Goal: Task Accomplishment & Management: Manage account settings

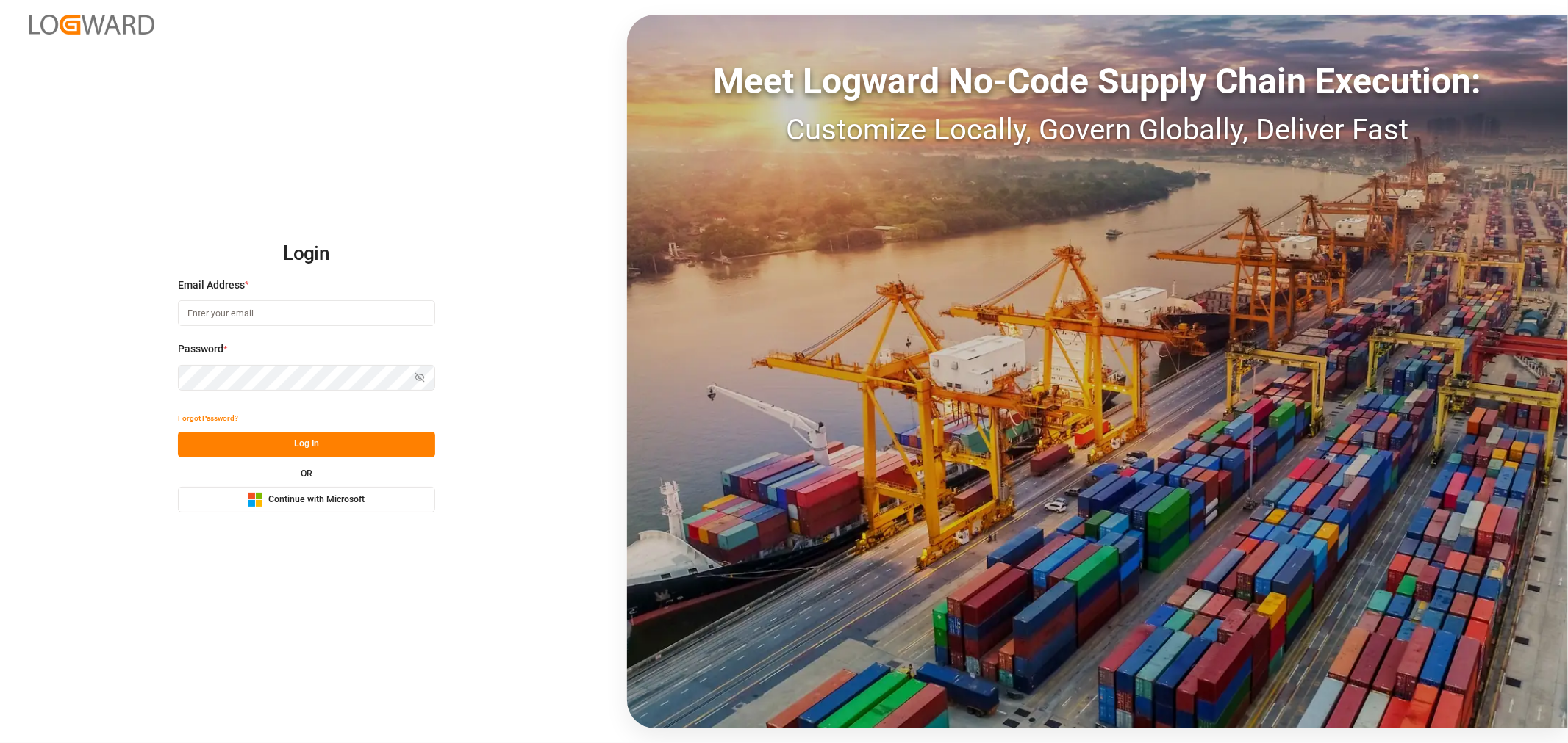
click at [317, 503] on span "Continue with Microsoft" at bounding box center [316, 500] width 96 height 14
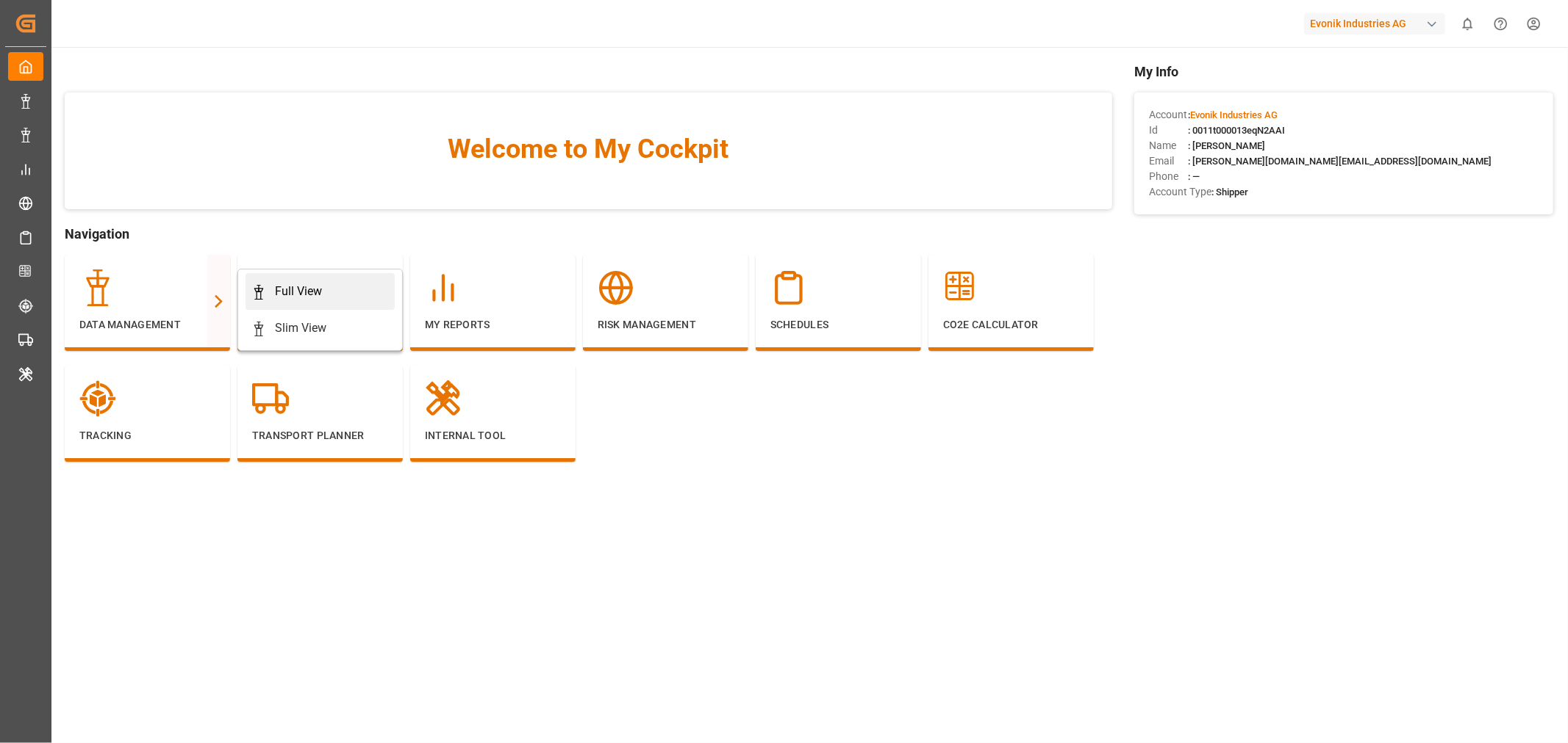
click at [297, 294] on div "Full View" at bounding box center [299, 292] width 47 height 18
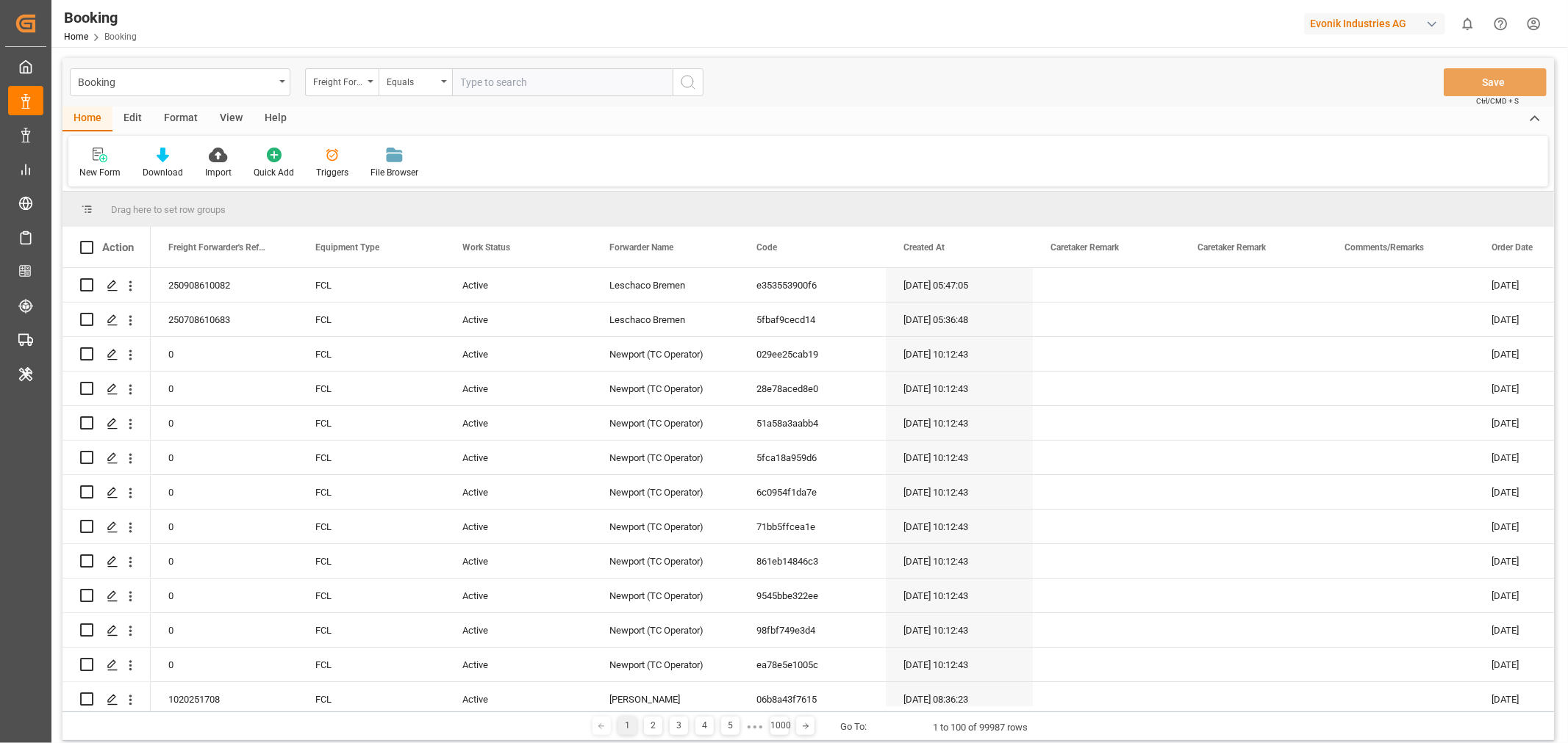
click at [191, 114] on div "Format" at bounding box center [180, 119] width 56 height 25
click at [94, 174] on div "Filter Rows" at bounding box center [101, 173] width 43 height 14
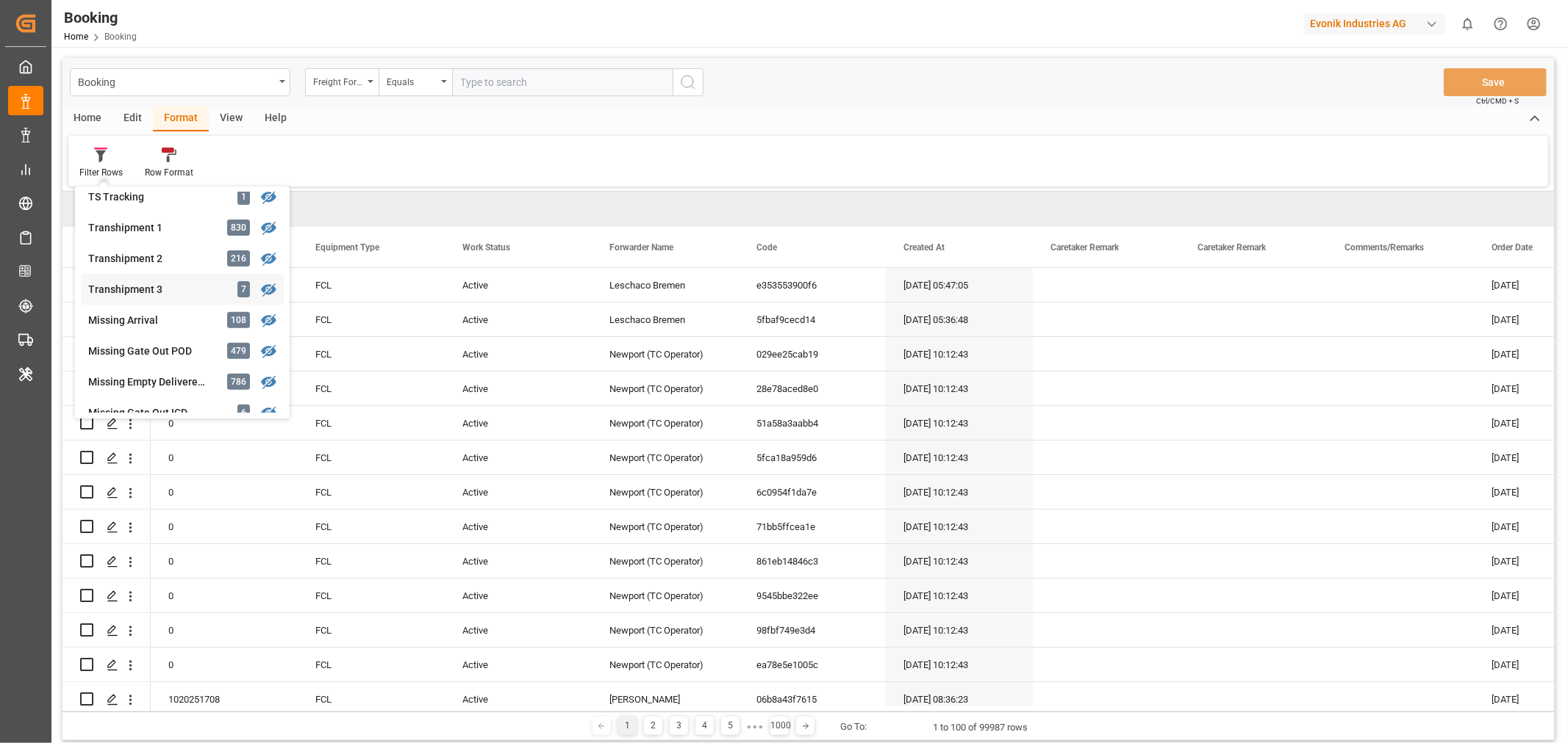
scroll to position [502, 0]
click at [178, 325] on div "Booking Freight Forwarder's Reference No. Equals Save Ctrl/CMD + S Home Edit Fo…" at bounding box center [808, 399] width 1492 height 683
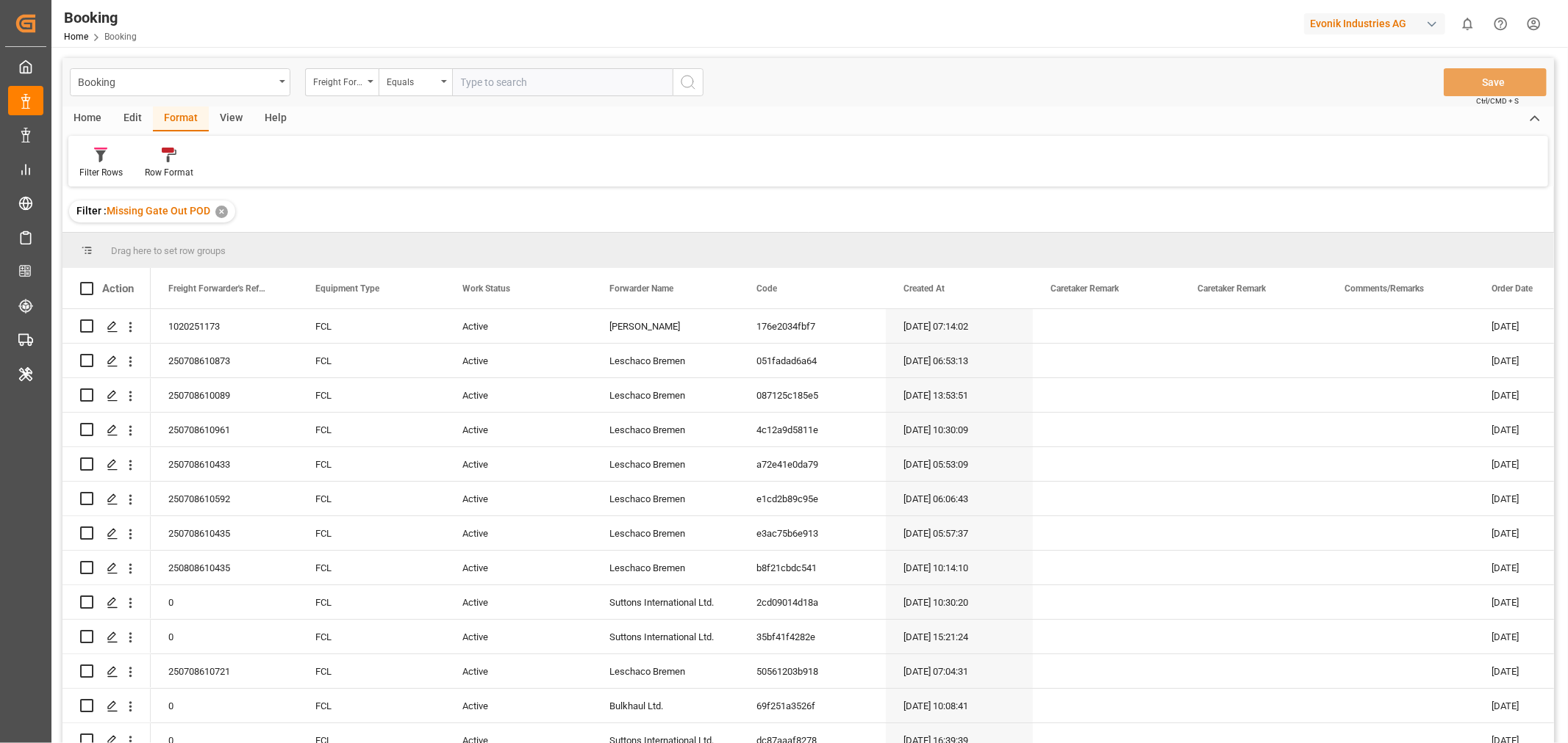
click at [230, 120] on div "View" at bounding box center [231, 119] width 45 height 25
click at [97, 172] on div "Default" at bounding box center [93, 173] width 28 height 14
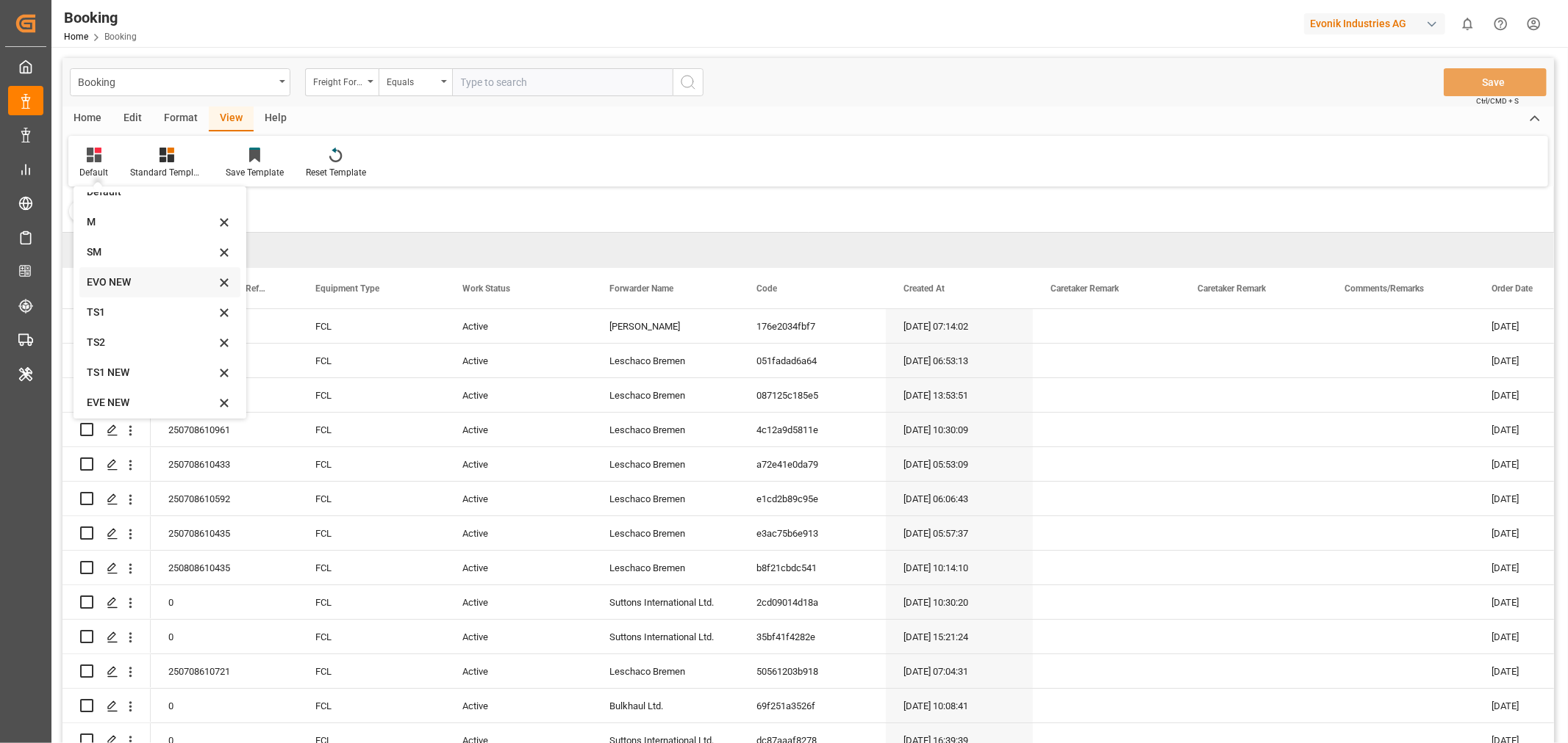
scroll to position [20, 0]
click at [129, 243] on div "SM" at bounding box center [151, 248] width 128 height 16
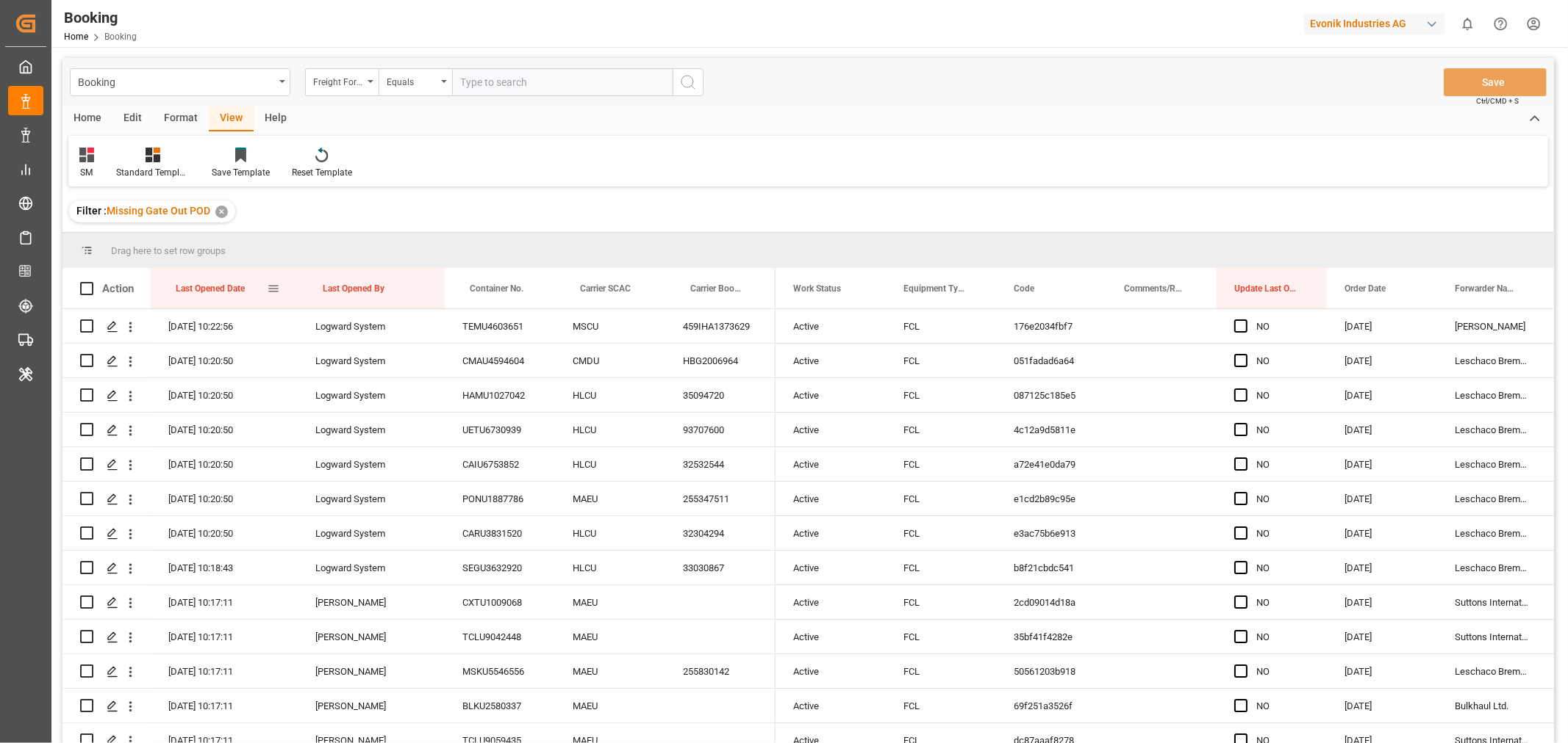
click at [252, 289] on div "Last Opened Date" at bounding box center [220, 288] width 91 height 40
drag, startPoint x: 593, startPoint y: 281, endPoint x: 603, endPoint y: 266, distance: 18.0
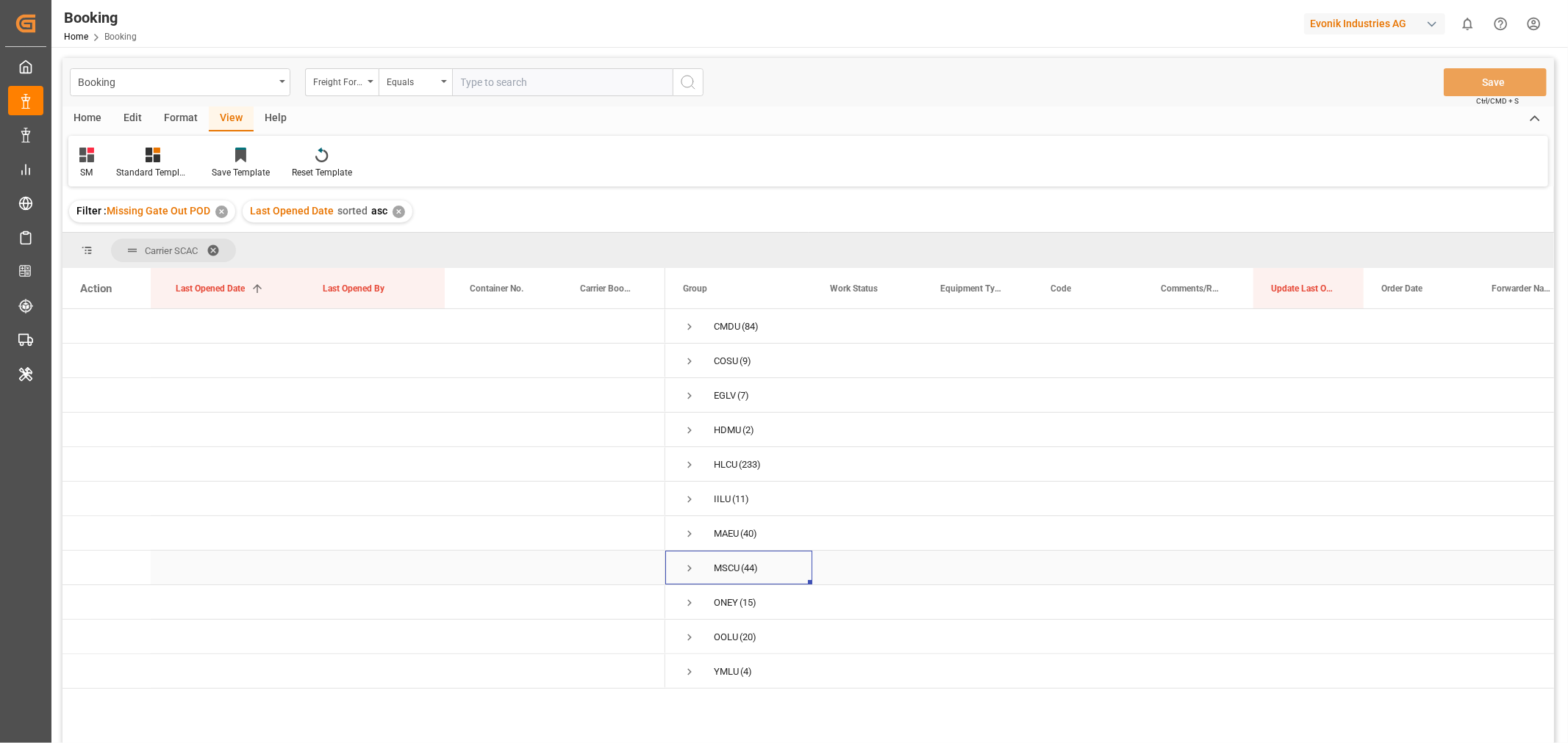
click at [692, 564] on span "Press SPACE to select this row." at bounding box center [689, 569] width 14 height 14
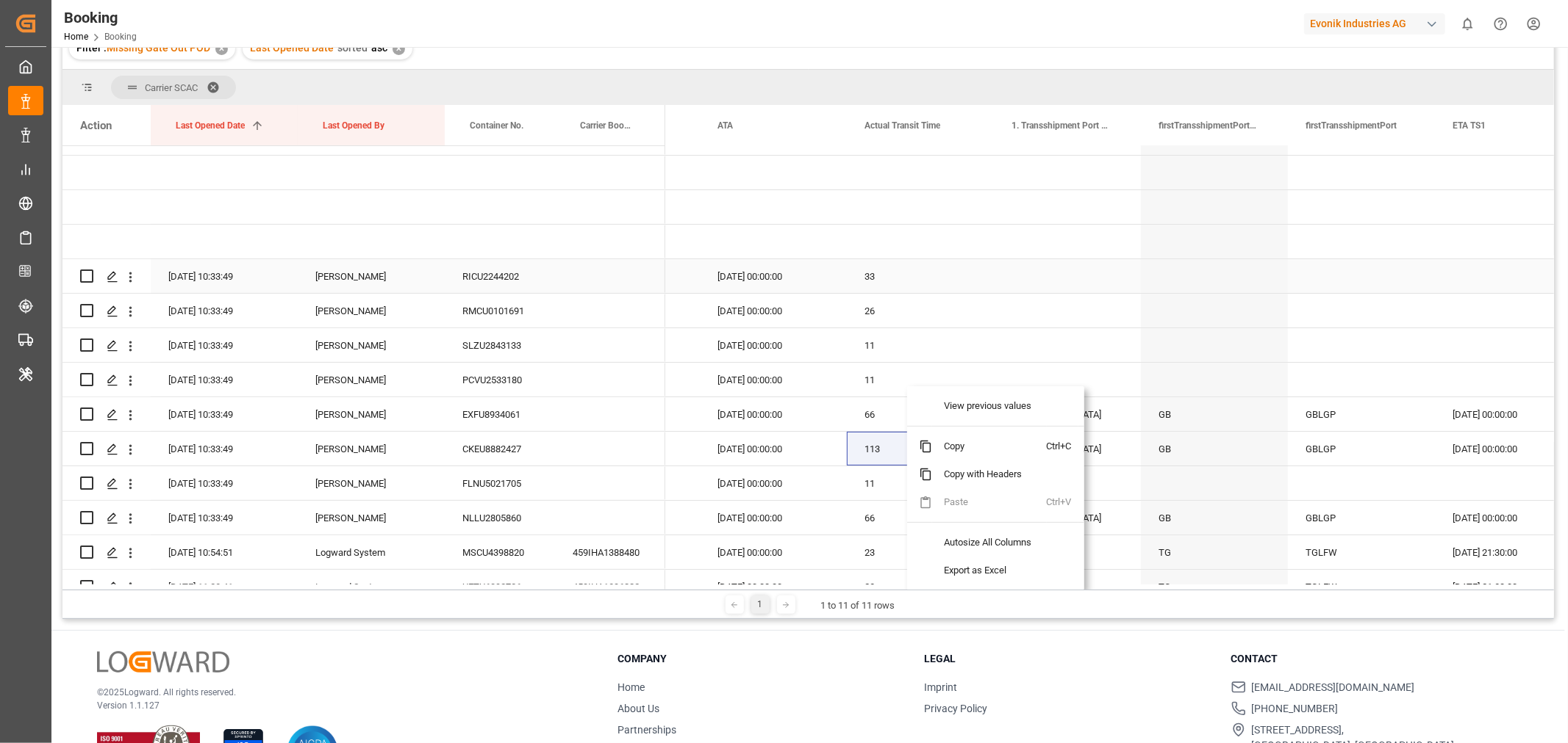
click at [491, 269] on div "RICU2244202" at bounding box center [499, 276] width 111 height 34
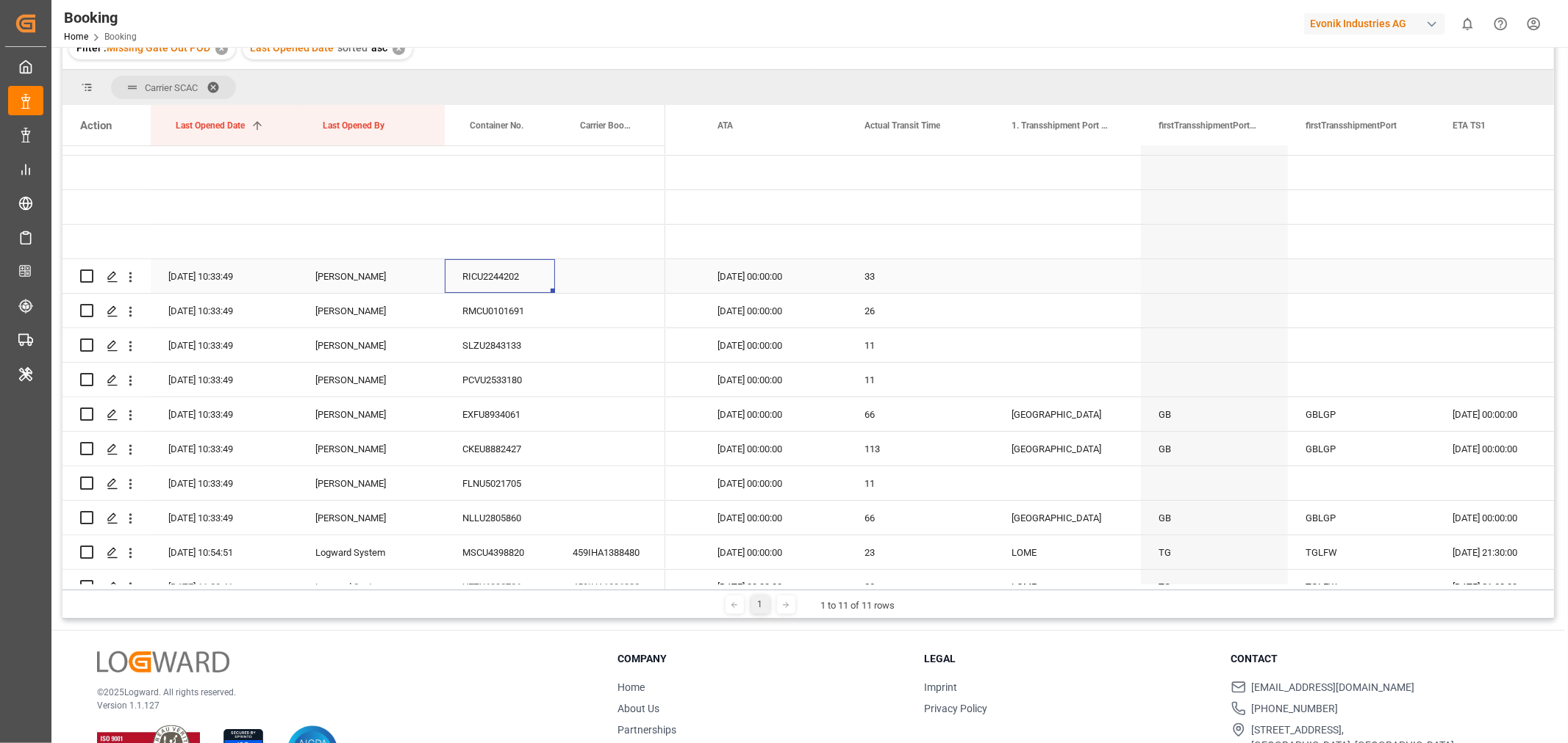
click at [505, 281] on div "RICU2244202" at bounding box center [499, 276] width 111 height 34
click at [489, 279] on div "RICU2244202" at bounding box center [499, 276] width 111 height 34
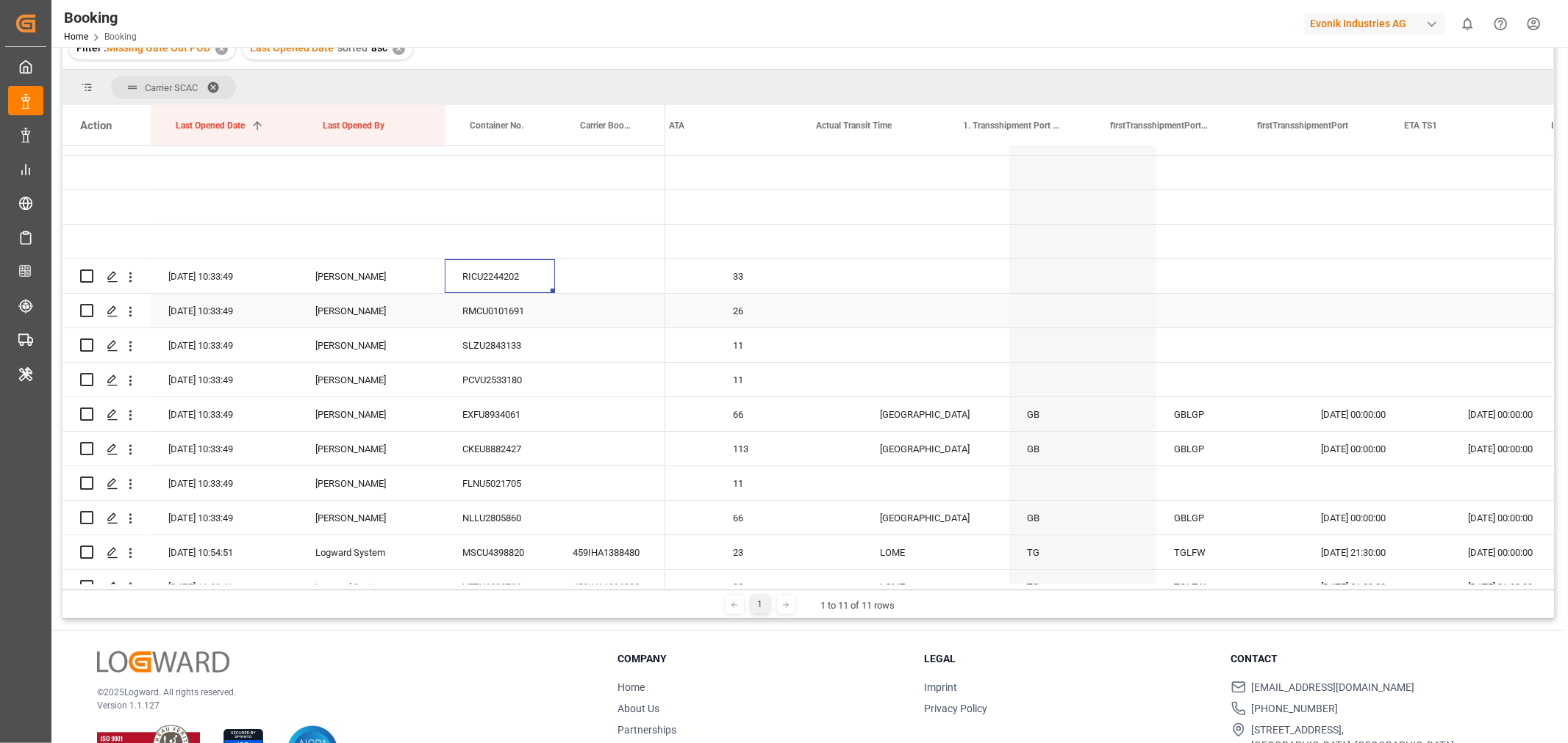
scroll to position [0, 7189]
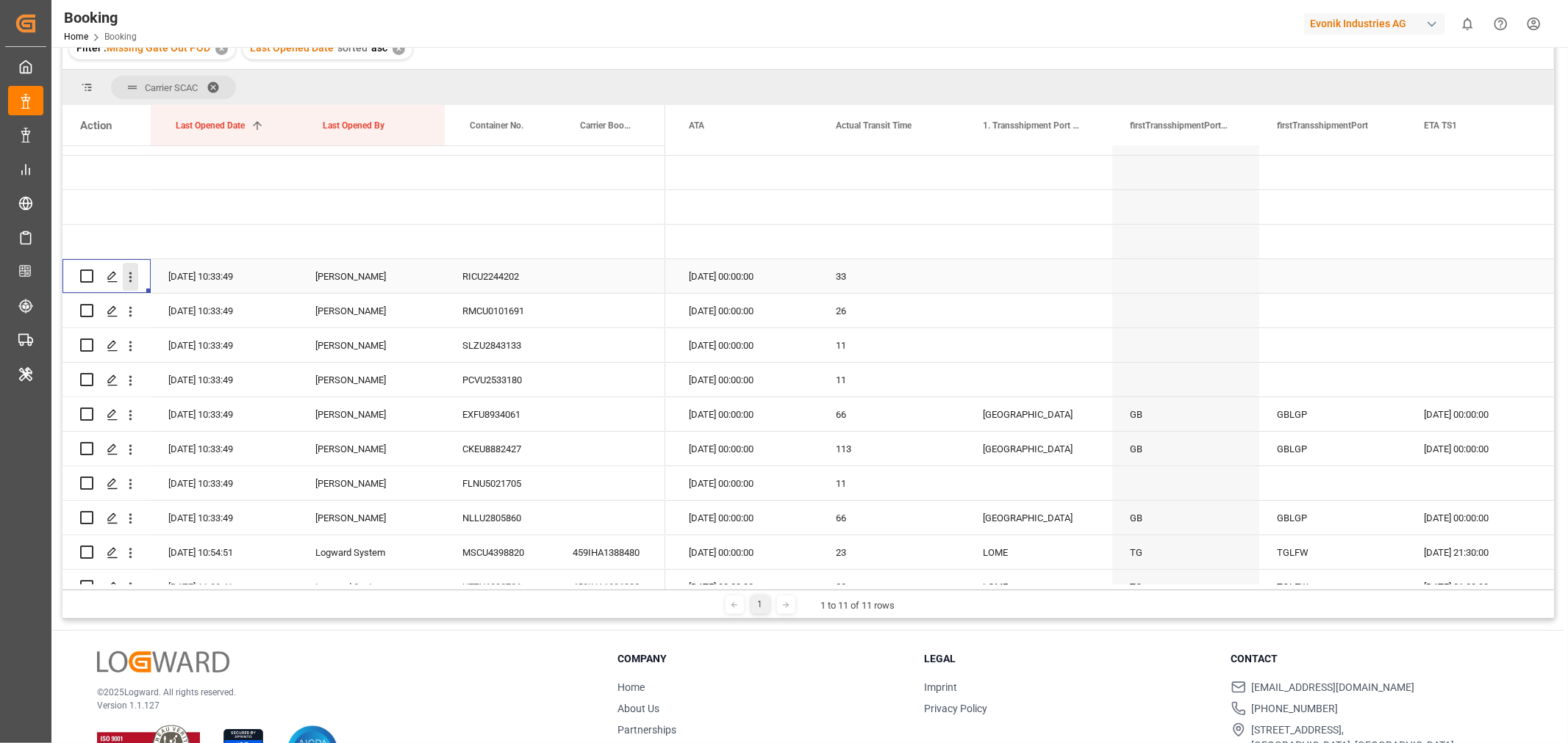
click at [135, 278] on icon "open menu" at bounding box center [130, 277] width 16 height 16
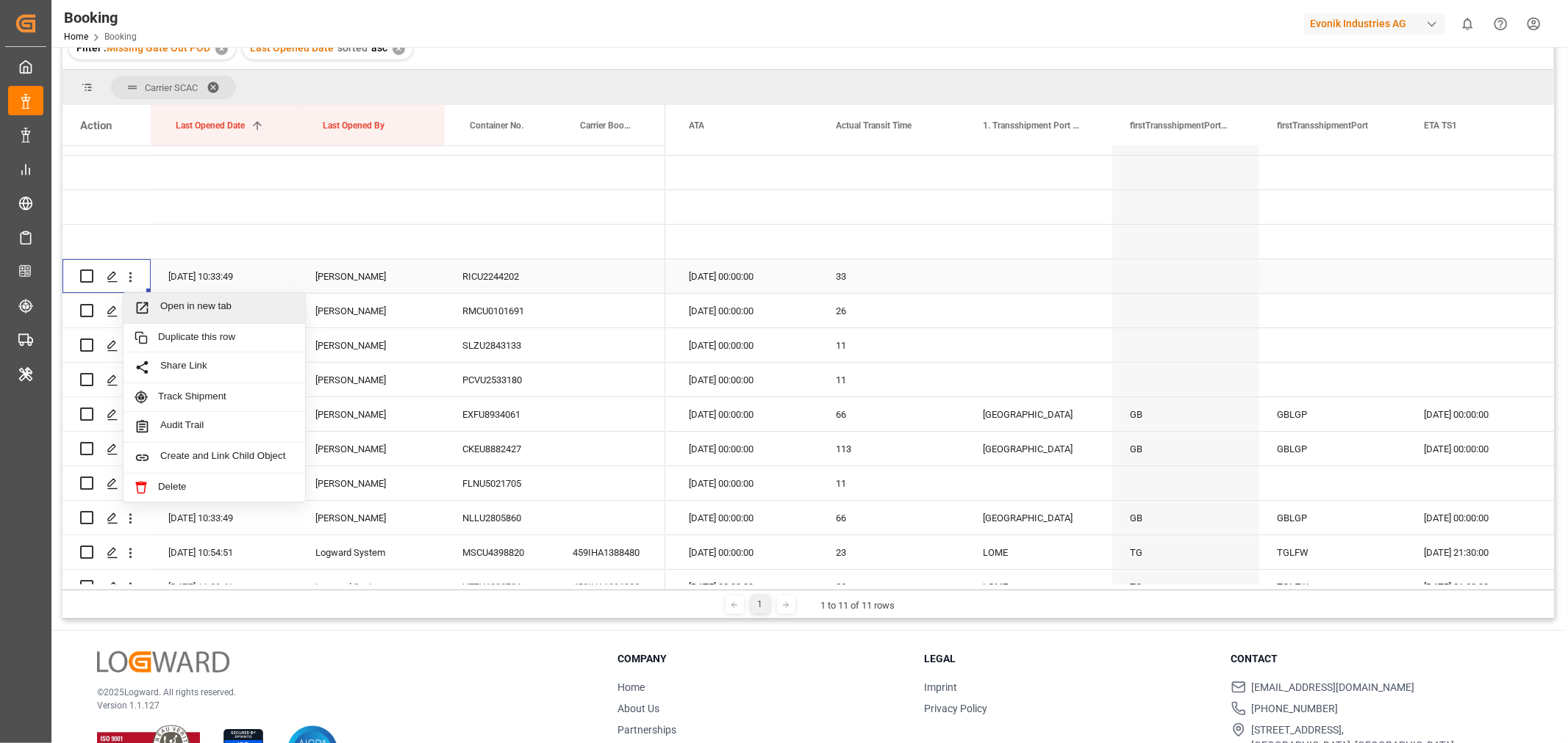
click at [196, 304] on span "Open in new tab" at bounding box center [227, 308] width 134 height 16
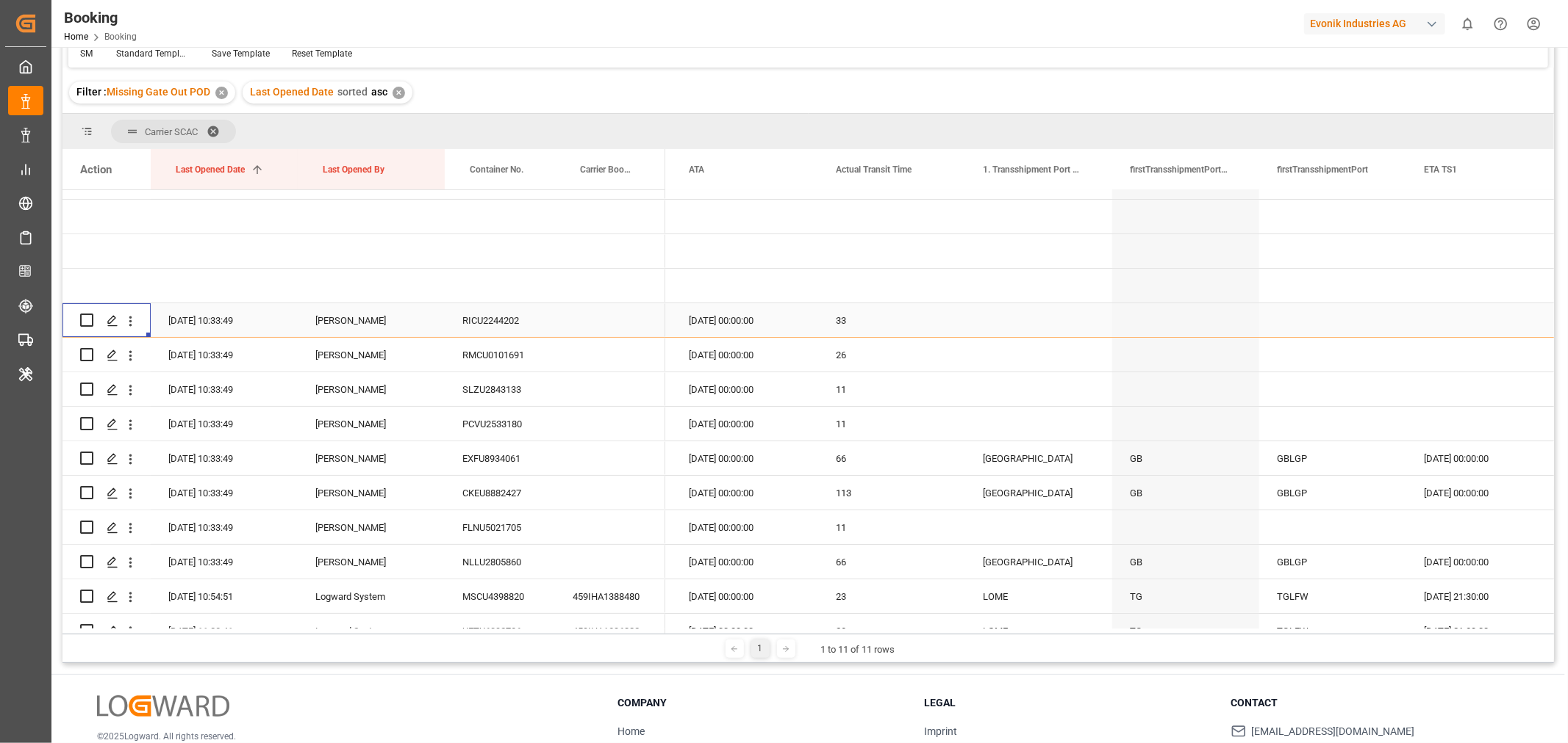
scroll to position [208, 0]
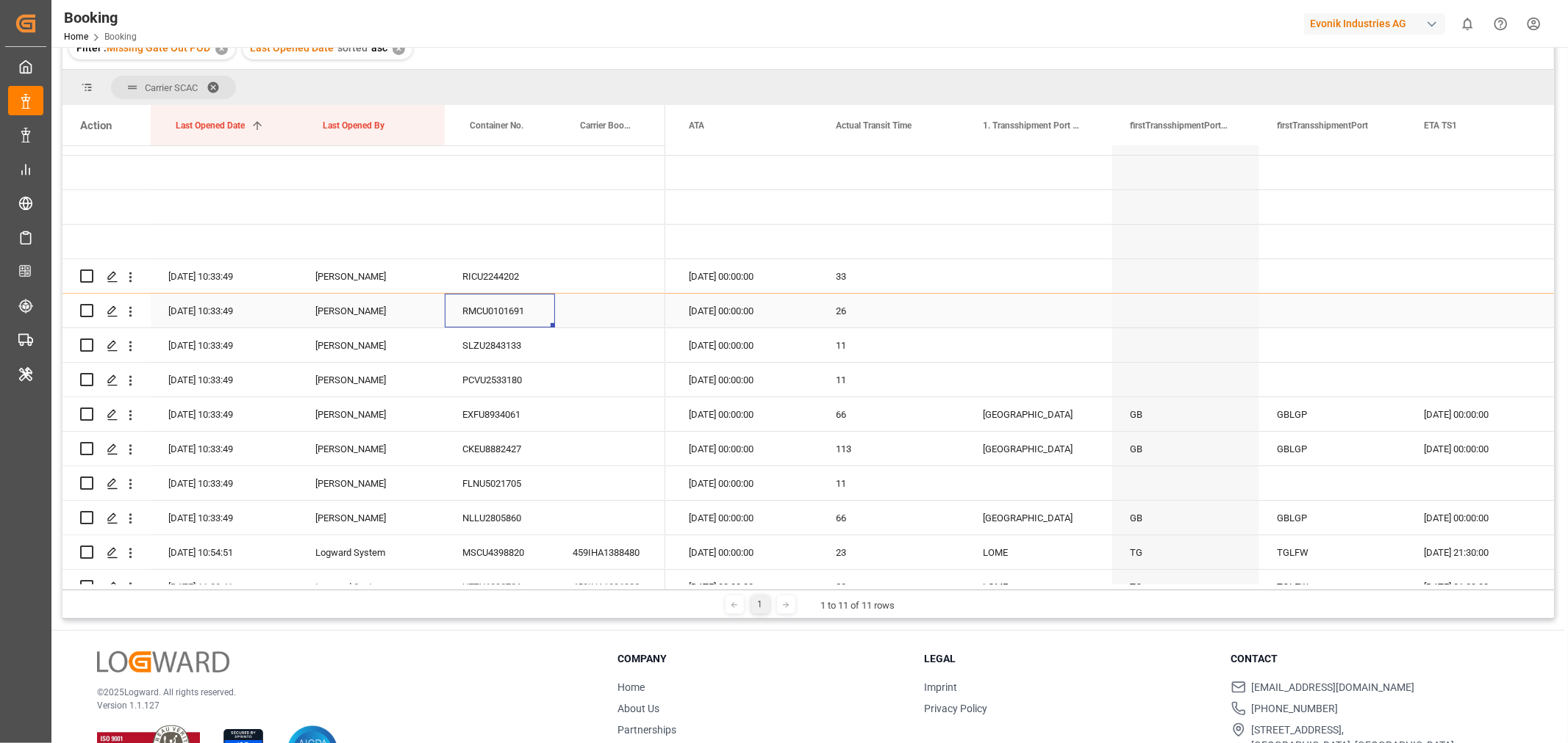
click at [510, 307] on div "RMCU0101691" at bounding box center [499, 310] width 111 height 34
click at [128, 311] on icon "open menu" at bounding box center [130, 312] width 16 height 16
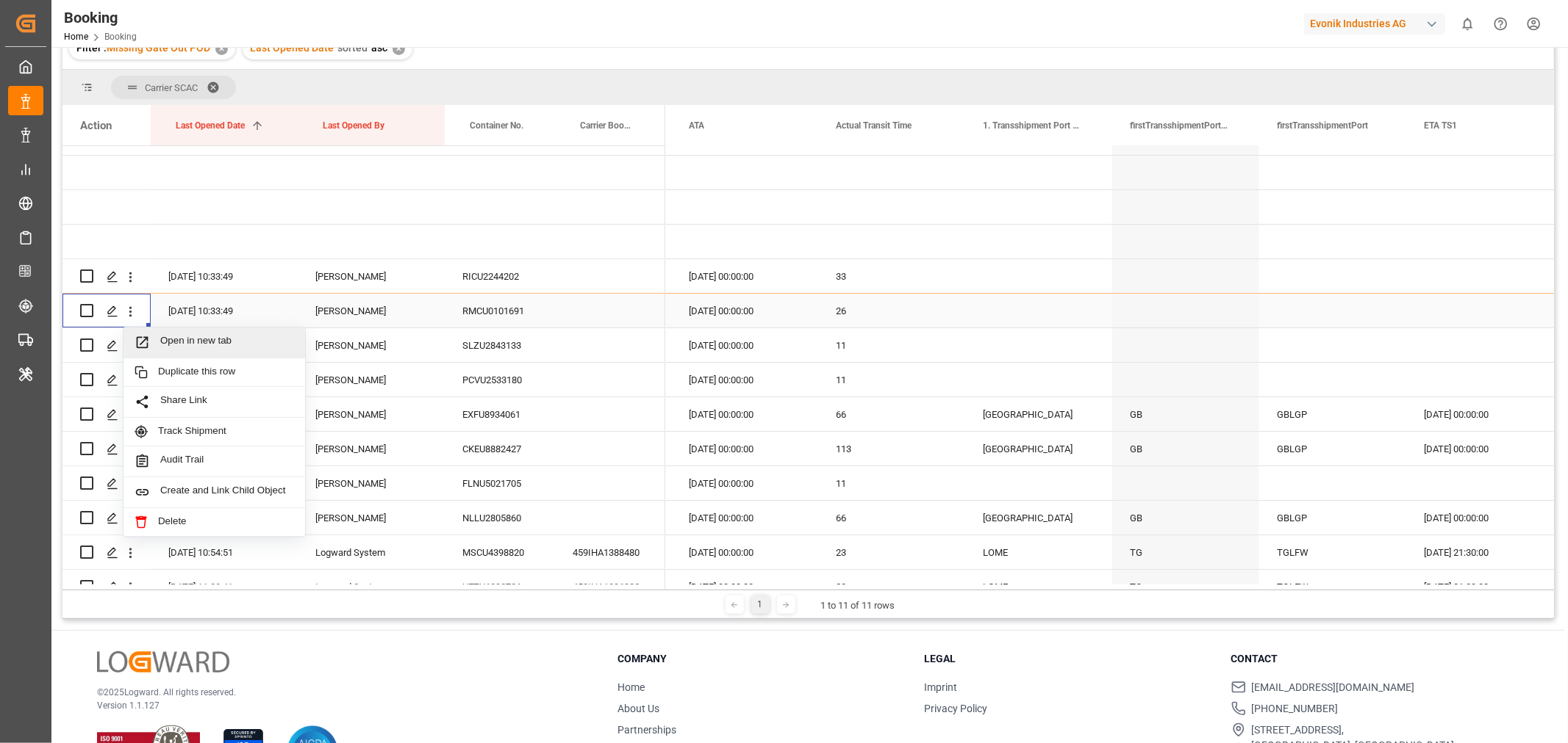
click at [188, 340] on span "Open in new tab" at bounding box center [227, 343] width 134 height 16
click at [502, 347] on div "SLZU2843133" at bounding box center [499, 345] width 111 height 34
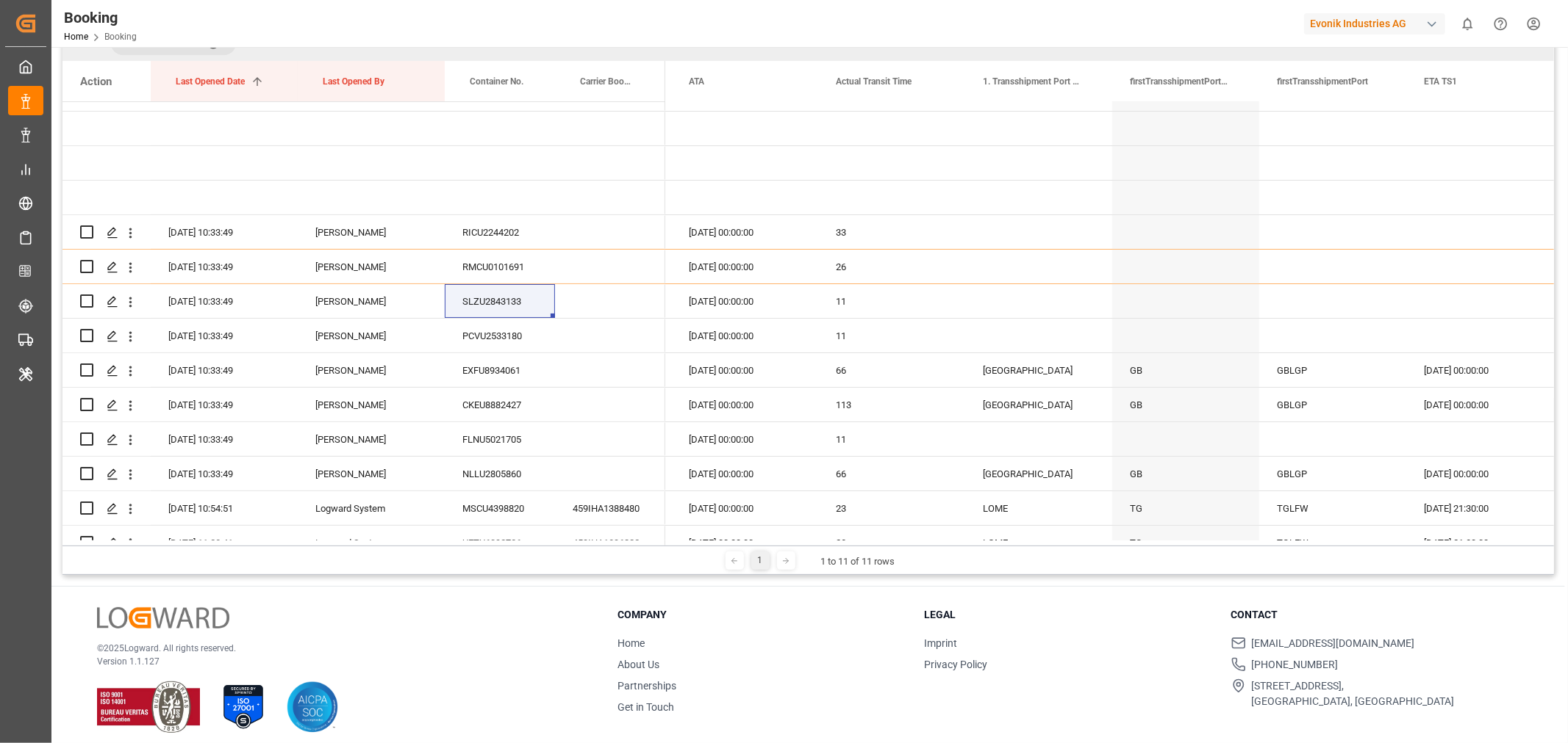
scroll to position [163, 0]
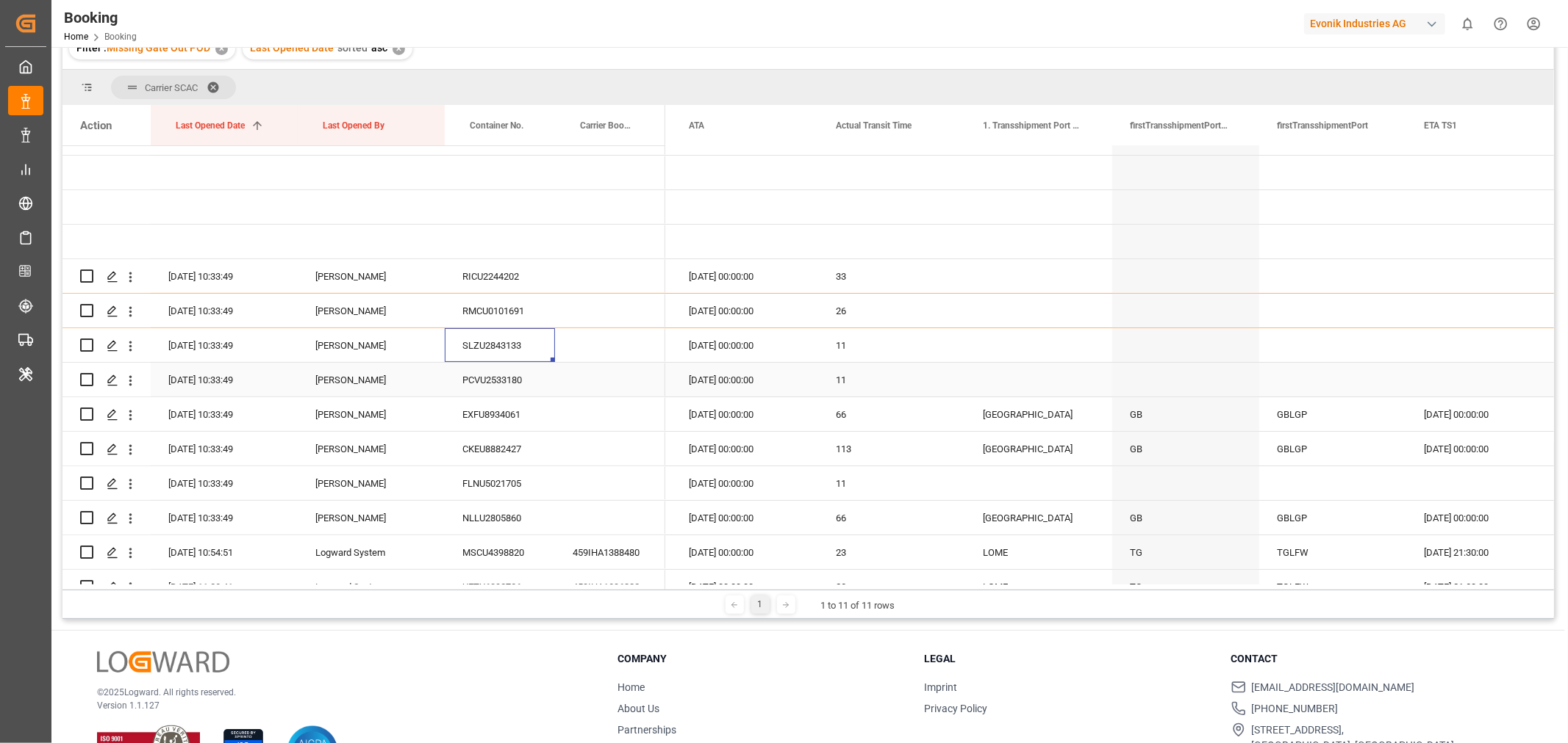
click at [519, 376] on div "PCVU2533180" at bounding box center [499, 380] width 111 height 34
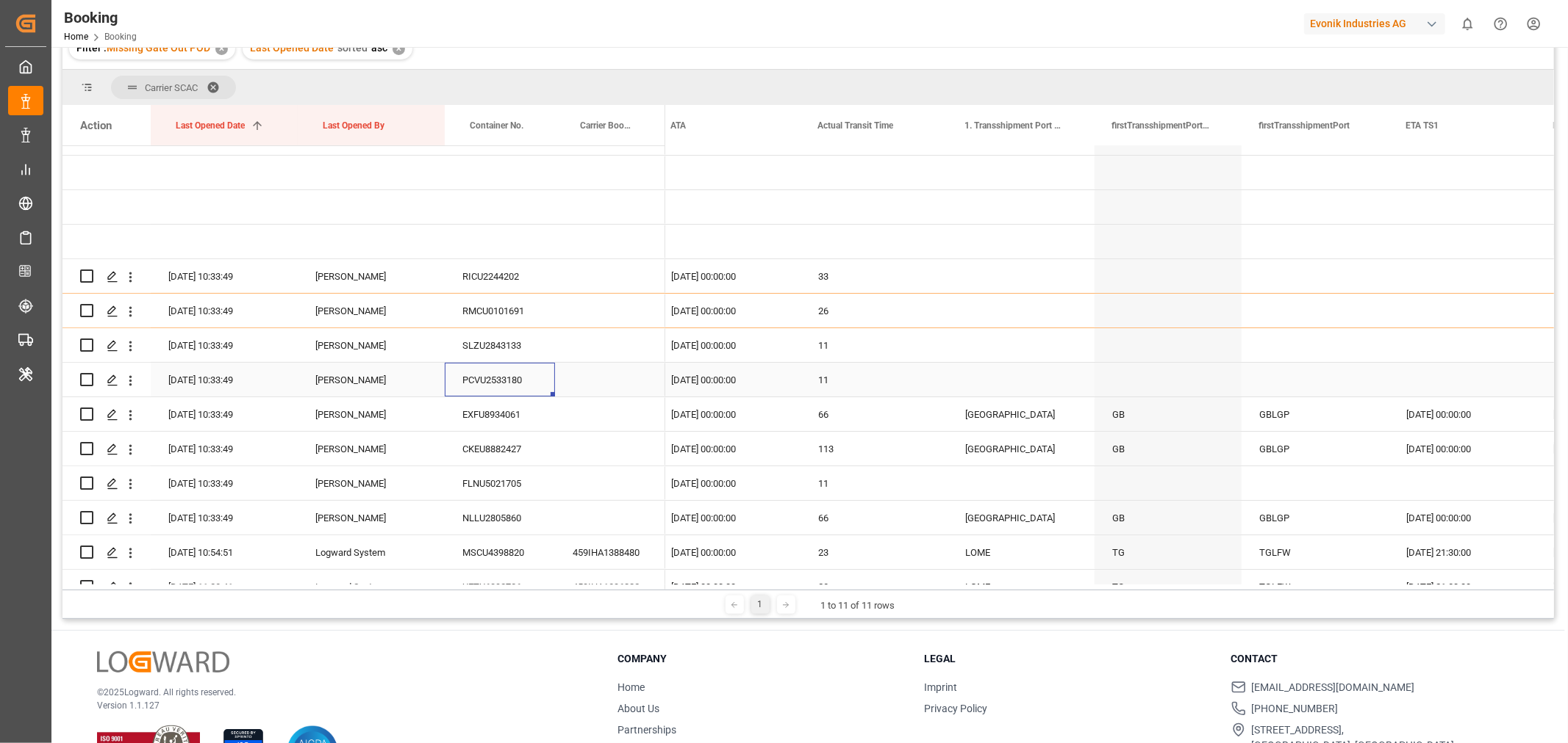
scroll to position [0, 7206]
click at [127, 377] on icon "open menu" at bounding box center [130, 381] width 16 height 16
click at [196, 407] on span "Open in new tab" at bounding box center [227, 412] width 134 height 16
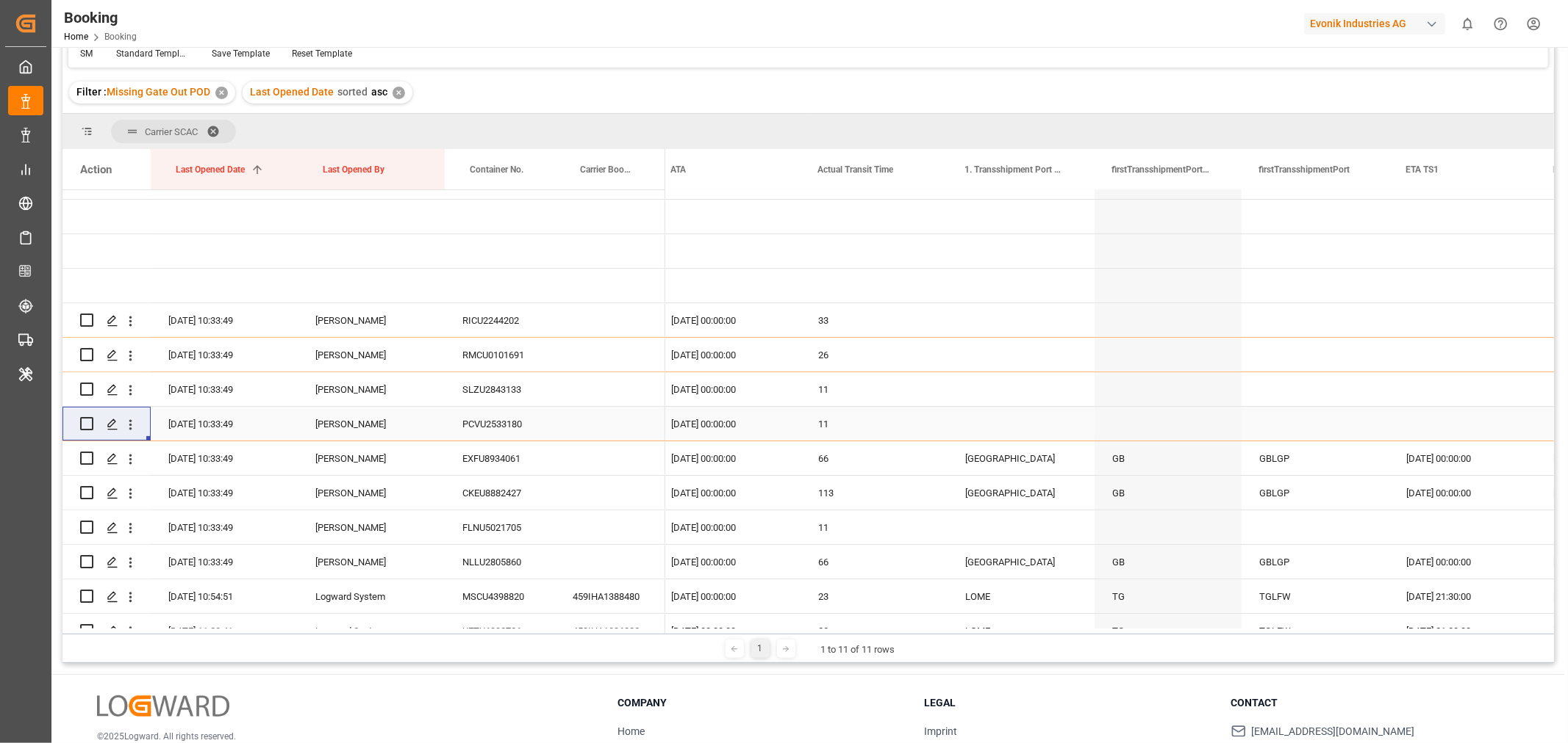
scroll to position [208, 0]
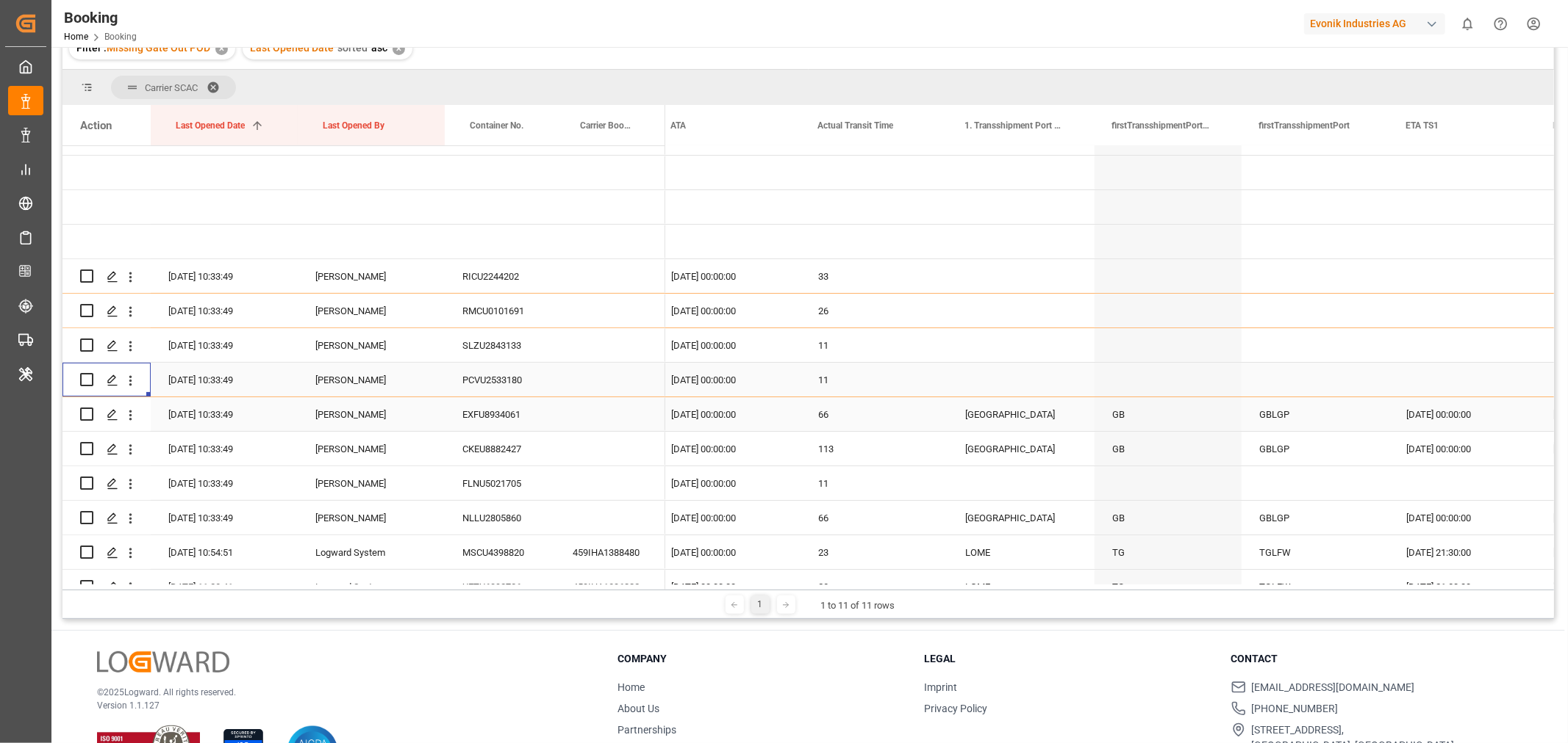
click at [496, 417] on div "EXFU8934061" at bounding box center [499, 414] width 111 height 34
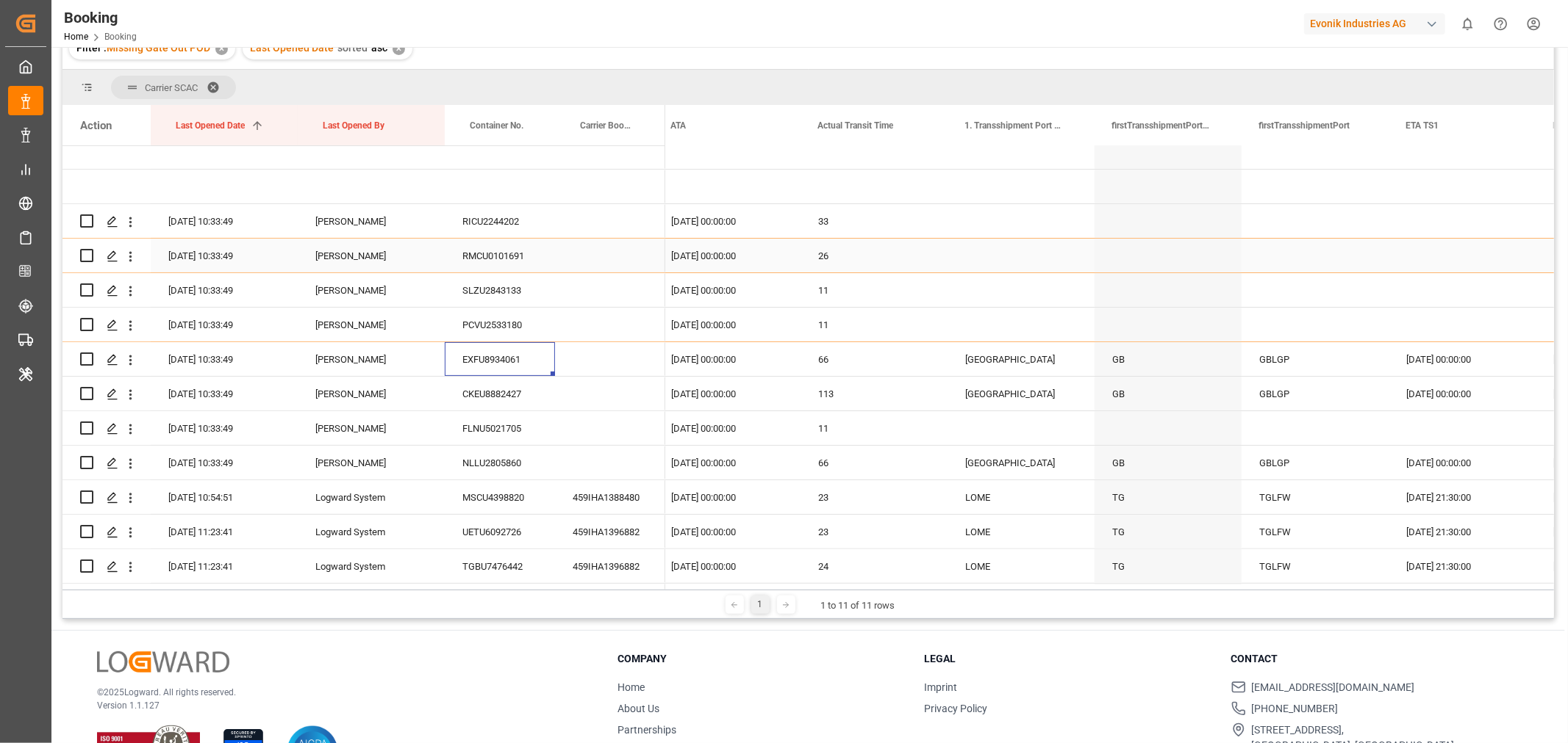
scroll to position [245, 0]
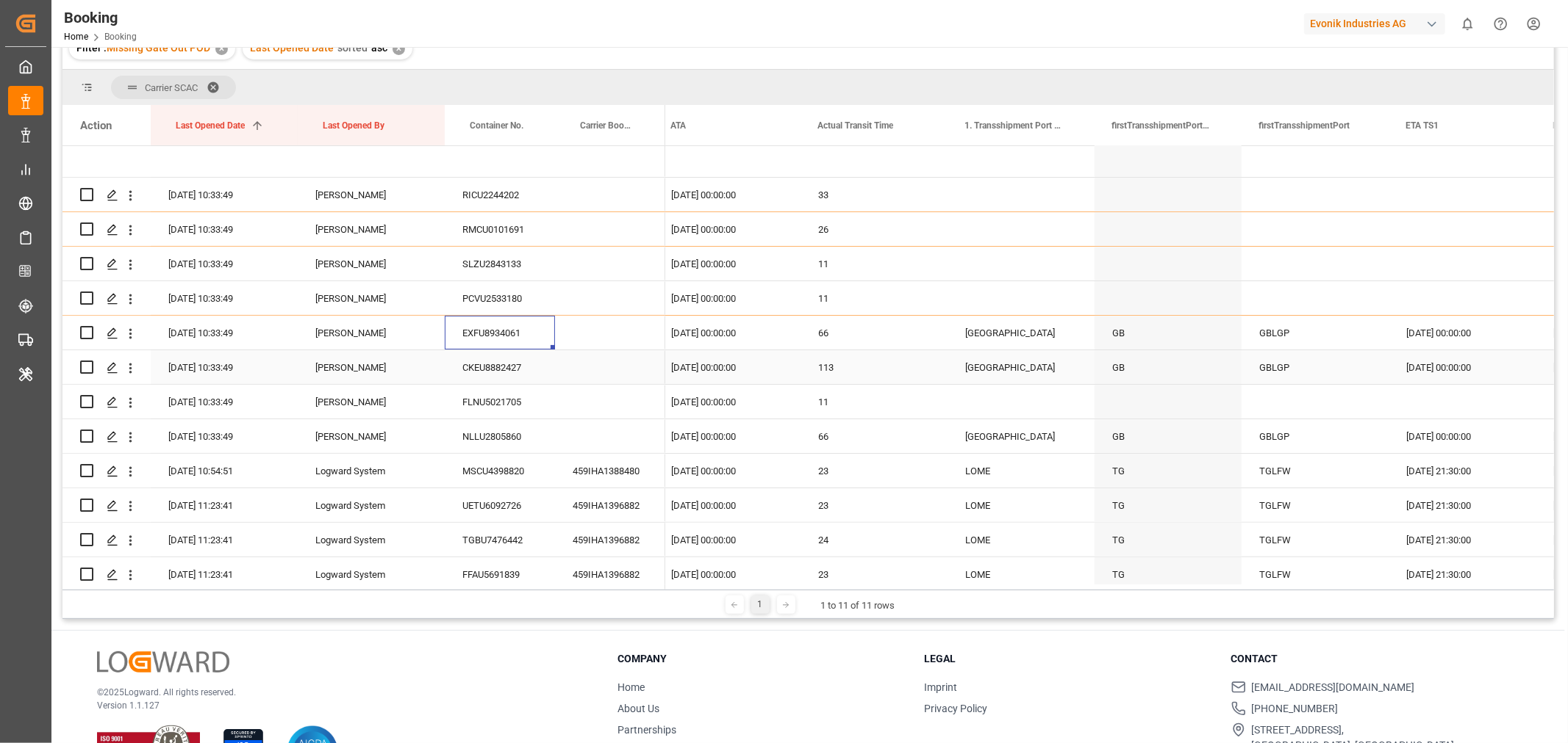
click at [523, 363] on div "CKEU8882427" at bounding box center [499, 367] width 111 height 34
click at [504, 407] on div "FLNU5021705" at bounding box center [499, 401] width 111 height 34
click at [487, 437] on div "NLLU2805860" at bounding box center [499, 436] width 111 height 34
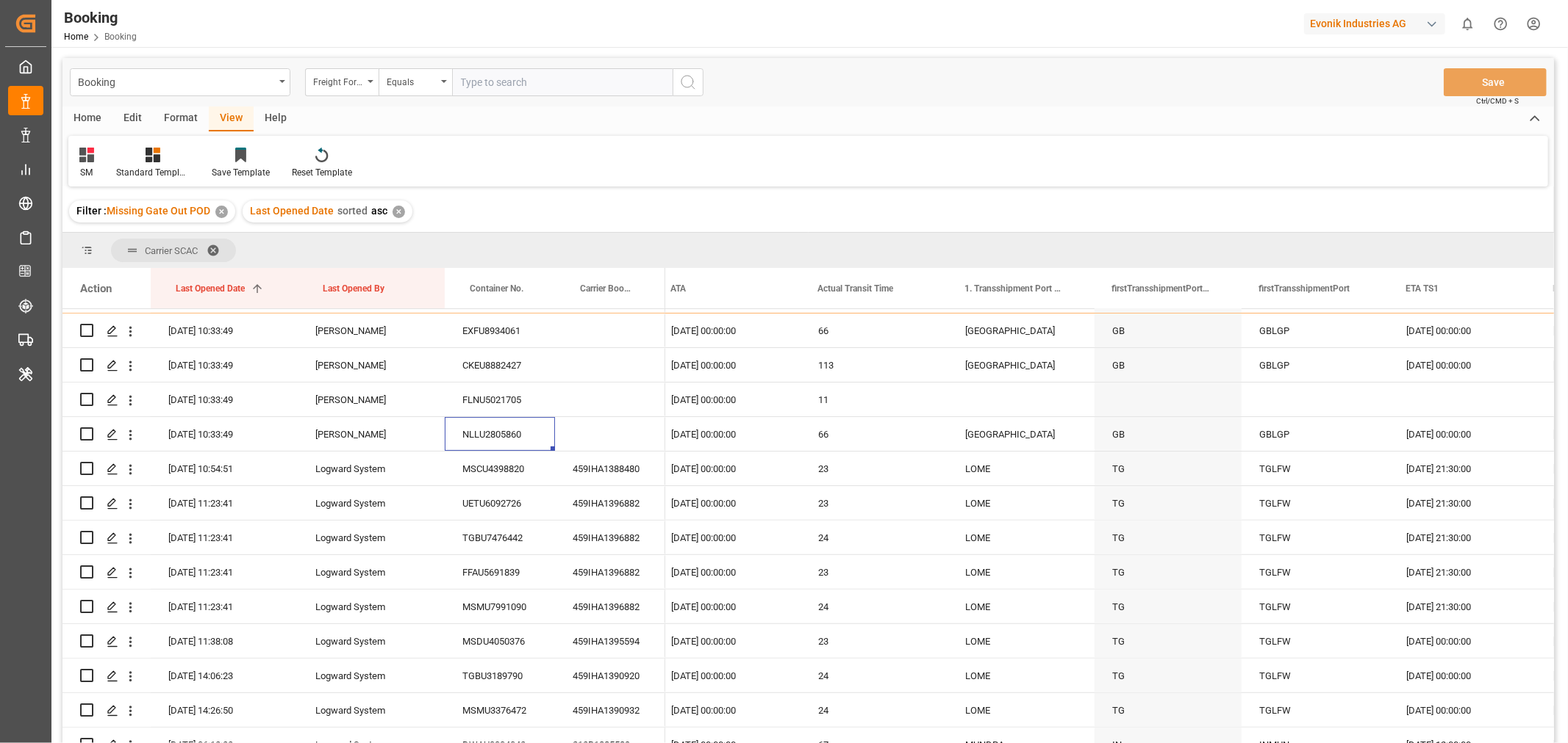
scroll to position [407, 0]
click at [626, 479] on div "459IHA1388480" at bounding box center [610, 471] width 111 height 34
click at [931, 98] on div "Booking Freight Forwarder's Reference No. Equals Save Ctrl/CMD + S" at bounding box center [808, 82] width 1492 height 49
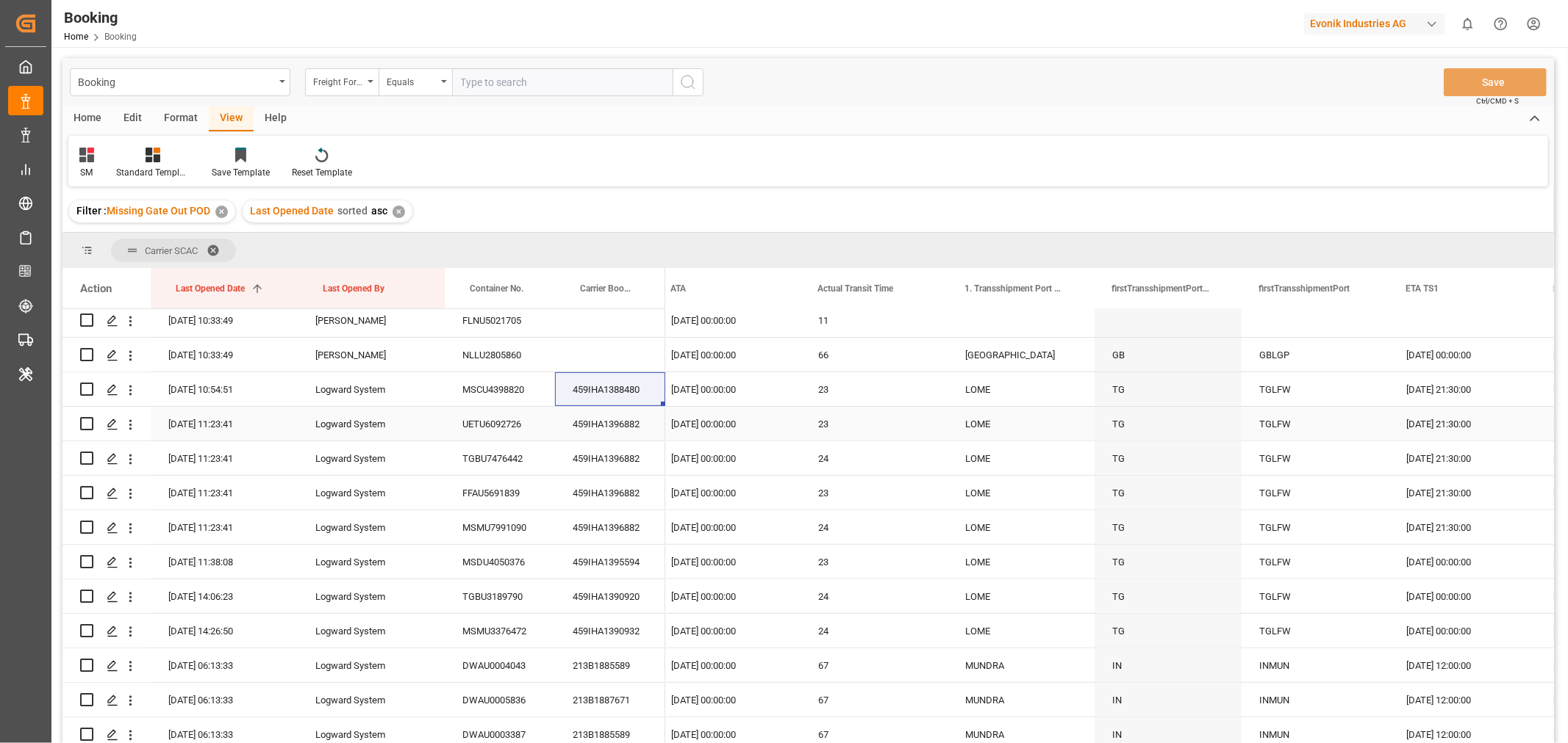
click at [629, 424] on div "459IHA1396882" at bounding box center [610, 424] width 111 height 34
click at [128, 428] on icon "open menu" at bounding box center [130, 425] width 16 height 16
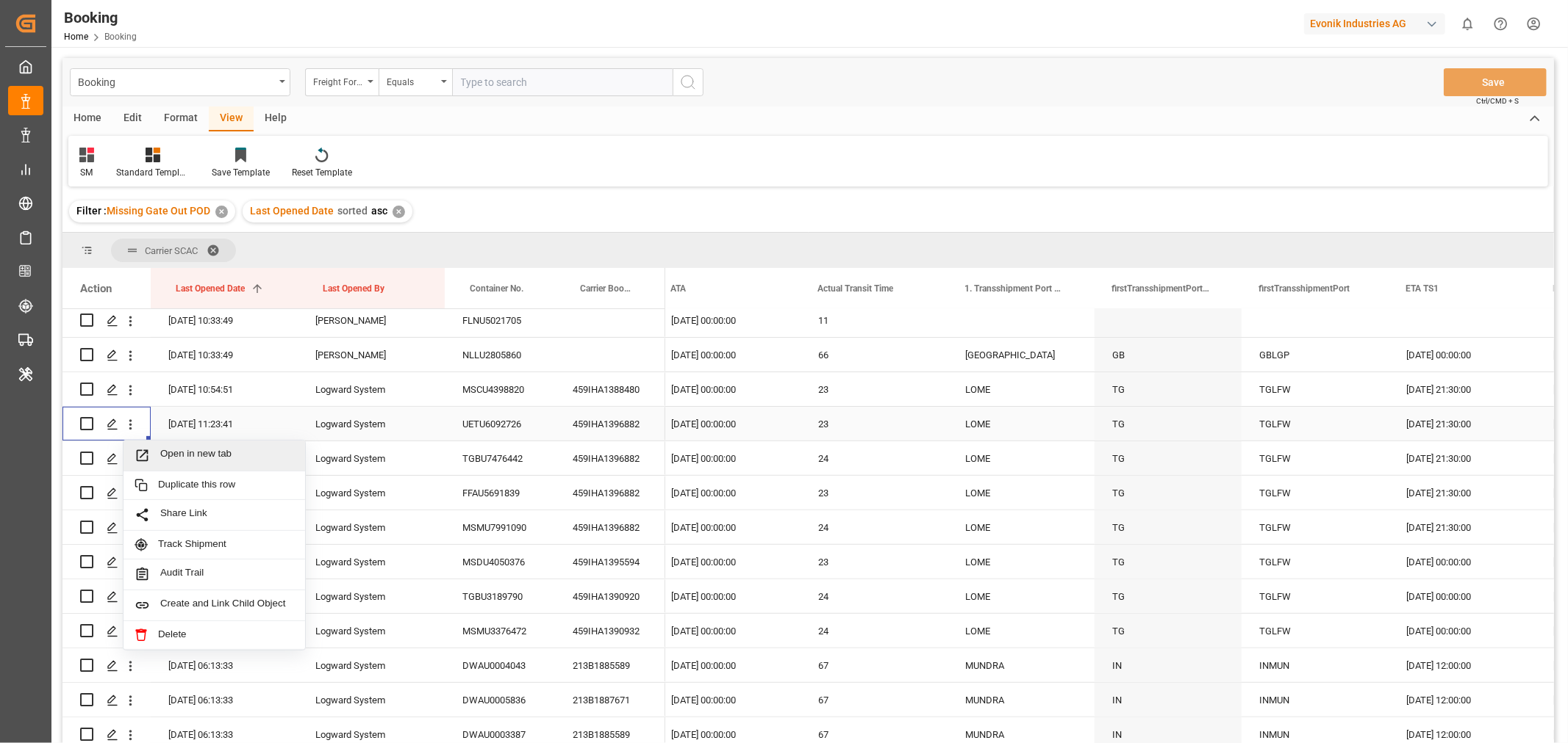
click at [206, 452] on span "Open in new tab" at bounding box center [227, 456] width 134 height 16
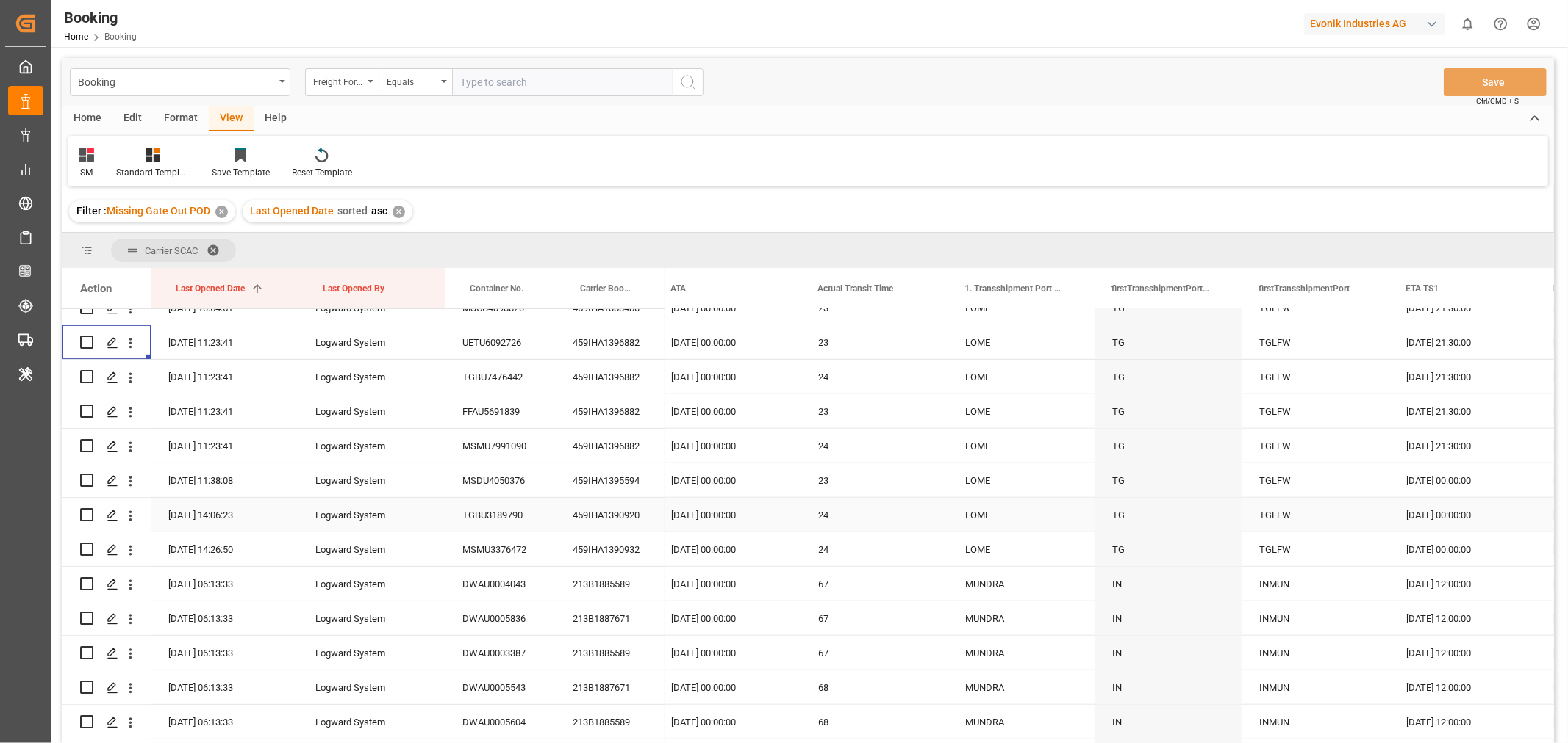
scroll to position [652, 0]
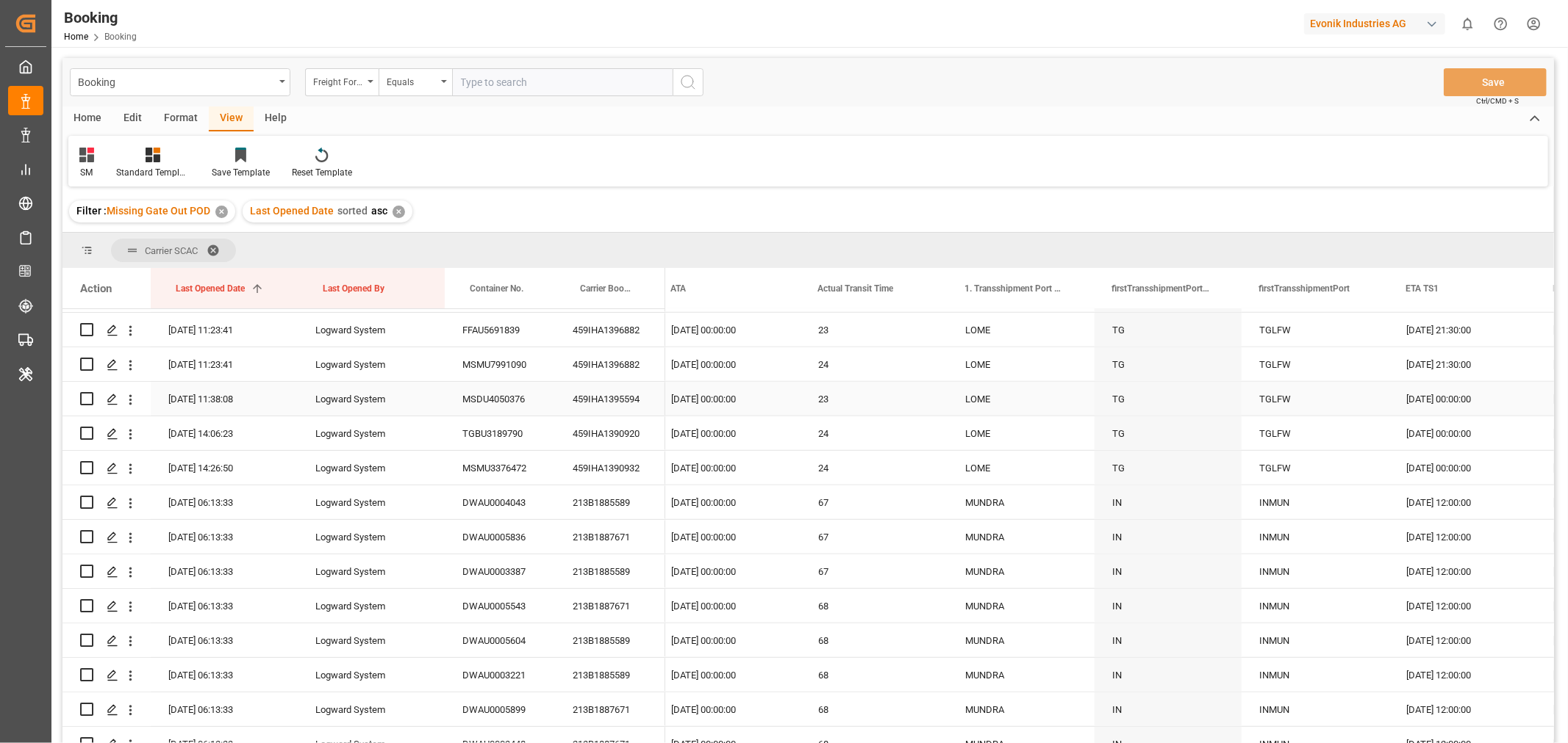
click at [637, 400] on div "459IHA1395594" at bounding box center [610, 398] width 111 height 34
click at [594, 441] on div "459IHA1390920" at bounding box center [610, 433] width 111 height 34
click at [622, 469] on div "459IHA1390932" at bounding box center [610, 468] width 111 height 34
click at [643, 470] on div "459IHA1390932" at bounding box center [610, 468] width 111 height 34
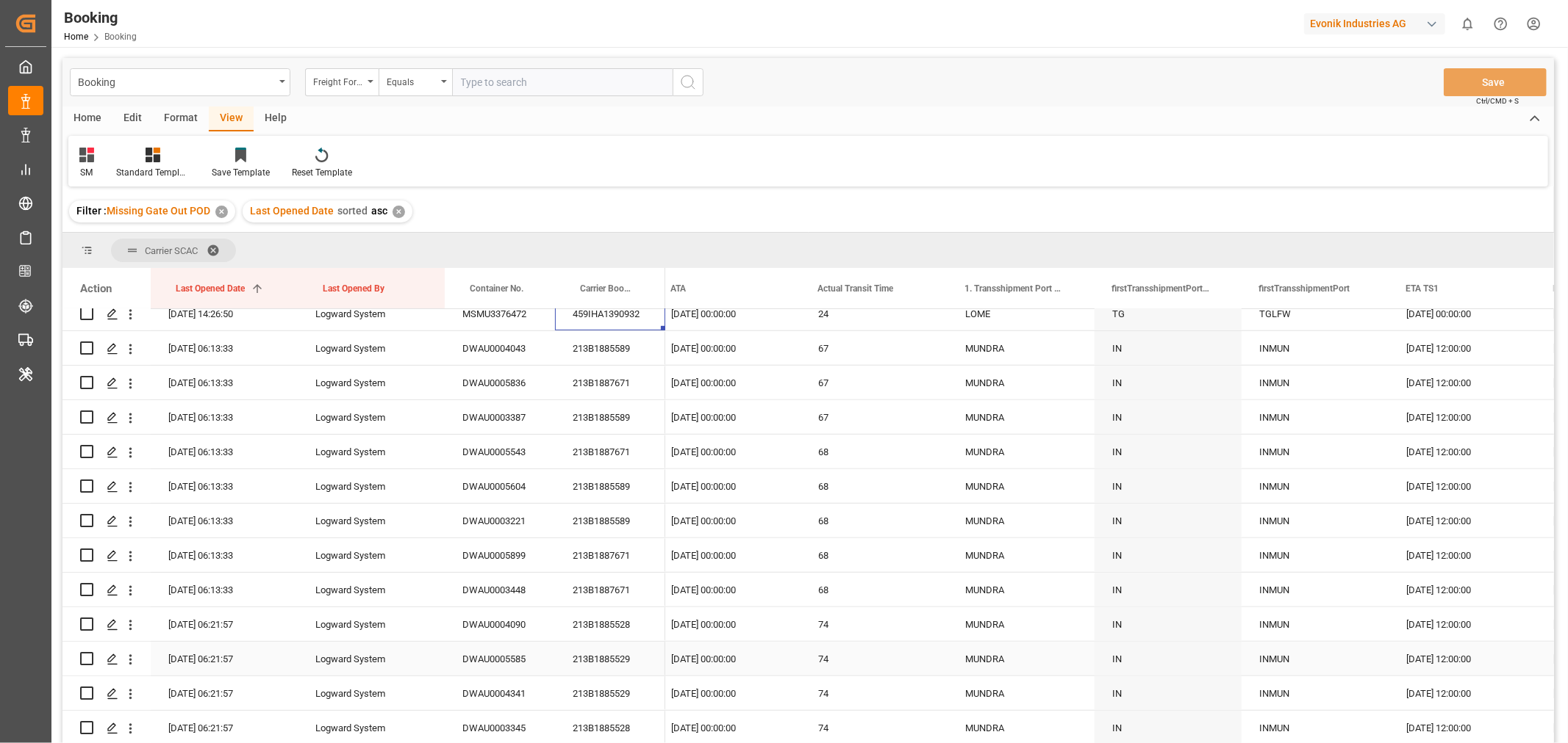
scroll to position [734, 0]
click at [616, 394] on div "459IHA1390932" at bounding box center [610, 386] width 111 height 34
click at [603, 423] on div "213B1885589" at bounding box center [610, 420] width 111 height 34
drag, startPoint x: 622, startPoint y: 419, endPoint x: 641, endPoint y: 393, distance: 32.2
click at [622, 419] on div "213B1885589" at bounding box center [610, 420] width 111 height 34
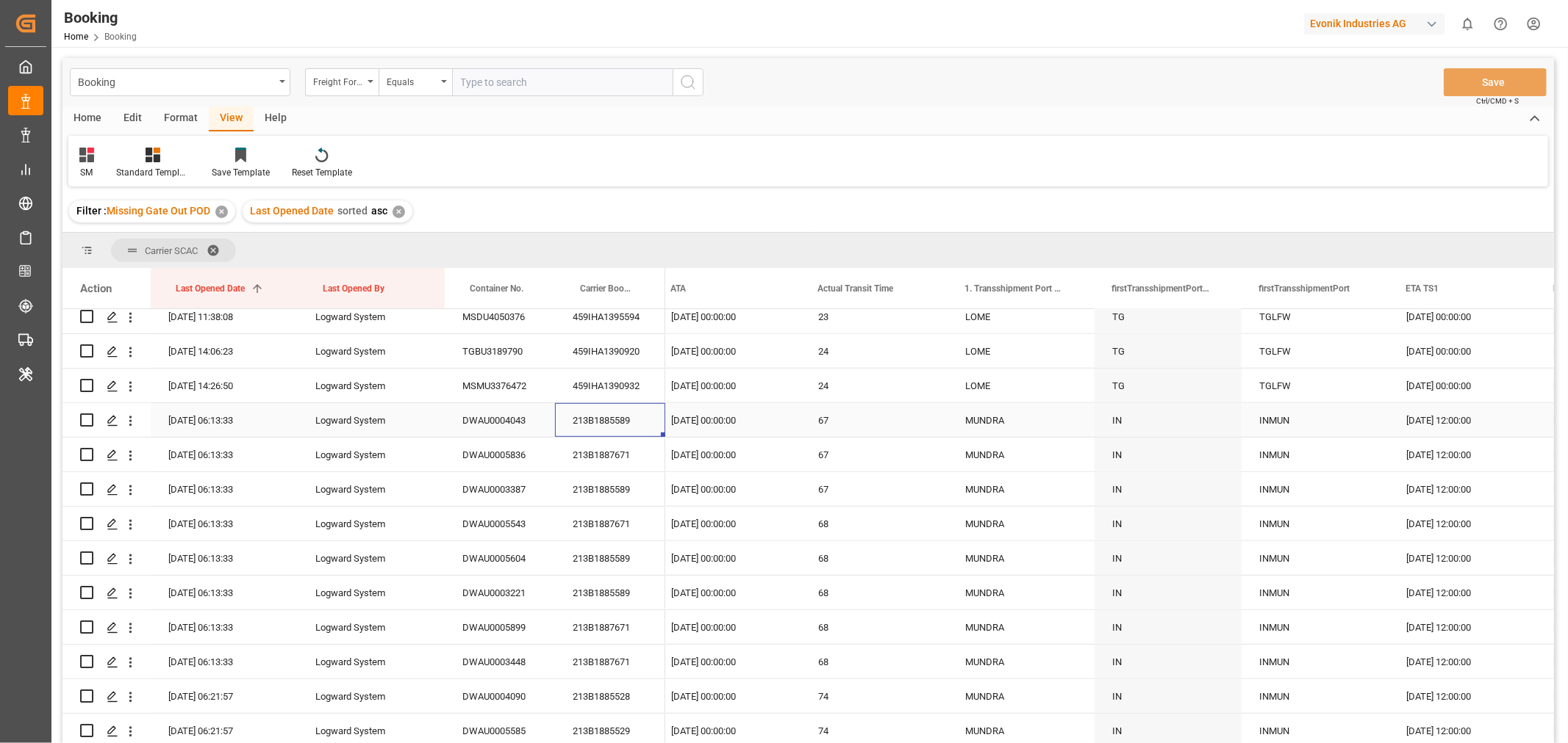
click at [646, 419] on div "213B1885589" at bounding box center [610, 420] width 111 height 34
click at [629, 445] on div "213B1887671" at bounding box center [610, 454] width 111 height 34
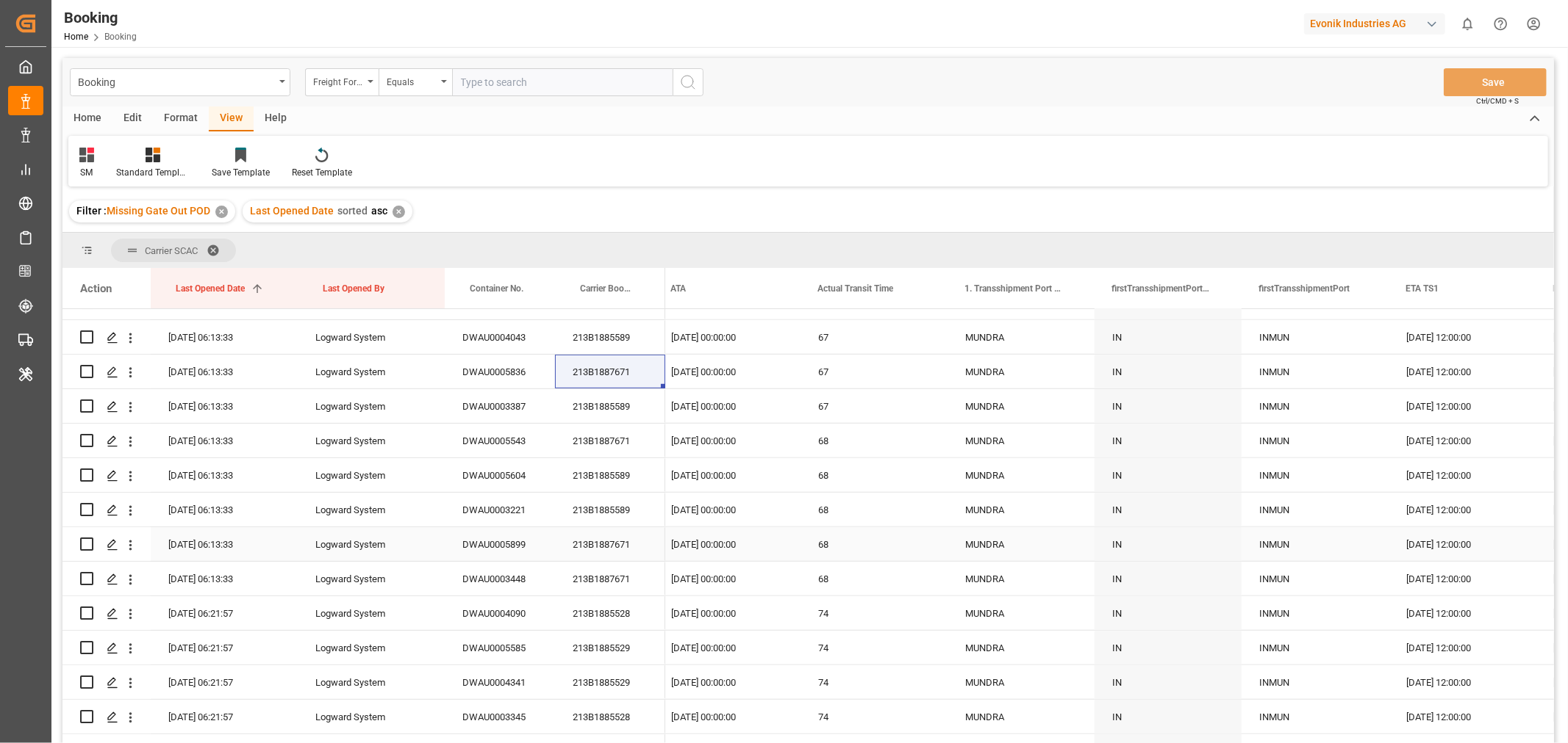
scroll to position [816, 0]
click at [643, 409] on div "213B1885589" at bounding box center [610, 407] width 111 height 34
click at [636, 545] on div "213B1887671" at bounding box center [610, 545] width 111 height 34
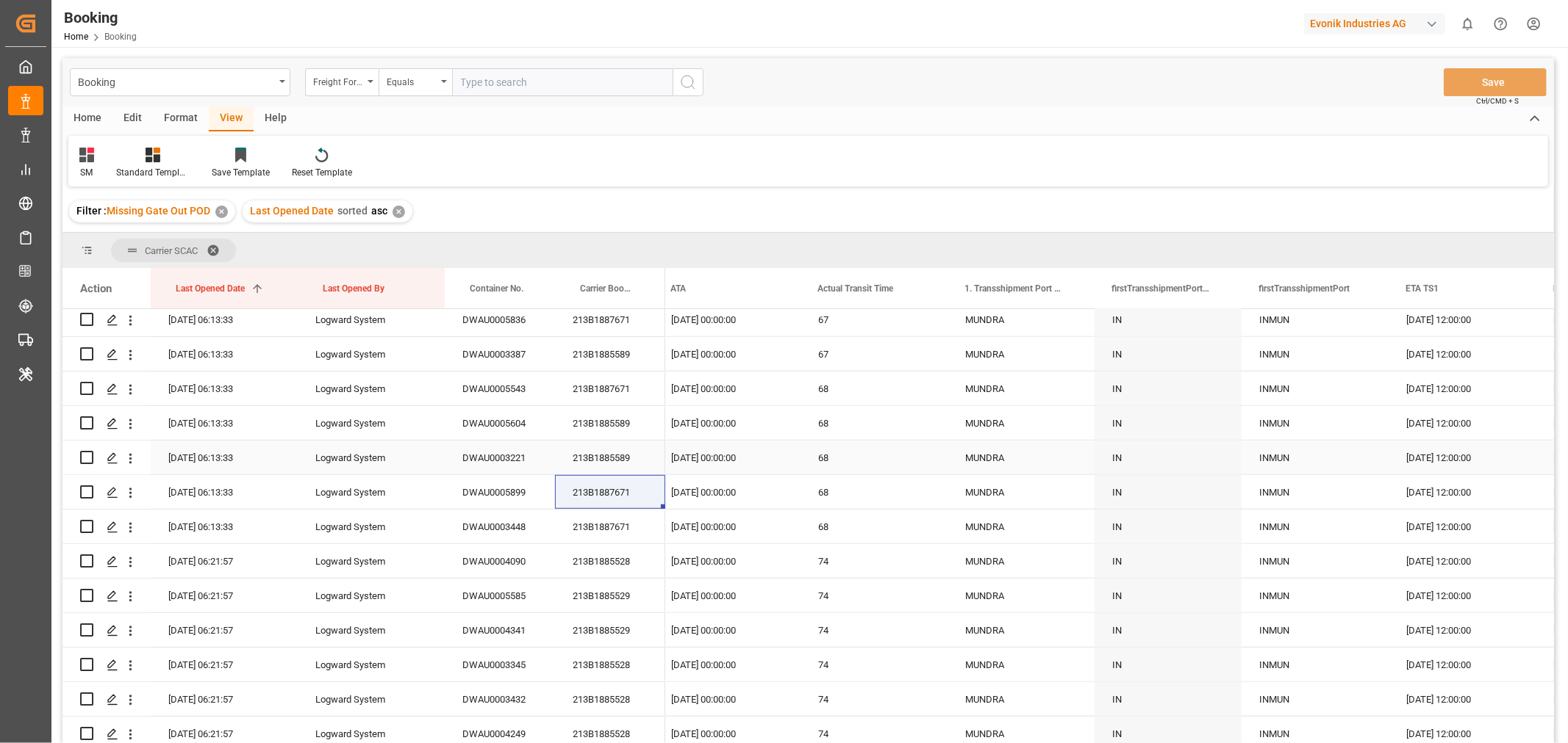
scroll to position [898, 0]
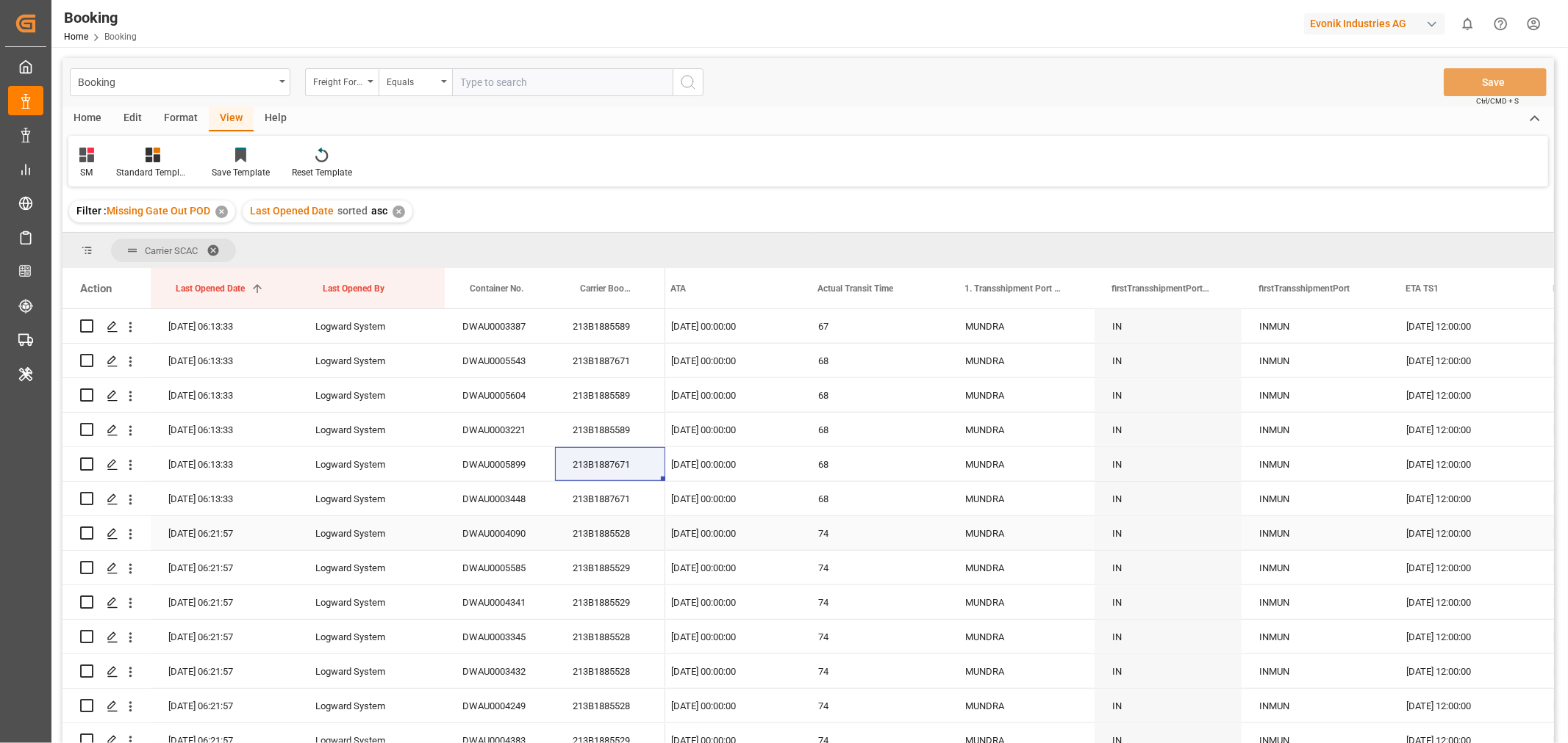
click at [641, 537] on div "213B1885528" at bounding box center [610, 534] width 111 height 34
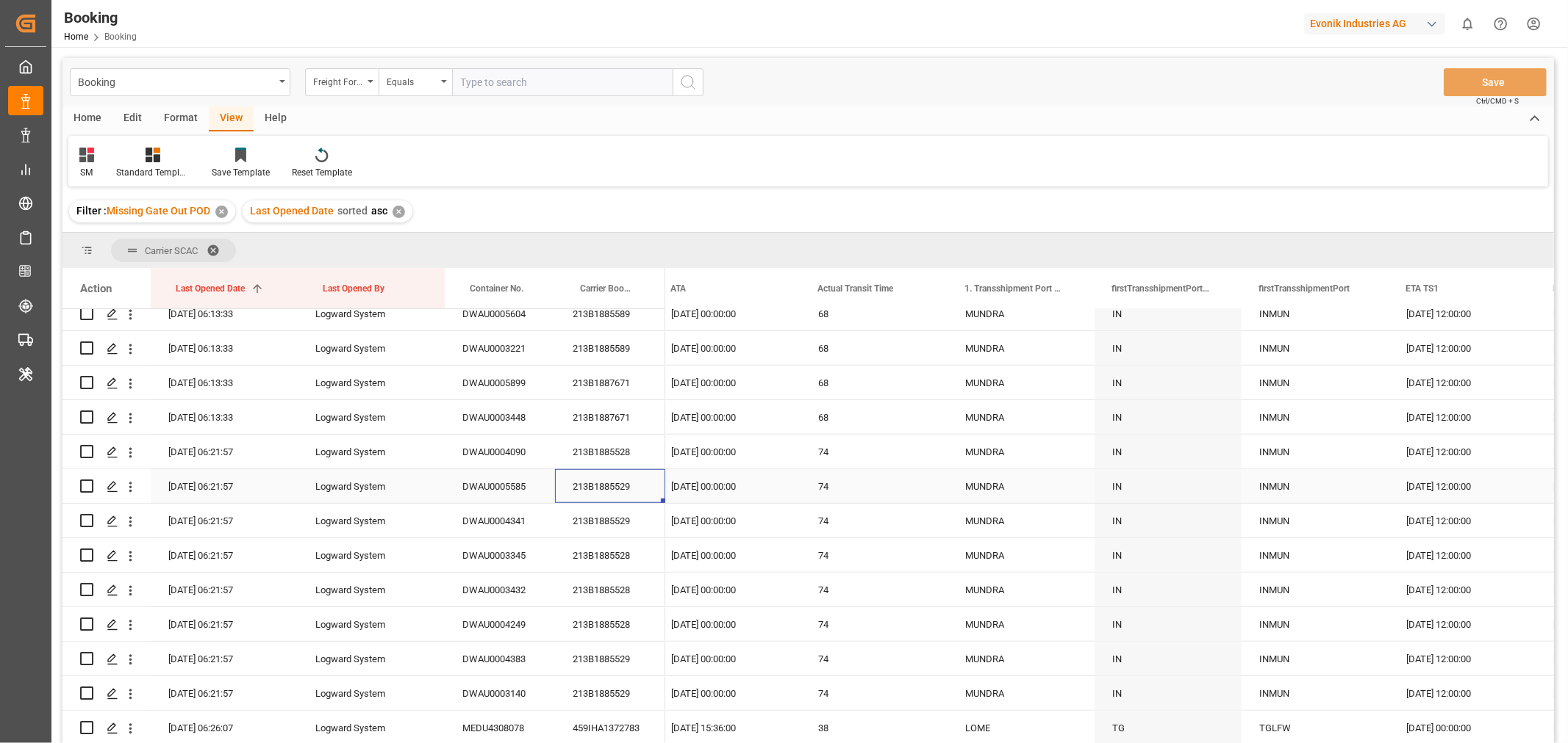
click at [636, 488] on div "213B1885529" at bounding box center [610, 486] width 111 height 34
click at [636, 488] on div "213B1885529" at bounding box center [610, 486] width 111 height 34
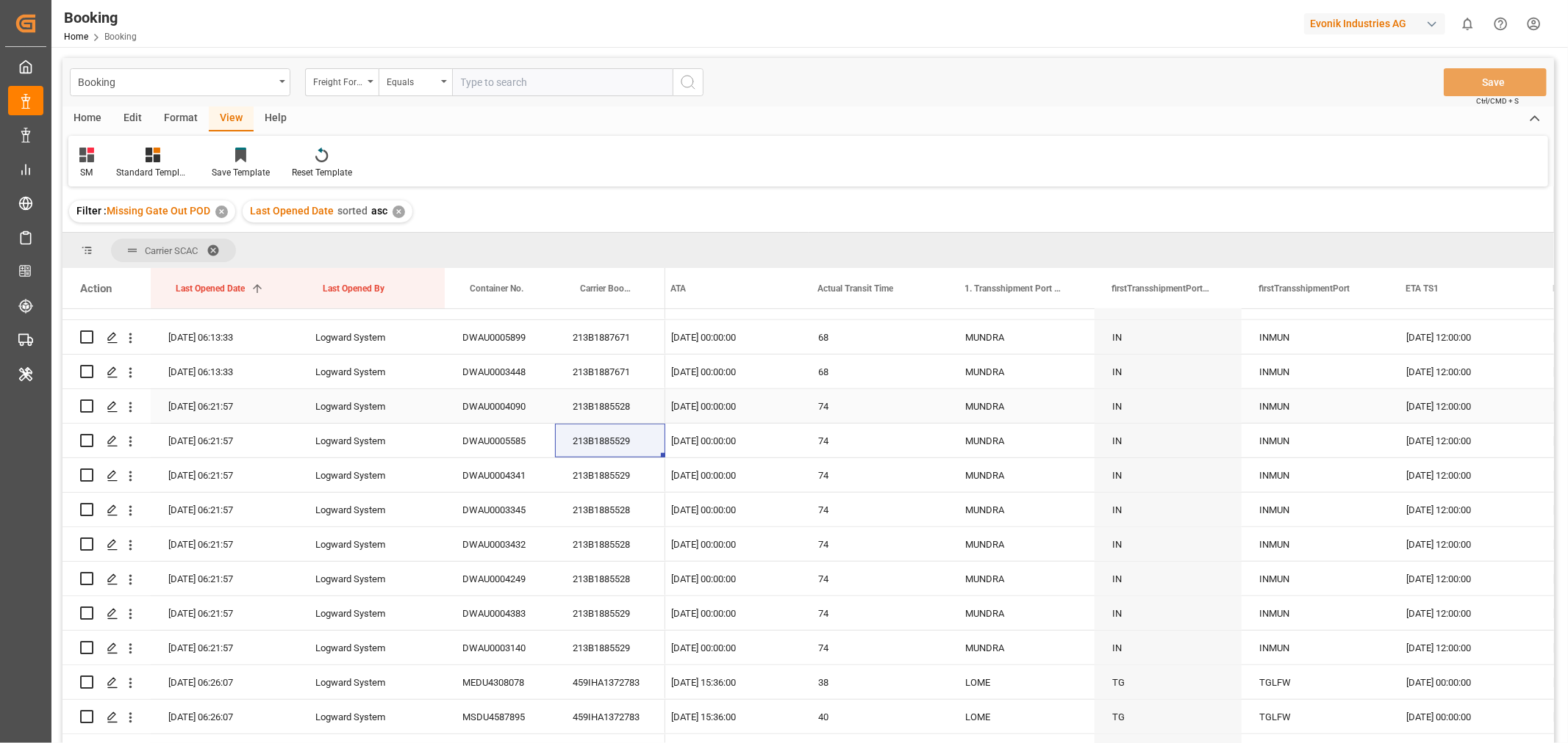
scroll to position [1061, 0]
click at [643, 471] on div "213B1885528" at bounding box center [610, 474] width 111 height 34
click at [634, 538] on div "213B1885528" at bounding box center [610, 542] width 111 height 34
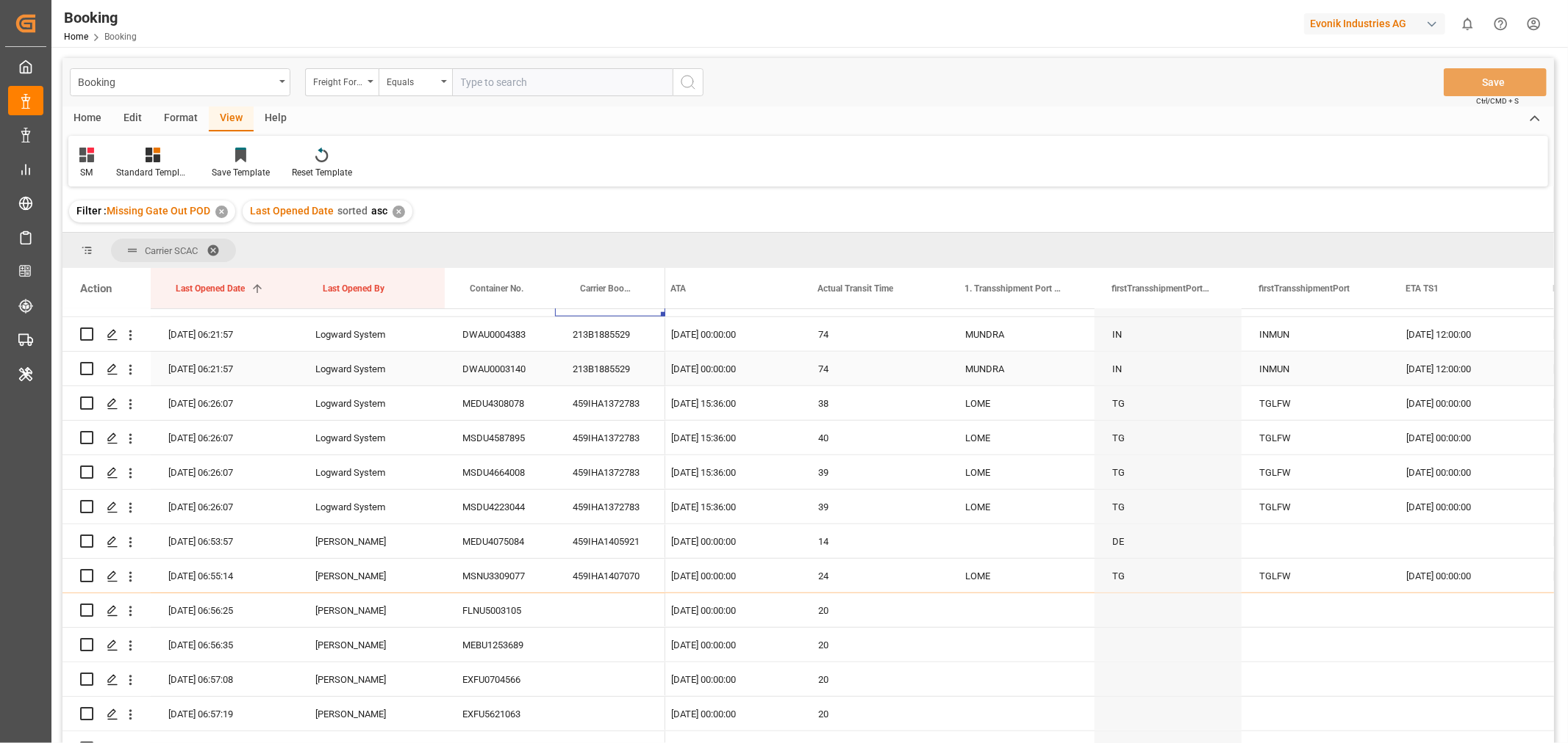
scroll to position [1305, 0]
click at [633, 404] on div "459IHA1372783" at bounding box center [610, 401] width 111 height 34
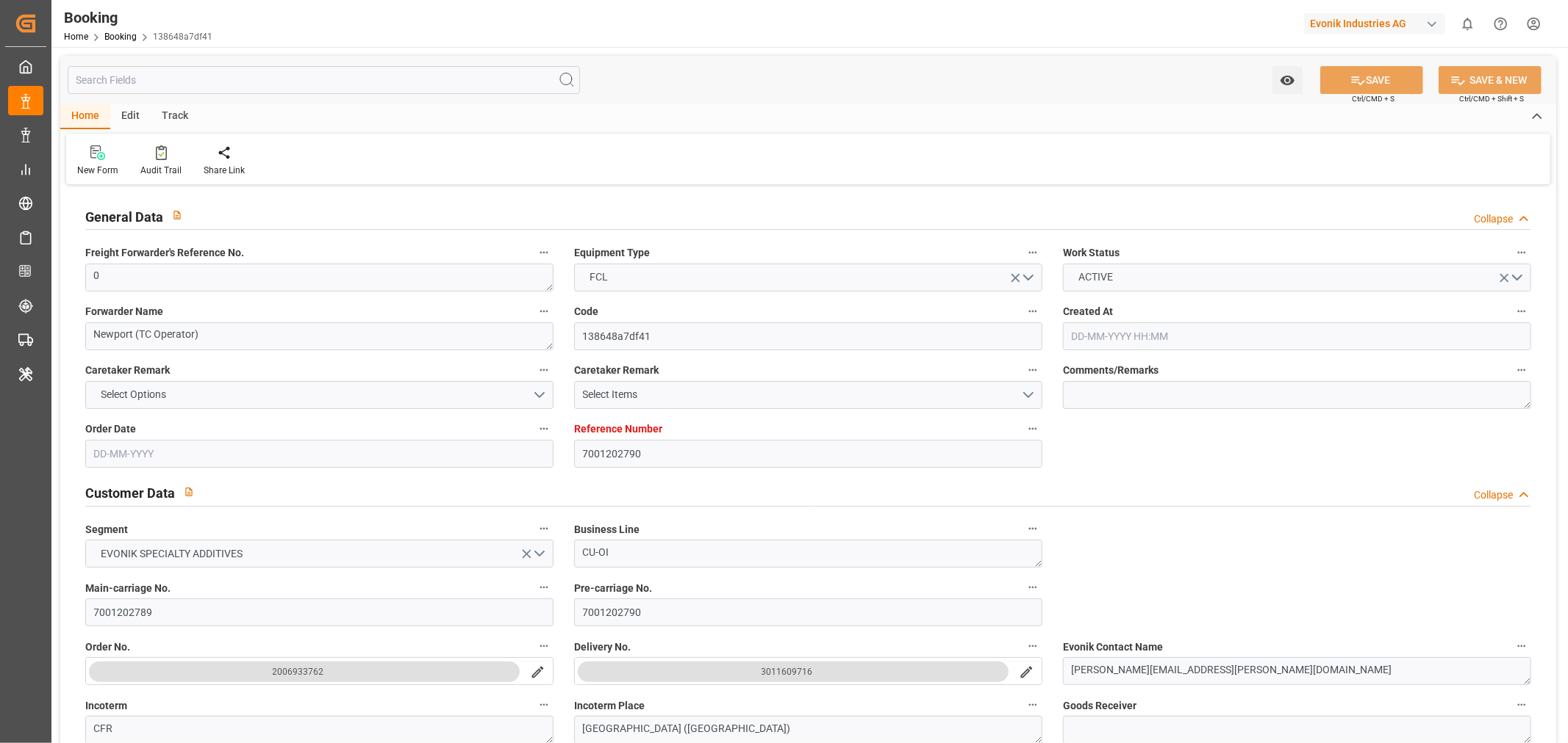
type input "7001202790"
type input "9987287"
type input "MSC"
type input "Mediterranean Shipping Company"
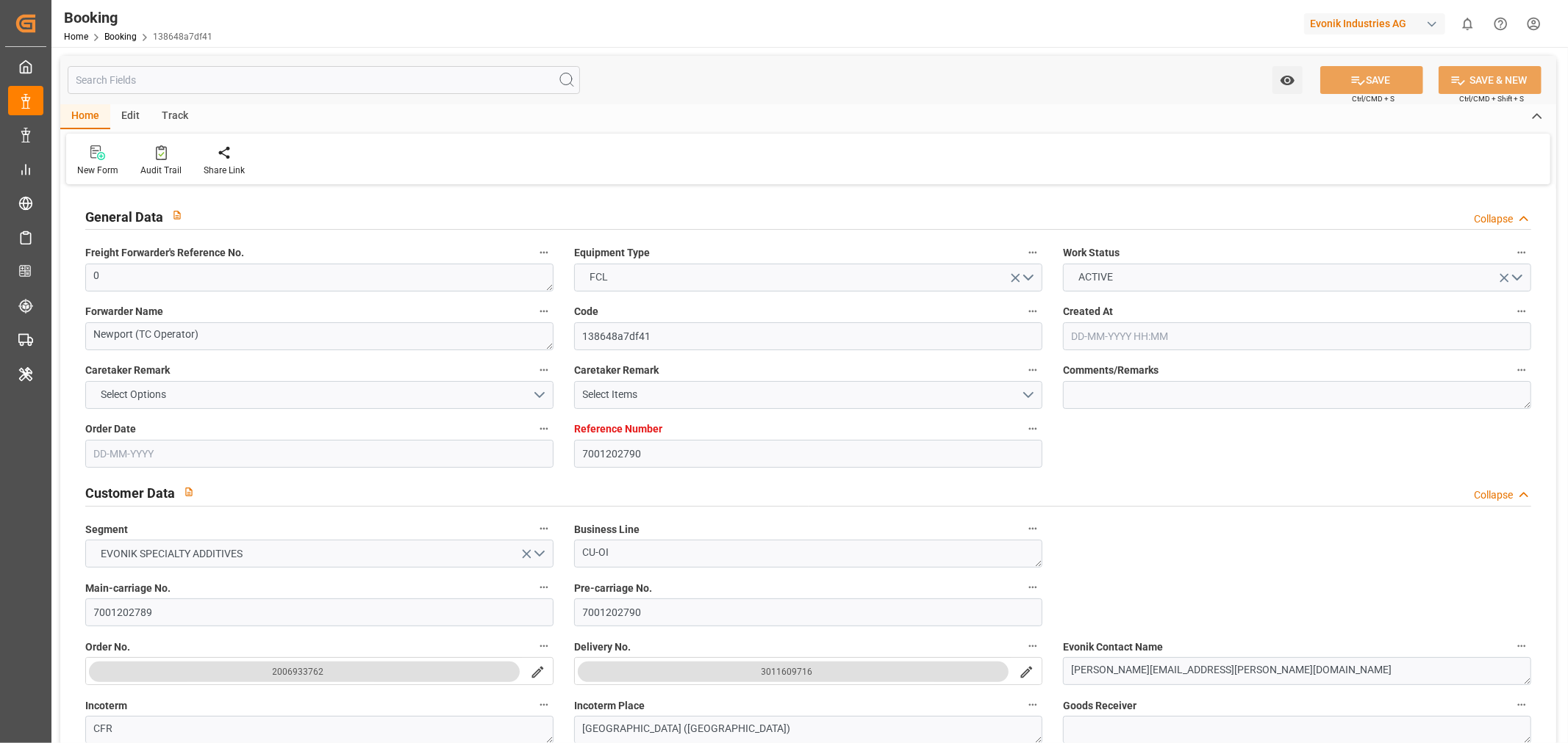
type input "BEANR"
type input "AEKHL"
type input "33"
type input "0"
type input "24-06-2025 08:33"
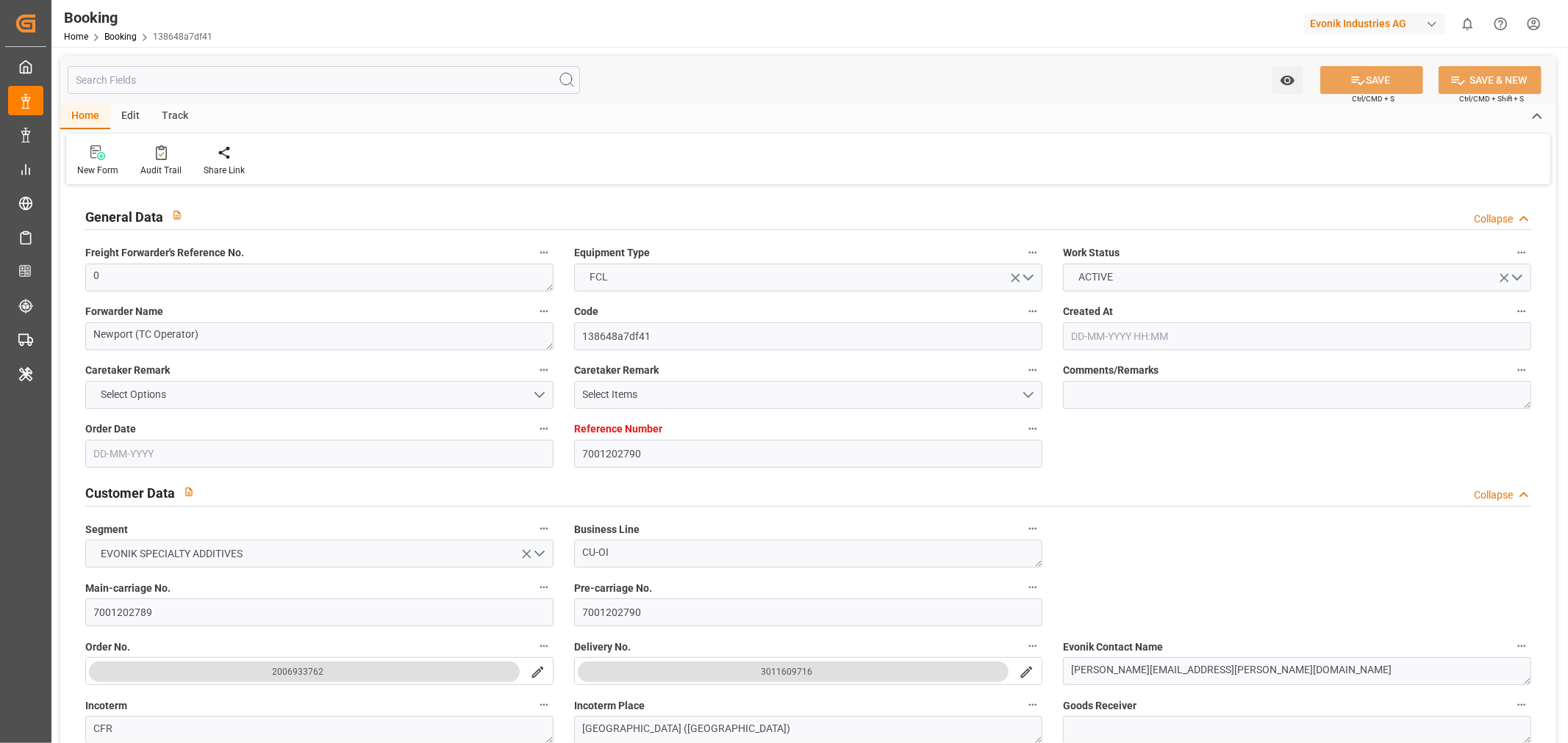
type input "[DATE]"
type input "20-08-2025"
type input "[DATE]"
type input "18-07-2025 00:00"
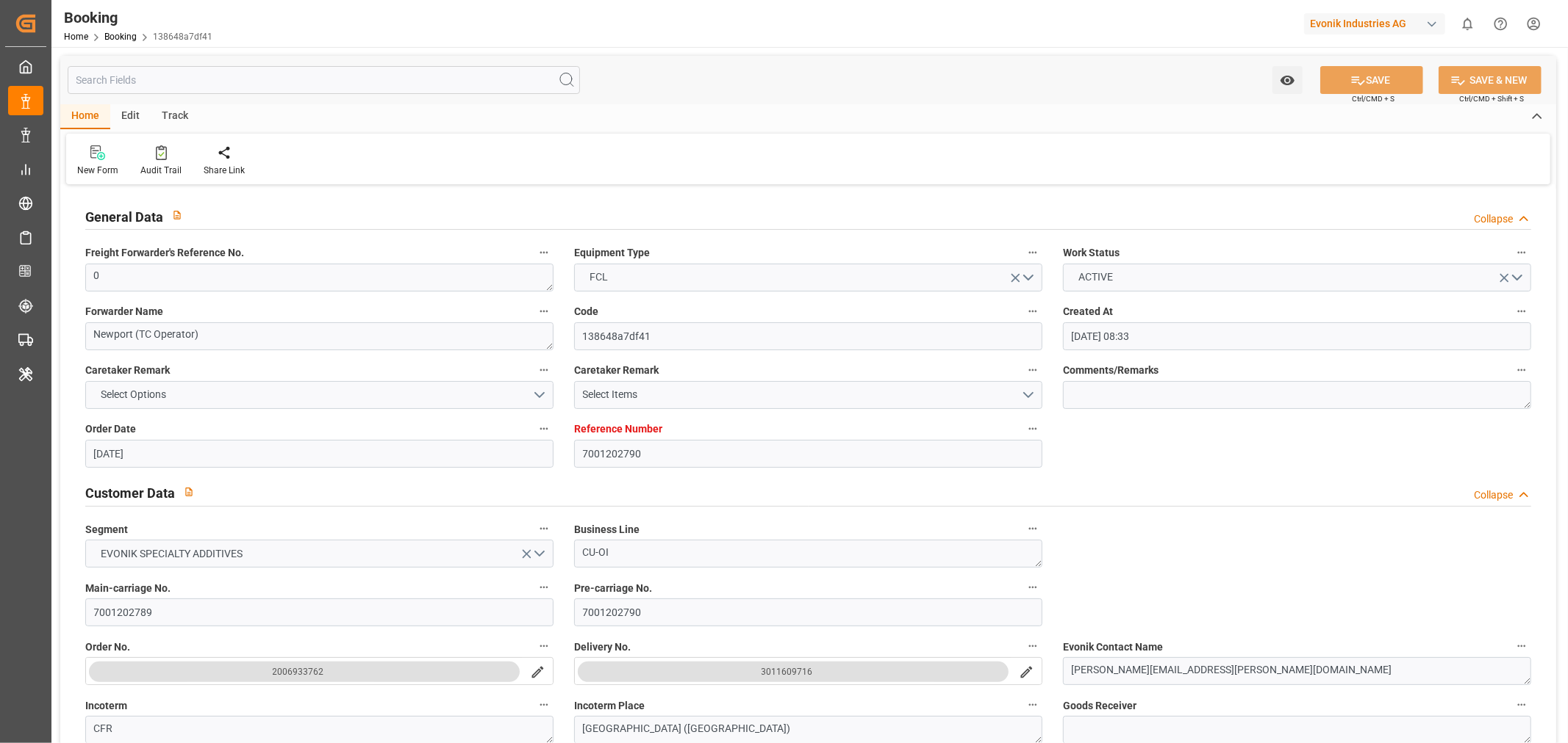
type input "18-07-2025 00:00"
type input "11-07-2025 00:00"
type input "19-08-2025 00:00"
type input "18-08-2025 00:00"
type input "20-08-2025 00:00"
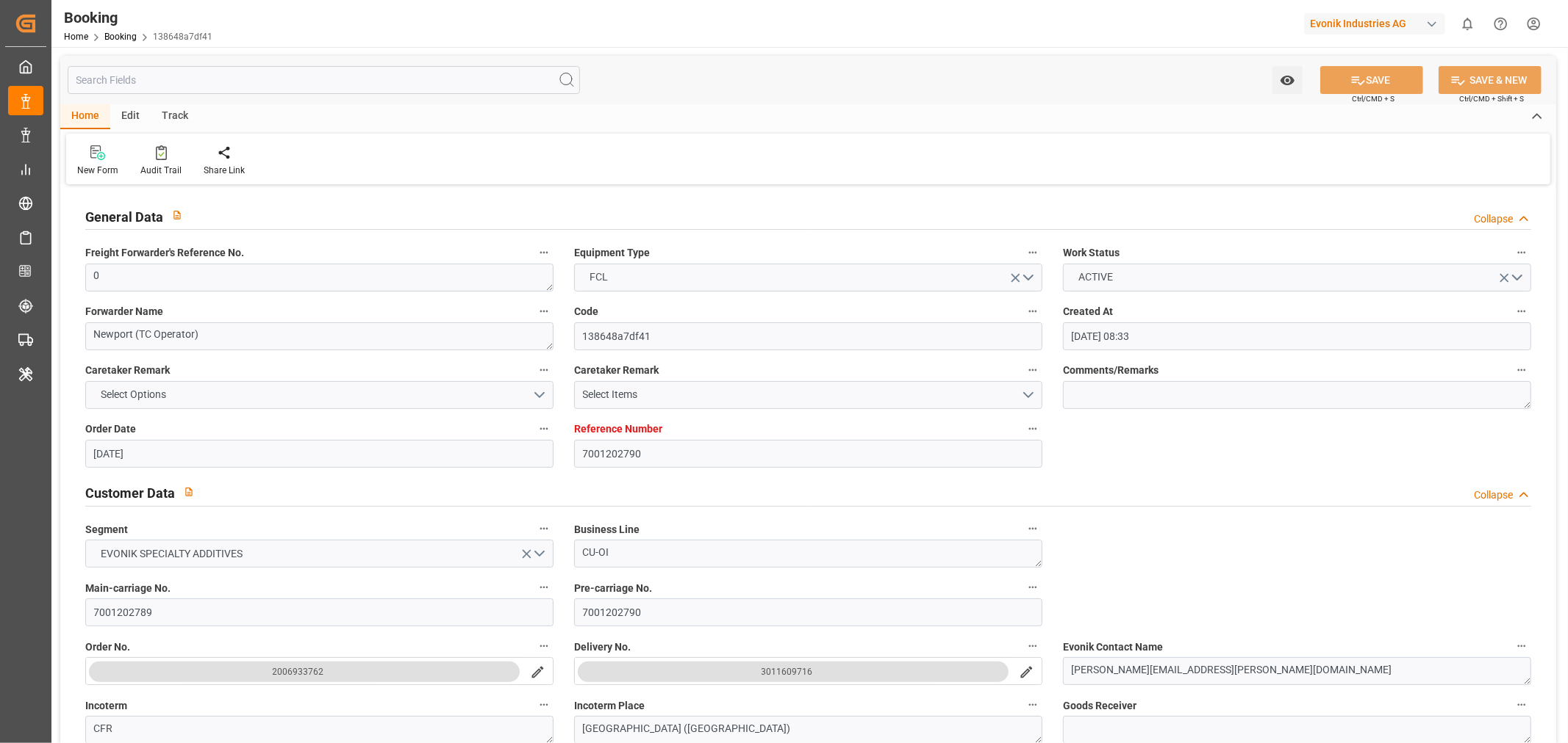
type input "[DATE]"
type input "01-09-2025 10:33"
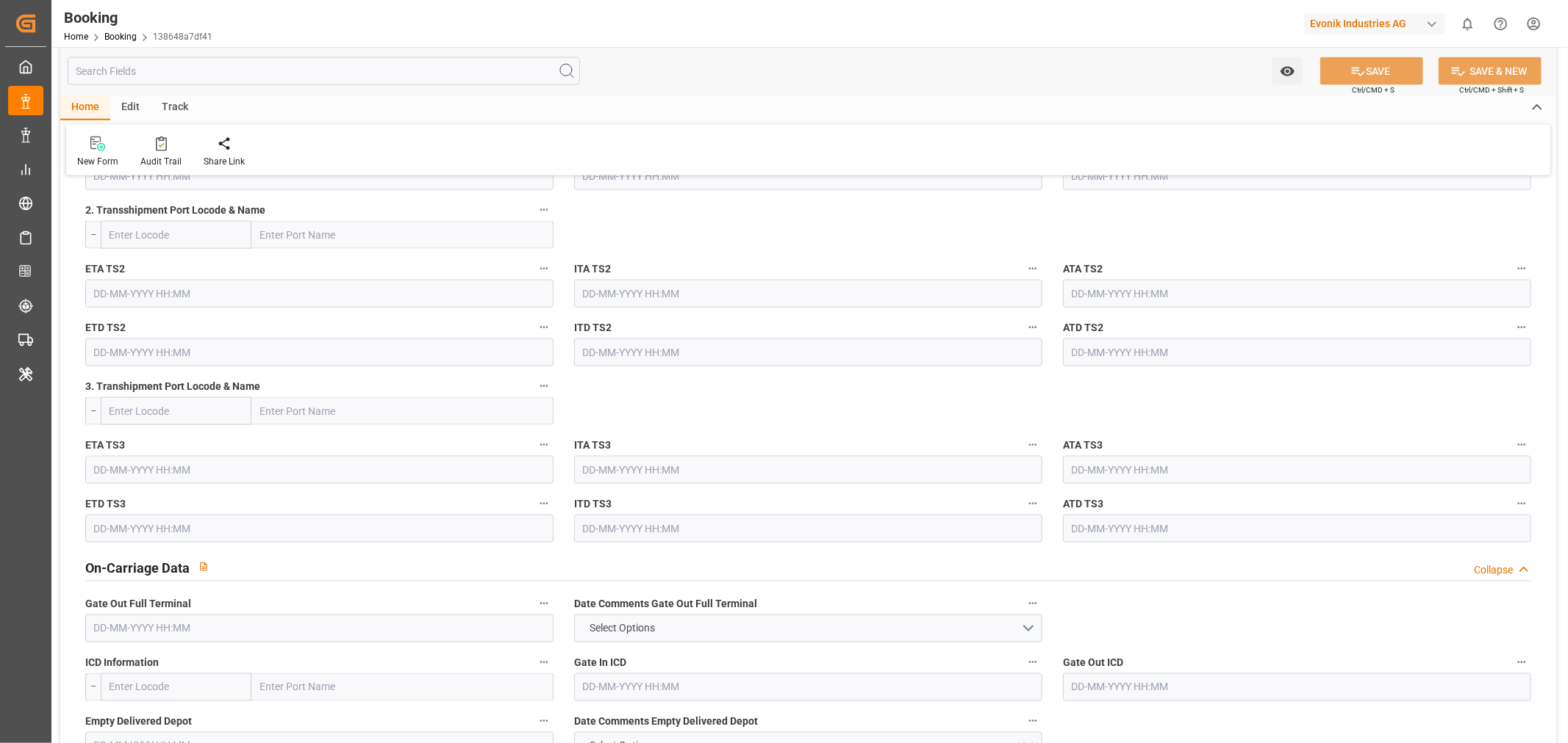
scroll to position [1958, 0]
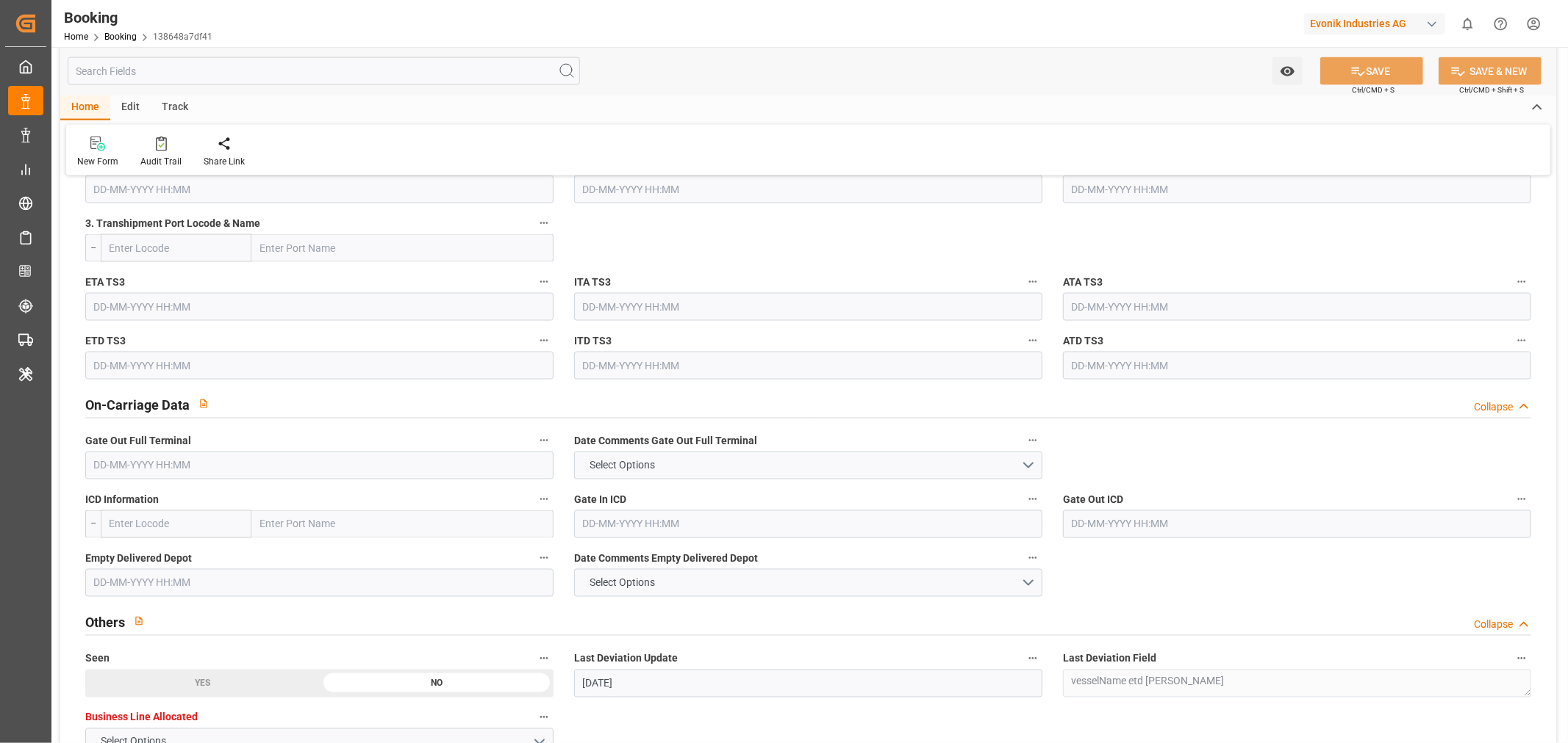
click at [126, 465] on input "text" at bounding box center [319, 465] width 468 height 28
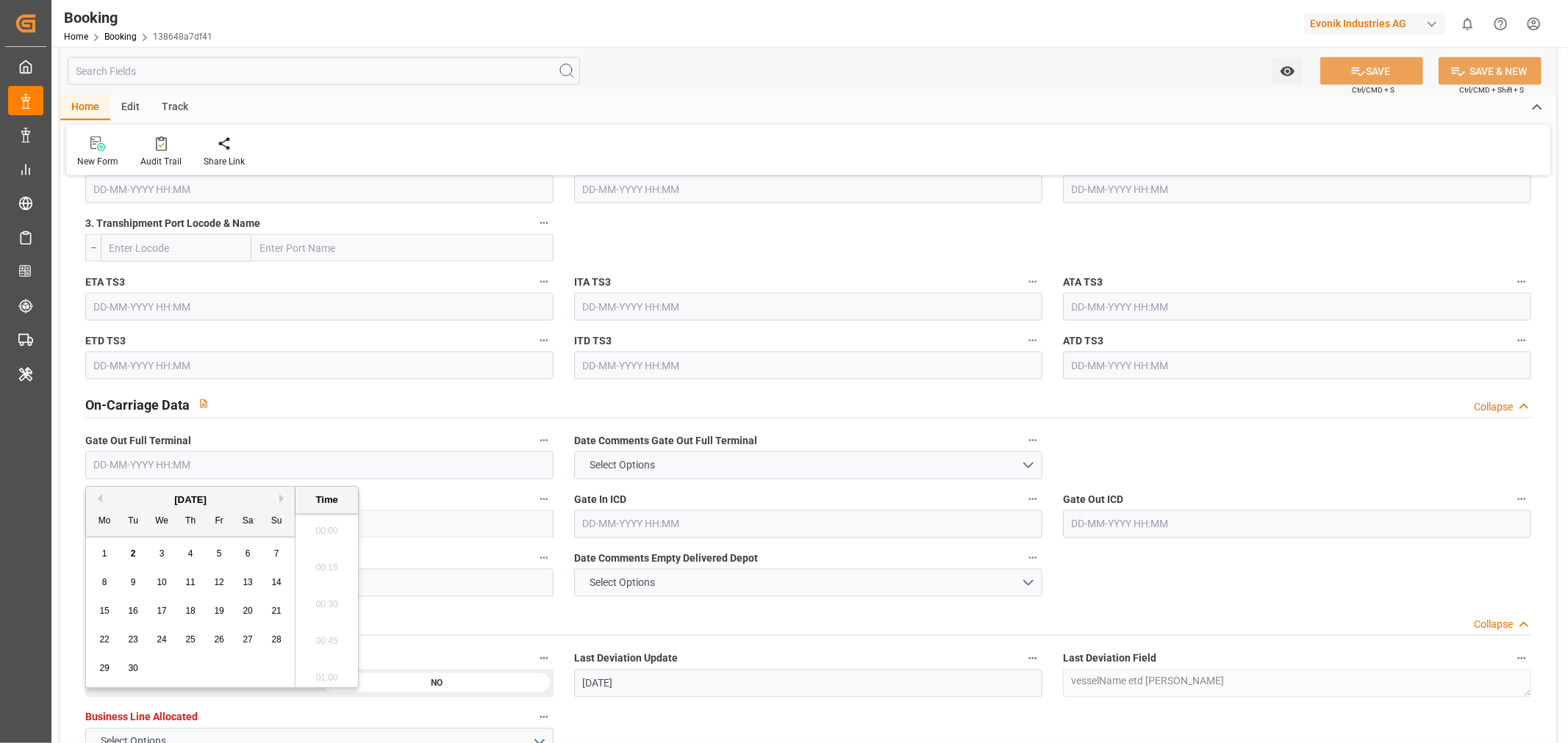
scroll to position [2245, 0]
click at [97, 496] on button "Previous Month" at bounding box center [97, 498] width 9 height 9
click at [193, 666] on span "28" at bounding box center [190, 669] width 10 height 11
click at [194, 666] on span "28" at bounding box center [190, 669] width 10 height 11
type input "28-08-2025 00:00"
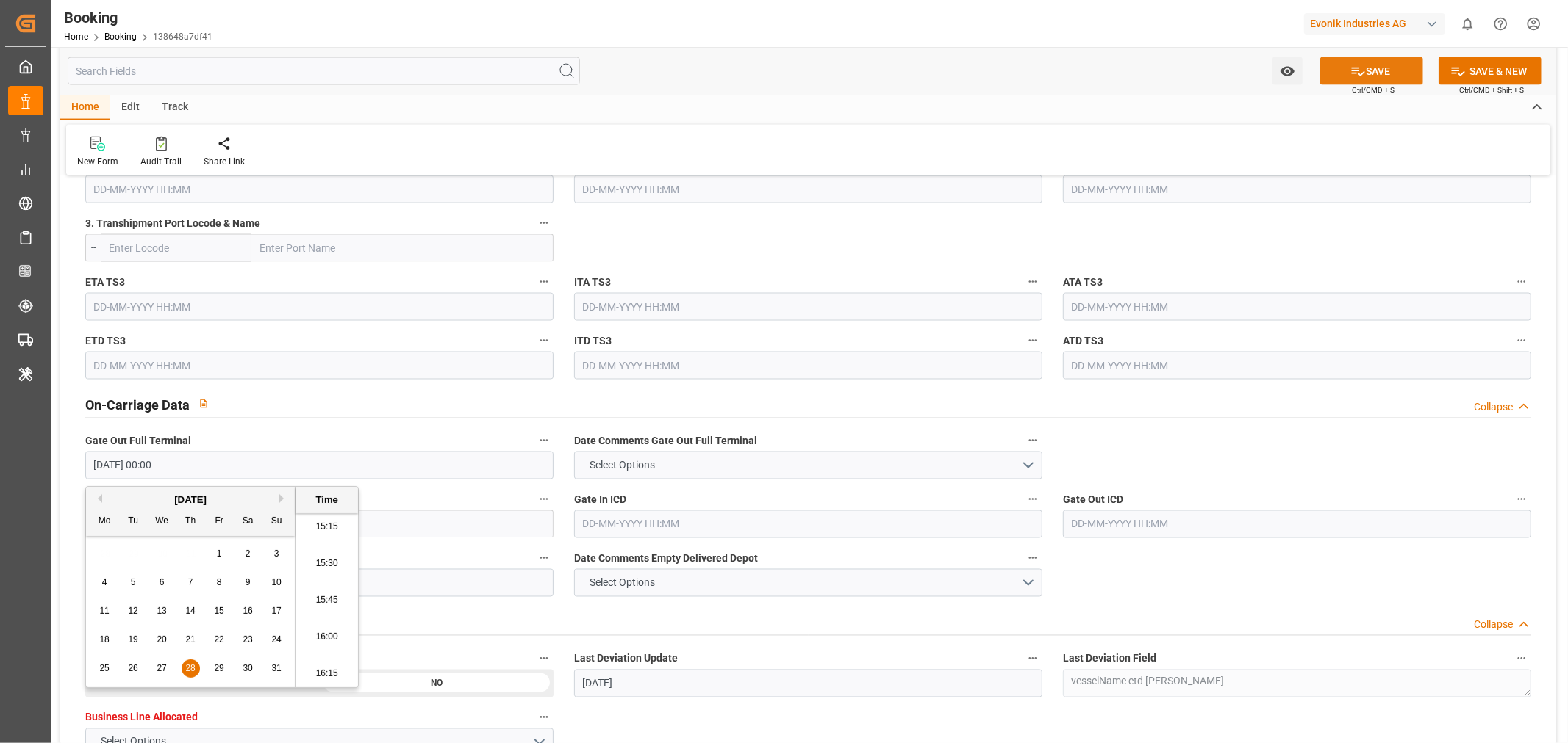
click at [1380, 65] on button "SAVE" at bounding box center [1371, 71] width 103 height 28
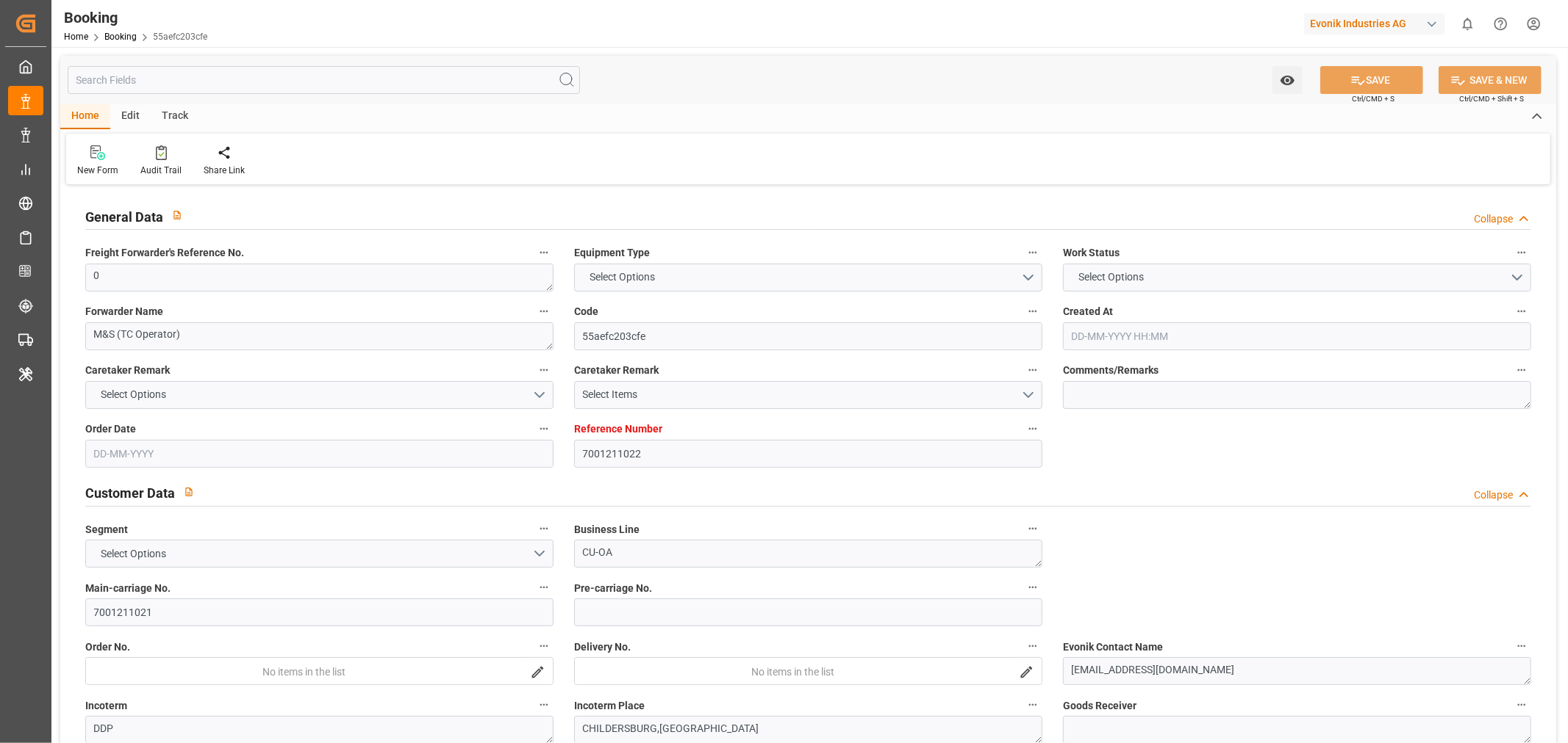
type input "7001211022"
type input "9535163"
type input "MSC"
type input "Mediterranean Shipping Company"
type input "BEANR"
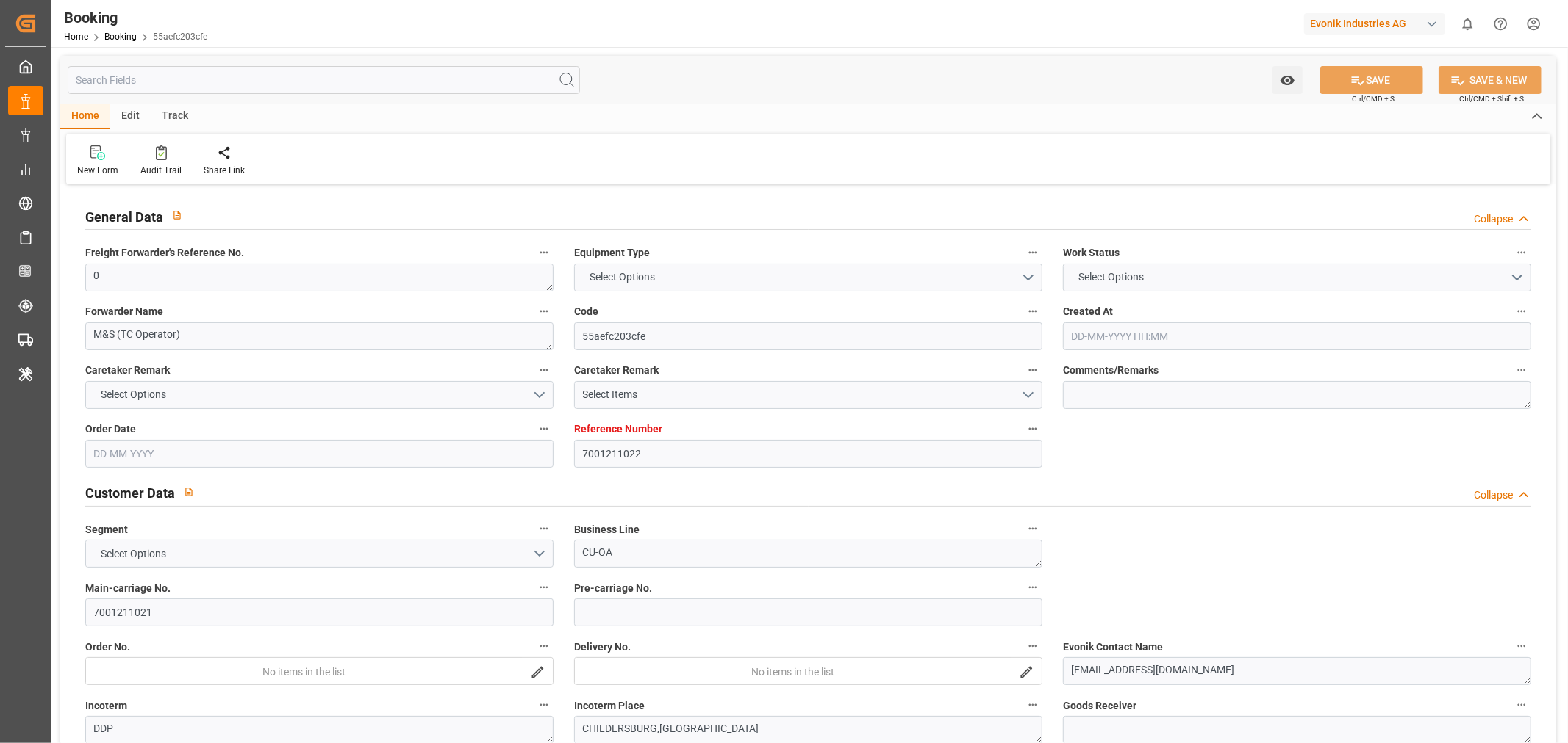
type input "USMOB"
type input "26"
type input "0"
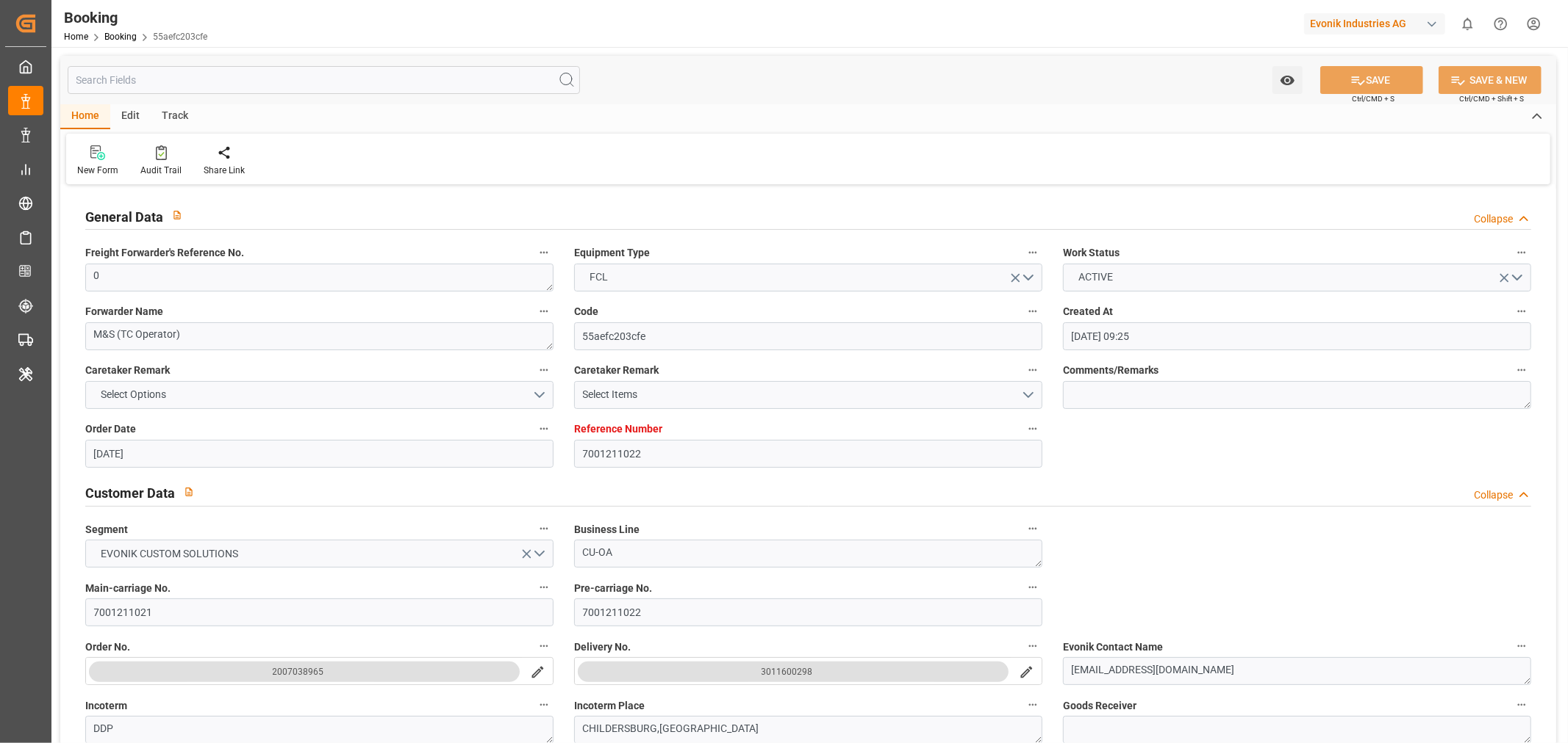
type input "02-07-2025 09:25"
type input "[DATE]"
type input "03-09-2025"
type input "[DATE]"
type input "01-08-2025 00:00"
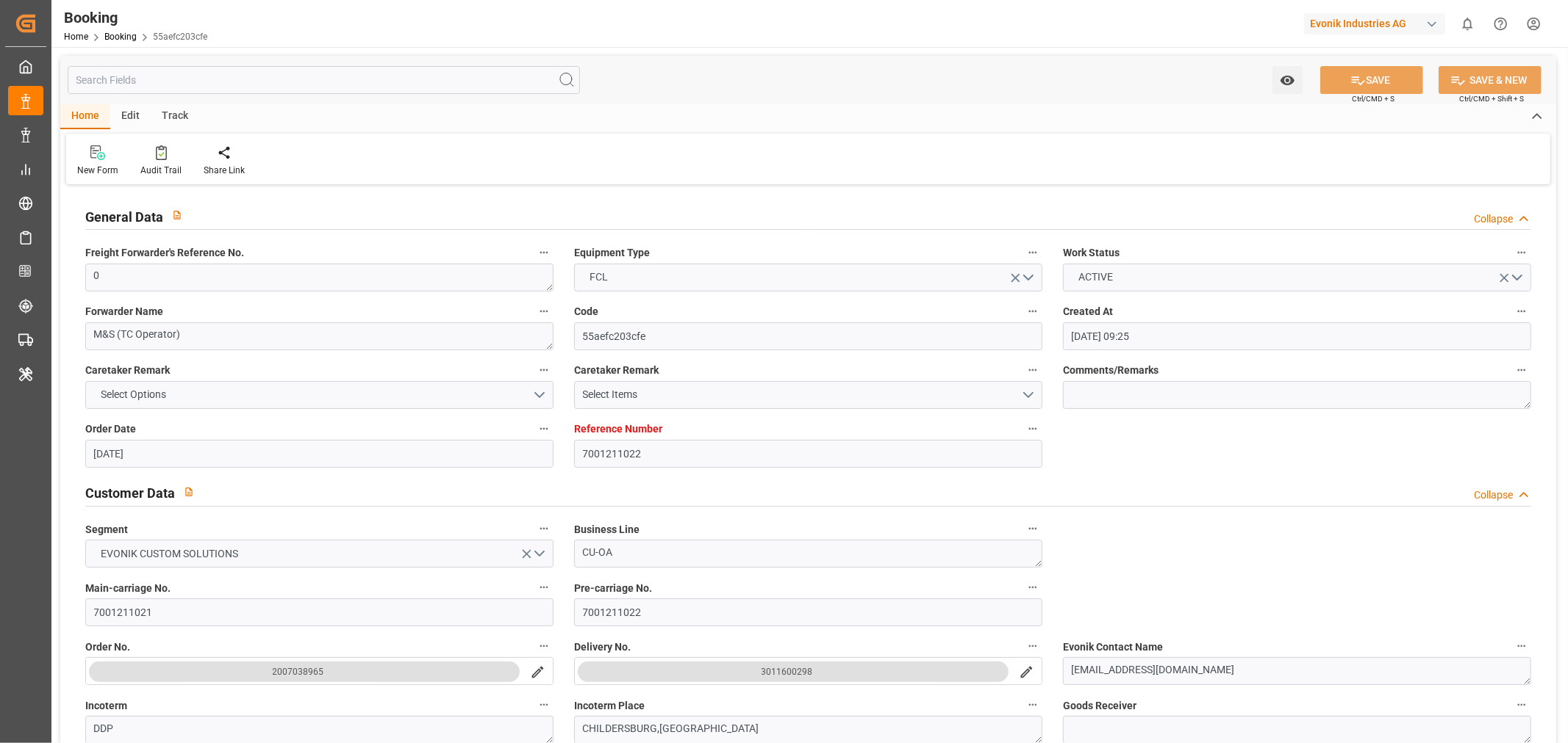
type input "01-08-2025 00:00"
type input "30-07-2025 00:00"
type input "26-08-2025 00:00"
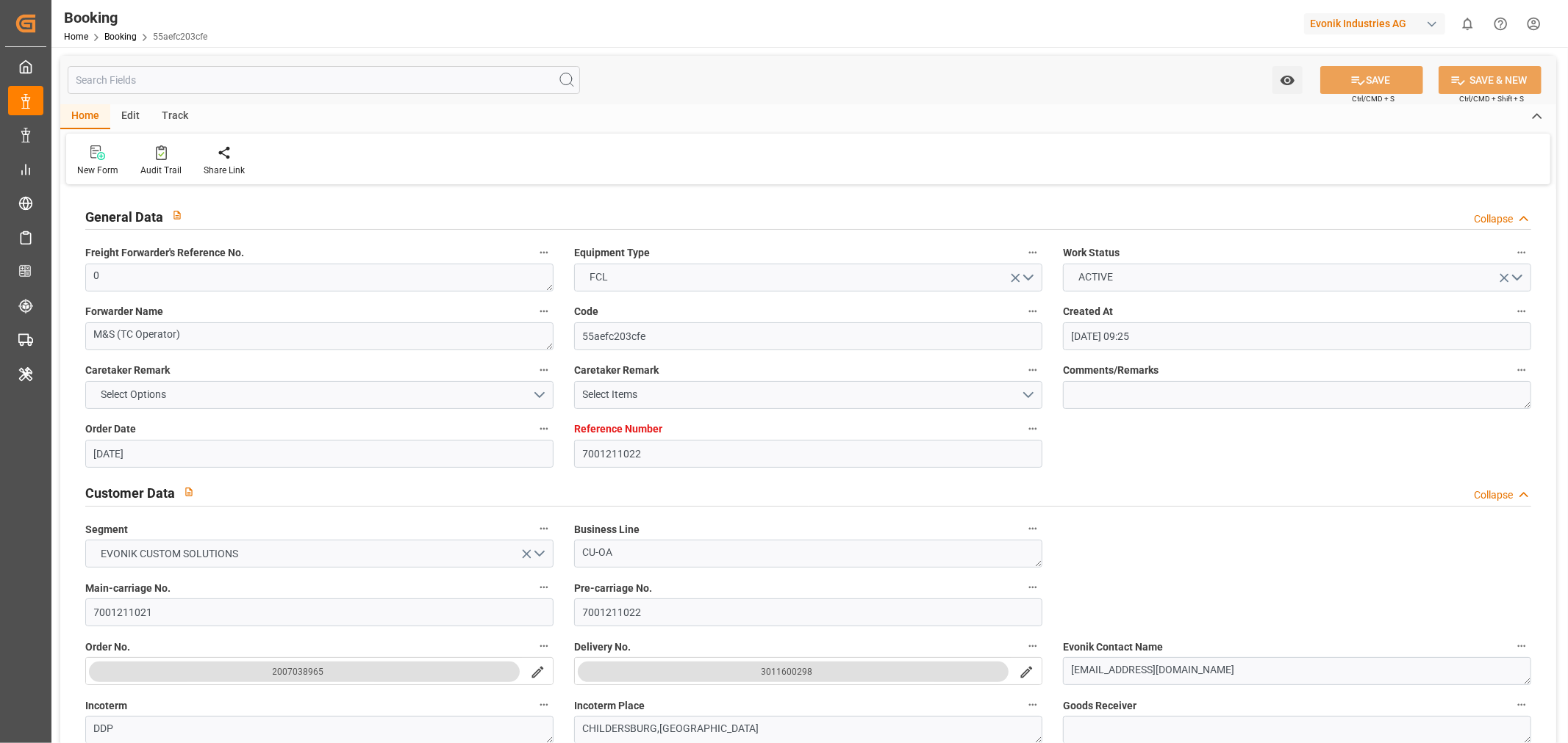
type input "27-08-2025 00:00"
type input "[DATE]"
type input "01-09-2025 10:33"
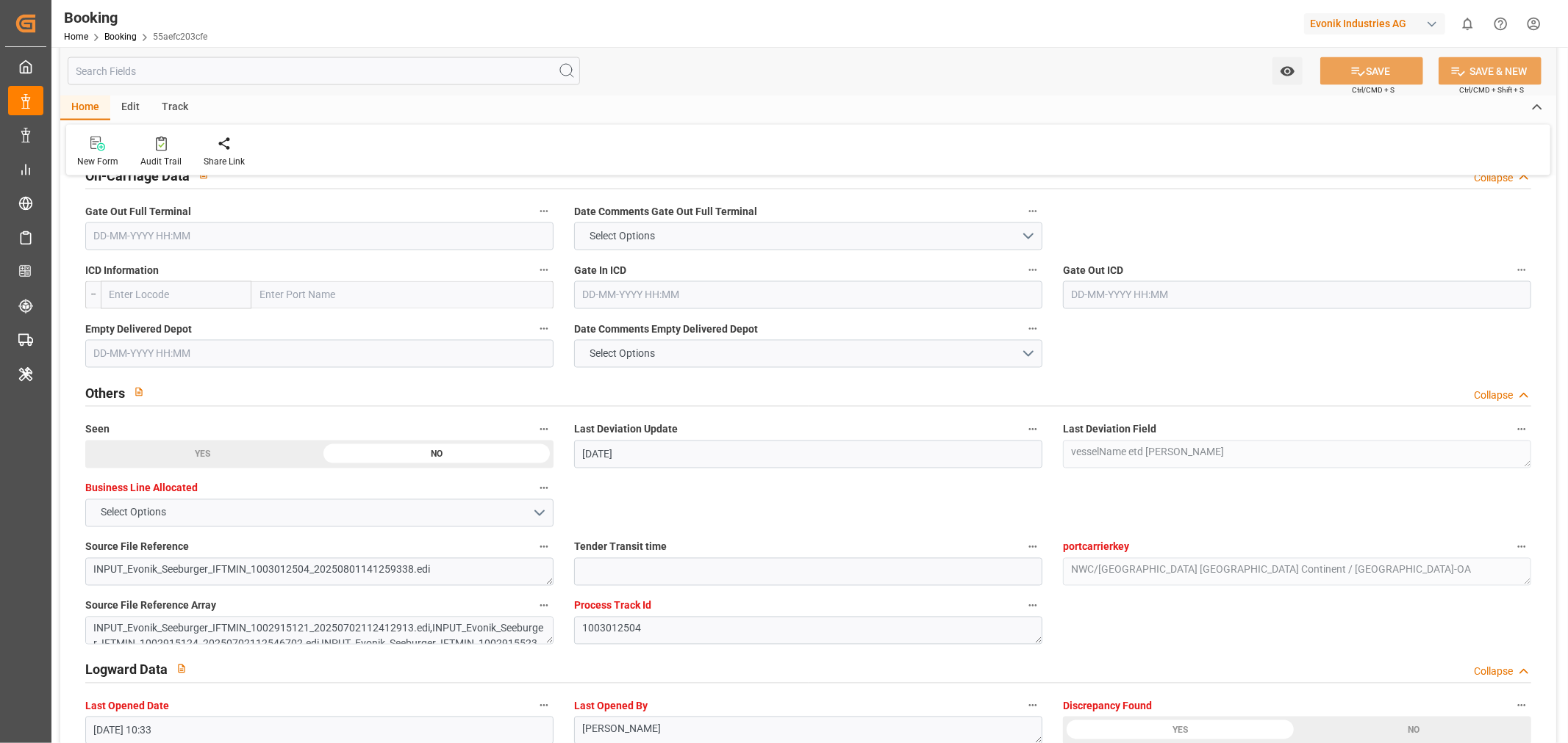
scroll to position [2040, 0]
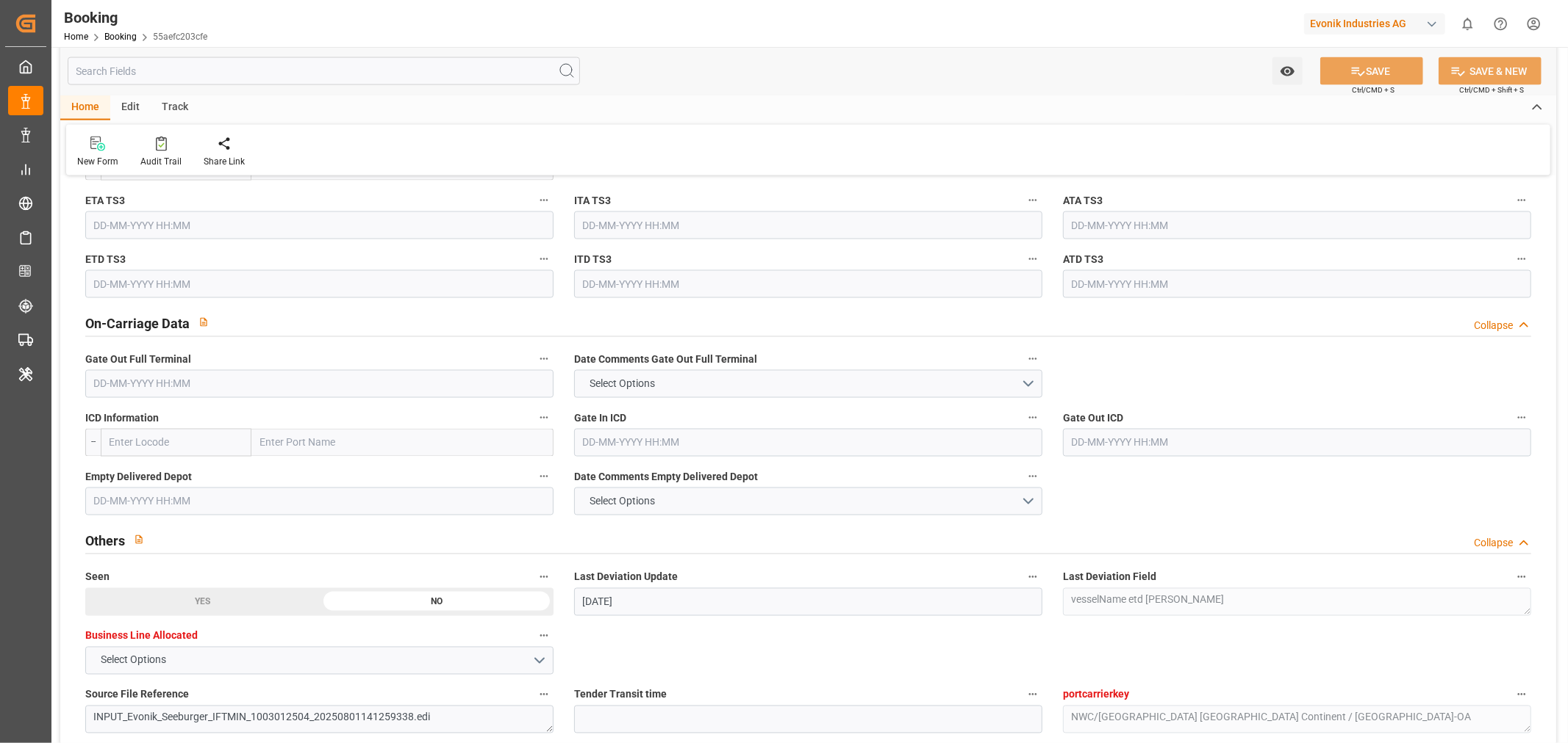
click at [123, 390] on input "text" at bounding box center [319, 384] width 468 height 28
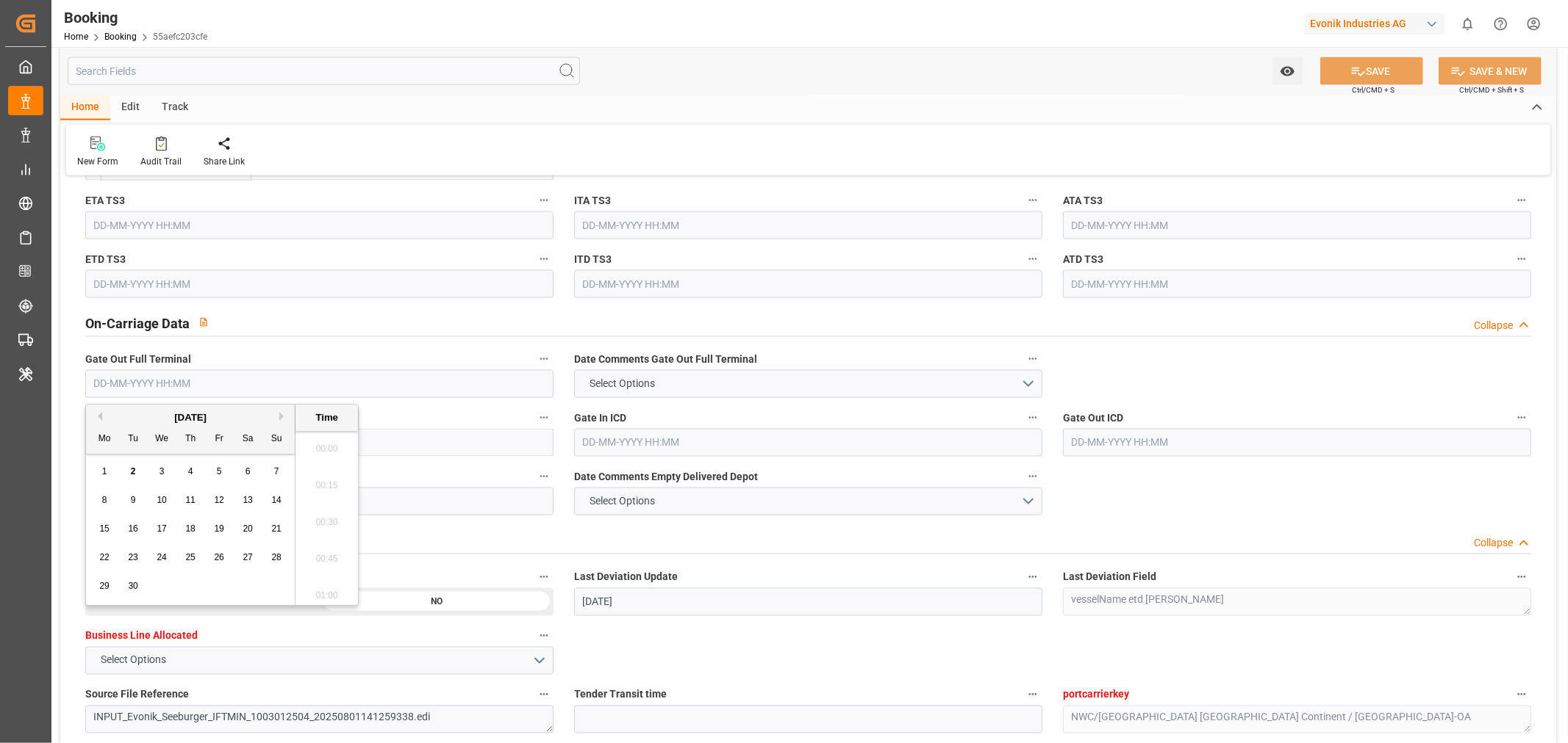
scroll to position [2282, 0]
click at [99, 417] on button "Previous Month" at bounding box center [97, 416] width 9 height 9
click at [225, 584] on div "29" at bounding box center [219, 587] width 19 height 18
type input "29-08-2025 00:00"
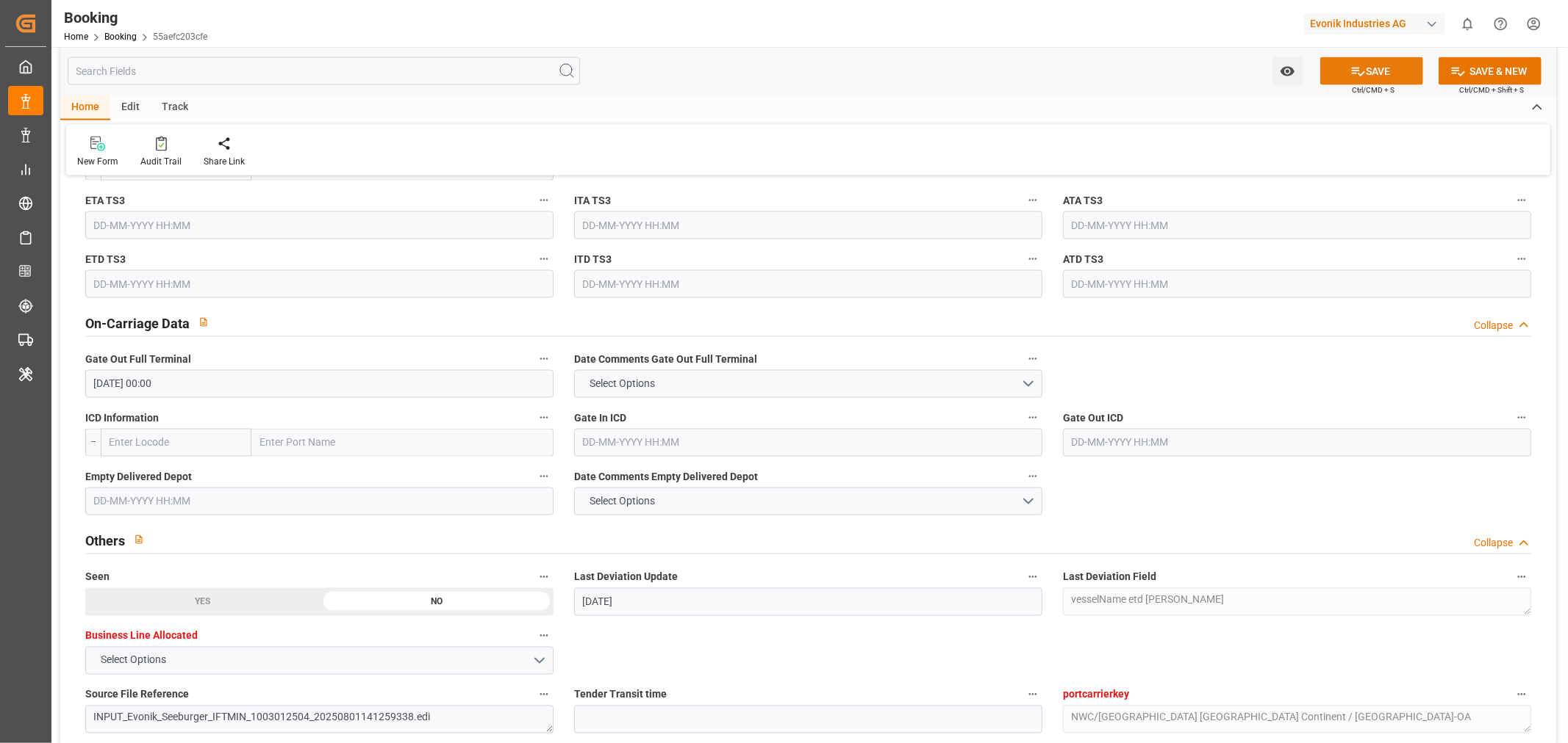
click at [1364, 71] on button "SAVE" at bounding box center [1371, 71] width 103 height 28
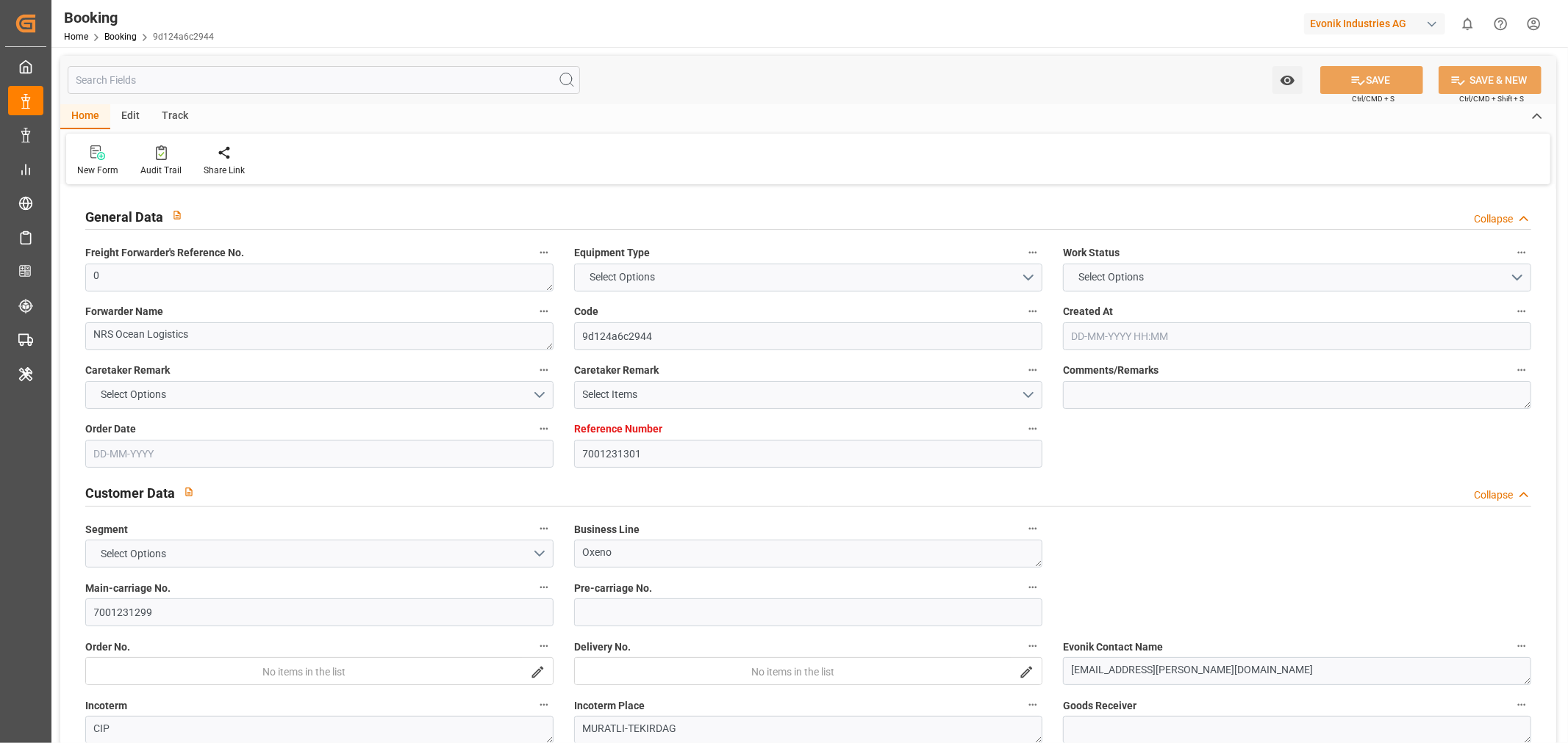
type input "7001231301"
type input "9251705"
type input "MSC"
type input "Mediterranean Shipping Company"
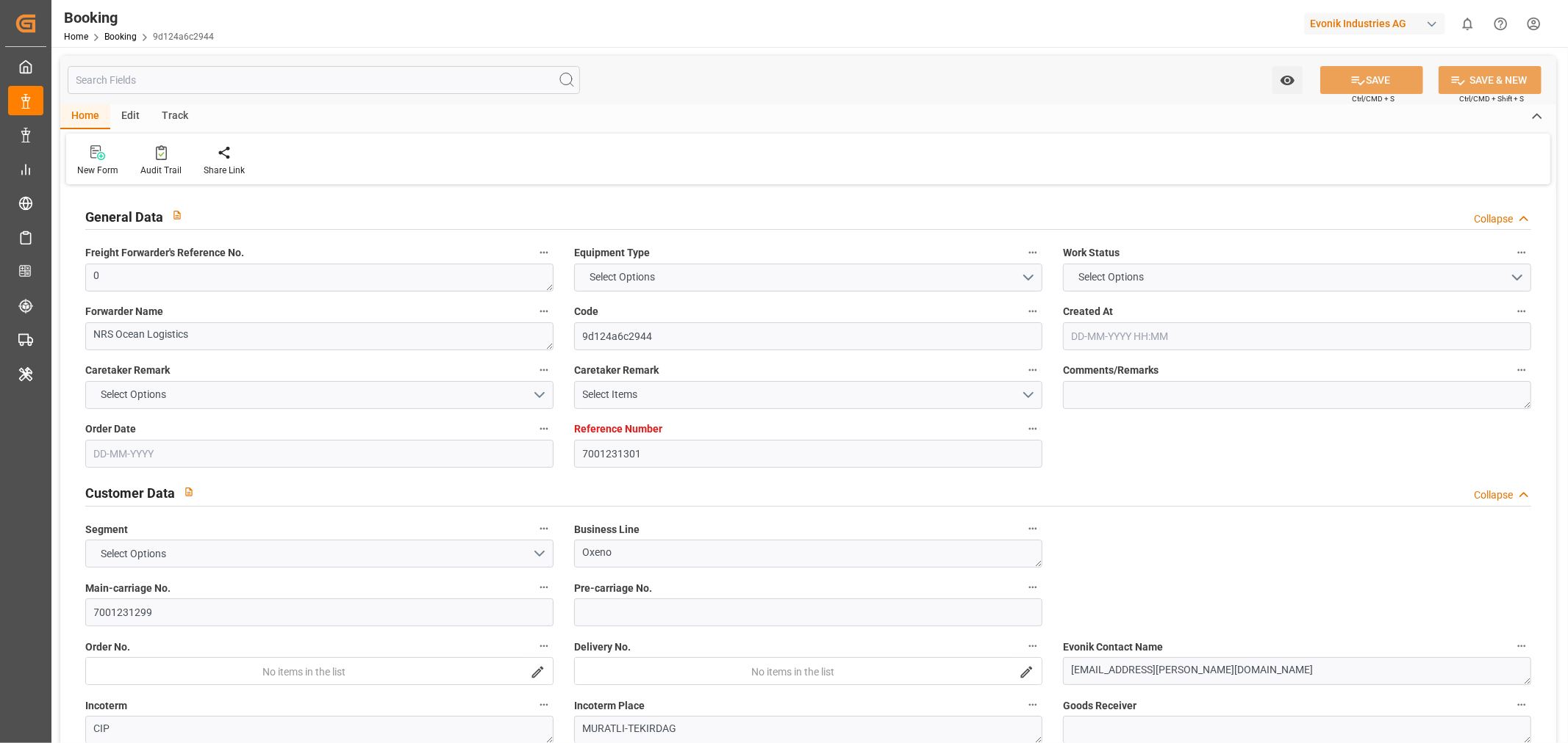
type input "BEANR"
type input "TRIST"
type input "11"
type input "0"
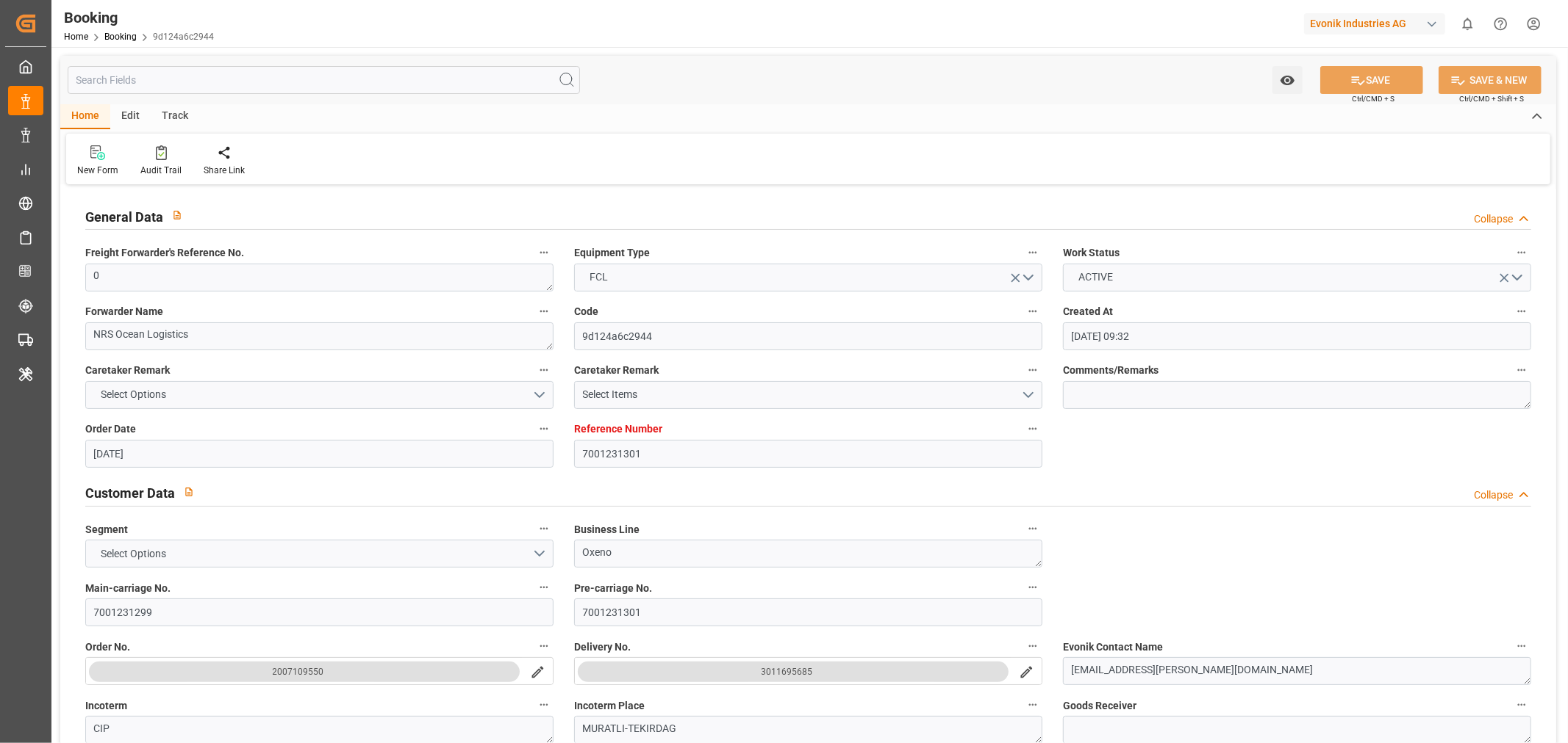
type input "24-07-2025 09:32"
type input "[DATE]"
type input "29-08-2025"
type input "[DATE]"
type input "15-08-2025 00:00"
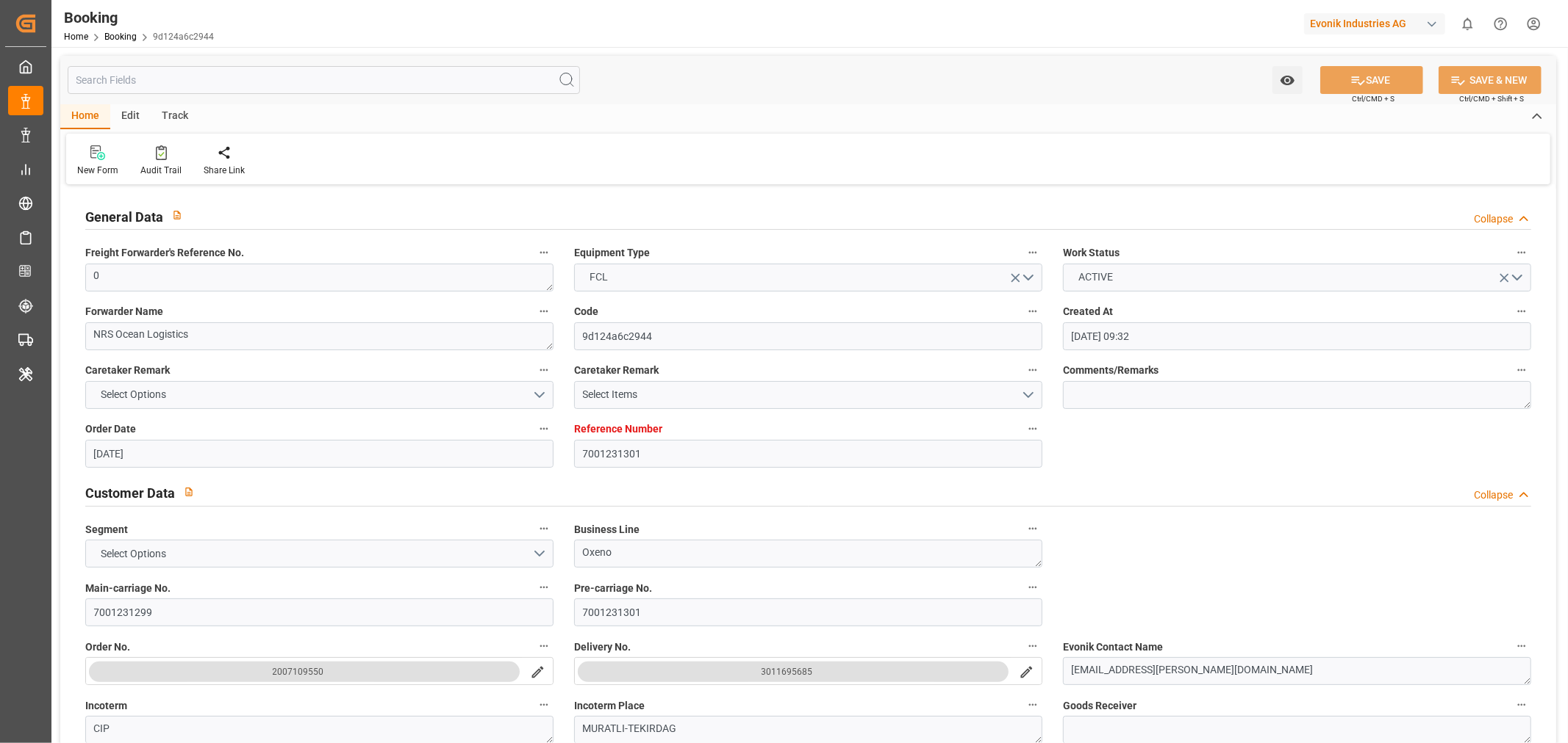
type input "15-08-2025 00:00"
type input "17-08-2025 00:00"
type input "11-08-2025 00:00"
type input "29-08-2025 00:00"
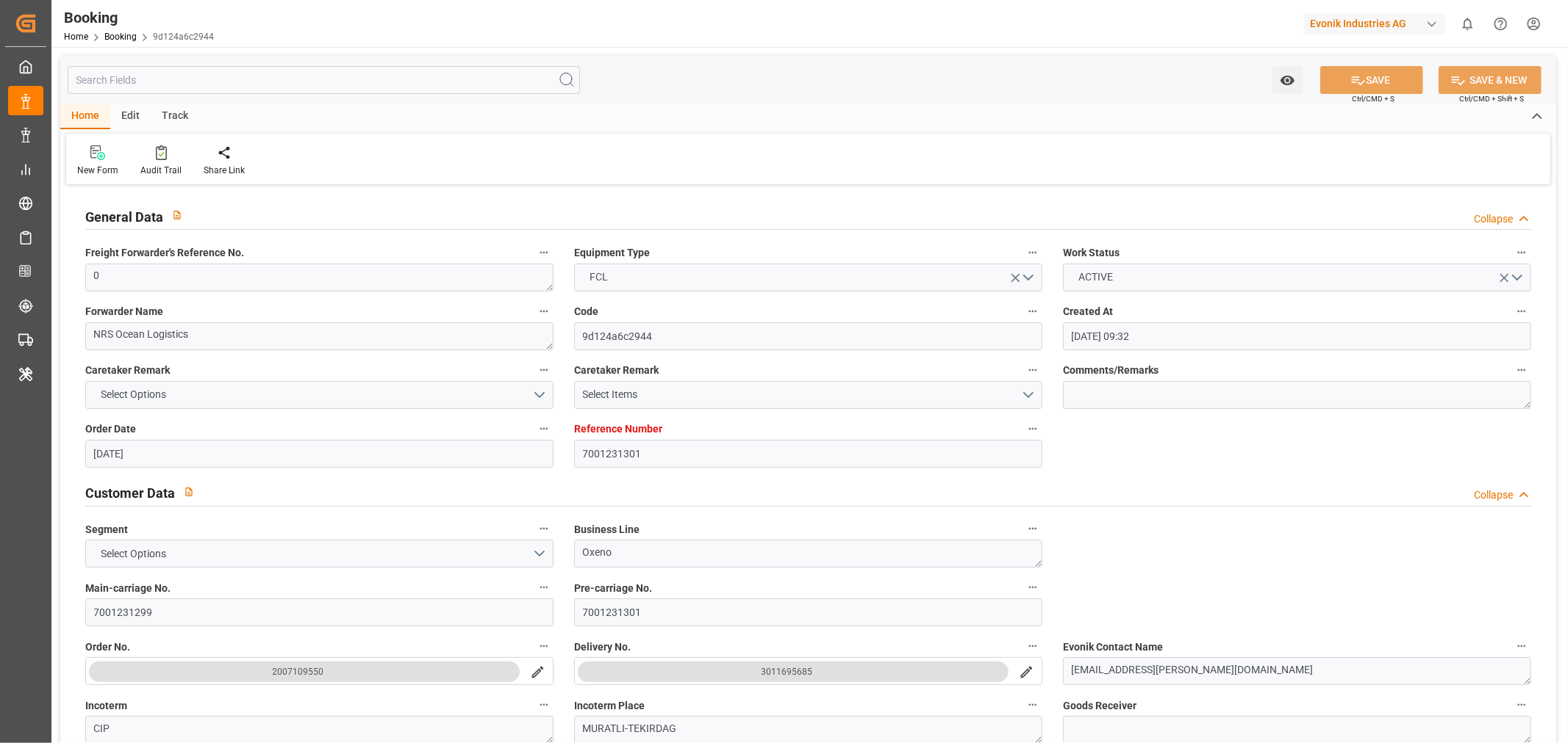
type input "28-08-2025 00:00"
type input "22-08-2025"
type input "01-09-2025 10:33"
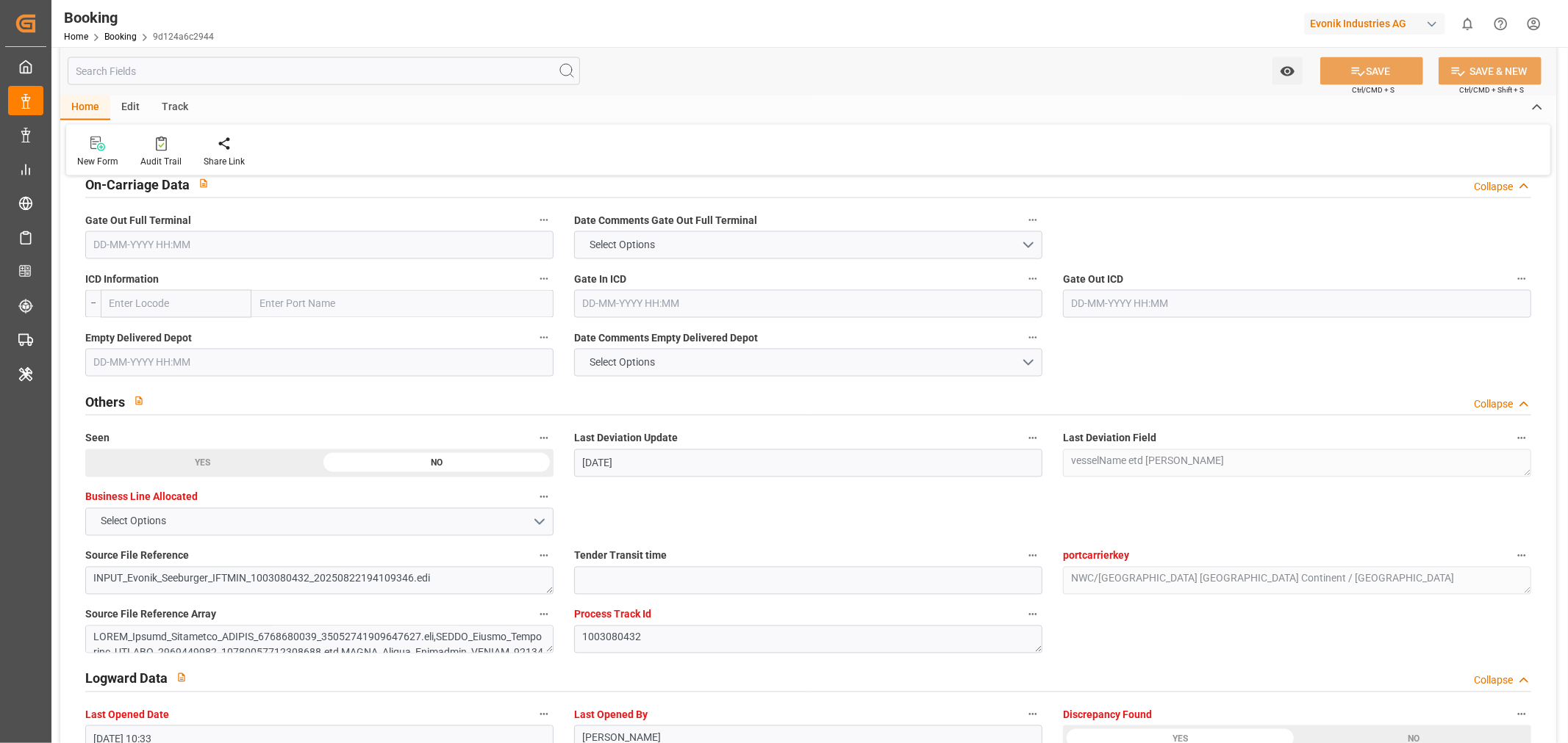
scroll to position [2040, 0]
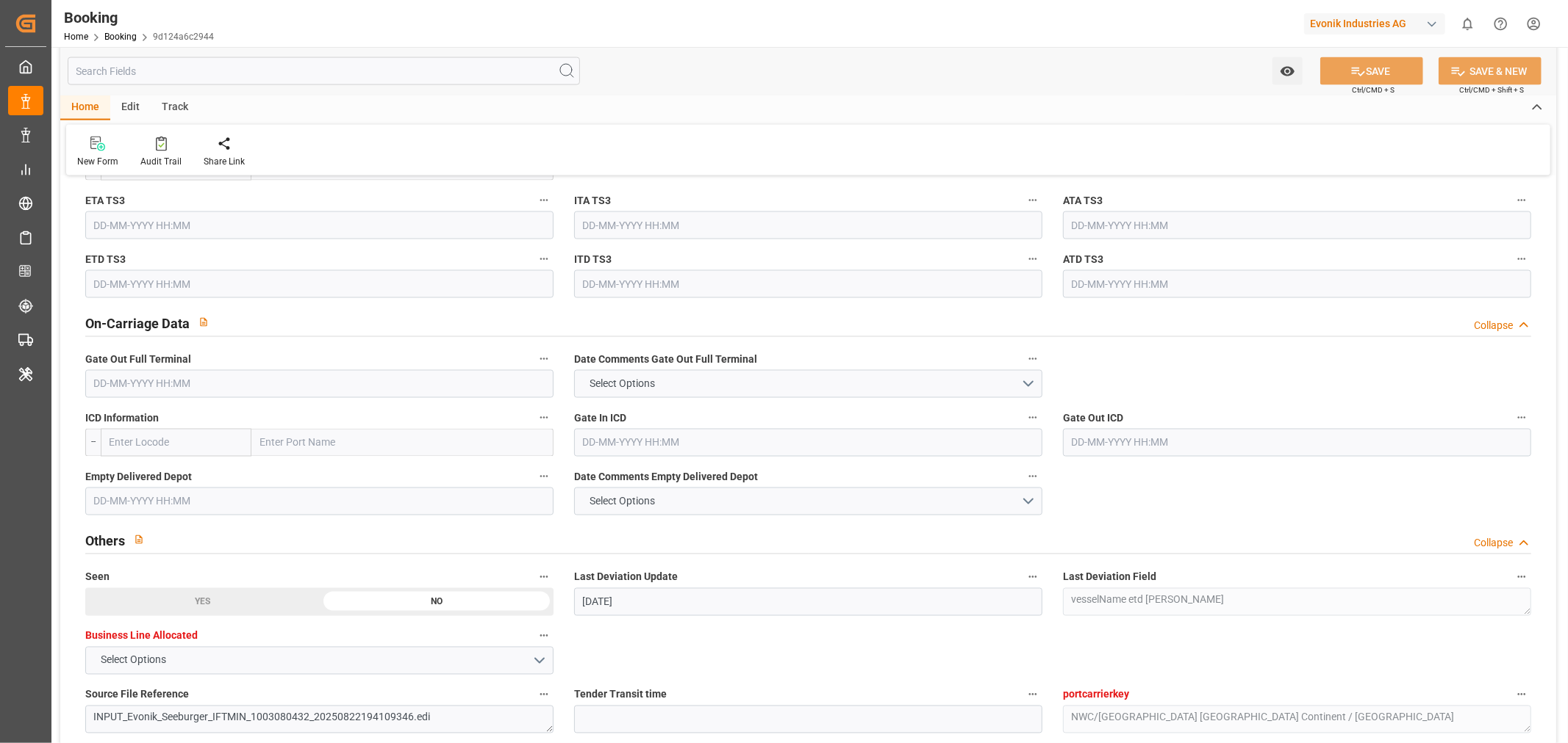
click at [111, 360] on span "Gate Out Full Terminal" at bounding box center [138, 360] width 106 height 16
click at [535, 360] on button "Gate Out Full Terminal" at bounding box center [545, 359] width 20 height 20
click at [103, 380] on div at bounding box center [784, 371] width 1568 height 743
click at [106, 378] on input "text" at bounding box center [319, 384] width 468 height 28
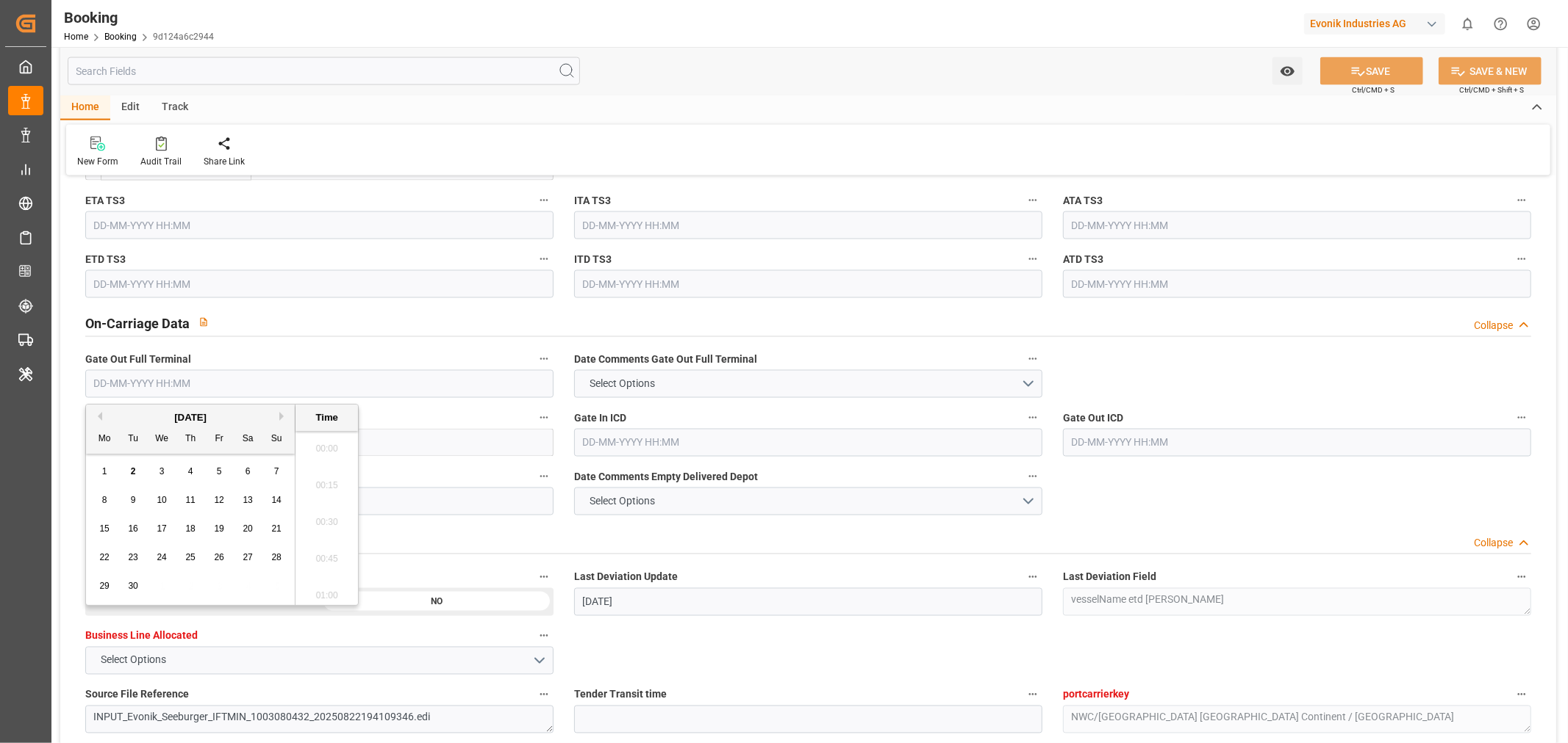
scroll to position [2282, 0]
click at [141, 467] on div "2" at bounding box center [133, 472] width 19 height 18
type input "02-09-2025 00:00"
click at [1360, 77] on icon at bounding box center [1357, 71] width 16 height 16
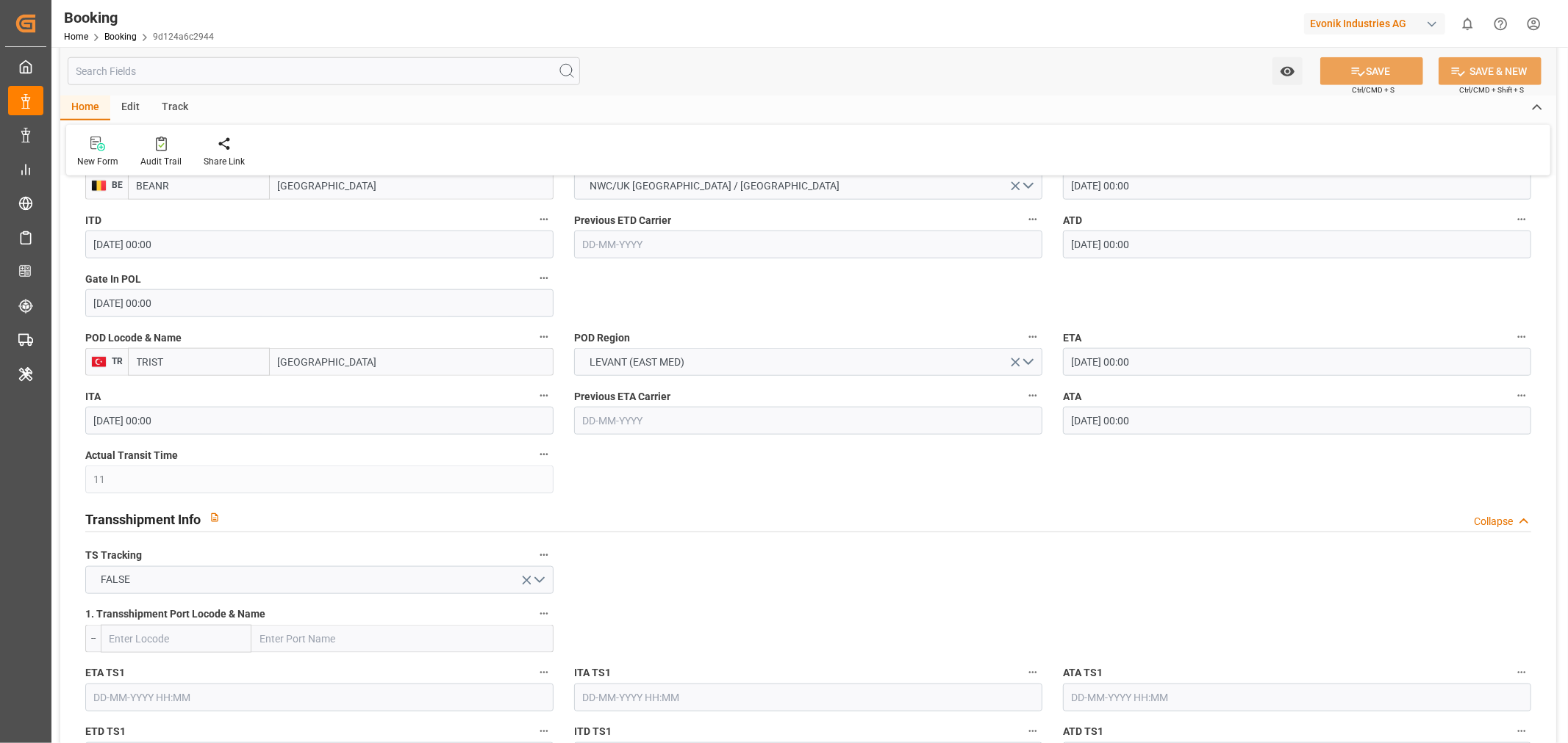
scroll to position [1061, 0]
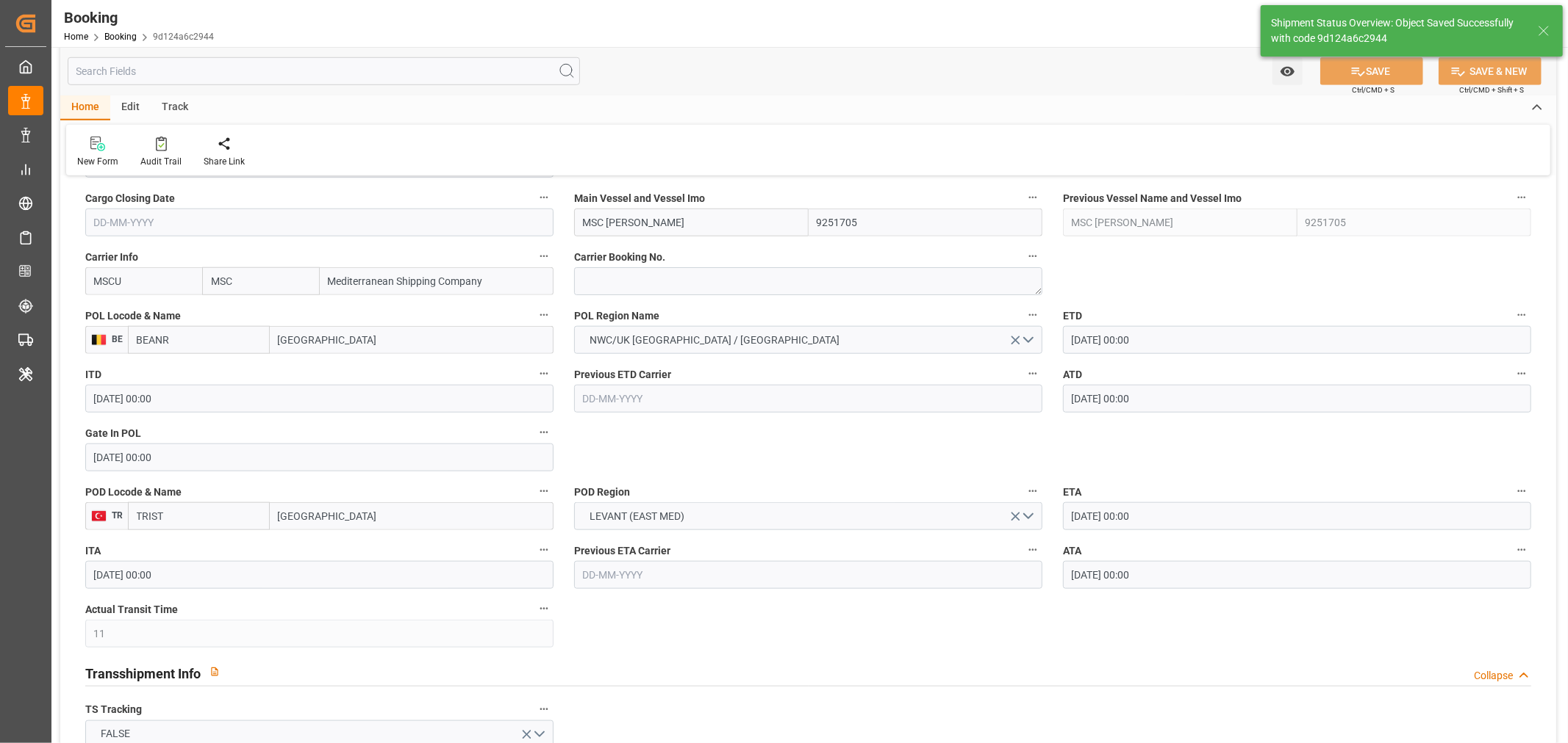
type textarea "Shashidhar Mm"
type input "02-09-2025 10:31"
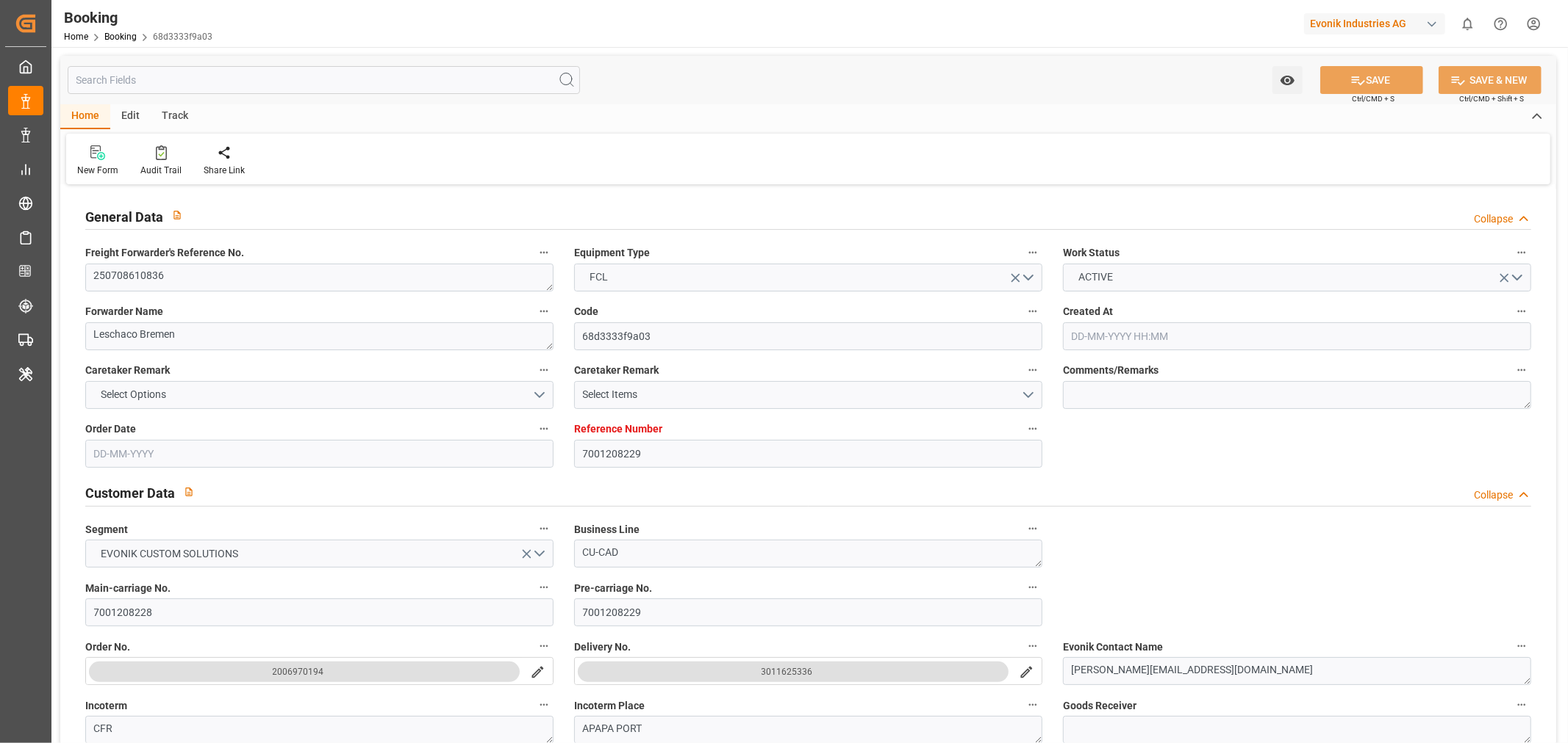
type input "7001208229"
type input "9372494"
type input "9252242"
type input "MSC"
type input "Mediterranean Shipping Company"
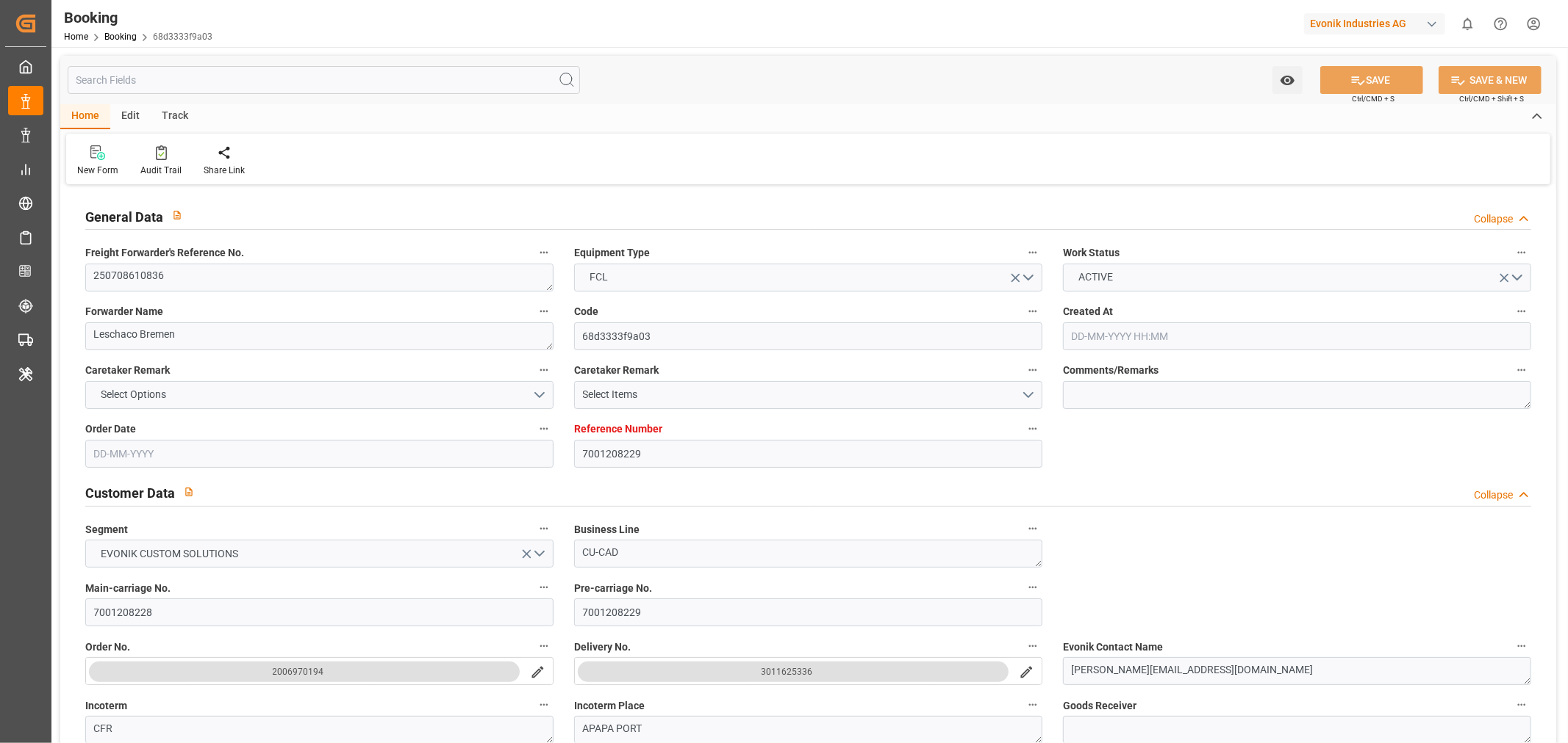
type input "BEANR"
type input "NGTIN"
type input "23"
type input "TGLFW"
type input "0"
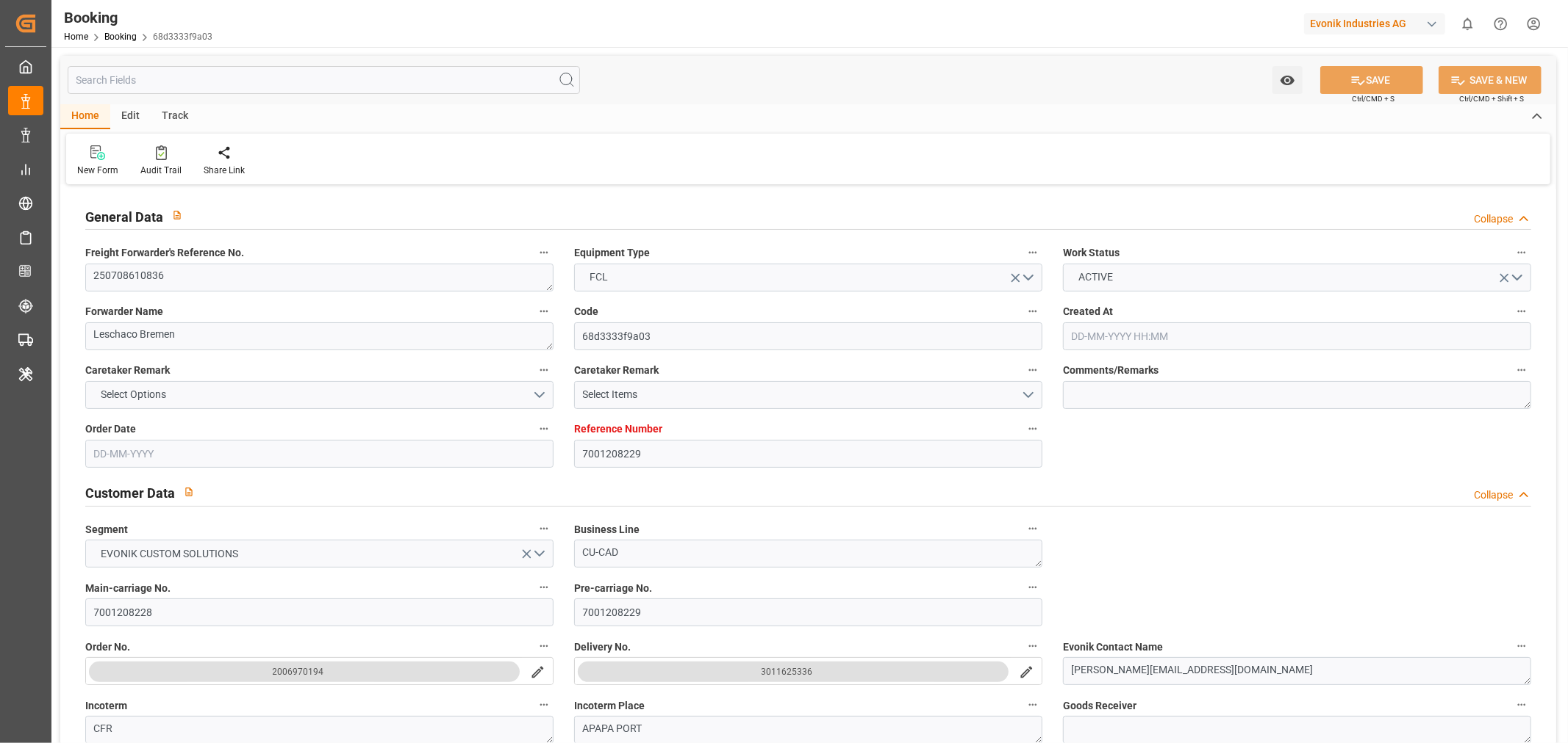
type input "BEANR"
type input "NGTIN"
type input "9252242"
type input "30-06-2025 08:03"
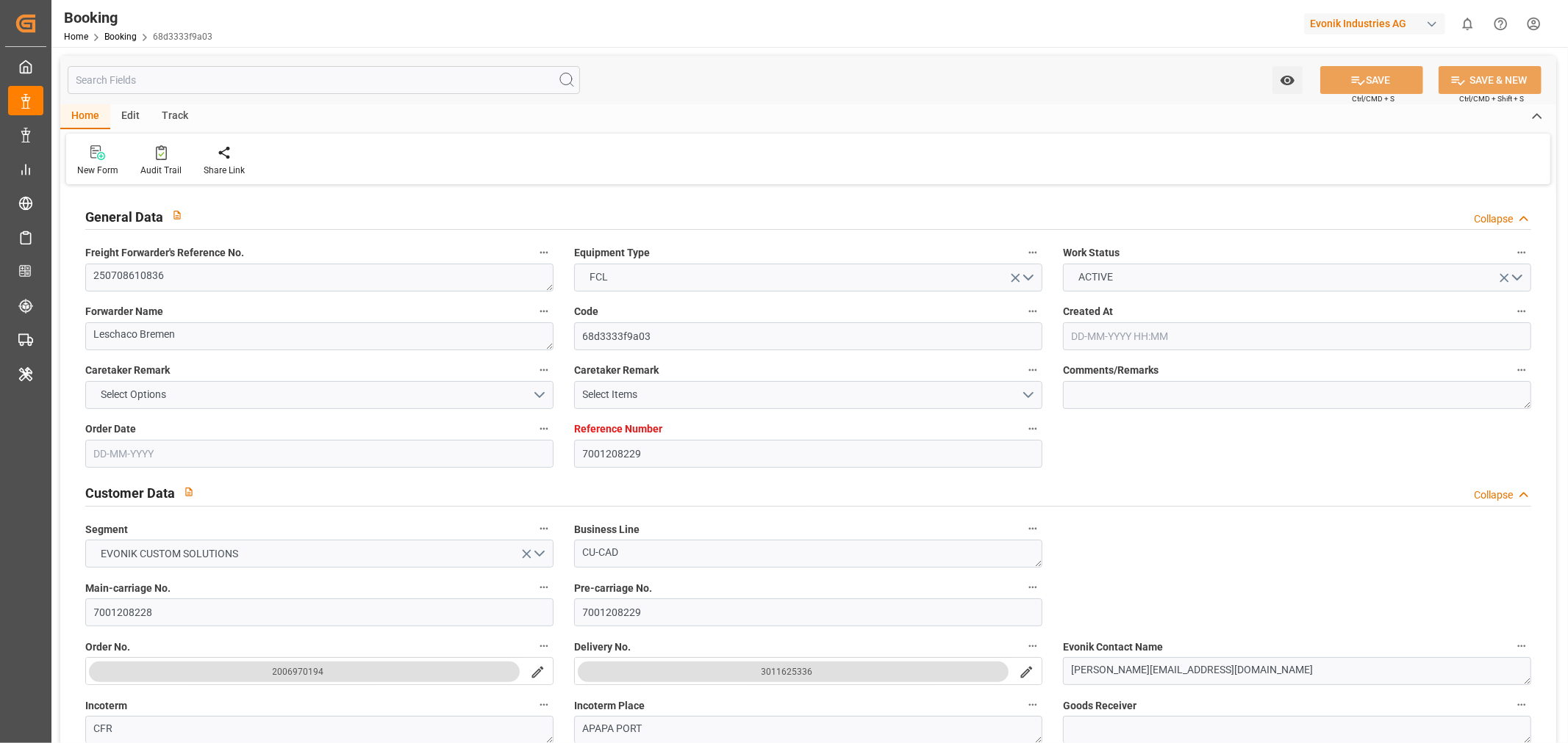
type input "30-06-2025"
type input "20-08-2025"
type input "10-07-2025"
type input "04-07-2025"
type input "14-07-2025"
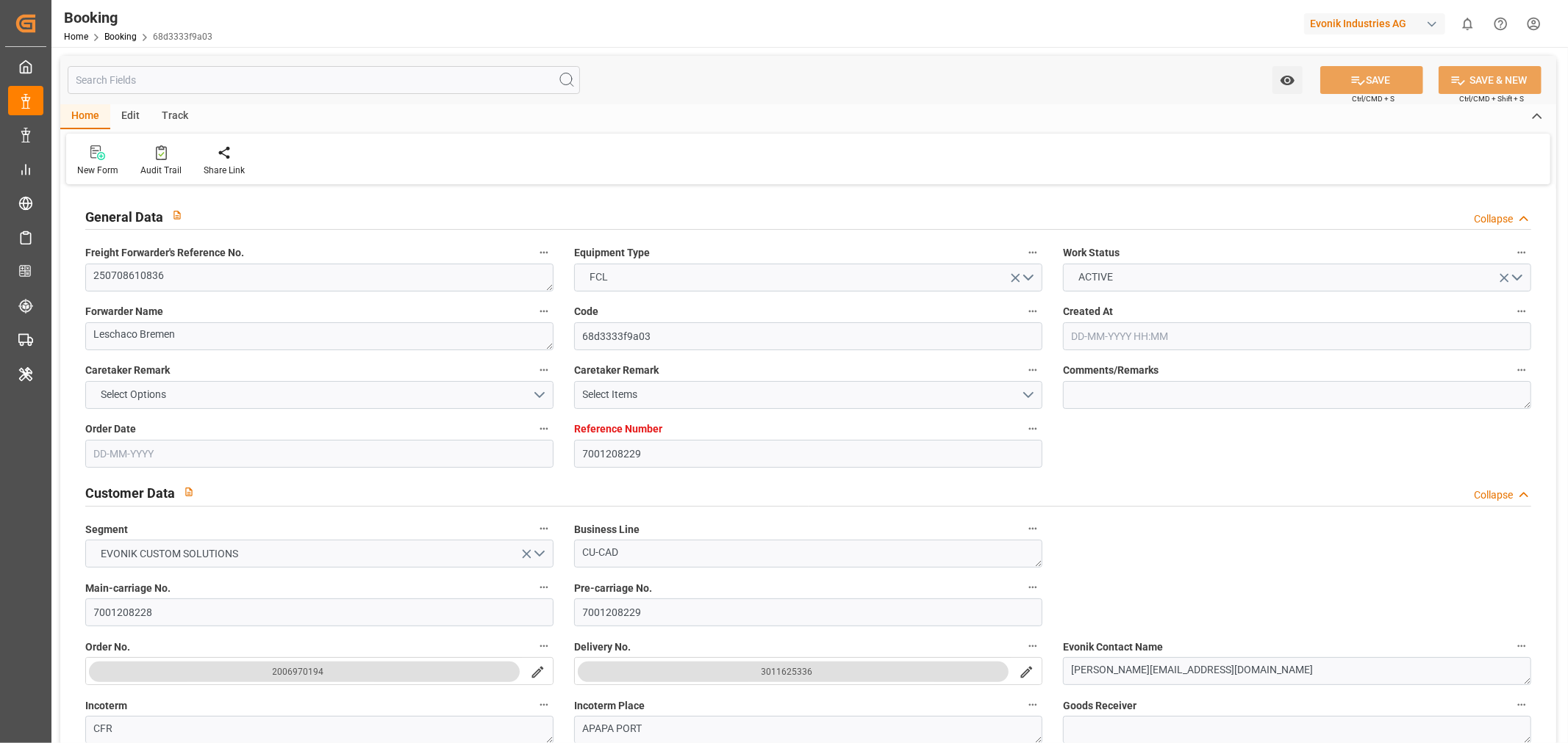
type input "26-07-2025 12:00"
type input "22-07-2025 00:00"
type input "26-07-2025 10:18"
type input "22-07-2025 12:00"
type input "18-08-2025 12:00"
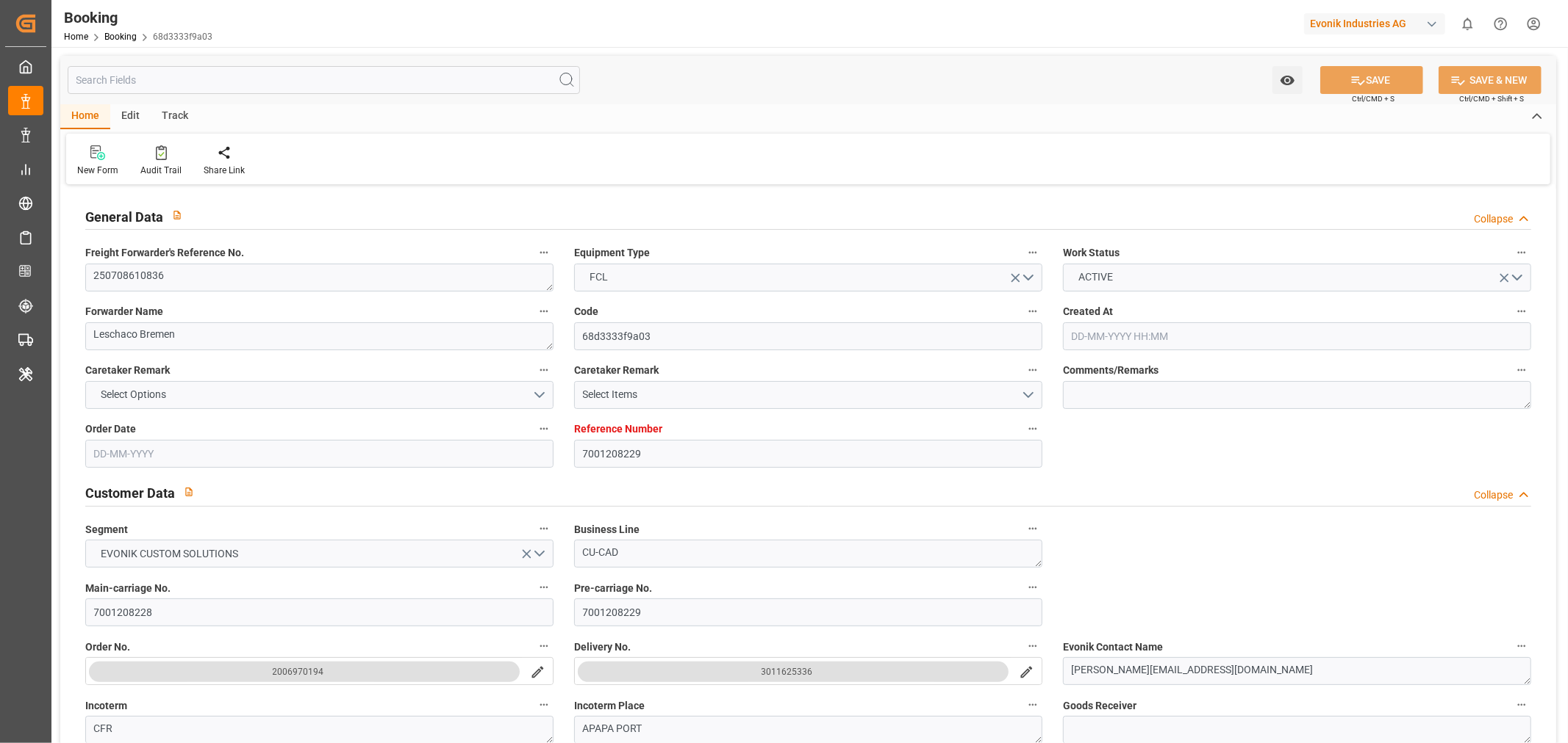
type input "16-08-2025 00:00"
type input "[DATE] 00:00"
type input "07-08-2025 21:30"
type input "09-08-2025 00:00"
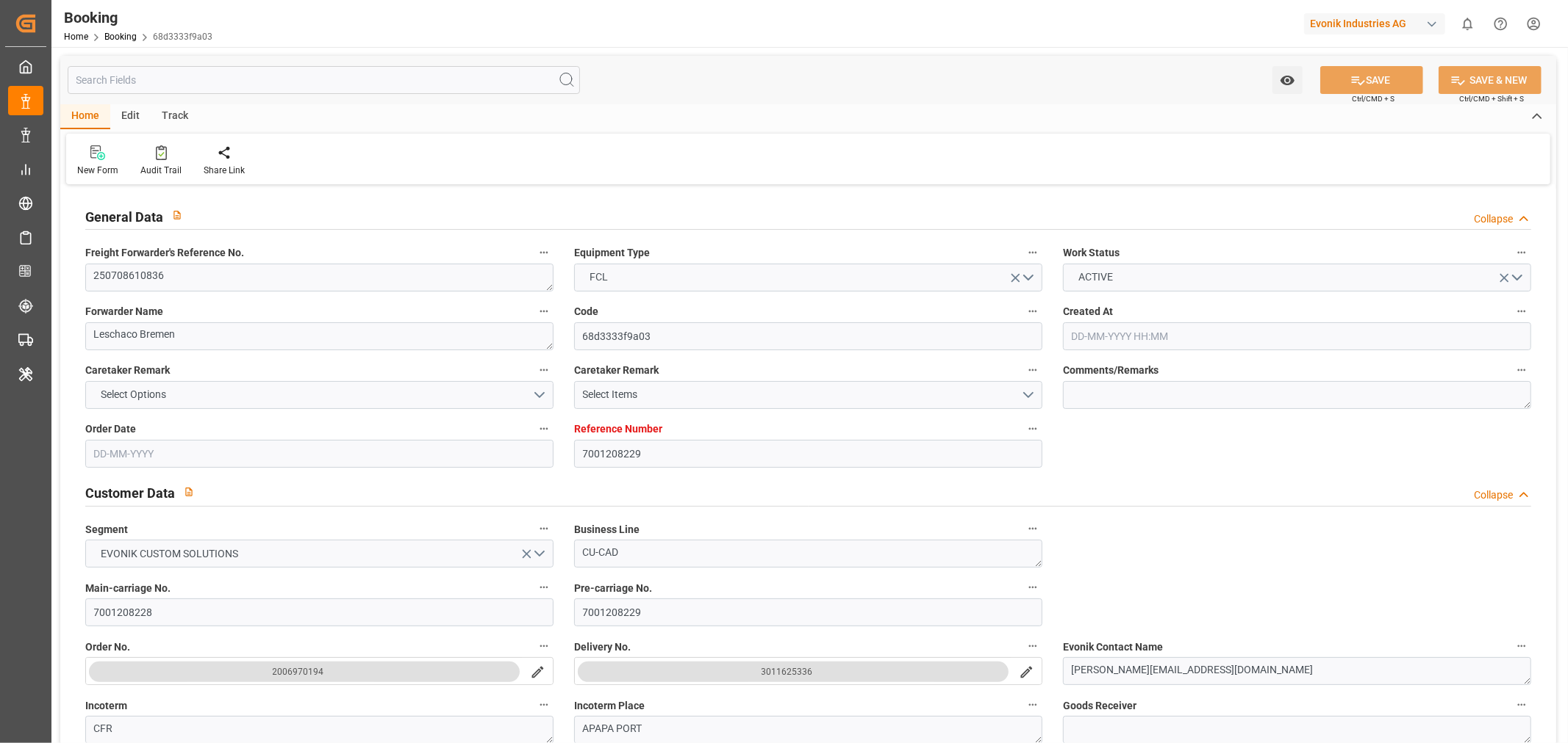
type input "09-08-2025 00:00"
type input "15-08-2025 00:00"
type input "22-07-2025"
type input "01-09-2025 11:23"
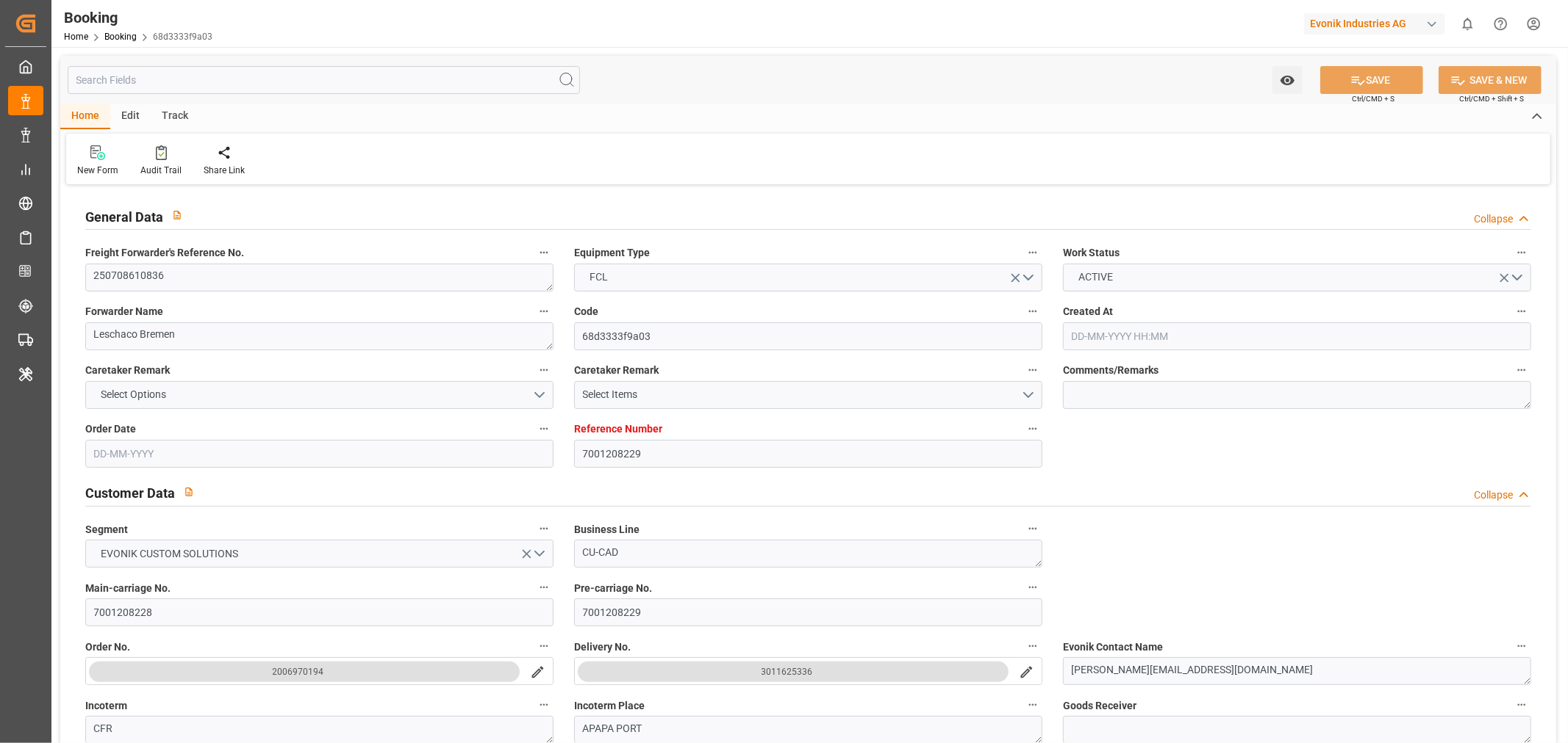
type input "[DATE]"
type input "11-07-2025 12:00"
type input "22-07-2025 12:00"
type input "26-07-2025 00:02"
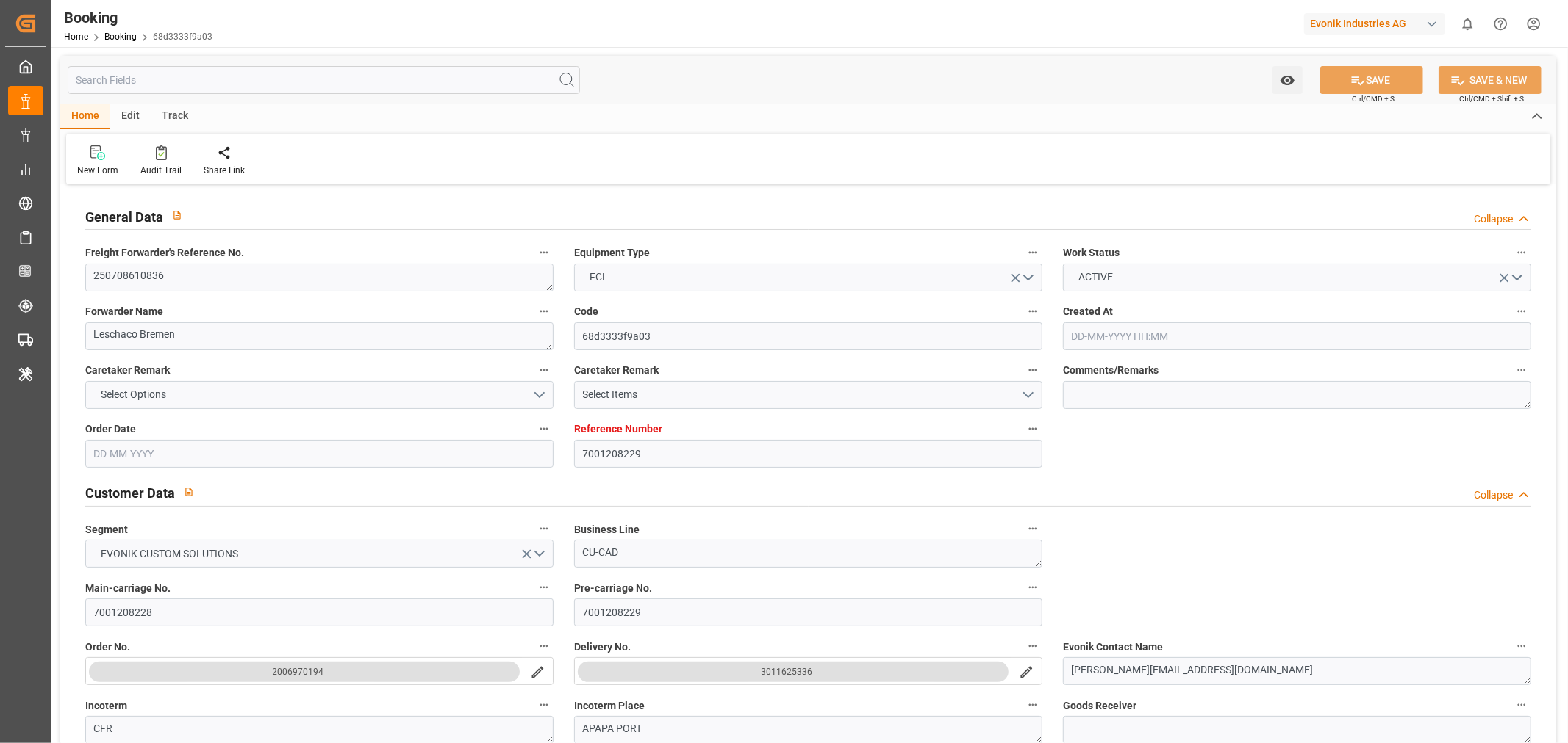
type input "26-07-2025 00:02"
type input "26-07-2025 00:01"
type input "27-07-2025 05:00"
type input "26-07-2025 11:11"
type input "09-08-2025 21:25"
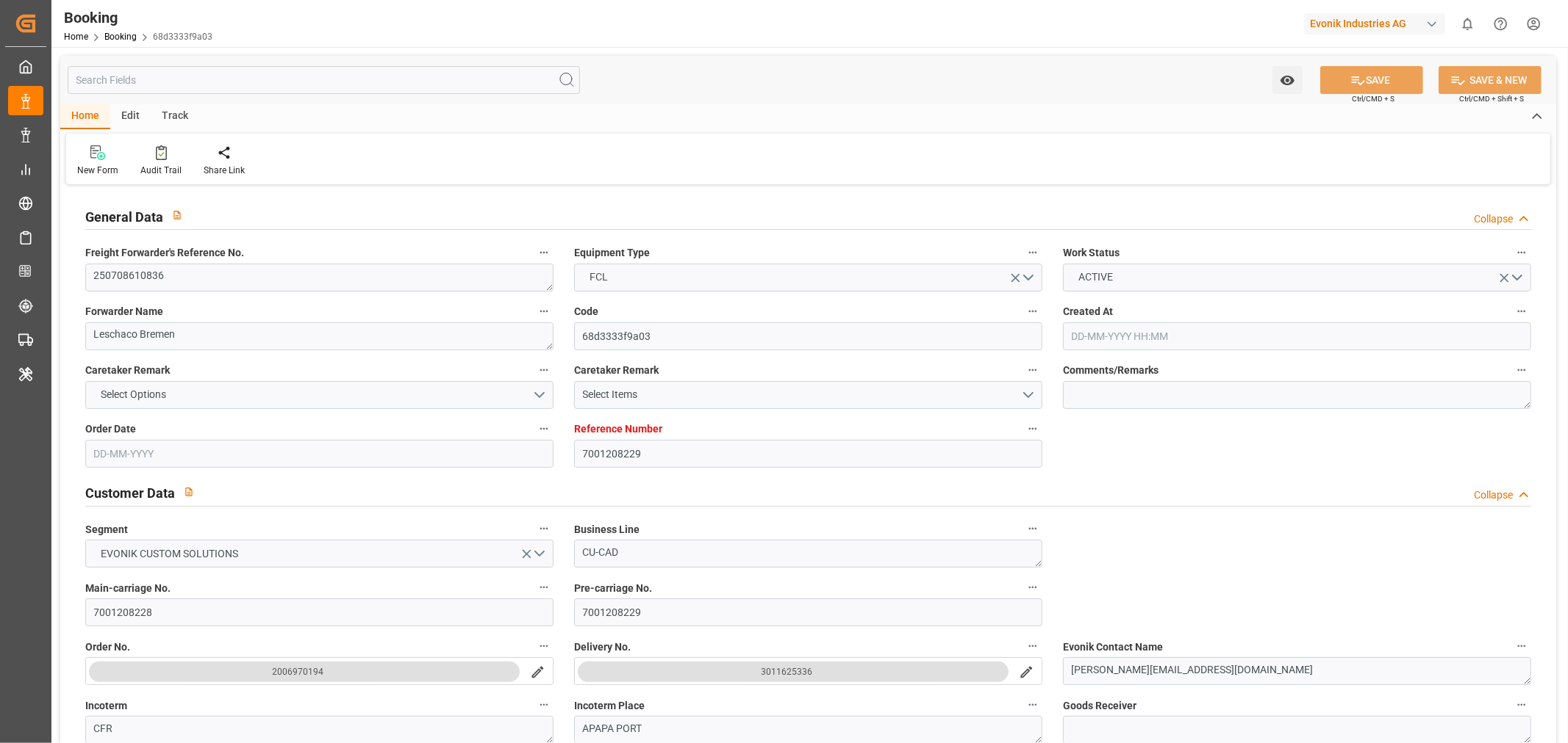
type input "09-08-2025 23:59"
type input "15-08-2025 00:02"
type input "15-08-2025 00:01"
type input "16-08-2025 07:32"
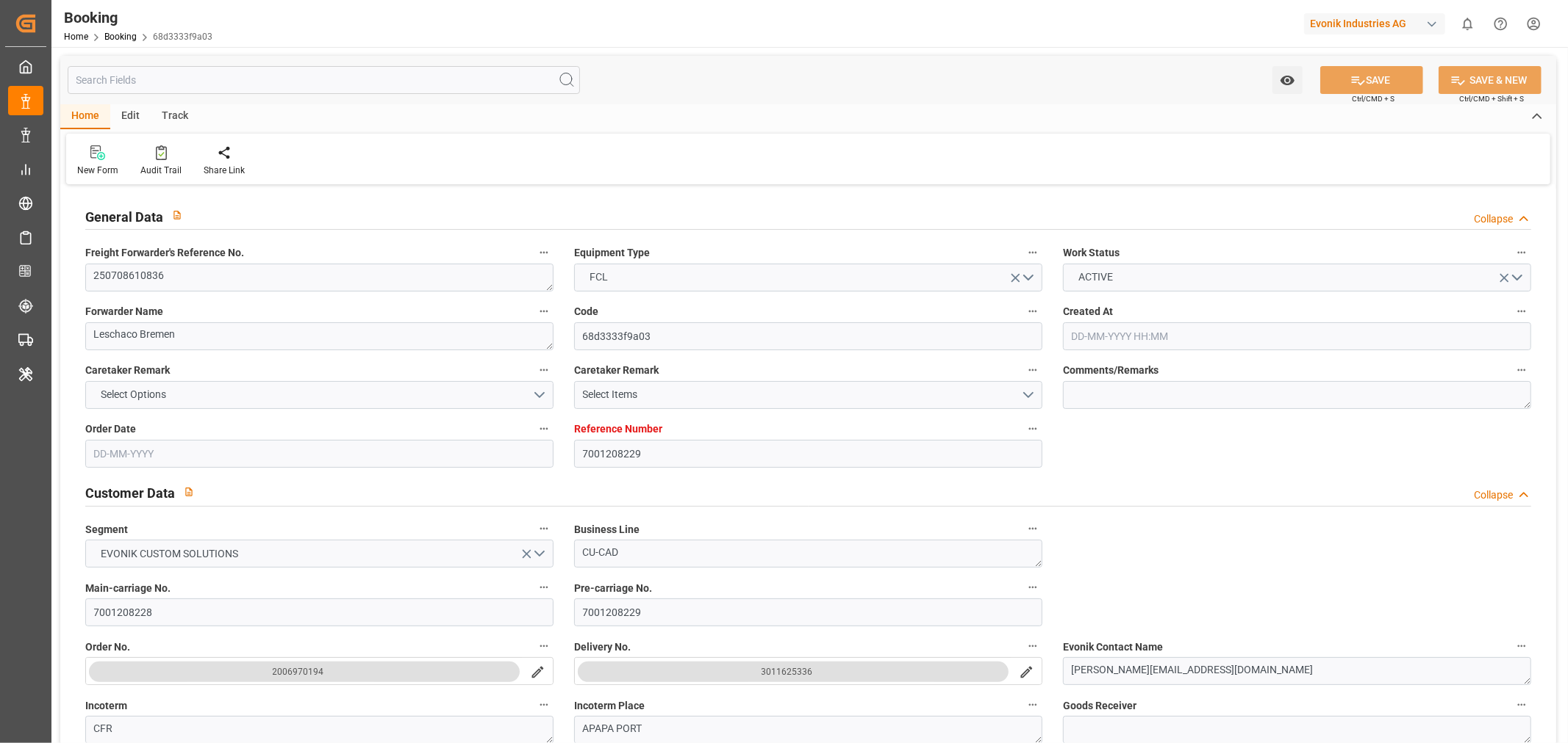
type input "18-08-2025 12:00"
type input "17-08-2025 20:26"
type input "19-08-2025 19:30"
type input "18-08-2025 23:59"
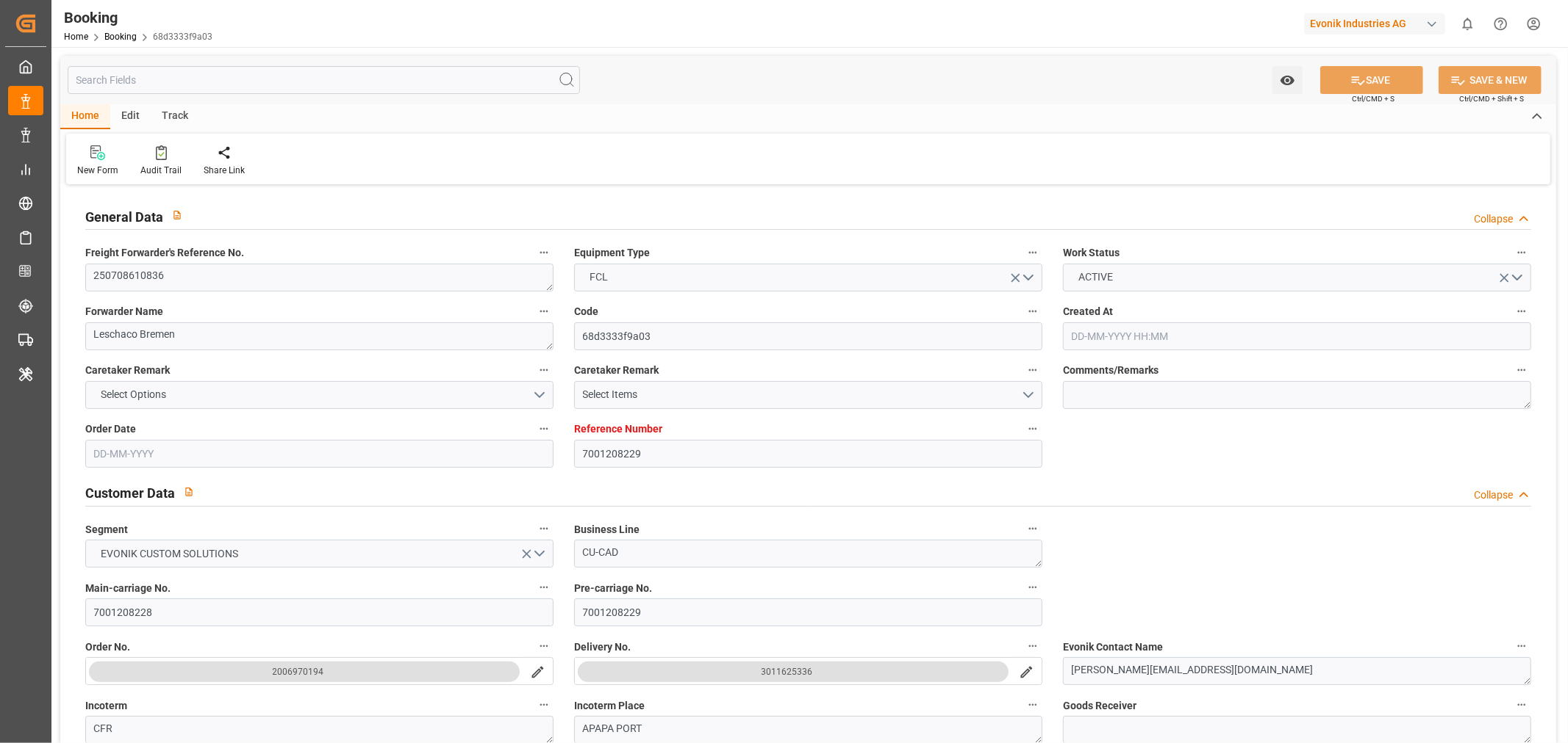
type input "18-08-2025 23:59"
type input "22-08-2025 23:59"
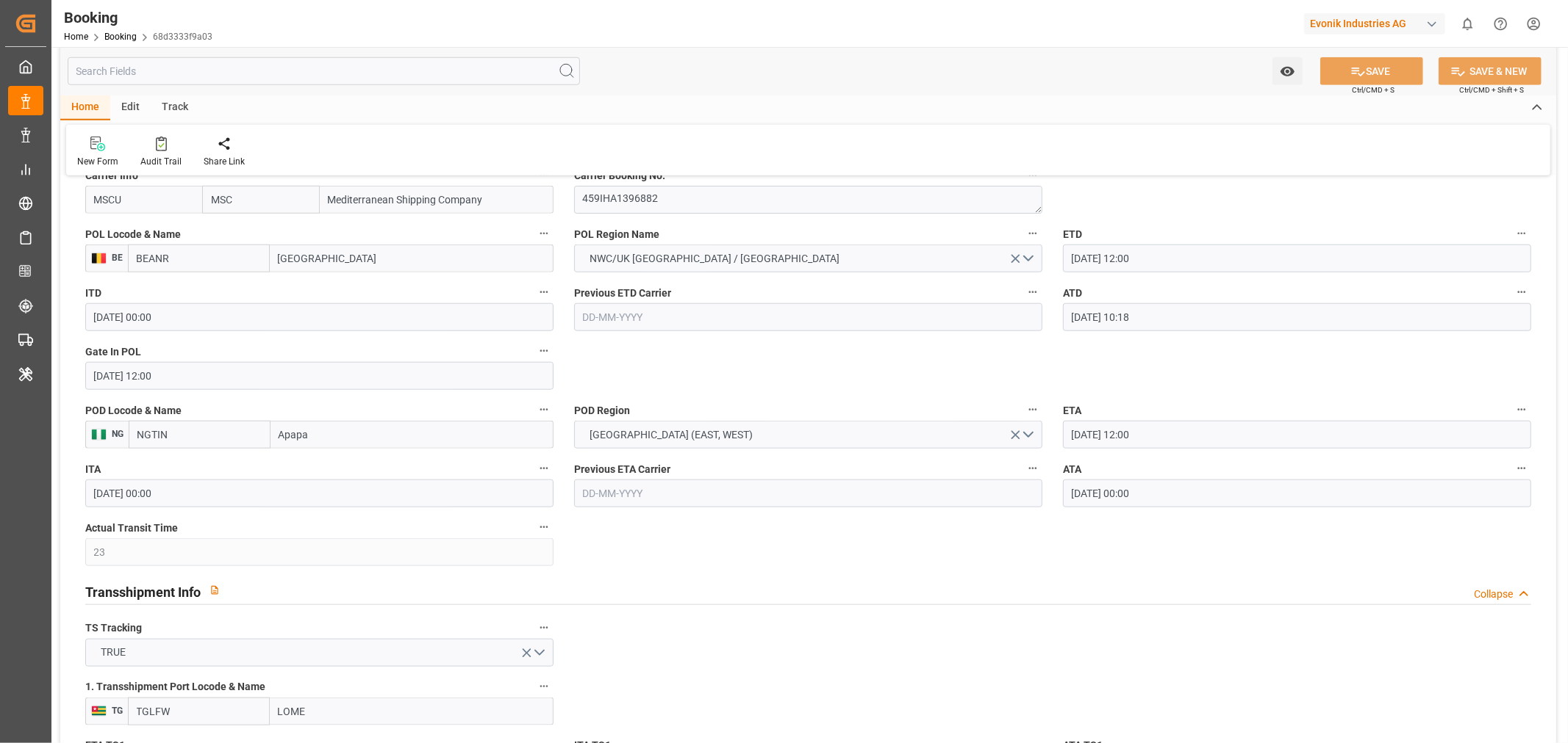
scroll to position [1387, 0]
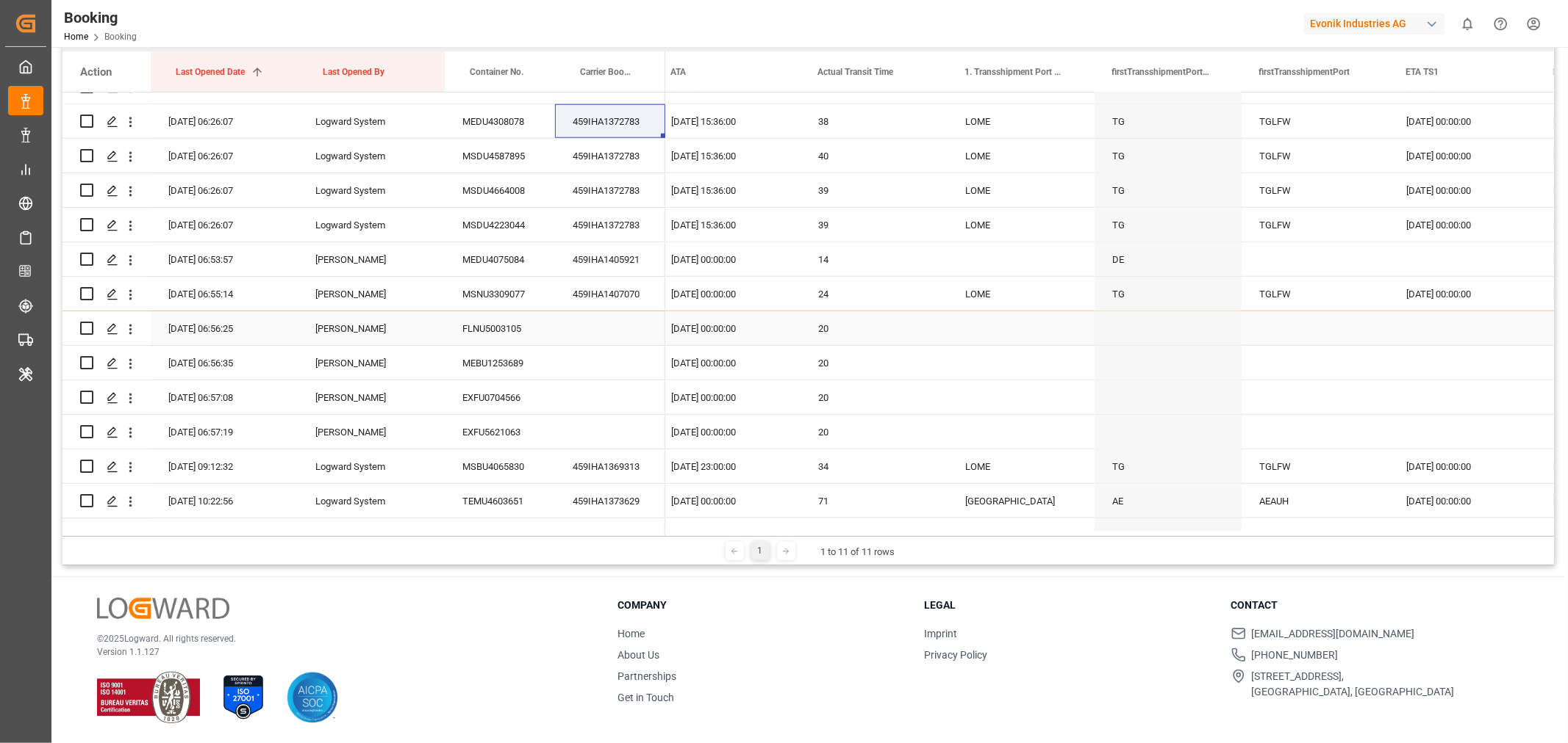
scroll to position [1464, 0]
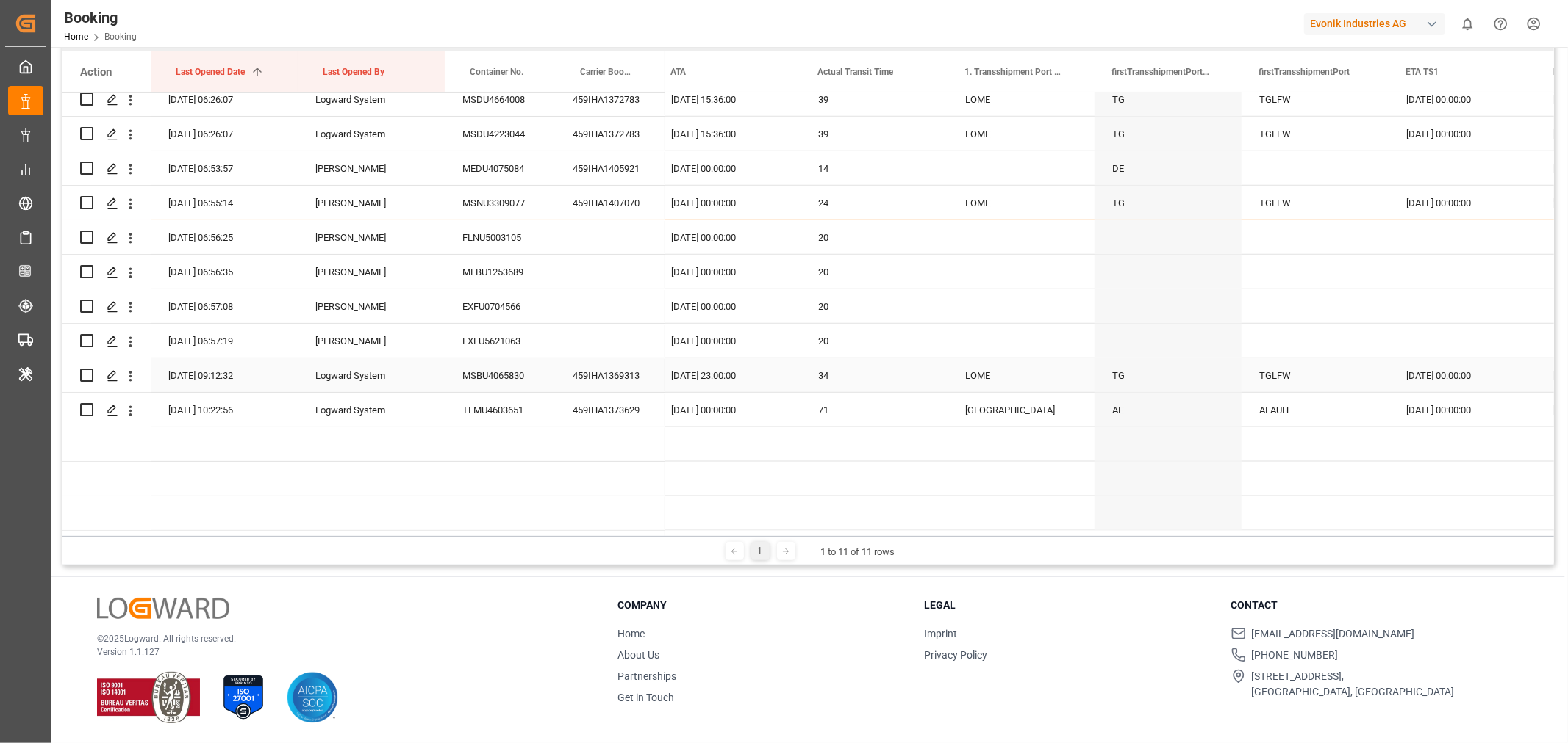
click at [582, 376] on div "459IHA1369313" at bounding box center [610, 375] width 111 height 34
click at [582, 373] on div "459IHA1369313" at bounding box center [610, 375] width 111 height 34
click at [619, 399] on div "459IHA1373629" at bounding box center [610, 409] width 111 height 34
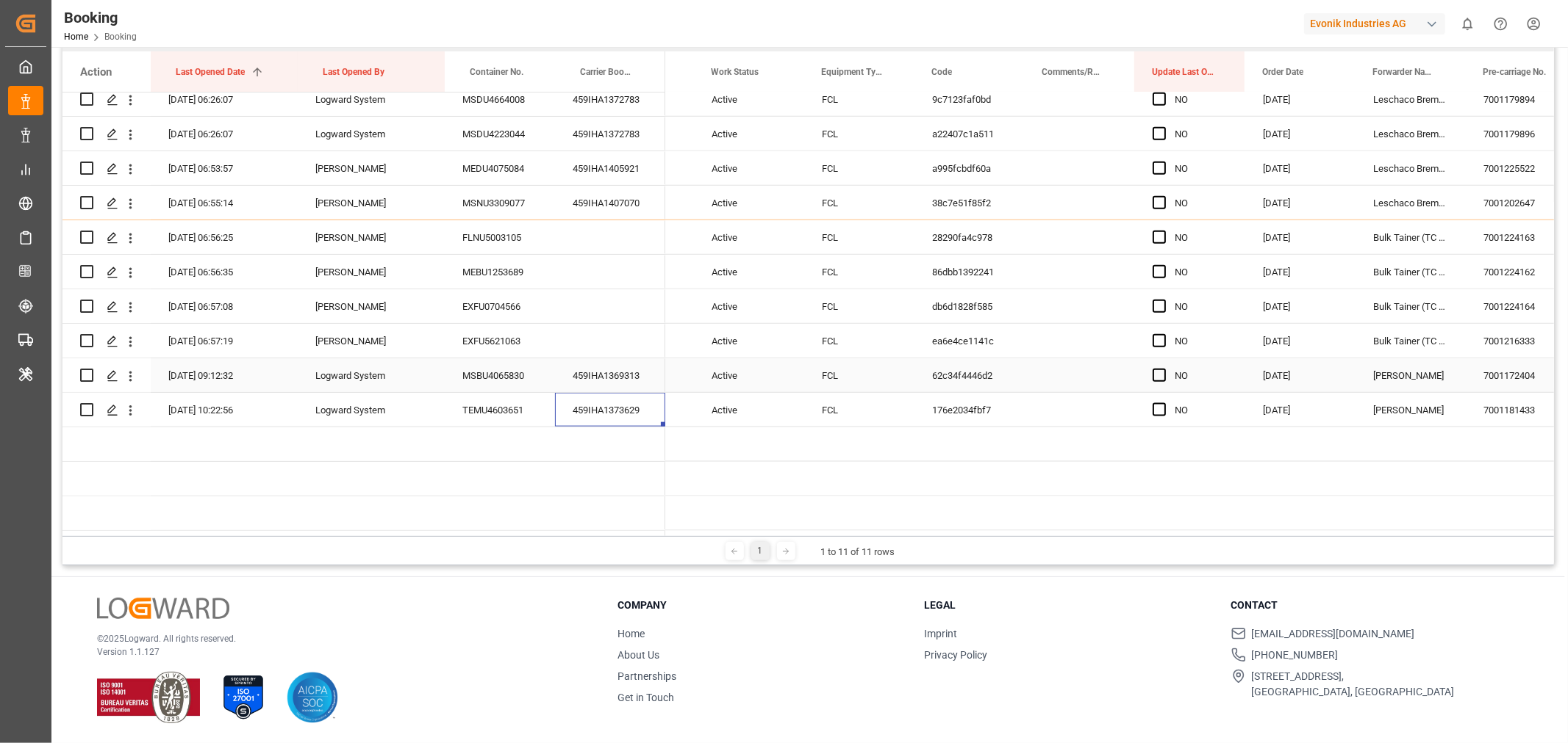
scroll to position [0, 119]
click at [1152, 371] on span "Press SPACE to select this row." at bounding box center [1159, 376] width 14 height 14
click at [1163, 369] on input "Press SPACE to select this row." at bounding box center [1163, 369] width 0 height 0
drag, startPoint x: 1240, startPoint y: 385, endPoint x: 1239, endPoint y: 406, distance: 21.0
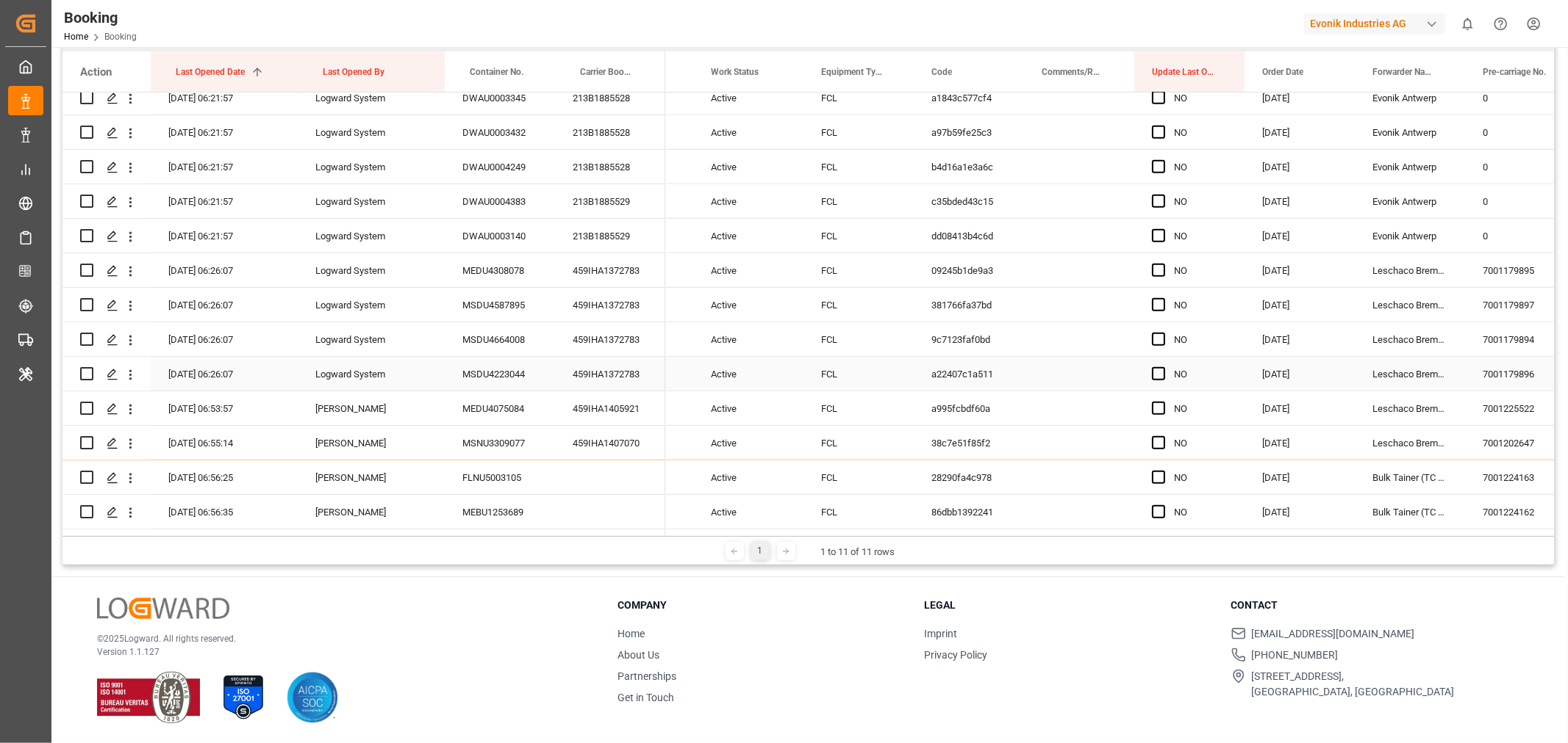
click at [1156, 380] on div "Press SPACE to select this row." at bounding box center [1163, 374] width 23 height 34
click at [1157, 380] on div "Press SPACE to select this row." at bounding box center [1163, 374] width 23 height 34
click at [1159, 376] on span "Press SPACE to select this row." at bounding box center [1159, 374] width 14 height 14
click at [1163, 367] on input "Press SPACE to select this row." at bounding box center [1163, 367] width 0 height 0
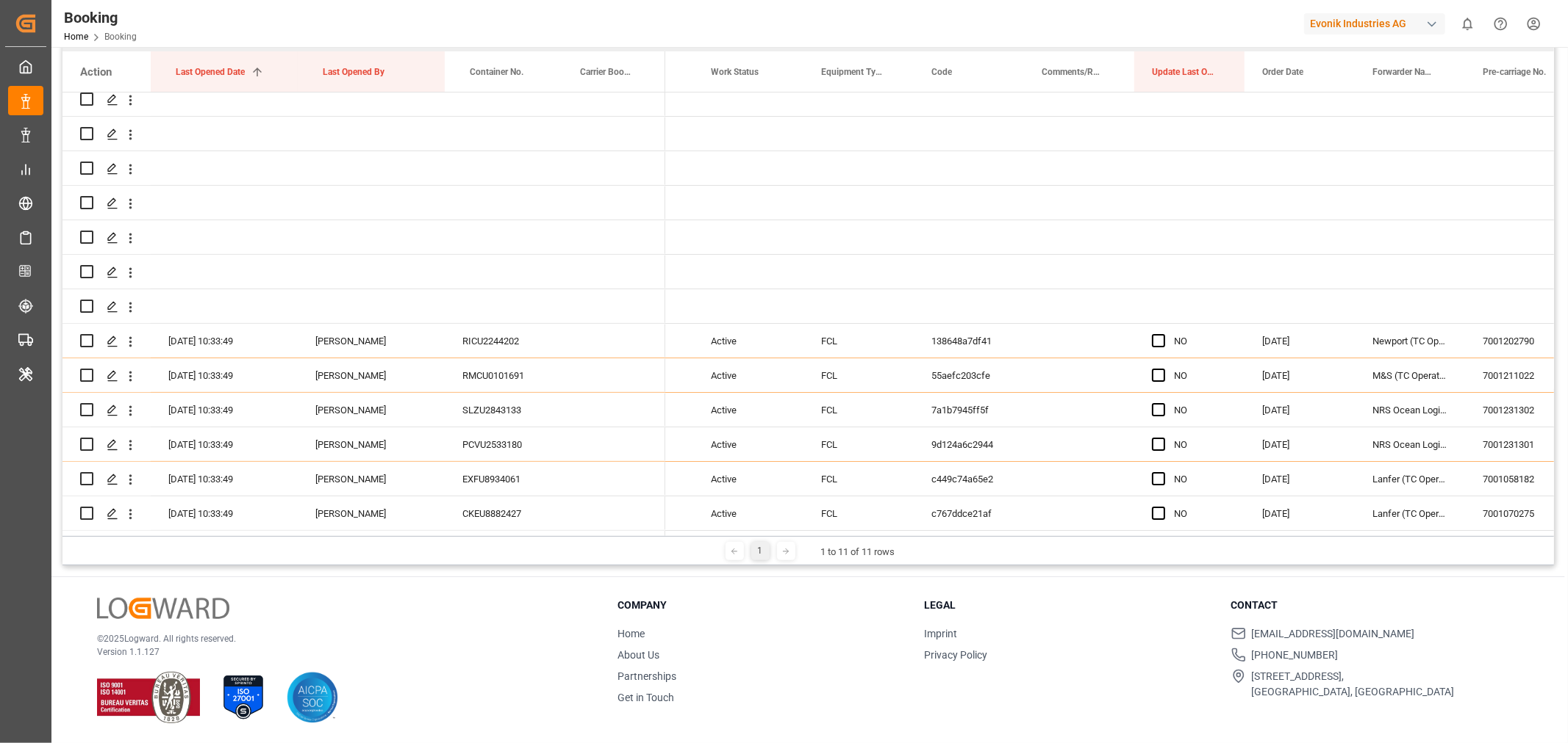
scroll to position [0, 0]
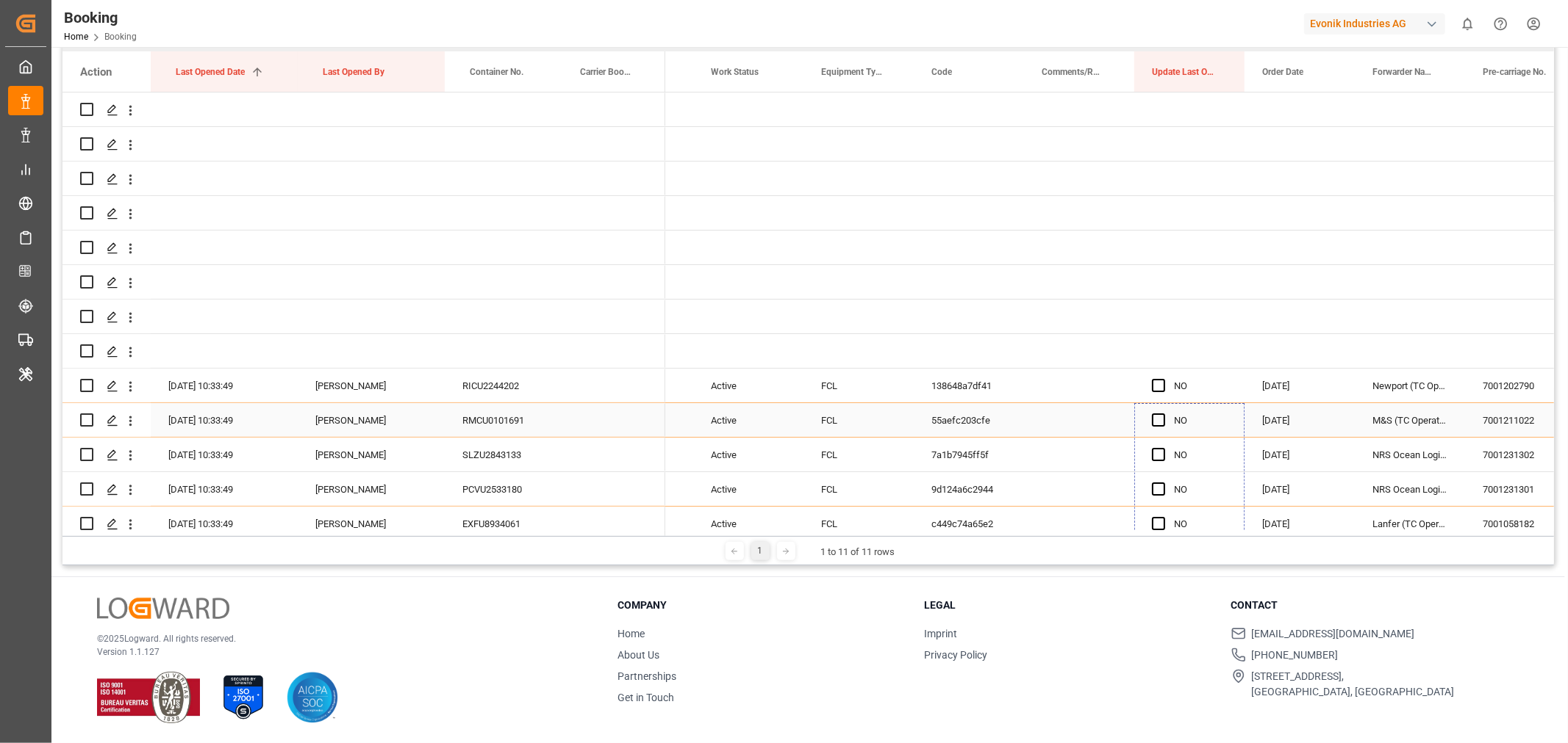
drag, startPoint x: 1240, startPoint y: 387, endPoint x: 1203, endPoint y: 414, distance: 45.8
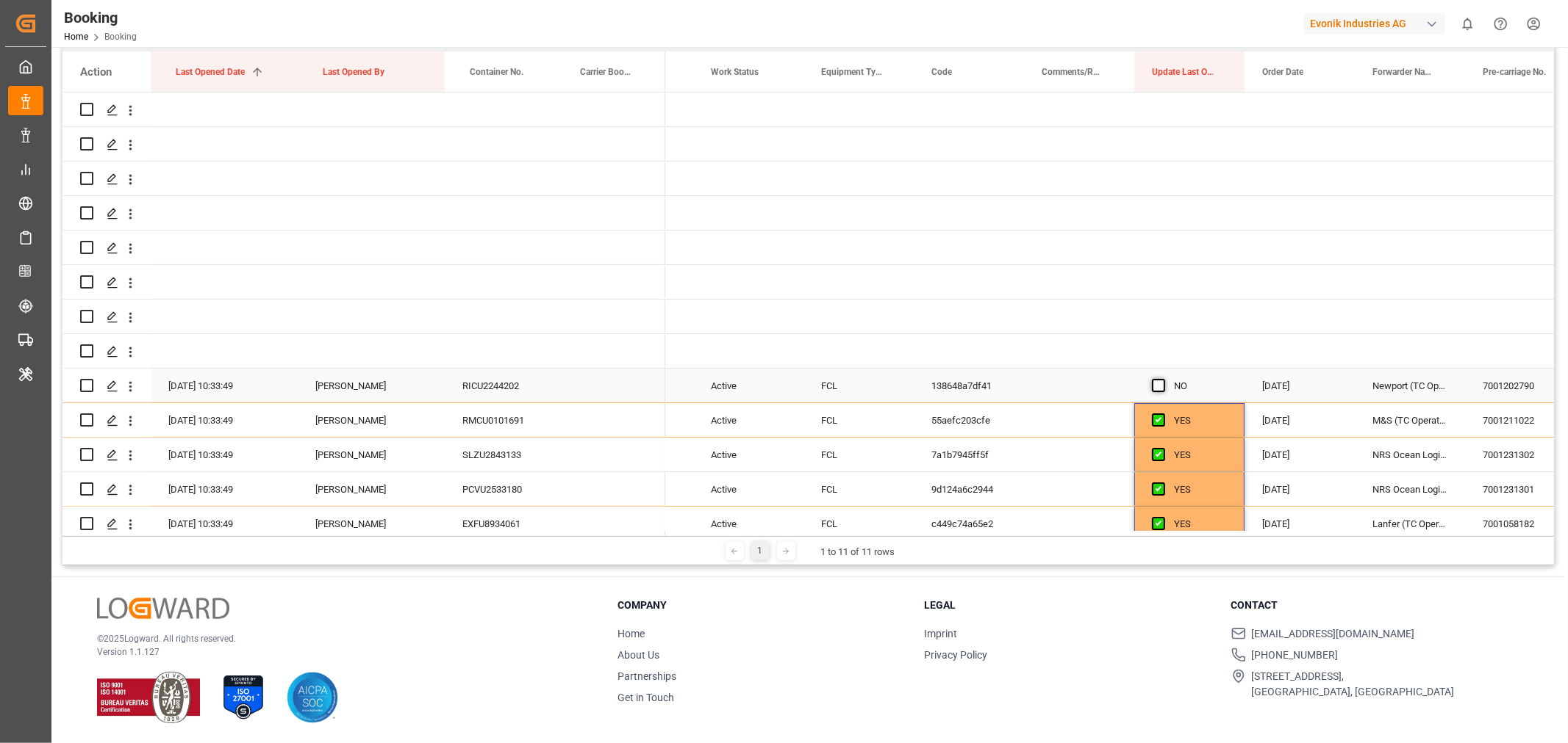
click at [1160, 384] on span "Press SPACE to select this row." at bounding box center [1159, 386] width 14 height 14
click at [1163, 379] on input "Press SPACE to select this row." at bounding box center [1163, 379] width 0 height 0
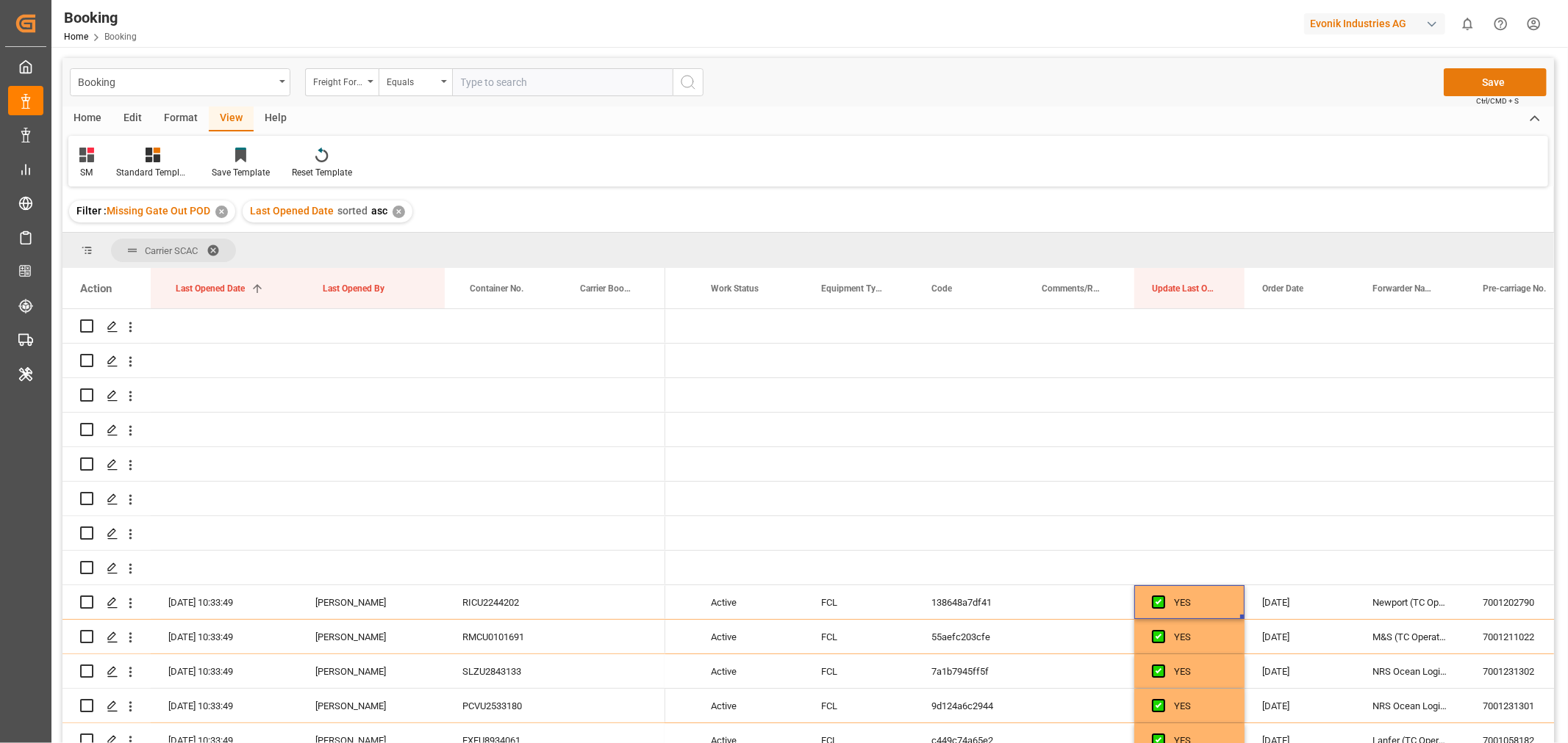
click at [1490, 83] on button "Save" at bounding box center [1495, 82] width 103 height 28
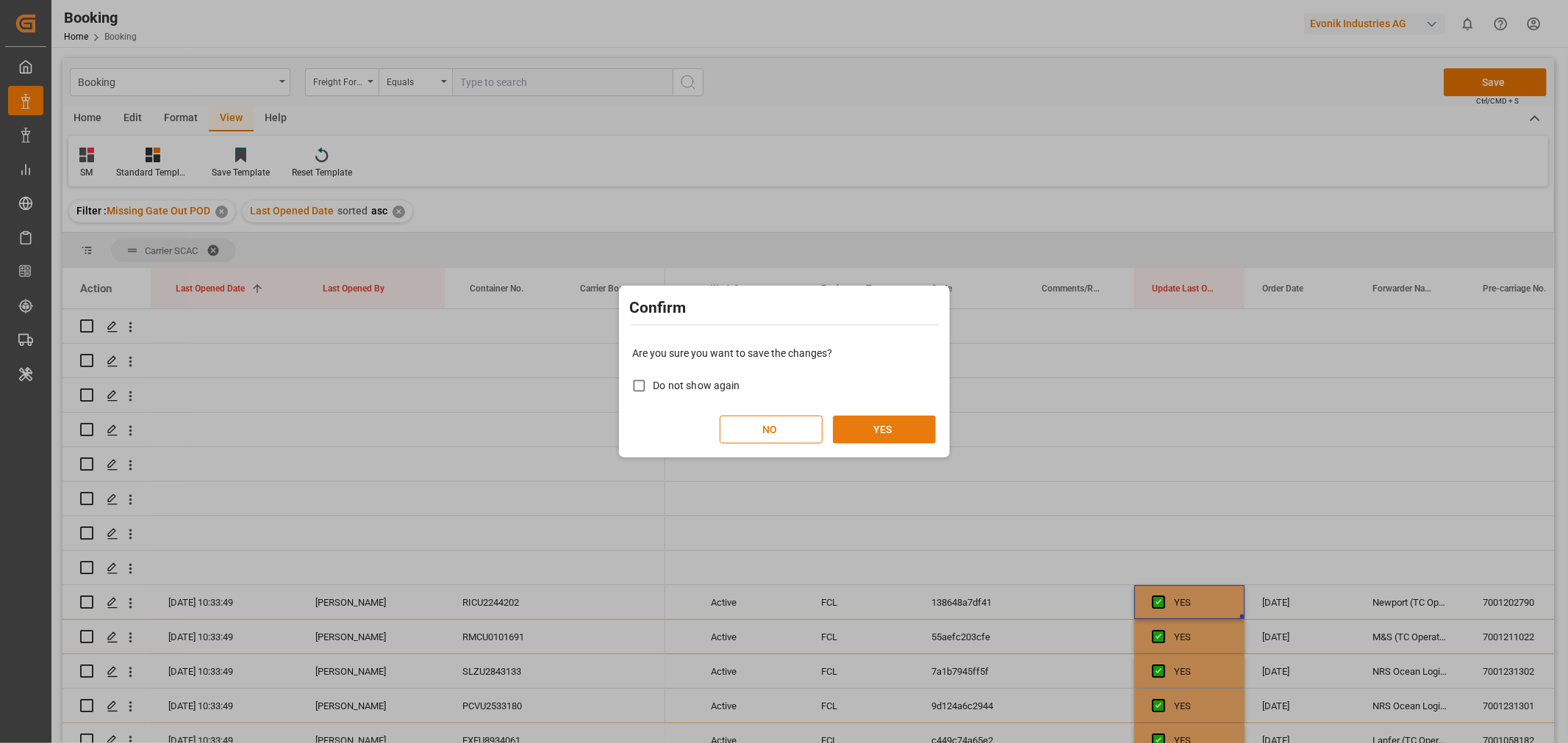
click at [872, 434] on button "YES" at bounding box center [883, 430] width 103 height 28
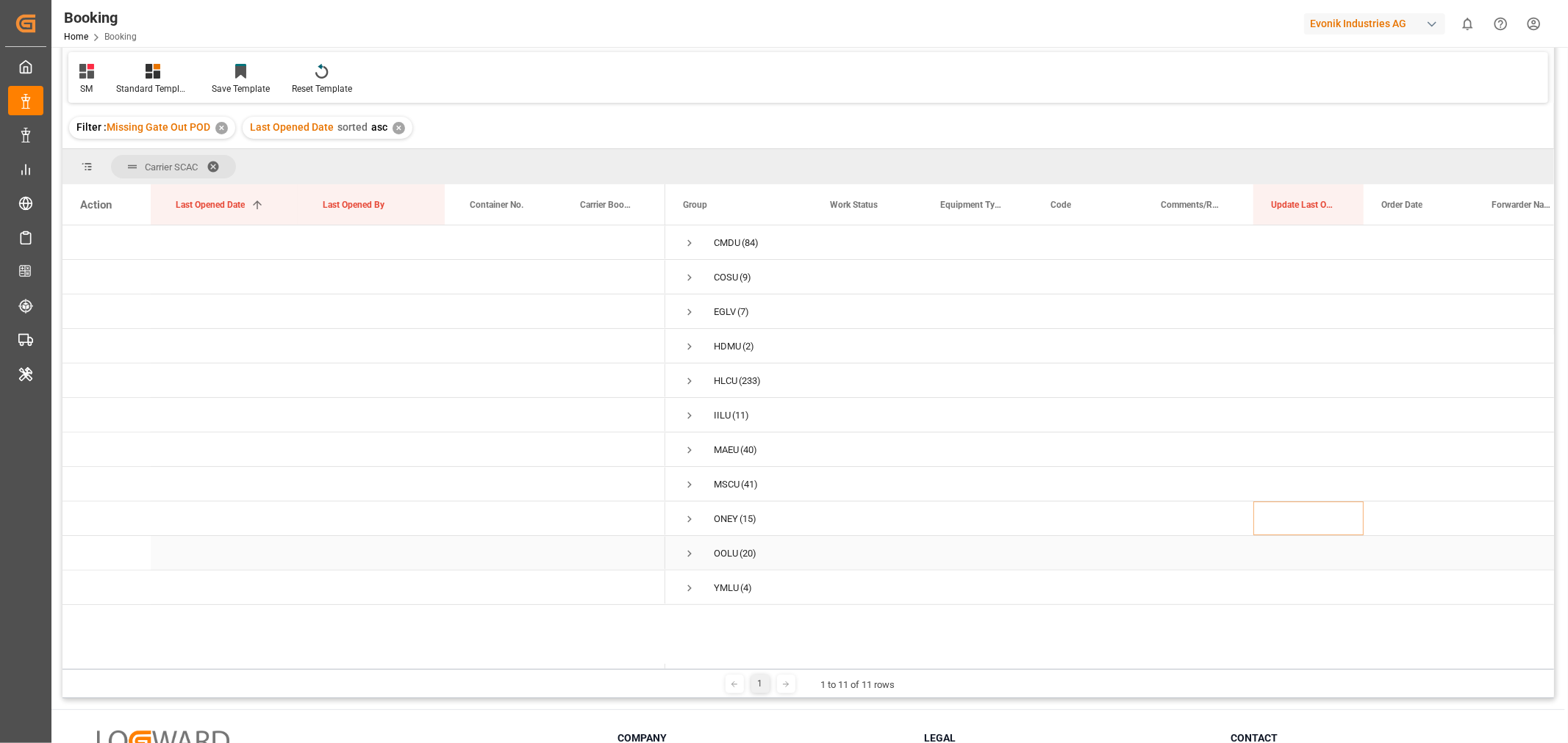
scroll to position [163, 0]
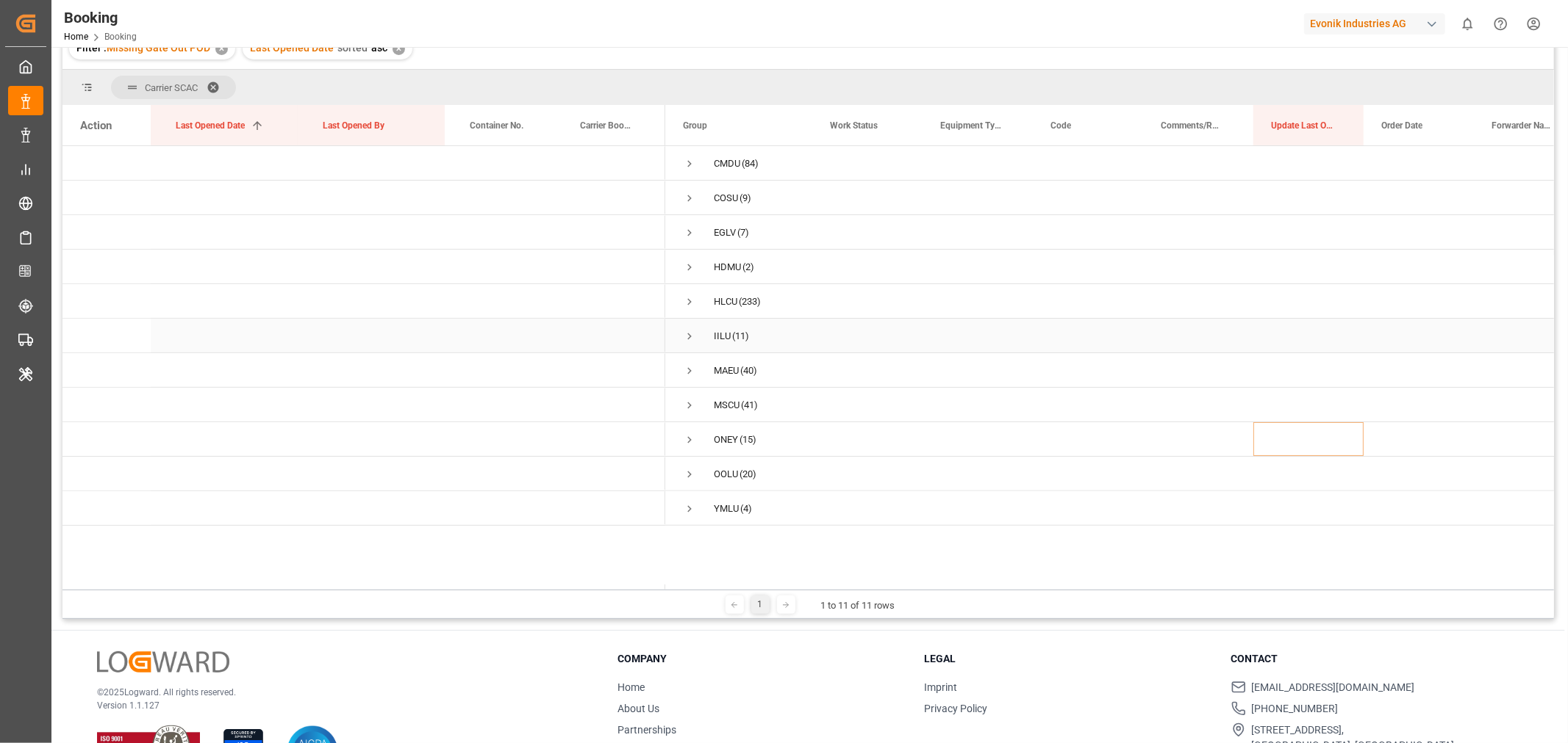
click at [688, 340] on span "Press SPACE to select this row." at bounding box center [689, 337] width 14 height 14
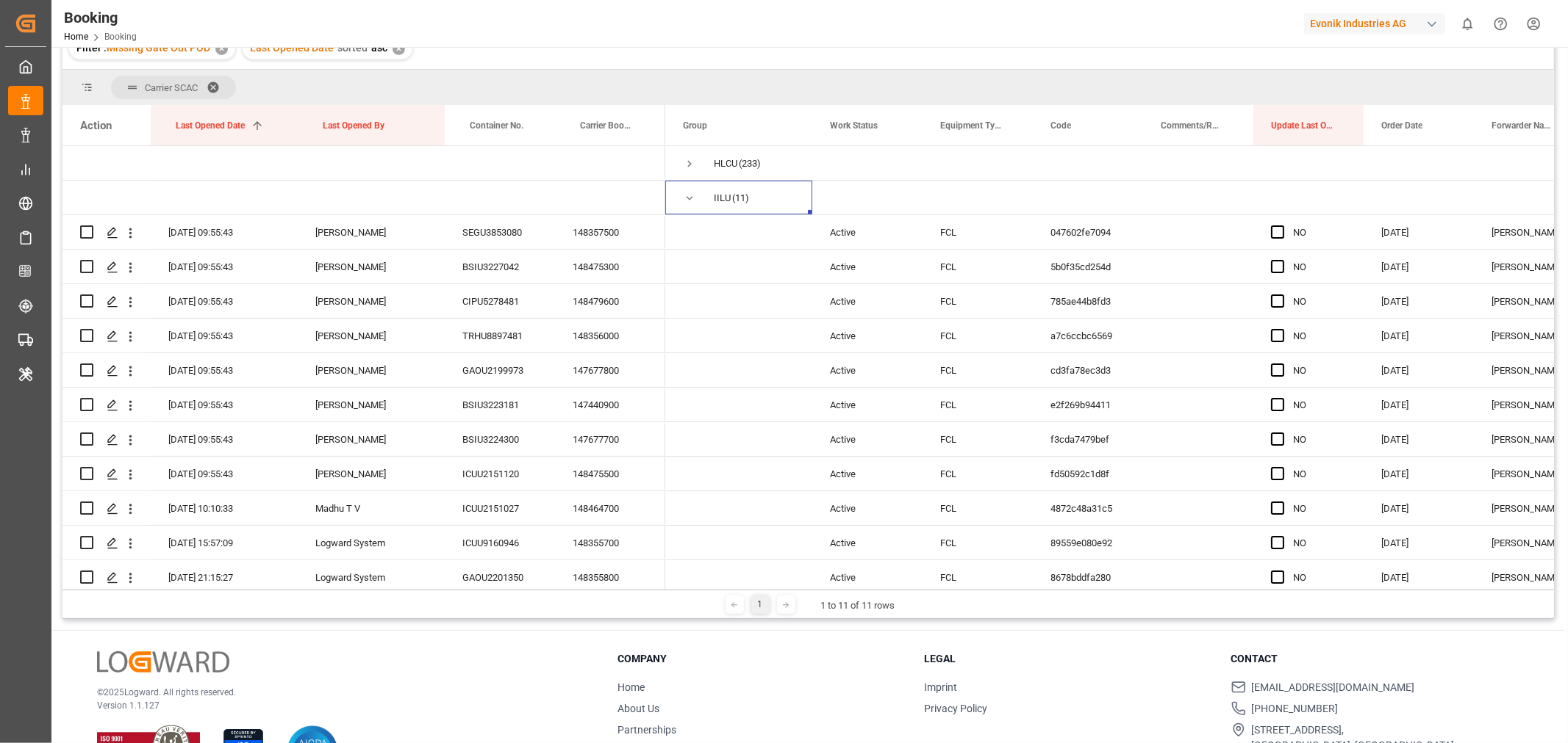
scroll to position [0, 0]
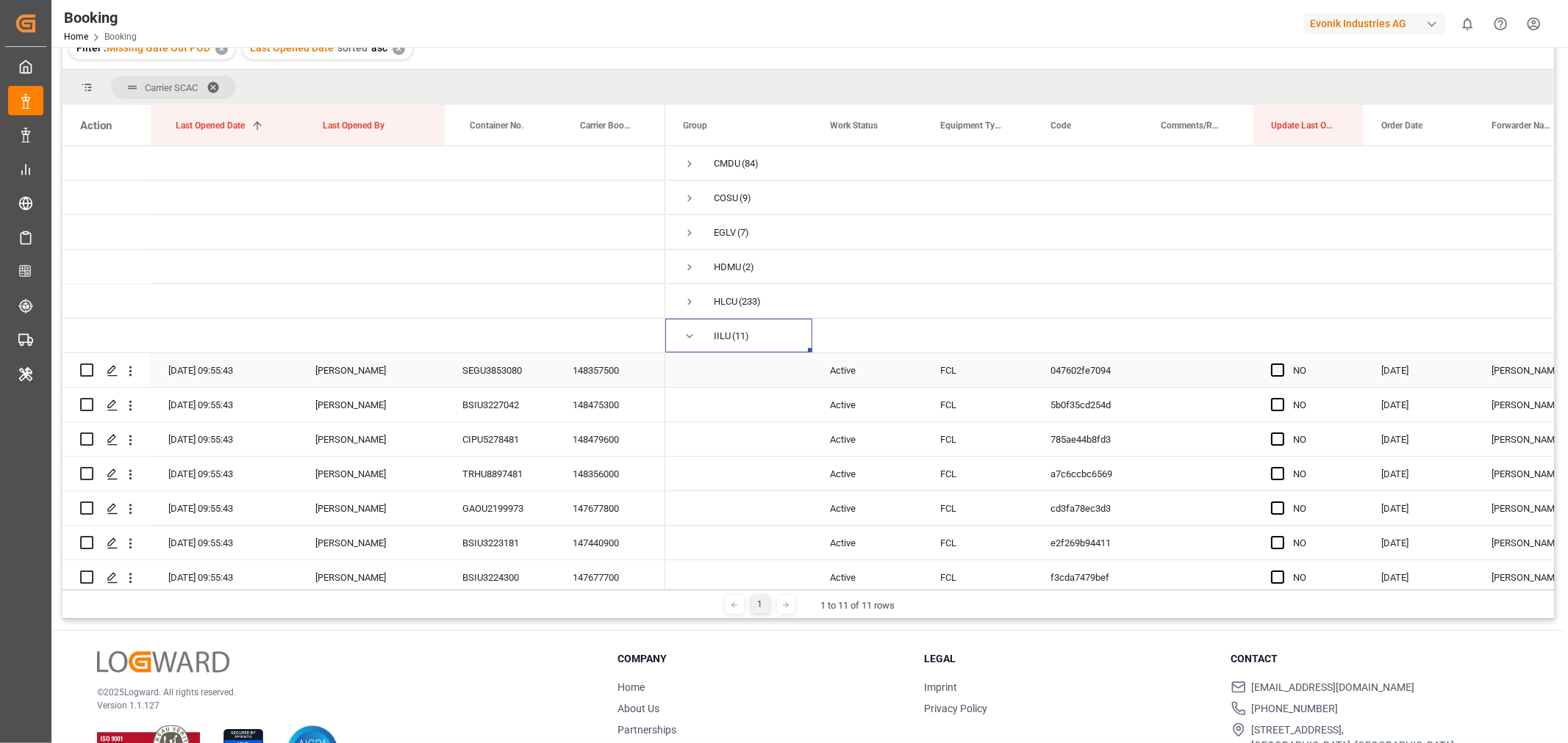
click at [508, 369] on div "SEGU3853080" at bounding box center [499, 370] width 111 height 34
click at [512, 379] on div "SEGU3853080" at bounding box center [499, 370] width 111 height 34
click at [495, 407] on div "BSIU3227042" at bounding box center [499, 404] width 111 height 34
click at [503, 432] on div "CIPU5278481" at bounding box center [499, 439] width 111 height 34
click at [497, 463] on div "TRHU8897481" at bounding box center [499, 474] width 111 height 34
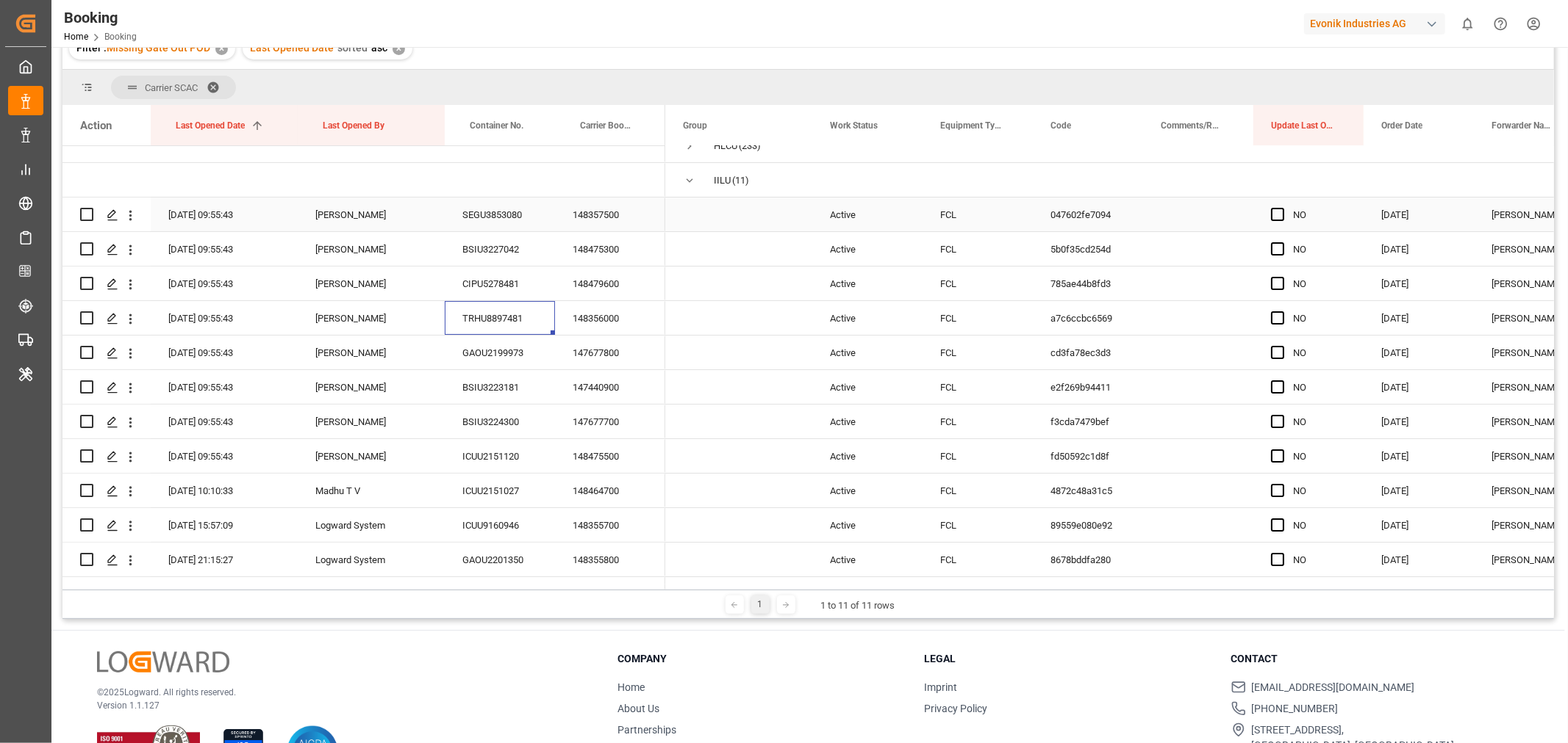
scroll to position [163, 0]
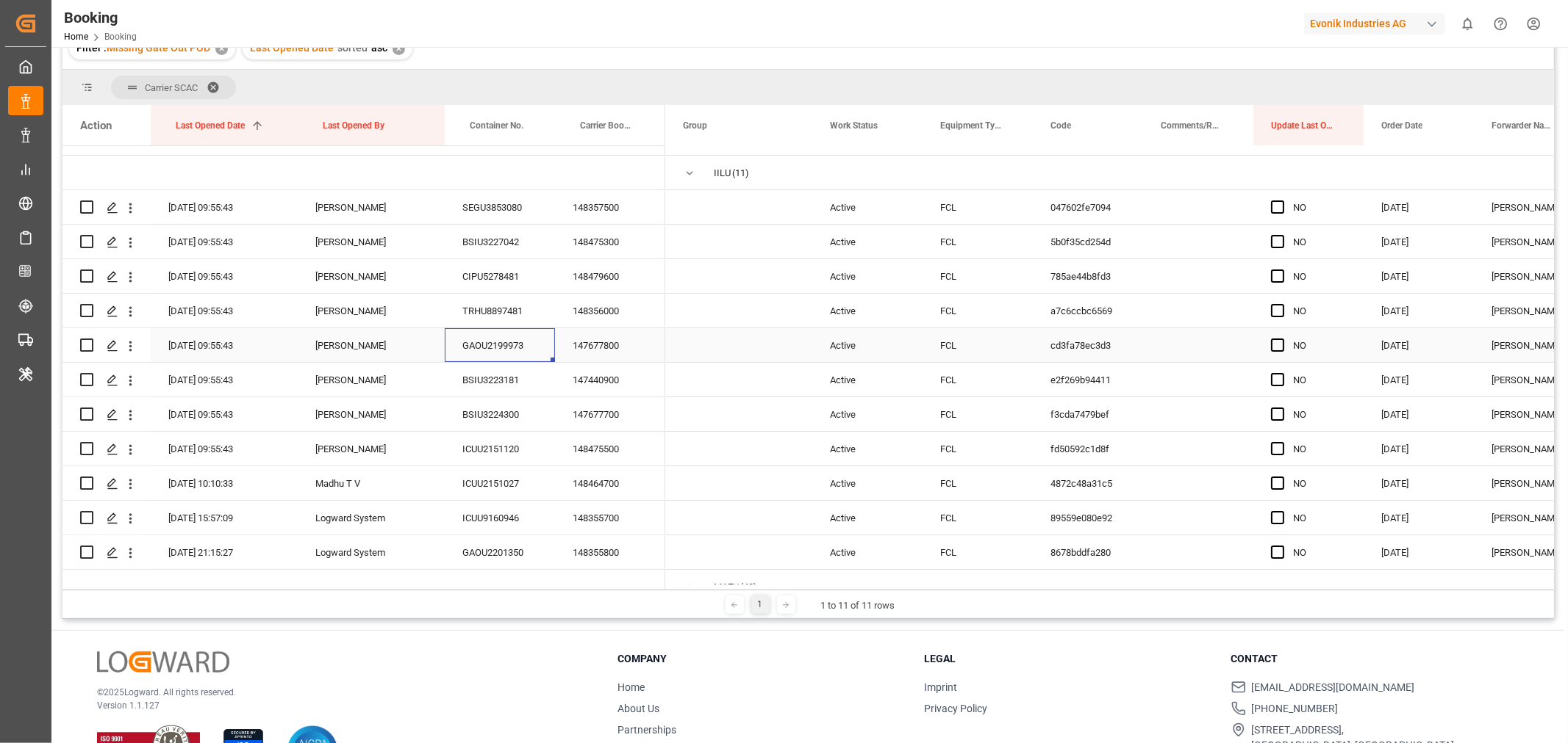
click at [502, 336] on div "GAOU2199973" at bounding box center [499, 345] width 111 height 34
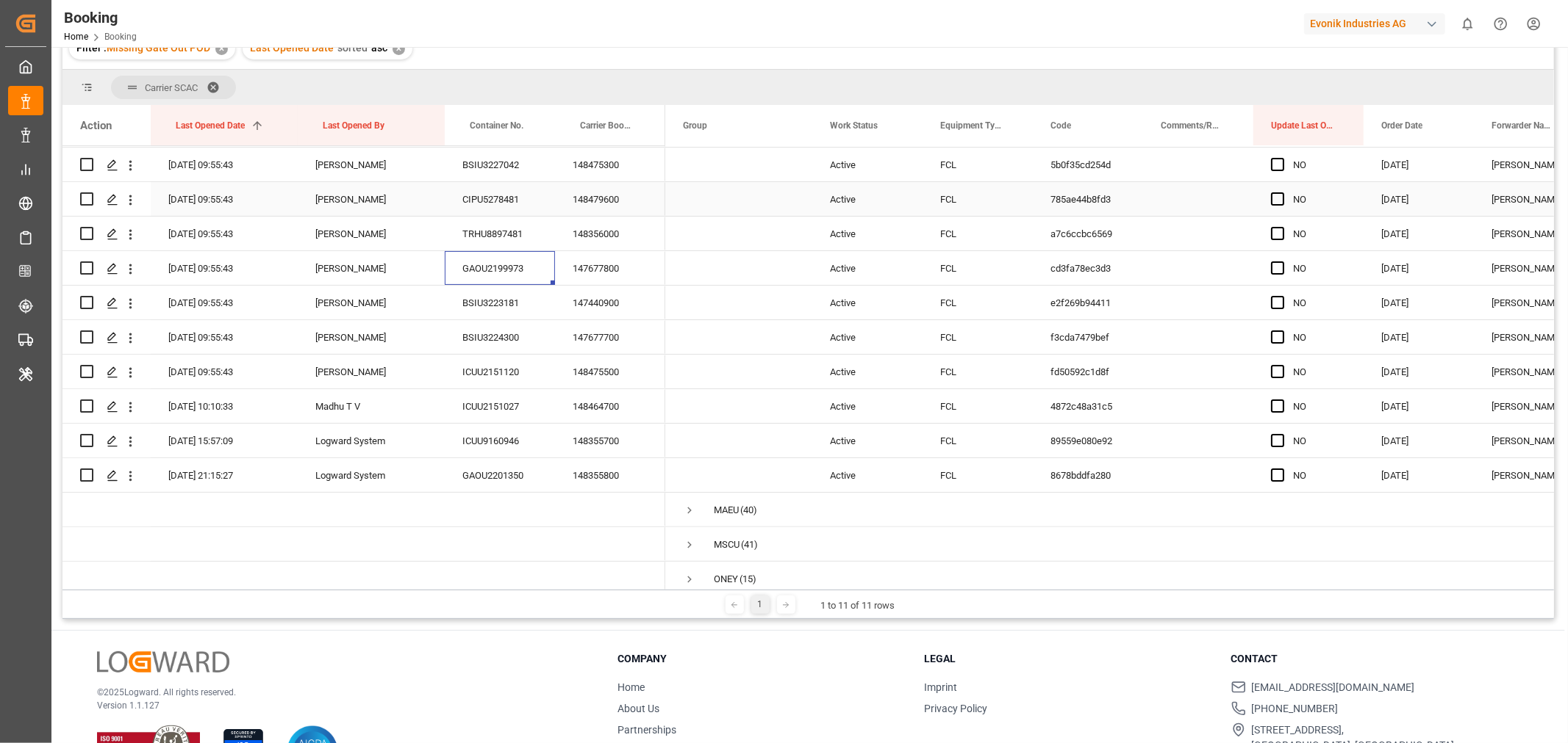
scroll to position [325, 0]
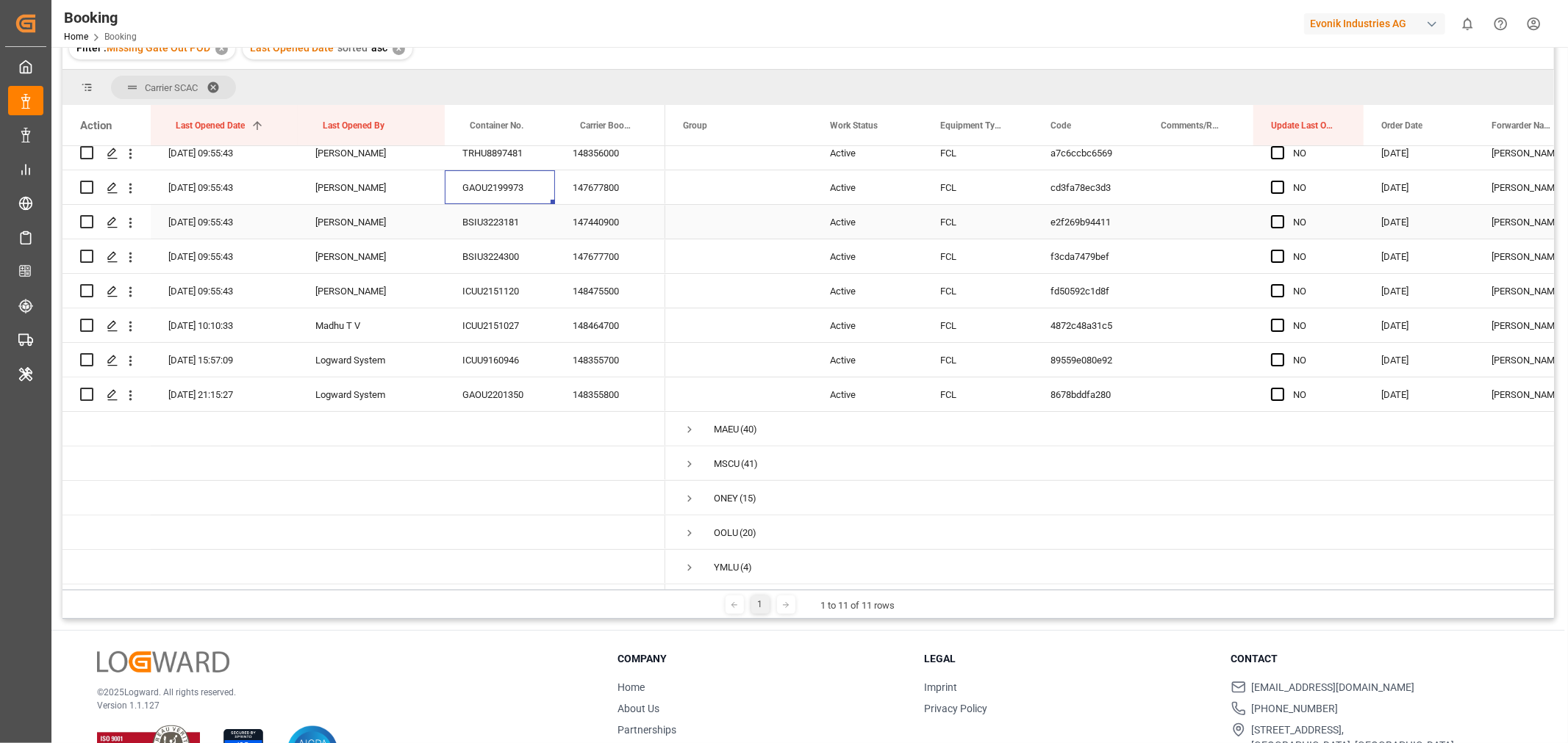
click at [522, 209] on div "BSIU3223181" at bounding box center [499, 221] width 111 height 34
click at [512, 257] on div "BSIU3224300" at bounding box center [499, 256] width 111 height 34
click at [511, 284] on div "ICUU2151120" at bounding box center [499, 291] width 111 height 34
click at [600, 328] on div "148464700" at bounding box center [610, 325] width 111 height 34
click at [488, 320] on div "ICUU2151027" at bounding box center [499, 325] width 111 height 34
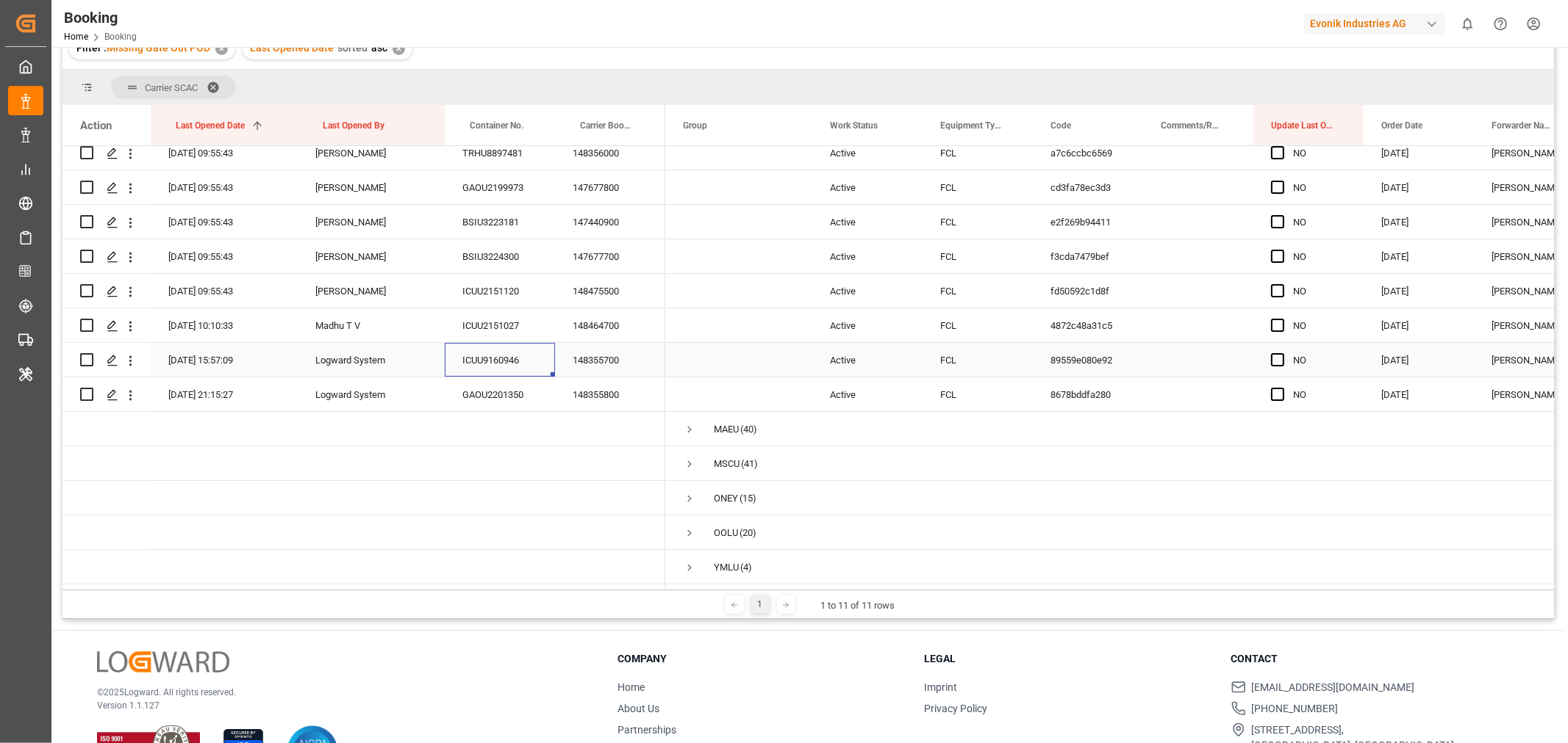
click at [499, 347] on div "ICUU9160946" at bounding box center [499, 359] width 111 height 34
click at [497, 381] on div "GAOU2201350" at bounding box center [499, 395] width 111 height 34
click at [1275, 392] on span "Press SPACE to select this row." at bounding box center [1277, 395] width 14 height 14
click at [1282, 388] on input "Press SPACE to select this row." at bounding box center [1282, 388] width 0 height 0
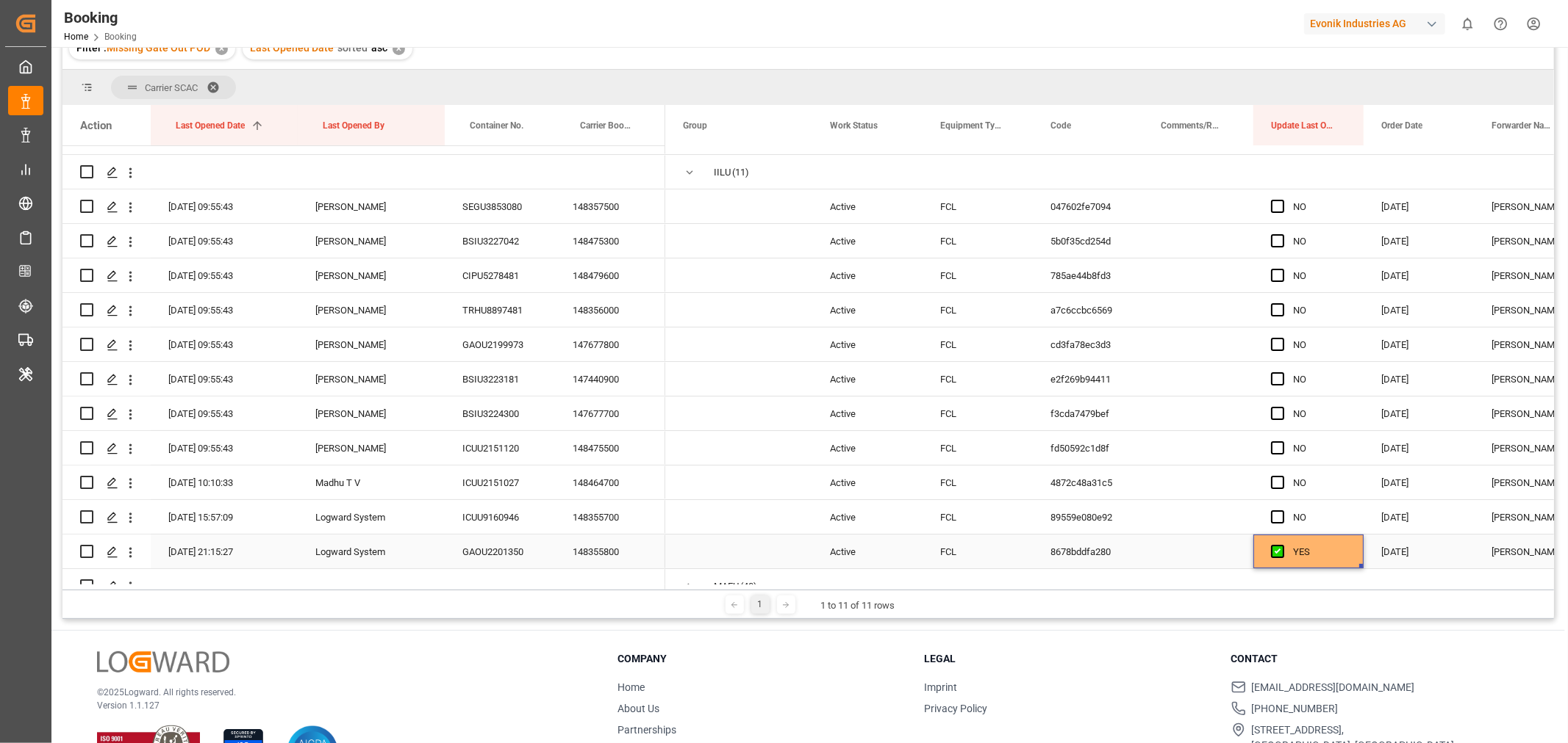
scroll to position [163, 0]
drag, startPoint x: 1357, startPoint y: 566, endPoint x: 1348, endPoint y: 174, distance: 392.1
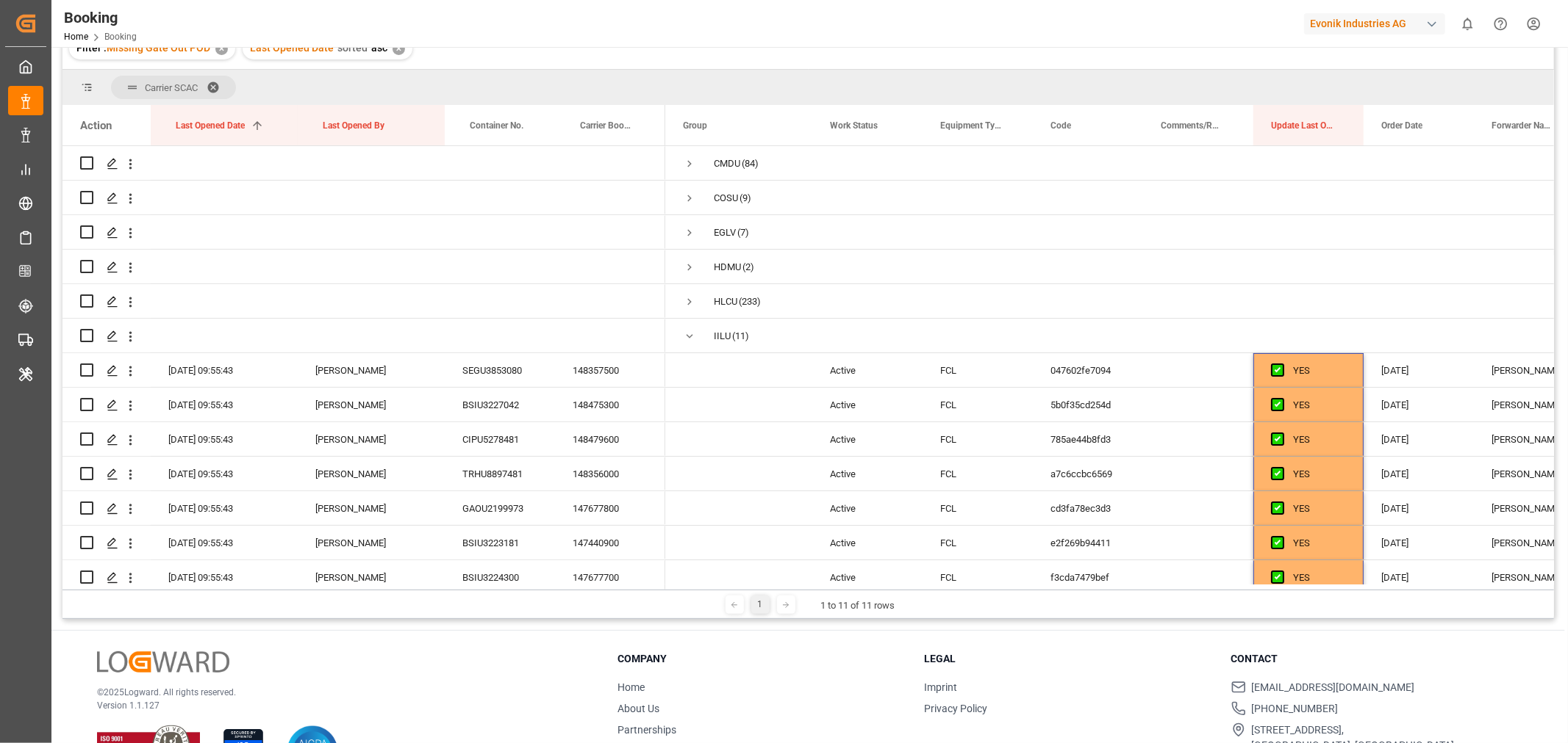
scroll to position [0, 0]
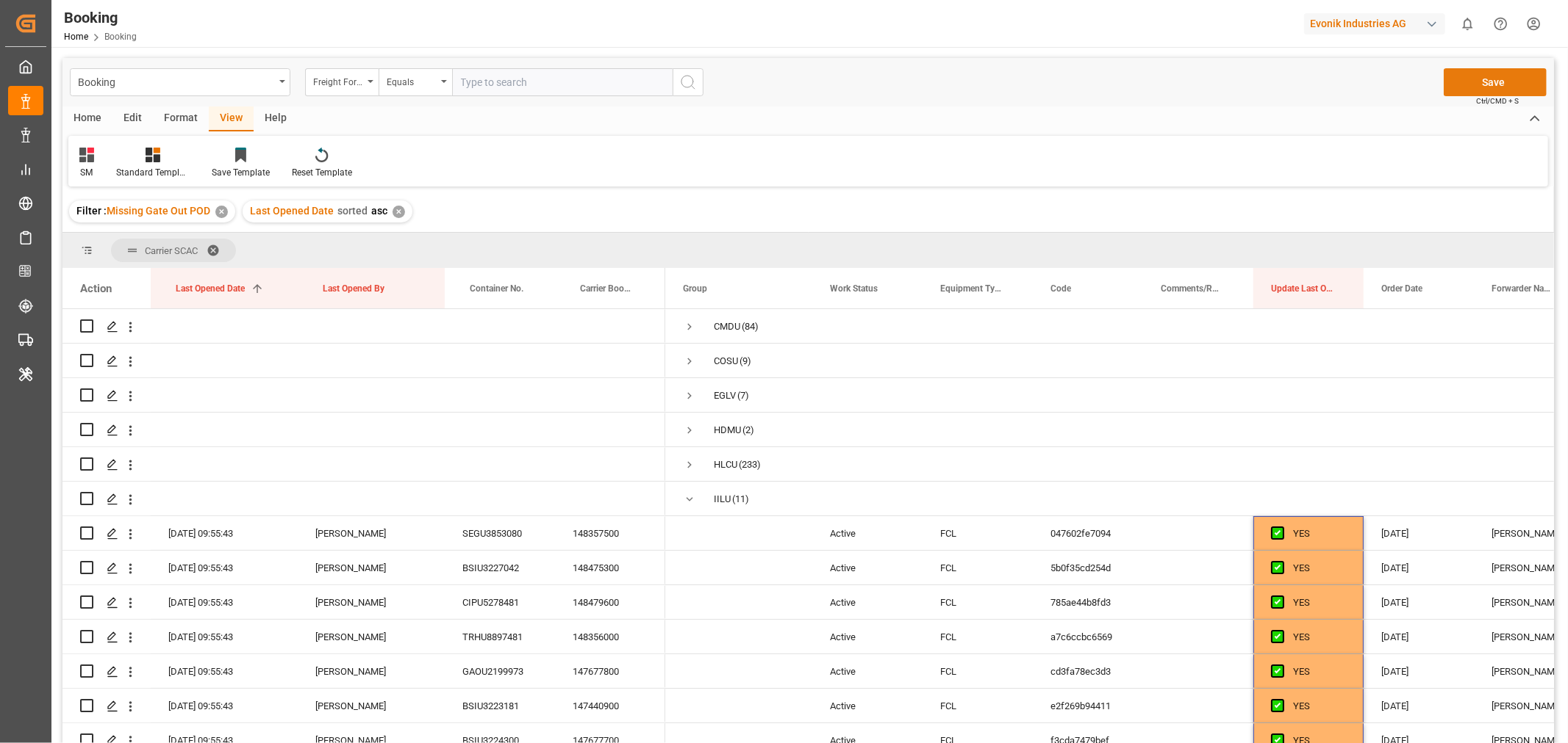
click at [1510, 83] on button "Save" at bounding box center [1495, 82] width 103 height 28
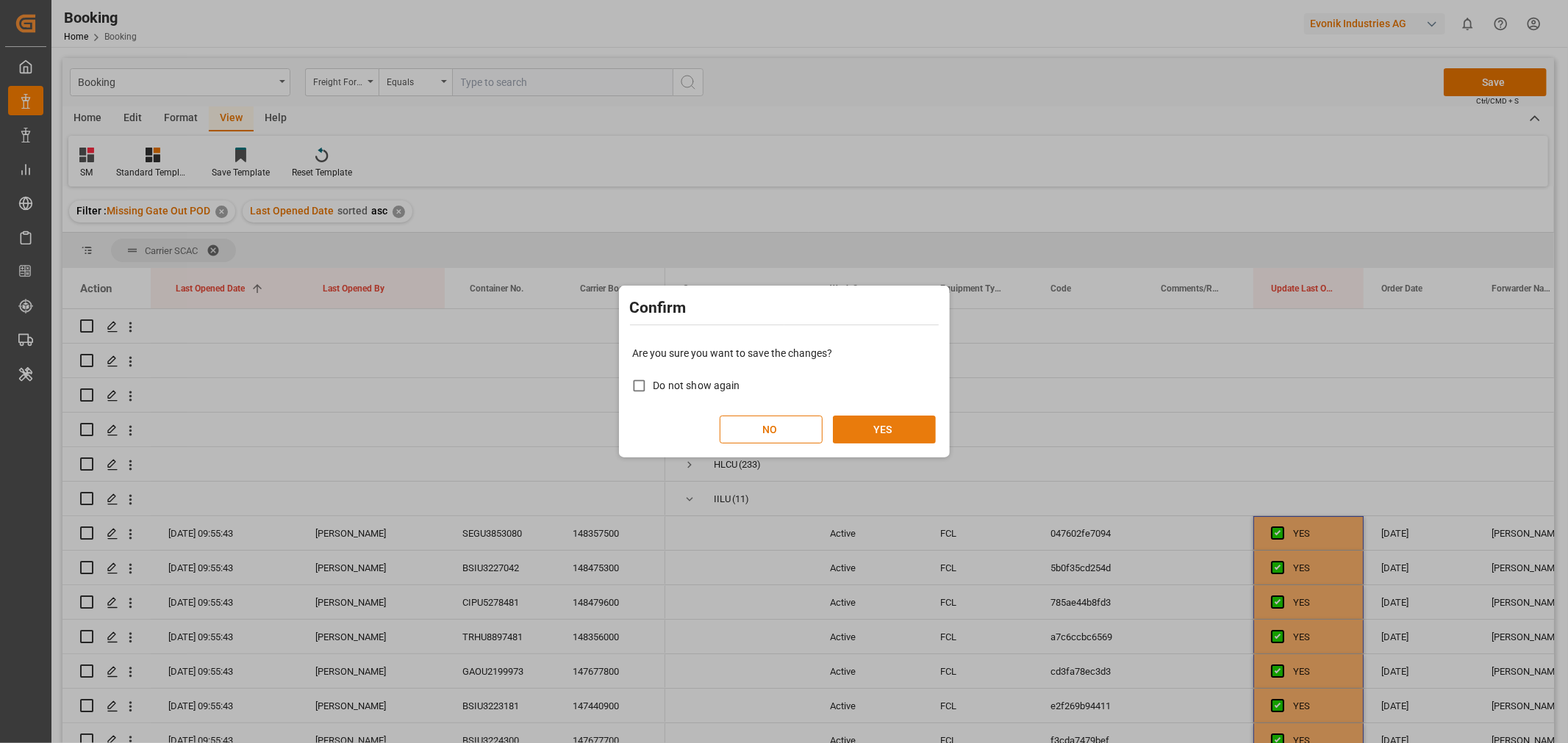
click at [865, 428] on button "YES" at bounding box center [883, 430] width 103 height 28
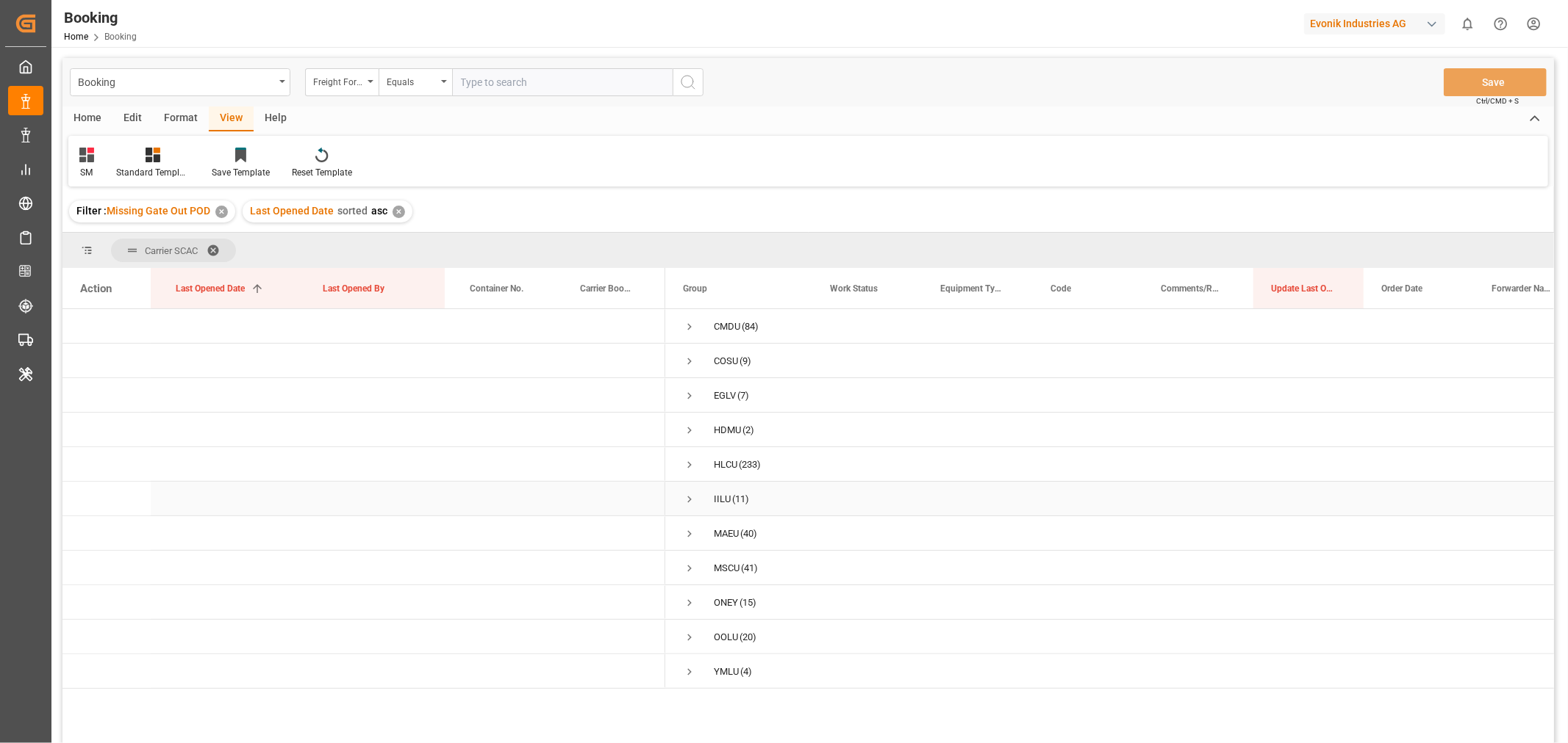
scroll to position [163, 0]
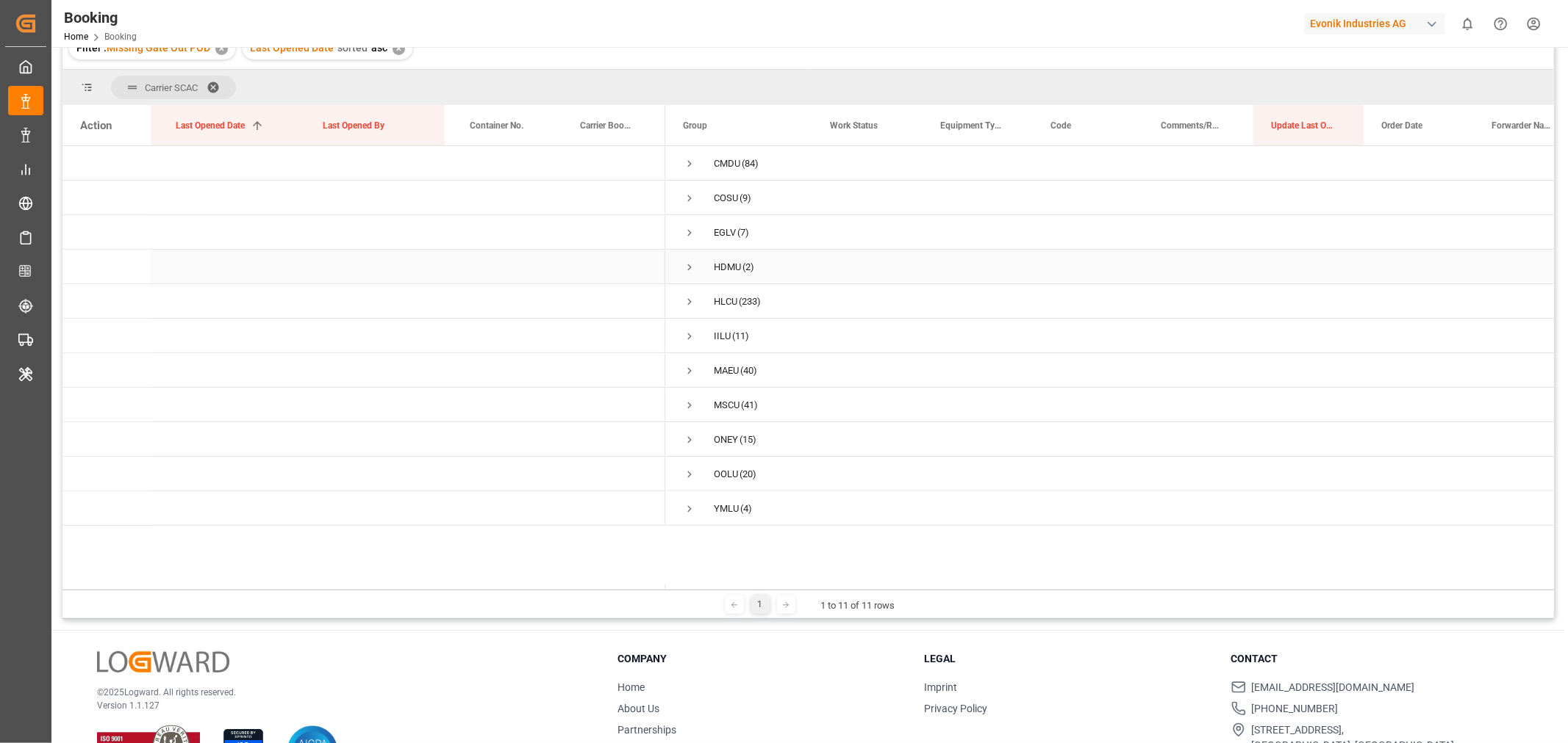
click at [690, 266] on span "Press SPACE to select this row." at bounding box center [689, 267] width 14 height 14
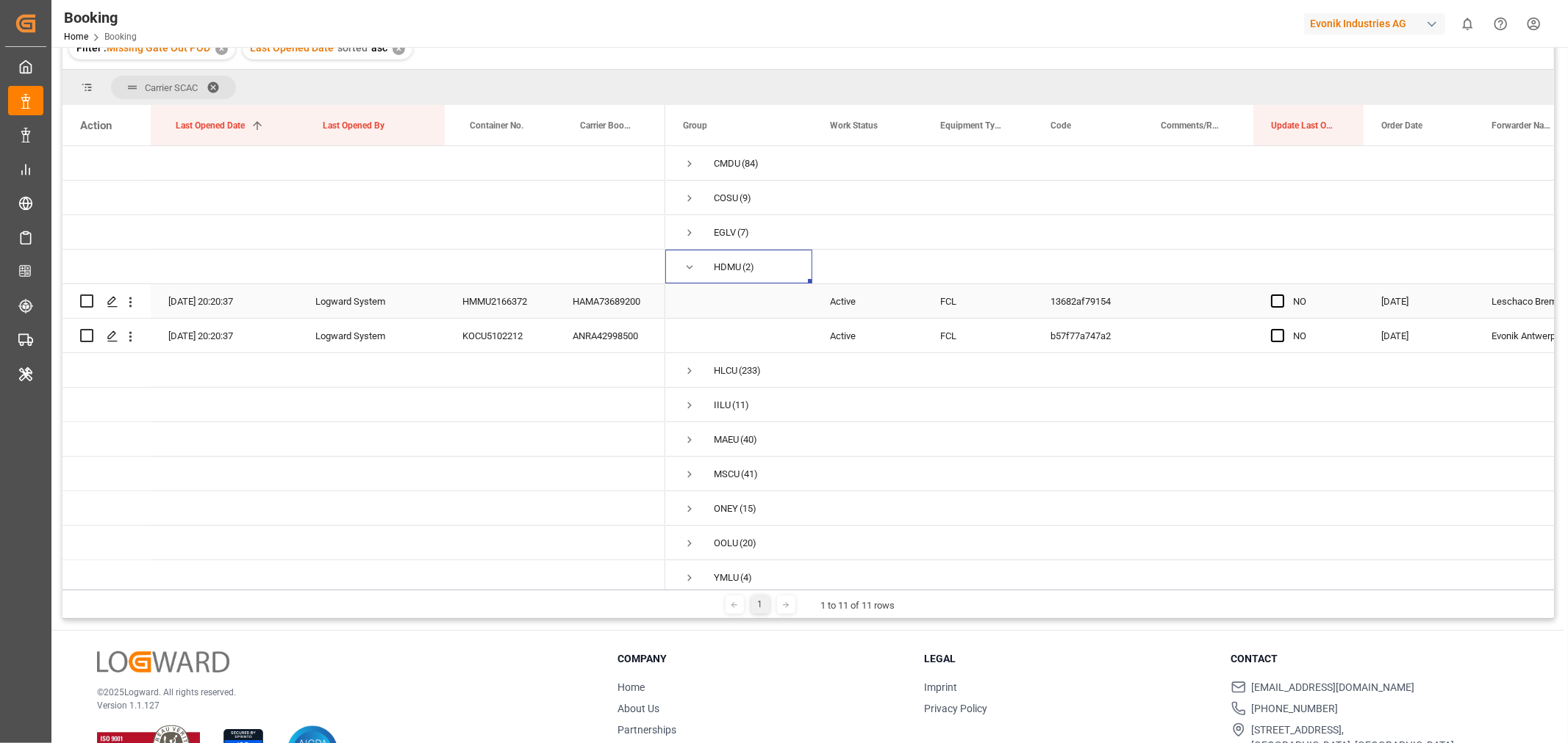
click at [643, 298] on div "HAMA73689200" at bounding box center [610, 301] width 111 height 34
click at [484, 312] on div "HMMU2166372" at bounding box center [499, 301] width 111 height 34
click at [594, 305] on div "HAMA73689200" at bounding box center [610, 301] width 111 height 34
click at [134, 297] on icon "open menu" at bounding box center [130, 302] width 16 height 16
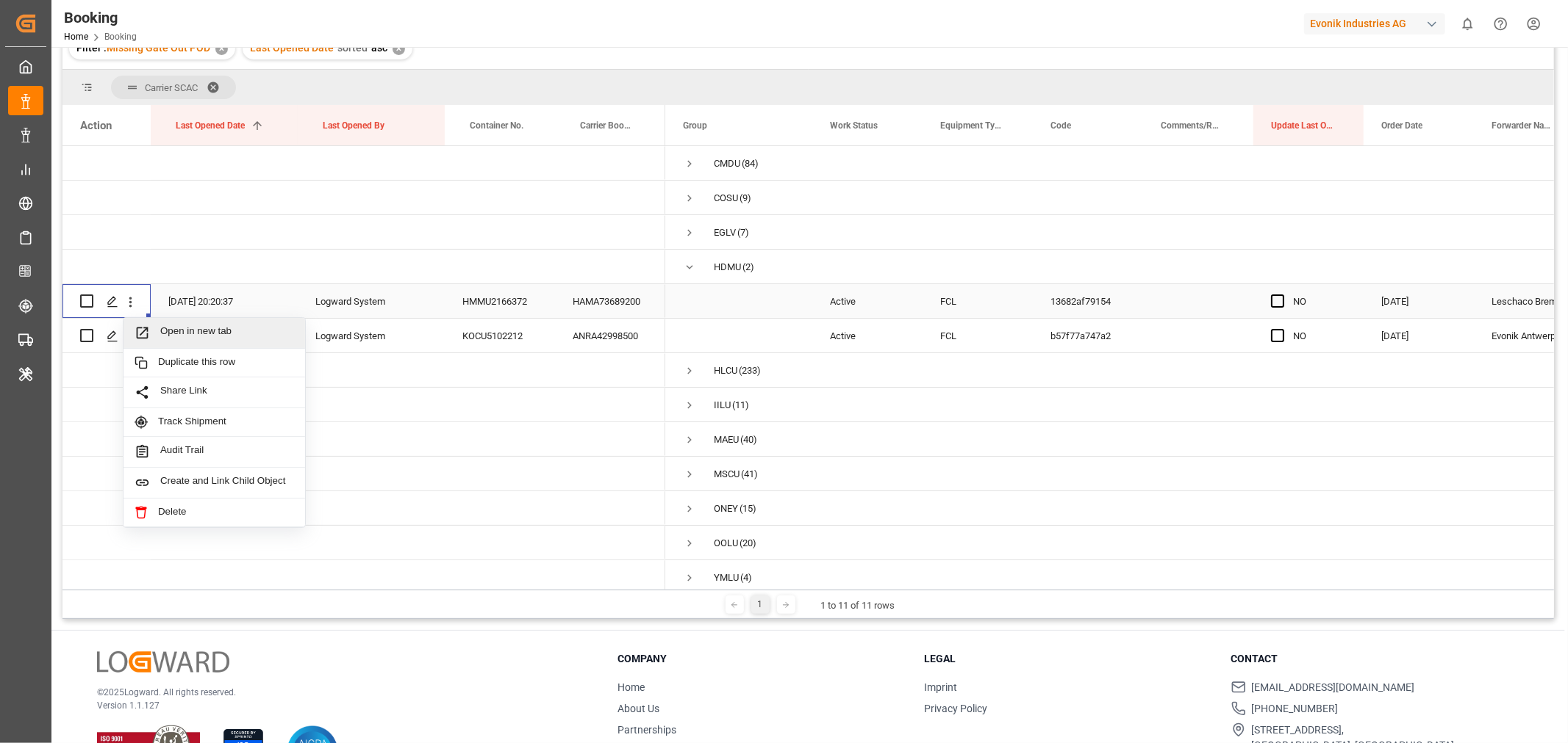
click at [218, 341] on div "Open in new tab" at bounding box center [214, 334] width 181 height 31
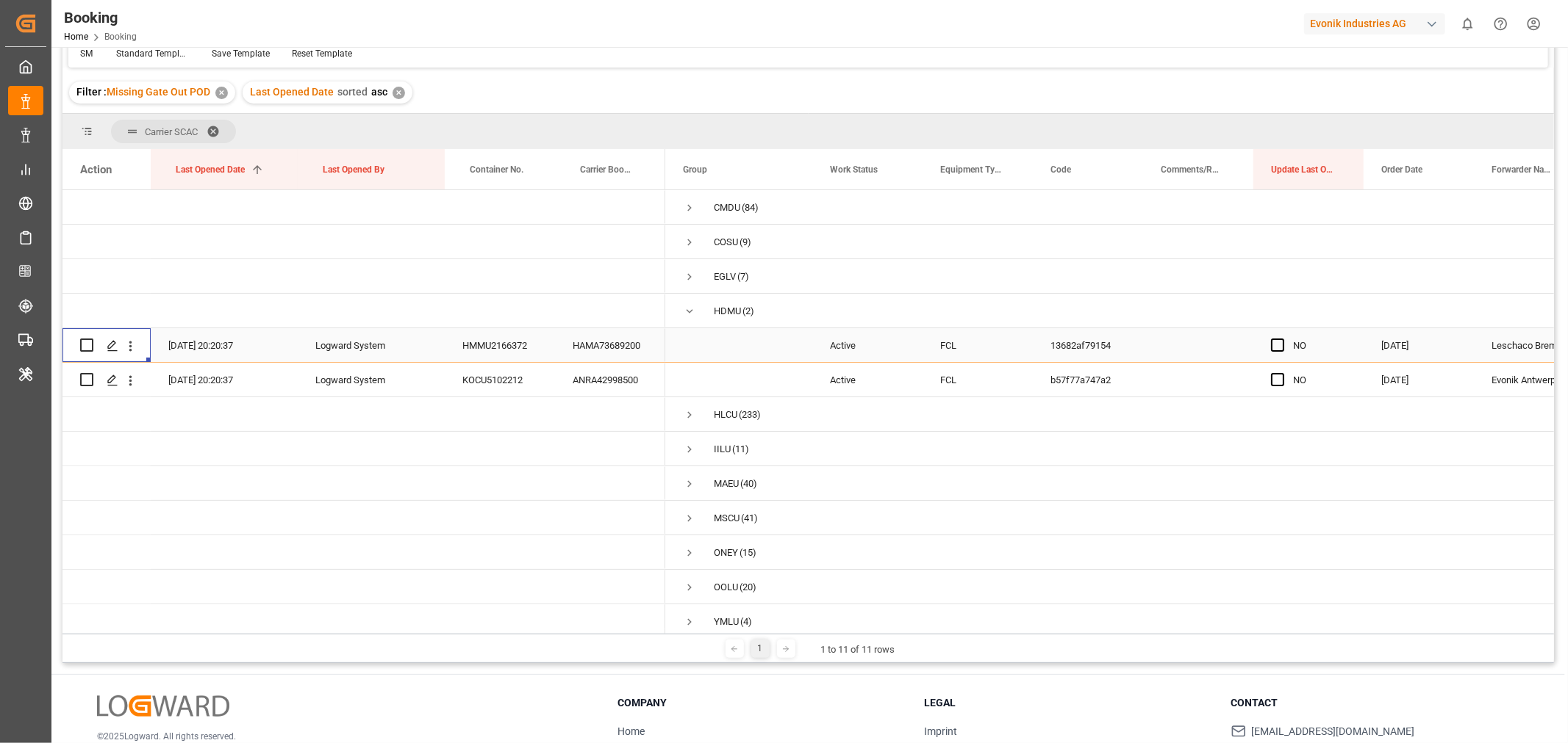
scroll to position [208, 0]
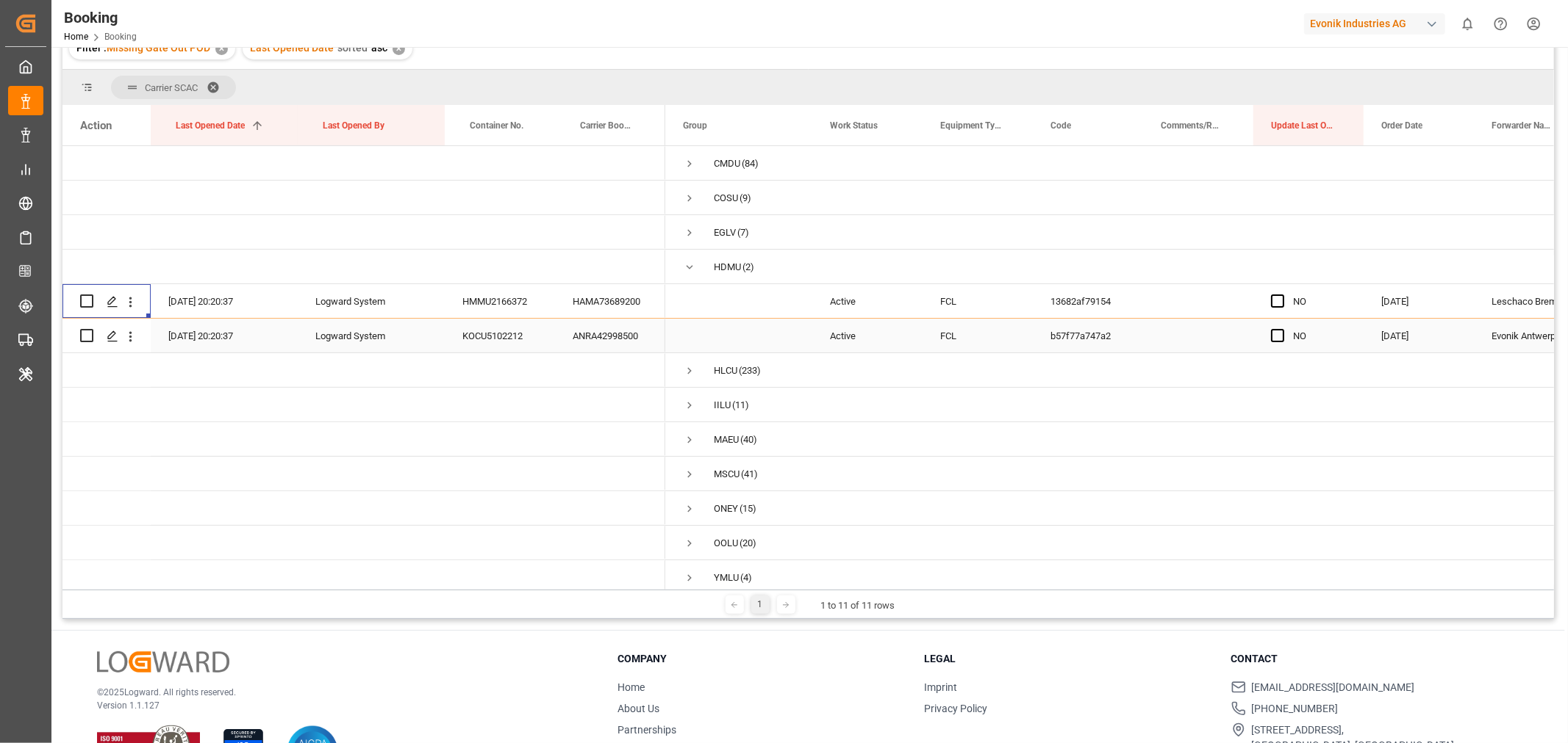
click at [587, 337] on div "ANRA42998500" at bounding box center [610, 336] width 111 height 34
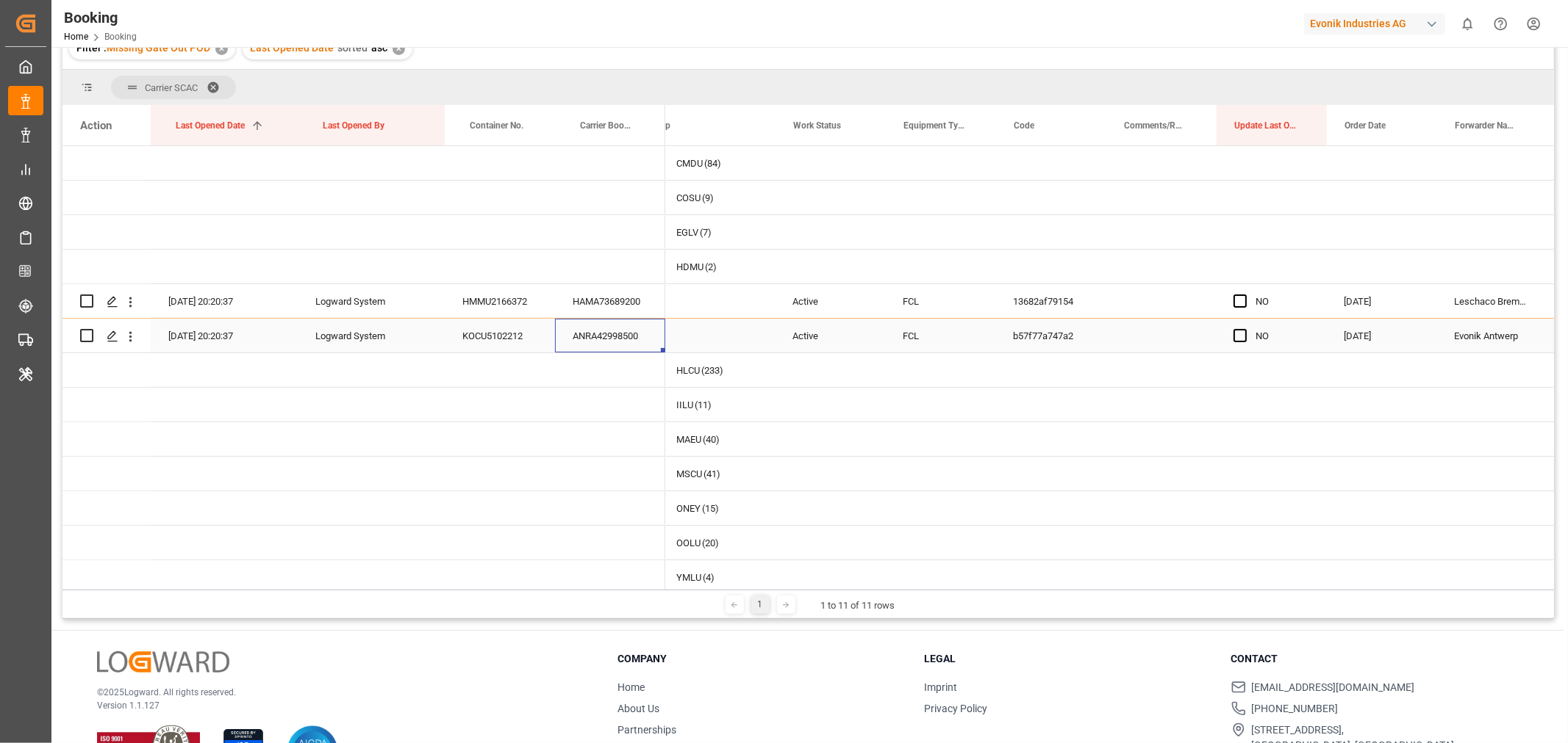
scroll to position [0, 38]
click at [1239, 336] on span "Press SPACE to select this row." at bounding box center [1239, 336] width 14 height 14
click at [1244, 329] on input "Press SPACE to select this row." at bounding box center [1244, 329] width 0 height 0
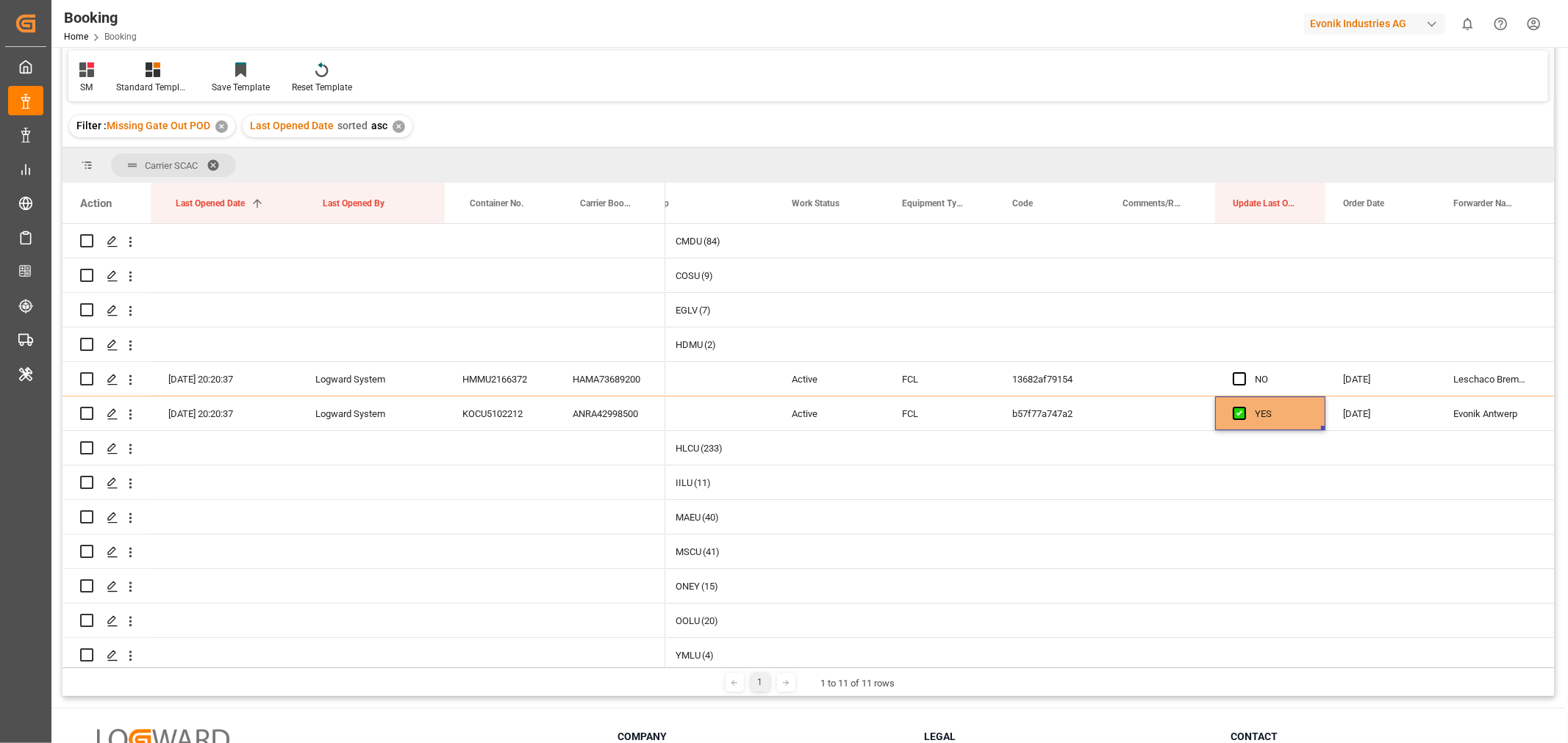
scroll to position [0, 0]
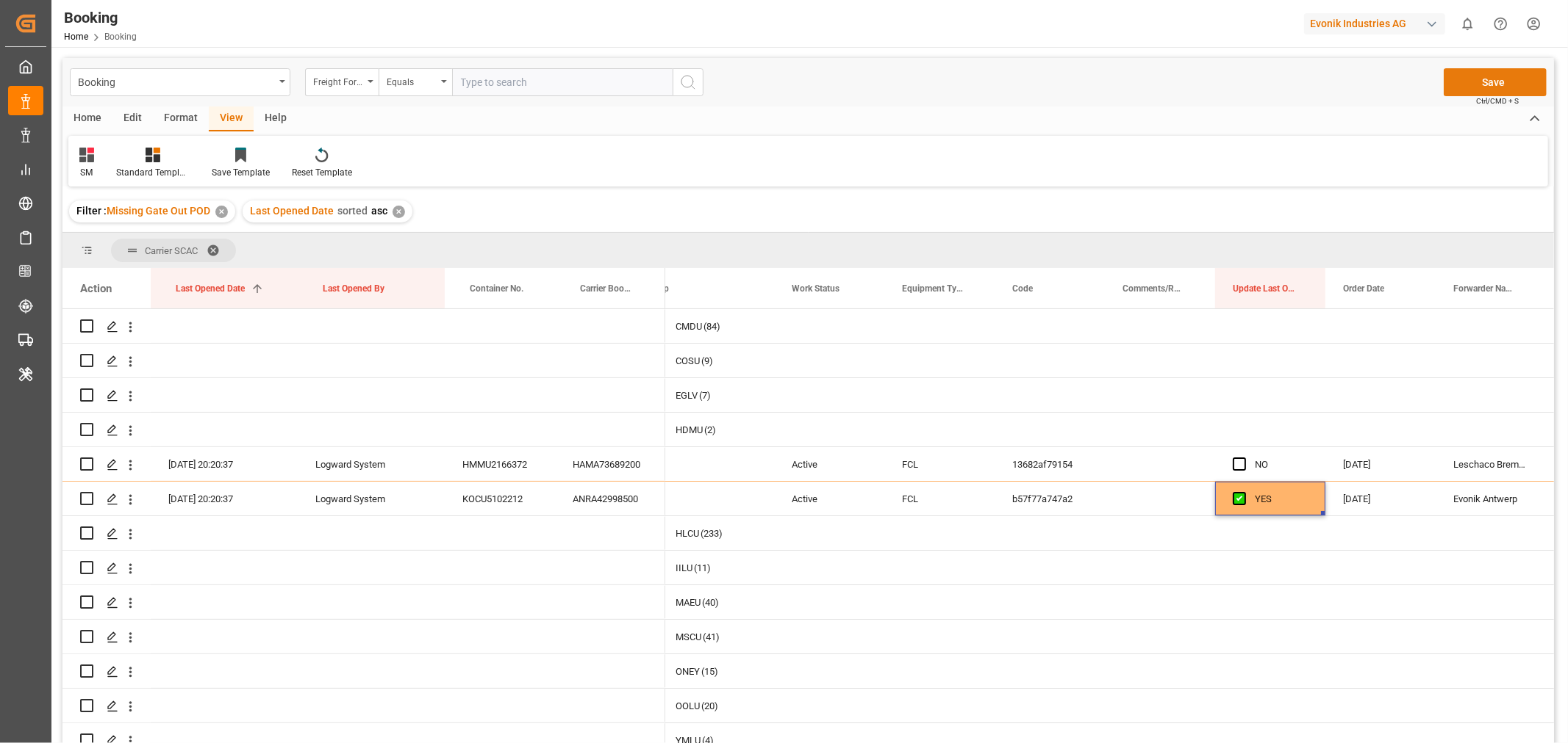
click at [1492, 73] on button "Save" at bounding box center [1495, 82] width 103 height 28
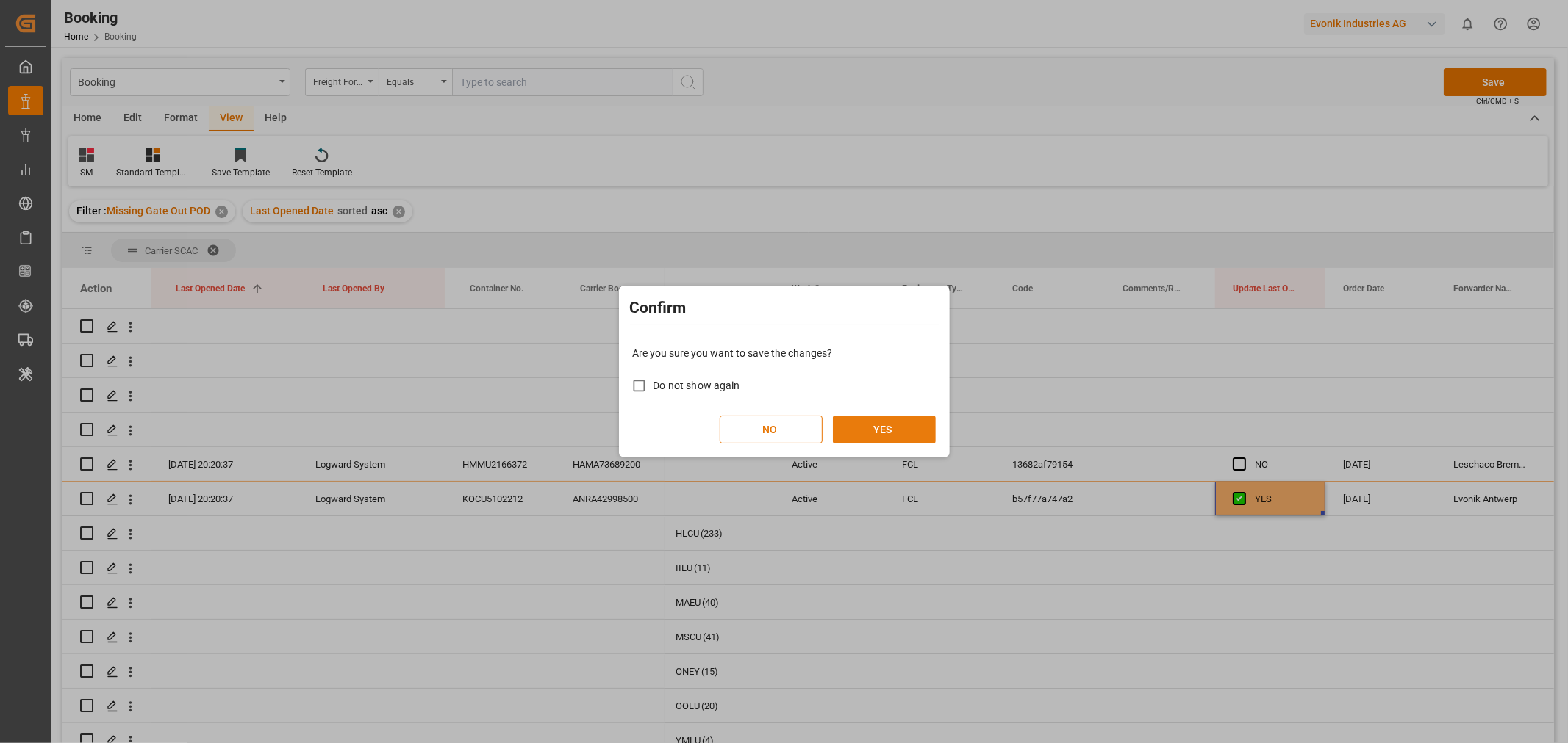
click at [883, 430] on button "YES" at bounding box center [883, 430] width 103 height 28
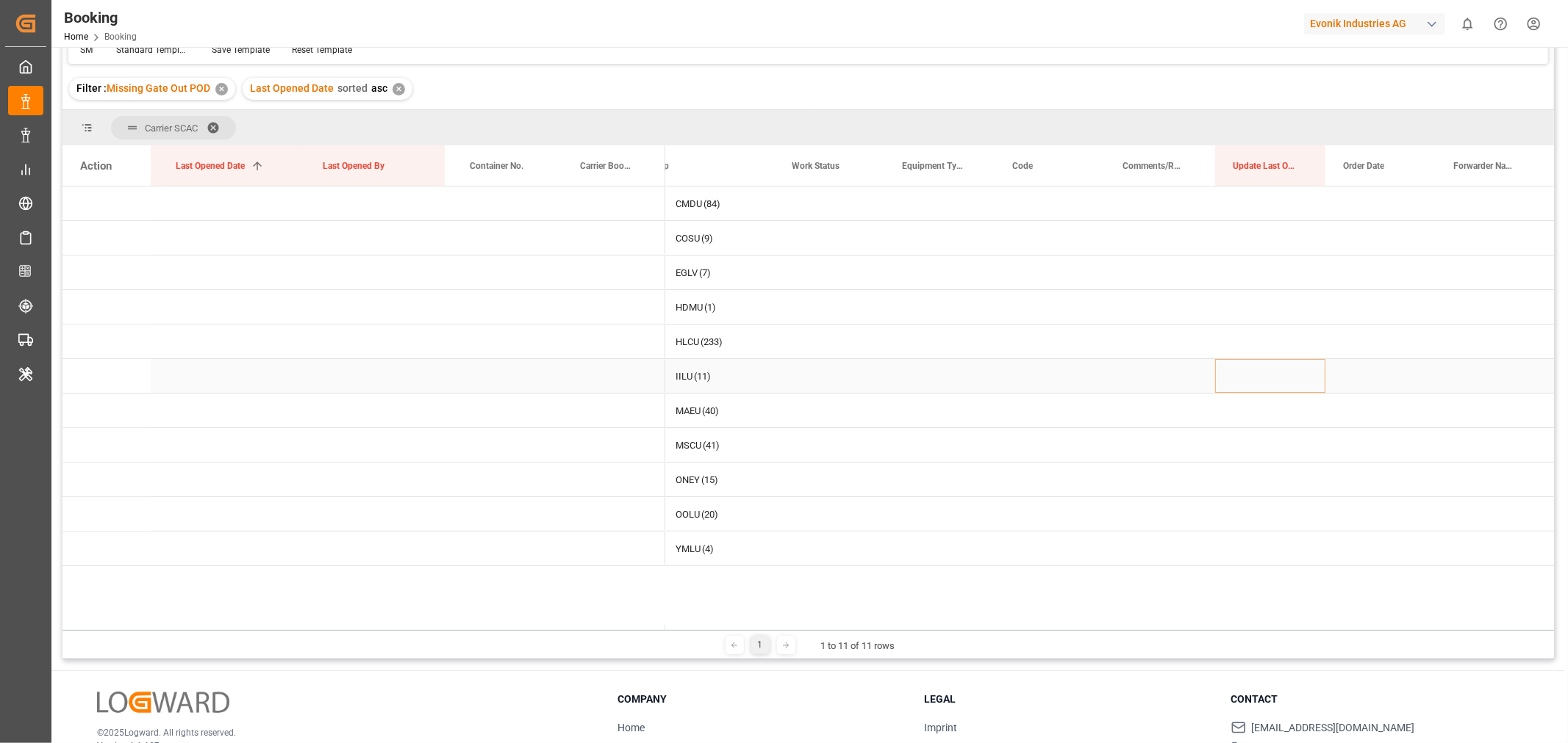
scroll to position [216, 0]
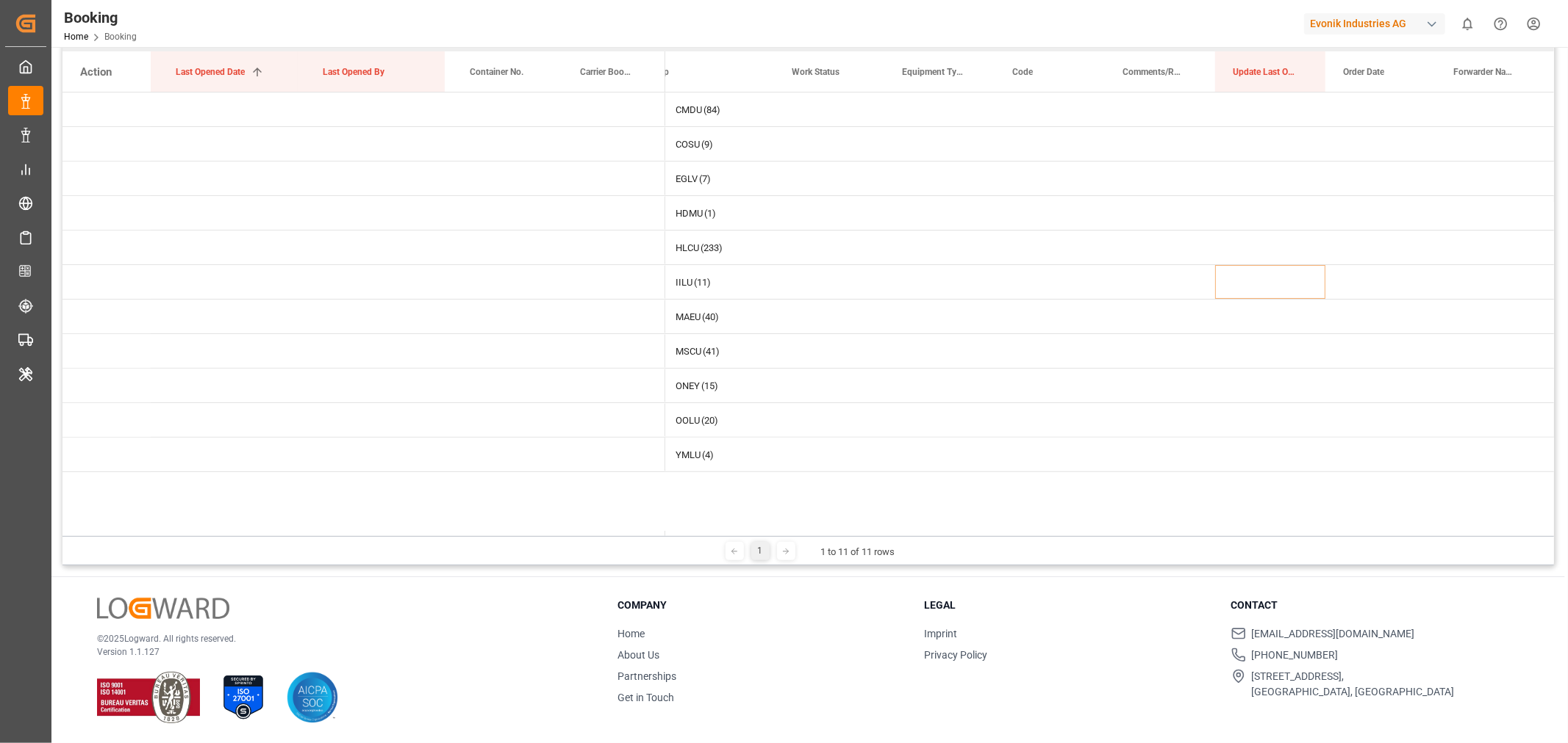
drag, startPoint x: 673, startPoint y: 534, endPoint x: 643, endPoint y: 511, distance: 37.8
click at [633, 526] on div "Carrier SCAC Drag here to set column labels Action Last Opened Date 1 Last Open…" at bounding box center [808, 291] width 1492 height 549
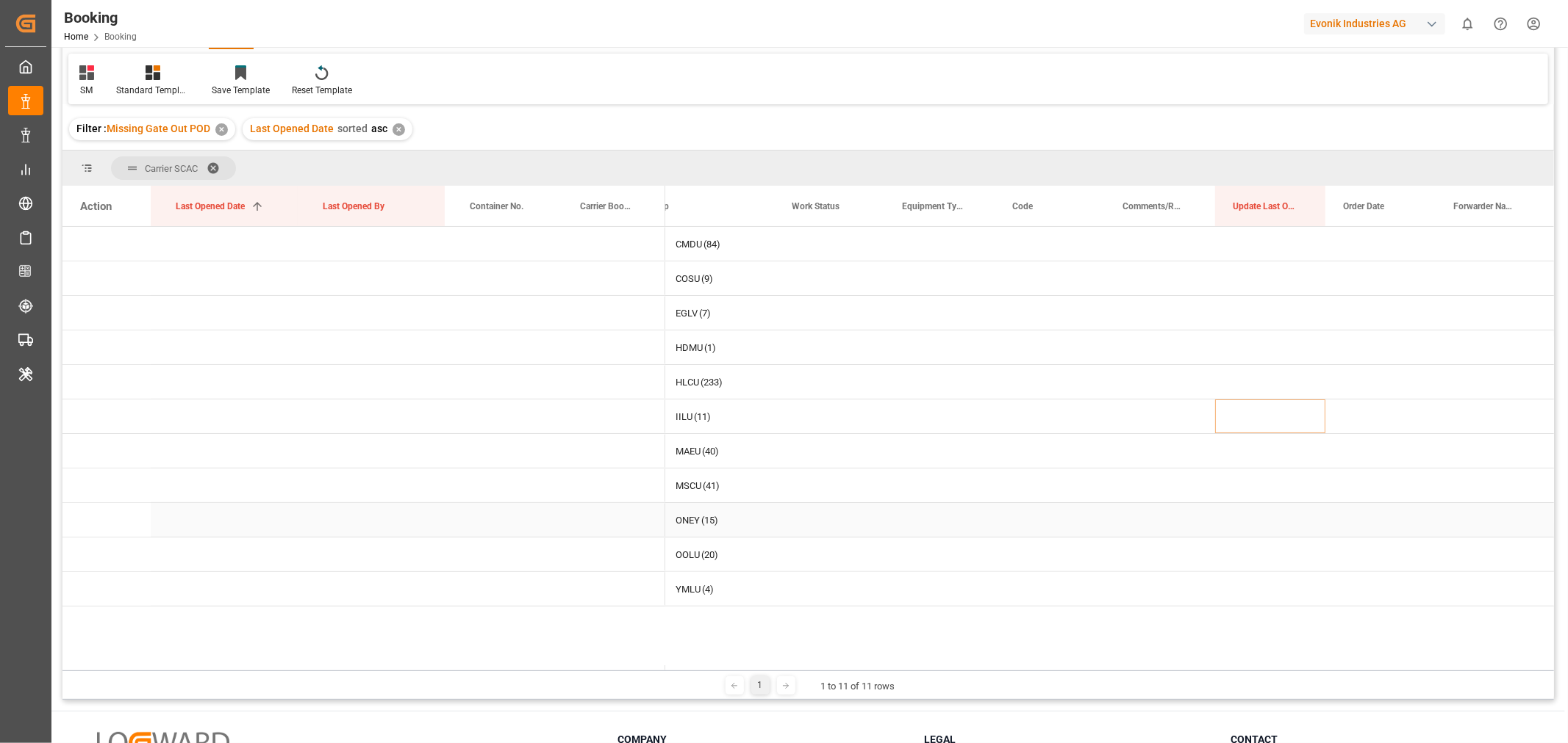
scroll to position [54, 0]
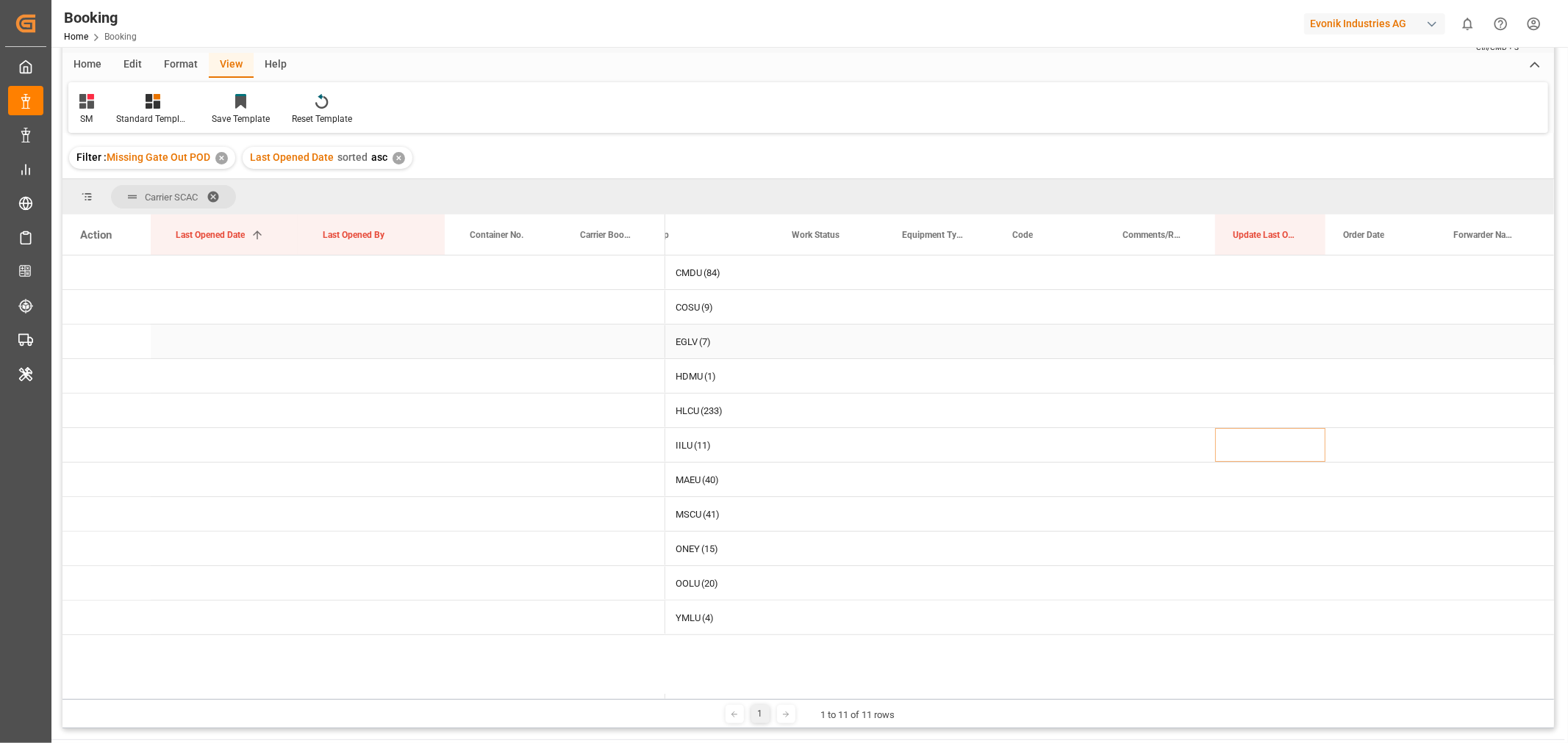
click at [693, 344] on div "EGLV" at bounding box center [687, 342] width 23 height 34
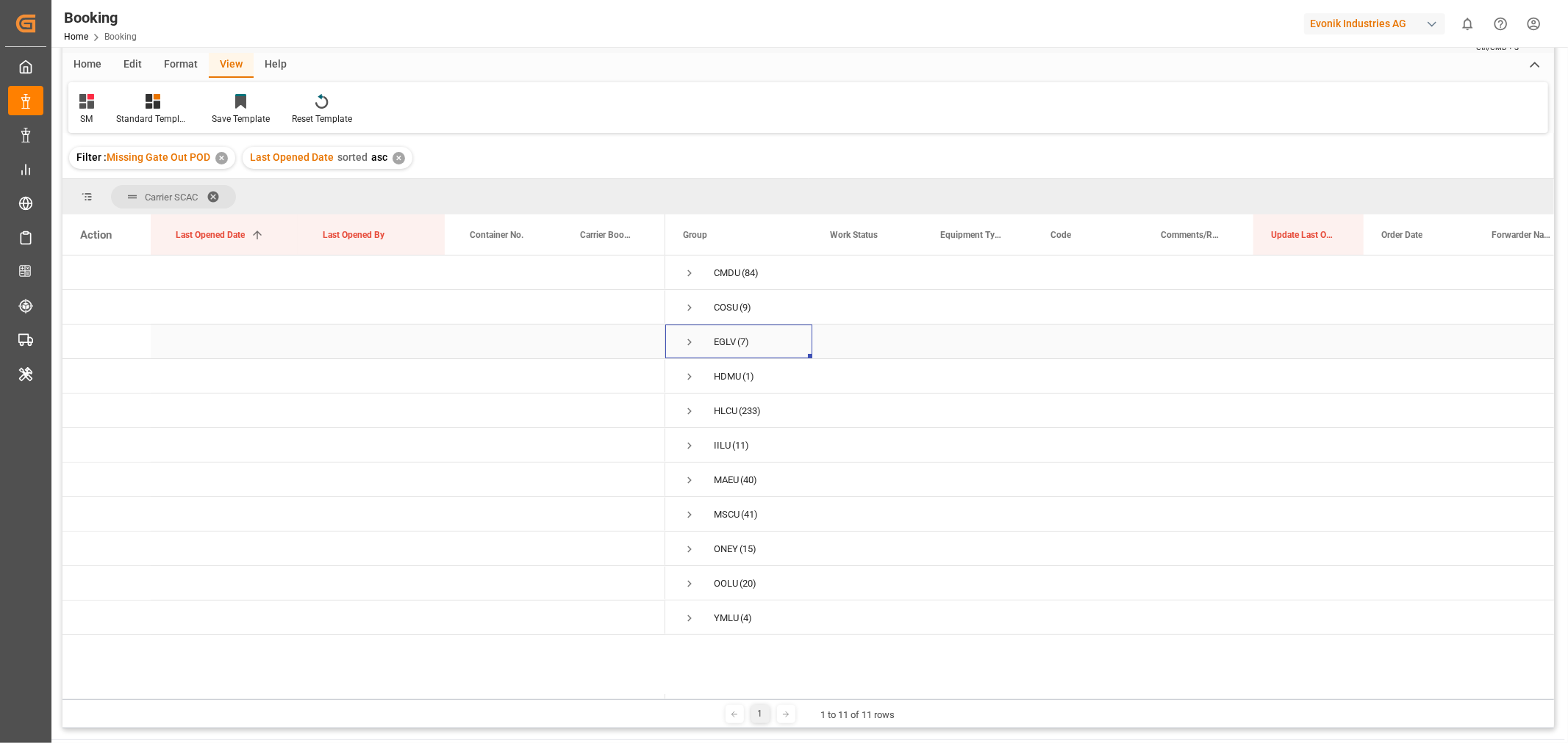
click at [689, 346] on span "Press SPACE to select this row." at bounding box center [689, 343] width 14 height 14
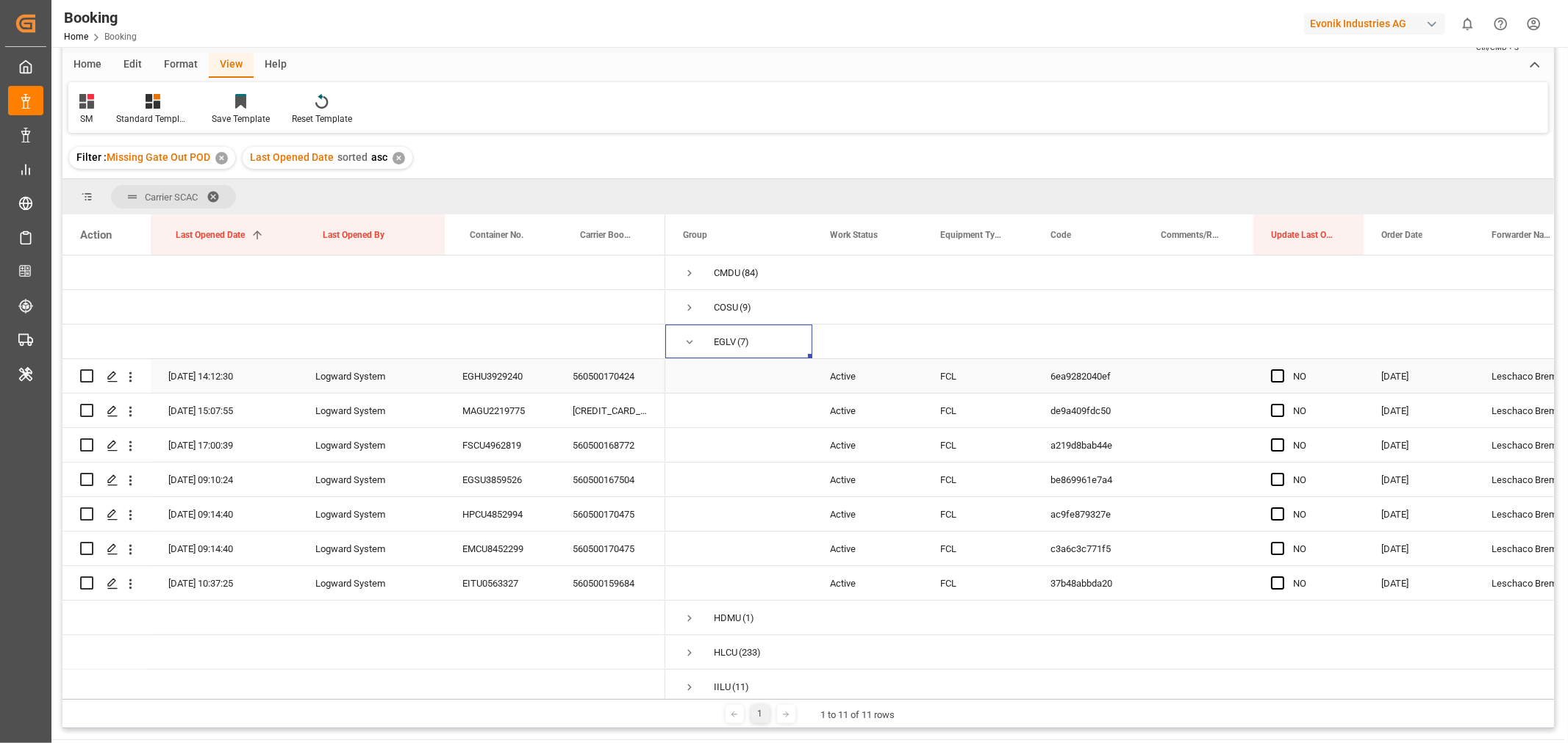
click at [629, 386] on div "560500170424" at bounding box center [610, 376] width 111 height 34
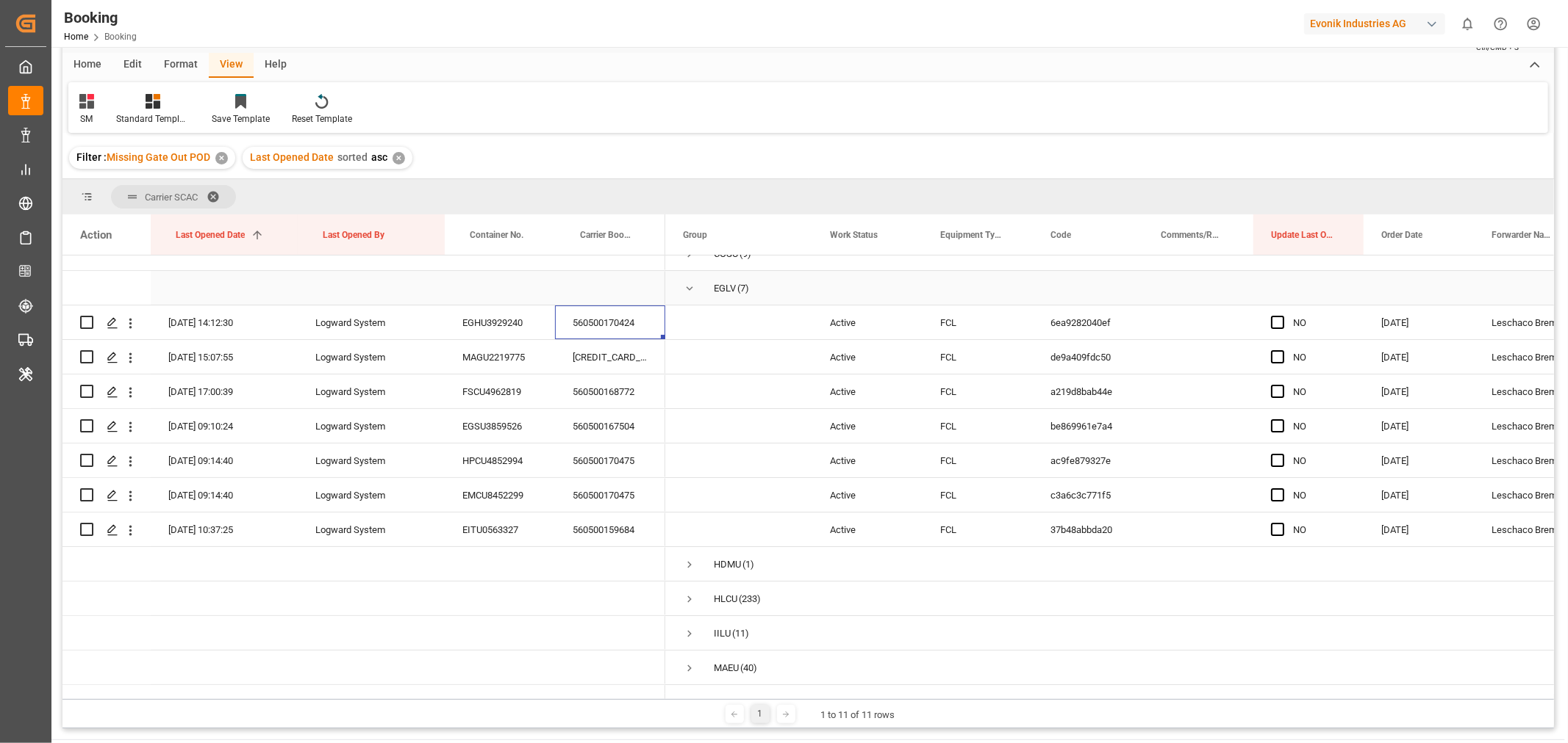
scroll to position [81, 0]
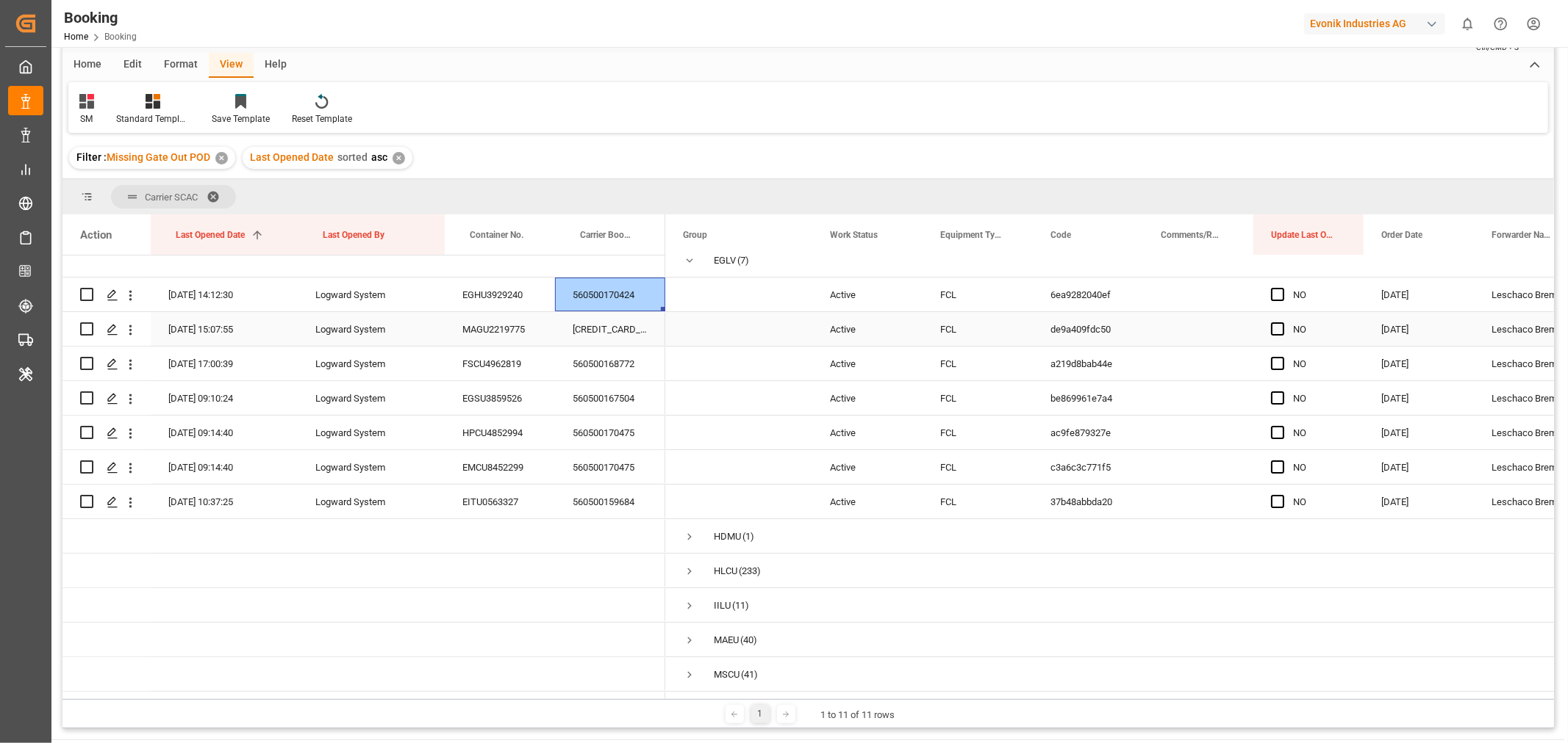
click at [631, 326] on div "560500164432" at bounding box center [610, 329] width 111 height 34
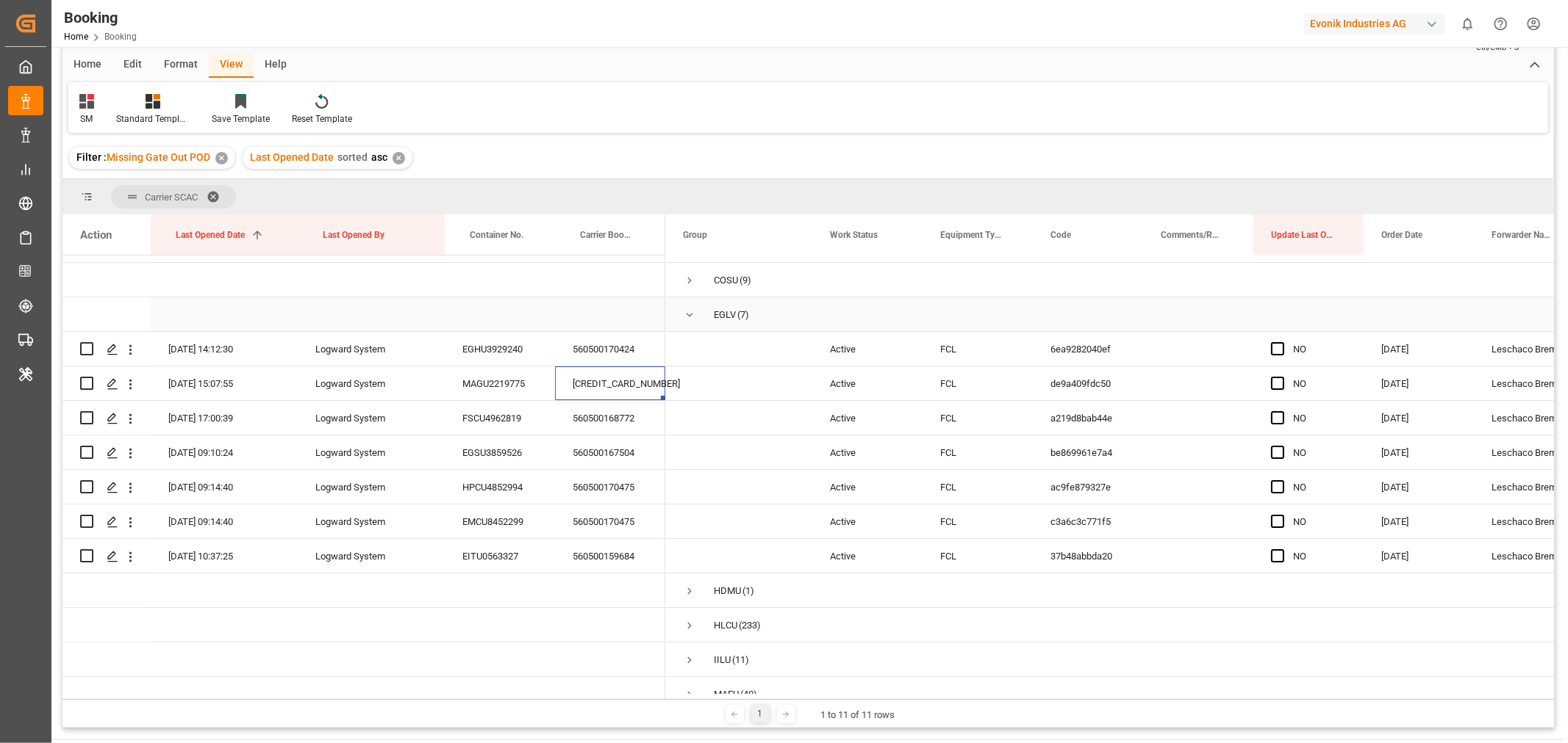
scroll to position [0, 0]
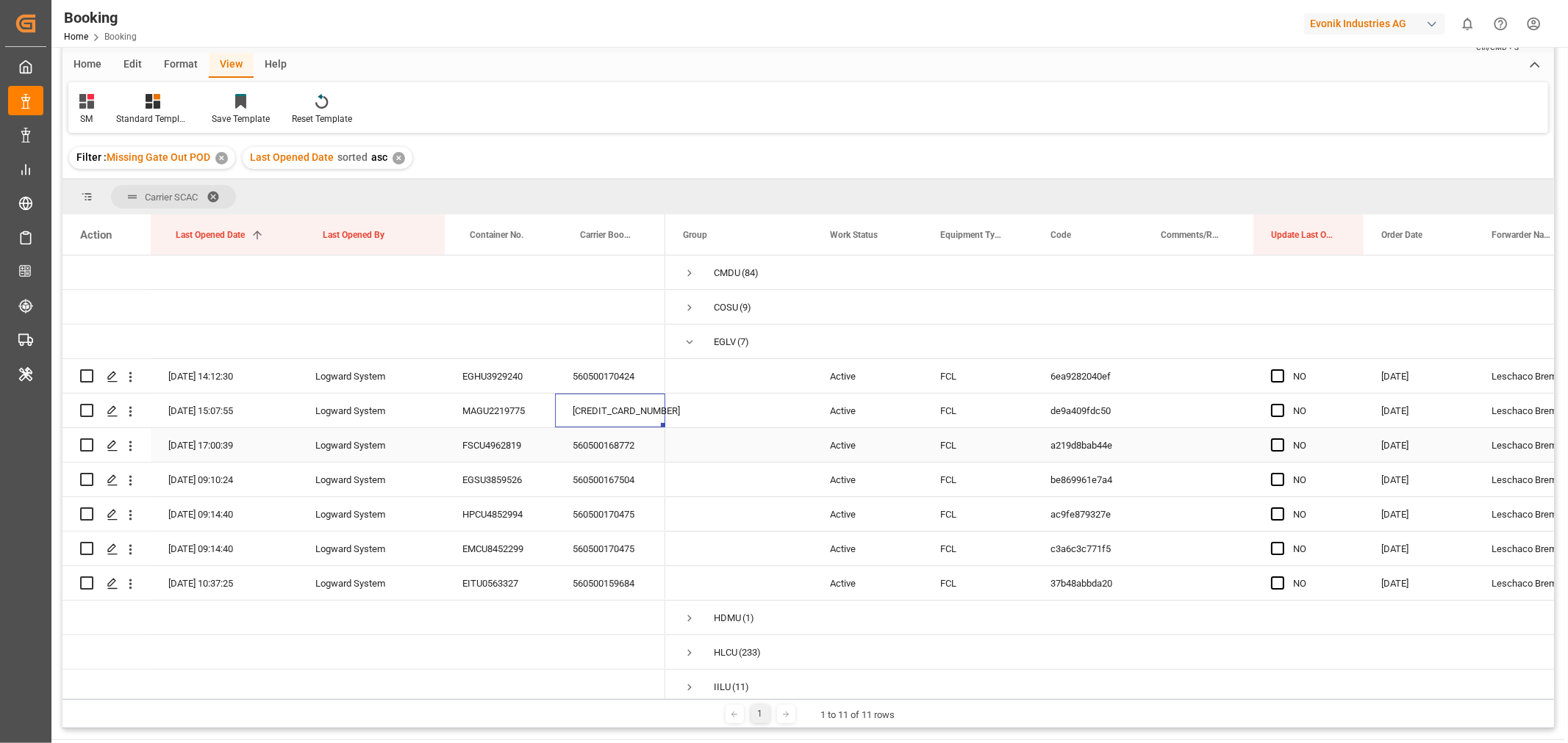
click at [615, 443] on div "560500168772" at bounding box center [610, 444] width 111 height 34
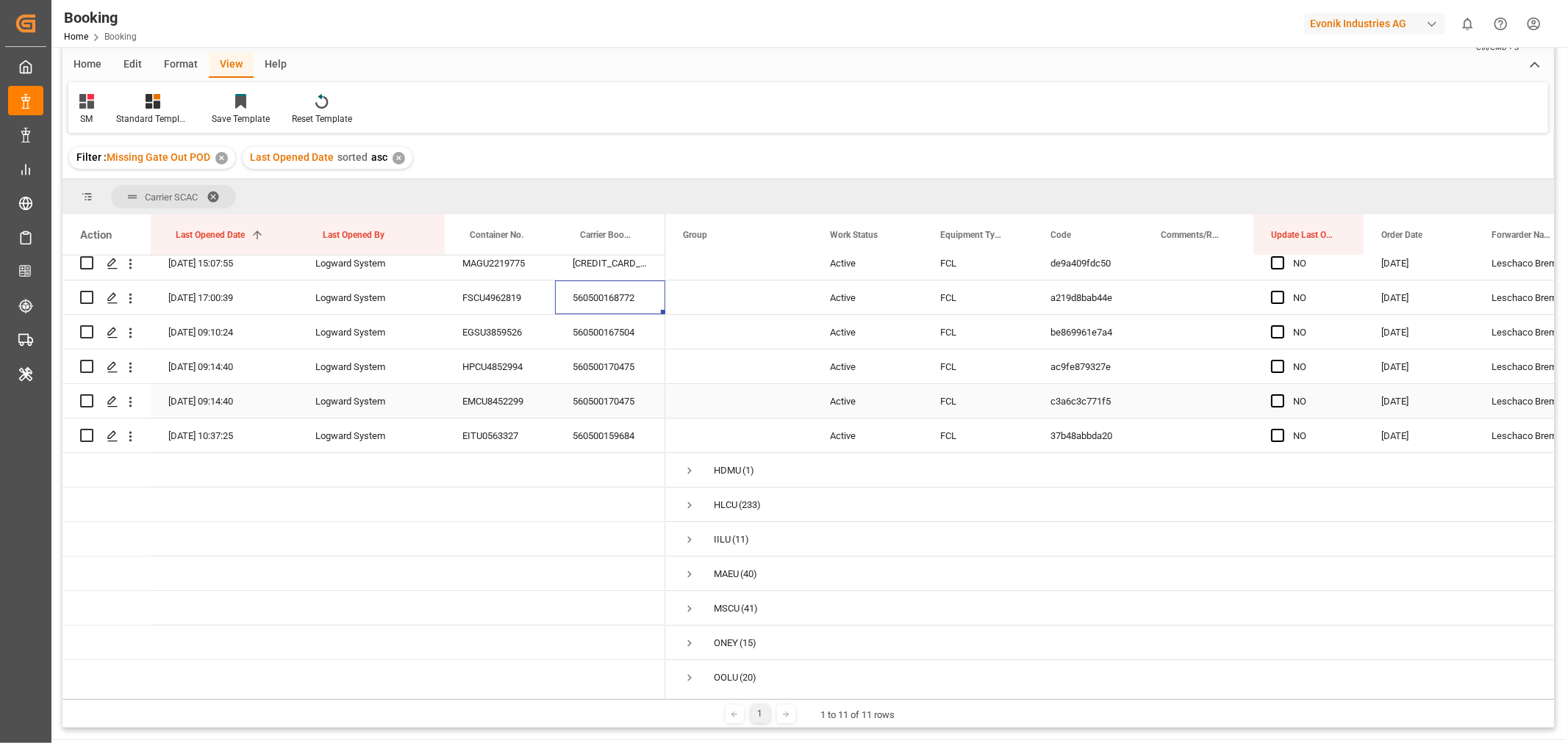
scroll to position [163, 0]
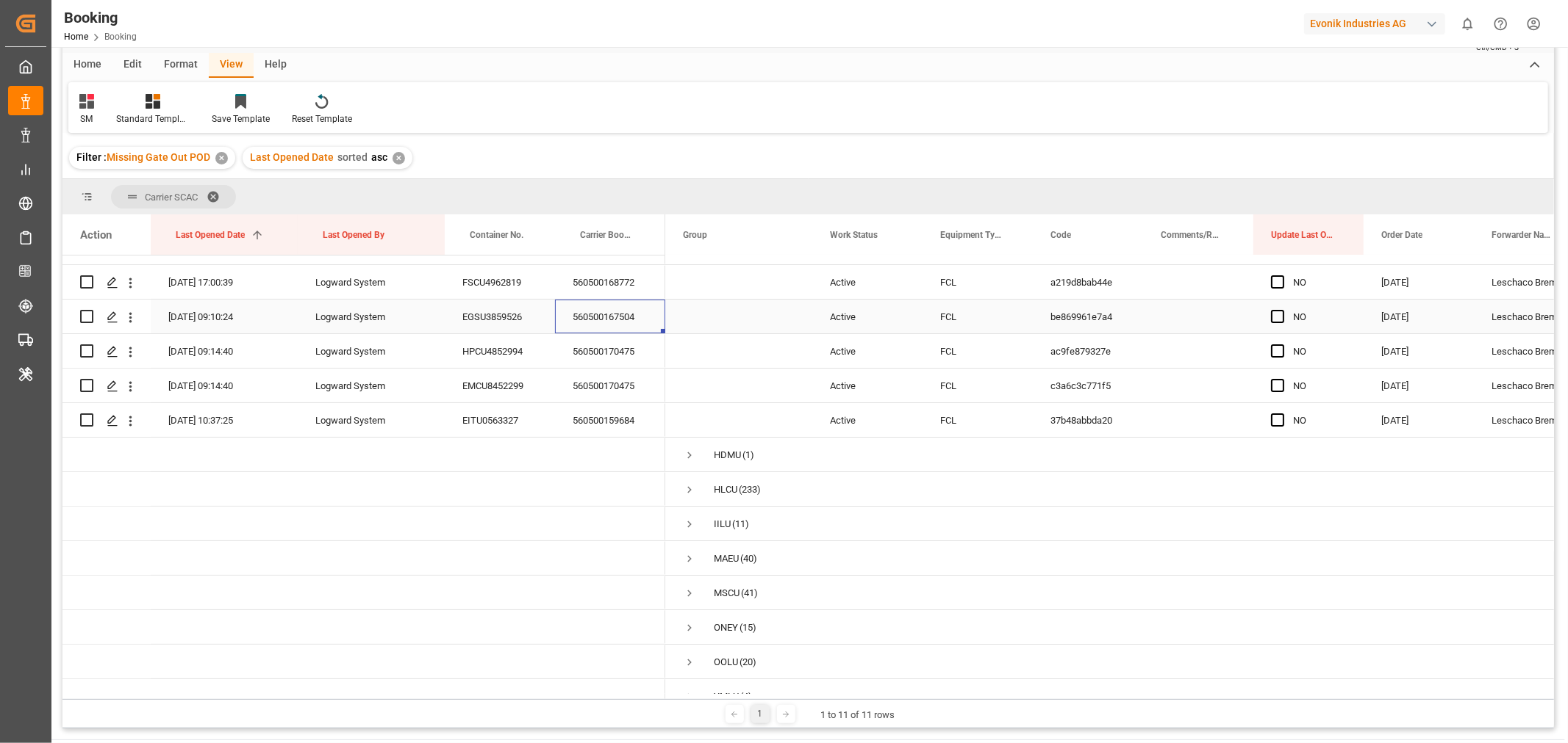
click at [614, 316] on div "560500167504" at bounding box center [610, 316] width 111 height 34
click at [599, 350] on div "560500170475" at bounding box center [610, 350] width 111 height 34
click at [1282, 422] on span "Press SPACE to select this row." at bounding box center [1277, 420] width 14 height 14
click at [1282, 413] on input "Press SPACE to select this row." at bounding box center [1282, 413] width 0 height 0
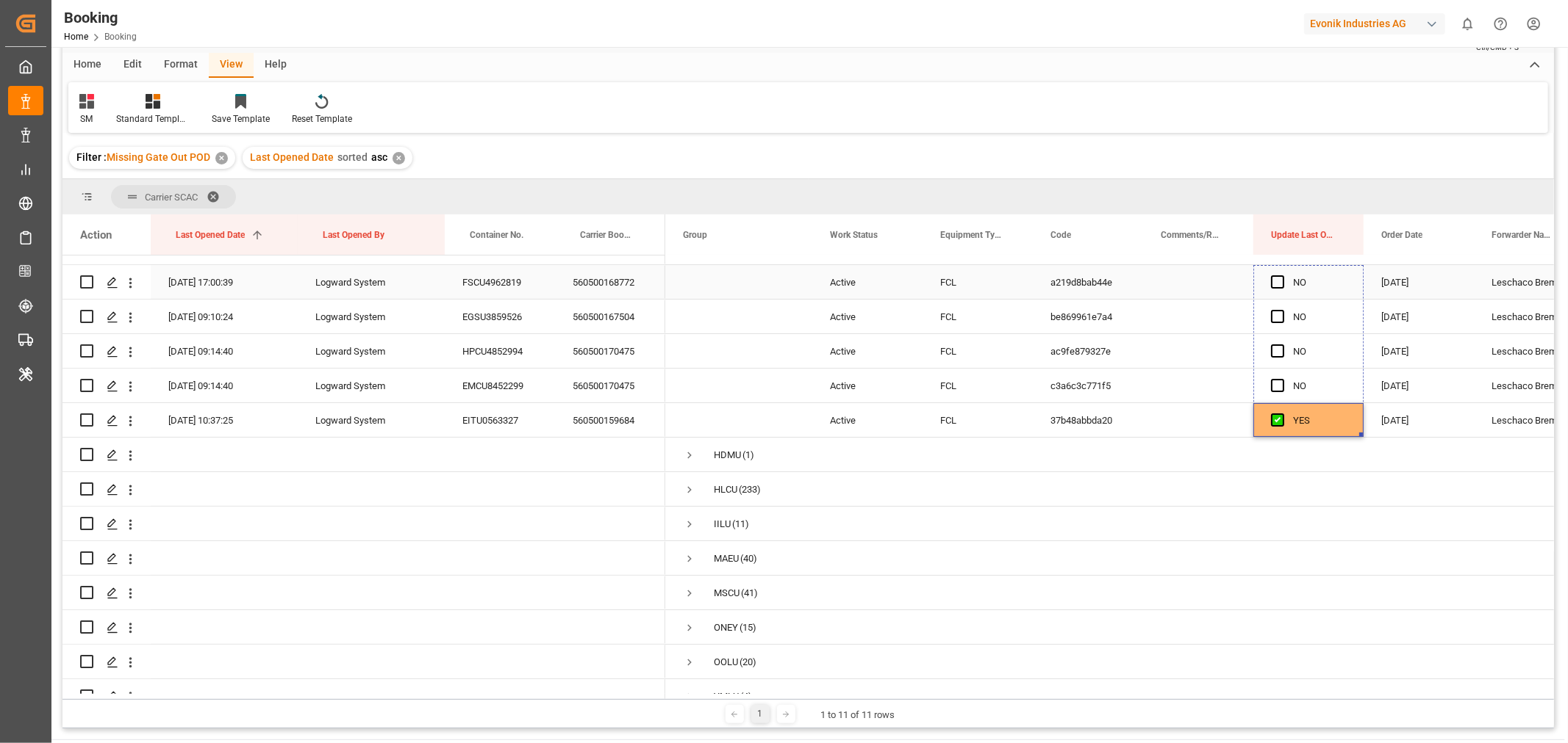
drag, startPoint x: 1359, startPoint y: 431, endPoint x: 1329, endPoint y: 237, distance: 196.3
click at [1329, 239] on div "Action Last Opened Date 1 Last Opened By Container No." at bounding box center [808, 456] width 1492 height 485
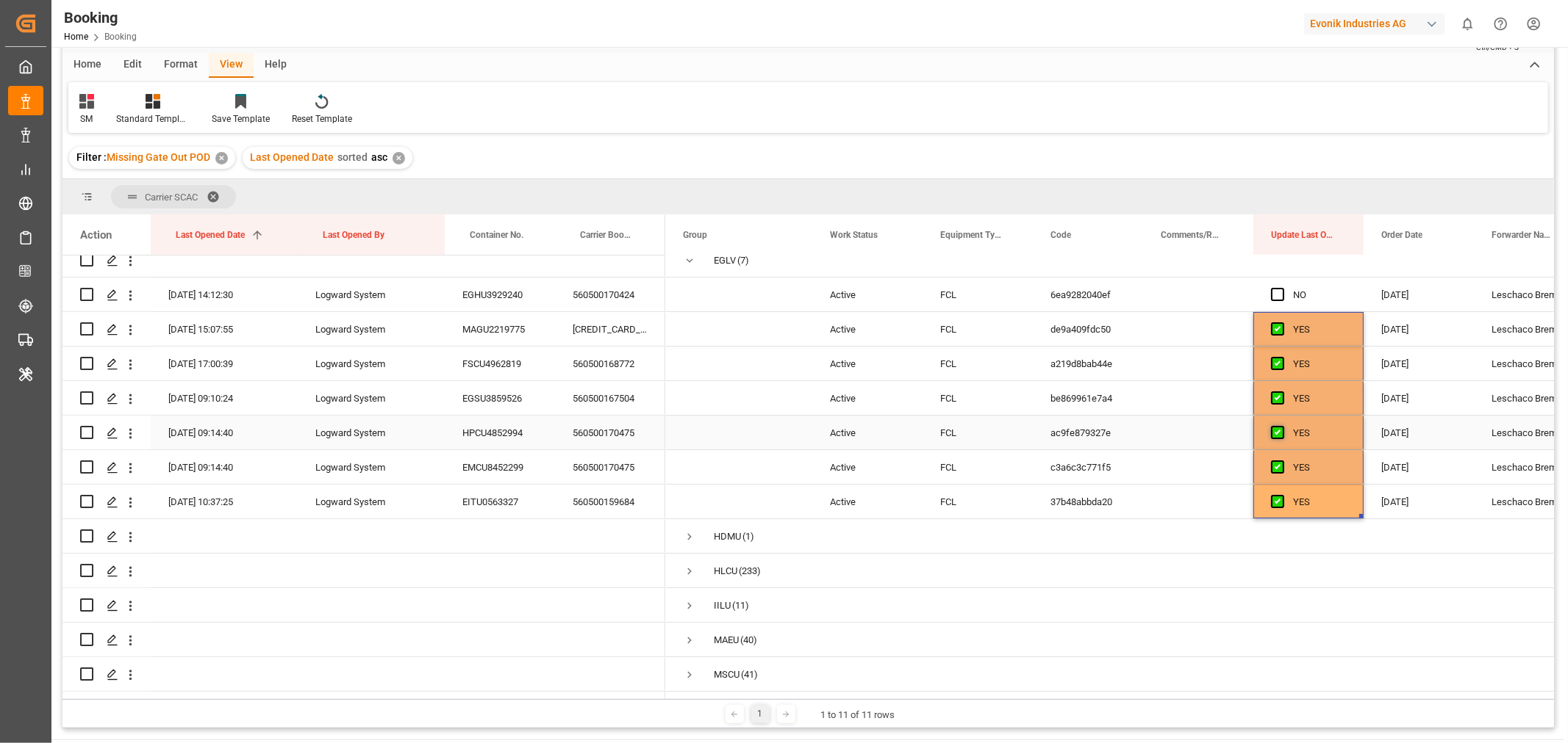
scroll to position [0, 0]
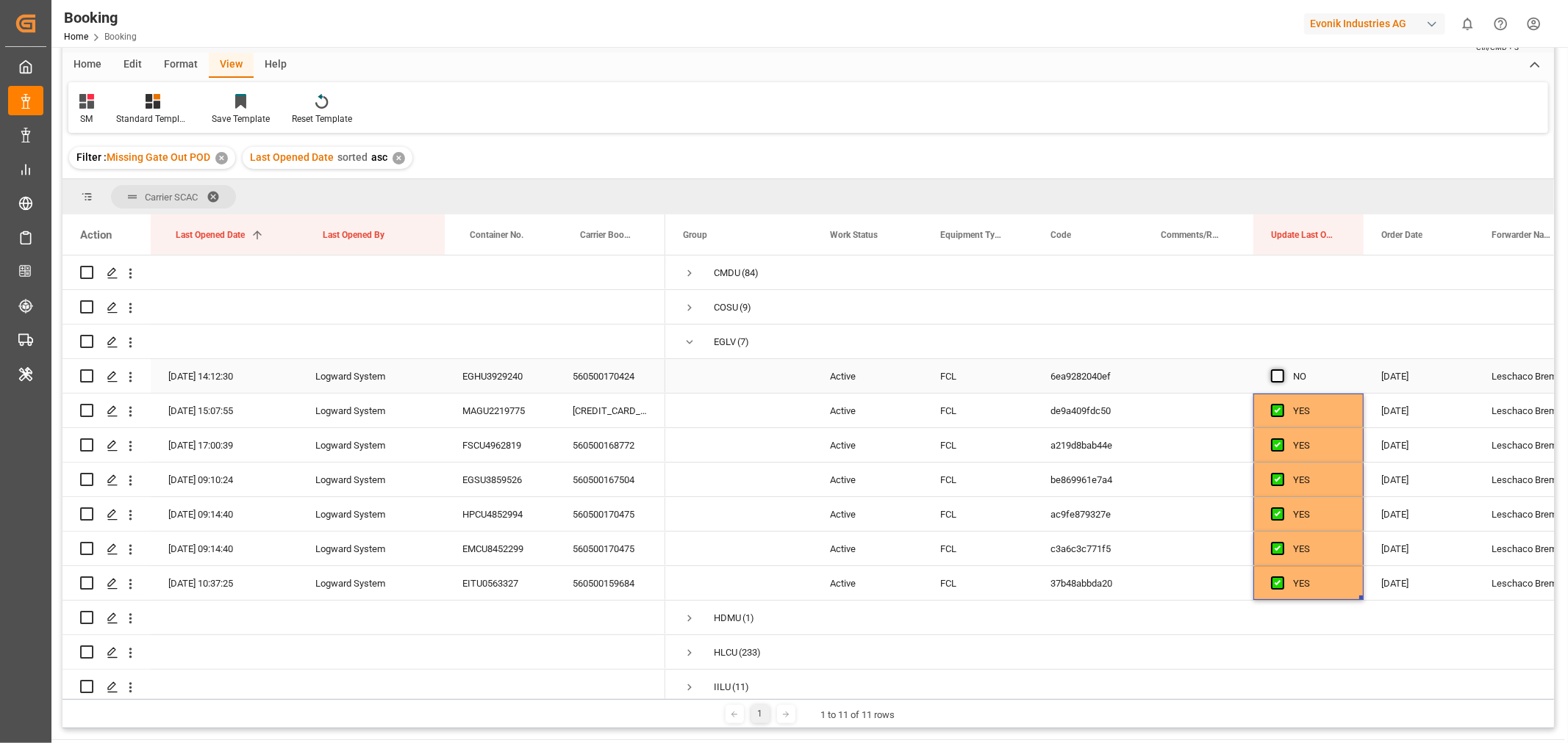
click at [1276, 378] on span "Press SPACE to select this row." at bounding box center [1277, 376] width 14 height 14
click at [1282, 369] on input "Press SPACE to select this row." at bounding box center [1282, 369] width 0 height 0
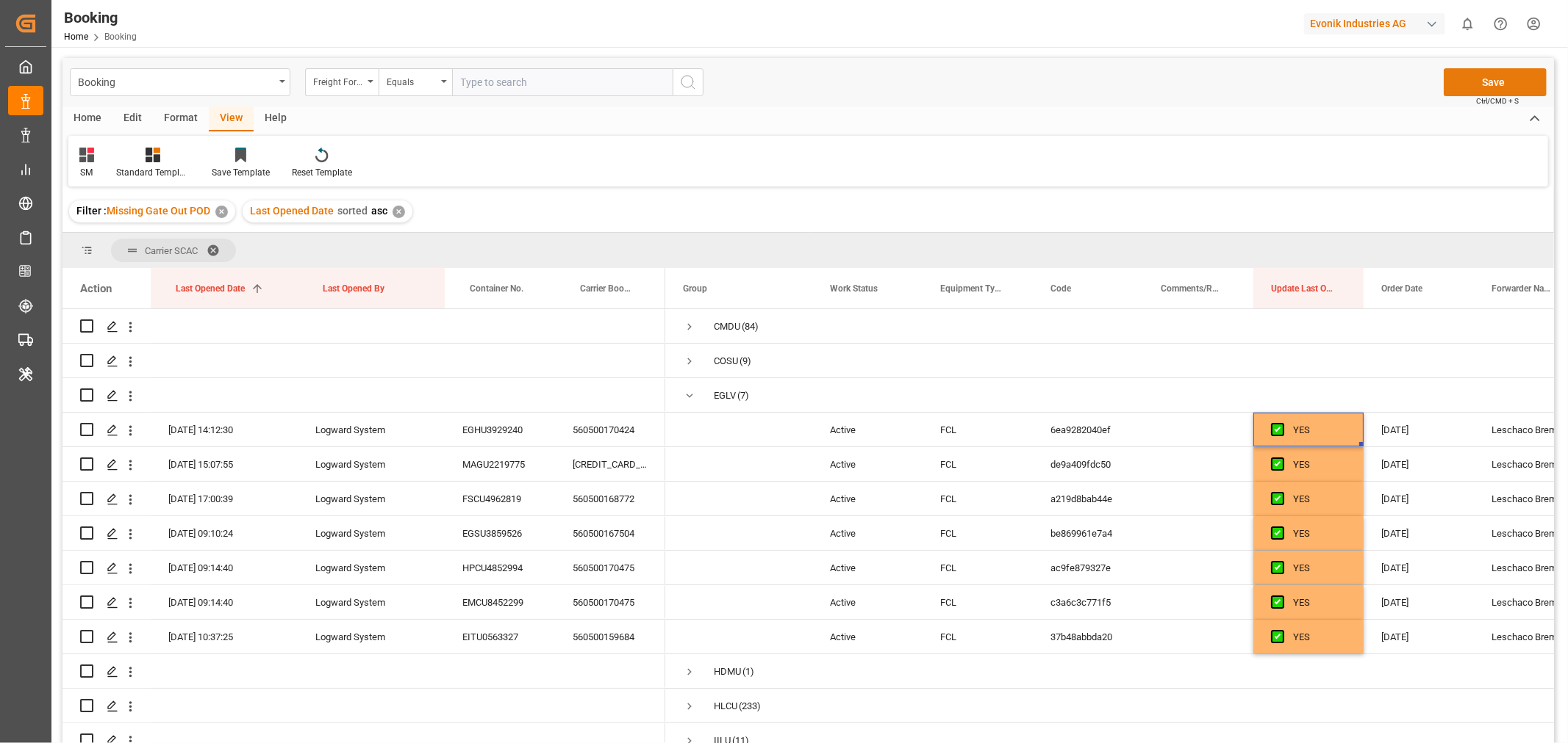
click at [1497, 70] on button "Save" at bounding box center [1495, 82] width 103 height 28
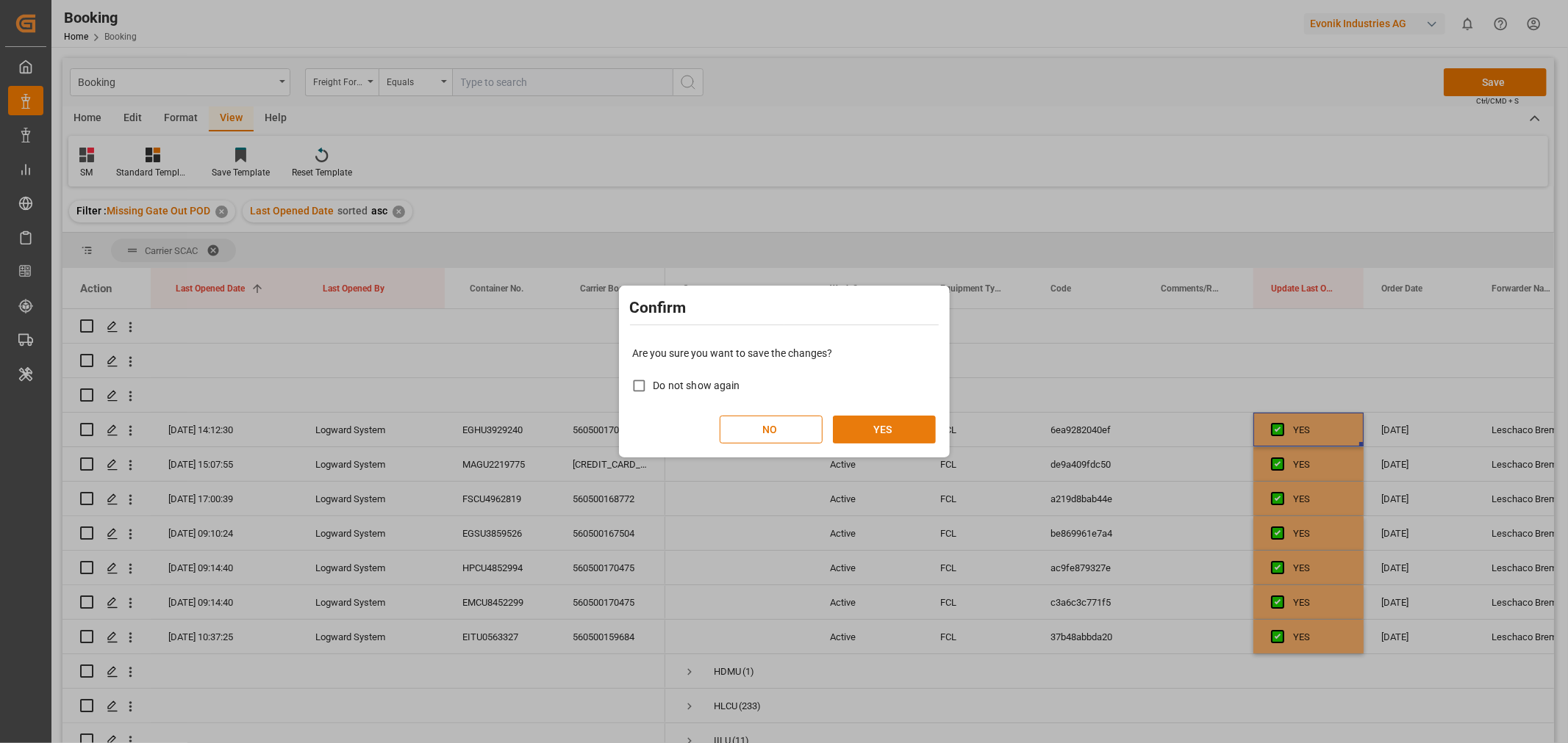
click at [883, 419] on button "YES" at bounding box center [883, 430] width 103 height 28
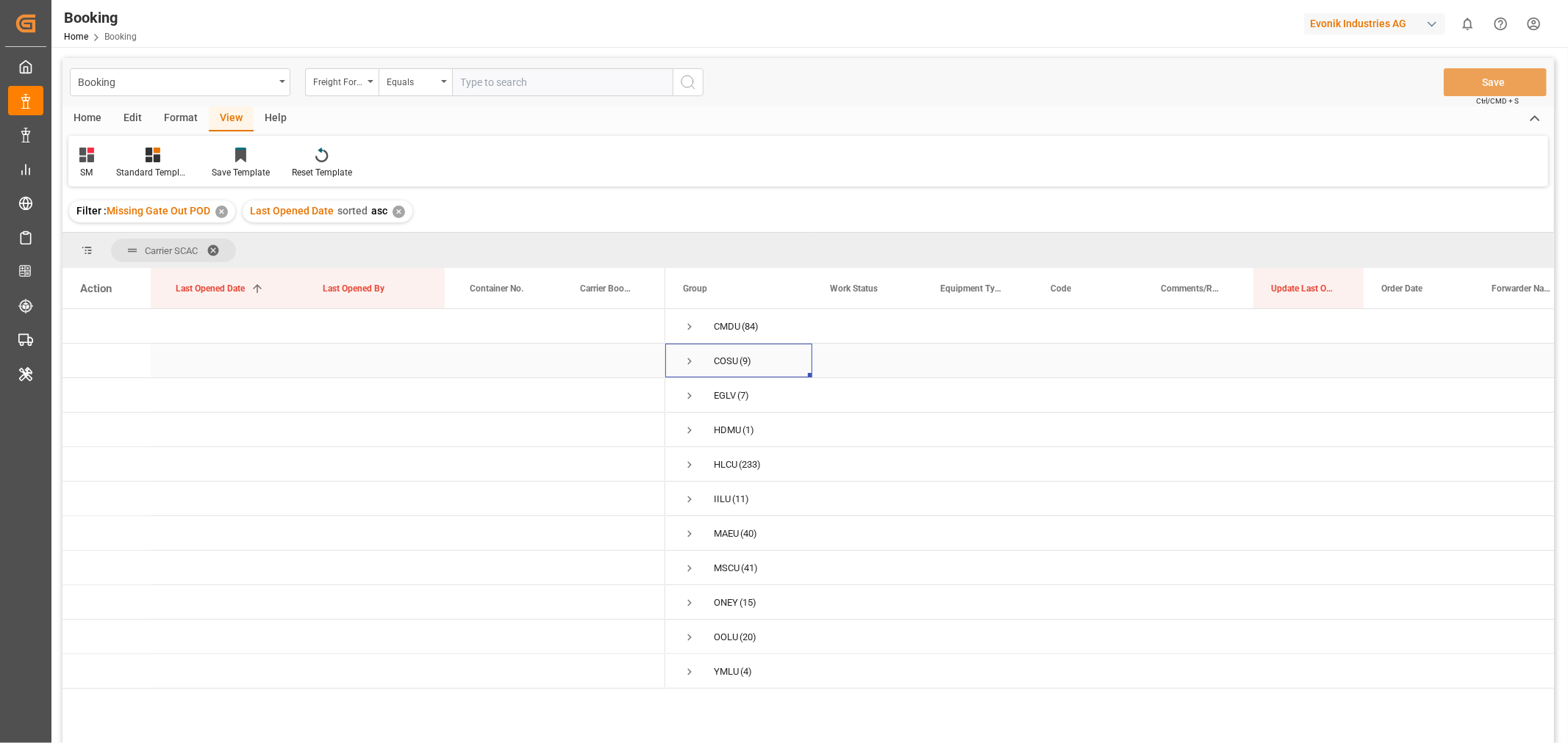
click at [690, 353] on span "Press SPACE to select this row." at bounding box center [689, 361] width 14 height 34
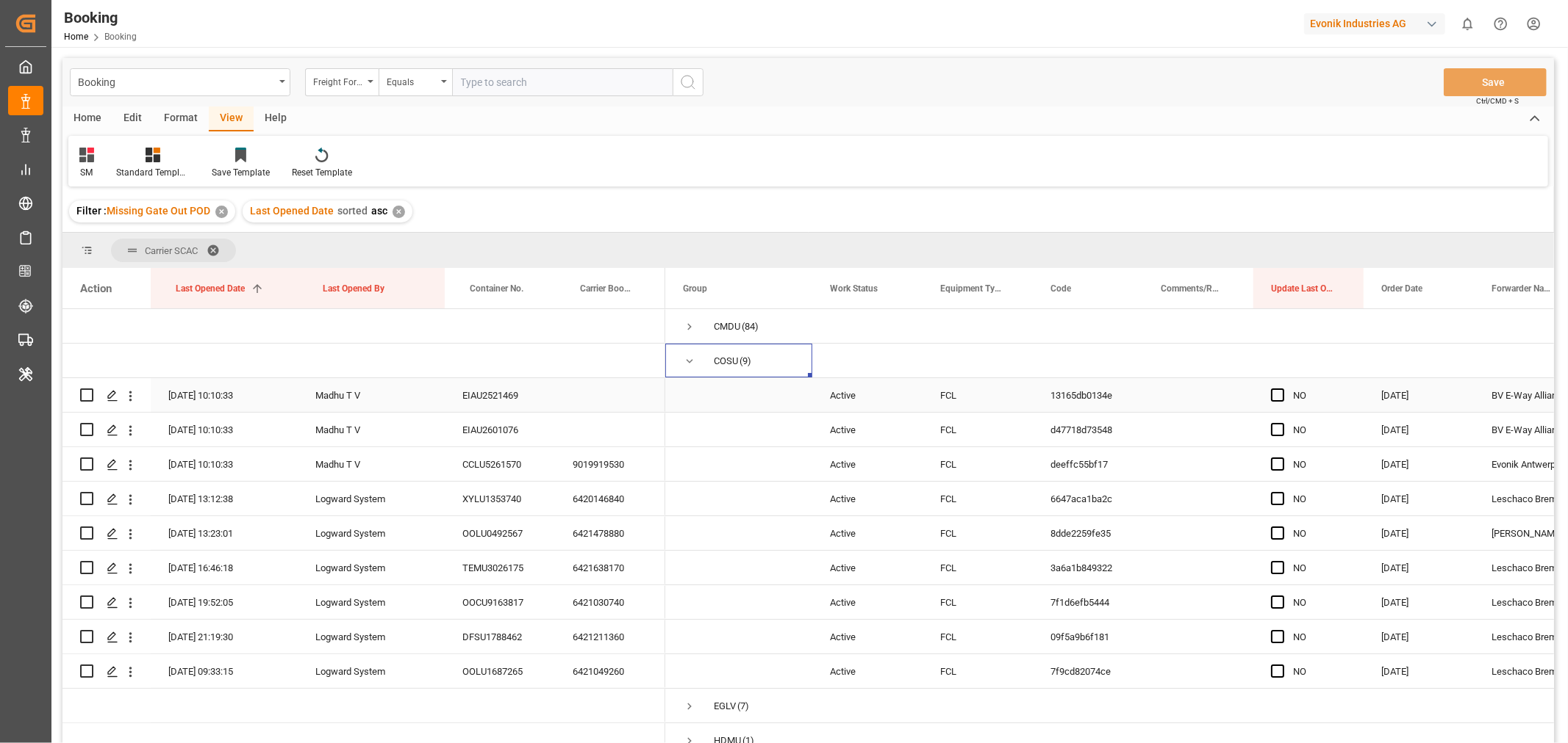
click at [502, 401] on div "EIAU2521469" at bounding box center [499, 395] width 111 height 34
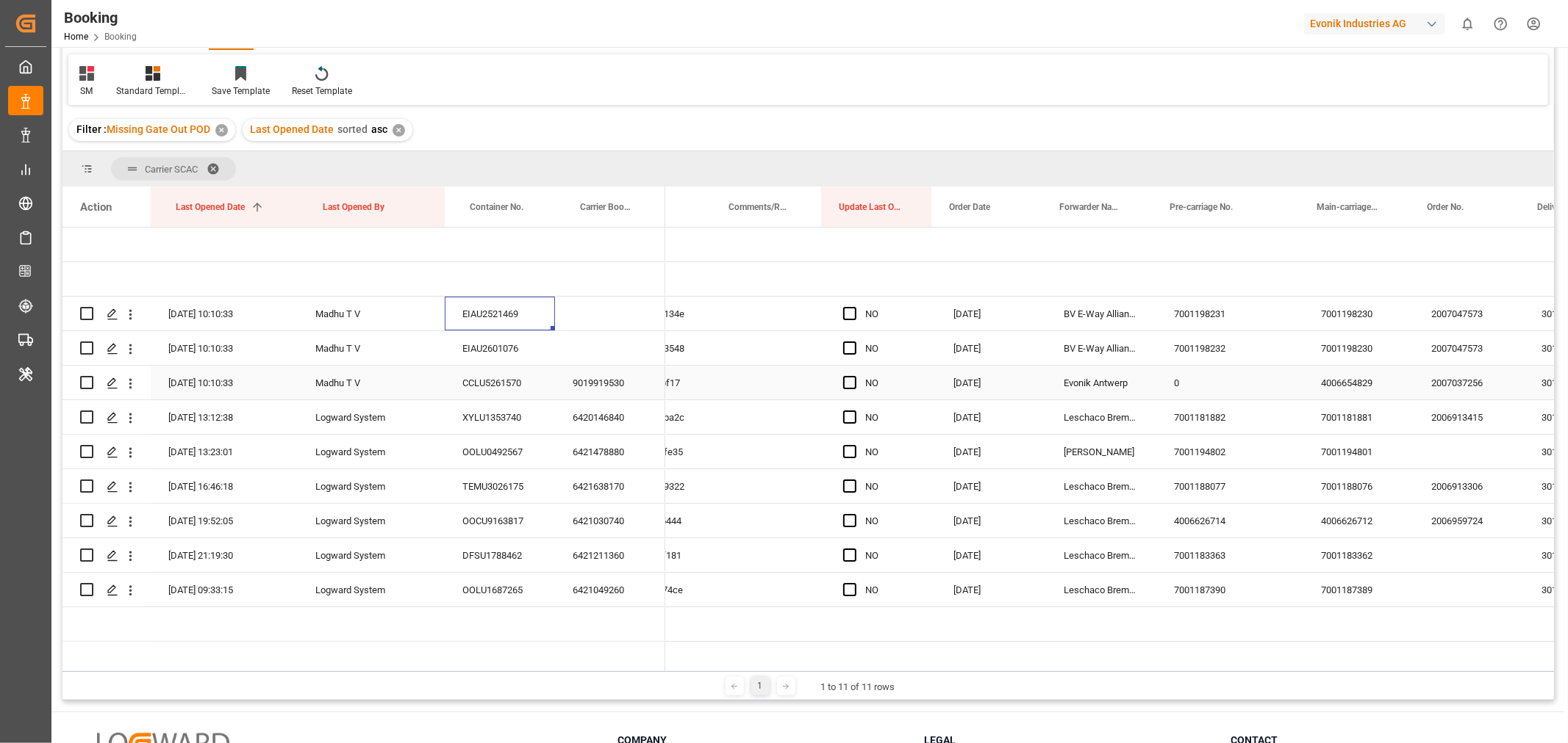
scroll to position [0, 446]
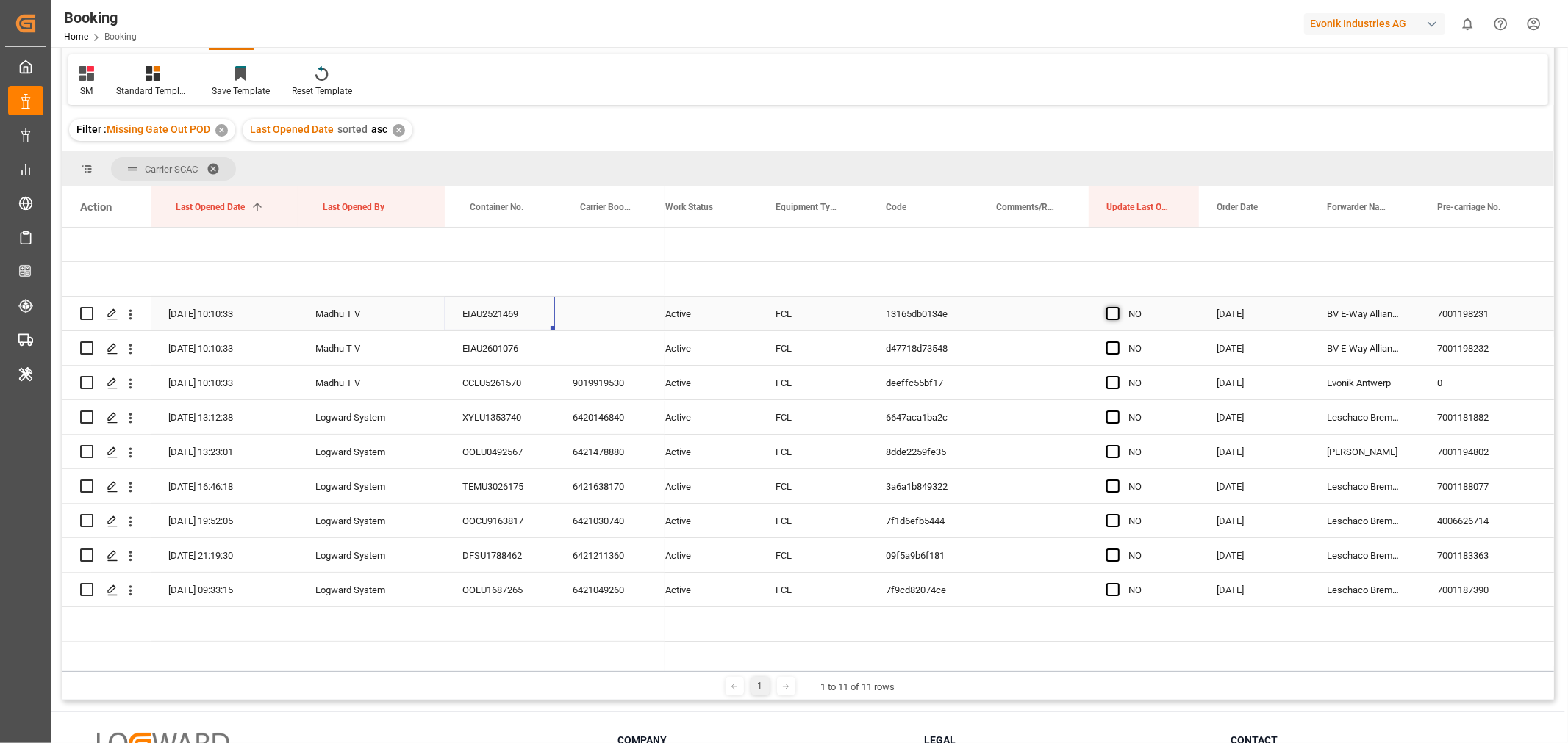
click at [1106, 316] on span "Press SPACE to select this row." at bounding box center [1113, 314] width 14 height 14
click at [1117, 307] on input "Press SPACE to select this row." at bounding box center [1117, 307] width 0 height 0
drag, startPoint x: 1193, startPoint y: 328, endPoint x: 1178, endPoint y: 573, distance: 245.5
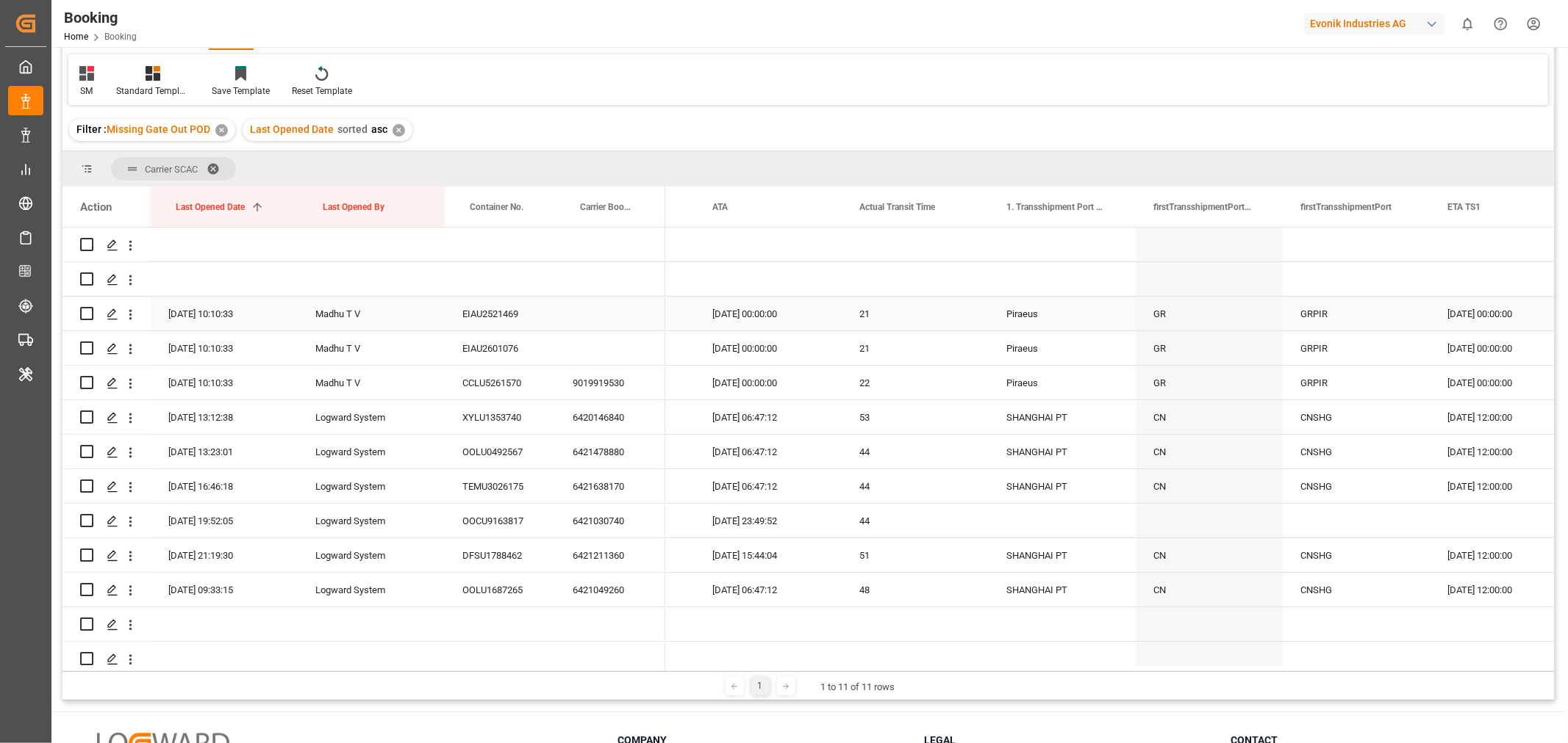
click at [501, 313] on div "EIAU2521469" at bounding box center [499, 313] width 111 height 34
click at [133, 316] on icon "open menu" at bounding box center [130, 315] width 16 height 16
click at [187, 343] on span "Open in new tab" at bounding box center [227, 346] width 134 height 16
click at [493, 355] on div "EIAU2601076" at bounding box center [499, 348] width 111 height 34
click at [133, 344] on icon "open menu" at bounding box center [130, 349] width 16 height 16
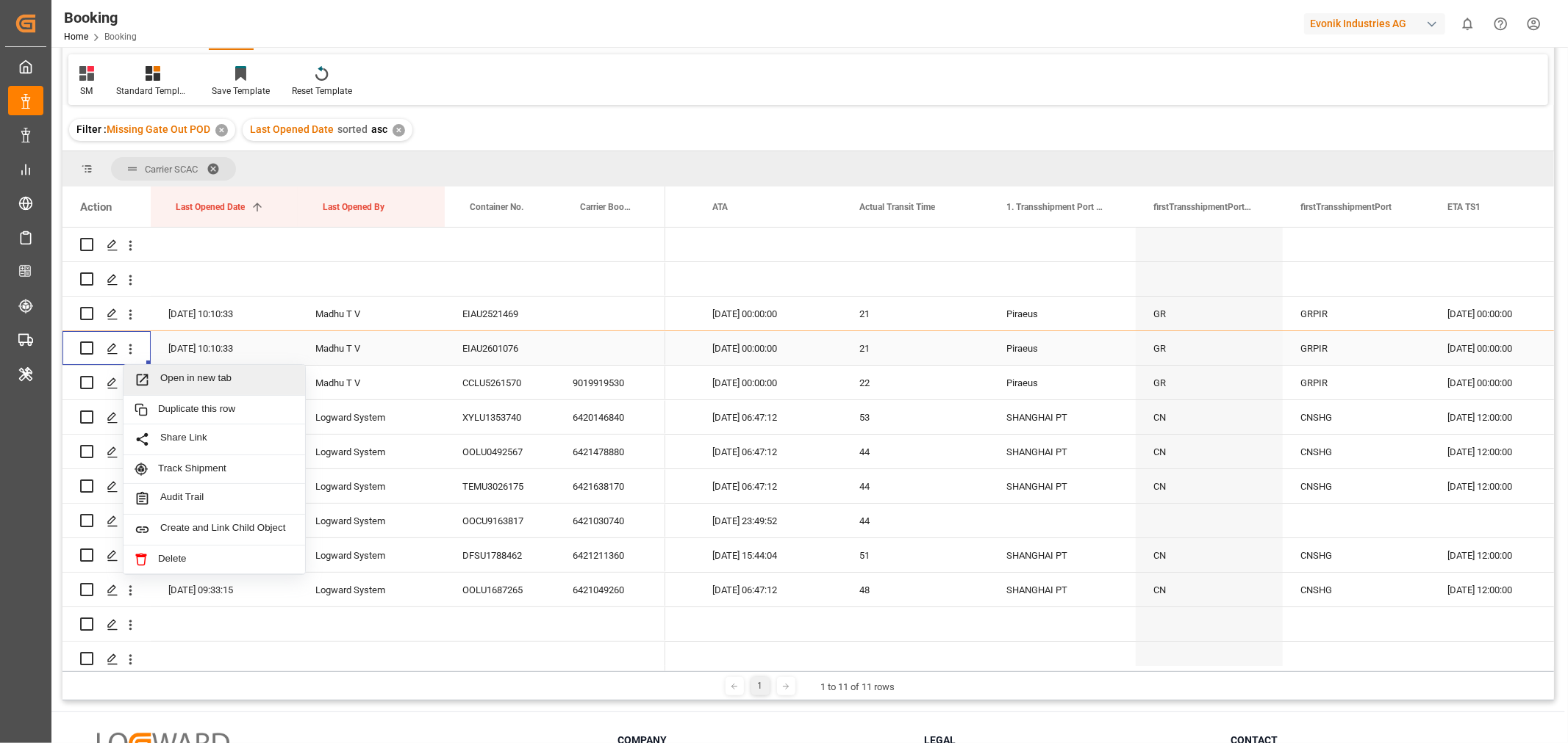
click at [181, 376] on span "Open in new tab" at bounding box center [227, 380] width 134 height 16
click at [611, 384] on div "9019919530" at bounding box center [610, 383] width 111 height 34
click at [593, 398] on div "9019919530" at bounding box center [610, 383] width 111 height 34
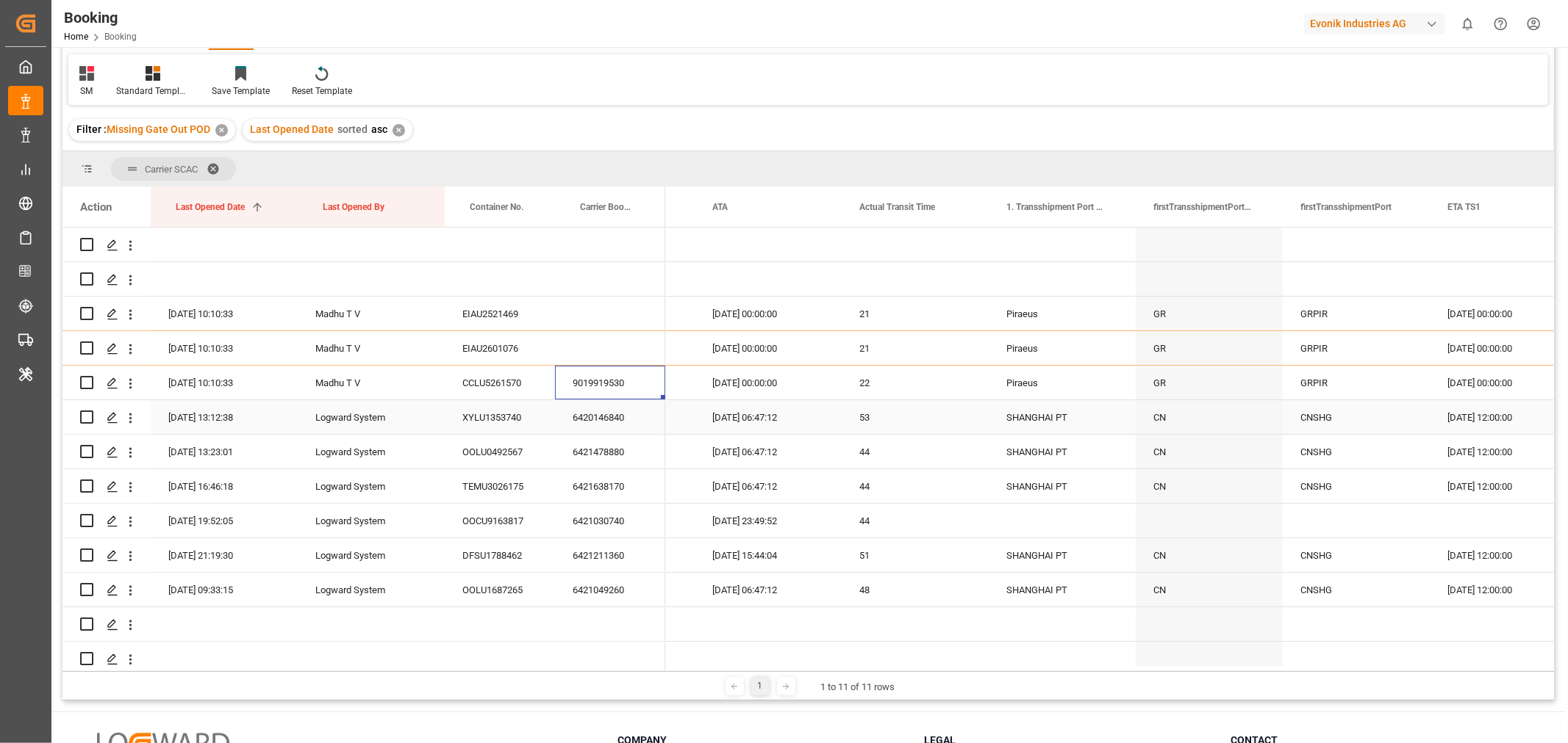
click at [595, 404] on div "6420146840" at bounding box center [610, 417] width 111 height 34
click at [585, 416] on div "6420146840" at bounding box center [610, 417] width 111 height 34
click at [599, 460] on div "6421478880" at bounding box center [610, 451] width 111 height 34
click at [132, 451] on icon "open menu" at bounding box center [130, 453] width 16 height 16
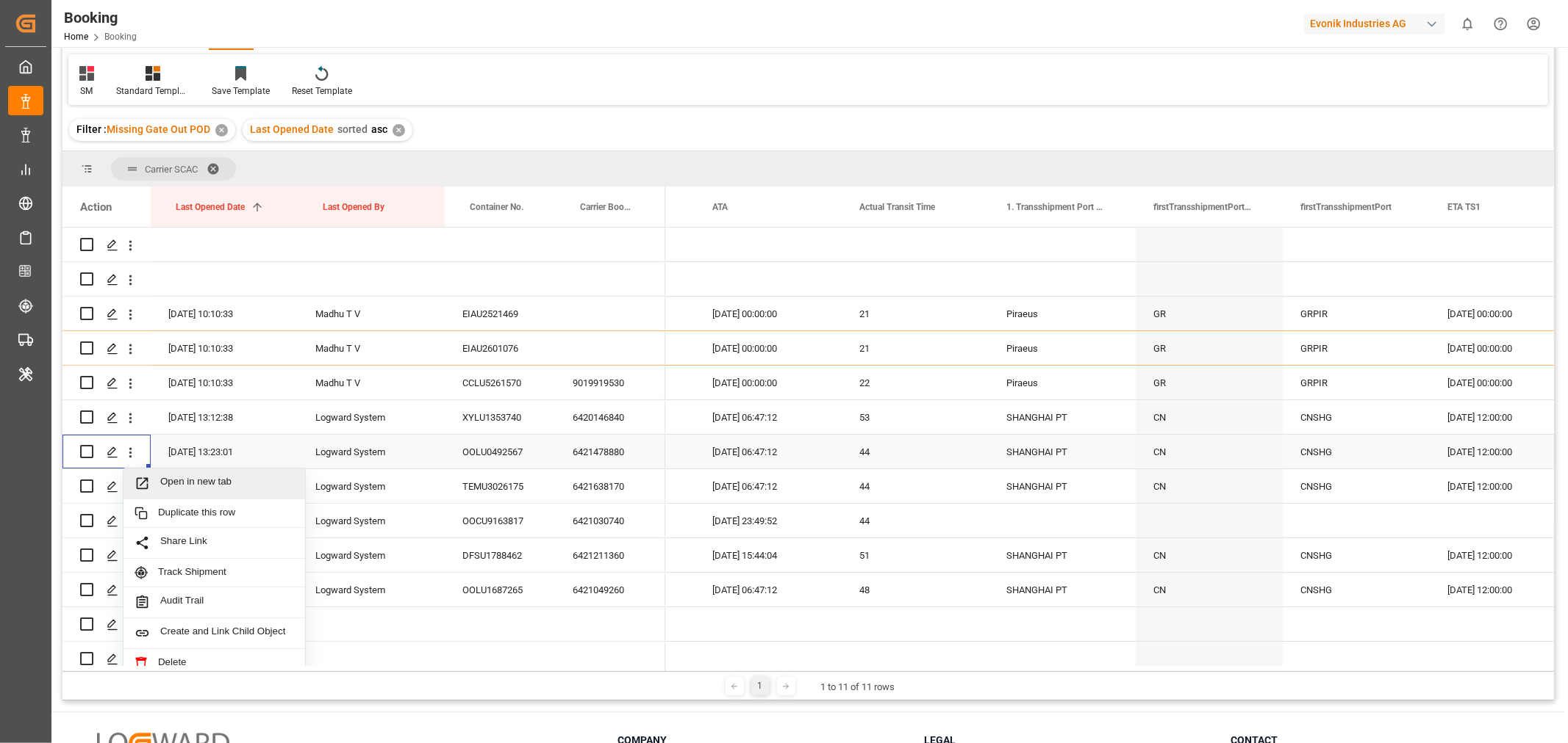
click at [223, 487] on span "Open in new tab" at bounding box center [227, 484] width 134 height 16
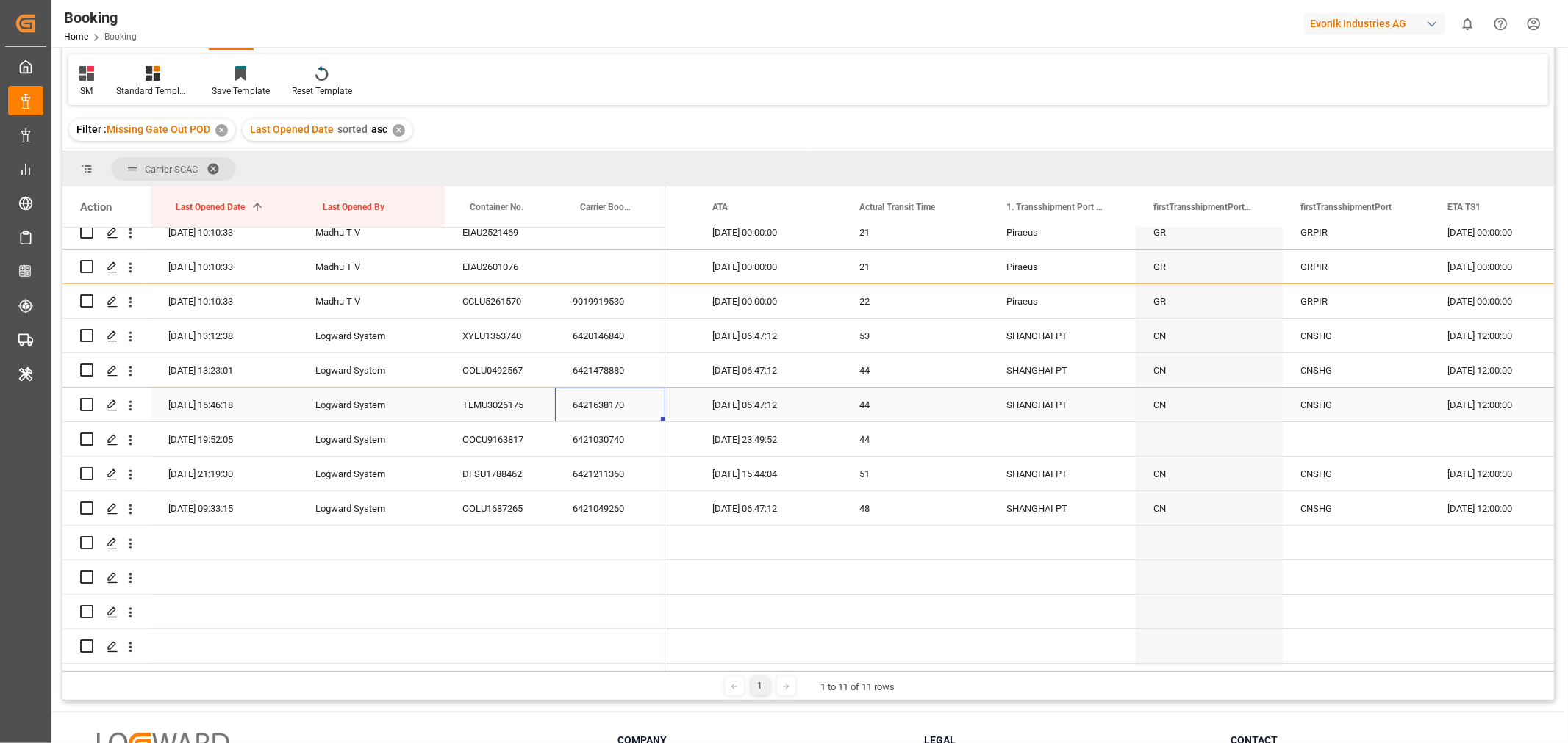
click at [618, 405] on div "6421638170" at bounding box center [610, 404] width 111 height 34
click at [608, 442] on div "6421030740" at bounding box center [610, 439] width 111 height 34
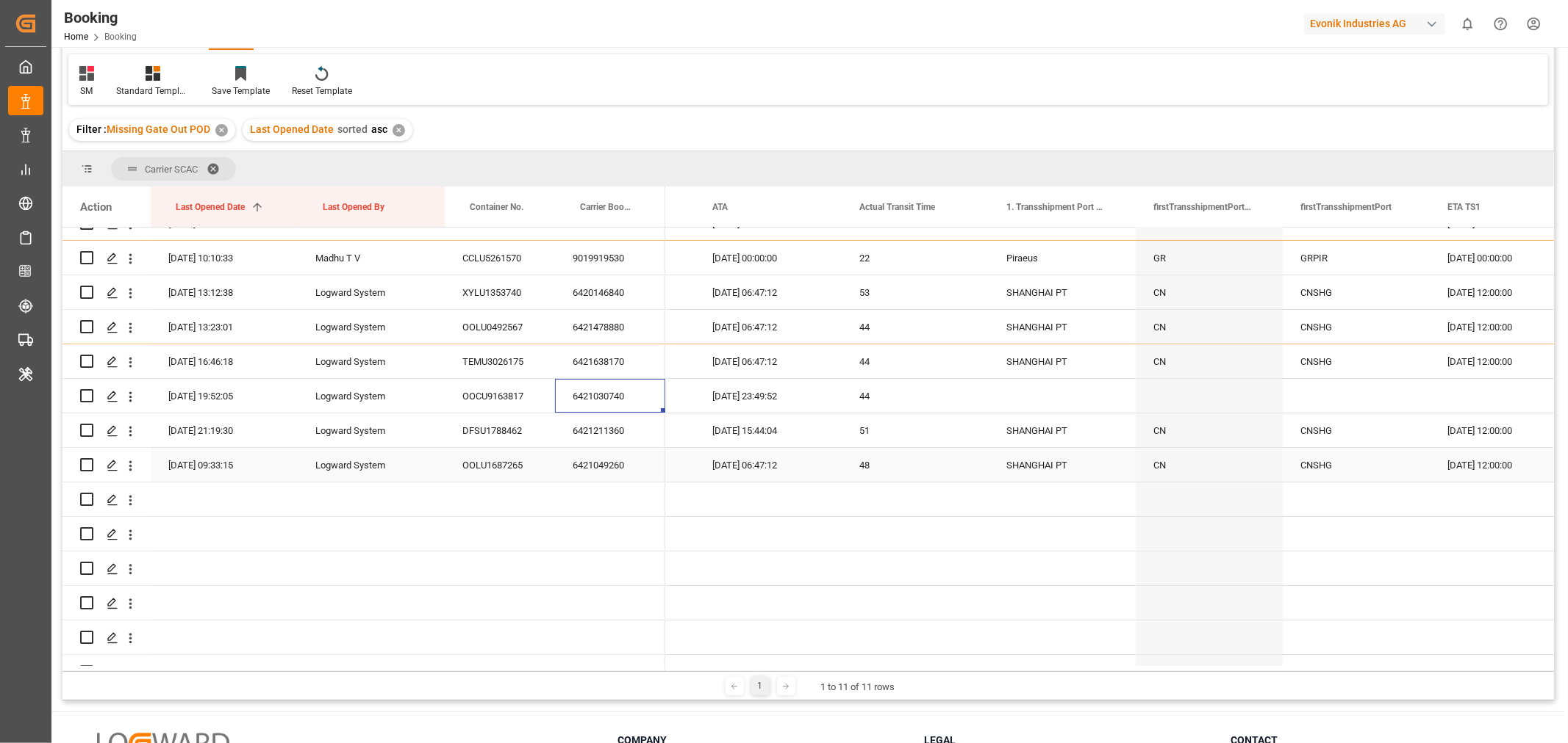
scroll to position [163, 0]
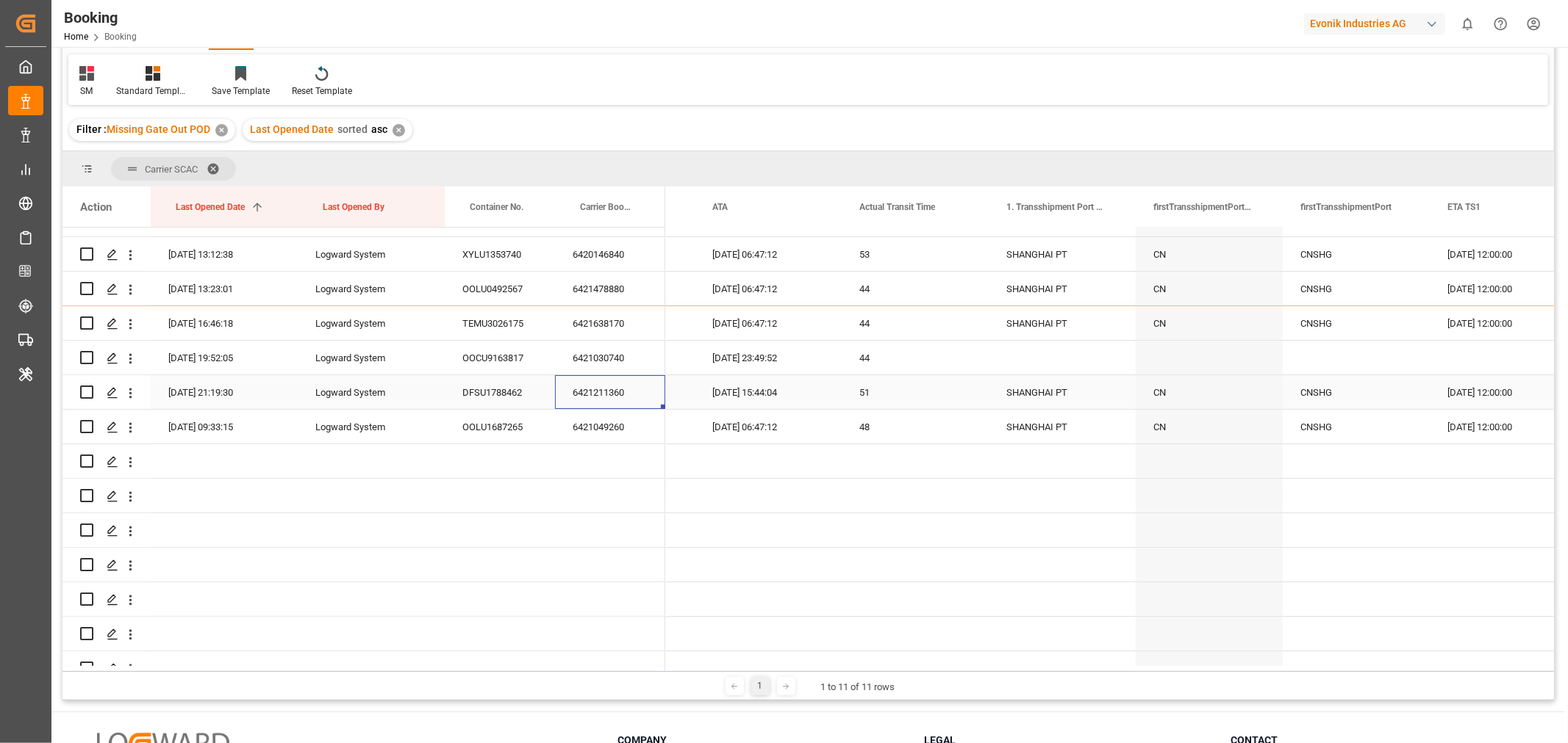
click at [598, 390] on div "6421211360" at bounding box center [610, 392] width 111 height 34
click at [619, 428] on div "6421049260" at bounding box center [610, 427] width 111 height 34
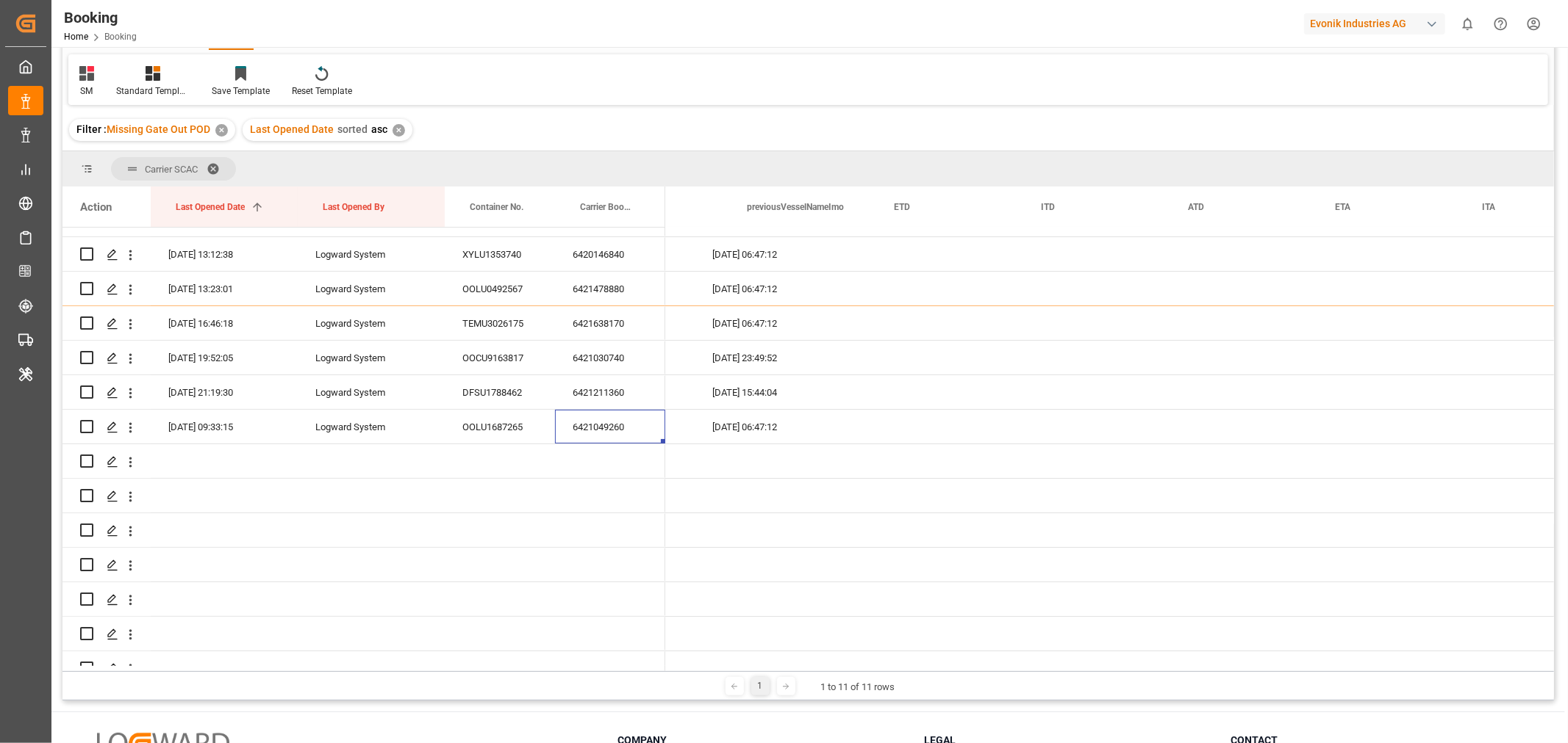
scroll to position [0, 0]
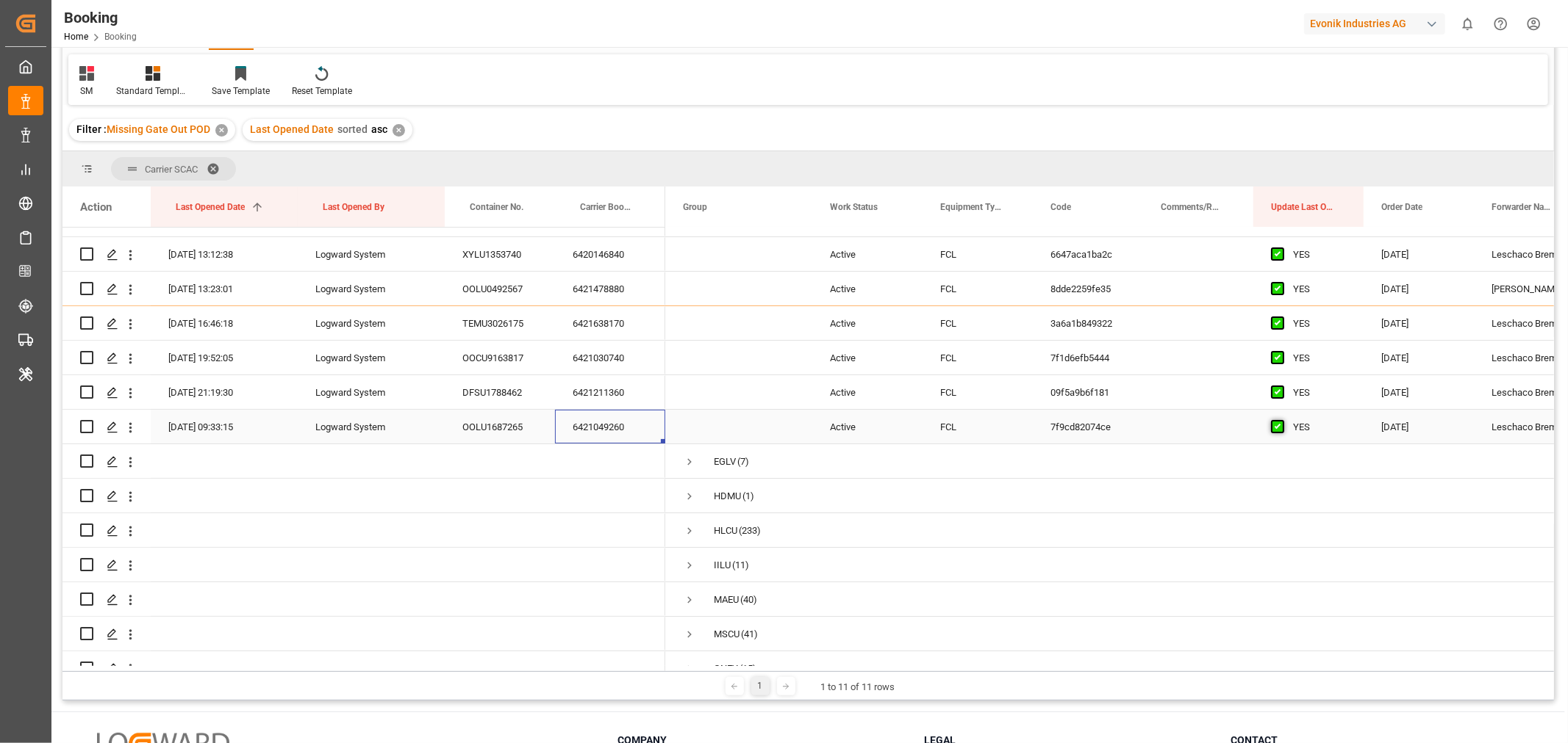
click at [1279, 431] on span "Press SPACE to select this row." at bounding box center [1277, 427] width 14 height 14
click at [1282, 420] on input "Press SPACE to select this row." at bounding box center [1282, 420] width 0 height 0
drag, startPoint x: 1358, startPoint y: 440, endPoint x: 1327, endPoint y: 222, distance: 220.2
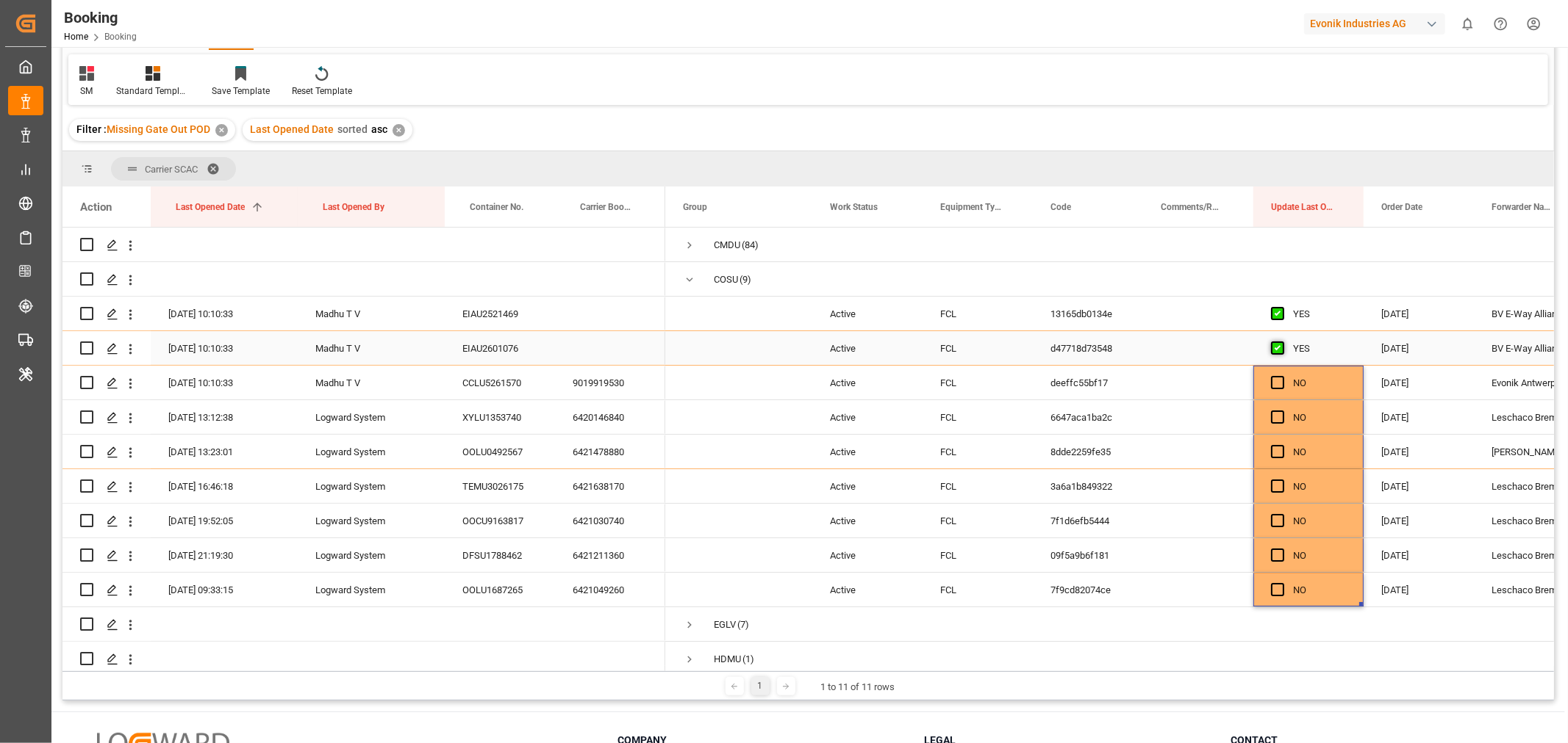
click at [1279, 344] on span "Press SPACE to select this row." at bounding box center [1277, 348] width 14 height 14
click at [1282, 342] on input "Press SPACE to select this row." at bounding box center [1282, 342] width 0 height 0
click at [1279, 316] on span "Press SPACE to select this row." at bounding box center [1277, 314] width 14 height 14
click at [1282, 307] on input "Press SPACE to select this row." at bounding box center [1282, 307] width 0 height 0
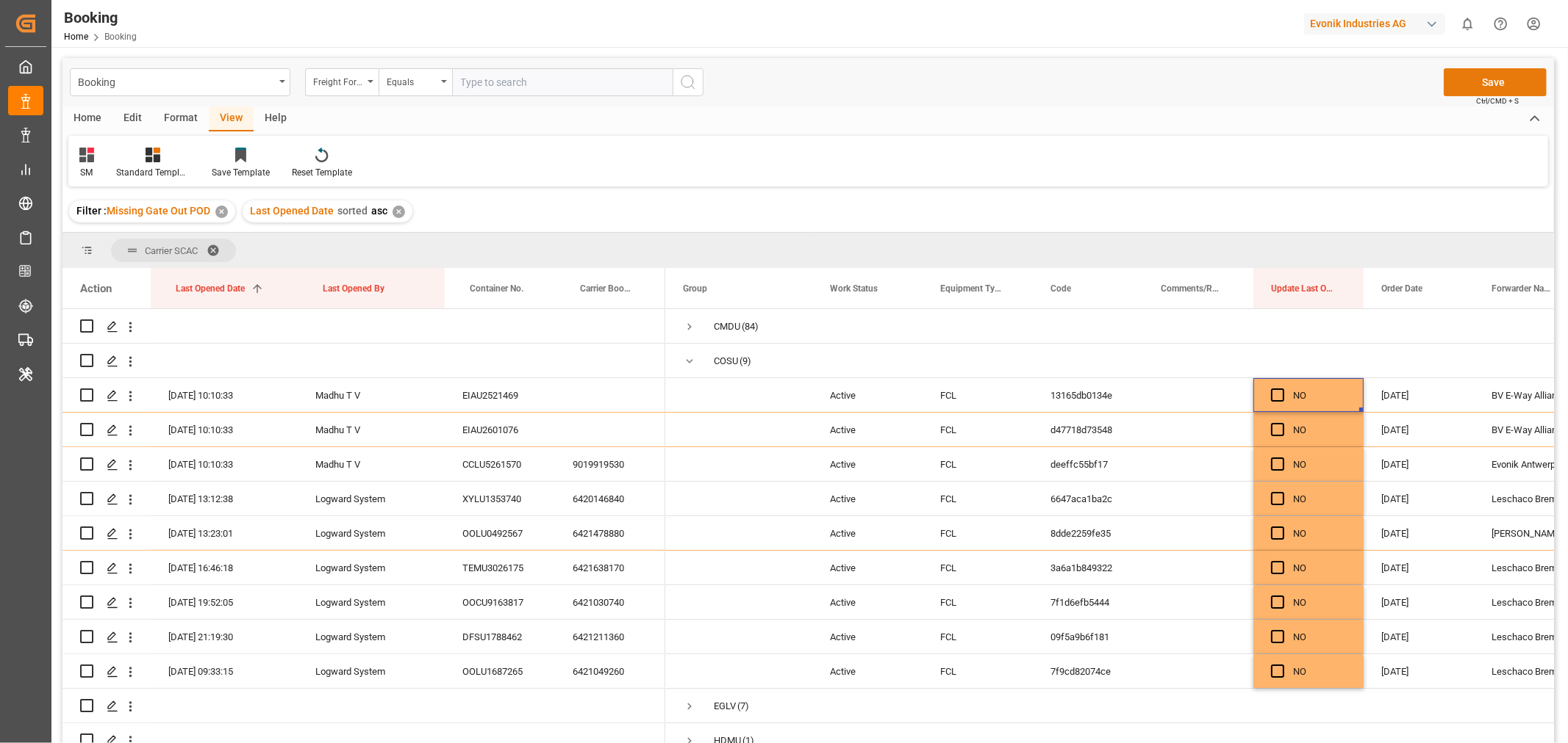
click at [1495, 73] on button "Save" at bounding box center [1495, 82] width 103 height 28
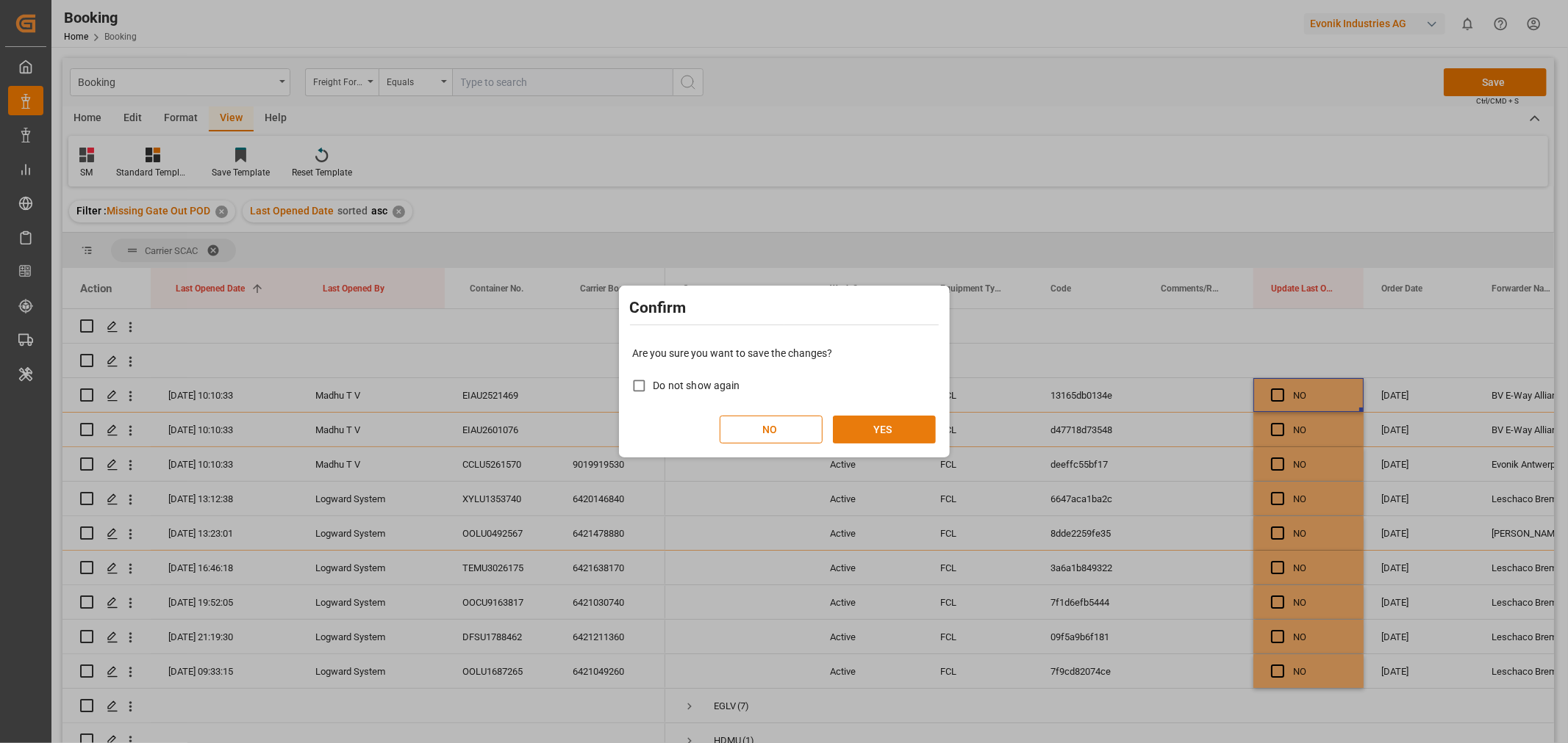
click at [870, 429] on button "YES" at bounding box center [883, 430] width 103 height 28
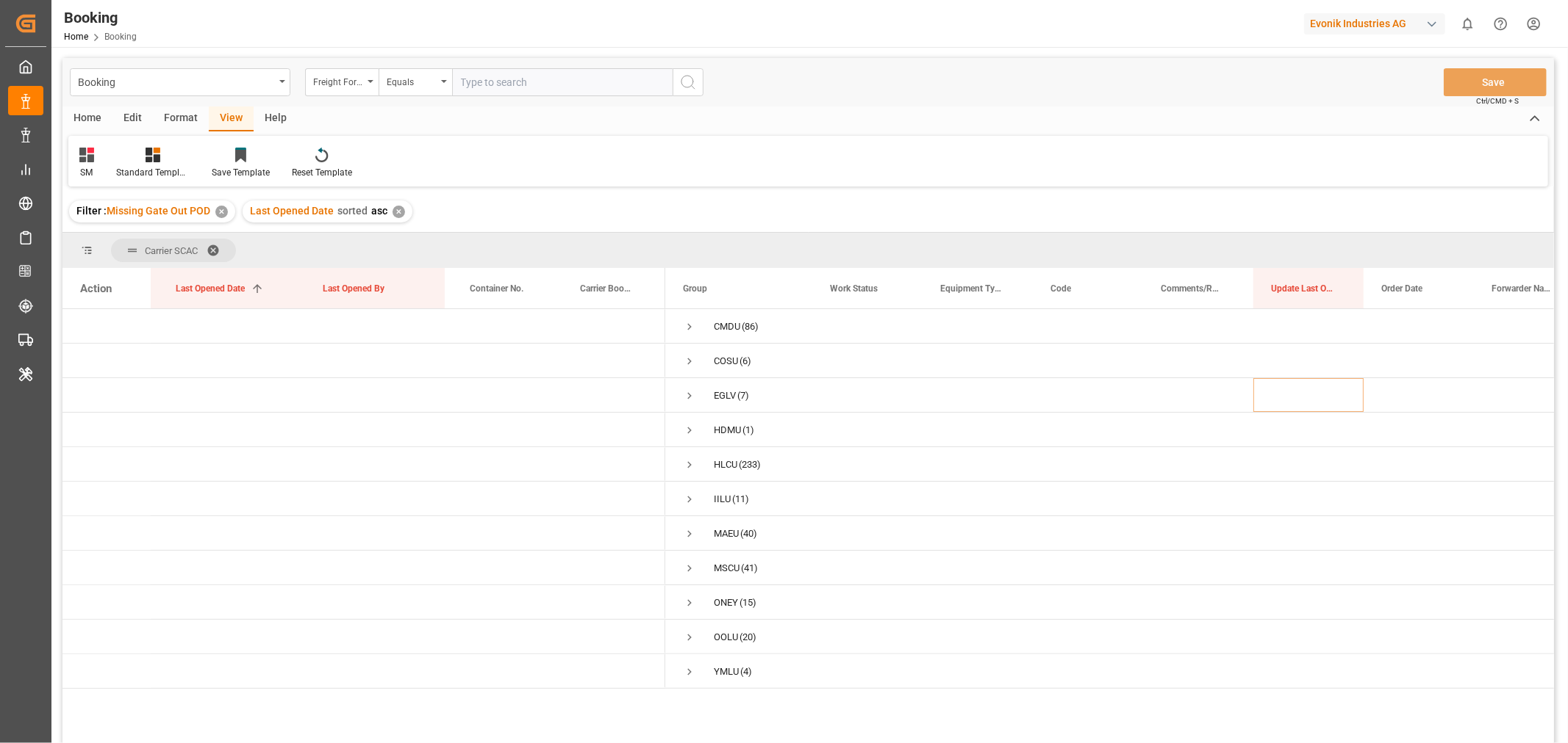
click at [216, 247] on span at bounding box center [218, 251] width 24 height 14
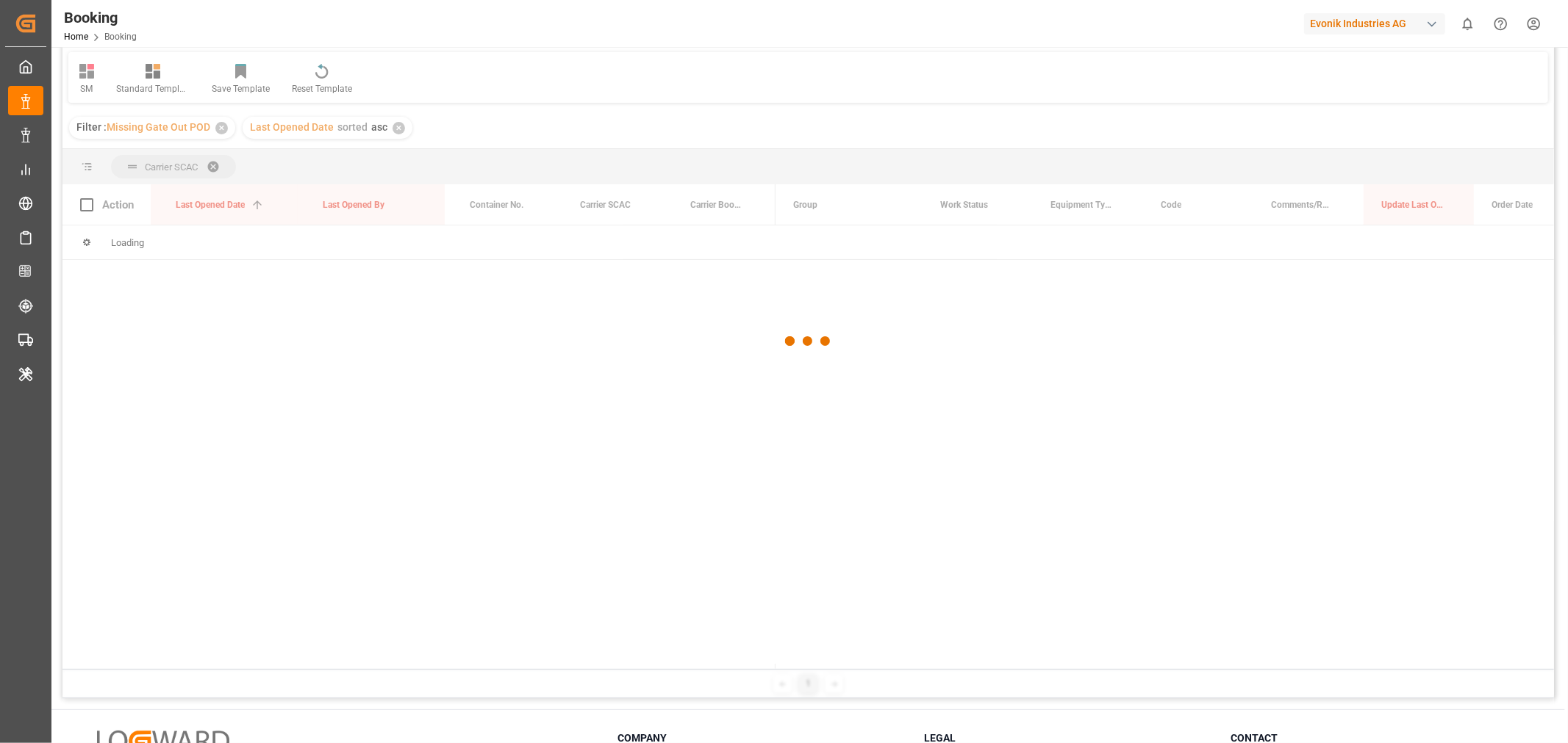
scroll to position [163, 0]
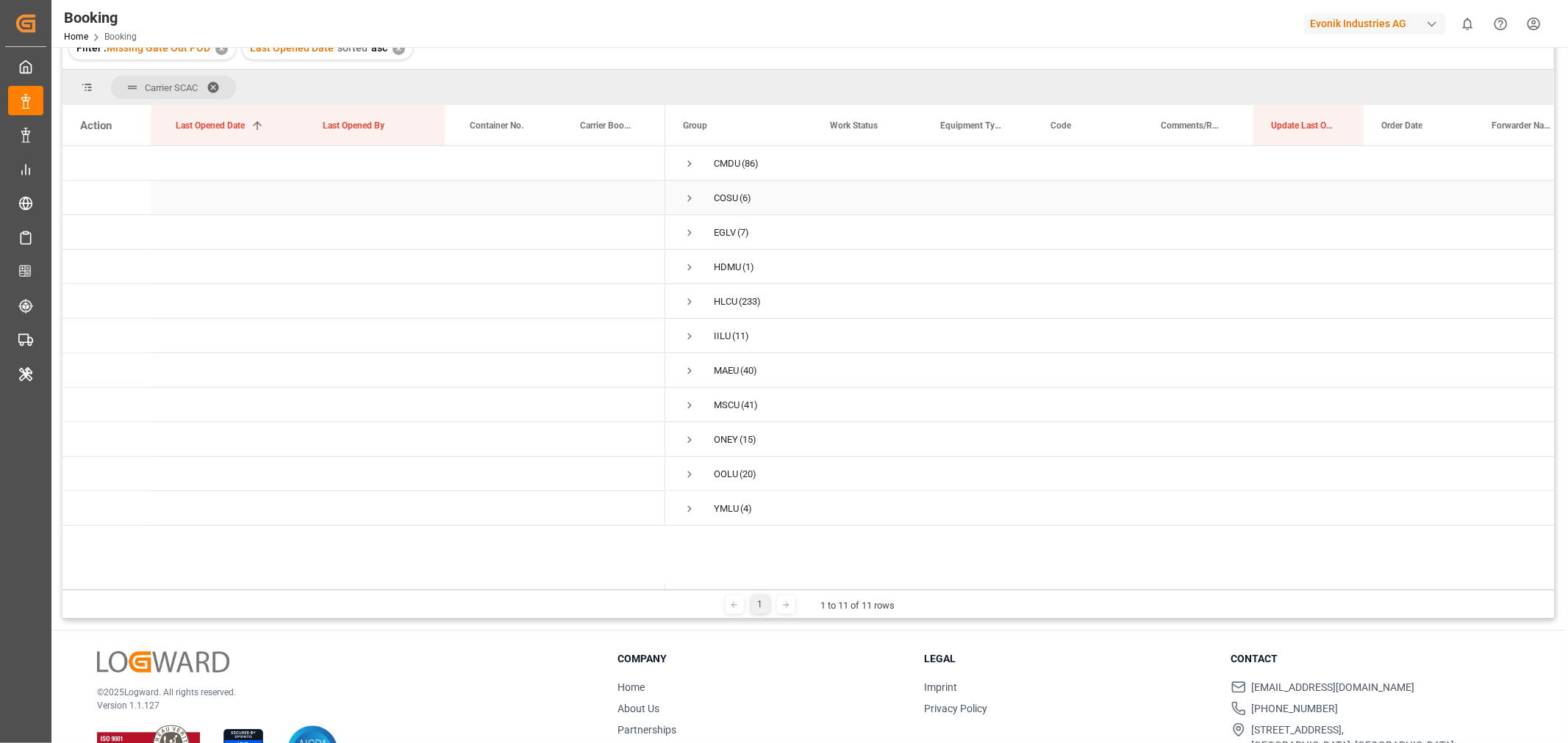
click at [689, 195] on span "Press SPACE to select this row." at bounding box center [689, 199] width 14 height 14
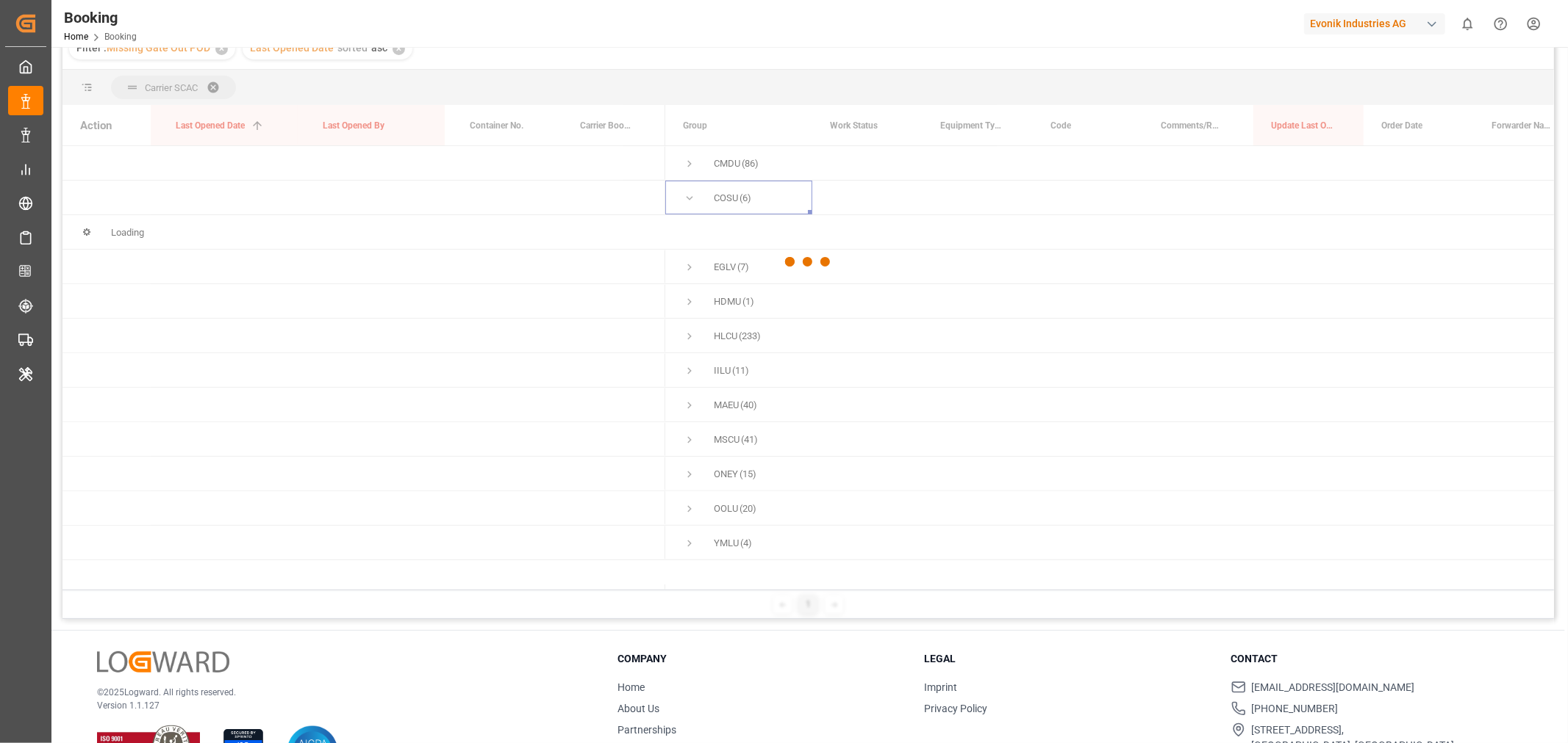
scroll to position [81, 0]
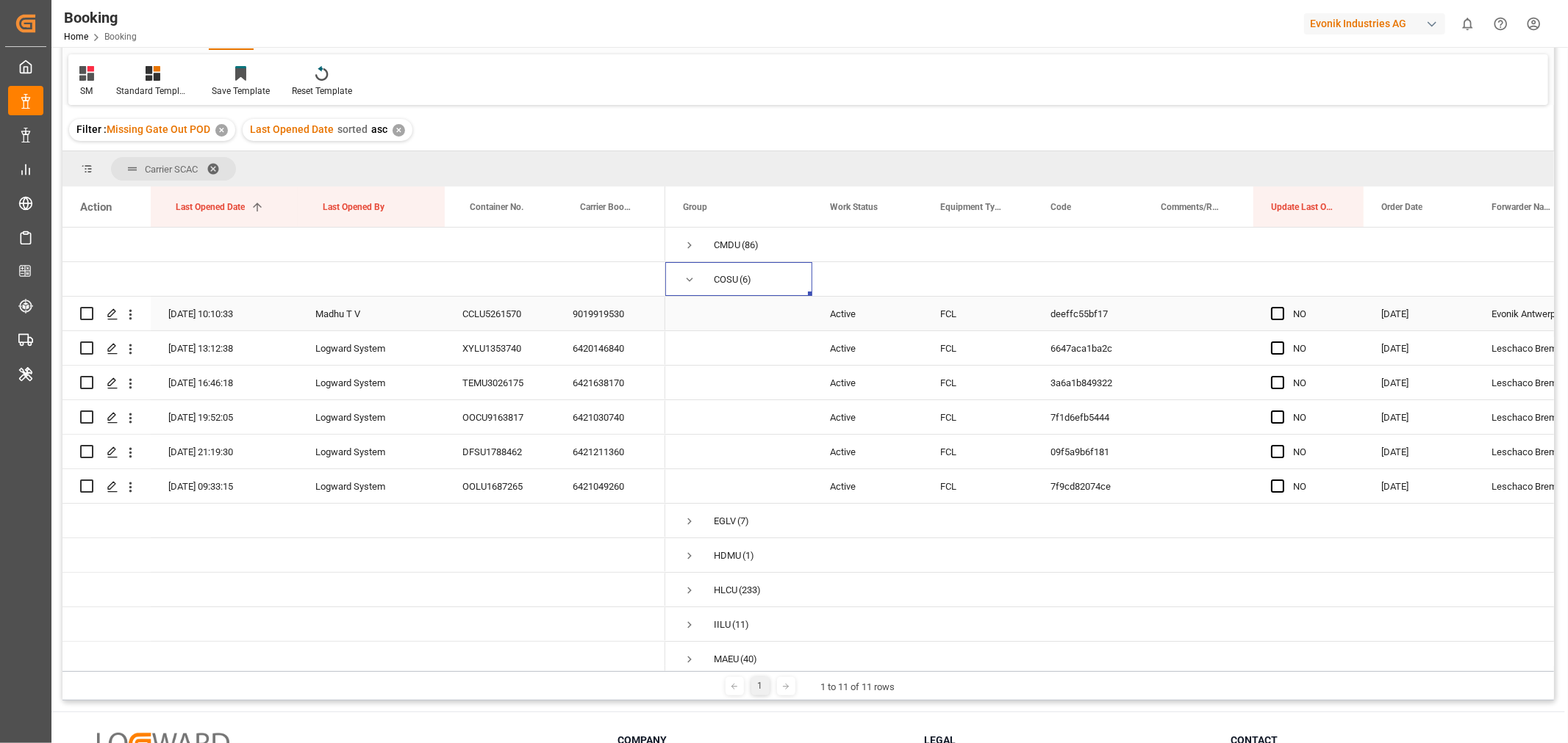
click at [607, 321] on div "9019919530" at bounding box center [610, 313] width 111 height 34
click at [610, 341] on div "6420146840" at bounding box center [610, 348] width 111 height 34
click at [646, 379] on div "6421638170" at bounding box center [610, 383] width 111 height 34
click at [596, 419] on div "6421030740" at bounding box center [610, 417] width 111 height 34
click at [606, 416] on div "6421030740" at bounding box center [610, 417] width 111 height 34
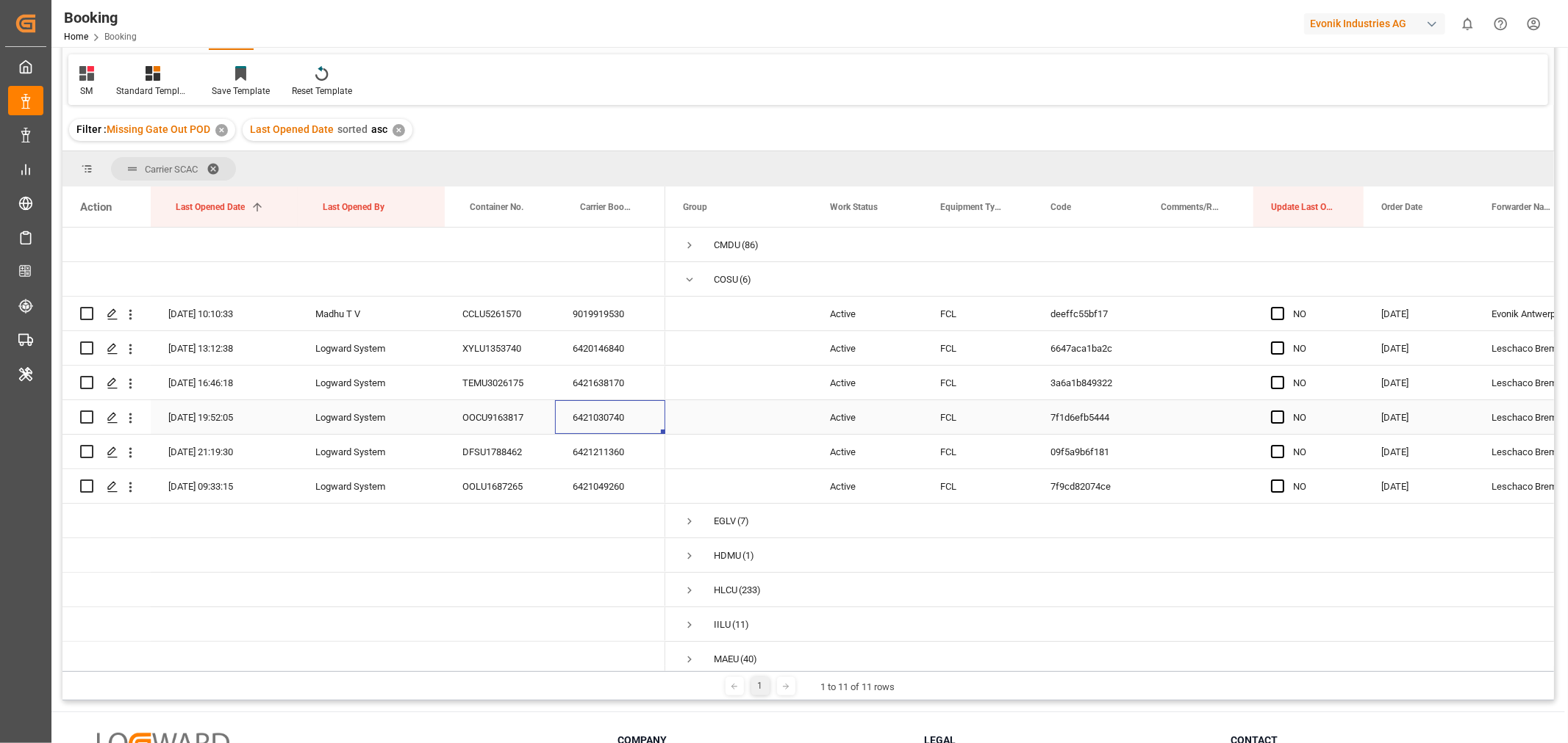
click at [607, 416] on div "6421030740" at bounding box center [610, 417] width 111 height 34
click at [623, 463] on div "6421211360" at bounding box center [610, 451] width 111 height 34
click at [582, 488] on div "6421049260" at bounding box center [610, 486] width 111 height 34
click at [572, 487] on div "6421049260" at bounding box center [610, 486] width 111 height 34
click at [1280, 483] on span "Press SPACE to select this row." at bounding box center [1277, 487] width 14 height 14
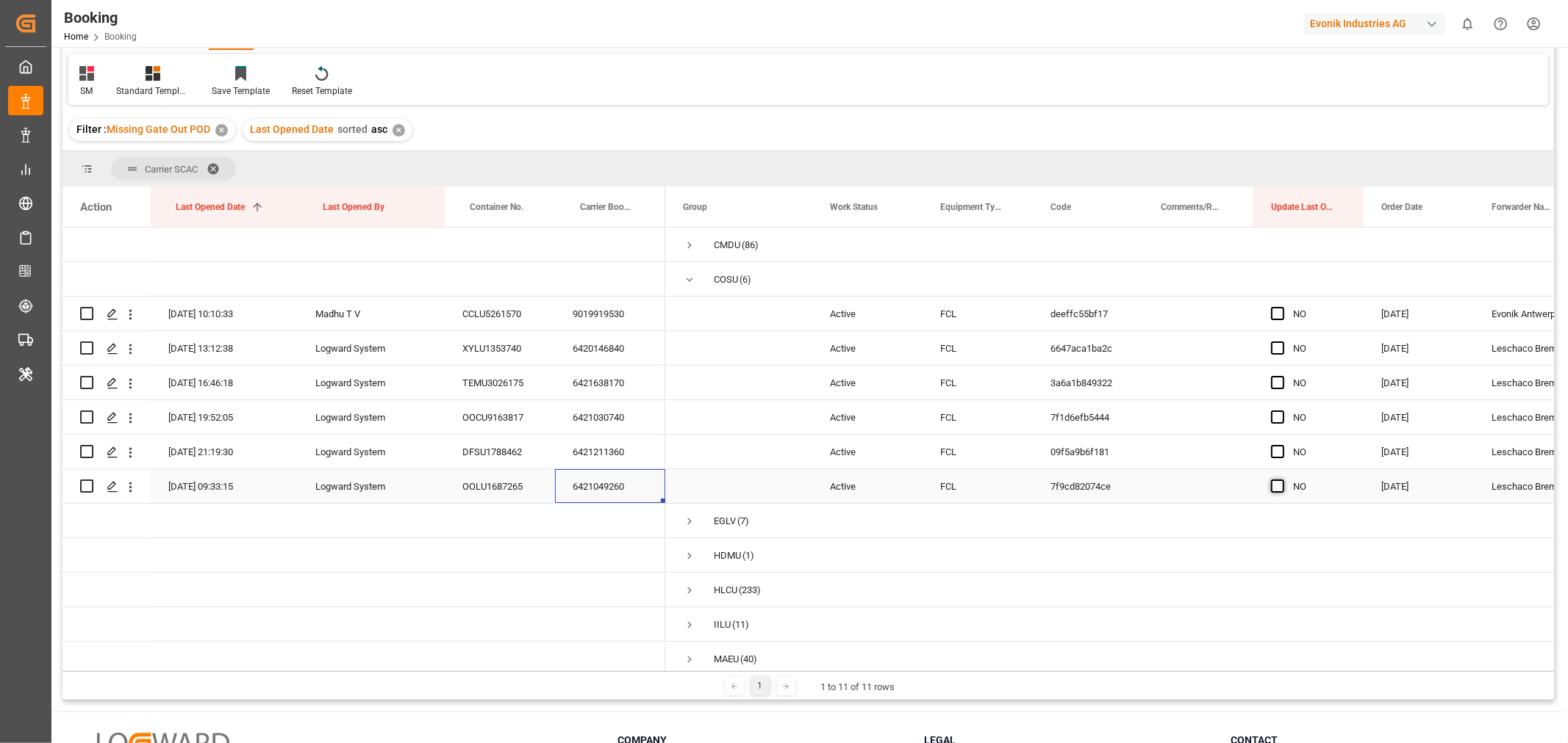
click at [1282, 480] on input "Press SPACE to select this row." at bounding box center [1282, 480] width 0 height 0
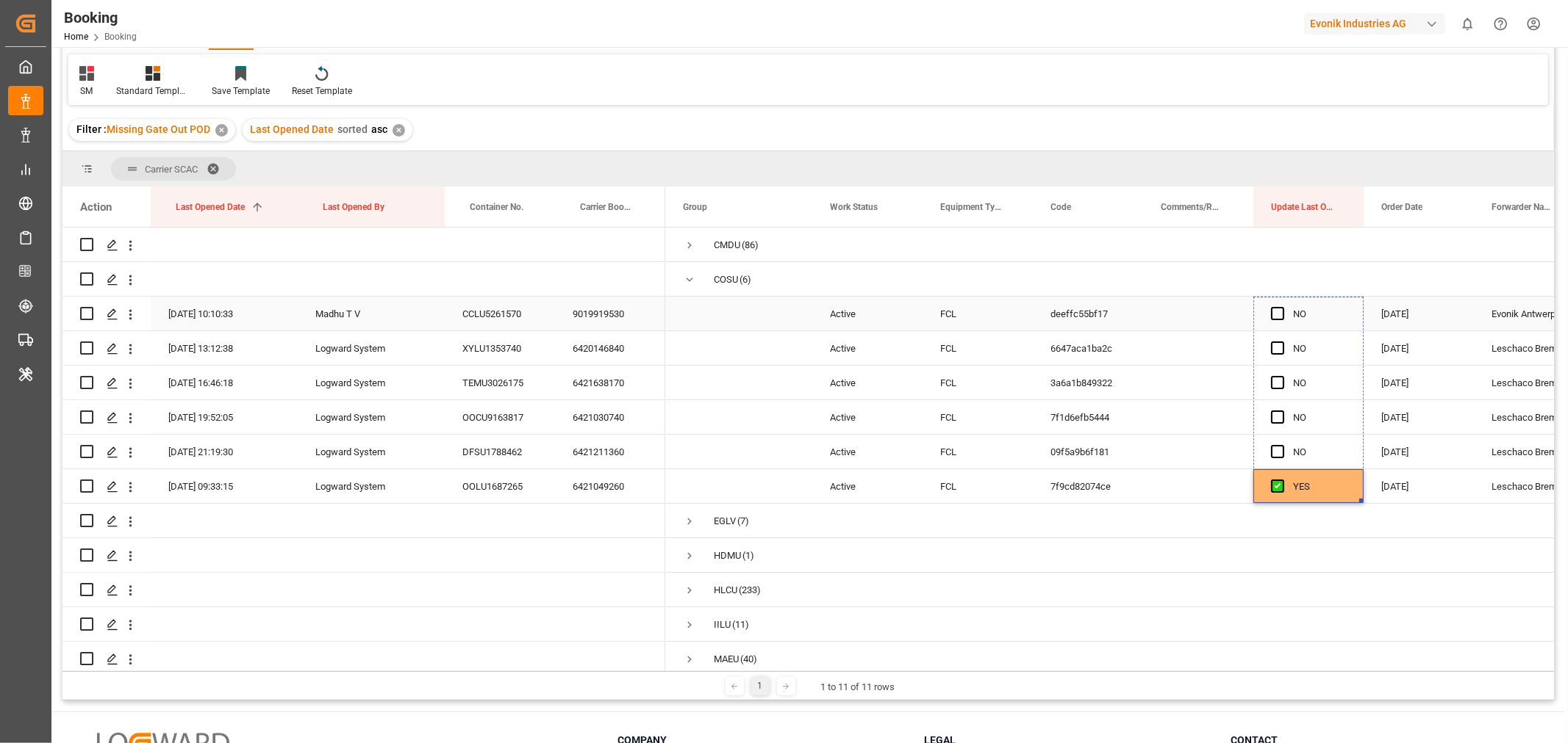
drag, startPoint x: 1358, startPoint y: 500, endPoint x: 1350, endPoint y: 313, distance: 187.2
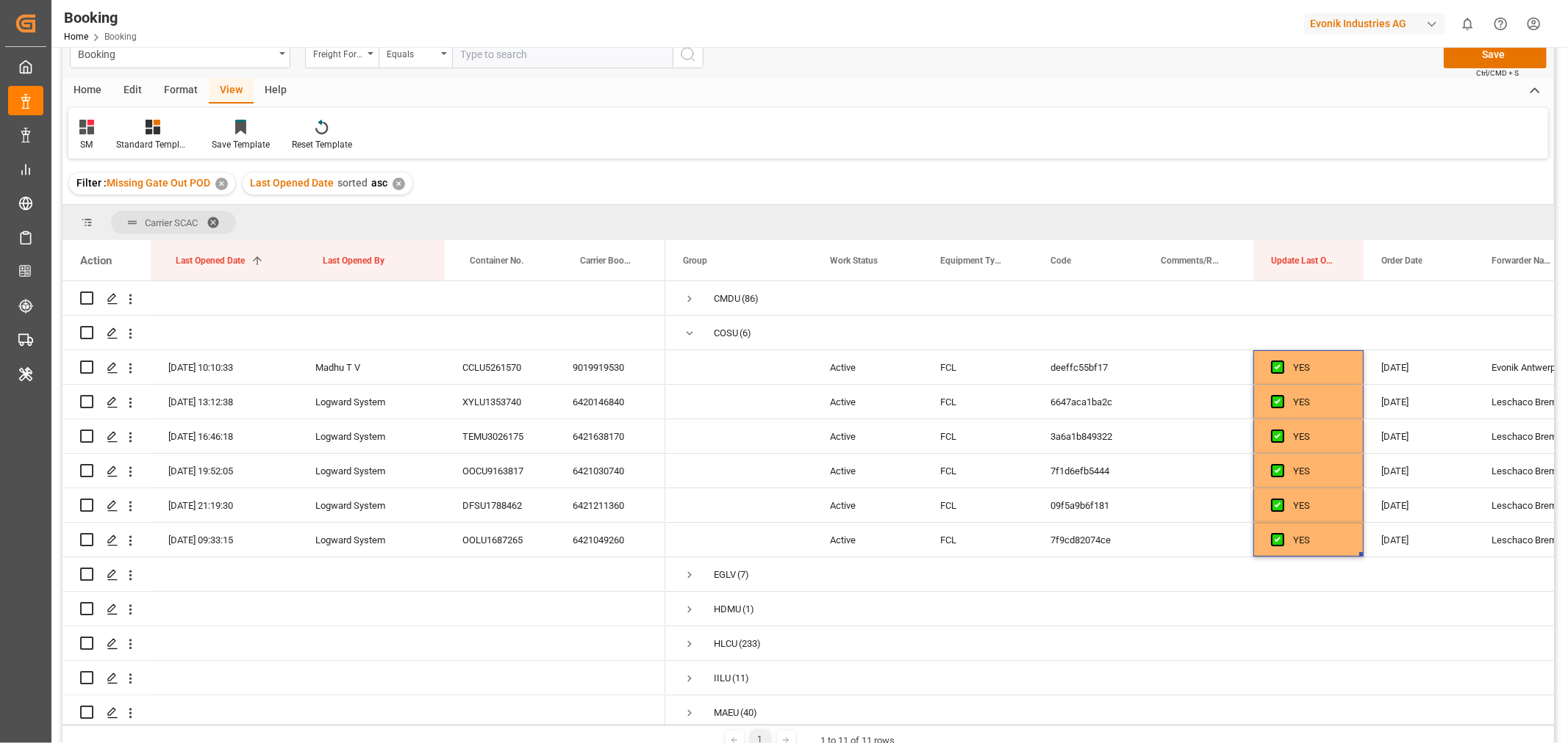
scroll to position [0, 0]
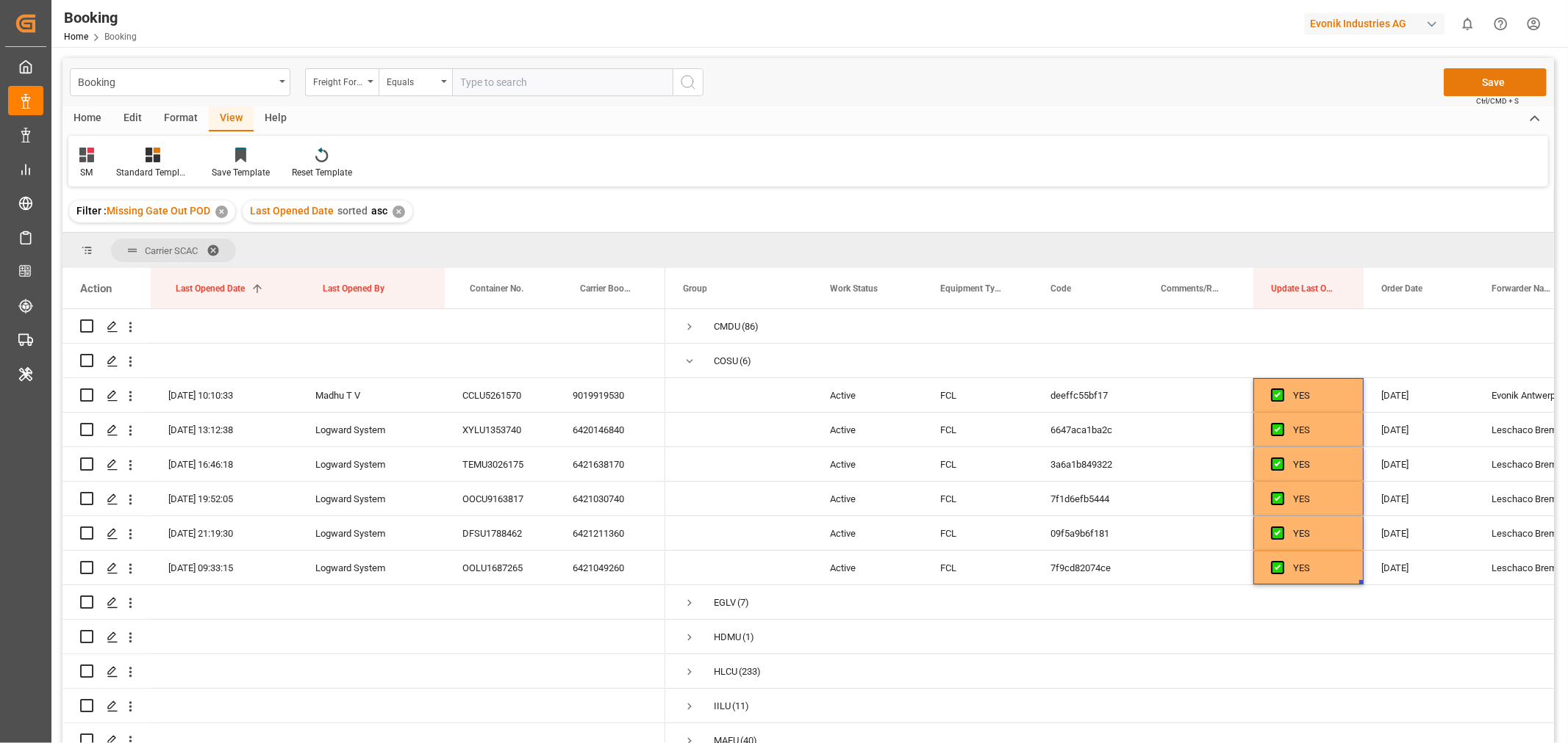
click at [1463, 82] on button "Save" at bounding box center [1495, 82] width 103 height 28
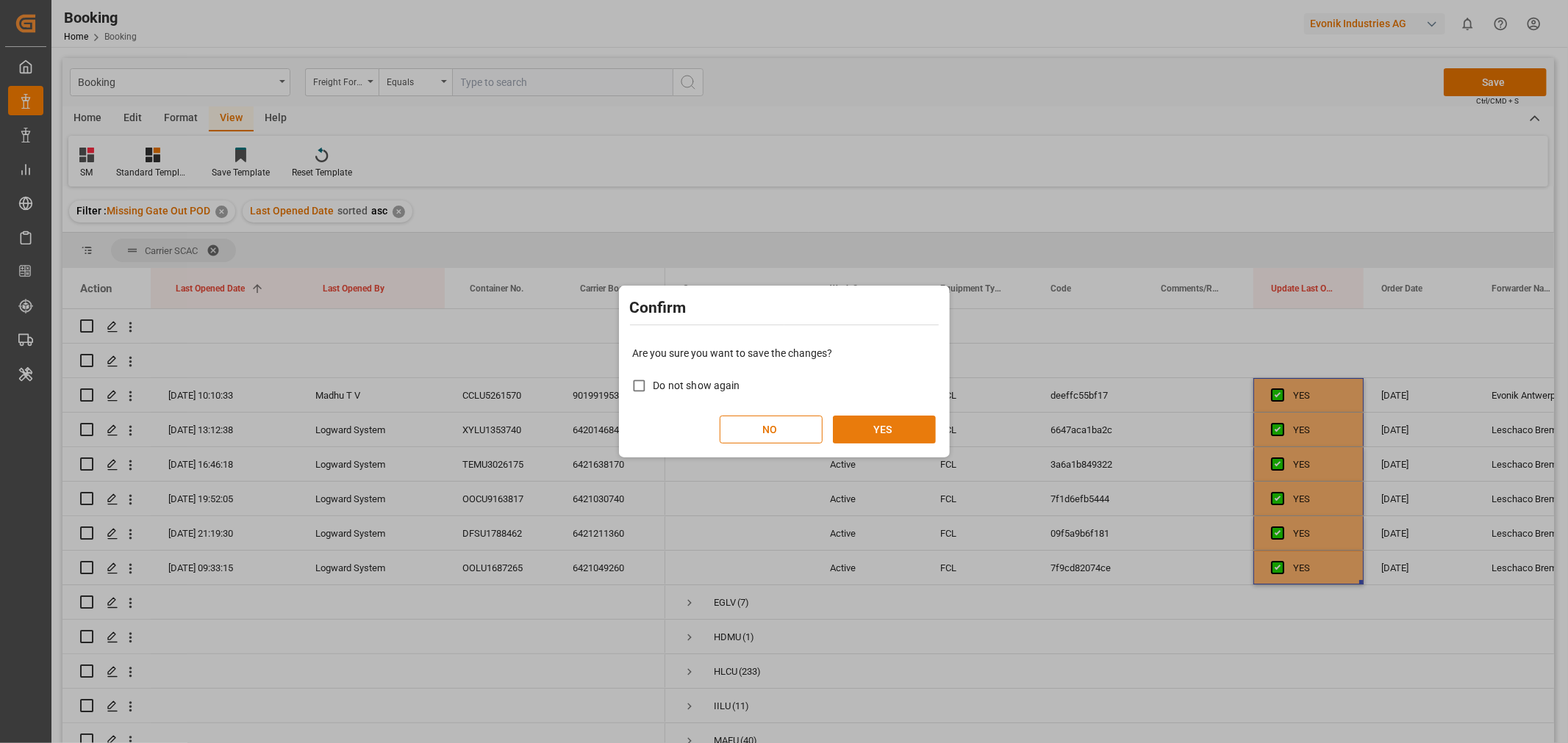
click at [852, 428] on button "YES" at bounding box center [883, 430] width 103 height 28
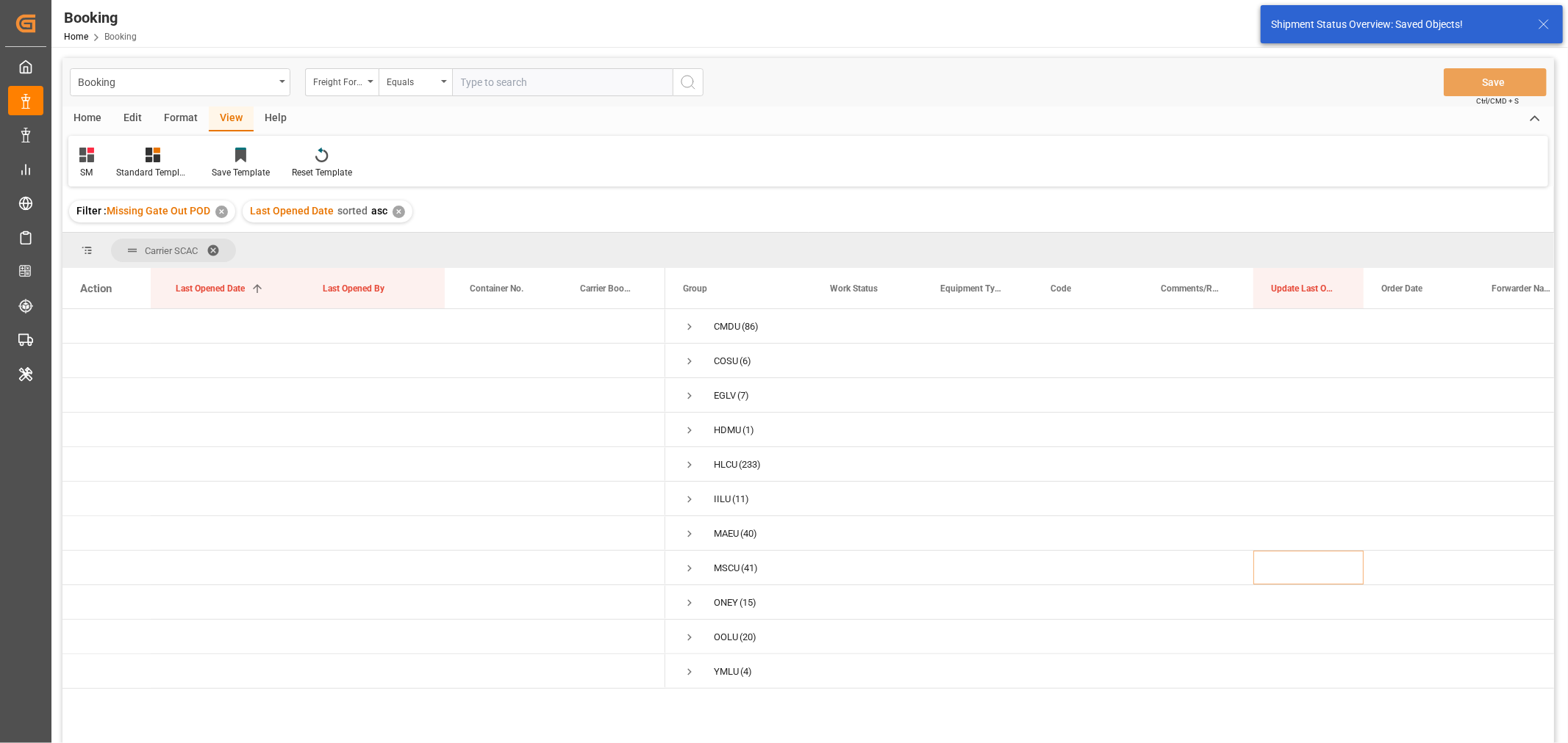
click at [214, 248] on span at bounding box center [218, 251] width 24 height 14
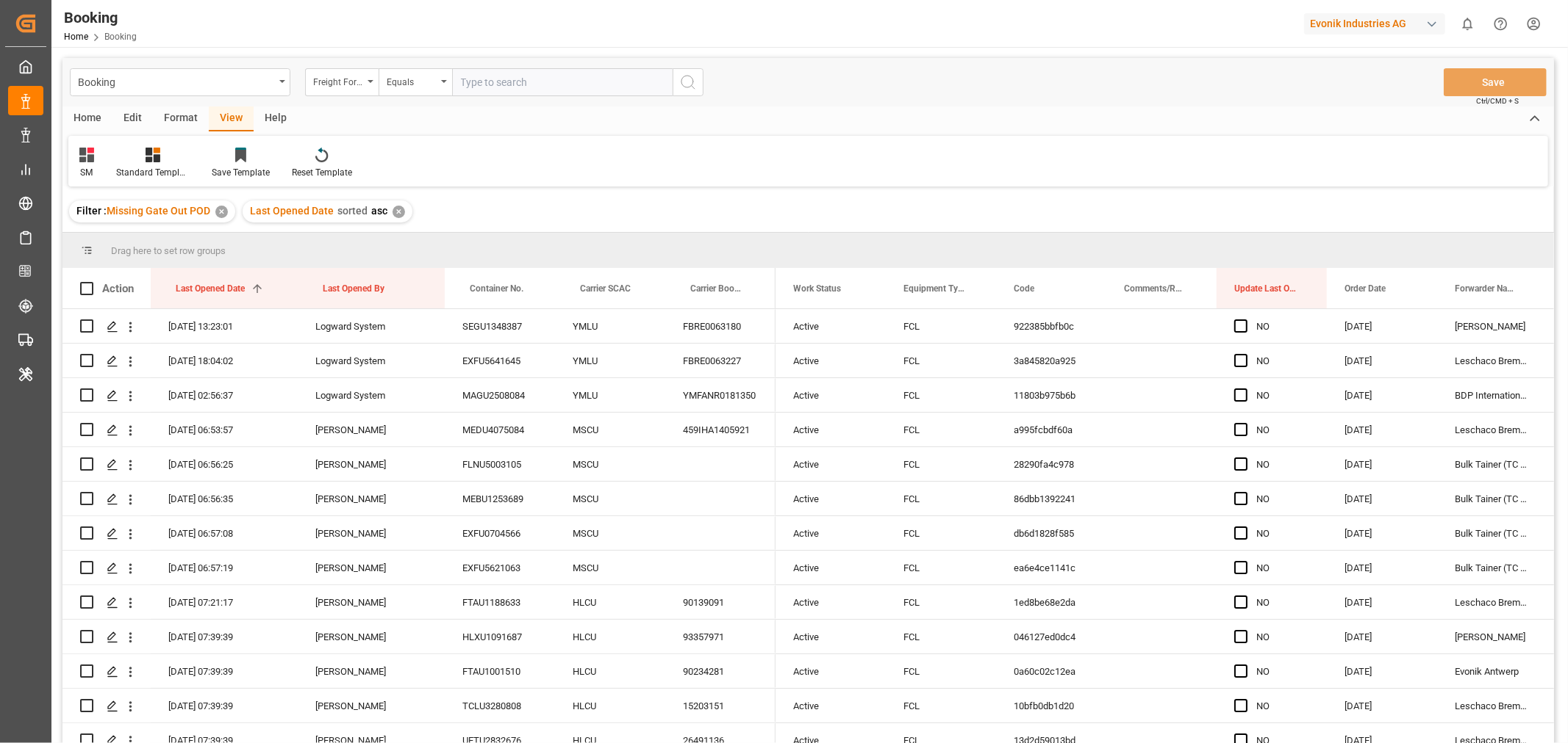
click at [186, 111] on div "Format" at bounding box center [180, 119] width 56 height 25
click at [93, 167] on div "Filter Rows" at bounding box center [101, 173] width 43 height 14
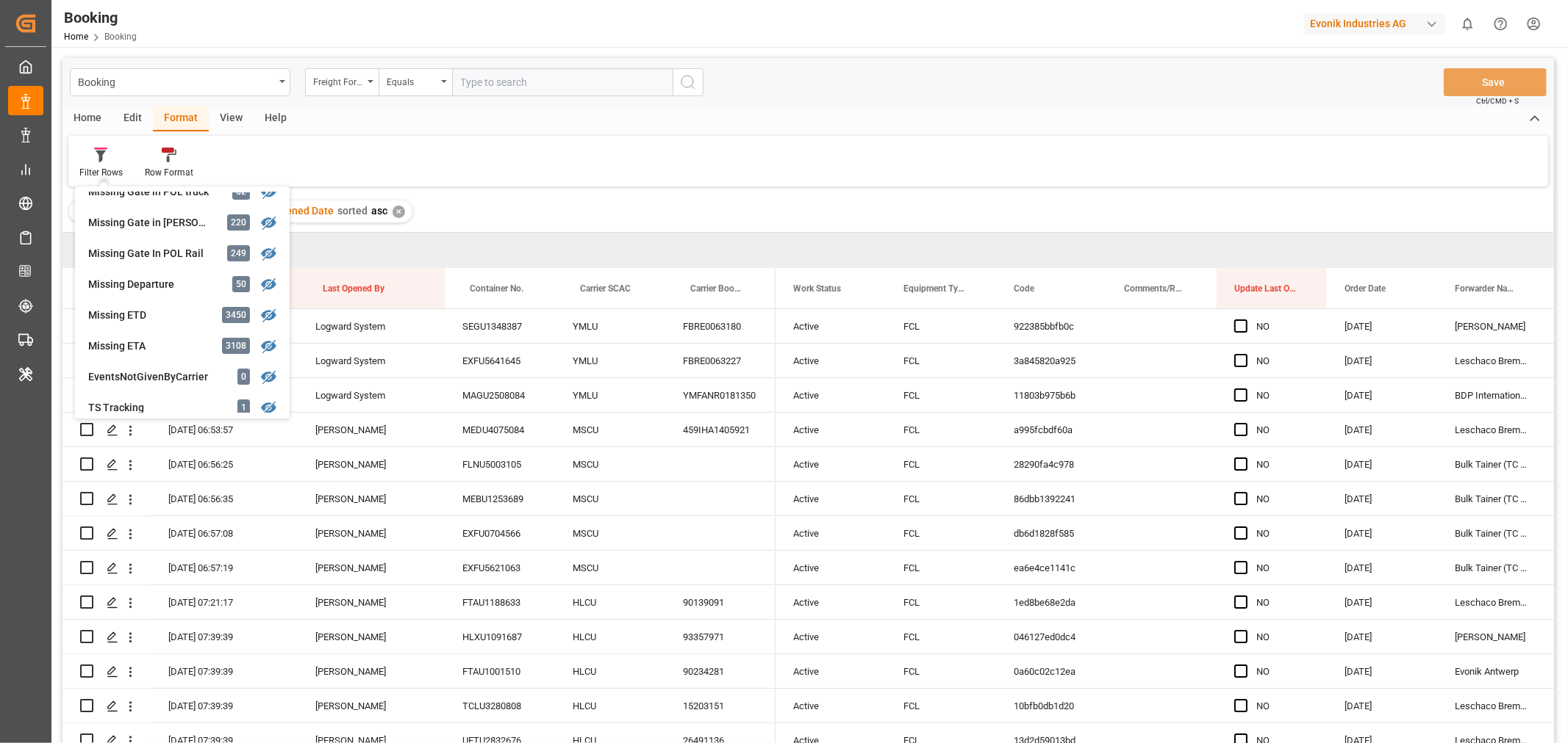
scroll to position [257, 0]
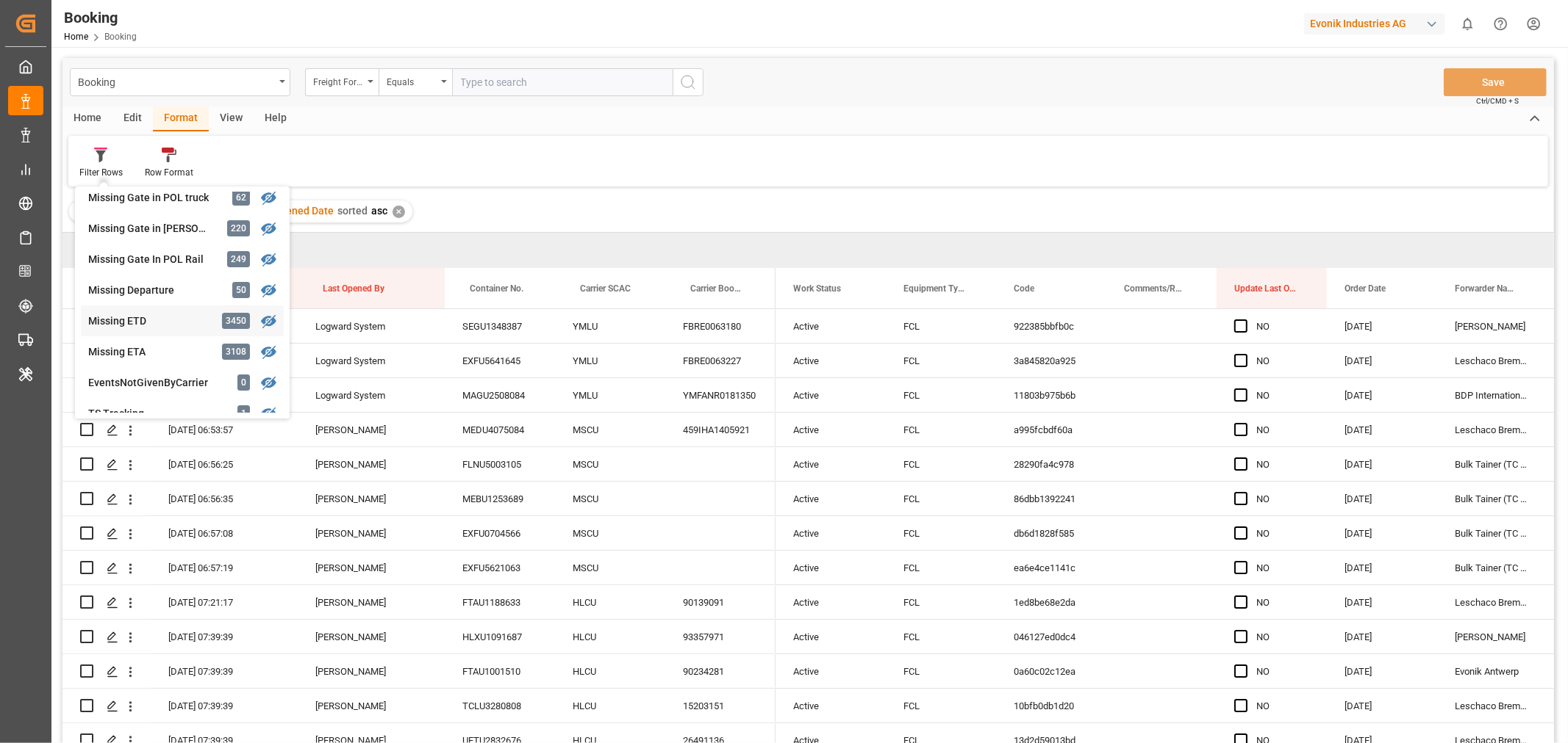
click at [146, 314] on div "Missing ETD" at bounding box center [152, 321] width 128 height 16
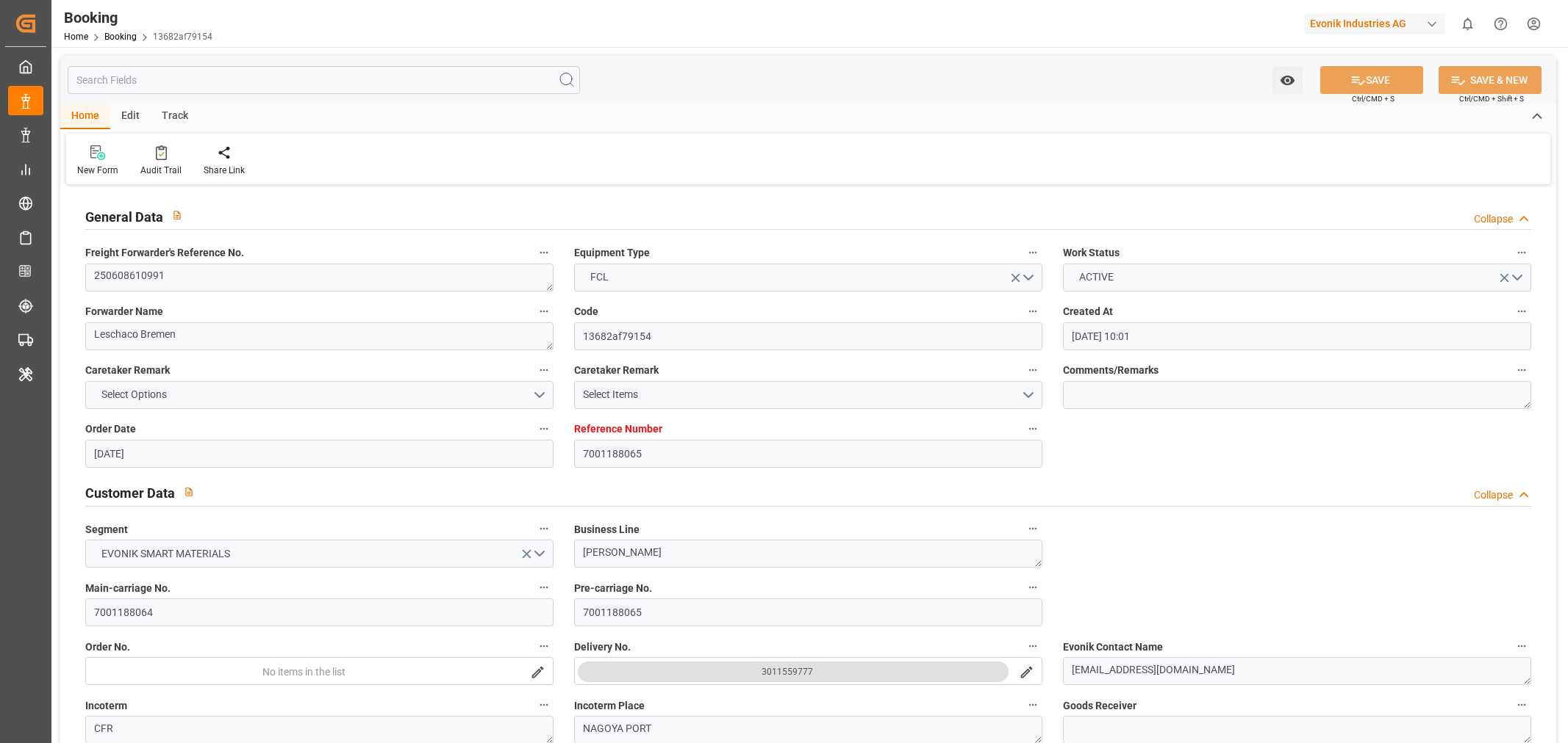
type input "[DATE] 10:01"
type input "[DATE]"
type input "[DATE] 05:27"
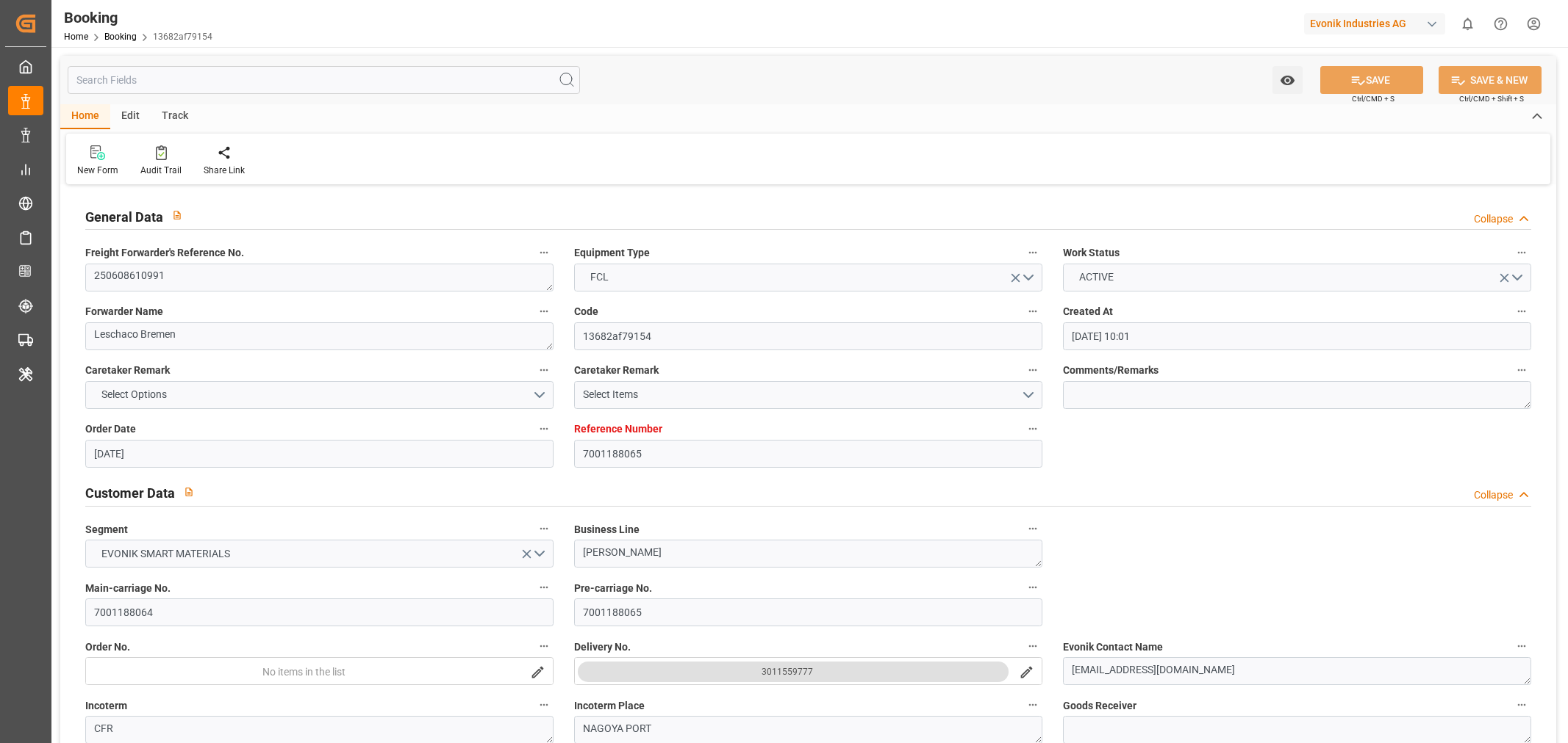
type input "[DATE] 11:00"
type input "[DATE]"
type input "[DATE] 01:00"
type input "[DATE] 00:00"
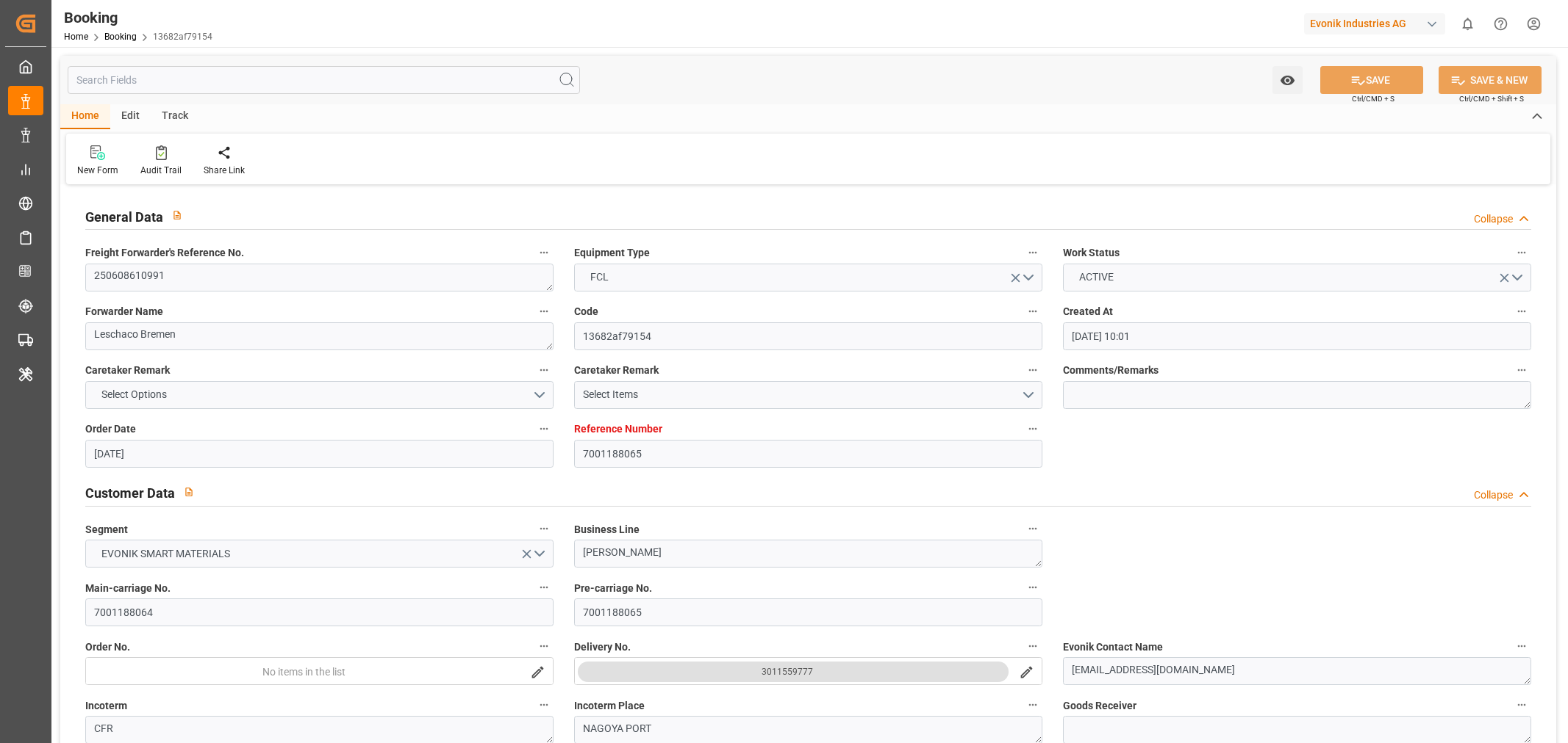
type input "[DATE] 21:25"
type input "[DATE] 22:04"
type input "[DATE] 15:40"
type input "[DATE] 00:00"
type input "[DATE] 22:42"
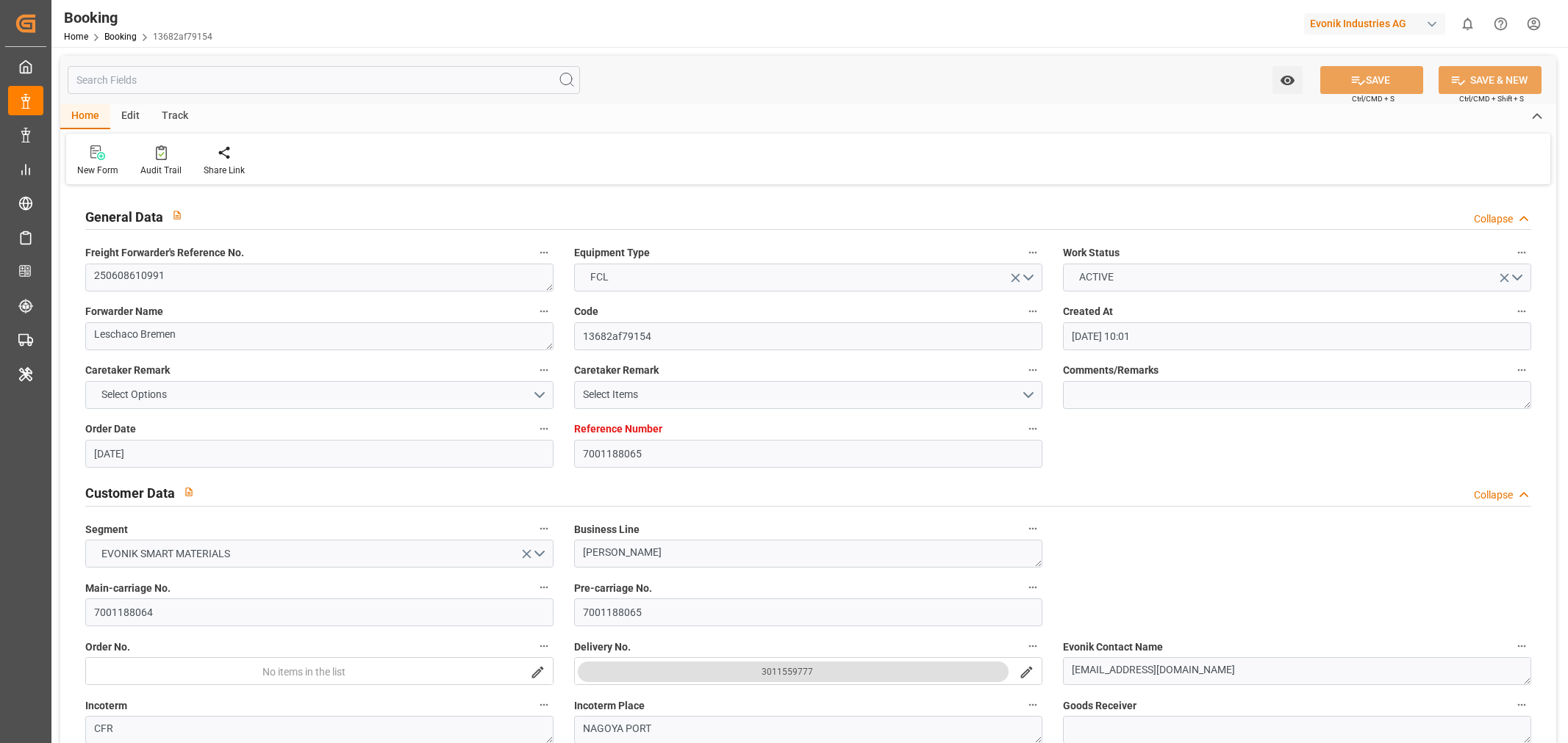
type input "[DATE]"
type input "[DATE] 20:20"
type input "[DATE]"
type input "[DATE] 13:45"
type input "[DATE] 14:00"
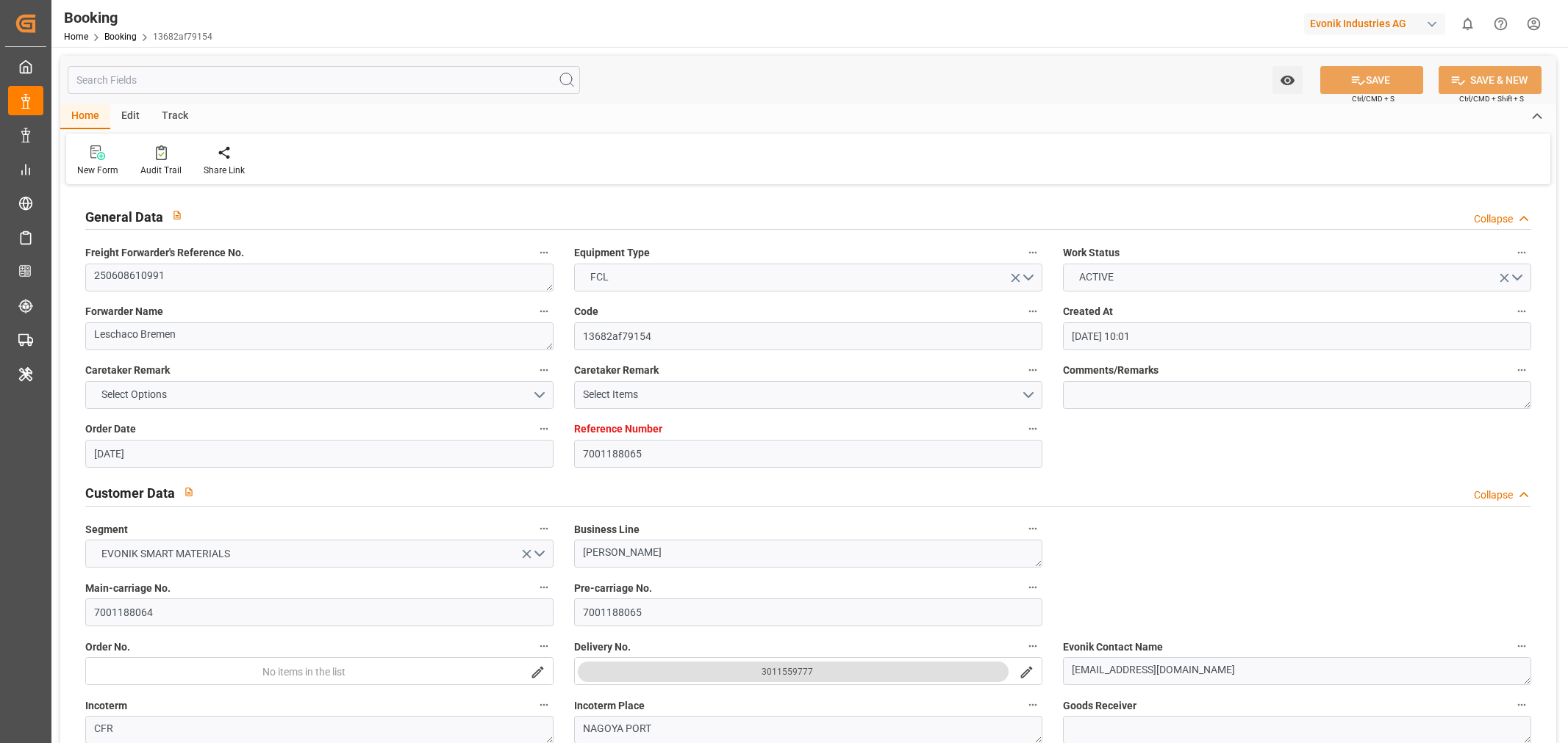
type input "[DATE] 14:00"
type input "[DATE] 13:00"
type input "[DATE] 03:15"
type input "[DATE] 04:17"
type input "[DATE] 01:00"
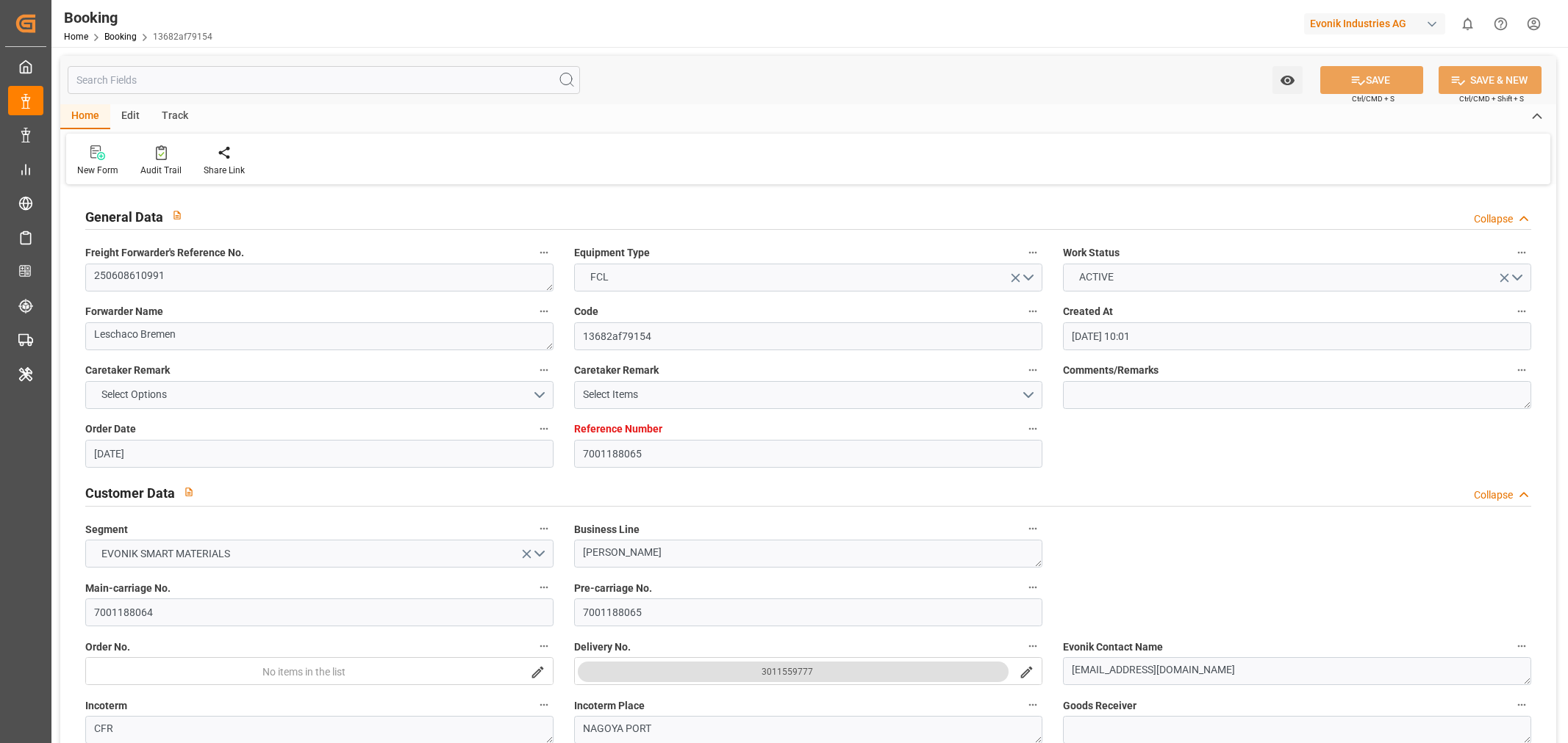
type input "[DATE] 23:05"
type input "[DATE] 22:30"
type input "[DATE] 01:57"
type input "[DATE] 06:42"
type input "[DATE] 15:57"
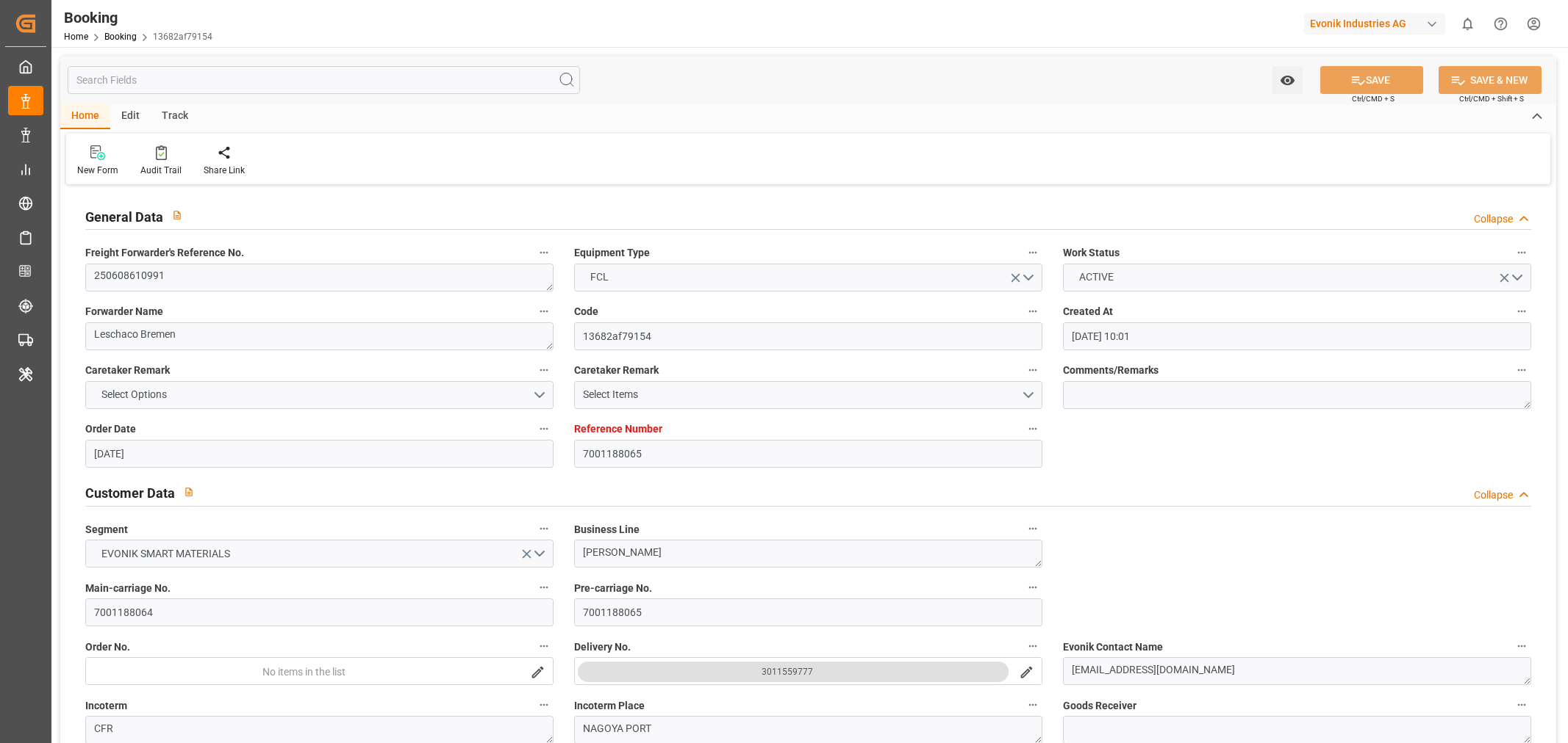
type input "[DATE] 06:07"
type input "[DATE] 10:07"
type input "[DATE] 22:57"
type input "[DATE] 06:07"
type input "[DATE] 11:07"
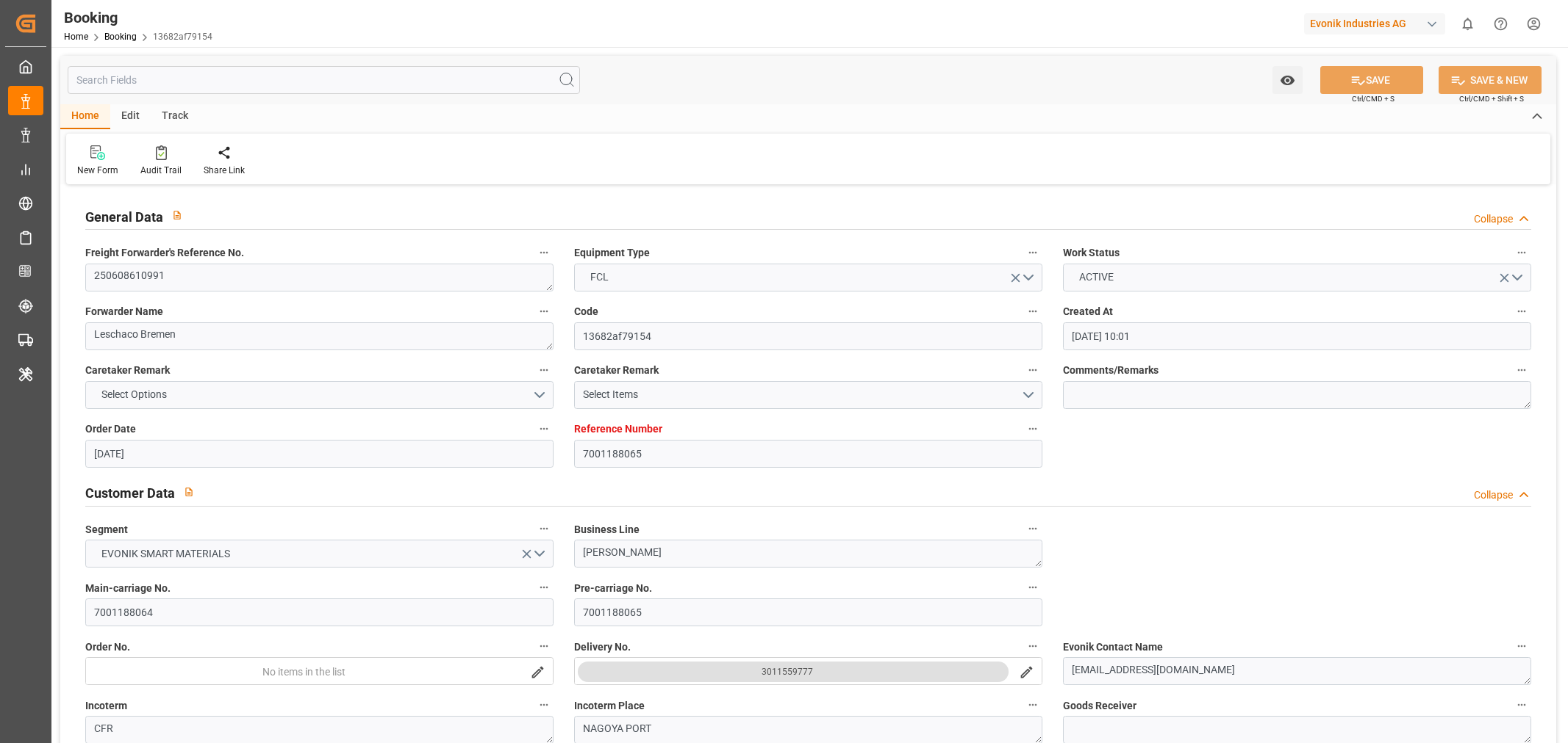
type input "[DATE] 18:57"
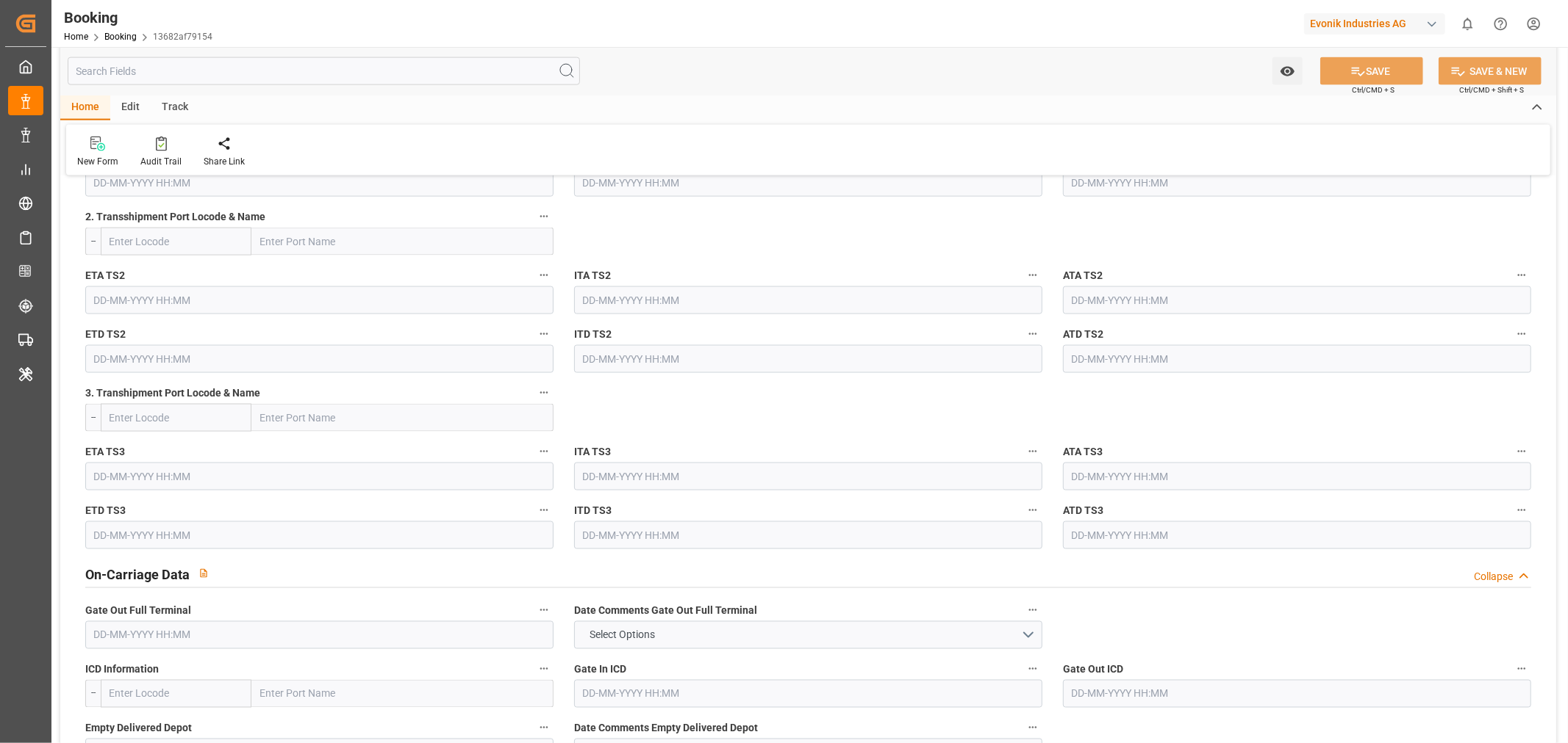
scroll to position [1958, 0]
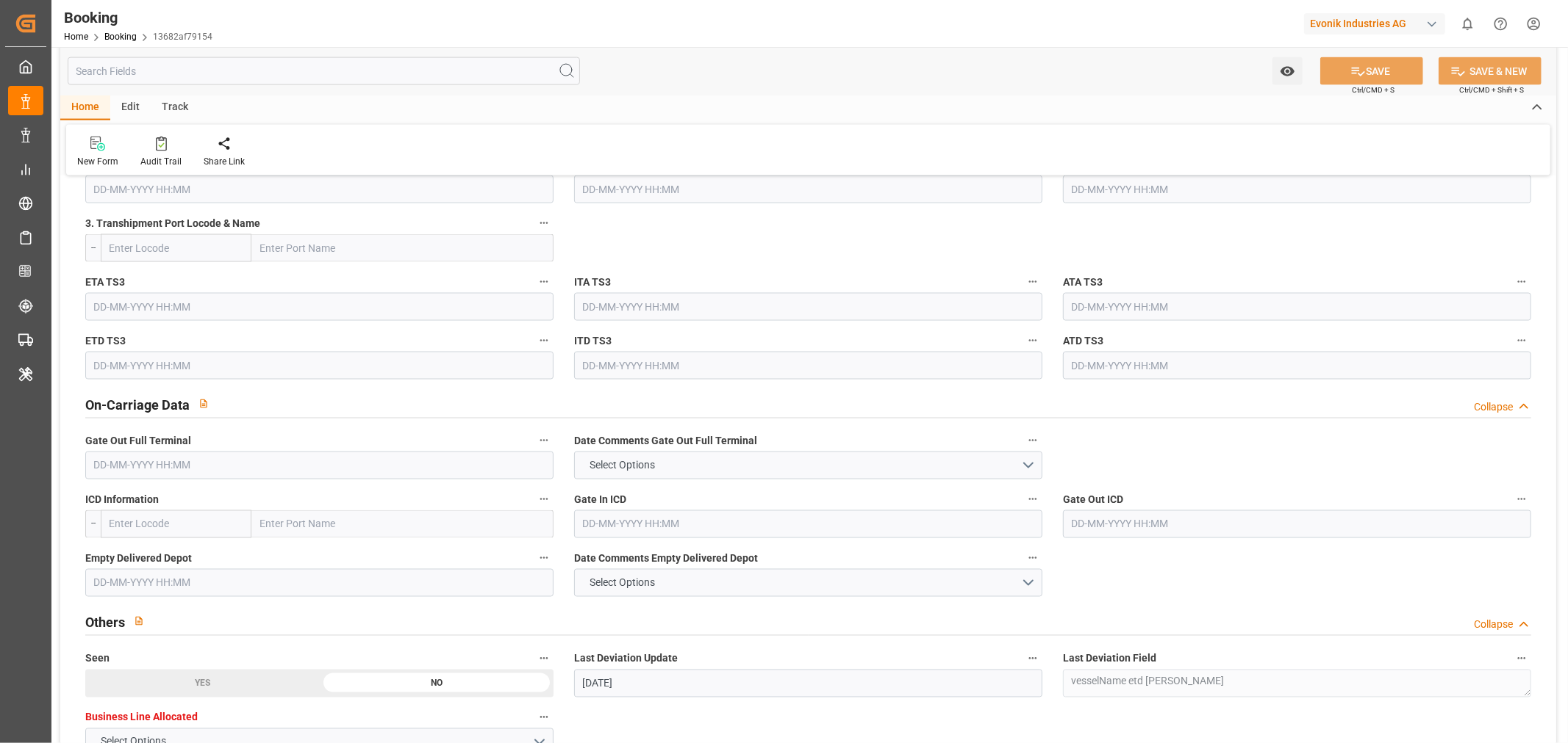
click at [127, 453] on input "text" at bounding box center [319, 465] width 468 height 28
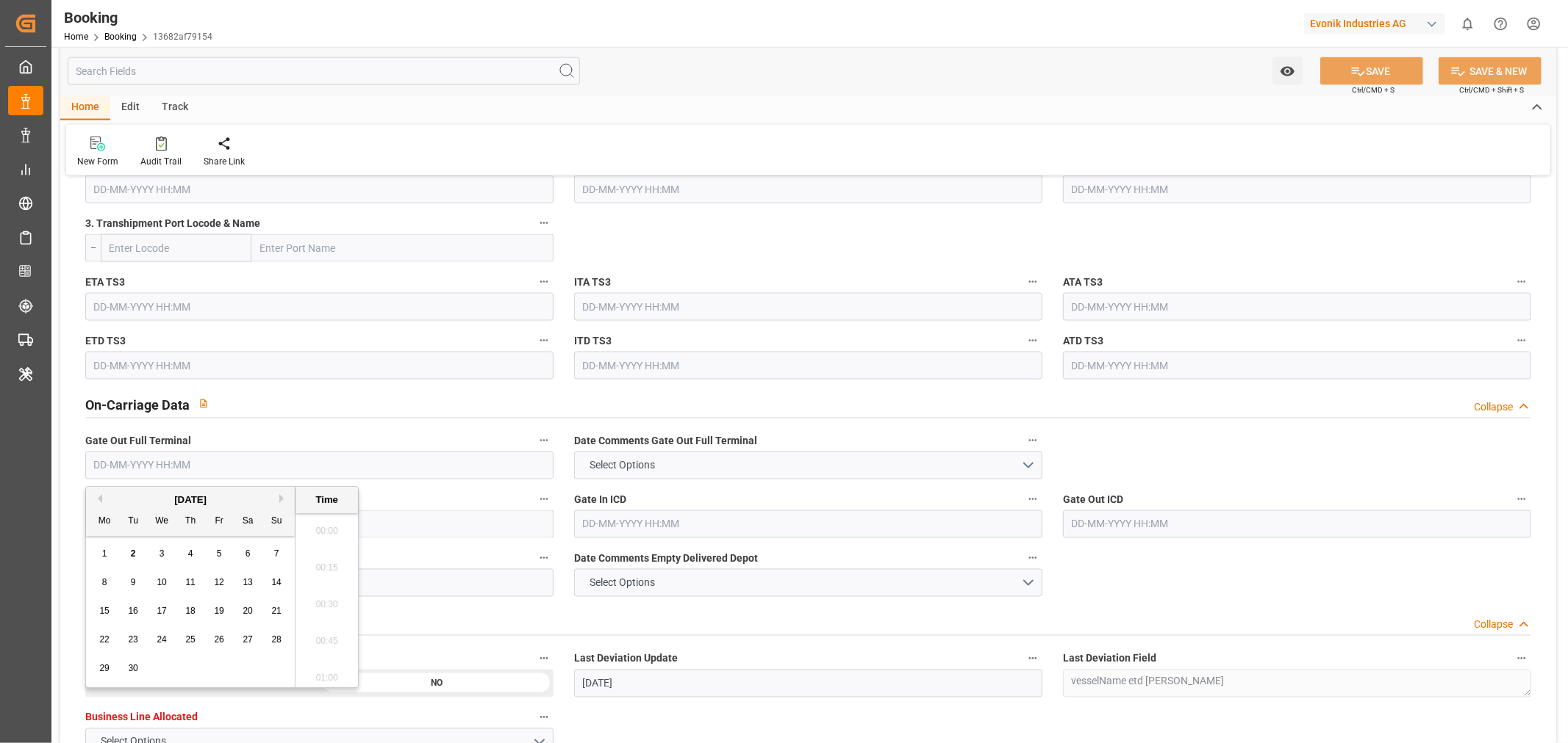
scroll to position [2318, 0]
click at [131, 555] on span "2" at bounding box center [133, 554] width 5 height 11
type input "02-09-2025 00:00"
click at [1389, 59] on button "SAVE" at bounding box center [1371, 71] width 103 height 28
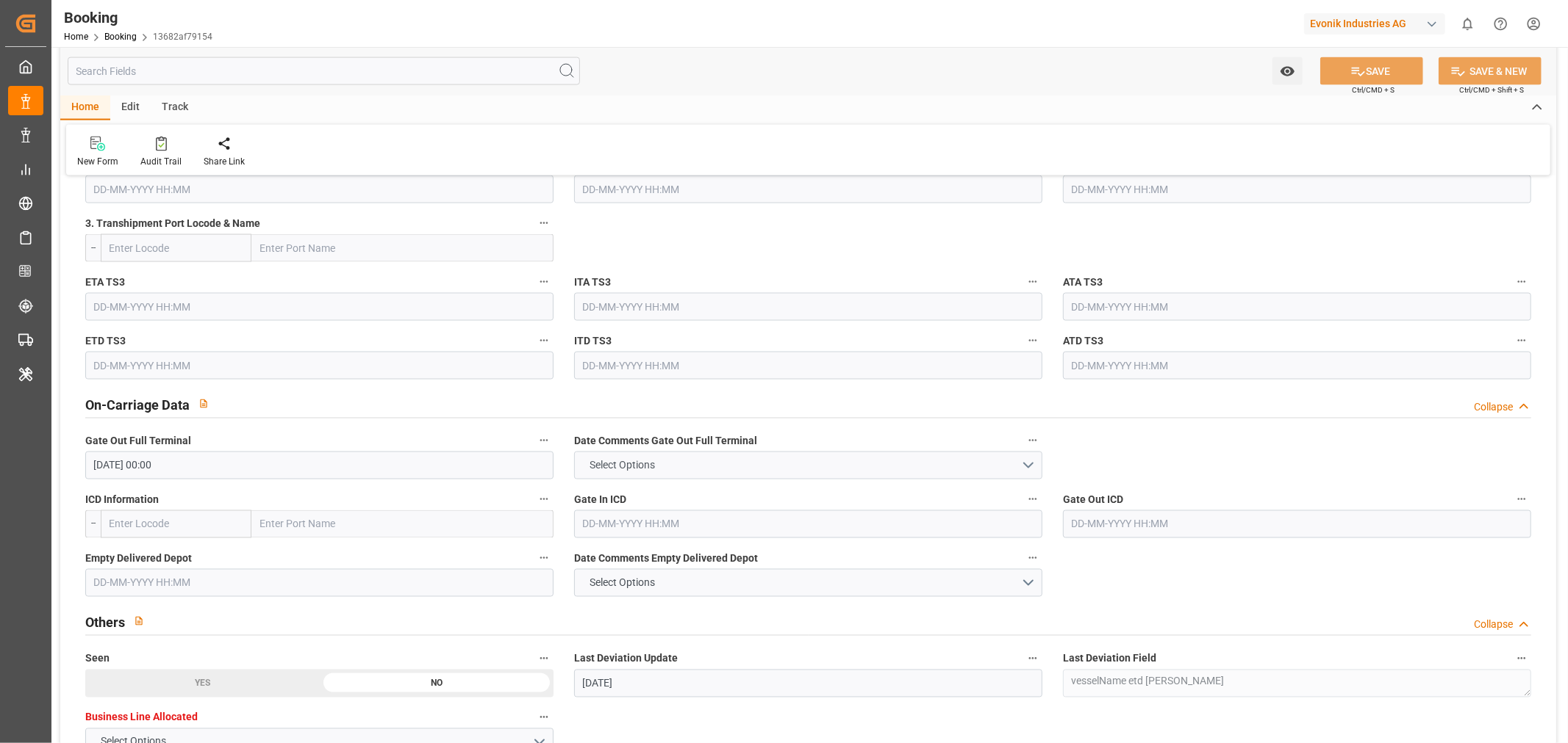
scroll to position [2367, 0]
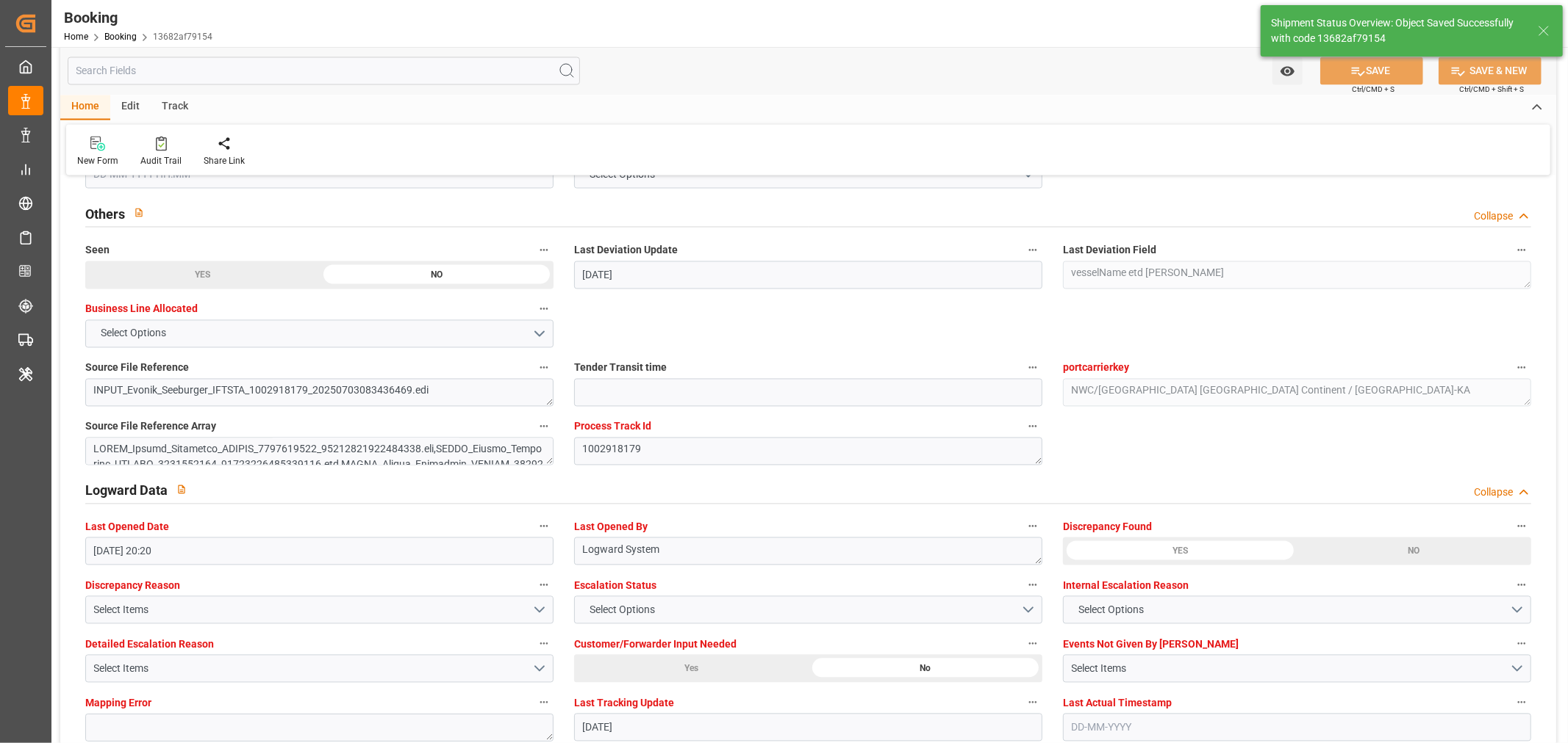
type textarea "Shashidhar Mm"
type input "02-09-2025 10:53"
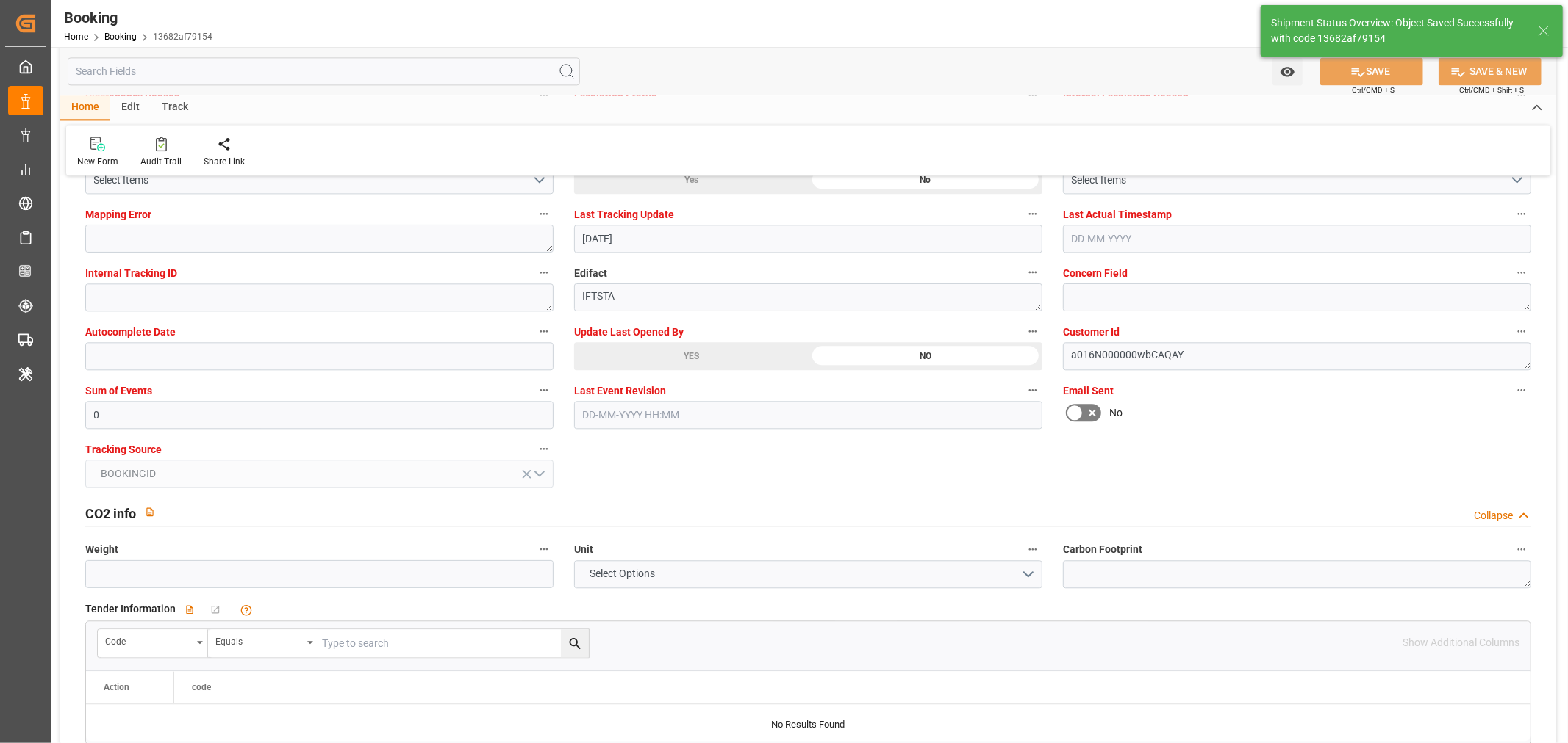
scroll to position [3265, 0]
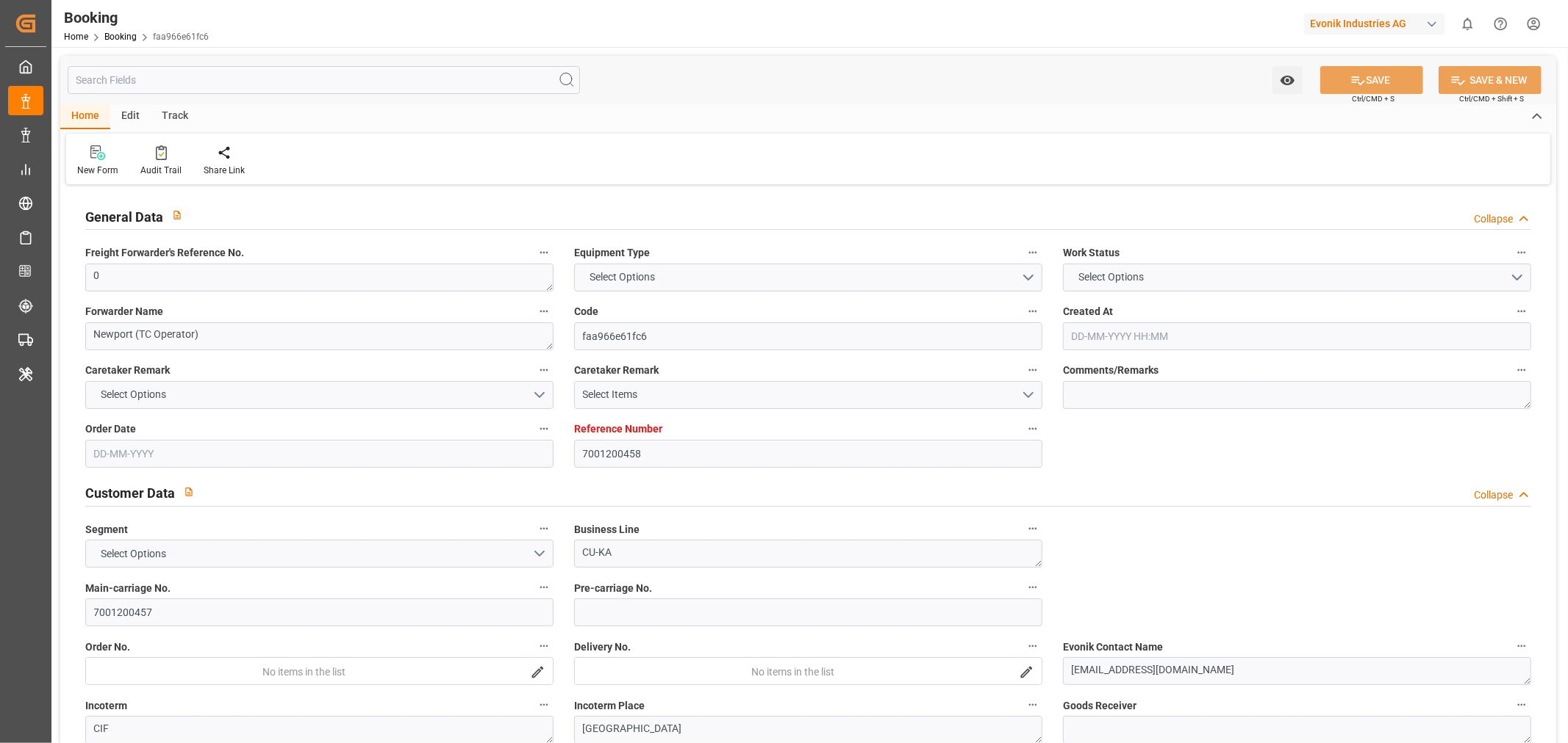
type input "7001200458"
type input "9737462"
type input "OOCL"
type input "Orient Overseas Container Line Ltd"
type input "NLRTM"
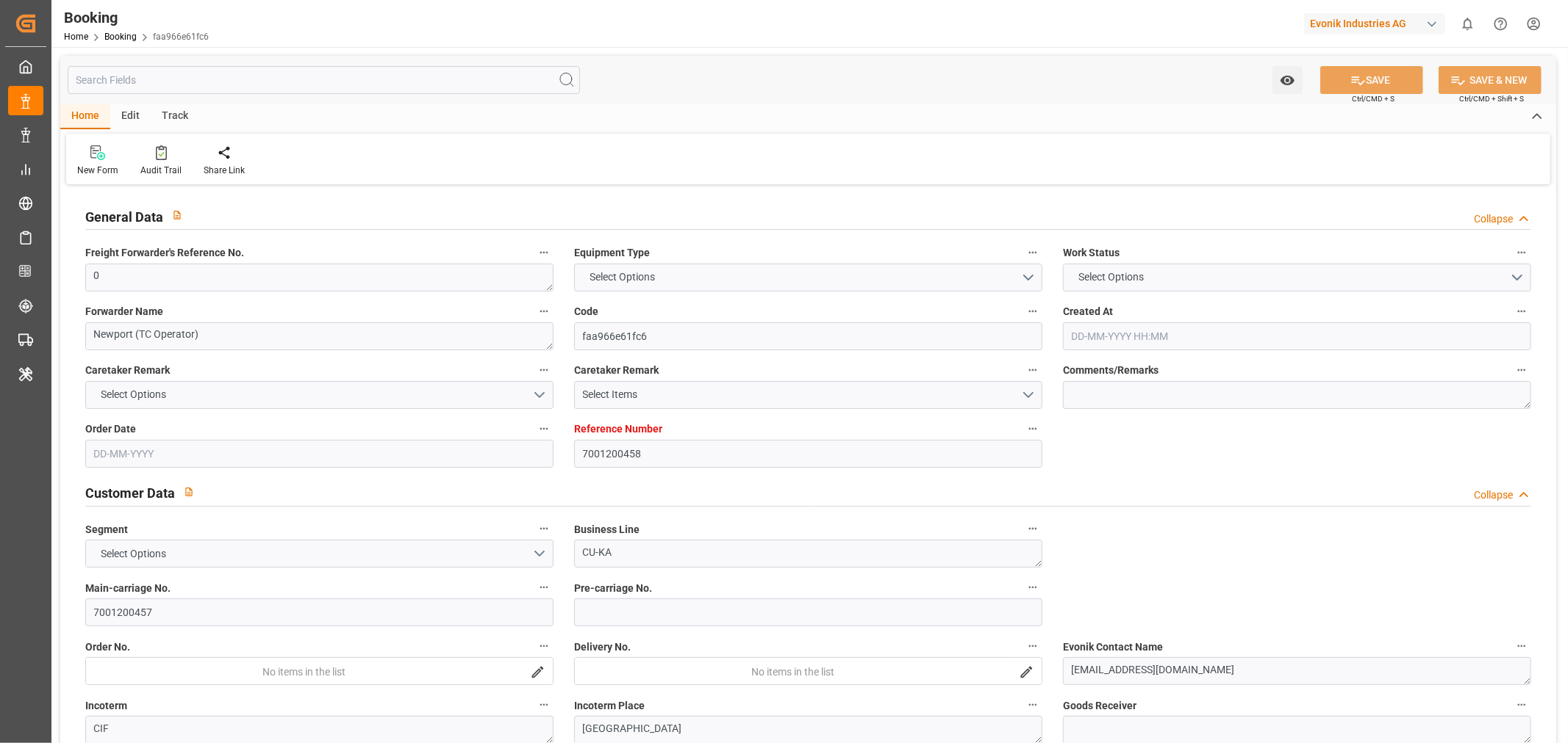
type input "KRPUS"
type input "CNSGH"
type input "0"
type input "[DATE] 11:00"
type input "[DATE]"
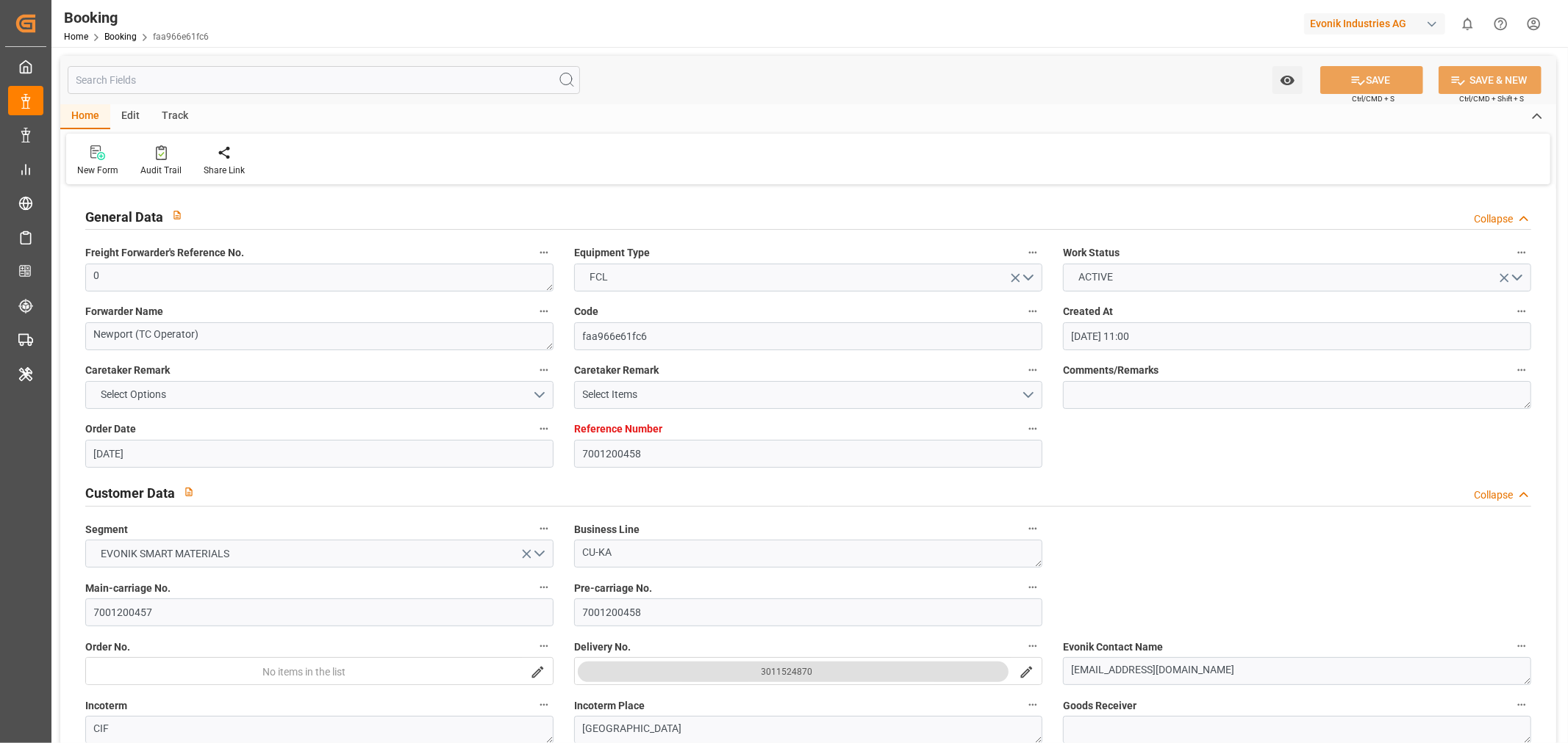
type input "[DATE]"
type input "[DATE] 00:00"
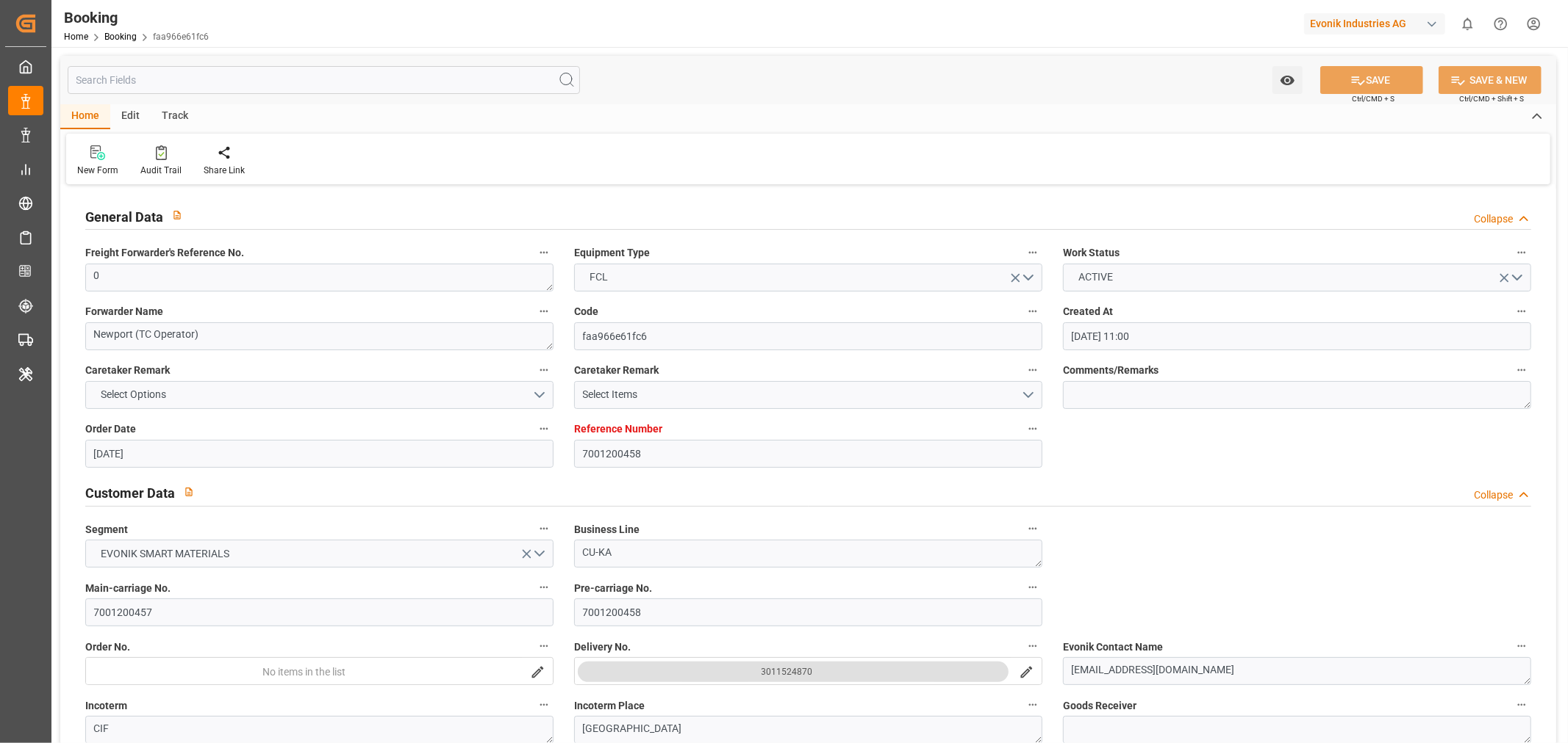
type input "[DATE] 00:00"
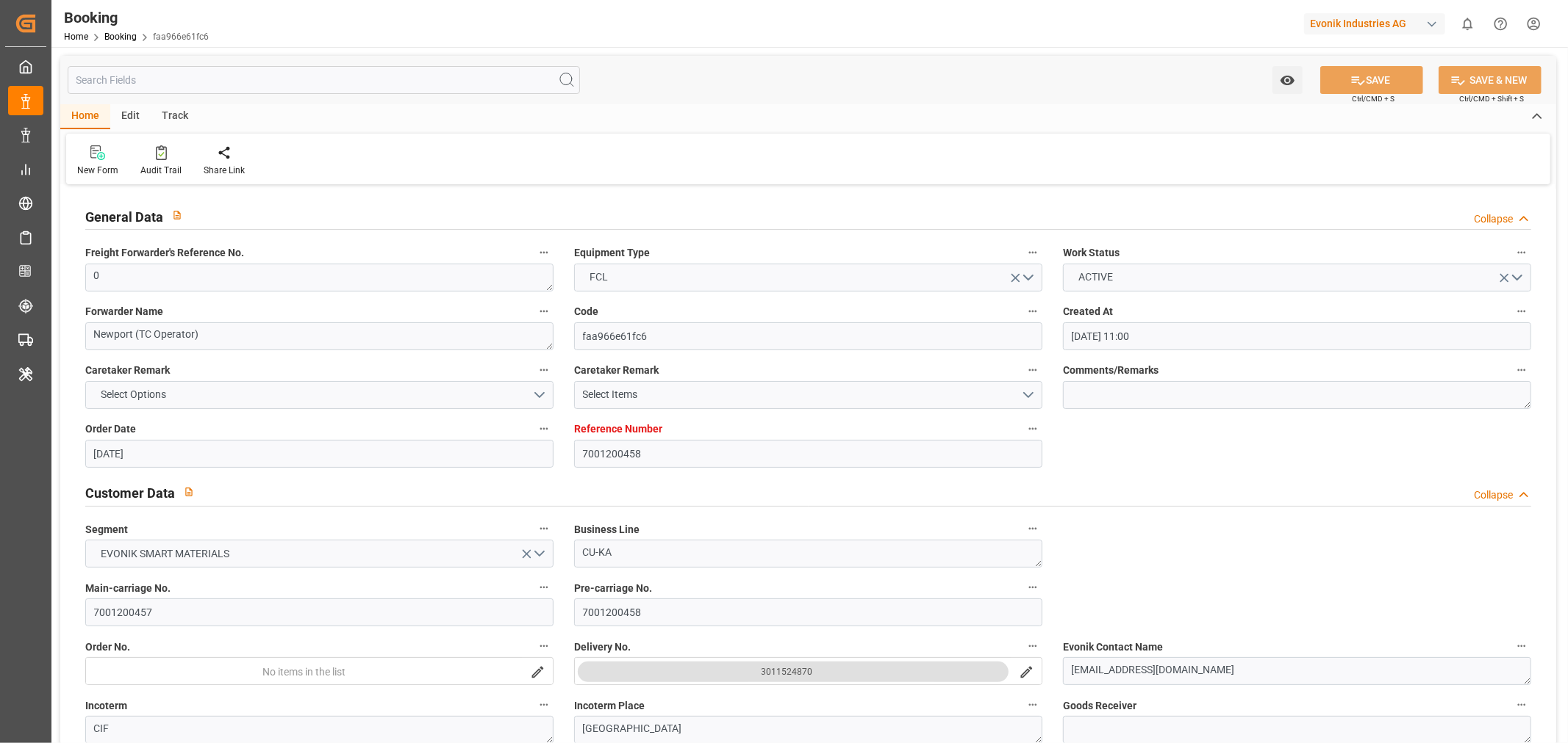
type input "11-09-2025 00:00"
type input "29-08-2025 00:00"
type input "02-07-2025"
type input "02-09-2025 10:27"
click at [172, 169] on div "Audit Trail" at bounding box center [161, 170] width 41 height 14
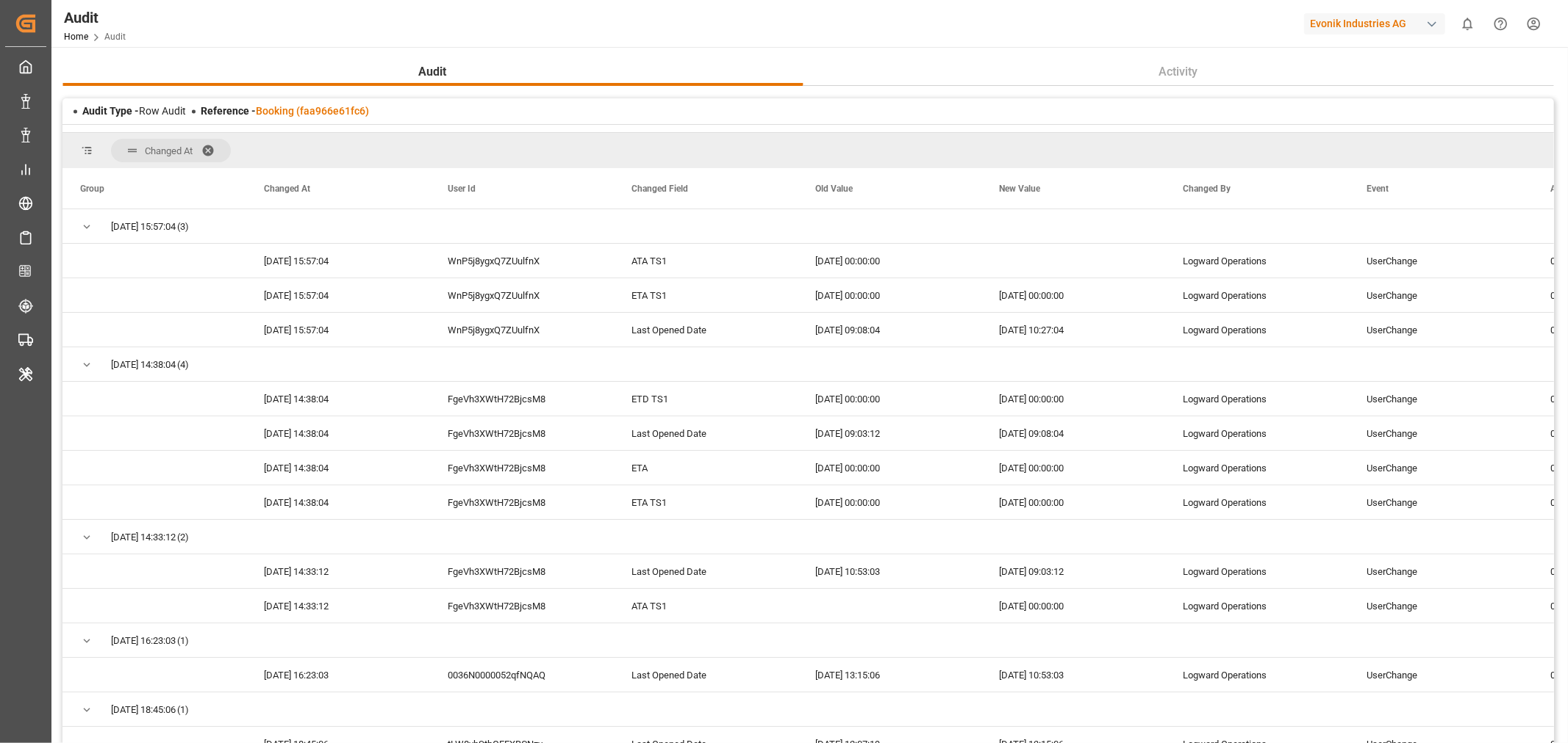
click at [208, 152] on span at bounding box center [214, 151] width 24 height 14
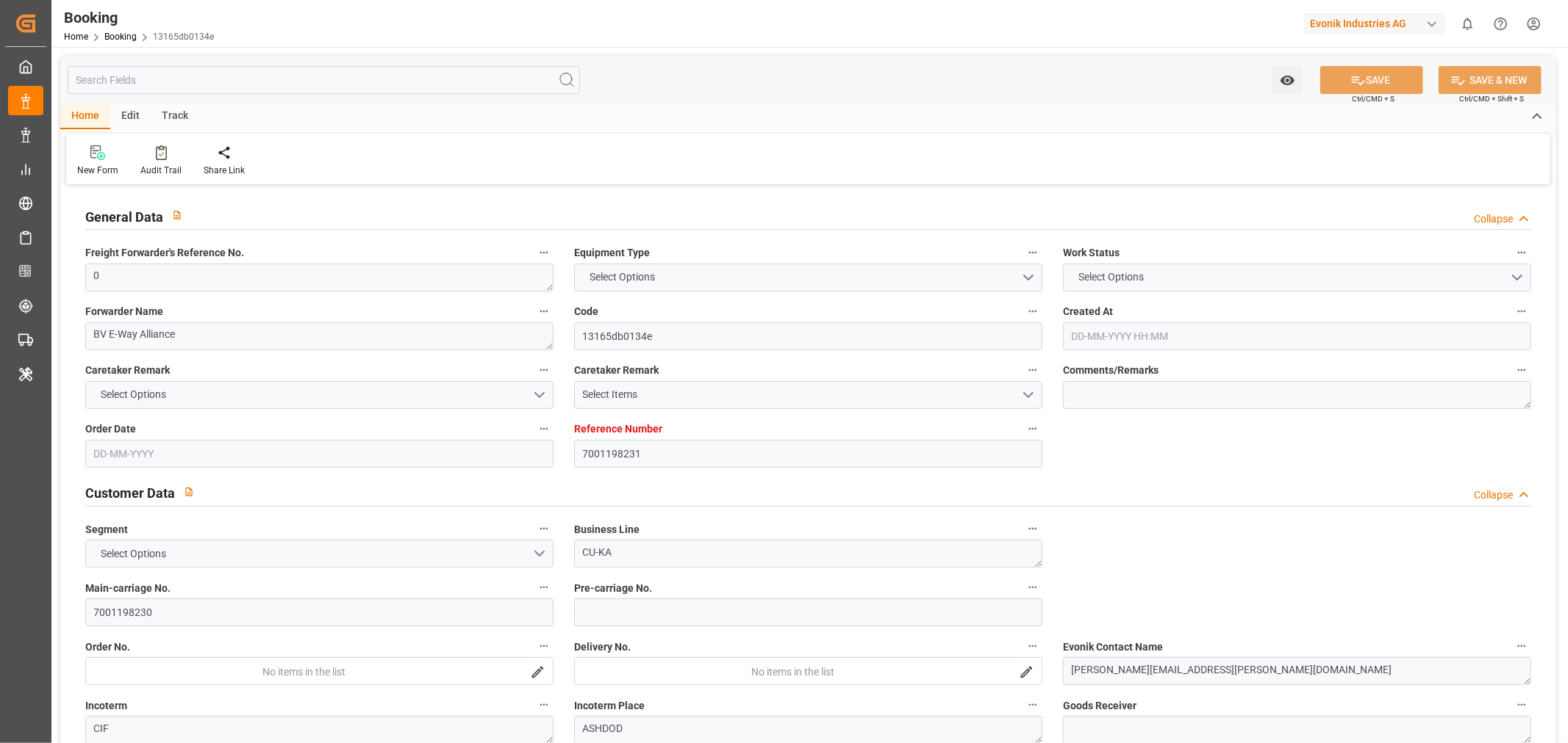
type input "7001198231"
type input "9329526"
type input "Cosco"
type input "COSCO Shipping Co. Ltd."
type input "NLRTM"
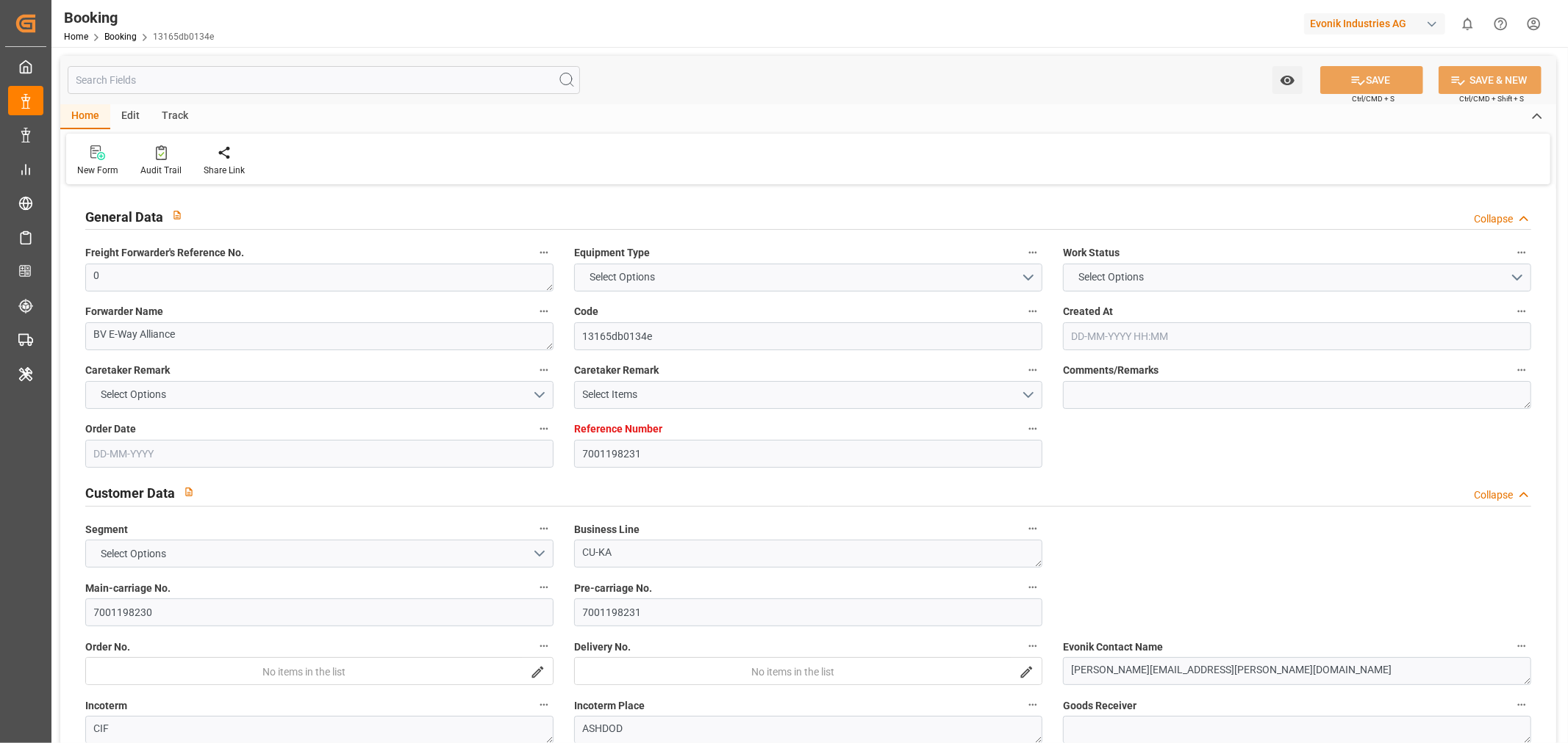
type input "ILASH"
type input "21"
type input "GRPIR"
type input "4"
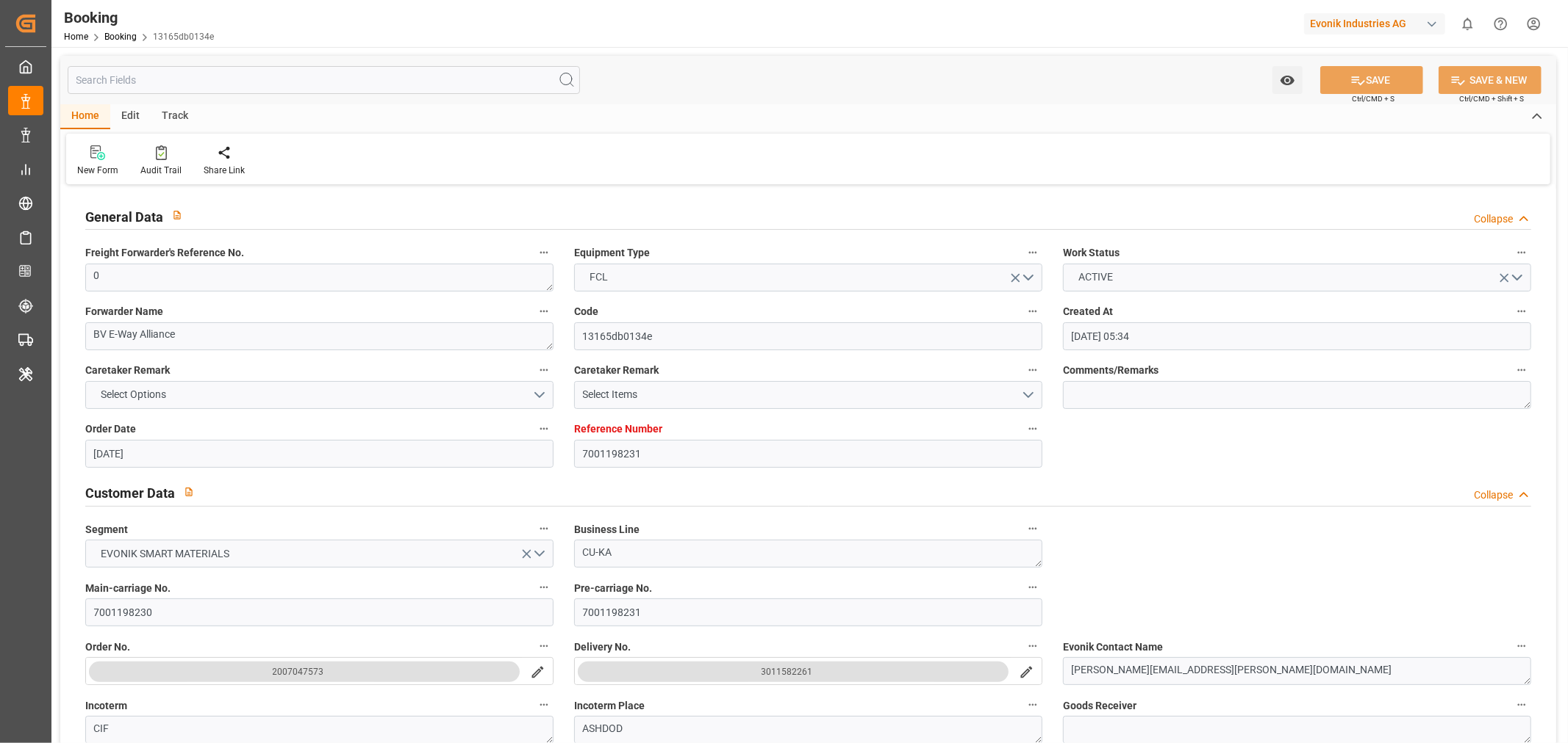
type input "[DATE] 05:34"
type input "[DATE]"
type input "[DATE] 00:00"
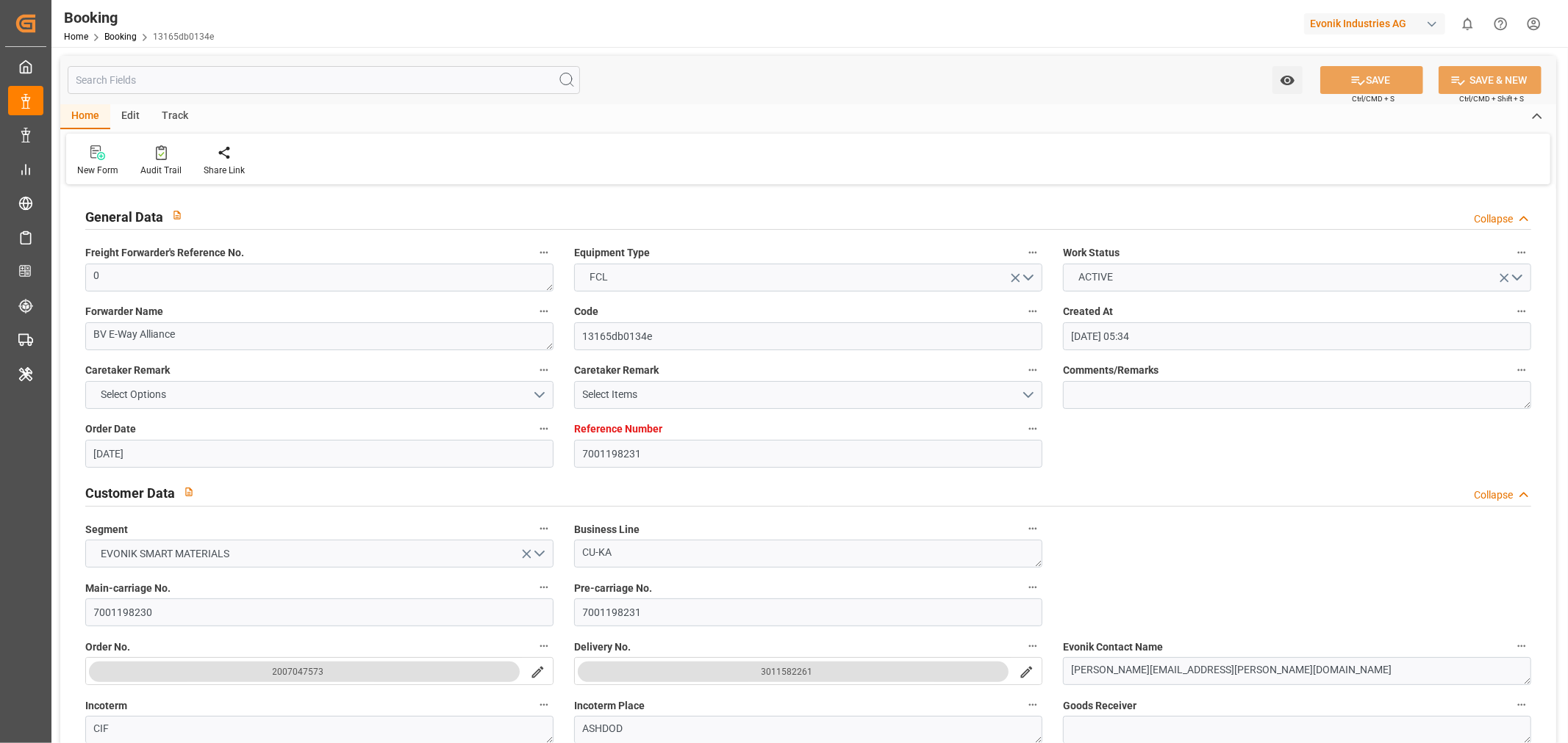
type input "[DATE] 00:00"
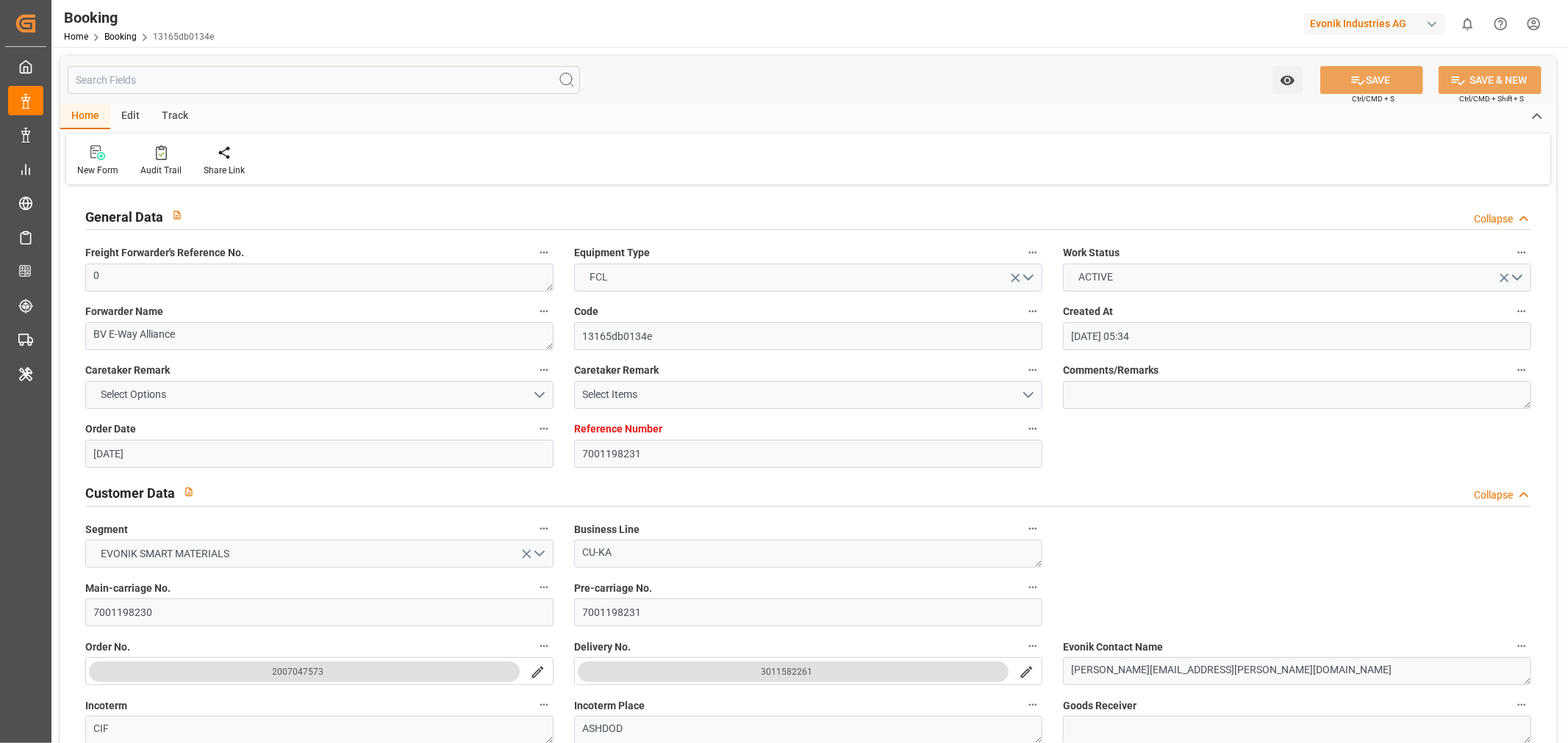
type input "[DATE] 00:00"
type input "18-07-2025 00:00"
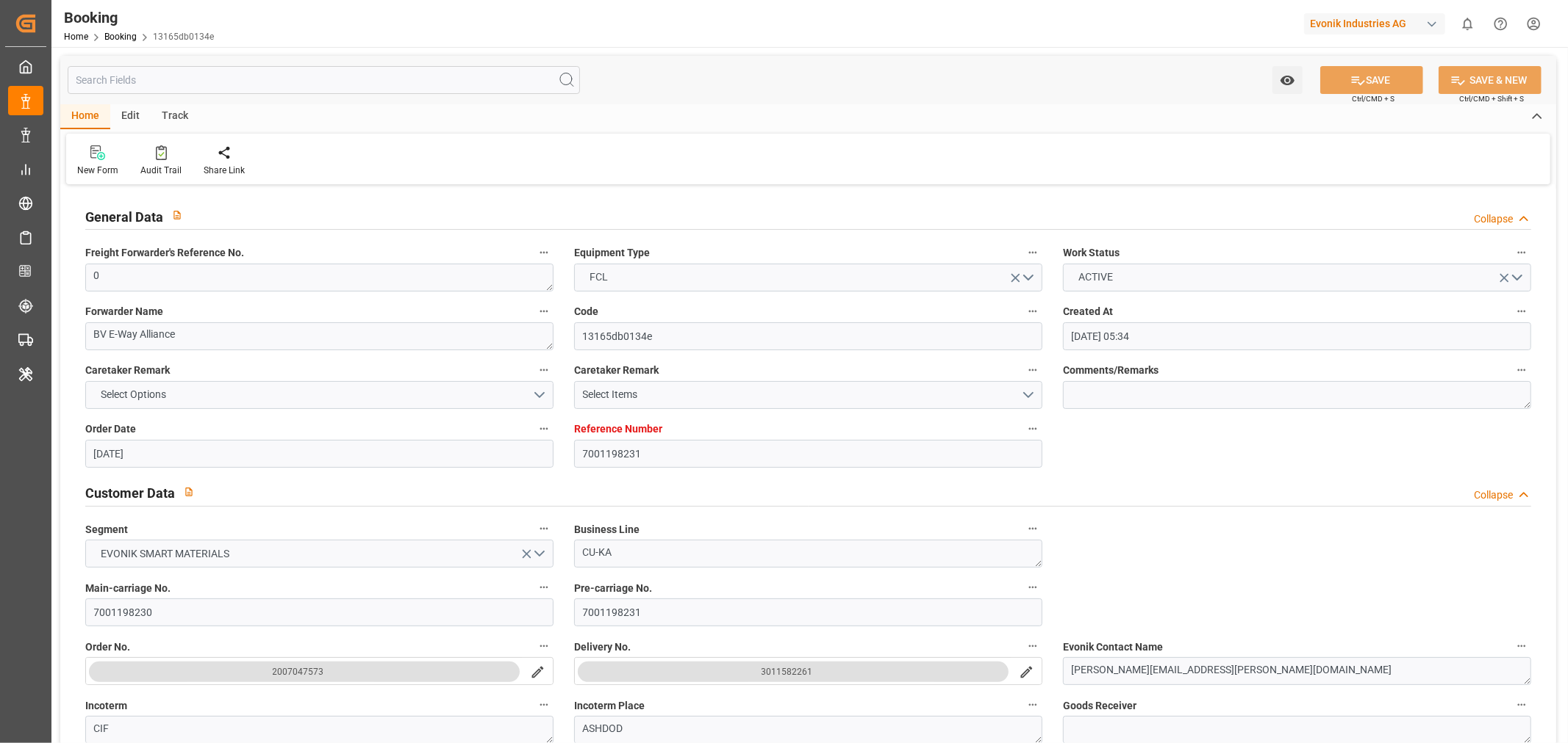
type input "18-07-2025 00:00"
type input "[DATE] 00:00"
type input "[DATE]"
type input "[DATE] 10:10"
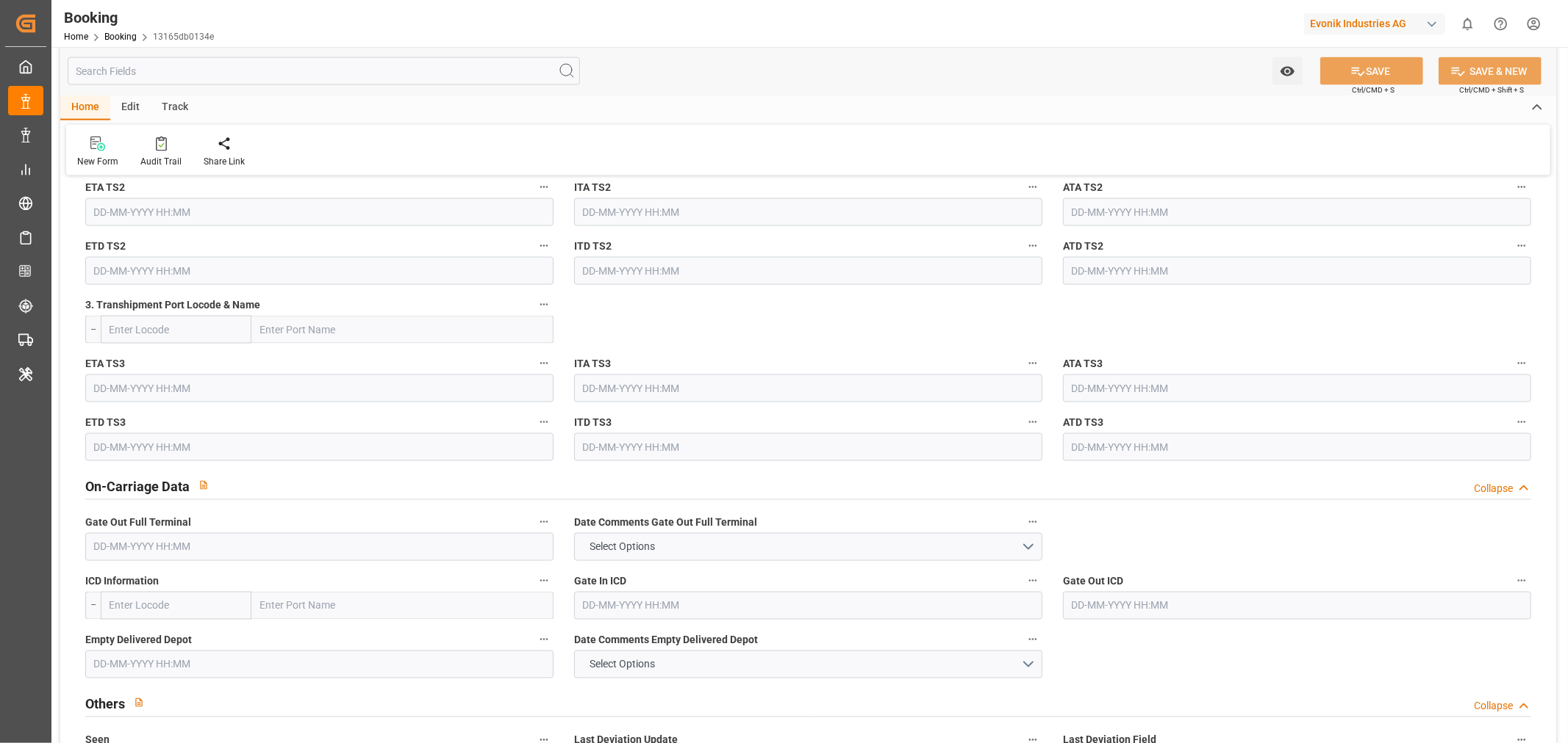
scroll to position [2040, 0]
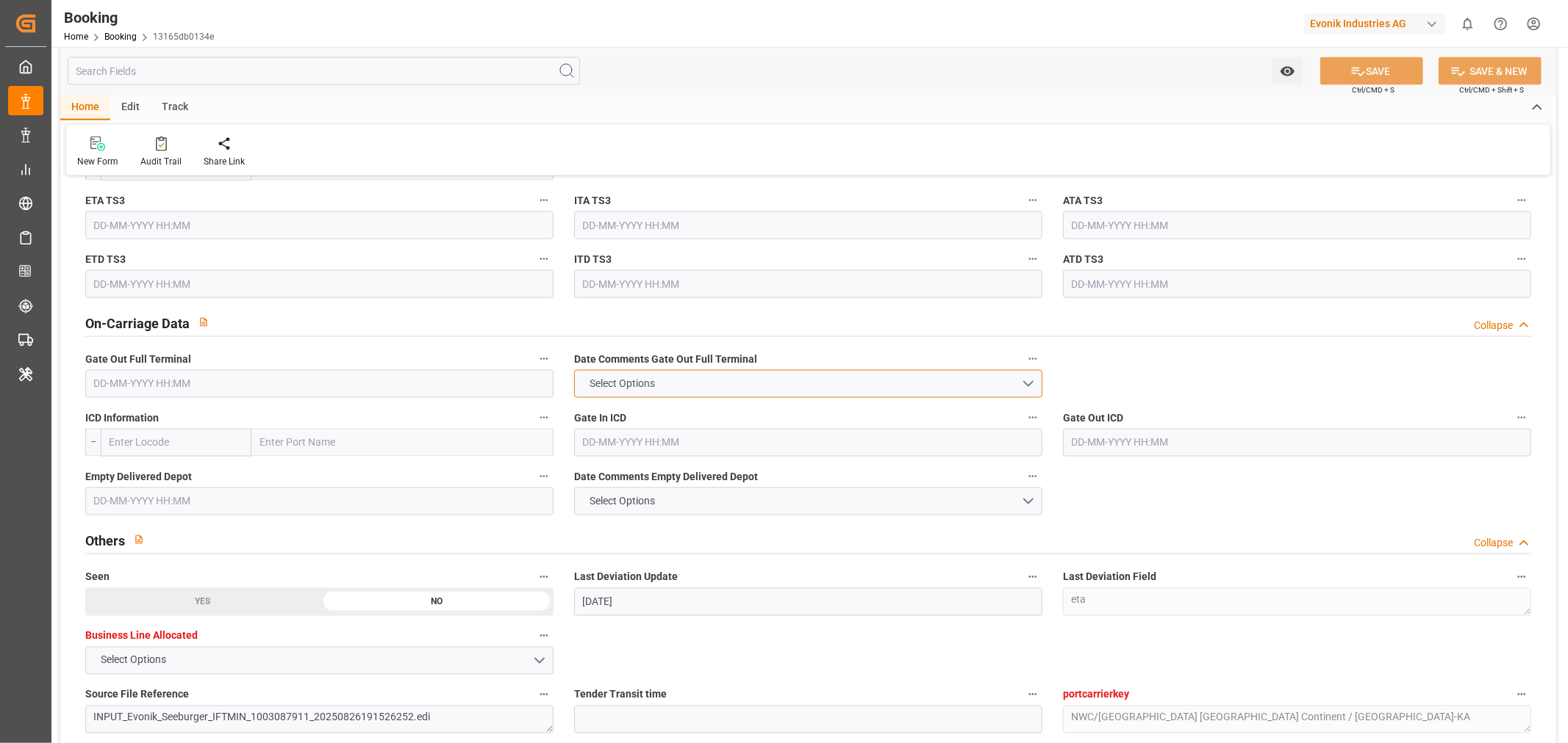
click at [1027, 387] on button "Select Options" at bounding box center [808, 384] width 468 height 28
click at [671, 392] on div "NOT PROVIDED" at bounding box center [808, 388] width 466 height 31
click at [1022, 500] on button "Select Options" at bounding box center [808, 501] width 468 height 28
click at [643, 505] on div "NOT PROVIDED" at bounding box center [808, 505] width 466 height 31
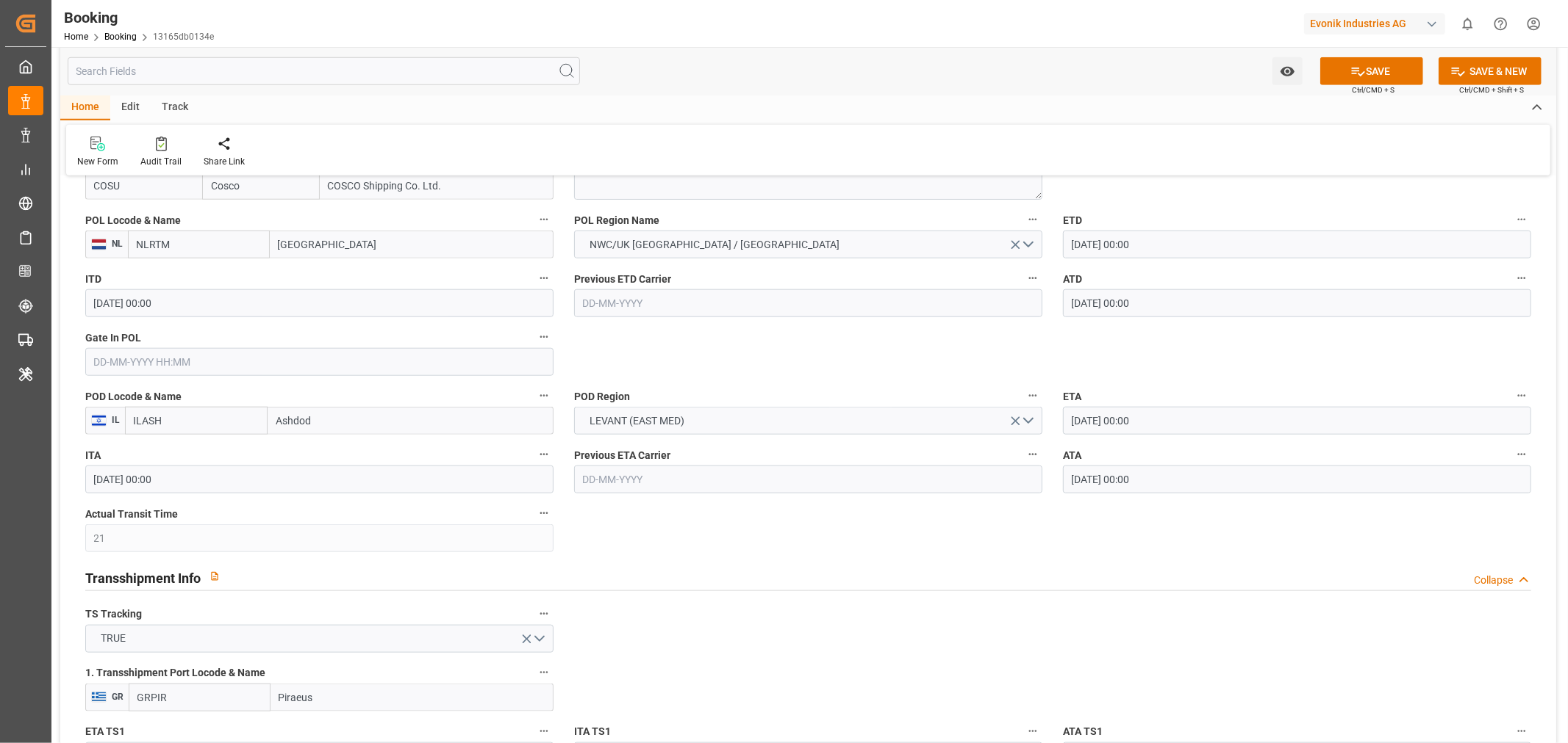
scroll to position [1305, 0]
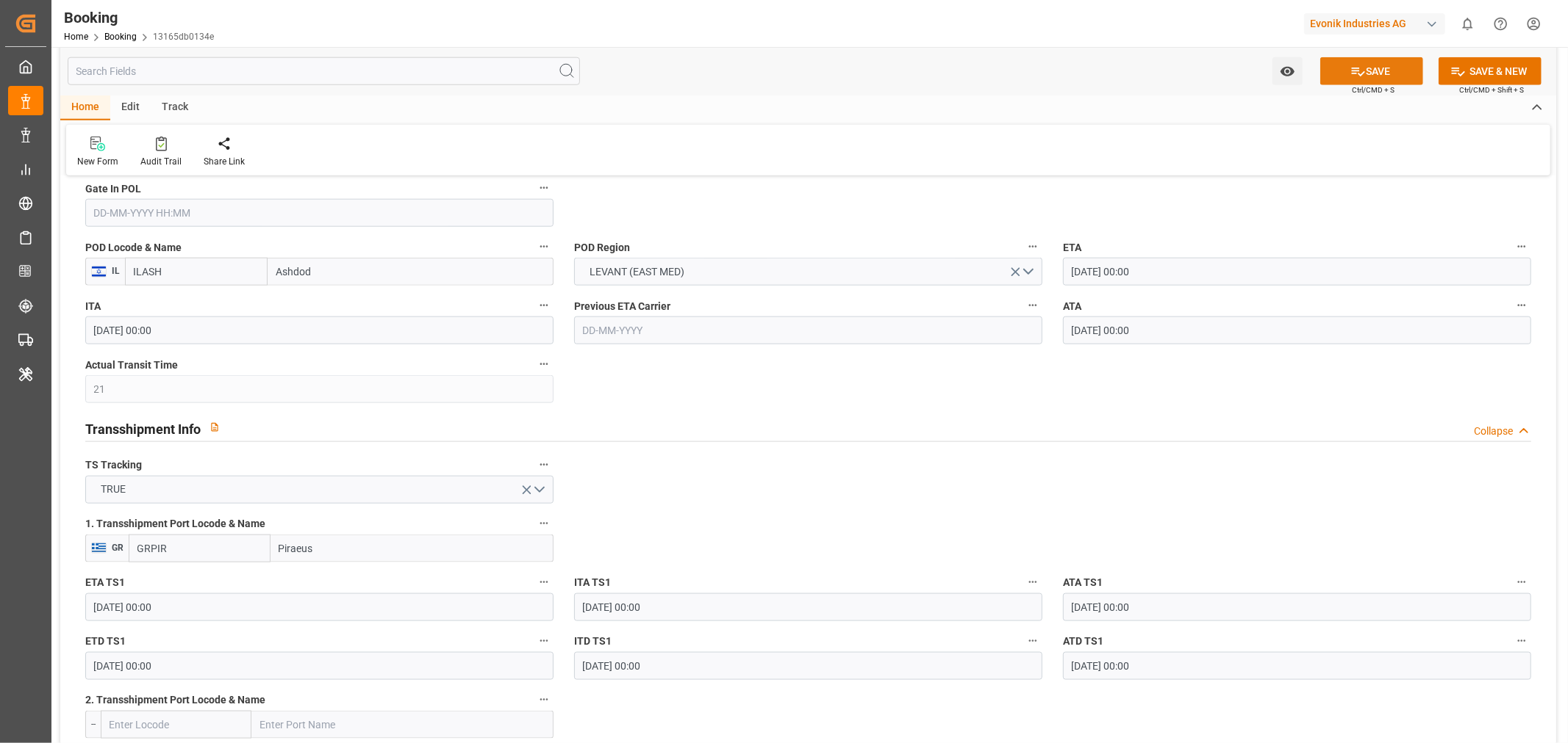
click at [1375, 72] on button "SAVE" at bounding box center [1371, 71] width 103 height 28
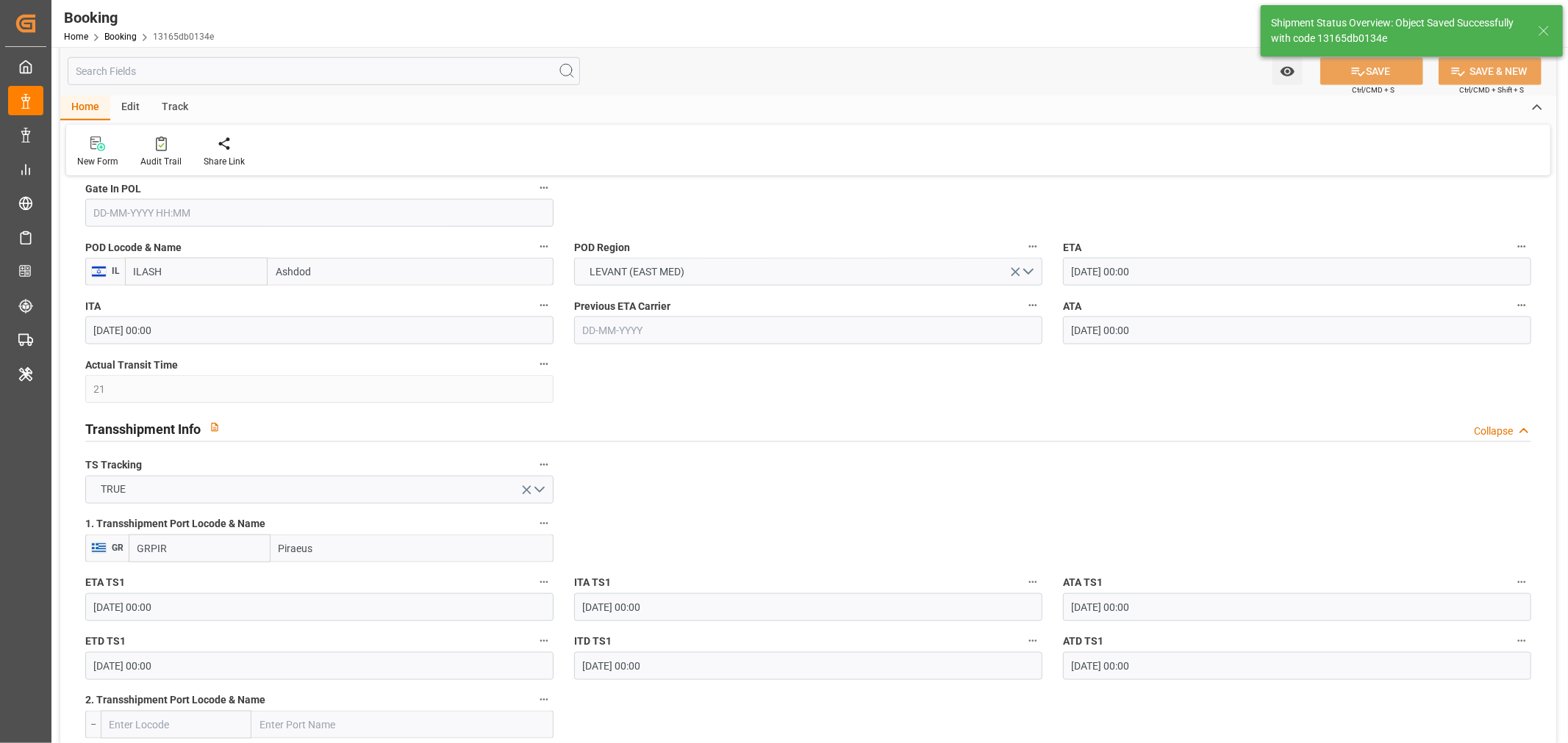
type textarea "[PERSON_NAME]"
type input "02-09-2025 11:03"
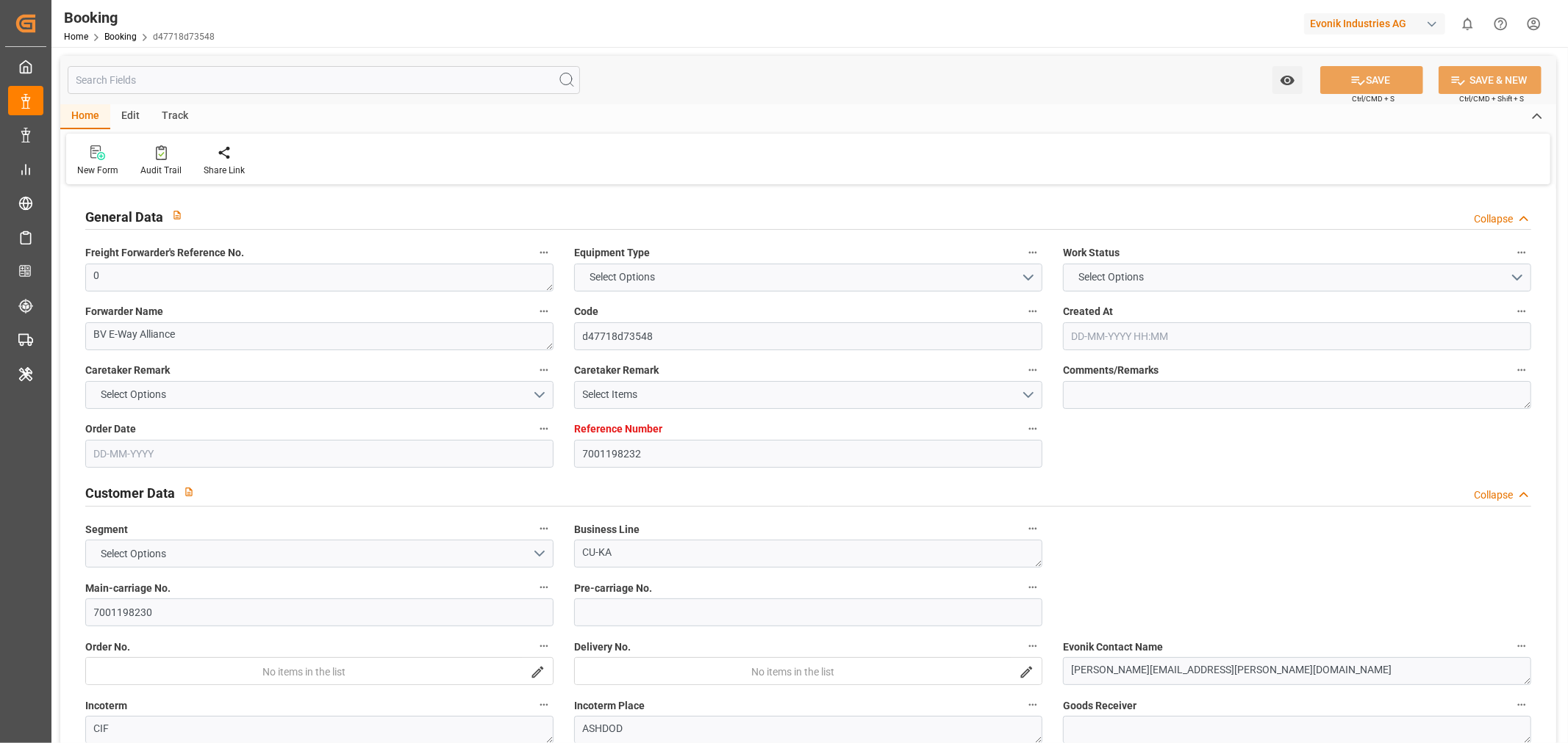
type input "7001198232"
type input "9329526"
type input "Cosco"
type input "COSCO Shipping Co. Ltd."
type input "BEANR"
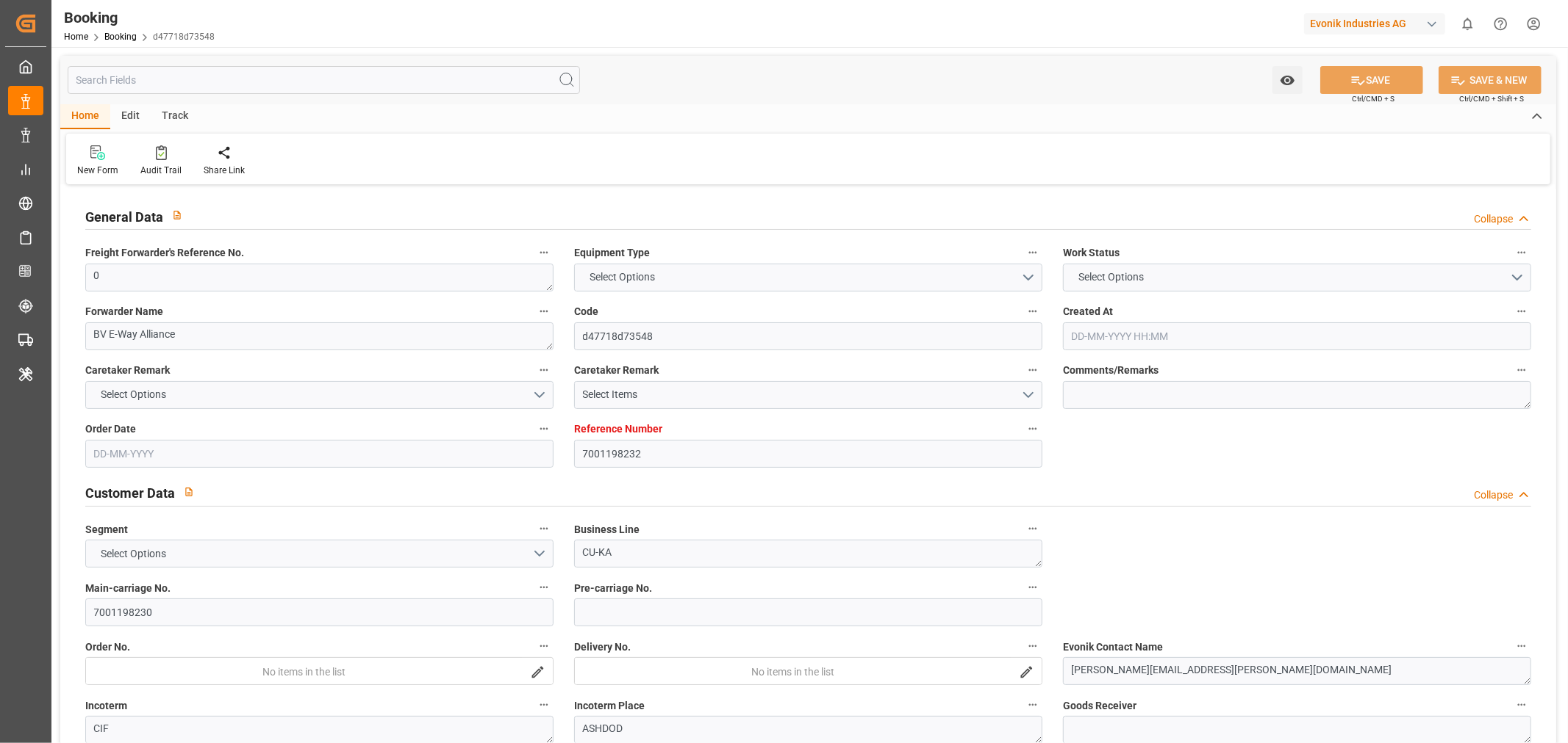
type input "ILASH"
type input "21"
type input "GRPIR"
type input "4"
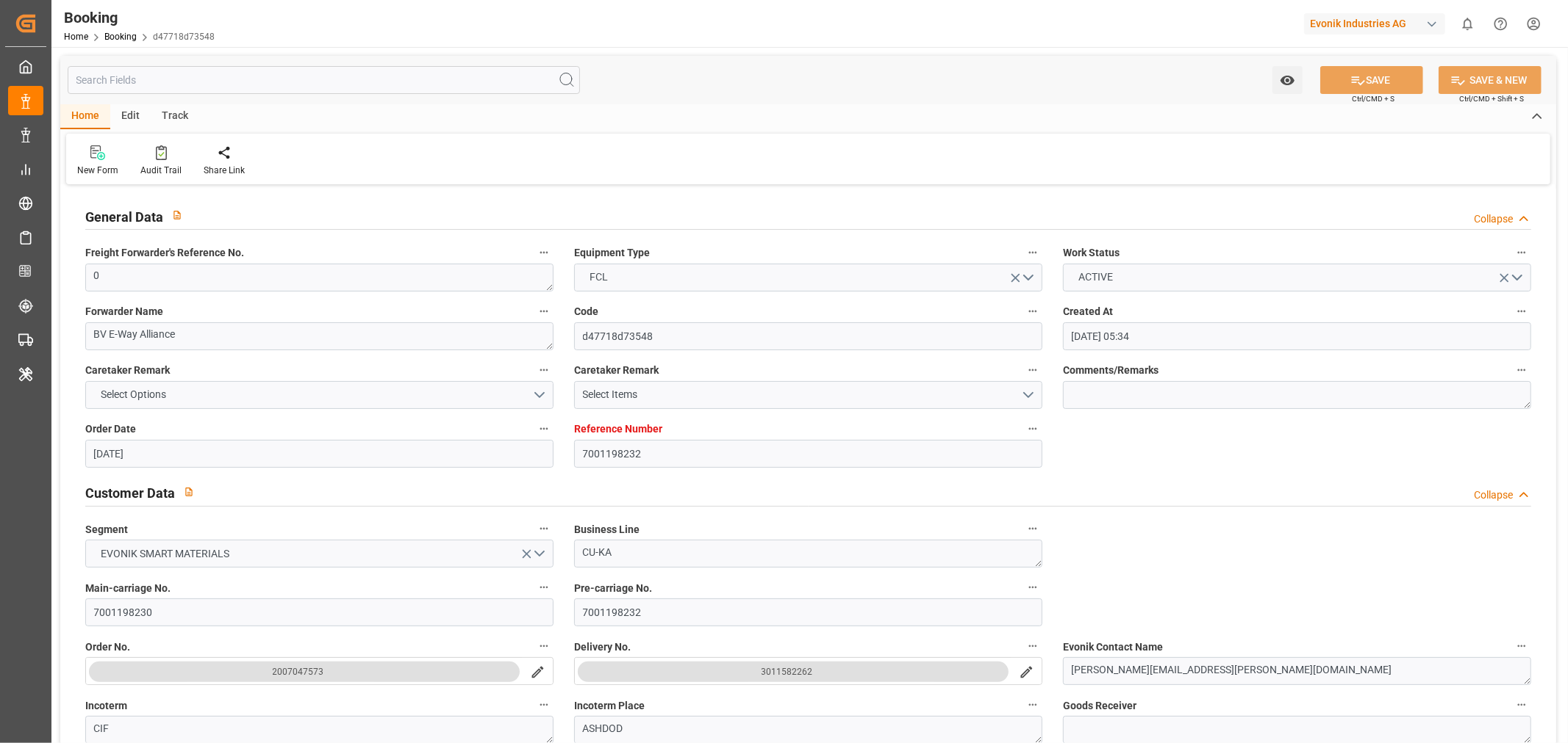
type input "[DATE] 05:34"
type input "[DATE]"
type input "[DATE] 00:00"
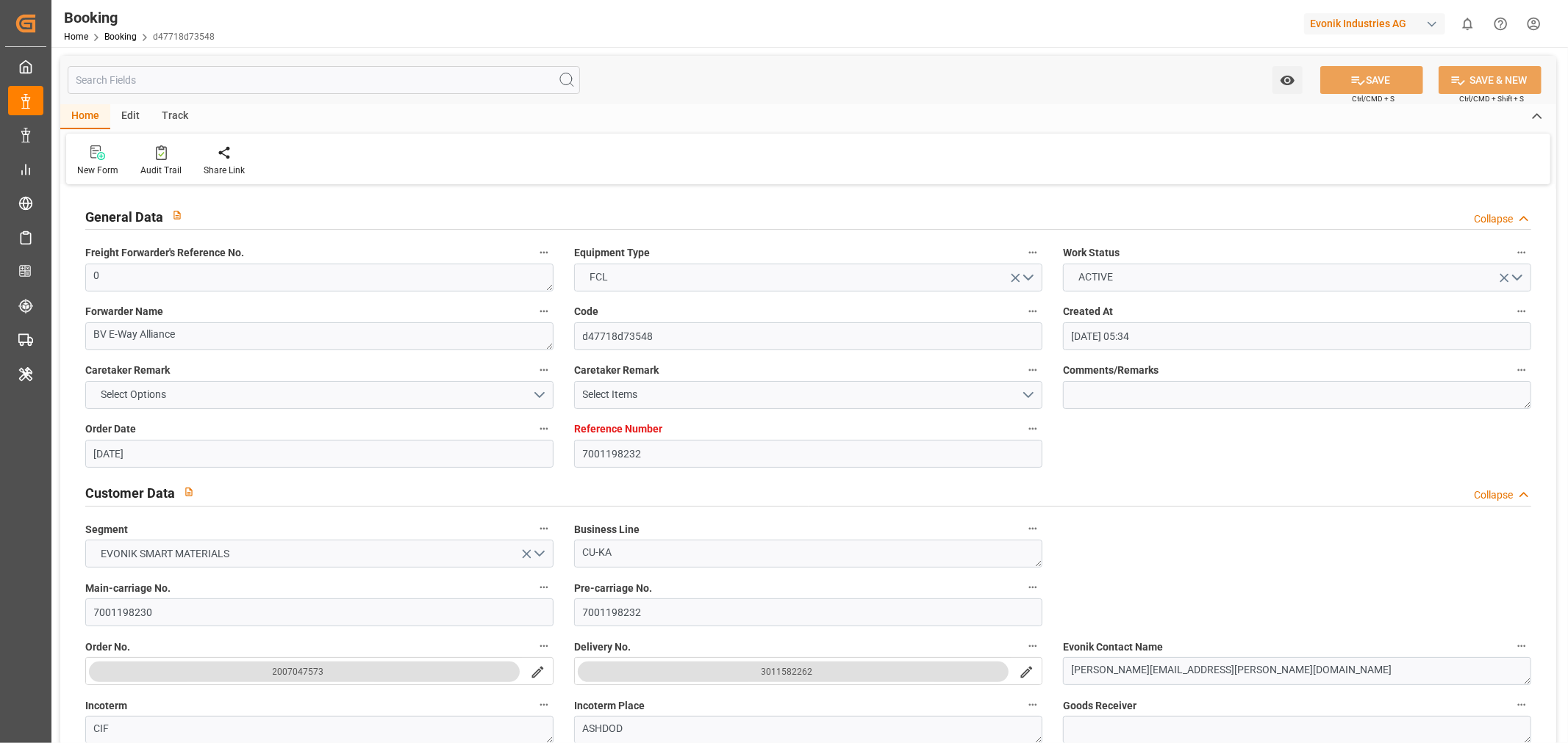
type input "[DATE] 00:00"
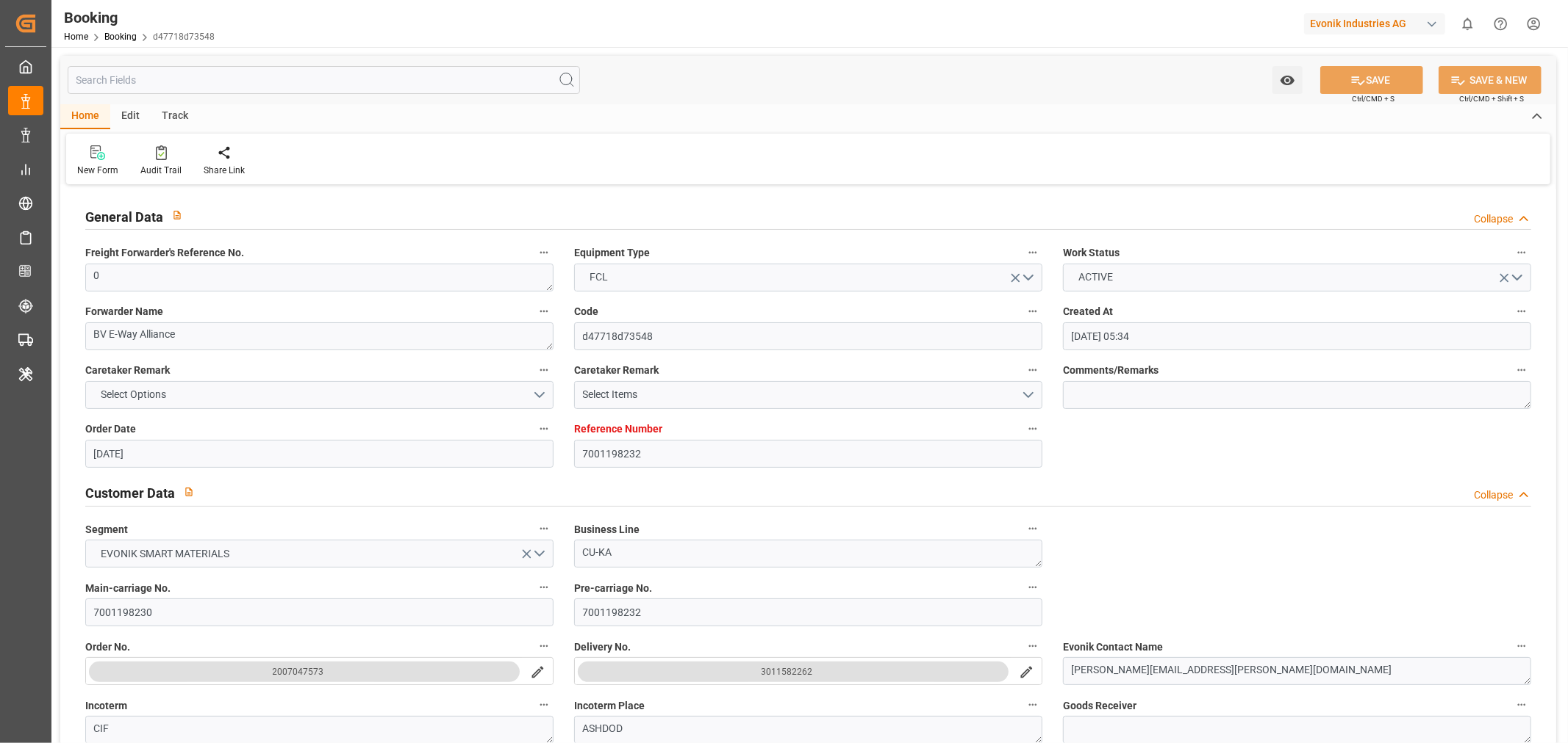
type input "[DATE] 00:00"
type input "10-07-2025 00:00"
type input "19-07-2025 00:00"
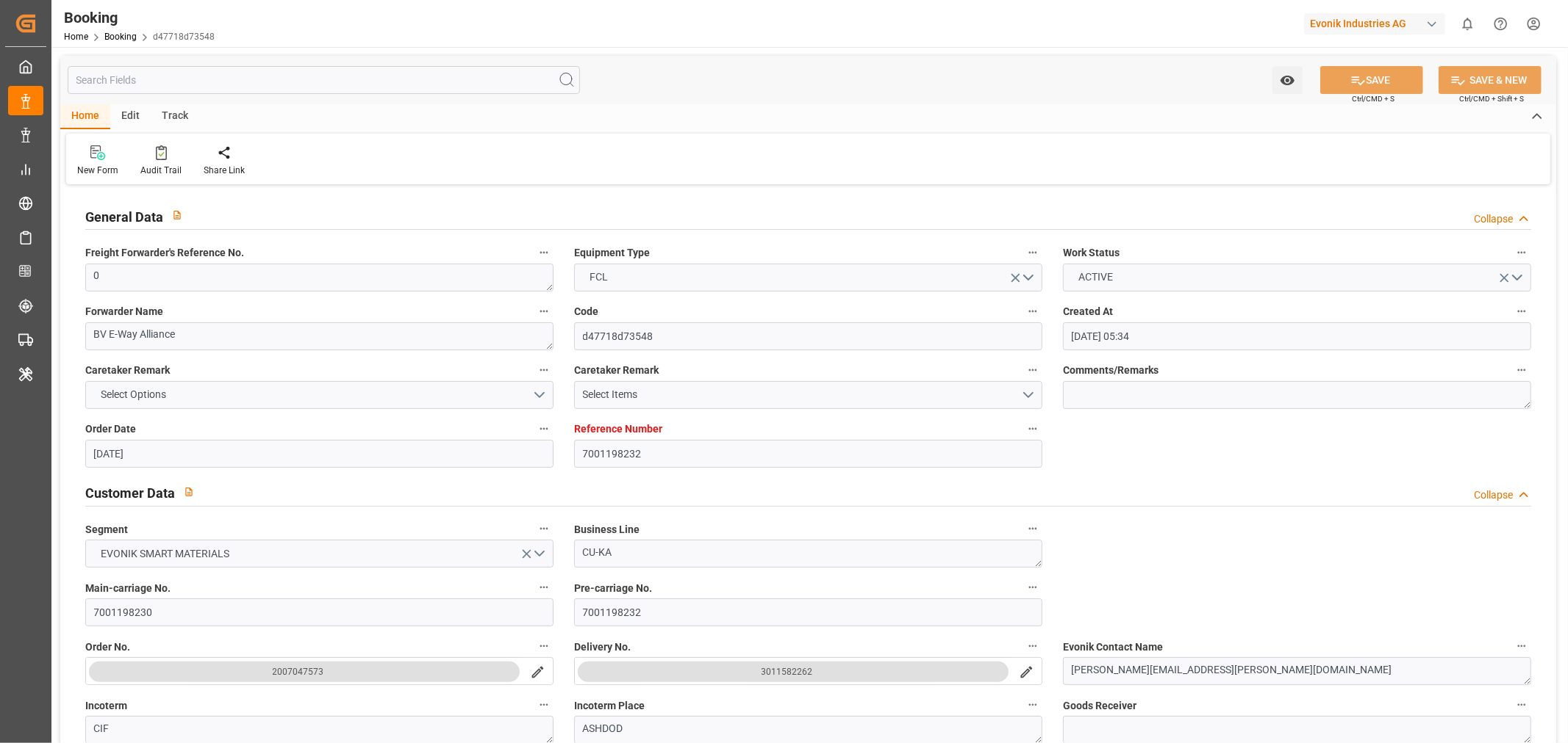
type input "19-07-2025 00:00"
type input "[DATE]"
type input "01-09-2025 10:10"
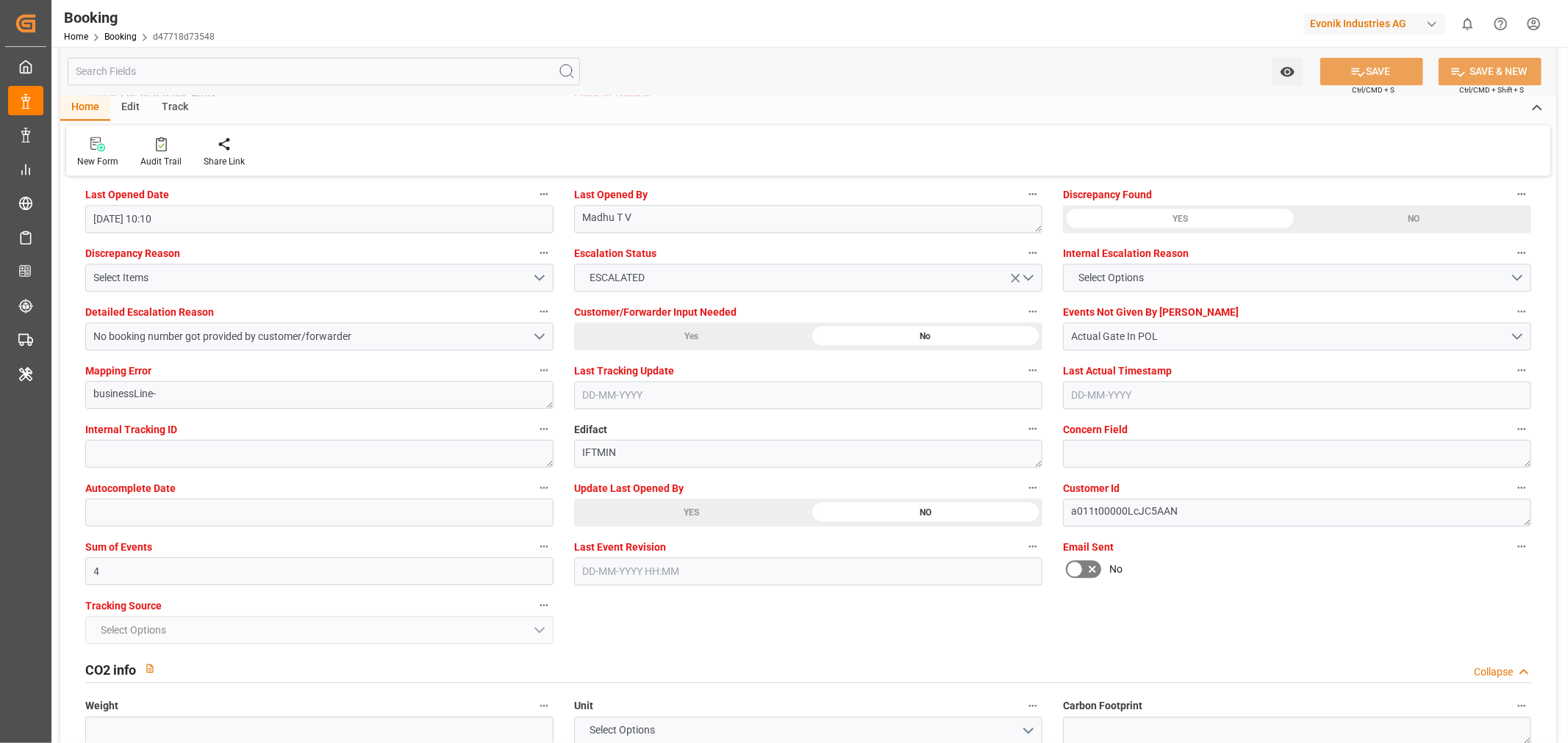
scroll to position [2774, 0]
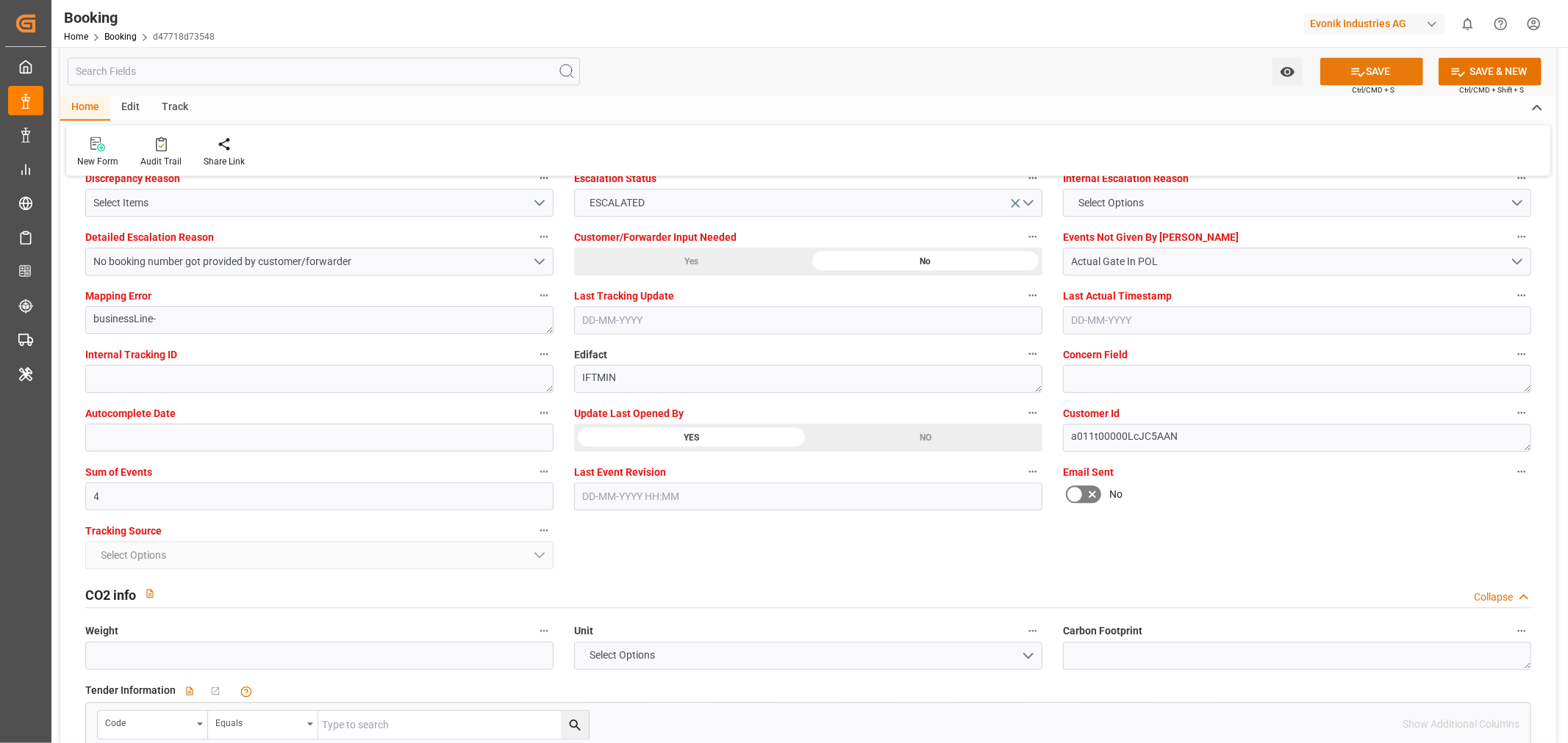
click at [1361, 70] on icon at bounding box center [1357, 71] width 16 height 16
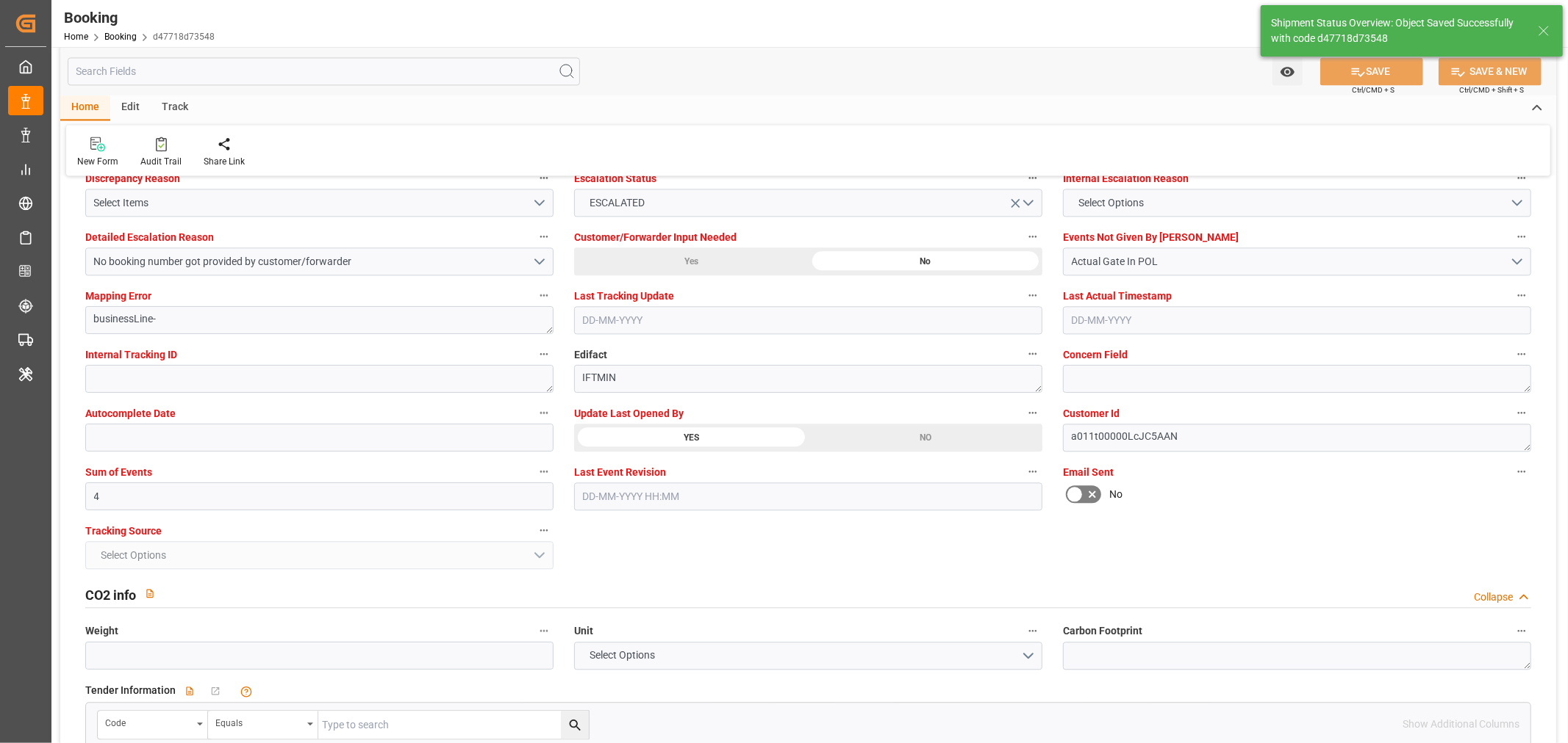
type textarea "[PERSON_NAME]"
type input "02-09-2025 11:04"
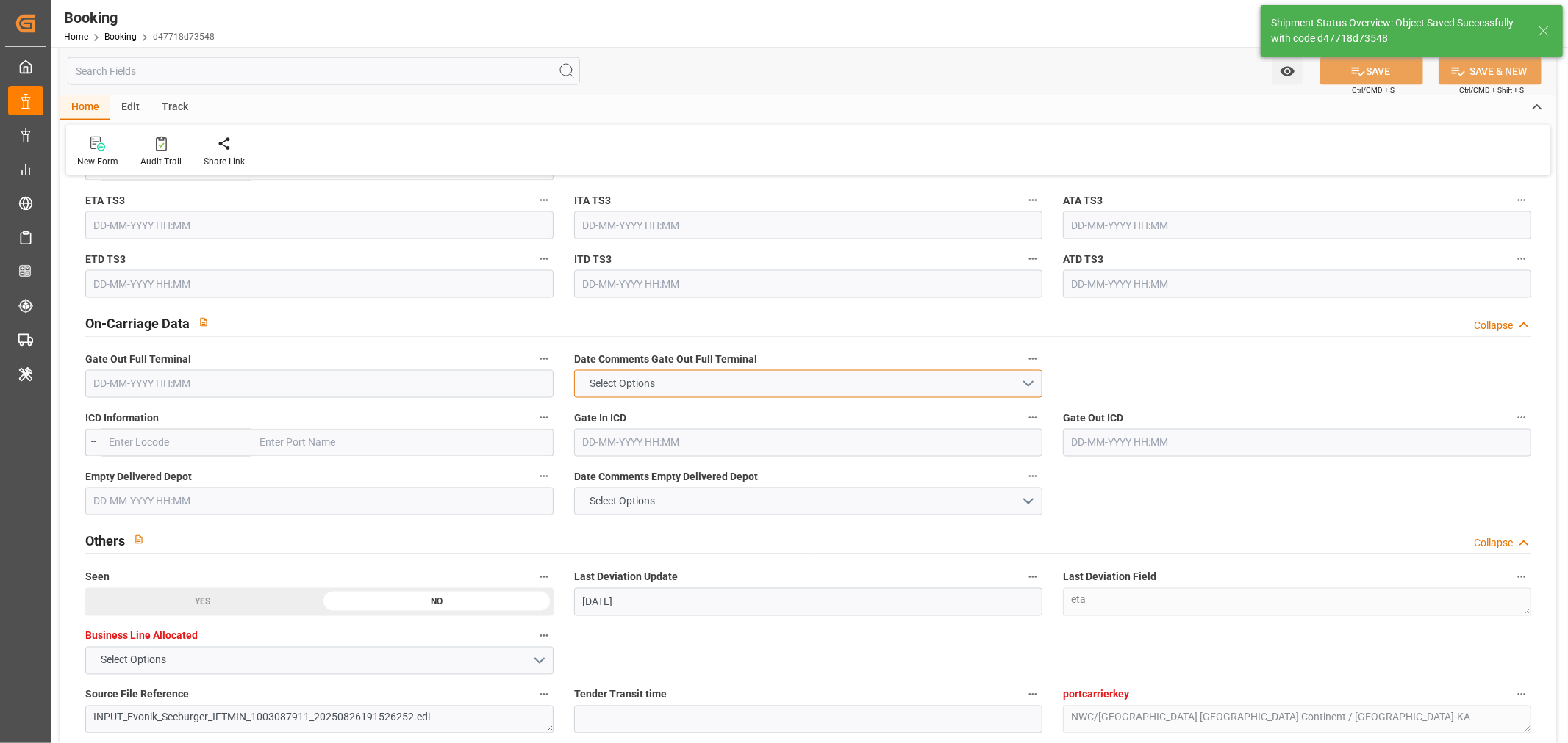
click at [1027, 380] on button "Select Options" at bounding box center [808, 384] width 468 height 28
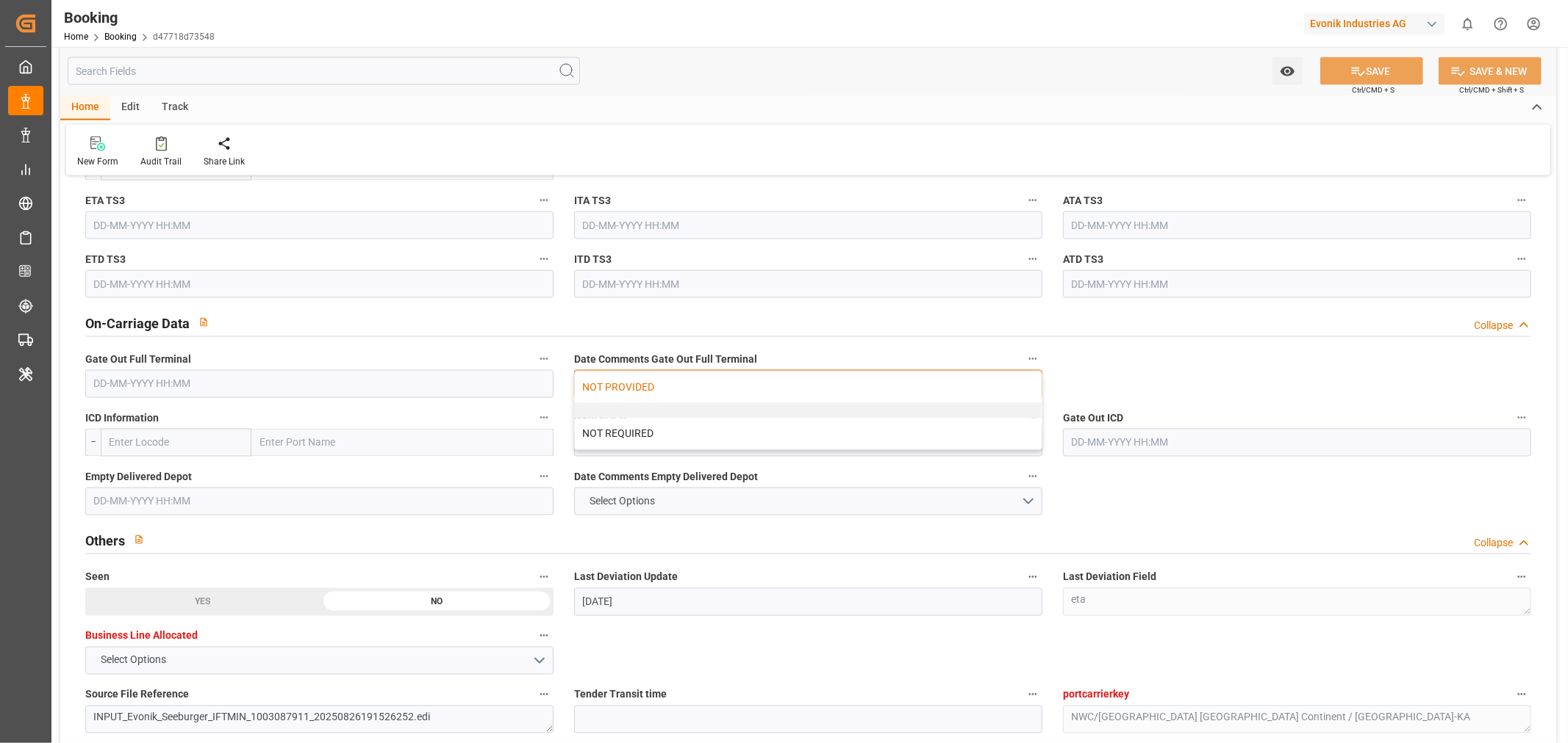
click at [652, 382] on div "NOT PROVIDED" at bounding box center [808, 388] width 466 height 31
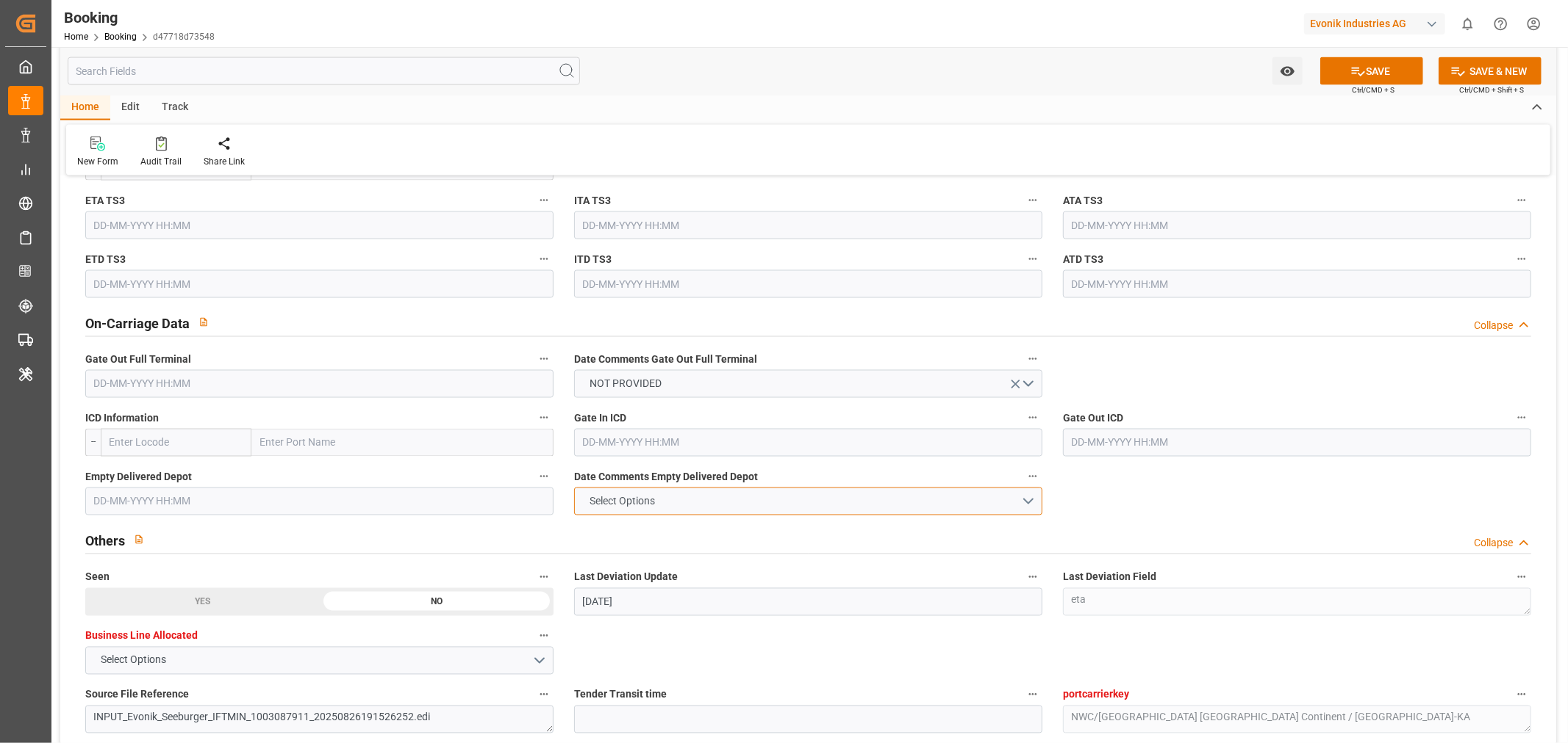
click at [1027, 502] on button "Select Options" at bounding box center [808, 501] width 468 height 28
click at [635, 511] on div "NOT PROVIDED" at bounding box center [808, 505] width 466 height 31
click at [1379, 73] on button "SAVE" at bounding box center [1371, 71] width 103 height 28
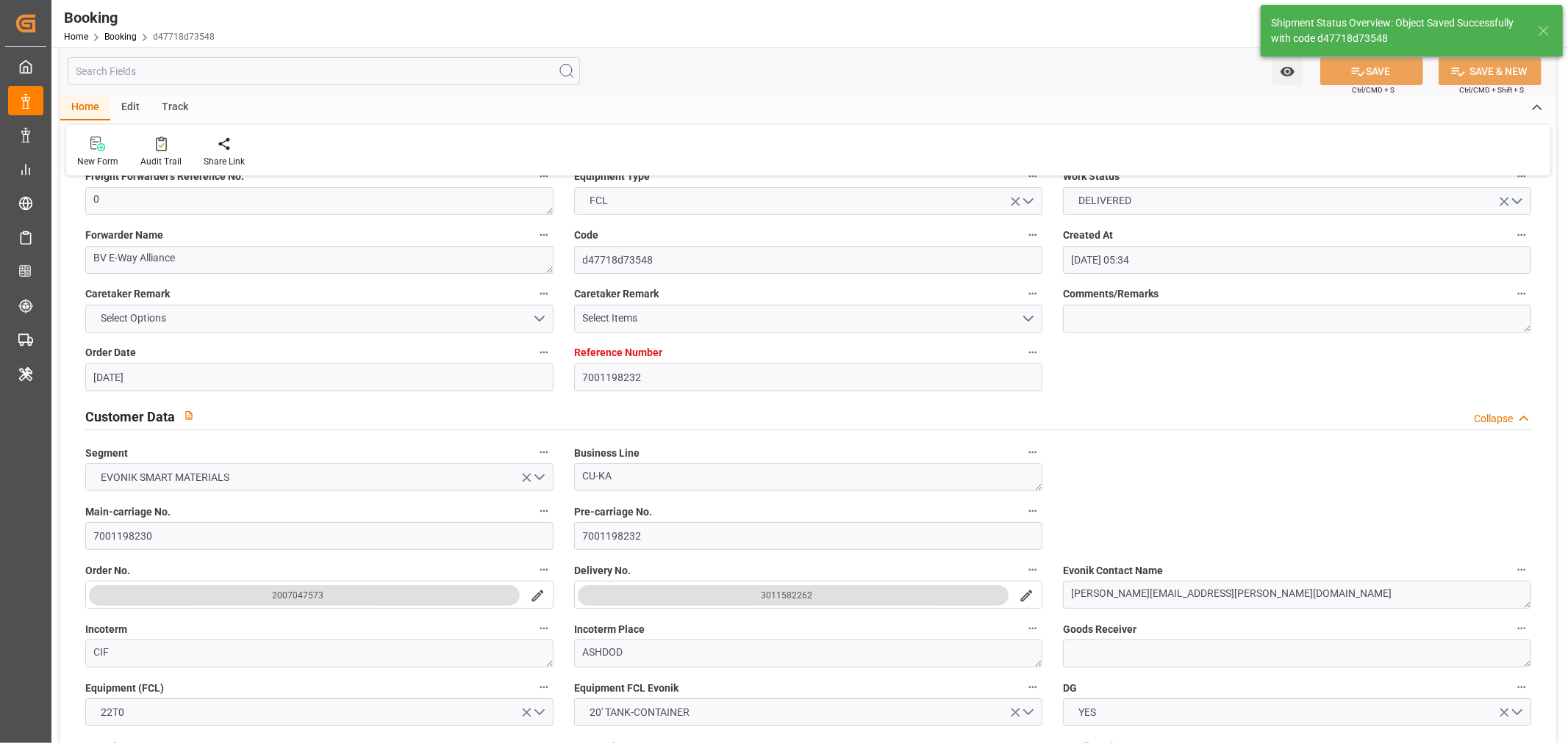
scroll to position [0, 0]
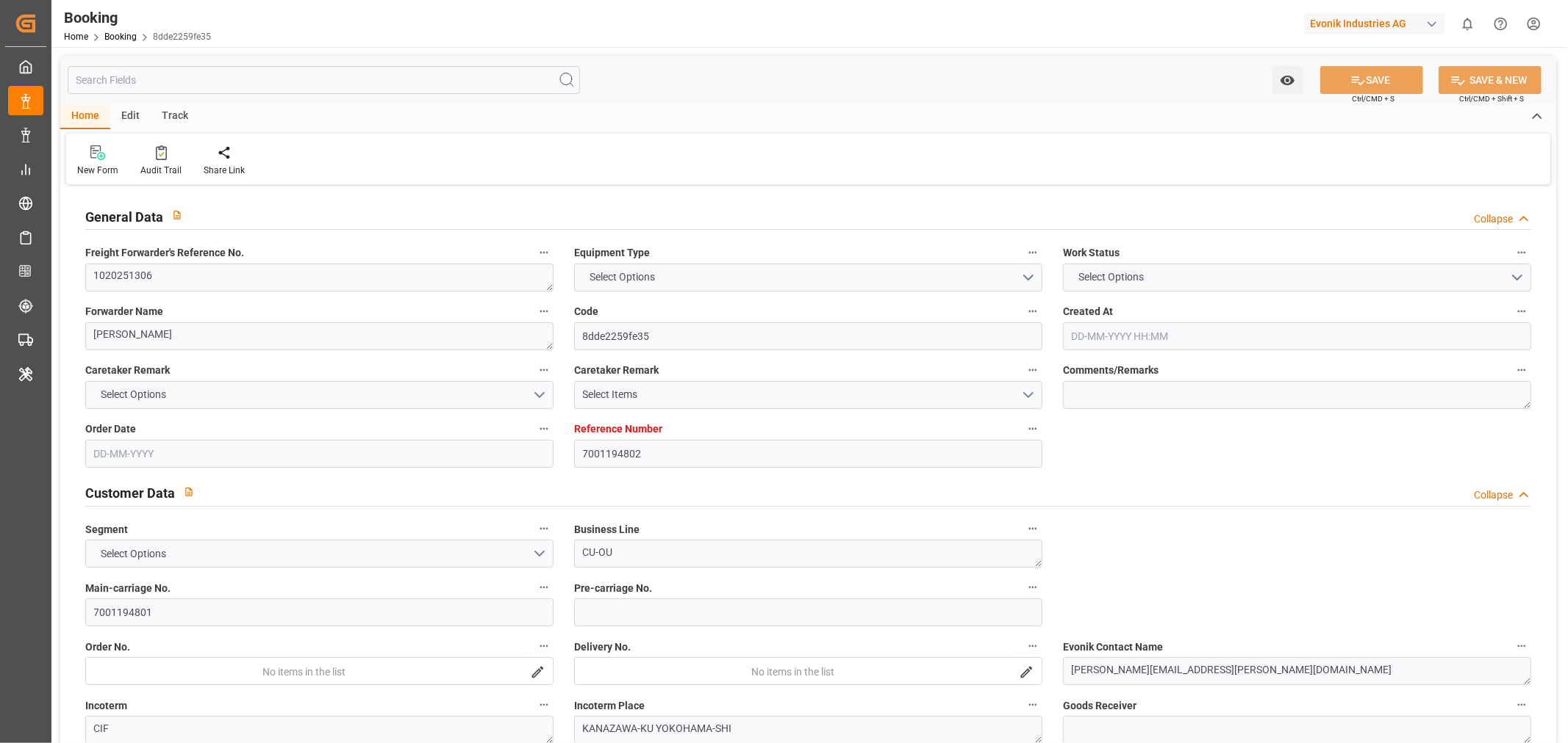
type input "7001194802"
type input "9922548"
type input "Cosco"
type input "COSCO Shipping Co. Ltd."
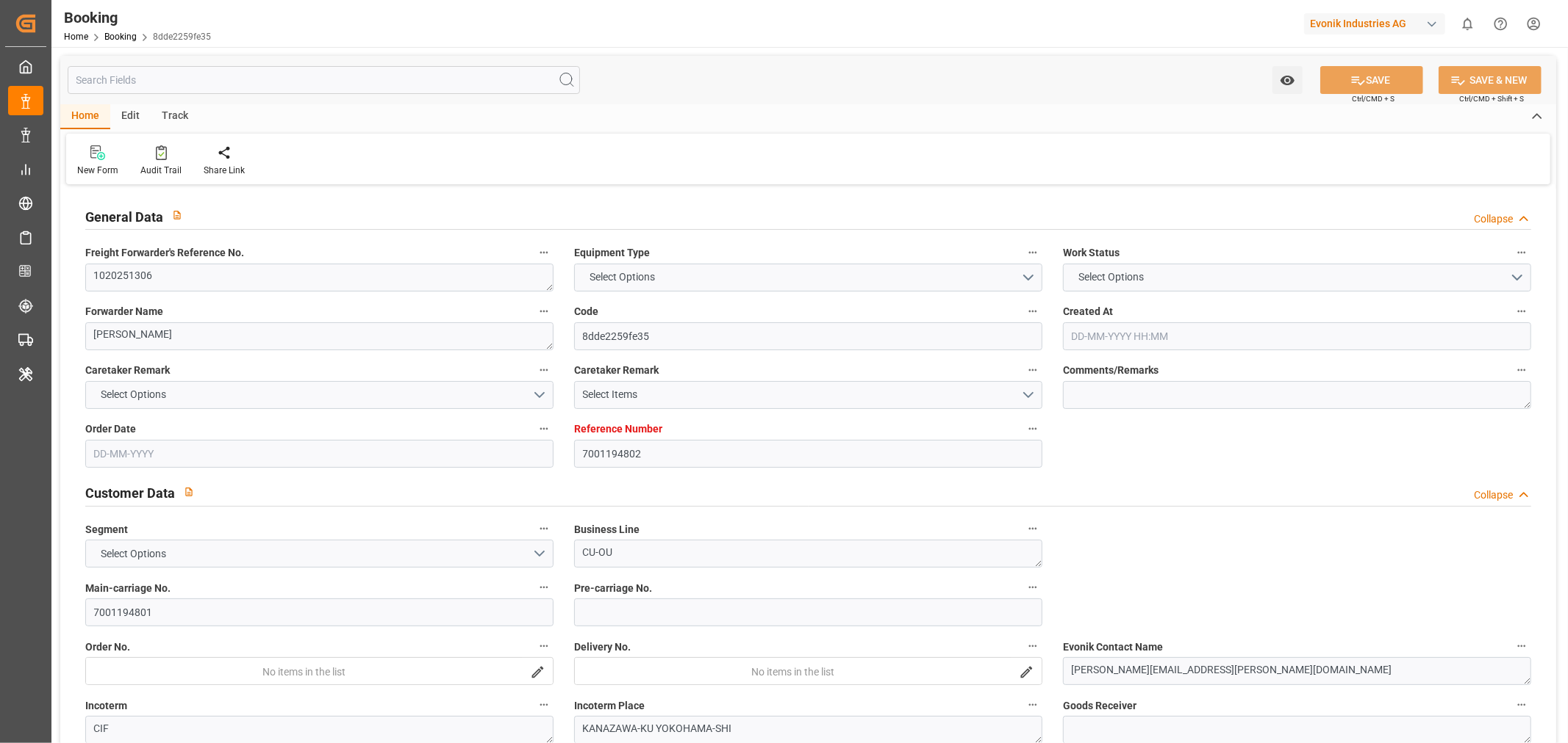
type input "BEANR"
type input "JPYOK"
type input "44"
type input "CNSHG"
type input "0"
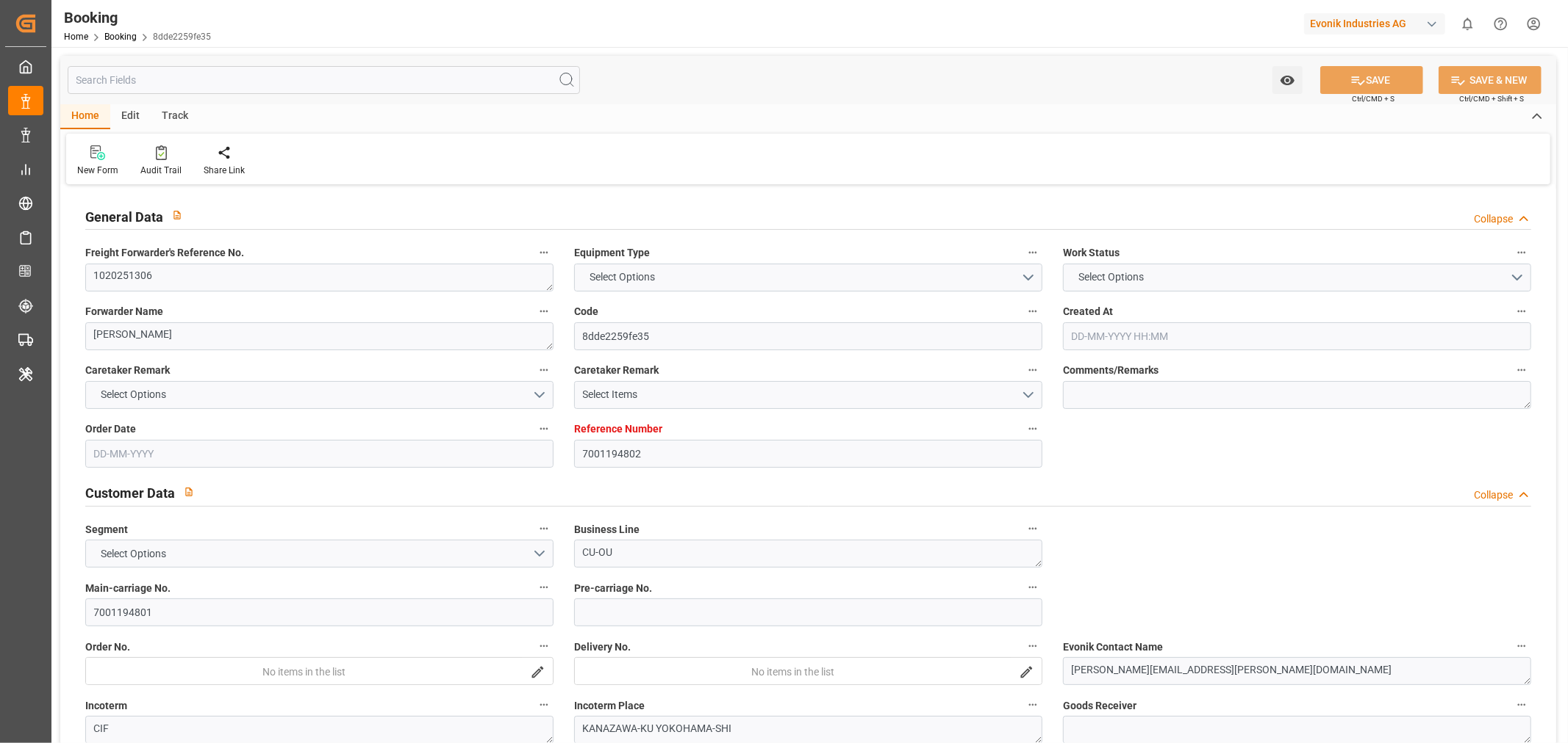
type input "BEANR"
type input "JPYOK"
type input "9907380"
type input "[DATE] 08:33"
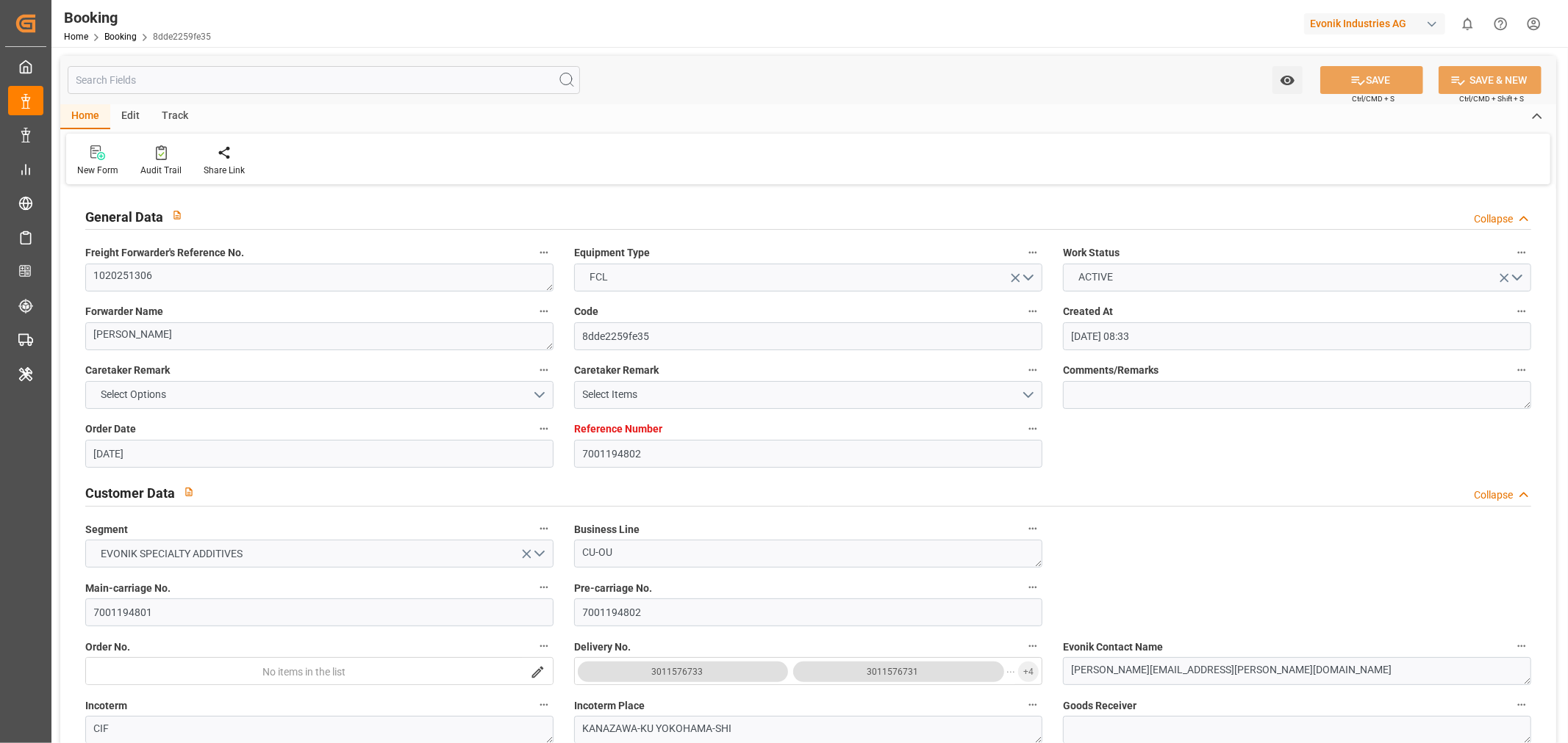
type input "[DATE]"
type input "[DATE] 00:00"
type input "[DATE] 09:00"
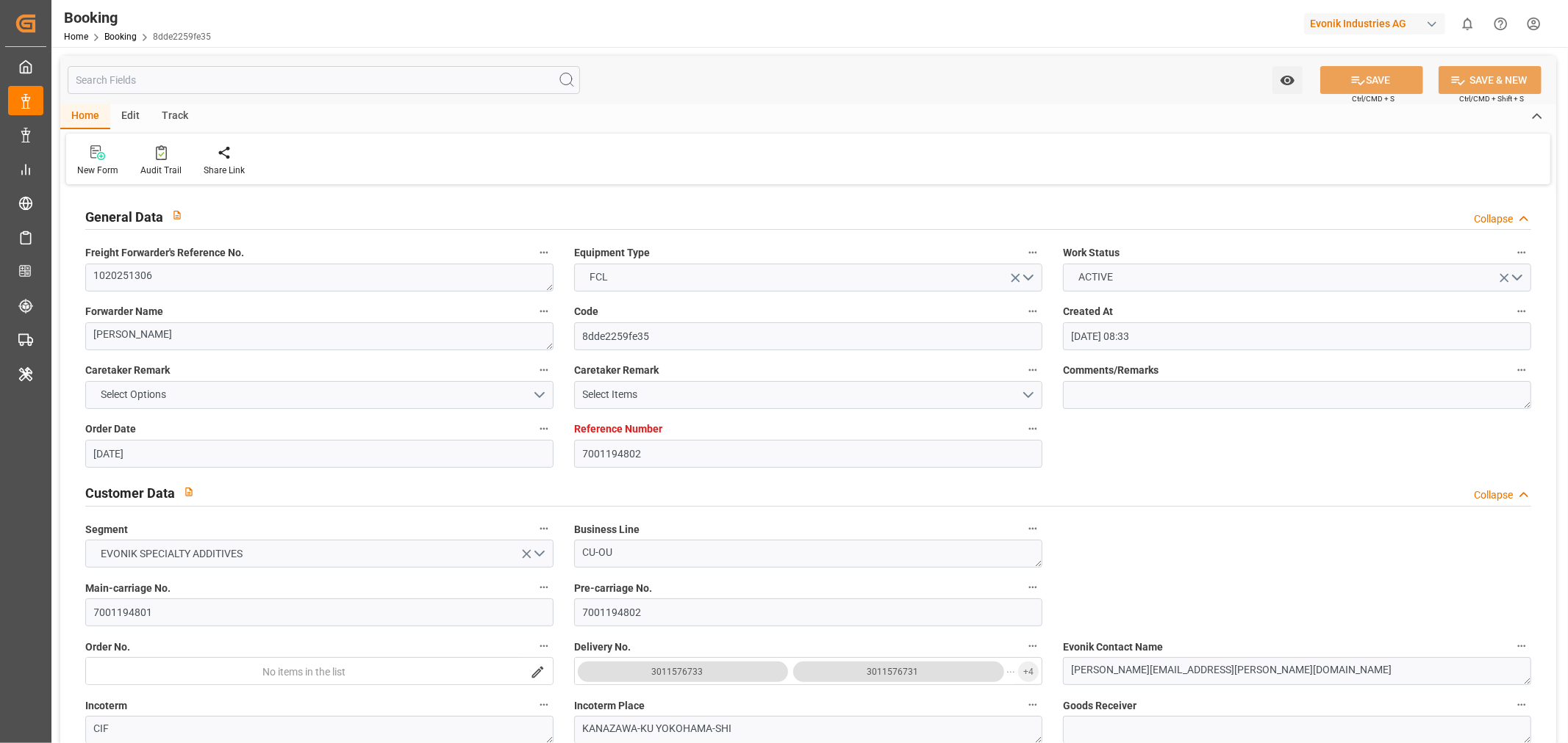
type input "[DATE] 00:00"
type input "[DATE] 10:44"
type input "[DATE] 13:00"
type input "[DATE] 08:00"
type input "[DATE] 00:00"
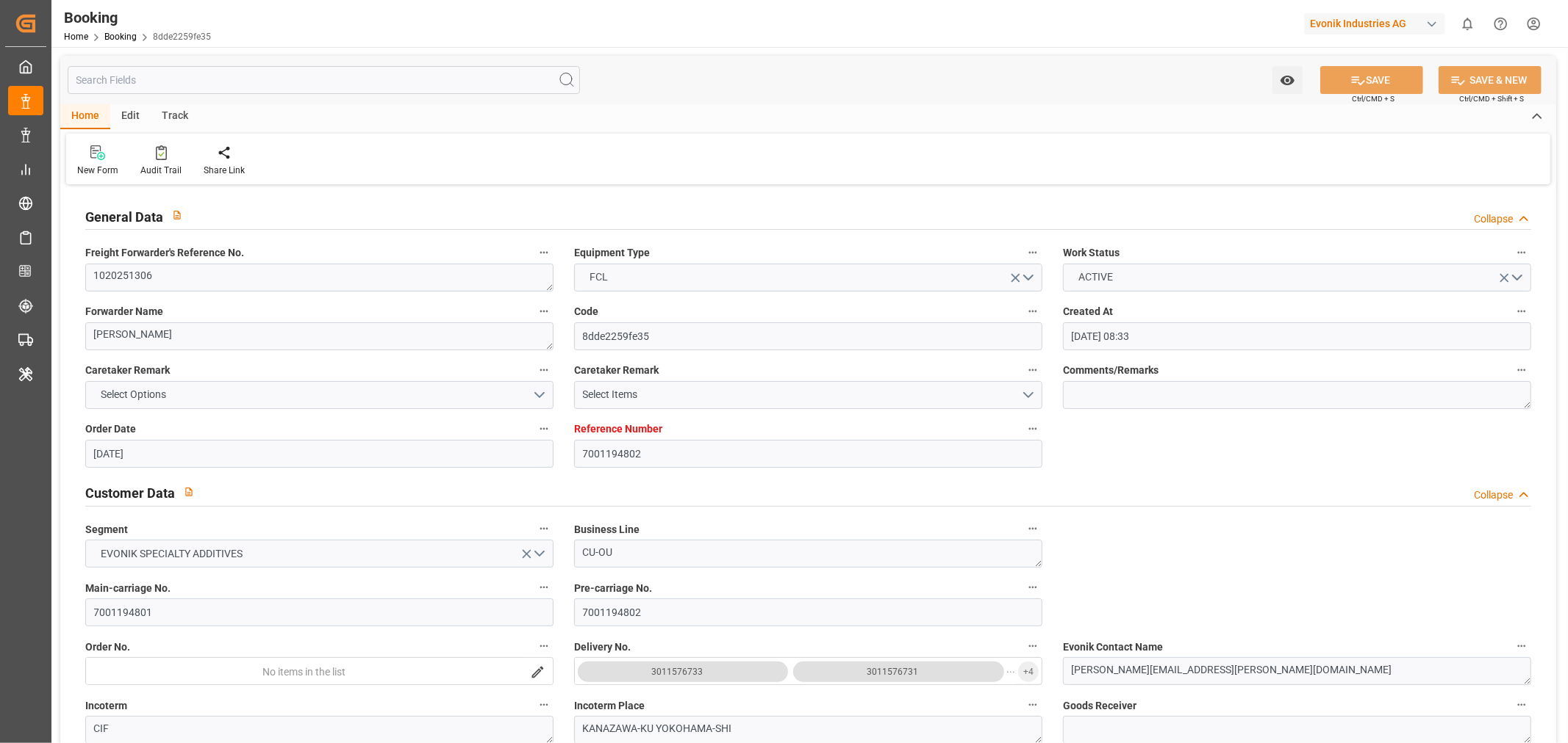
type input "[DATE] 06:47"
type input "[DATE] 12:00"
type input "[DATE] 00:00"
type input "[DATE] 13:00"
type input "[DATE] 12:00"
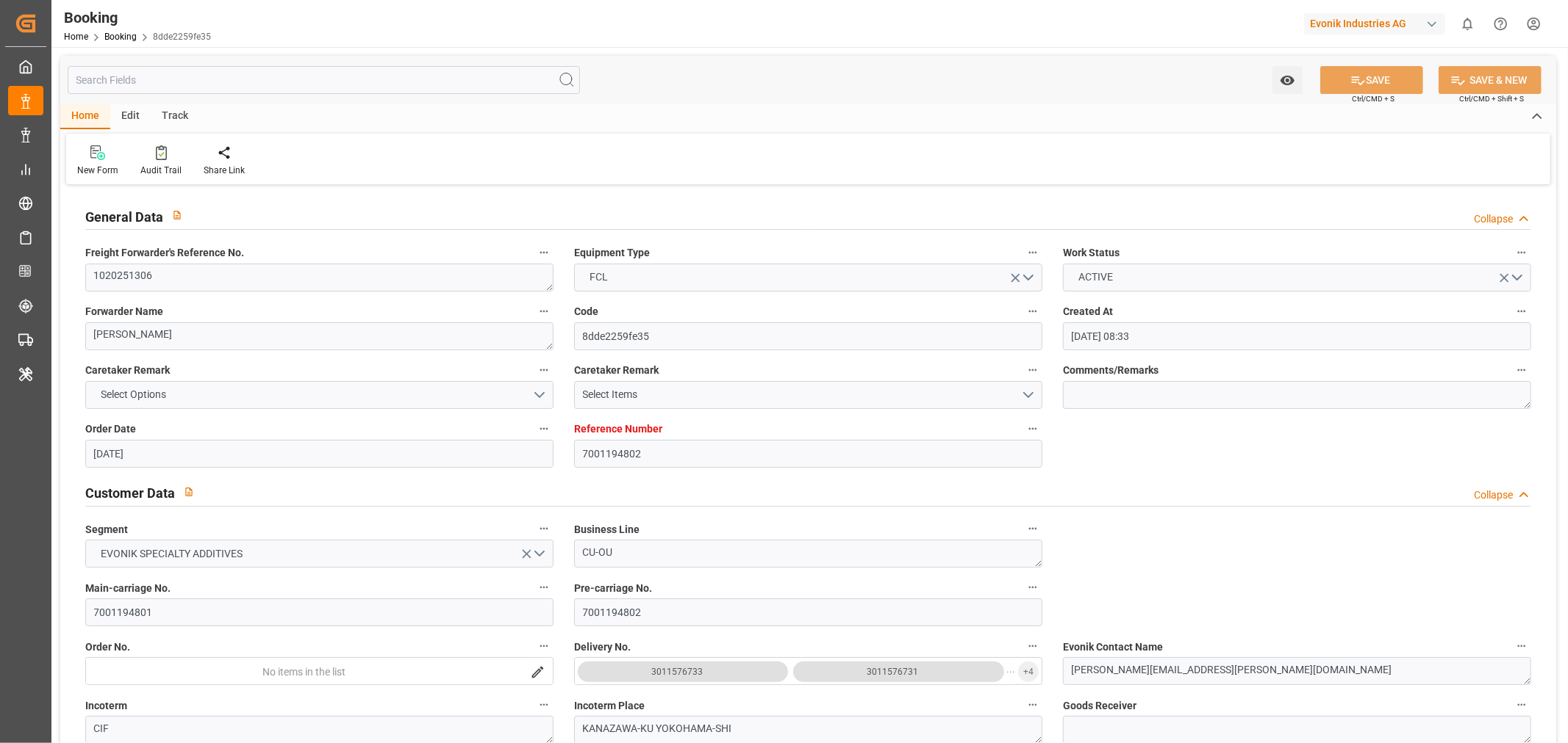
type input "26-08-2025 00:00"
type input "26-08-2025 15:32"
type input "[DATE]"
type input "01-09-2025 13:23"
type input "[DATE]"
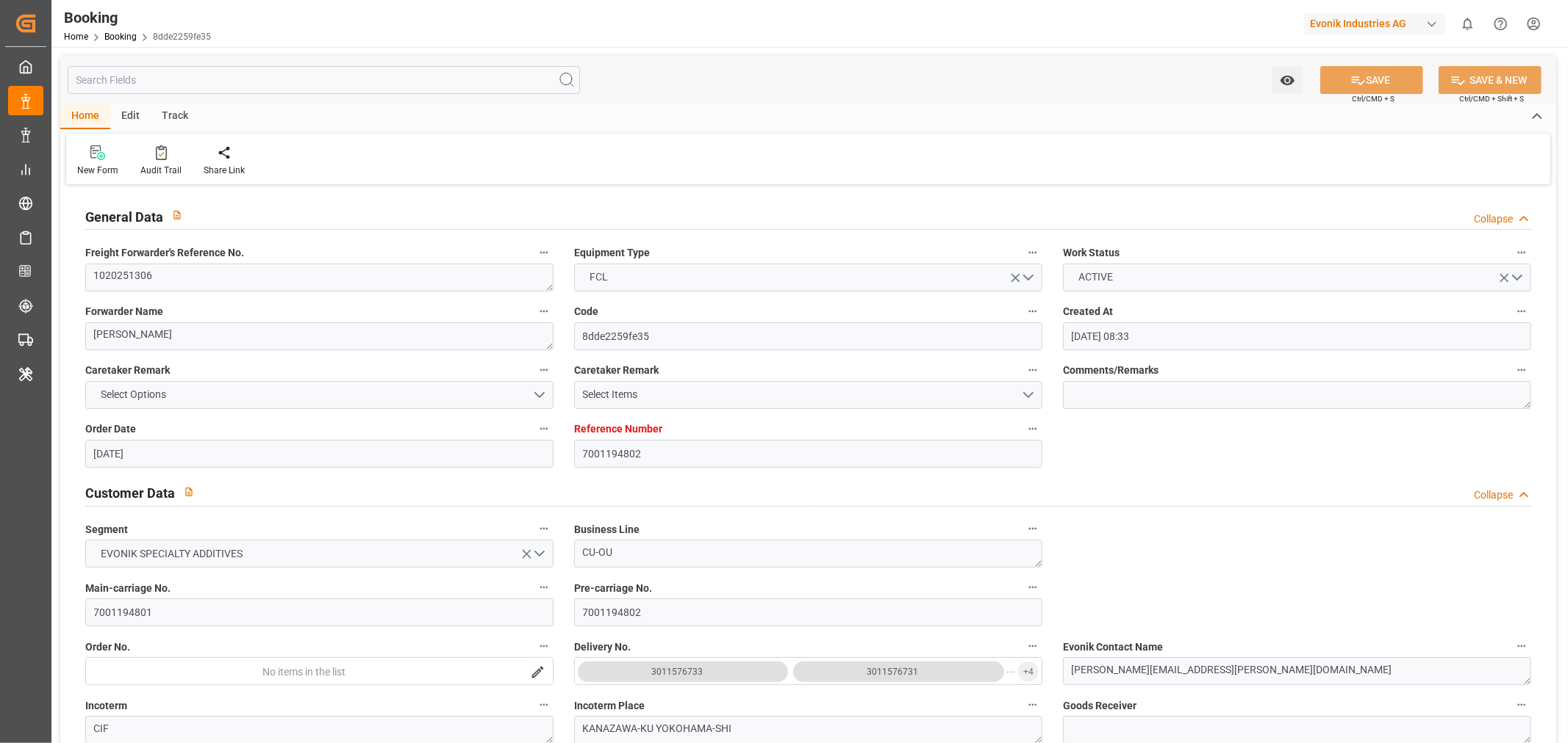
type input "26-08-2025 15:32"
type input "16-07-2025 11:33"
type input "19-08-2025 12:50"
type input "20-08-2025 14:05"
type input "26-08-2025 15:32"
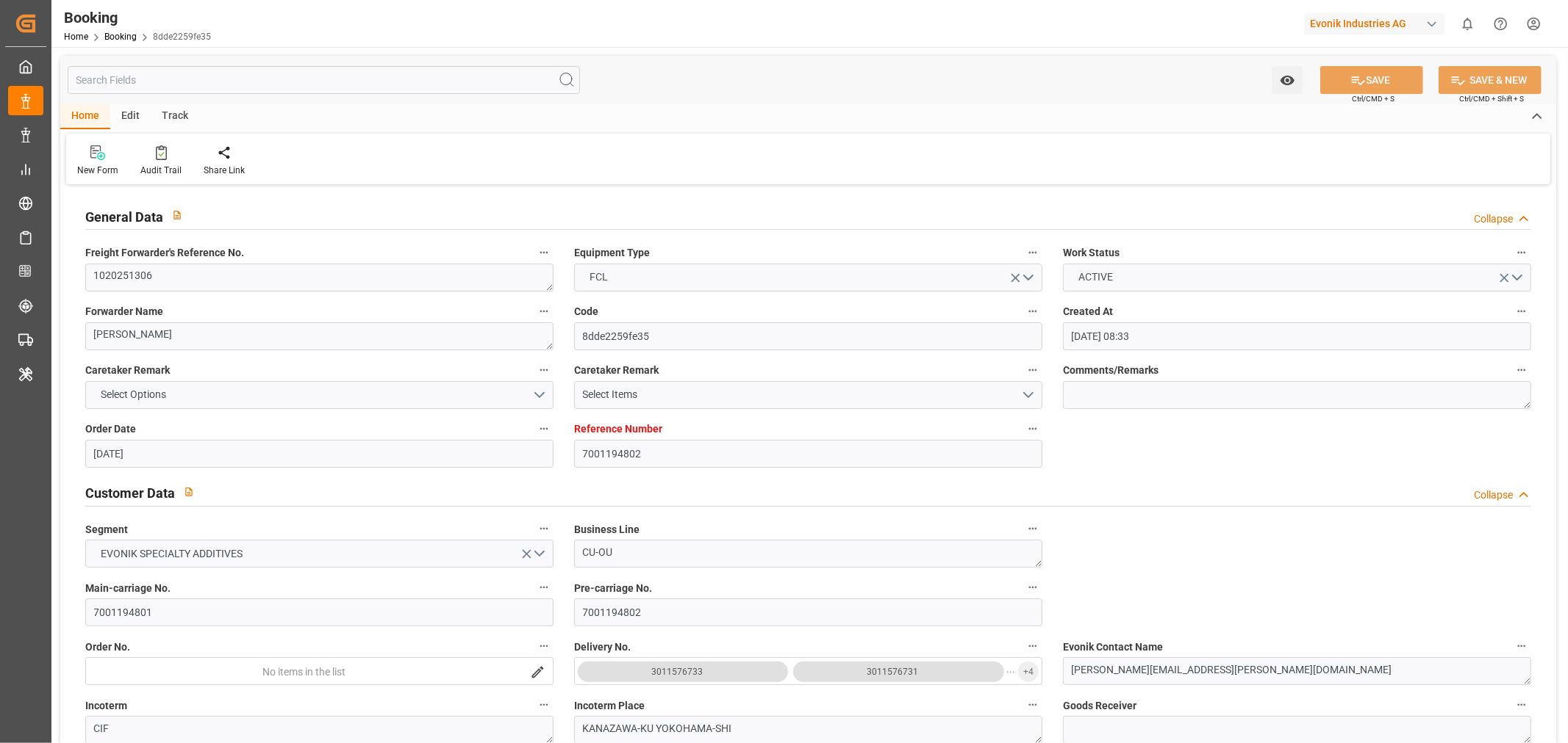
type input "26-08-2025 12:00"
type input "26-08-2025 15:38"
type input "20-08-2025 14:05"
type input "29-08-2025 08:00"
type input "29-08-2025 06:47"
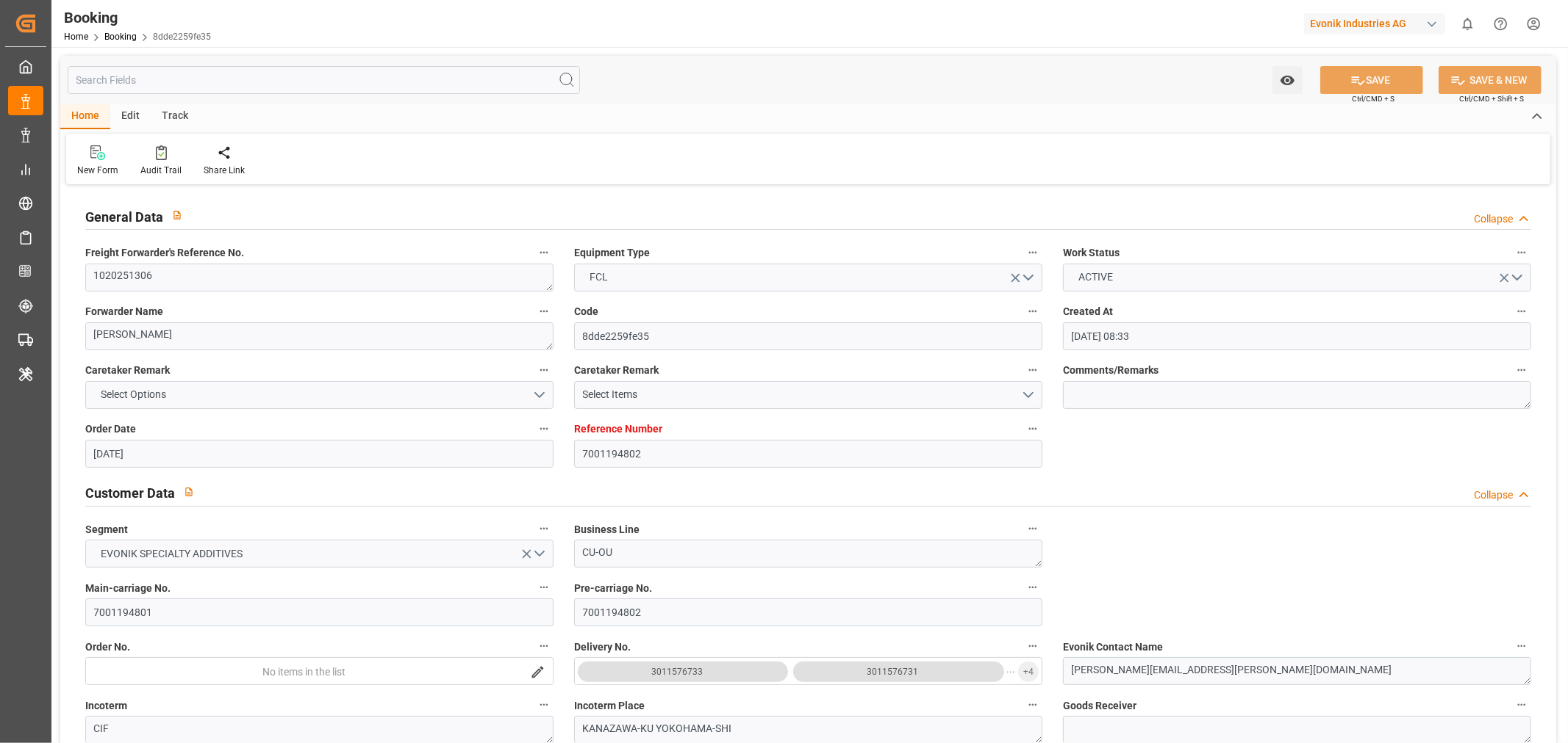
type input "29-08-2025 07:38"
type input "29-08-2025 09:00"
type input "30-08-2025 09:00"
type input "02-09-2025 07:38"
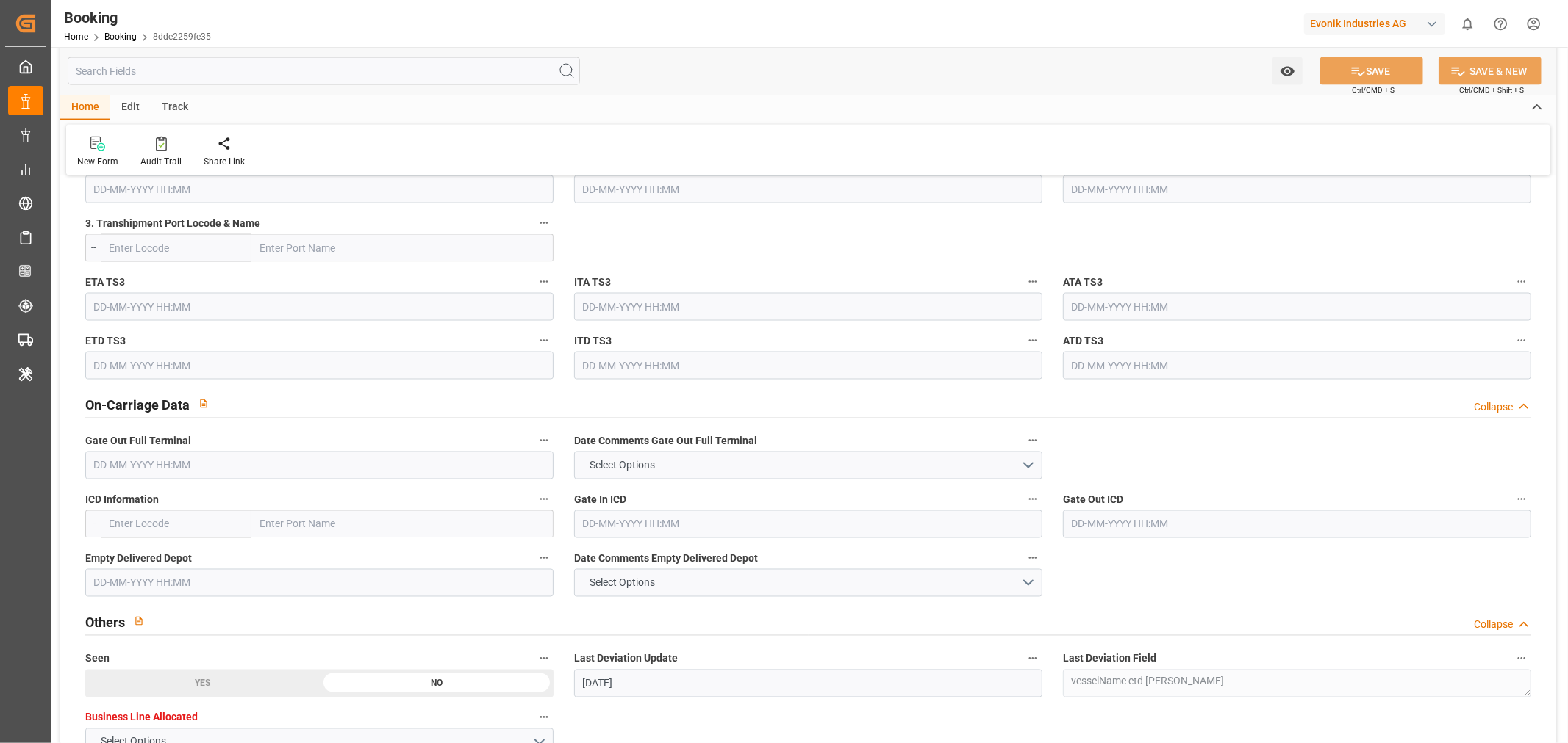
scroll to position [2204, 0]
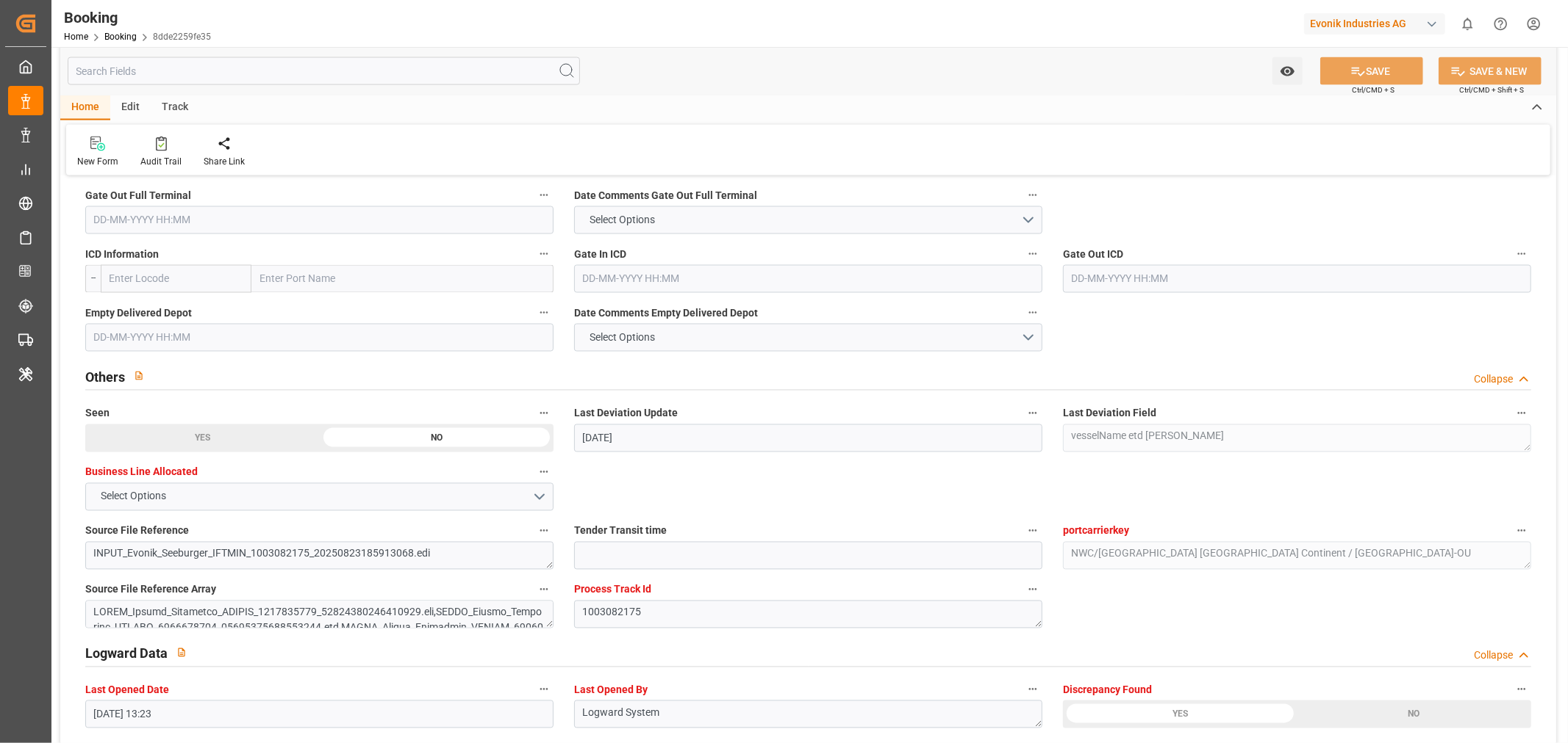
click at [108, 223] on input "text" at bounding box center [319, 220] width 468 height 28
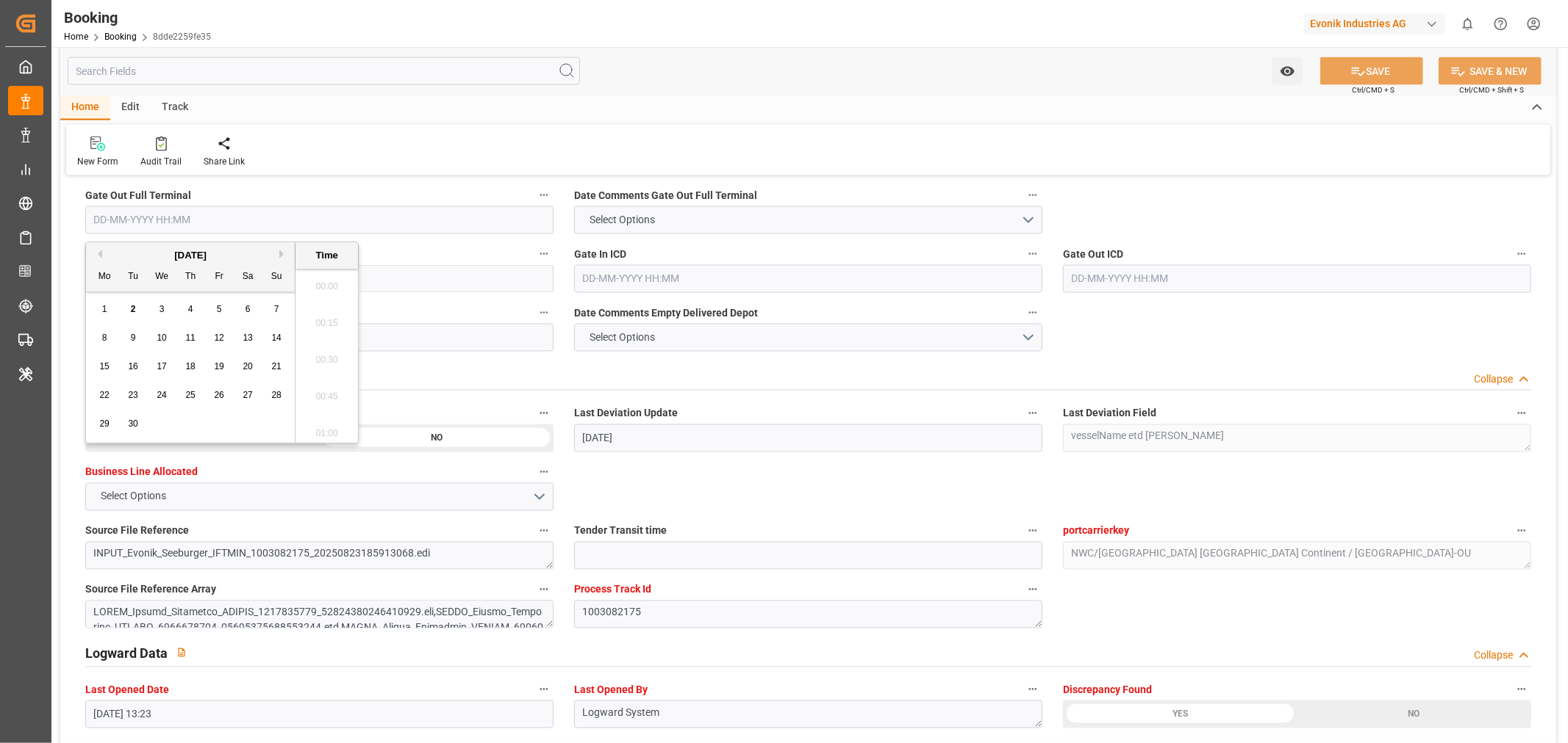
scroll to position [2355, 0]
click at [128, 314] on div "2" at bounding box center [133, 310] width 19 height 18
type input "02-09-2025 00:00"
click at [1376, 77] on button "SAVE" at bounding box center [1371, 71] width 103 height 28
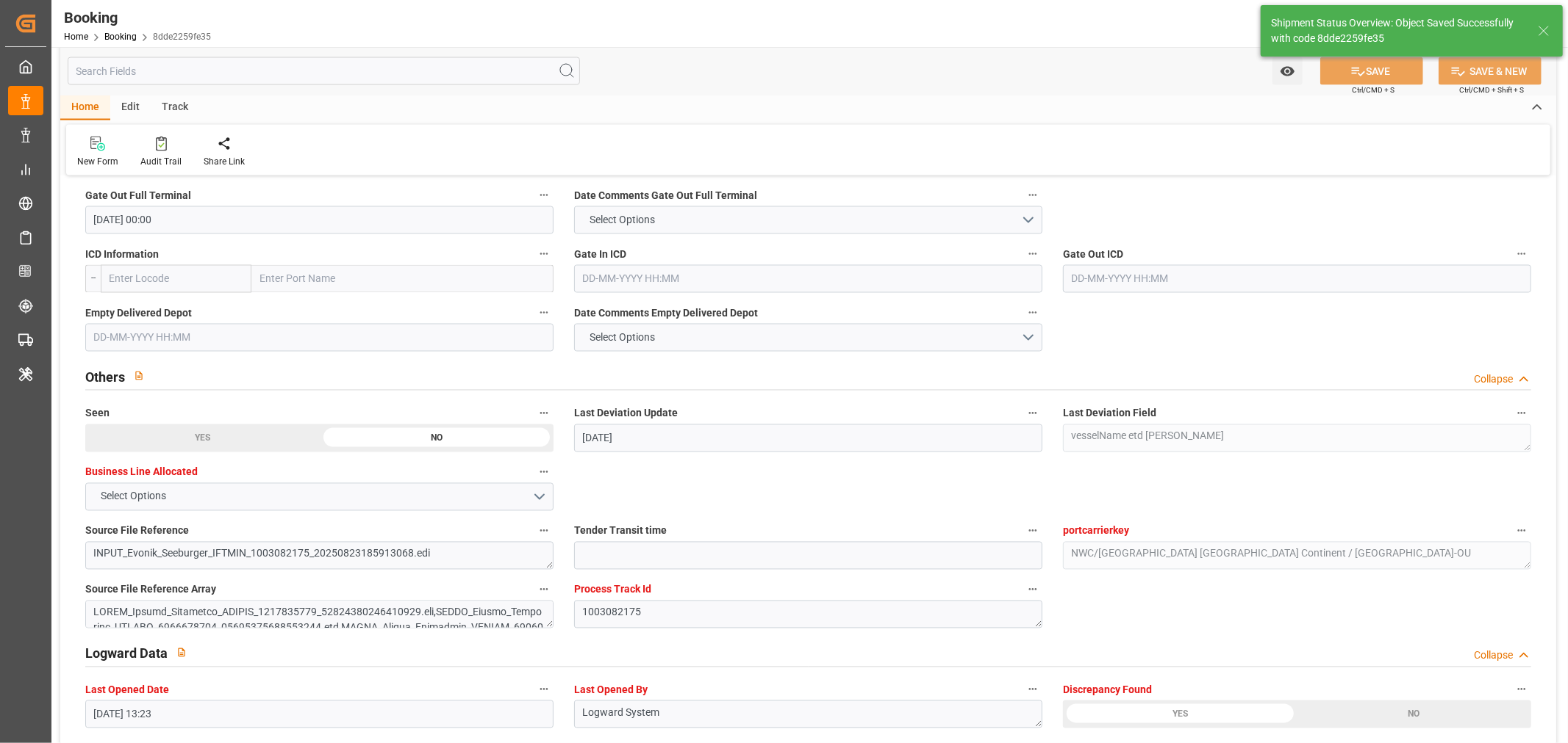
type textarea "[PERSON_NAME]"
type input "02-09-2025 11:06"
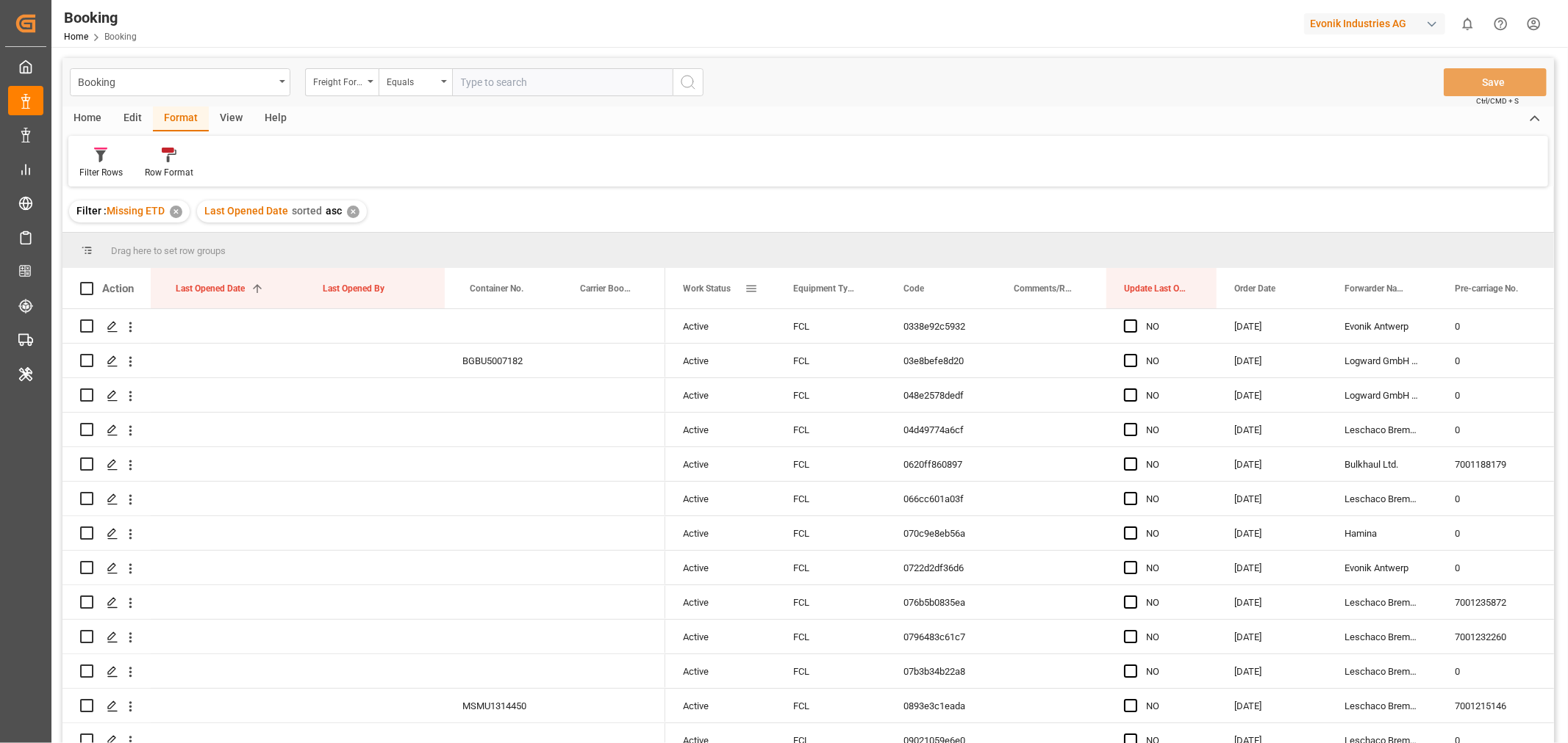
click at [746, 290] on span at bounding box center [751, 289] width 14 height 14
click at [881, 292] on span "columns" at bounding box center [875, 291] width 14 height 14
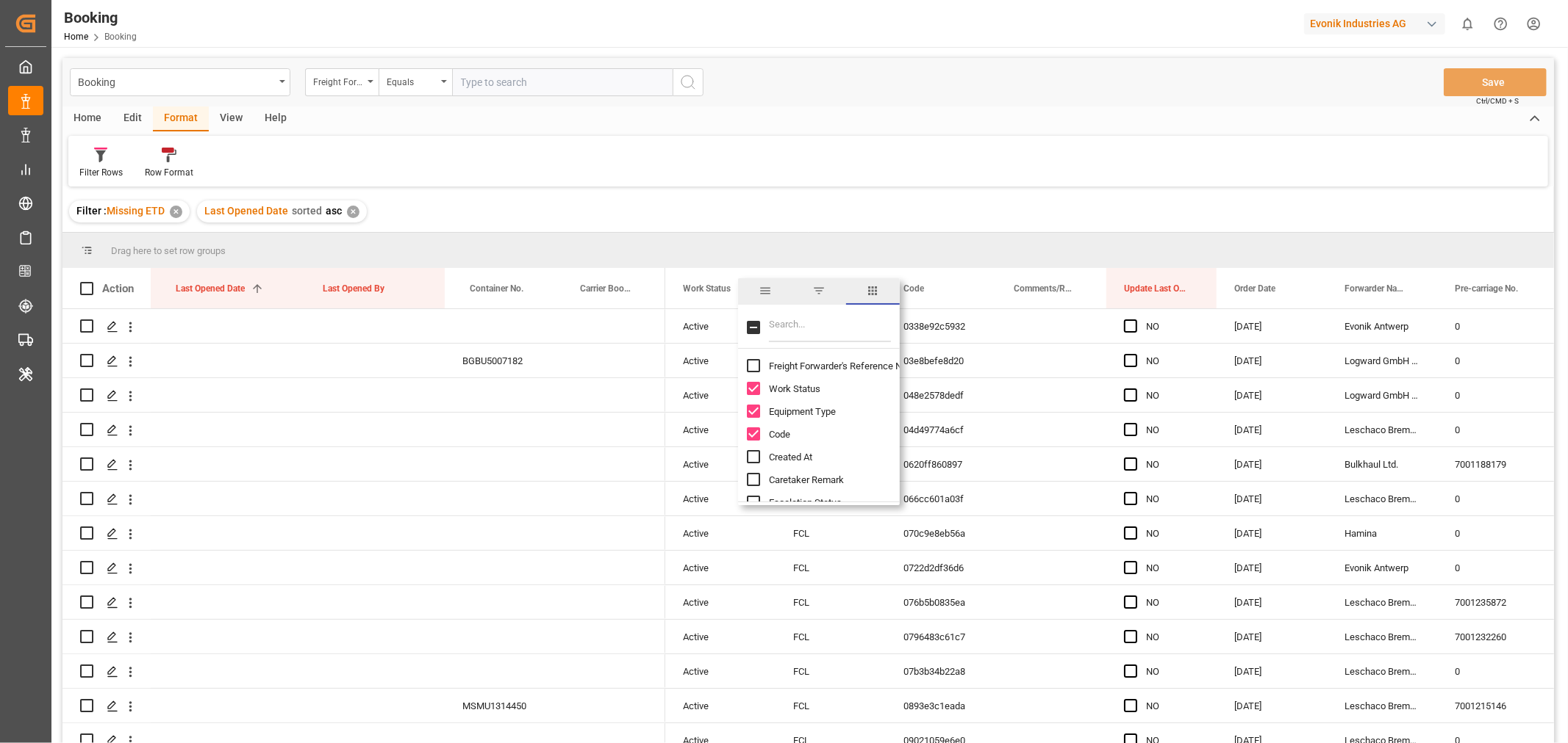
click at [755, 360] on input "Freight Forwarder's Reference No. column toggle visibility (hidden)" at bounding box center [753, 366] width 14 height 14
checkbox input "true"
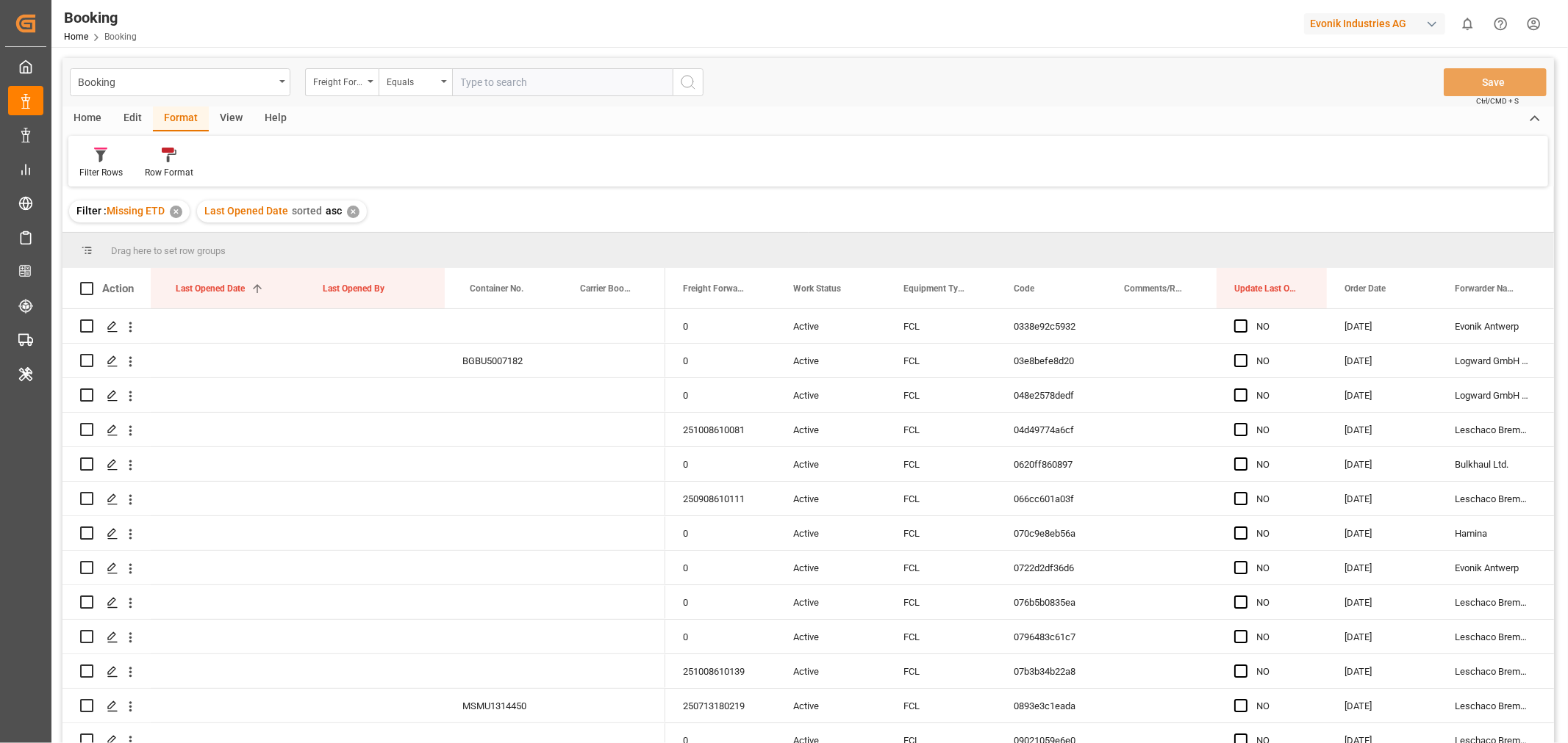
click at [863, 222] on div "Filter : Missing ETD ✕ Last Opened Date sorted asc ✕" at bounding box center [808, 211] width 1492 height 41
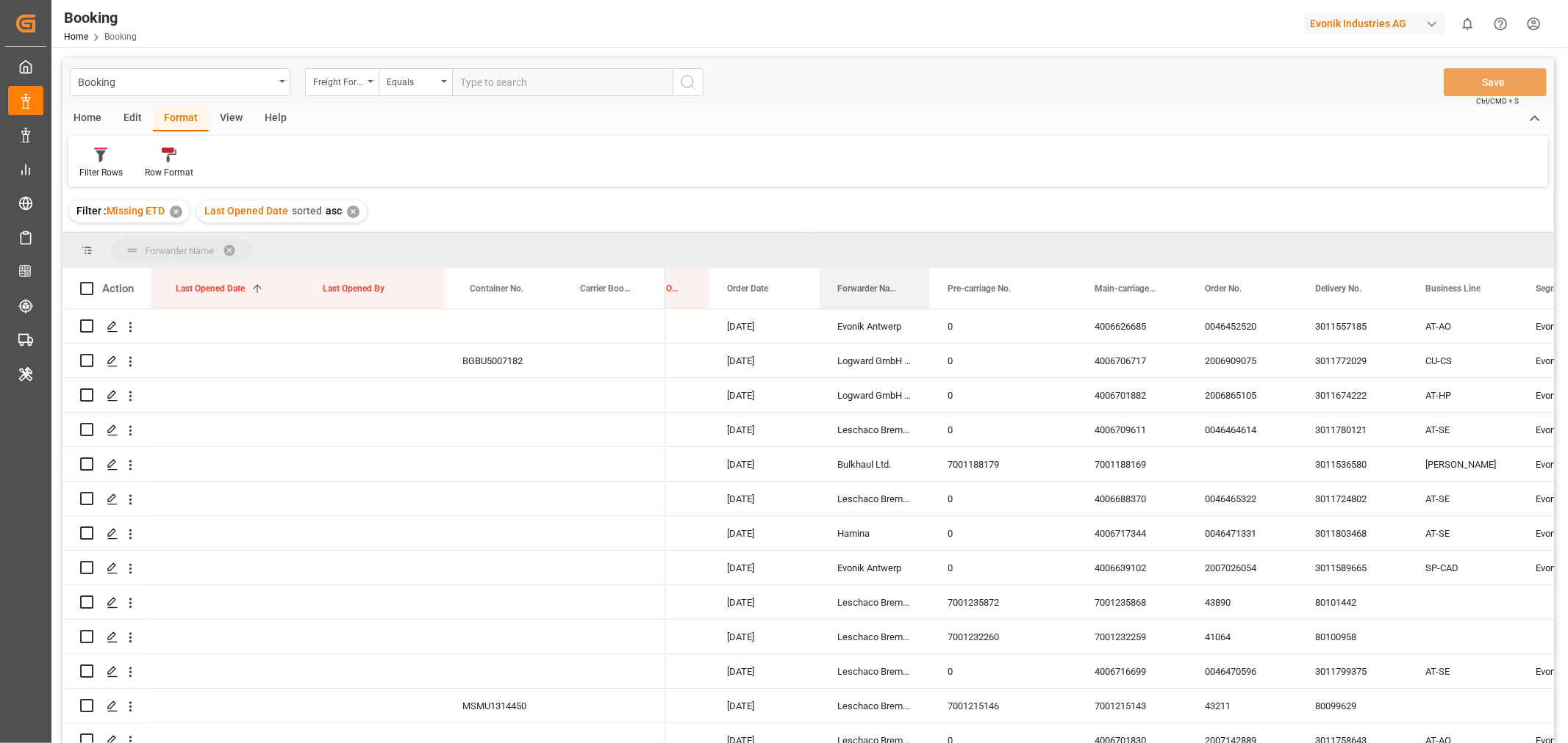
drag, startPoint x: 870, startPoint y: 290, endPoint x: 873, endPoint y: 262, distance: 28.2
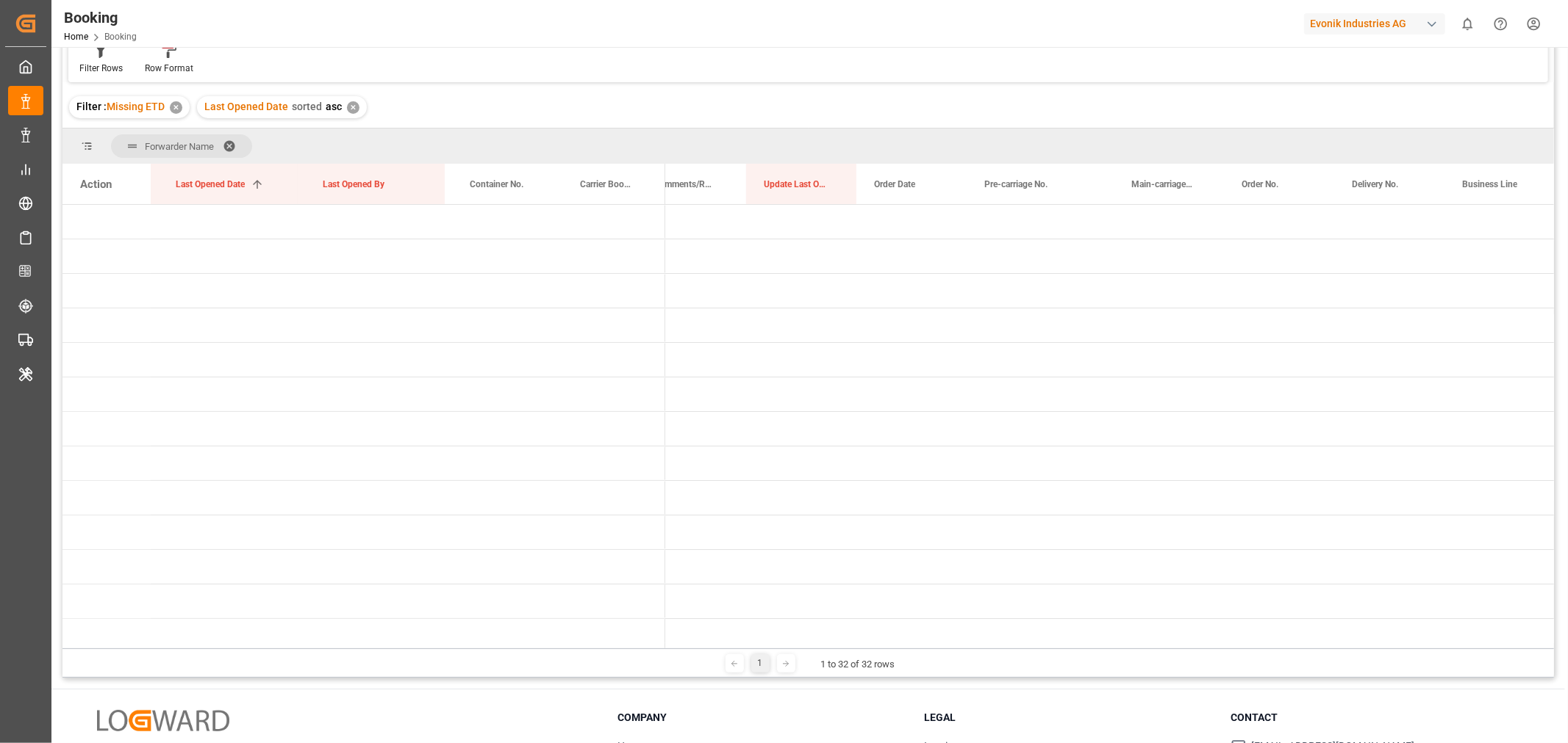
scroll to position [216, 0]
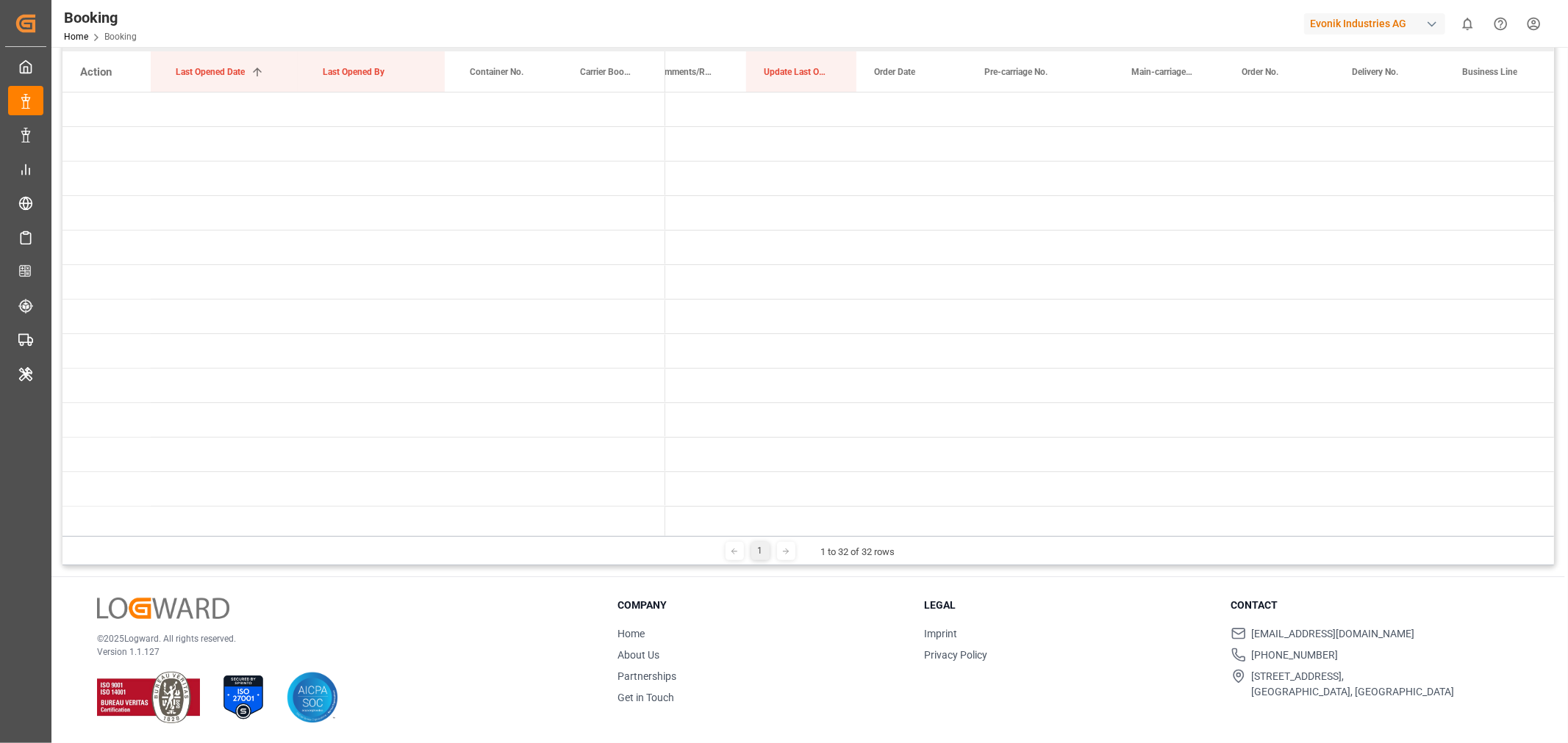
drag, startPoint x: 693, startPoint y: 536, endPoint x: 638, endPoint y: 540, distance: 55.1
click at [607, 532] on div "Forwarder Name Drag here to set column labels Action Last Opened Date 1 Last Op…" at bounding box center [808, 291] width 1492 height 549
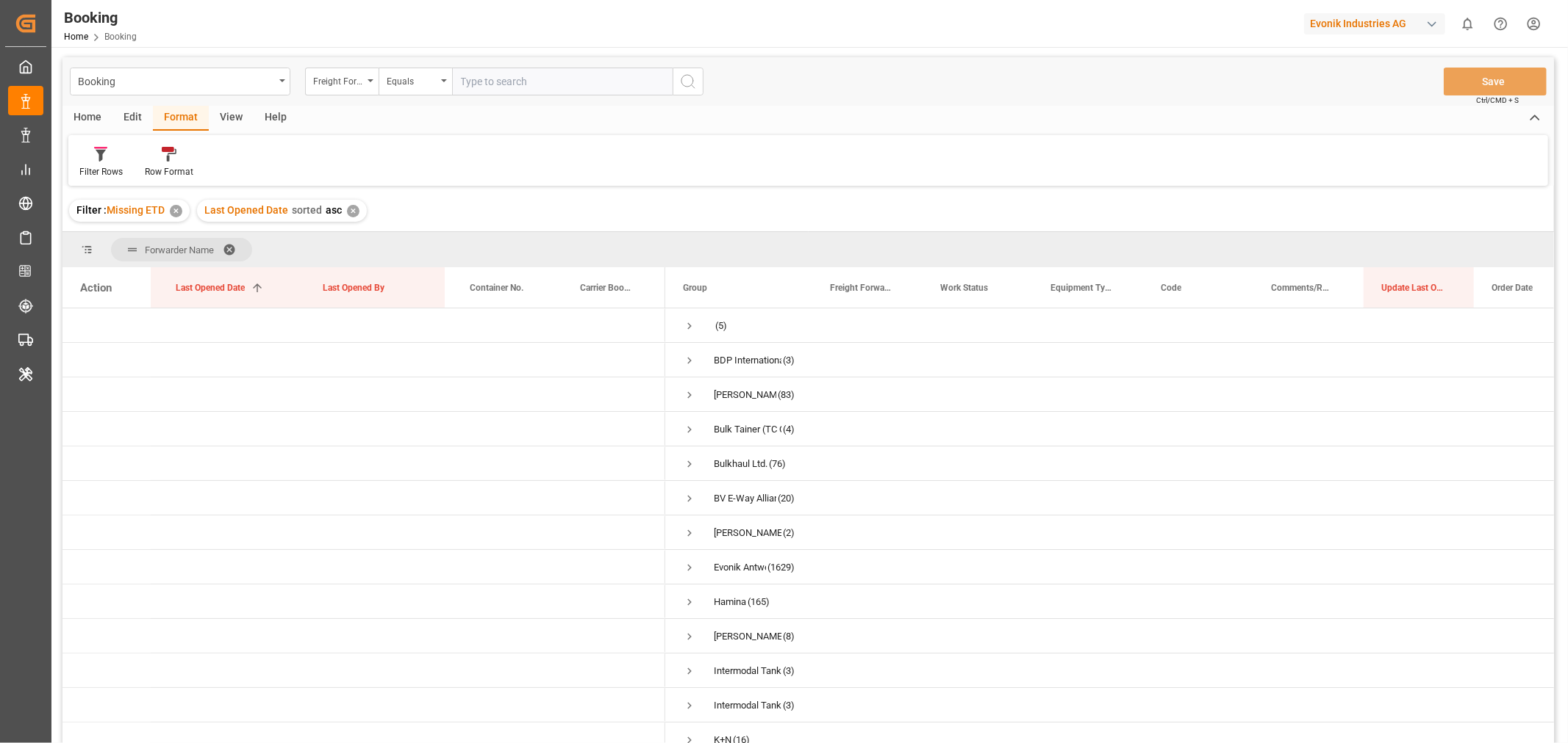
scroll to position [0, 0]
click at [690, 362] on span "Press SPACE to select this row." at bounding box center [689, 361] width 14 height 14
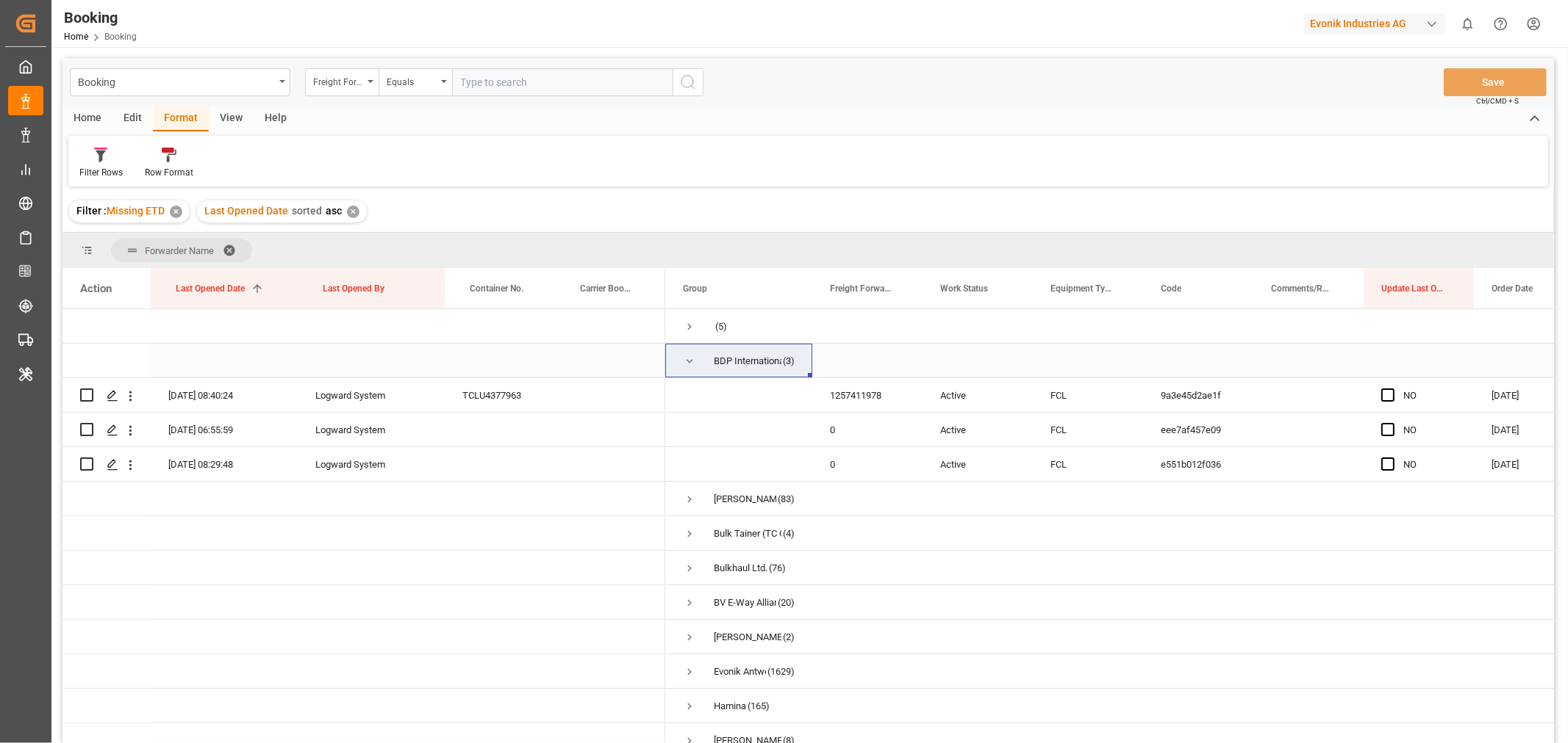
click at [723, 355] on div "BDP International NV" at bounding box center [747, 361] width 68 height 34
click at [879, 402] on div "1257411978" at bounding box center [867, 395] width 111 height 34
click at [128, 394] on icon "open menu" at bounding box center [130, 396] width 16 height 16
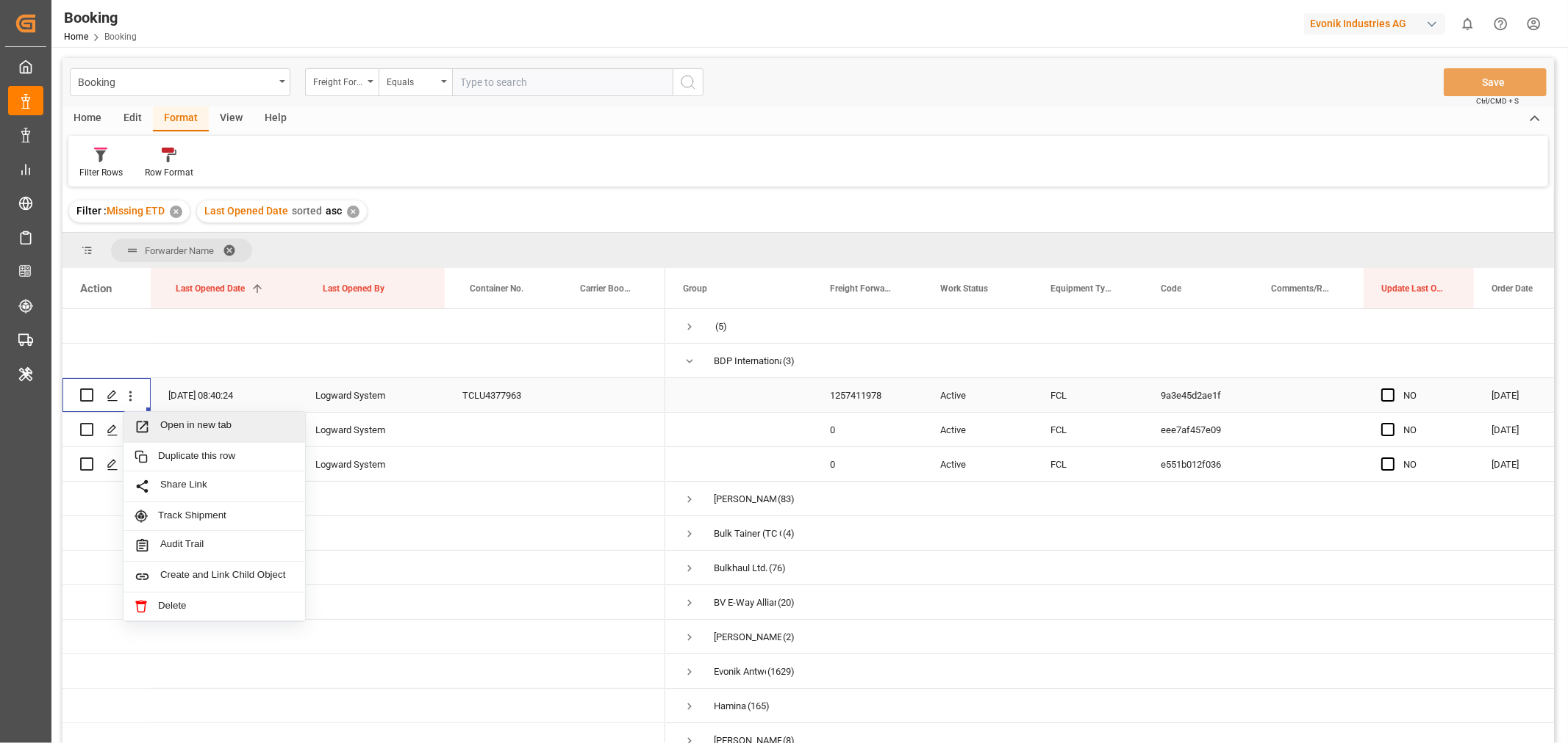
click at [178, 416] on div "Open in new tab" at bounding box center [214, 428] width 181 height 31
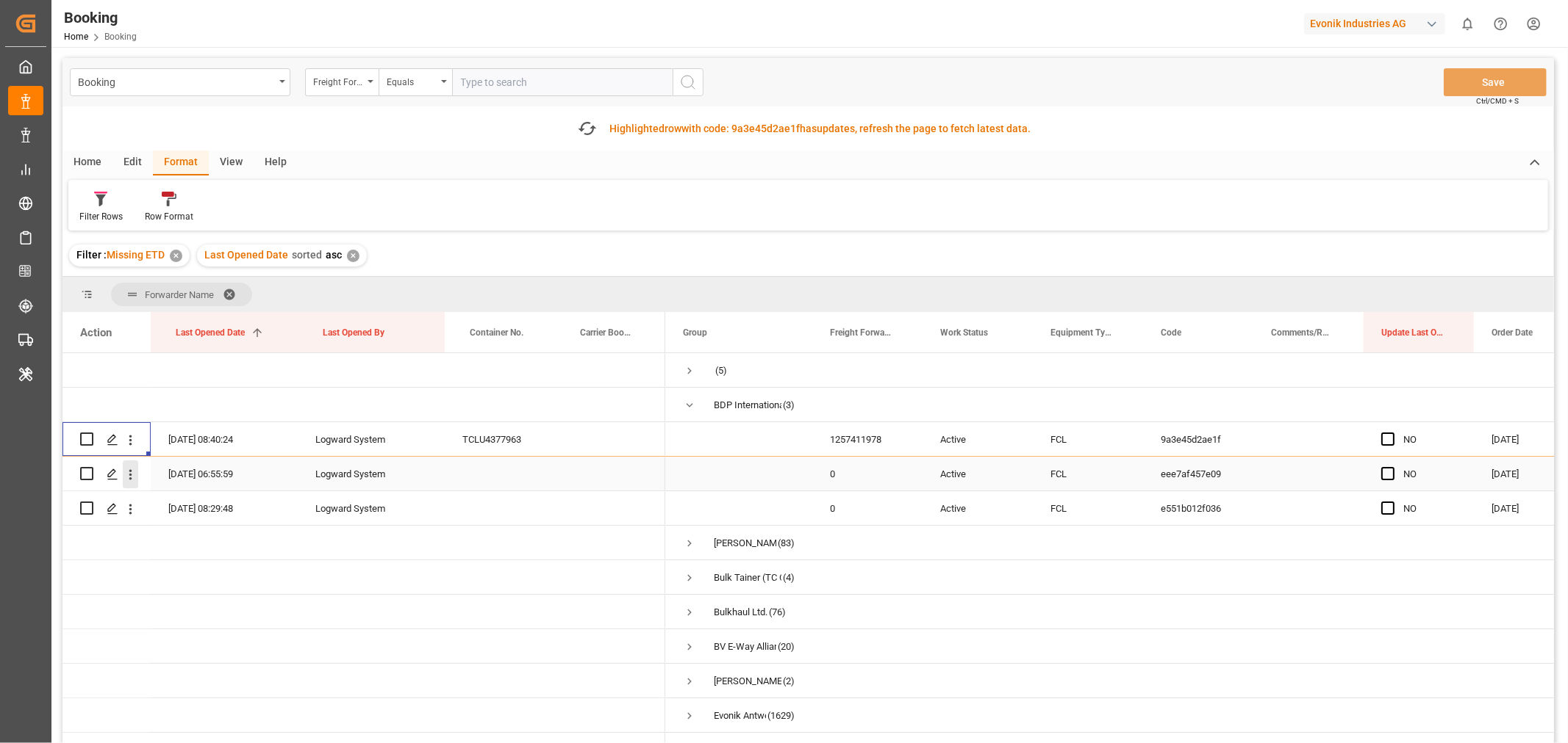
click at [128, 478] on icon "open menu" at bounding box center [130, 475] width 16 height 16
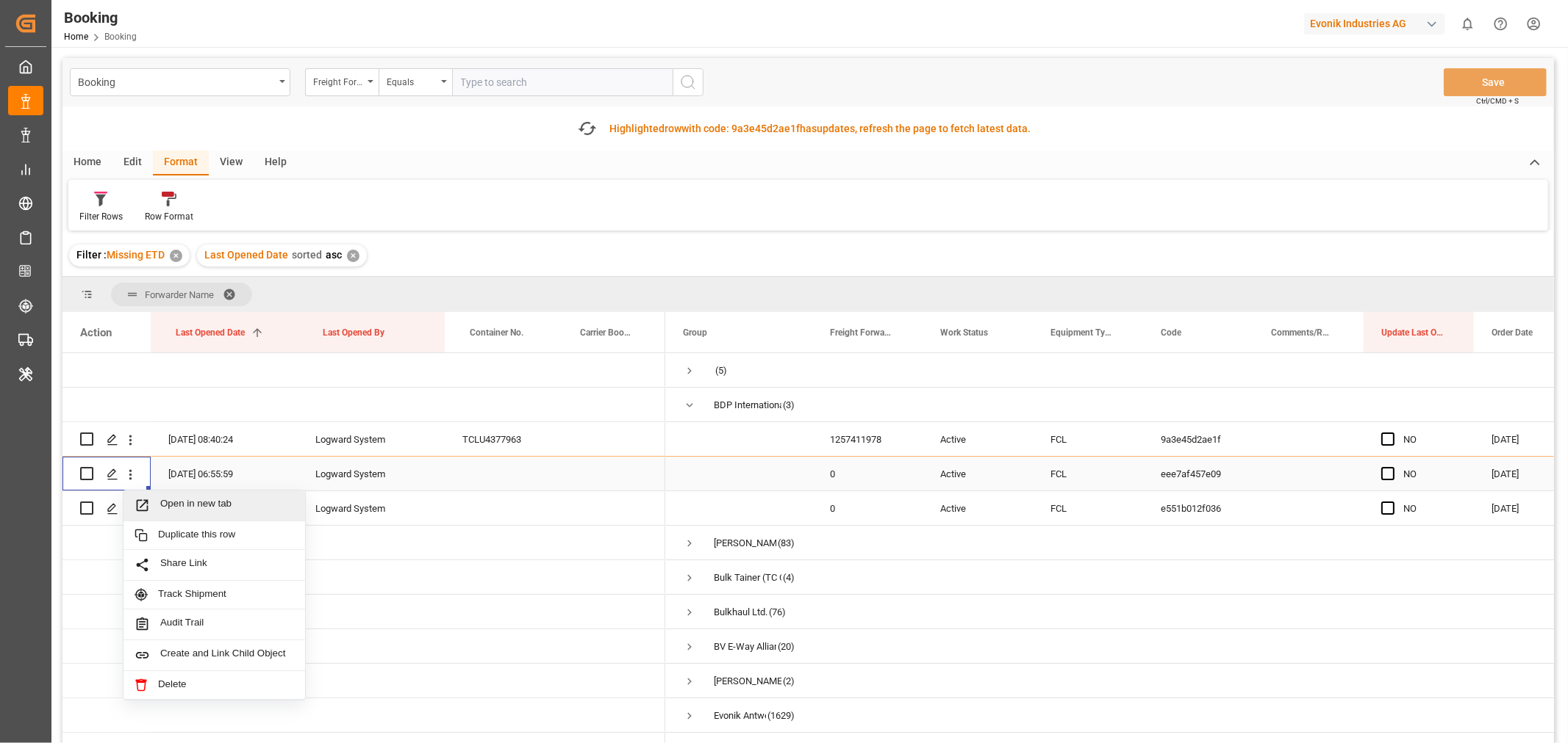
click at [197, 498] on span "Open in new tab" at bounding box center [227, 506] width 134 height 16
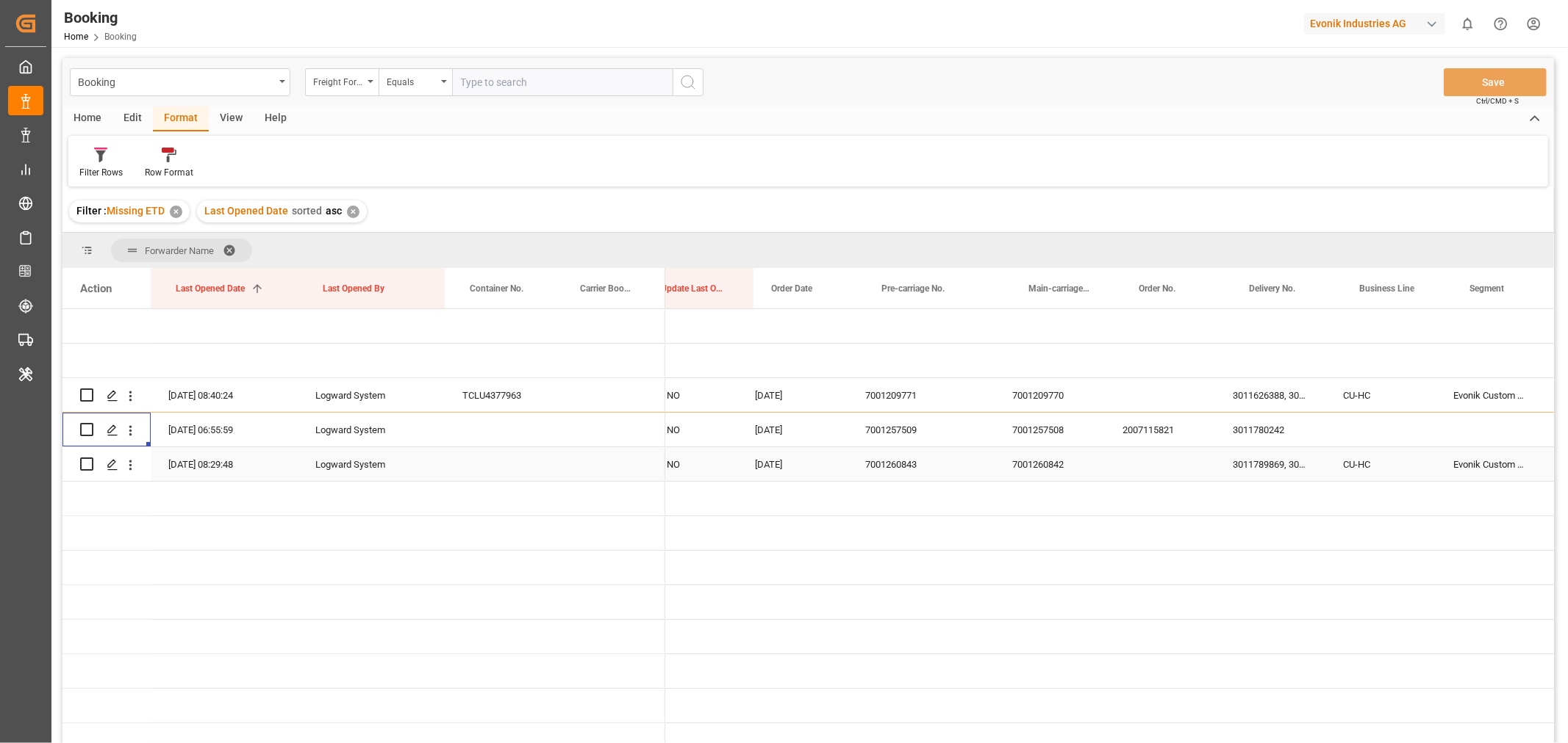
scroll to position [0, 788]
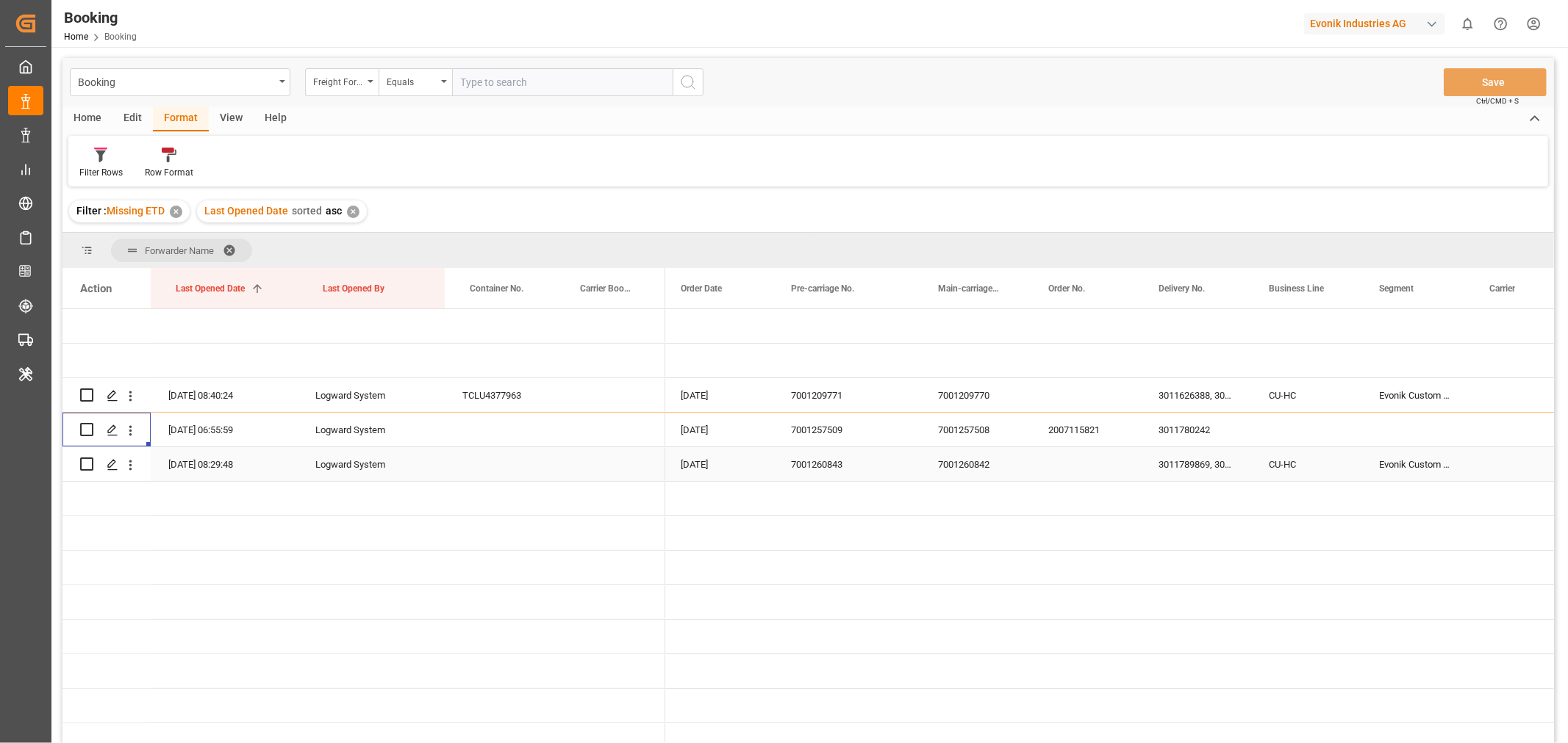
click at [967, 469] on div "7001260842" at bounding box center [974, 464] width 111 height 34
click at [967, 468] on div "7001260842" at bounding box center [974, 464] width 111 height 34
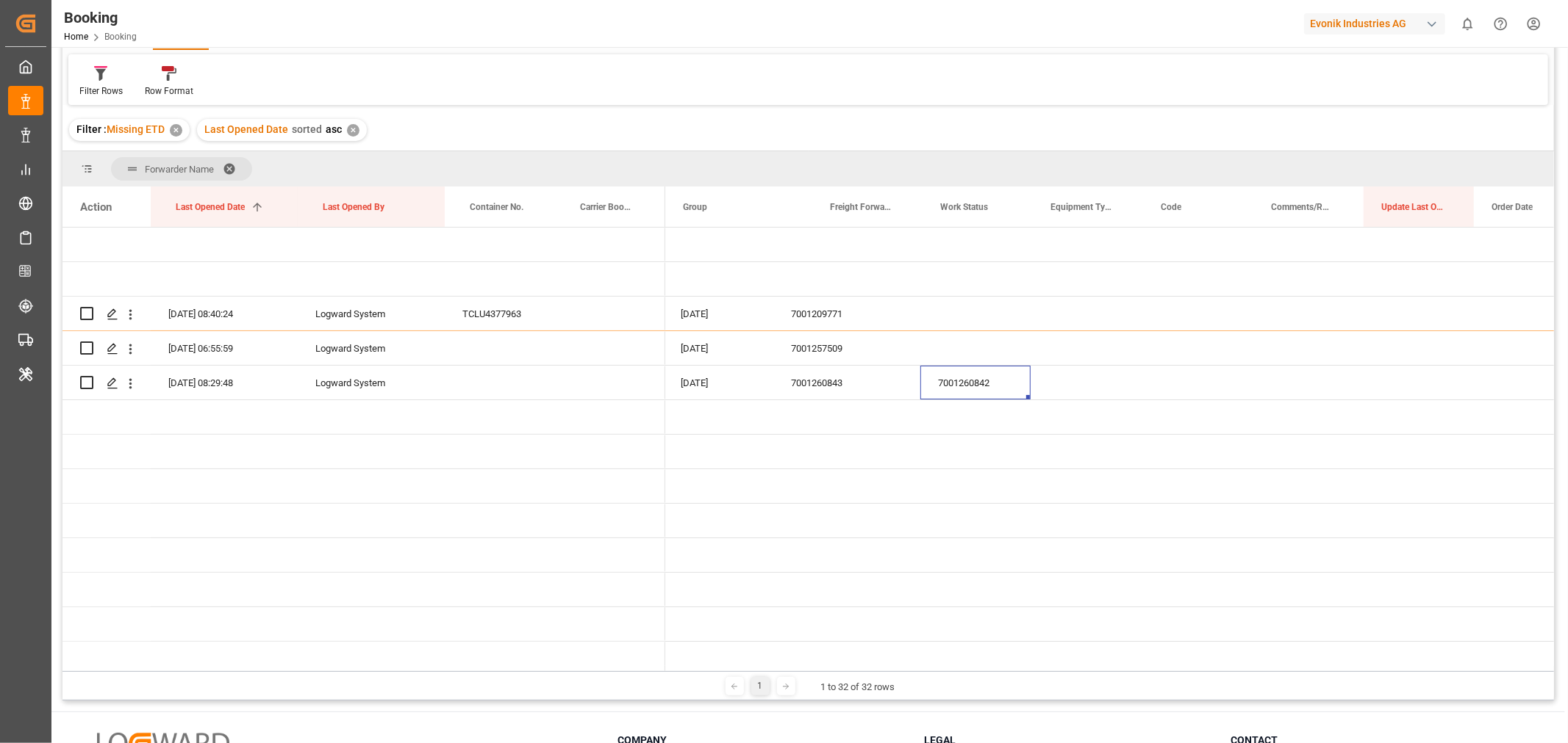
scroll to position [0, 0]
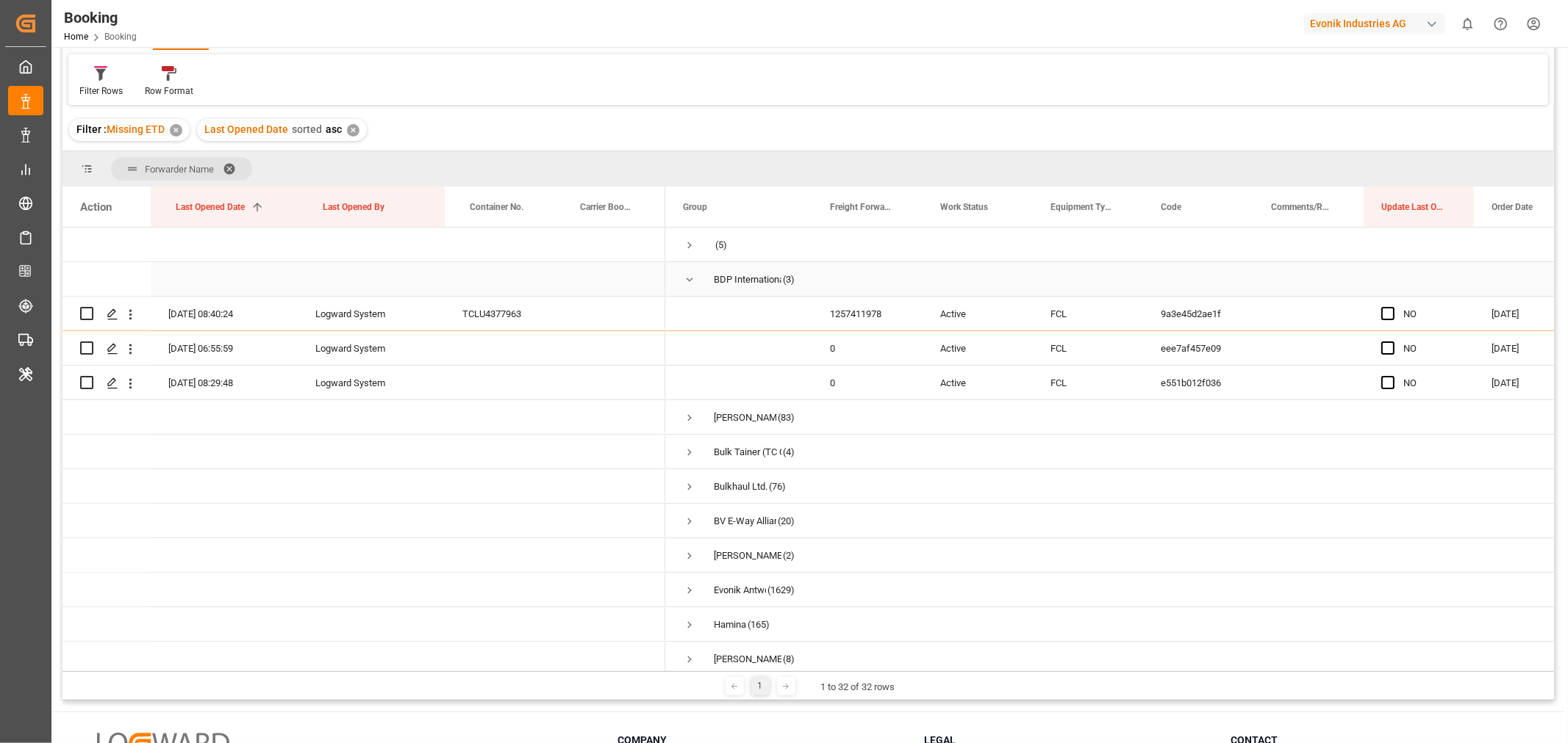
click at [687, 278] on span "Press SPACE to select this row." at bounding box center [689, 280] width 14 height 14
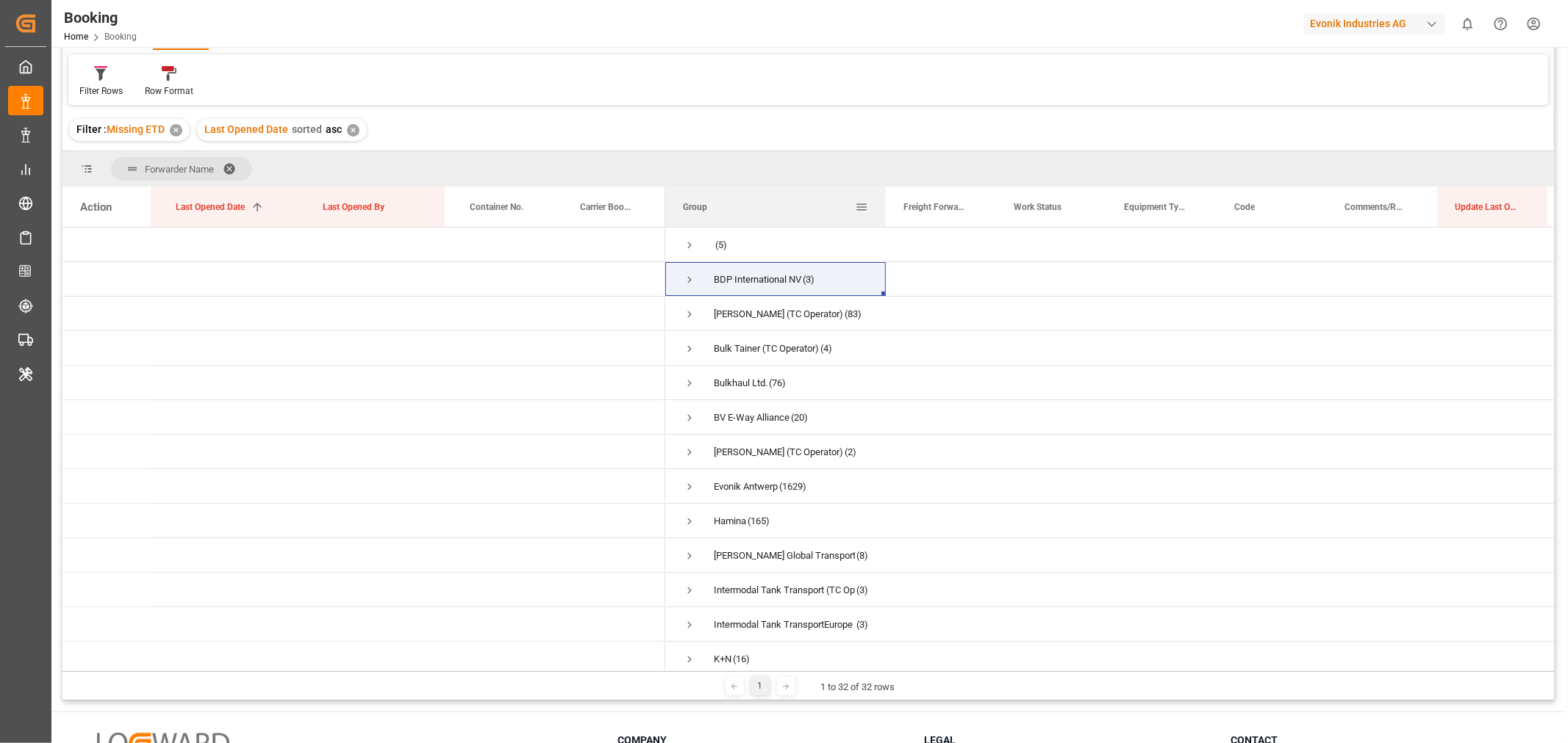
drag, startPoint x: 810, startPoint y: 202, endPoint x: 883, endPoint y: 210, distance: 73.4
click at [883, 210] on div at bounding box center [885, 207] width 6 height 40
click at [726, 349] on div "Bulk Tainer (TC Operator)" at bounding box center [766, 348] width 105 height 34
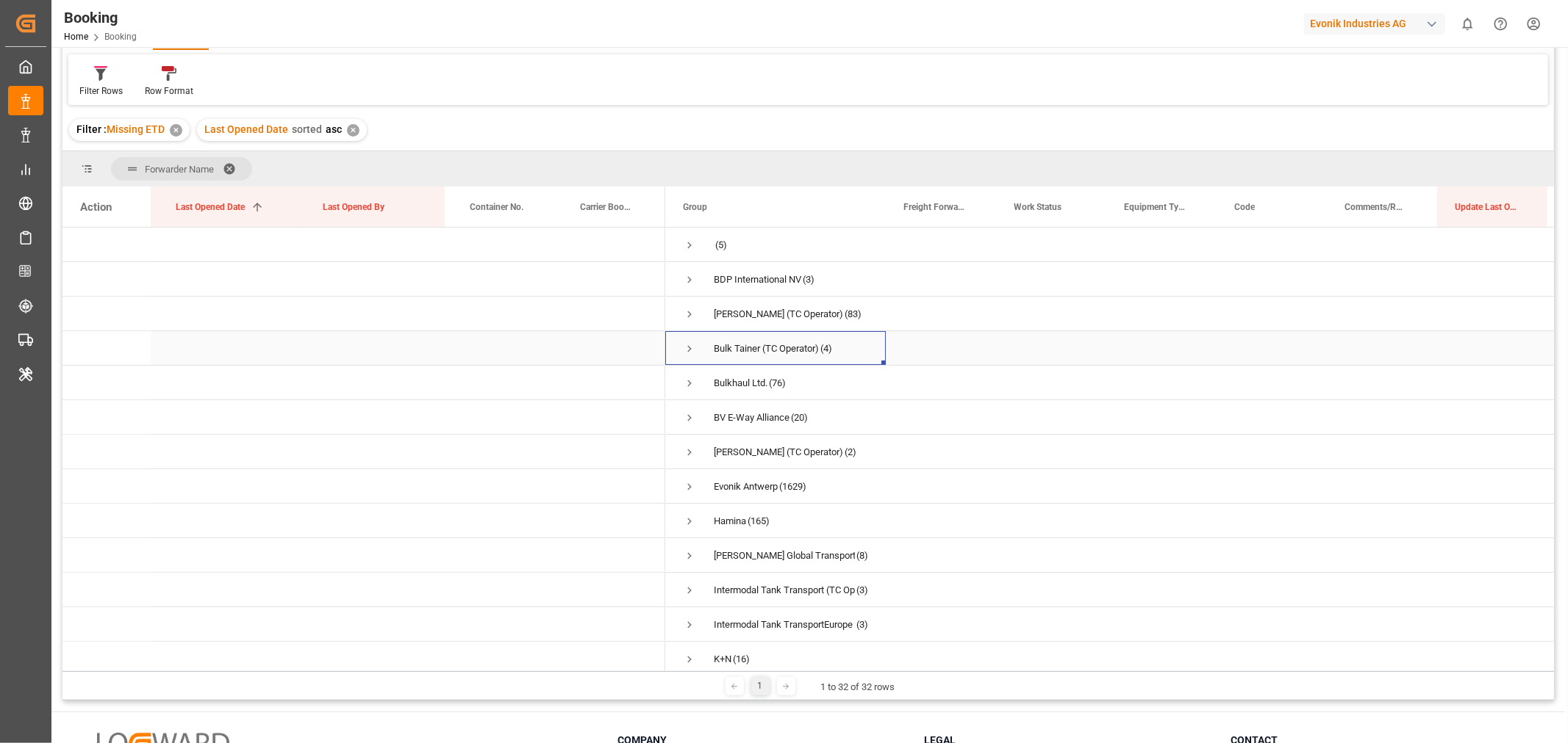
click at [688, 348] on span "Press SPACE to select this row." at bounding box center [689, 349] width 14 height 14
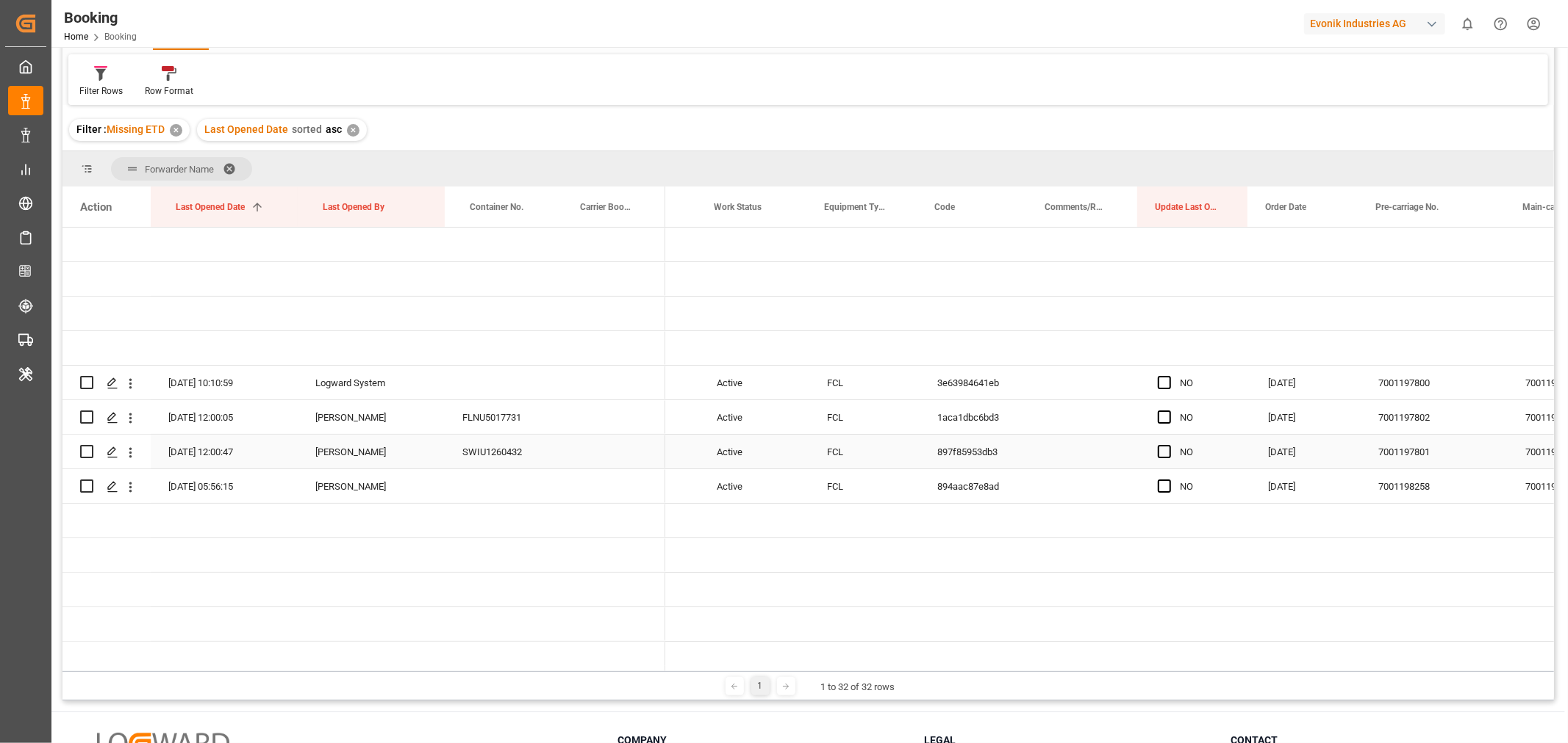
scroll to position [0, 300]
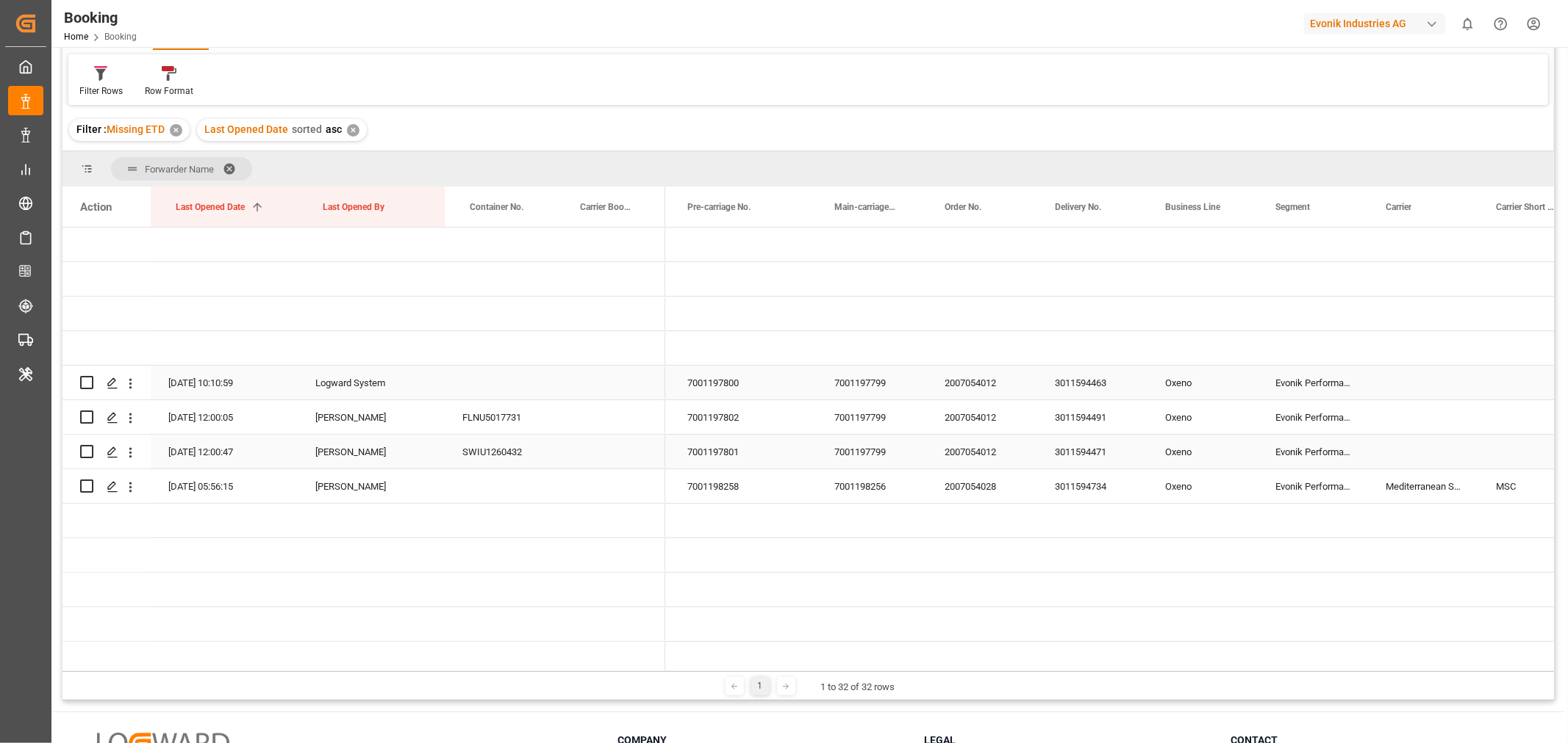
click at [886, 378] on div "7001197799" at bounding box center [872, 383] width 111 height 34
click at [1065, 383] on div "3011594463" at bounding box center [1092, 383] width 111 height 34
click at [128, 379] on icon "open menu" at bounding box center [130, 384] width 16 height 16
click at [184, 408] on span "Open in new tab" at bounding box center [227, 415] width 134 height 16
click at [1082, 422] on div "3011594491" at bounding box center [1092, 417] width 111 height 34
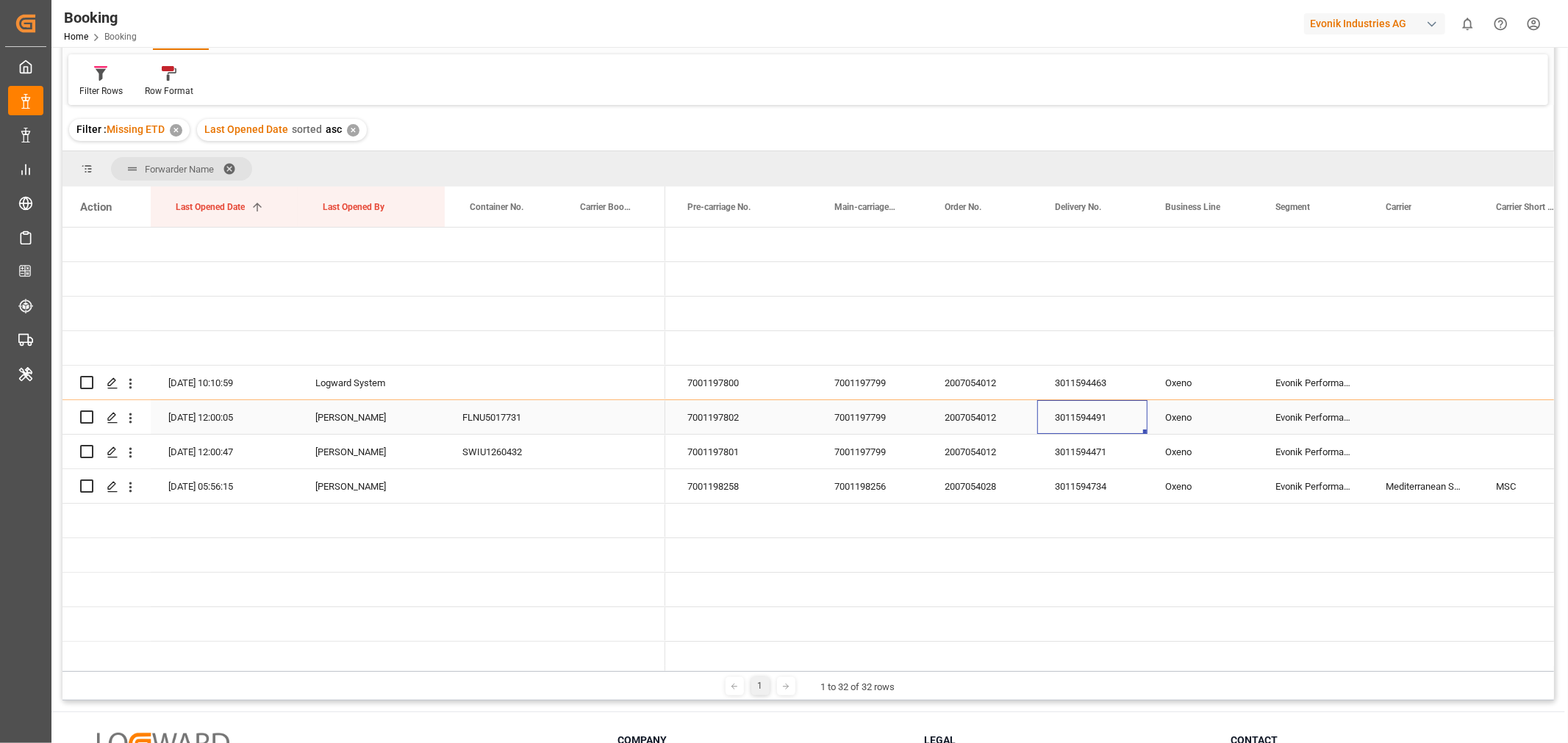
click at [1082, 422] on div "3011594491" at bounding box center [1092, 417] width 111 height 34
click at [1112, 446] on div "3011594471" at bounding box center [1092, 451] width 111 height 34
click at [1077, 457] on div "3011594471" at bounding box center [1092, 451] width 111 height 34
click at [1056, 489] on div "3011594734" at bounding box center [1092, 486] width 111 height 34
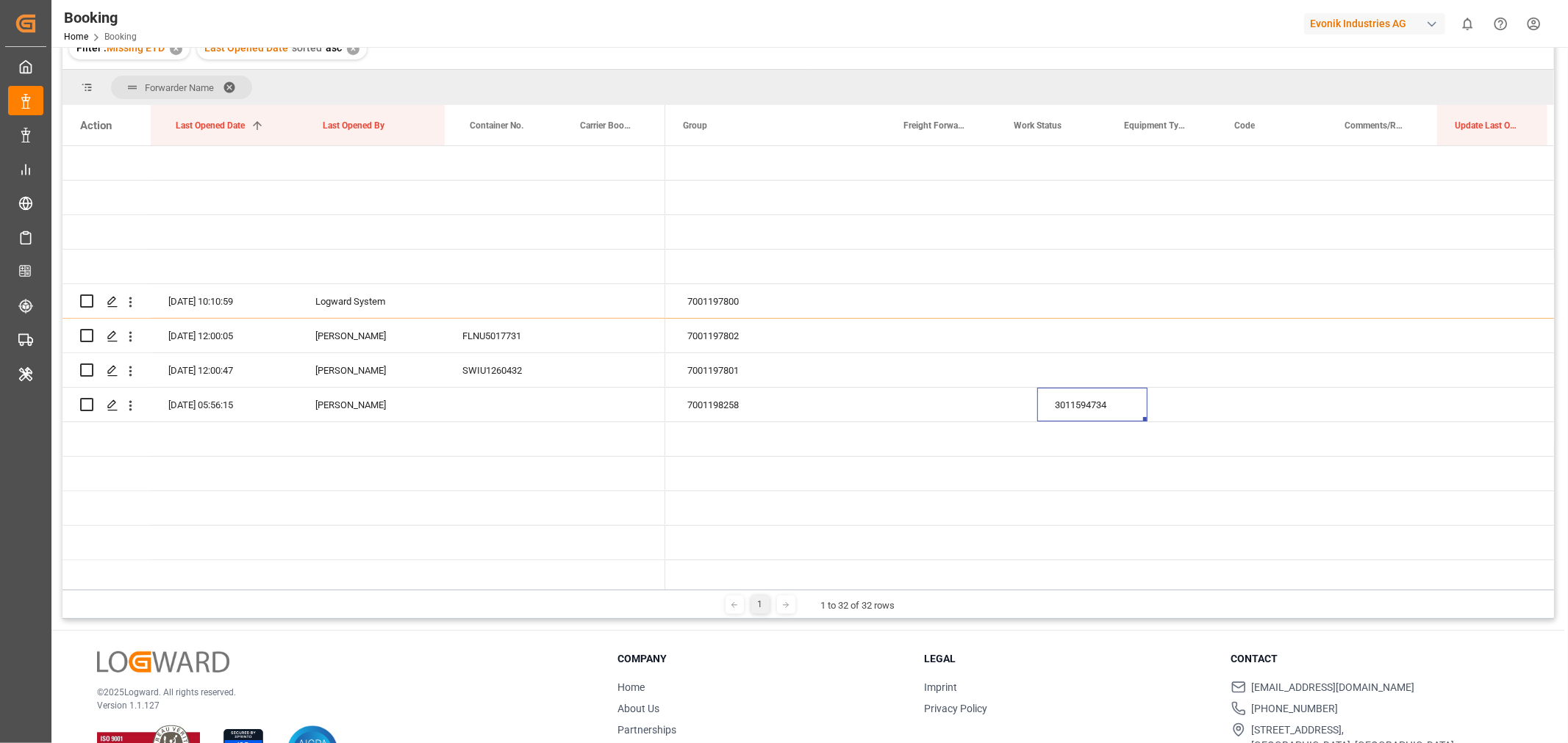
scroll to position [0, 0]
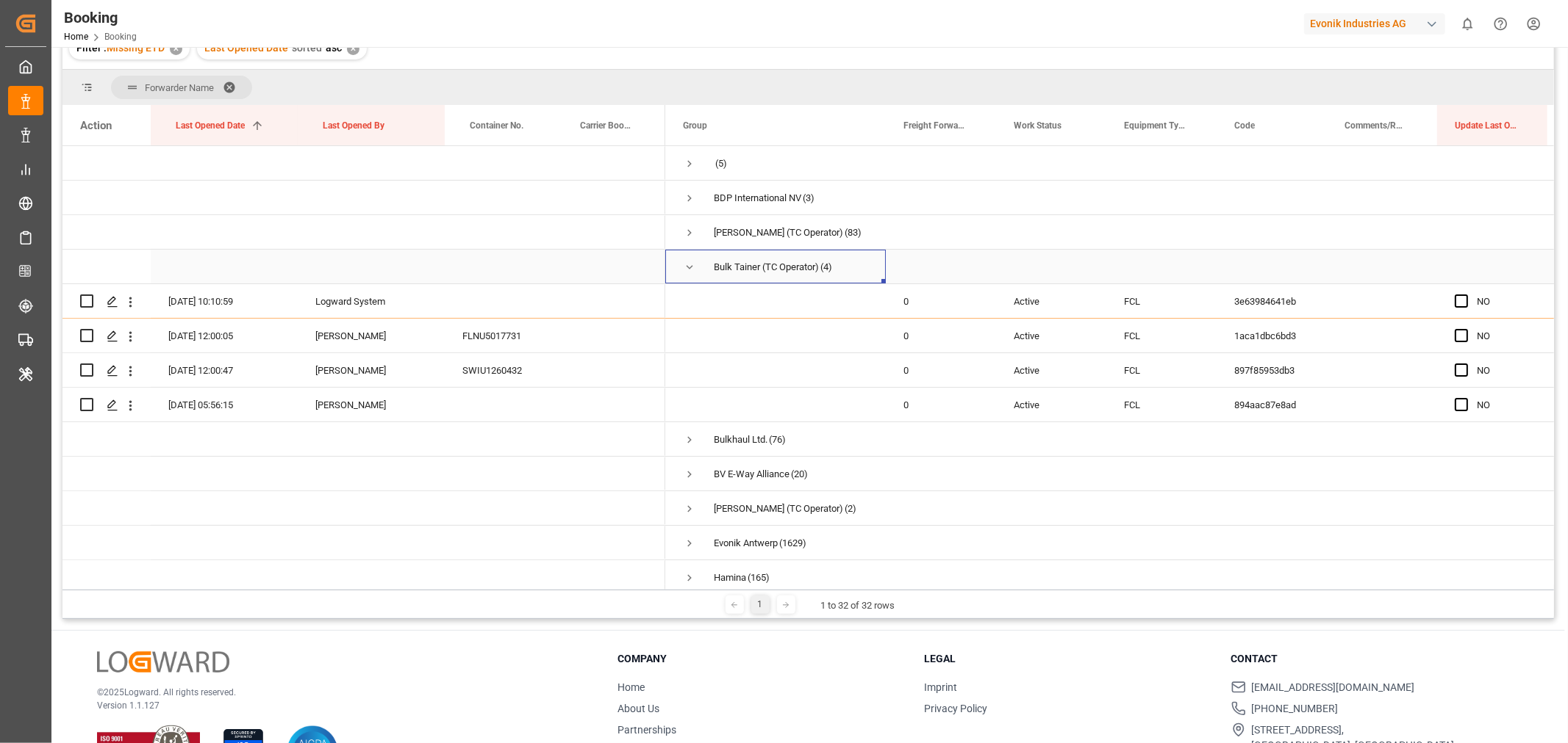
click at [687, 266] on span "Press SPACE to select this row." at bounding box center [689, 267] width 14 height 14
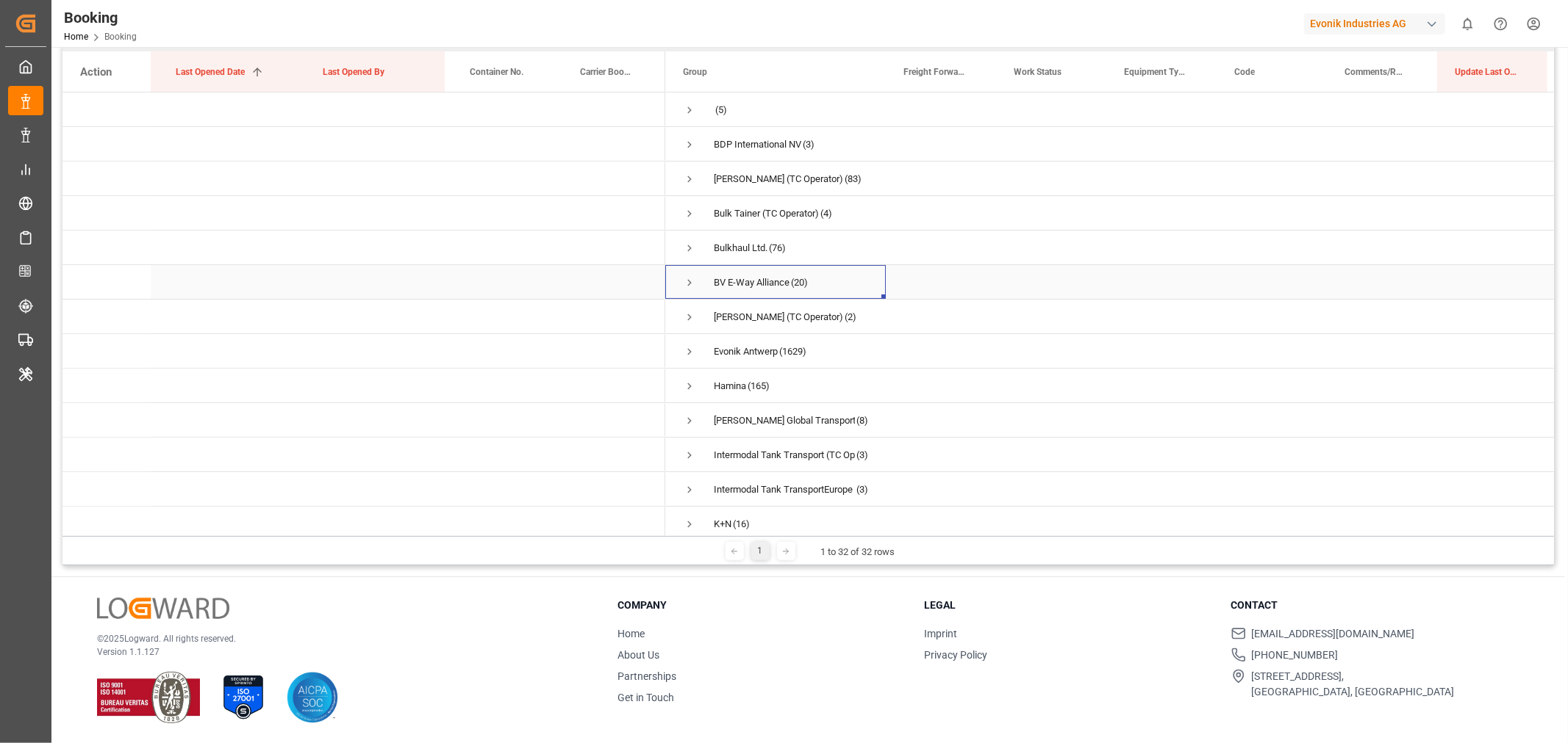
click at [693, 283] on span "Press SPACE to select this row." at bounding box center [689, 283] width 14 height 14
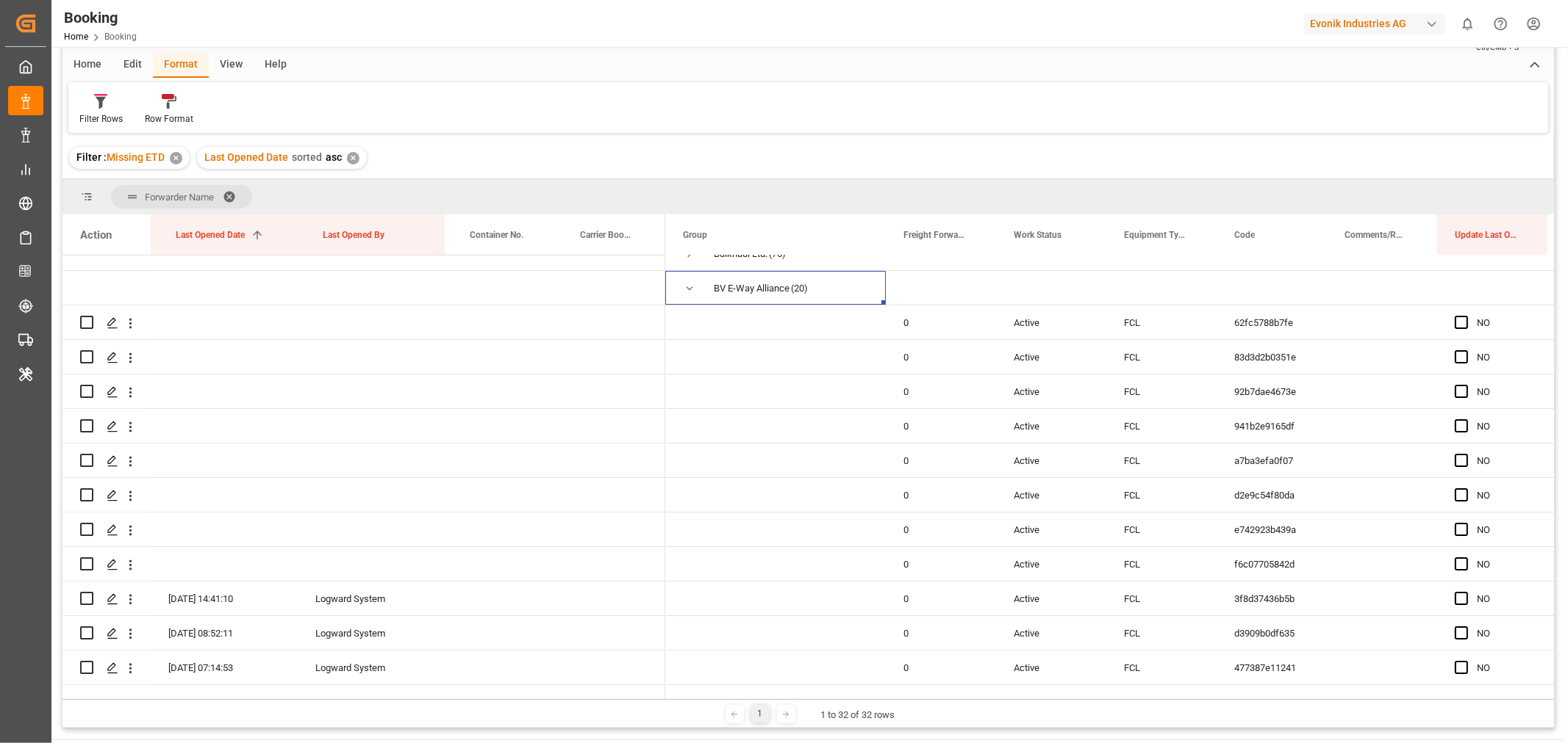
scroll to position [81, 0]
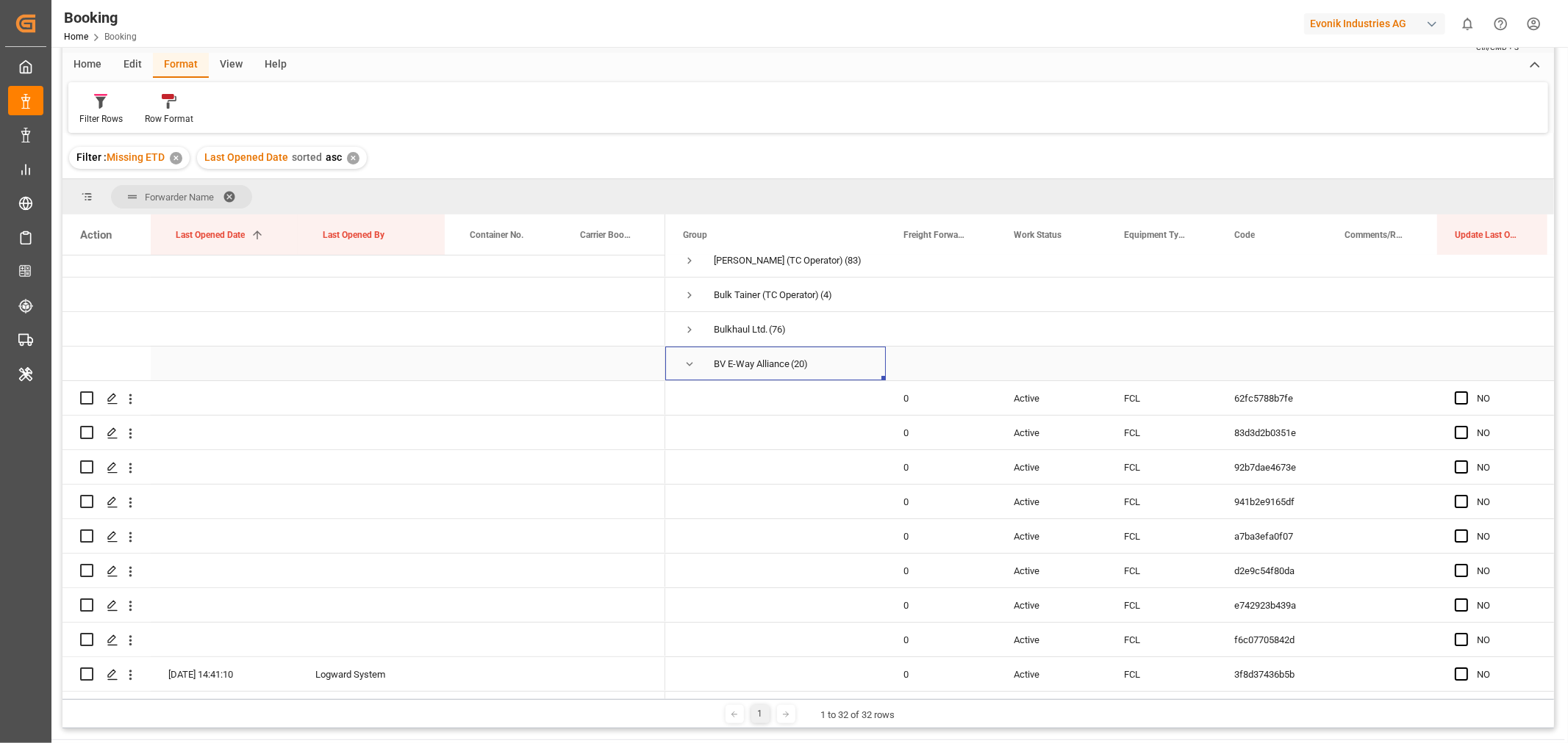
click at [692, 360] on span "Press SPACE to select this row." at bounding box center [689, 364] width 14 height 14
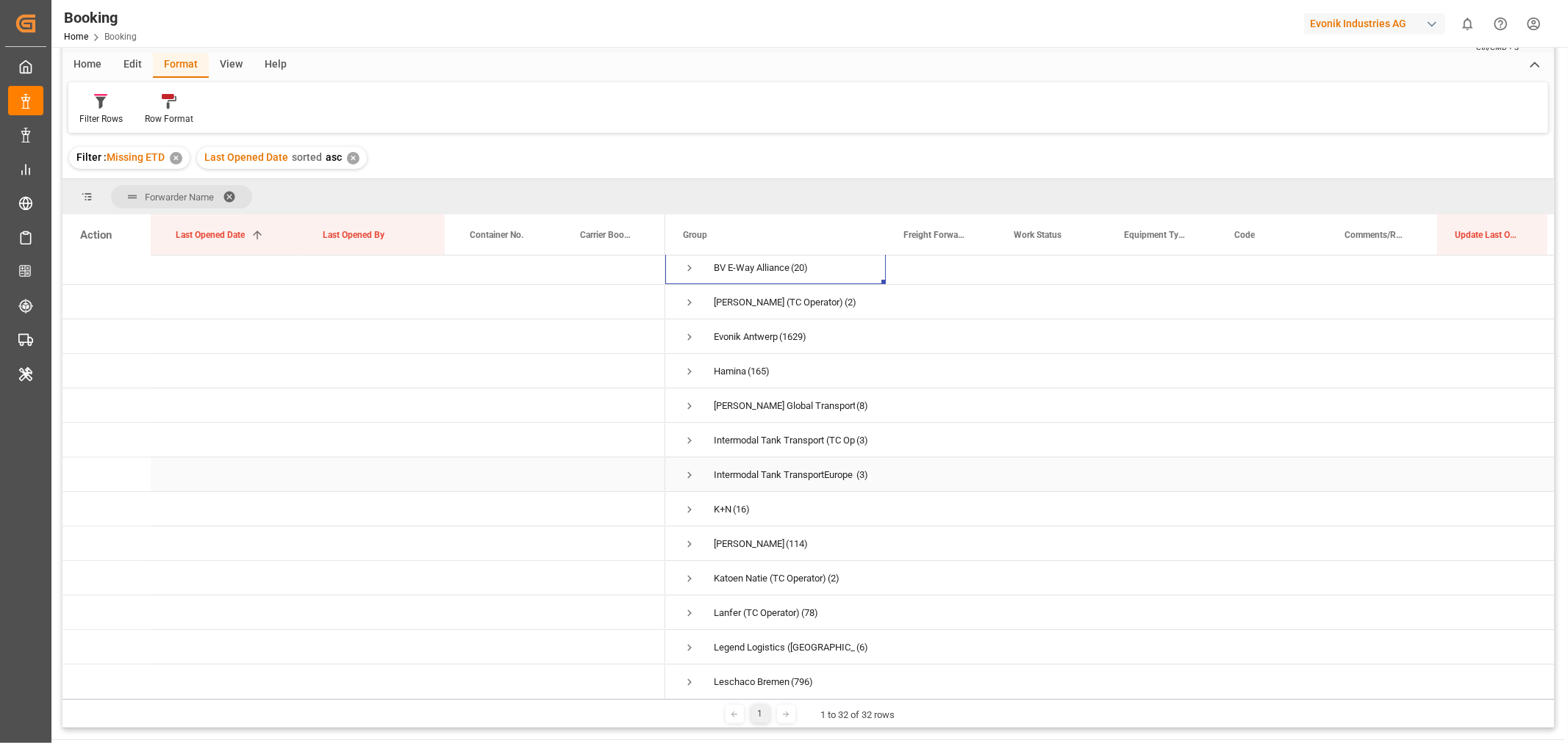
scroll to position [245, 0]
click at [685, 443] on span "Press SPACE to select this row." at bounding box center [689, 443] width 14 height 14
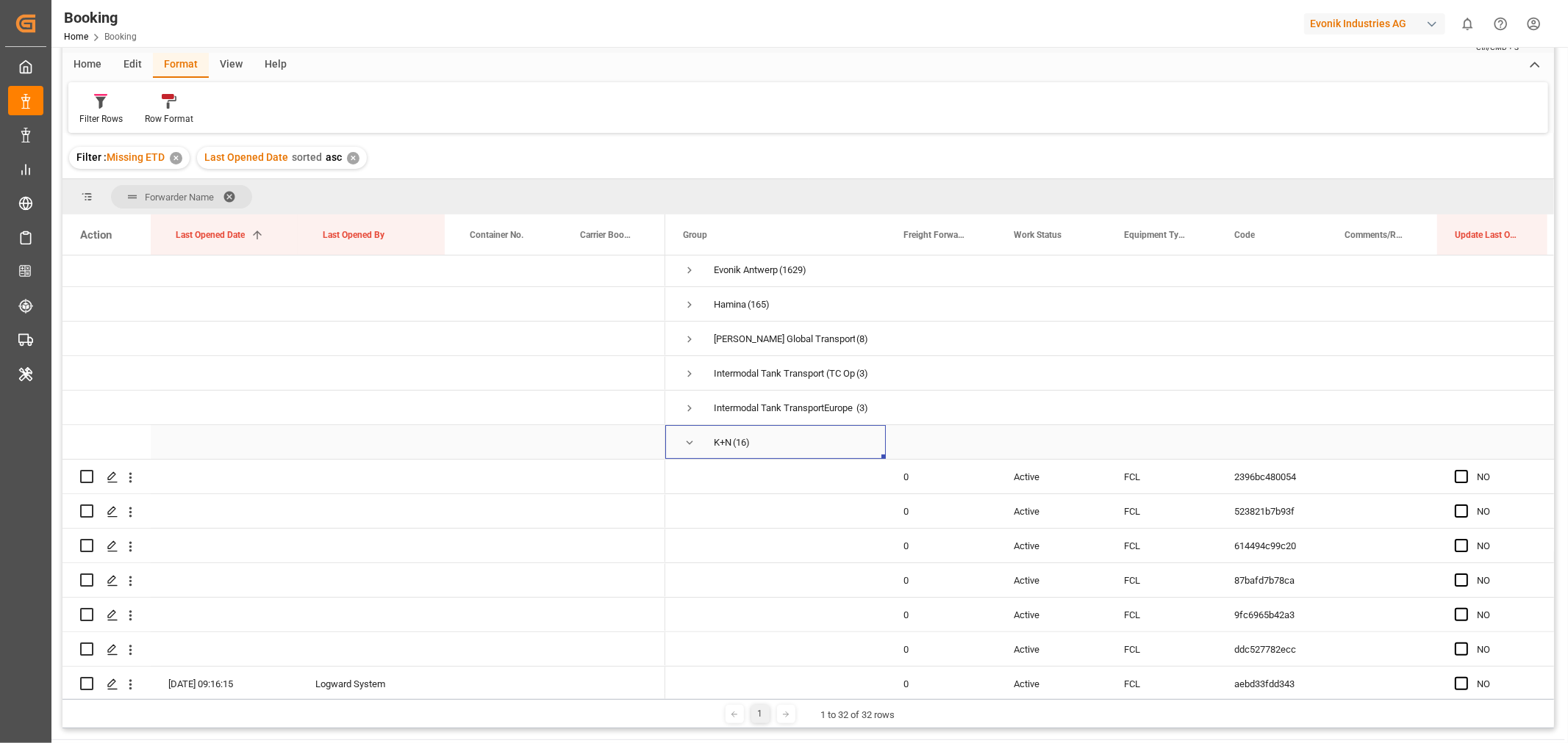
click at [690, 441] on span "Press SPACE to select this row." at bounding box center [689, 443] width 14 height 14
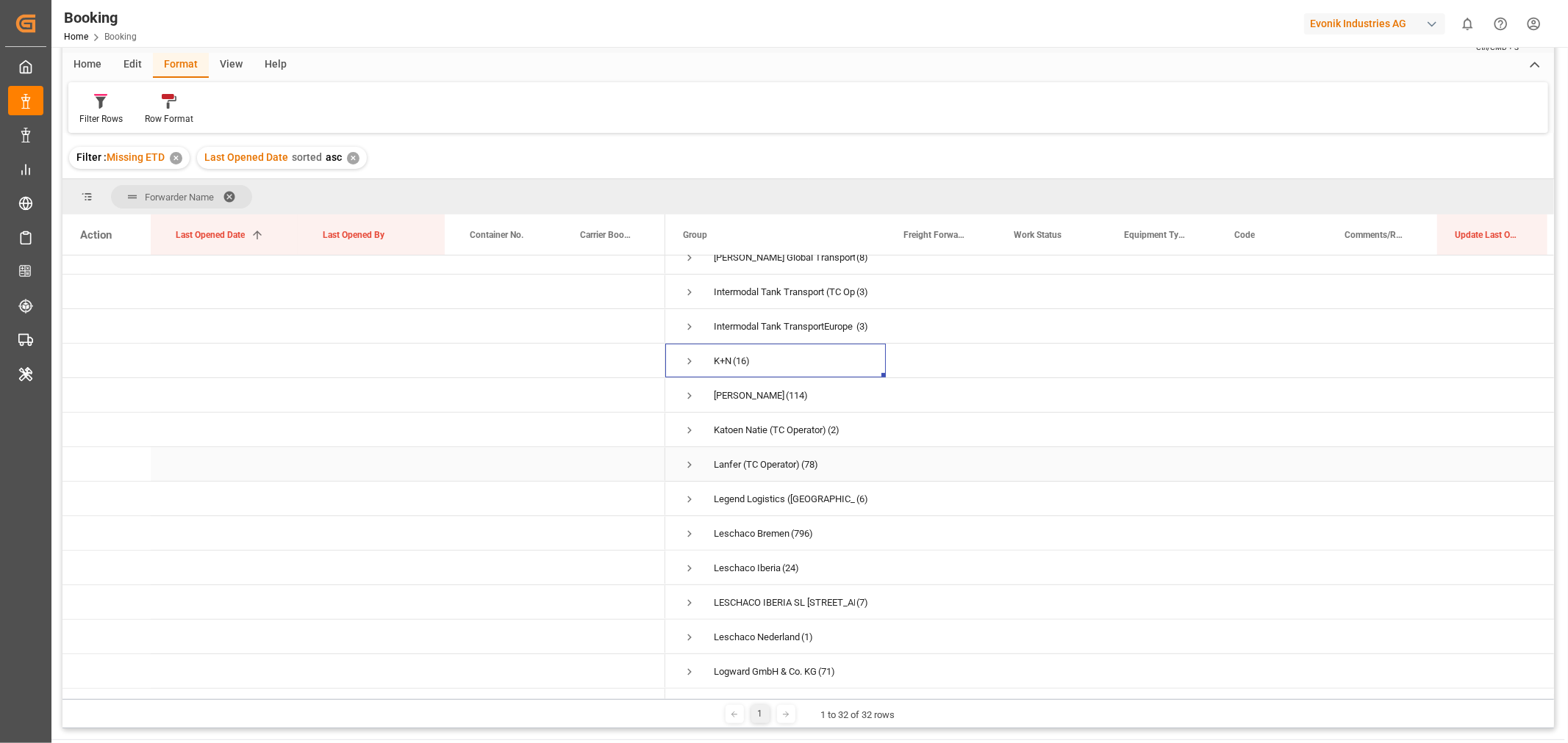
scroll to position [407, 0]
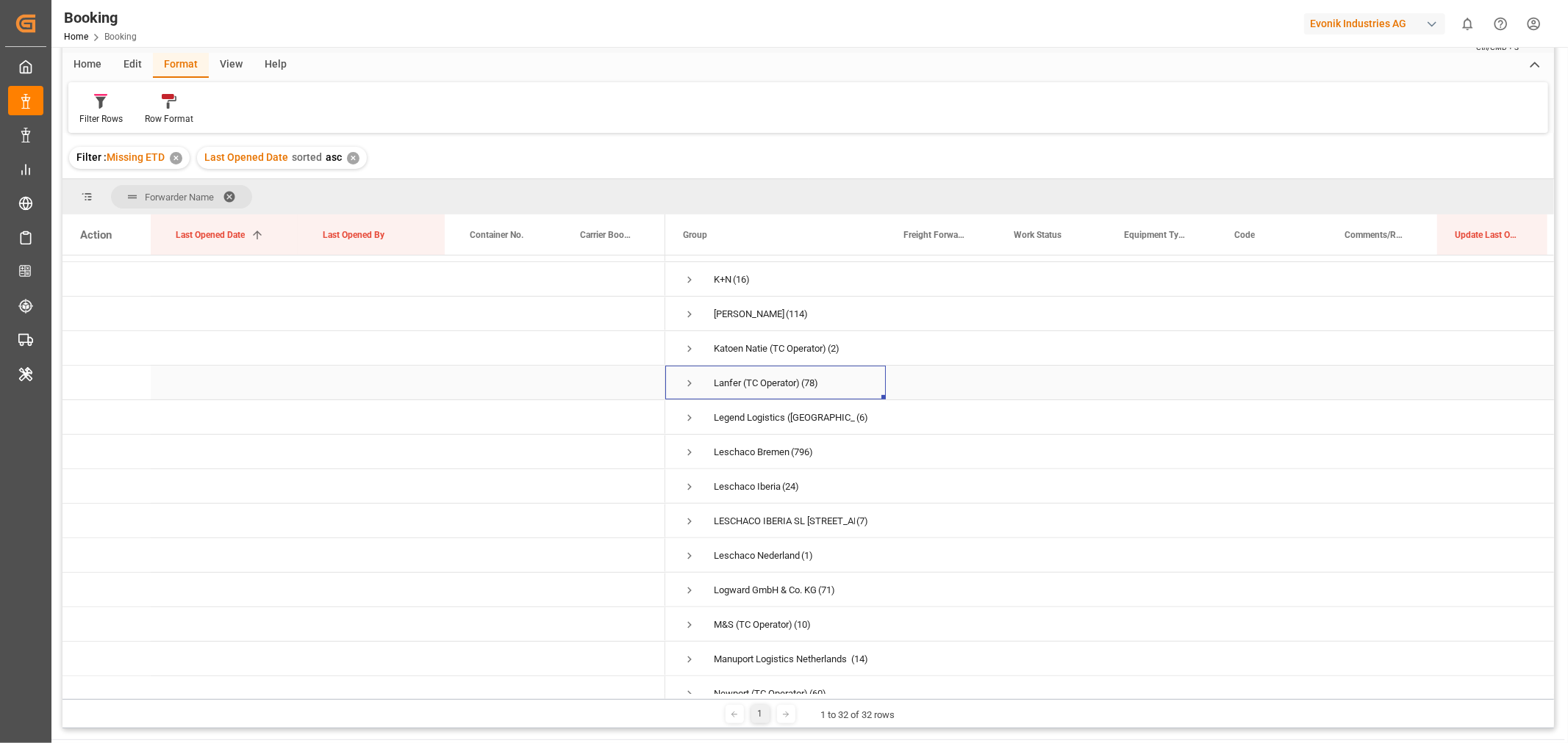
click at [688, 381] on span "Press SPACE to select this row." at bounding box center [689, 384] width 14 height 14
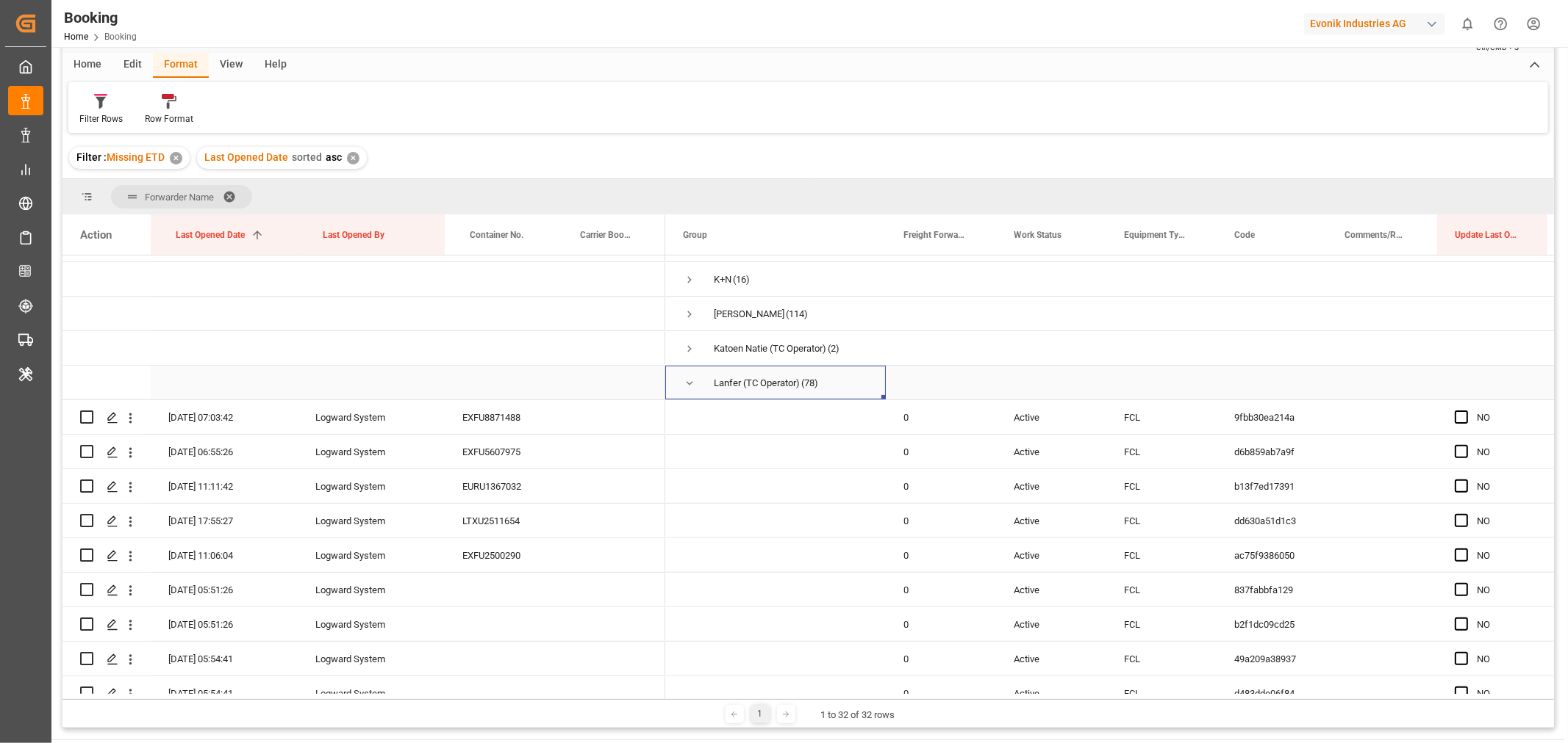
click at [749, 372] on div "Lanfer (TC Operator)" at bounding box center [757, 383] width 86 height 34
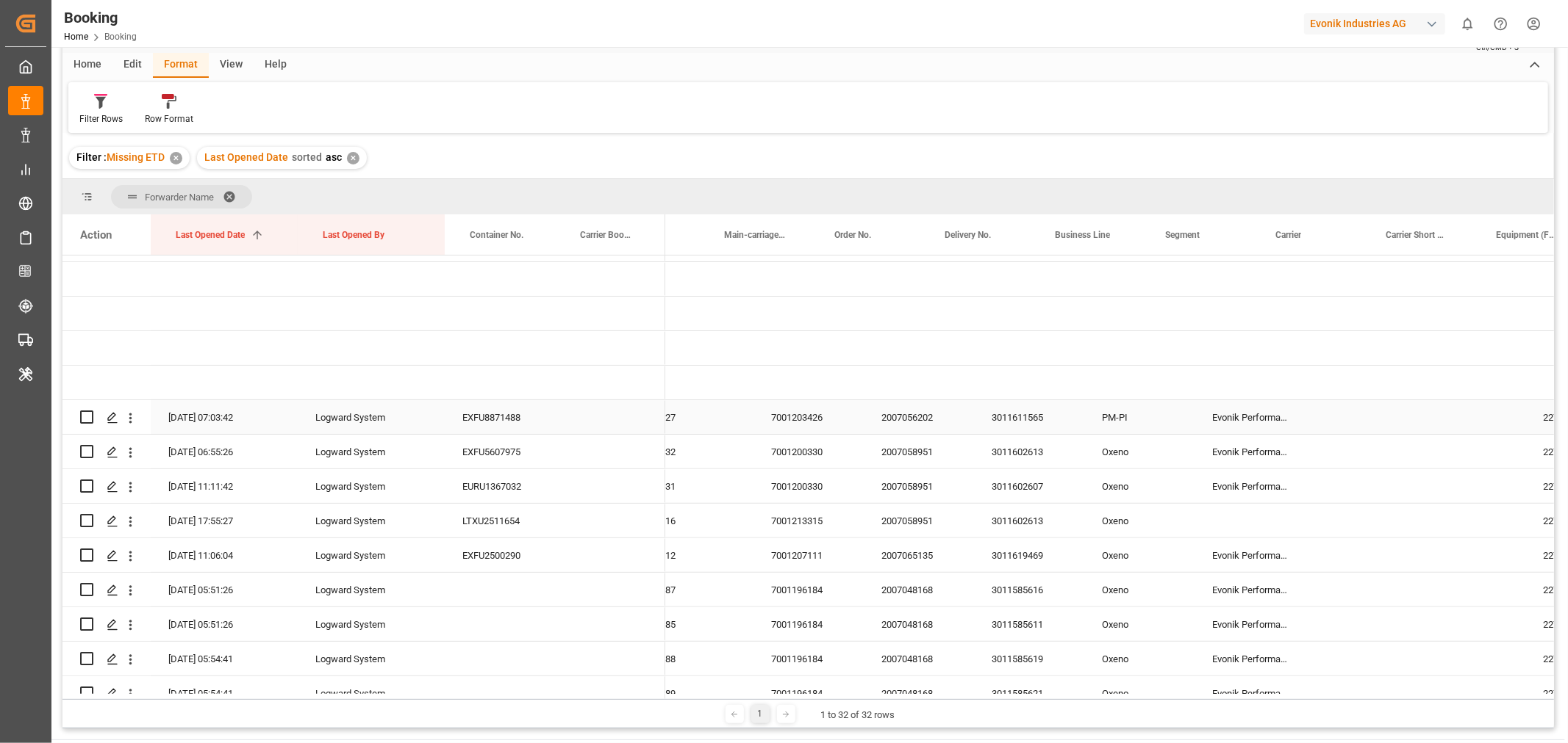
scroll to position [0, 1098]
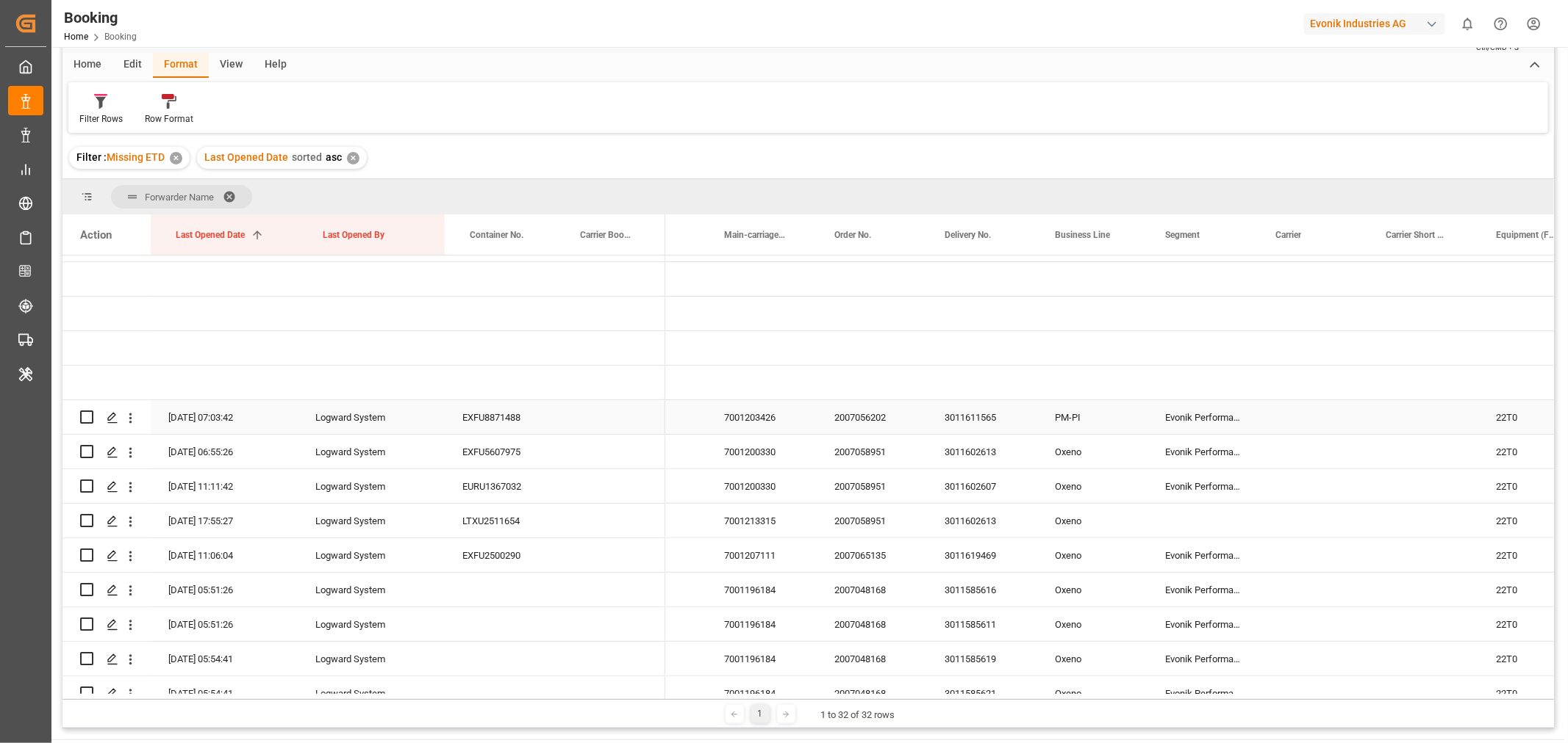
drag, startPoint x: 994, startPoint y: 410, endPoint x: 1020, endPoint y: 442, distance: 41.2
click at [994, 410] on div "3011611565" at bounding box center [981, 417] width 111 height 34
click at [990, 426] on div "3011611565" at bounding box center [981, 417] width 111 height 34
click at [478, 438] on div "EXFU5607975" at bounding box center [499, 451] width 111 height 34
click at [517, 449] on div "EXFU5607975" at bounding box center [499, 451] width 111 height 34
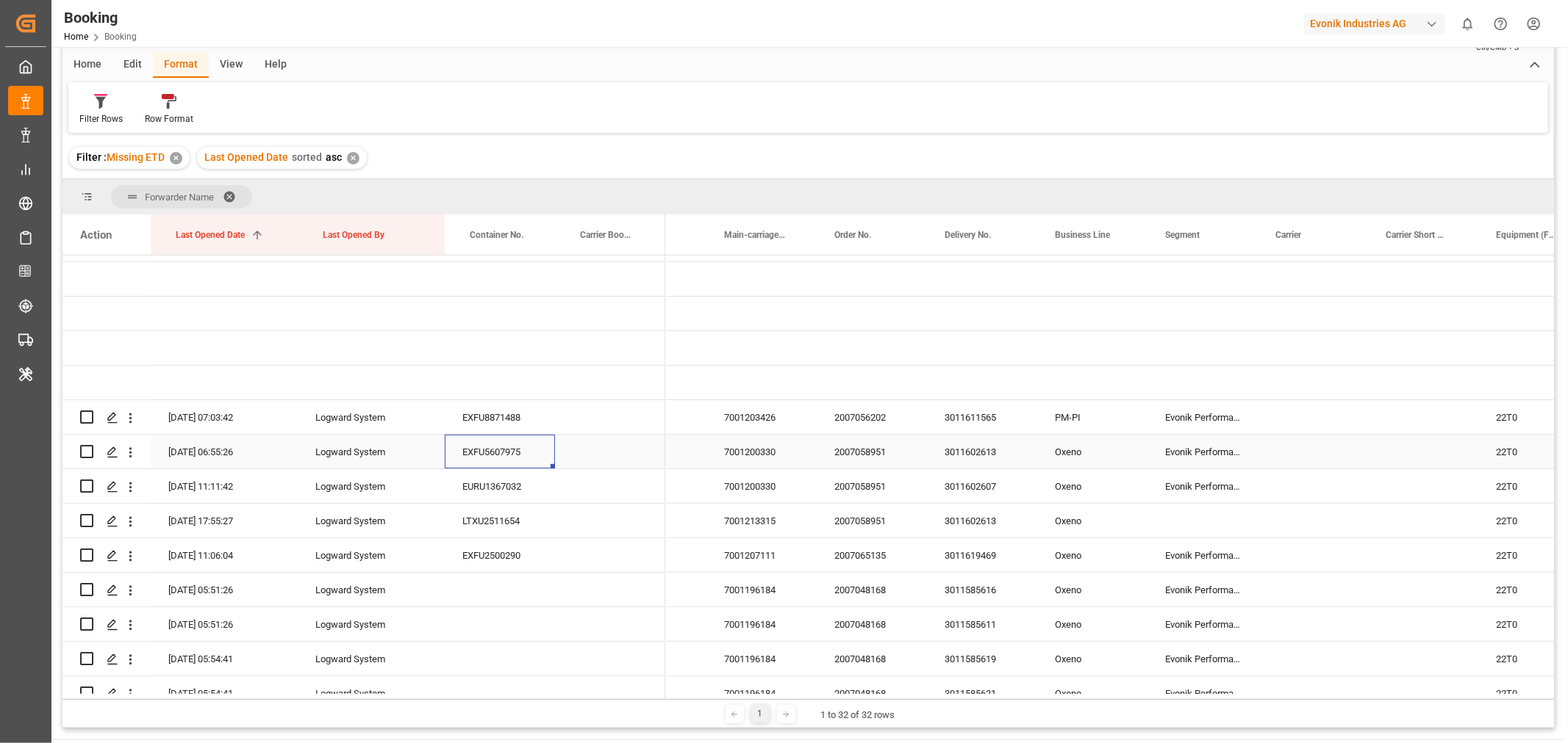
click at [981, 446] on div "3011602613" at bounding box center [981, 451] width 111 height 34
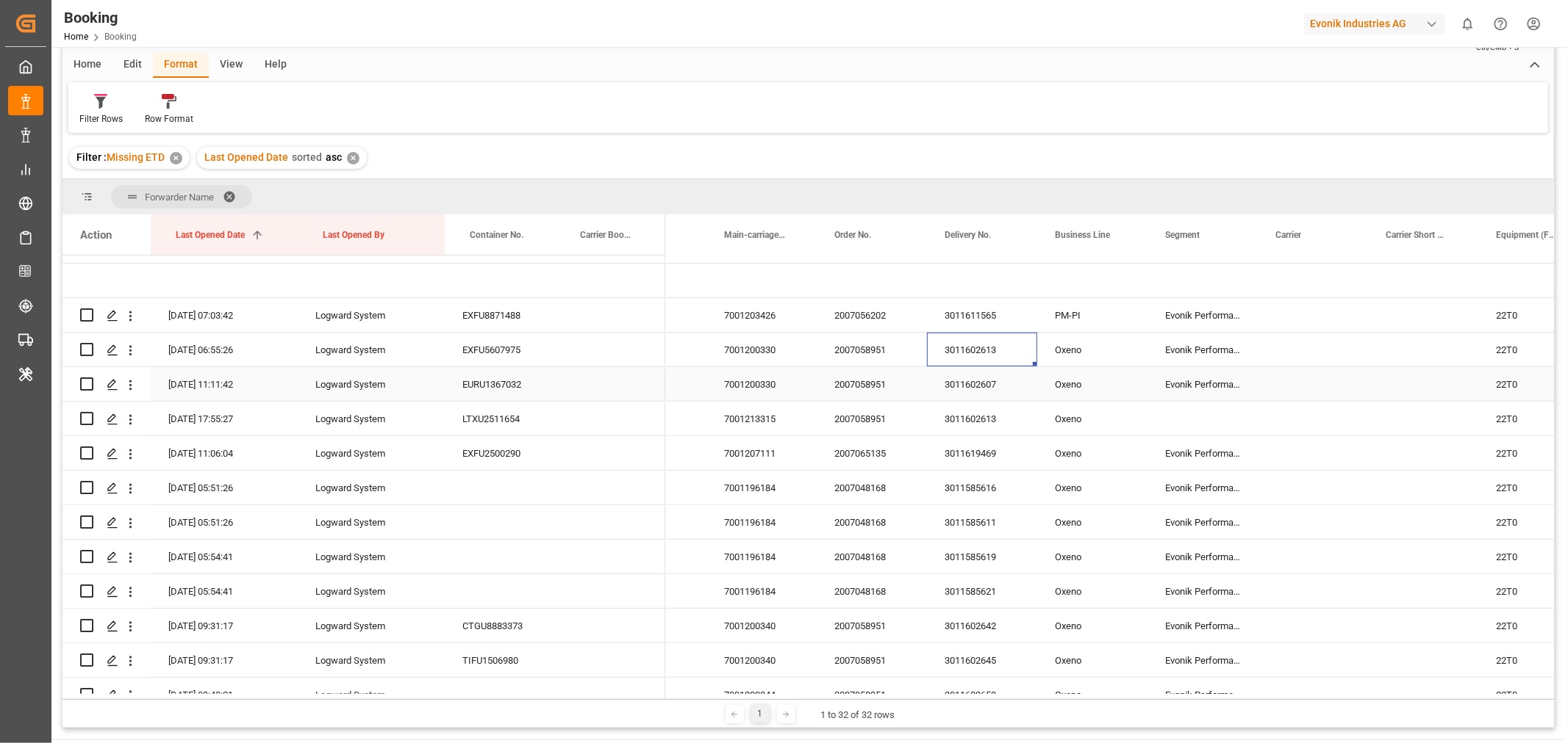
scroll to position [407, 0]
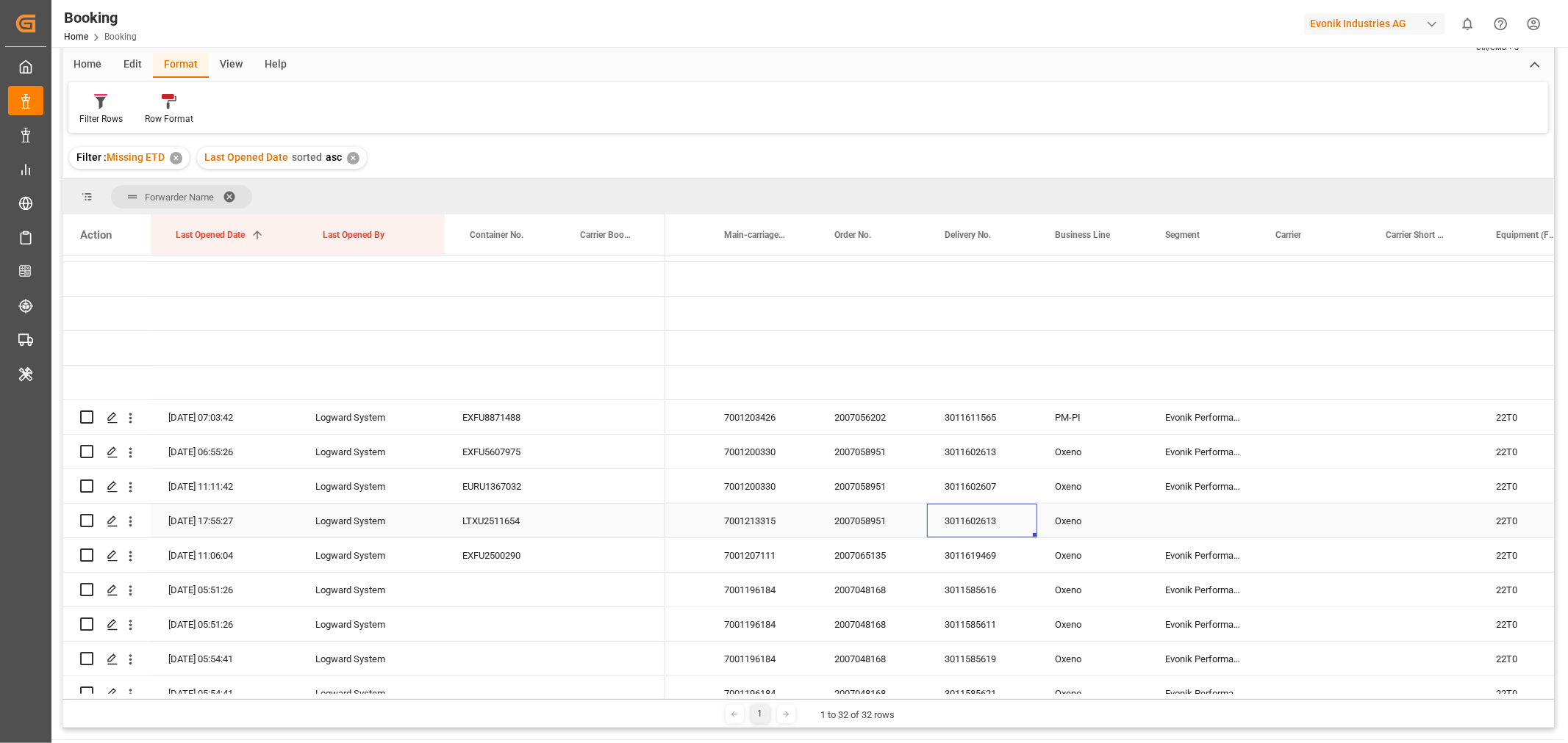
click at [1003, 520] on div "3011602613" at bounding box center [981, 521] width 111 height 34
click at [953, 472] on div "3011602607" at bounding box center [981, 486] width 111 height 34
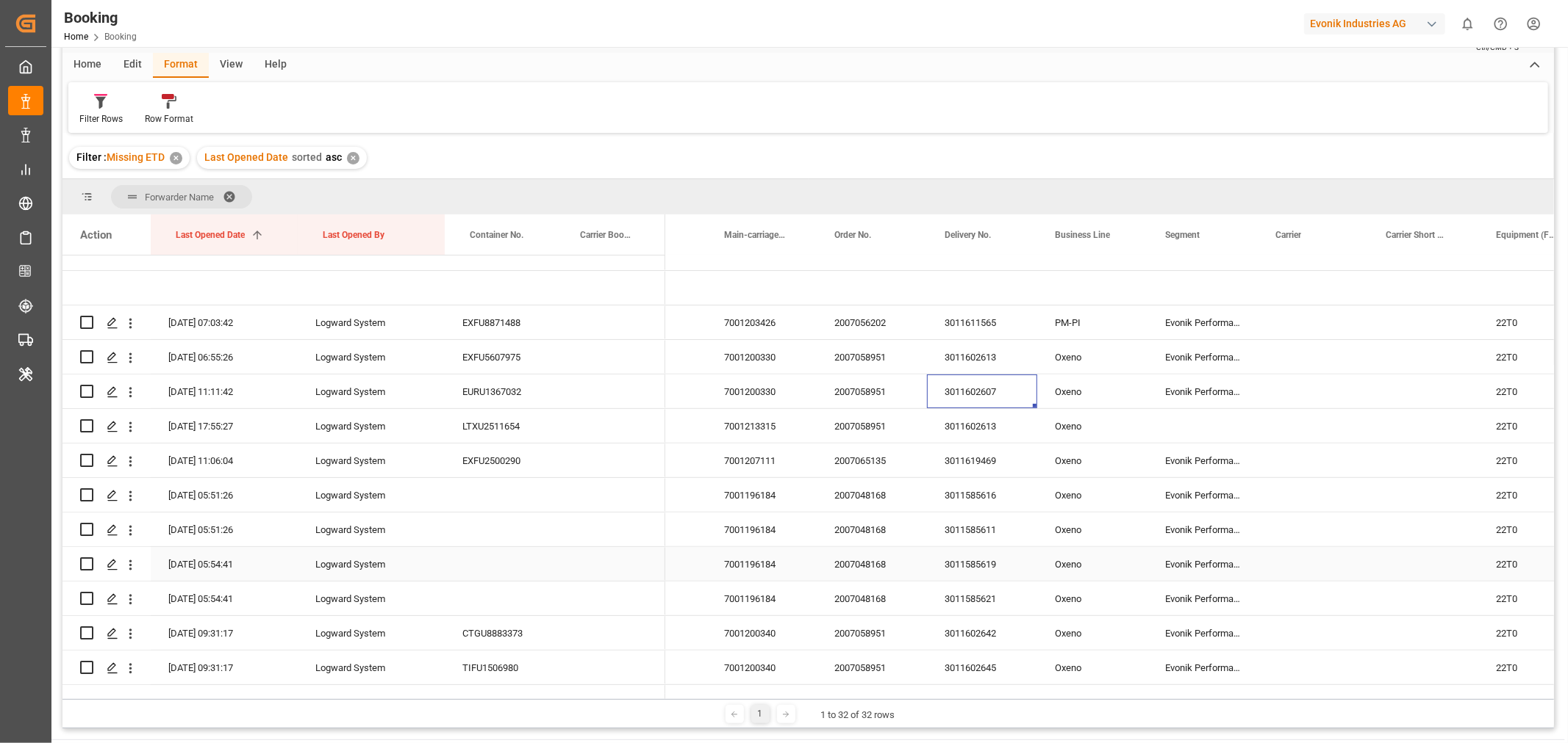
scroll to position [489, 0]
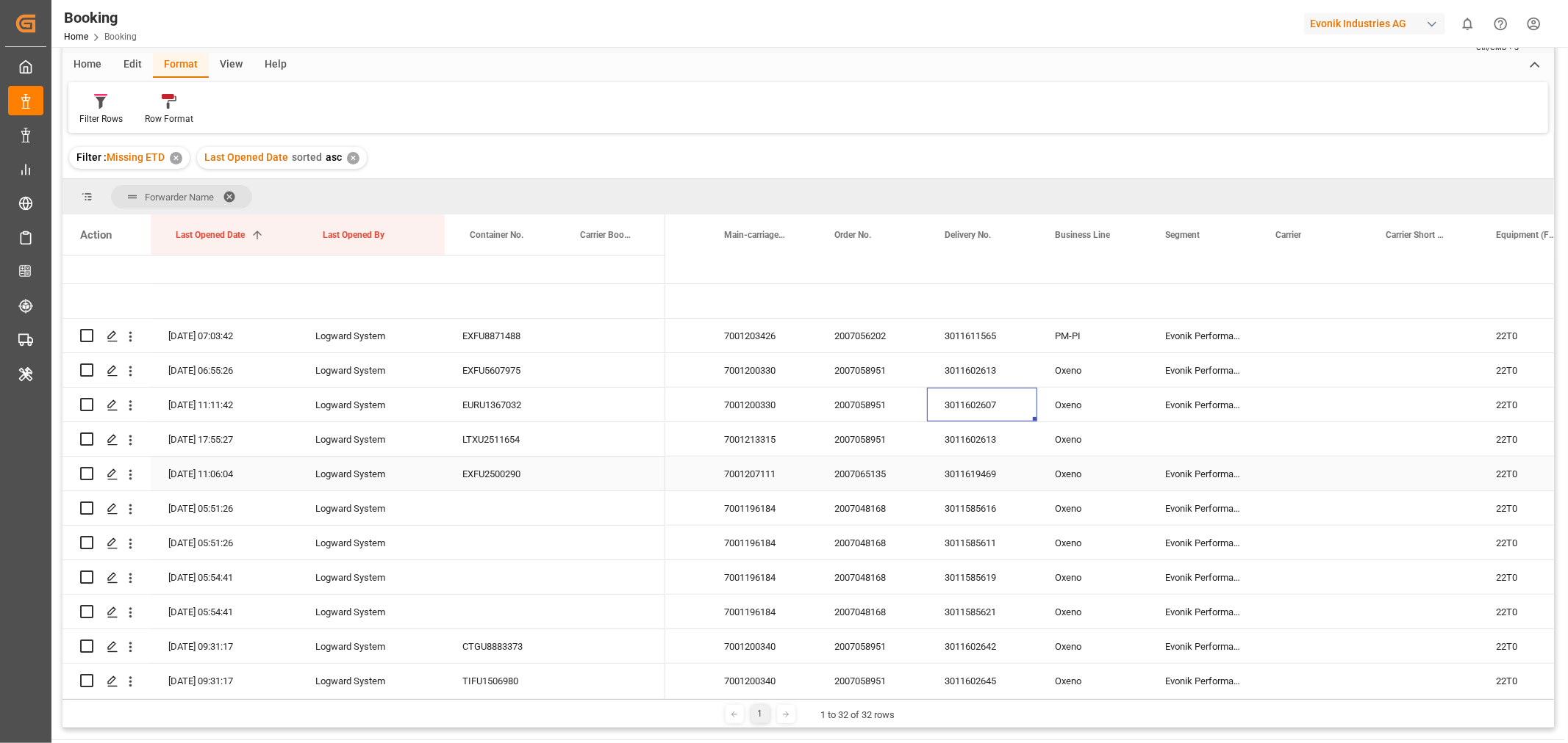
click at [990, 475] on div "3011619469" at bounding box center [981, 474] width 111 height 34
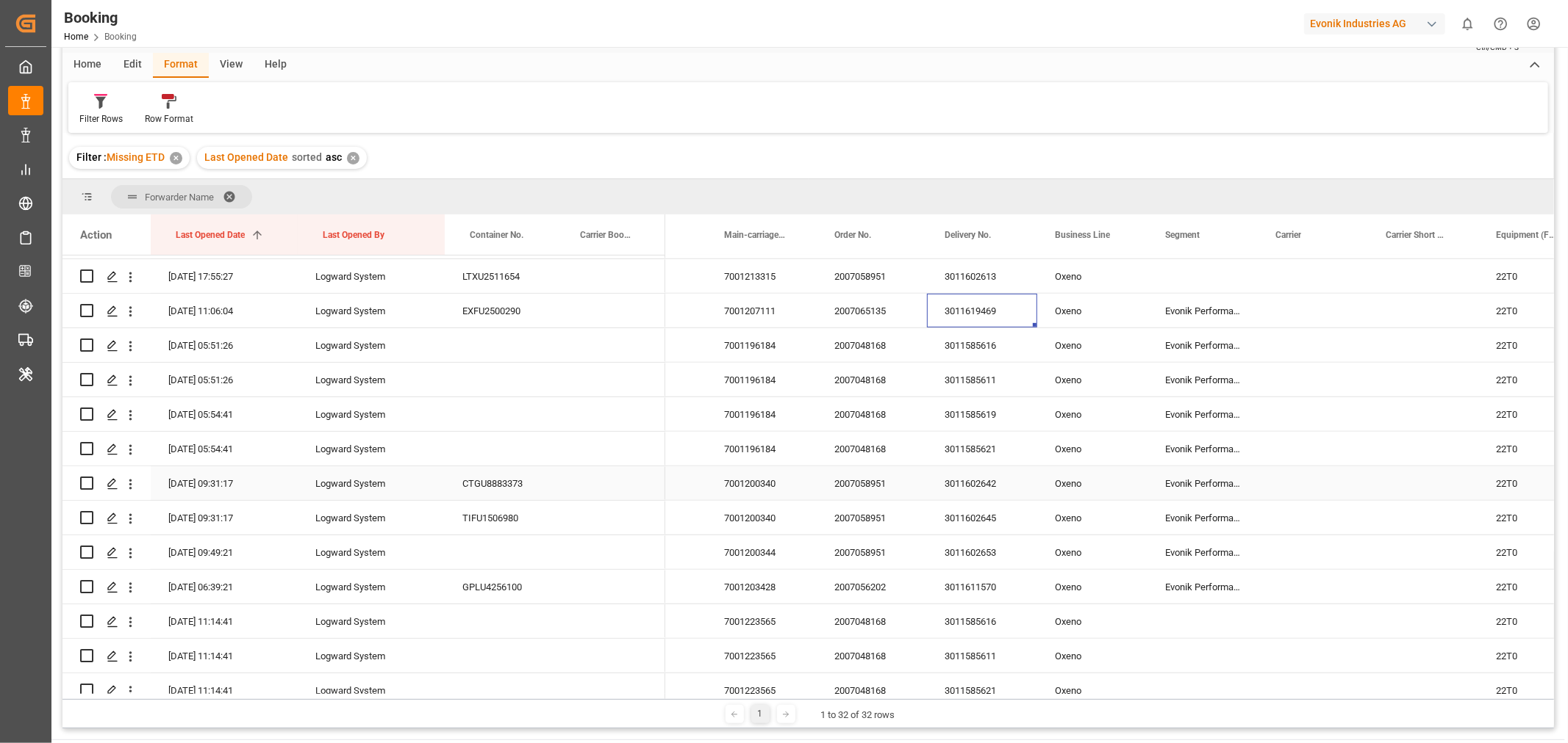
click at [974, 490] on div "3011602642" at bounding box center [981, 483] width 111 height 34
click at [234, 191] on span at bounding box center [234, 197] width 24 height 14
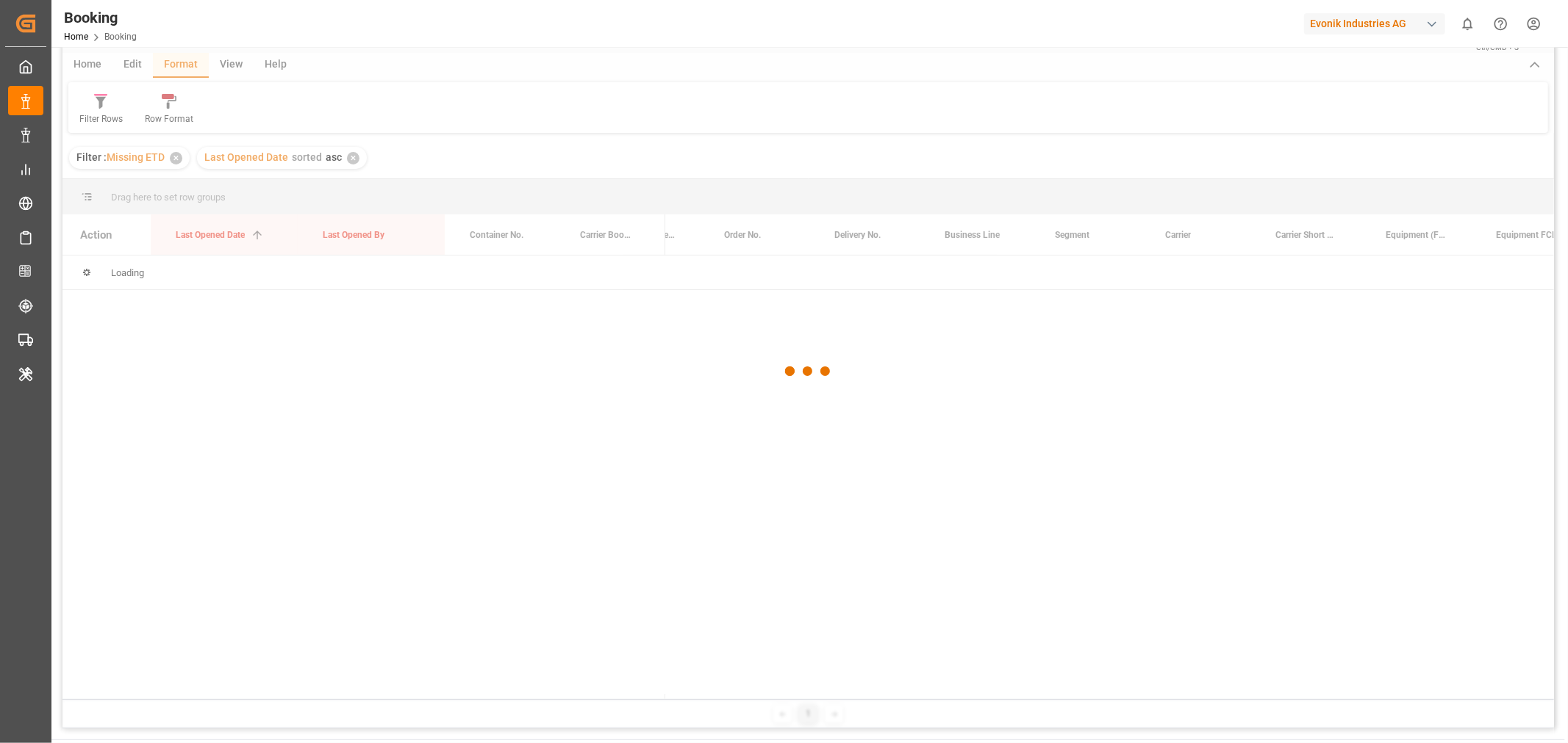
scroll to position [0, 0]
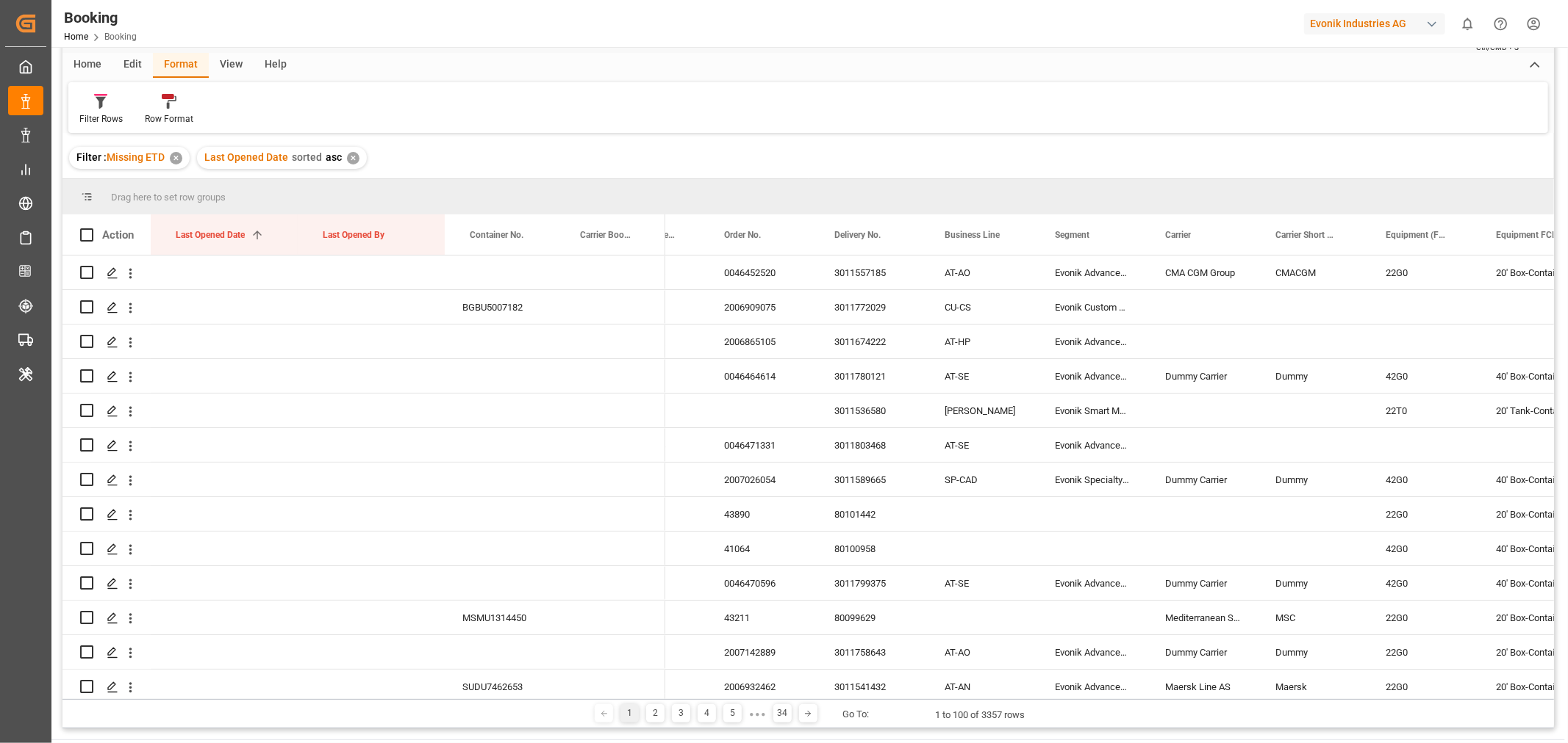
click at [352, 159] on div "✕" at bounding box center [353, 158] width 13 height 13
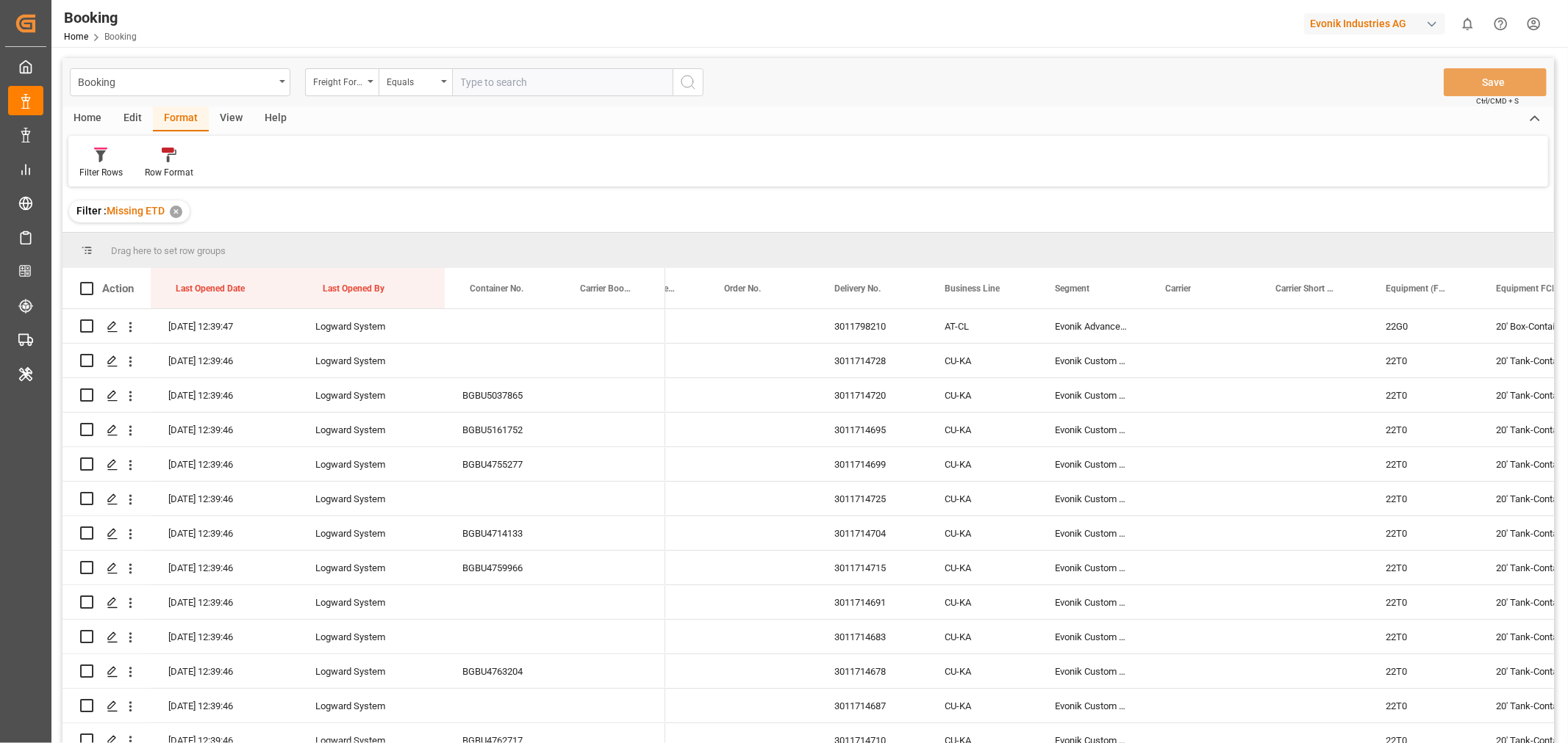
click at [178, 213] on div "✕" at bounding box center [175, 211] width 13 height 13
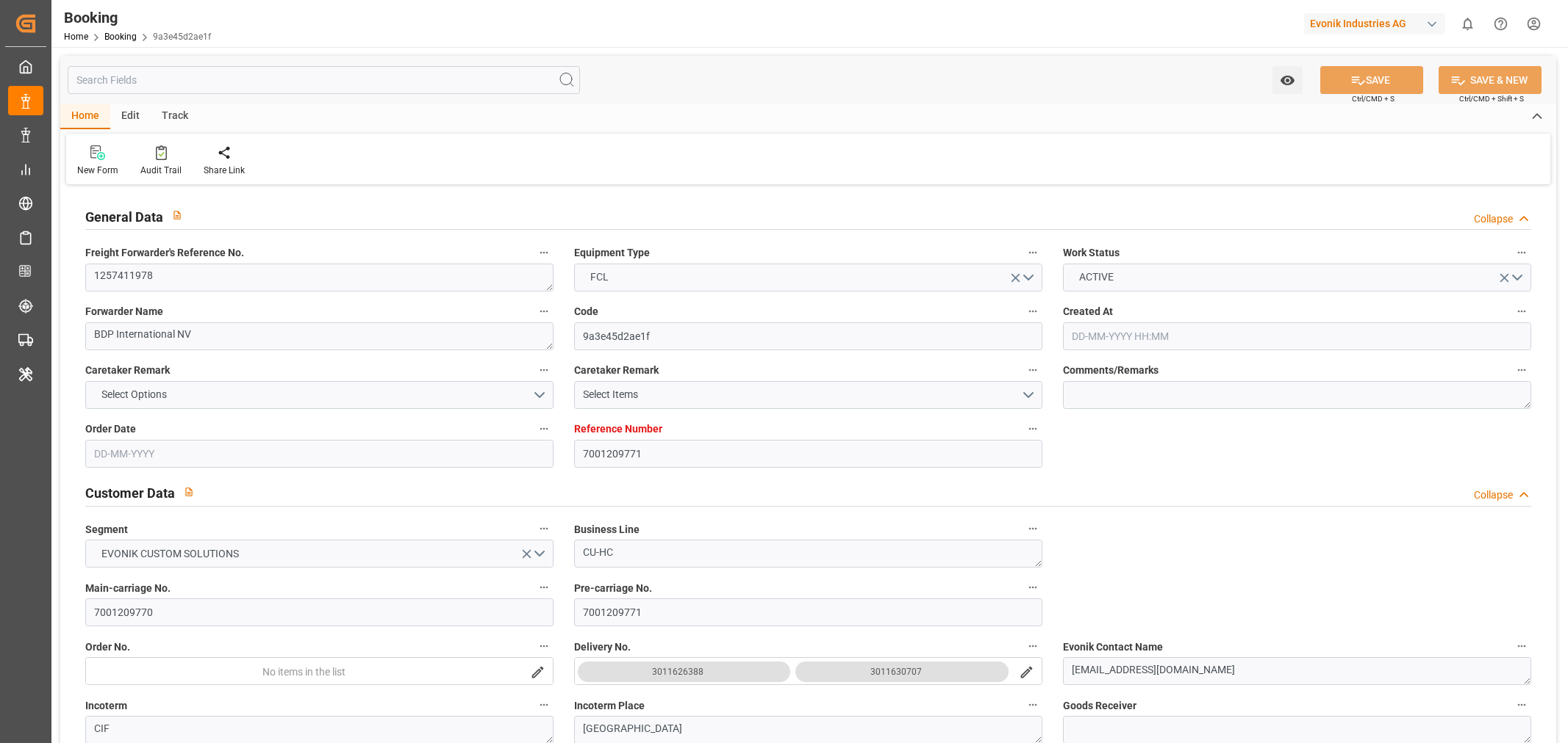
type input "7001209771"
type input "BEANR"
type input "JPYOK"
type input "[DATE] 09:32"
type input "[DATE]"
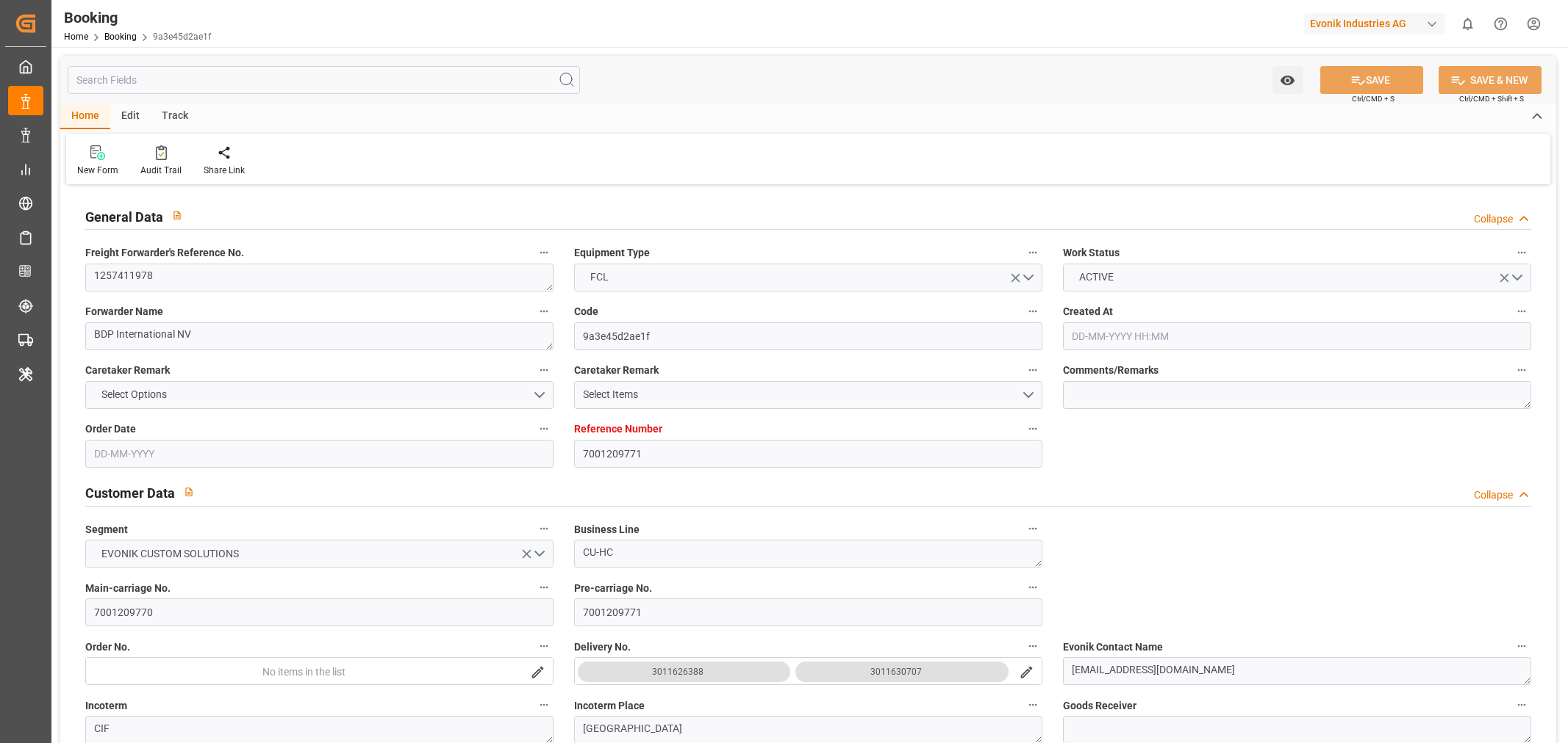
type input "[DATE]"
type input "[DATE] 08:40"
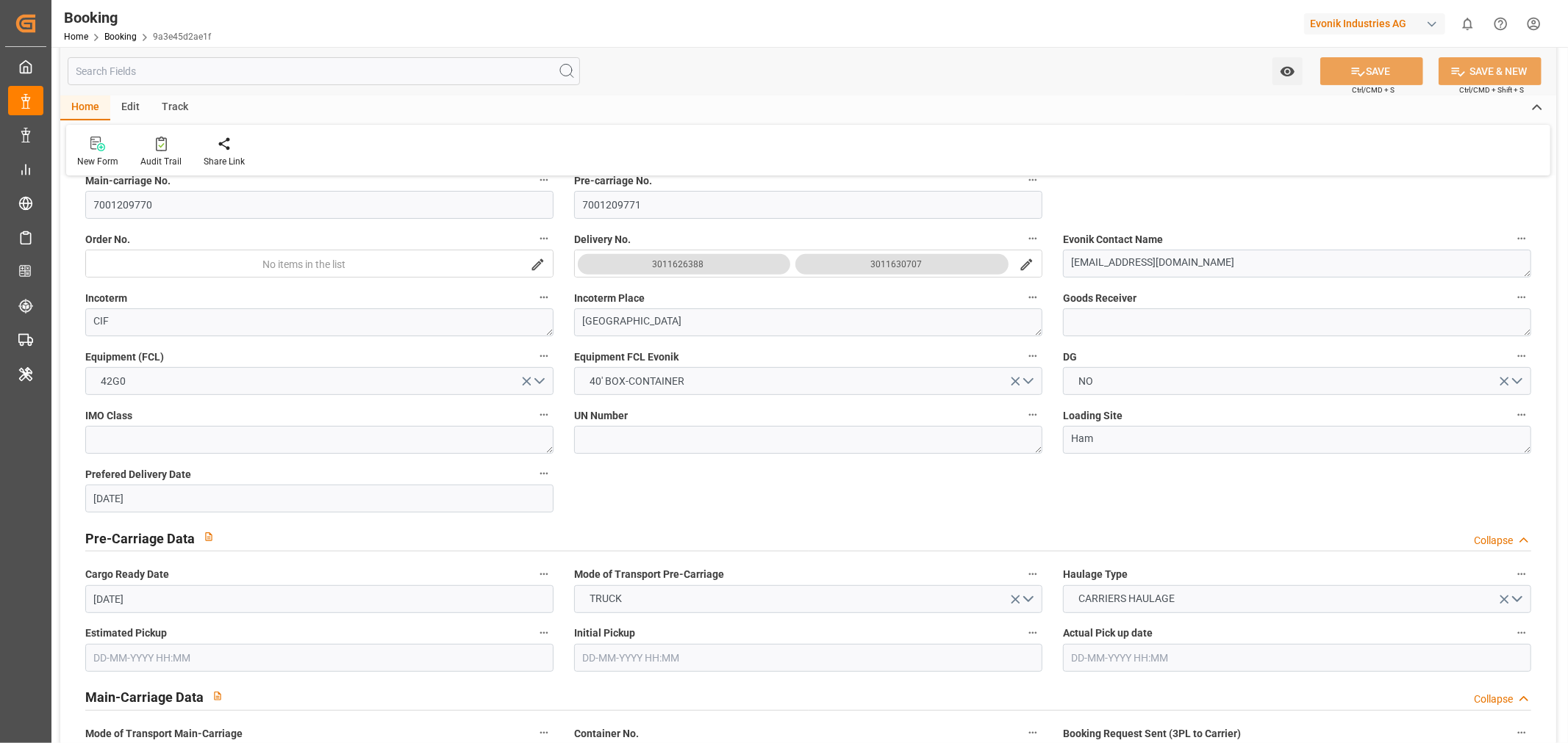
scroll to position [816, 0]
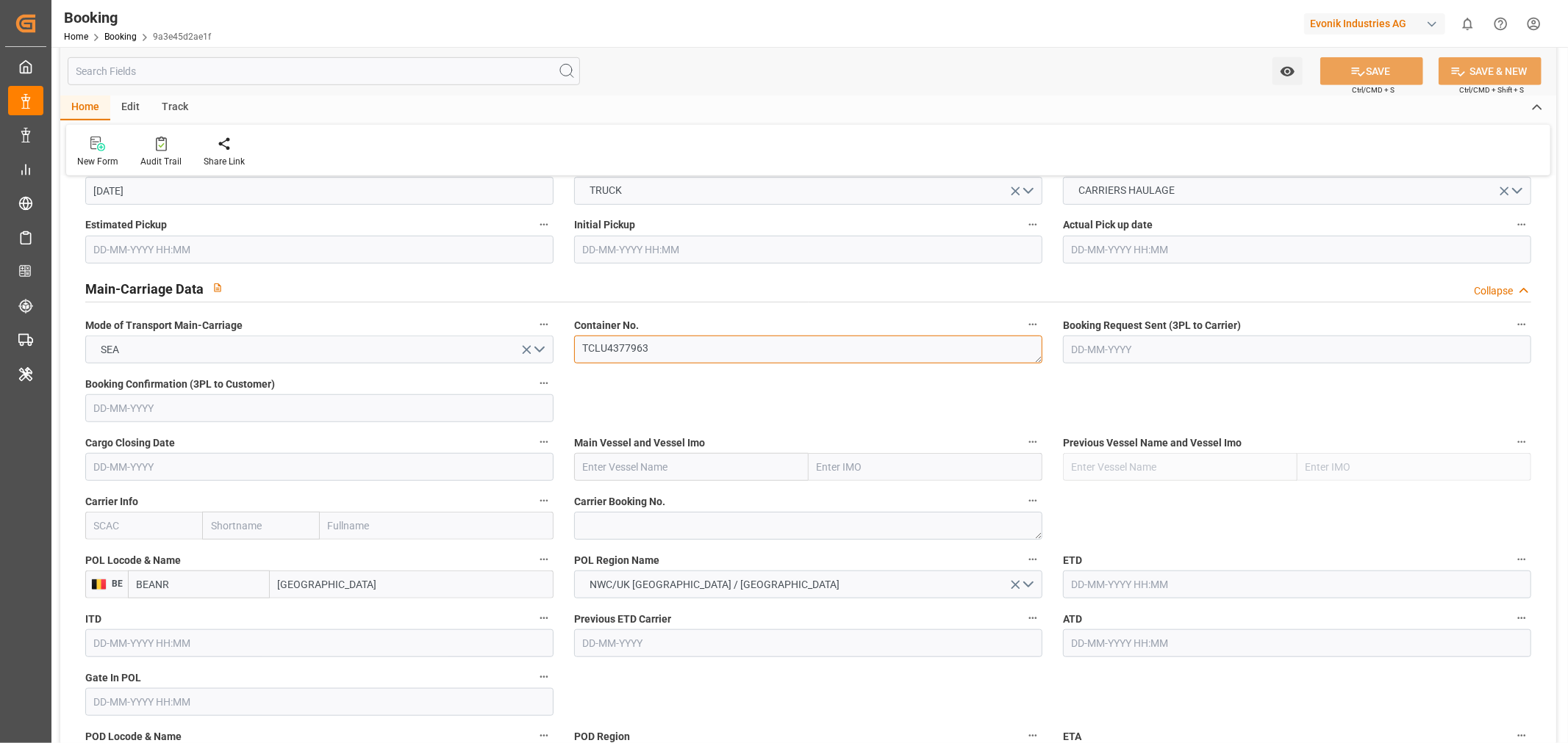
click at [605, 354] on textarea "TCLU4377963" at bounding box center [808, 349] width 468 height 28
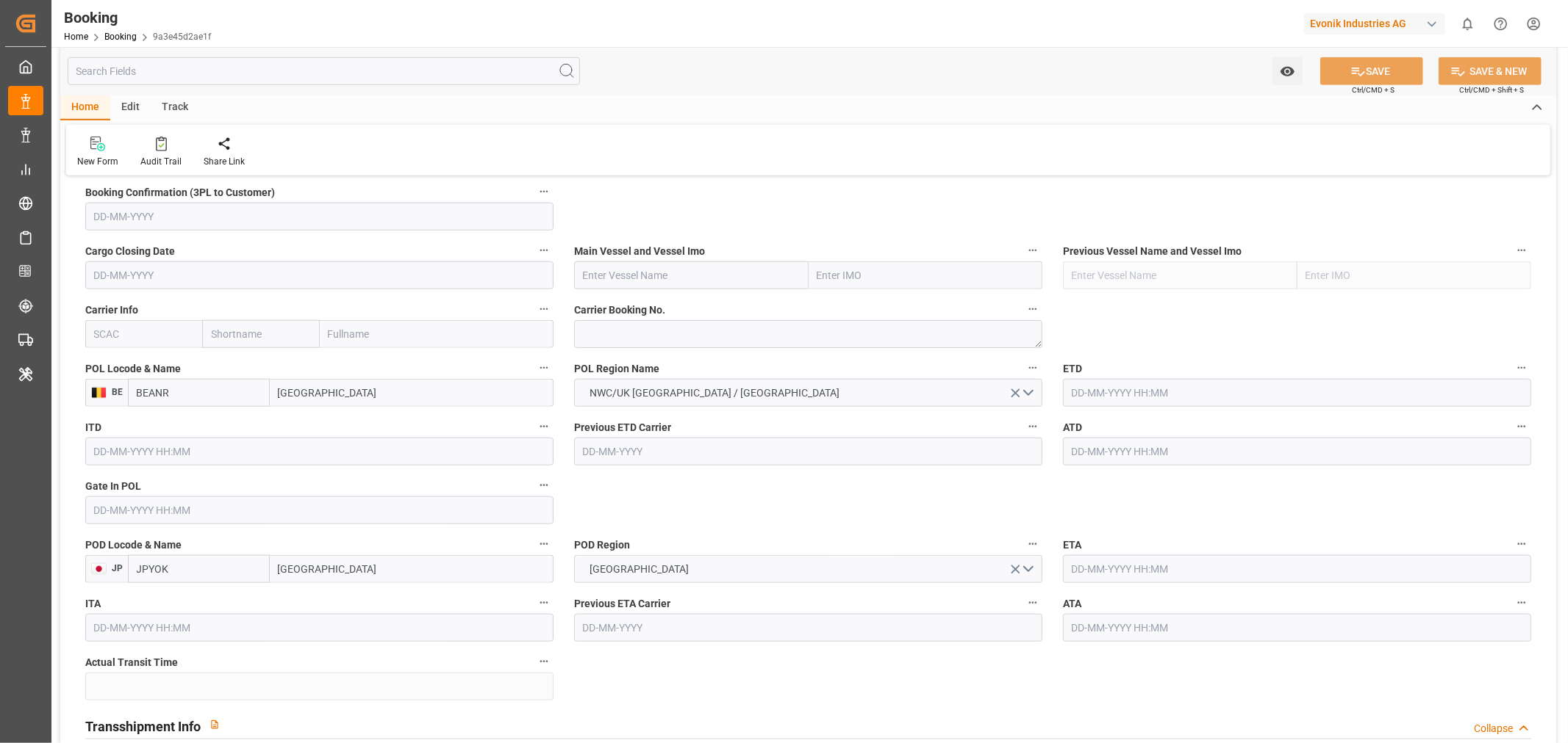
scroll to position [979, 0]
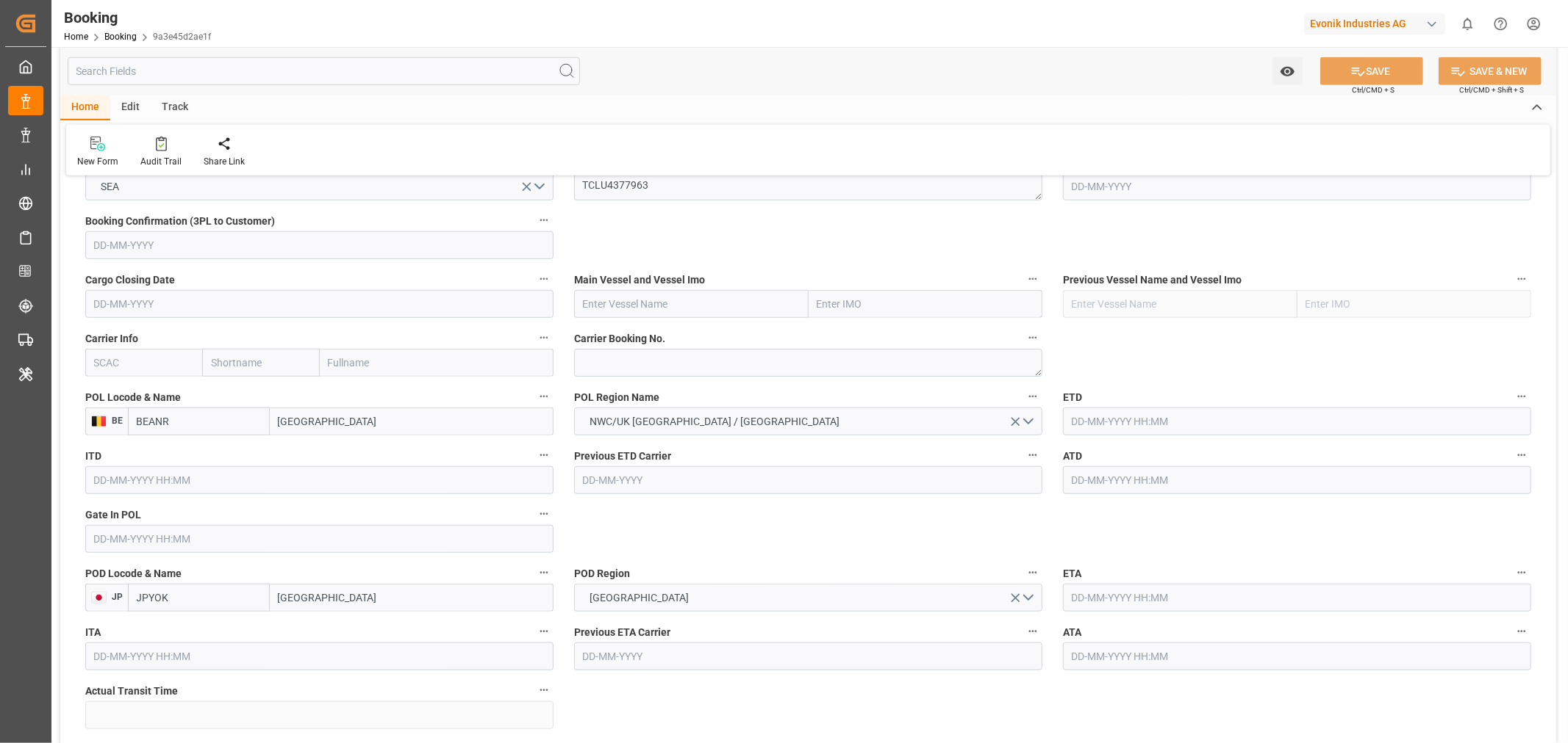
click at [155, 357] on input "text" at bounding box center [143, 362] width 117 height 28
click at [114, 399] on b "CMDU" at bounding box center [109, 395] width 28 height 12
type input "CMDU"
type input "CMACGM"
type input "CMA CGM Group"
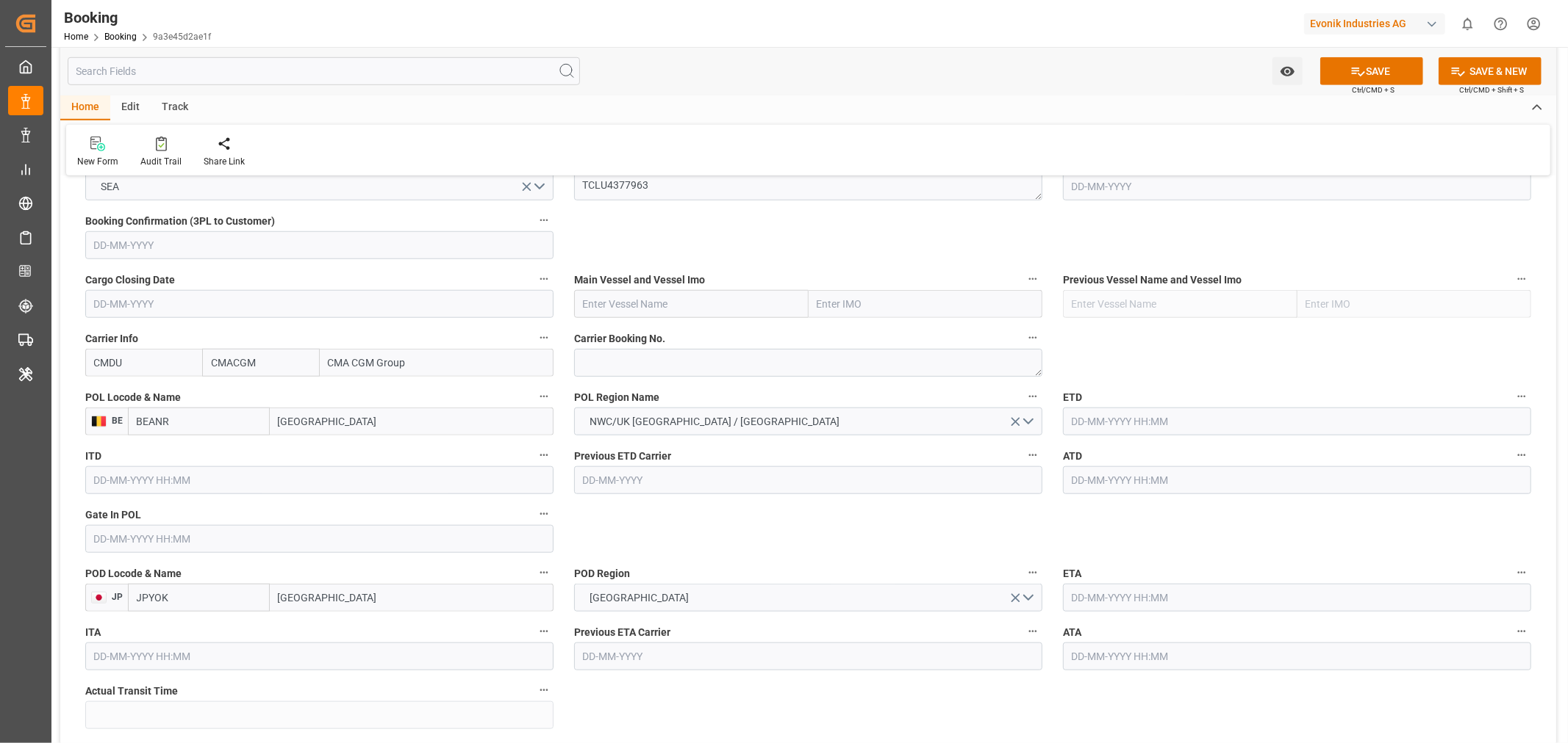
type input "CMDU"
click at [635, 302] on input "text" at bounding box center [690, 303] width 234 height 28
paste input "APL LION CITY"
click at [678, 340] on span "APL Lion City - 9631967" at bounding box center [666, 337] width 166 height 12
type input "APL Lion City"
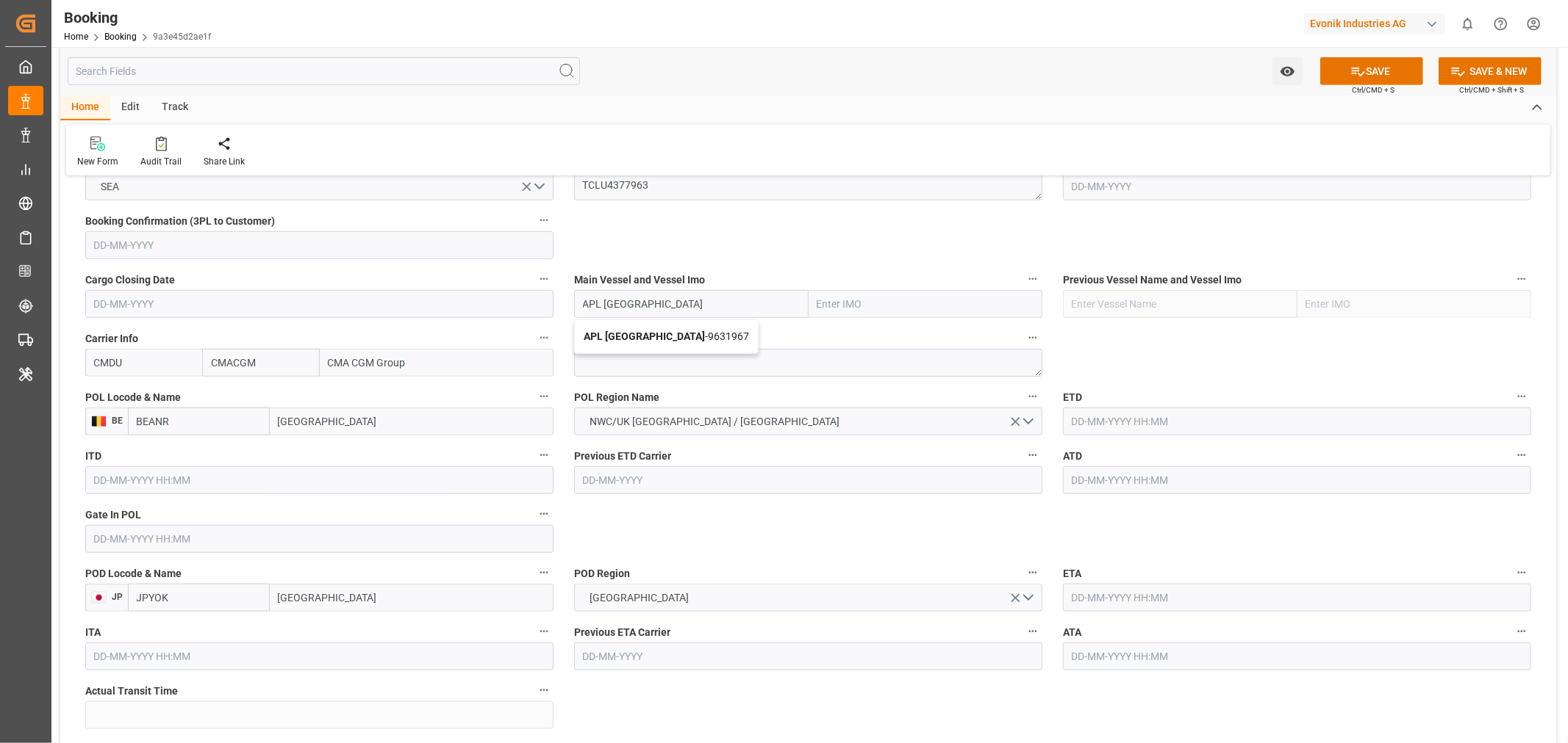
type input "9631967"
type input "APL Lion City"
click at [113, 534] on input "text" at bounding box center [319, 539] width 468 height 28
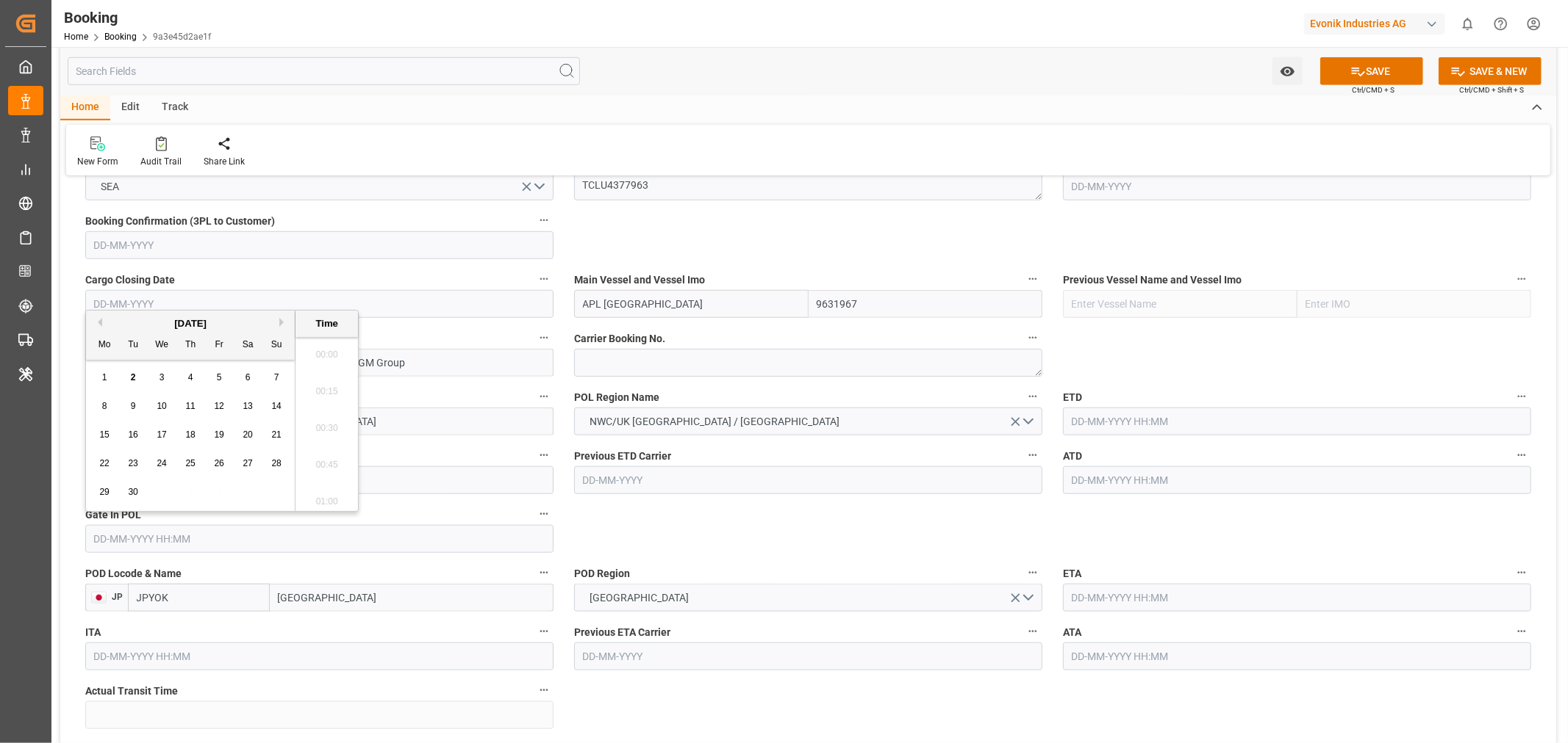
scroll to position [2429, 0]
click at [96, 324] on button "Previous Month" at bounding box center [97, 322] width 9 height 9
click at [164, 463] on span "23" at bounding box center [162, 463] width 10 height 11
type input "23-07-2025 00:00"
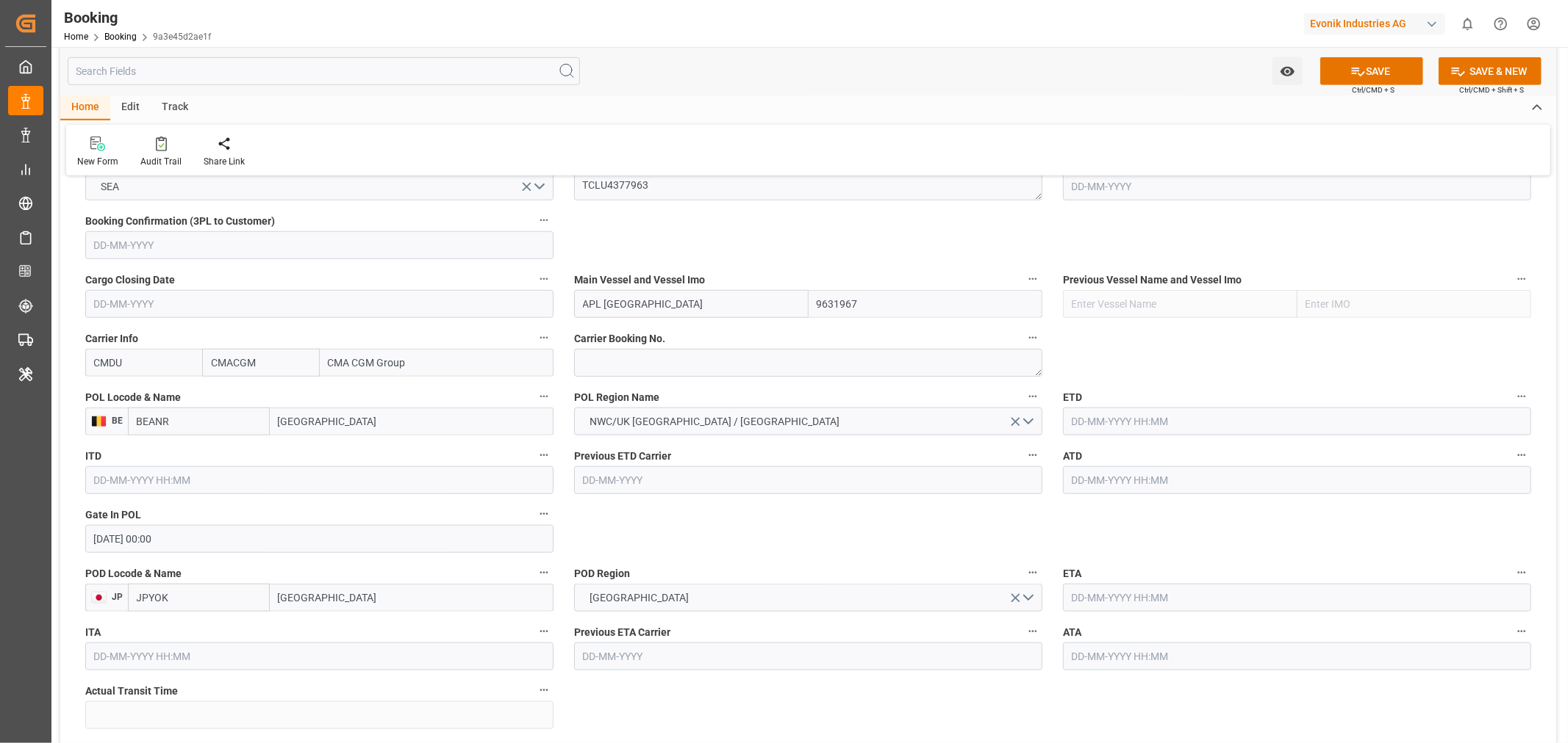
click at [1105, 421] on input "text" at bounding box center [1297, 421] width 468 height 28
click at [1079, 454] on div "[DATE]" at bounding box center [1167, 455] width 209 height 15
click at [1075, 452] on button "Previous Month" at bounding box center [1074, 454] width 9 height 9
click at [1233, 593] on div "26" at bounding box center [1225, 596] width 19 height 18
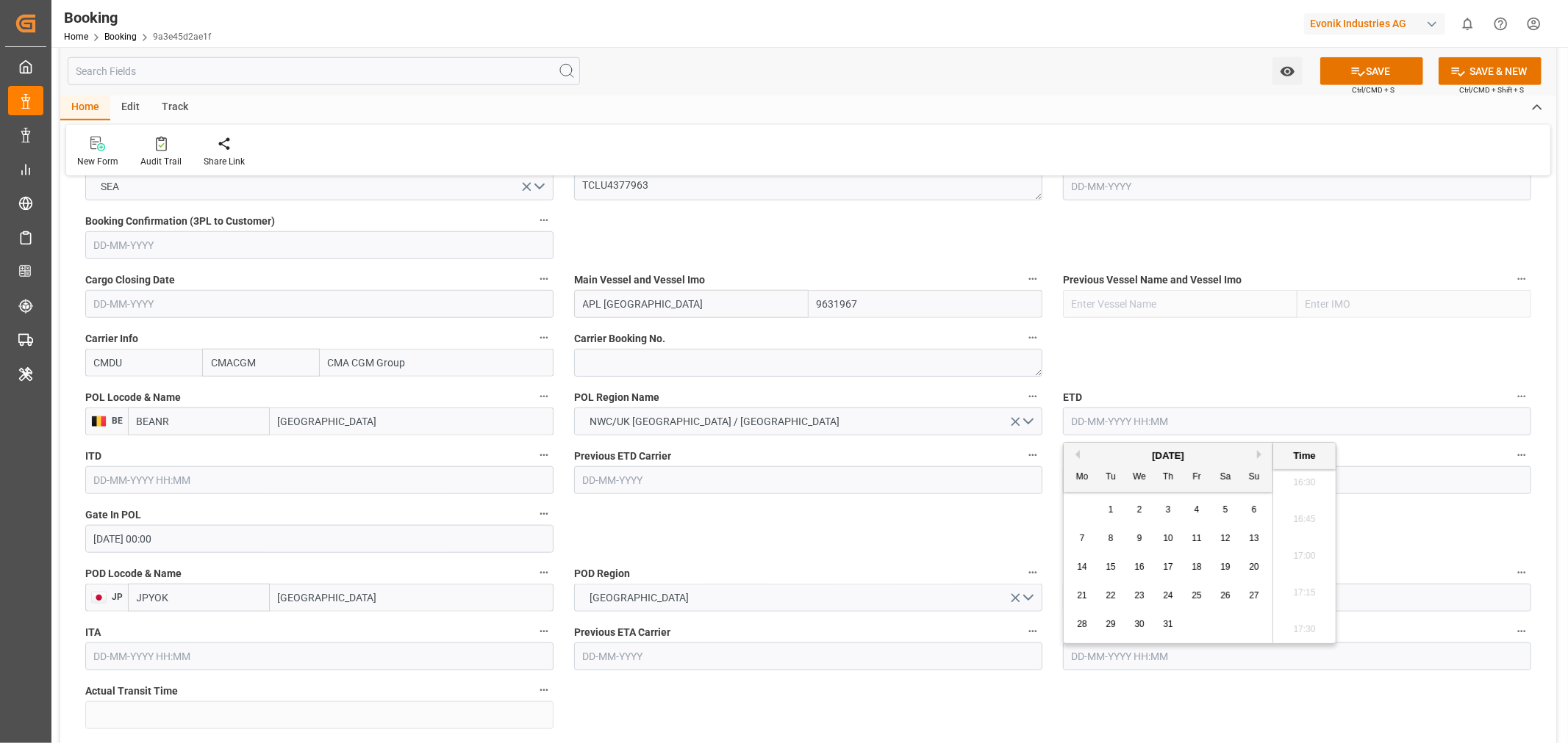
type input "26-07-2025 00:00"
click at [1149, 487] on input "text" at bounding box center [1297, 480] width 468 height 28
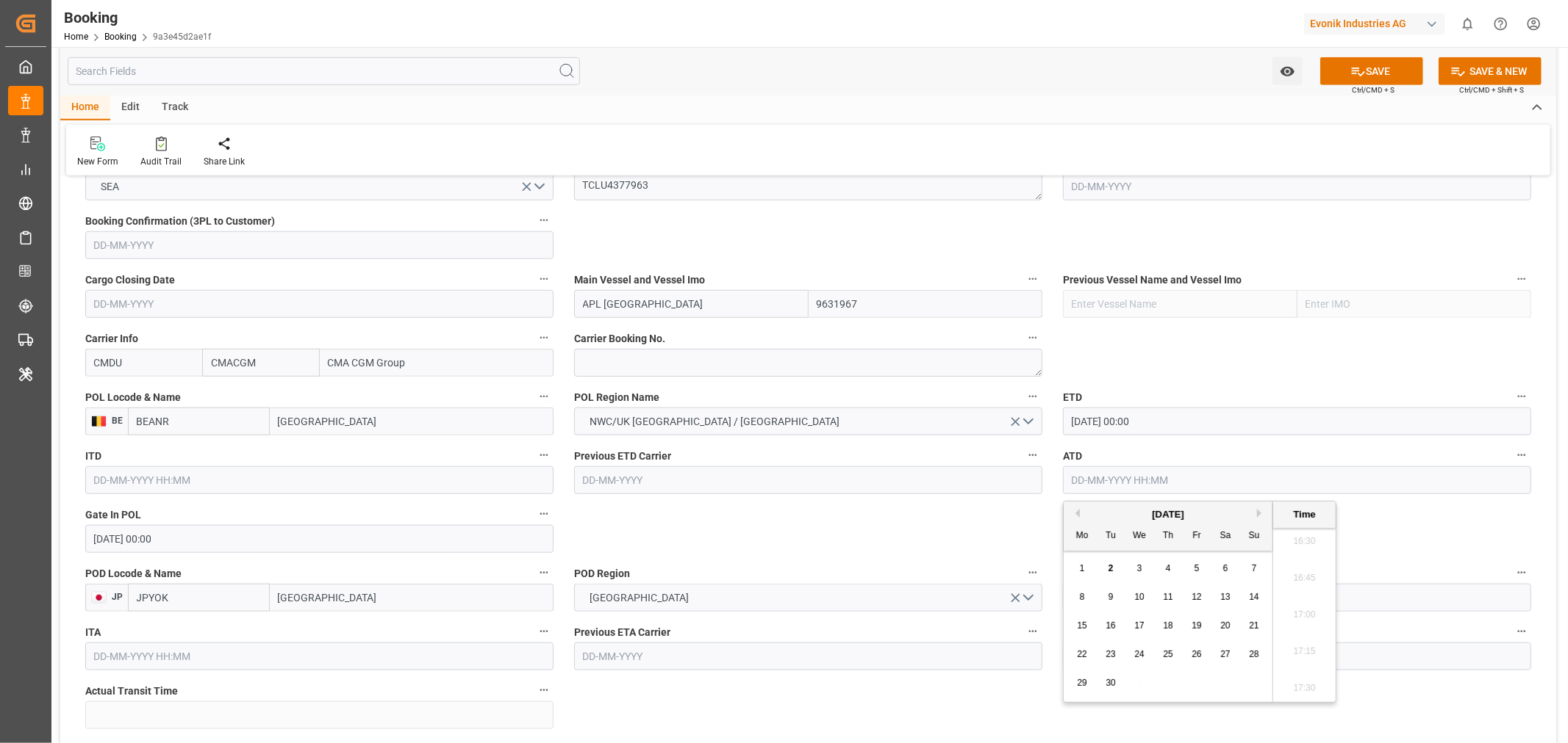
click at [1075, 510] on button "Previous Month" at bounding box center [1074, 513] width 9 height 9
click at [1217, 655] on div "26" at bounding box center [1225, 655] width 19 height 18
type input "26-07-2025 00:00"
drag, startPoint x: 820, startPoint y: 544, endPoint x: 808, endPoint y: 522, distance: 25.1
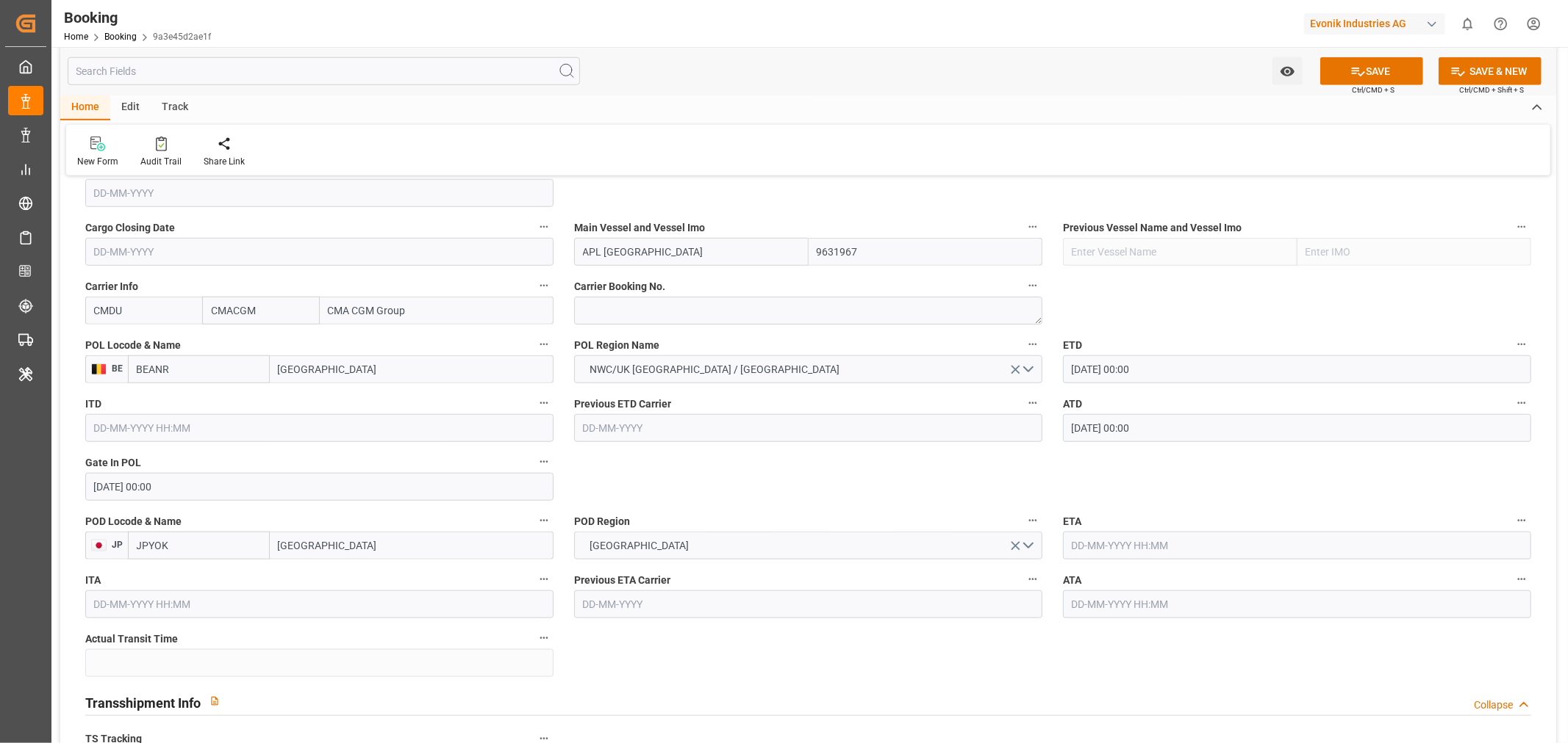
scroll to position [1061, 0]
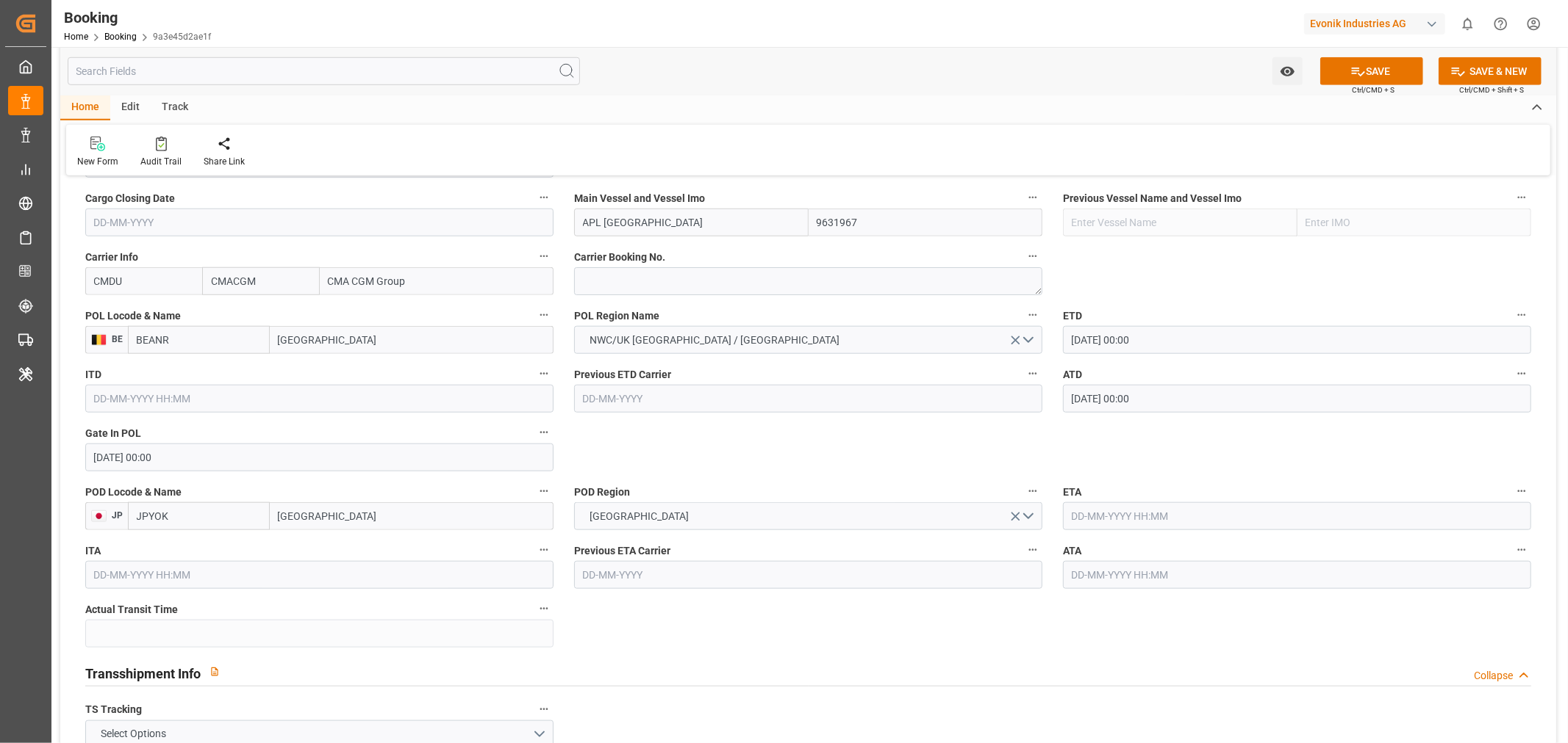
click at [1134, 519] on input "text" at bounding box center [1297, 516] width 468 height 28
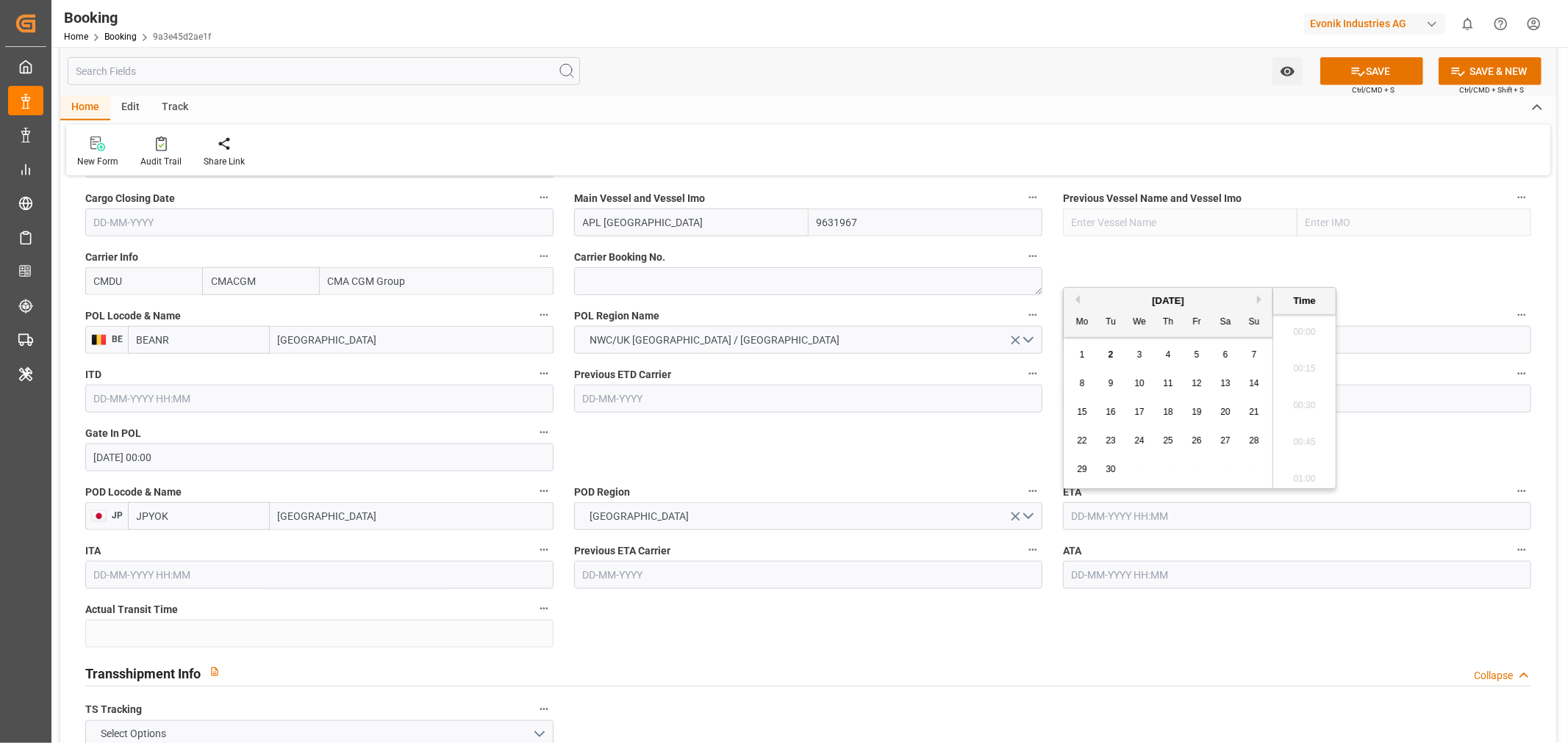
scroll to position [2429, 0]
click at [1140, 440] on span "24" at bounding box center [1139, 441] width 10 height 11
type input "24-09-2025 00:00"
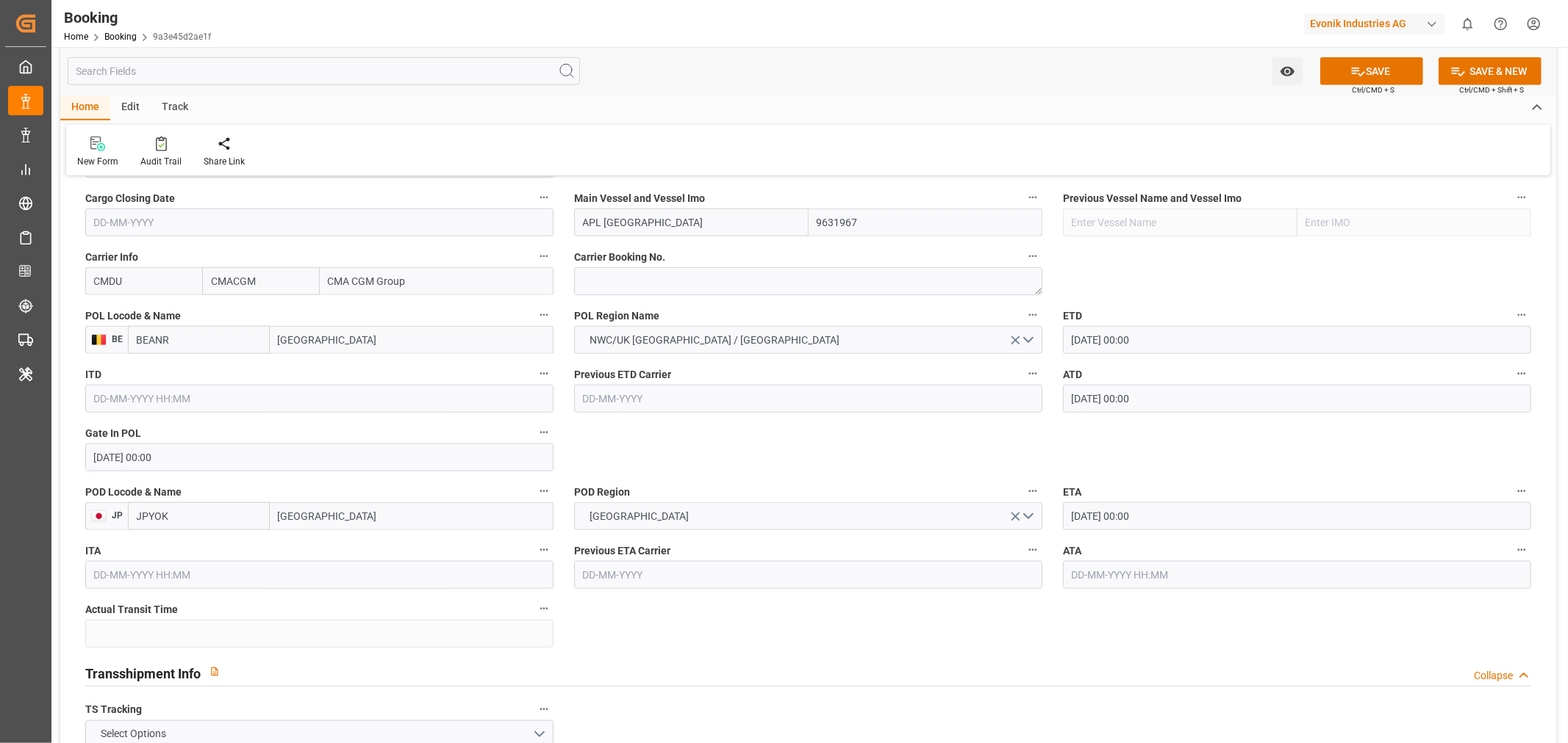
scroll to position [1305, 0]
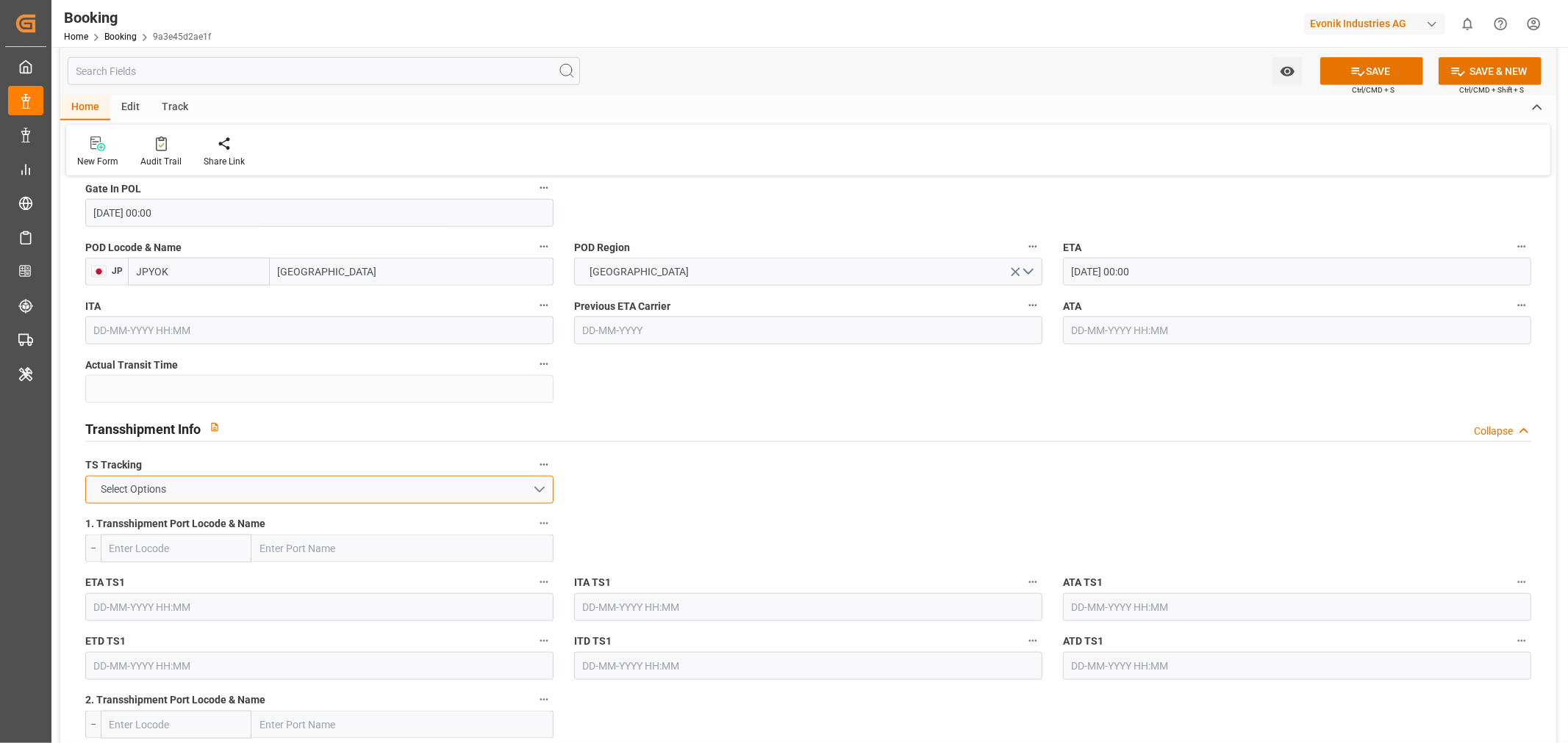
click at [253, 484] on button "Select Options" at bounding box center [319, 489] width 468 height 28
click at [159, 492] on div "TRUE" at bounding box center [319, 493] width 466 height 31
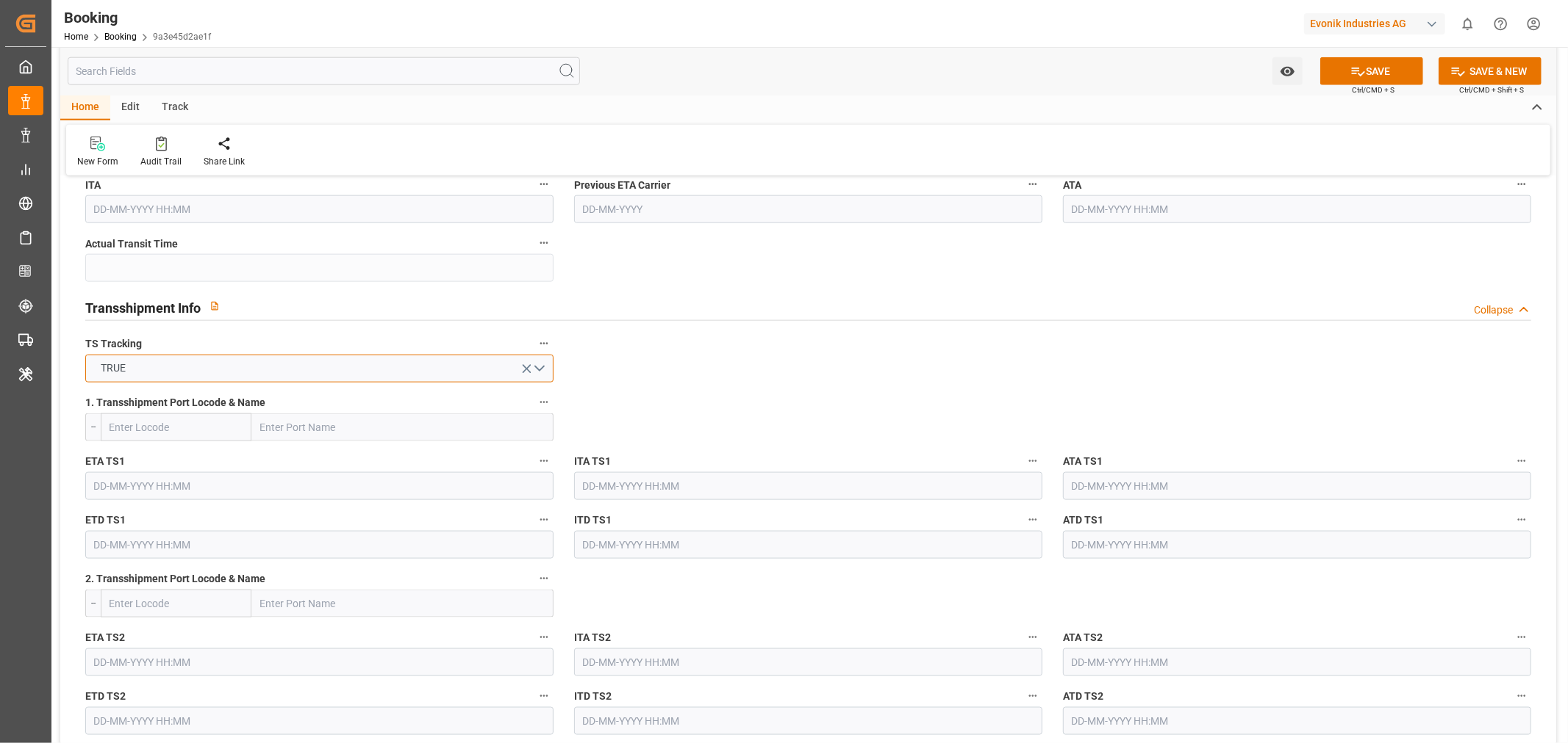
scroll to position [1551, 0]
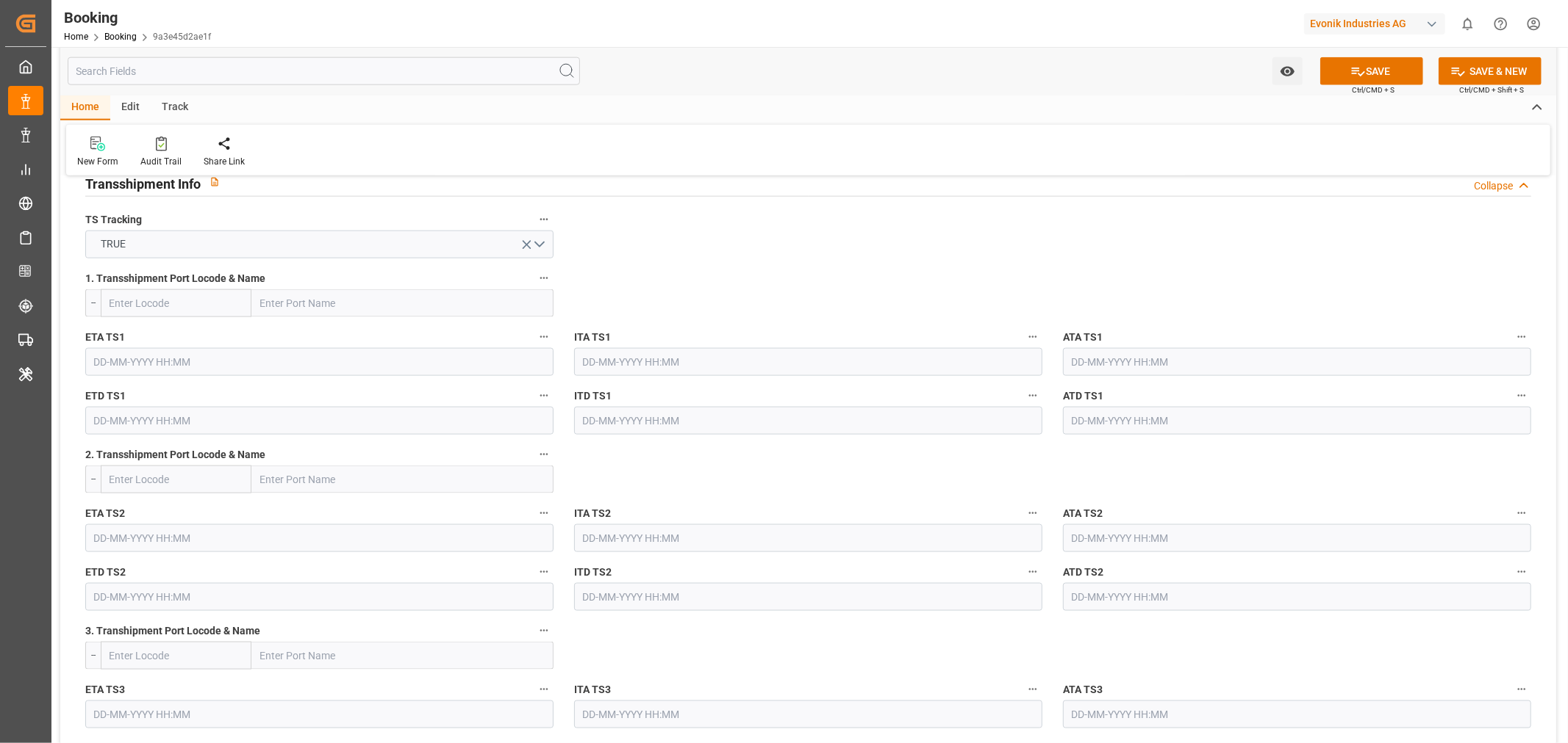
click at [297, 298] on input "text" at bounding box center [403, 303] width 302 height 28
paste input "PORT KLANG"
type input "PORT KLANG"
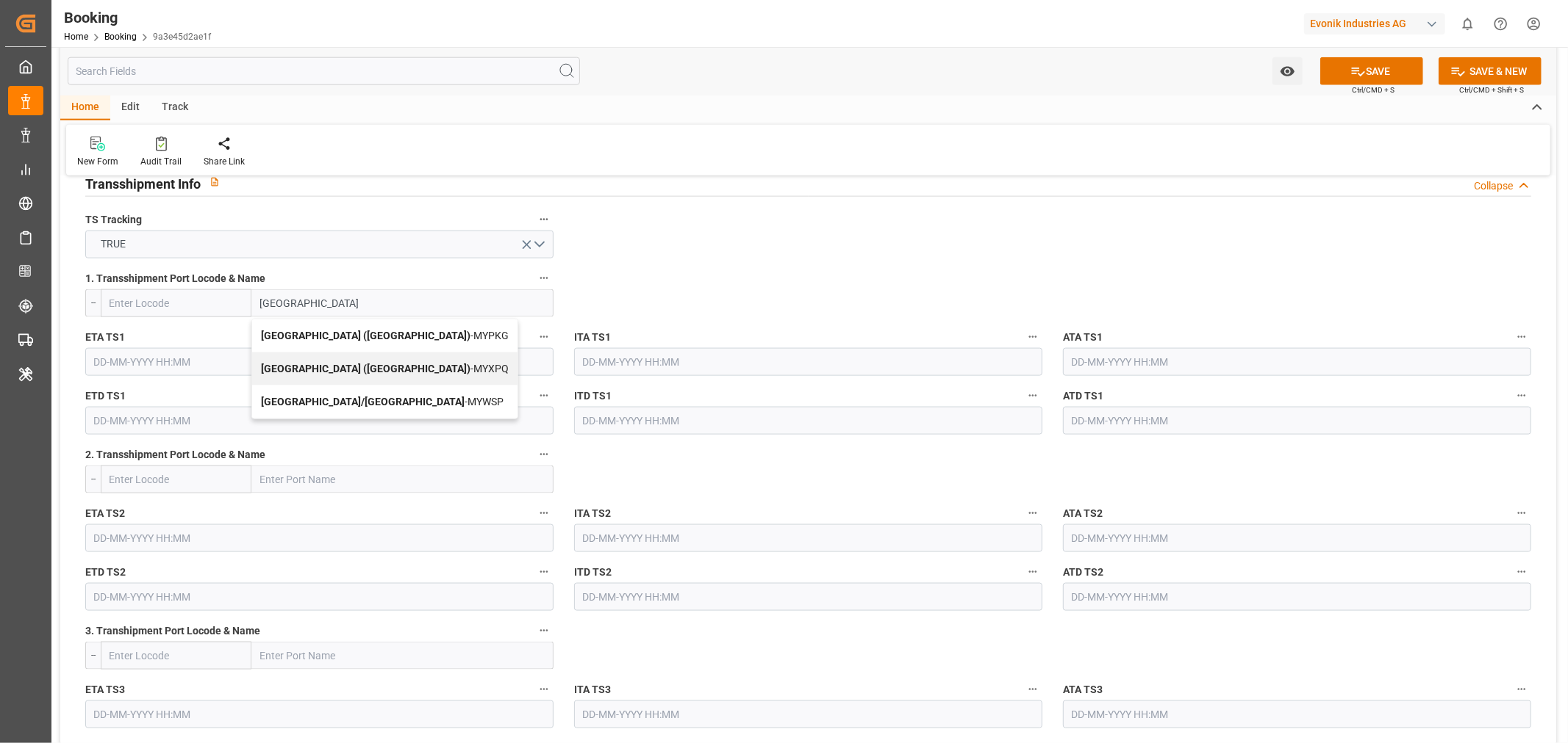
click at [329, 339] on b "Port Klang (Pelabuhan Klang)" at bounding box center [365, 336] width 210 height 12
type input "MYPKG"
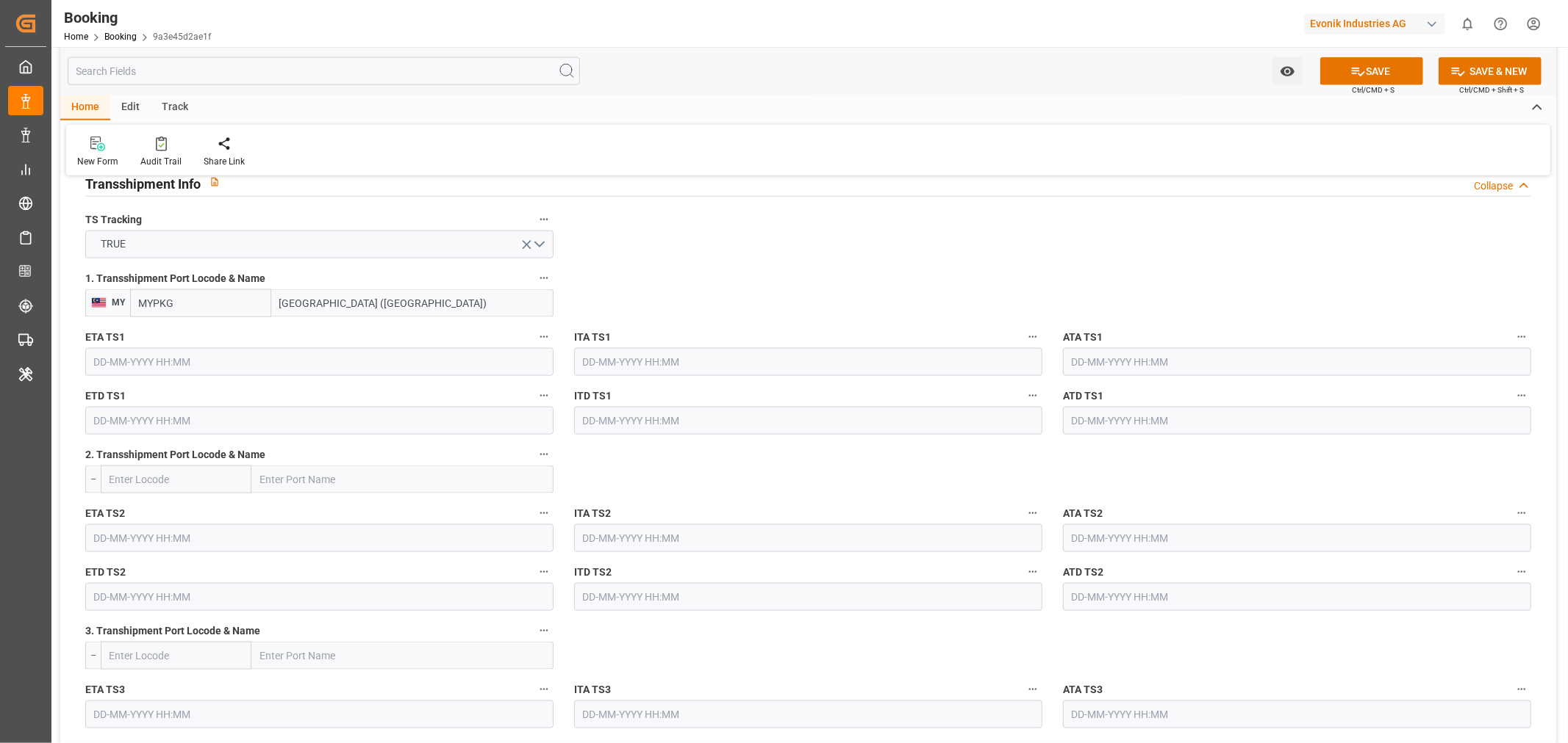
type input "Port Klang (Pelabuhan Klang)"
click at [123, 360] on input "text" at bounding box center [319, 362] width 468 height 28
click at [94, 393] on button "Previous Month" at bounding box center [97, 395] width 9 height 9
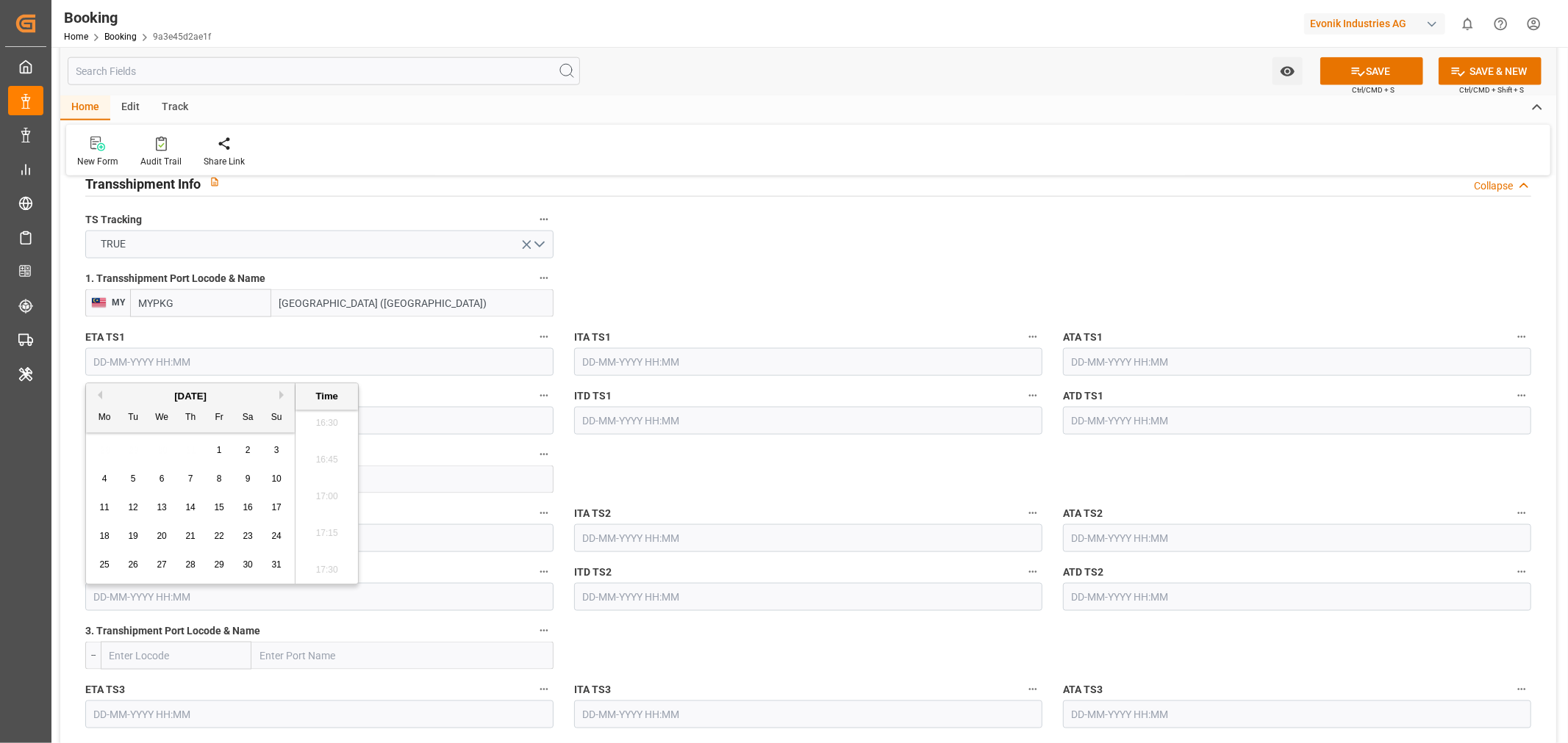
click at [249, 569] on span "30" at bounding box center [248, 565] width 10 height 11
type input "30-08-2025 00:00"
click at [1148, 363] on input "text" at bounding box center [1297, 362] width 468 height 28
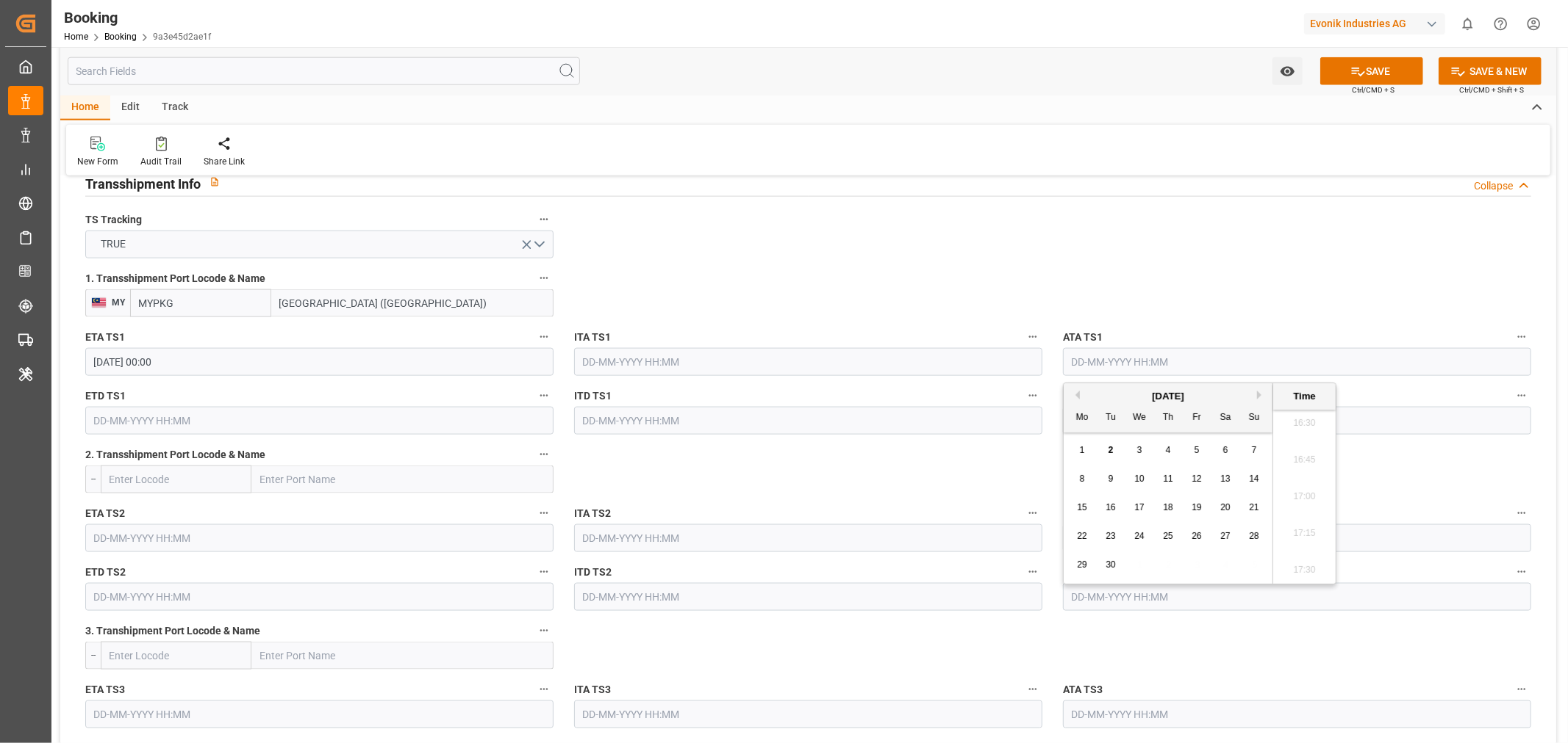
click at [1076, 393] on button "Previous Month" at bounding box center [1074, 395] width 9 height 9
click at [1229, 563] on span "30" at bounding box center [1225, 565] width 10 height 11
type input "30-08-2025 00:00"
click at [118, 423] on input "text" at bounding box center [319, 421] width 468 height 28
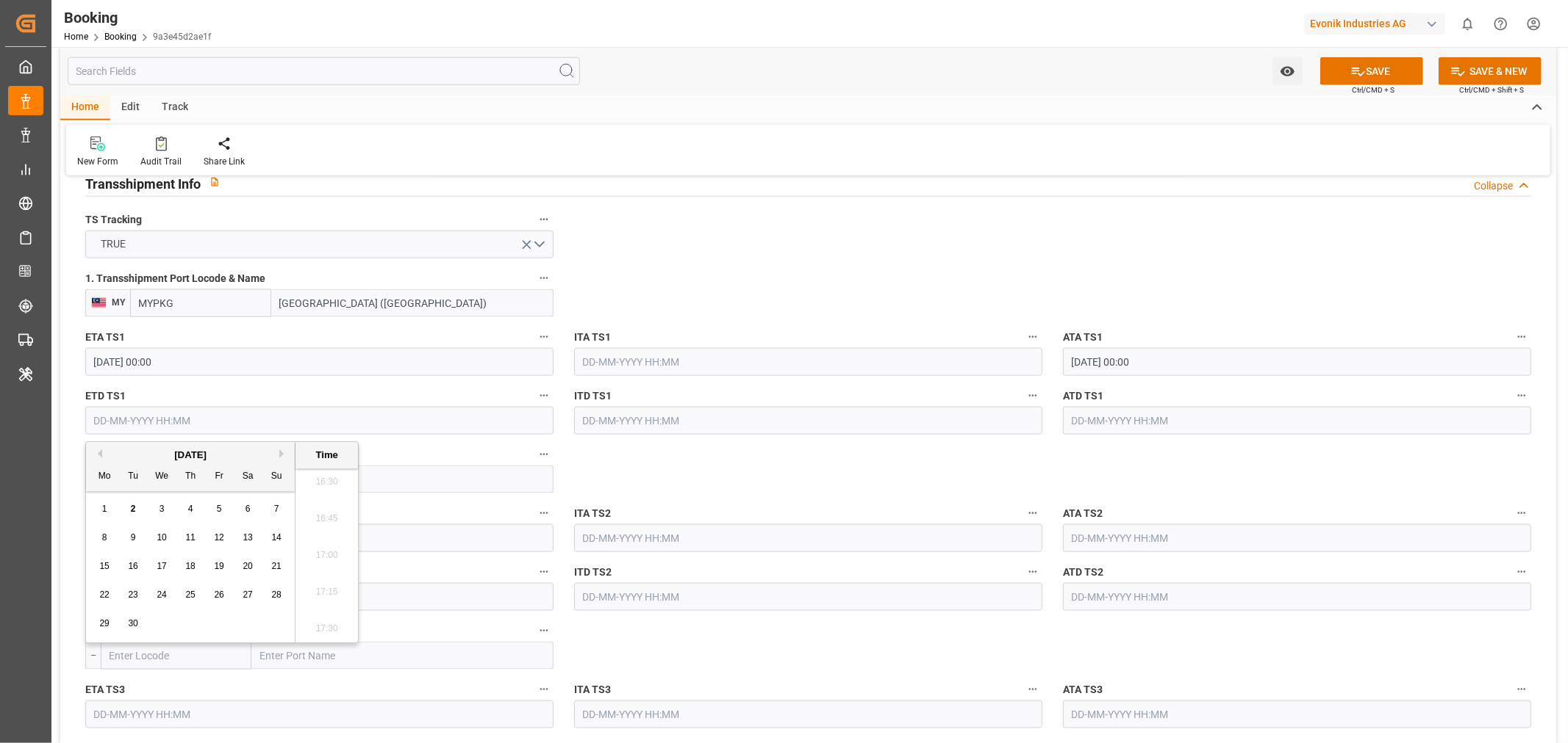
click at [223, 540] on span "12" at bounding box center [218, 537] width 10 height 11
type input "12-09-2025 00:00"
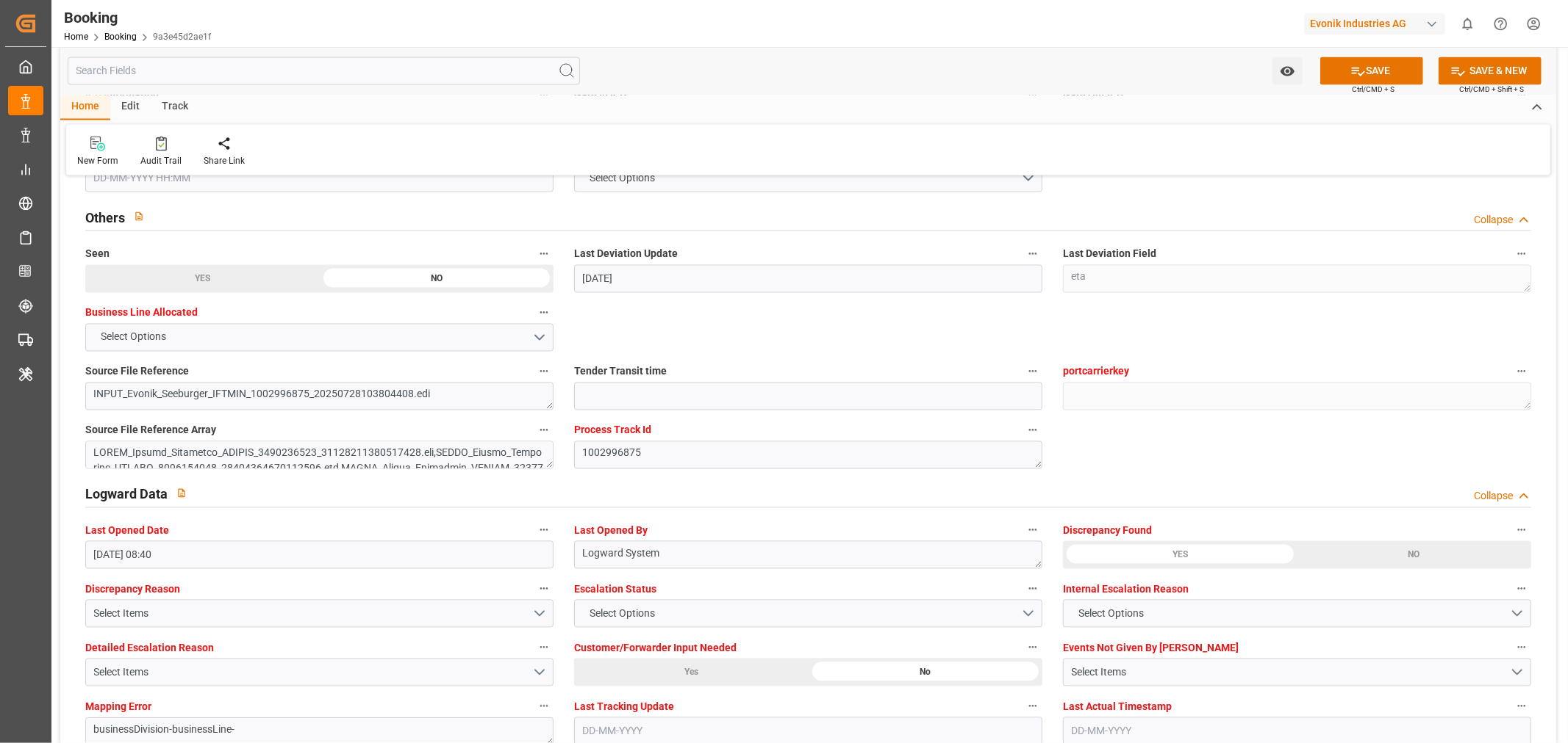
scroll to position [2530, 0]
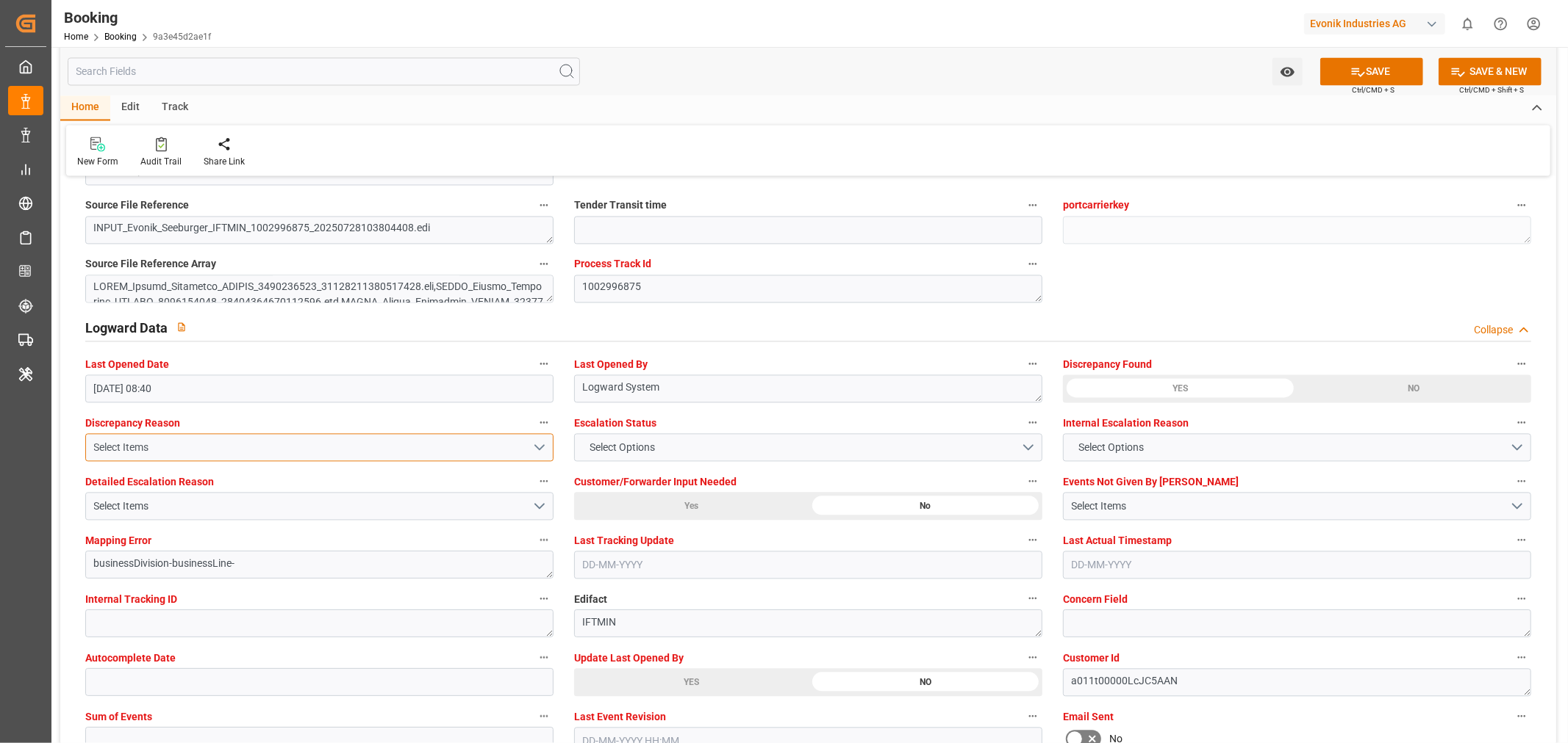
click at [238, 448] on div "Select Items" at bounding box center [313, 447] width 439 height 16
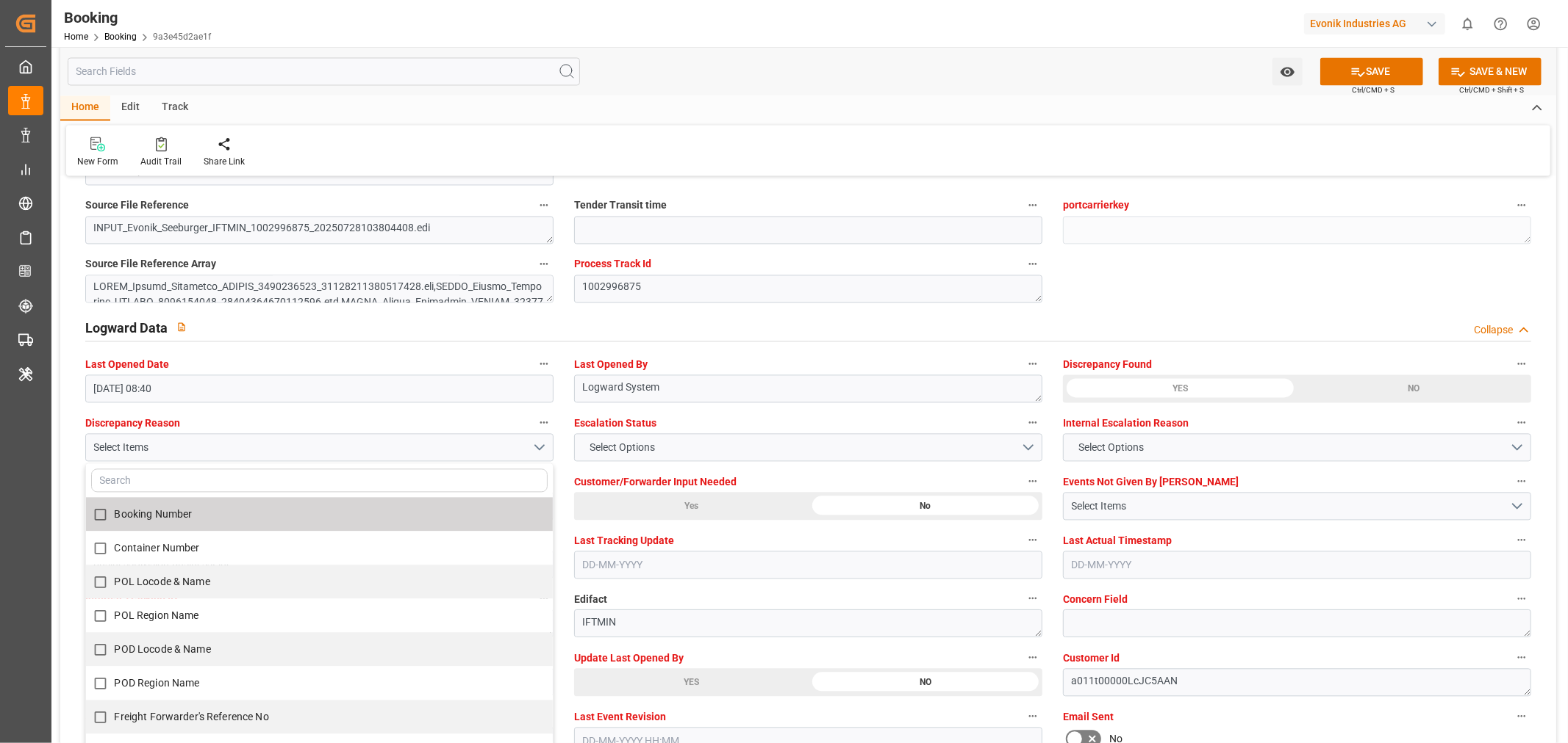
click at [702, 526] on div "Last Tracking Update" at bounding box center [808, 555] width 489 height 59
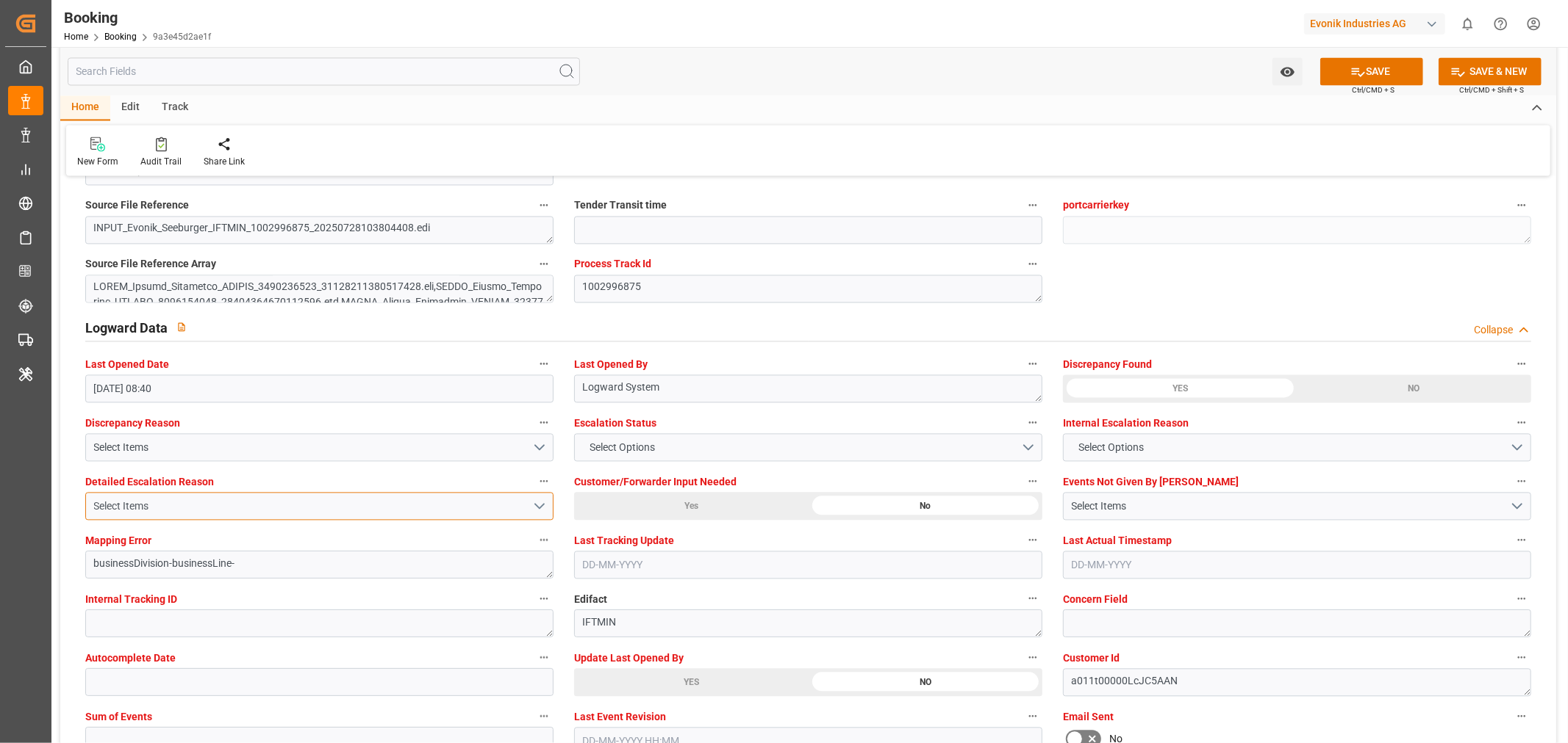
click at [407, 501] on div "Select Items" at bounding box center [313, 507] width 439 height 16
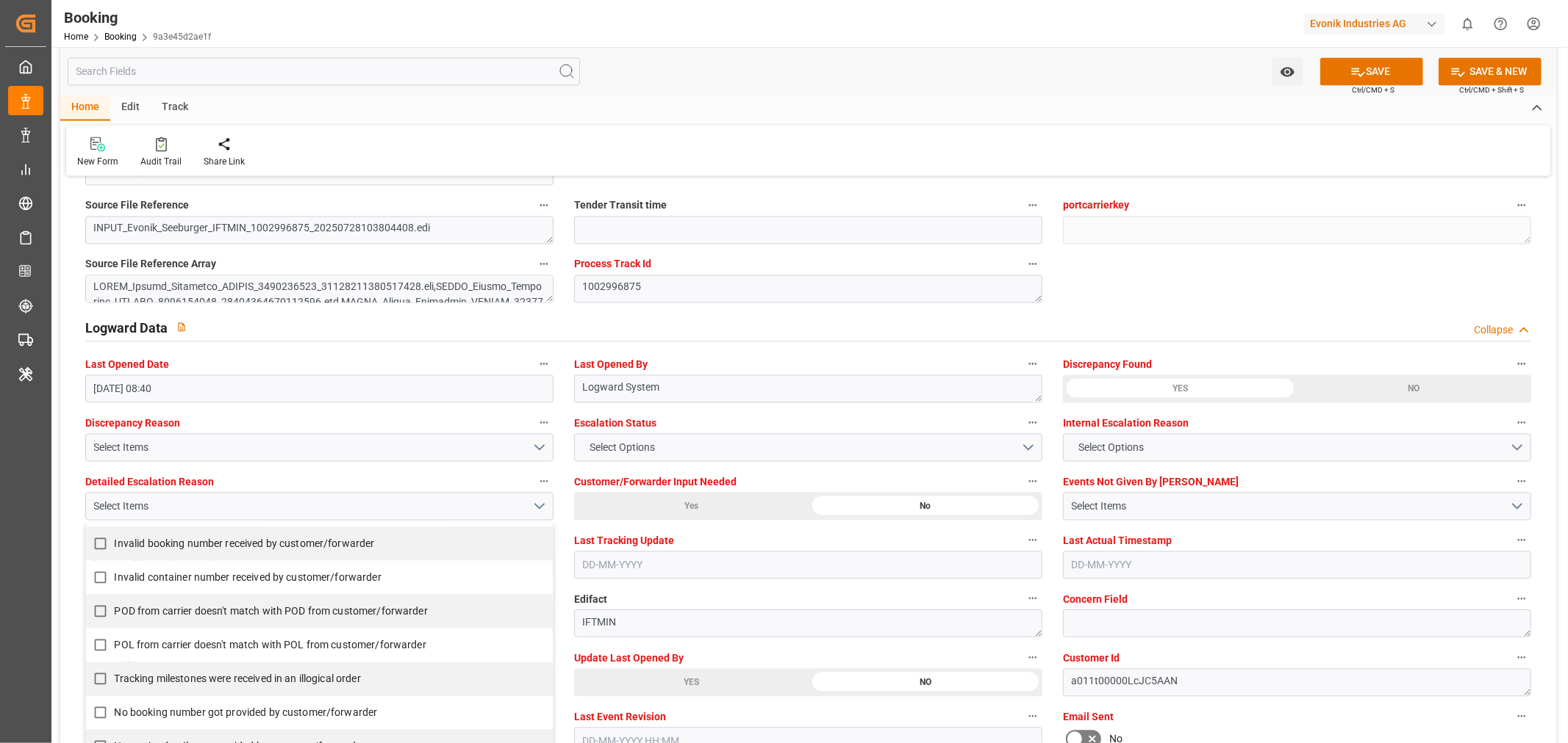
scroll to position [316, 0]
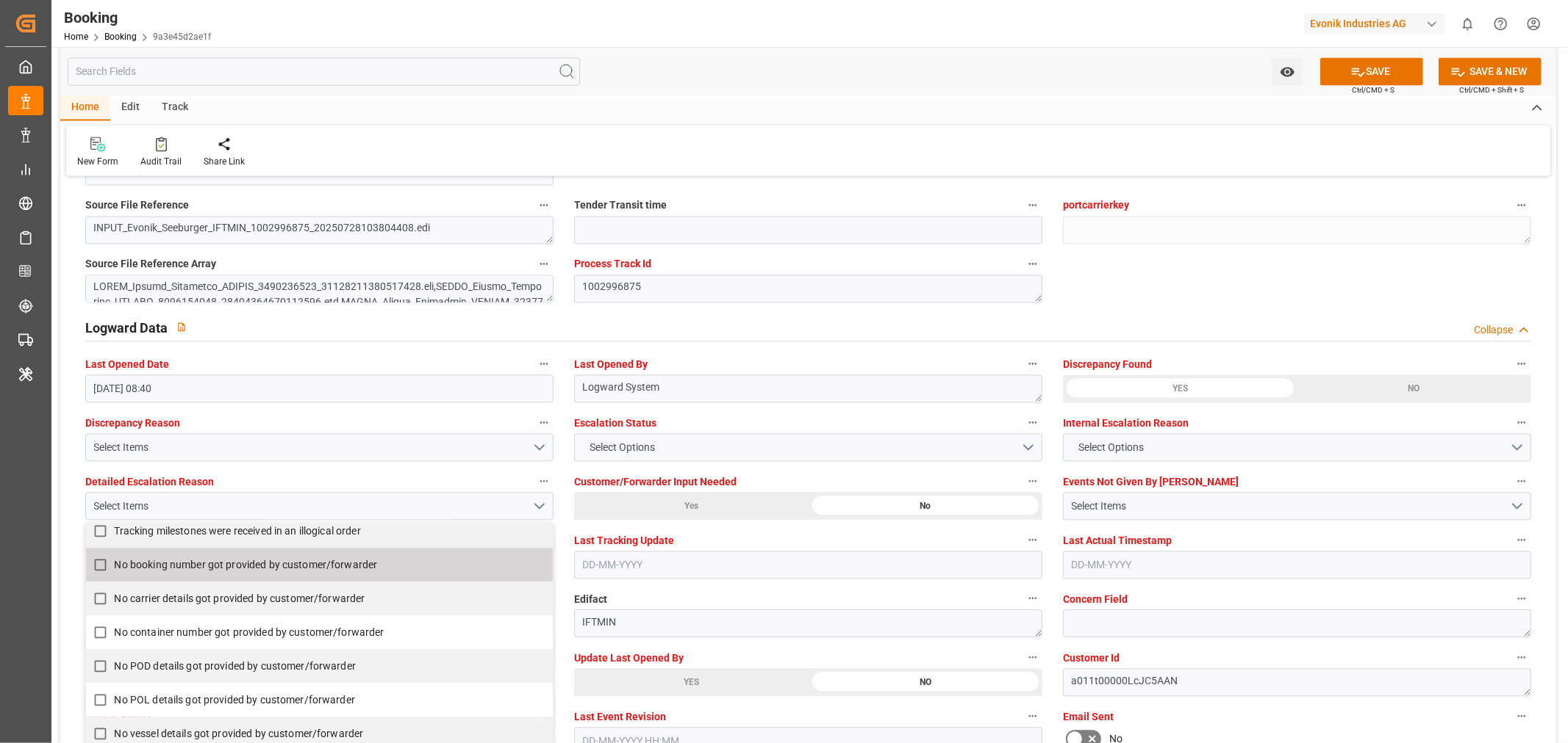
click at [104, 567] on input "No booking number got provided by customer/forwarder" at bounding box center [100, 565] width 28 height 28
checkbox input "false"
click at [736, 437] on button "Select Options" at bounding box center [808, 447] width 468 height 28
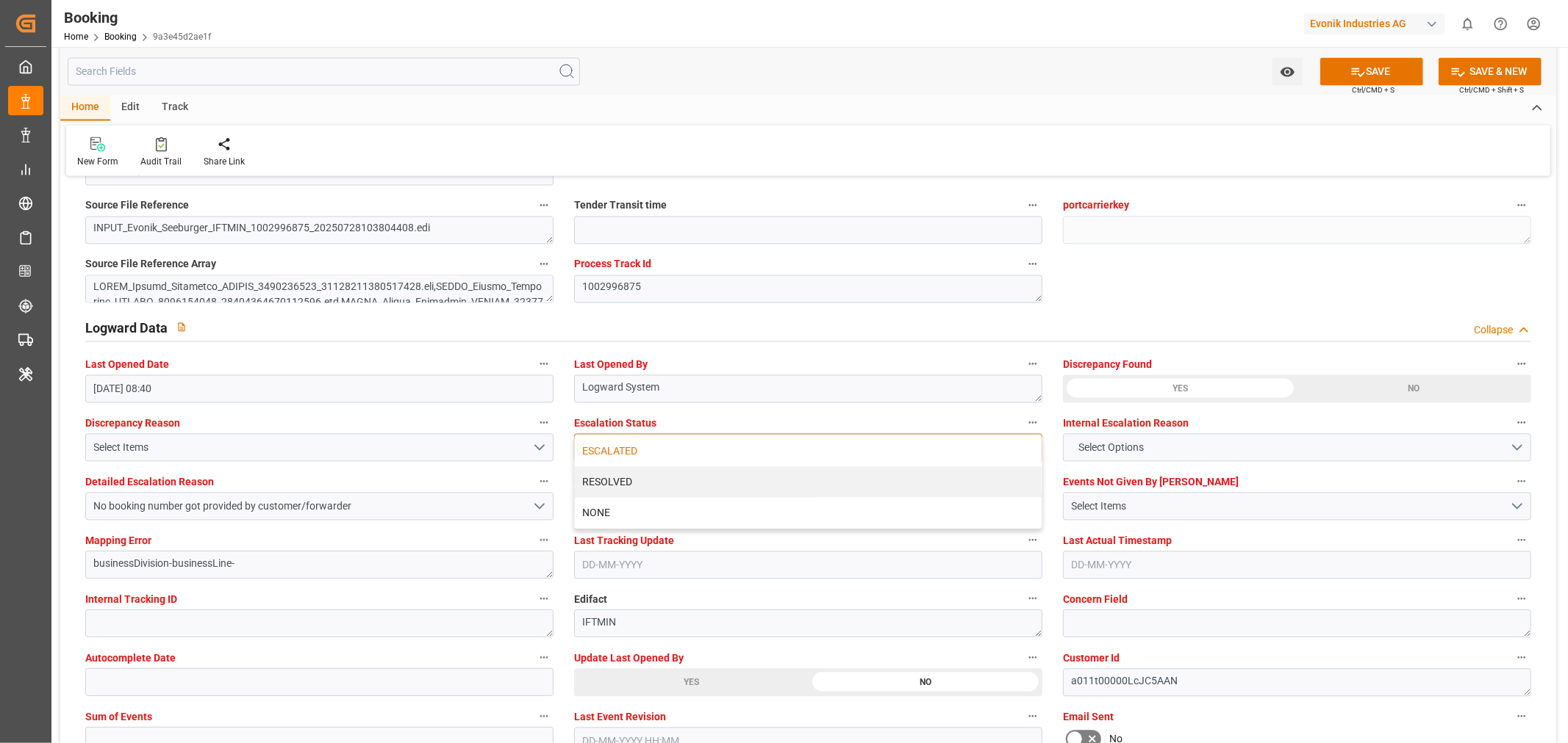
click at [707, 444] on div "ESCALATED" at bounding box center [808, 451] width 466 height 31
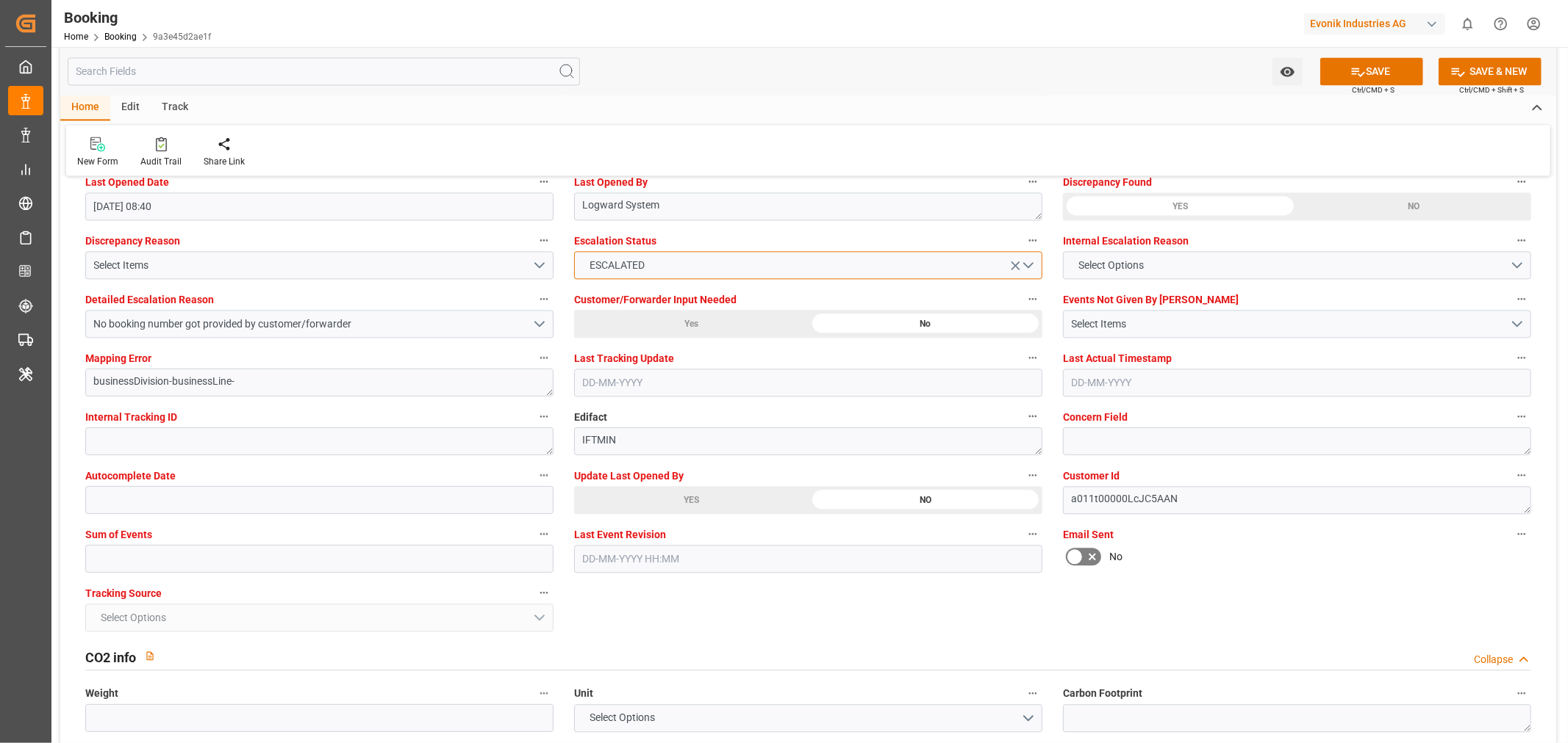
scroll to position [2856, 0]
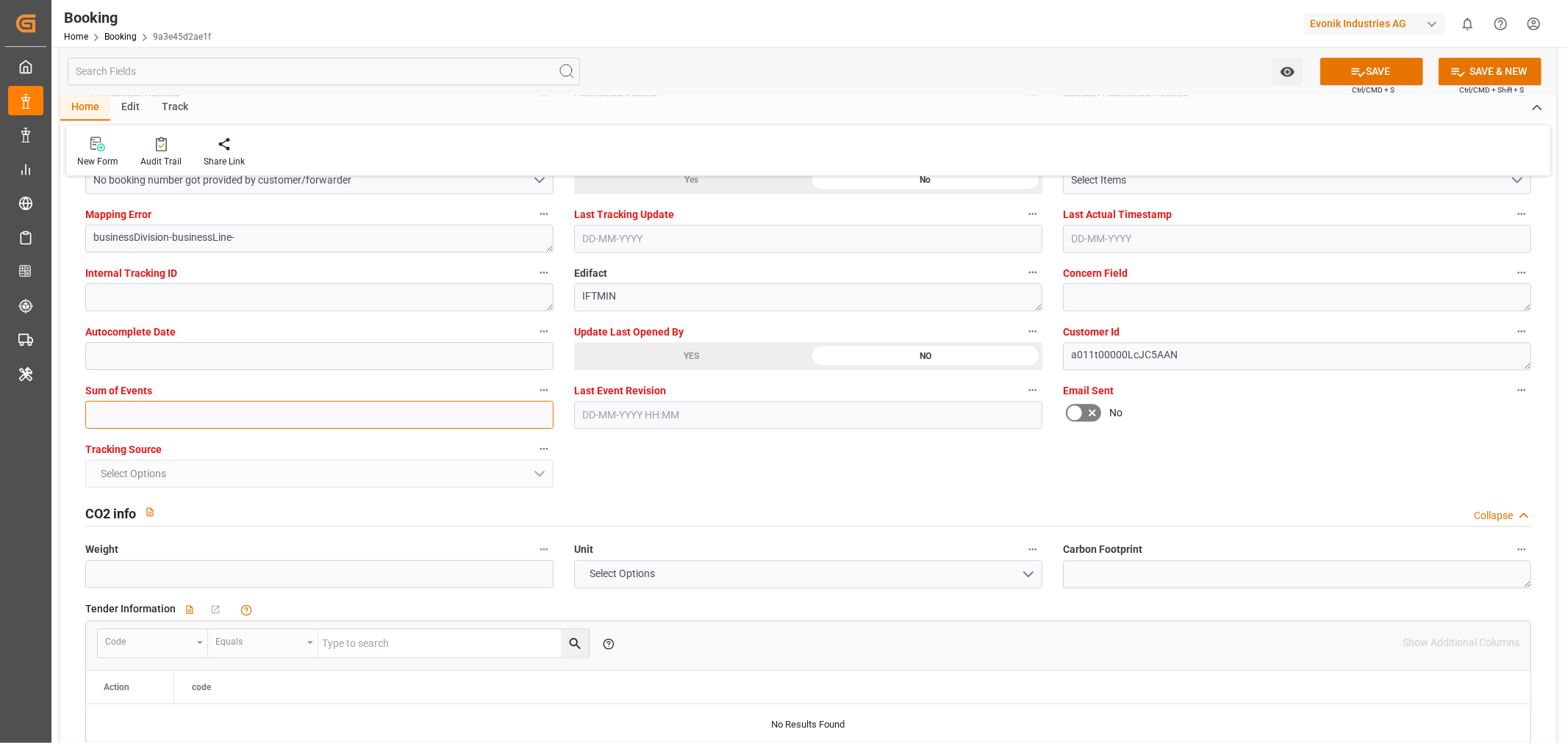
click at [122, 415] on input "text" at bounding box center [319, 415] width 468 height 28
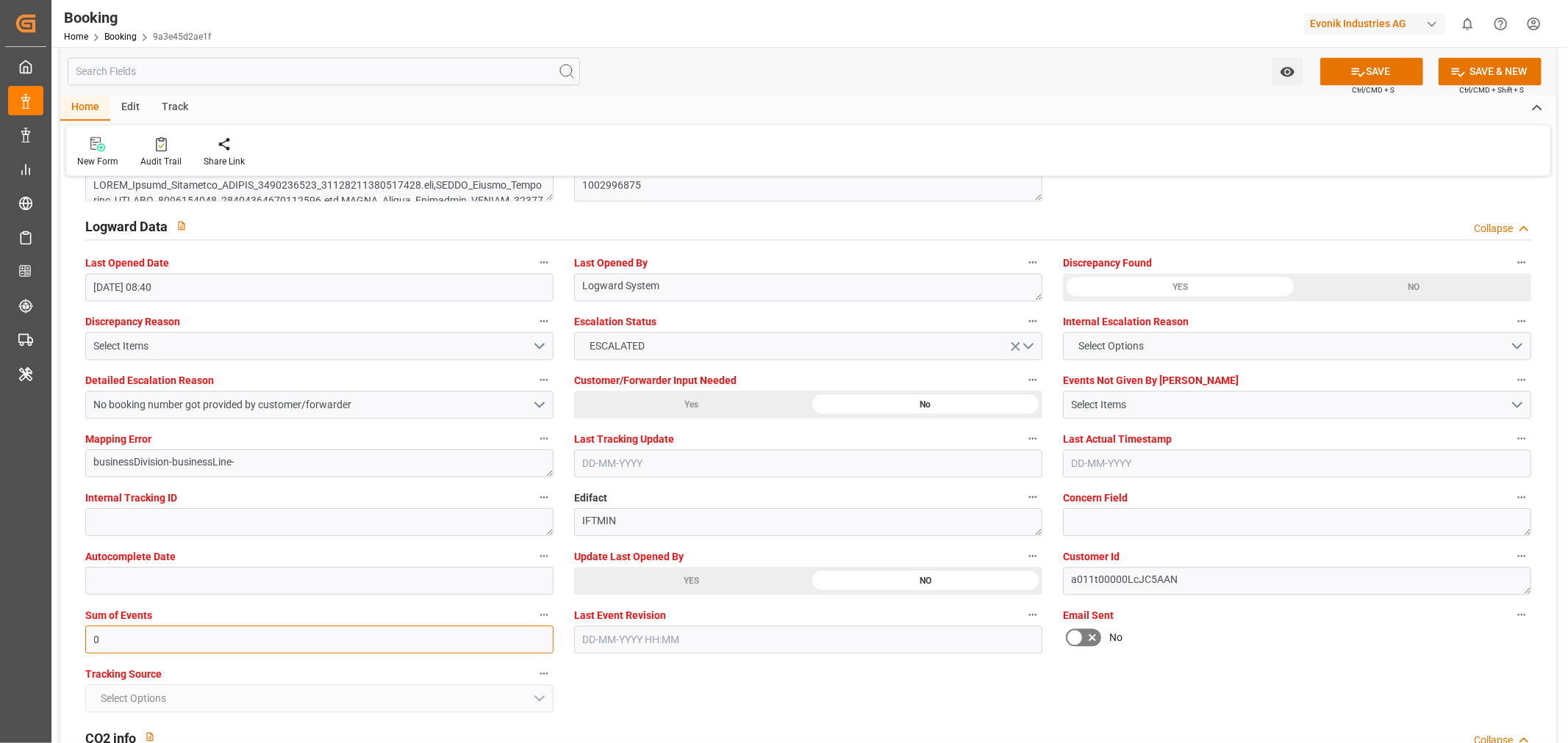
scroll to position [2530, 0]
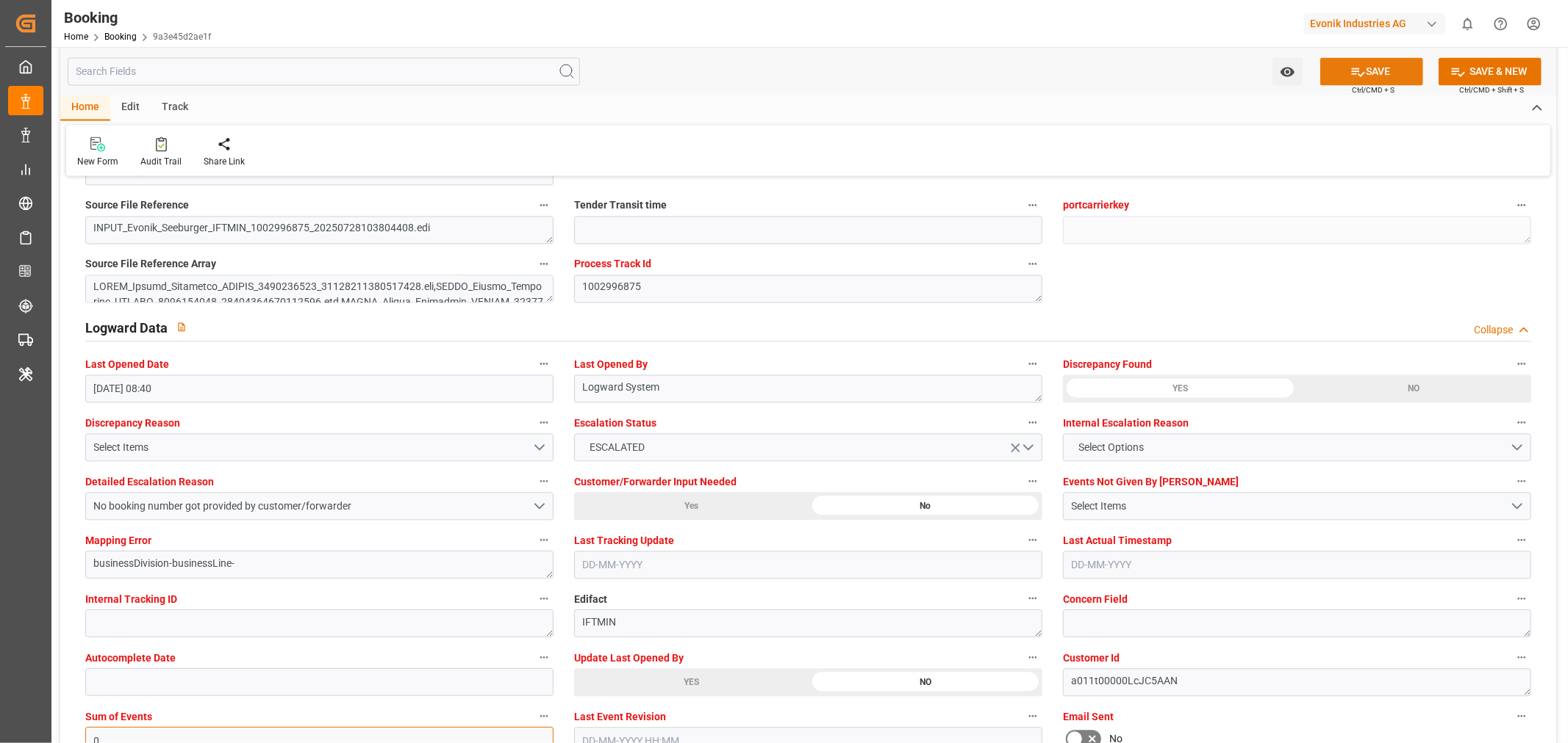
type input "0"
click at [1367, 68] on button "SAVE" at bounding box center [1371, 71] width 103 height 28
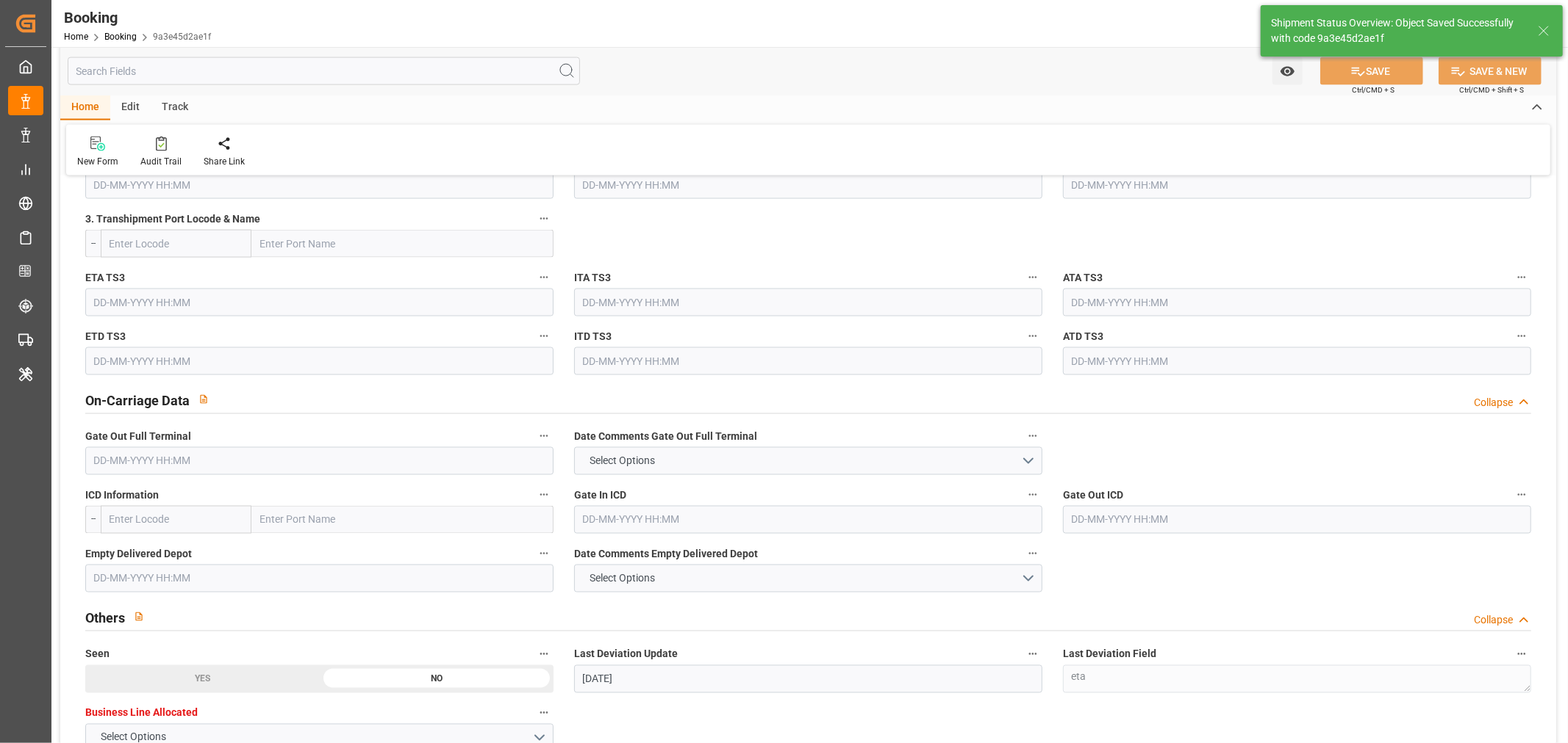
type textarea "NWC/UK North West Continent / UK_JPYOK_CMDU_CU-HC"
type textarea "[PERSON_NAME]"
type textarea "Yes"
type input "26-07-2025 00:00"
type input "24-09-2025 00:00"
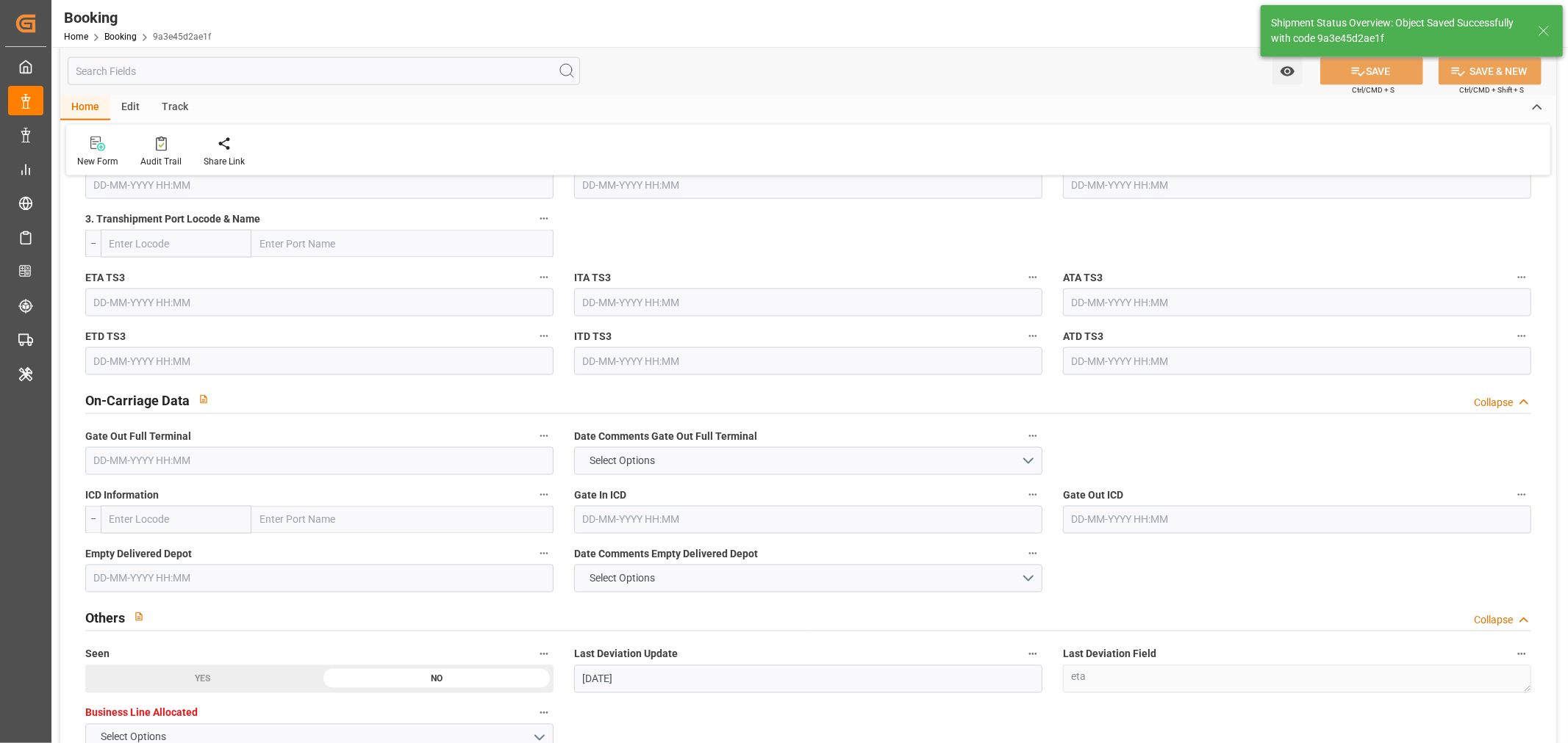
type input "30-08-2025 00:00"
type input "12-09-2025 00:00"
type input "02-09-2025 11:44"
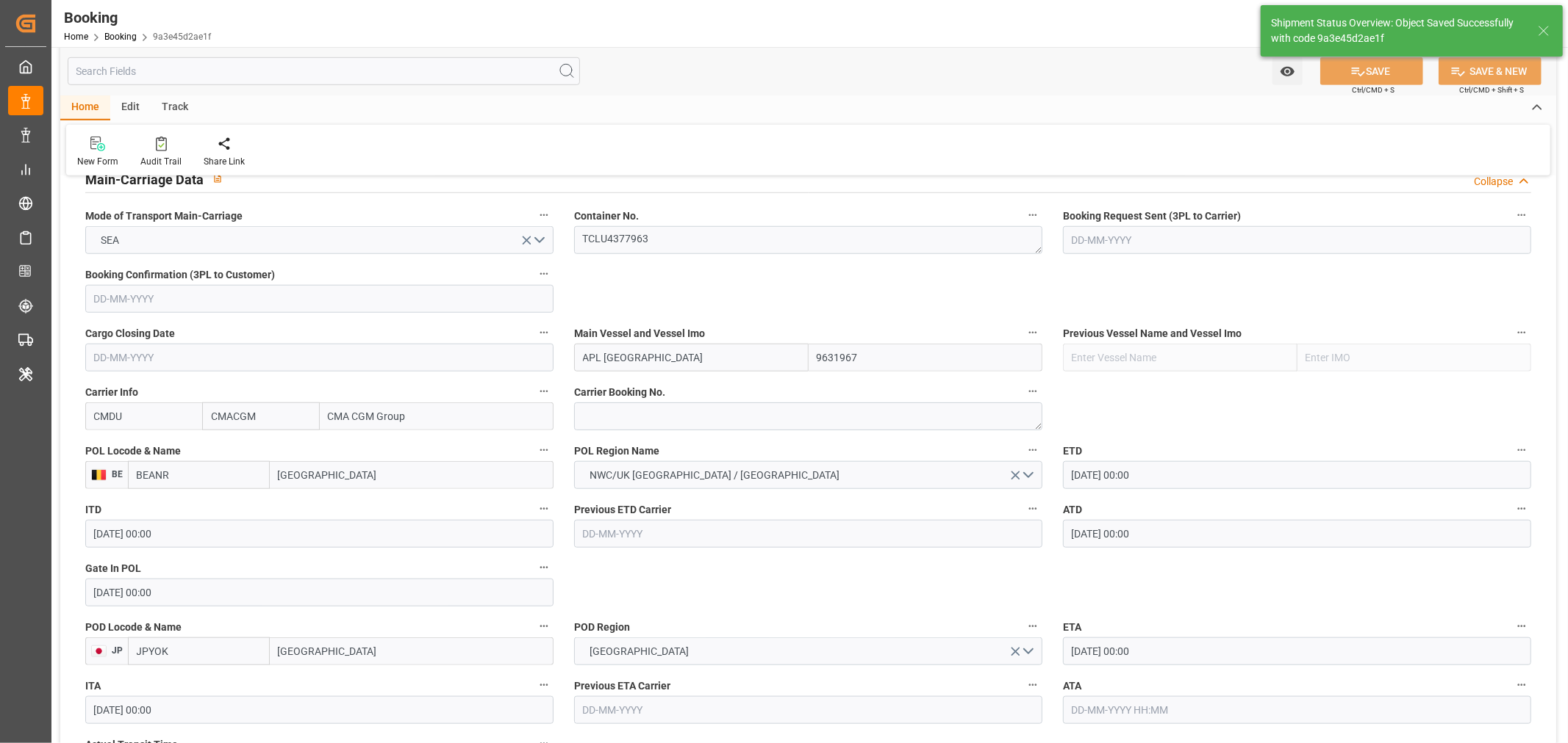
scroll to position [734, 0]
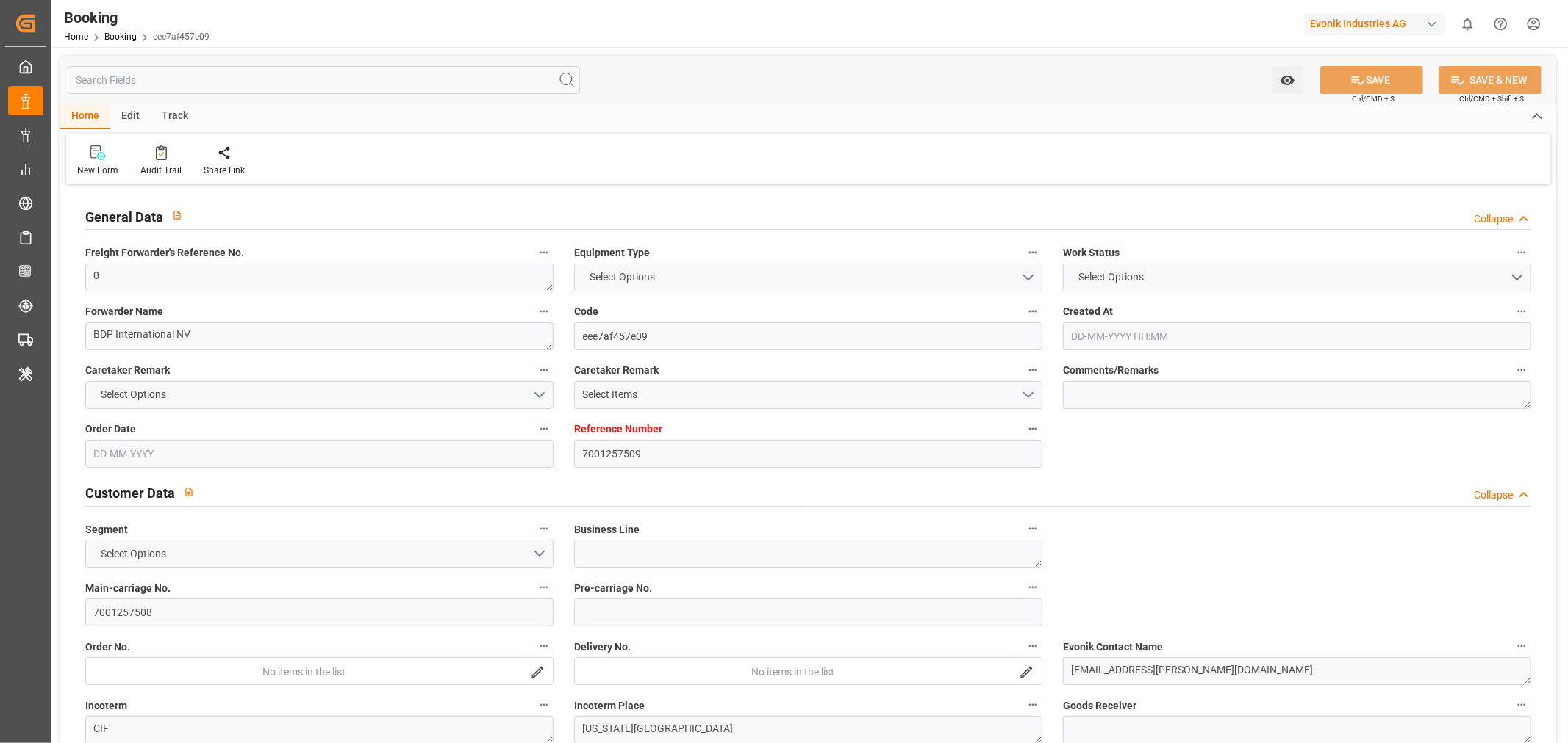
type input "7001257509"
type input "BEANR"
type input "USNYC"
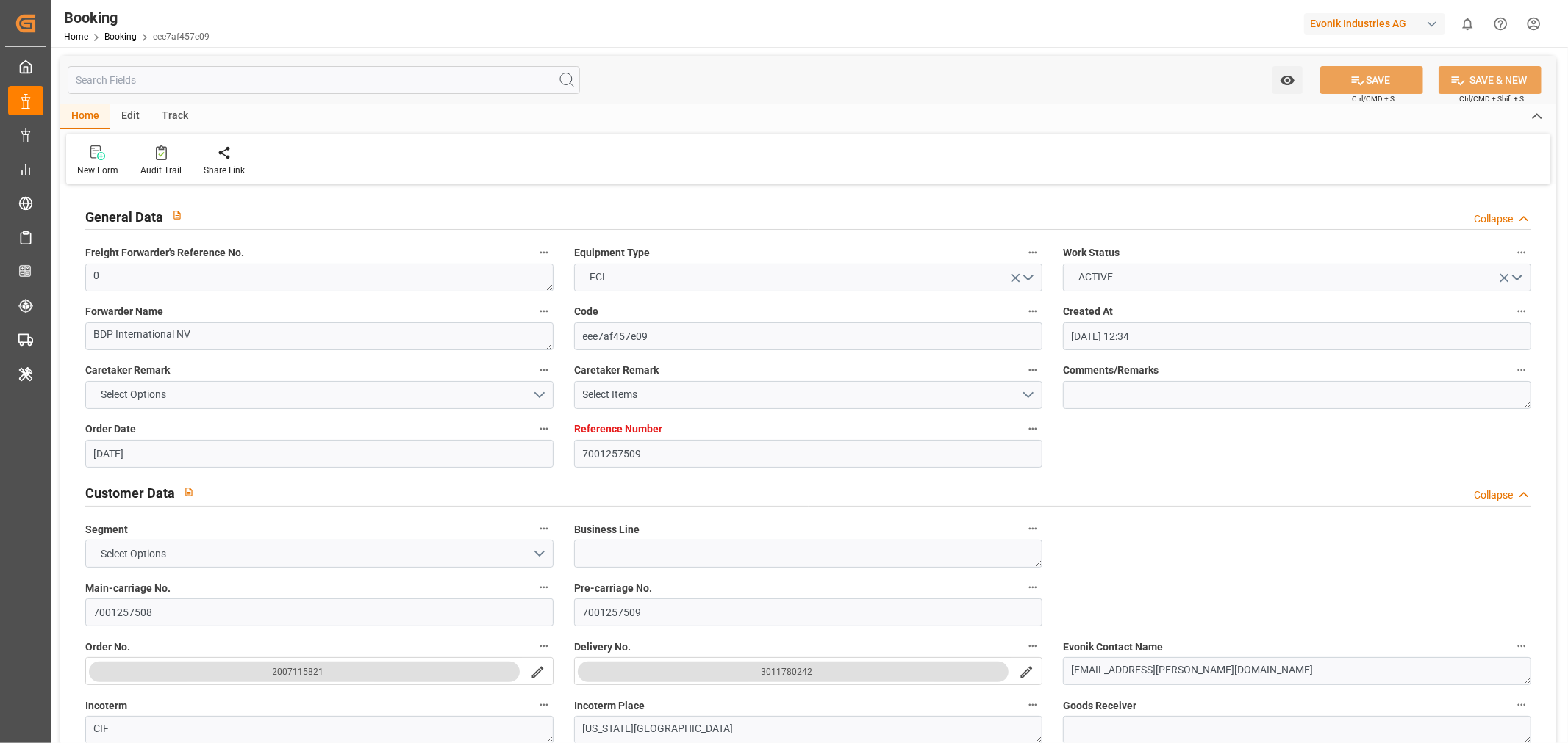
type input "[DATE] 12:34"
type input "[DATE]"
type input "[DATE] 00:00"
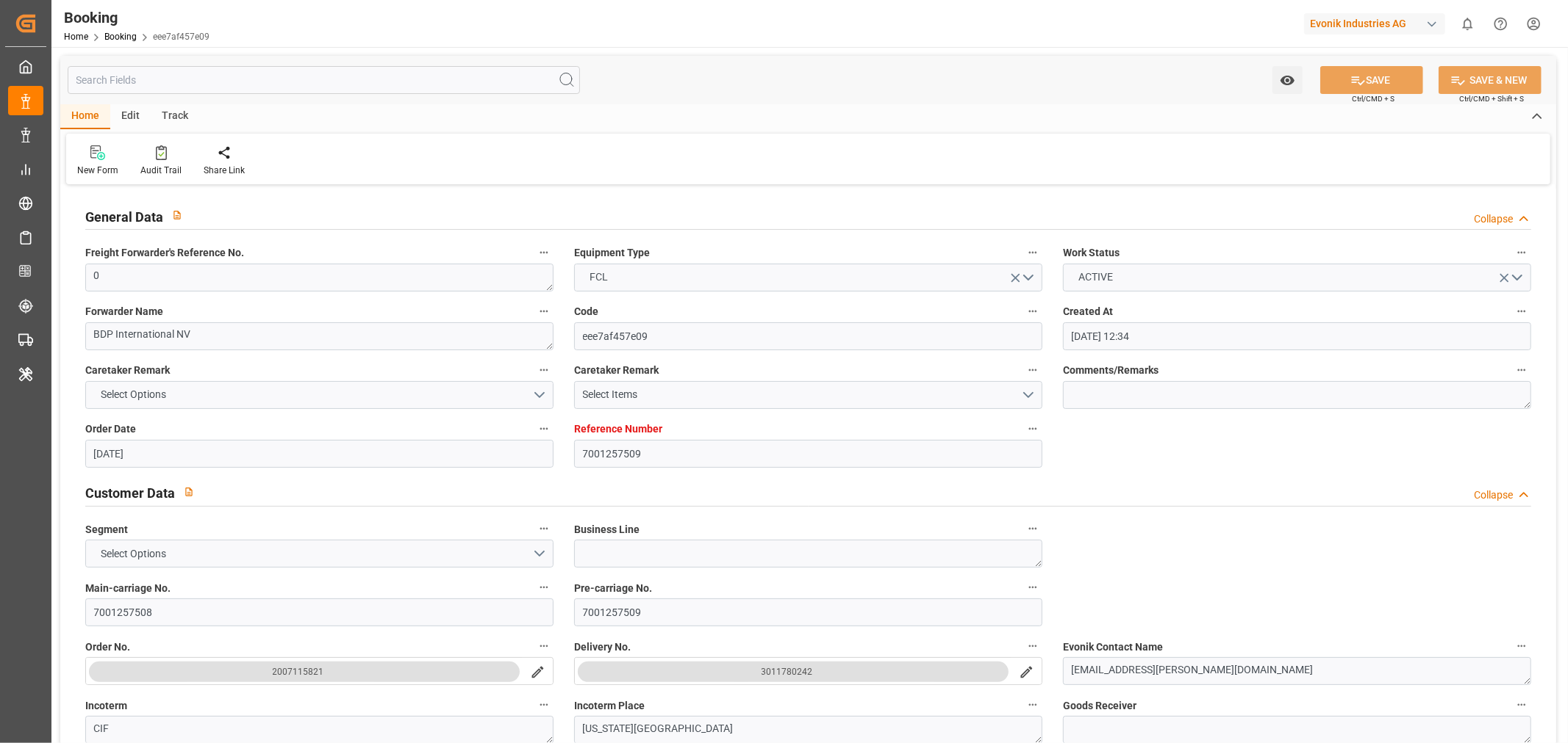
type input "[DATE] 00:00"
type input "[DATE] 06:55"
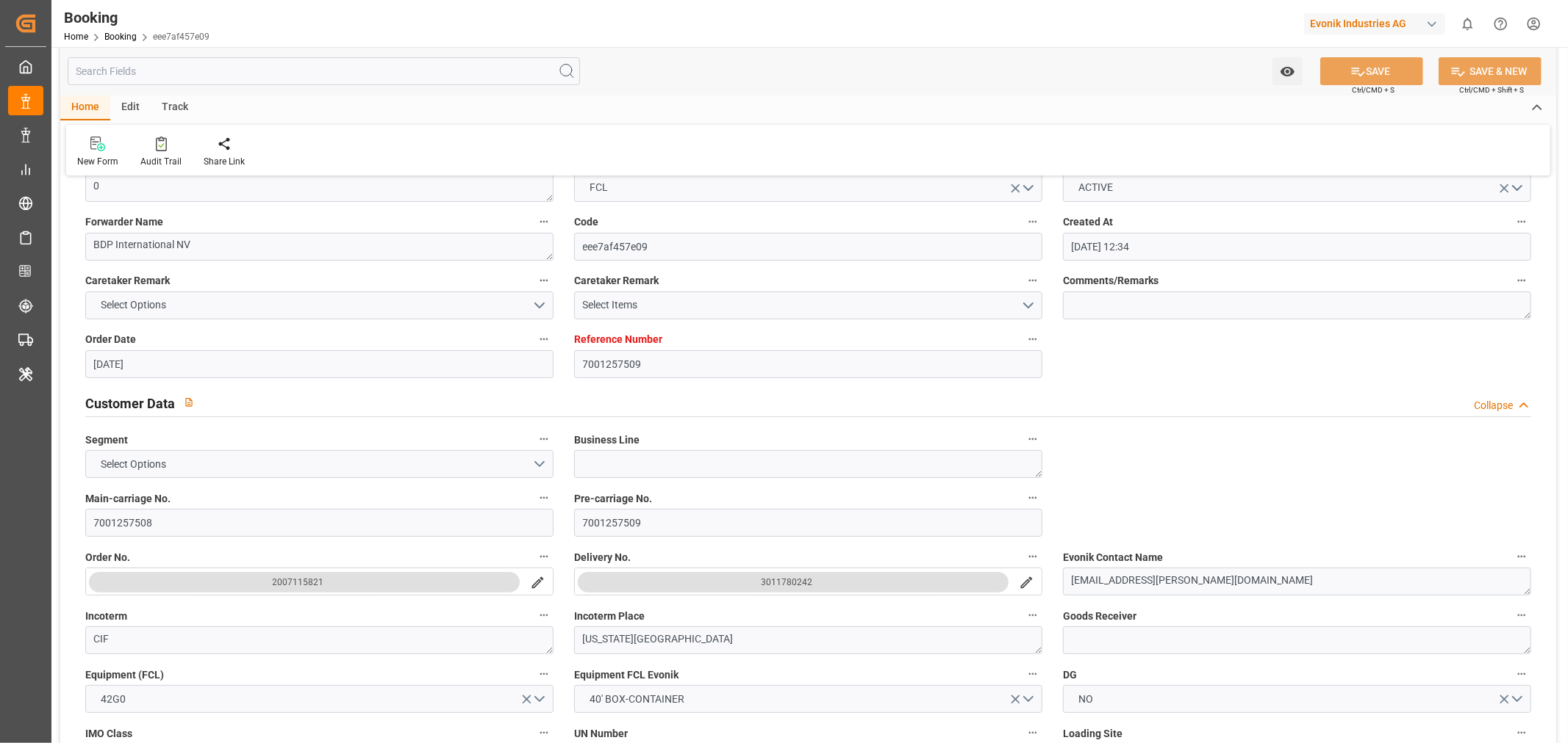
scroll to position [163, 0]
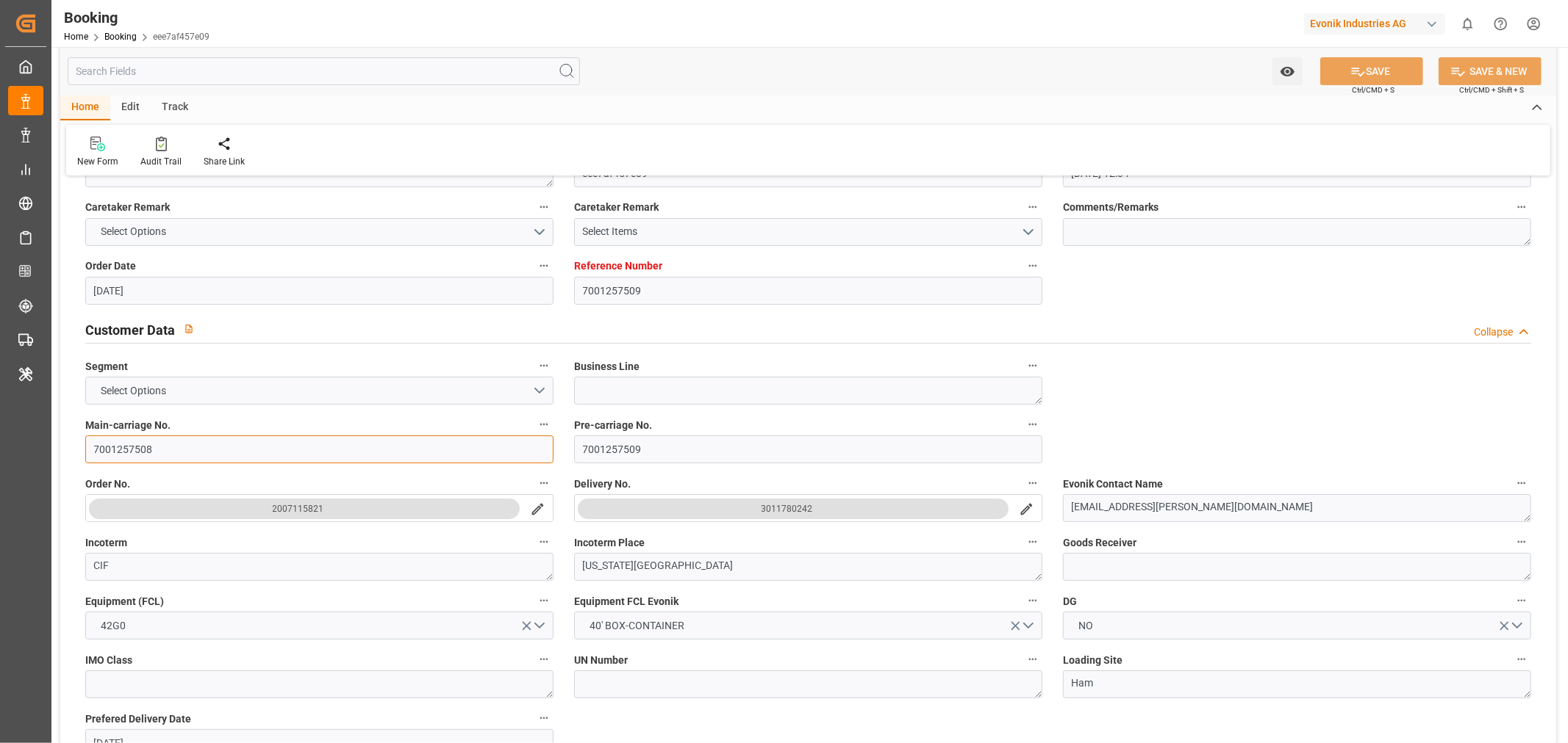
click at [128, 442] on input "7001257508" at bounding box center [319, 449] width 468 height 28
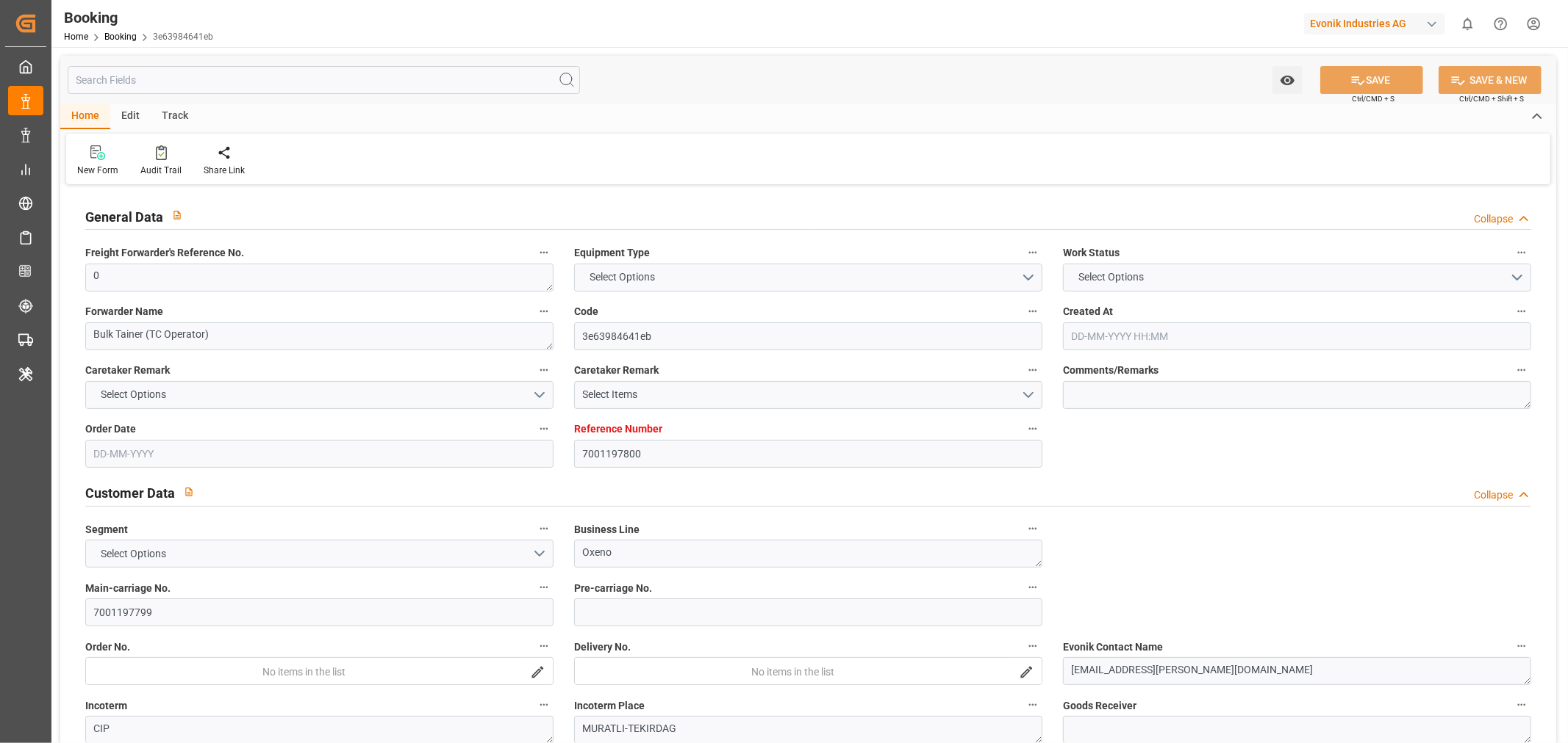
type input "7001197800"
type input "EUNWC"
type input "TRIST"
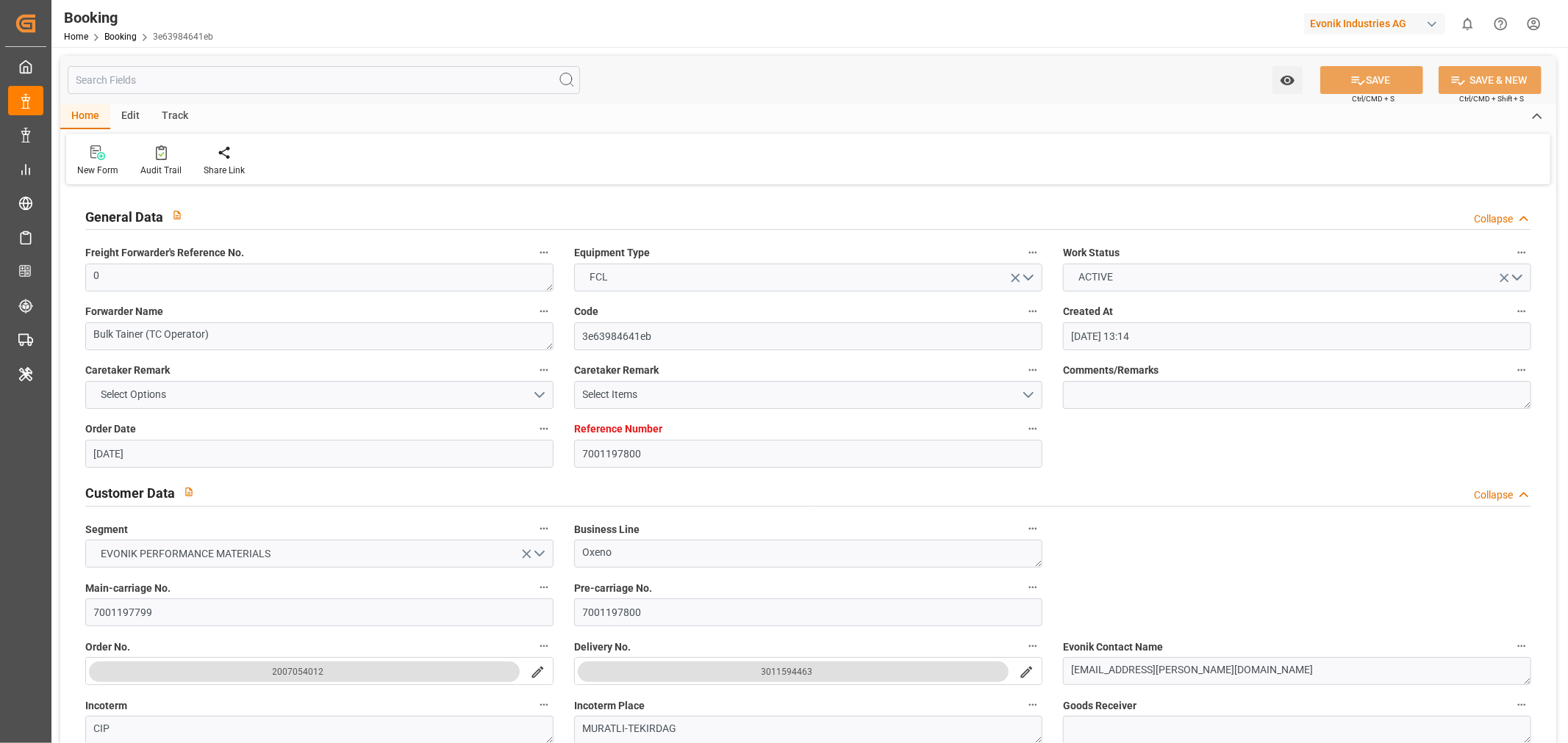
type input "[DATE] 13:14"
type input "[DATE]"
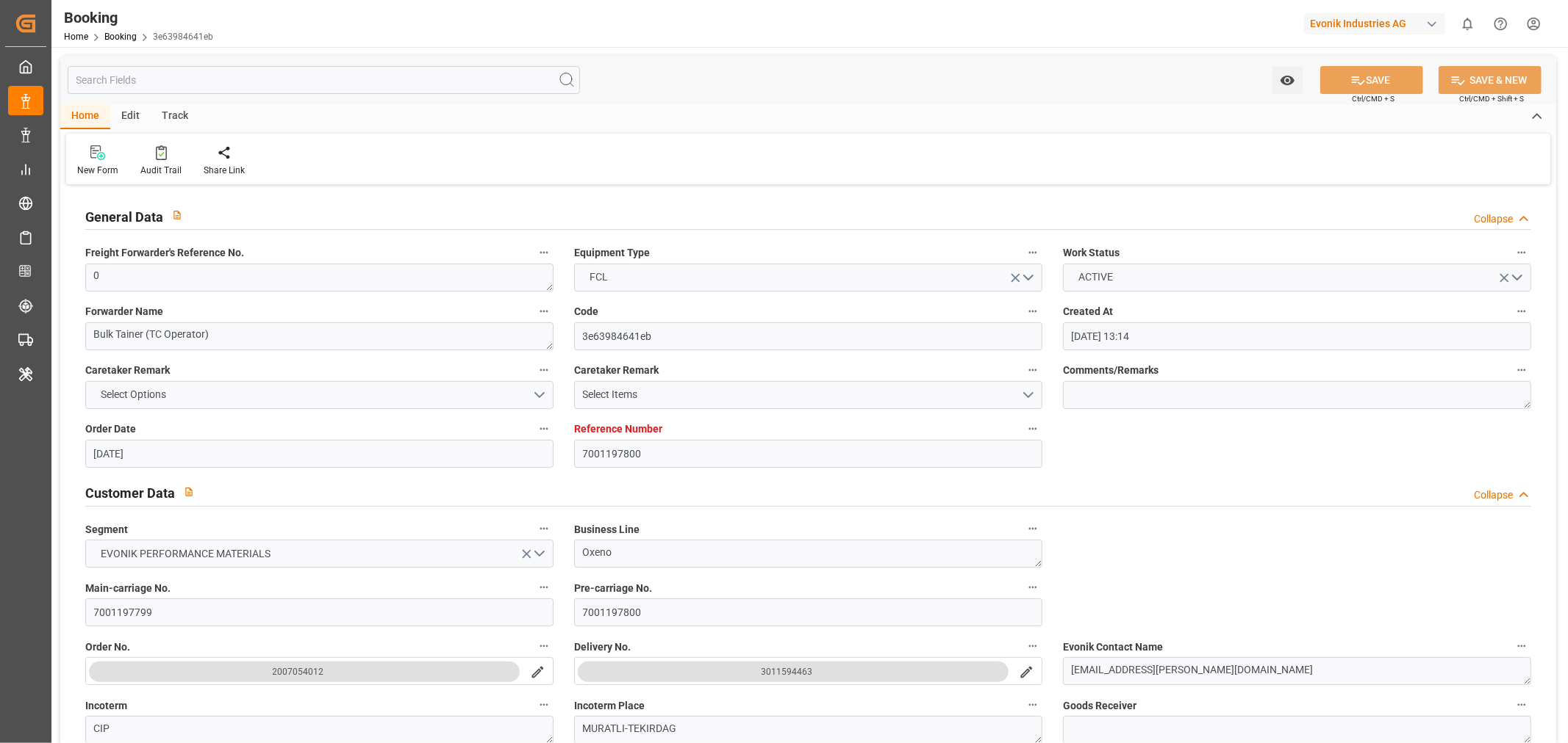
type input "[DATE] 10:10"
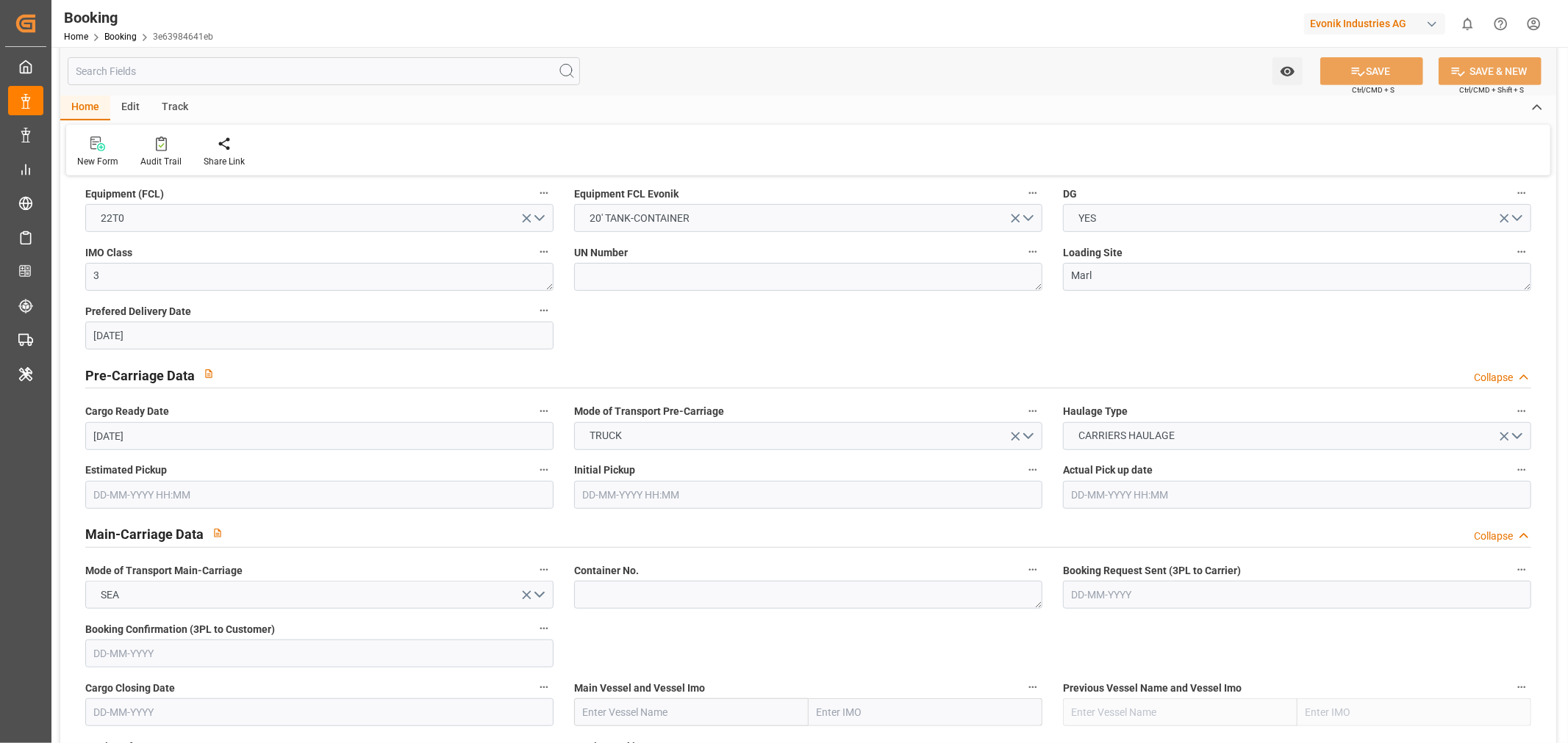
scroll to position [816, 0]
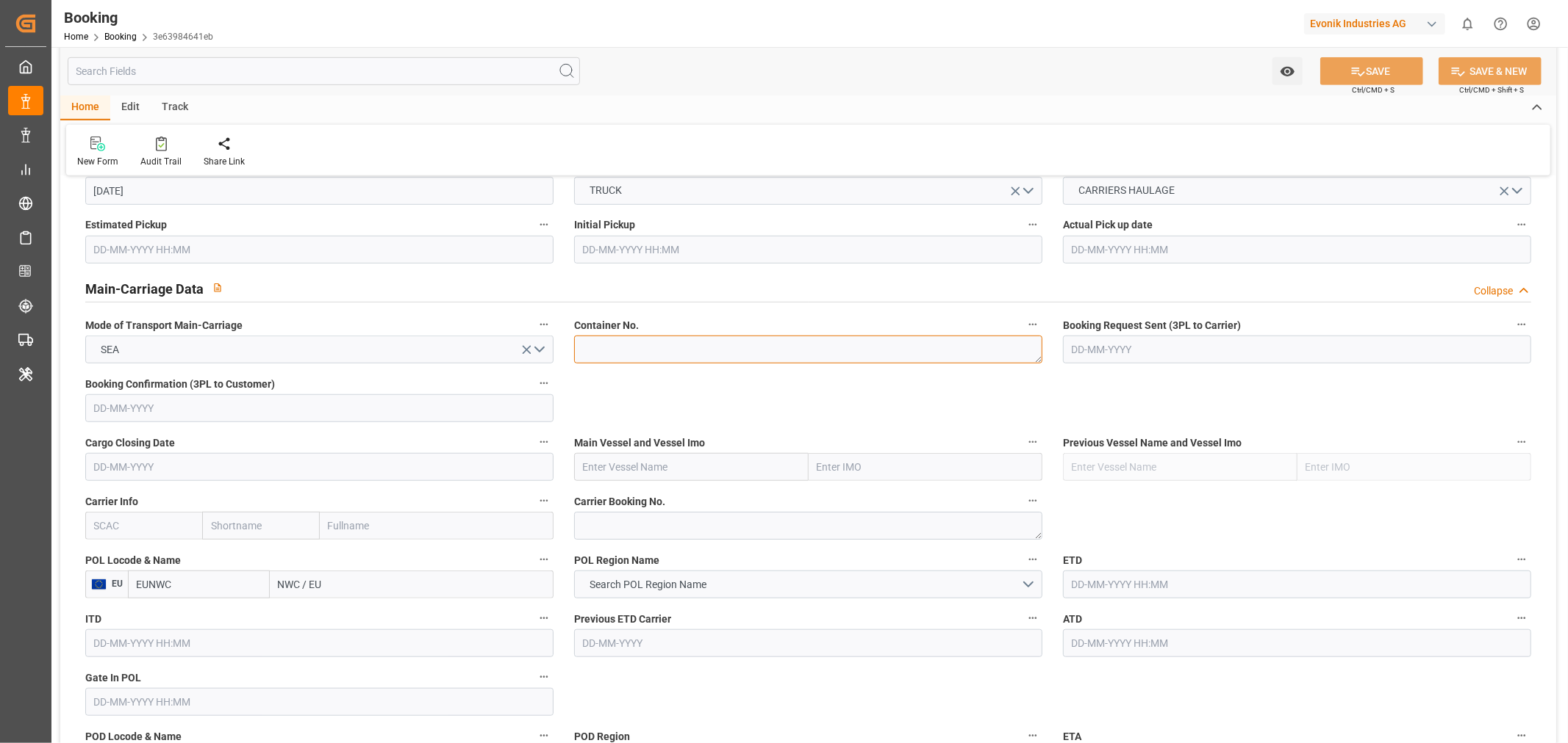
click at [594, 351] on textarea at bounding box center [808, 349] width 468 height 28
paste textarea "RLTU2049662"
type textarea "RLTU2049662"
click at [132, 519] on input "text" at bounding box center [143, 526] width 117 height 28
click at [115, 558] on b "MSCU" at bounding box center [109, 558] width 28 height 12
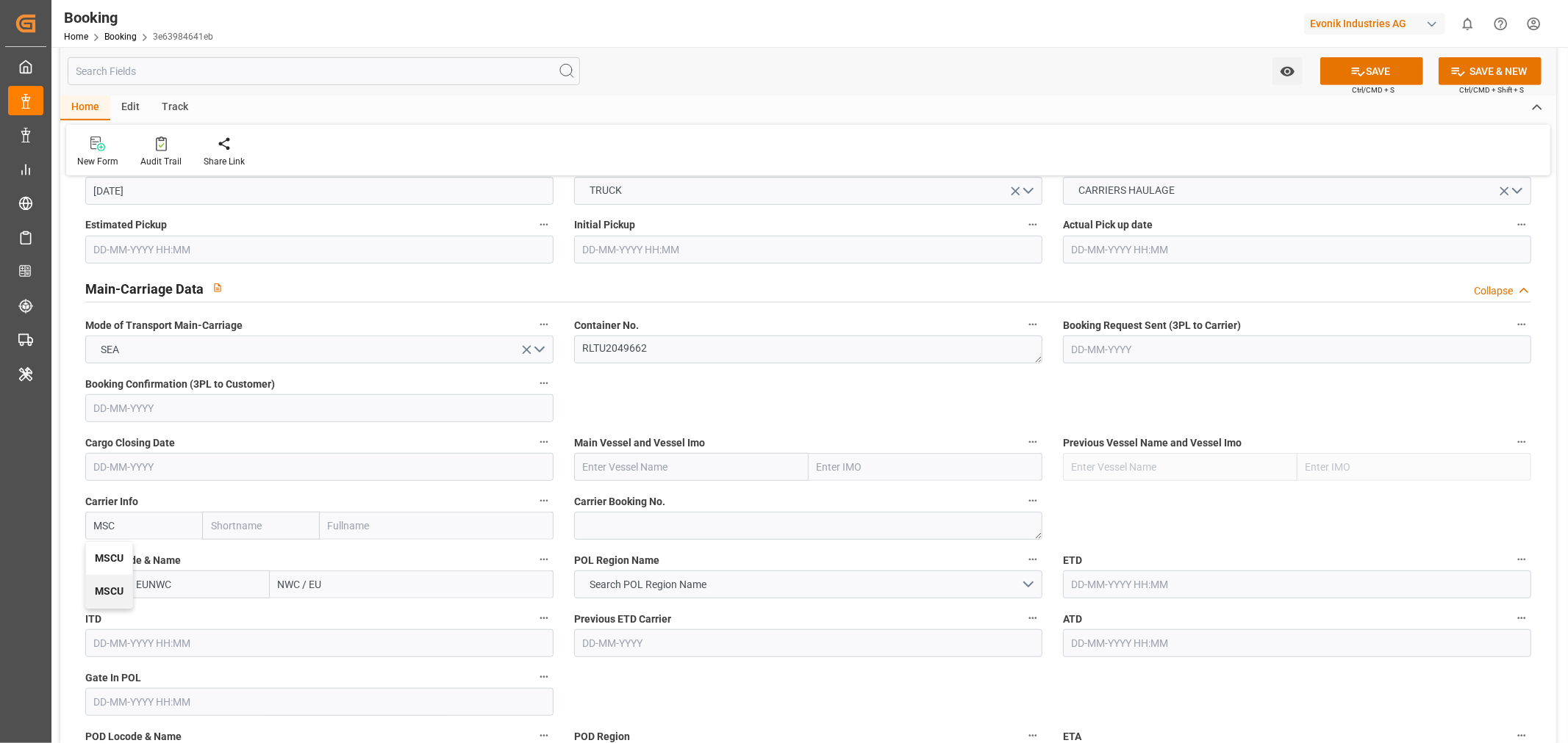
type input "MSCU"
type input "MSC"
type input "Mediterranean Shipping Company"
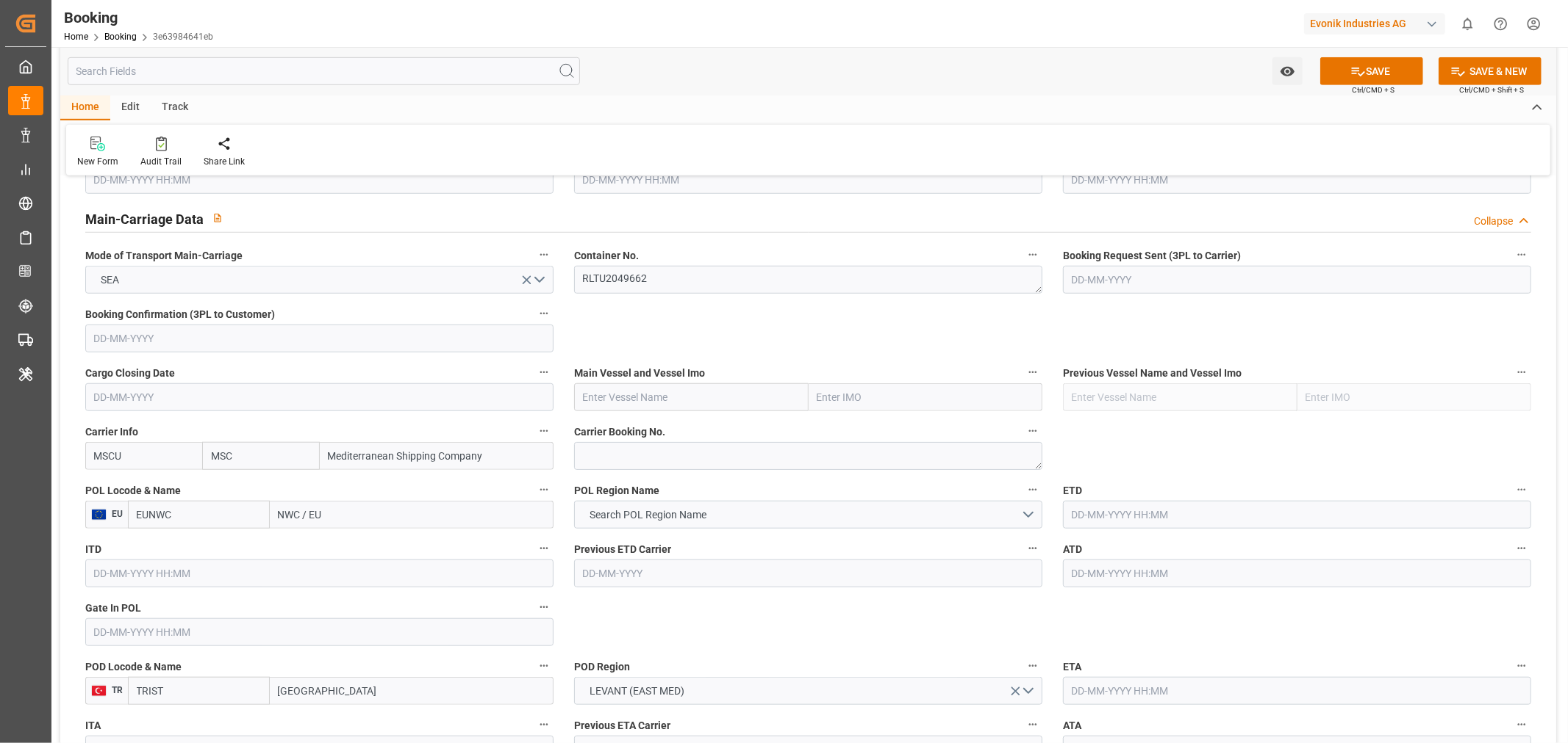
scroll to position [979, 0]
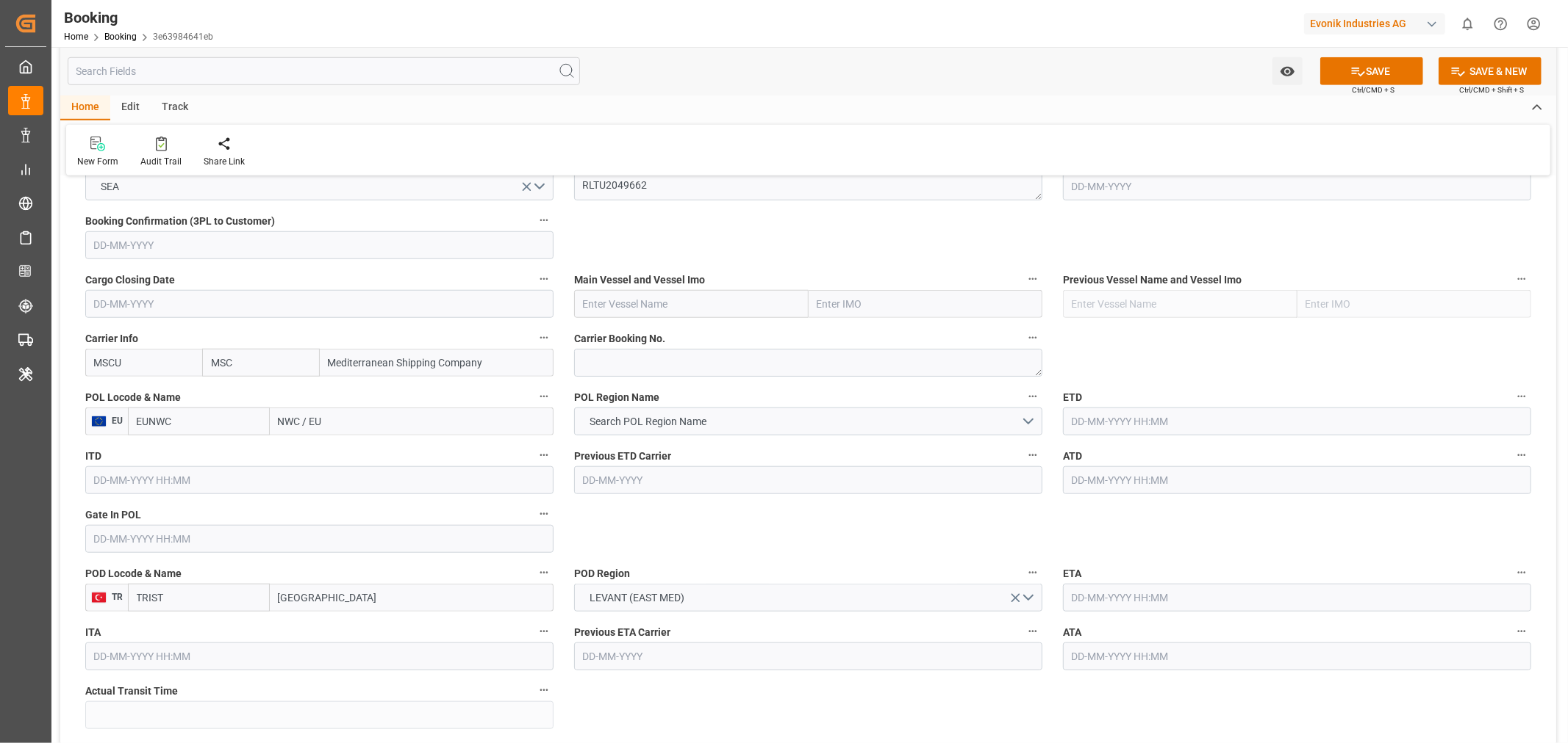
type input "MSCU"
click at [384, 452] on label "ITD" at bounding box center [319, 455] width 468 height 21
click at [535, 452] on button "ITD" at bounding box center [545, 455] width 20 height 20
click at [281, 416] on div at bounding box center [784, 371] width 1568 height 743
click at [281, 416] on div "Description Audits Tracking Details" at bounding box center [784, 371] width 1568 height 743
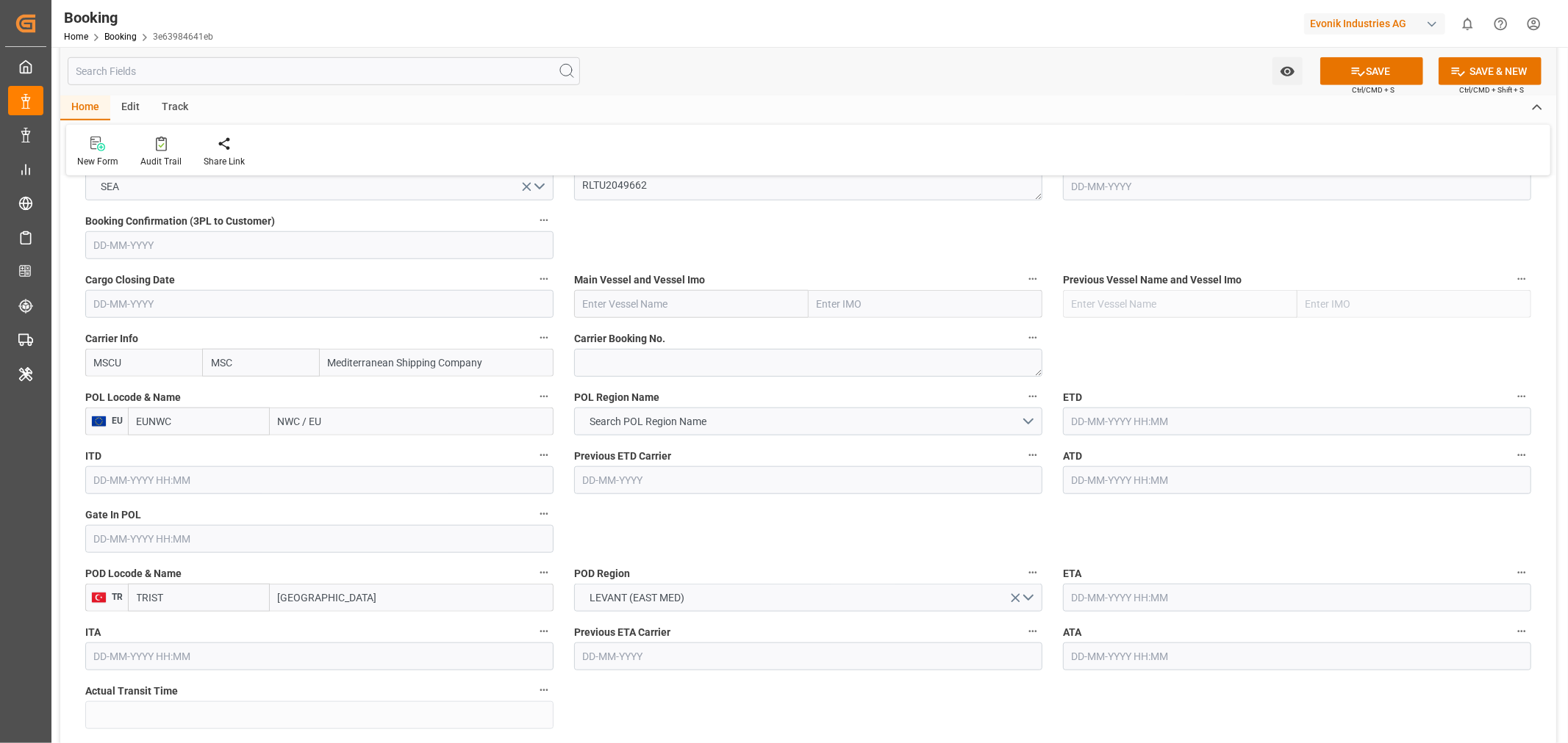
click at [281, 416] on body "Created by potrace 1.15, written by Peter Selinger 2001-2017 Created by potrace…" at bounding box center [784, 371] width 1568 height 743
click at [284, 426] on input "NWC / EU" at bounding box center [411, 421] width 284 height 28
type input "ANT"
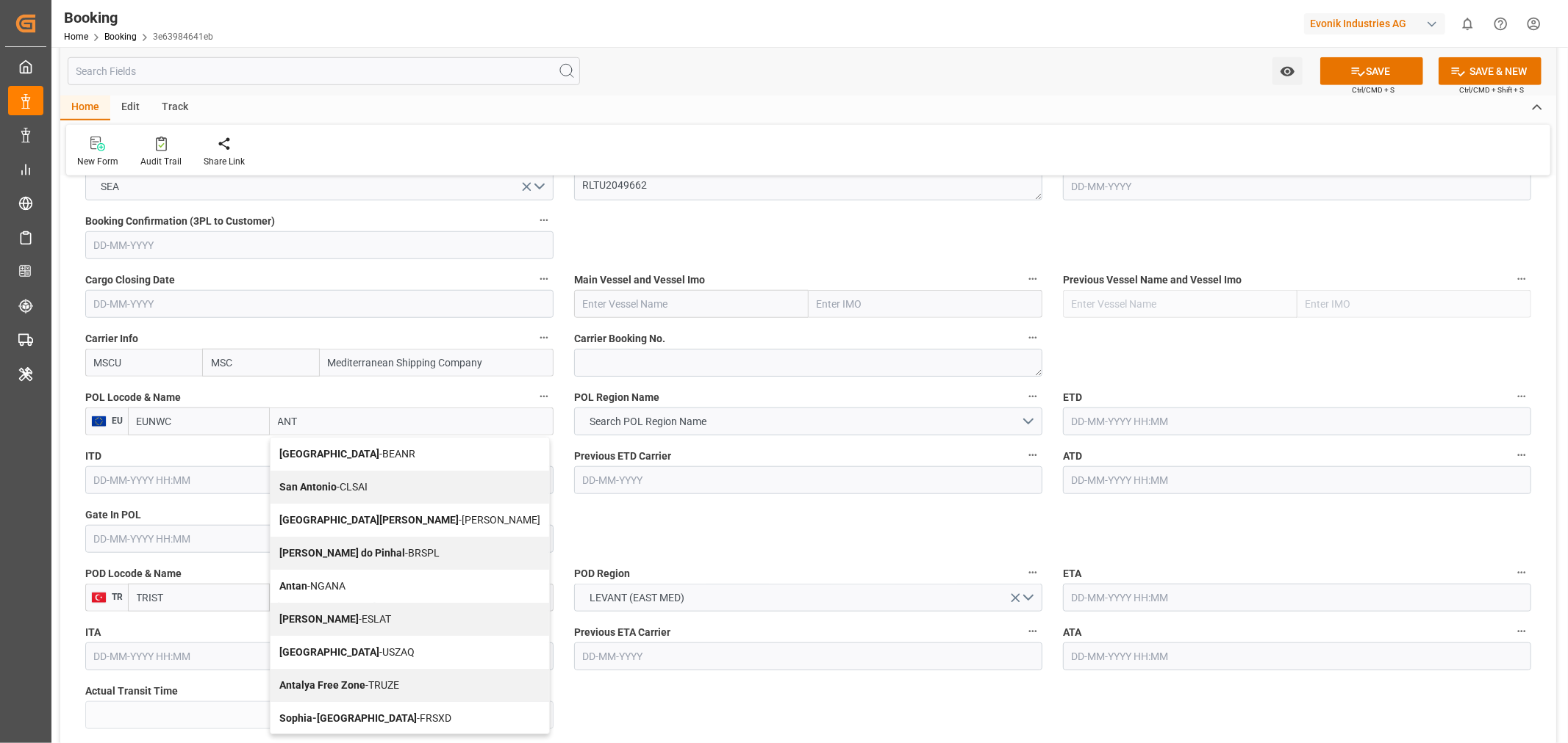
click at [328, 449] on span "Antwerp - BEANR" at bounding box center [347, 454] width 136 height 12
type input "BEANR"
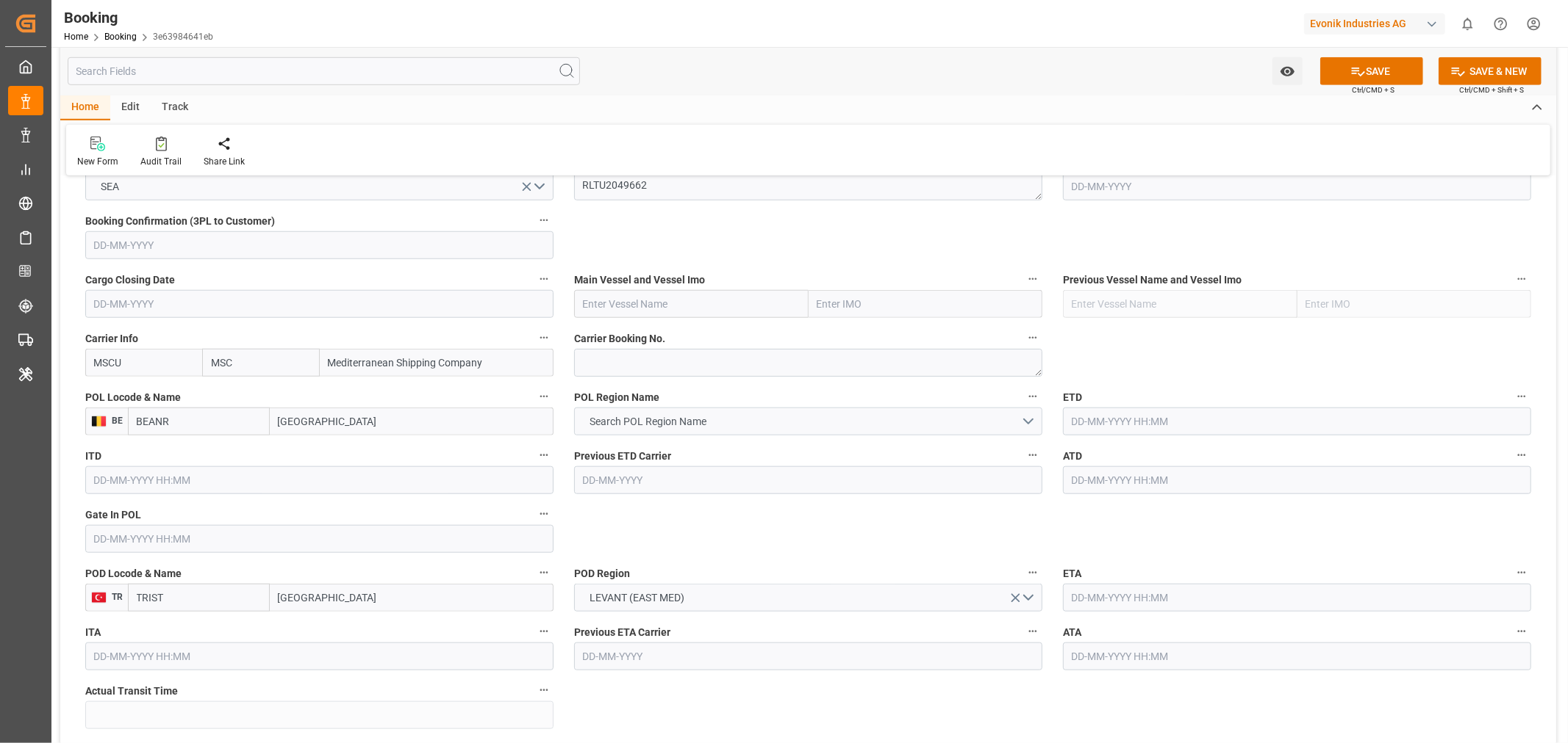
type input "Antwerp"
click at [880, 416] on button "Search POL Region Name" at bounding box center [808, 421] width 468 height 28
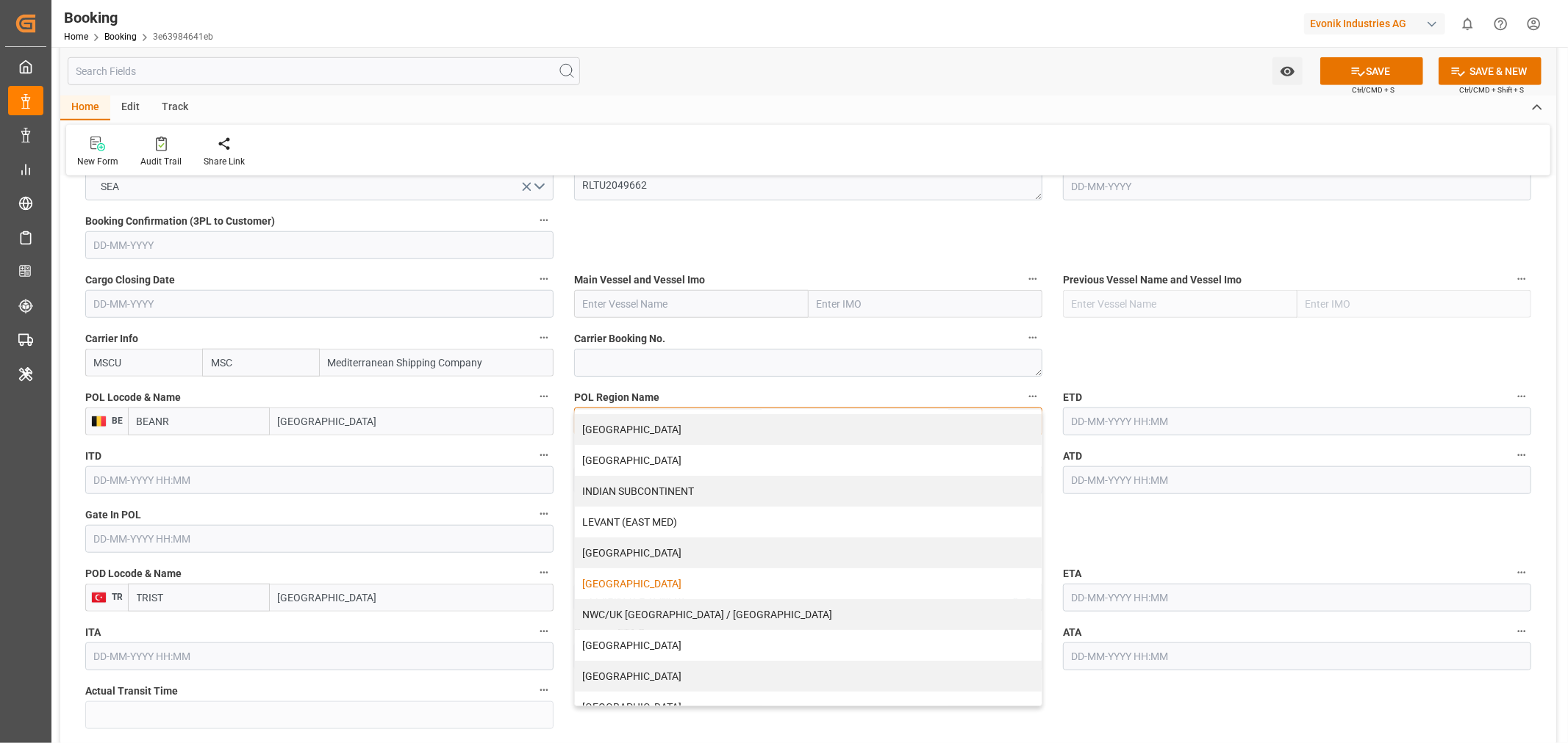
scroll to position [258, 0]
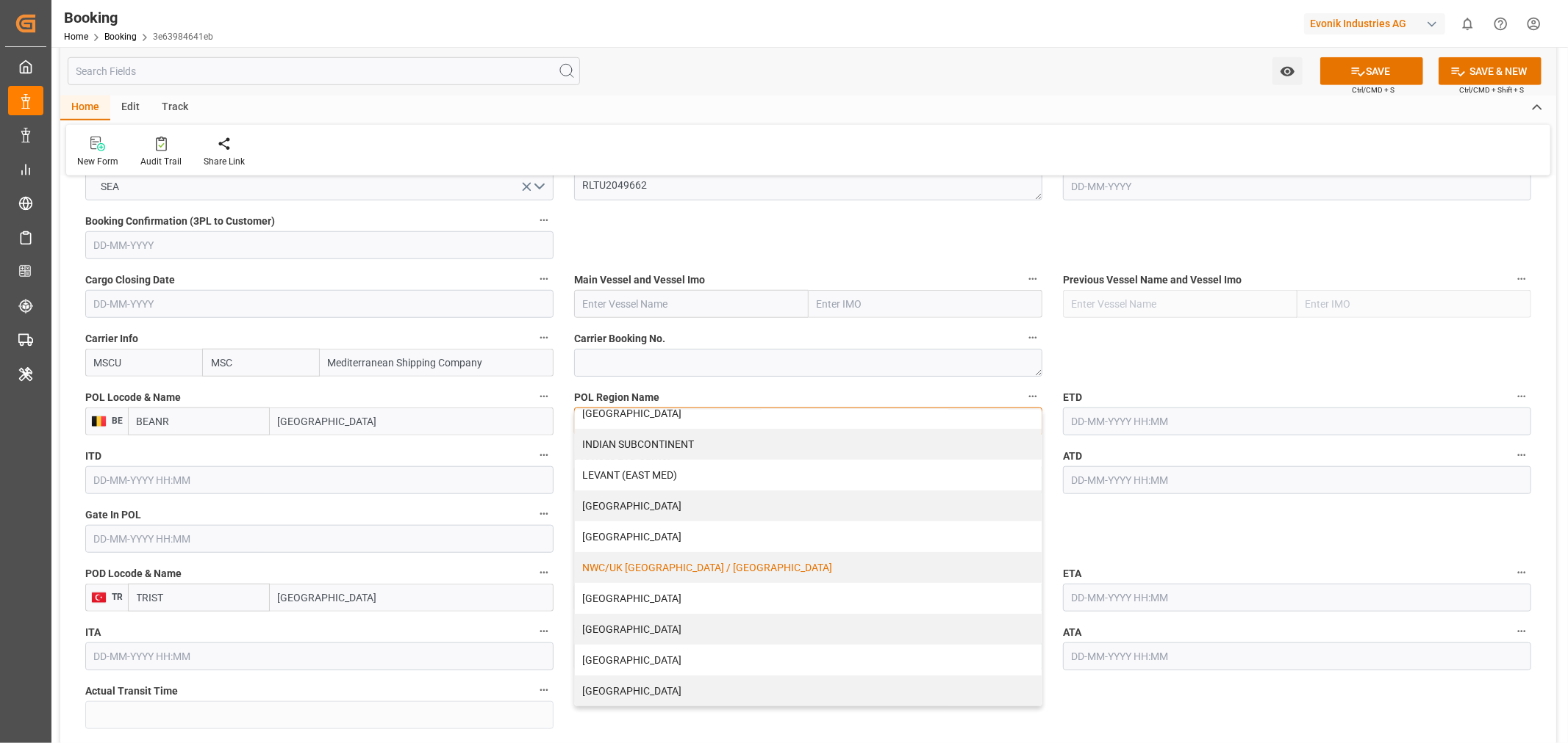
click at [680, 562] on div "NWC/UK NORTH WEST CONTINENT / UK" at bounding box center [808, 568] width 466 height 31
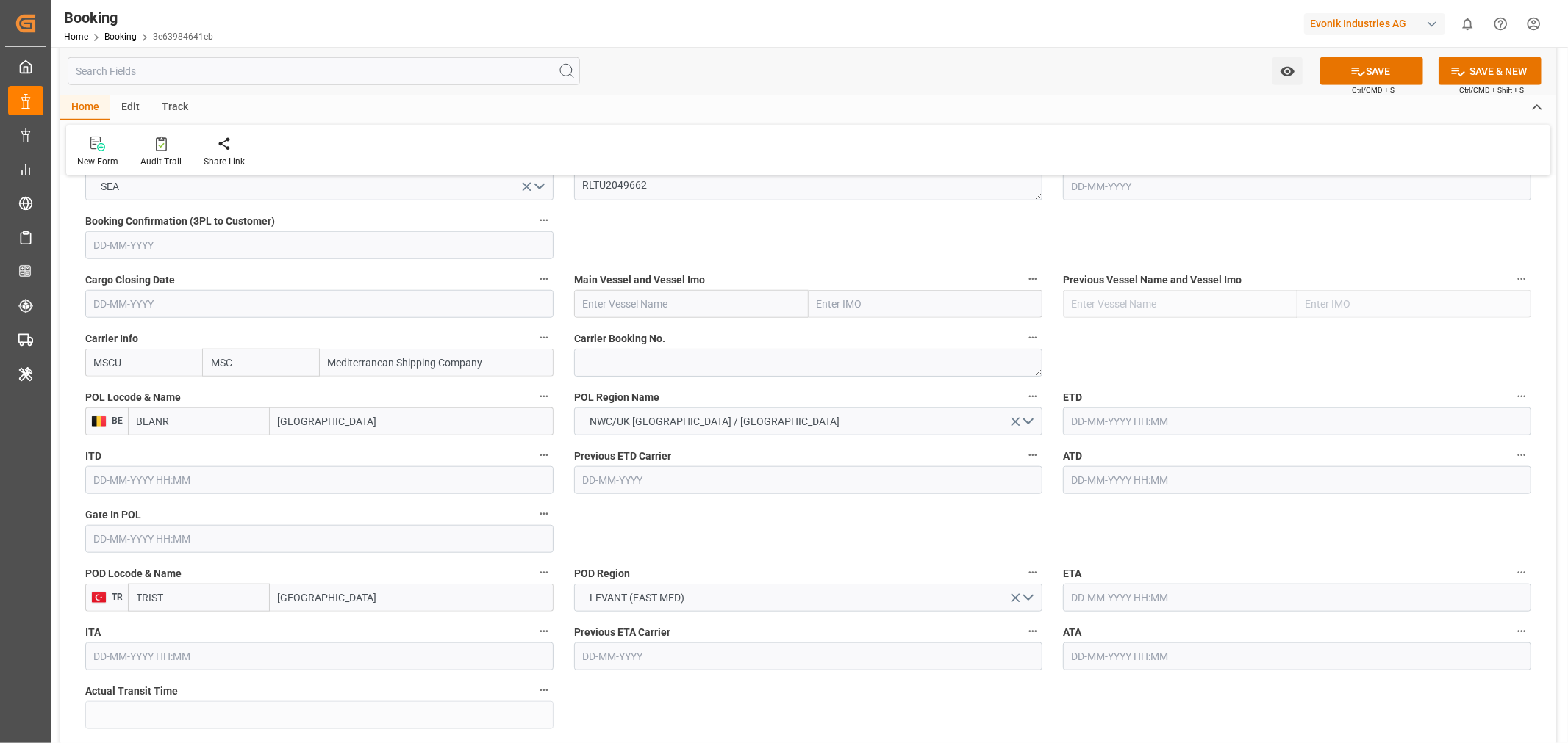
click at [673, 313] on input "text" at bounding box center [690, 303] width 234 height 28
paste input "MSC POH LIN"
click at [673, 331] on span "MSC Poh Lin - 9279977" at bounding box center [657, 337] width 148 height 12
type input "MSC Poh Lin"
type input "9279977"
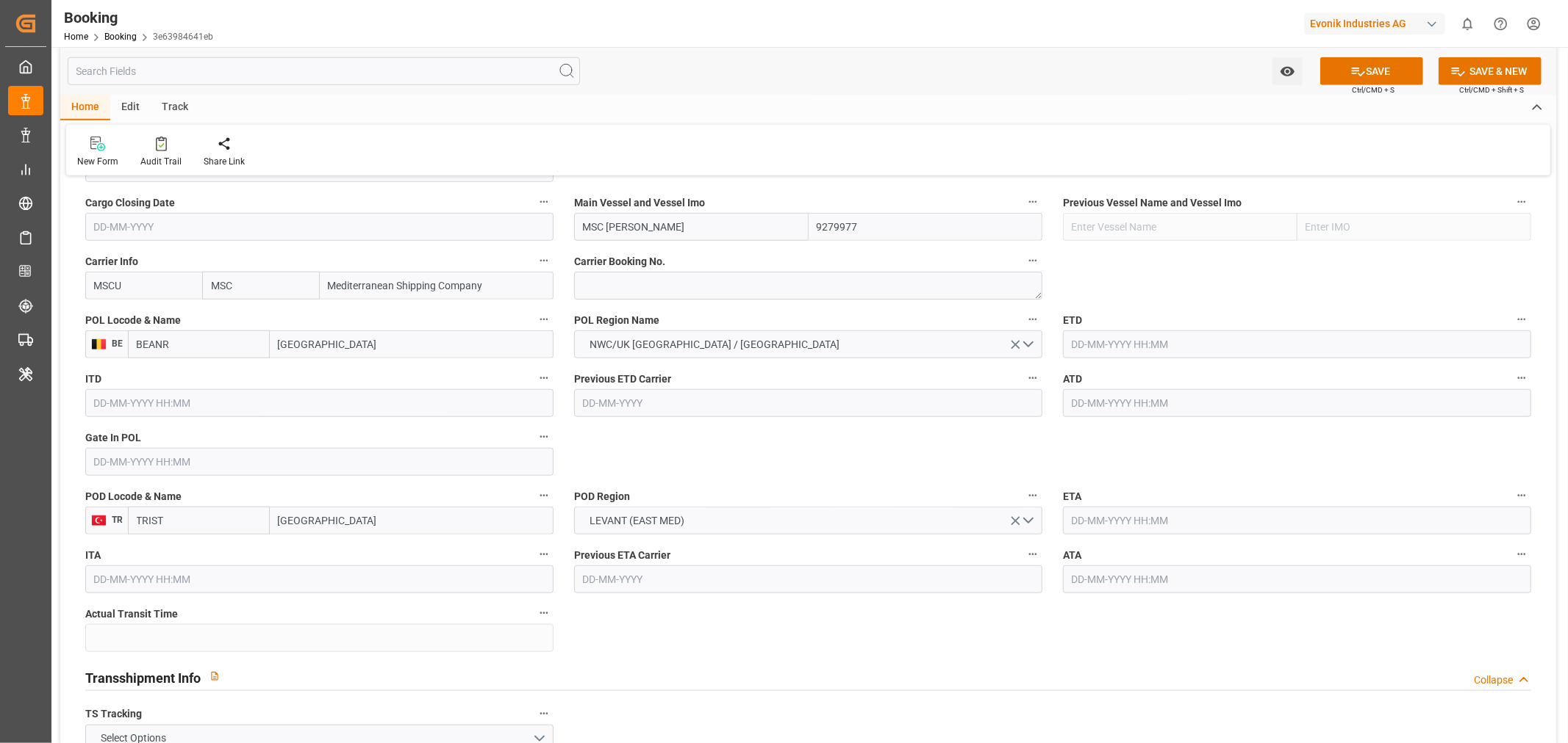
scroll to position [1142, 0]
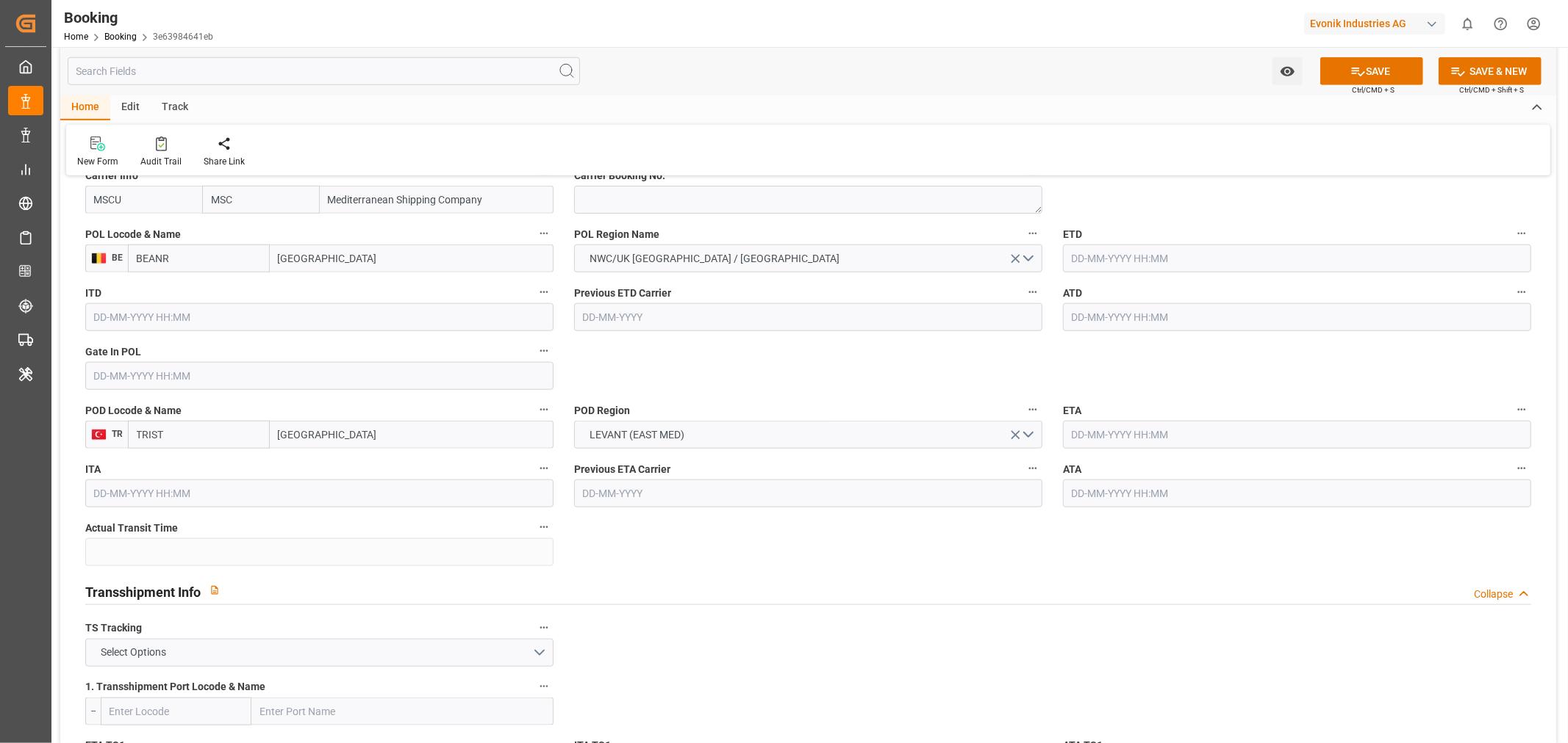
type input "MSC Poh Lin"
click at [125, 384] on input "text" at bounding box center [319, 376] width 468 height 28
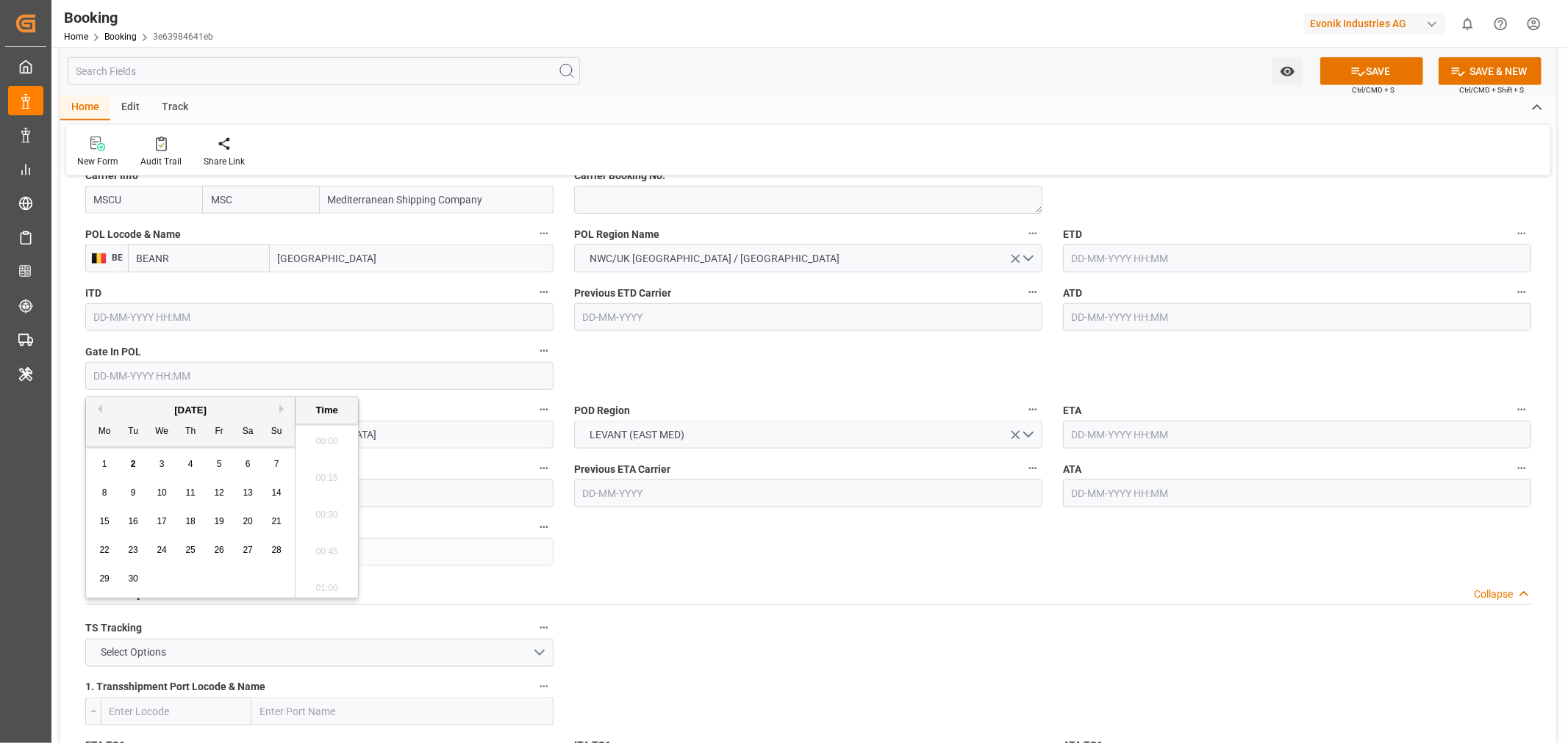
scroll to position [2465, 0]
click at [100, 408] on button "Previous Month" at bounding box center [97, 408] width 9 height 9
click at [284, 406] on button "Next Month" at bounding box center [283, 408] width 9 height 9
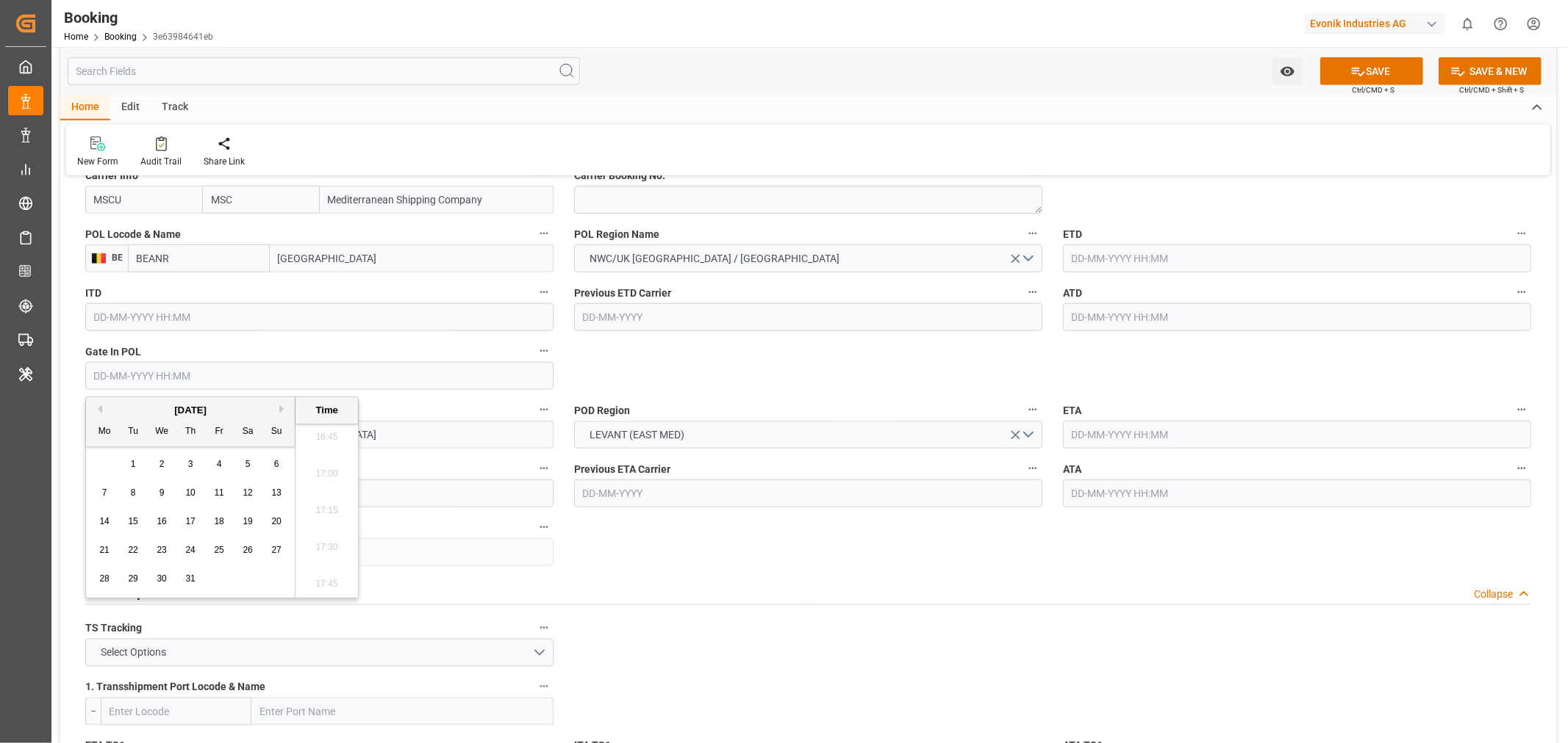
click at [201, 544] on div "21 22 23 24 25 26 27" at bounding box center [190, 550] width 201 height 28
click at [189, 553] on span "24" at bounding box center [190, 550] width 10 height 11
type input "24-07-2025 00:00"
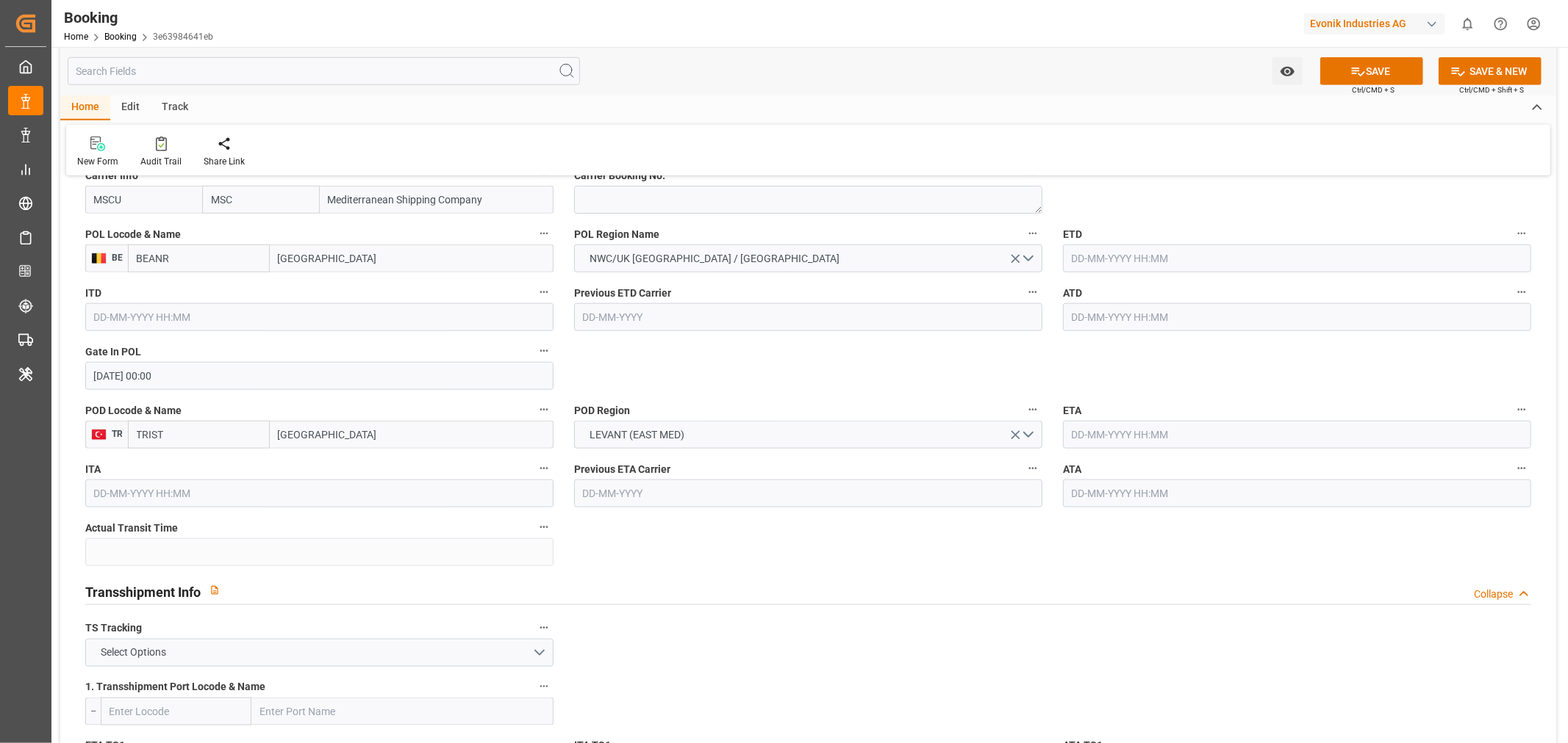
click at [134, 378] on input "24-07-2025 00:00" at bounding box center [319, 376] width 468 height 28
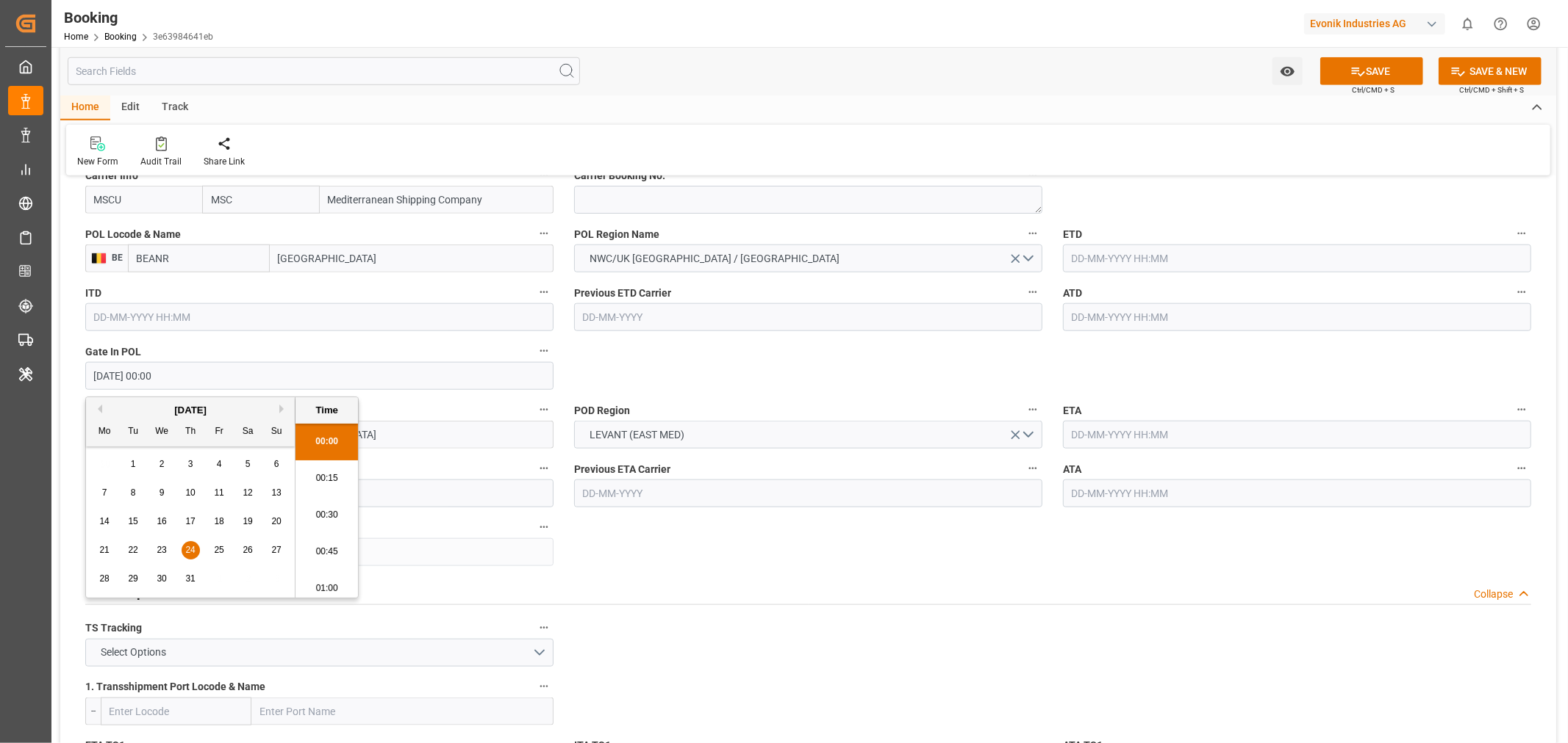
click at [134, 378] on input "24-07-2025 00:00" at bounding box center [319, 376] width 468 height 28
click at [1099, 255] on input "text" at bounding box center [1297, 258] width 468 height 28
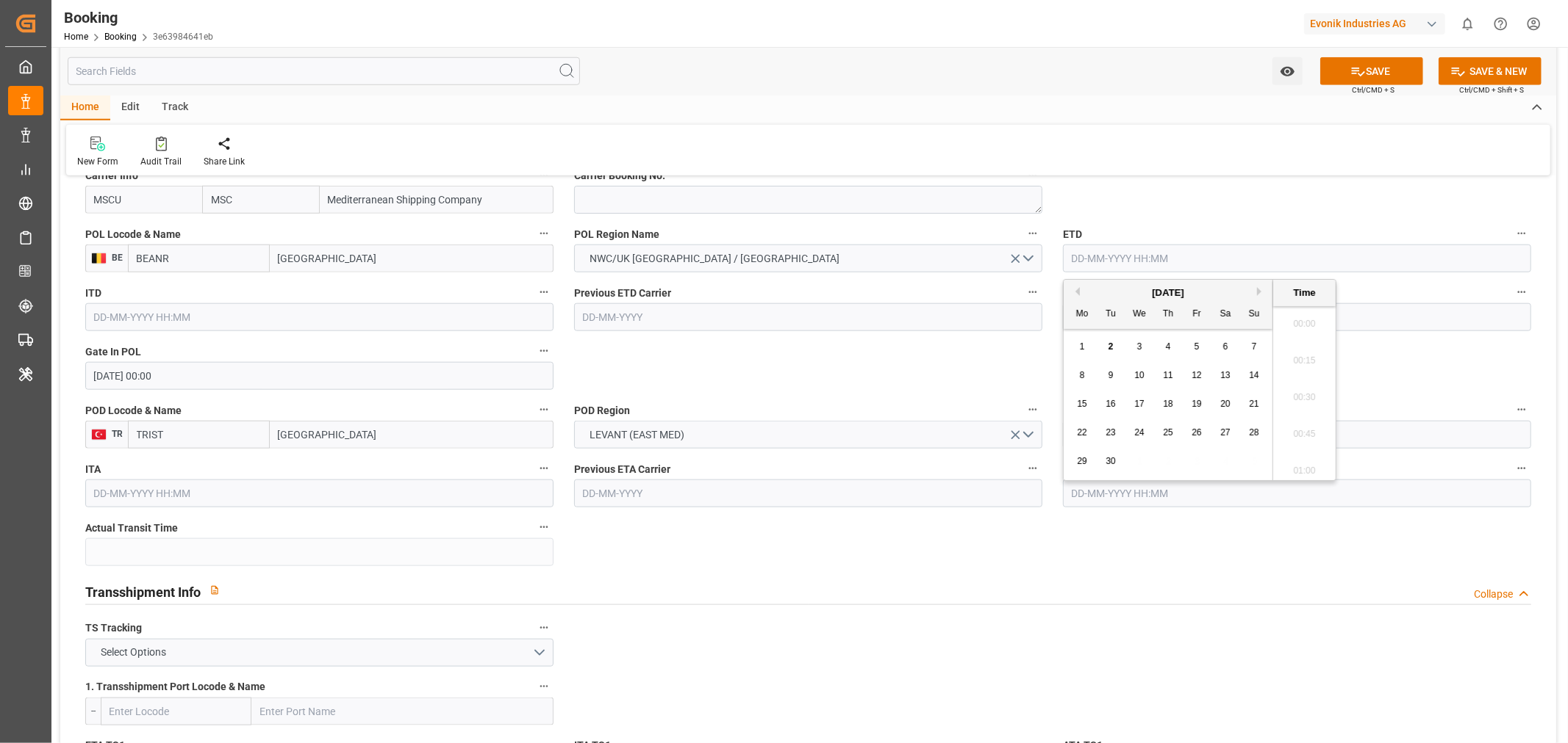
paste input "24-07-2025 00:00"
click at [1071, 260] on input "24-07-2025 00:00" at bounding box center [1297, 258] width 468 height 28
click at [1083, 463] on span "28" at bounding box center [1081, 461] width 10 height 11
type input "28-07-2025 00:00"
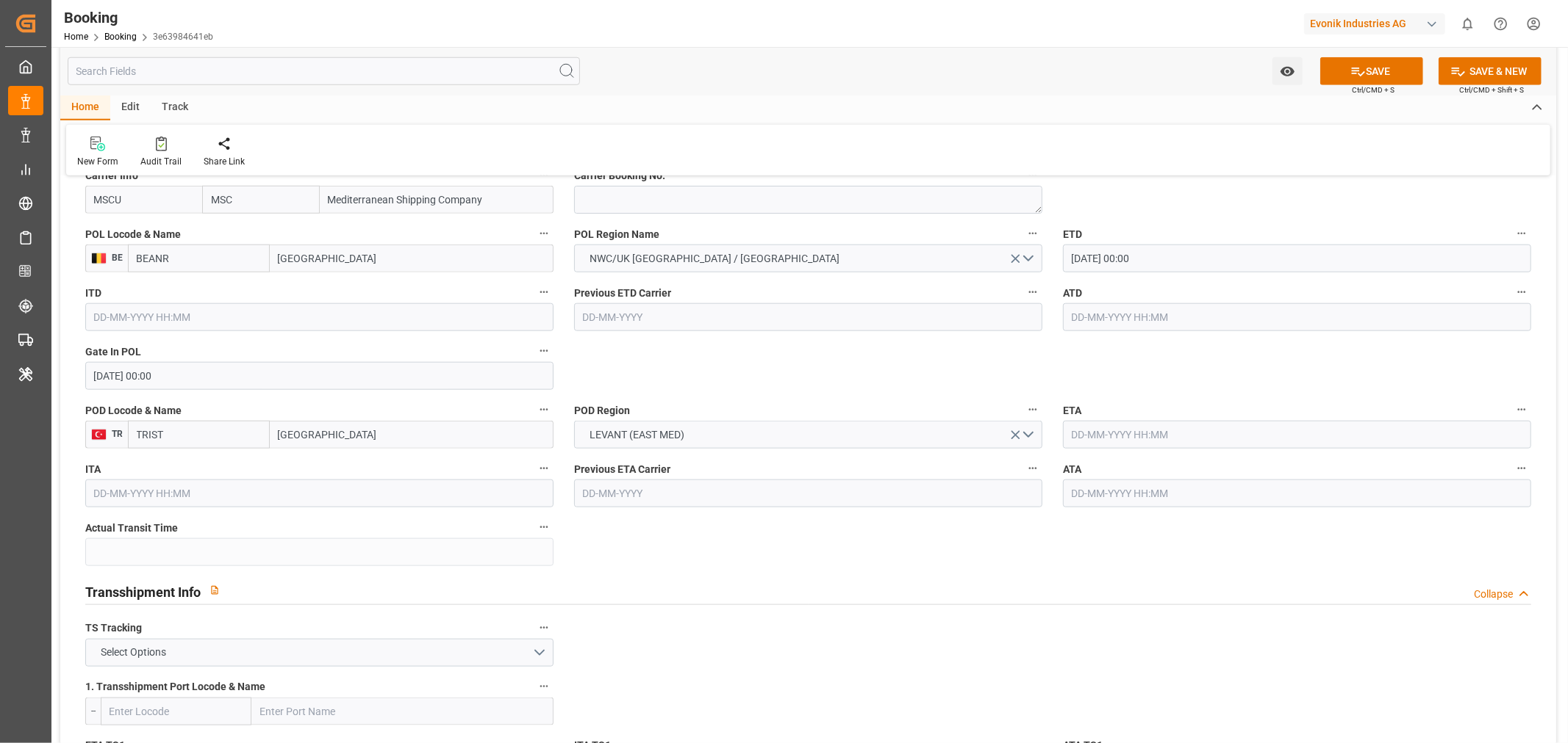
click at [1114, 322] on input "text" at bounding box center [1297, 317] width 468 height 28
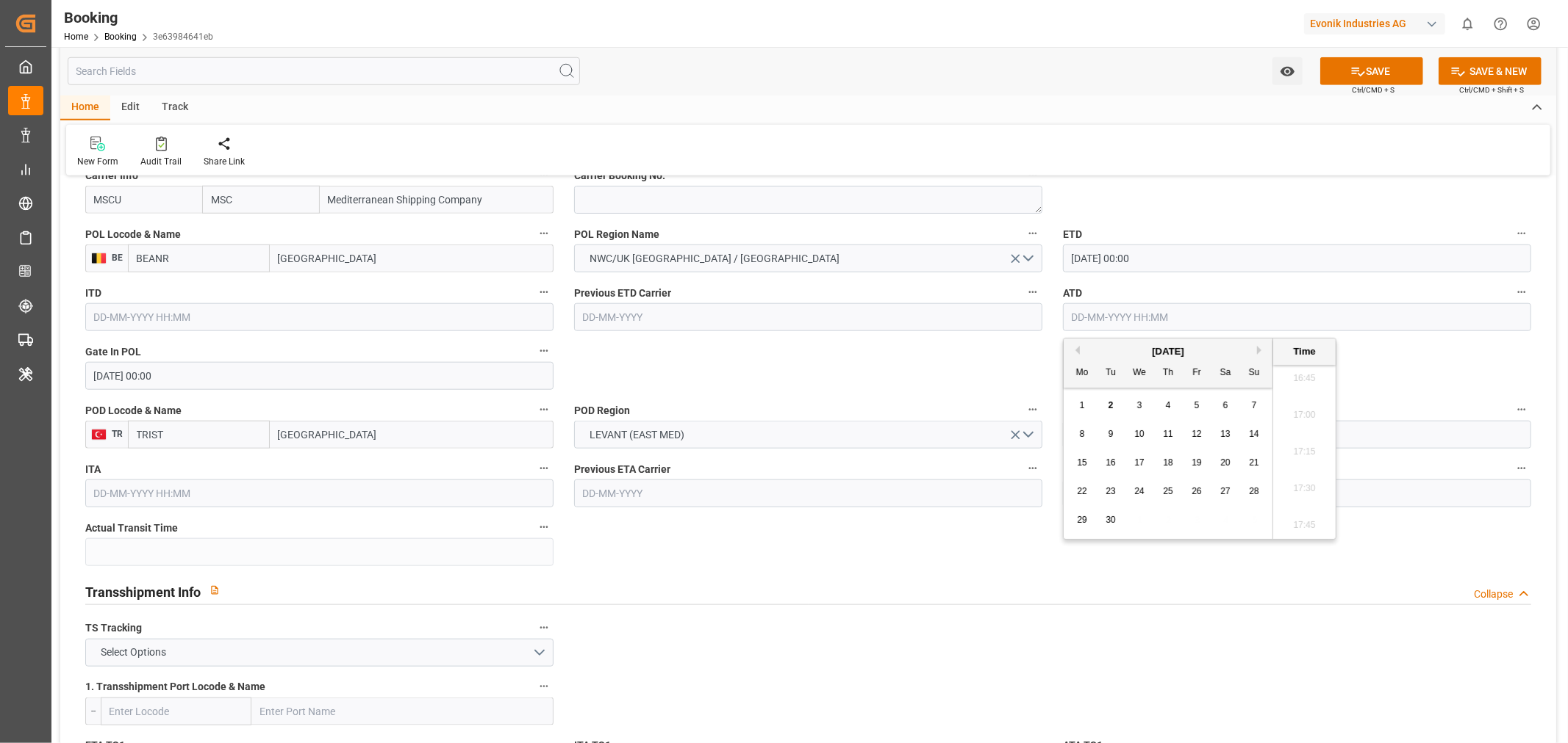
paste input "24-07-2025 00:00"
click at [1076, 522] on span "28" at bounding box center [1081, 520] width 10 height 11
type input "28-07-2025 00:00"
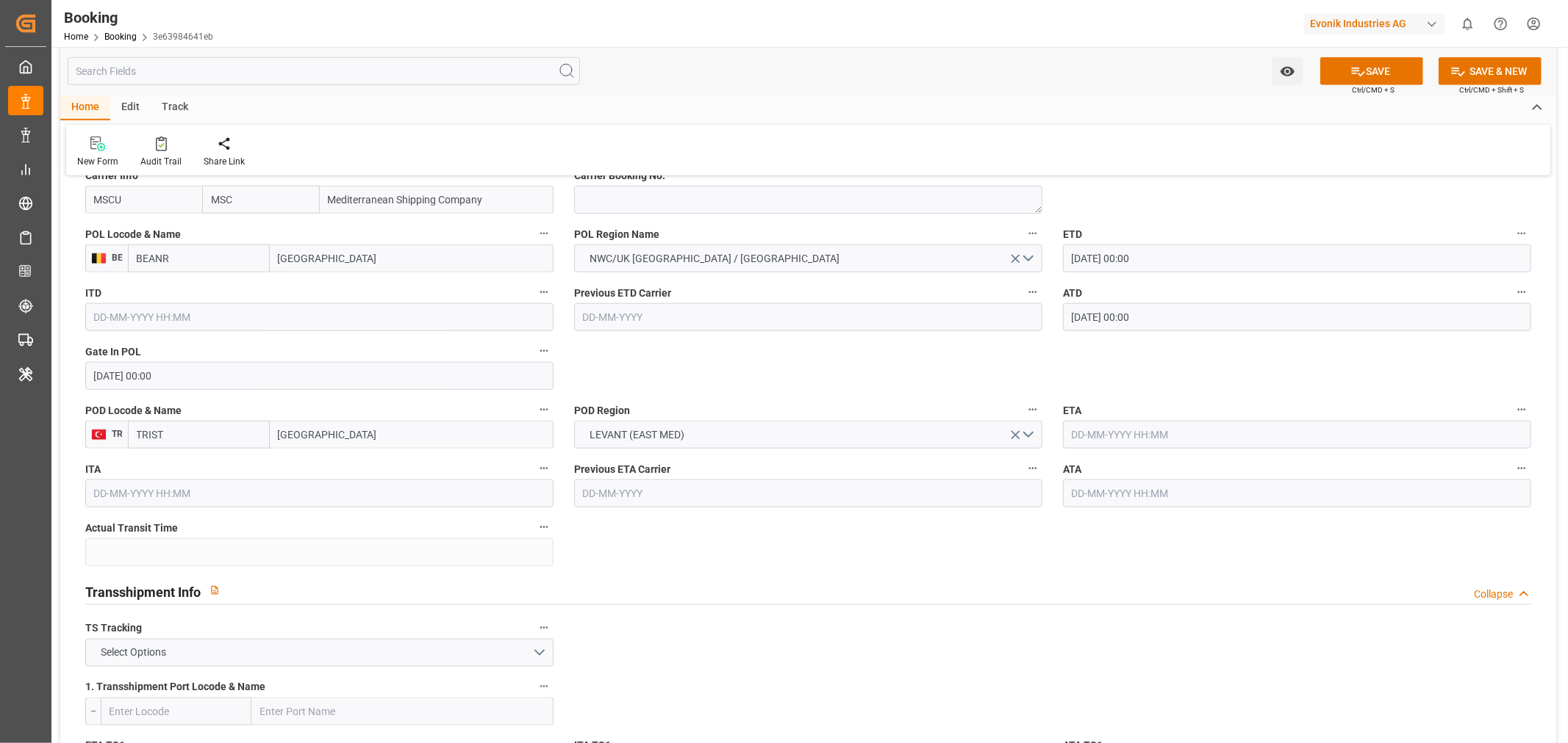
drag, startPoint x: 895, startPoint y: 367, endPoint x: 877, endPoint y: 370, distance: 18.2
click at [1162, 431] on input "text" at bounding box center [1297, 435] width 468 height 28
click at [1144, 552] on div "10" at bounding box center [1139, 552] width 19 height 18
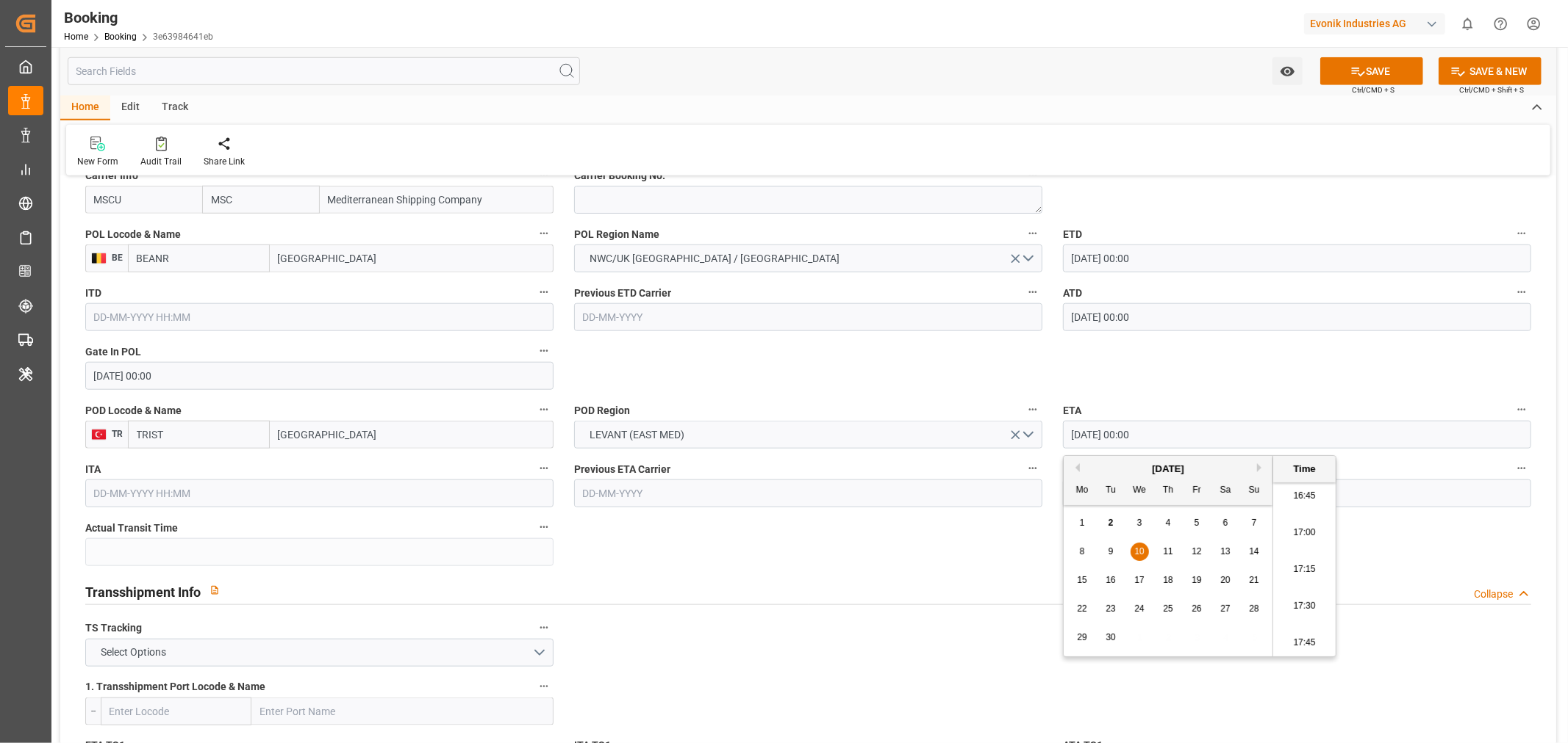
click at [1074, 468] on button "Previous Month" at bounding box center [1074, 467] width 9 height 9
click at [1251, 552] on span "10" at bounding box center [1254, 551] width 10 height 11
type input "10-08-2025 00:00"
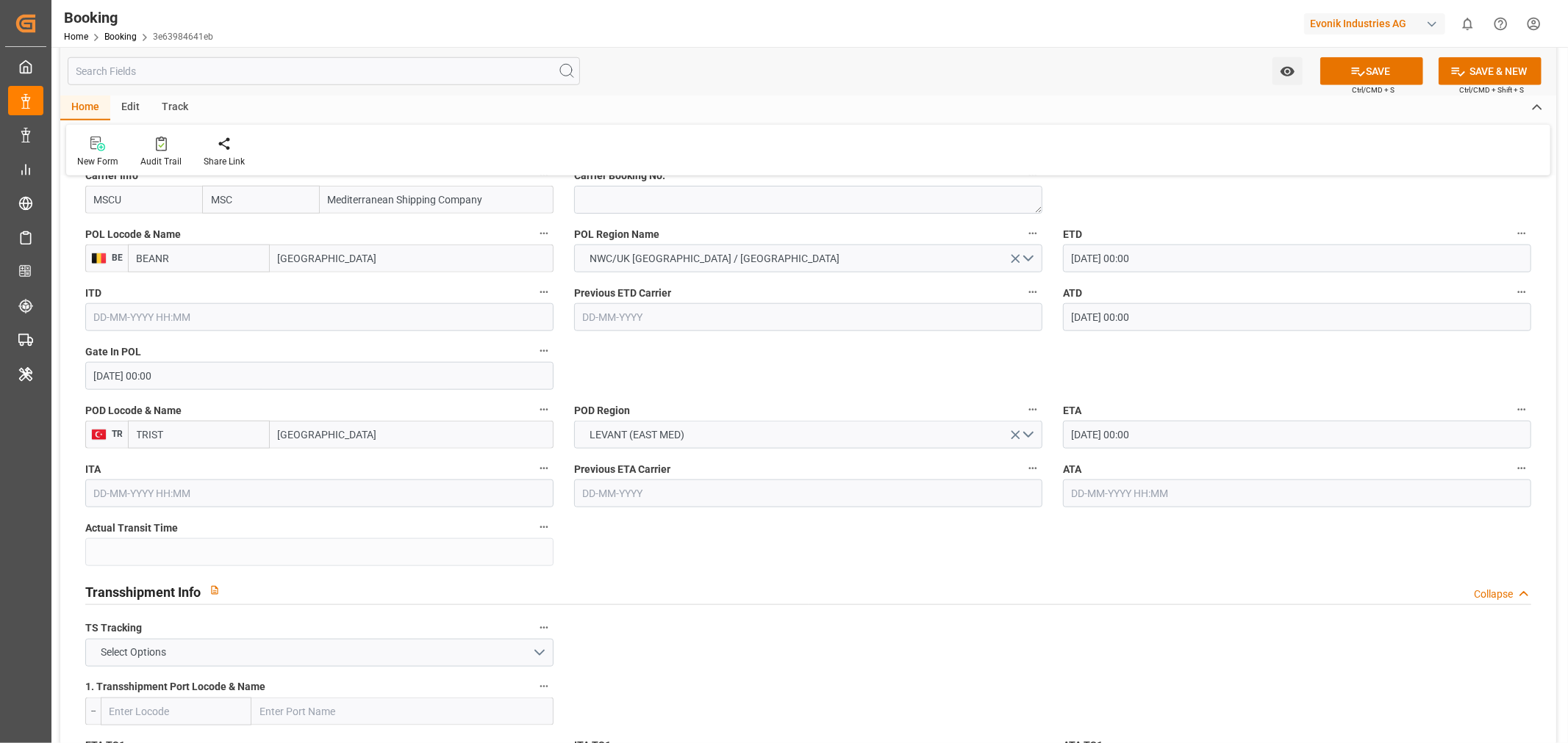
click at [1088, 486] on input "text" at bounding box center [1297, 493] width 468 height 28
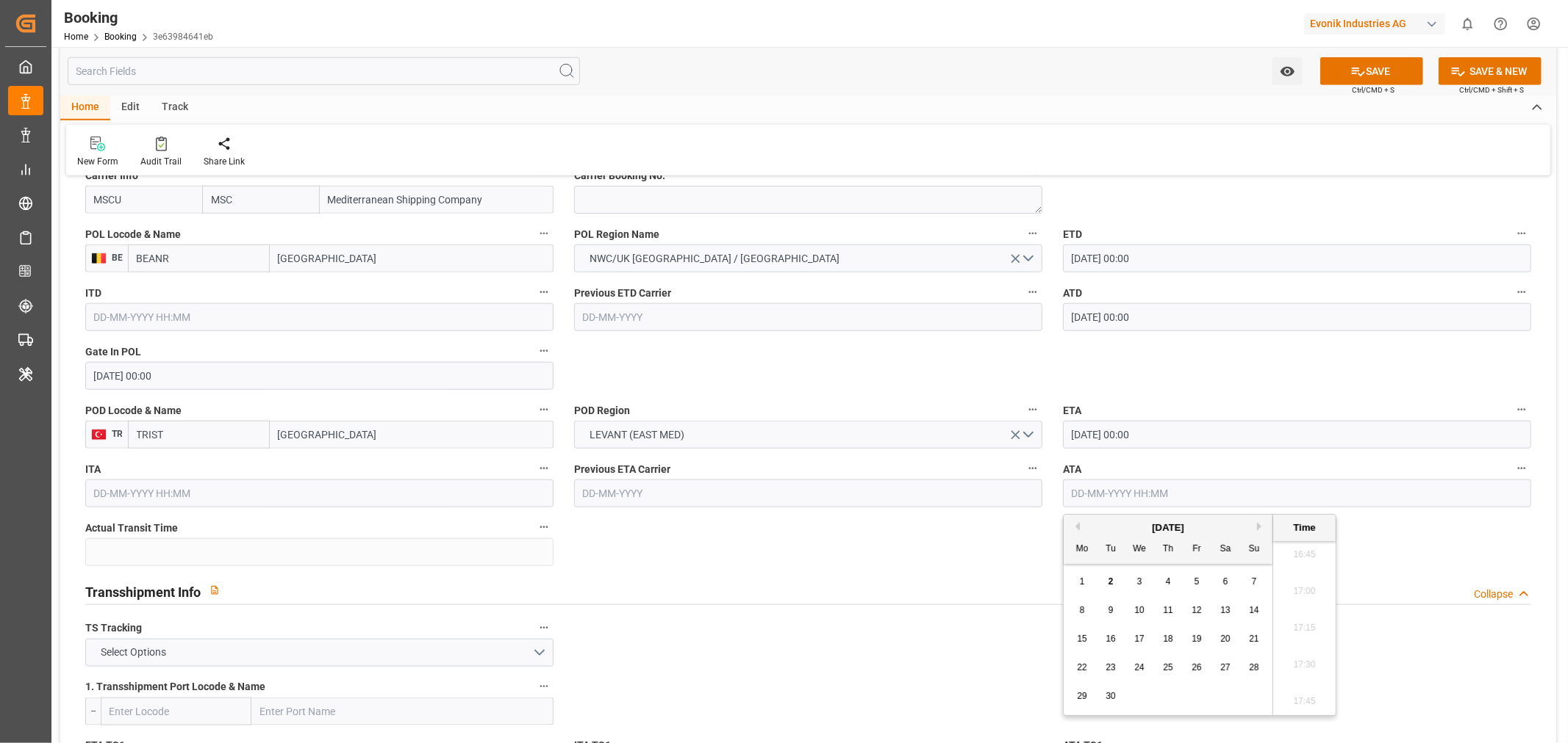
click at [1077, 528] on button "Previous Month" at bounding box center [1074, 527] width 9 height 9
click at [1255, 606] on span "10" at bounding box center [1254, 610] width 10 height 11
type input "10-08-2025 00:00"
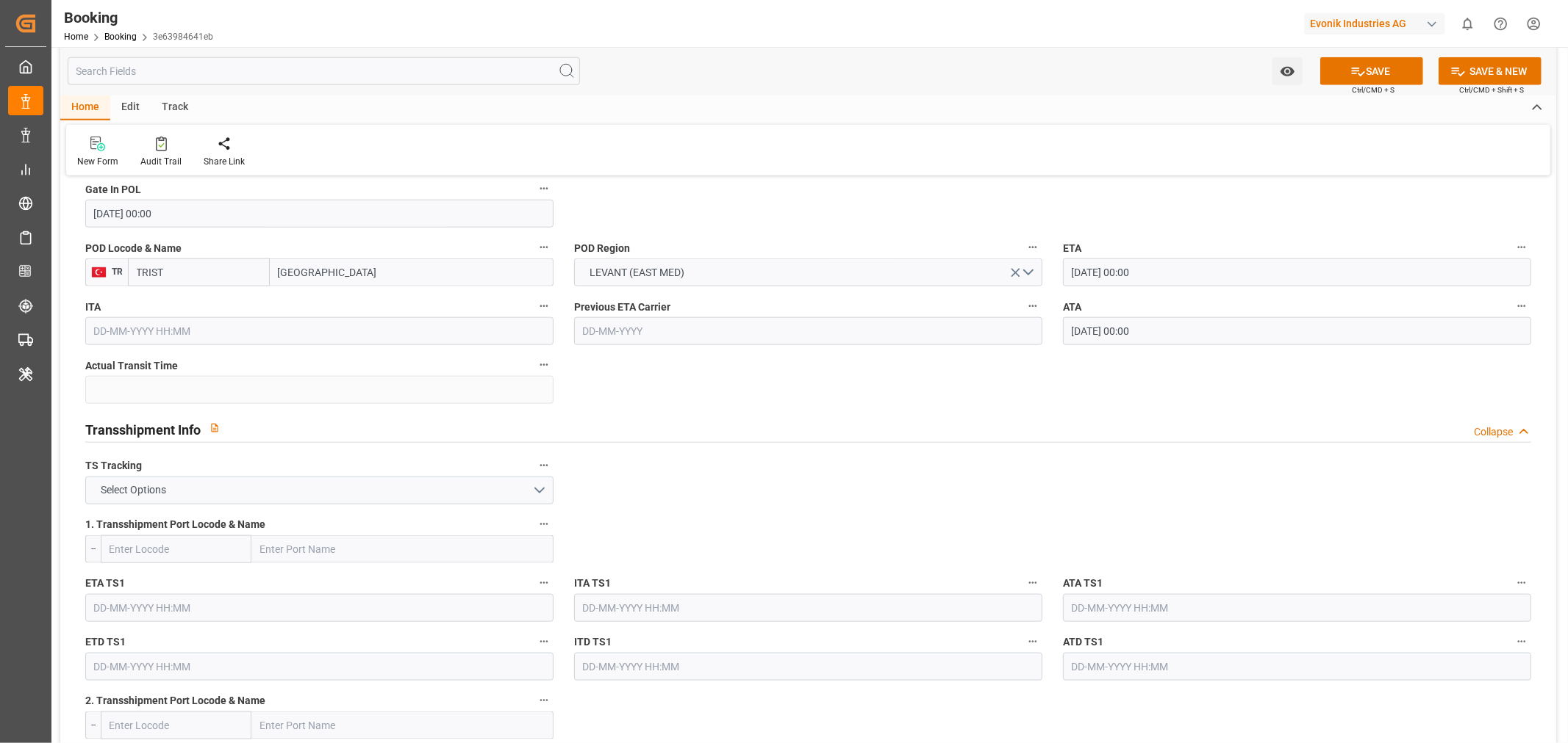
scroll to position [1305, 0]
click at [517, 492] on button "Select Options" at bounding box center [319, 489] width 468 height 28
click at [134, 530] on div "FALSE" at bounding box center [319, 525] width 466 height 31
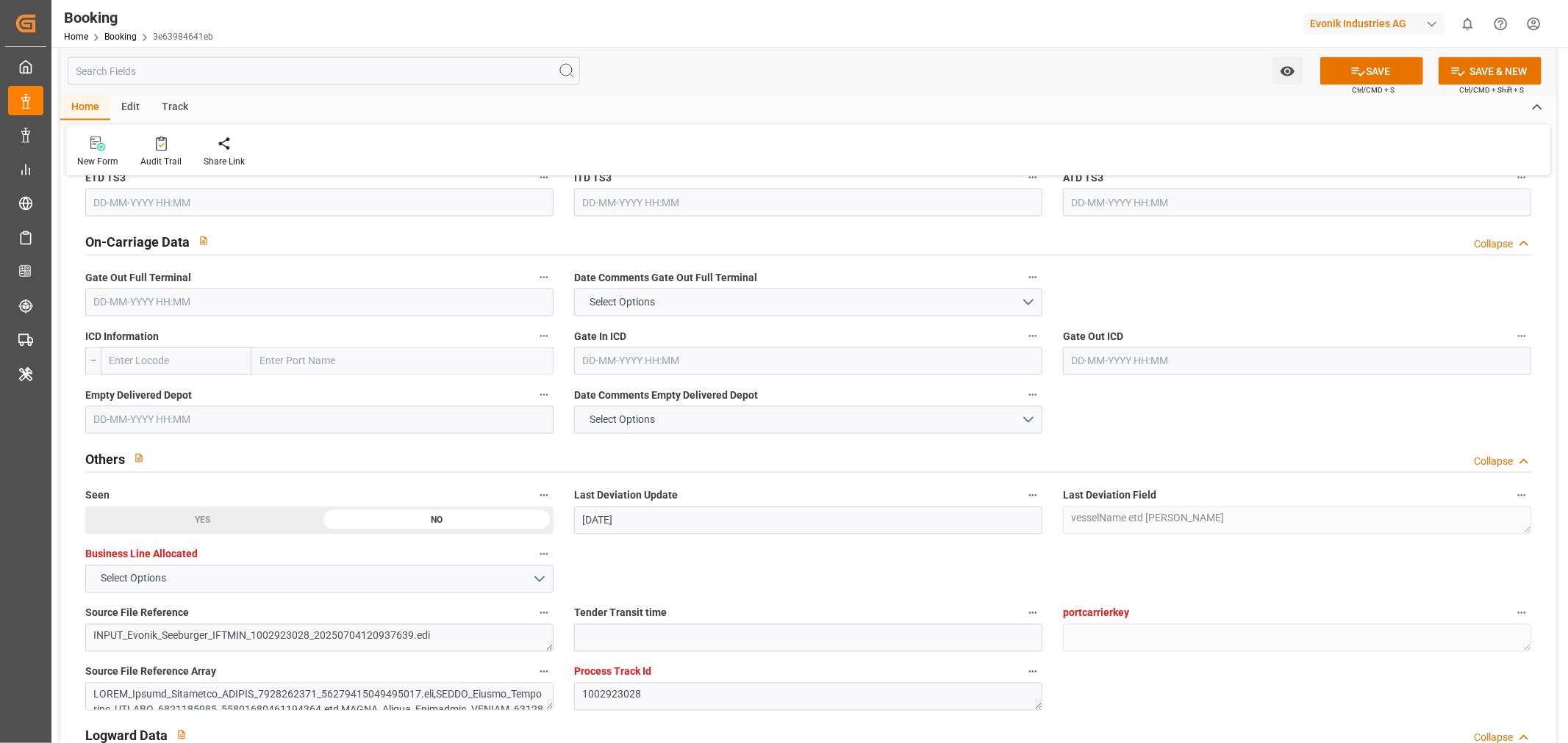
scroll to position [1958, 0]
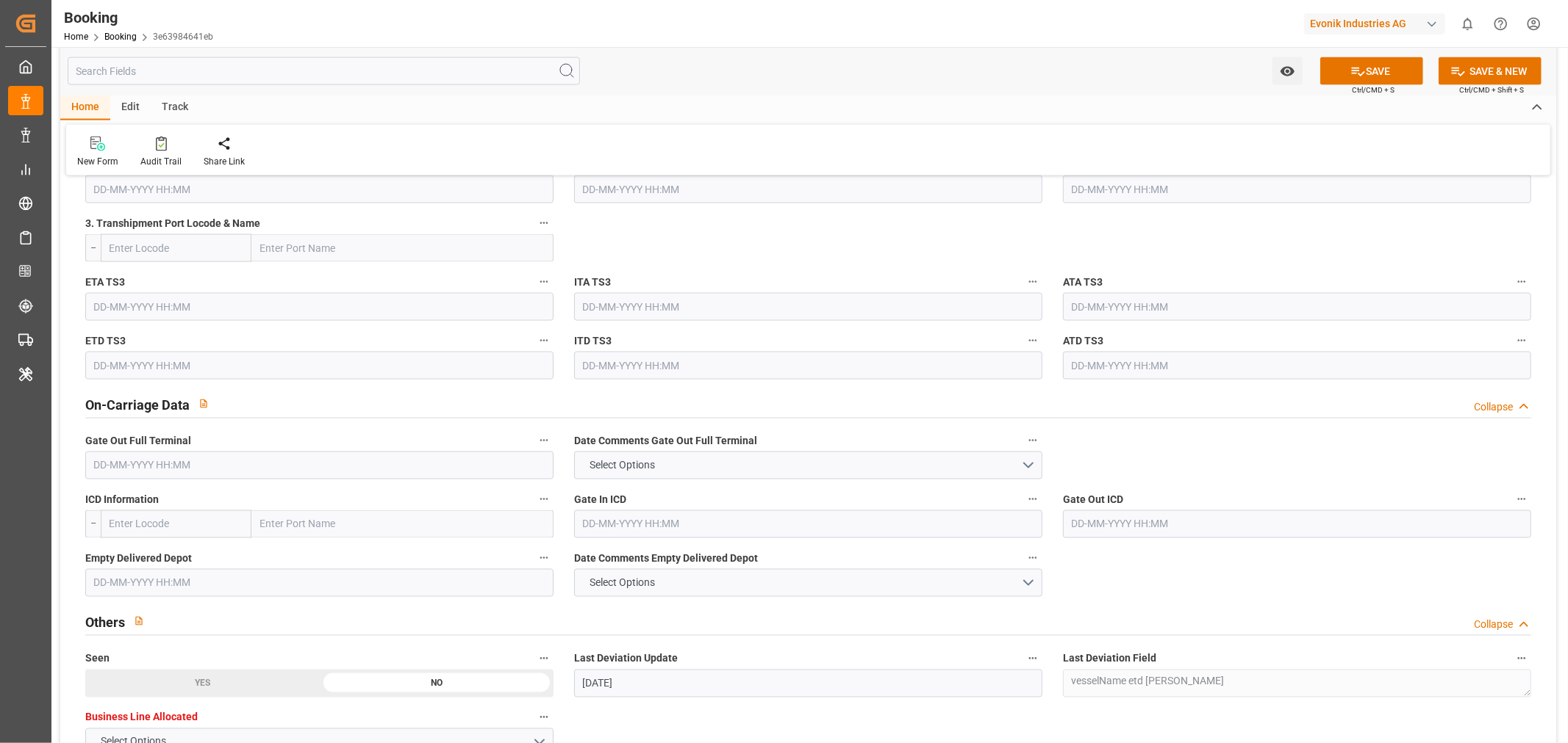
click at [101, 474] on input "text" at bounding box center [319, 465] width 468 height 28
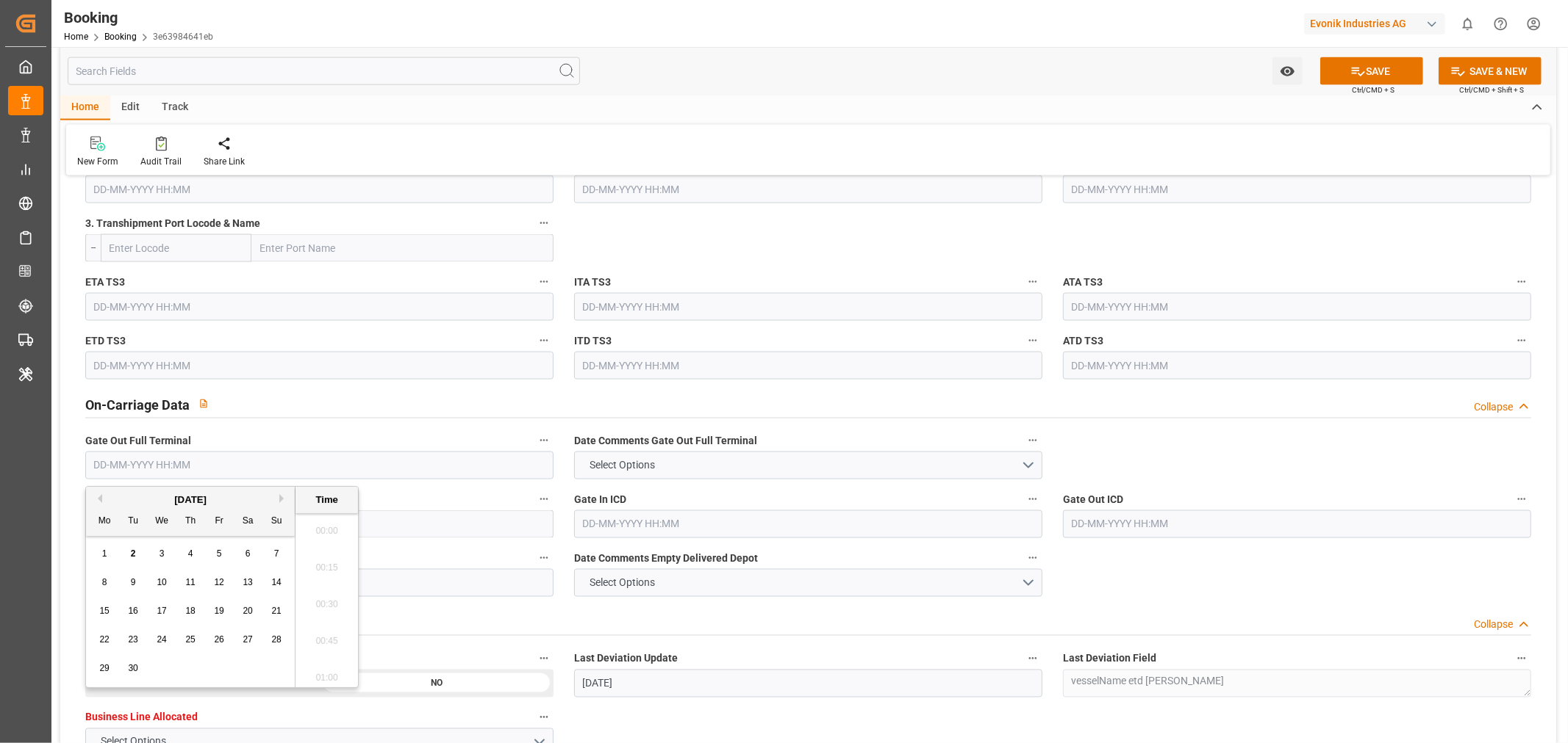
scroll to position [2465, 0]
click at [97, 497] on button "Previous Month" at bounding box center [97, 498] width 9 height 9
click at [158, 608] on span "13" at bounding box center [162, 611] width 10 height 11
type input "13-08-2025 00:00"
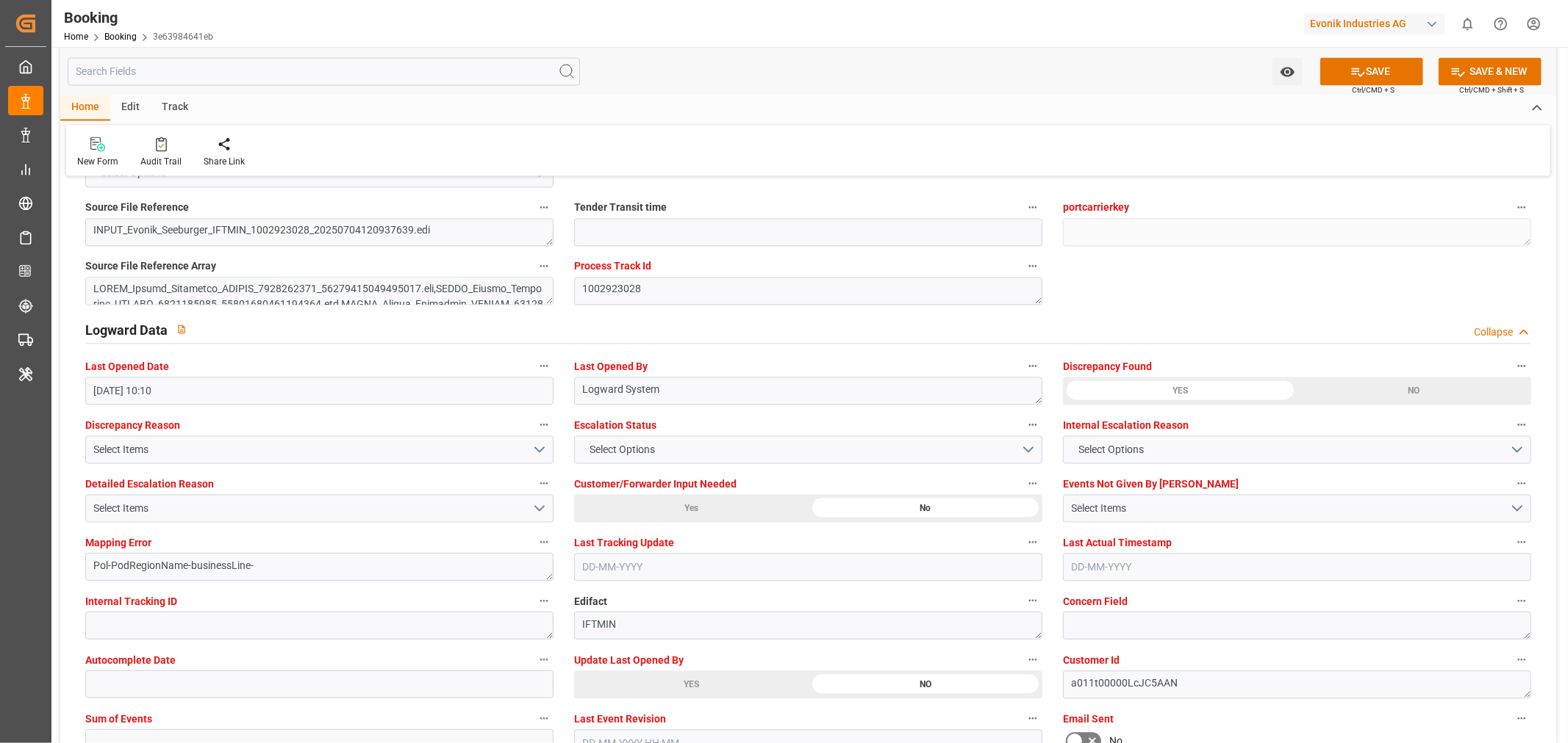
scroll to position [2693, 0]
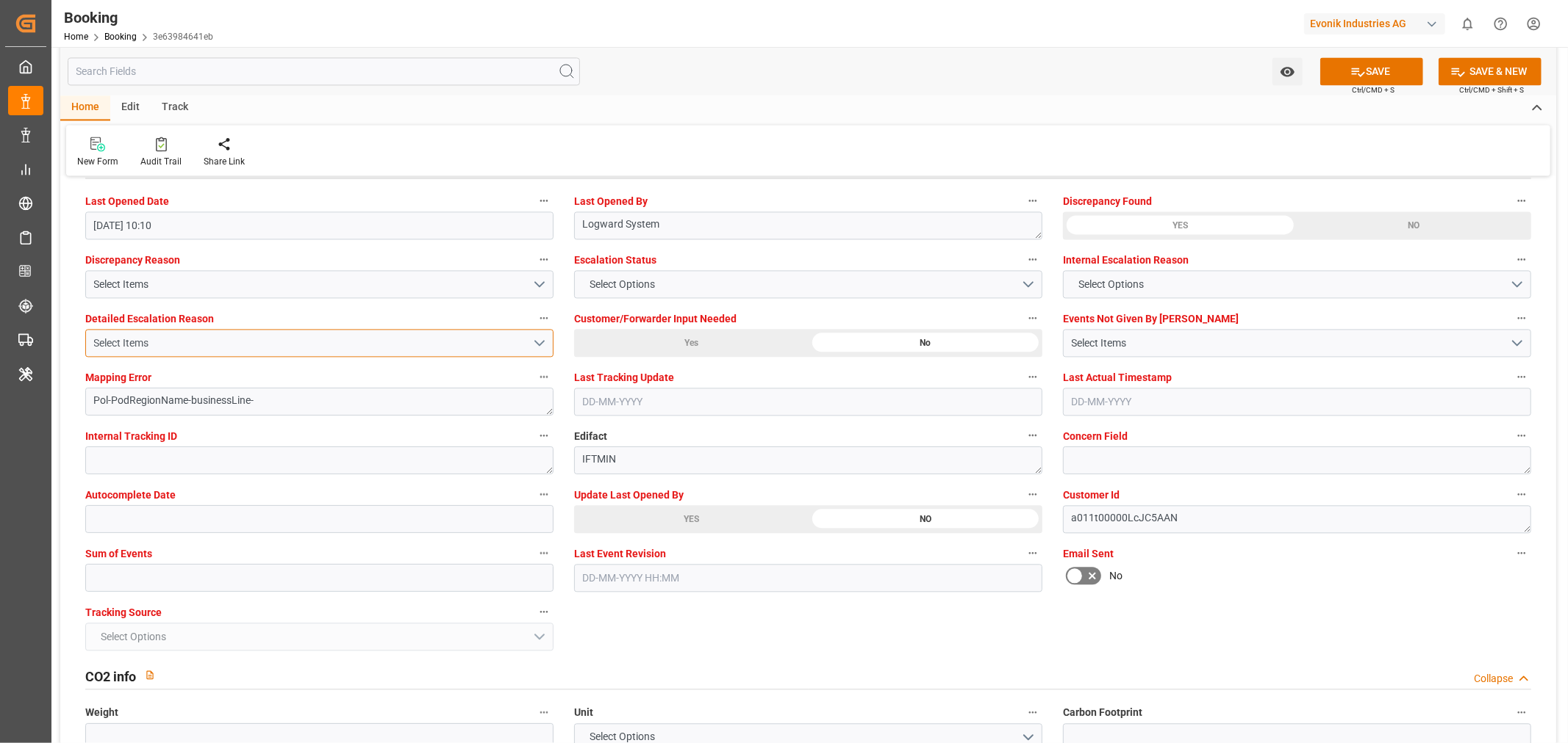
click at [269, 346] on div "Select Items" at bounding box center [313, 344] width 439 height 16
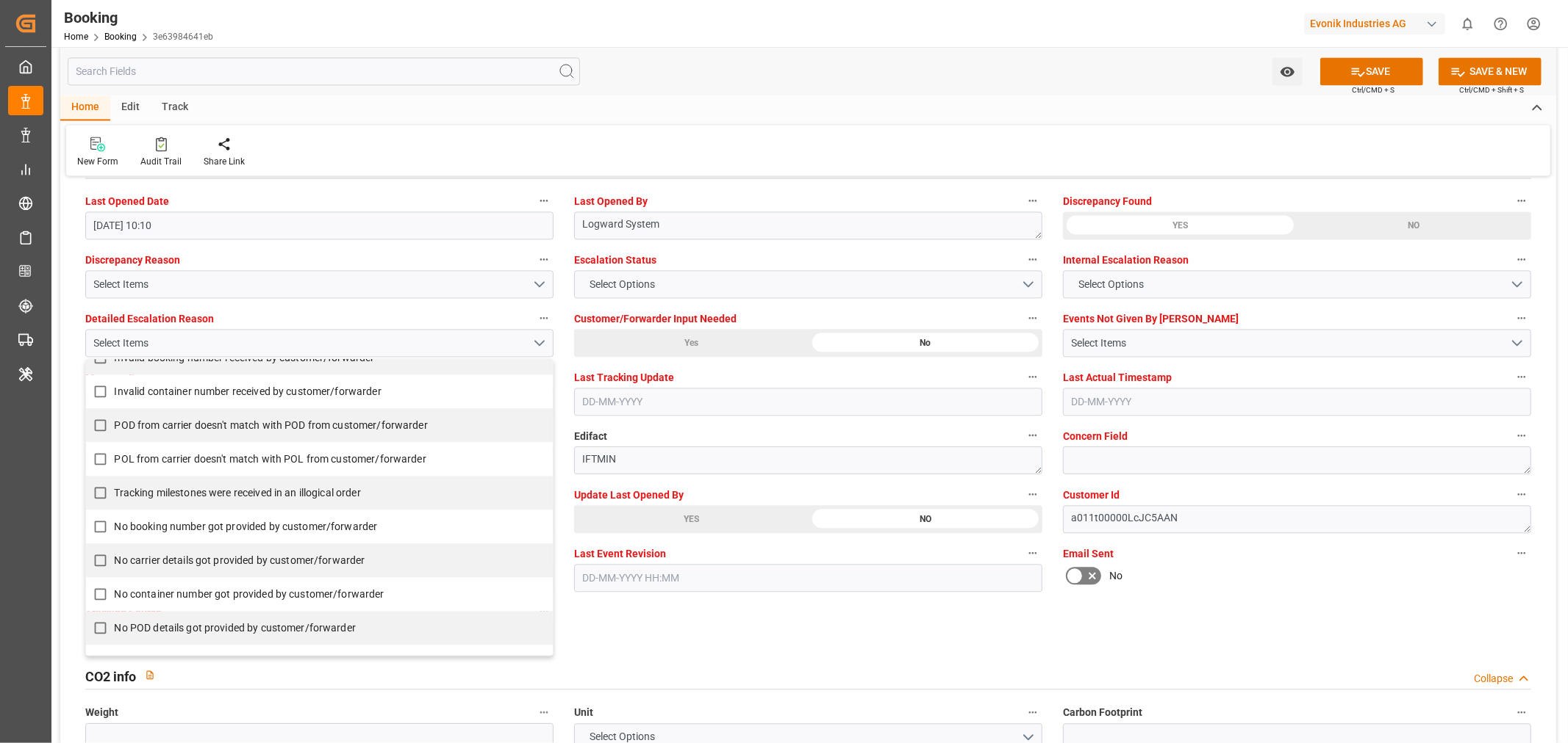
scroll to position [316, 0]
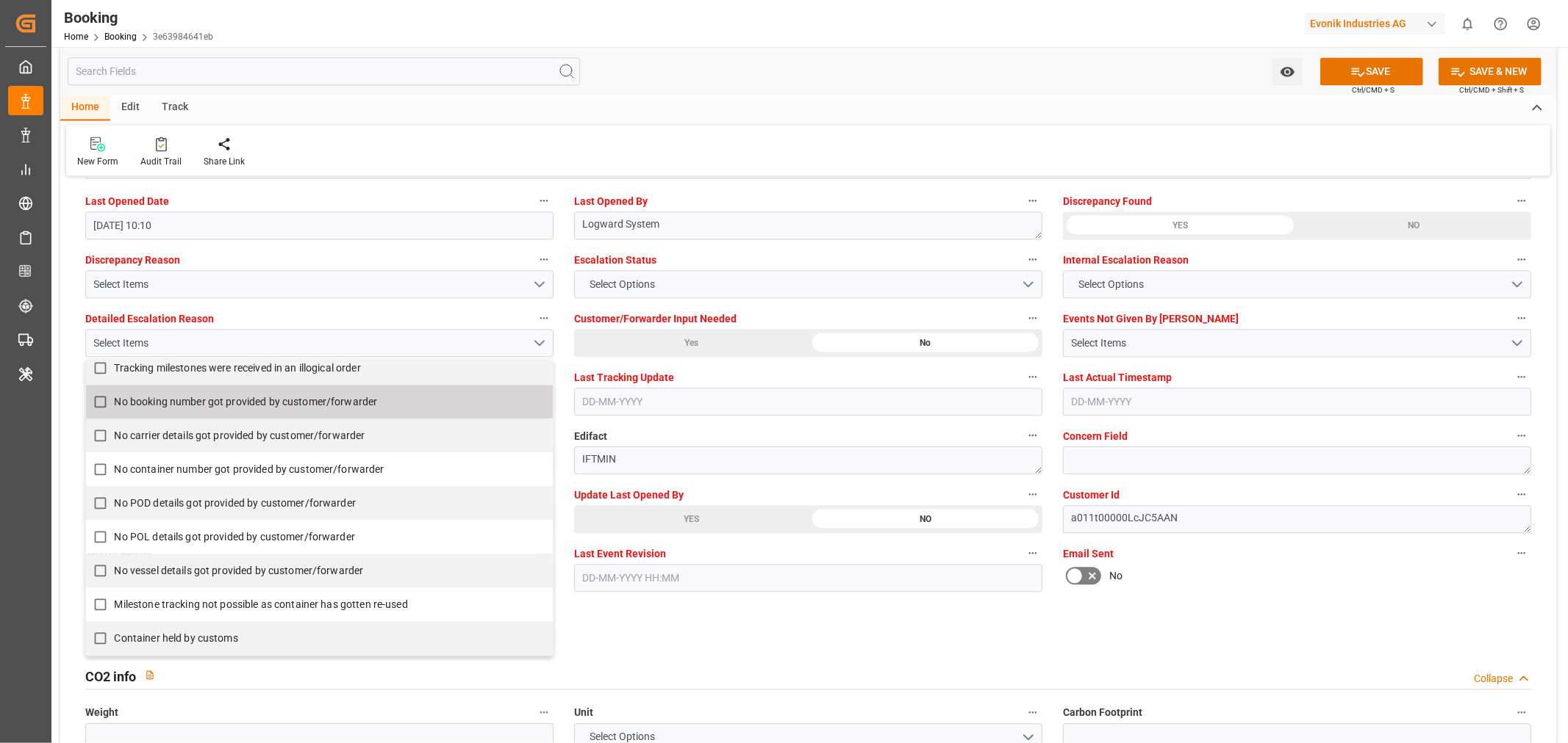
click at [102, 401] on input "No booking number got provided by customer/forwarder" at bounding box center [100, 401] width 28 height 28
checkbox input "false"
click at [754, 270] on button "Select Options" at bounding box center [808, 284] width 468 height 28
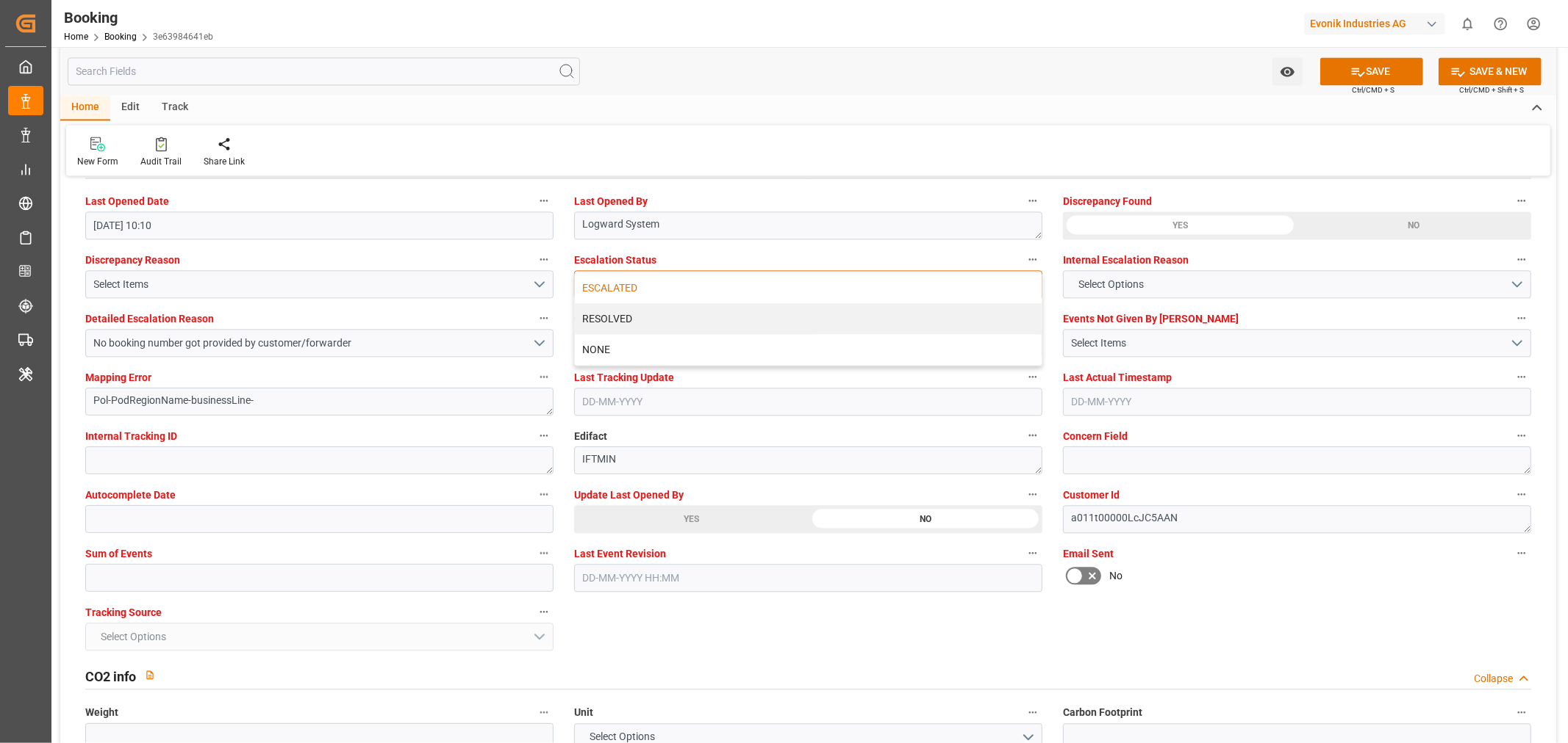
click at [714, 279] on div "ESCALATED" at bounding box center [808, 288] width 466 height 31
click at [104, 579] on input "text" at bounding box center [319, 578] width 468 height 28
type input "0"
click at [1391, 64] on button "SAVE" at bounding box center [1371, 71] width 103 height 28
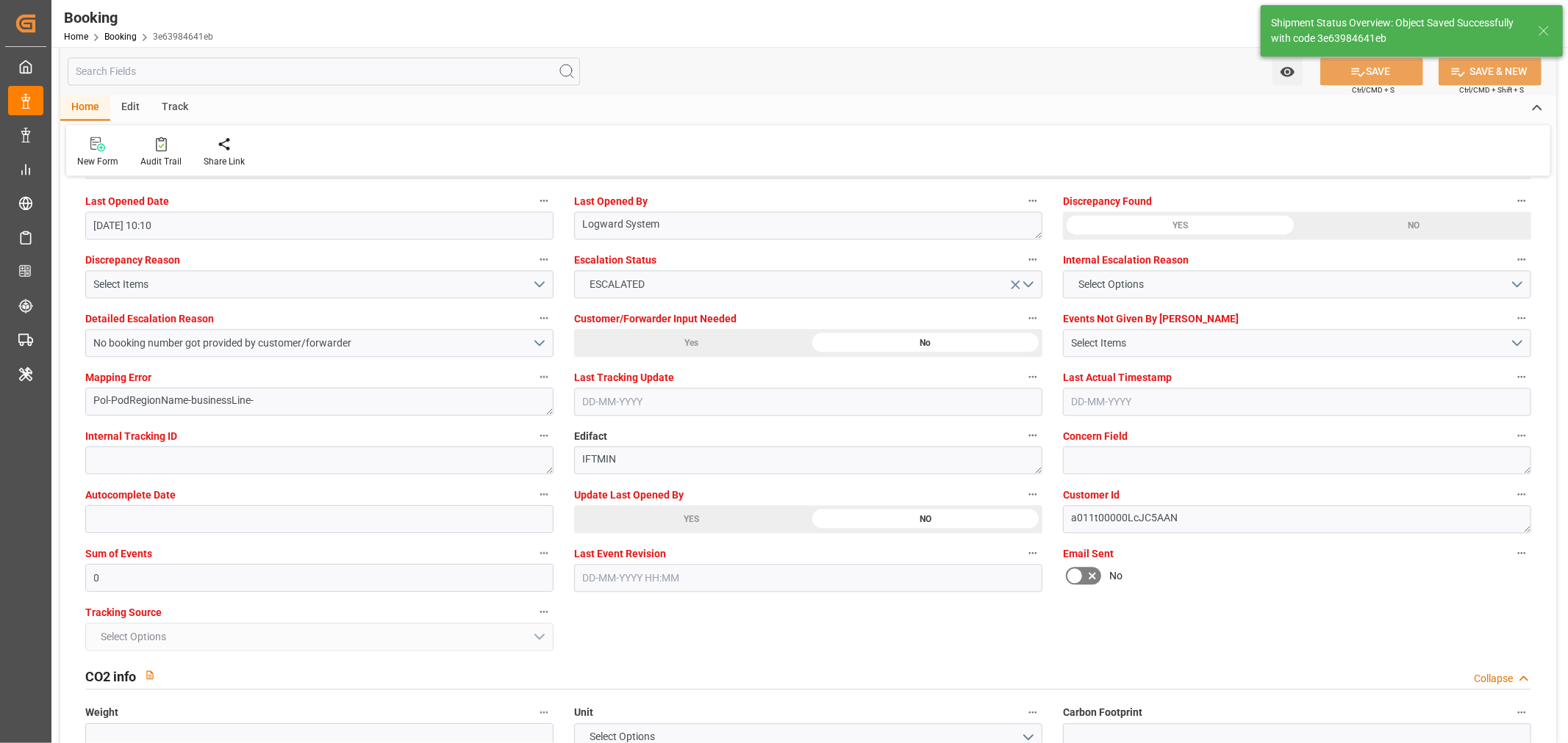
type textarea "NWC/UK North West Continent / UK_TRIST_MSCU_Oxeno"
type textarea "[PERSON_NAME]"
type textarea "businessLine-"
type input "13"
type input "28-07-2025 00:00"
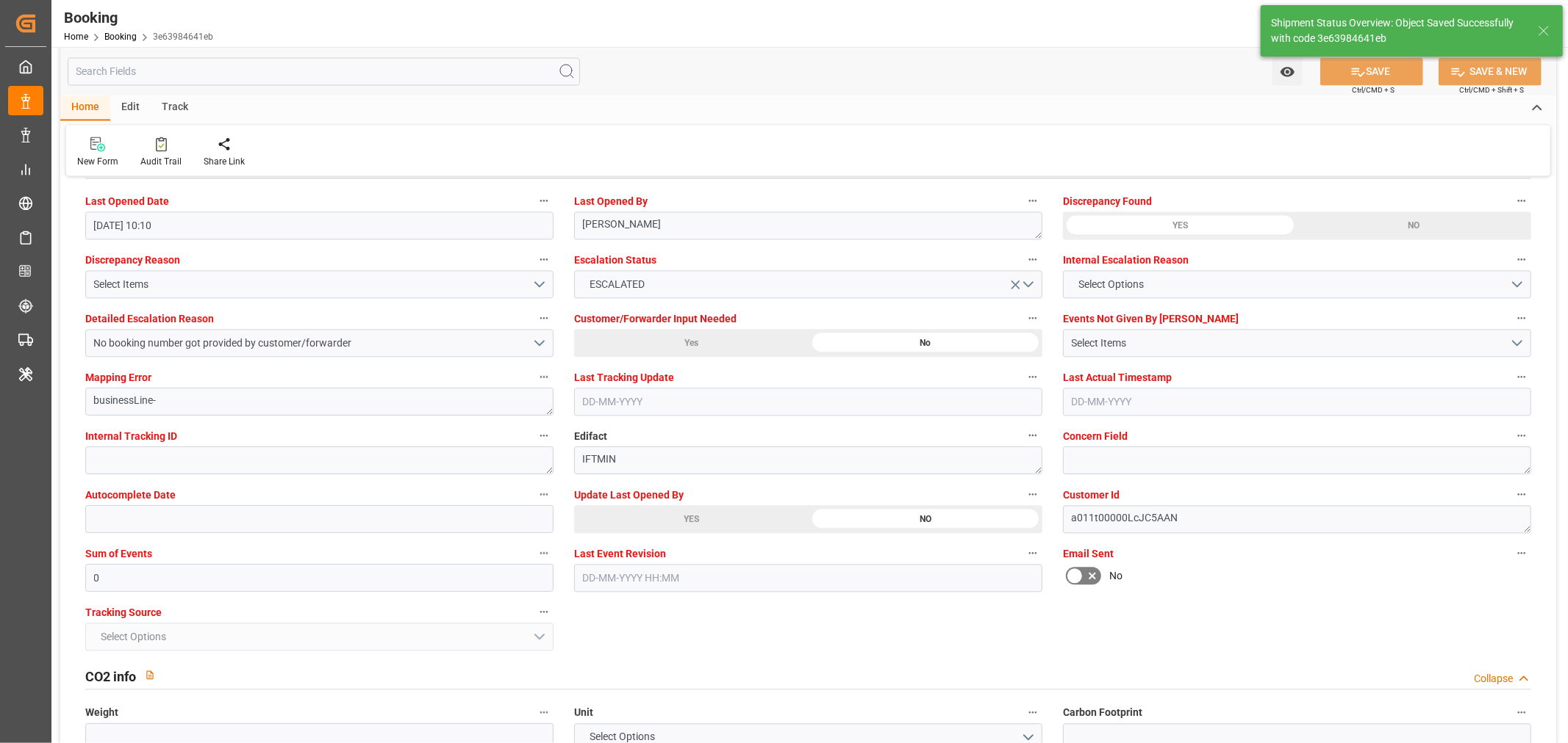
type input "10-08-2025 00:00"
type input "02-09-2025 11:51"
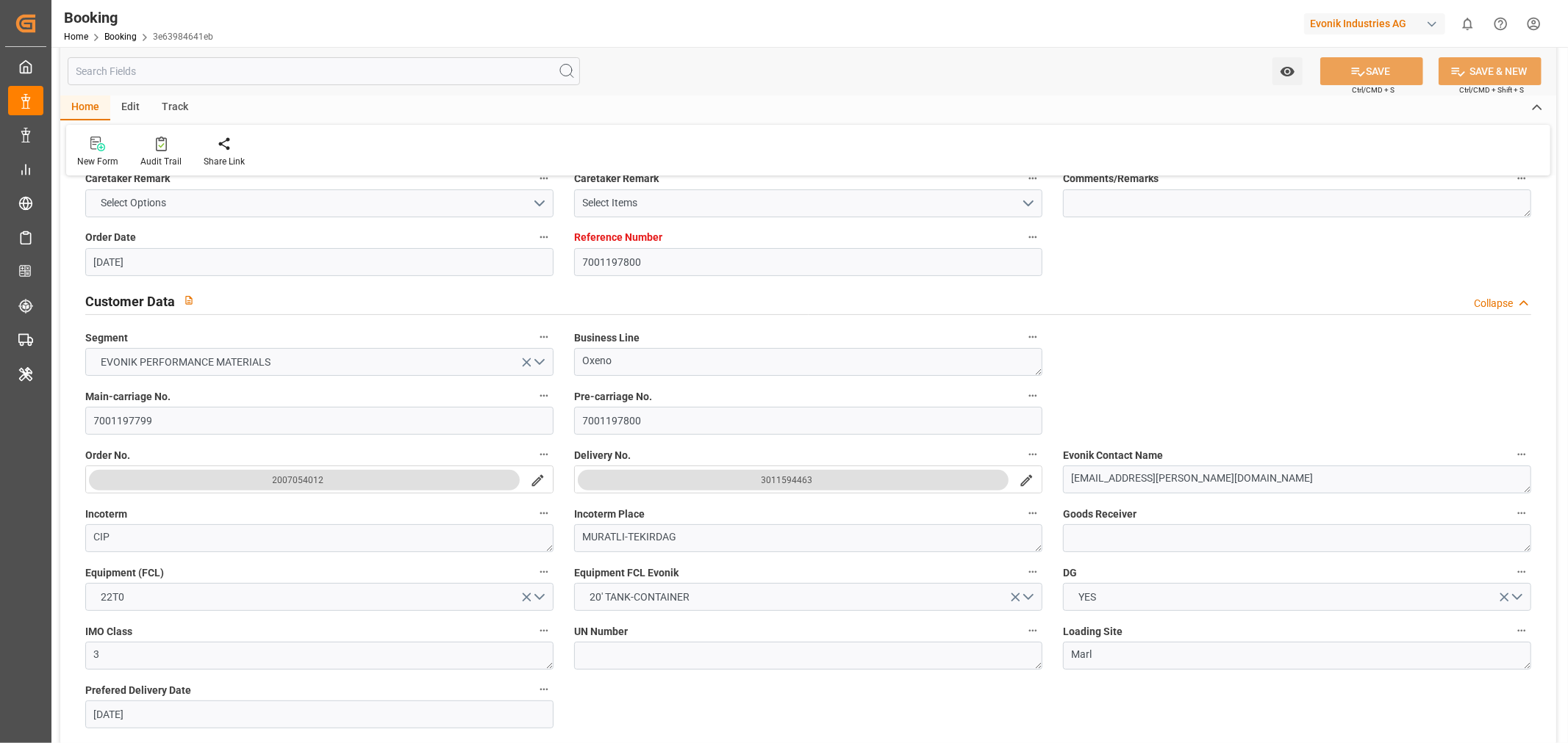
scroll to position [0, 0]
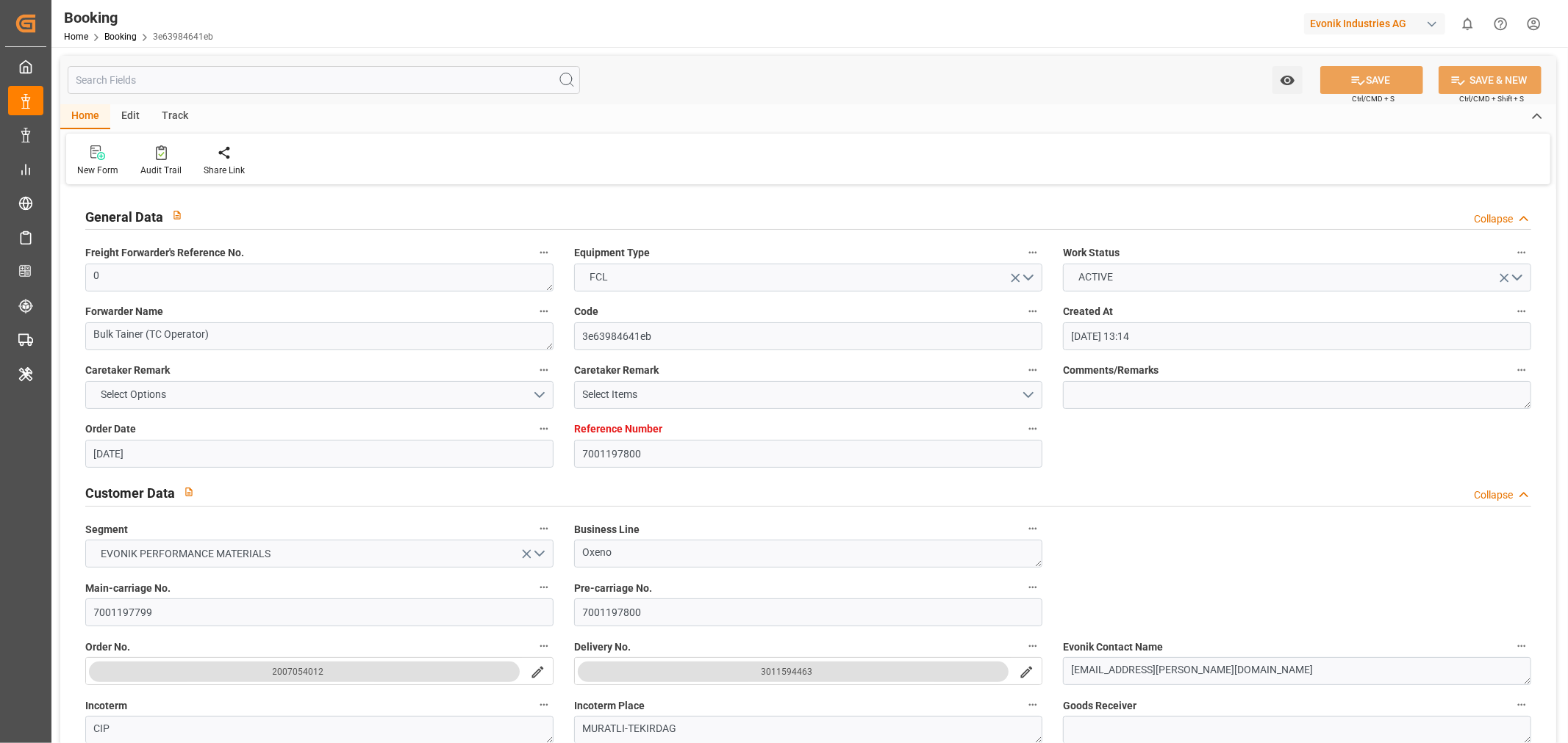
click at [1032, 667] on icon "search button" at bounding box center [1026, 673] width 16 height 16
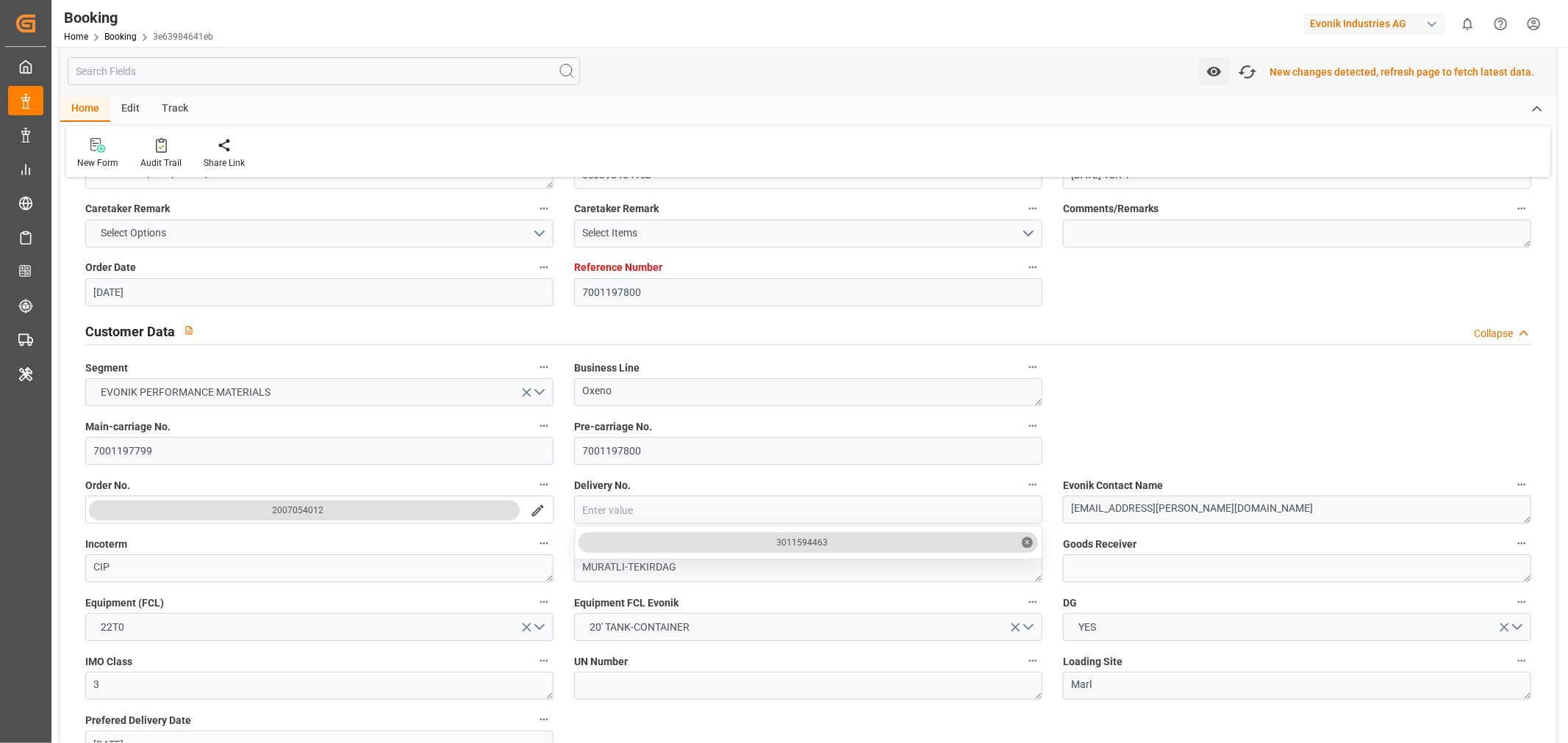
scroll to position [164, 0]
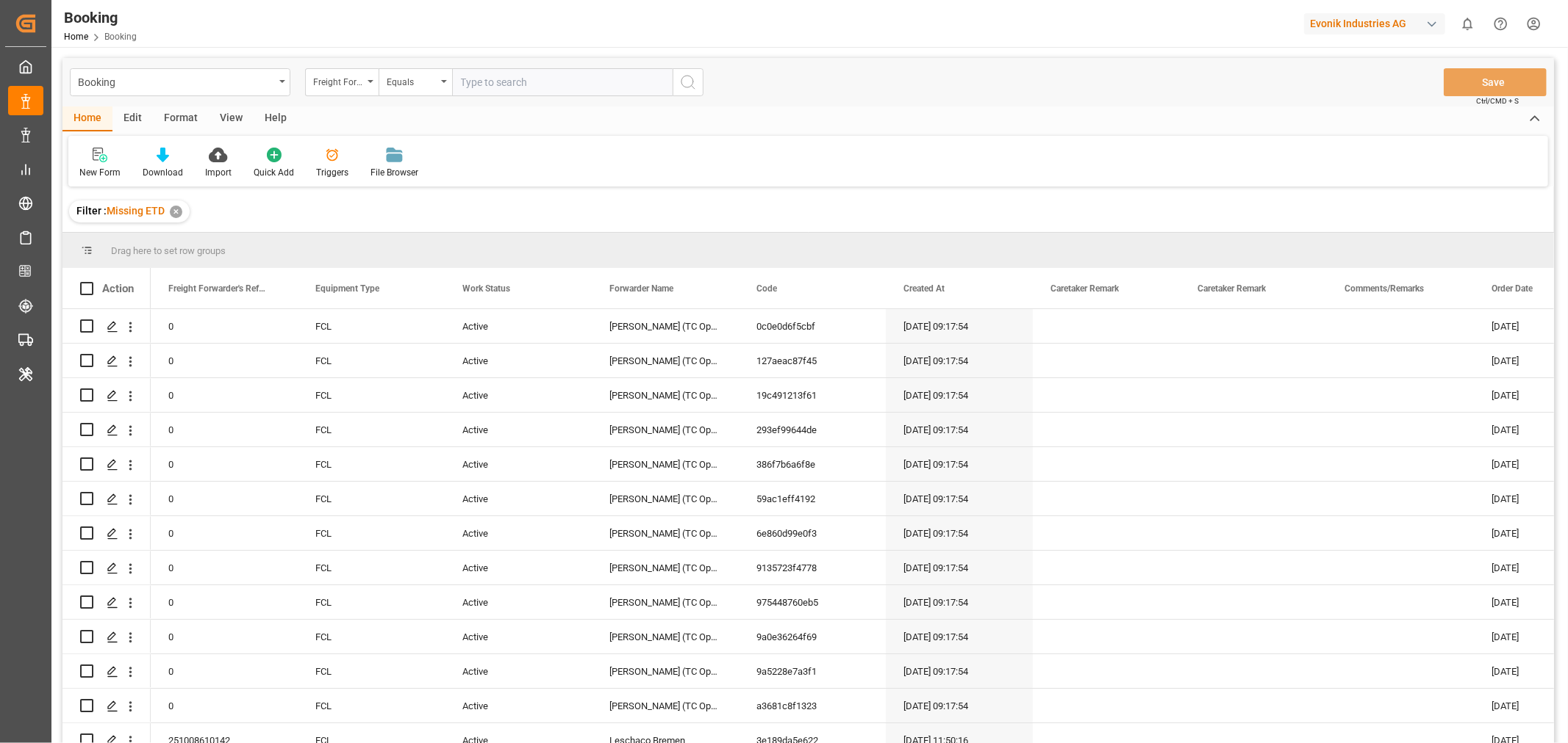
click at [172, 213] on div "✕" at bounding box center [175, 211] width 13 height 13
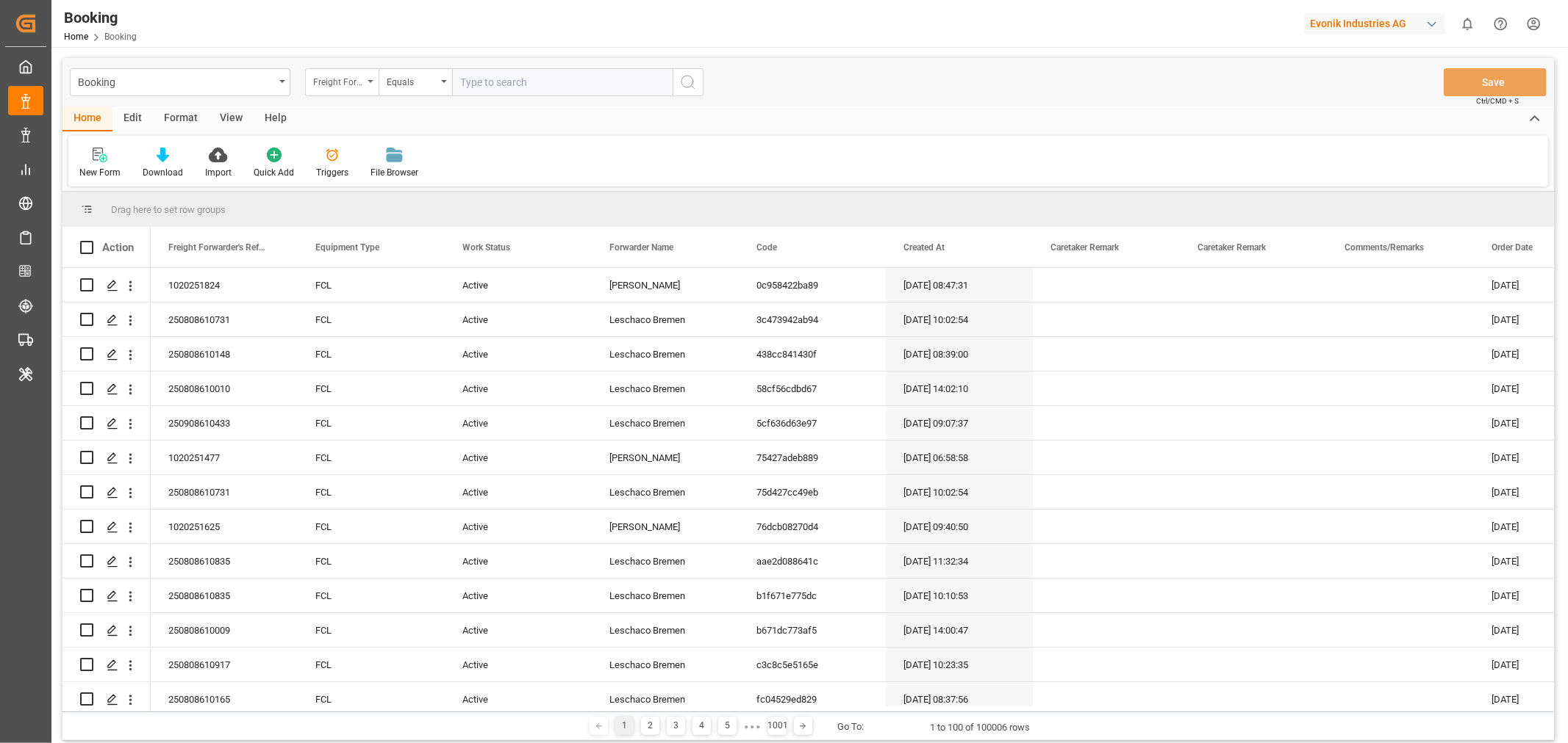
click at [371, 82] on icon "open menu" at bounding box center [370, 81] width 6 height 3
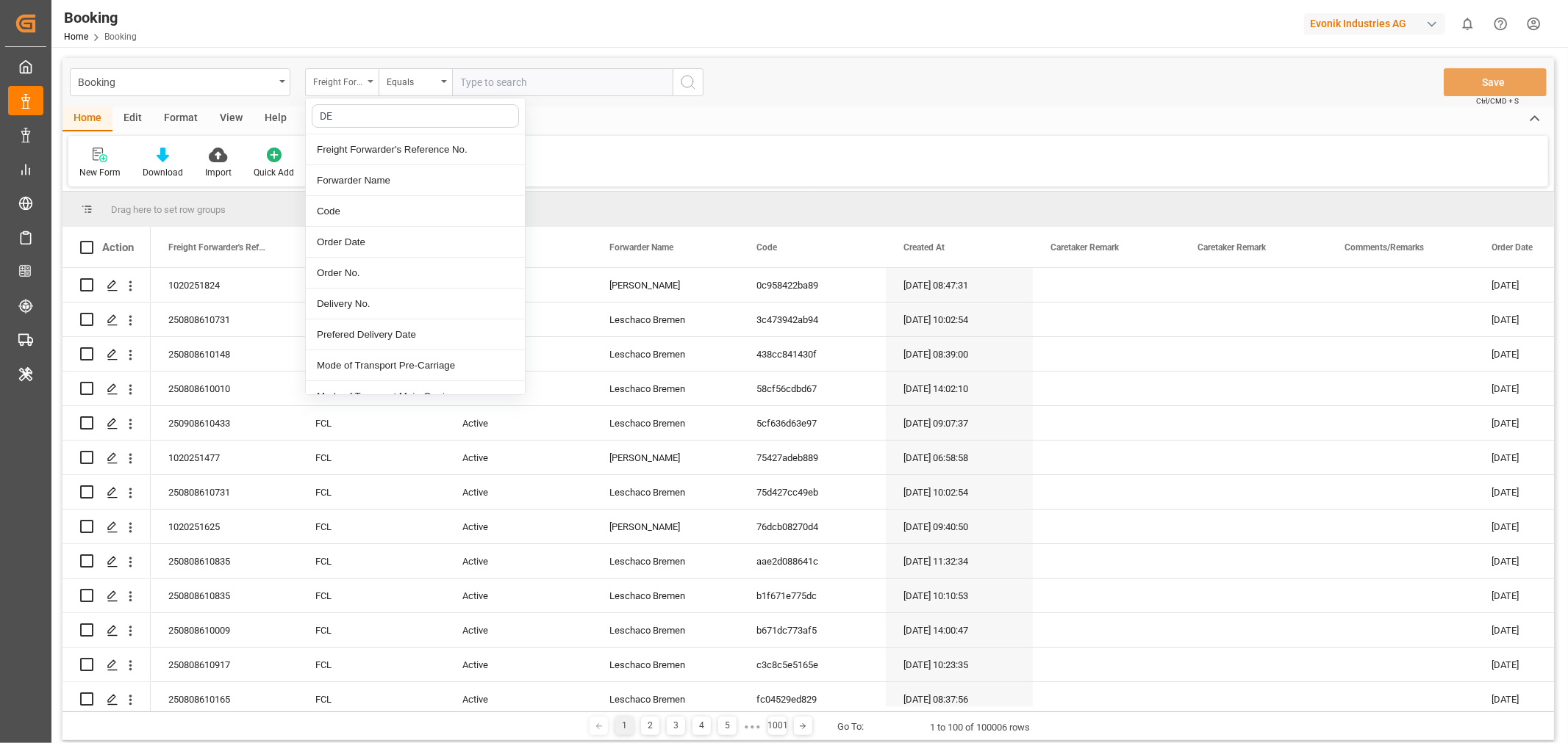
type input "DEL"
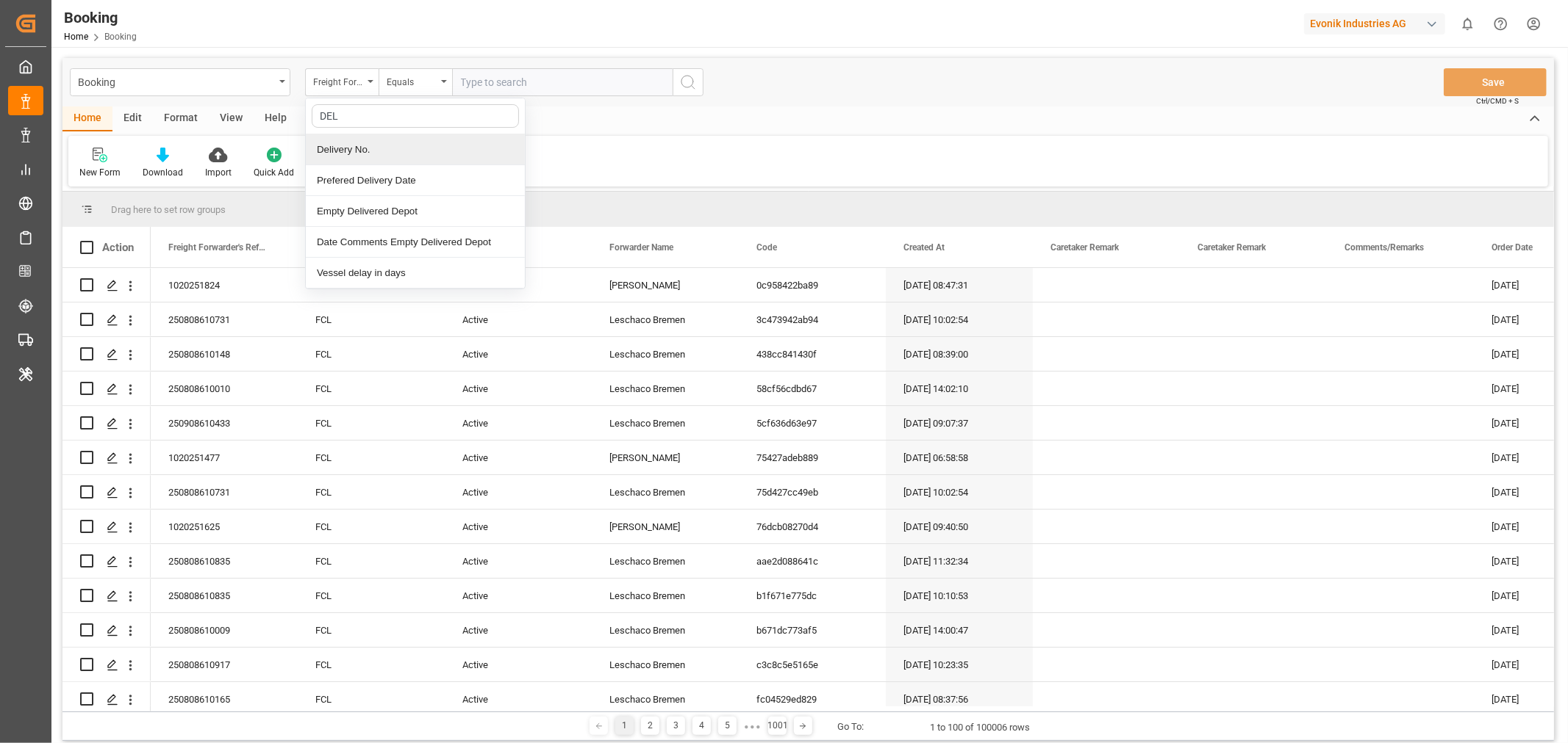
click at [362, 143] on div "Delivery No." at bounding box center [415, 150] width 219 height 31
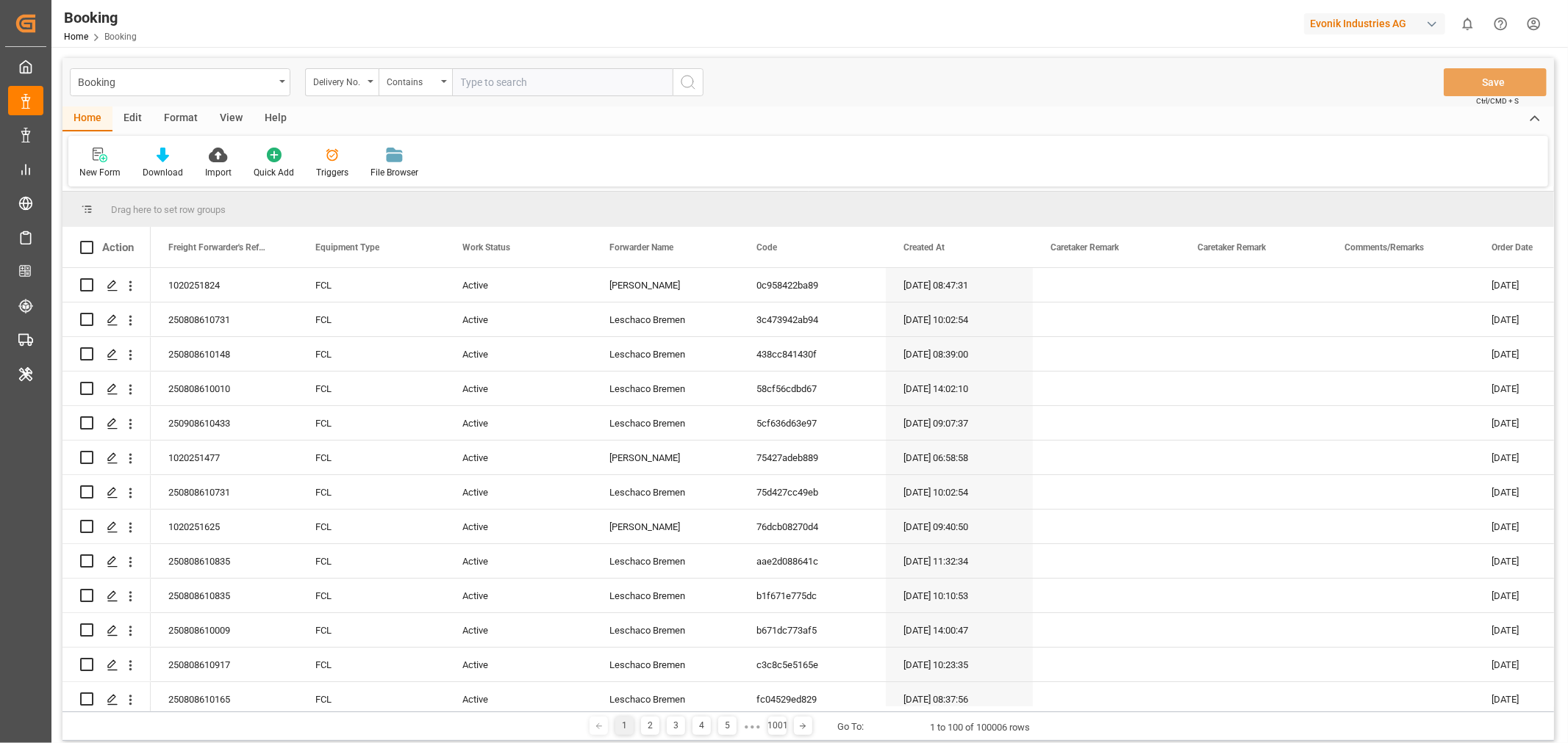
click at [512, 75] on input "text" at bounding box center [561, 82] width 220 height 28
paste input "3011594463"
type input "3011594463"
click at [684, 87] on icon "search button" at bounding box center [688, 82] width 18 height 18
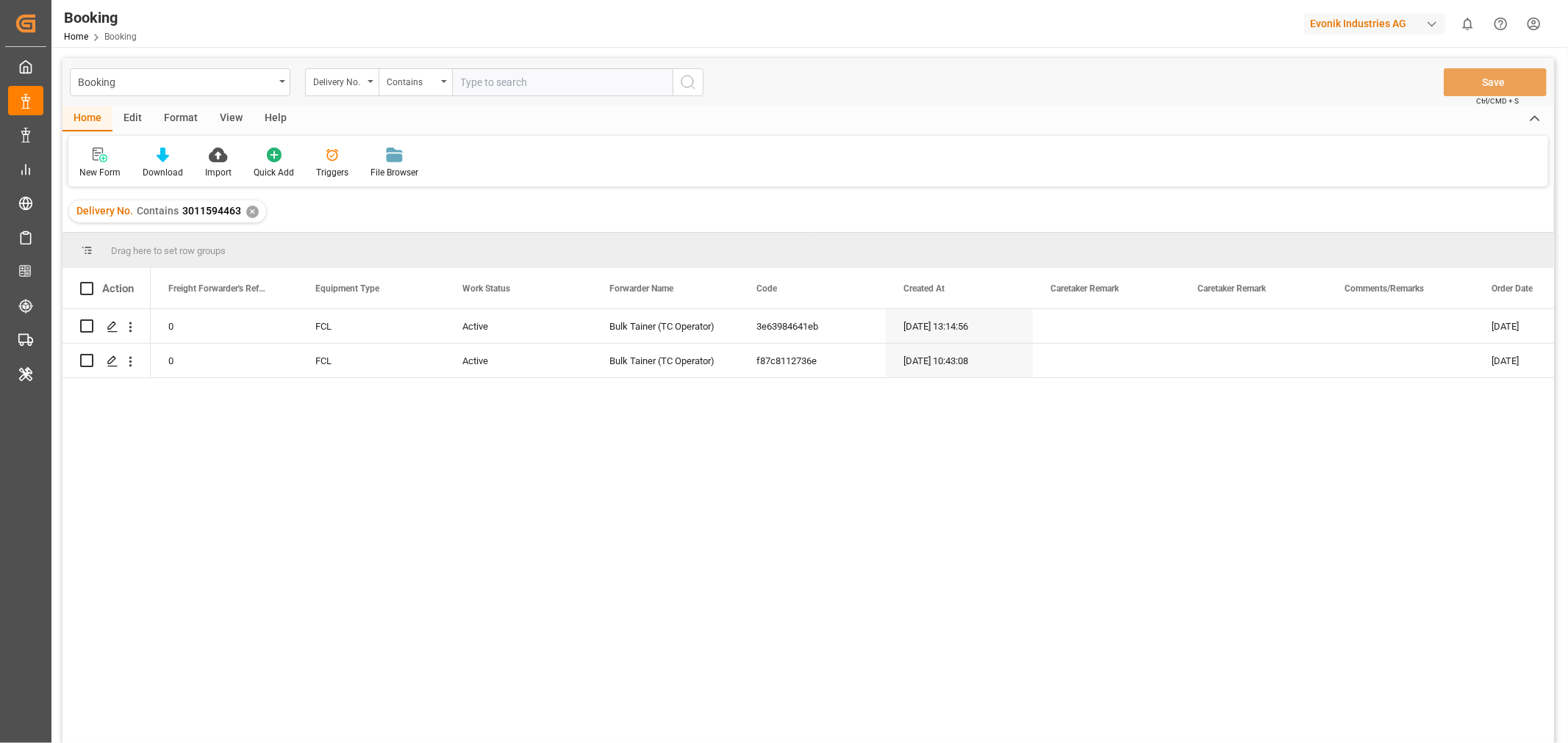
click at [230, 119] on div "View" at bounding box center [231, 119] width 45 height 25
click at [91, 174] on div "Default" at bounding box center [93, 173] width 28 height 14
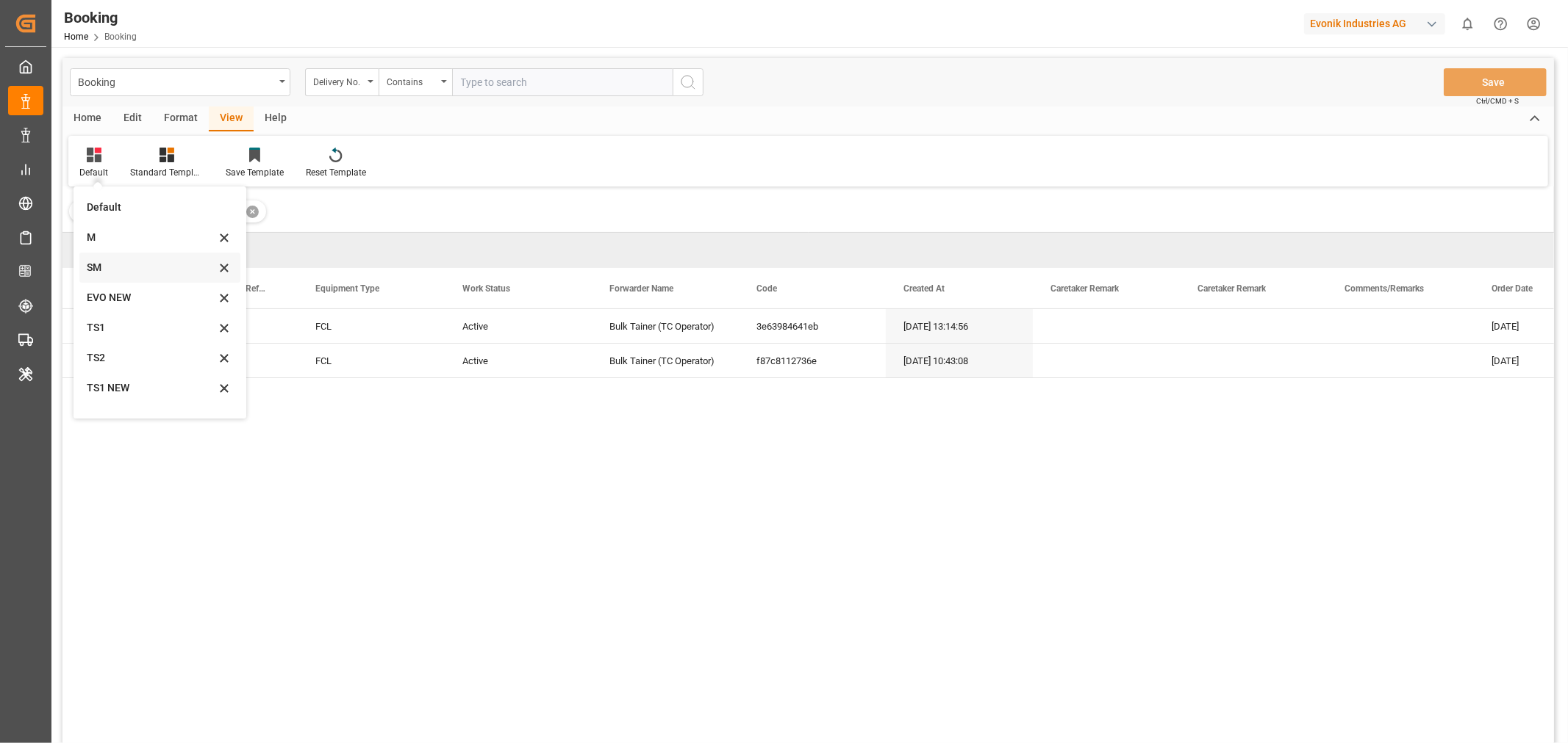
click at [98, 264] on div "SM" at bounding box center [151, 268] width 128 height 16
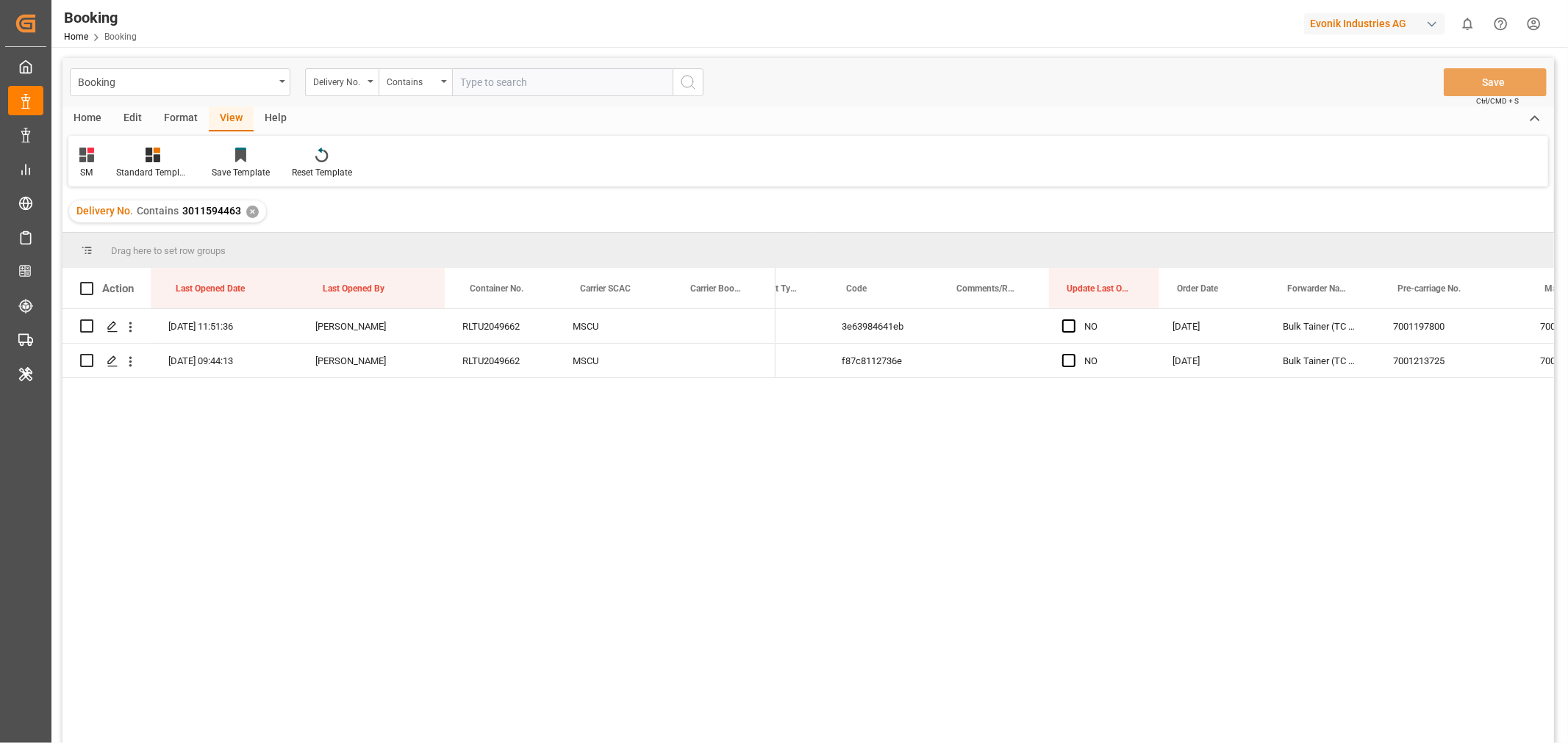
scroll to position [0, 176]
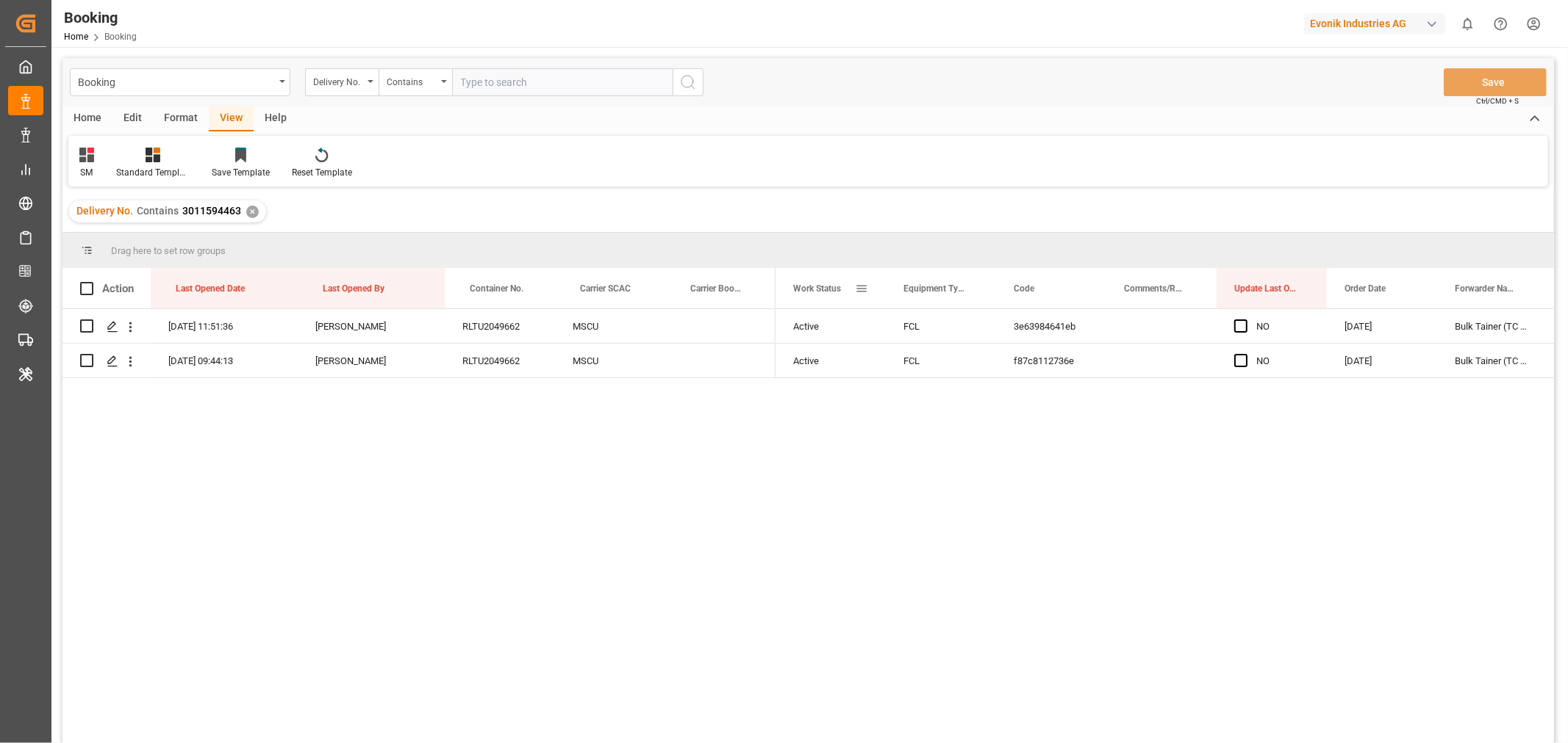
click at [862, 291] on span at bounding box center [862, 289] width 14 height 14
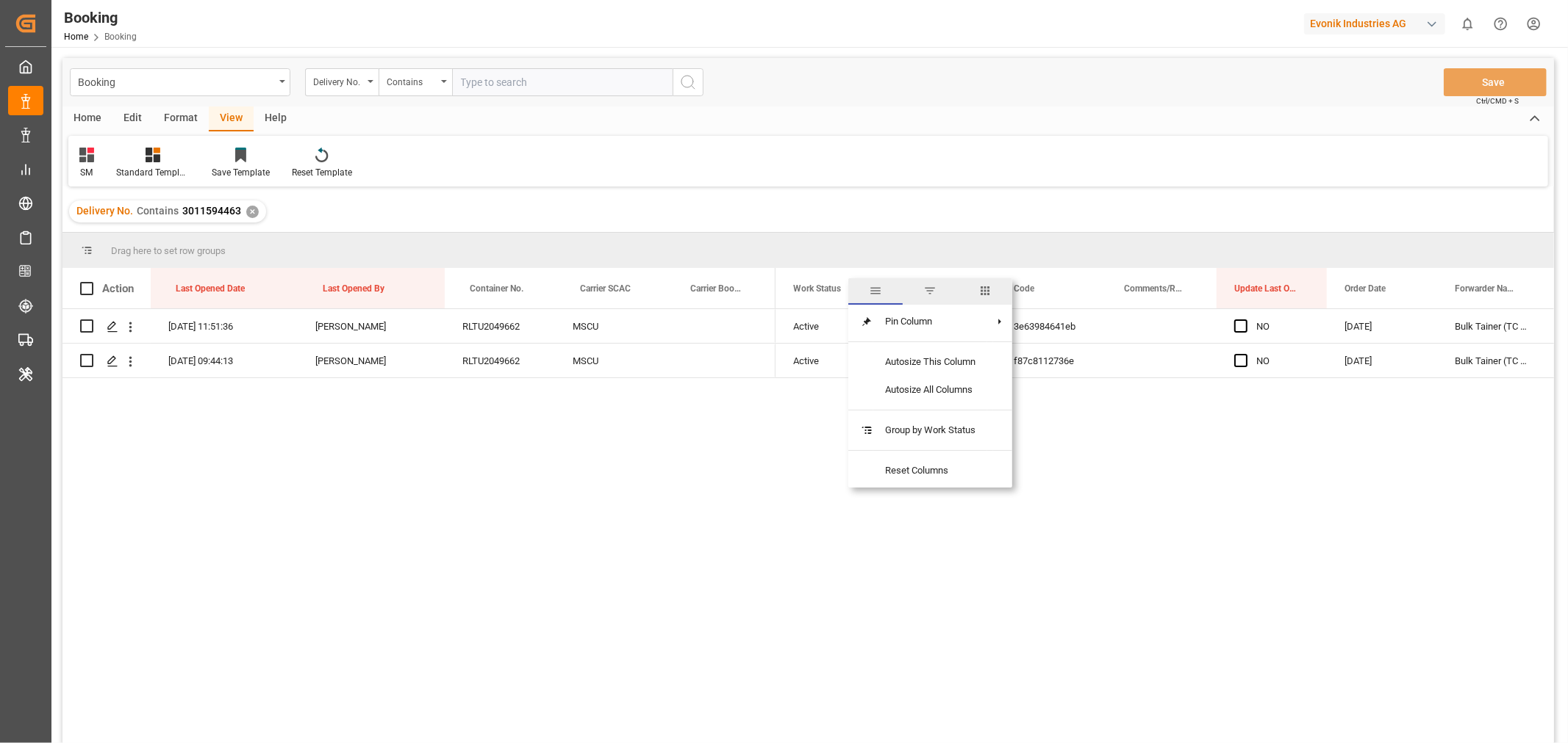
click at [982, 291] on span "columns" at bounding box center [985, 291] width 14 height 14
click at [866, 363] on input "Freight Forwarder's Reference No. column toggle visibility (hidden)" at bounding box center [864, 366] width 14 height 14
checkbox input "true"
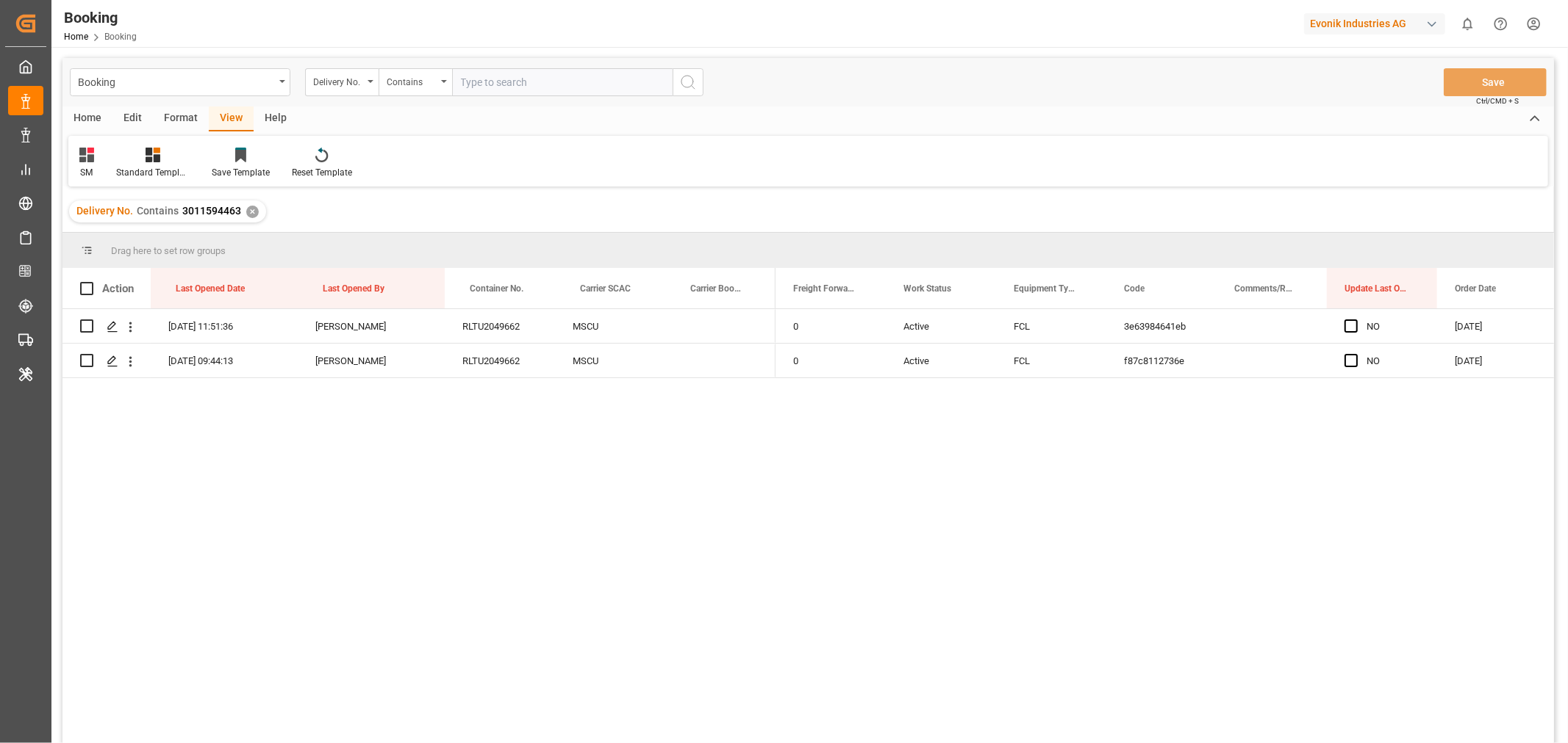
click at [1208, 503] on div "Active FCL 3e63984641eb NO [DATE] Bulk Tainer (TC Operator) 7001197800 0 Active…" at bounding box center [1164, 531] width 779 height 443
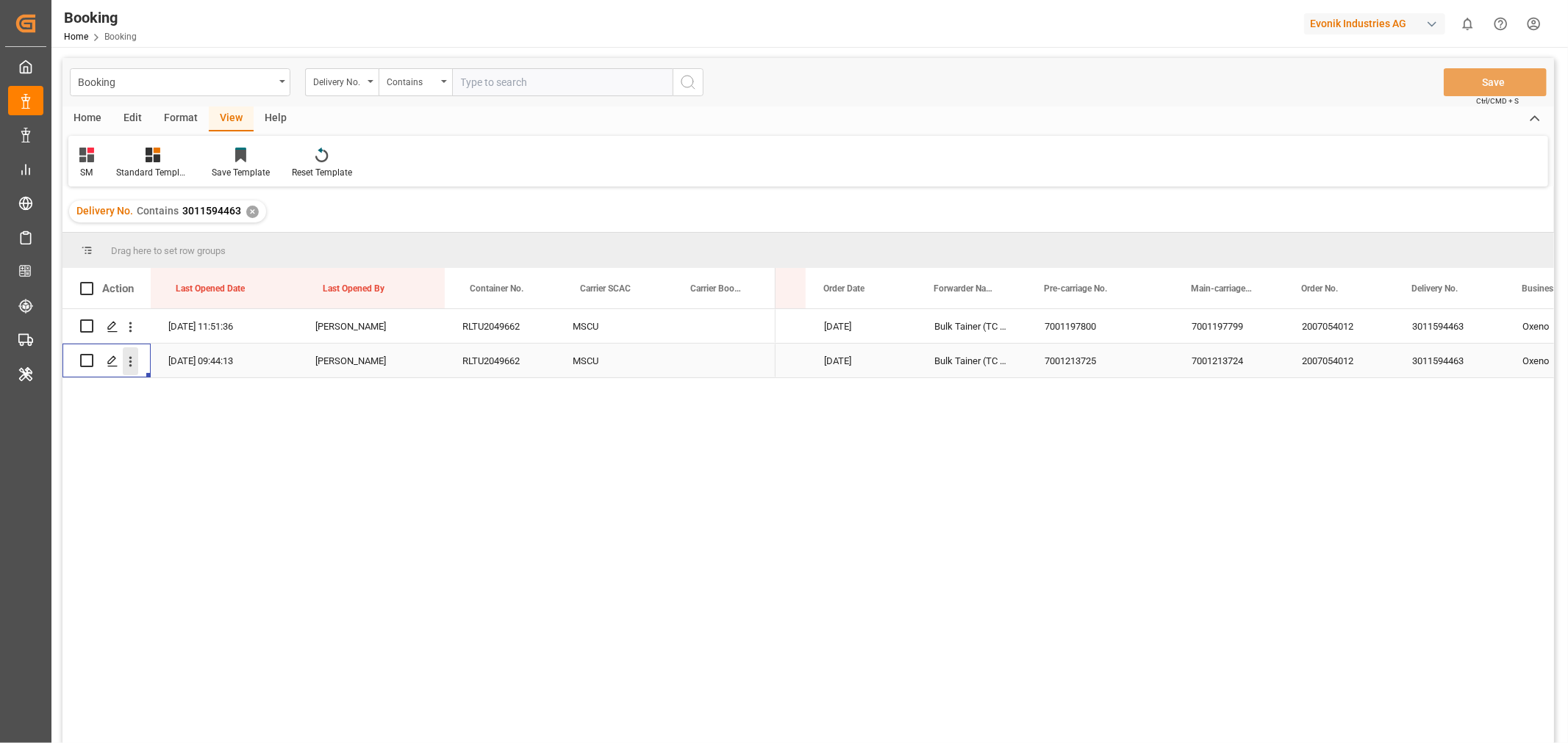
click at [126, 360] on icon "open menu" at bounding box center [130, 362] width 16 height 16
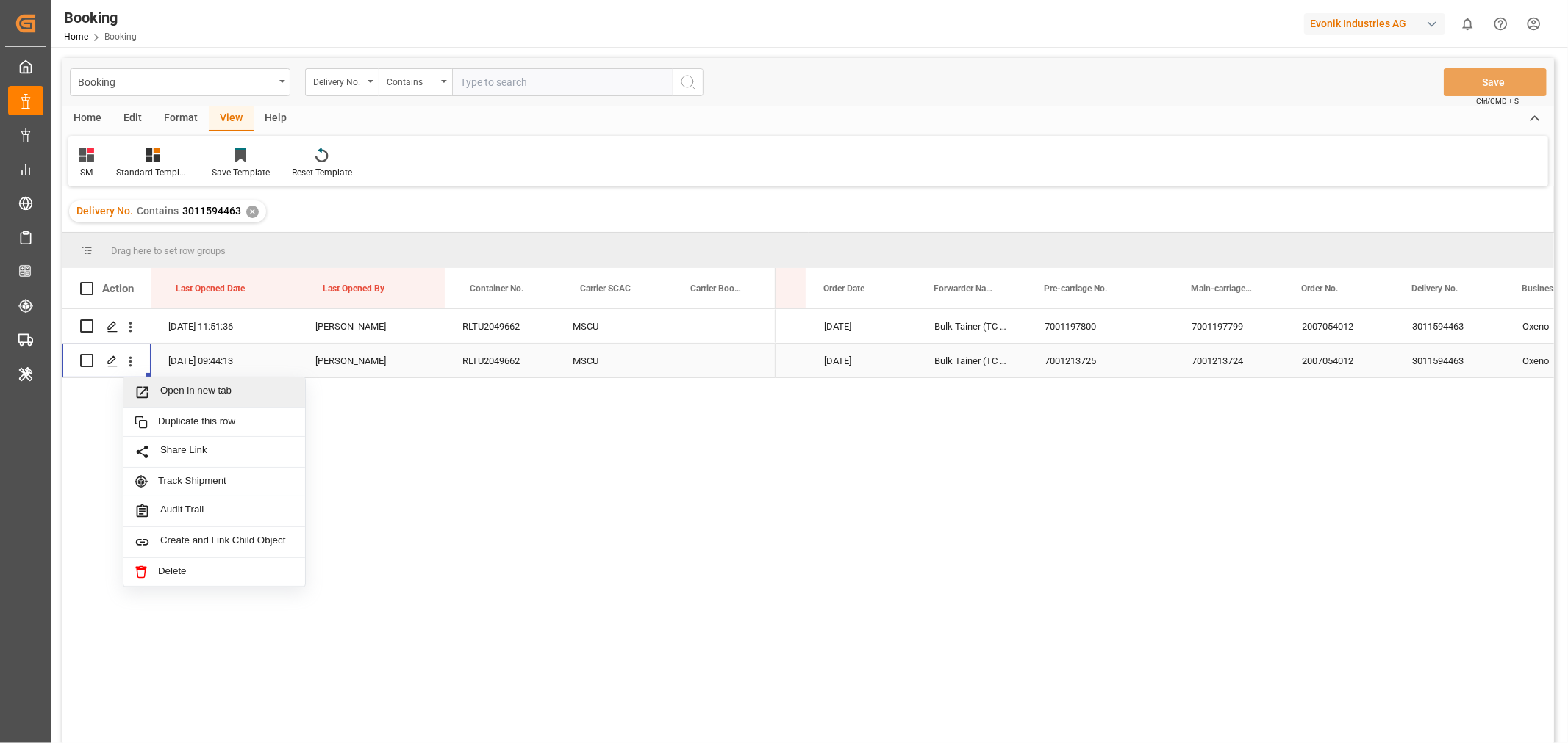
click at [190, 396] on span "Open in new tab" at bounding box center [227, 393] width 134 height 16
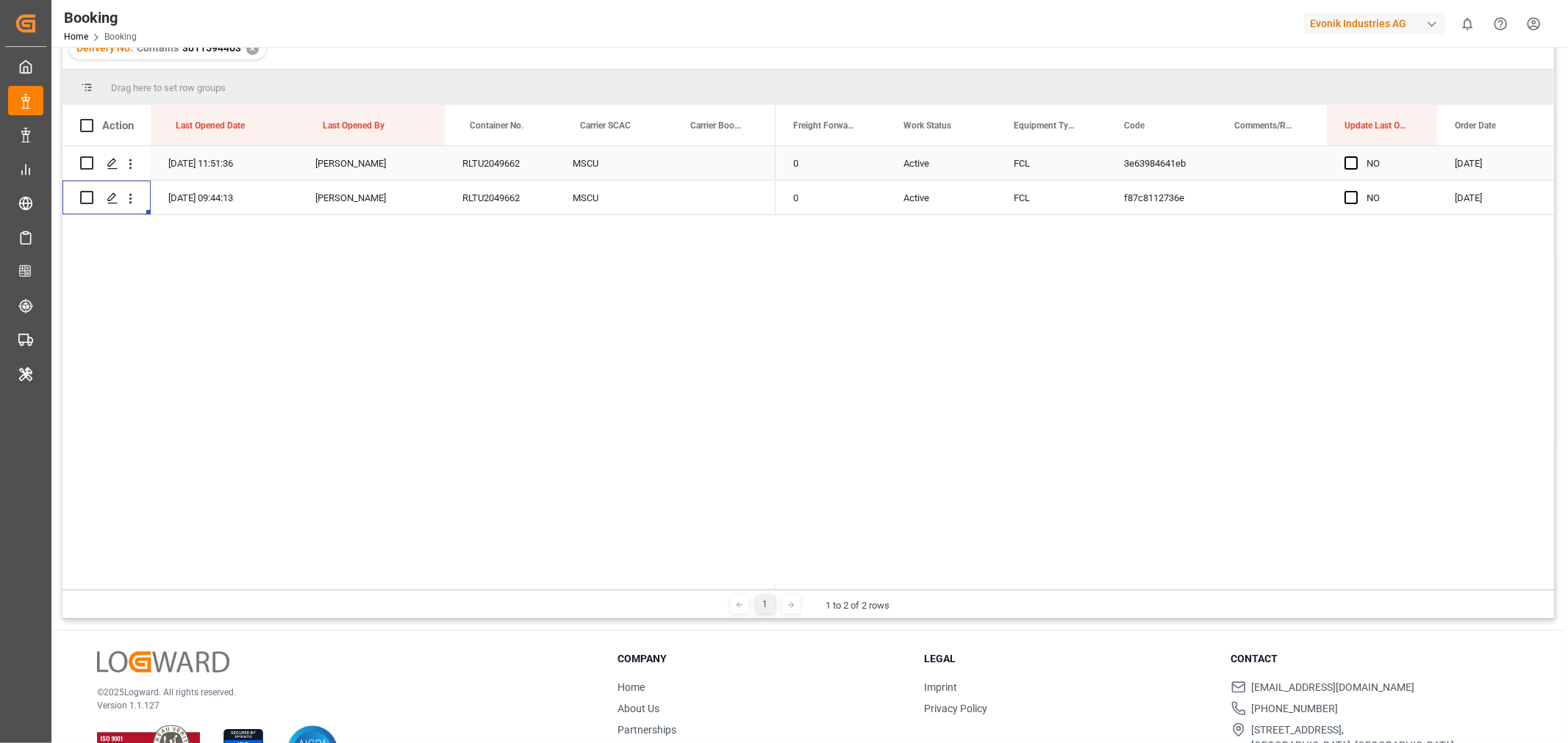
click at [937, 169] on div "Active" at bounding box center [940, 163] width 111 height 34
click at [971, 170] on button "Active" at bounding box center [940, 171] width 87 height 28
click at [909, 265] on div "Cancel" at bounding box center [940, 254] width 85 height 44
click at [831, 169] on div "0" at bounding box center [831, 163] width 111 height 34
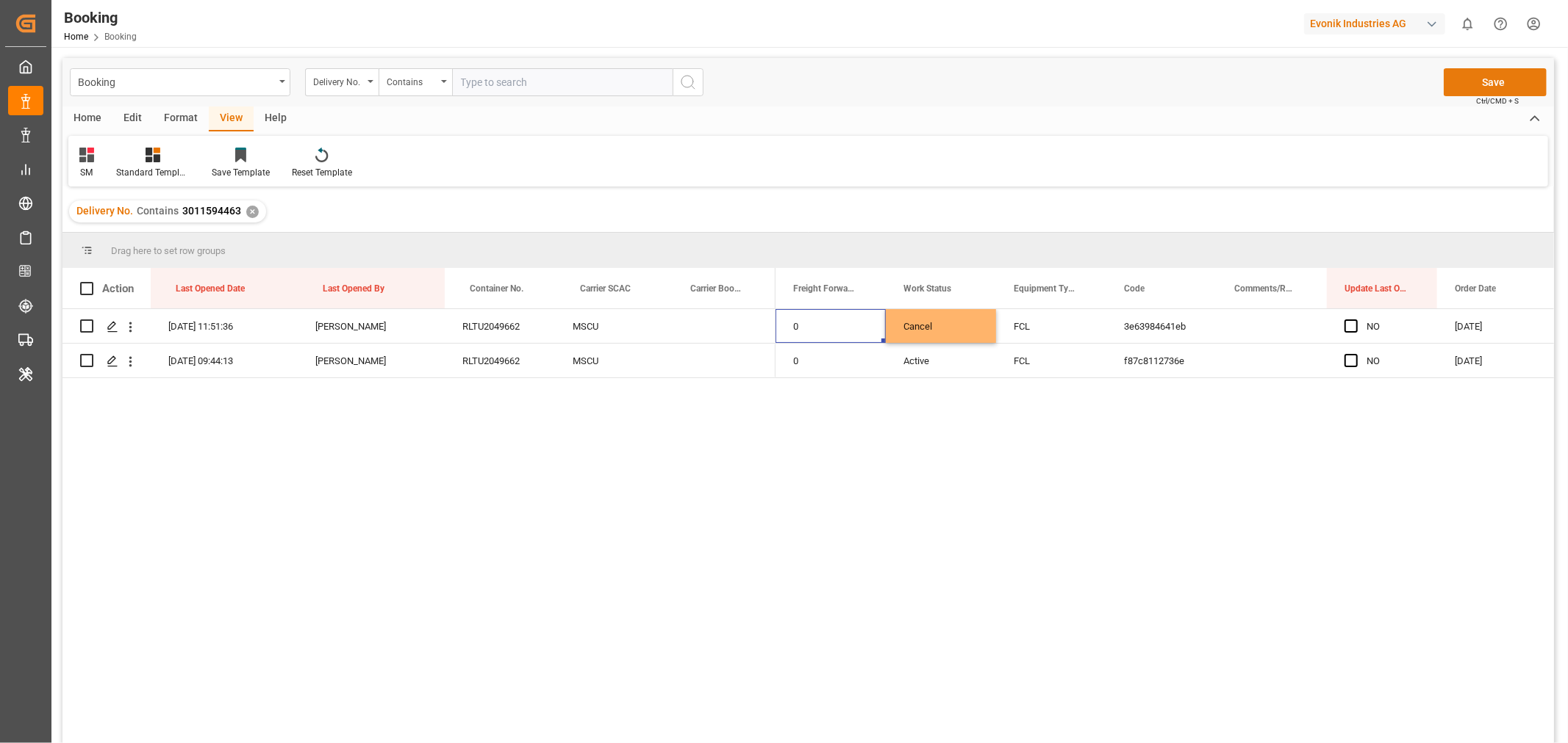
click at [1479, 88] on button "Save" at bounding box center [1495, 82] width 103 height 28
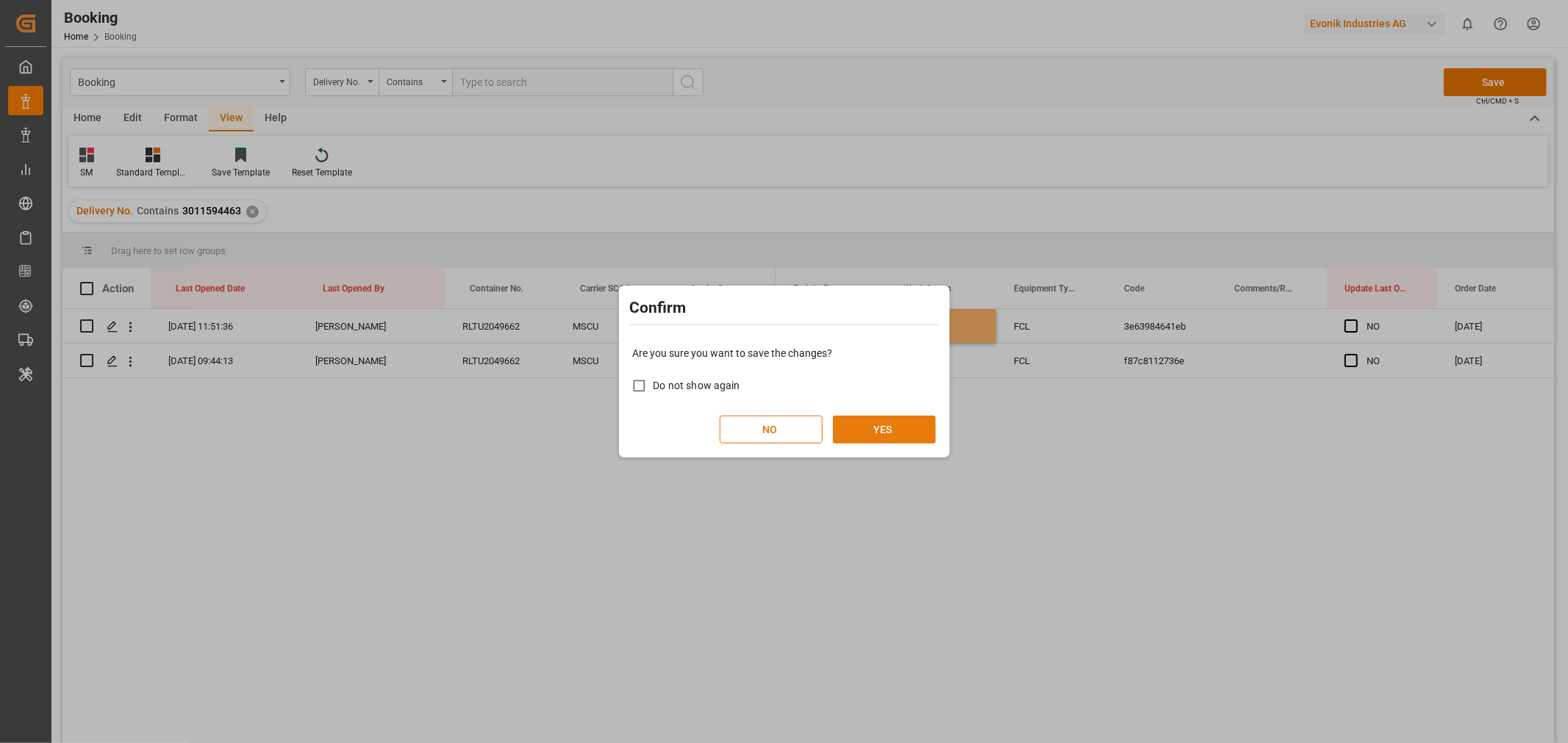
click at [871, 428] on button "YES" at bounding box center [883, 430] width 103 height 28
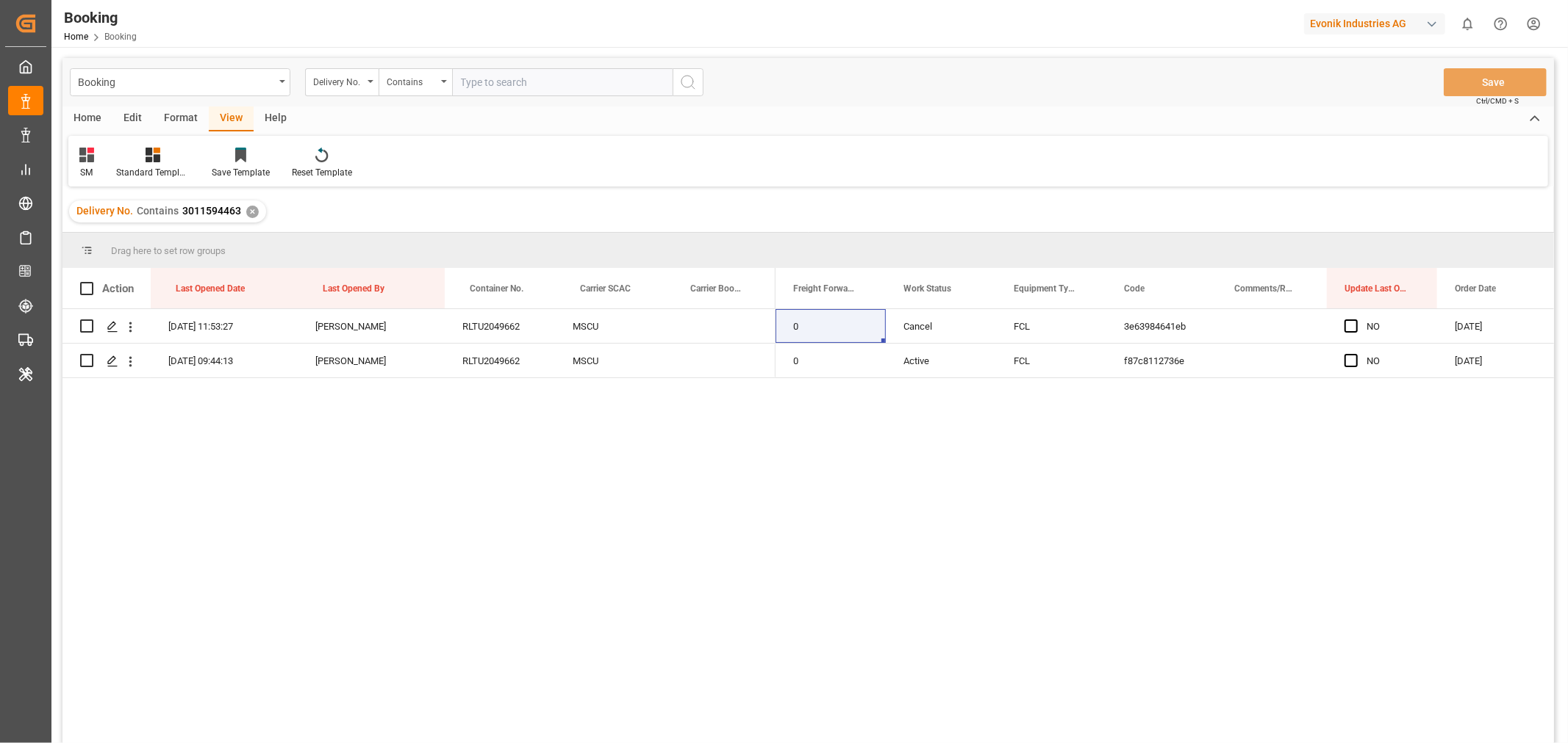
click at [534, 101] on div "Booking Delivery No. Contains Save Ctrl/CMD + S" at bounding box center [808, 82] width 1492 height 49
click at [527, 86] on input "text" at bounding box center [561, 82] width 220 height 28
paste input "3011594491"
type input "3011594491"
click at [689, 84] on icon "search button" at bounding box center [688, 82] width 18 height 18
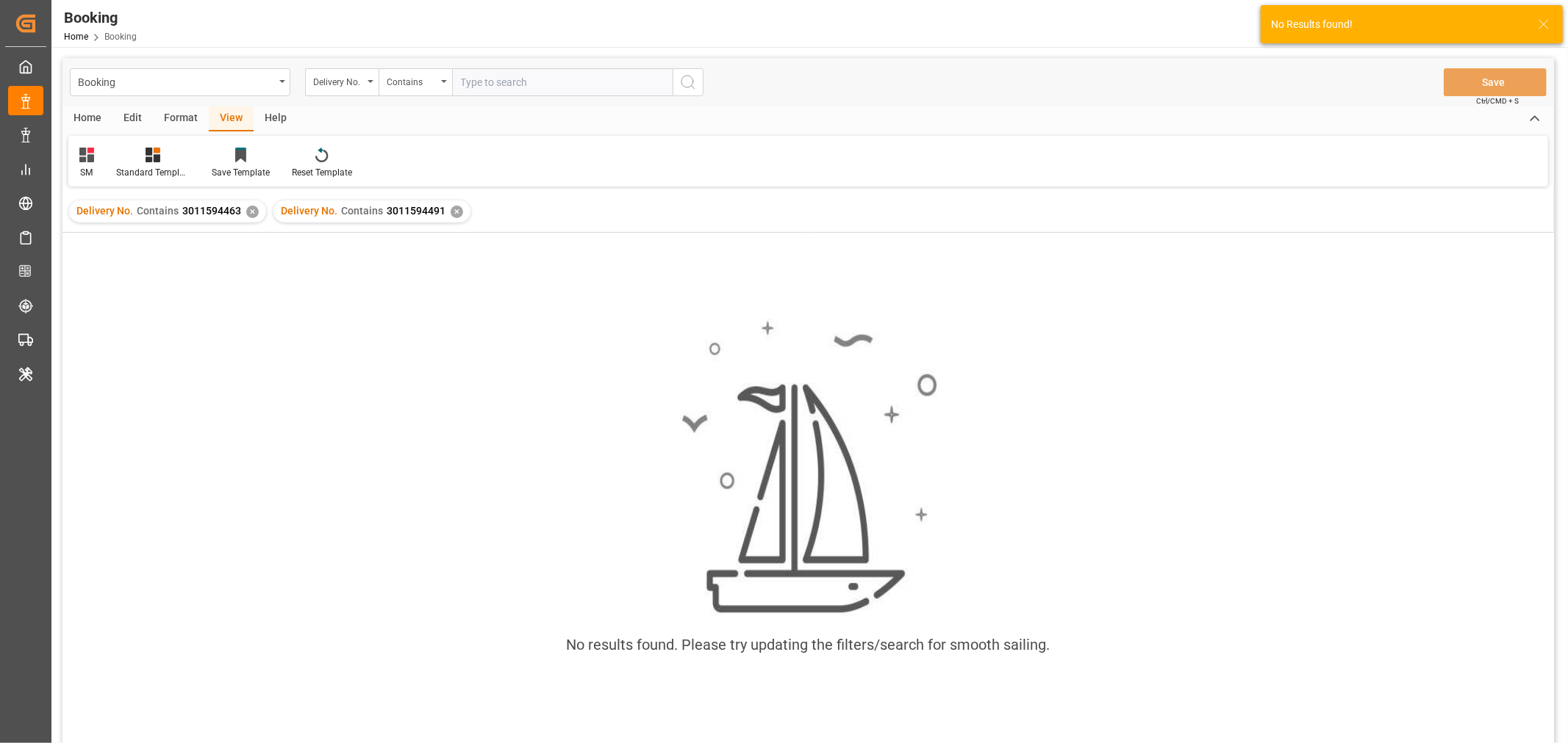
click at [249, 210] on div "✕" at bounding box center [252, 211] width 13 height 13
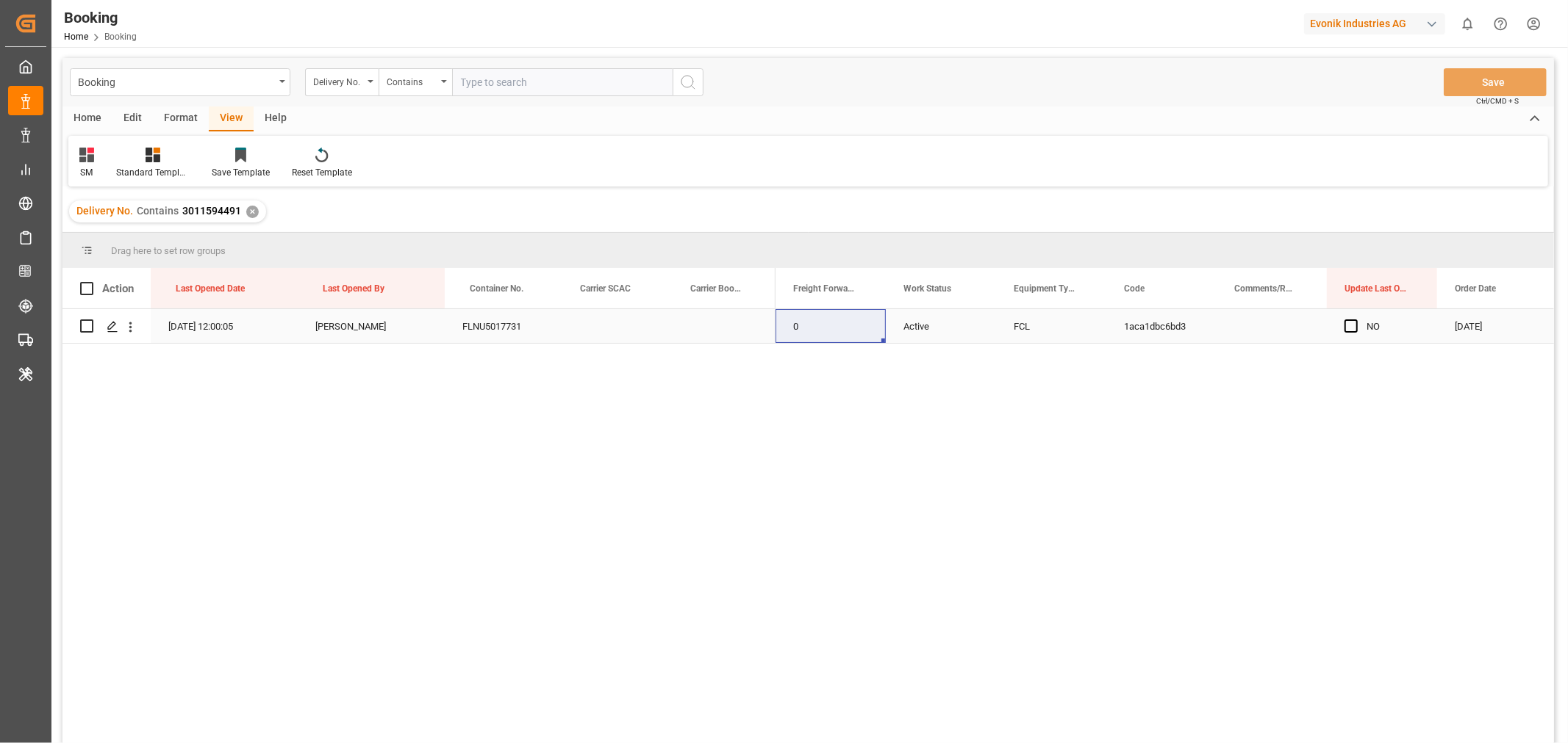
click at [483, 325] on div "FLNU5017731" at bounding box center [499, 326] width 111 height 34
click at [535, 90] on input "text" at bounding box center [561, 82] width 220 height 28
paste input "3011611565"
type input "3011611565"
click at [690, 88] on icon "search button" at bounding box center [688, 82] width 18 height 18
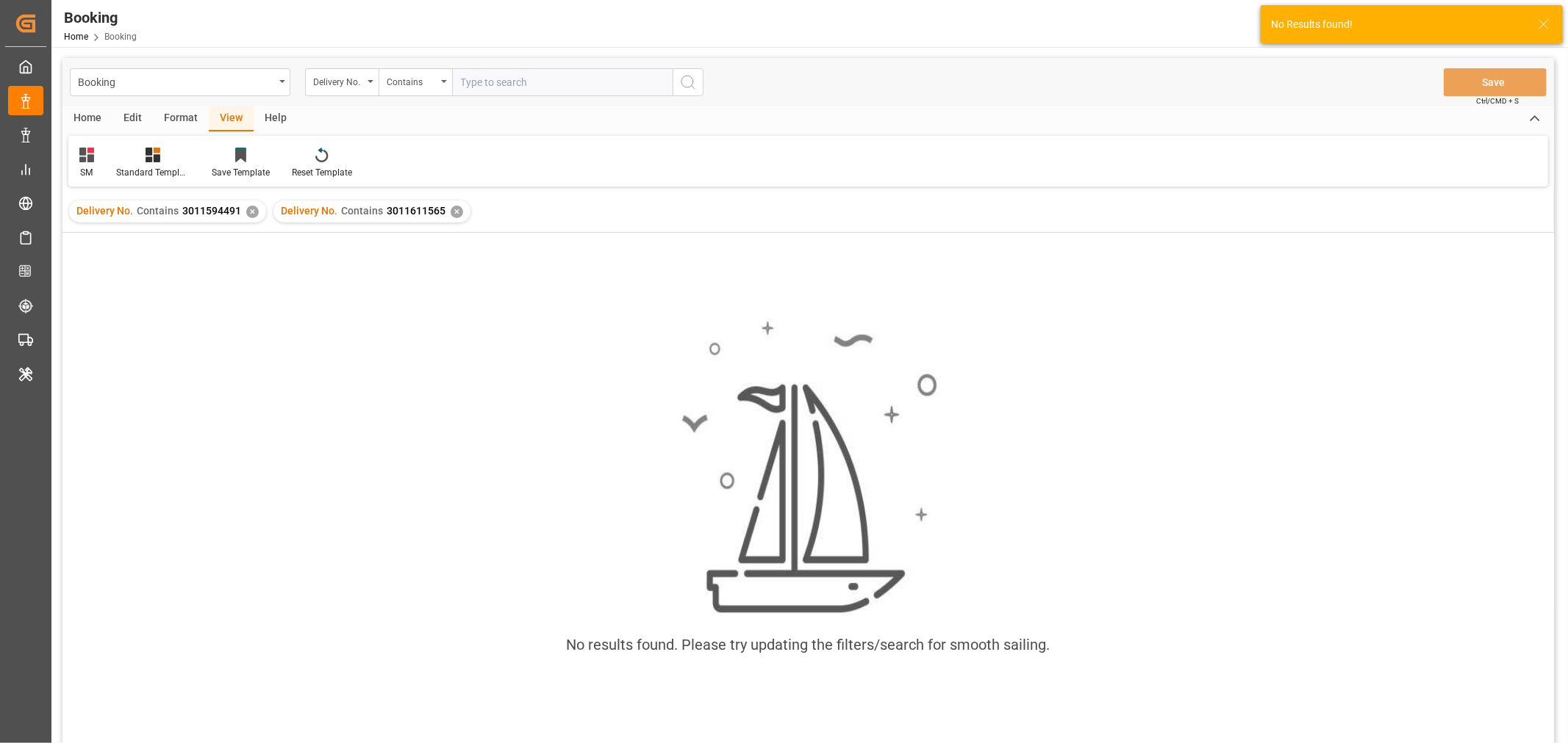
click at [250, 213] on div "✕" at bounding box center [252, 211] width 13 height 13
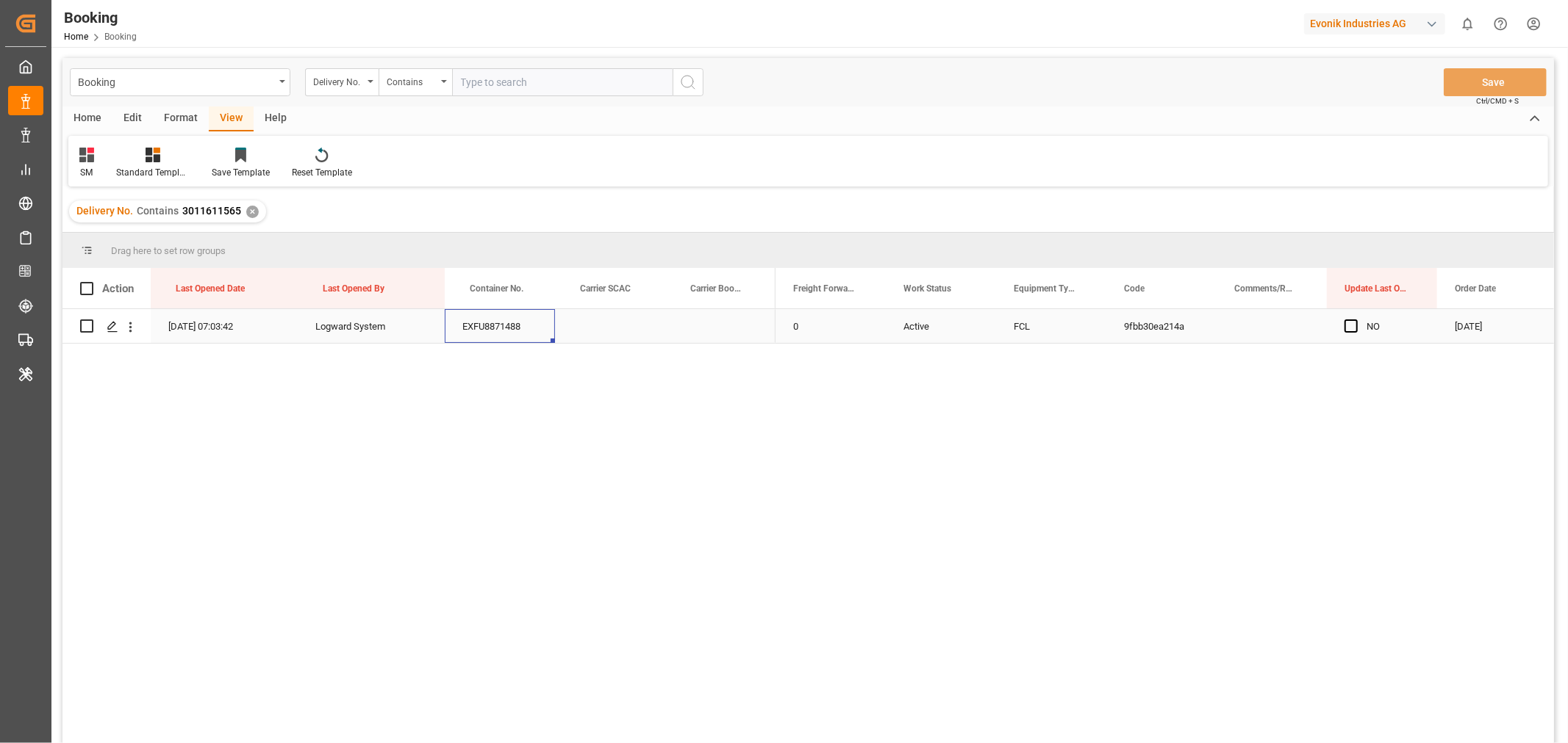
click at [451, 324] on div "EXFU8871488" at bounding box center [499, 326] width 111 height 34
click at [494, 328] on div "EXFU8871488" at bounding box center [499, 326] width 111 height 34
click at [133, 332] on icon "open menu" at bounding box center [130, 327] width 16 height 16
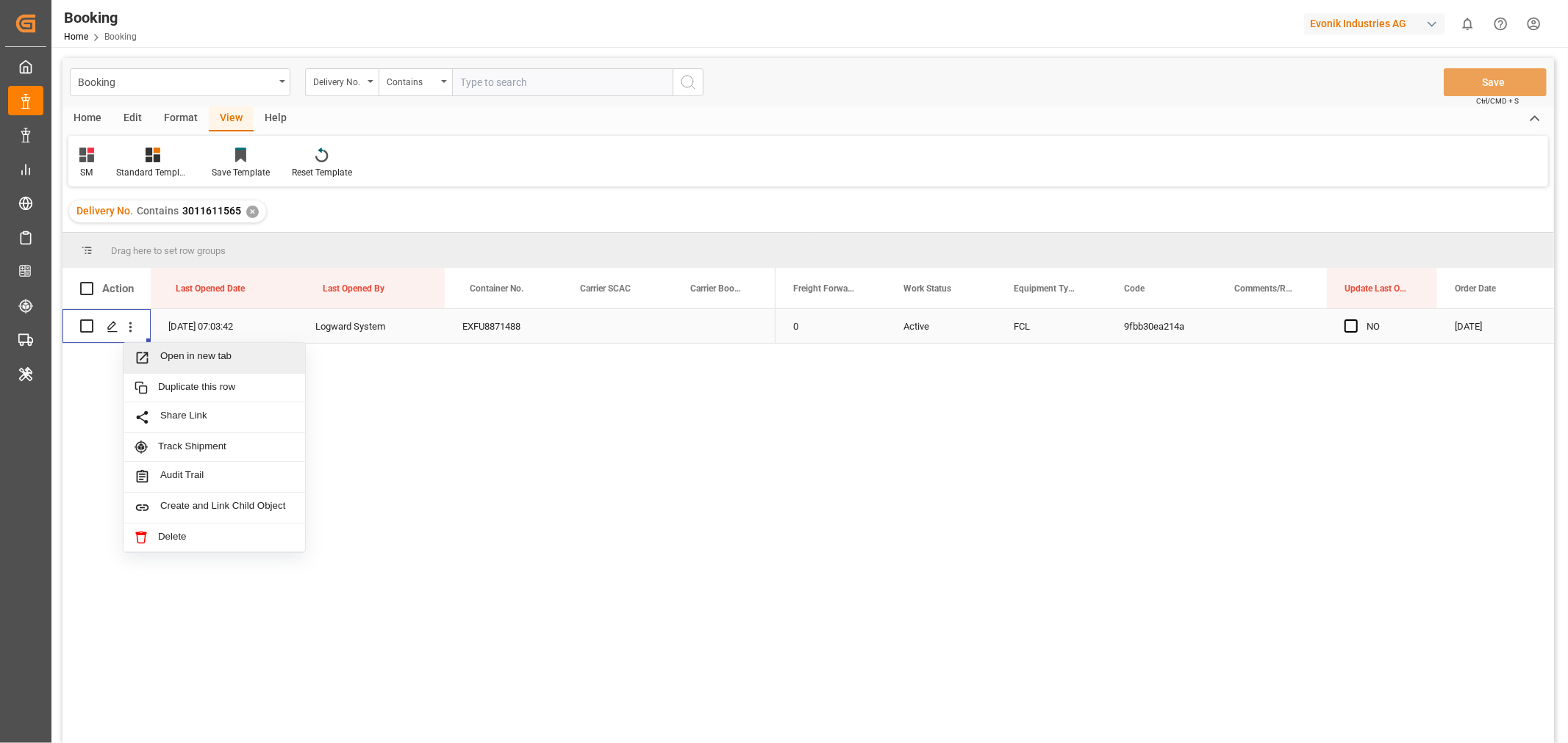
click at [214, 362] on span "Open in new tab" at bounding box center [227, 358] width 134 height 16
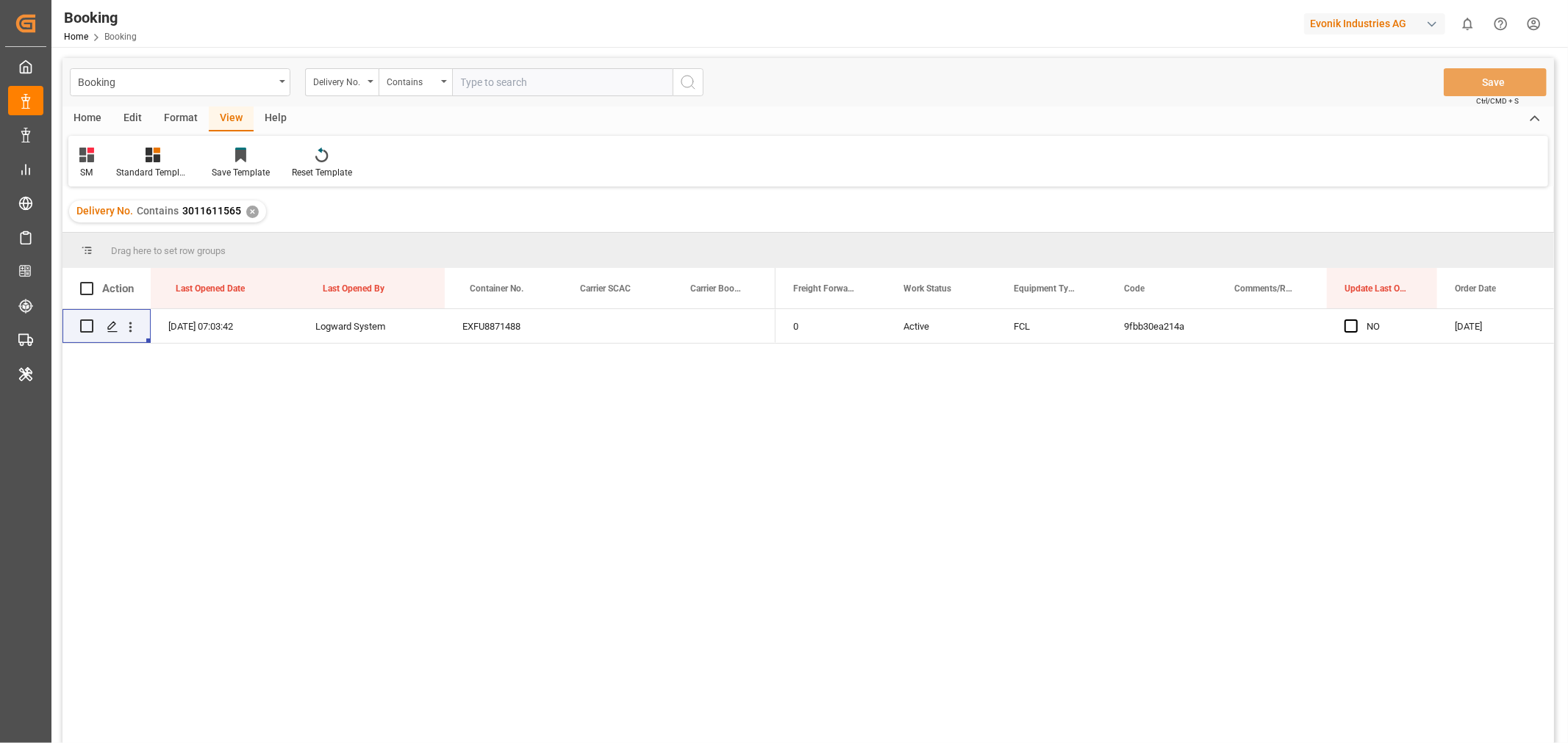
click at [505, 72] on input "text" at bounding box center [561, 82] width 220 height 28
paste input "3011602613"
type input "3011602613"
click at [698, 90] on button "search button" at bounding box center [689, 82] width 31 height 28
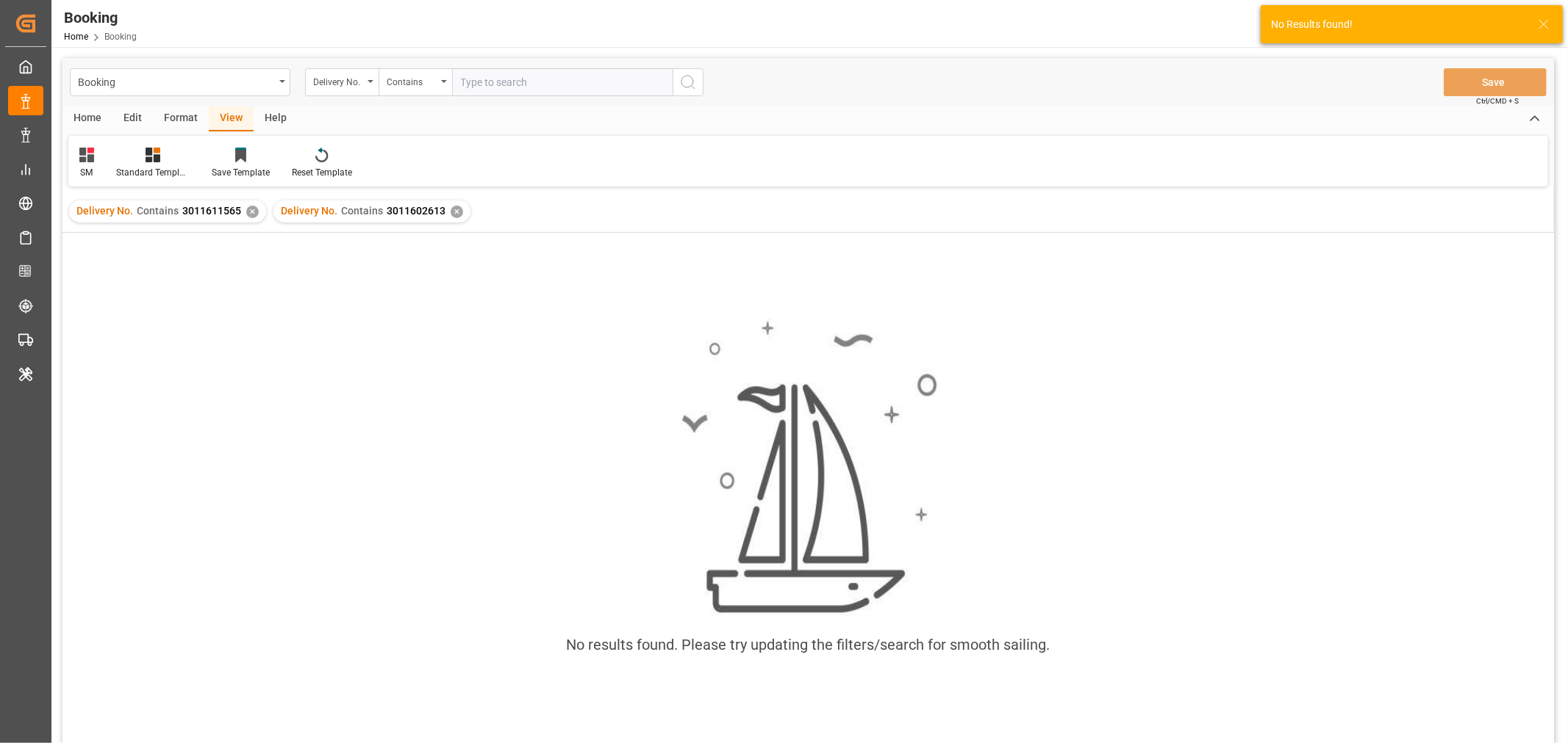
click at [247, 214] on div "✕" at bounding box center [252, 211] width 13 height 13
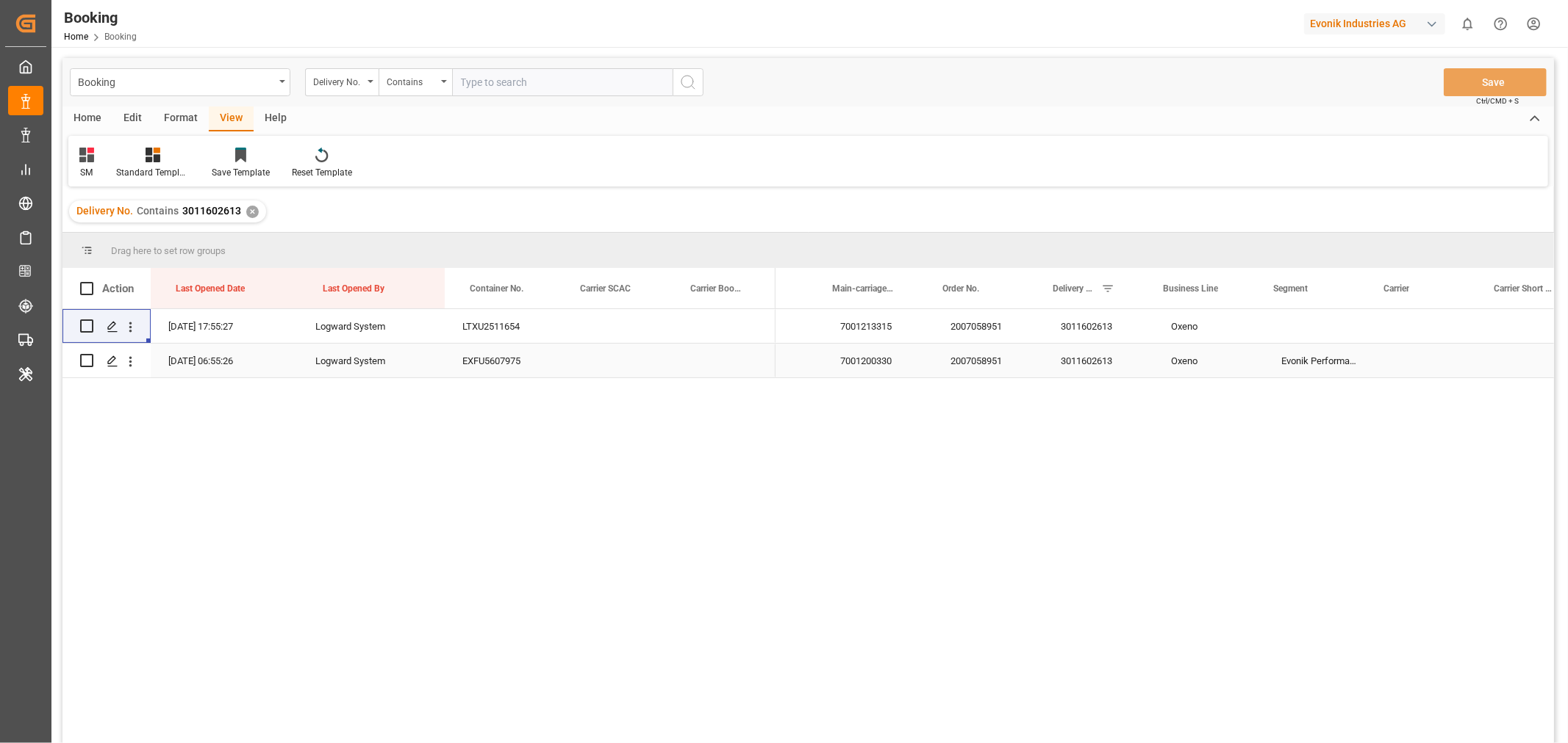
scroll to position [0, 997]
click at [1040, 332] on div "3011602613" at bounding box center [1072, 326] width 111 height 34
click at [511, 354] on div "EXFU5607975" at bounding box center [499, 360] width 111 height 34
click at [517, 353] on div "EXFU5607975" at bounding box center [499, 360] width 111 height 34
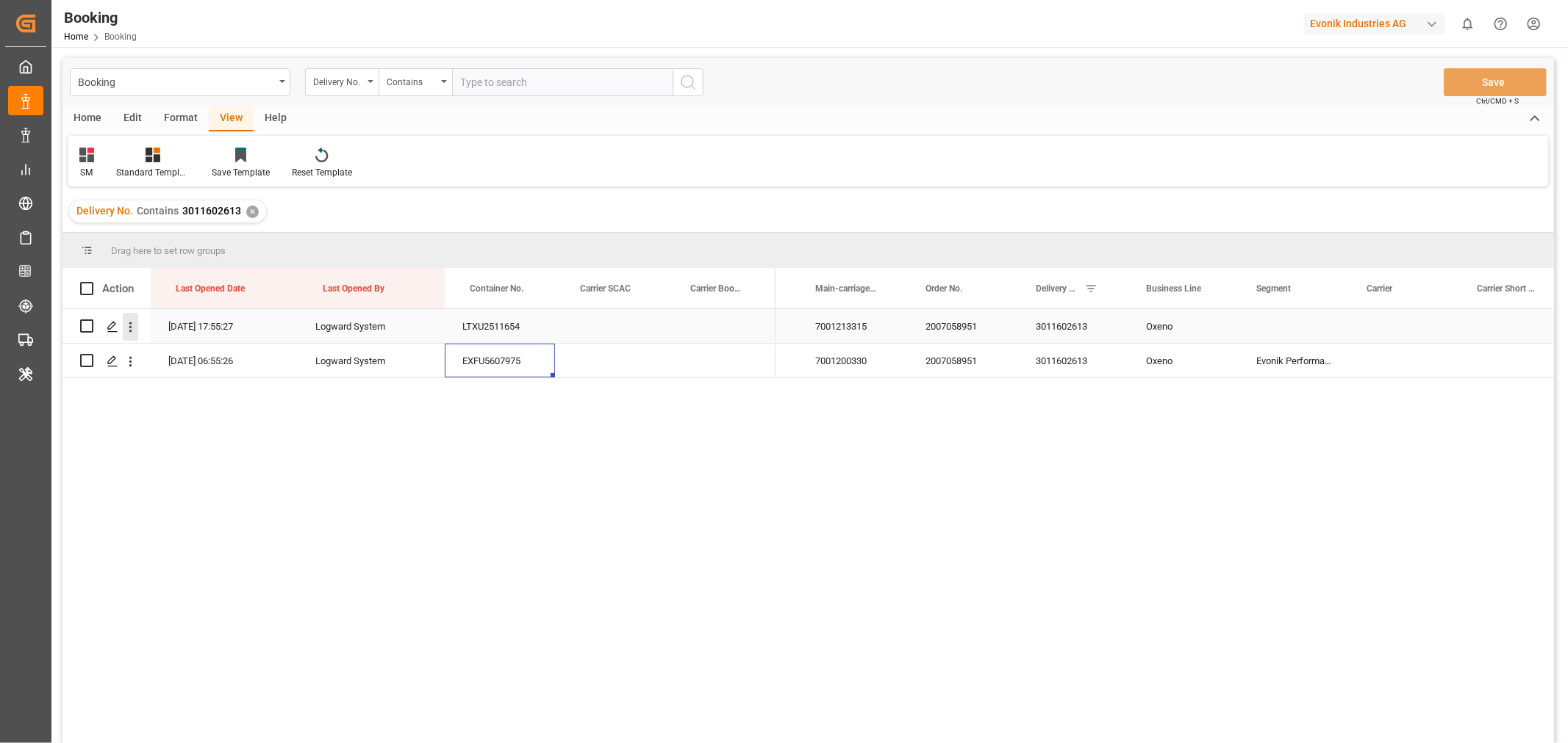
click at [128, 324] on icon "open menu" at bounding box center [130, 327] width 16 height 16
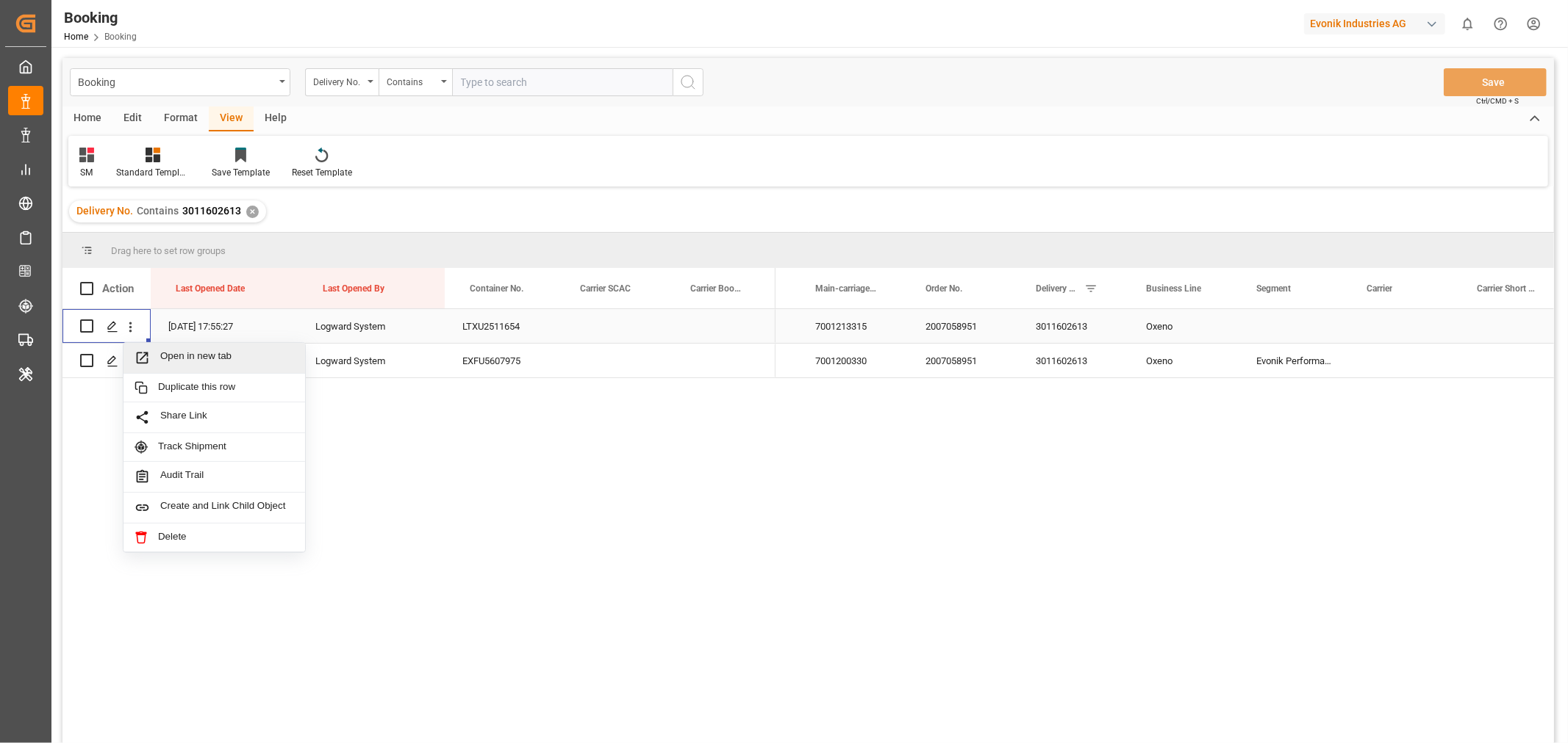
click at [180, 353] on span "Open in new tab" at bounding box center [227, 358] width 134 height 16
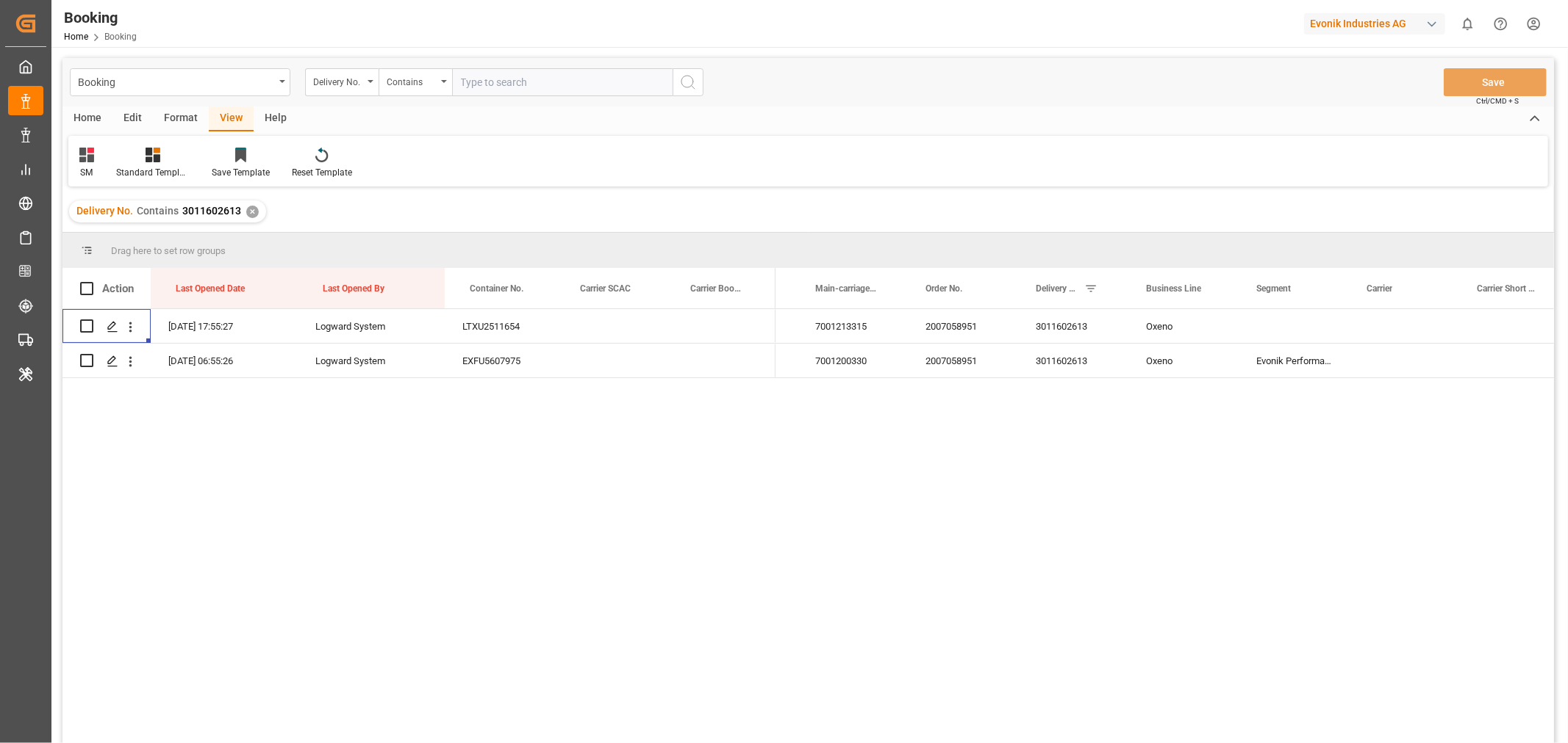
click at [479, 79] on input "text" at bounding box center [561, 82] width 220 height 28
paste input "3011602607"
type input "3011602607"
click at [689, 85] on icon "search button" at bounding box center [688, 82] width 18 height 18
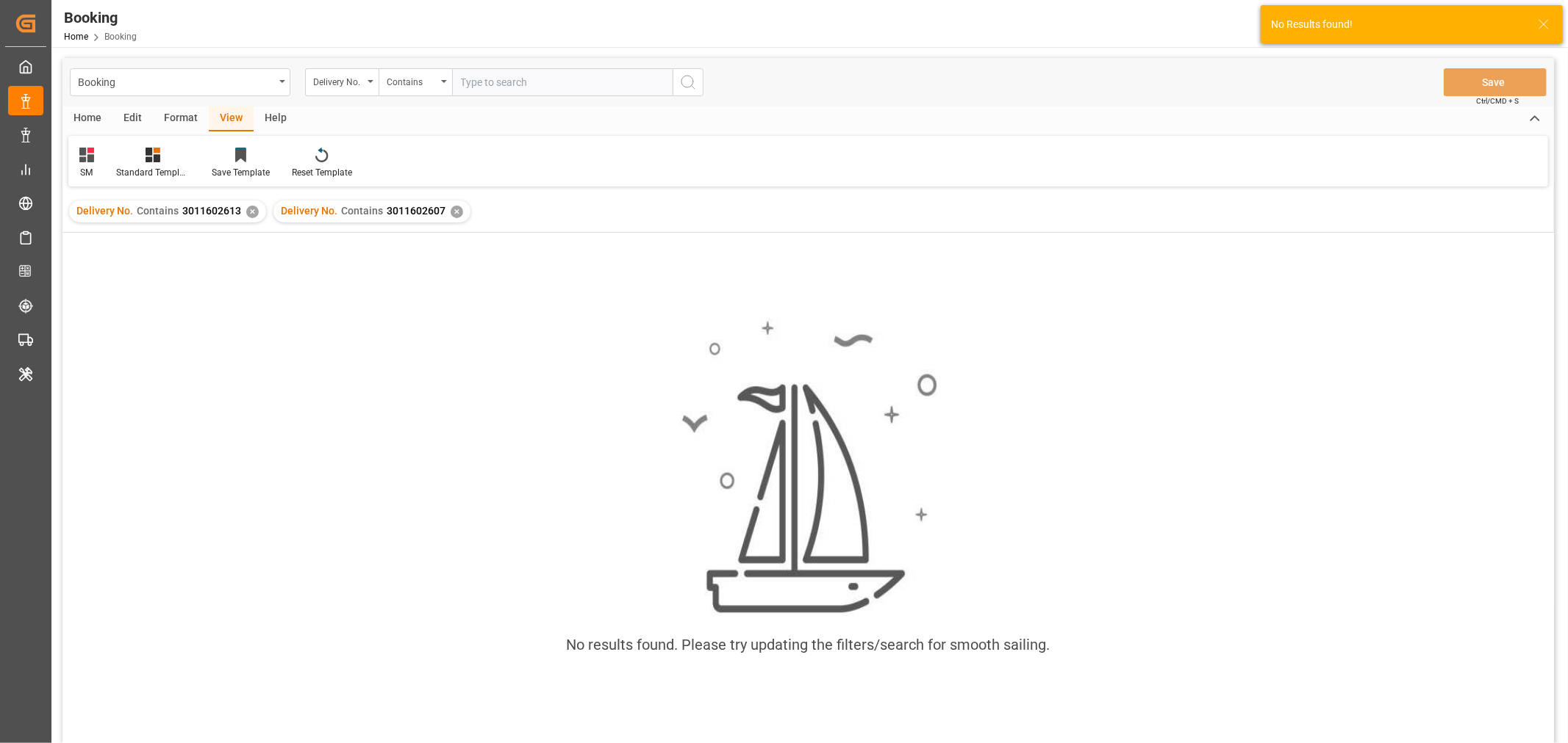
click at [249, 214] on div "✕" at bounding box center [252, 211] width 13 height 13
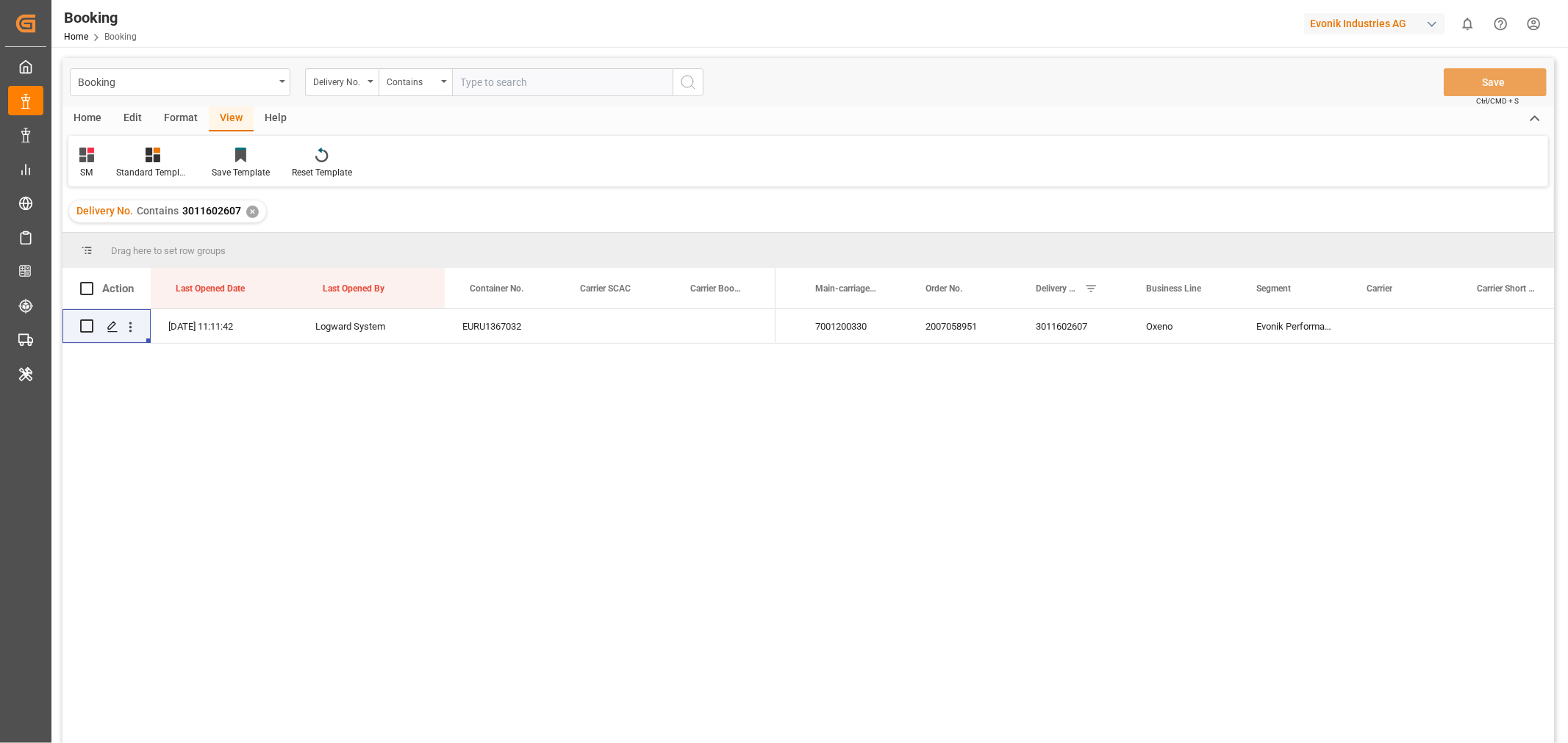
click at [474, 91] on input "text" at bounding box center [561, 82] width 220 height 28
paste input "3011602607"
click at [487, 222] on div "Delivery No. Contains 3011602607 ✕" at bounding box center [808, 211] width 1492 height 41
click at [471, 328] on div "EURU1367032" at bounding box center [499, 326] width 111 height 34
click at [134, 326] on icon "open menu" at bounding box center [130, 327] width 16 height 16
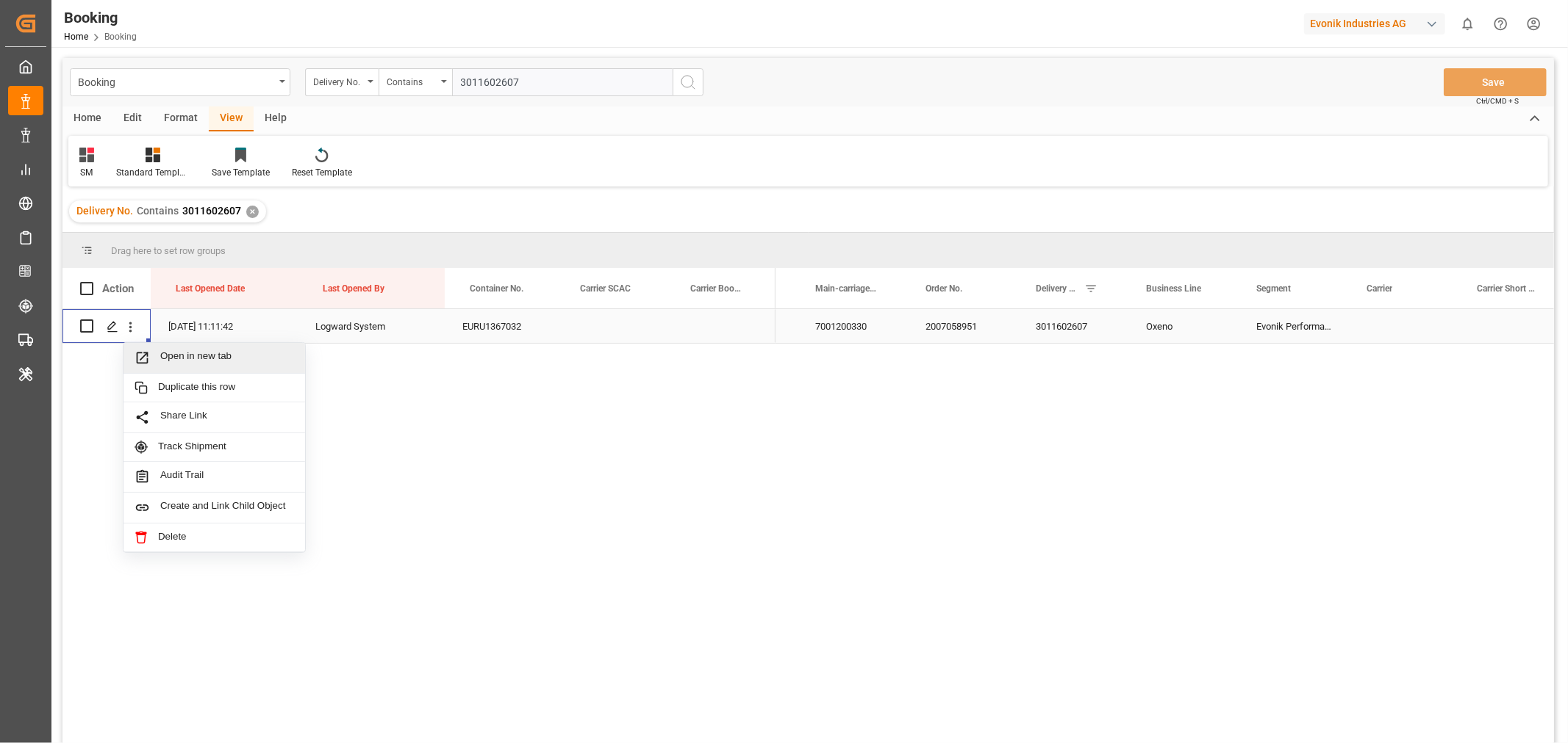
click at [187, 363] on span "Open in new tab" at bounding box center [227, 358] width 134 height 16
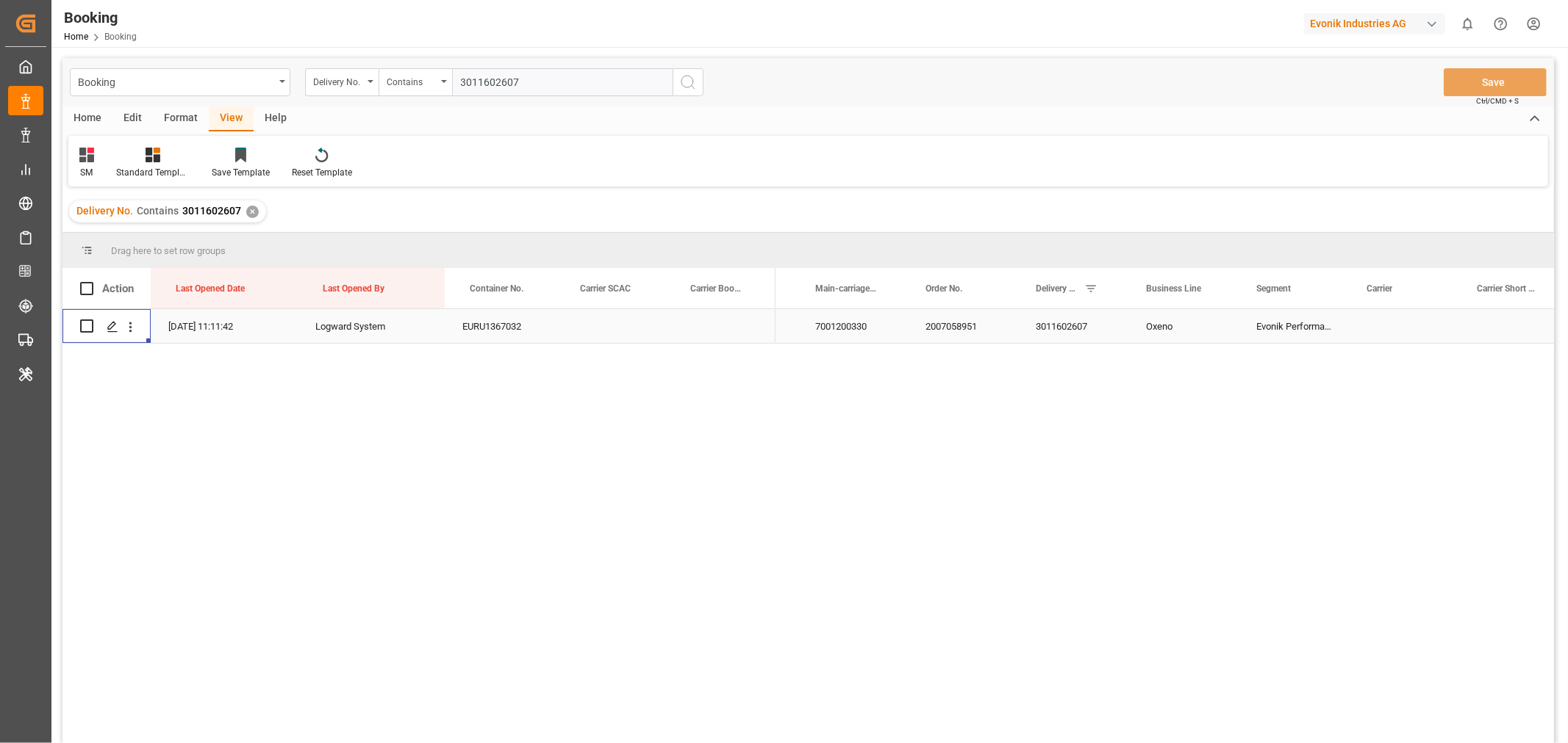
click at [513, 78] on input "3011602607" at bounding box center [561, 82] width 220 height 28
click at [511, 78] on input "3011602607" at bounding box center [561, 82] width 220 height 28
paste input "19469"
type input "3011619469"
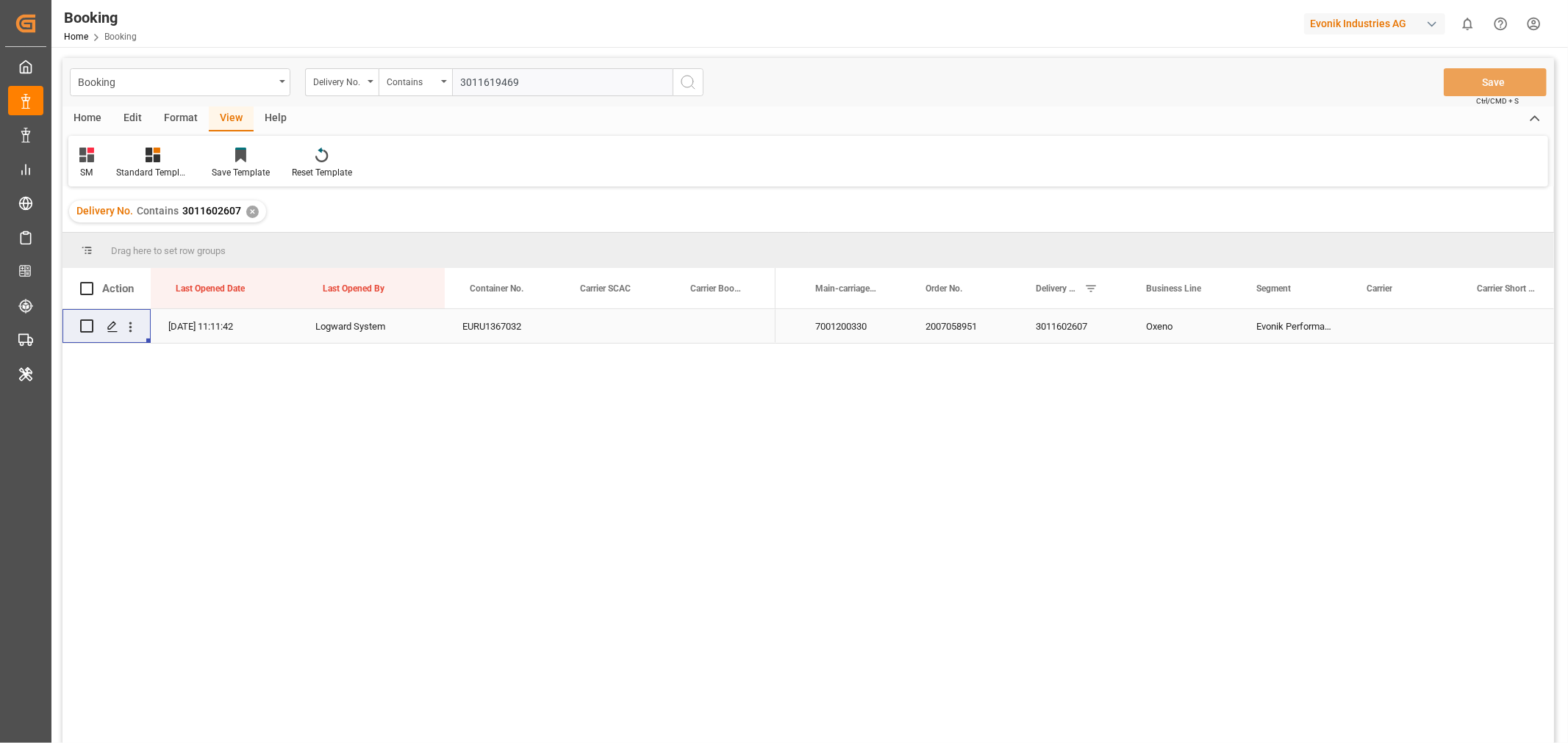
click at [688, 84] on icon "search button" at bounding box center [688, 82] width 18 height 18
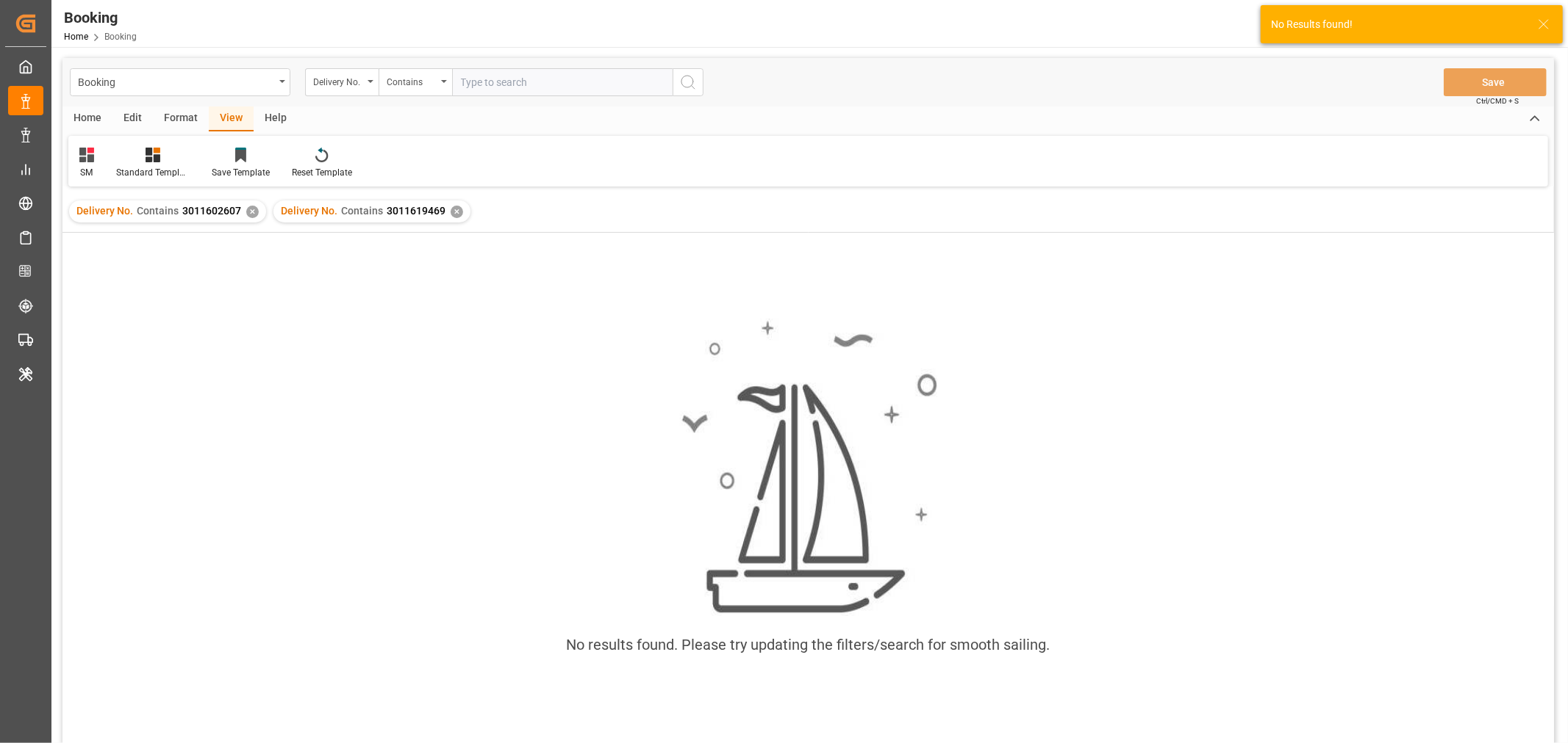
click at [251, 213] on div "✕" at bounding box center [252, 211] width 13 height 13
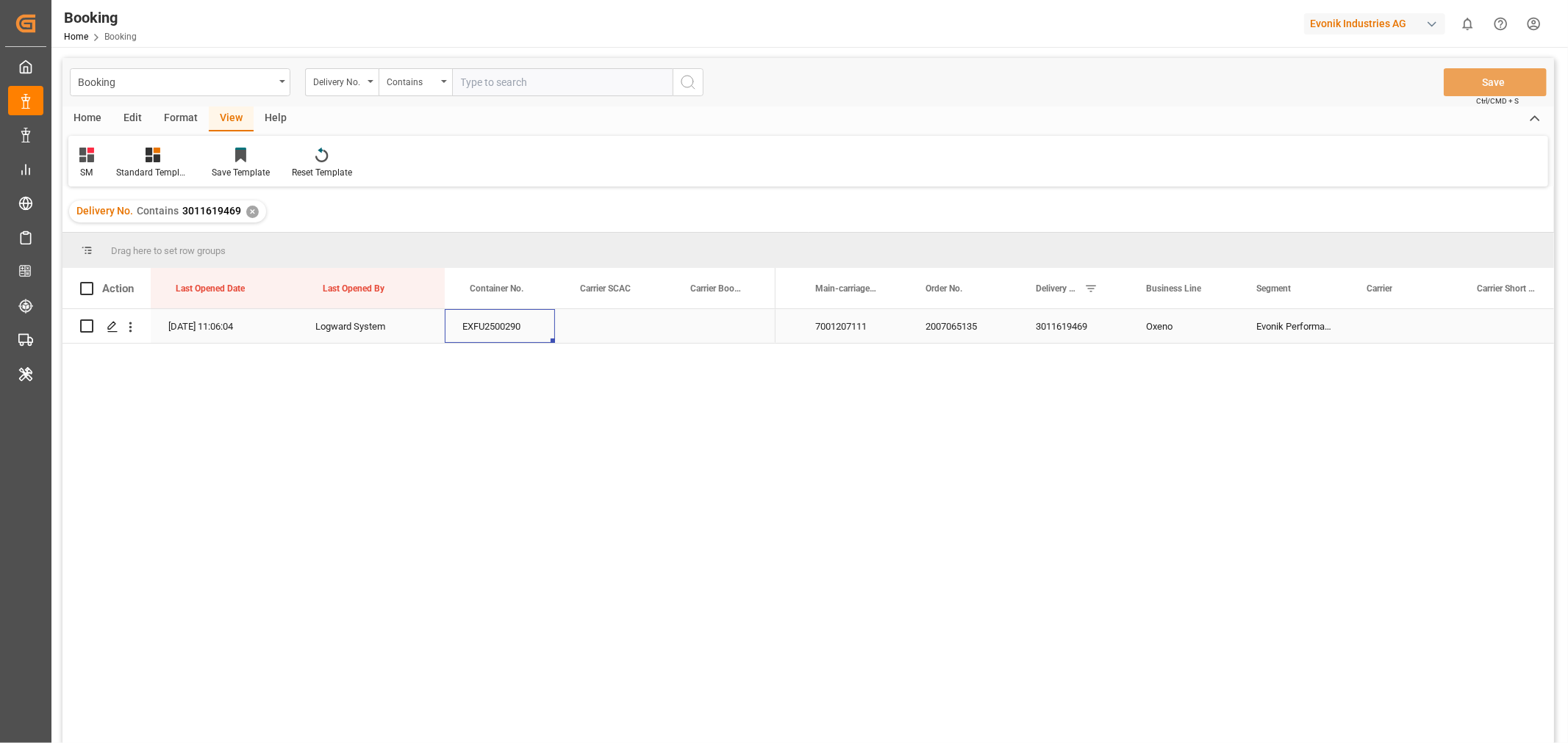
click at [495, 328] on div "EXFU2500290" at bounding box center [499, 326] width 111 height 34
click at [131, 331] on icon "open menu" at bounding box center [130, 327] width 3 height 11
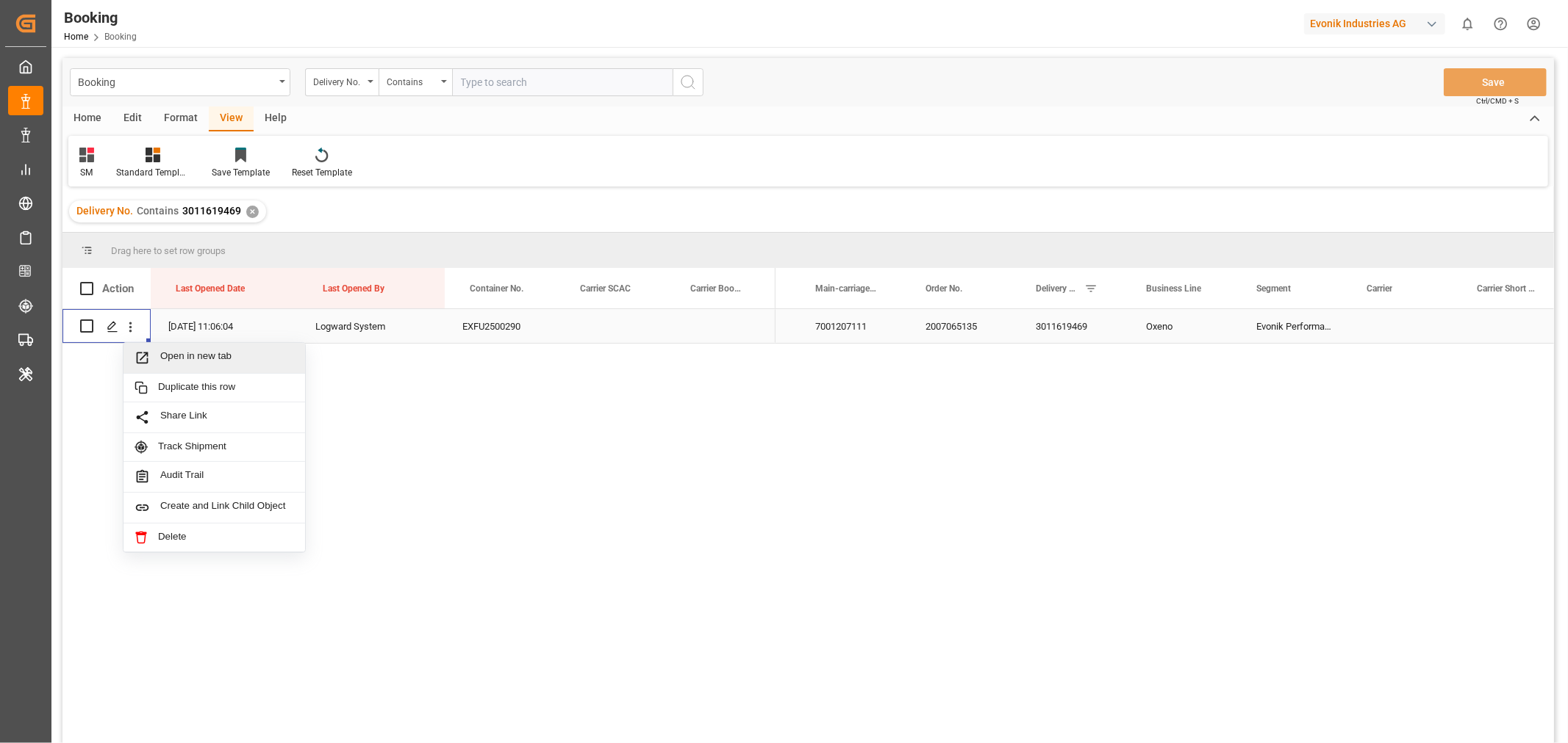
click at [181, 351] on span "Open in new tab" at bounding box center [227, 358] width 134 height 16
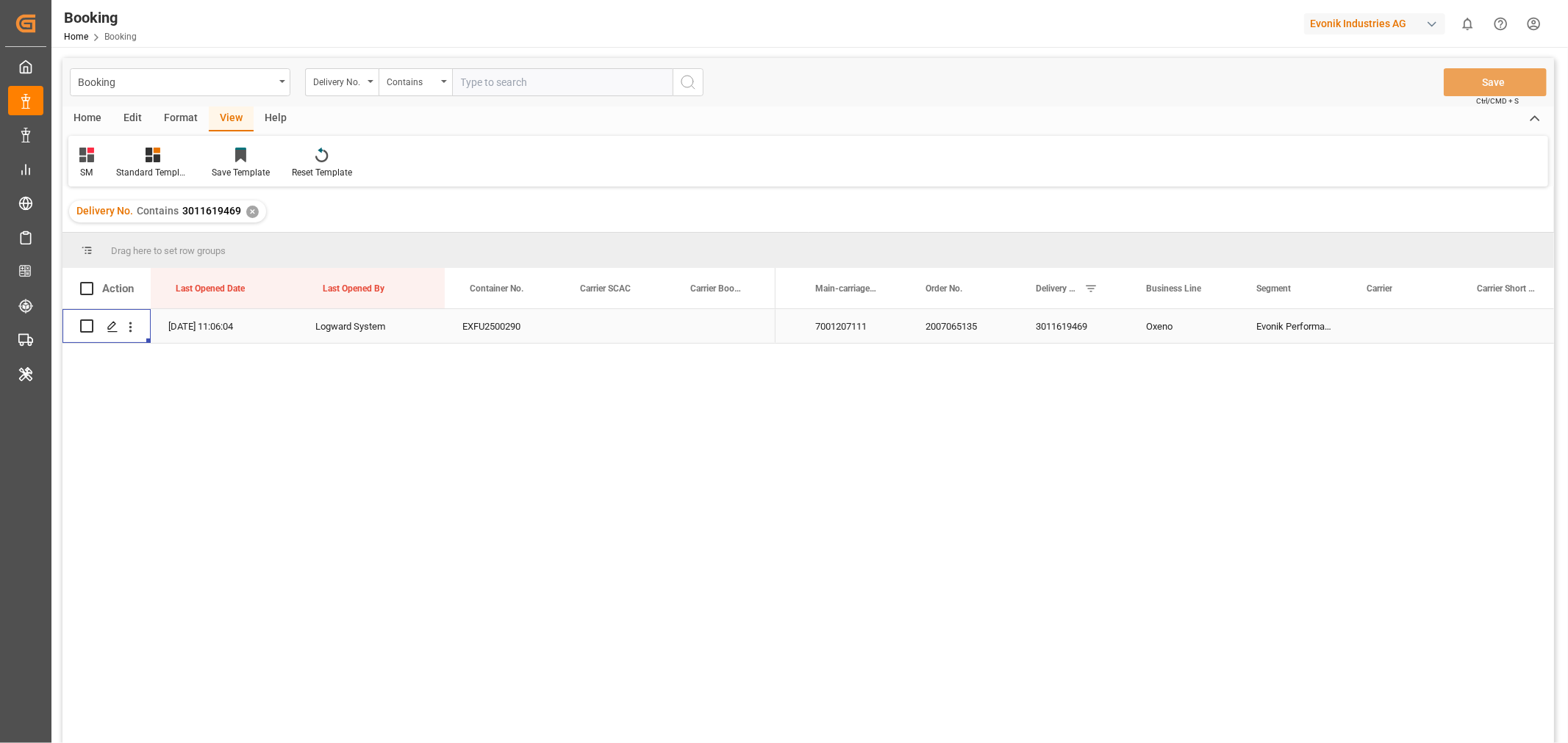
click at [495, 82] on input "text" at bounding box center [561, 82] width 220 height 28
paste input "3011602642"
type input "3011602642"
click at [693, 81] on icon "search button" at bounding box center [688, 82] width 18 height 18
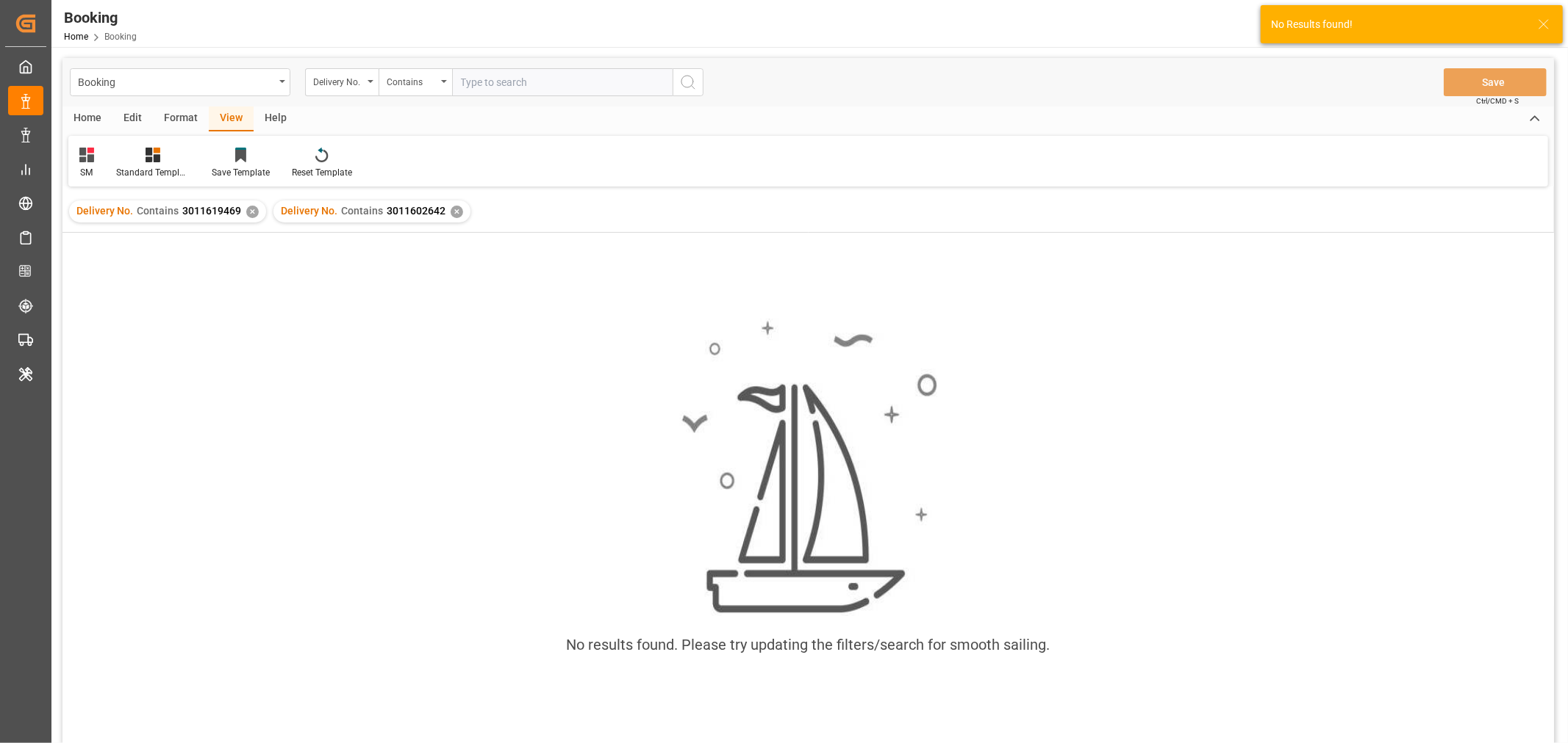
click at [255, 209] on div "✕" at bounding box center [252, 211] width 13 height 13
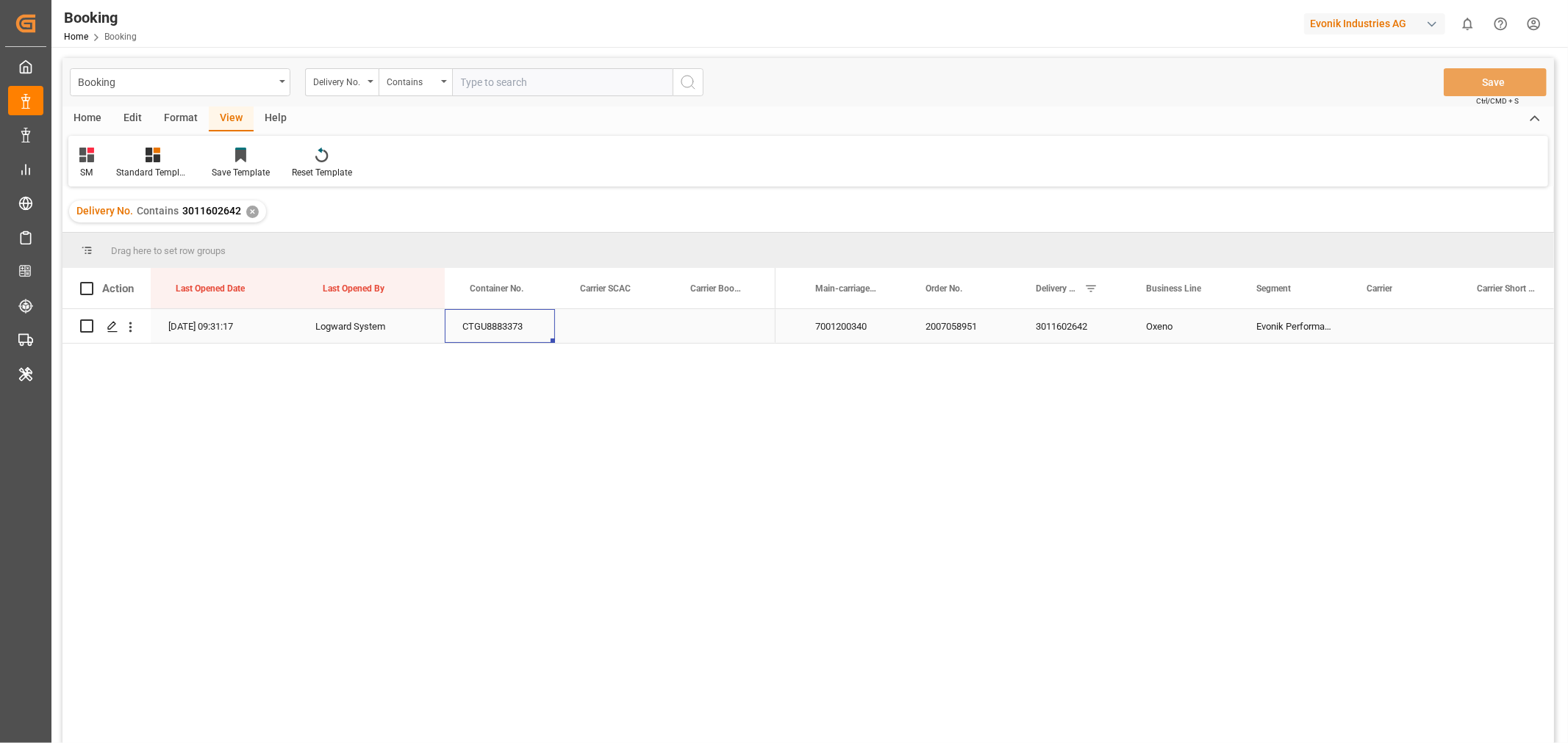
click at [516, 319] on div "CTGU8883373" at bounding box center [499, 326] width 111 height 34
click at [517, 326] on div "CTGU8883373" at bounding box center [499, 326] width 111 height 34
click at [128, 324] on icon "open menu" at bounding box center [130, 327] width 16 height 16
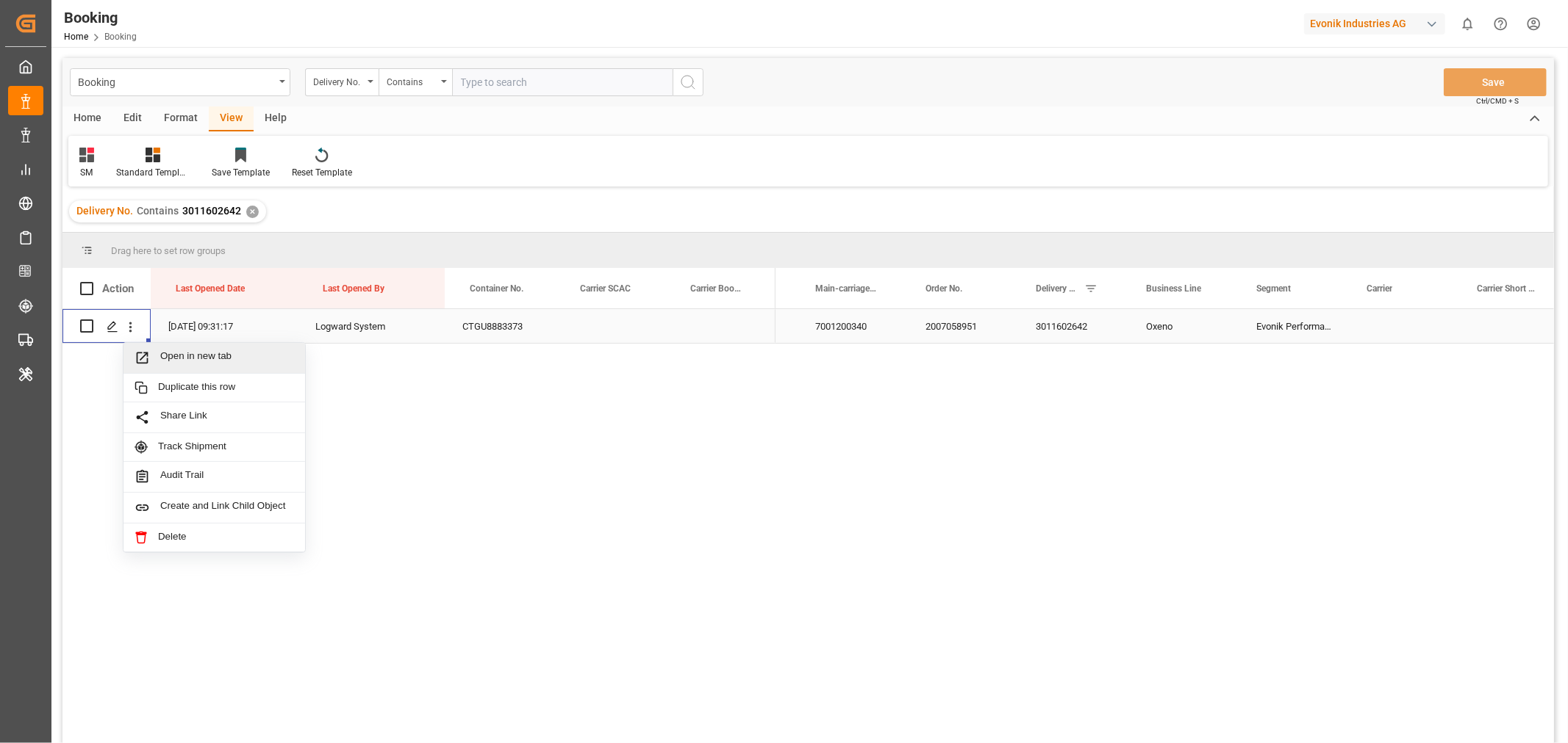
click at [181, 363] on span "Open in new tab" at bounding box center [227, 358] width 134 height 16
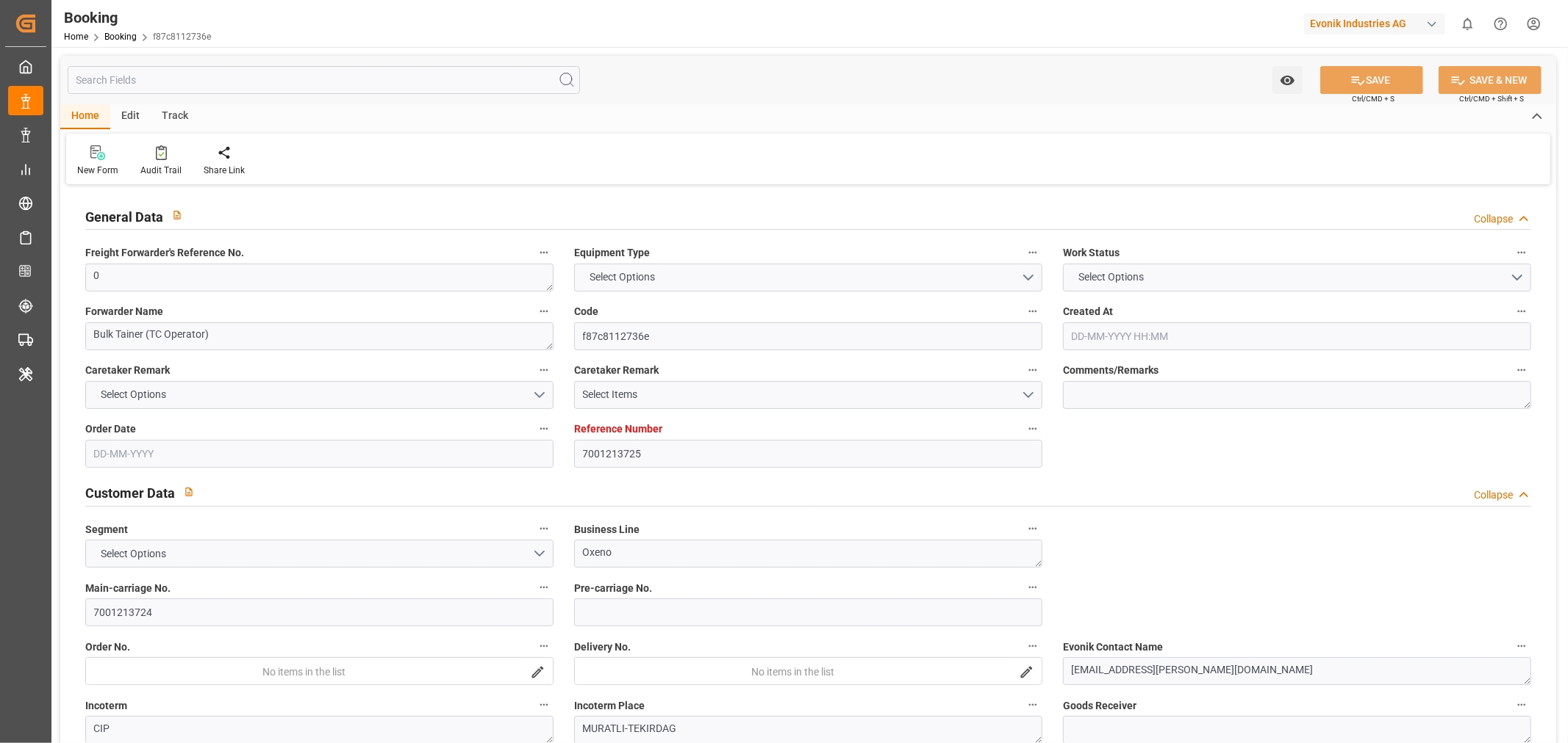
type input "7001213725"
type input "9279977"
type input "MSC"
type input "Mediterranean Shipping Company"
type input "BEANR"
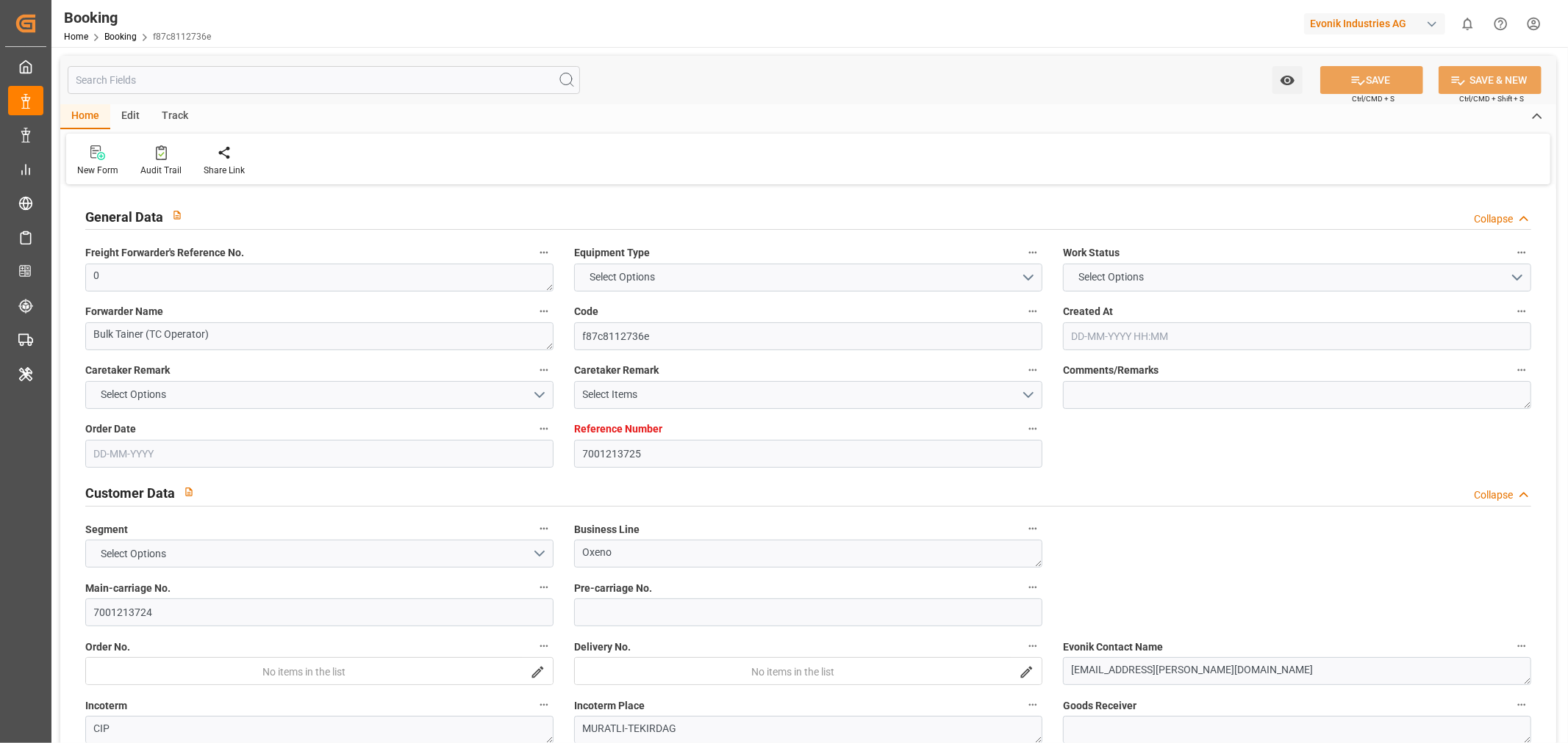
type input "TRIST"
type input "13"
type input "0"
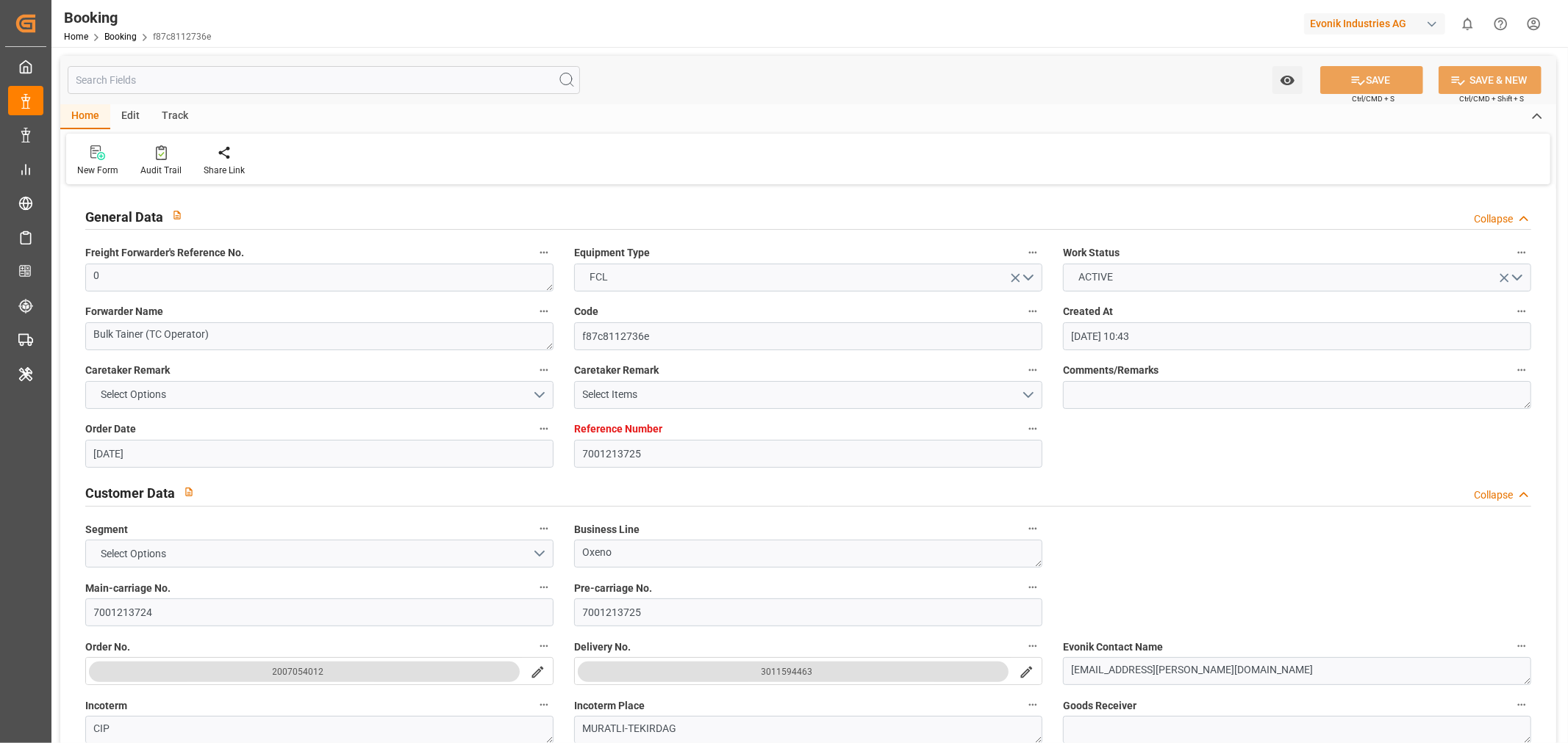
type input "04-07-2025 10:43"
type input "04-07-2025"
type input "25-07-2025"
type input "09-07-2025"
type input "16-07-2025 00:00"
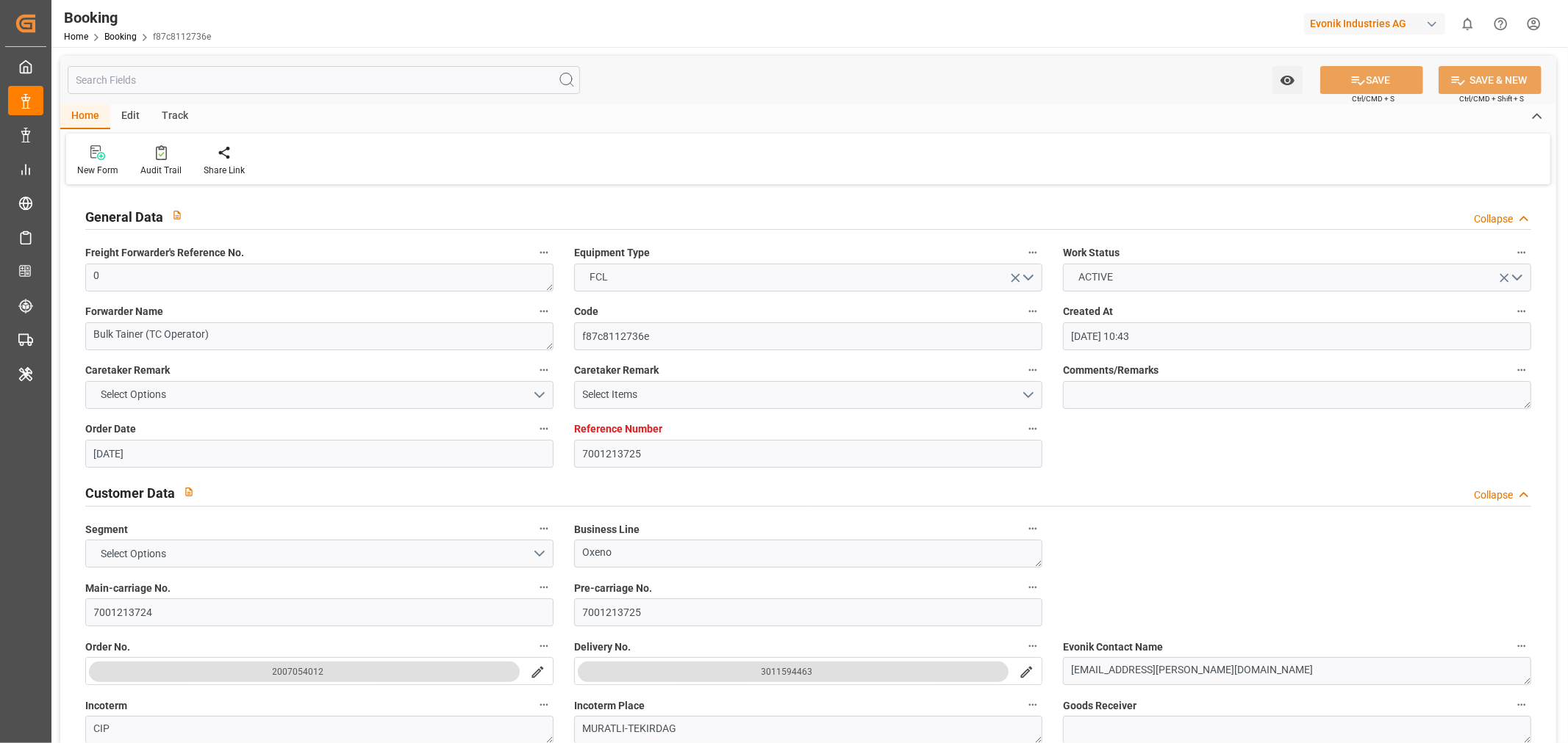
type input "26-07-2025 00:00"
type input "28-07-2025 00:00"
type input "24-07-2025 00:00"
type input "01-08-2025 00:00"
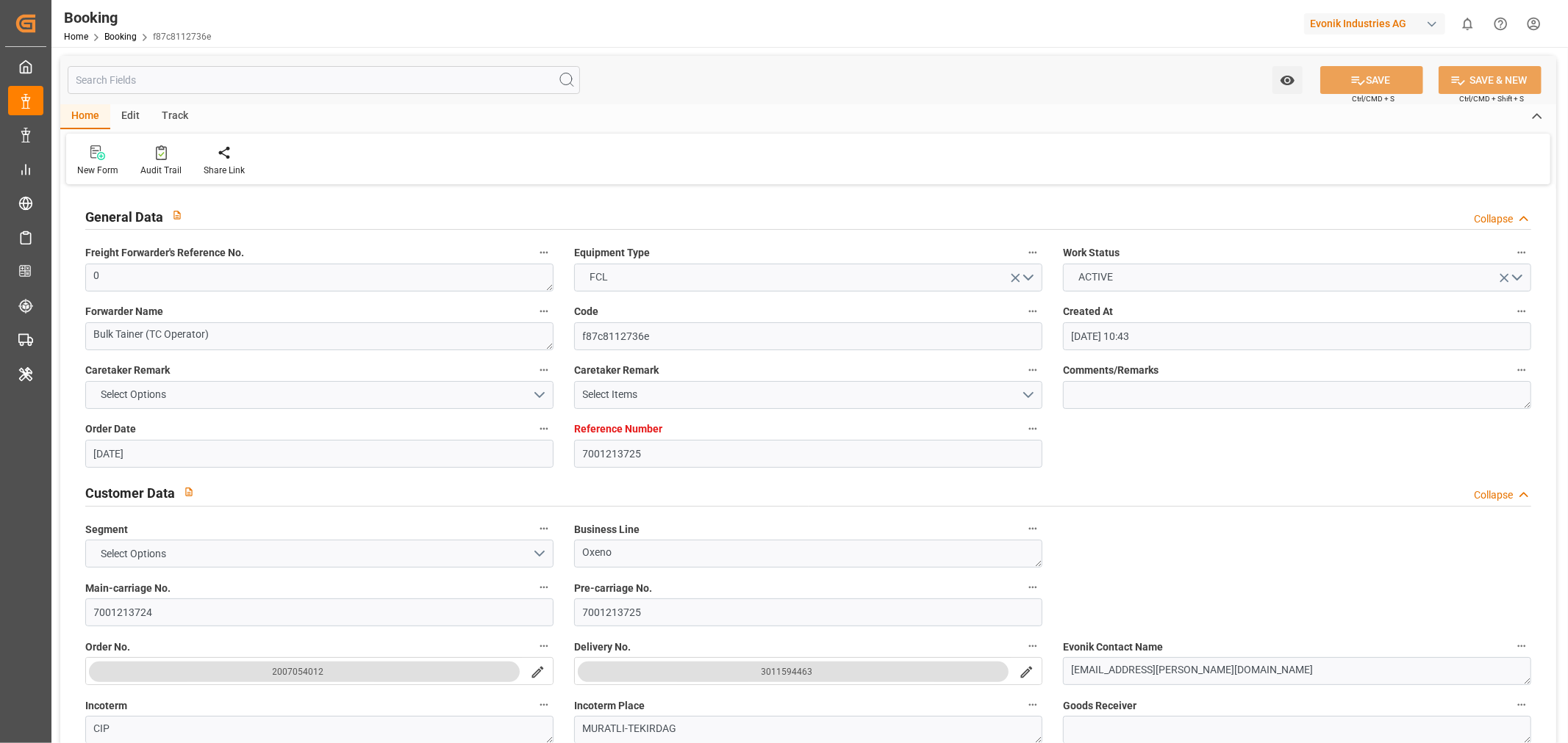
type input "01-08-2025 00:00"
type input "10-08-2025 00:00"
type input "13-08-2025 00:00"
type input "19-08-2025"
type input "02-09-2025 09:44"
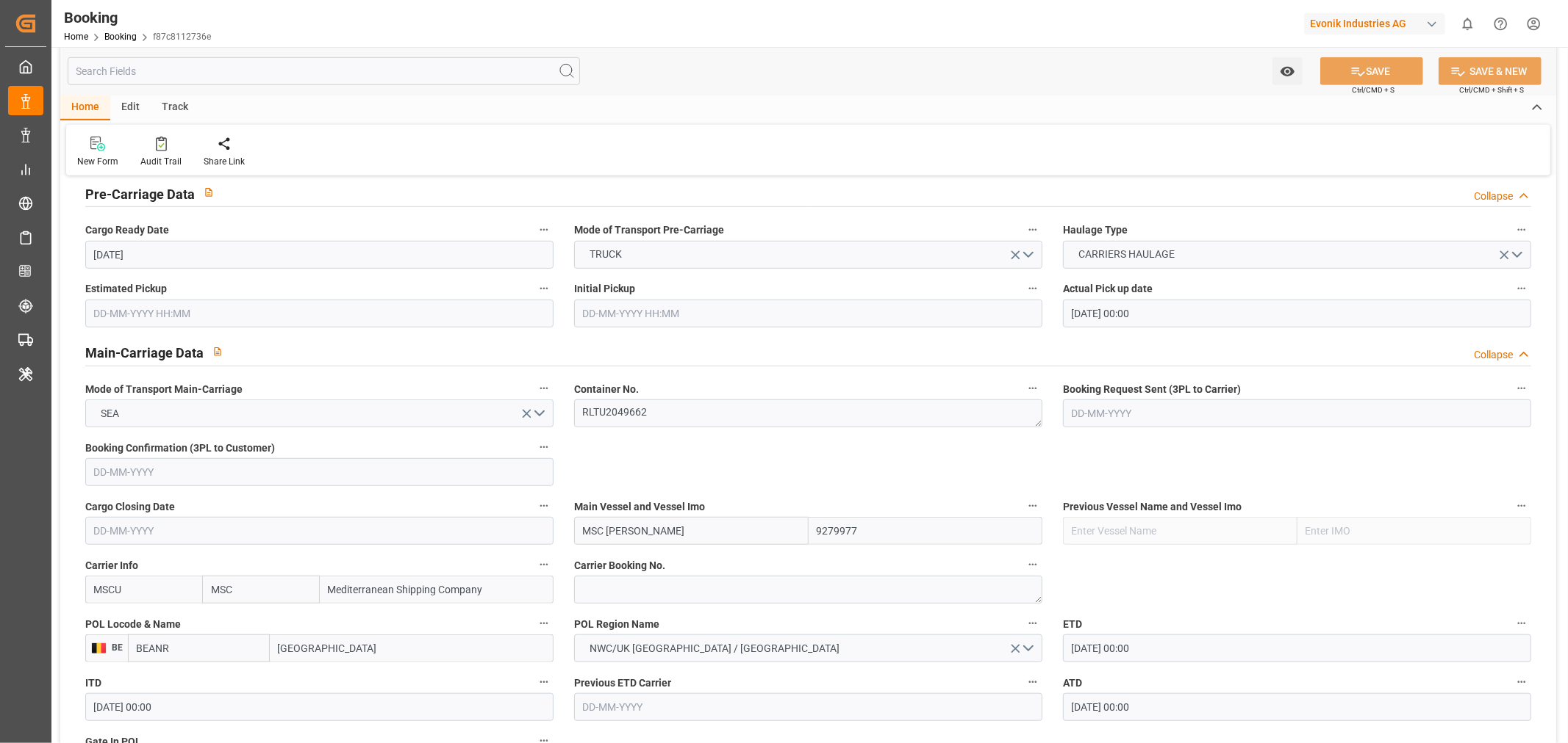
scroll to position [979, 0]
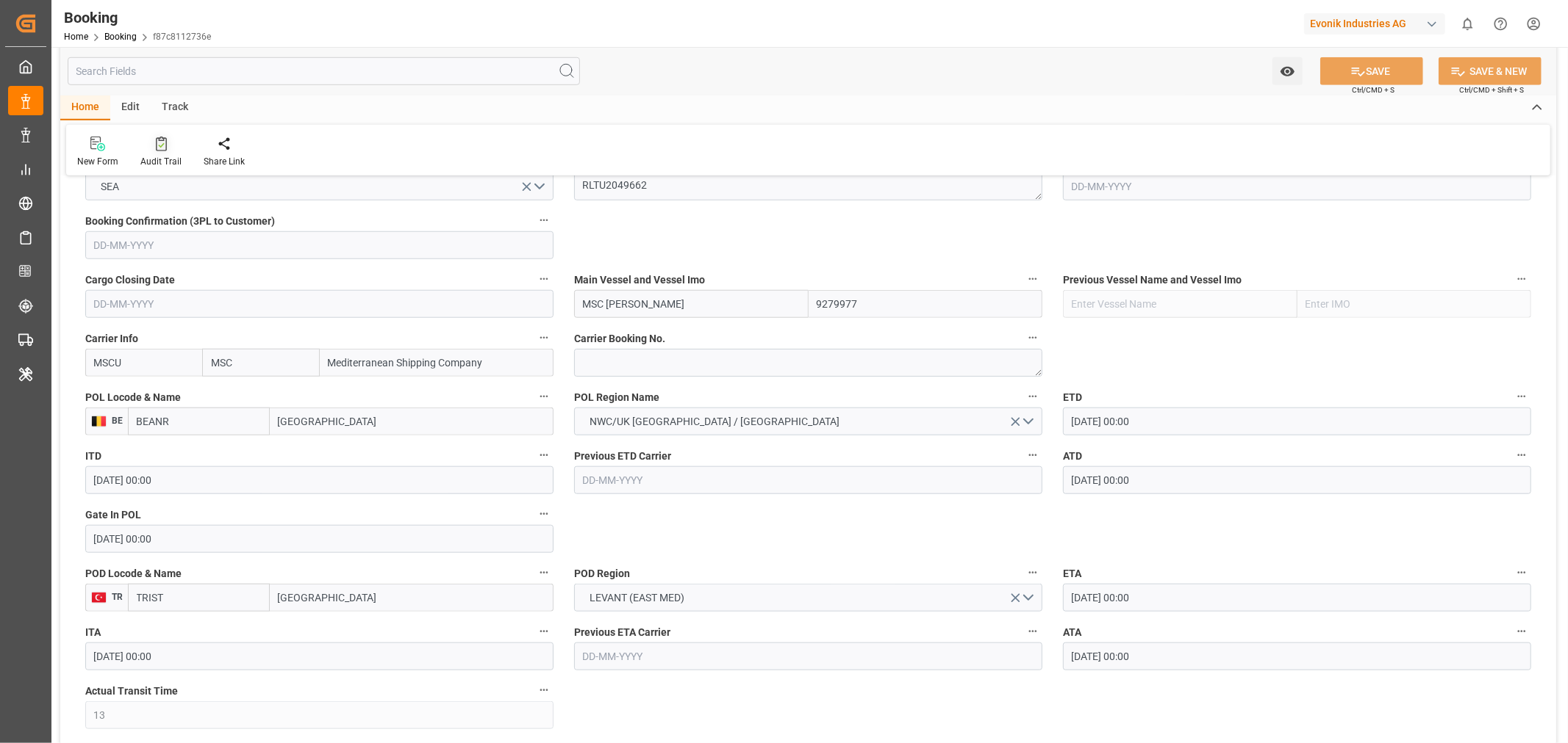
click at [162, 164] on div "Audit Trail" at bounding box center [161, 162] width 41 height 14
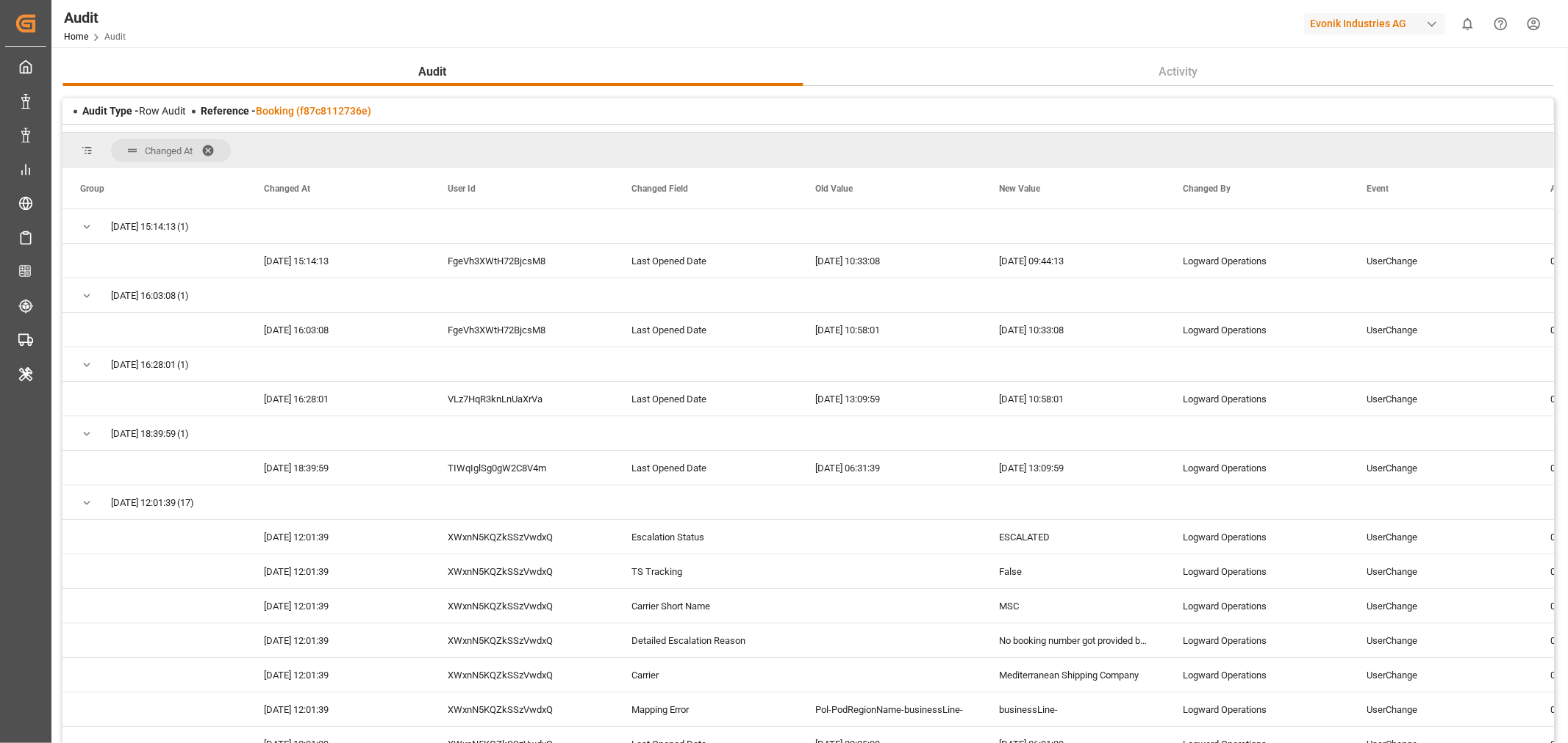
click at [211, 148] on span at bounding box center [214, 151] width 24 height 14
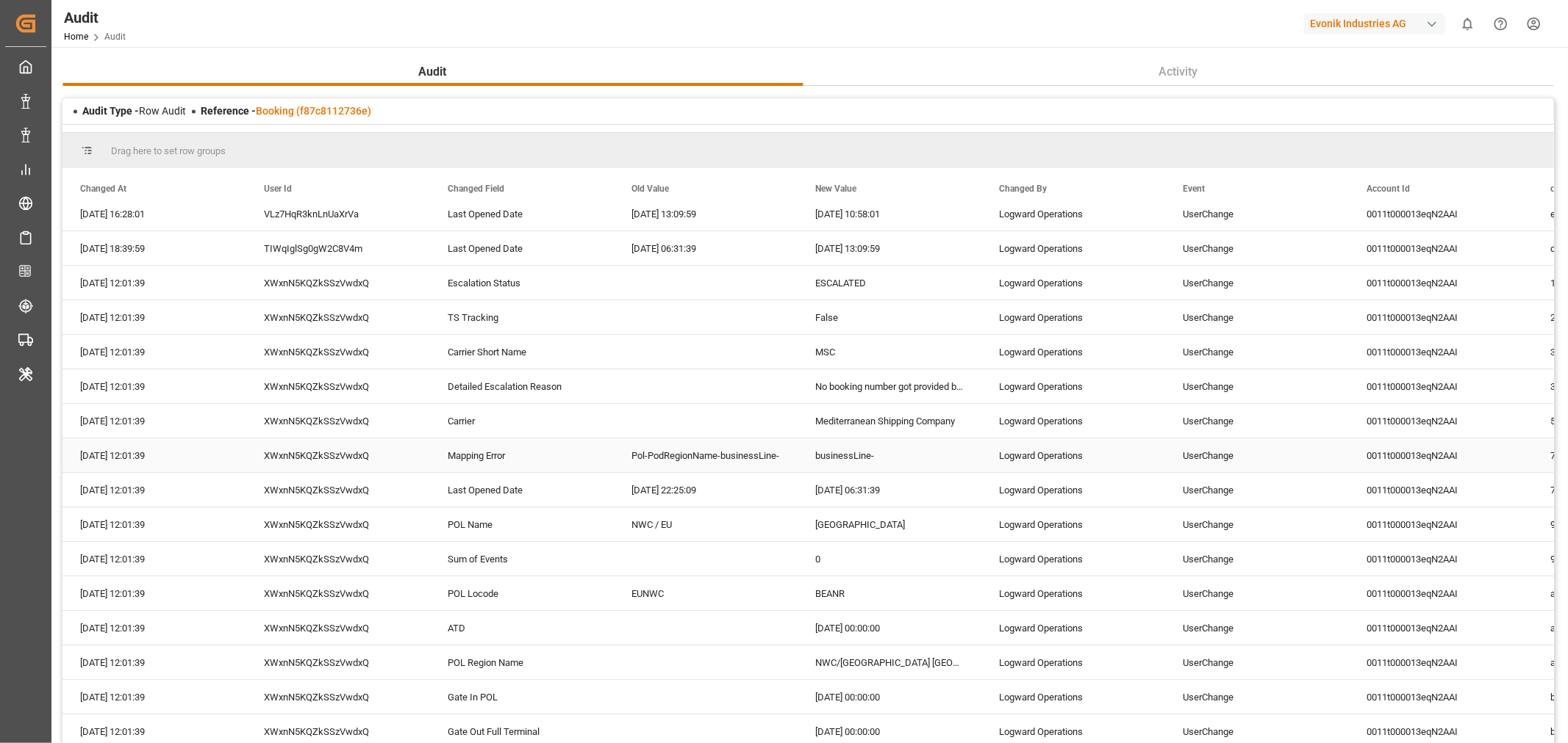
scroll to position [245, 0]
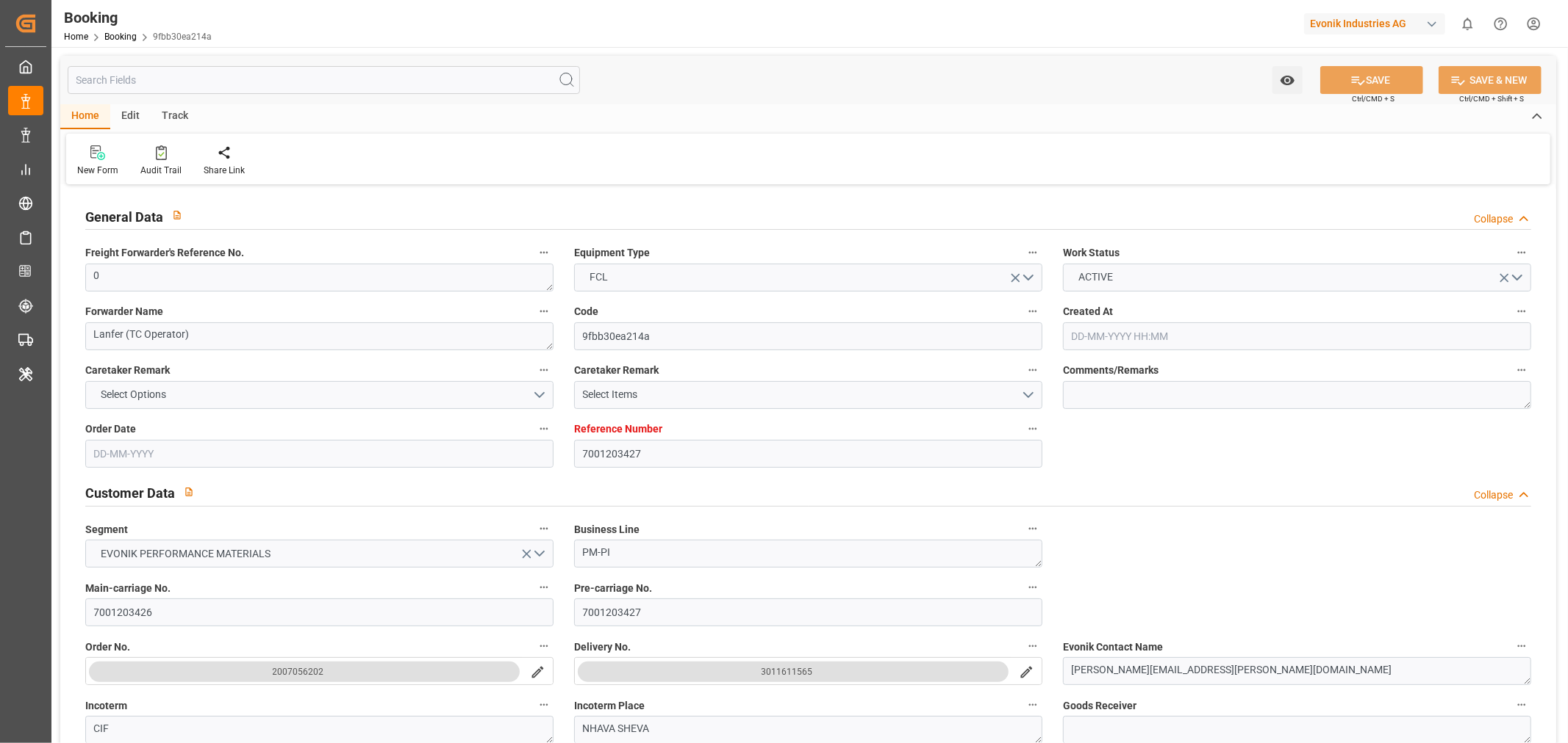
type input "7001203427"
type input "NLRTM"
type input "INNSA"
type input "[DATE] 13:58"
type input "[DATE]"
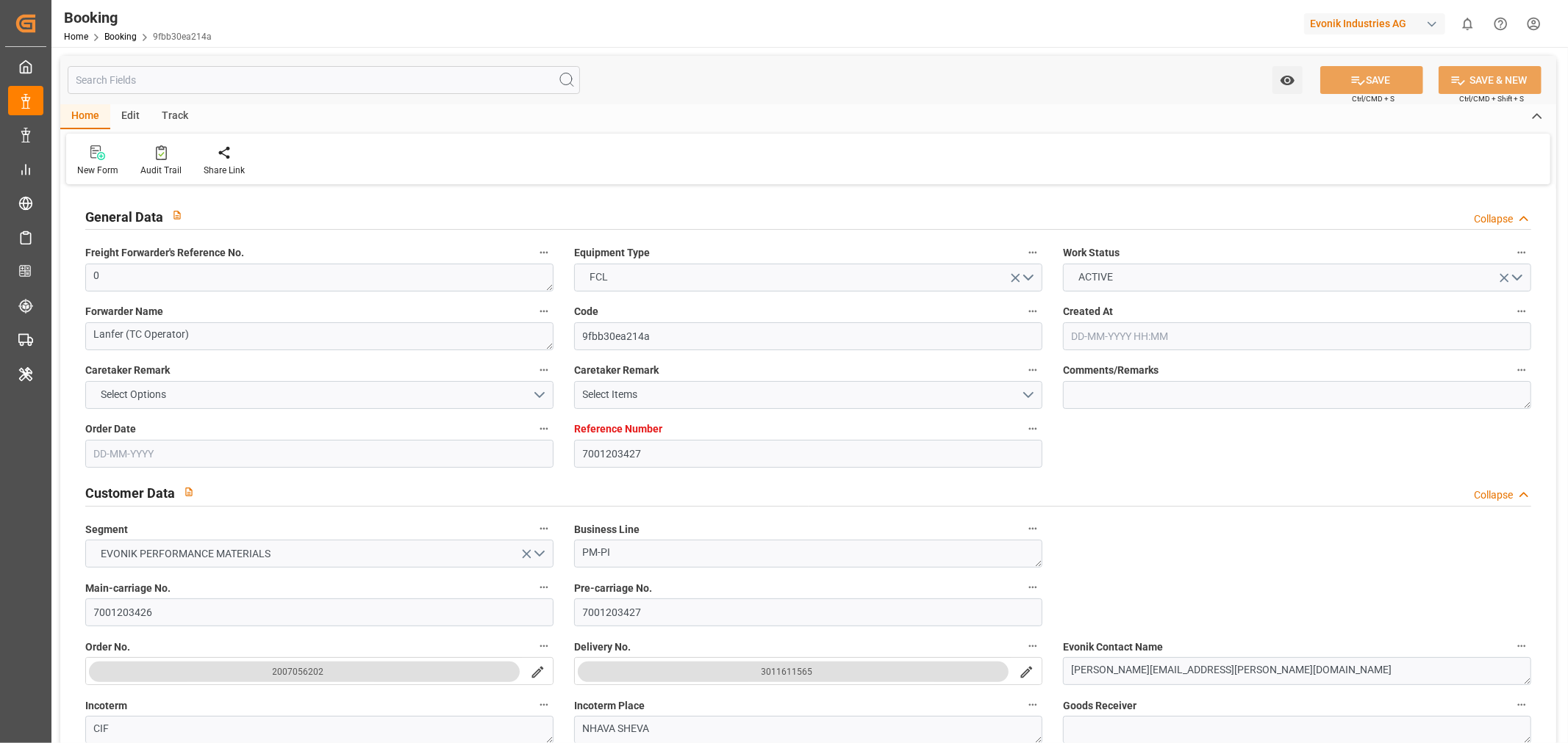
type input "[DATE]"
type input "[DATE] 07:03"
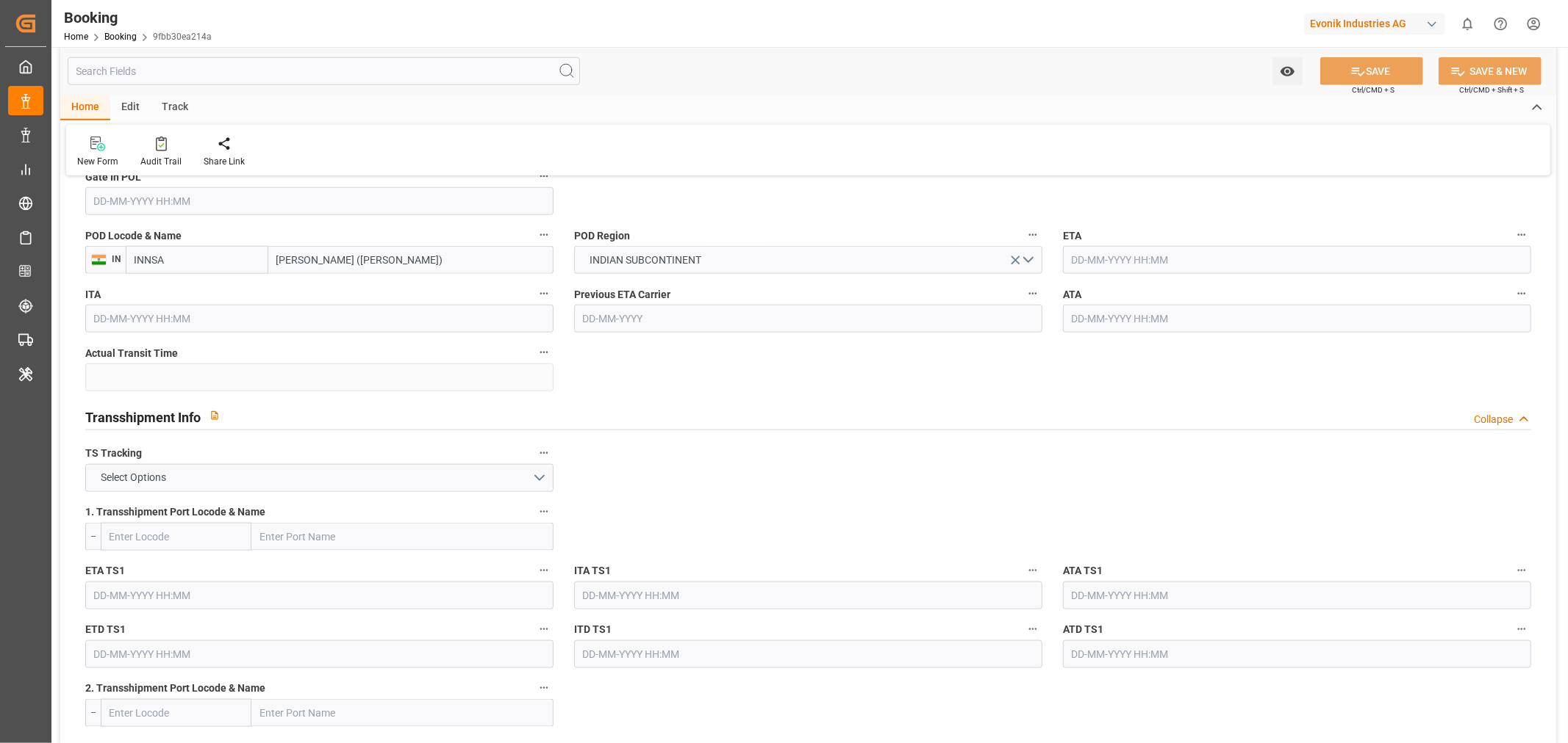
scroll to position [898, 0]
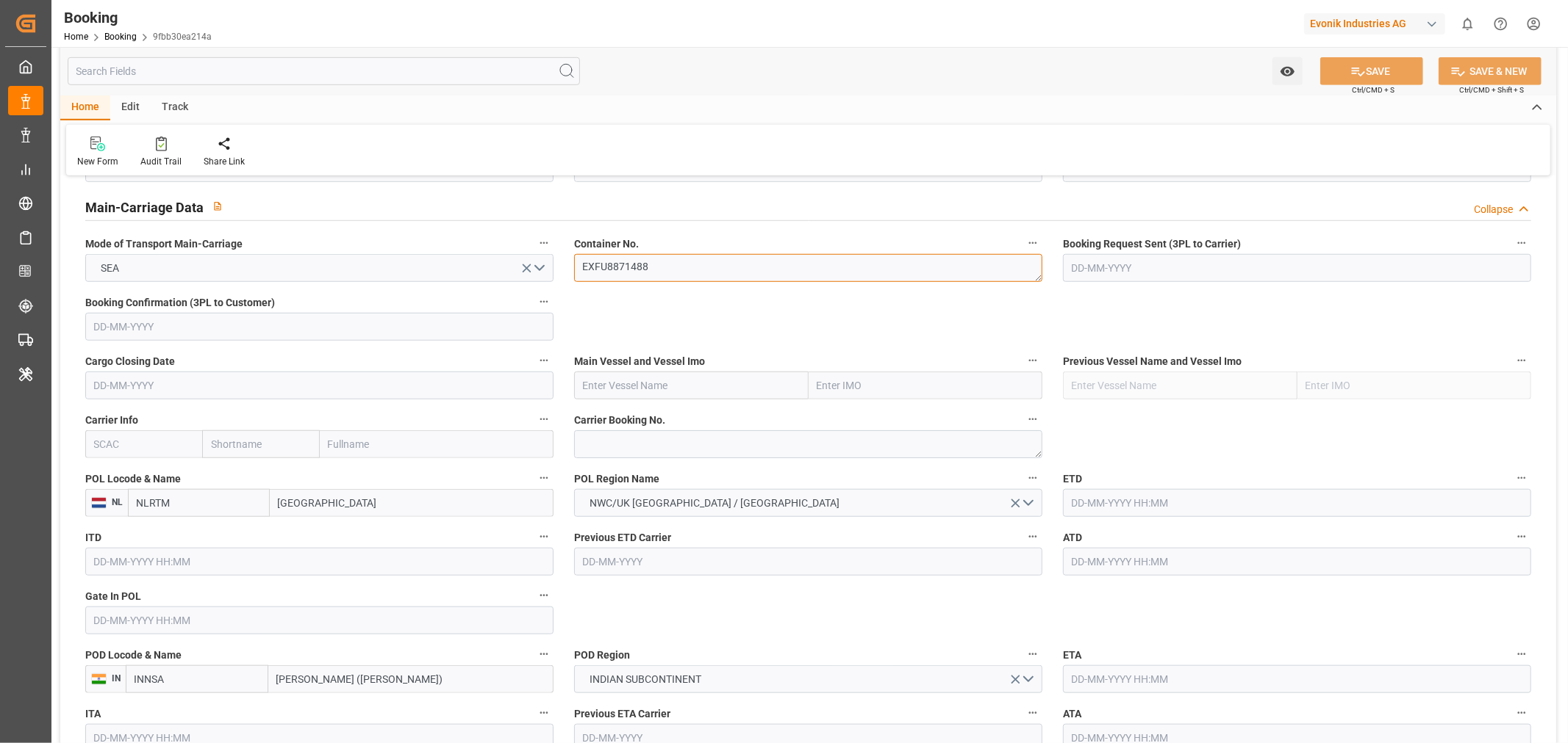
click at [626, 274] on textarea "EXFU8871488" at bounding box center [808, 268] width 468 height 28
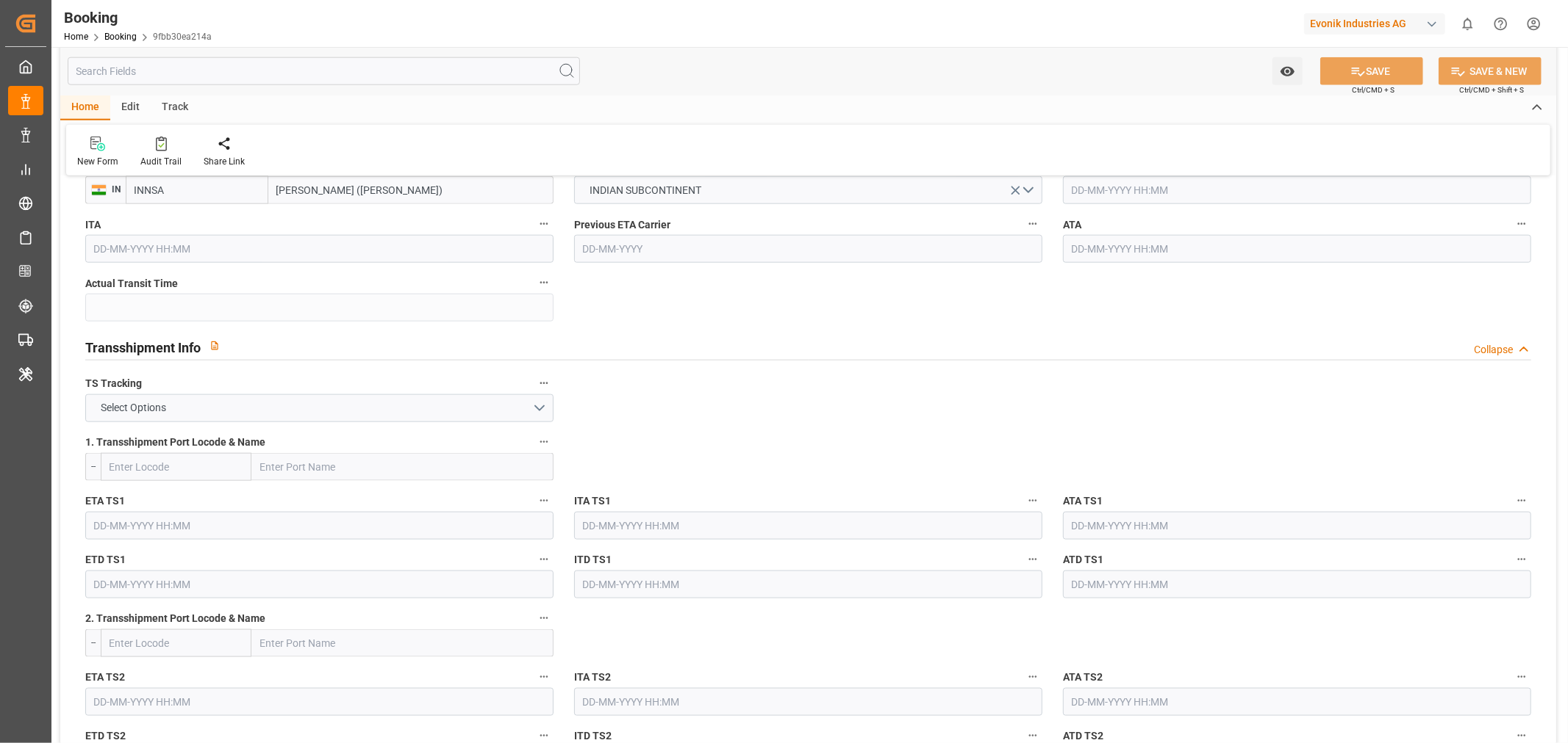
scroll to position [816, 0]
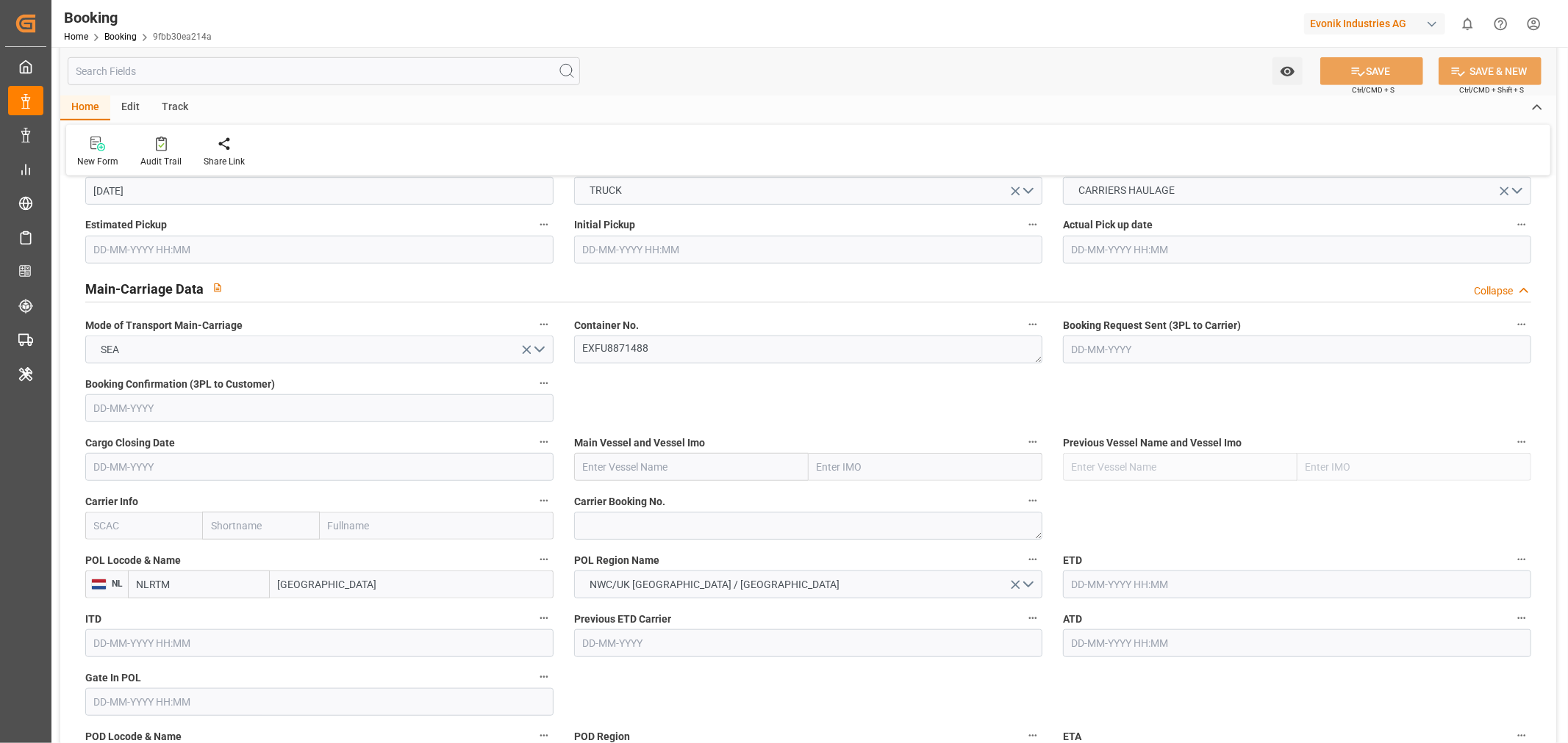
click at [125, 518] on input "text" at bounding box center [143, 526] width 117 height 28
click at [122, 552] on div "HLCU" at bounding box center [108, 559] width 44 height 33
type input "HLCU"
type input "Hapag [PERSON_NAME]"
type input "Hapag [PERSON_NAME] Aktiengesellschaft"
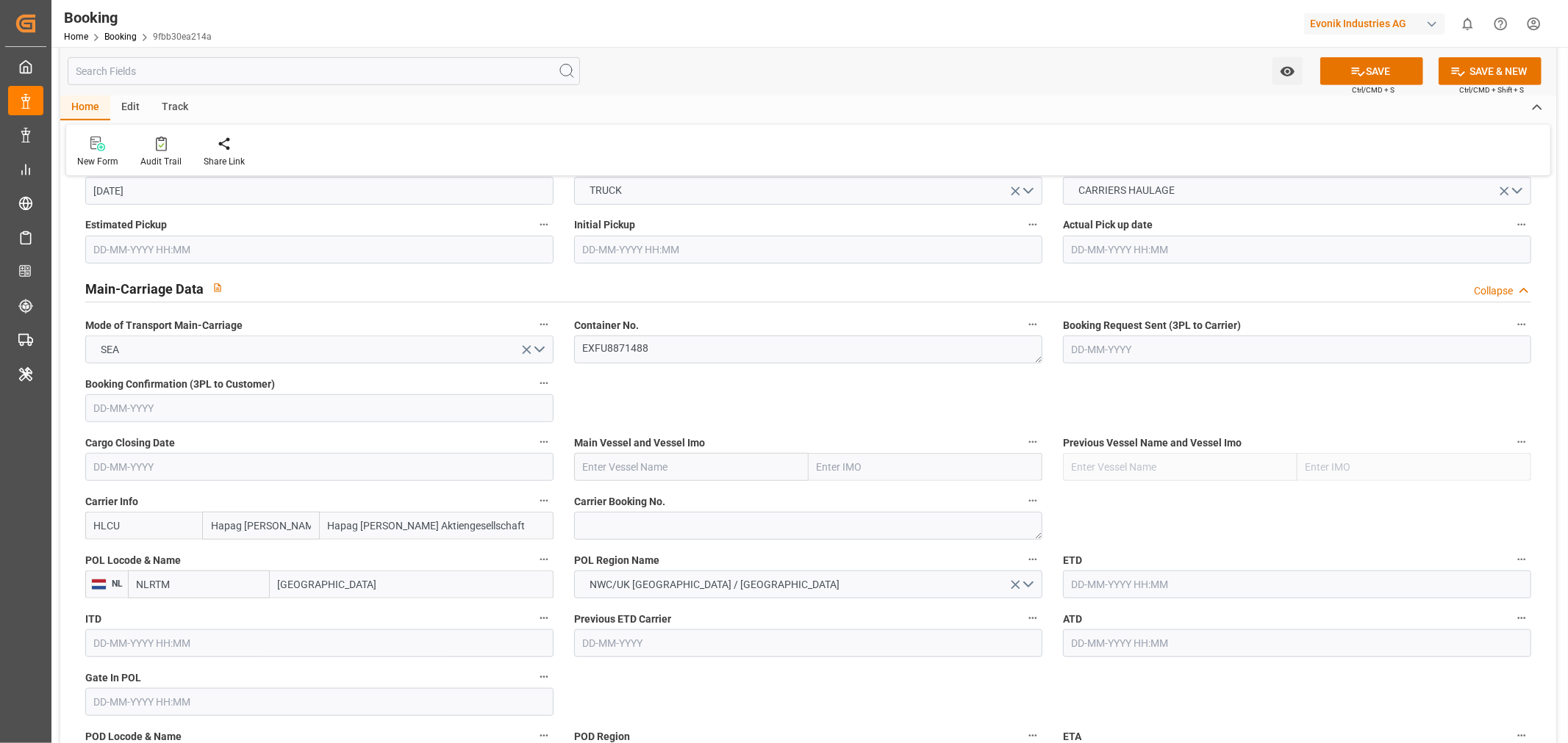
type input "HLCU"
click at [586, 534] on textarea at bounding box center [808, 526] width 468 height 28
paste textarea "[GEOGRAPHIC_DATA]"
type textarea "[GEOGRAPHIC_DATA]"
click at [657, 468] on input "text" at bounding box center [690, 467] width 234 height 28
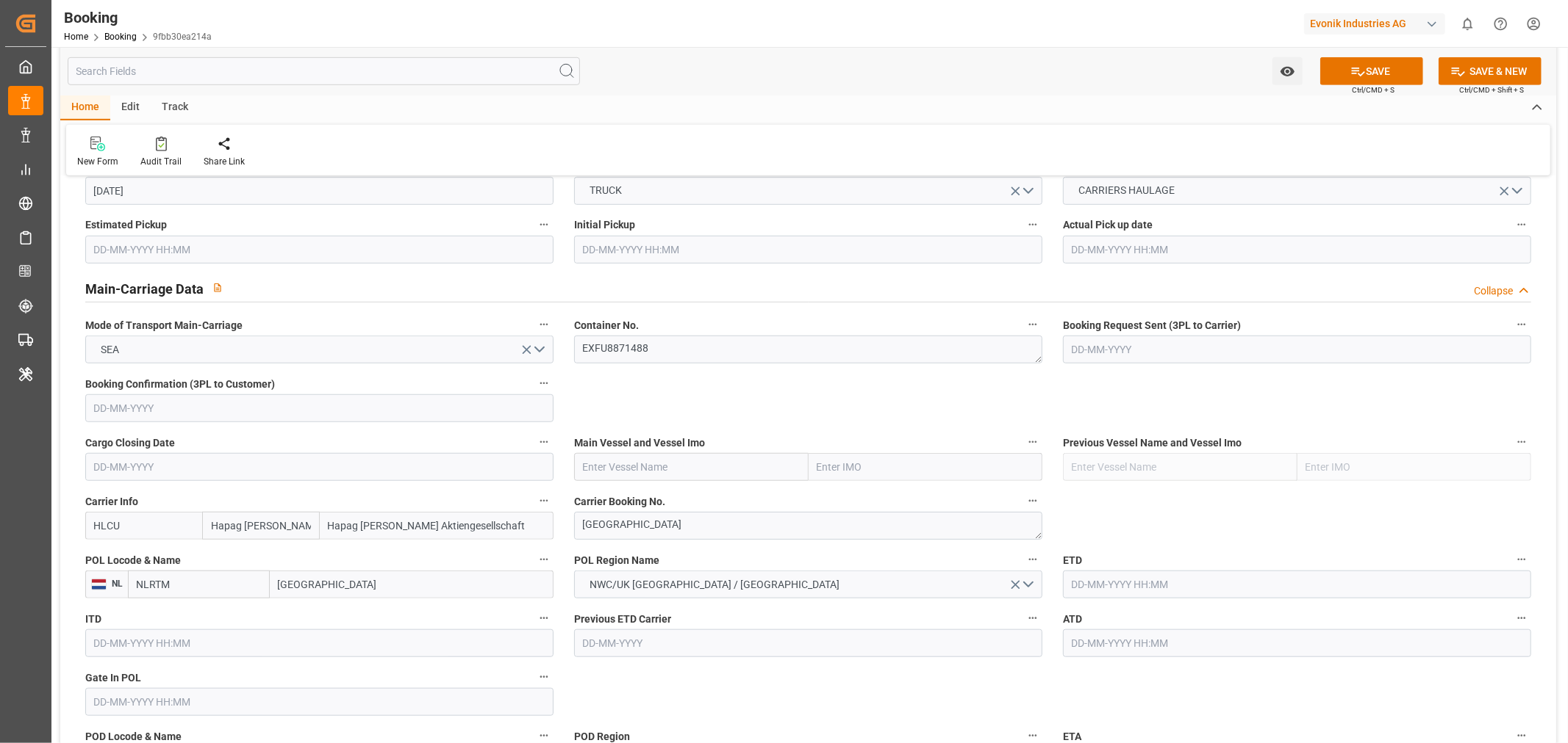
paste input "AL RIFFA"
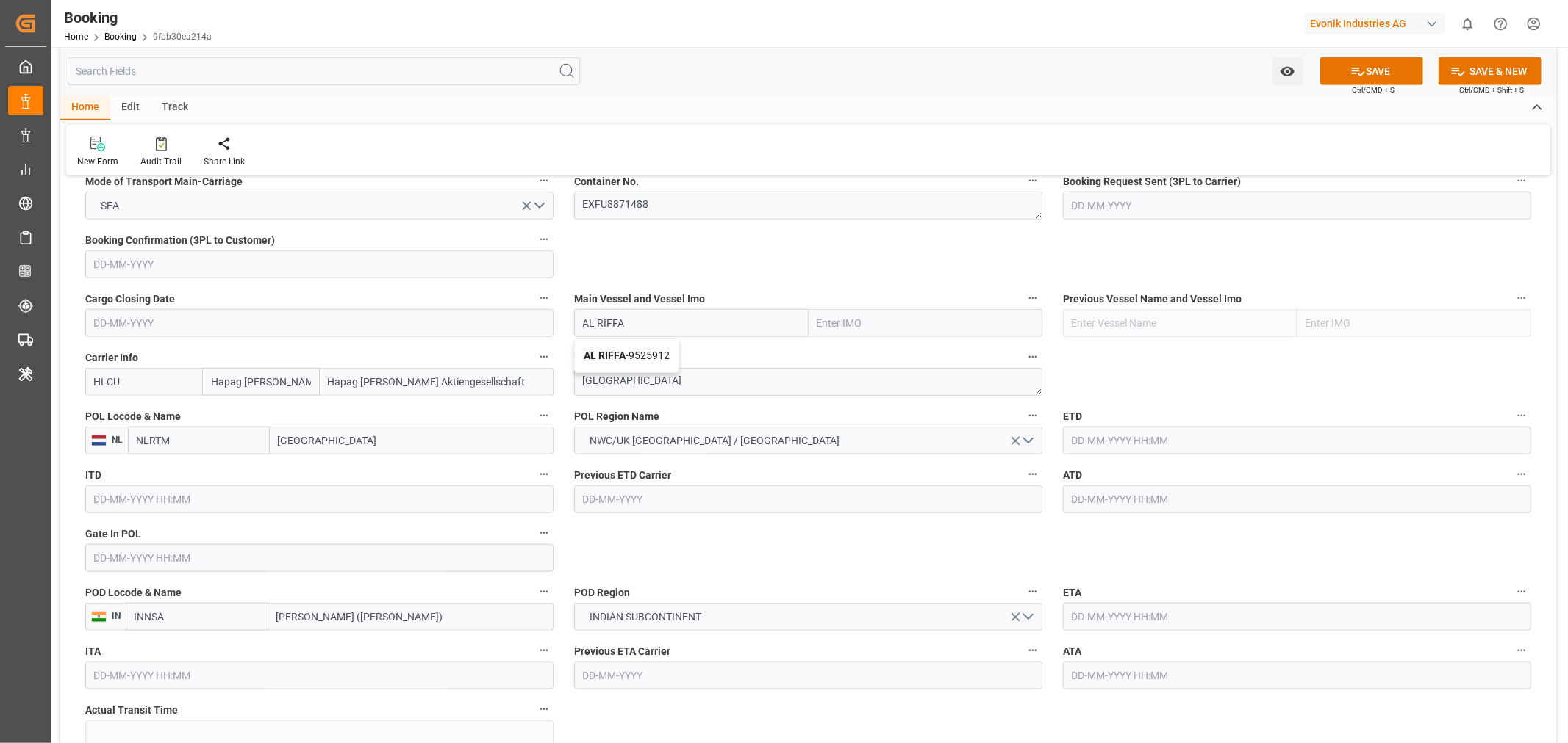
scroll to position [1061, 0]
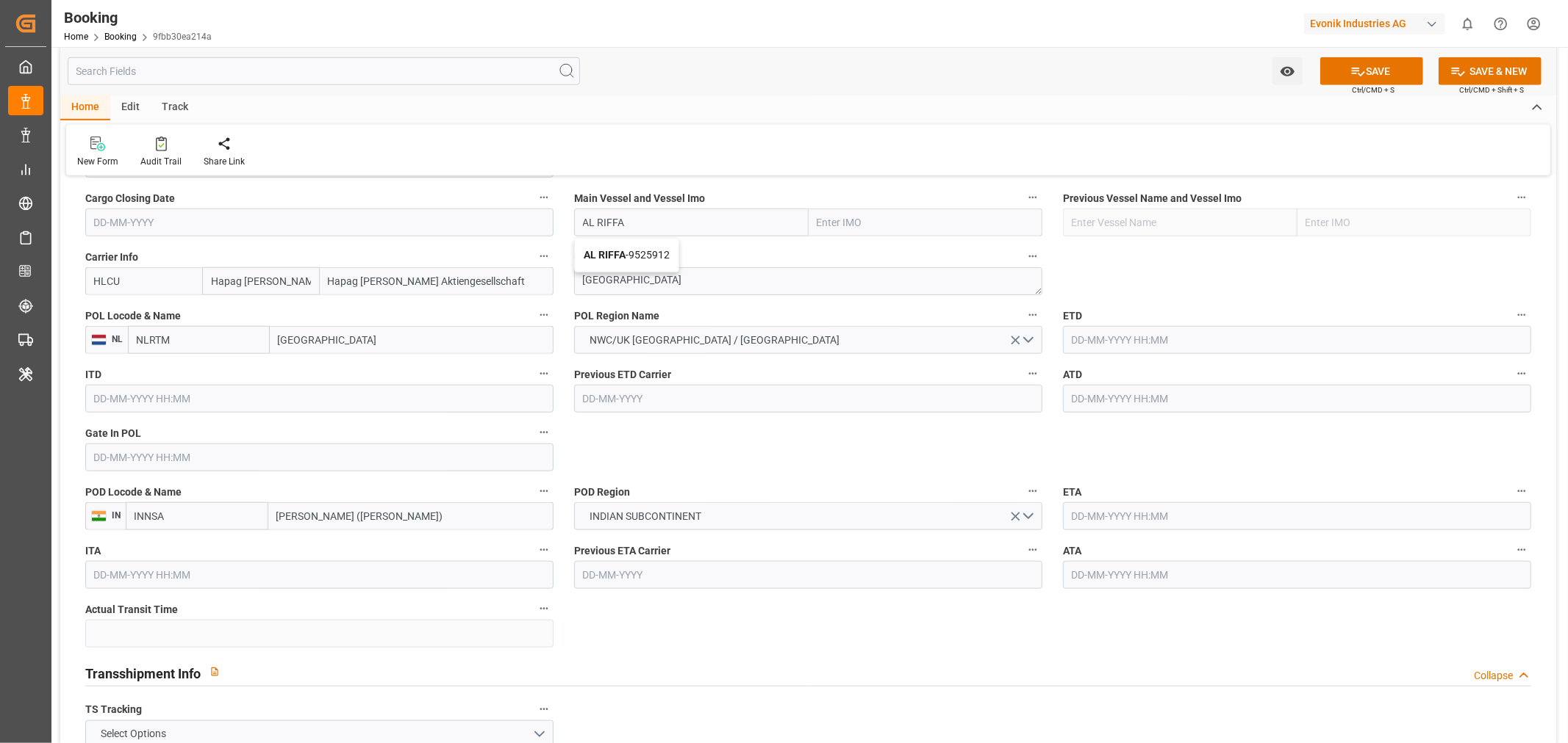
click at [641, 255] on span "AL RIFFA - 9525912" at bounding box center [627, 255] width 86 height 12
type input "AL RIFFA"
type input "9525912"
type input "AL RIFFA"
click at [152, 452] on input "text" at bounding box center [319, 457] width 468 height 28
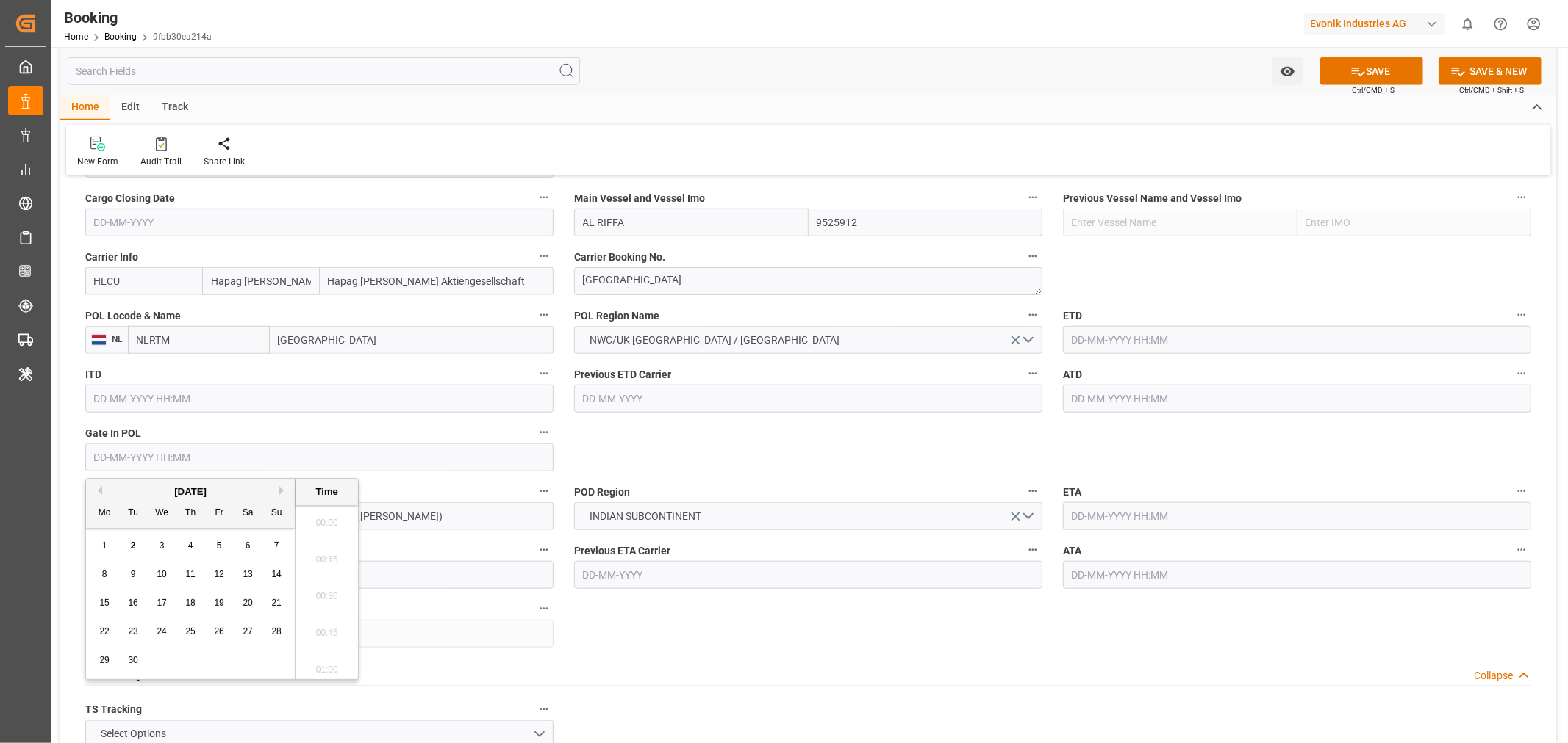
paste input "2025-07-01"
type input "01-07-2025 00:00"
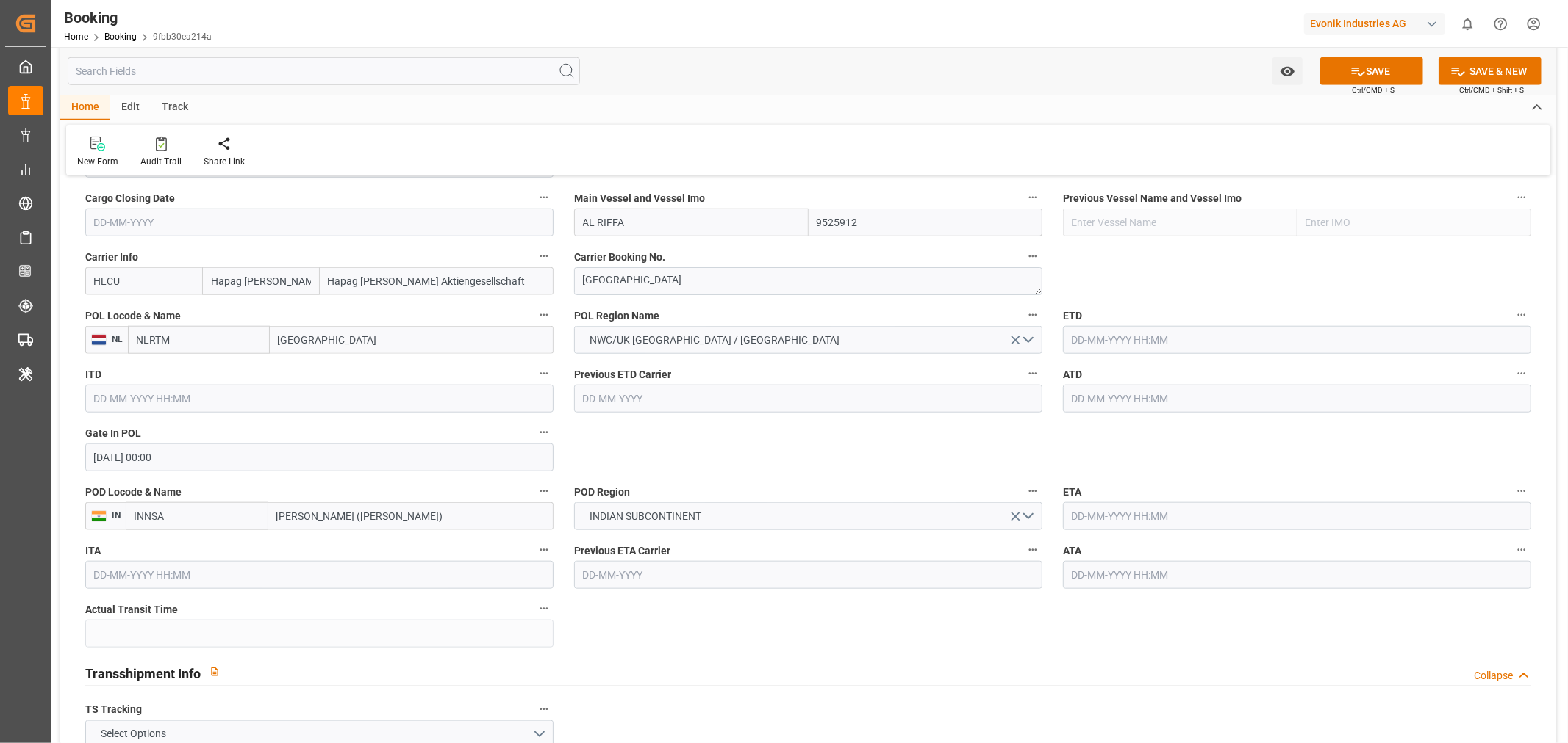
click at [1209, 332] on input "text" at bounding box center [1297, 340] width 468 height 28
paste input "2025-07-01"
click at [1223, 430] on span "5" at bounding box center [1225, 428] width 5 height 11
type input "05-07-2025 00:00"
click at [971, 416] on div "Previous ETD Carrier" at bounding box center [808, 389] width 489 height 59
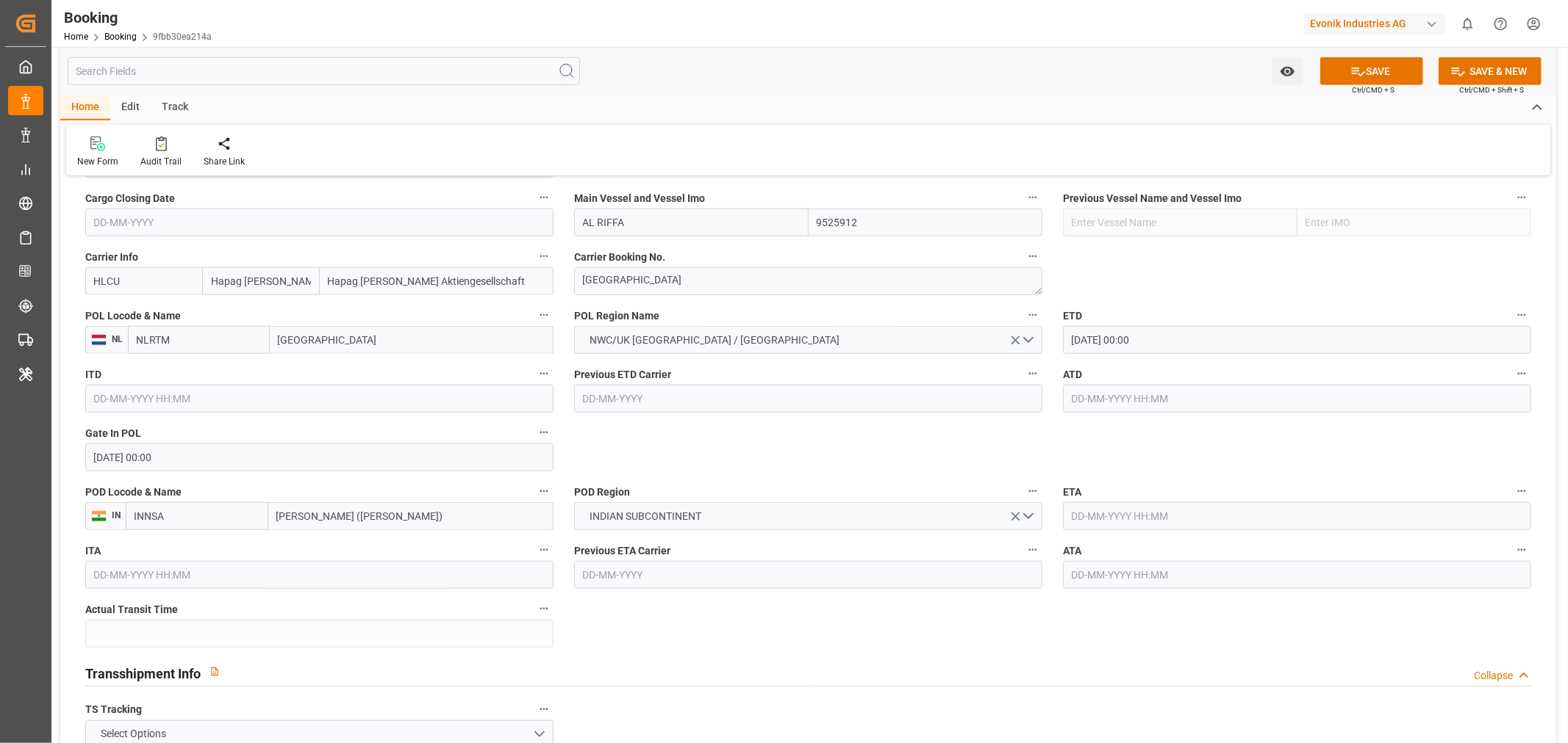
click at [1111, 395] on input "text" at bounding box center [1297, 398] width 468 height 28
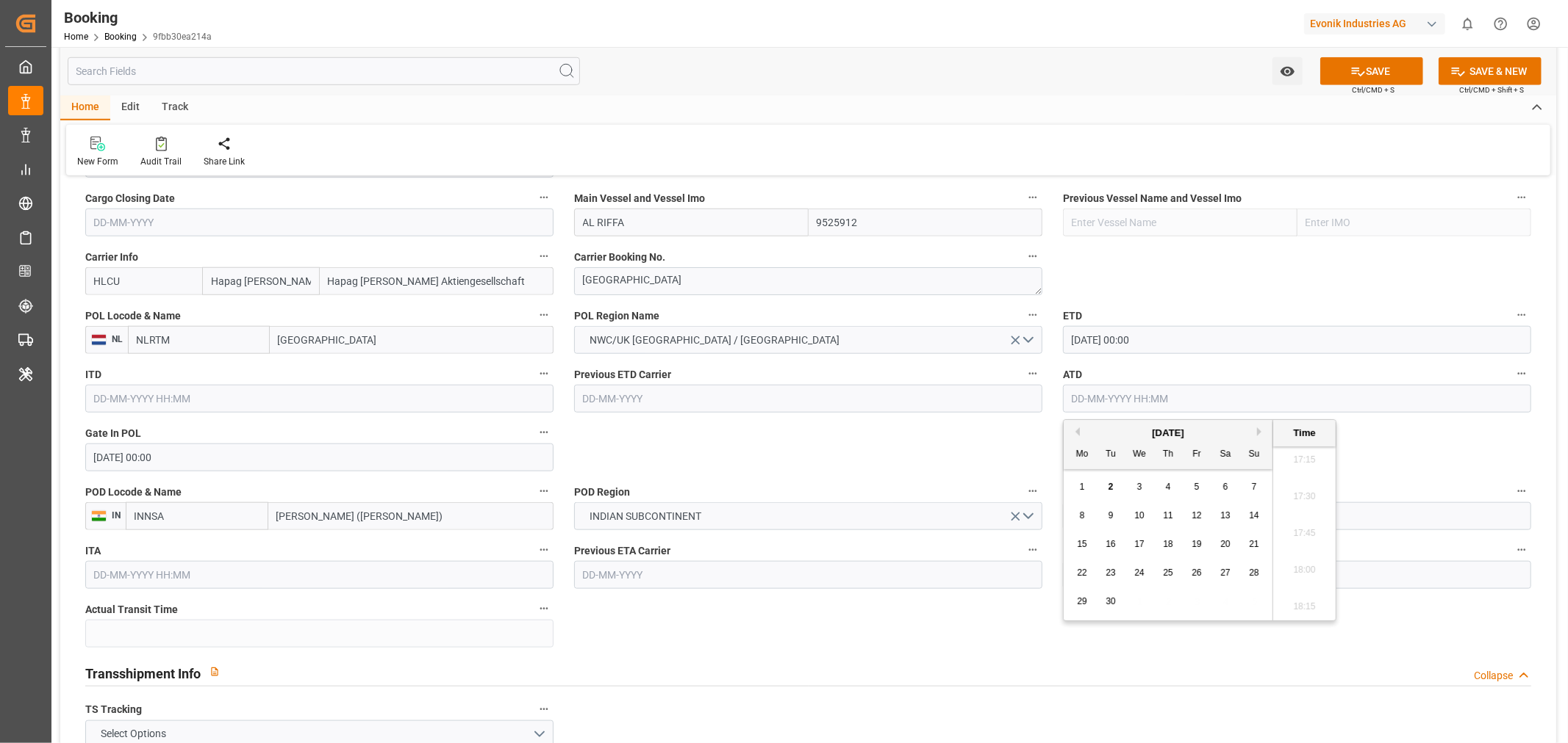
paste input "2025-07-01"
click at [1226, 478] on div "5" at bounding box center [1225, 487] width 19 height 19
type input "05-07-2025 00:00"
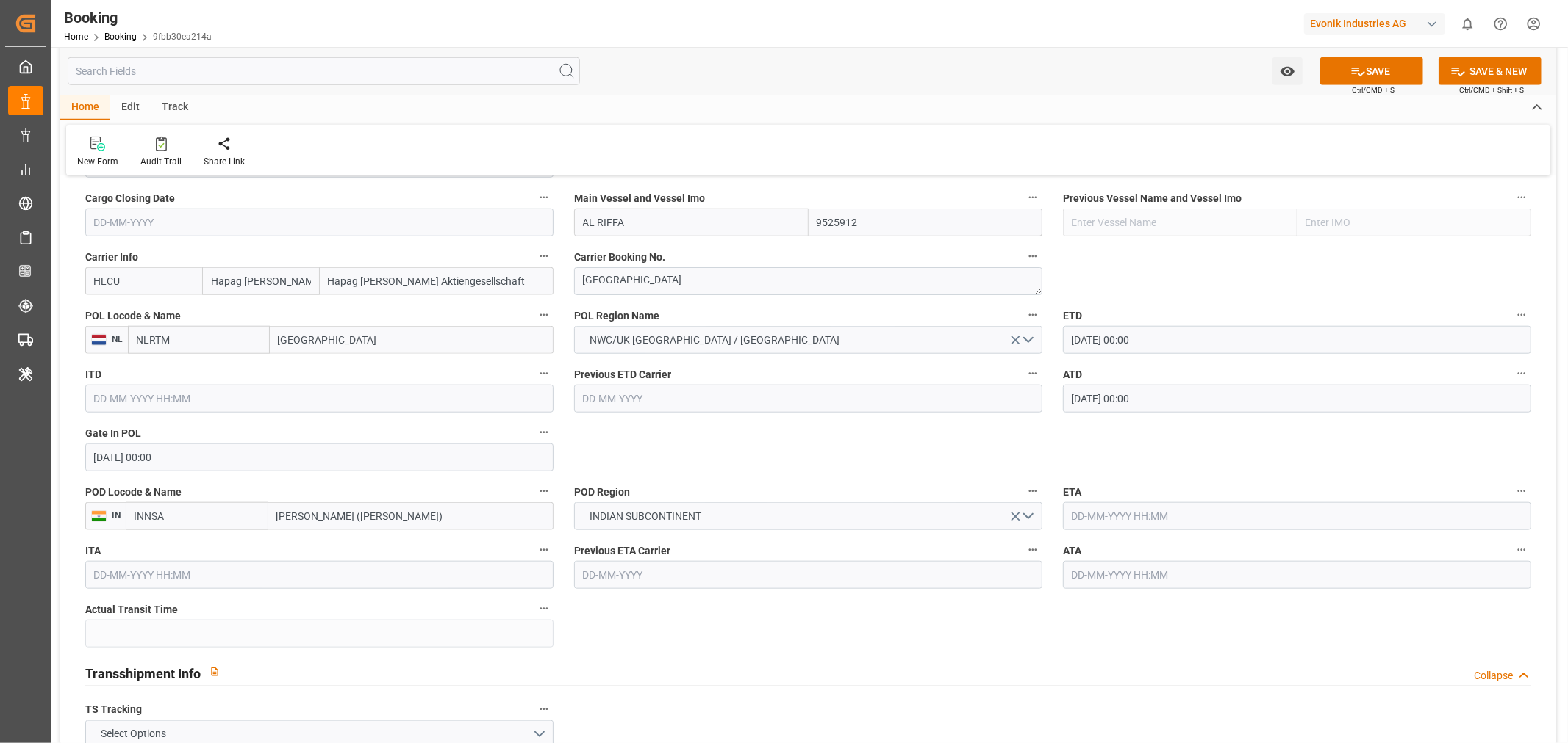
click at [1086, 525] on input "text" at bounding box center [1297, 516] width 468 height 28
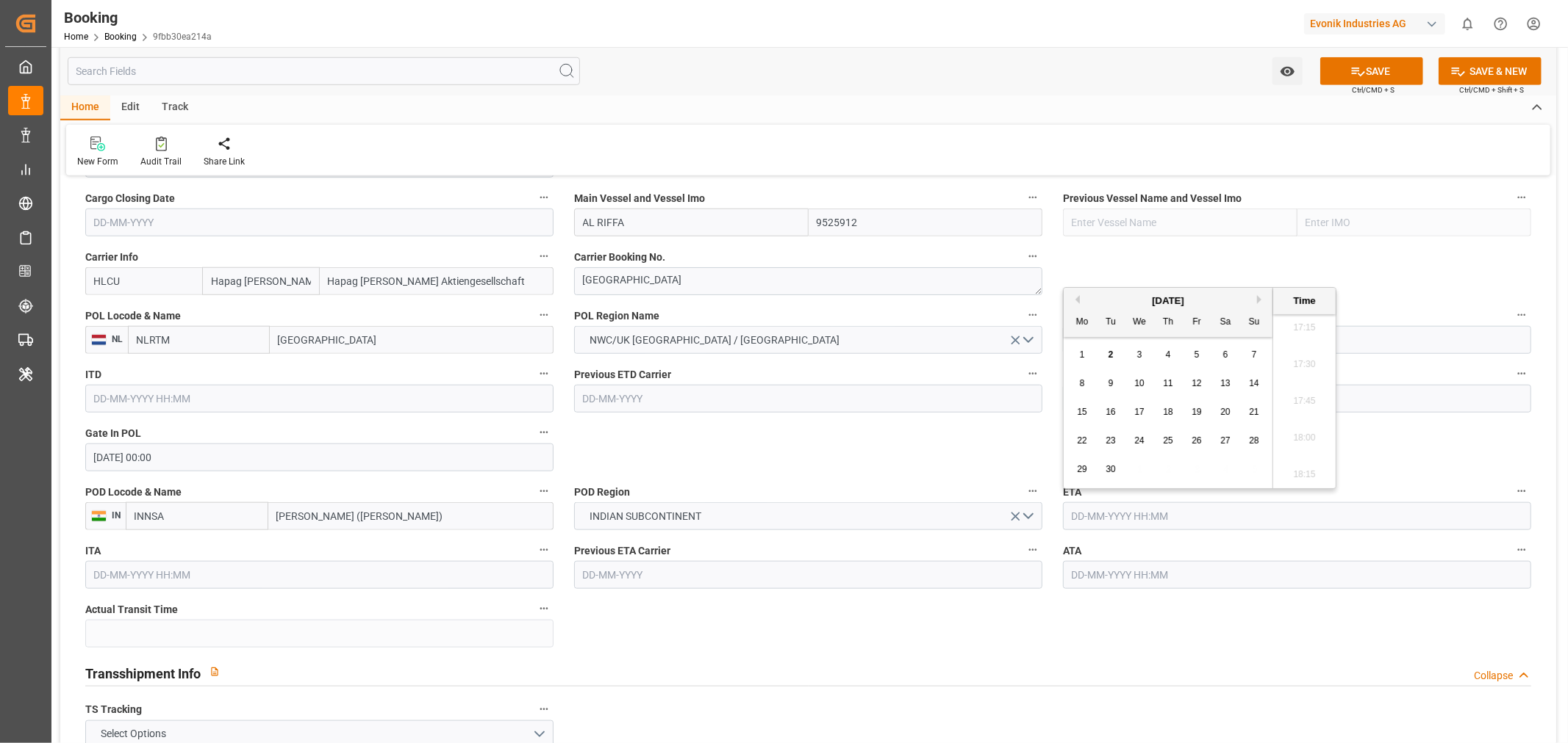
click at [1253, 416] on span "21" at bounding box center [1254, 412] width 10 height 11
click at [1076, 298] on button "Previous Month" at bounding box center [1074, 300] width 9 height 9
click at [1164, 436] on span "21" at bounding box center [1167, 441] width 10 height 11
type input "21-08-2025 00:00"
click at [1109, 575] on input "text" at bounding box center [1297, 575] width 468 height 28
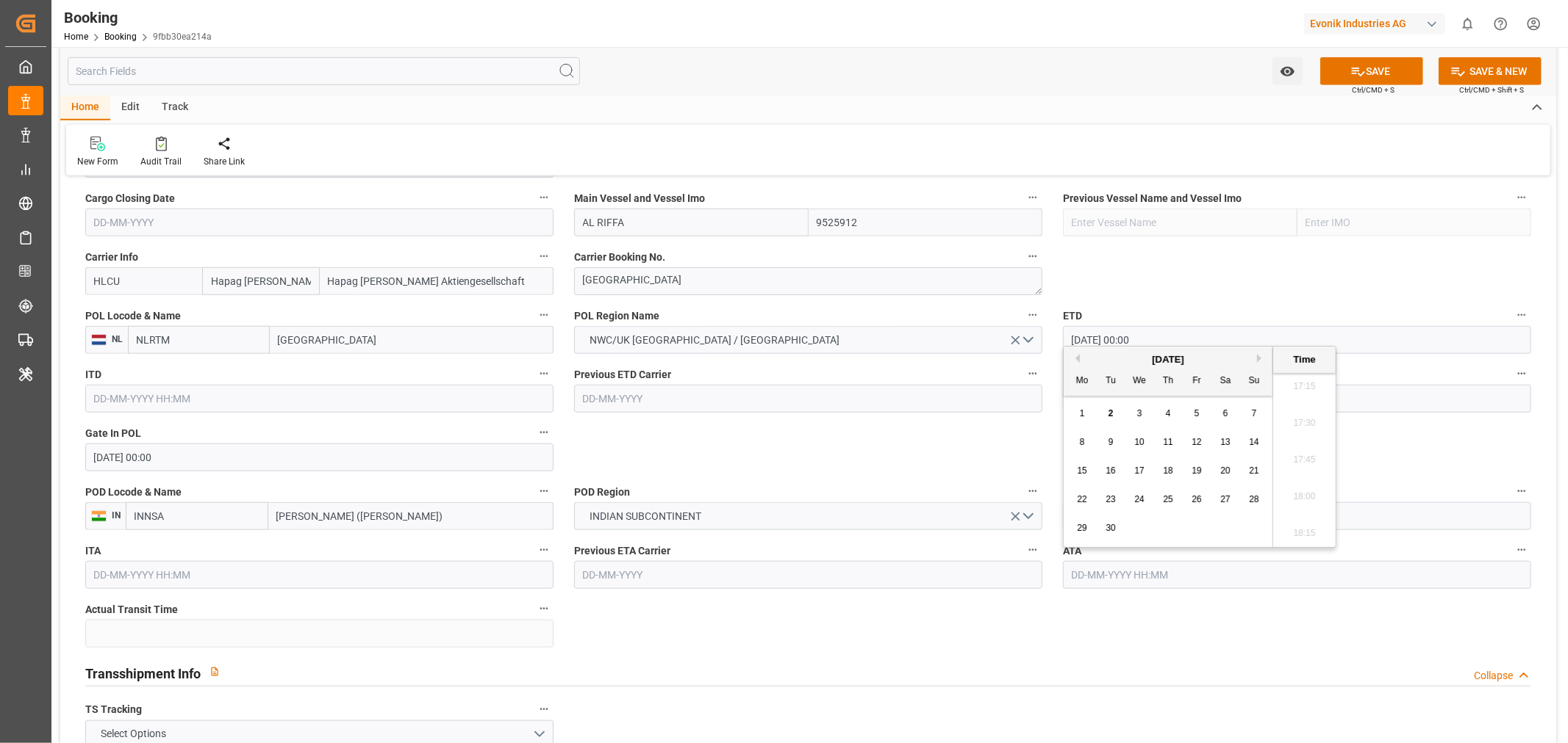
click at [1073, 357] on button "Previous Month" at bounding box center [1074, 358] width 9 height 9
click at [1164, 502] on span "21" at bounding box center [1167, 499] width 10 height 11
type input "21-08-2025 00:00"
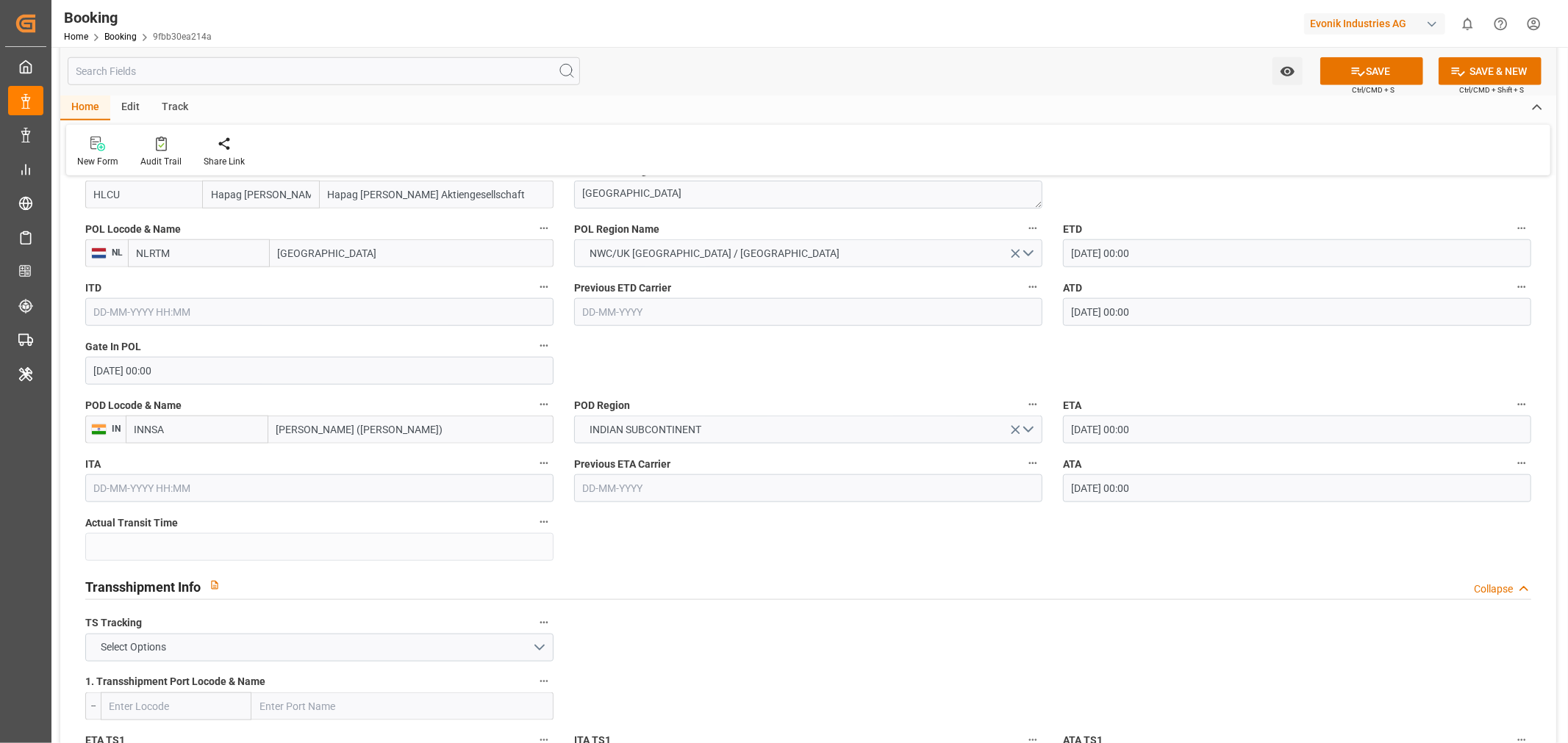
scroll to position [1224, 0]
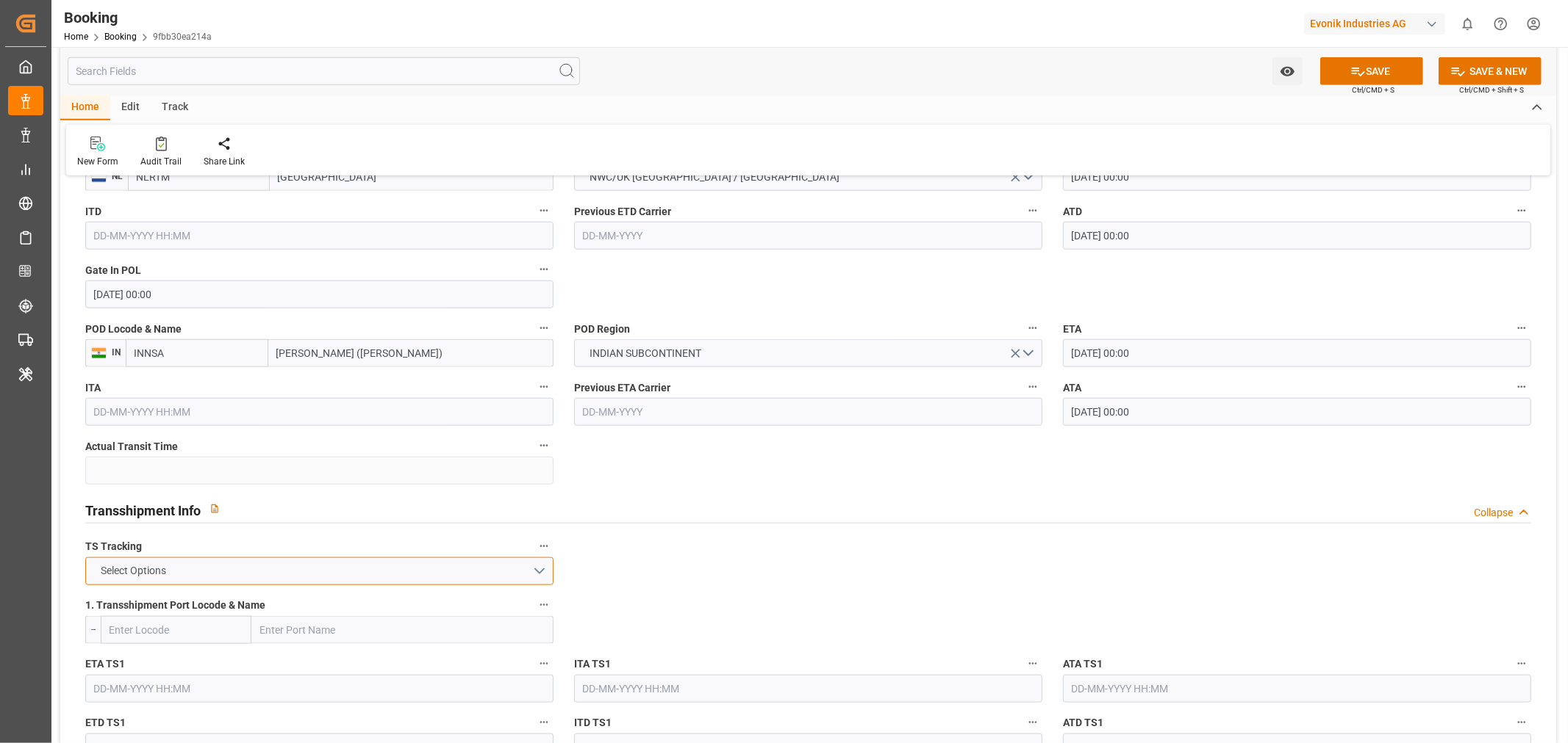
click at [295, 561] on button "Select Options" at bounding box center [319, 572] width 468 height 28
click at [224, 608] on div "FALSE" at bounding box center [319, 606] width 466 height 31
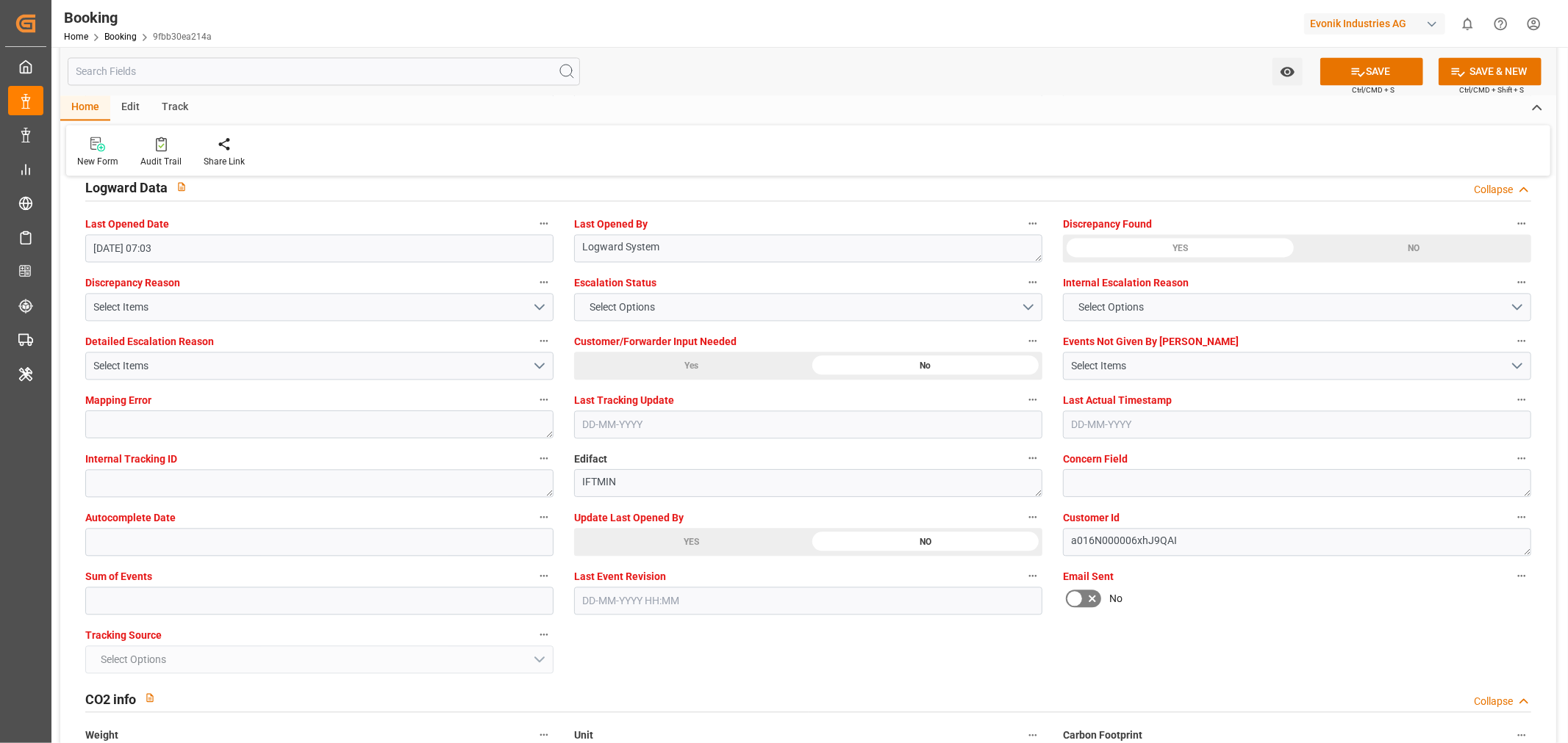
scroll to position [2530, 0]
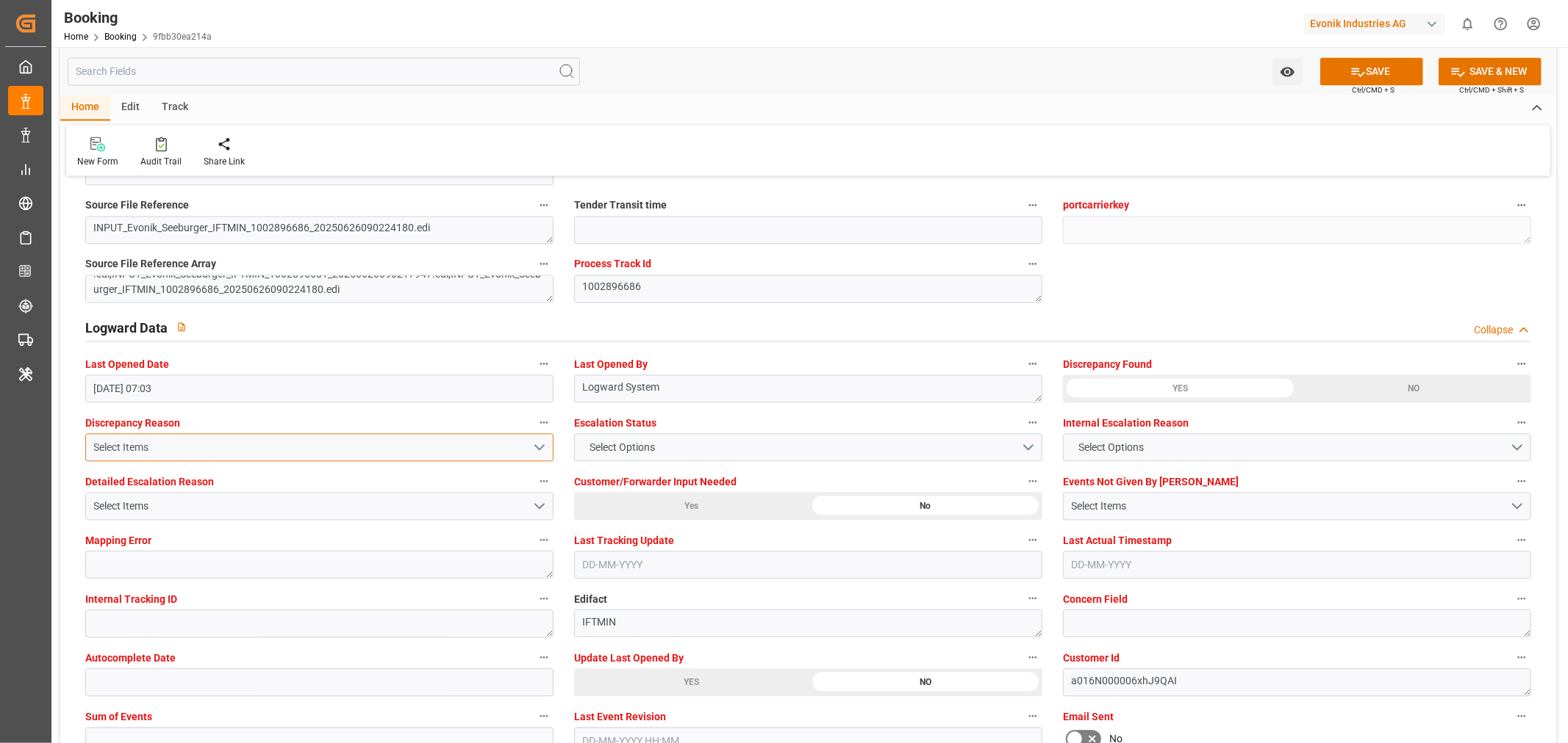
click at [256, 445] on div "Select Items" at bounding box center [313, 447] width 439 height 16
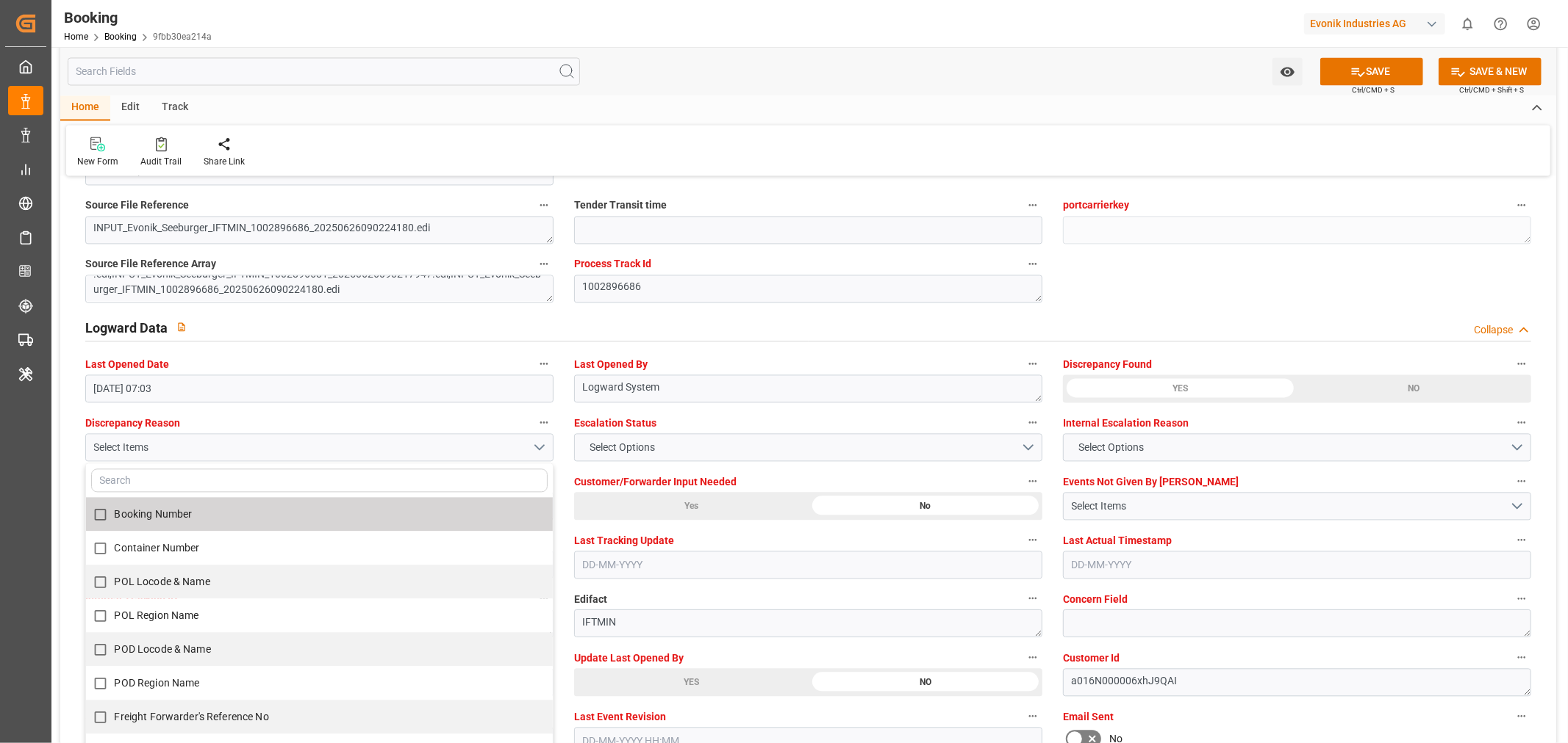
click at [266, 509] on label "Booking Number" at bounding box center [311, 514] width 451 height 28
click at [98, 518] on input "Booking Number" at bounding box center [100, 514] width 28 height 28
checkbox input "true"
click at [1242, 467] on div "Events Not Given By Carrier Select Items" at bounding box center [1297, 495] width 489 height 59
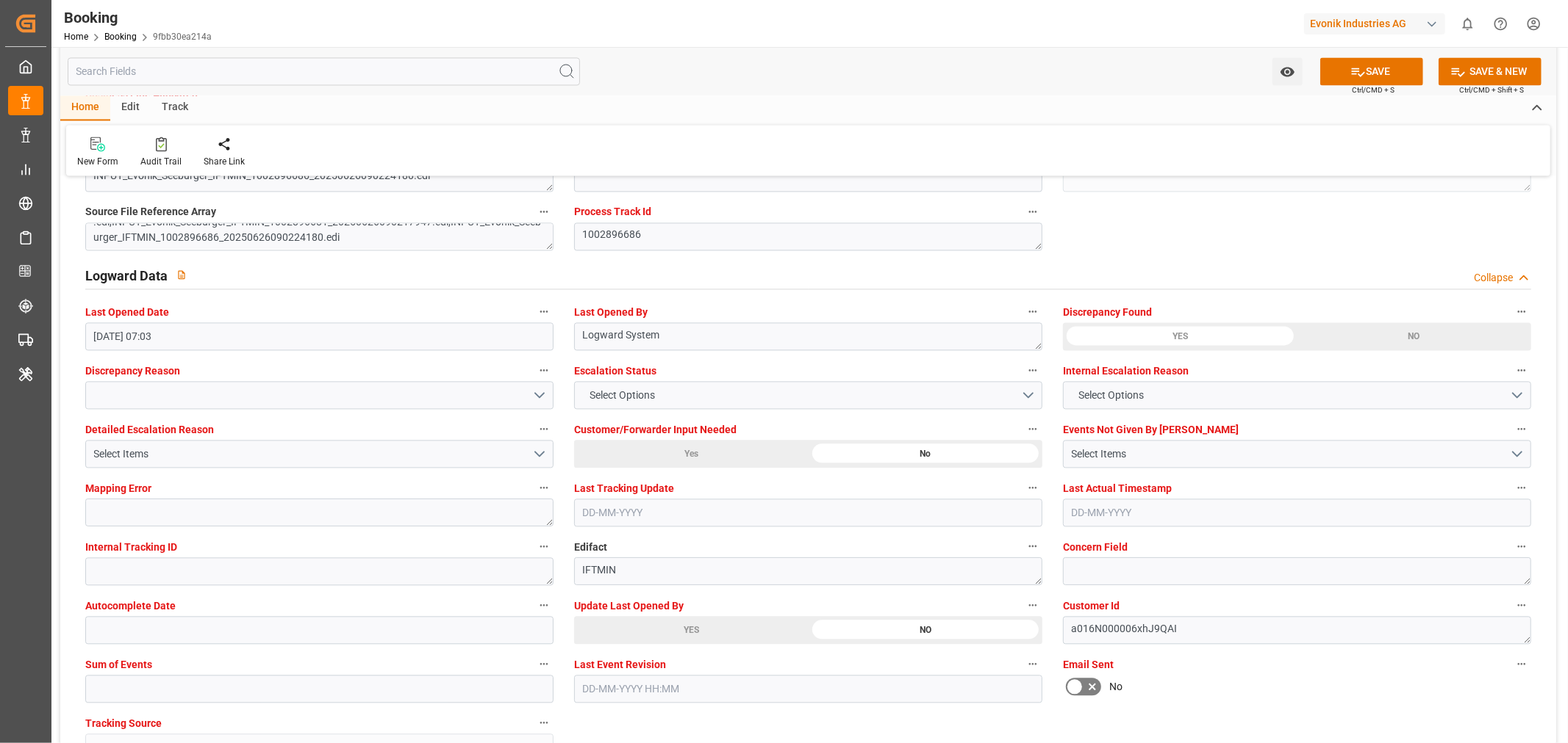
scroll to position [2612, 0]
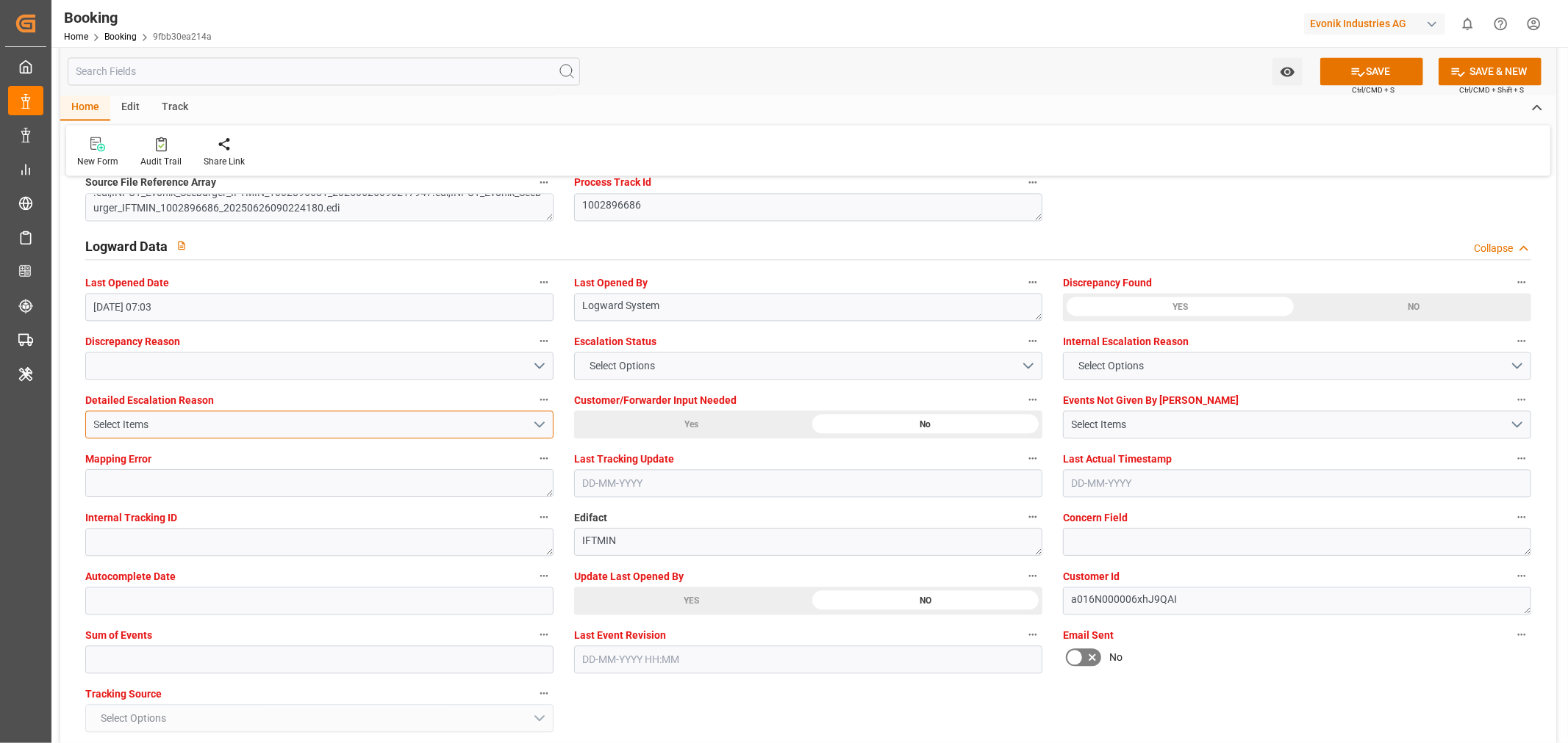
click at [396, 428] on div "Select Items" at bounding box center [313, 425] width 439 height 16
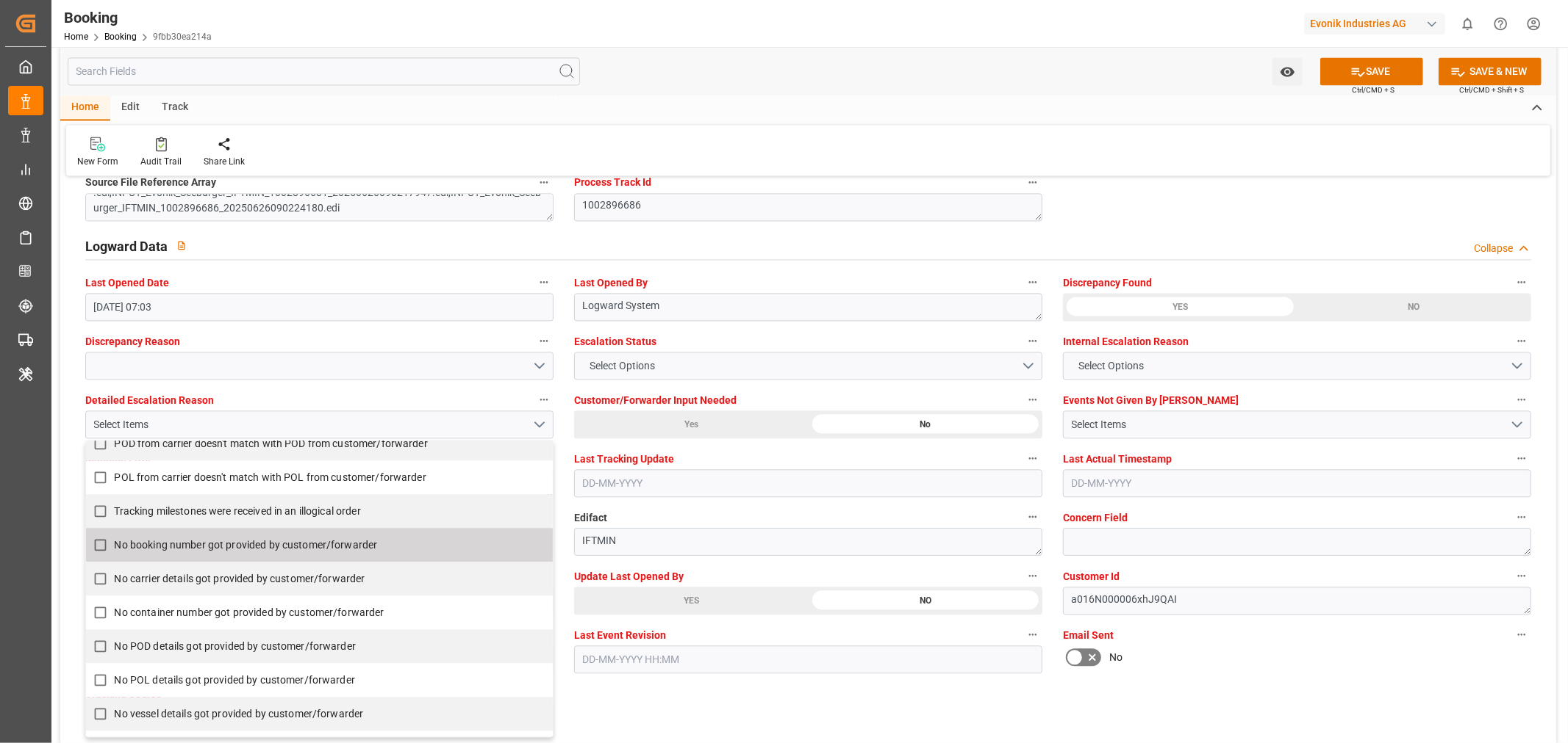
scroll to position [316, 0]
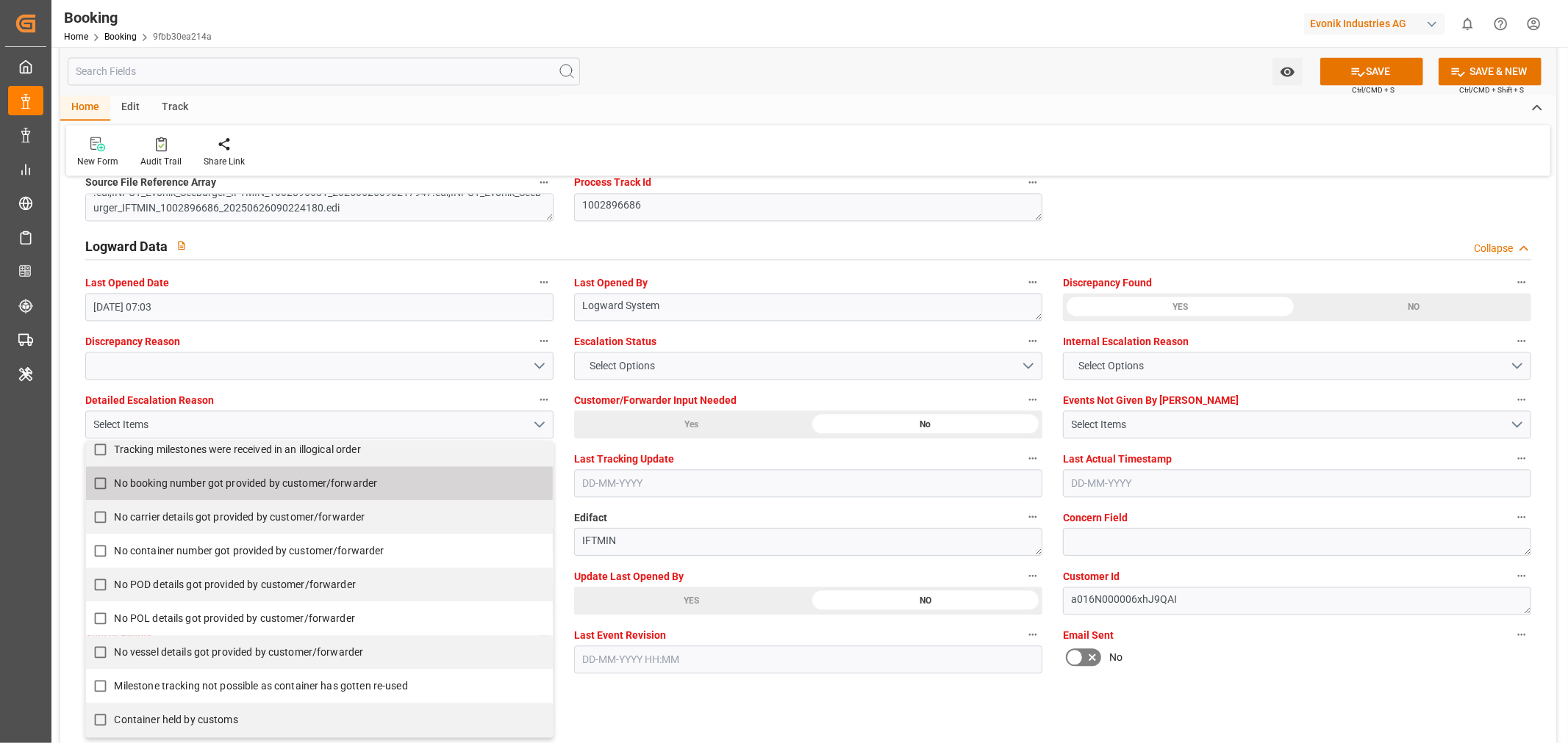
click at [98, 487] on input "No booking number got provided by customer/forwarder" at bounding box center [100, 483] width 28 height 28
checkbox input "true"
click at [693, 360] on button "Select Options" at bounding box center [808, 365] width 468 height 28
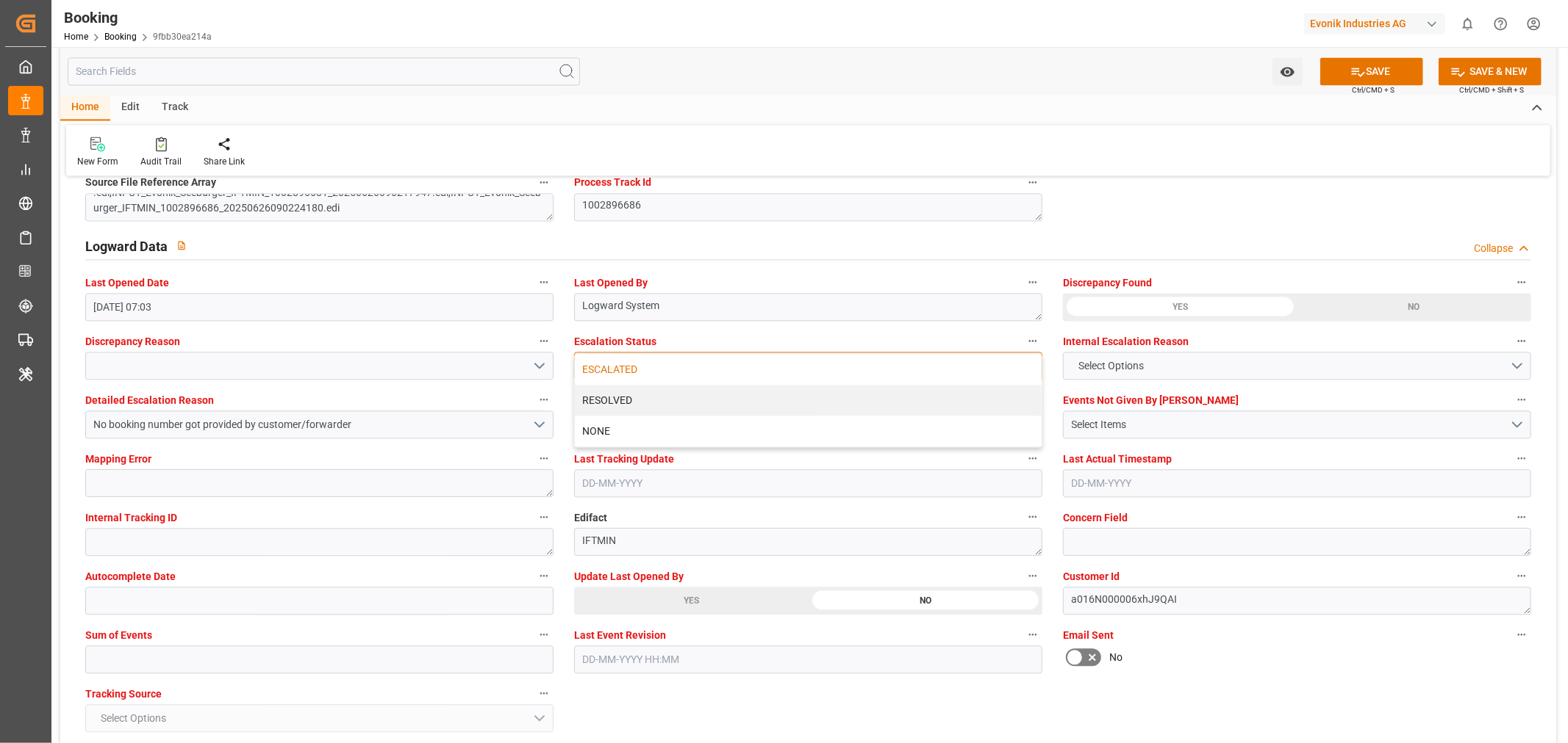
click at [685, 362] on div "ESCALATED" at bounding box center [808, 370] width 466 height 31
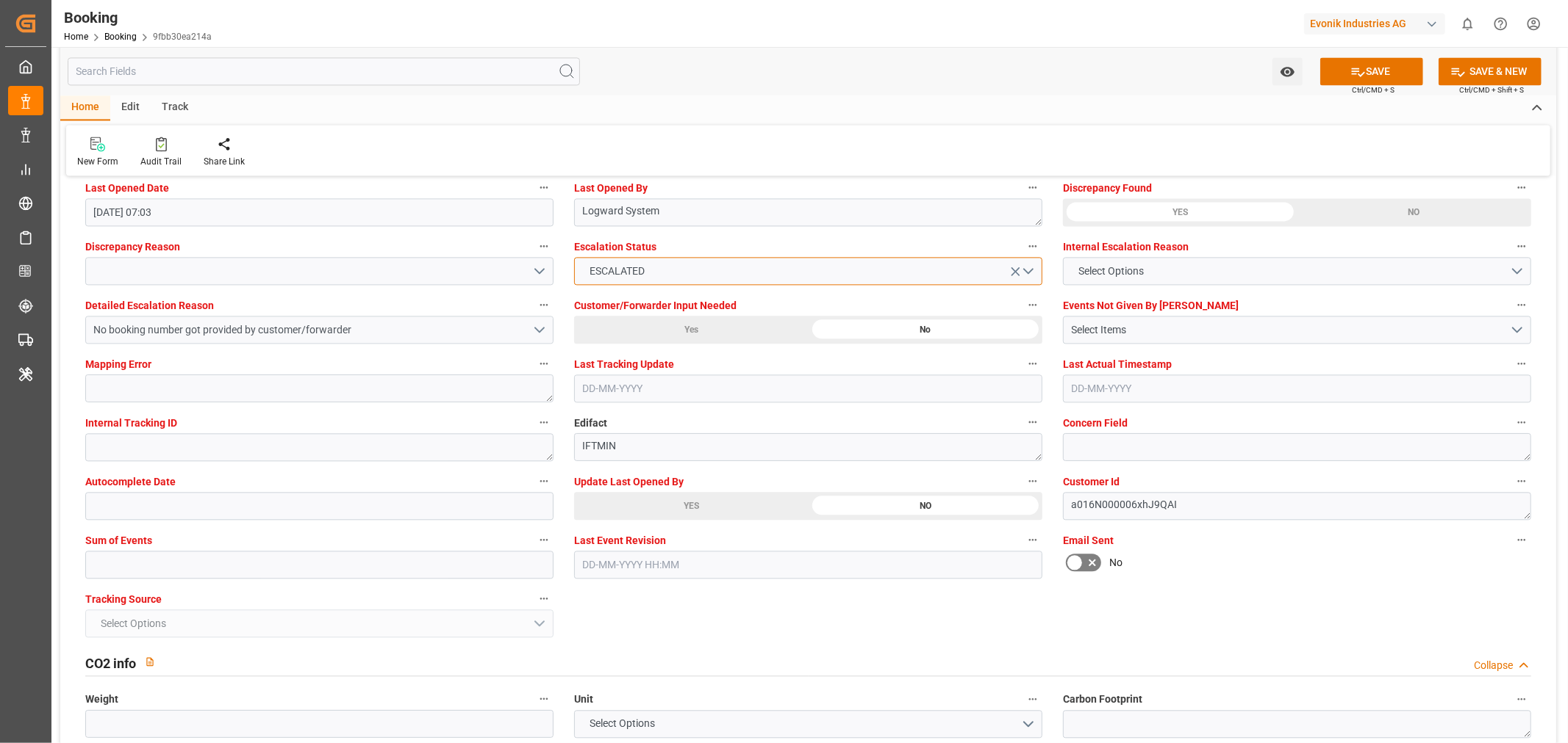
scroll to position [2856, 0]
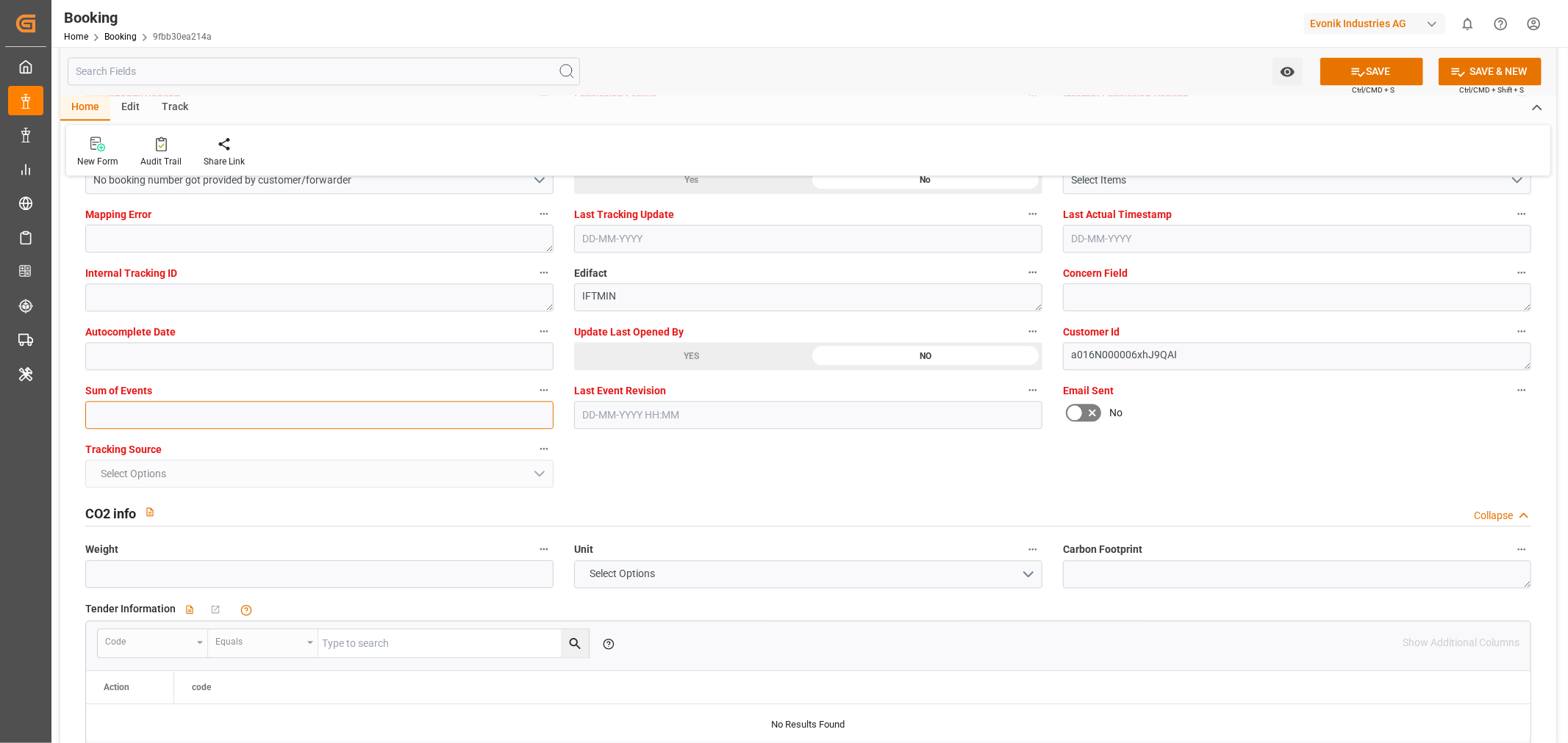
click at [112, 417] on input "text" at bounding box center [319, 415] width 468 height 28
type input "0"
click at [1370, 65] on button "SAVE" at bounding box center [1371, 71] width 103 height 28
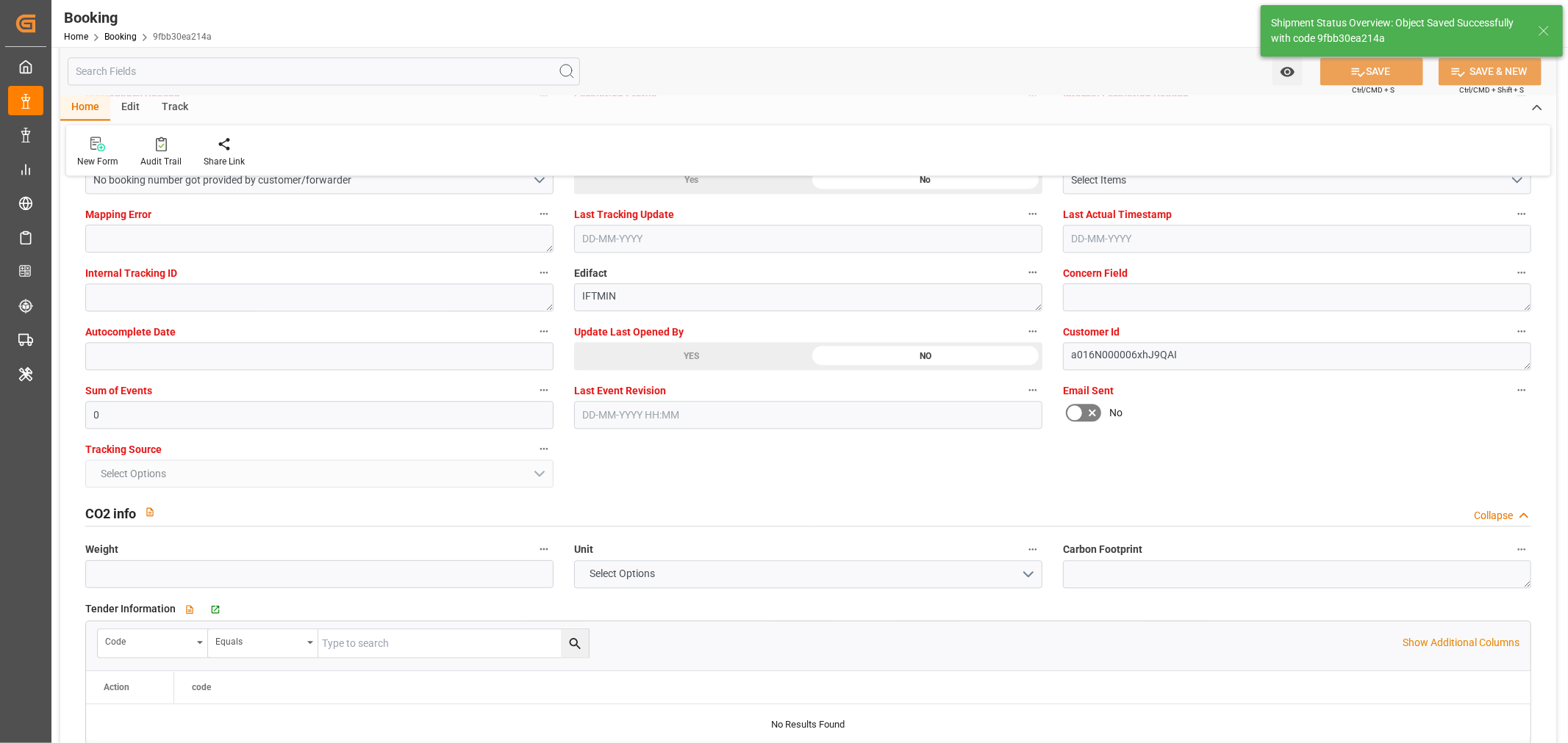
type textarea "NWC/UK North West Continent / UK_INNSA_HLCU_PM-PI"
type textarea "[PERSON_NAME]"
type input "AL RIFFA"
type input "47"
type input "32"
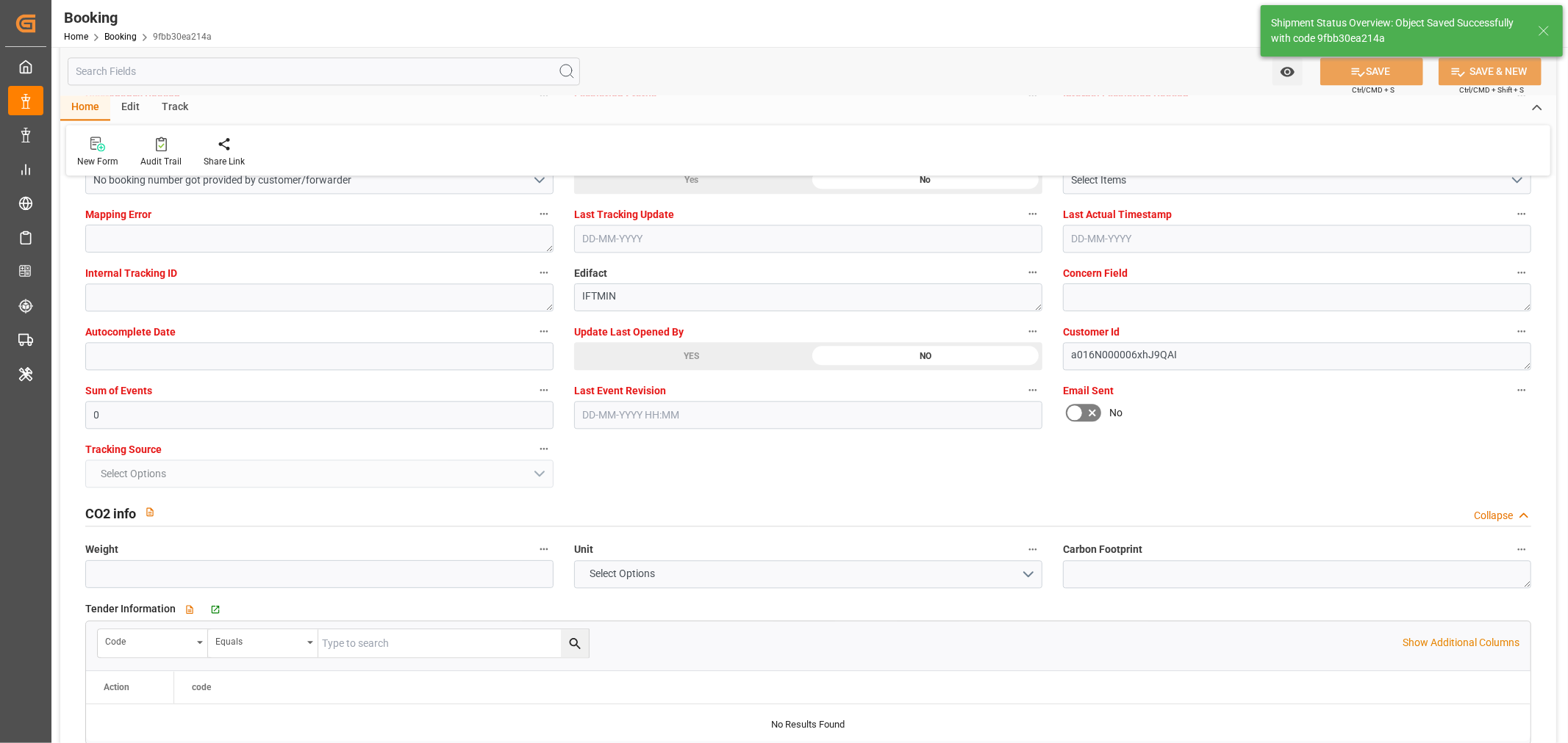
type input "05-07-2025 00:00"
type input "21-08-2025 00:00"
type input "02-09-2025 12:21"
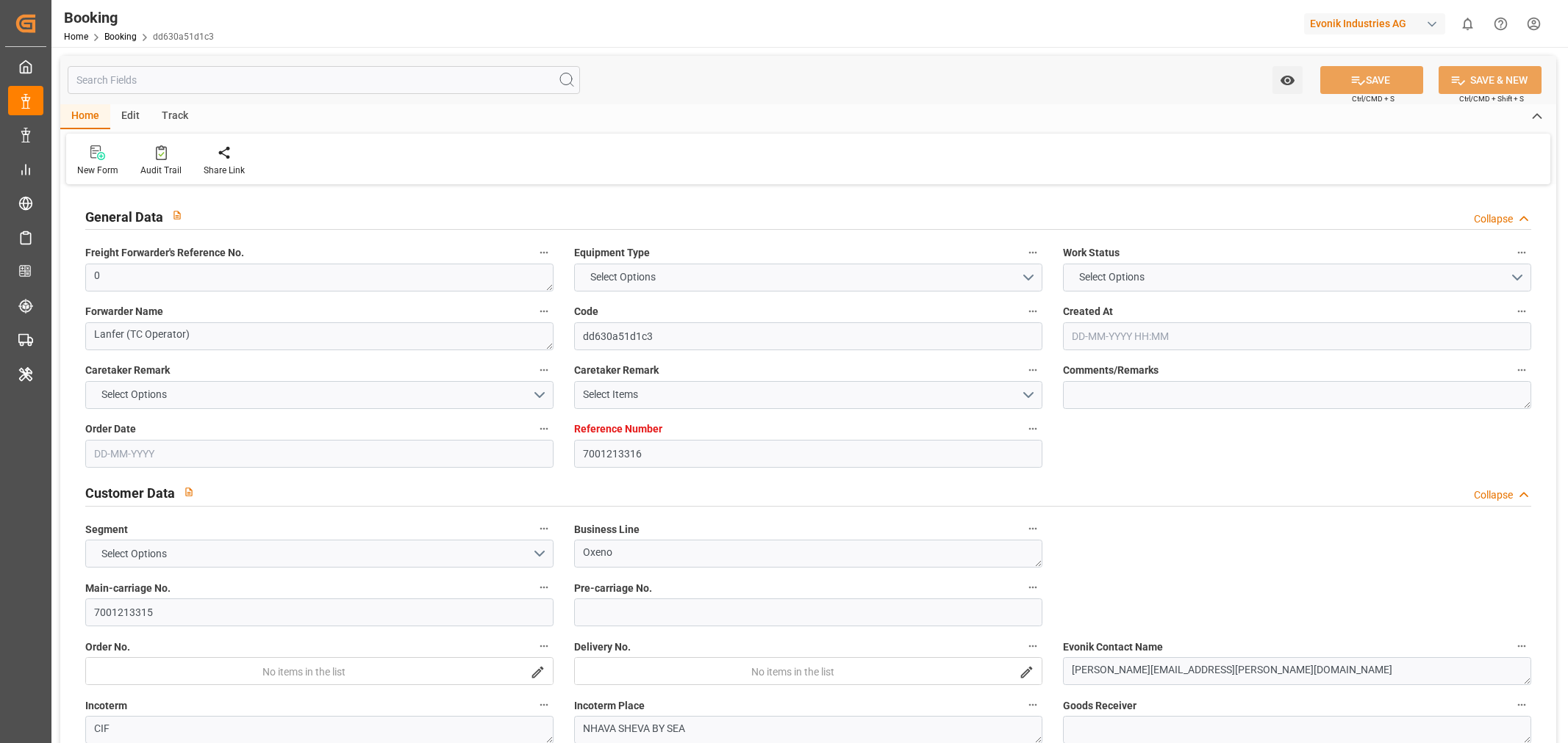
type input "7001213316"
type input "EUNWC"
type input "INNSA"
type input "[DATE] 07:03"
type input "[DATE]"
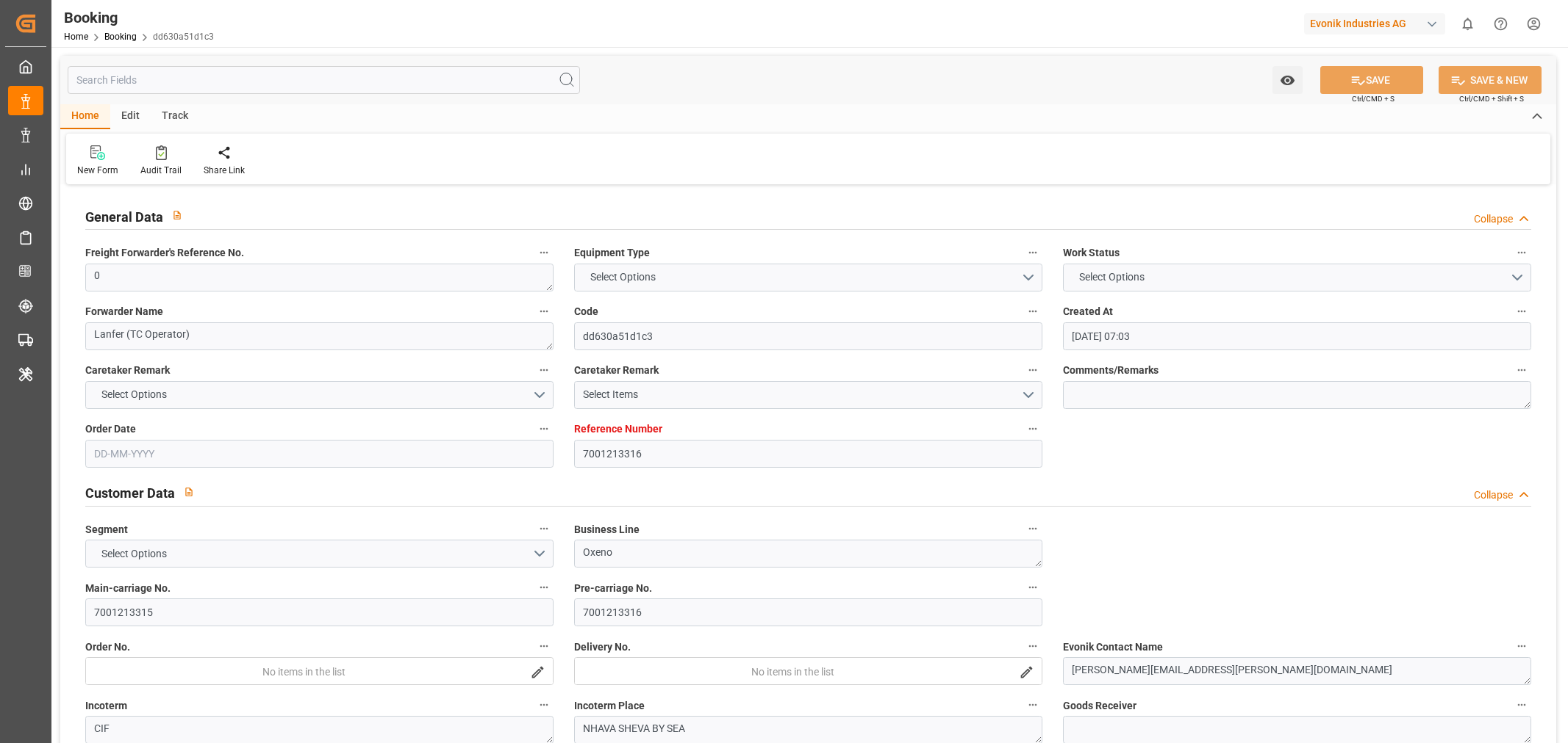
type input "[DATE]"
type input "[DATE] 17:55"
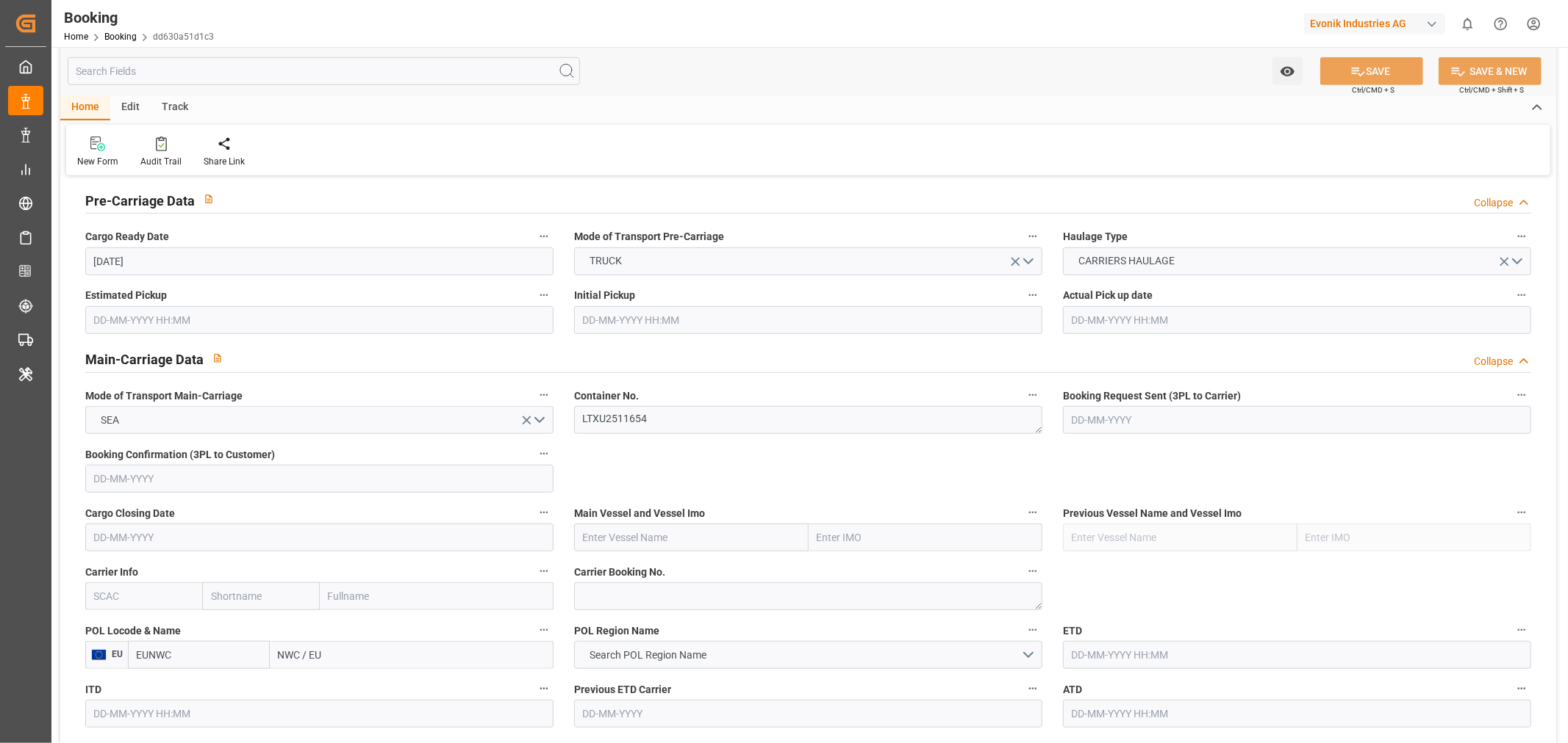
scroll to position [816, 0]
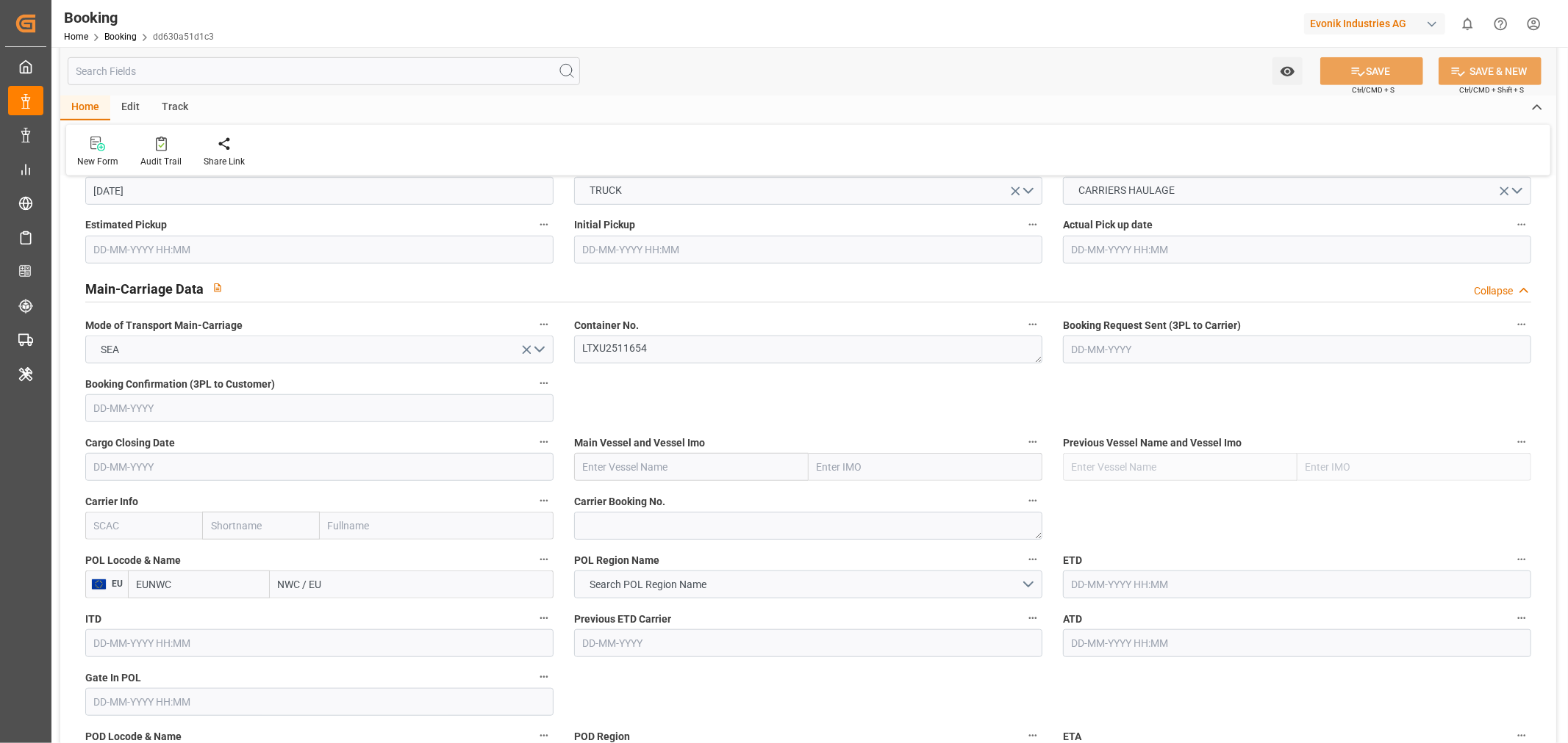
click at [307, 577] on input "NWC / EU" at bounding box center [411, 584] width 284 height 28
paste input "[GEOGRAPHIC_DATA]"
type input "[GEOGRAPHIC_DATA]"
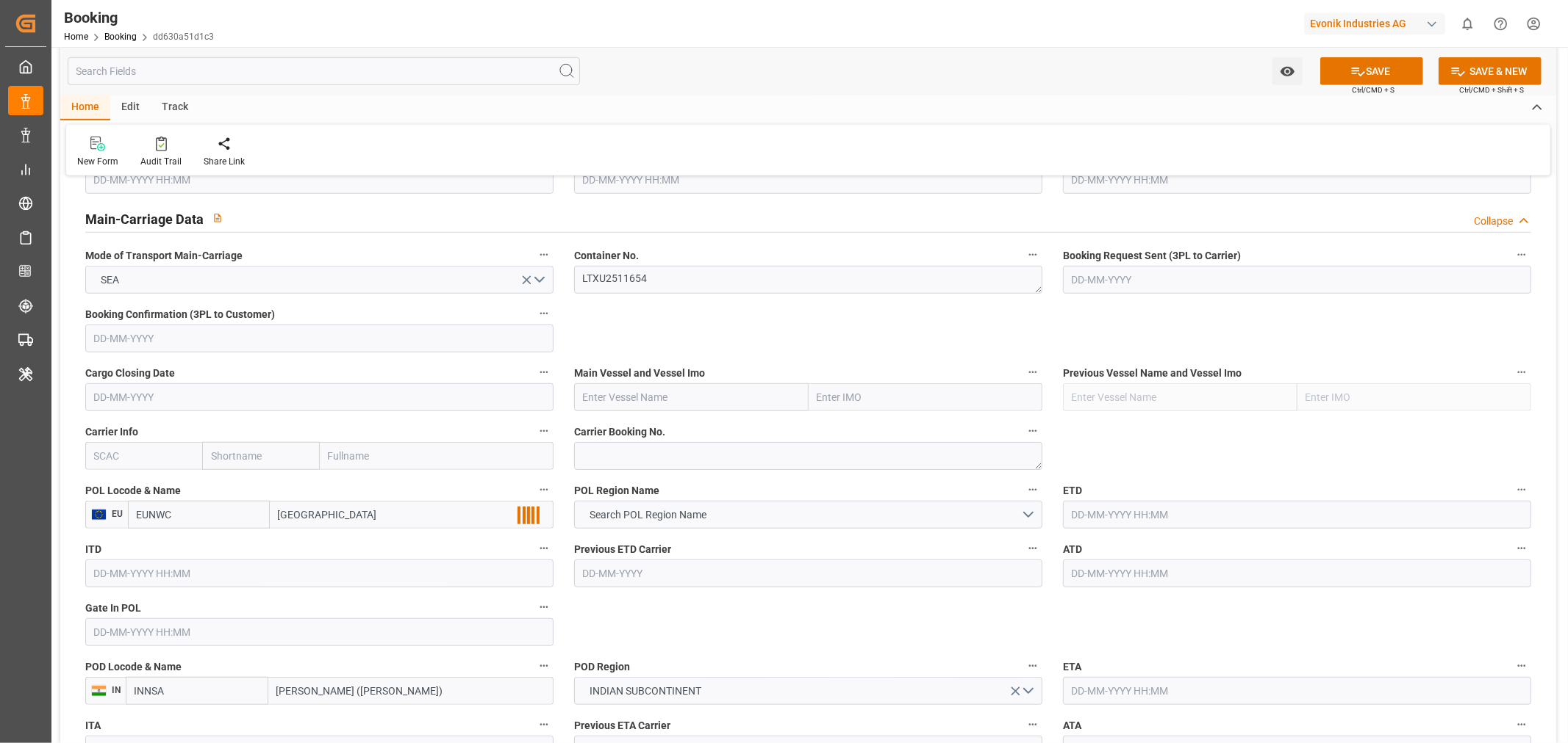
scroll to position [979, 0]
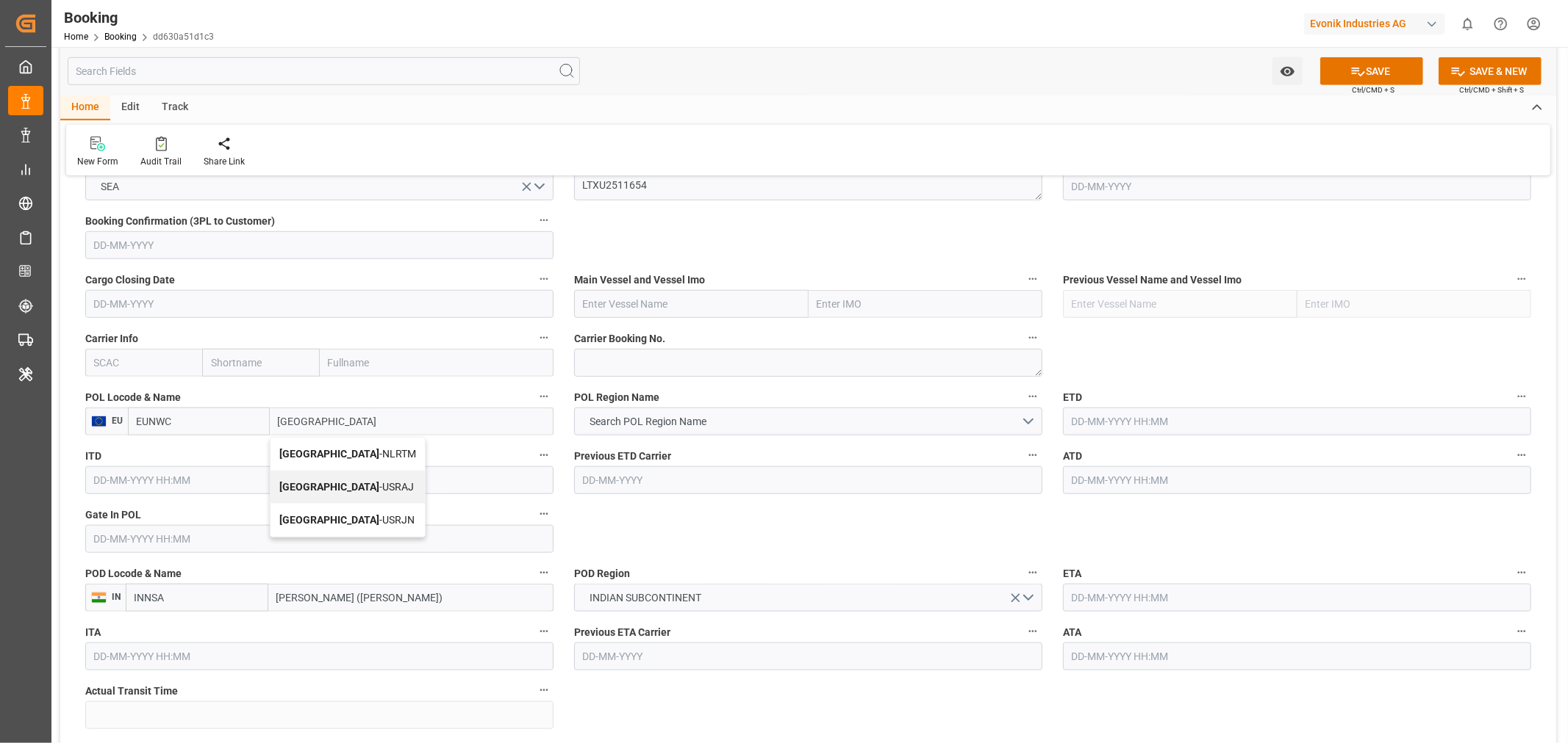
click at [347, 454] on span "[GEOGRAPHIC_DATA] - NLRTM" at bounding box center [348, 454] width 137 height 12
type input "NLRTM"
type input "[GEOGRAPHIC_DATA]"
click at [160, 357] on input "text" at bounding box center [143, 362] width 117 height 28
type input "HLCU"
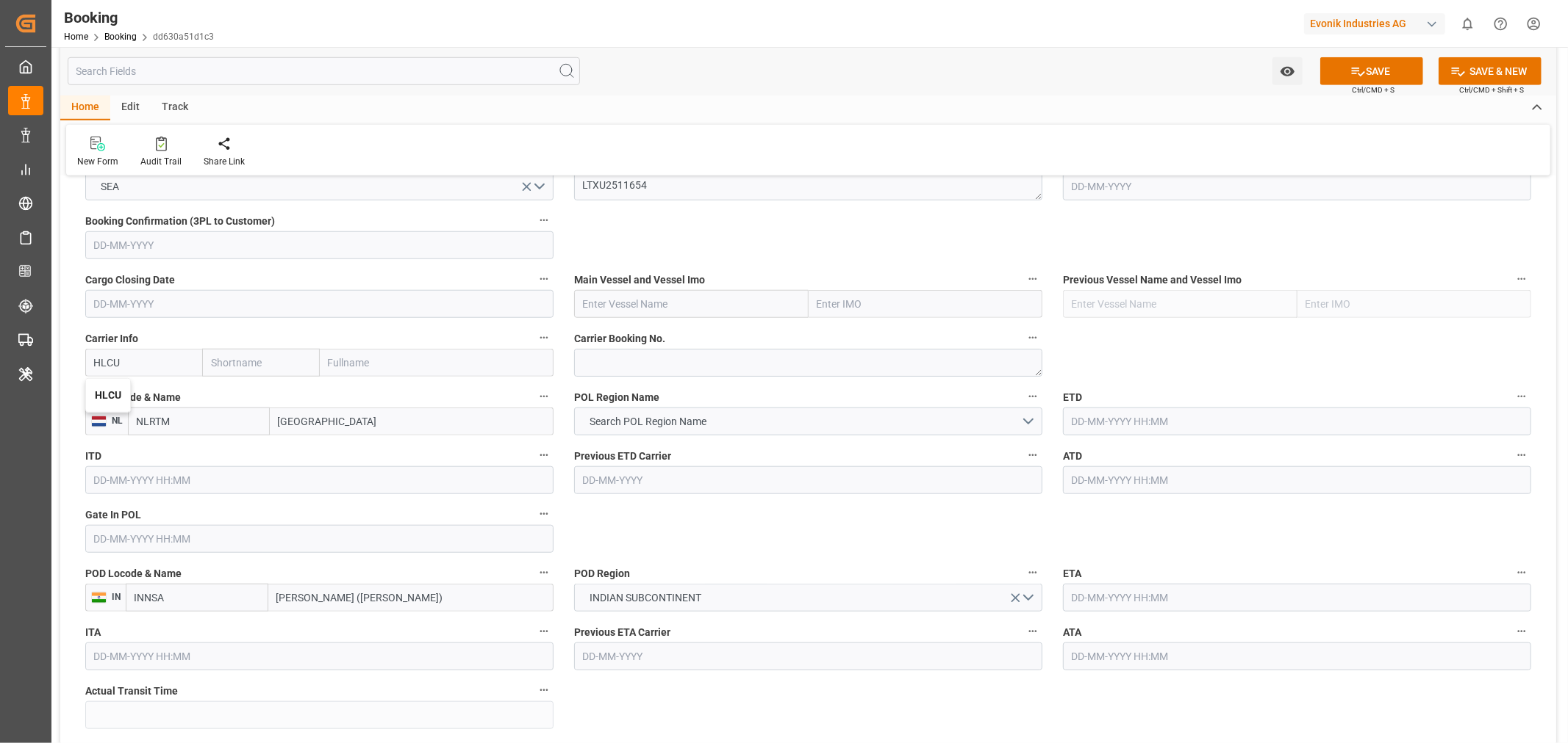
click at [116, 390] on b "HLCU" at bounding box center [108, 395] width 26 height 12
type input "Hapag [PERSON_NAME]"
type input "Hapag [PERSON_NAME] Aktiengesellschaft"
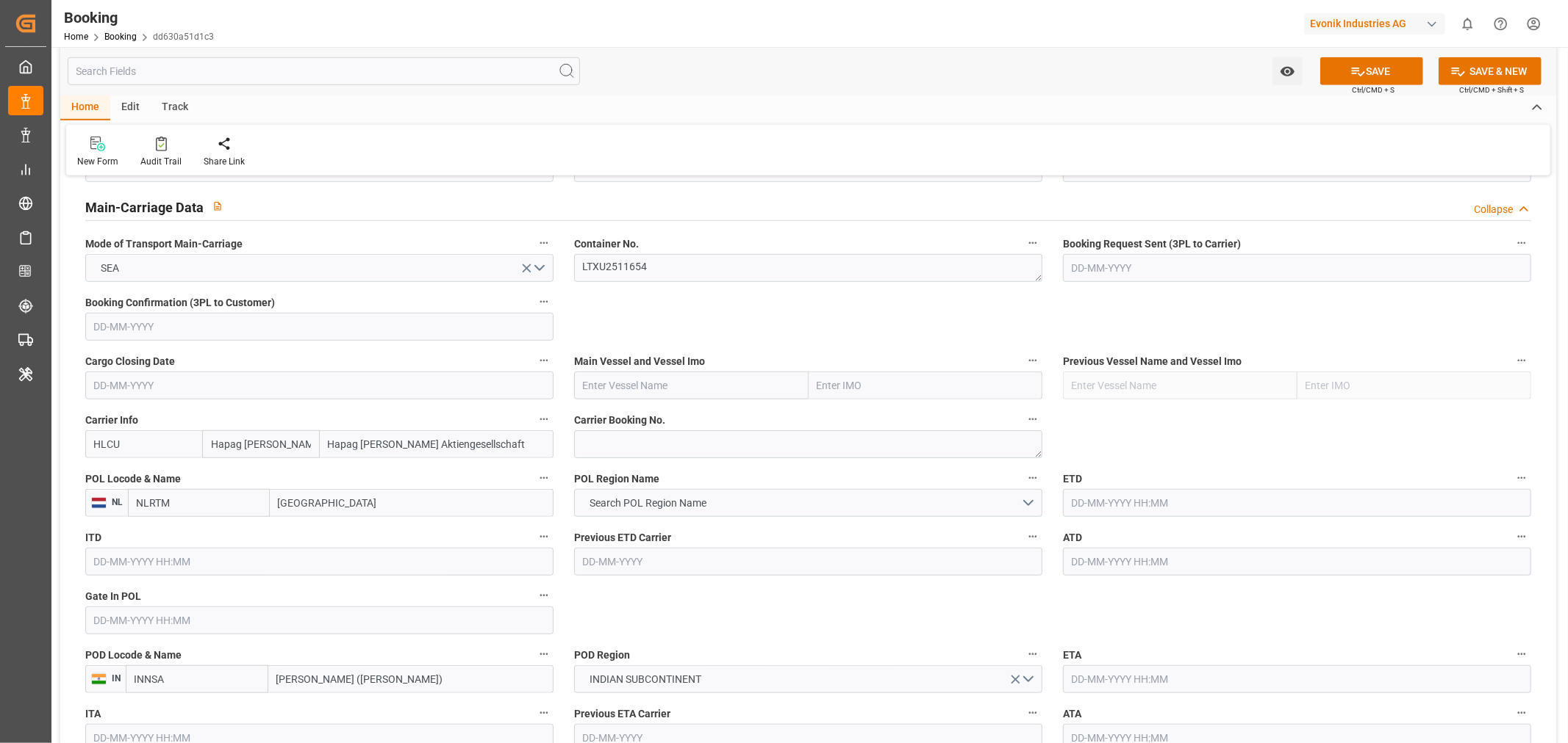
type input "HLCU"
click at [623, 381] on input "text" at bounding box center [690, 386] width 234 height 28
paste input "OAKLAND EXPRESS"
click at [700, 419] on span "Oakland Express - 9200811" at bounding box center [644, 418] width 122 height 12
type input "Oakland Express"
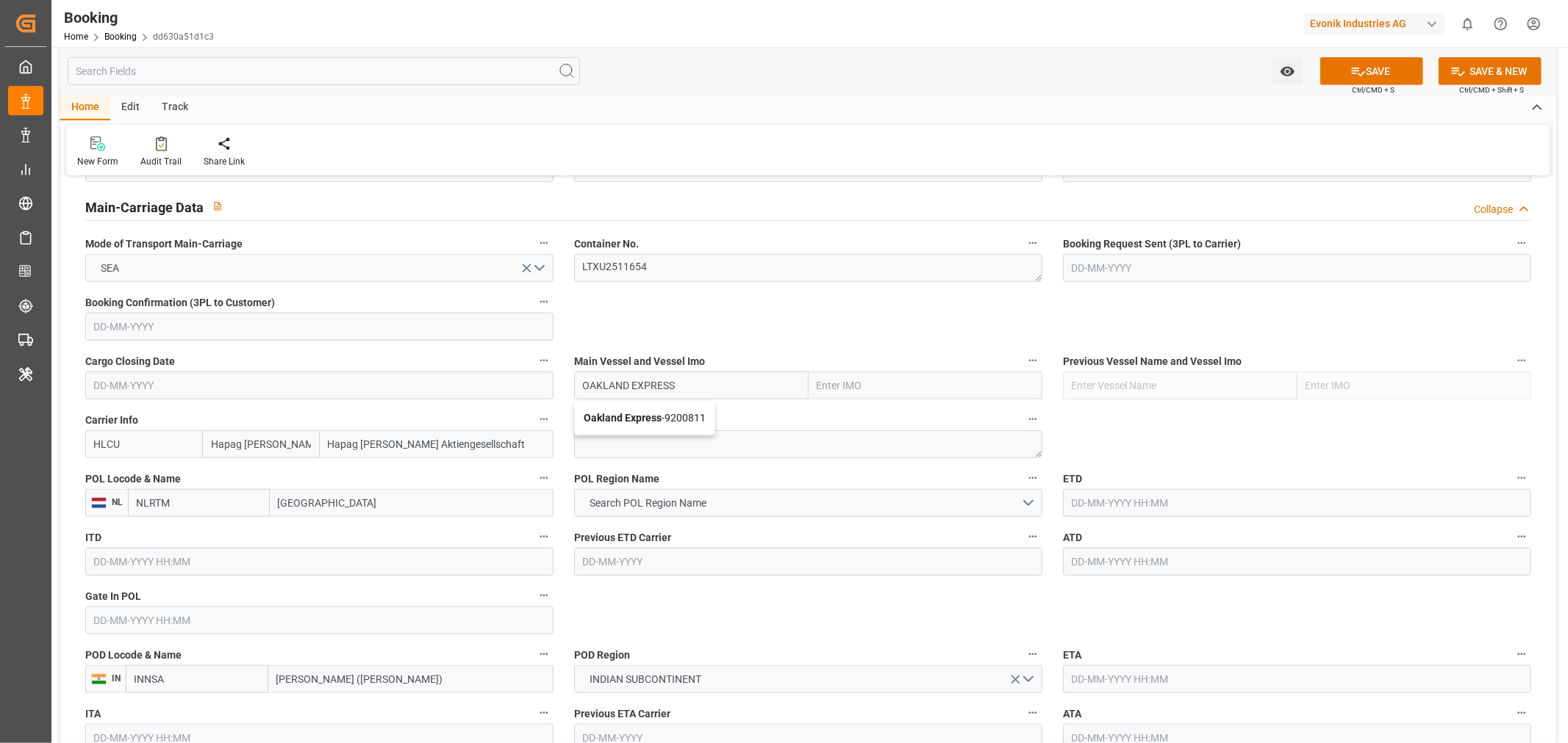
type input "9200811"
type input "Oakland Express"
click at [755, 492] on button "Search POL Region Name" at bounding box center [808, 503] width 468 height 28
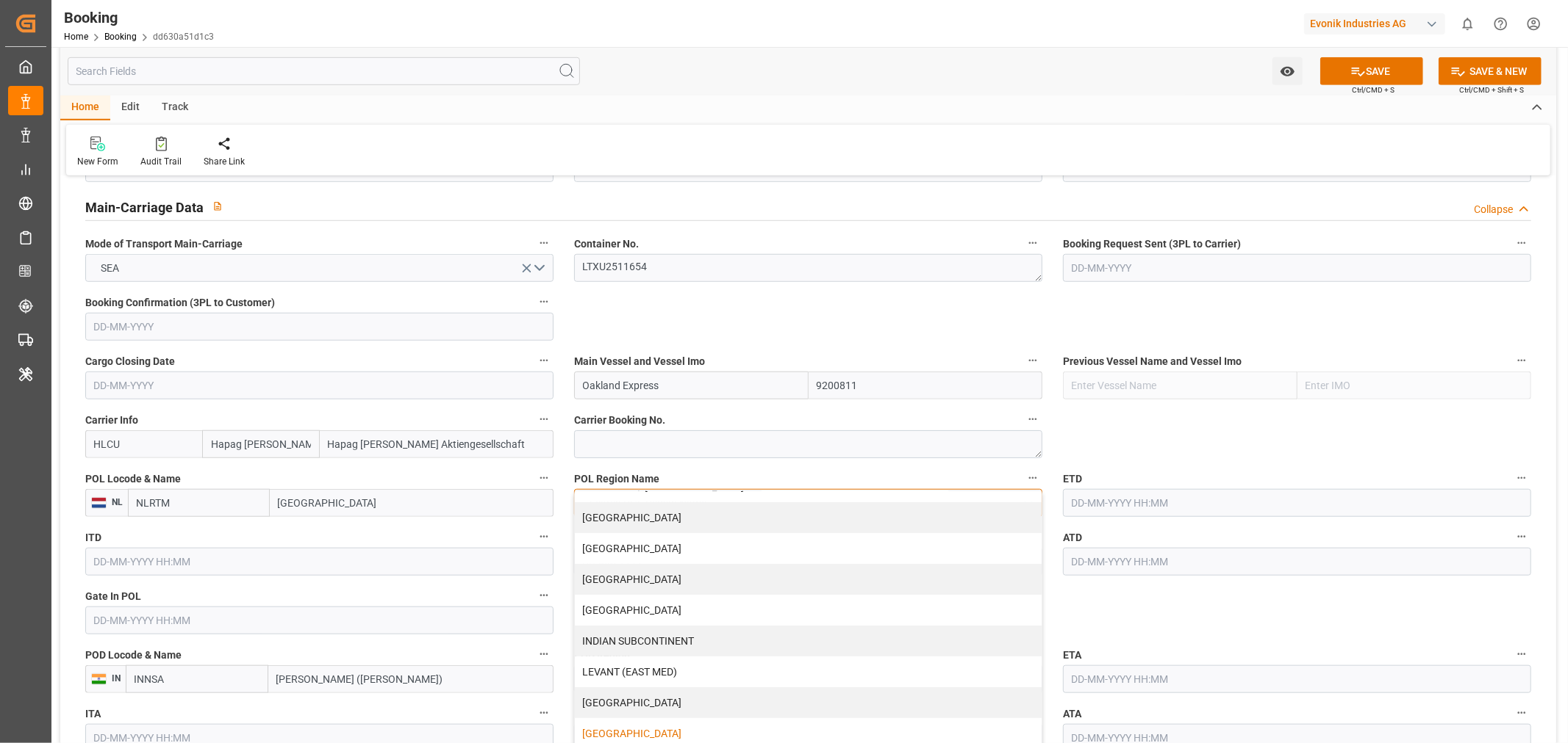
scroll to position [258, 0]
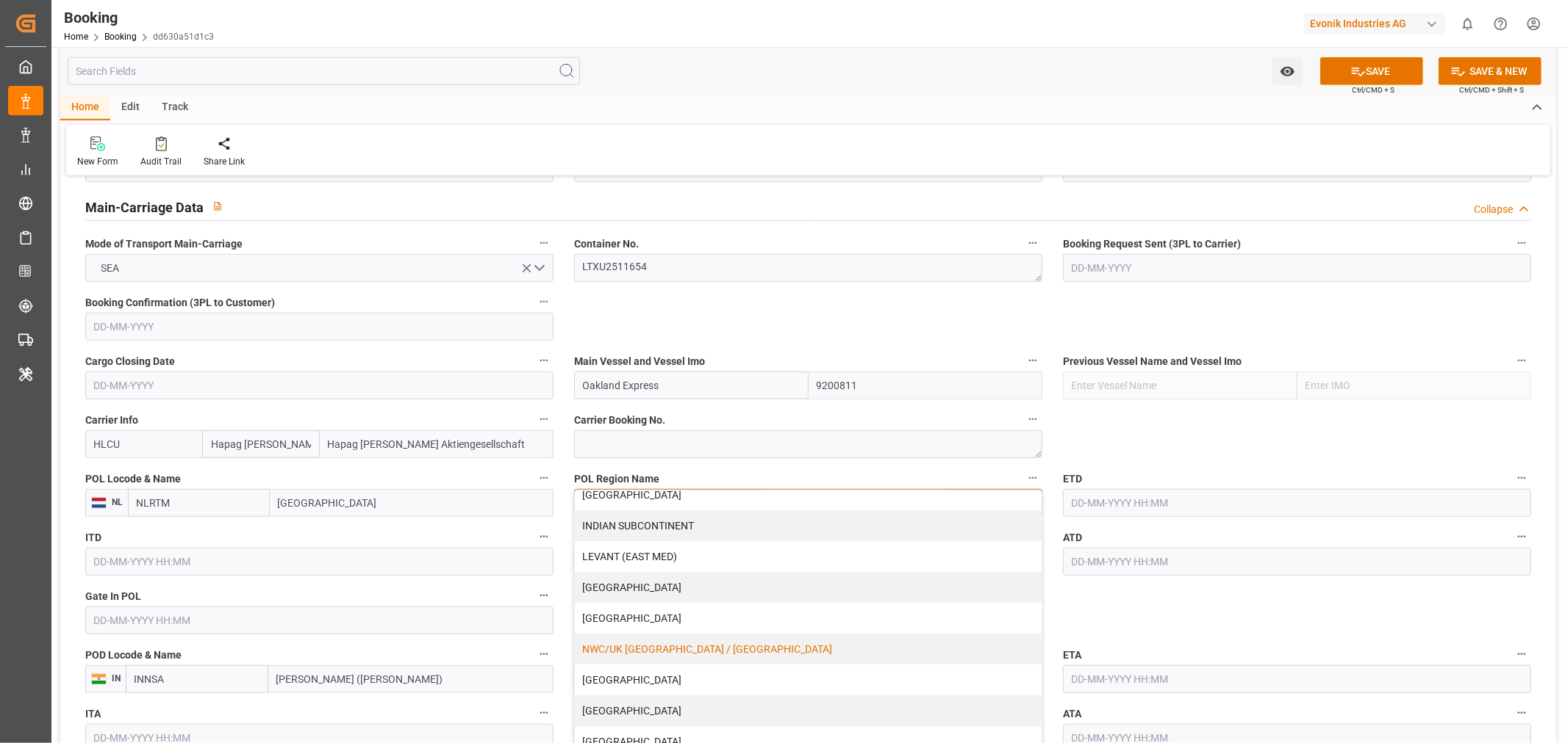
click at [656, 635] on div "NWC/UK [GEOGRAPHIC_DATA] / [GEOGRAPHIC_DATA]" at bounding box center [808, 650] width 466 height 31
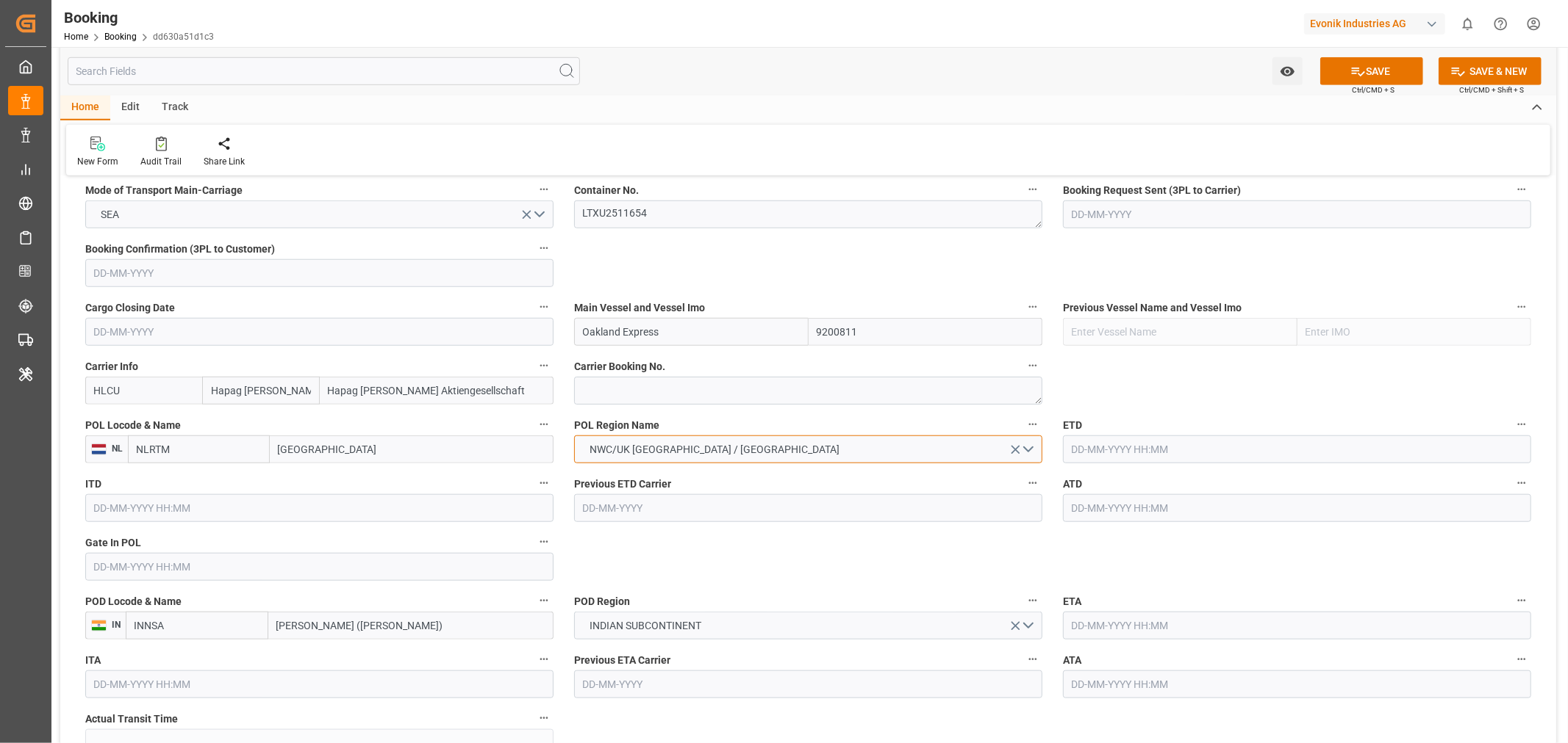
scroll to position [979, 0]
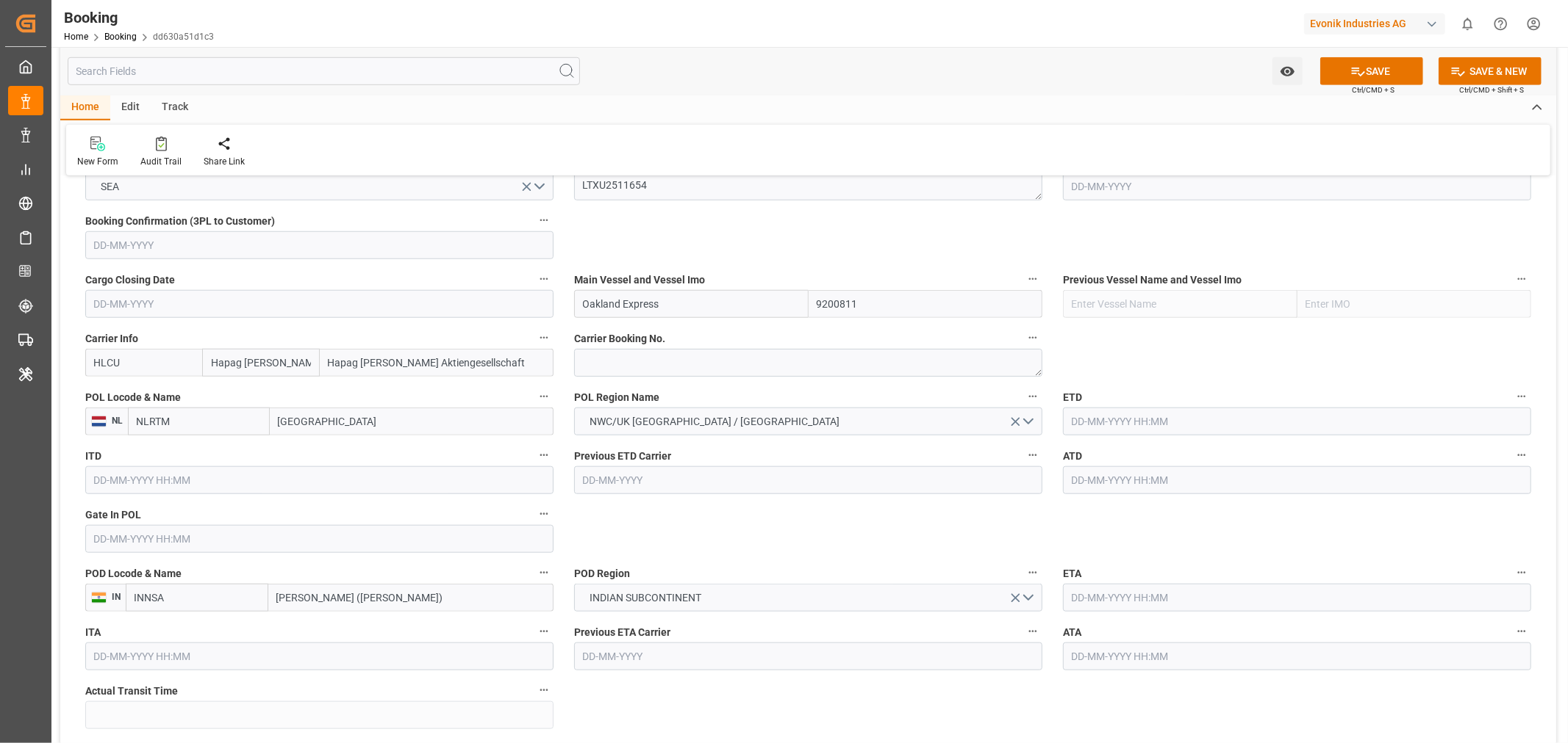
click at [132, 534] on input "text" at bounding box center [319, 539] width 468 height 28
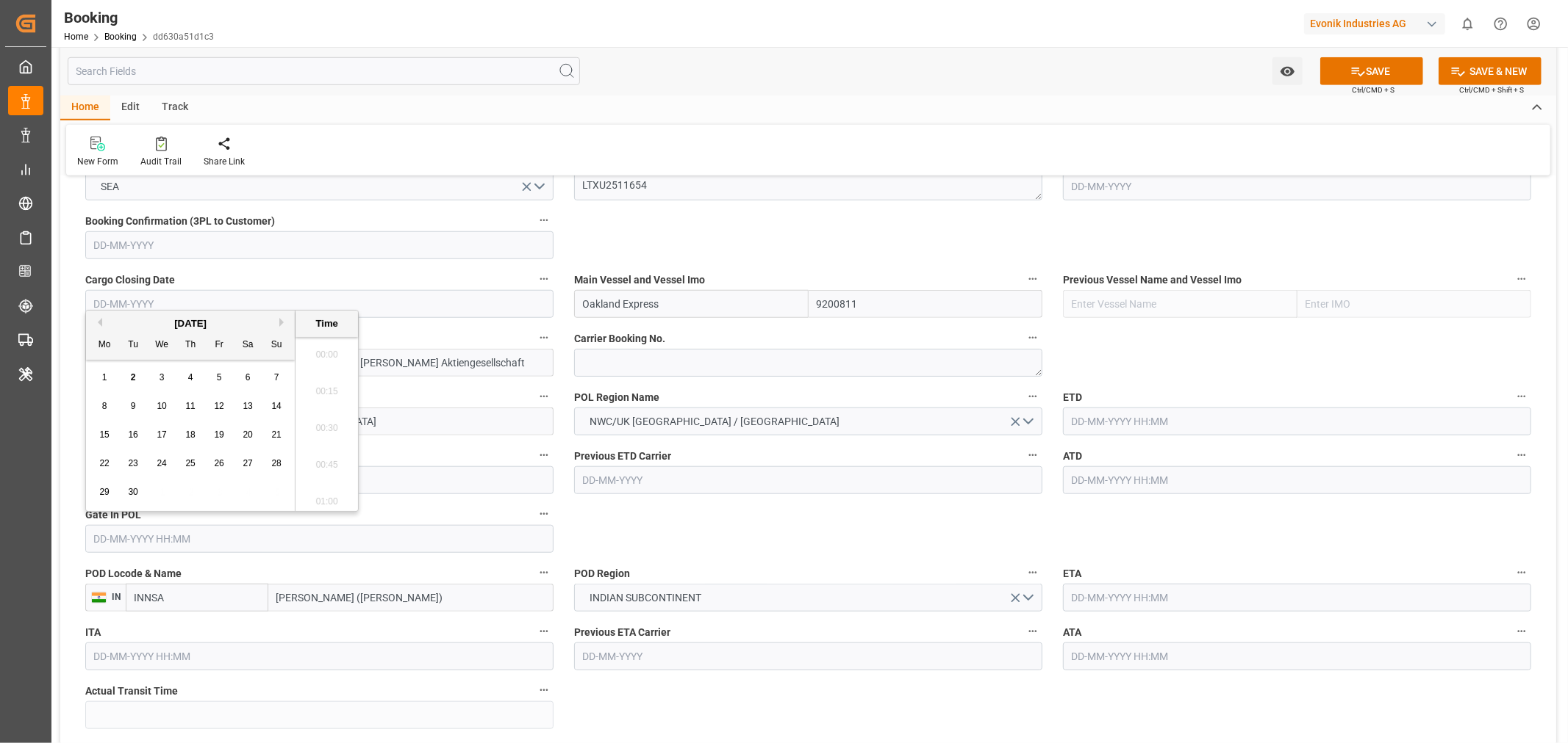
paste input "2025-07-11"
type input "11-07-2025 00:00"
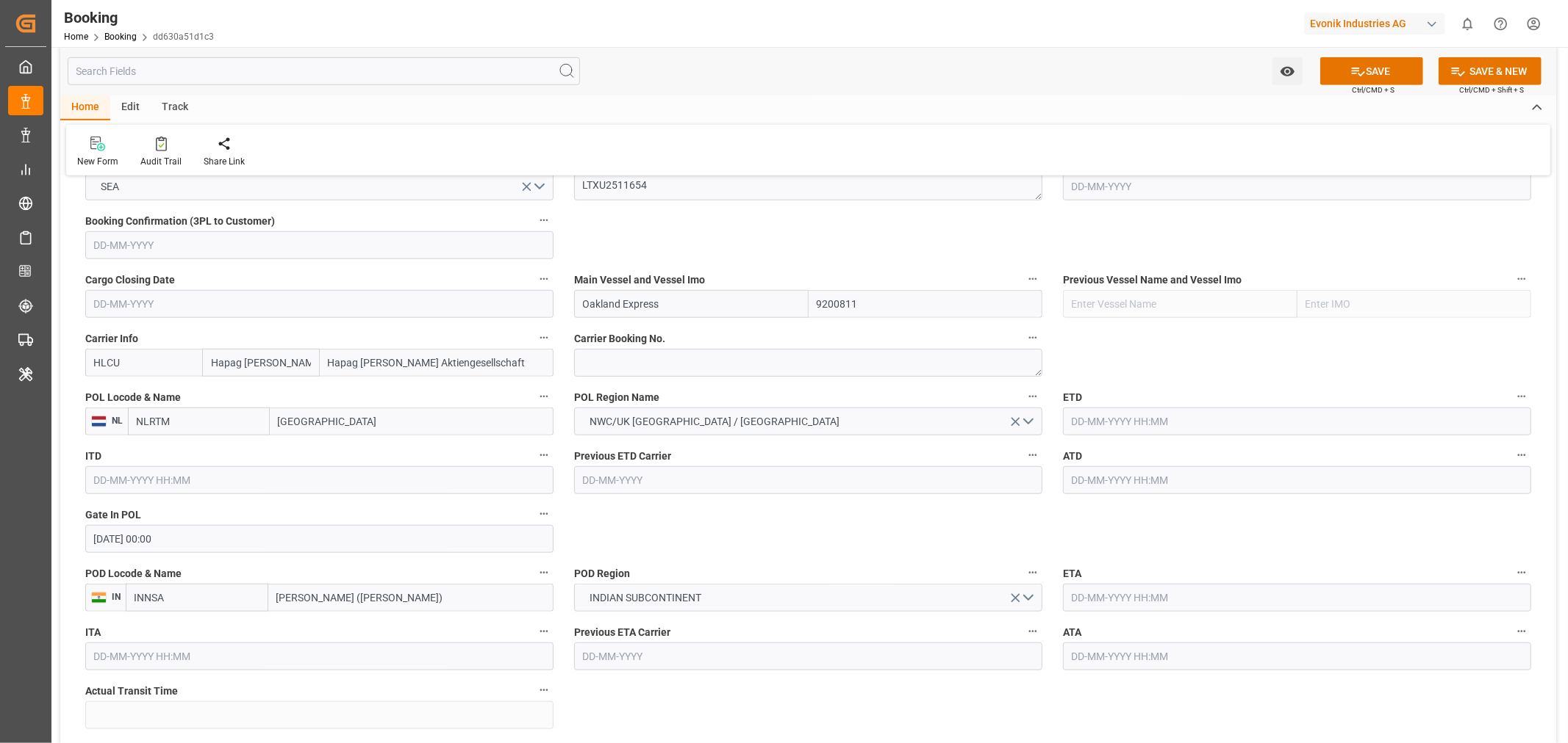
click at [1099, 414] on input "text" at bounding box center [1297, 421] width 468 height 28
paste input "2025-07-11"
click at [1164, 570] on span "17" at bounding box center [1167, 567] width 10 height 11
type input "17-07-2025 00:00"
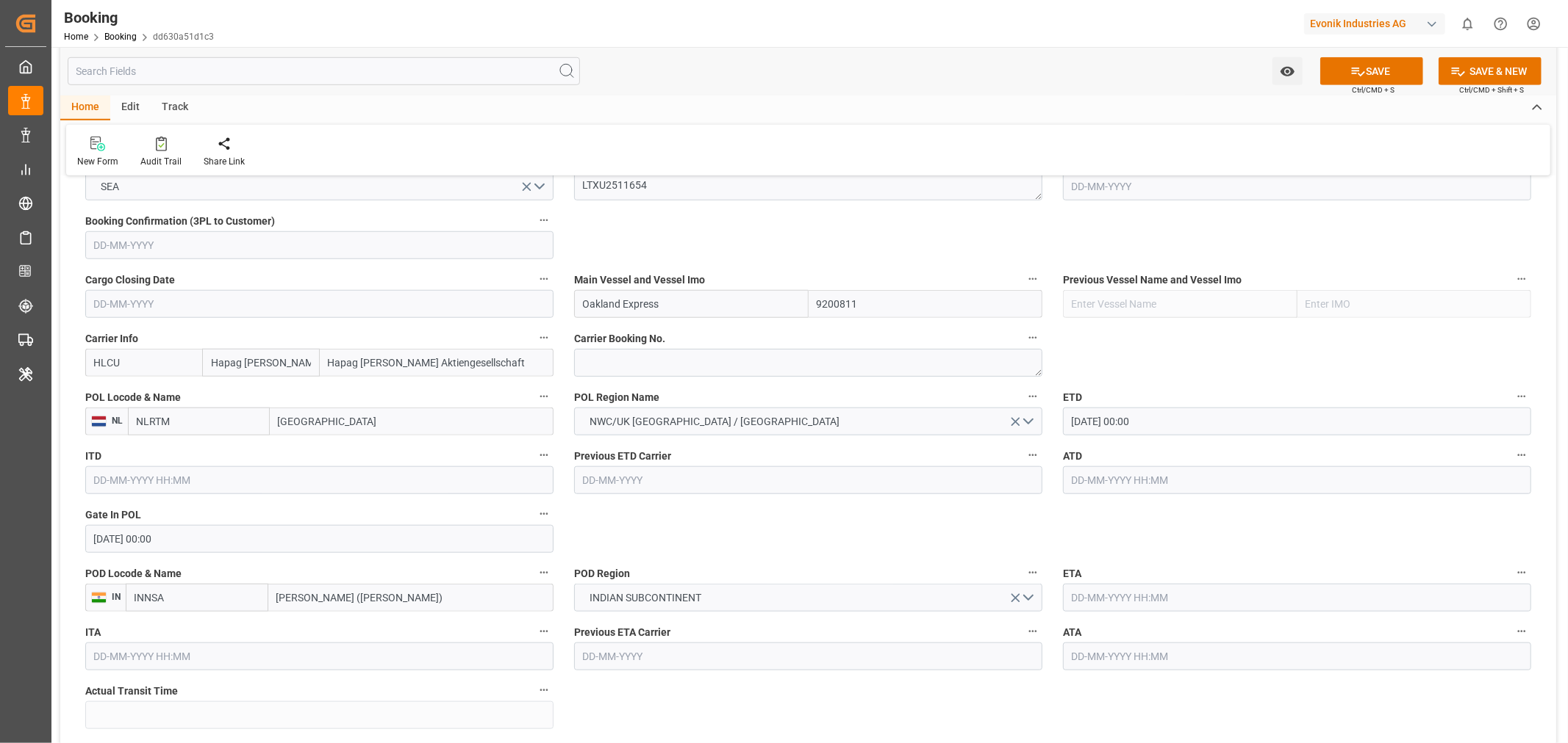
click at [1113, 481] on input "text" at bounding box center [1297, 480] width 468 height 28
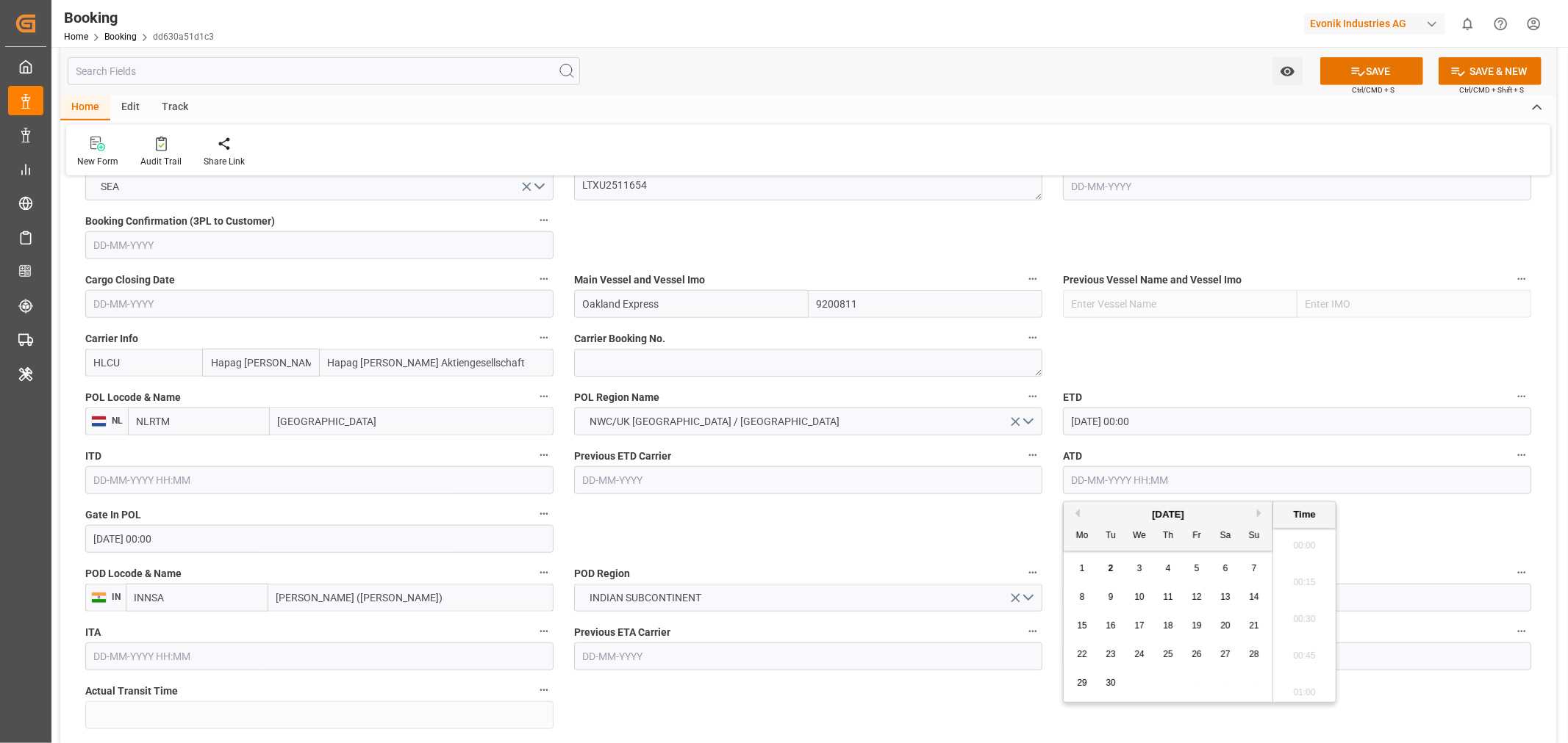
paste input "2025-07-11"
click at [1173, 626] on div "17" at bounding box center [1167, 627] width 19 height 18
type input "17-07-2025 00:00"
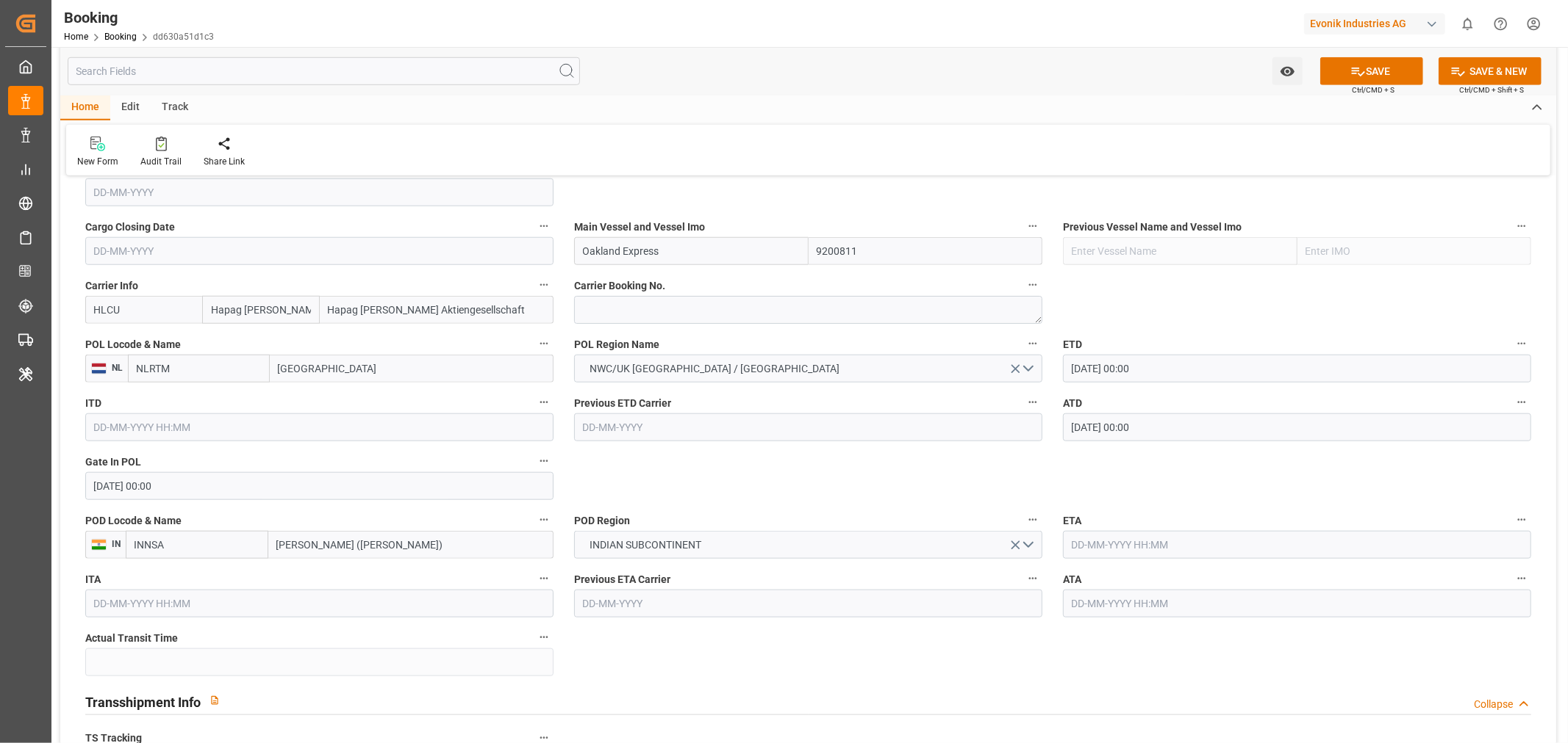
scroll to position [1061, 0]
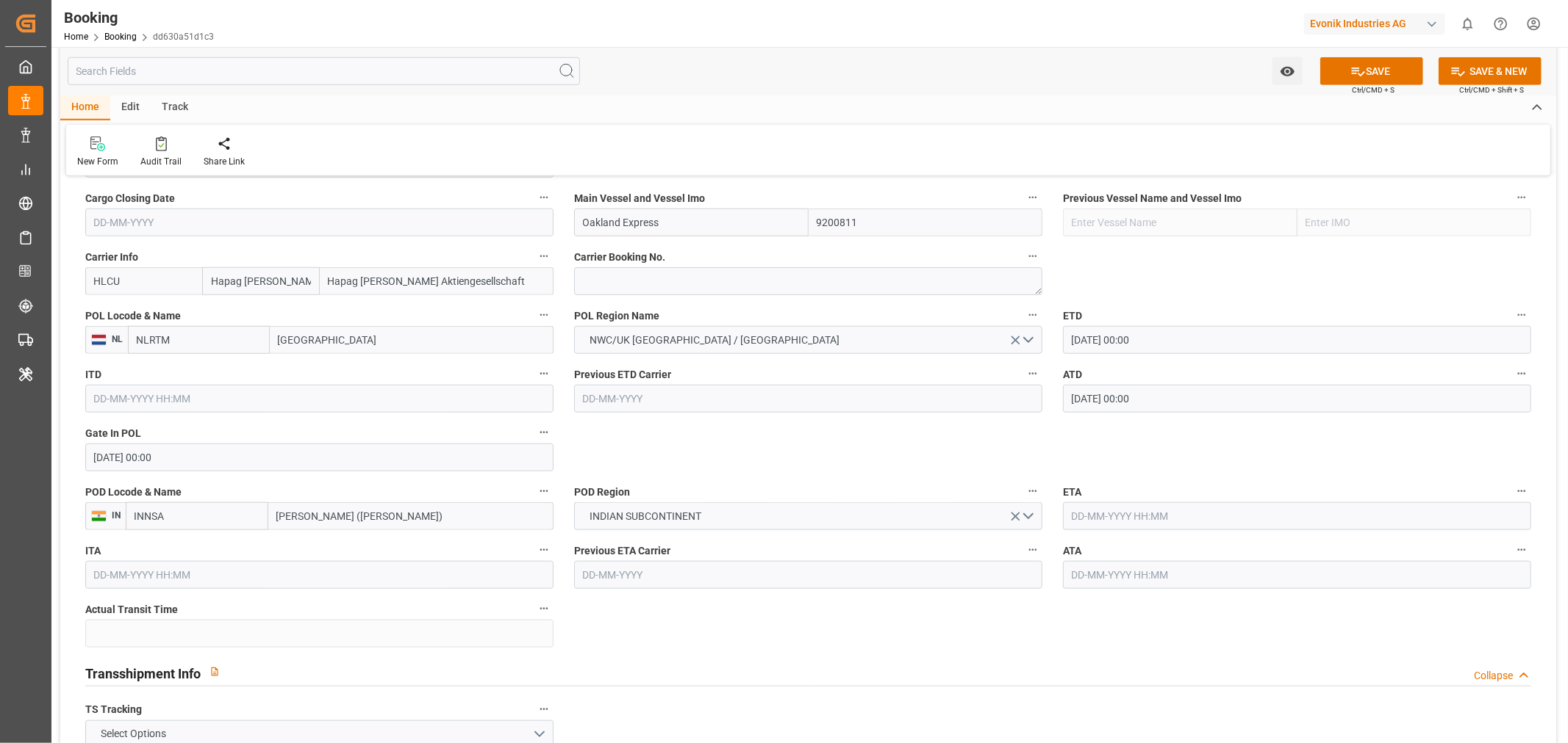
click at [1088, 339] on input "17-07-2025 00:00" at bounding box center [1297, 340] width 468 height 28
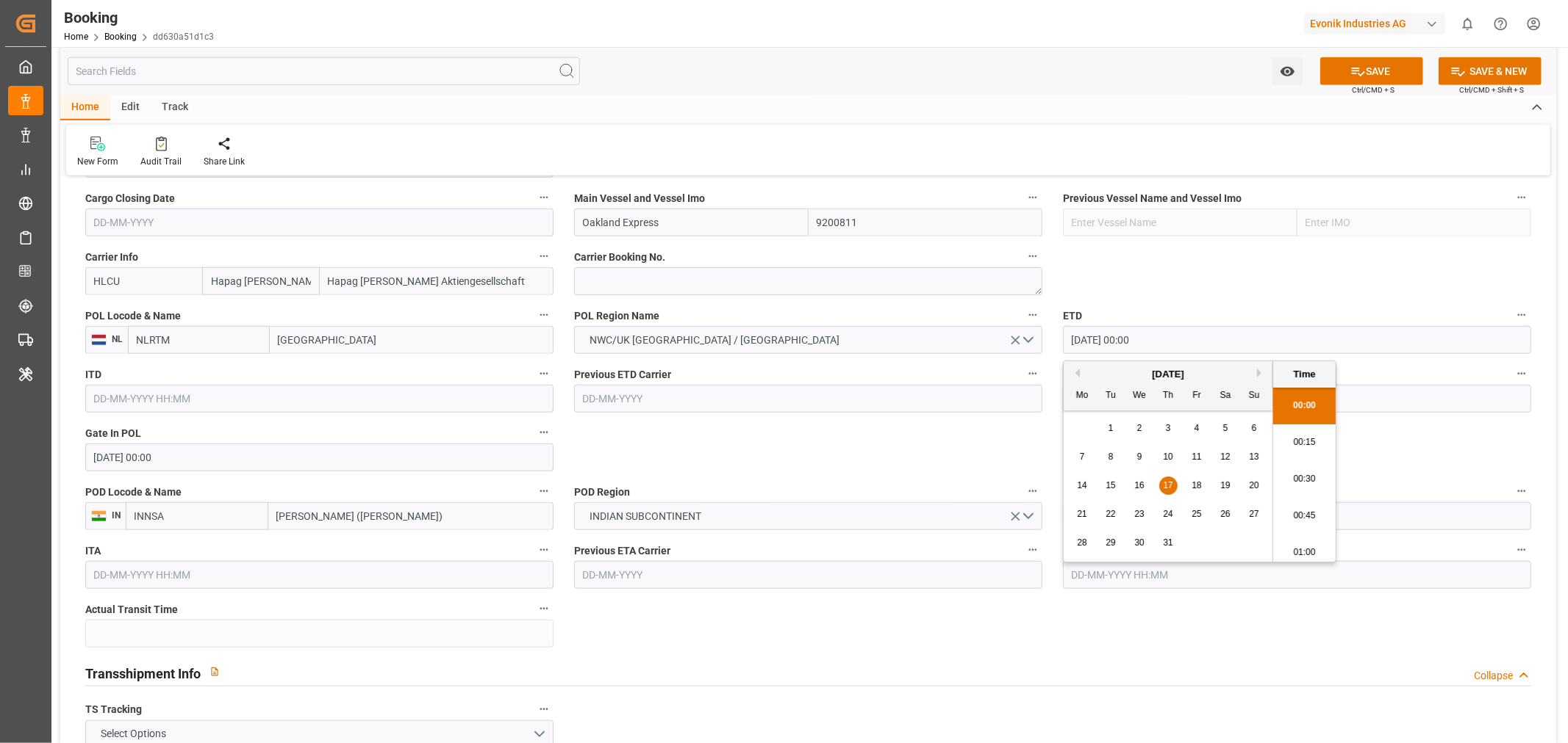
click at [1200, 486] on span "18" at bounding box center [1196, 486] width 10 height 11
type input "18-07-2025 00:00"
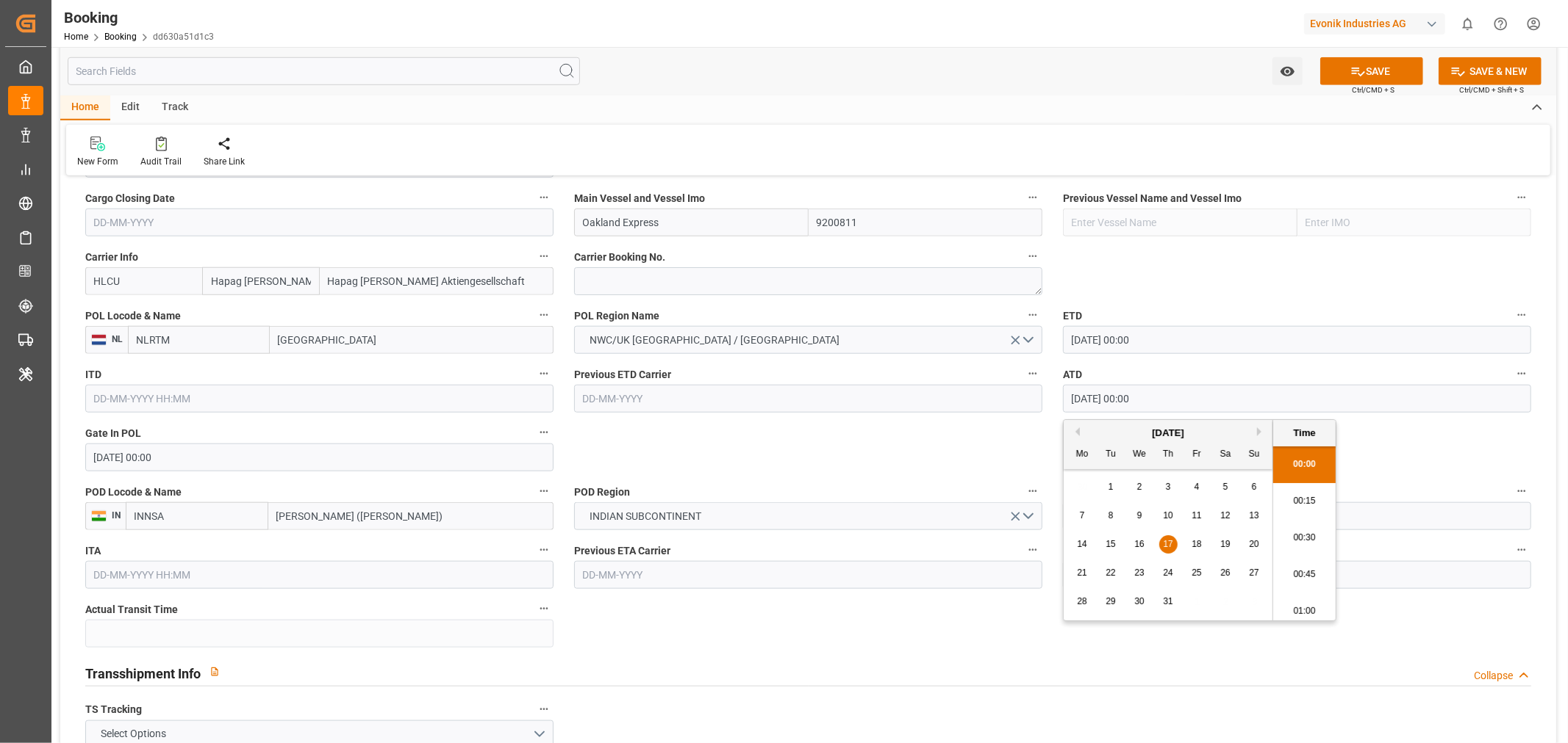
click at [1082, 398] on input "17-07-2025 00:00" at bounding box center [1297, 398] width 468 height 28
click at [1203, 543] on div "18" at bounding box center [1197, 545] width 19 height 18
type input "18-07-2025 00:00"
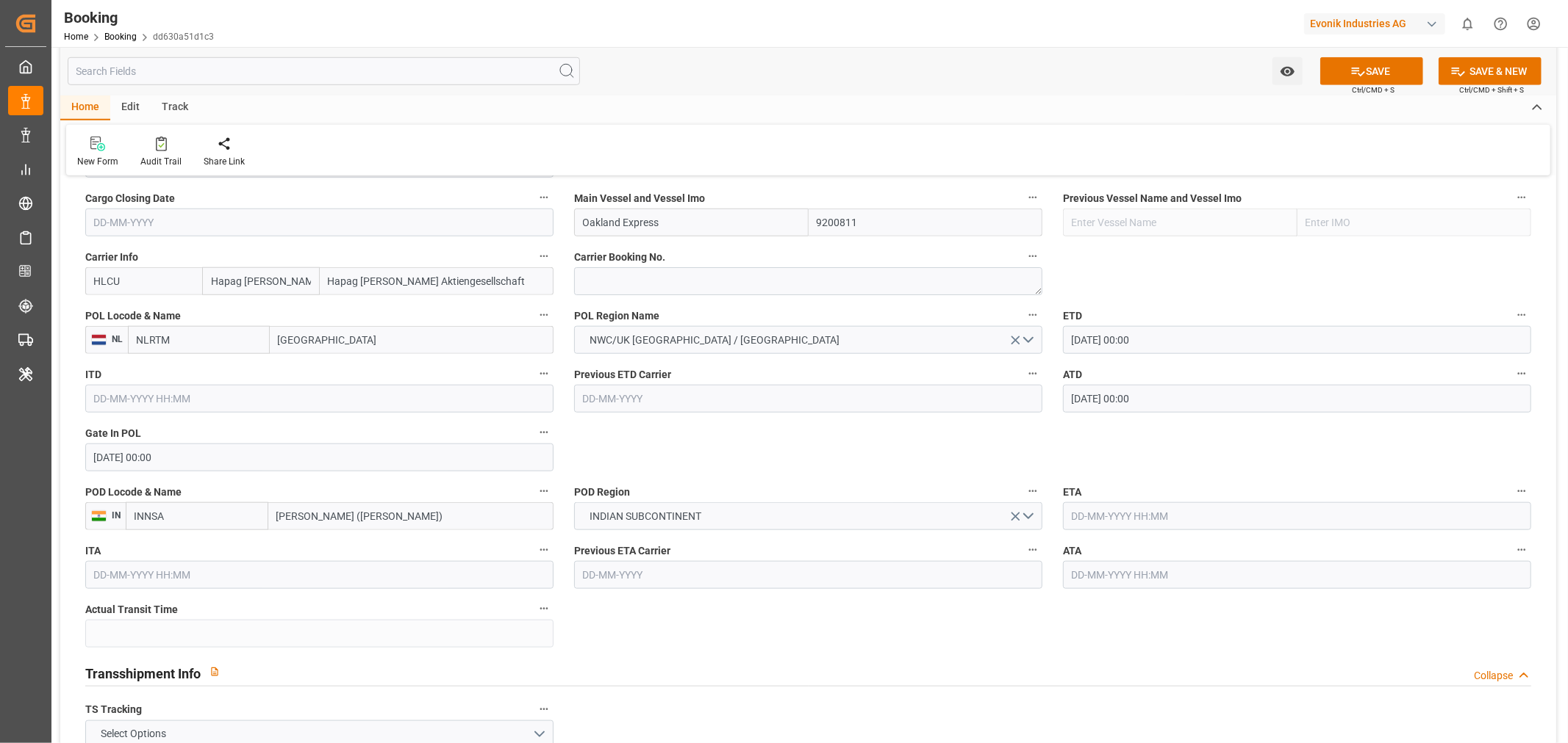
click at [1125, 517] on input "text" at bounding box center [1297, 516] width 468 height 28
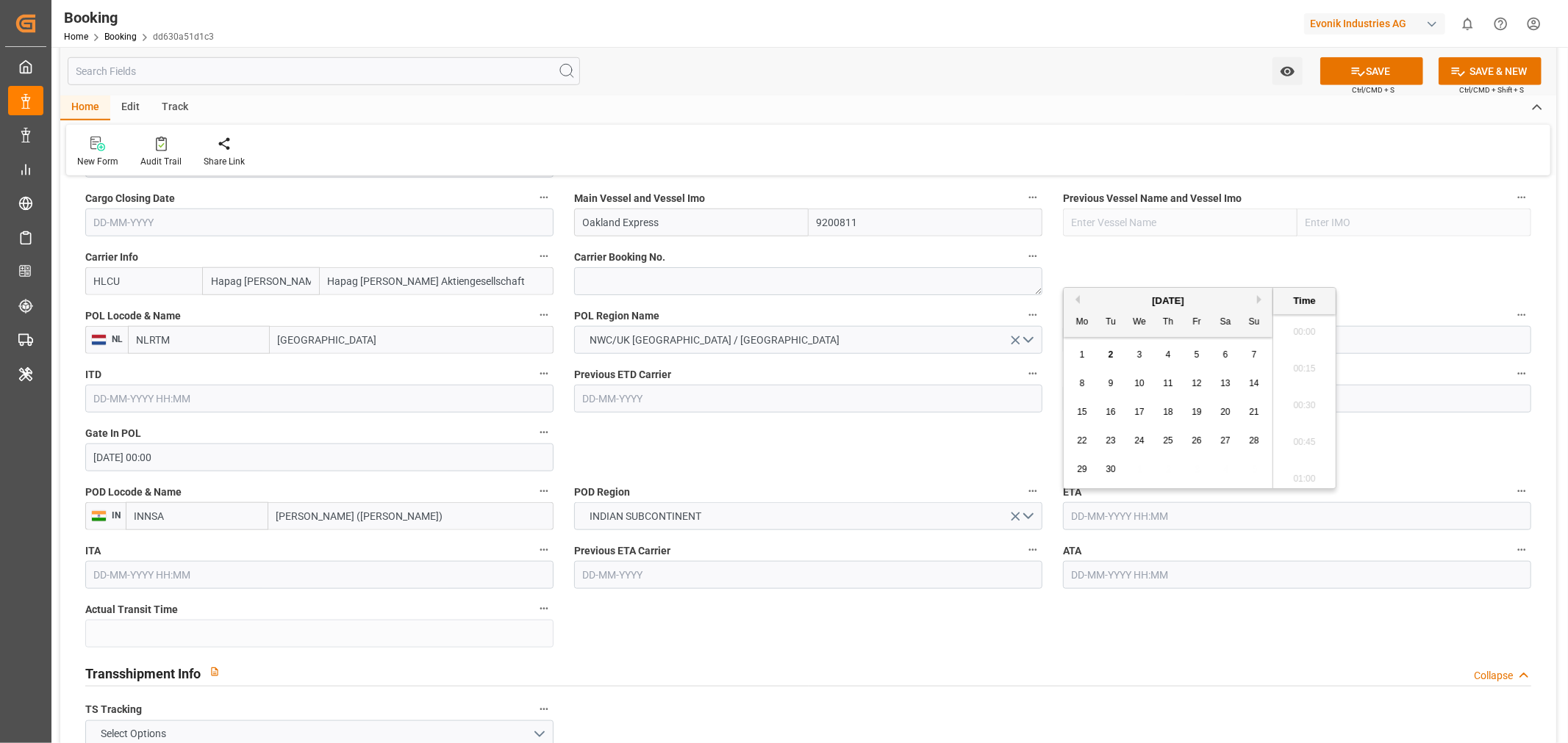
scroll to position [2538, 0]
click at [1137, 353] on span "3" at bounding box center [1139, 354] width 5 height 11
type input "[DATE] 00:00"
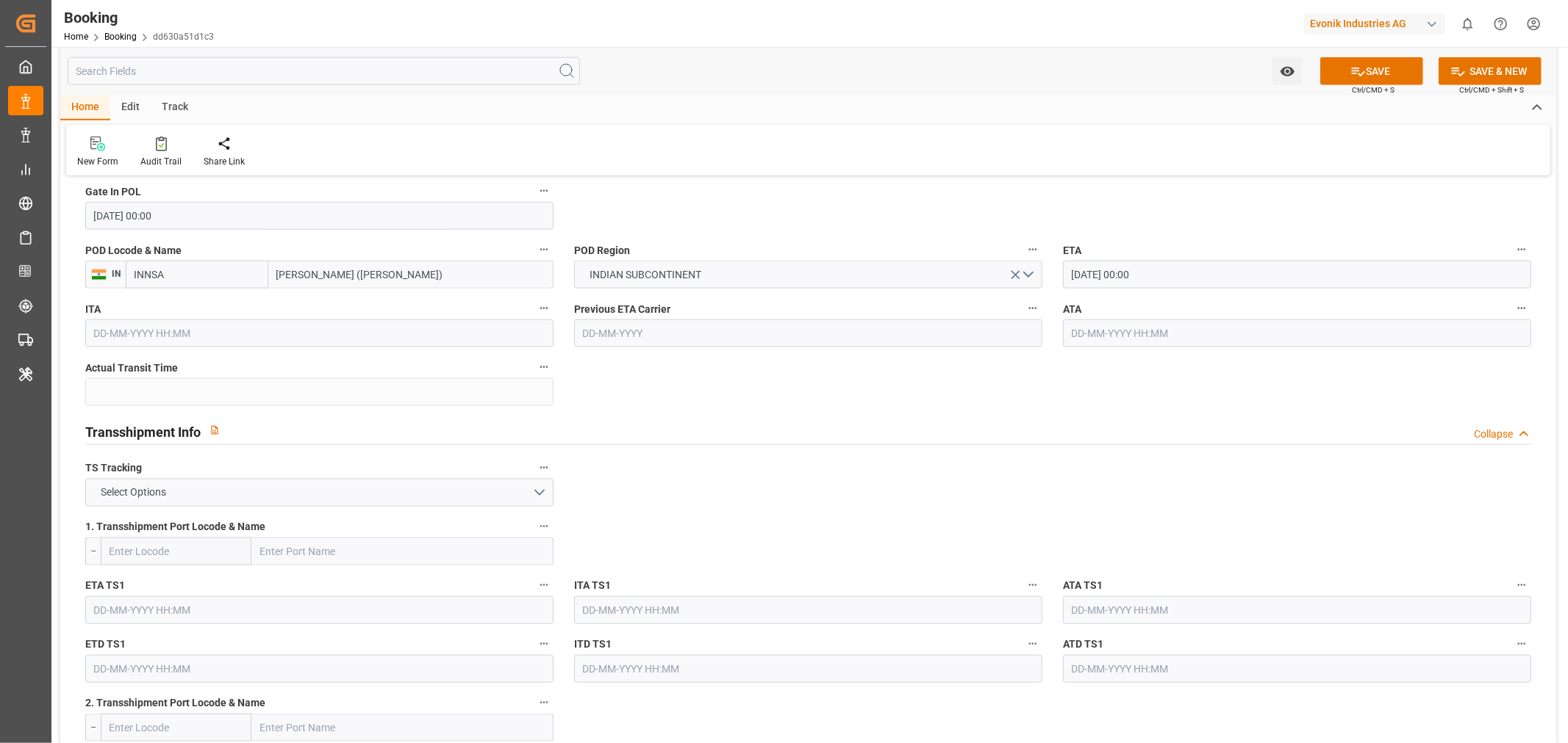
scroll to position [1305, 0]
click at [460, 487] on button "Select Options" at bounding box center [319, 489] width 468 height 28
click at [235, 520] on div "FALSE" at bounding box center [319, 525] width 466 height 31
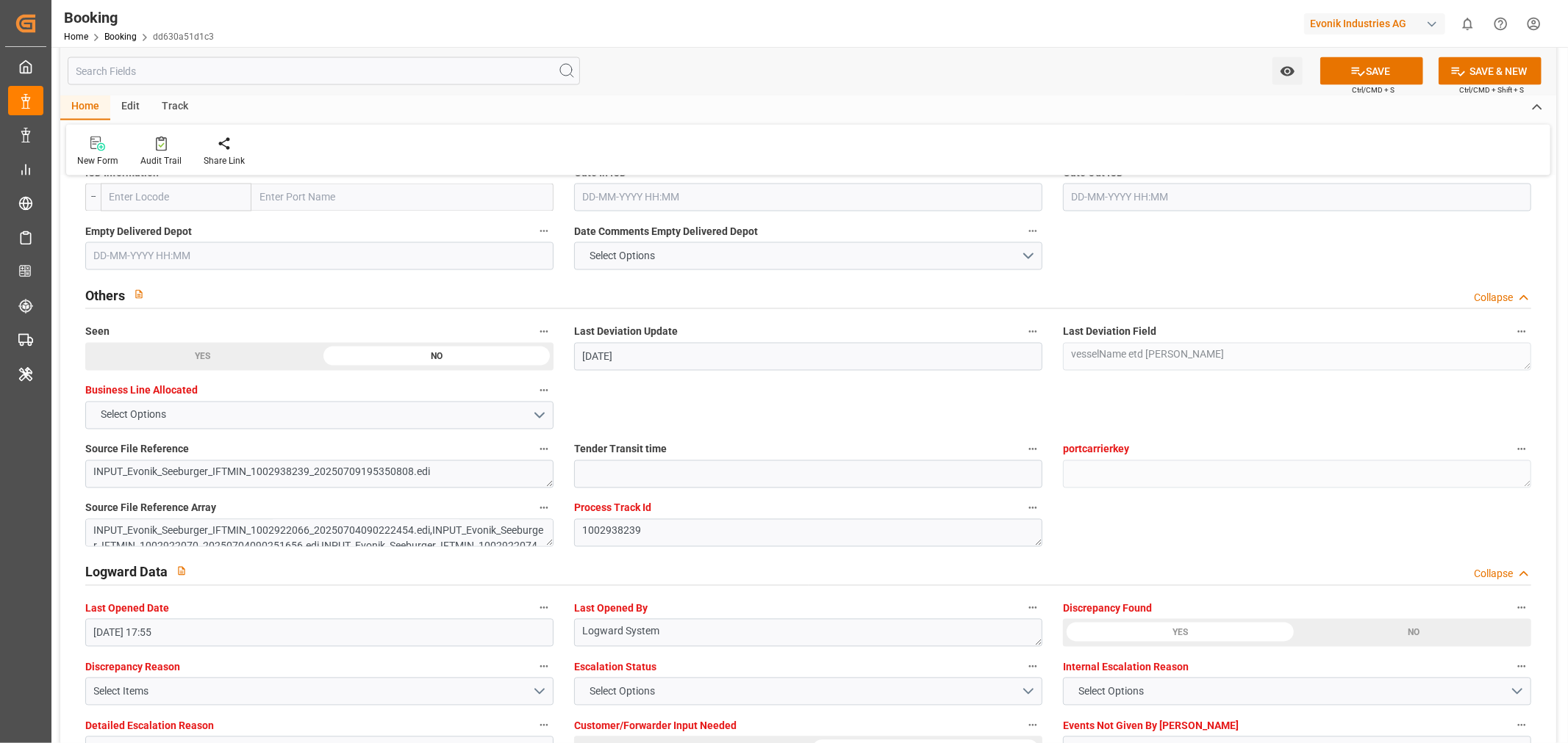
scroll to position [2693, 0]
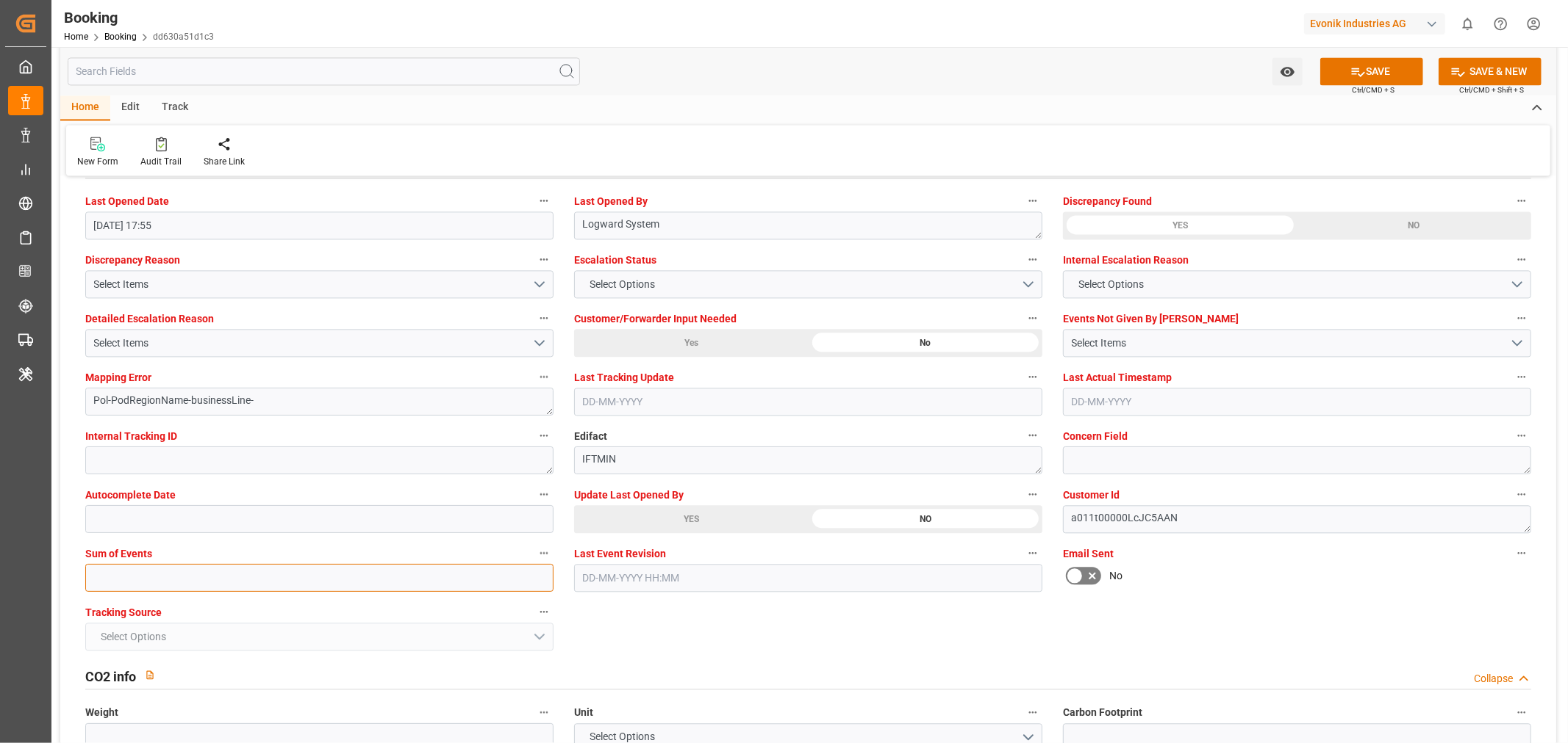
click at [119, 570] on input "text" at bounding box center [319, 578] width 468 height 28
type input "0"
click at [1379, 73] on button "SAVE" at bounding box center [1371, 71] width 103 height 28
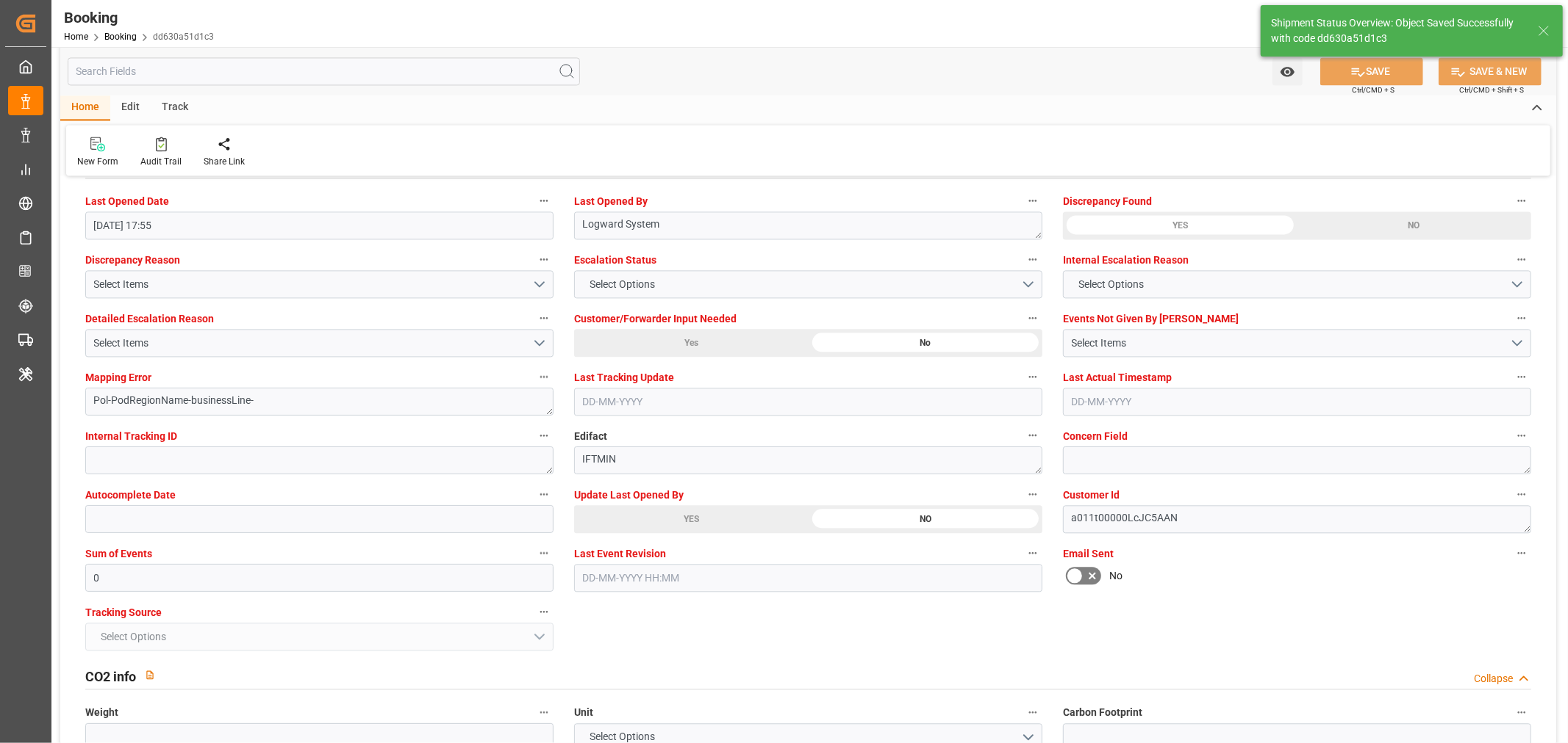
type textarea "NWC/[GEOGRAPHIC_DATA] [GEOGRAPHIC_DATA] Continent / [GEOGRAPHIC_DATA]"
type textarea "[PERSON_NAME]"
type textarea "businessLine-"
type input "[DATE] 00:00"
type input "03-09-2025 00:00"
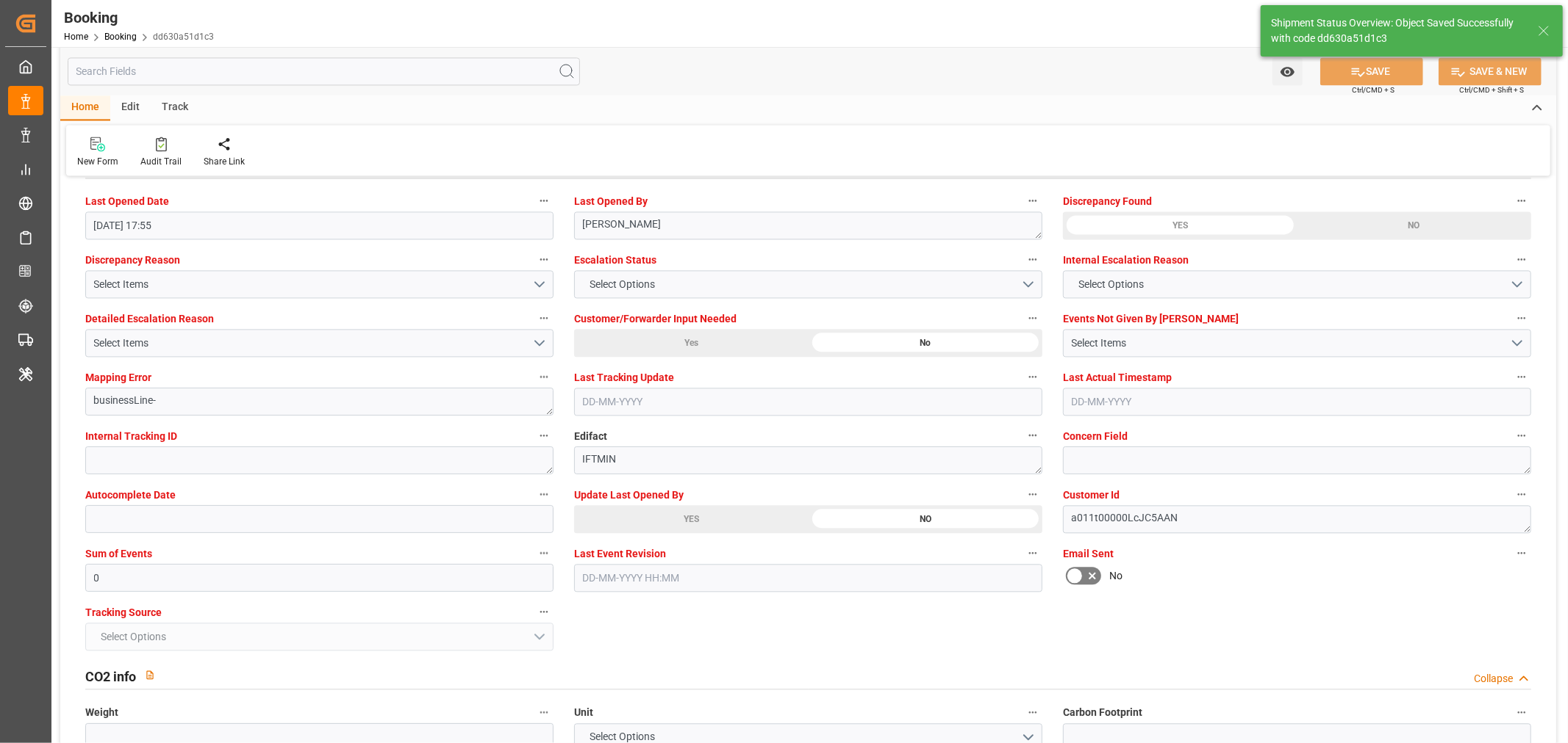
type input "02-09-2025 12:27"
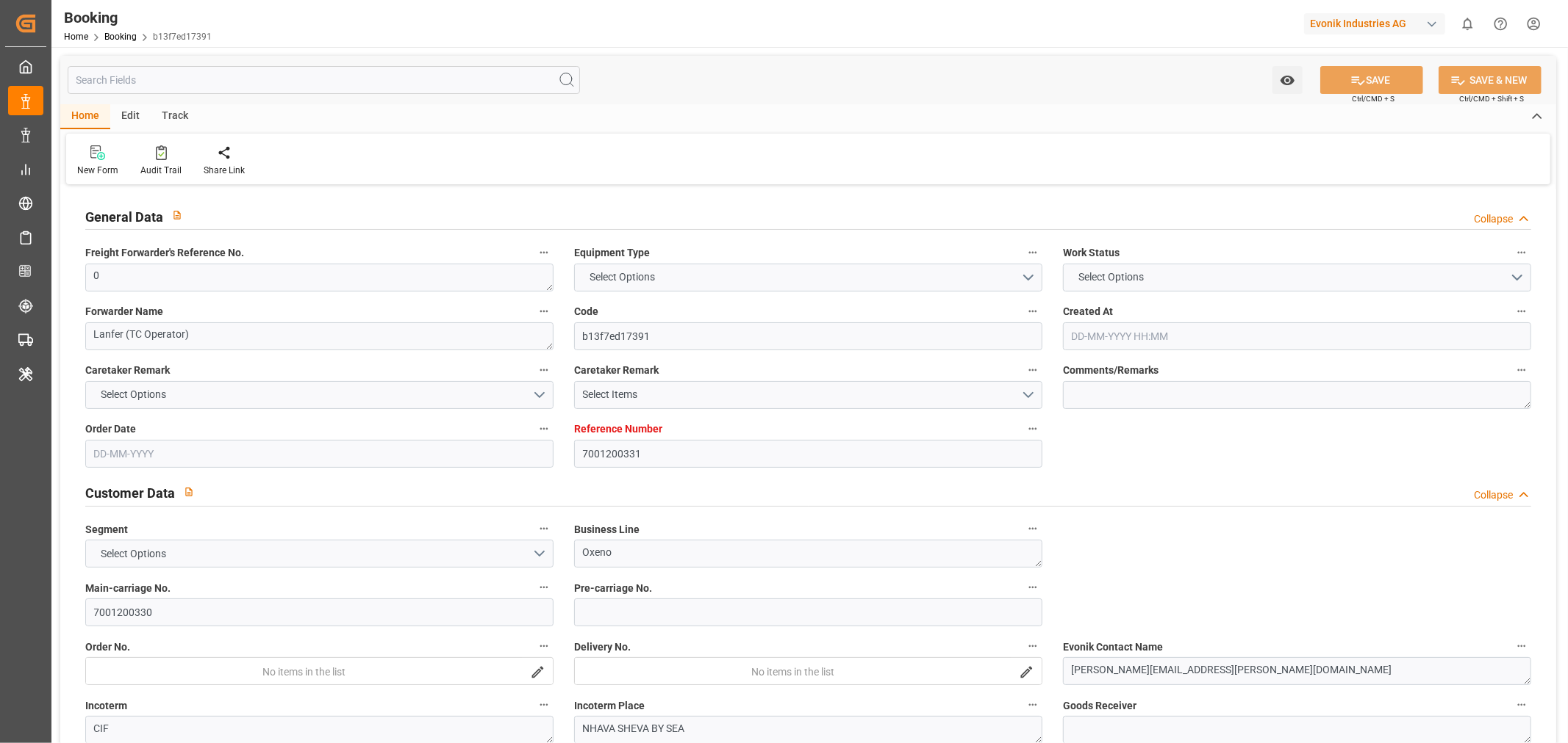
type input "7001200331"
type input "EUNWC"
type input "INNSA"
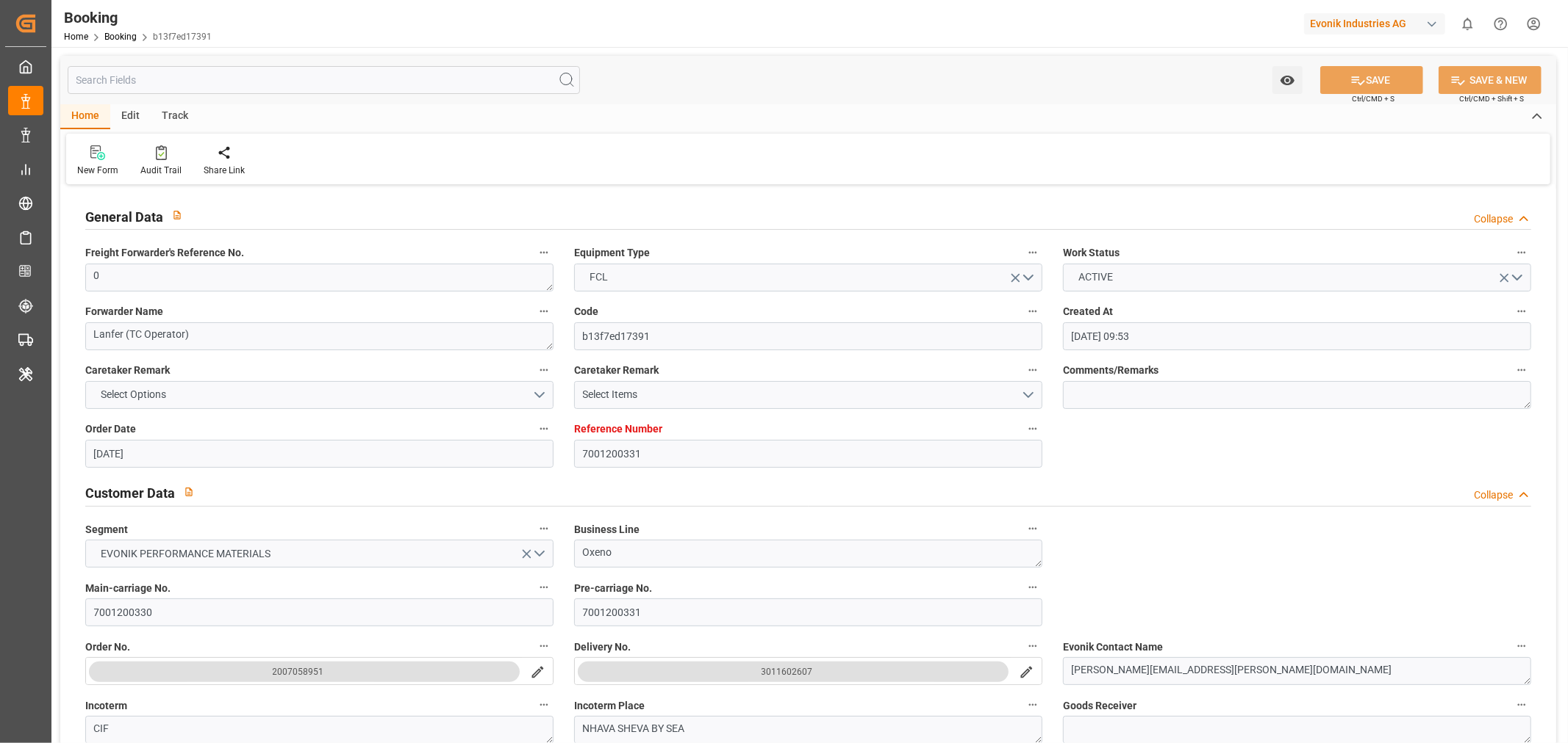
type input "[DATE] 09:53"
type input "[DATE]"
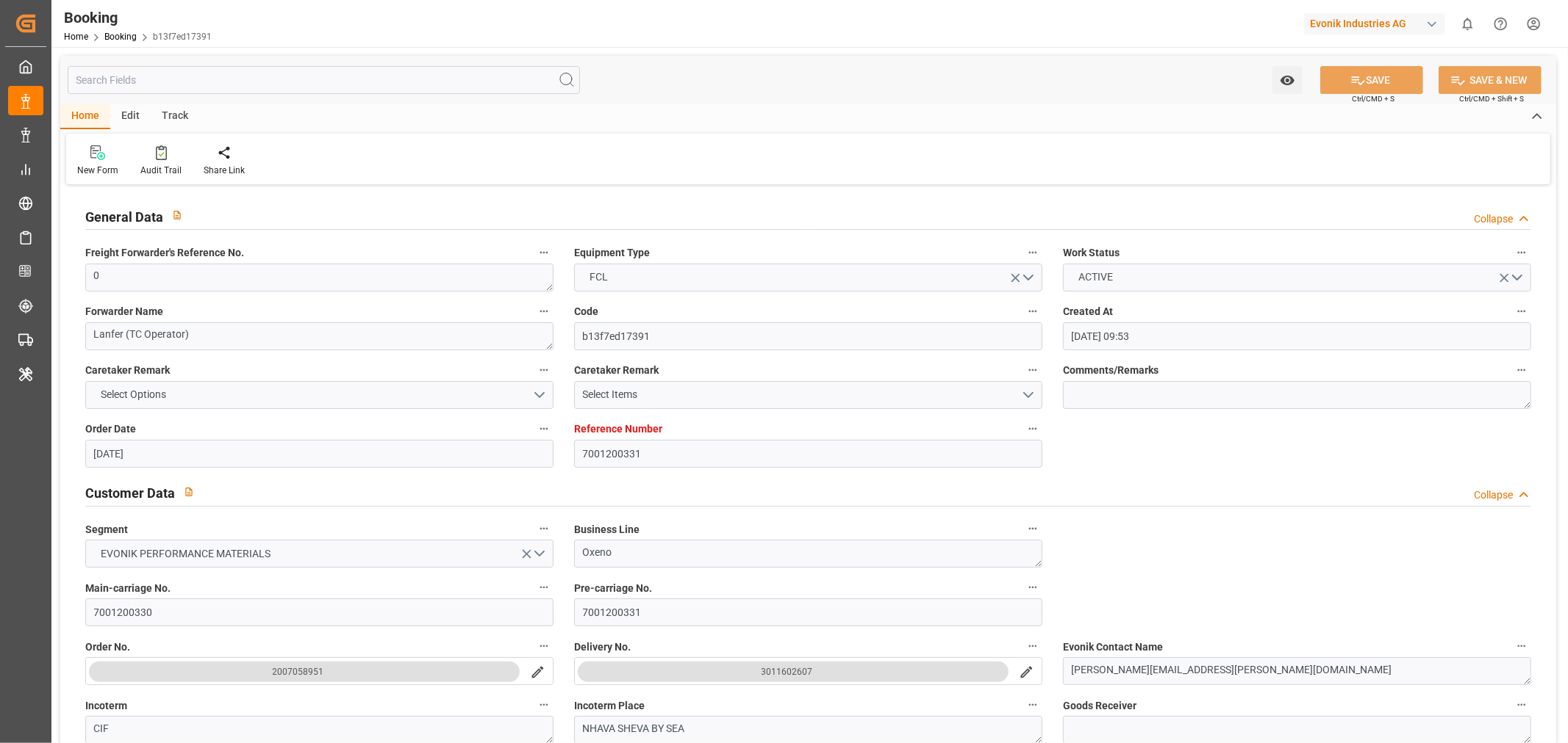
type input "[DATE] 11:11"
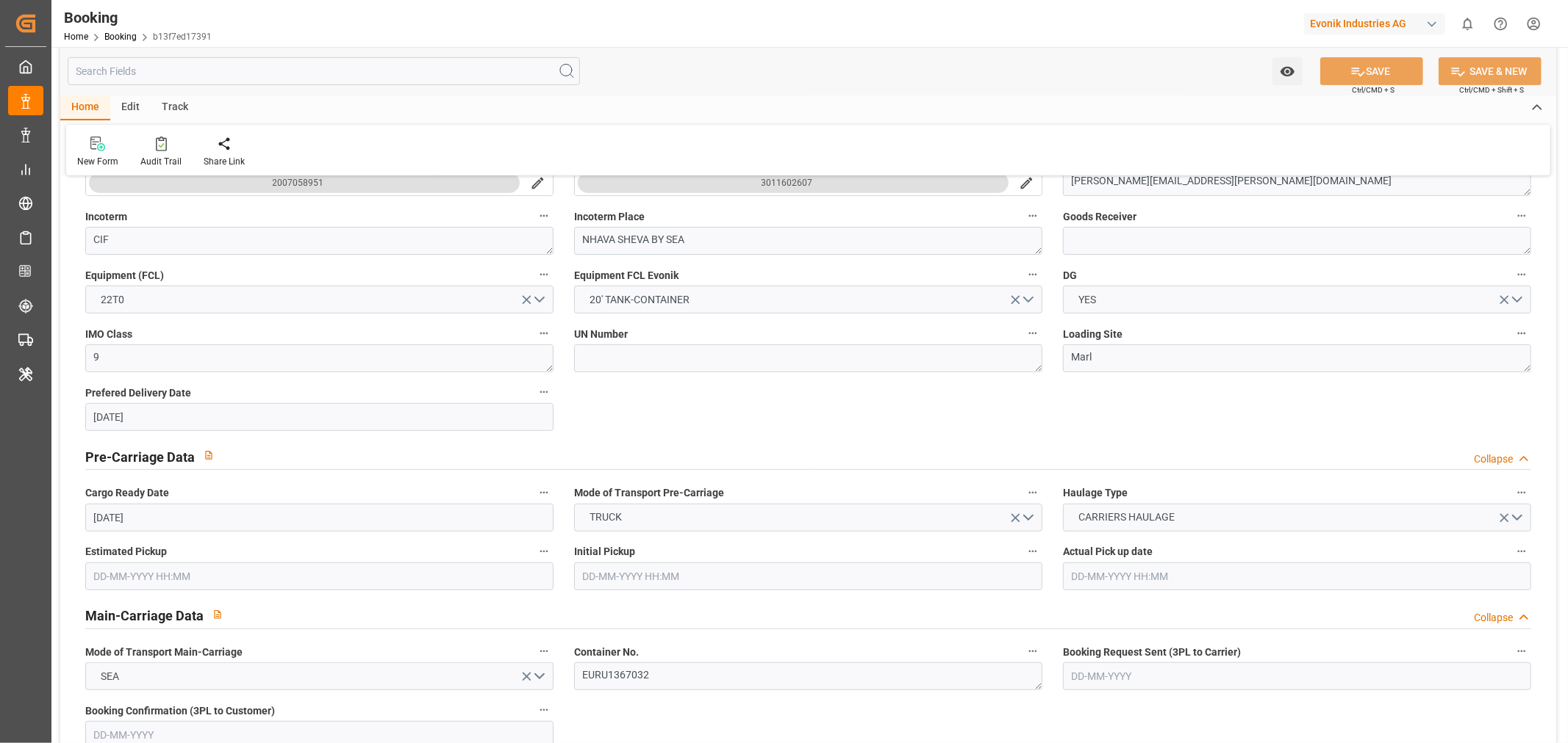
scroll to position [979, 0]
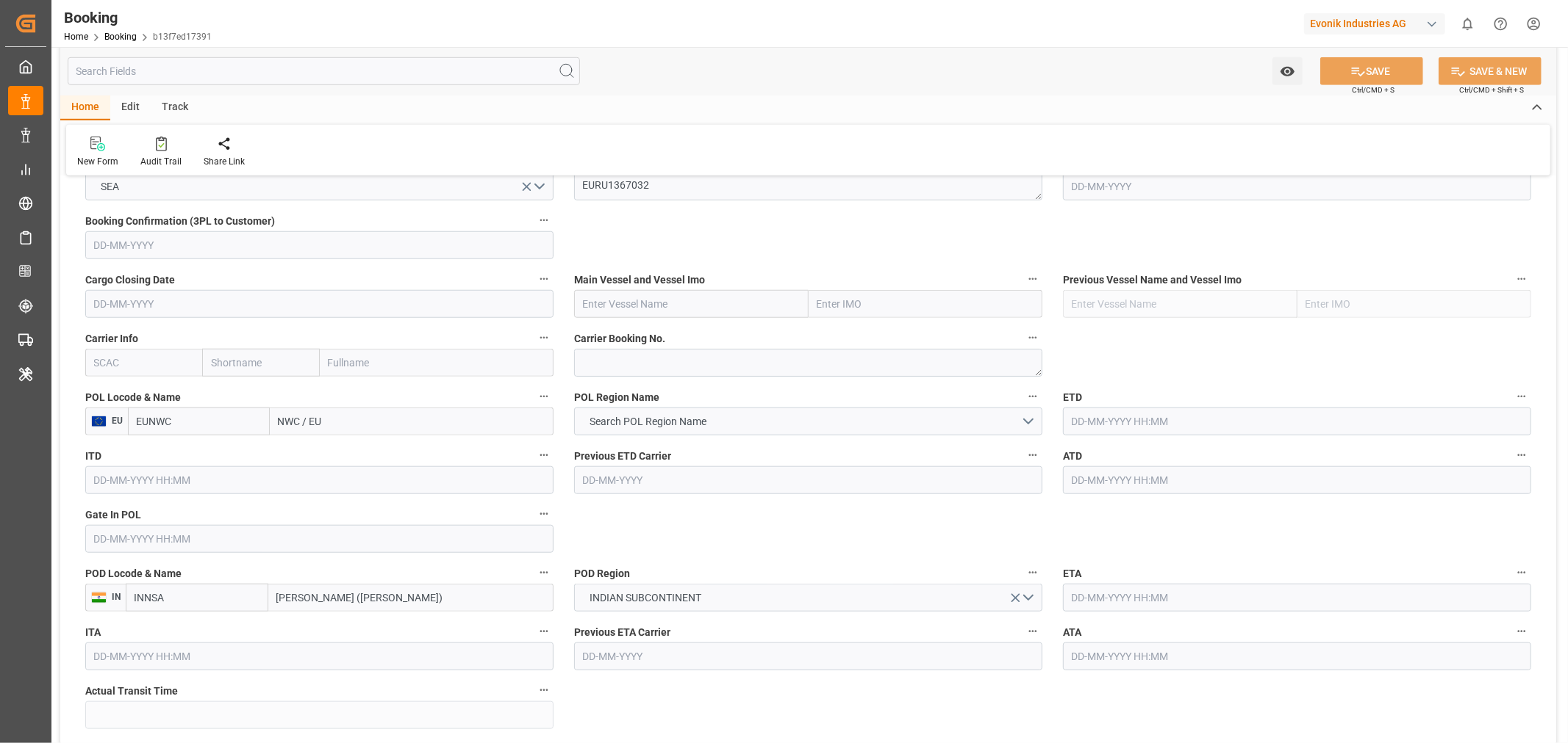
click at [115, 368] on input "text" at bounding box center [143, 362] width 117 height 28
click at [107, 395] on b "HLCU" at bounding box center [108, 395] width 26 height 12
type input "HLCU"
type input "Hapag [PERSON_NAME]"
type input "Hapag [PERSON_NAME] Aktiengesellschaft"
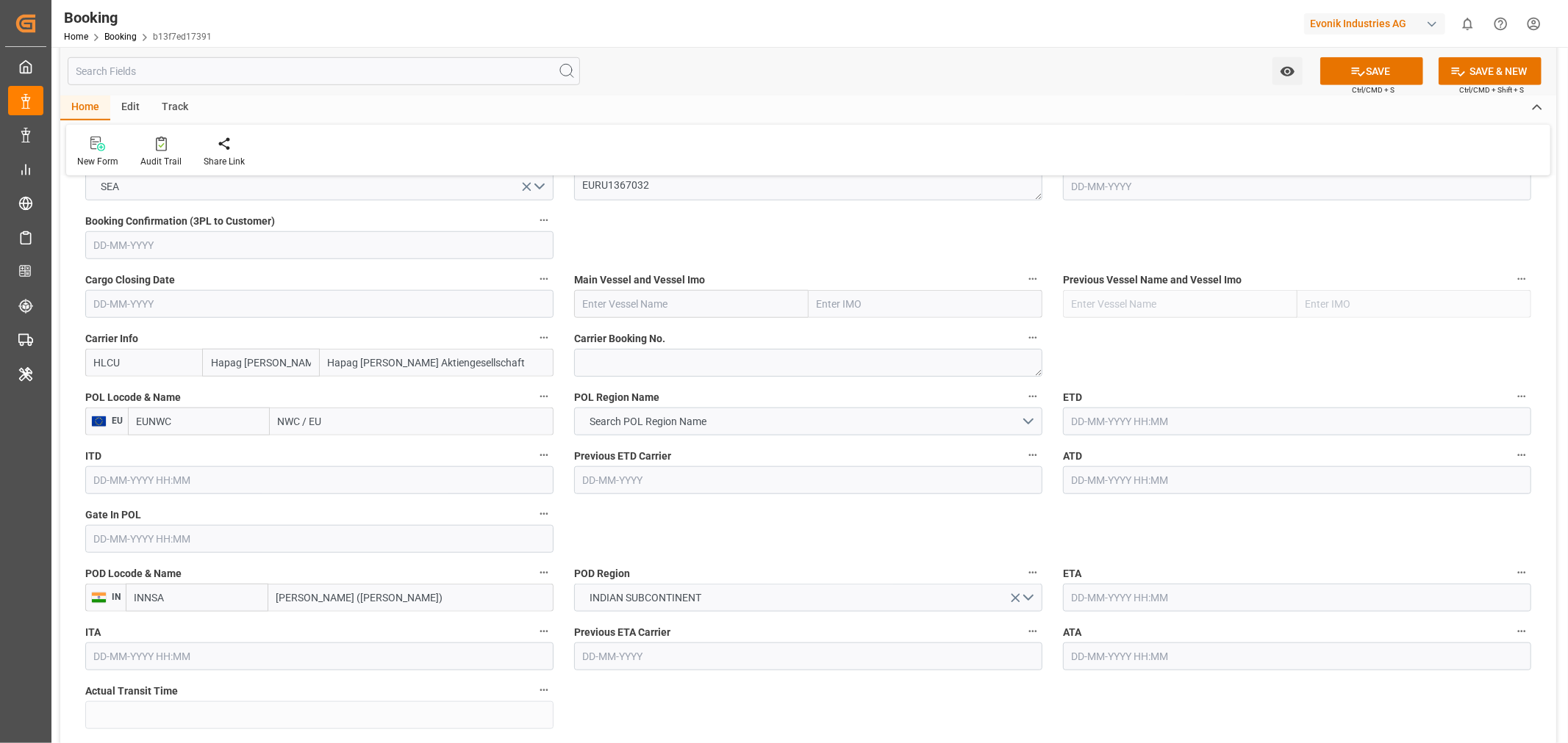
type input "HLCU"
click at [325, 424] on input "NWC / EU" at bounding box center [411, 421] width 284 height 28
paste input "[GEOGRAPHIC_DATA]"
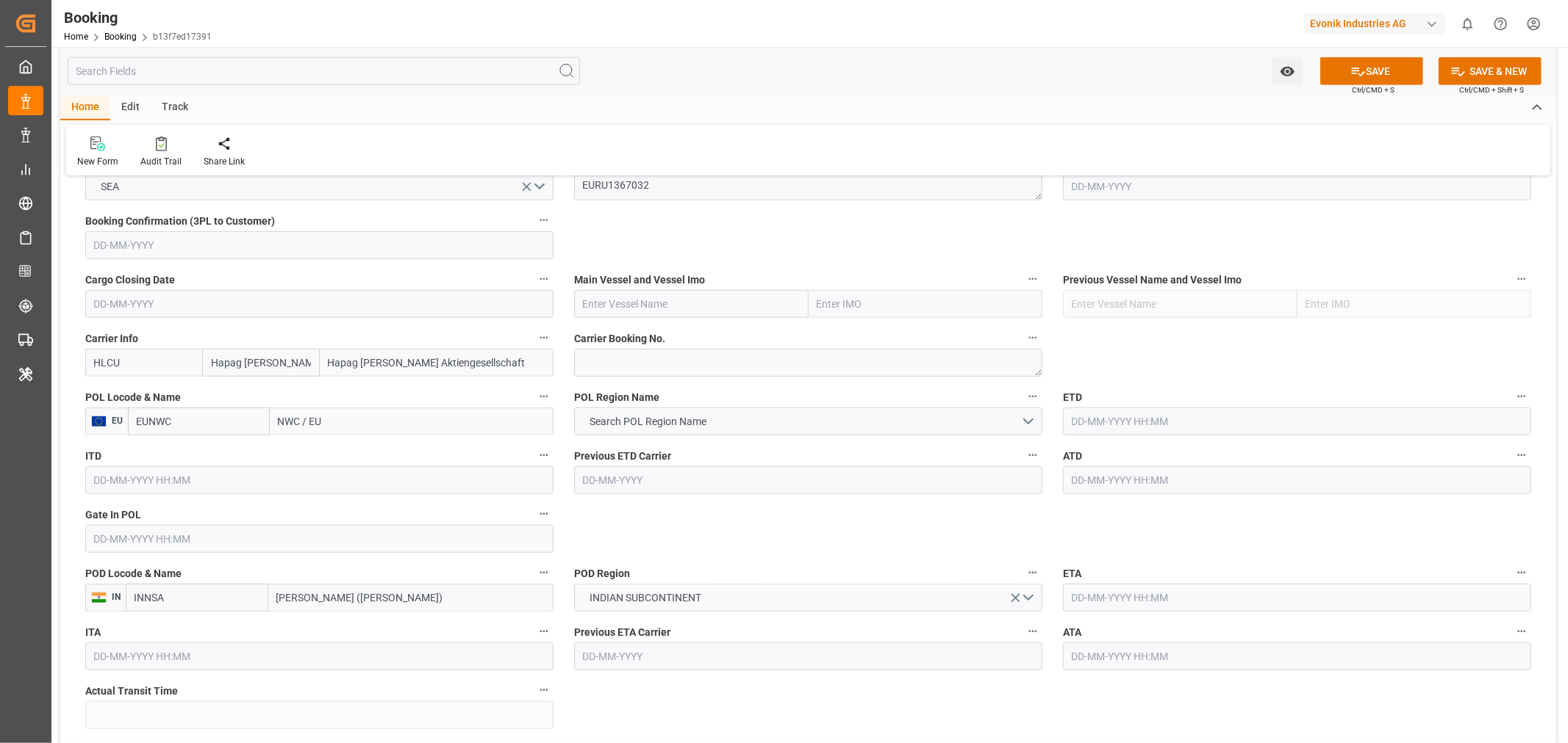
type input "[GEOGRAPHIC_DATA]"
click at [366, 455] on span "[GEOGRAPHIC_DATA] - NLRTM" at bounding box center [348, 454] width 137 height 12
type input "NLRTM"
type input "[GEOGRAPHIC_DATA]"
click at [811, 416] on button "Search POL Region Name" at bounding box center [808, 421] width 468 height 28
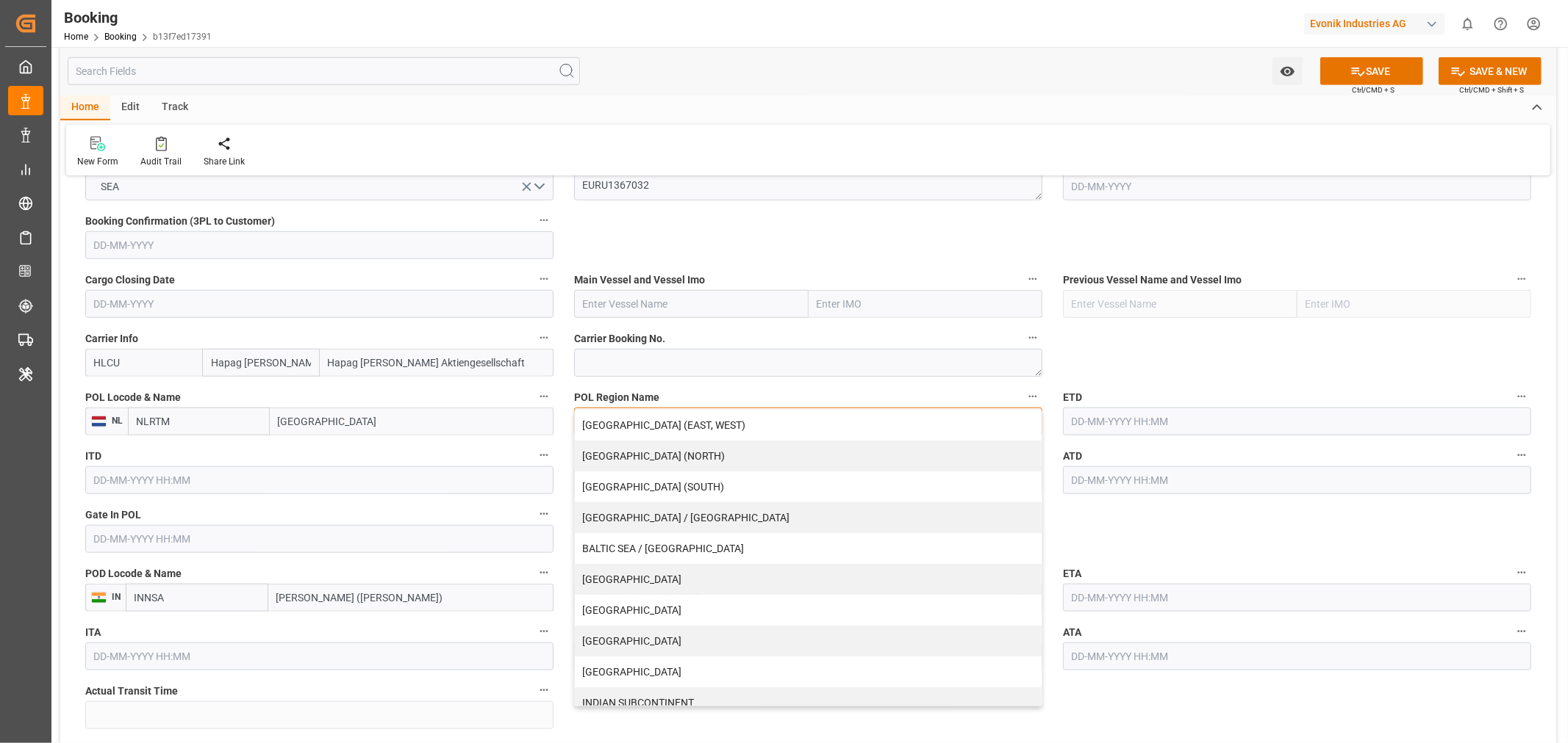
scroll to position [258, 0]
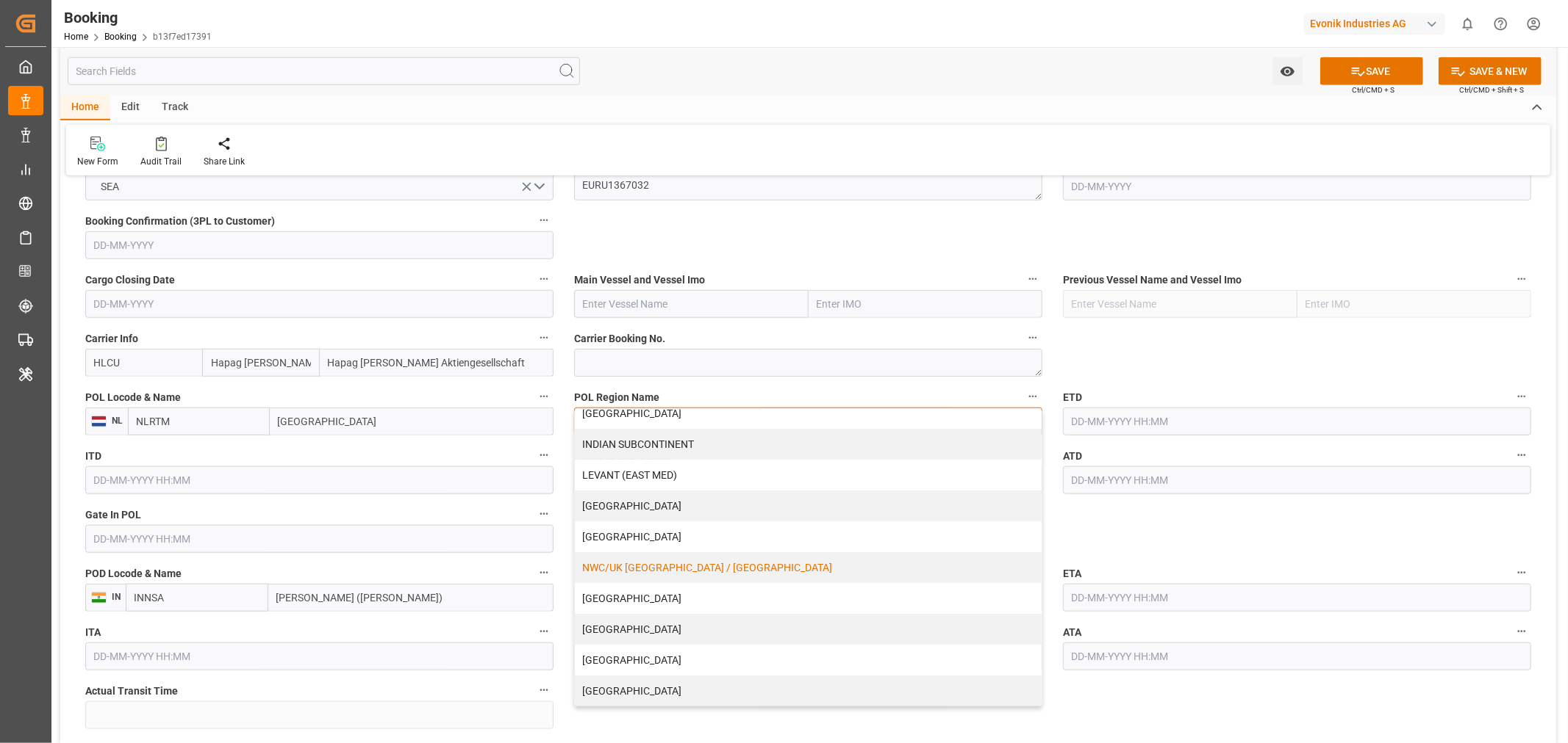
click at [680, 561] on div "NWC/UK [GEOGRAPHIC_DATA] / [GEOGRAPHIC_DATA]" at bounding box center [808, 568] width 466 height 31
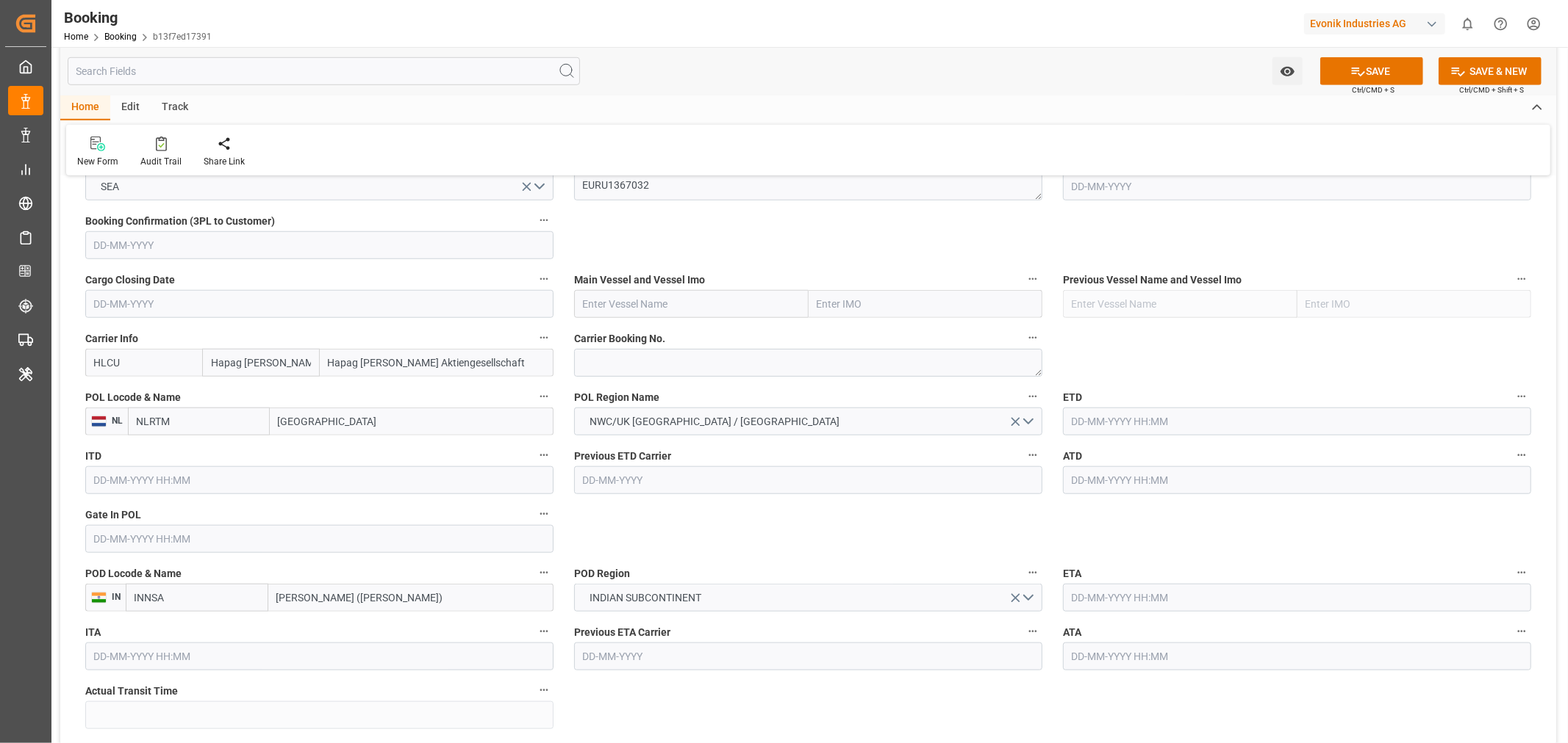
click at [119, 529] on input "text" at bounding box center [319, 539] width 468 height 28
paste input "[DATE]"
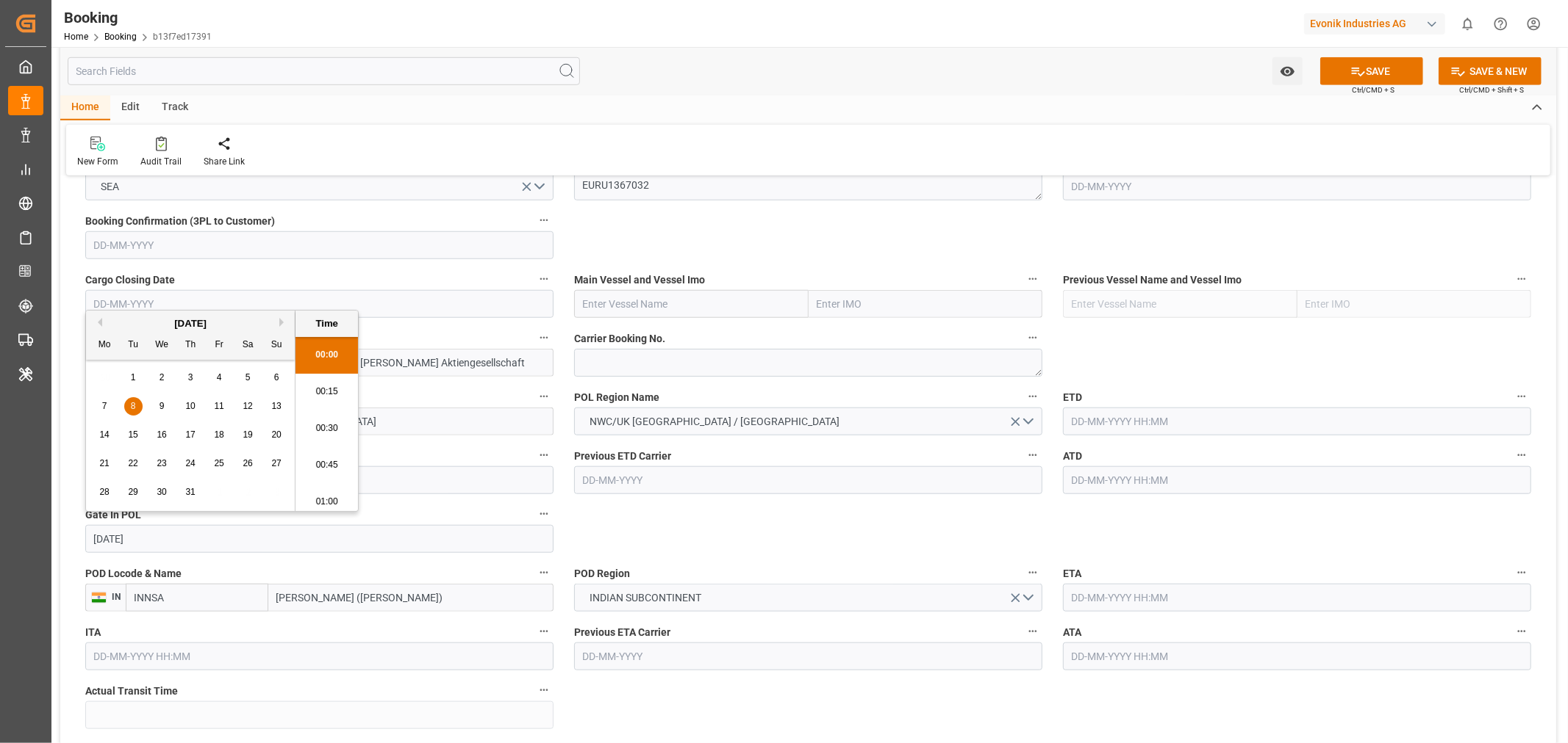
scroll to position [2538, 0]
type input "[DATE] 00:00"
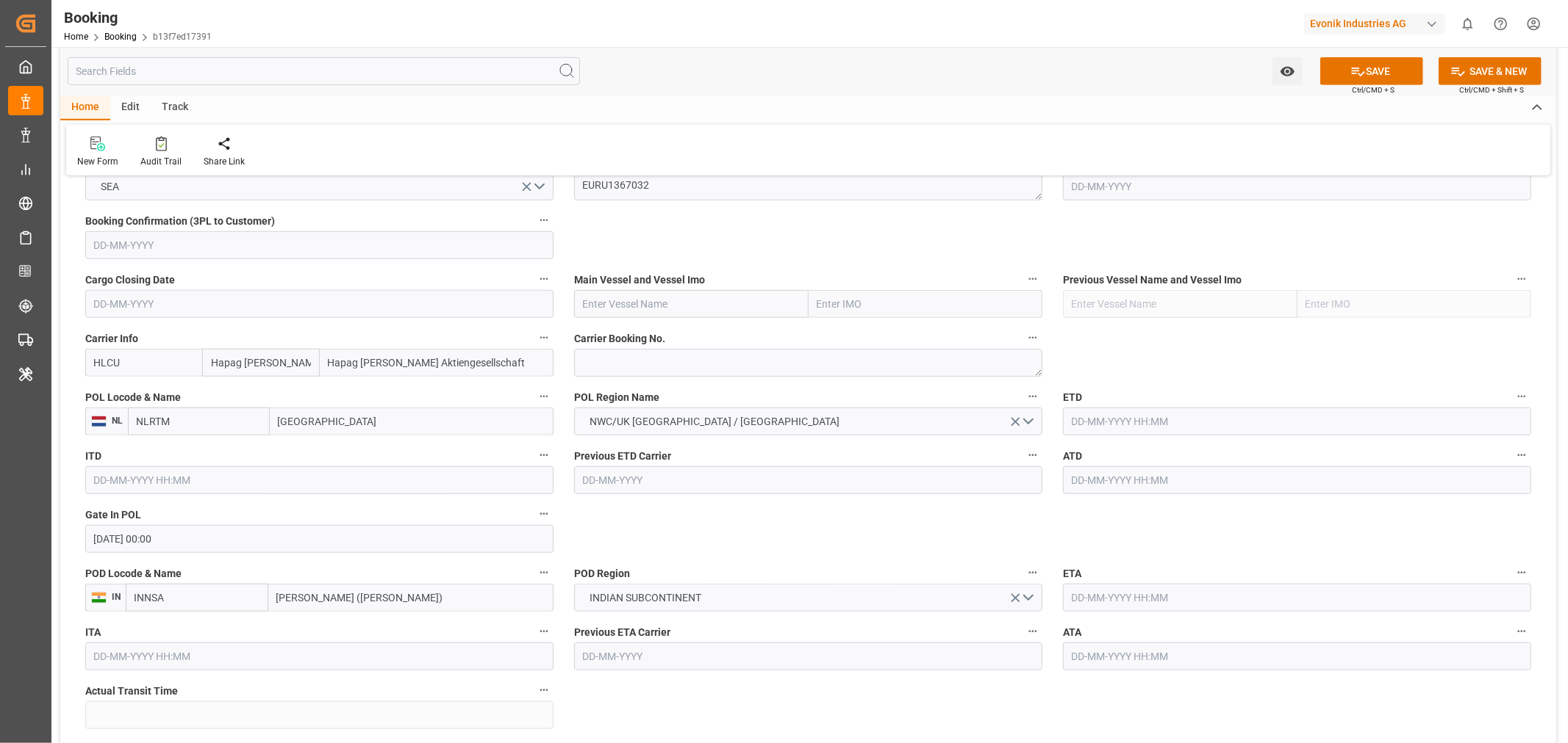
click at [629, 295] on input "text" at bounding box center [690, 303] width 234 height 28
paste input "ATLANTA EXPRESS"
type input "ATLANTA EXPRESS"
click at [673, 342] on div "ATLANTA EXPRESS - 9667162" at bounding box center [651, 337] width 154 height 33
type input "9667162"
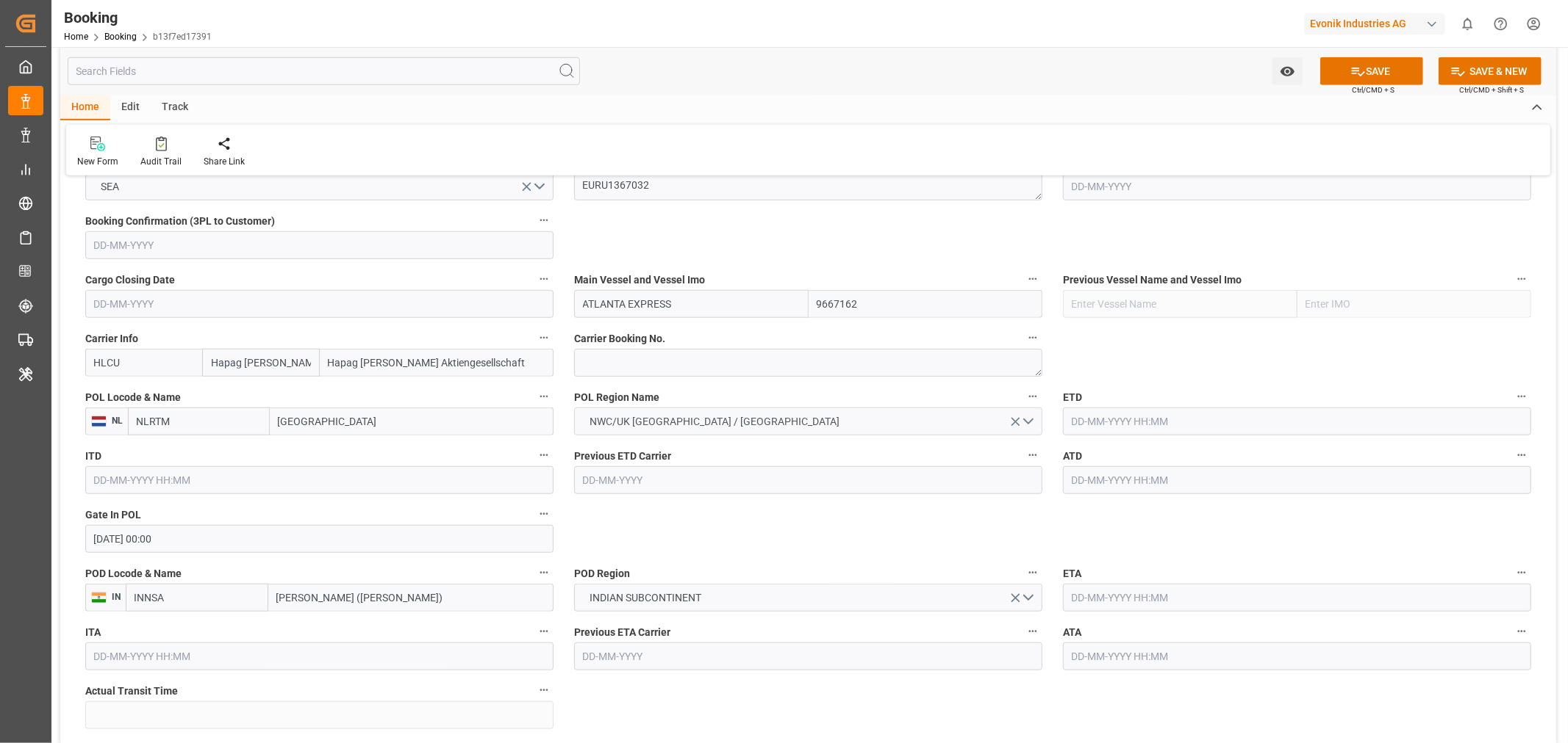
scroll to position [1061, 0]
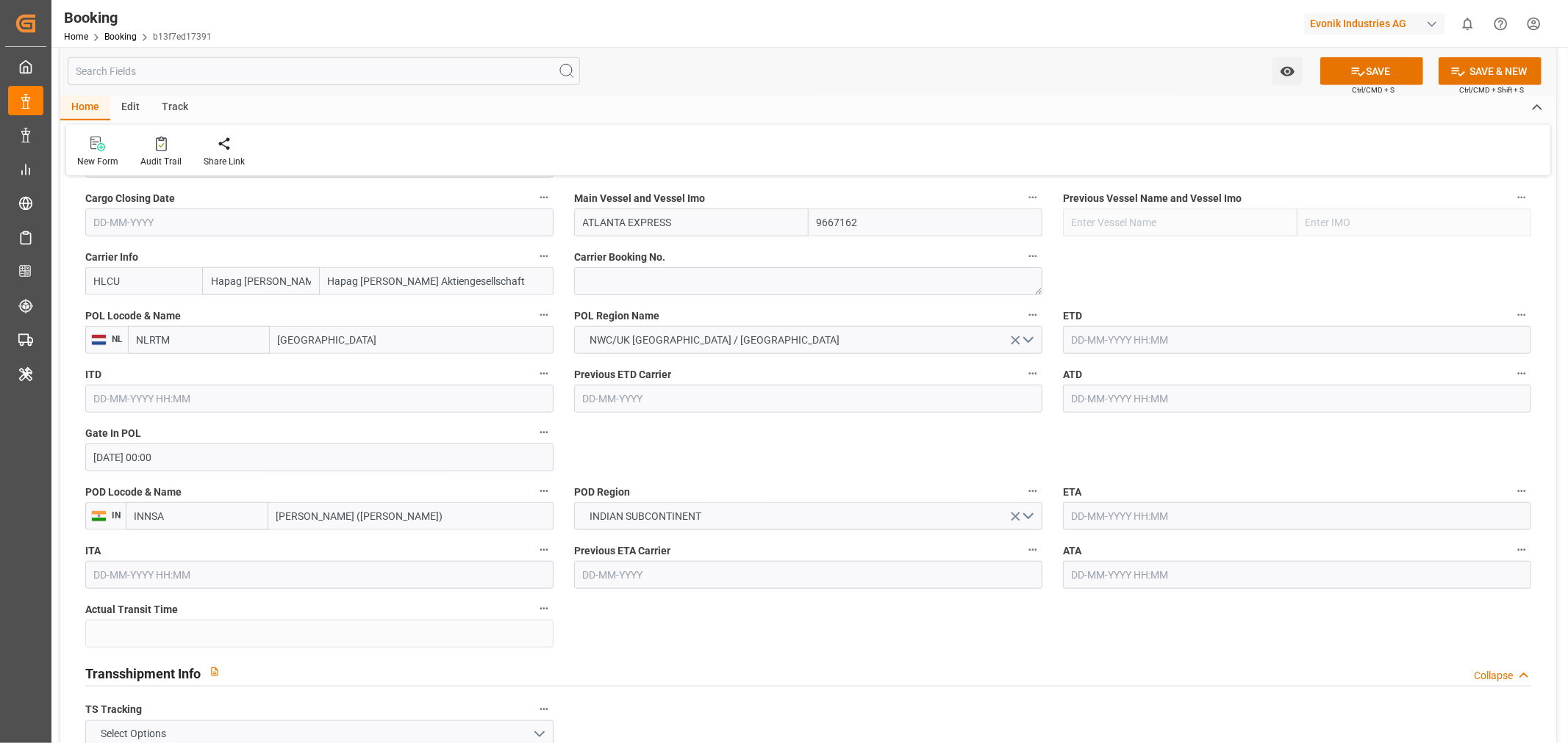
type input "ATLANTA EXPRESS"
click at [1115, 346] on input "text" at bounding box center [1297, 340] width 468 height 28
paste input "[DATE]"
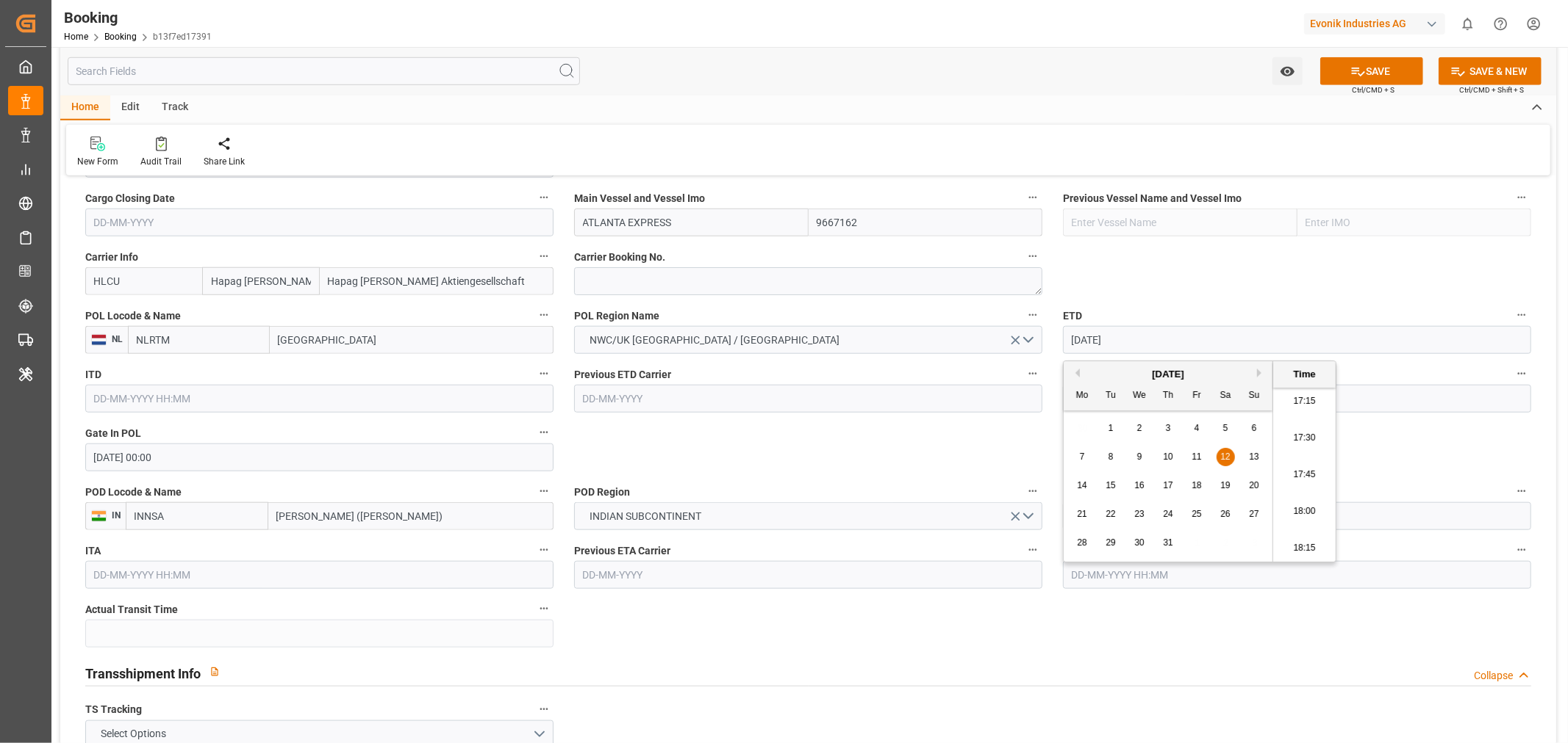
type input "[DATE] 00:00"
click at [1083, 400] on input "text" at bounding box center [1297, 398] width 468 height 28
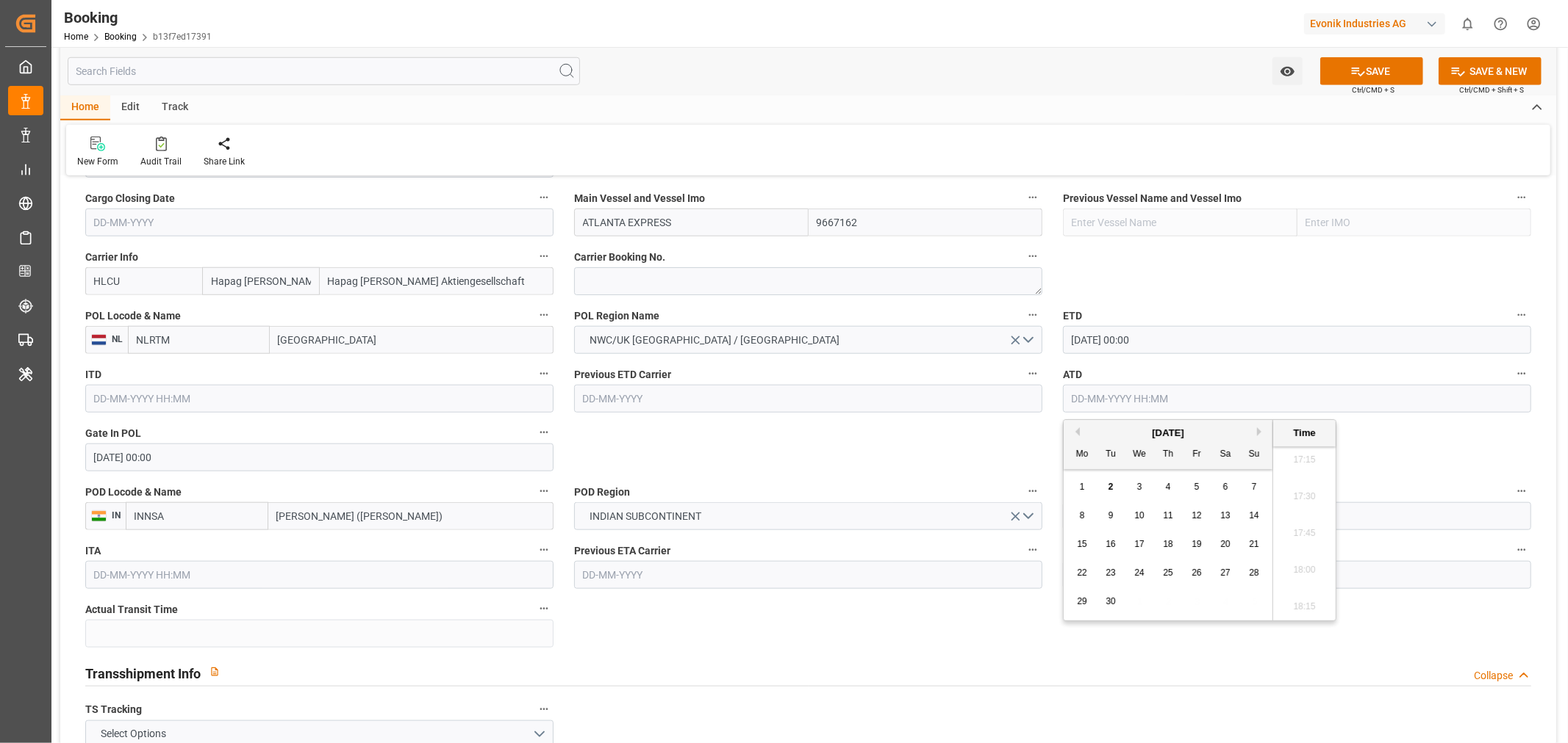
paste input "[DATE]"
type input "[DATE] 00:00"
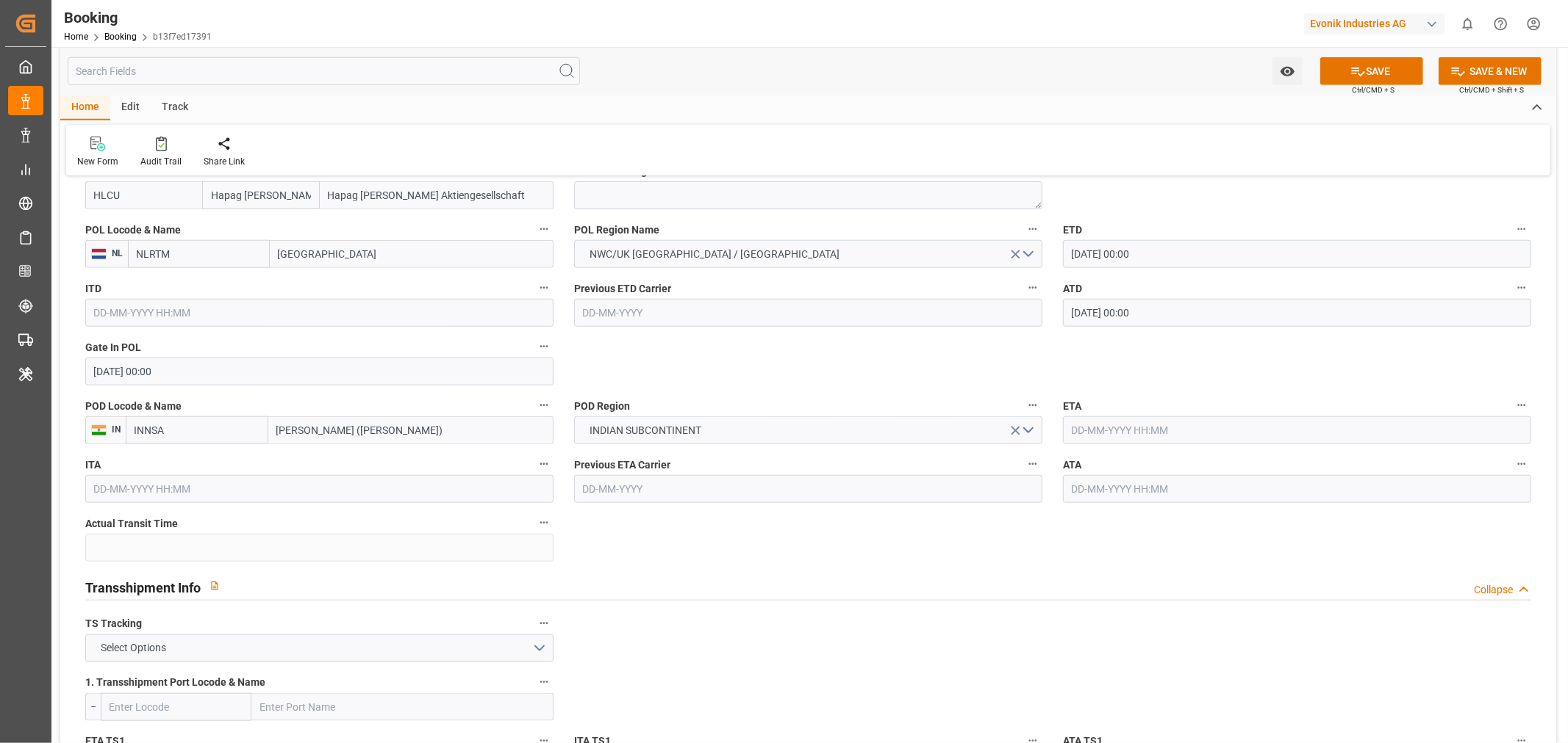
scroll to position [1224, 0]
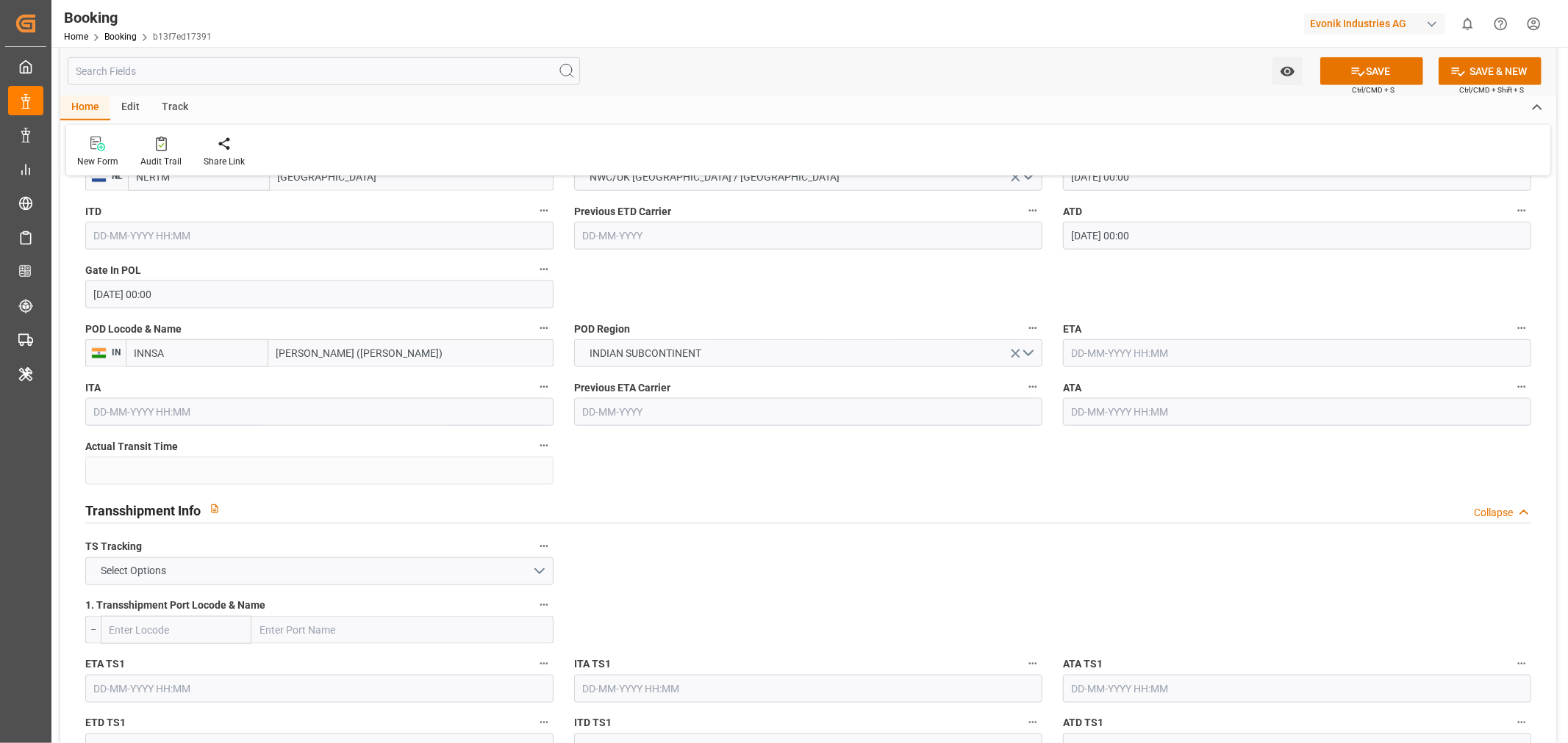
click at [1124, 348] on input "text" at bounding box center [1297, 353] width 468 height 28
paste input "[DATE]"
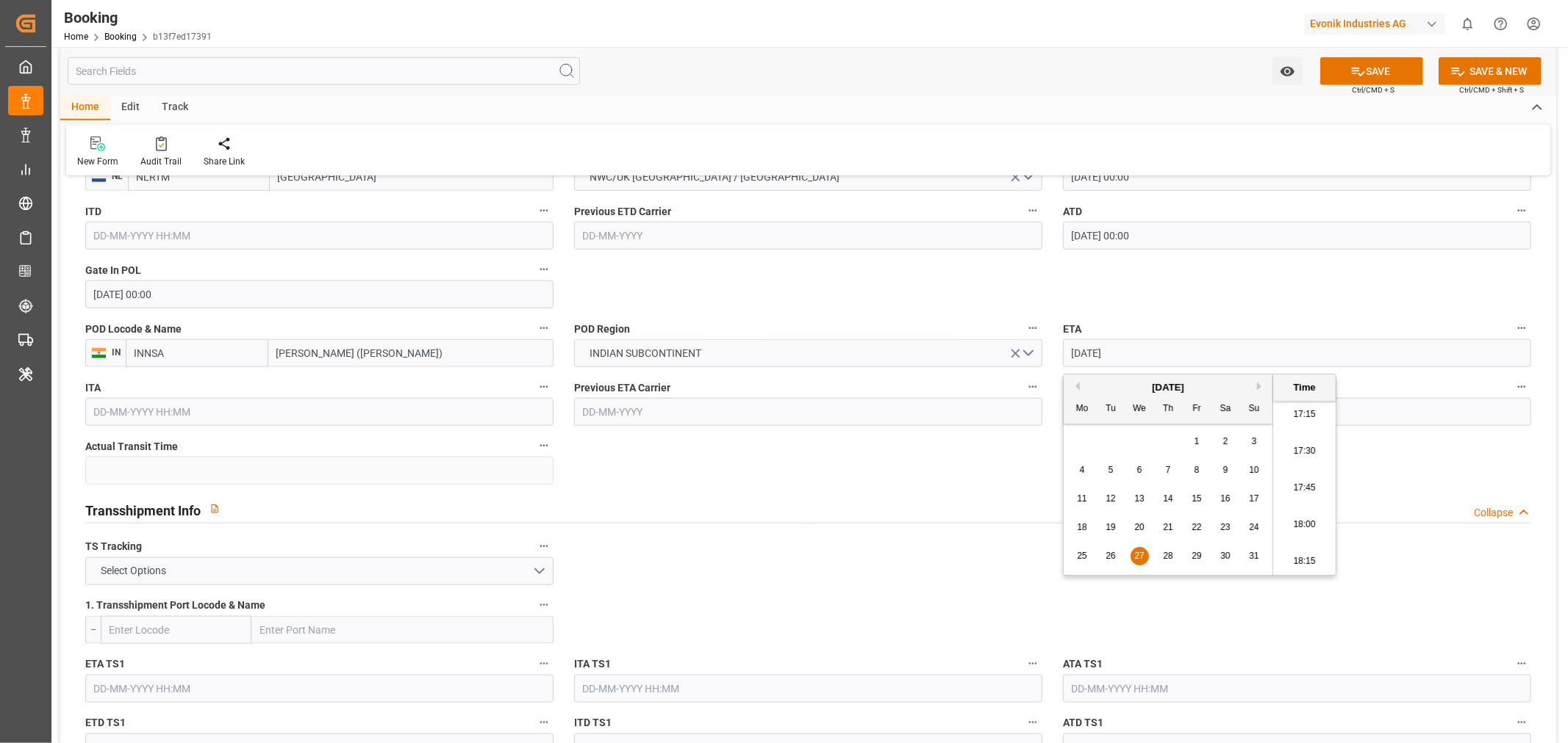
type input "[DATE] 00:00"
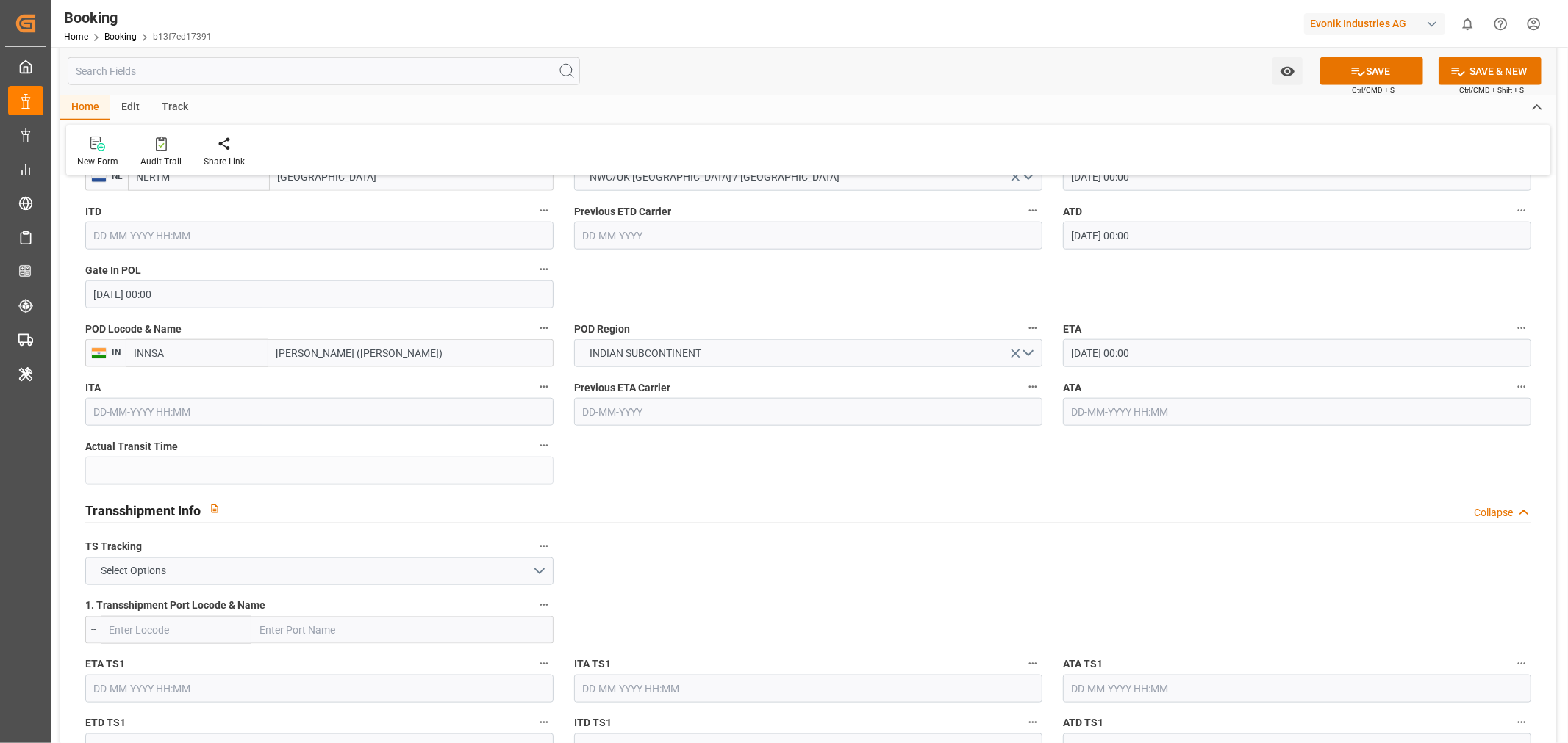
click at [1120, 410] on input "text" at bounding box center [1297, 412] width 468 height 28
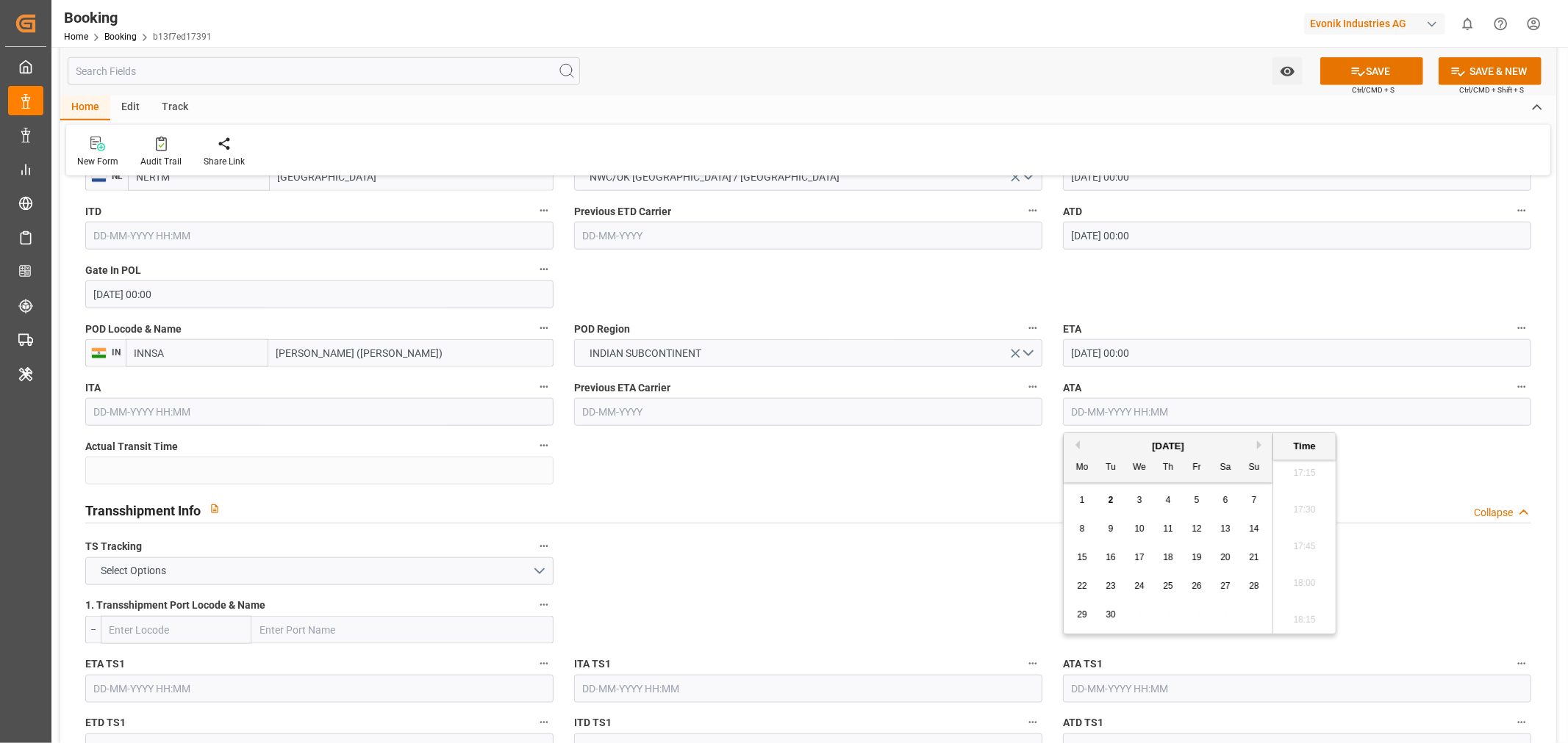
paste input "[DATE]"
click at [1137, 613] on span "27" at bounding box center [1139, 615] width 10 height 11
type input "[DATE] 00:00"
click at [870, 526] on div "Transshipment Info Collapse" at bounding box center [808, 510] width 1466 height 42
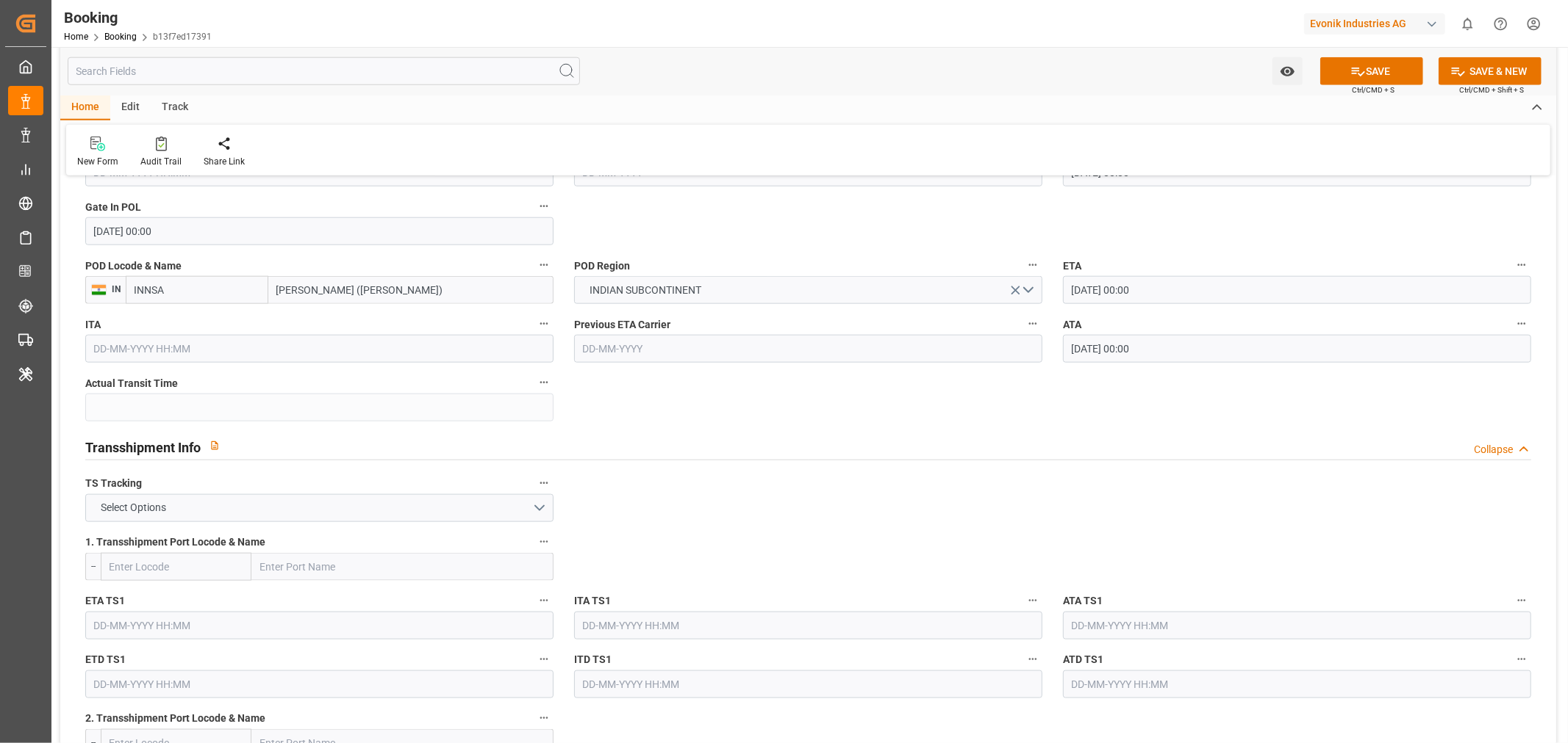
scroll to position [1387, 0]
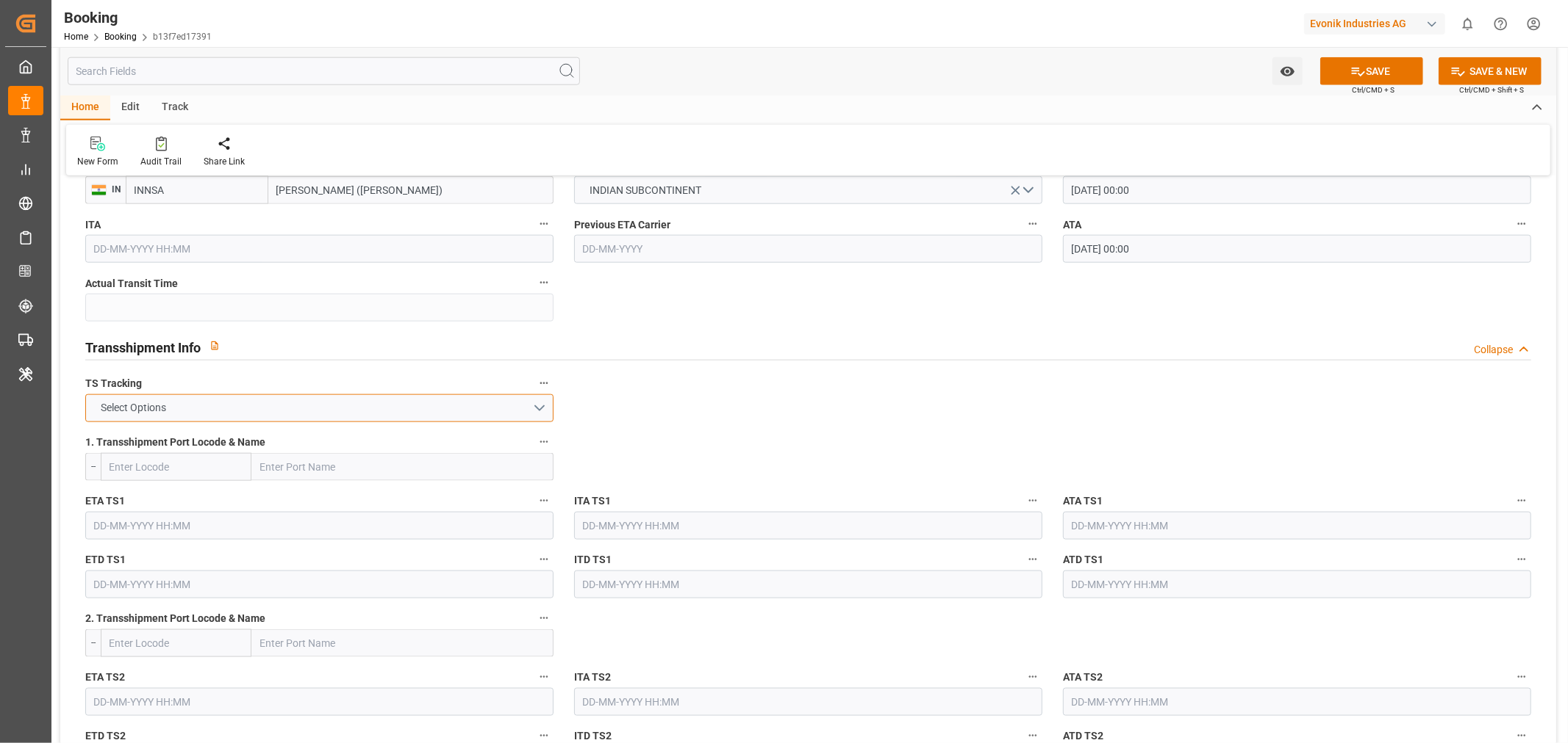
click at [532, 401] on button "Select Options" at bounding box center [319, 408] width 468 height 28
click at [229, 428] on div "FALSE" at bounding box center [319, 443] width 466 height 31
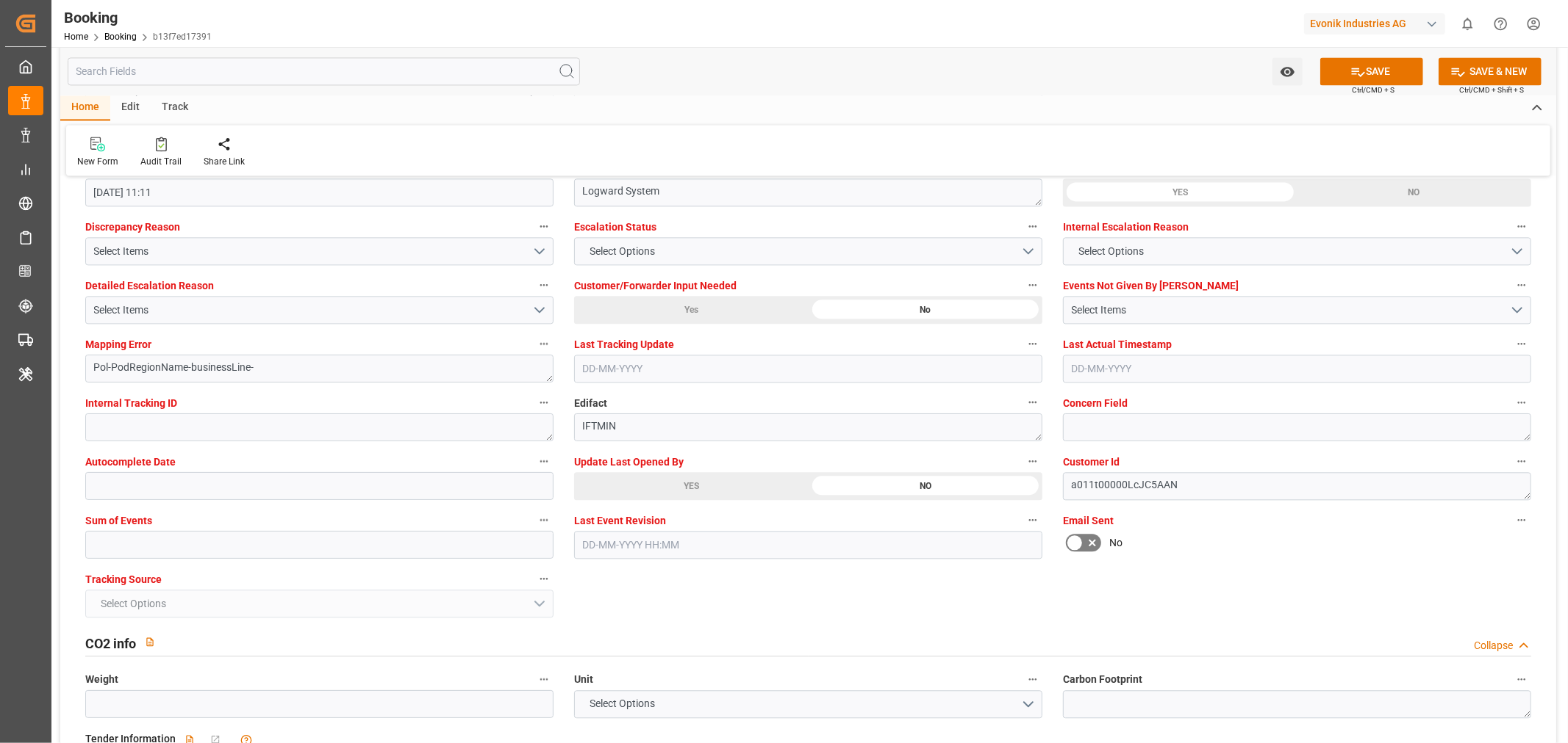
scroll to position [2774, 0]
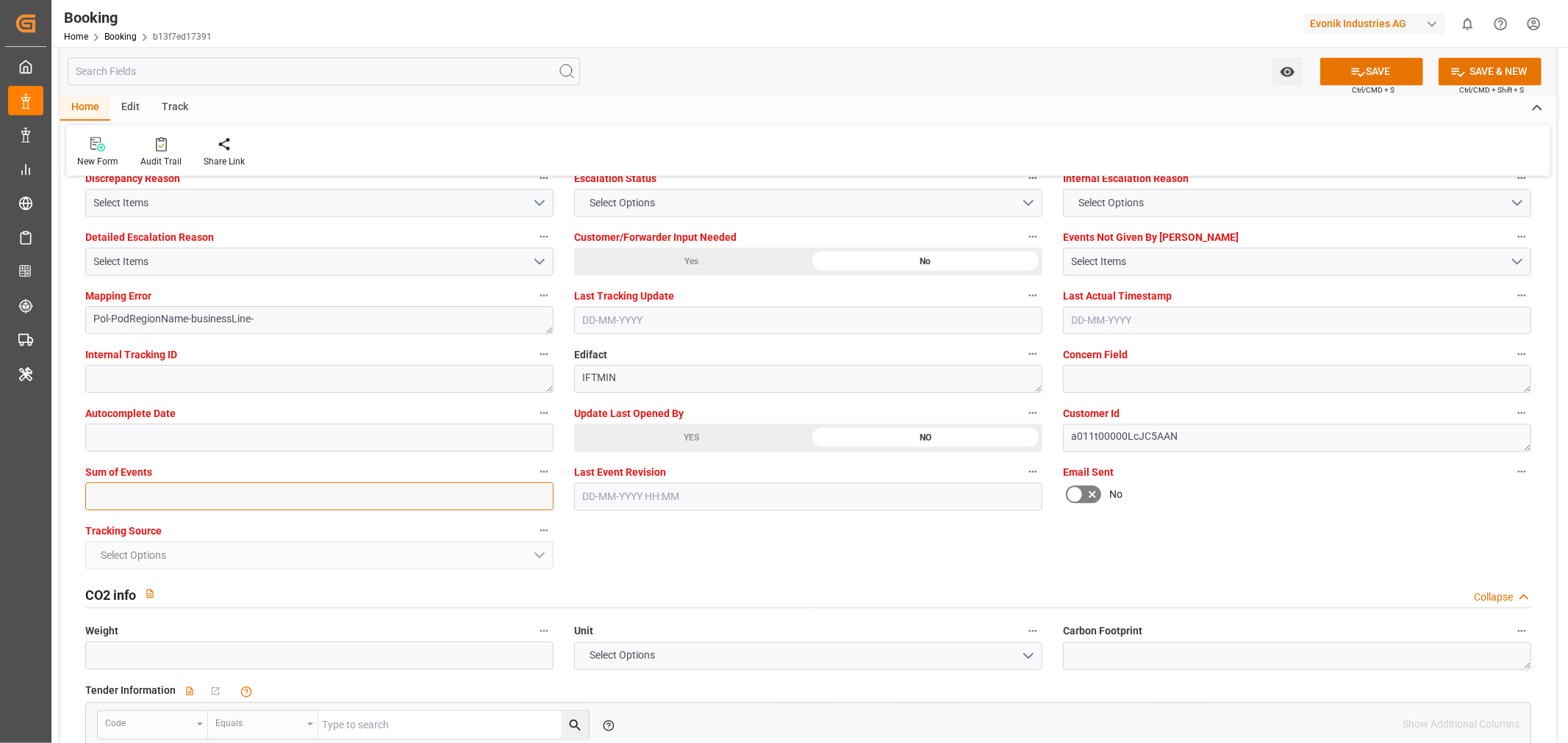
click at [132, 500] on input "text" at bounding box center [319, 496] width 468 height 28
type input "0"
click at [541, 262] on button "Select Items" at bounding box center [319, 261] width 468 height 28
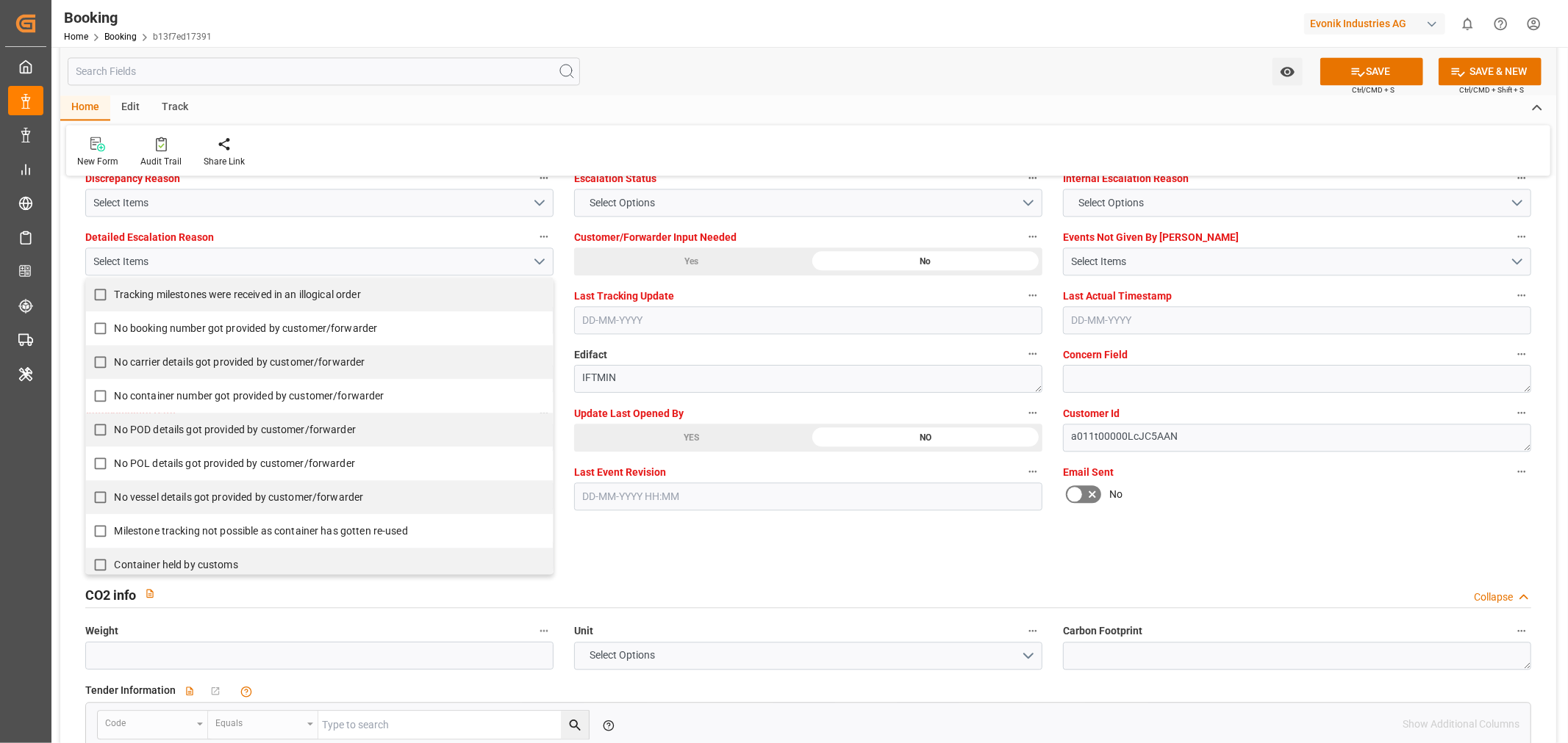
scroll to position [316, 0]
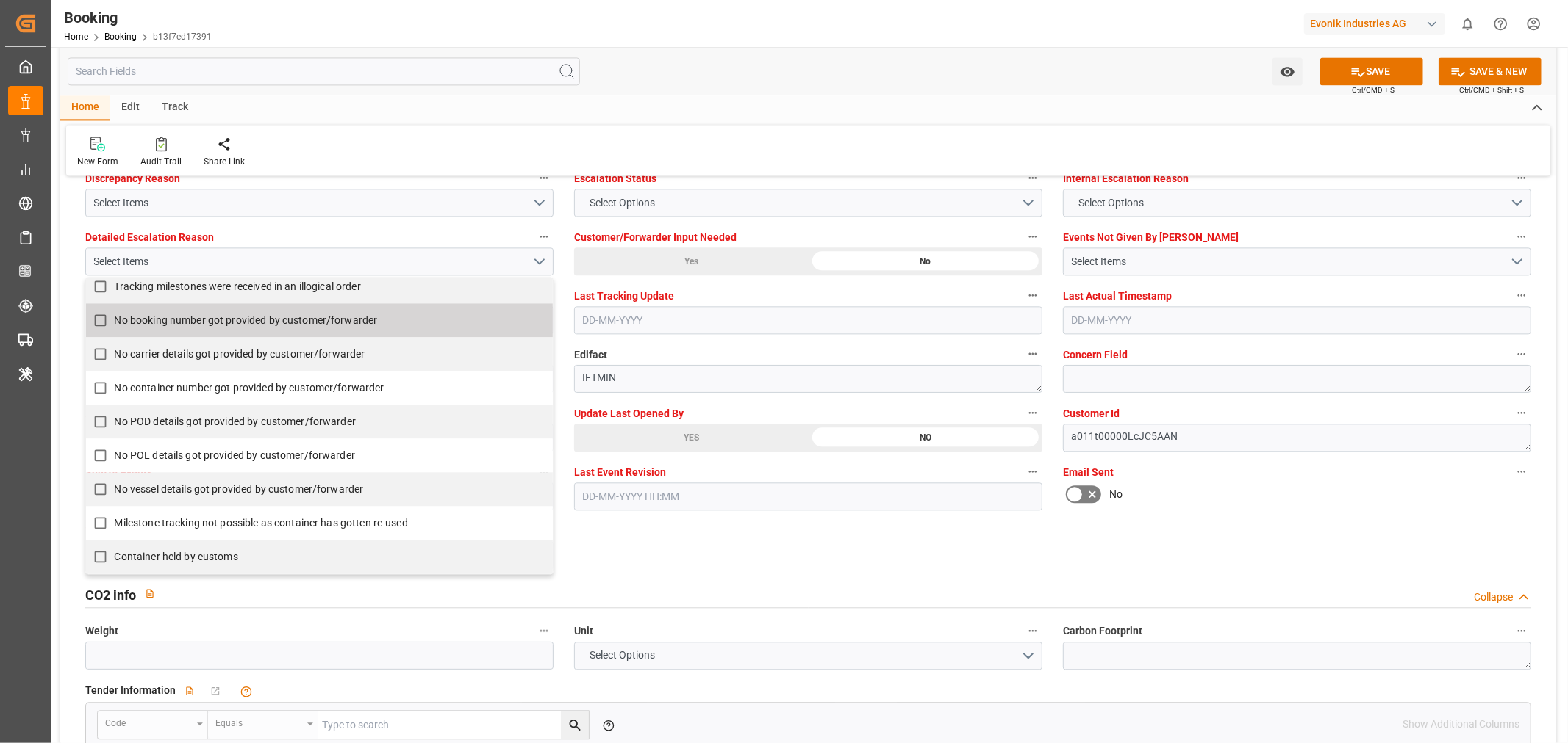
click at [101, 319] on input "No booking number got provided by customer/forwarder" at bounding box center [100, 320] width 28 height 28
checkbox input "true"
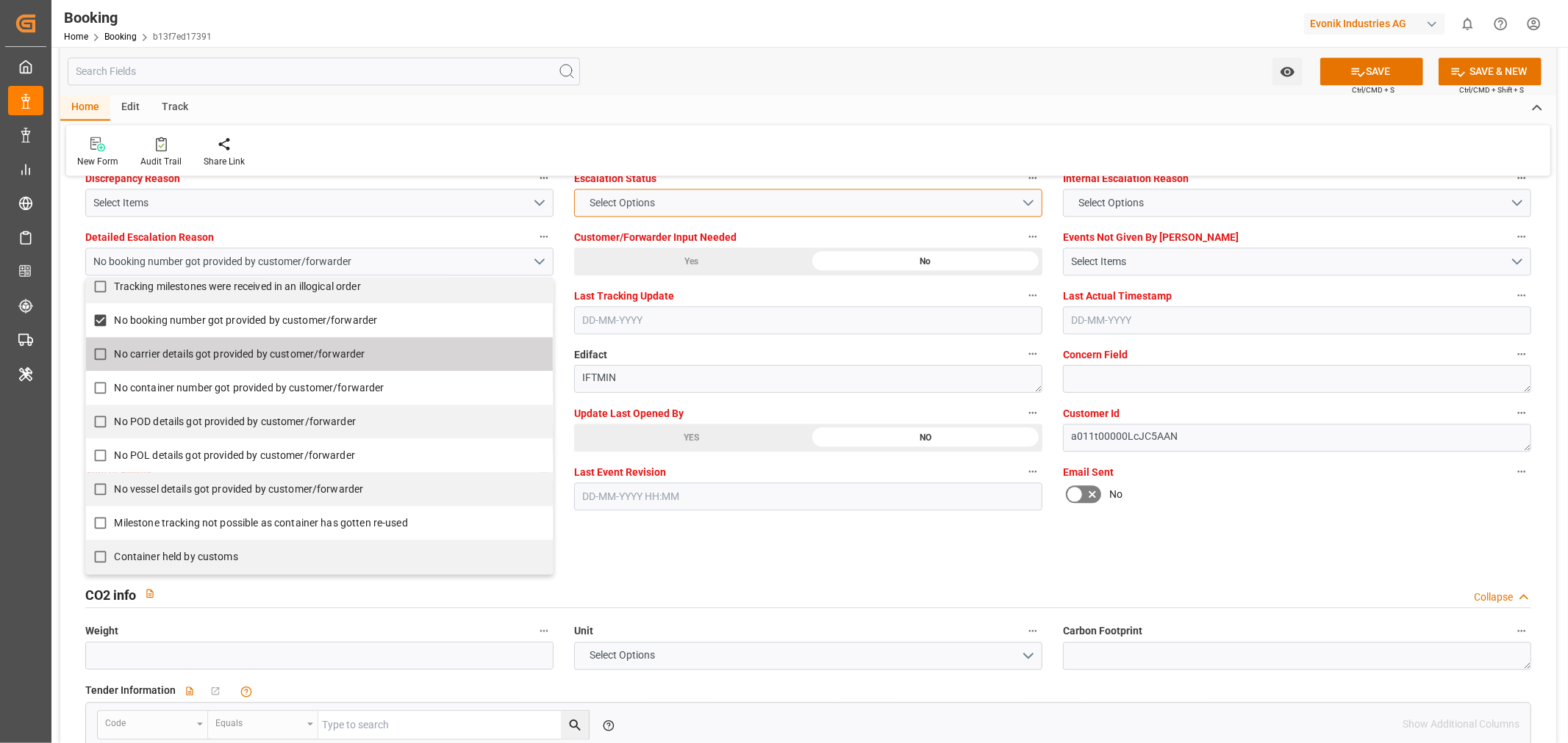
click at [705, 204] on button "Select Options" at bounding box center [808, 203] width 468 height 28
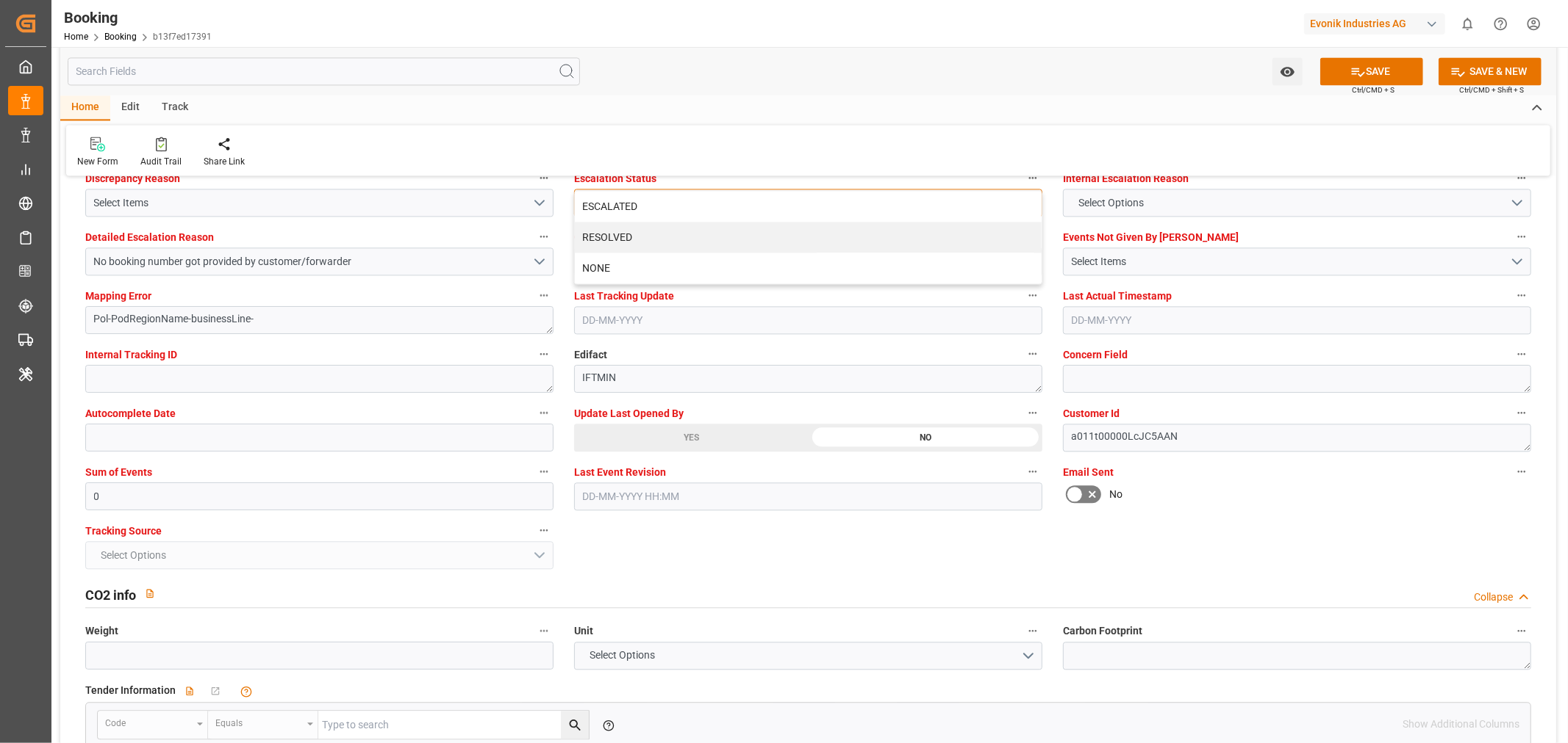
click at [705, 204] on div "ESCALATED" at bounding box center [808, 207] width 466 height 31
click at [1371, 73] on button "SAVE" at bounding box center [1371, 71] width 103 height 28
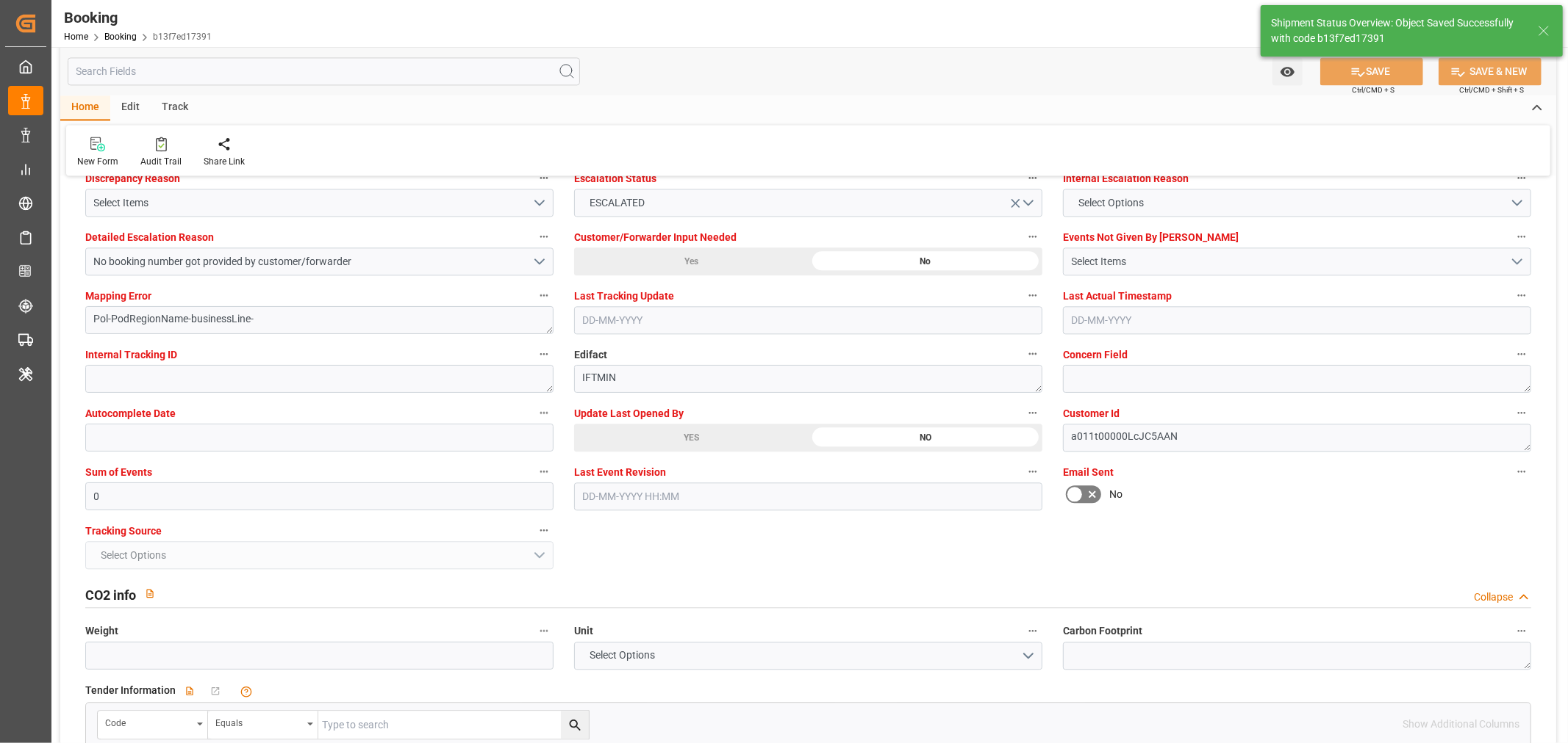
type textarea "NWC/[GEOGRAPHIC_DATA] [GEOGRAPHIC_DATA] Continent / [GEOGRAPHIC_DATA]"
type textarea "[PERSON_NAME]"
type textarea "businessLine-"
type input "46"
type input "12-07-2025 00:00"
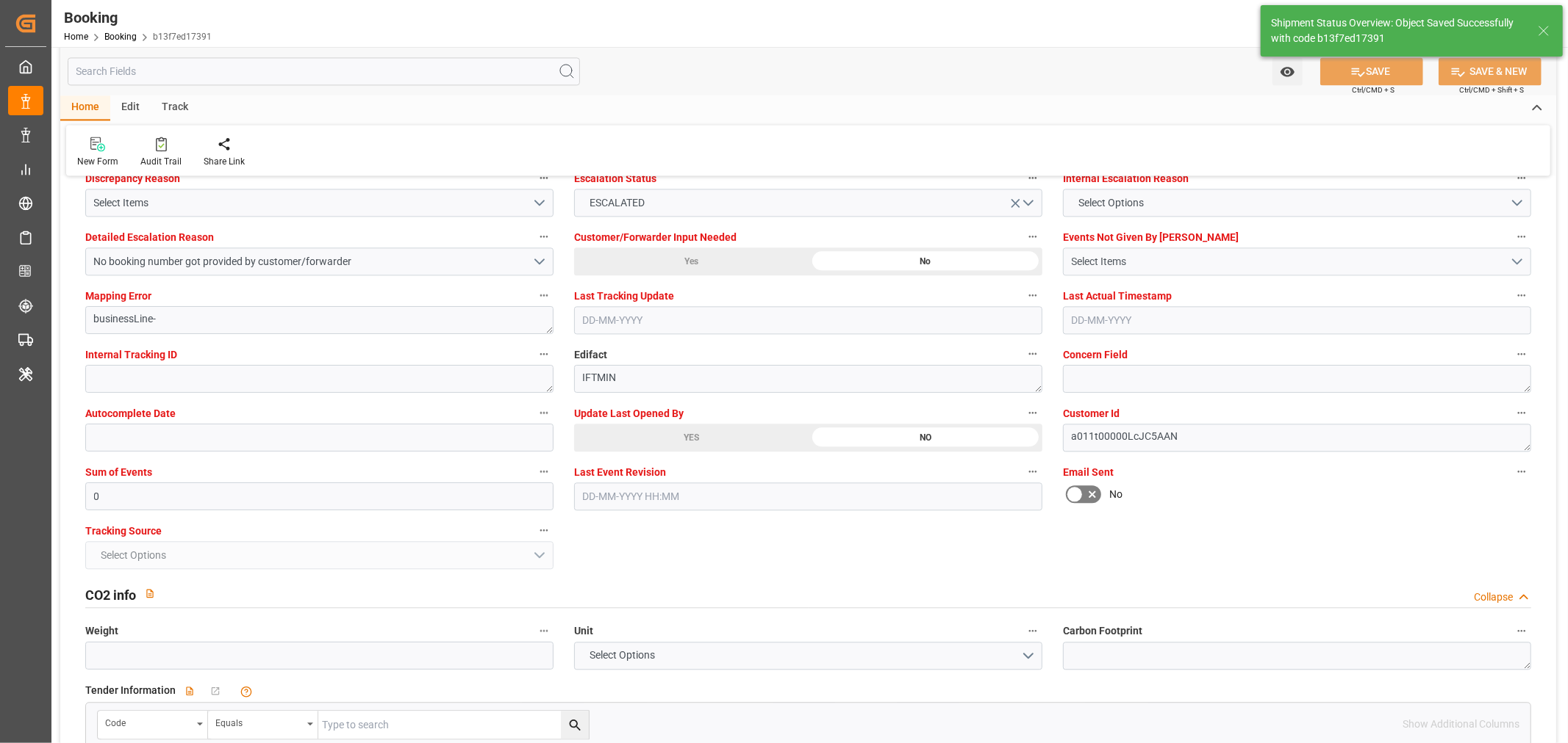
type input "27-08-2025 00:00"
type input "02-09-2025 12:30"
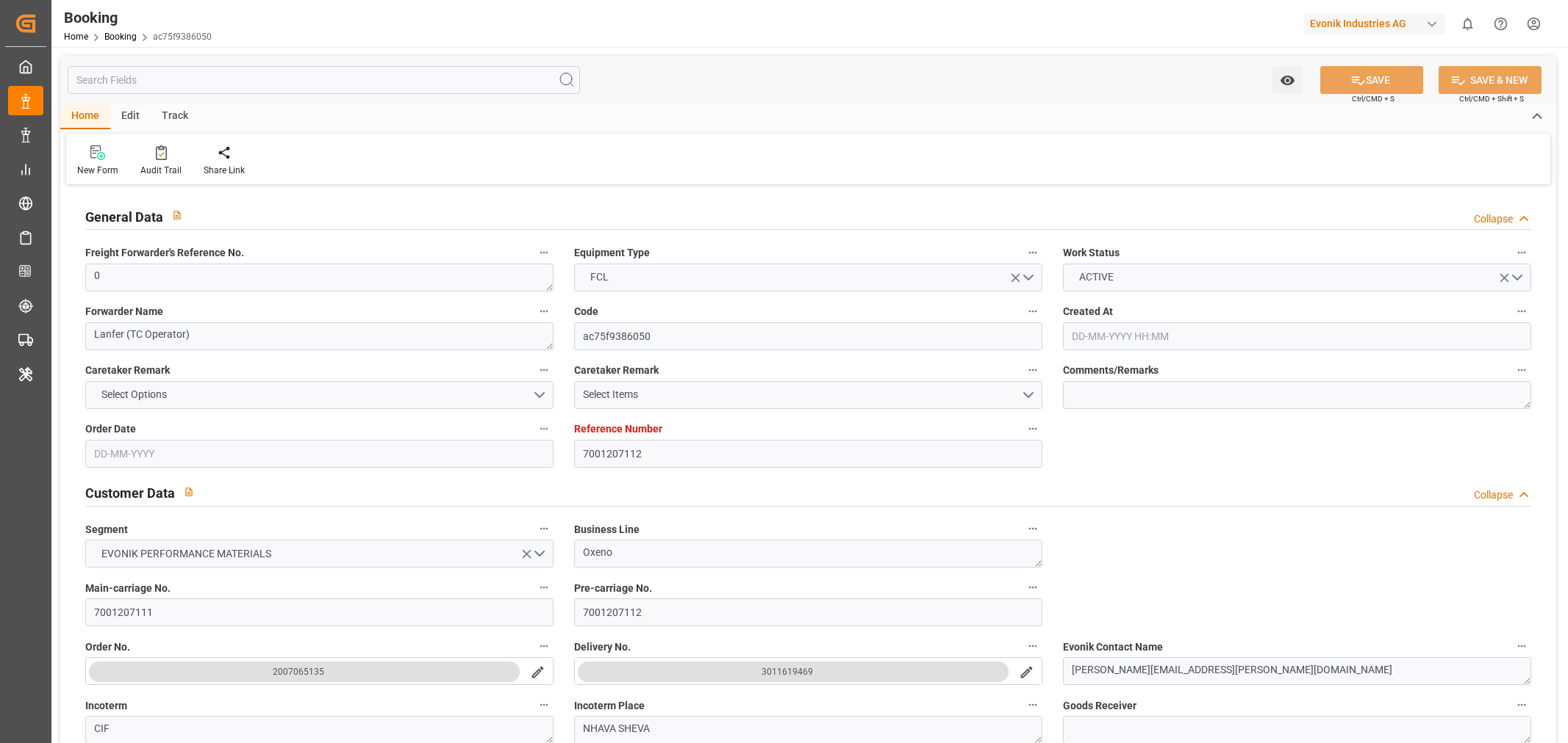
type input "7001207112"
type input "EUNWC"
type input "INNSA"
type input "[DATE] 10:15"
type input "[DATE]"
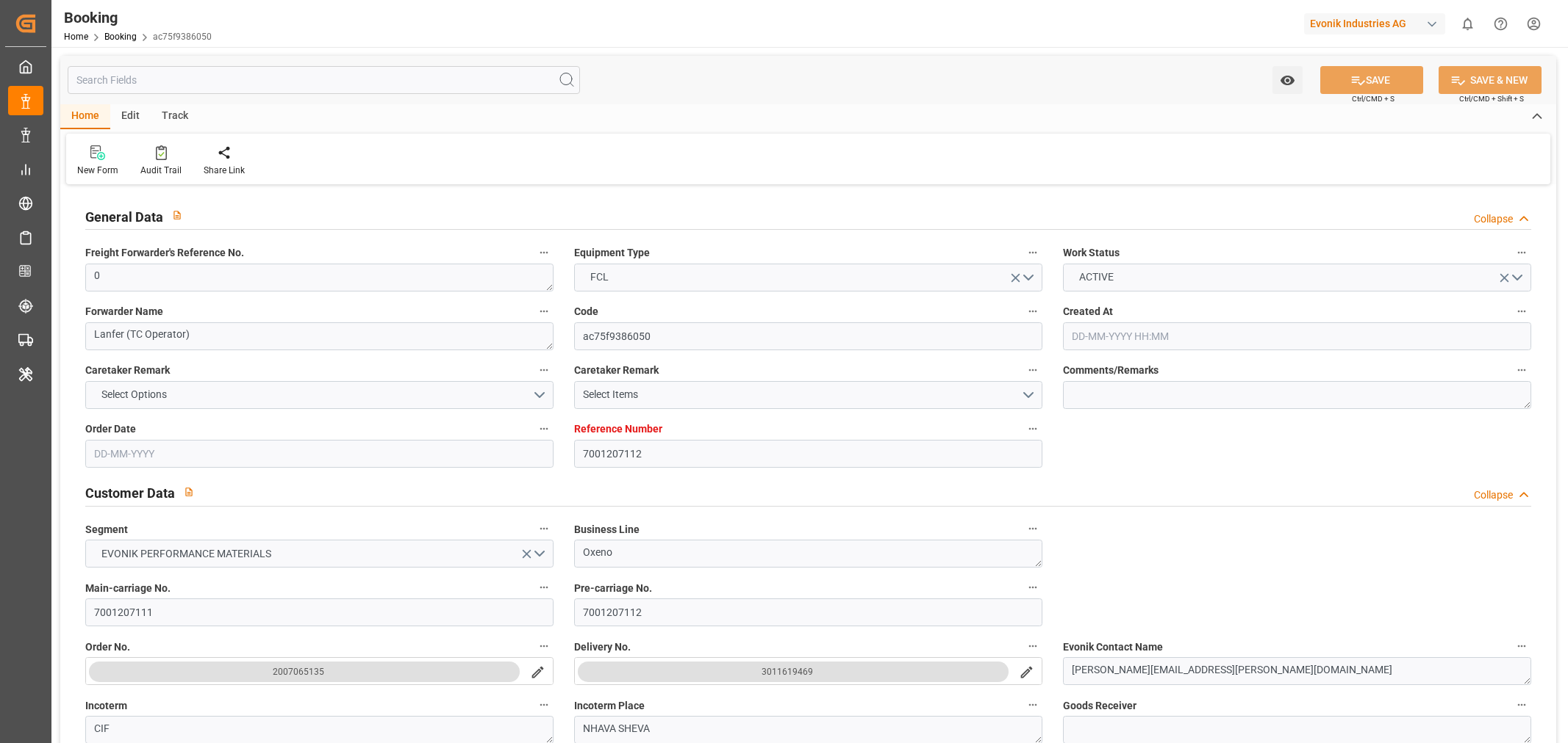
type input "[DATE]"
type input "11-07-2025"
type input "11-07-2025 11:06"
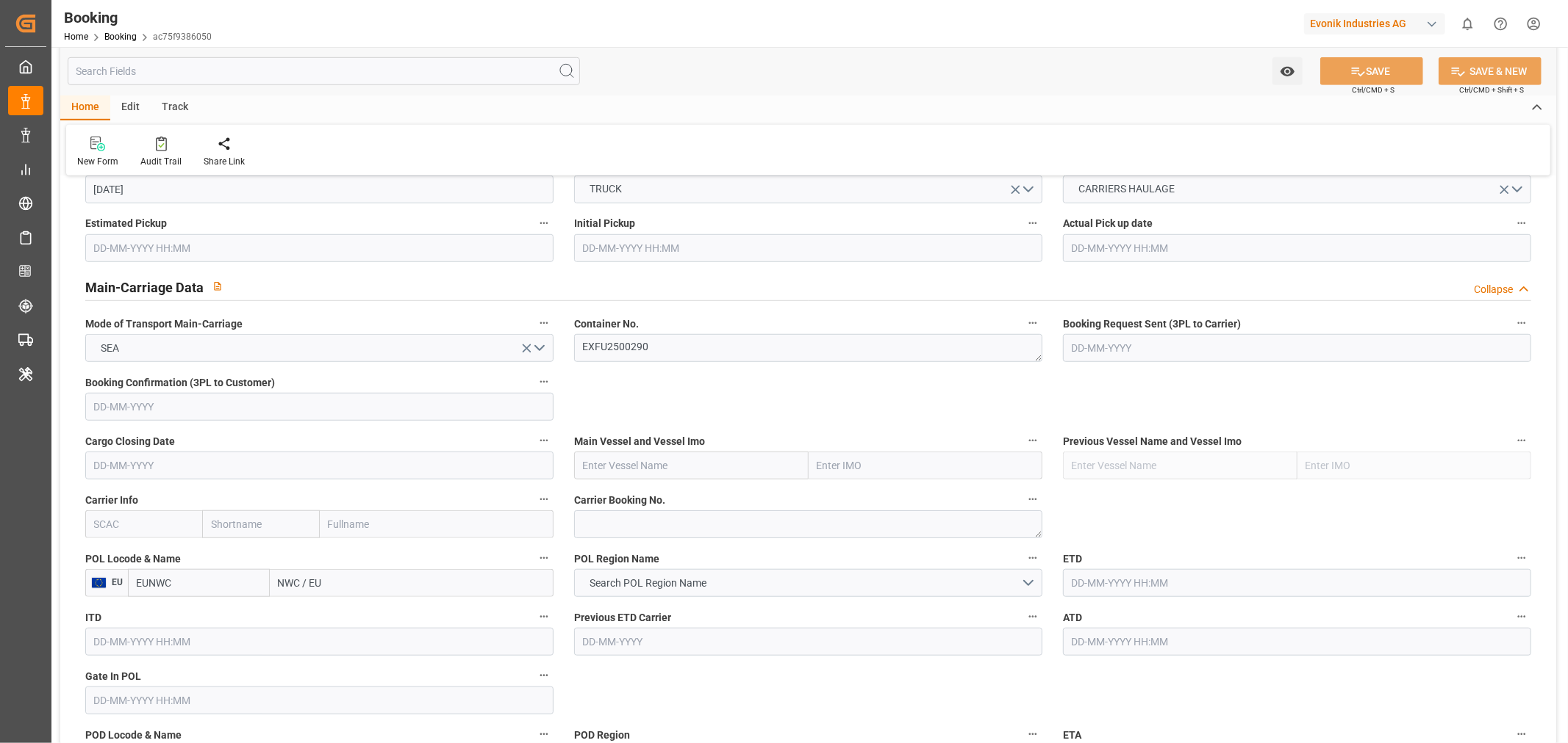
scroll to position [979, 0]
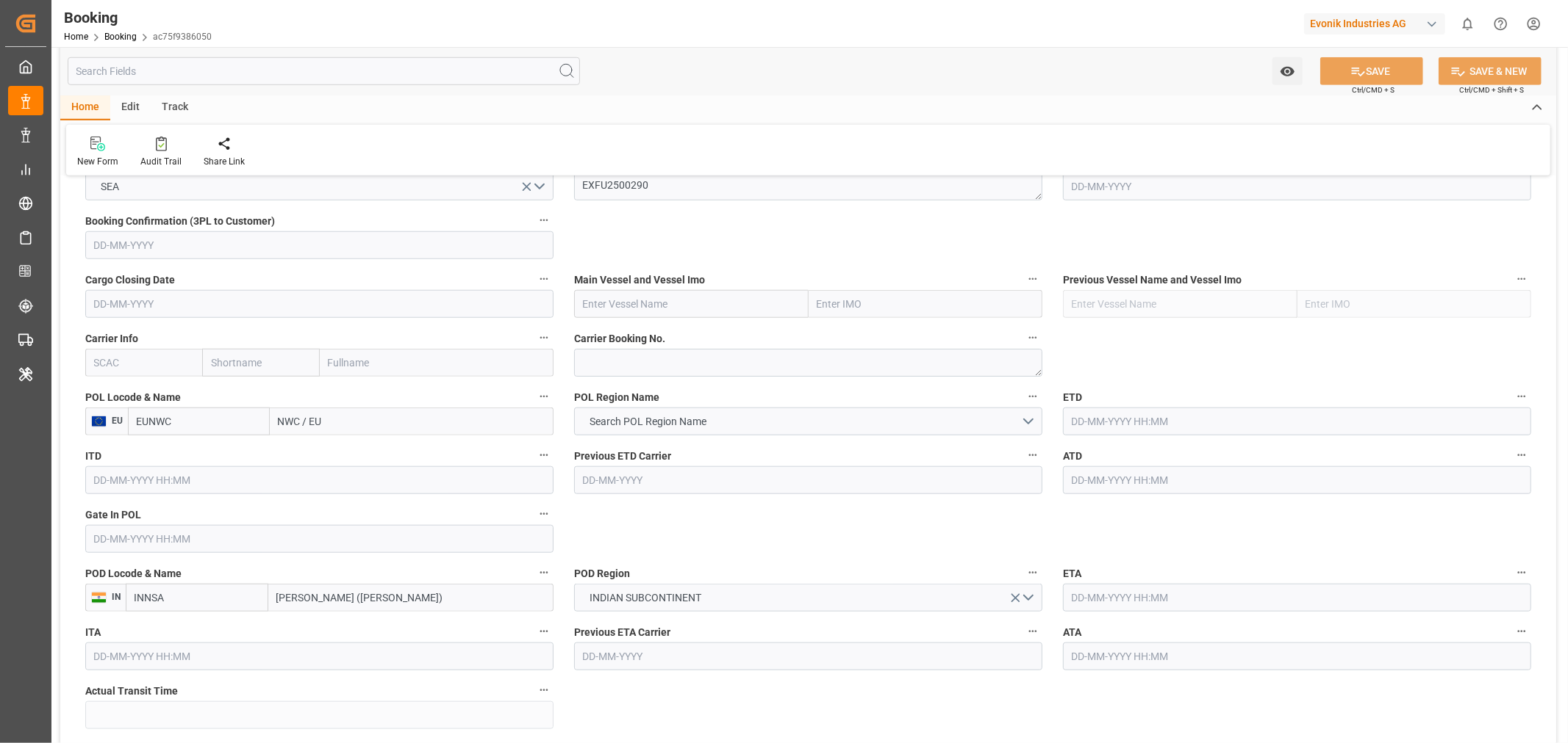
click at [291, 415] on input "NWC / EU" at bounding box center [411, 421] width 284 height 28
paste input "ROTTERDAM"
type input "ROTTERDAM"
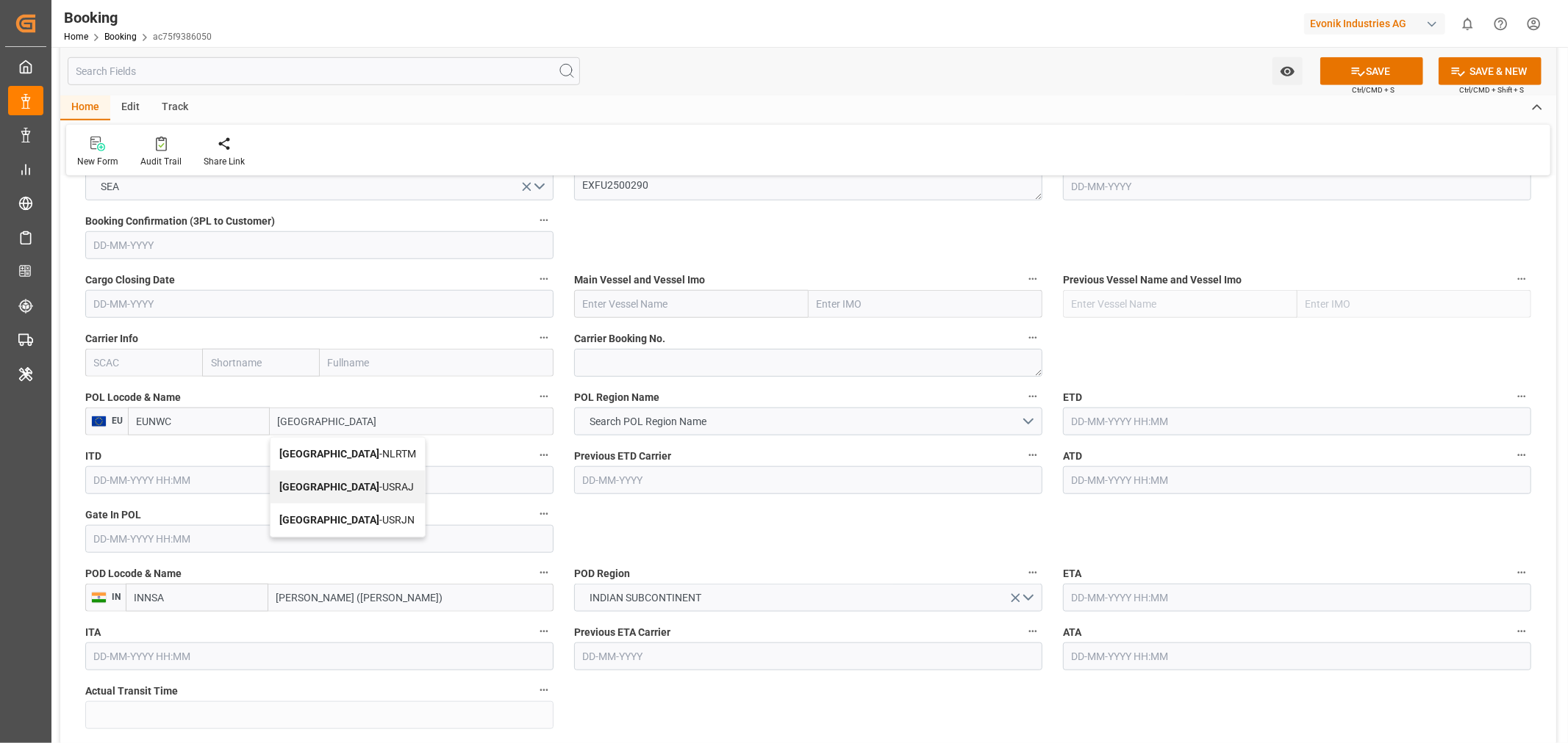
click at [368, 463] on div "Rotterdam - NLRTM" at bounding box center [348, 454] width 155 height 33
type input "NLRTM"
type input "Rotterdam"
click at [160, 351] on input "text" at bounding box center [143, 362] width 117 height 28
type input "HLCU"
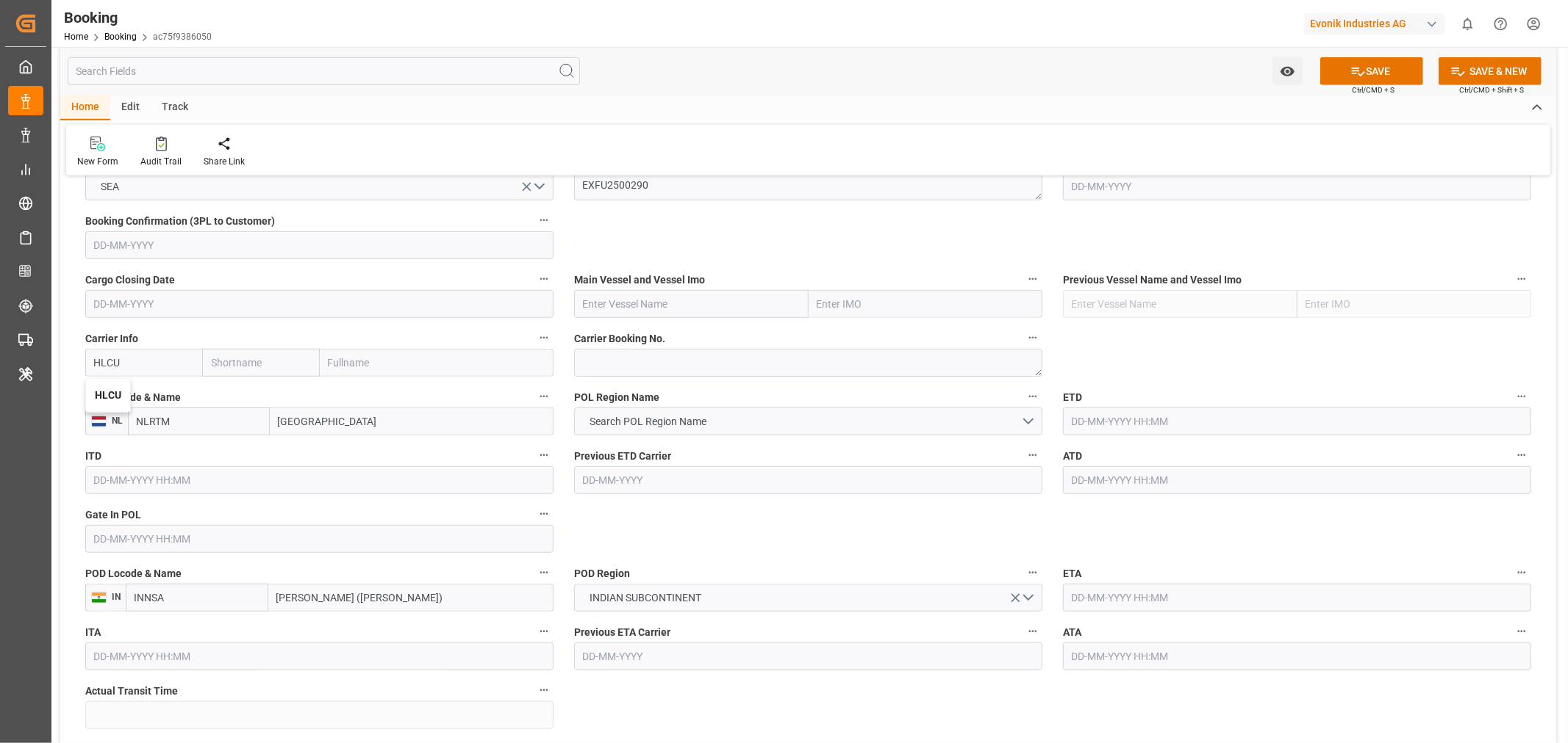
click at [108, 386] on div "HLCU" at bounding box center [108, 395] width 44 height 33
type input "Hapag [PERSON_NAME]"
type input "Hapag [PERSON_NAME] Aktiengesellschaft"
type input "HLCU"
click at [650, 302] on input "text" at bounding box center [690, 303] width 234 height 28
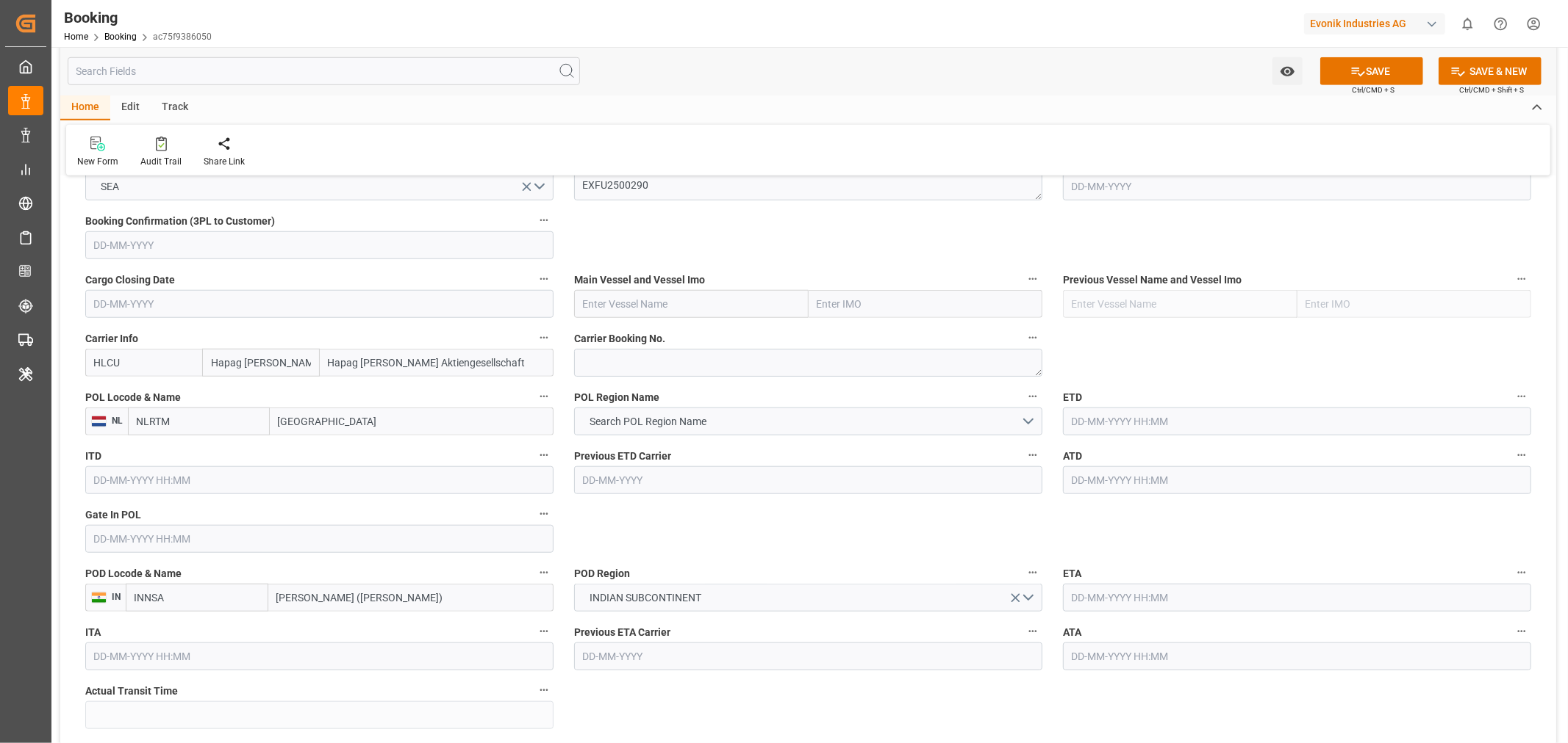
paste input "OAKLAND EXPRESS"
click at [695, 331] on span "Oakland Express - 9200811" at bounding box center [644, 337] width 122 height 12
type input "Oakland Express"
type input "9200811"
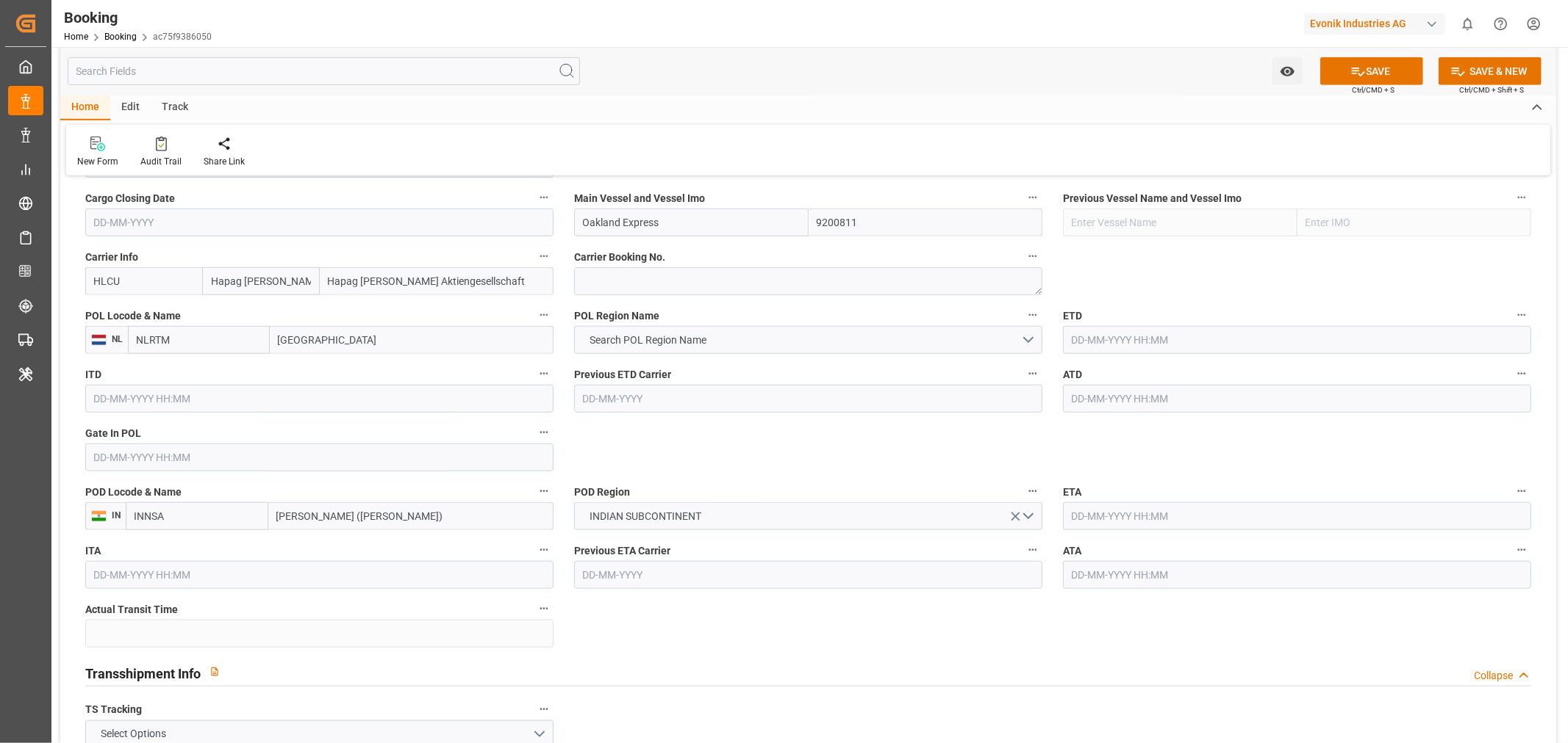
type input "Oakland Express"
click at [134, 457] on input "text" at bounding box center [319, 457] width 468 height 28
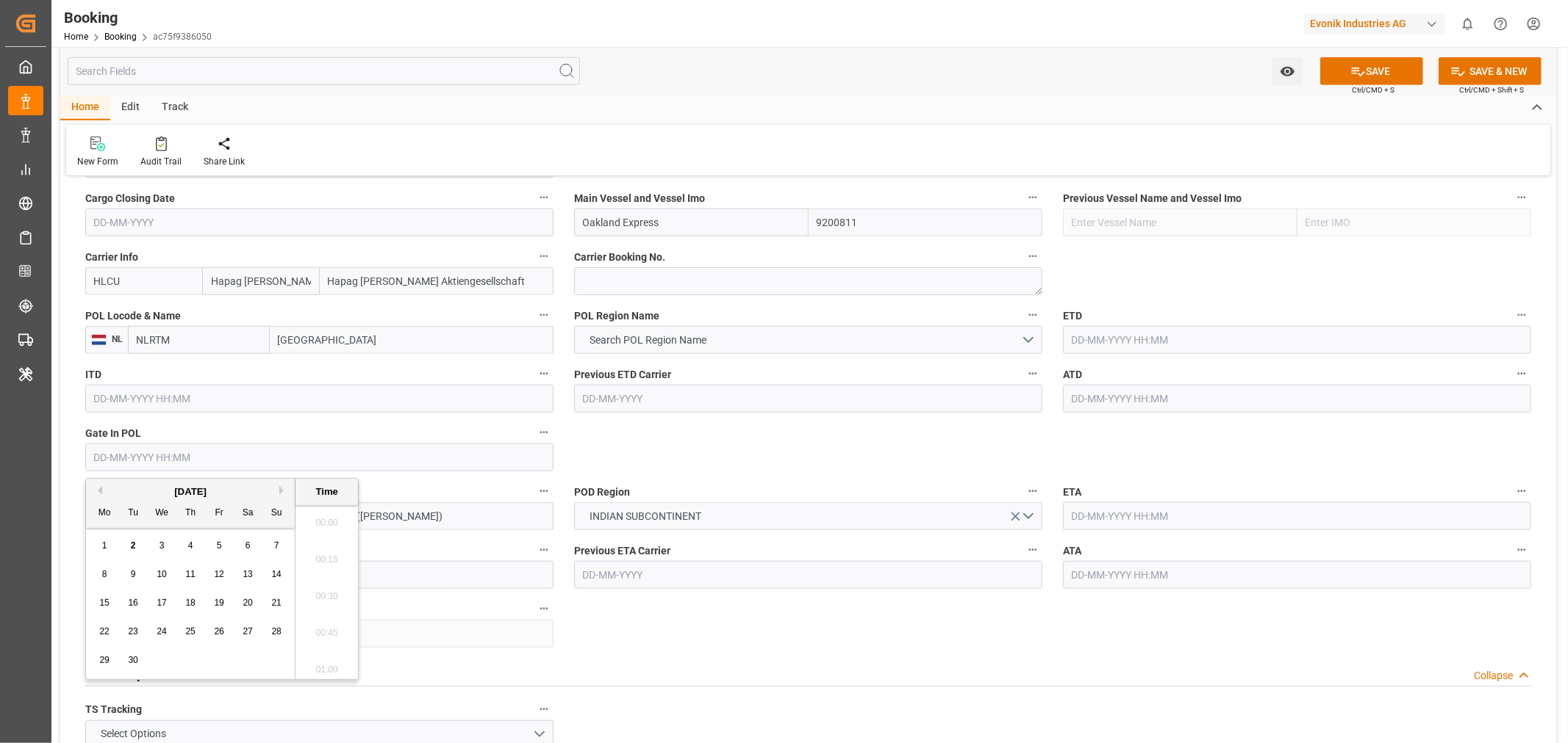
scroll to position [2576, 0]
paste input "2025-07-14"
type input "14-07-2025 00:00"
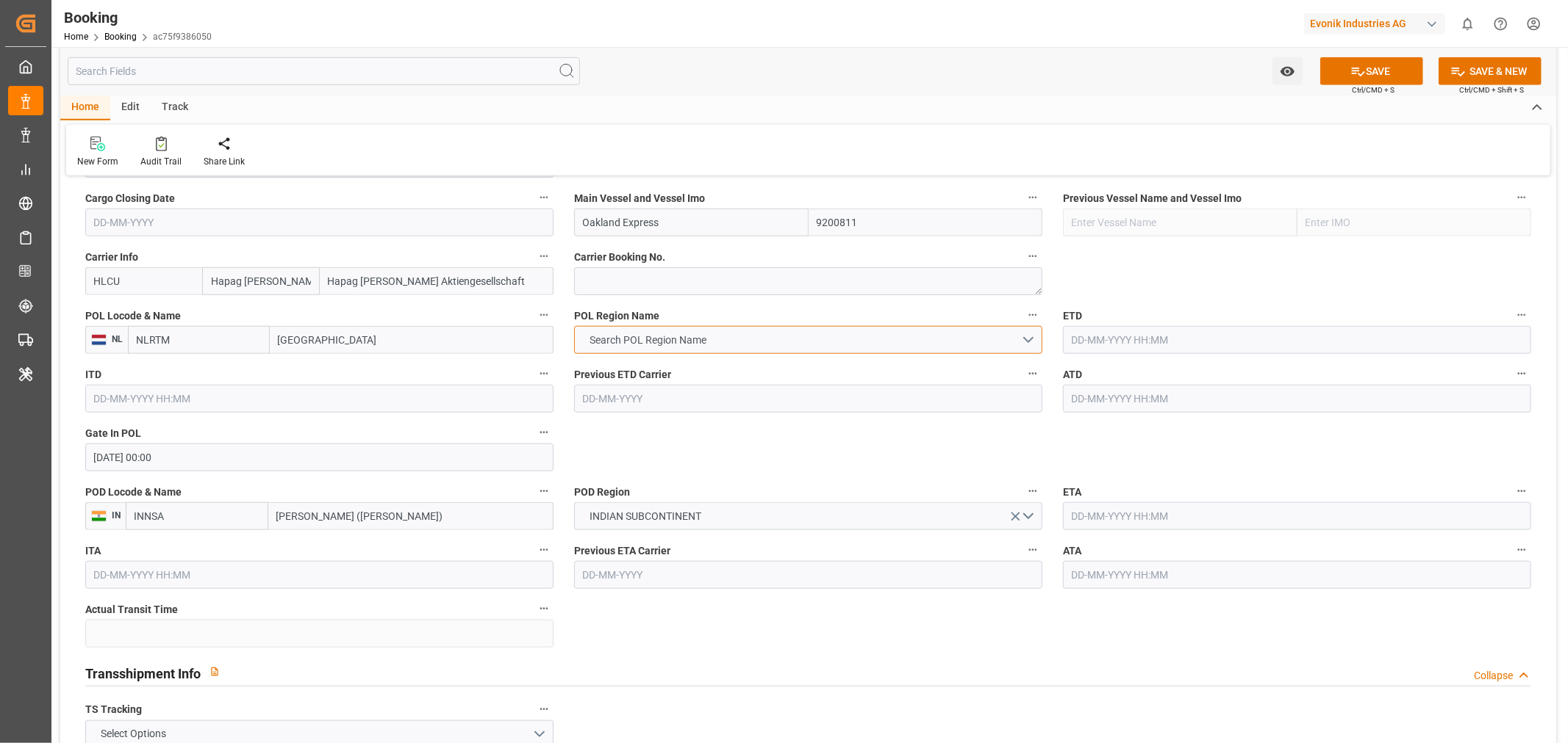
click at [736, 334] on button "Search POL Region Name" at bounding box center [808, 340] width 468 height 28
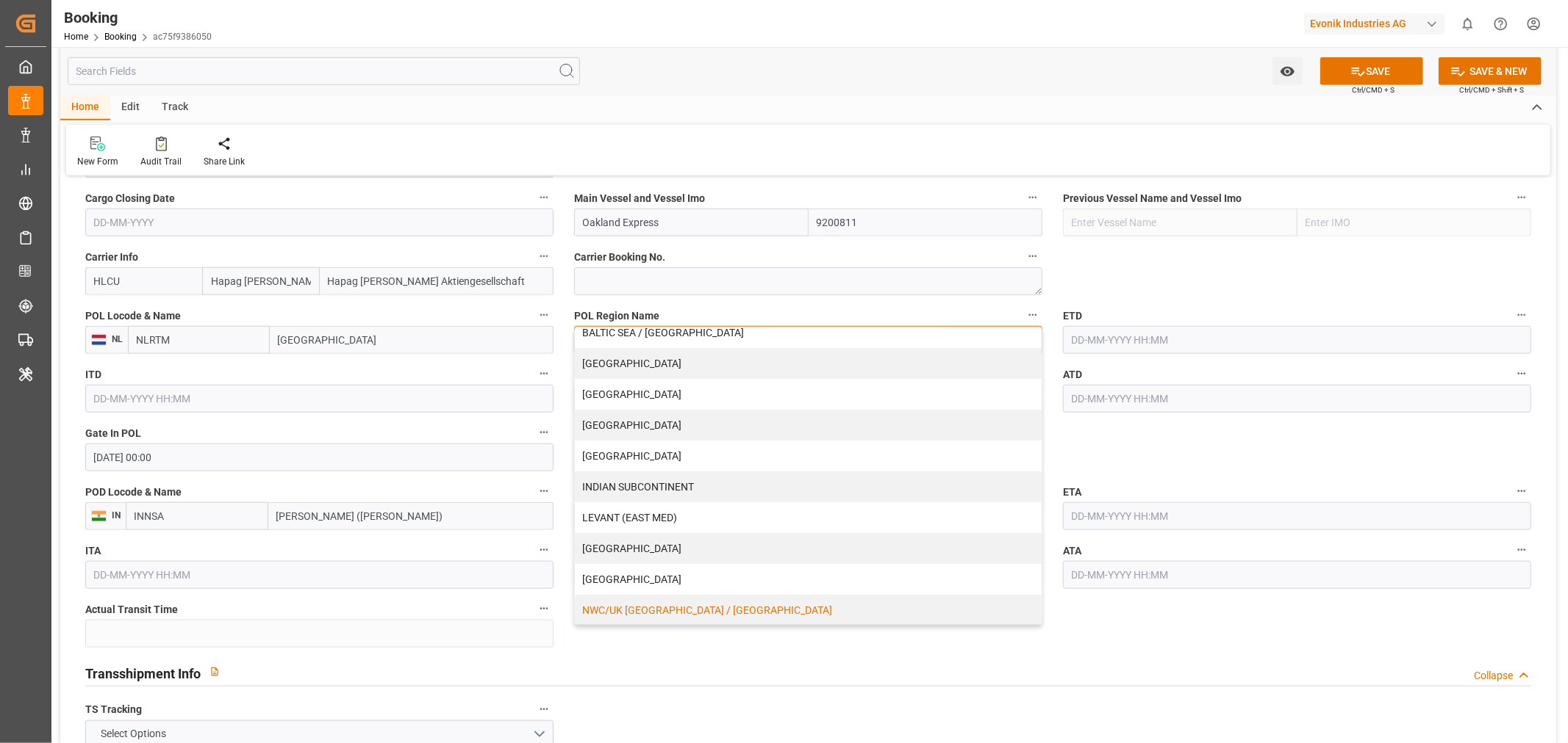
scroll to position [258, 0]
click at [672, 480] on div "NWC/UK NORTH WEST CONTINENT / UK" at bounding box center [808, 487] width 466 height 31
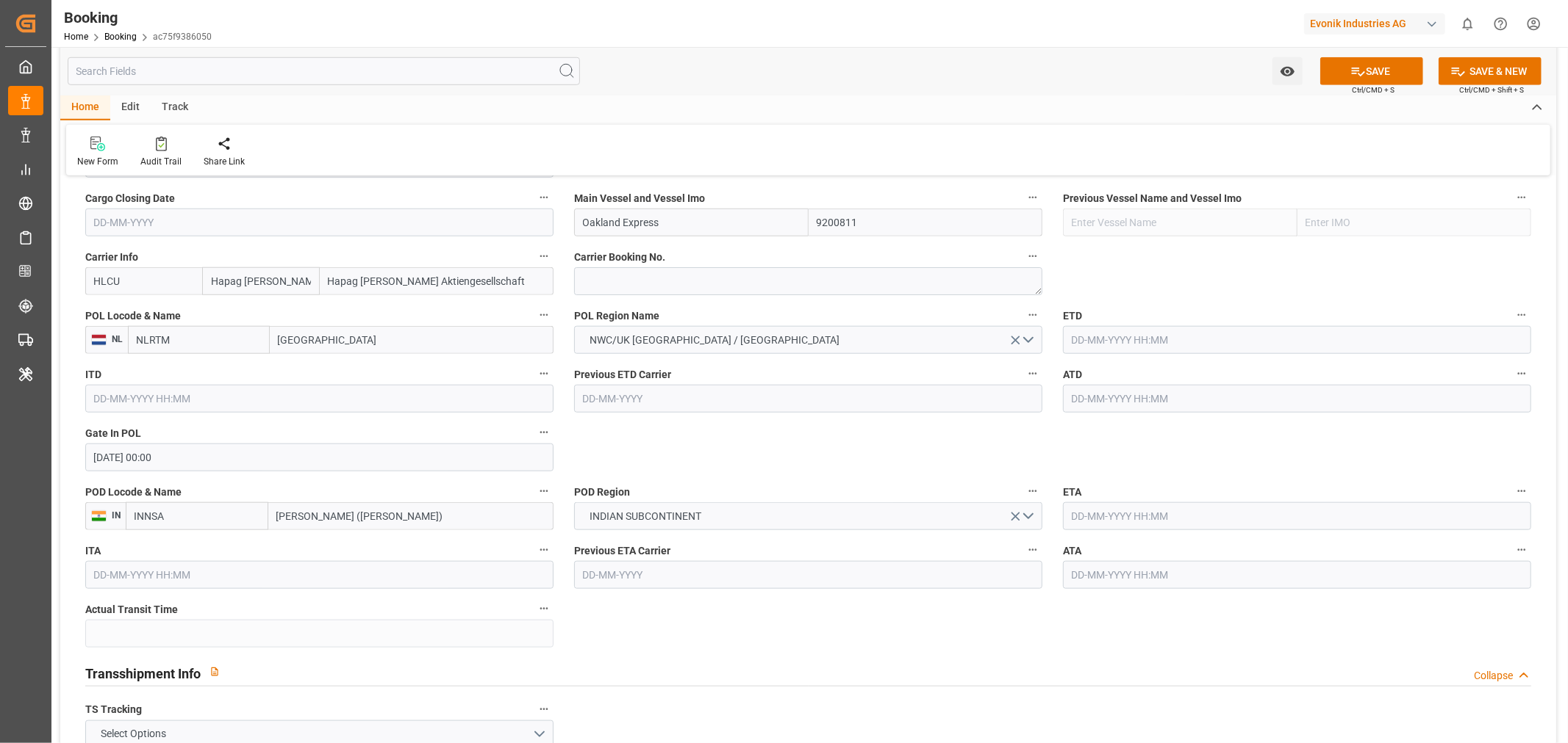
click at [1098, 348] on input "text" at bounding box center [1297, 340] width 468 height 28
paste input "2025-07-18"
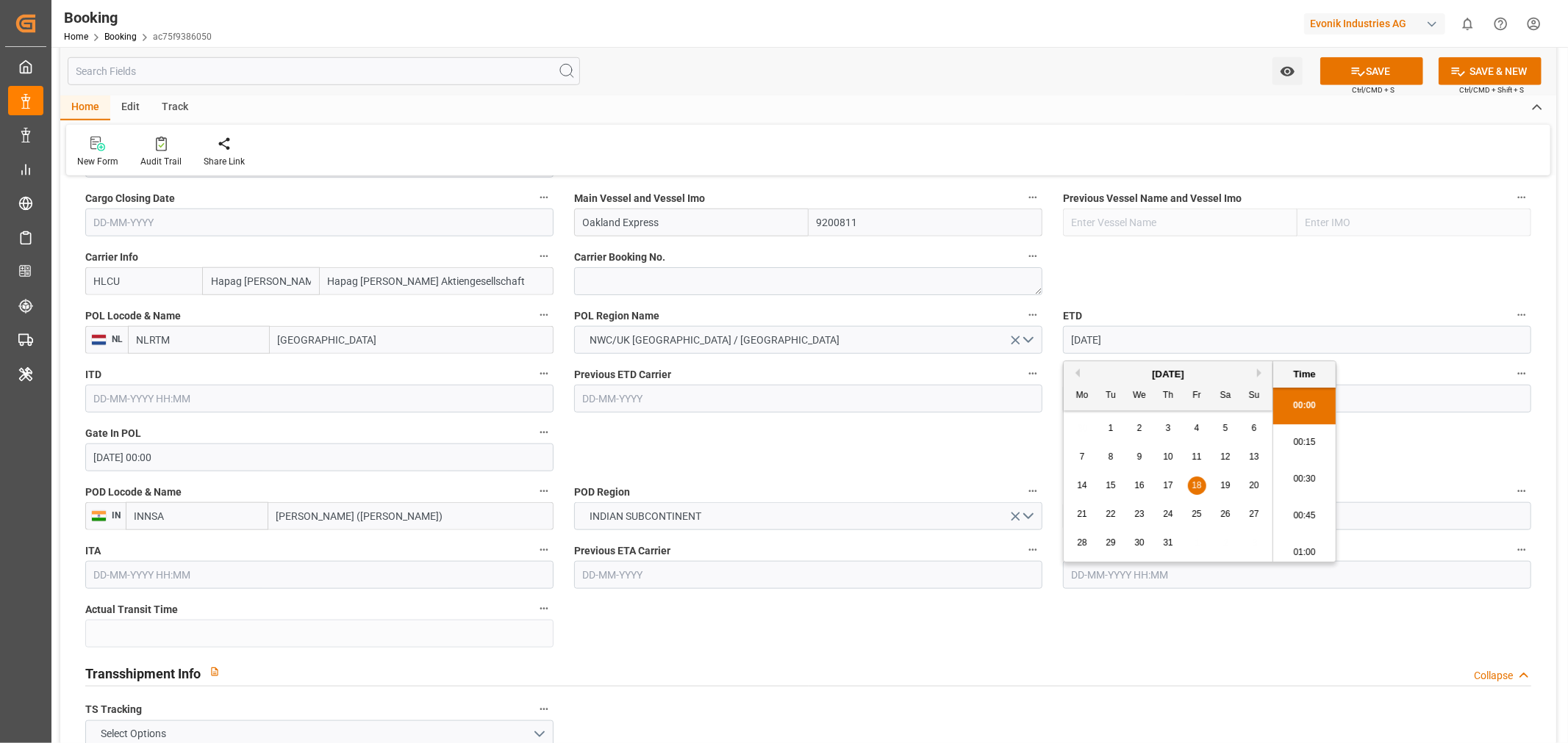
scroll to position [2576, 0]
type input "18-07-2025 00:00"
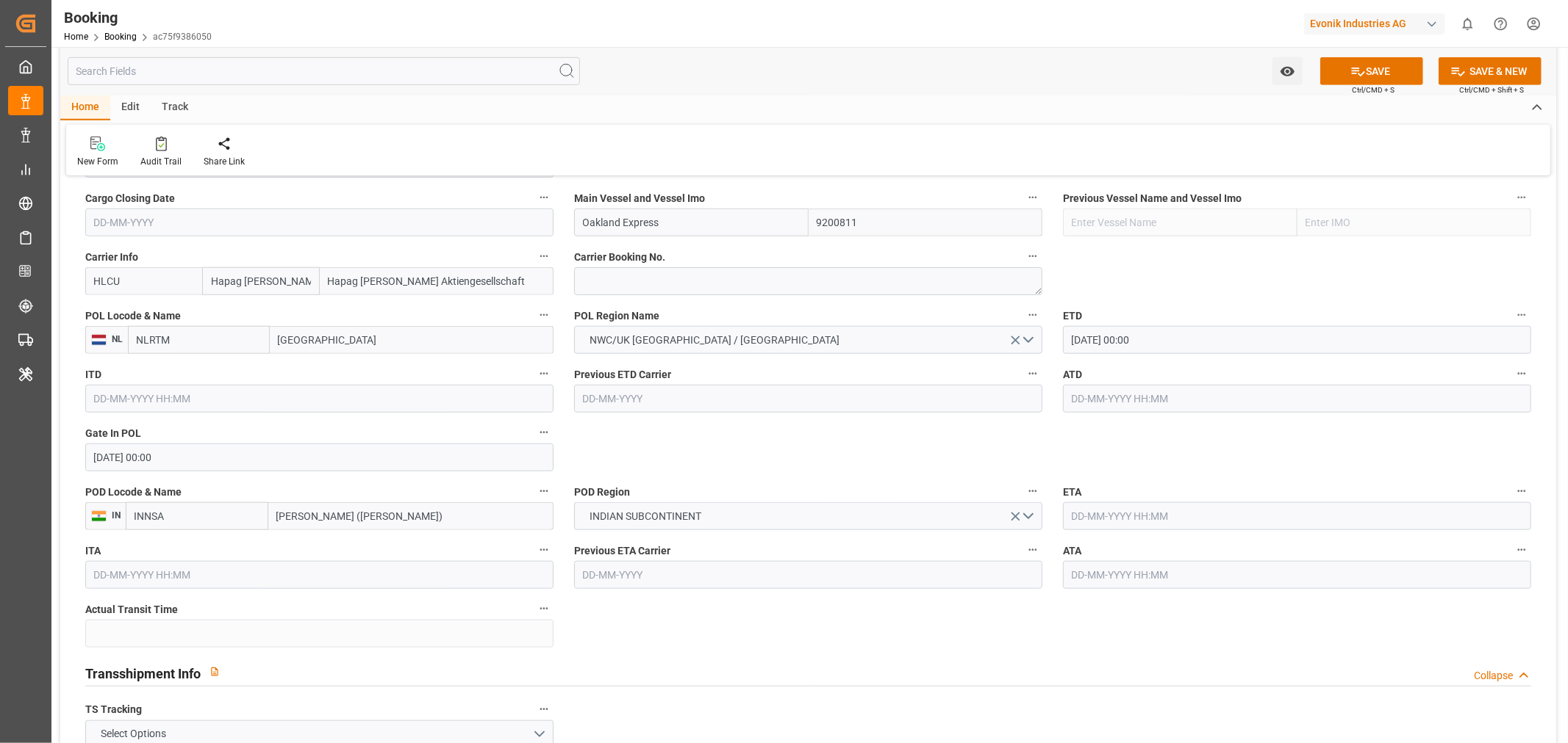
click at [1081, 395] on input "text" at bounding box center [1297, 398] width 468 height 28
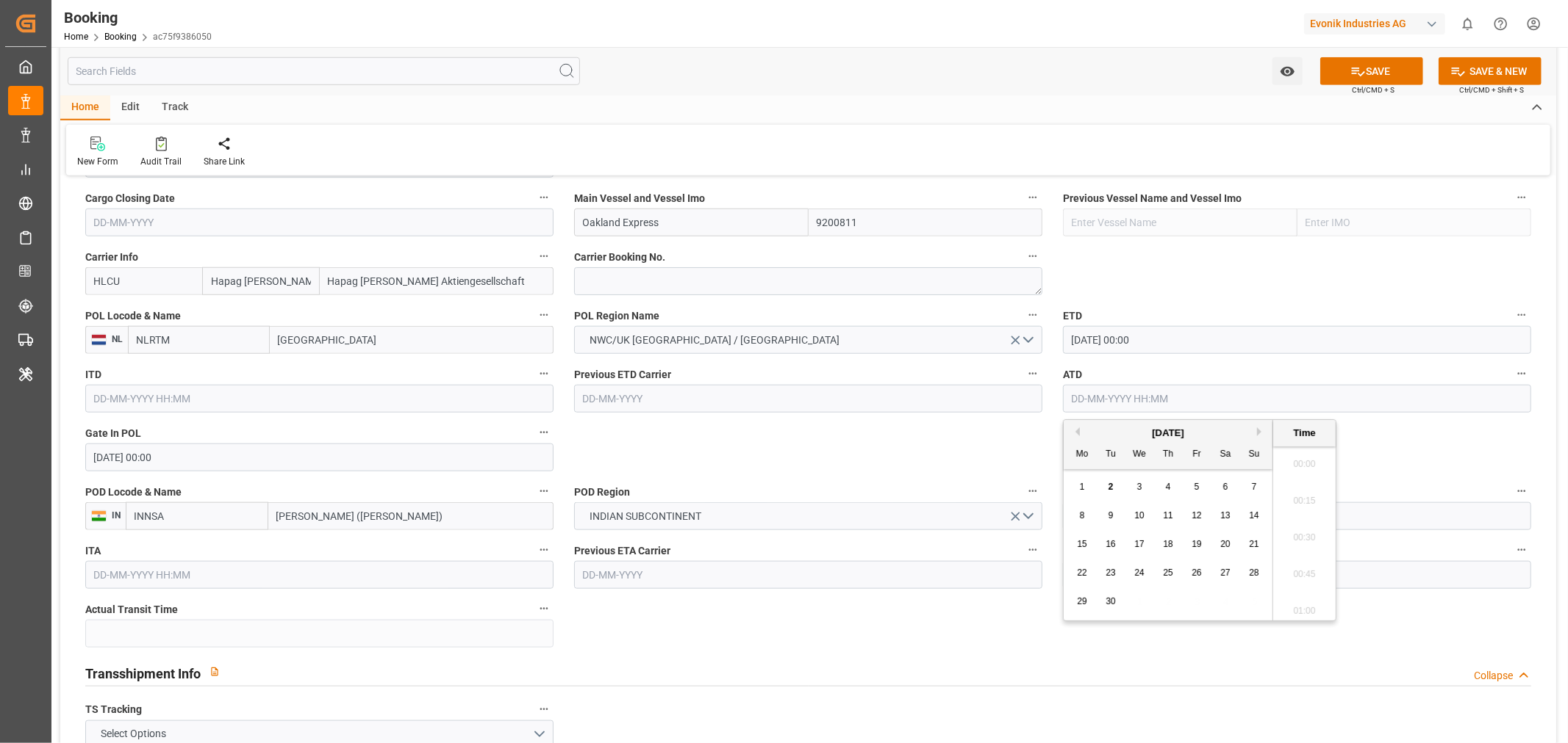
paste input "2025-07-18"
click at [1188, 543] on div "18" at bounding box center [1197, 545] width 19 height 18
type input "18-07-2025 00:00"
click at [978, 478] on div "POD Region INDIAN SUBCONTINENT" at bounding box center [808, 506] width 489 height 59
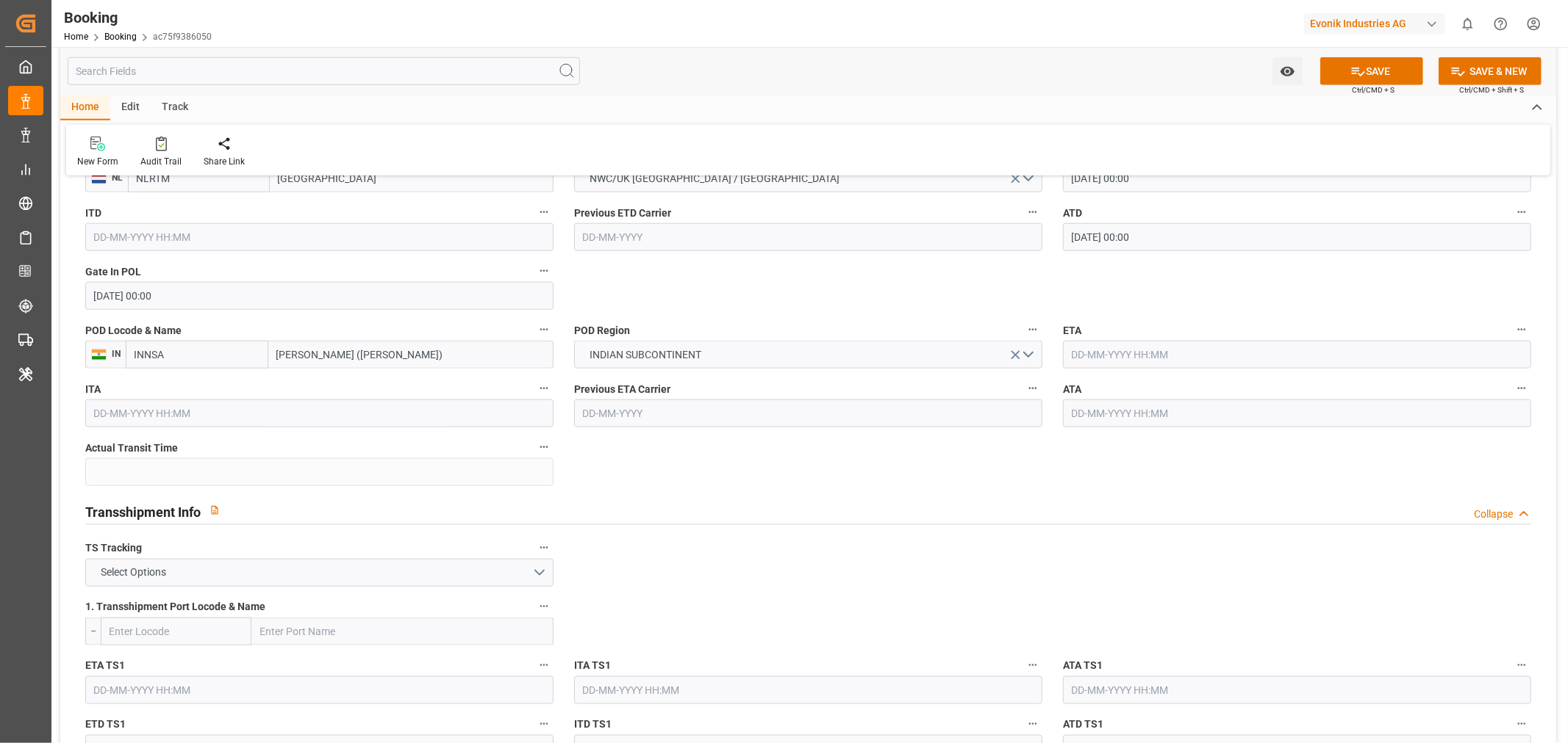
scroll to position [1224, 0]
click at [1117, 360] on input "text" at bounding box center [1297, 353] width 468 height 28
click at [1137, 441] on span "3" at bounding box center [1139, 441] width 5 height 11
type input "03-09-2025 00:00"
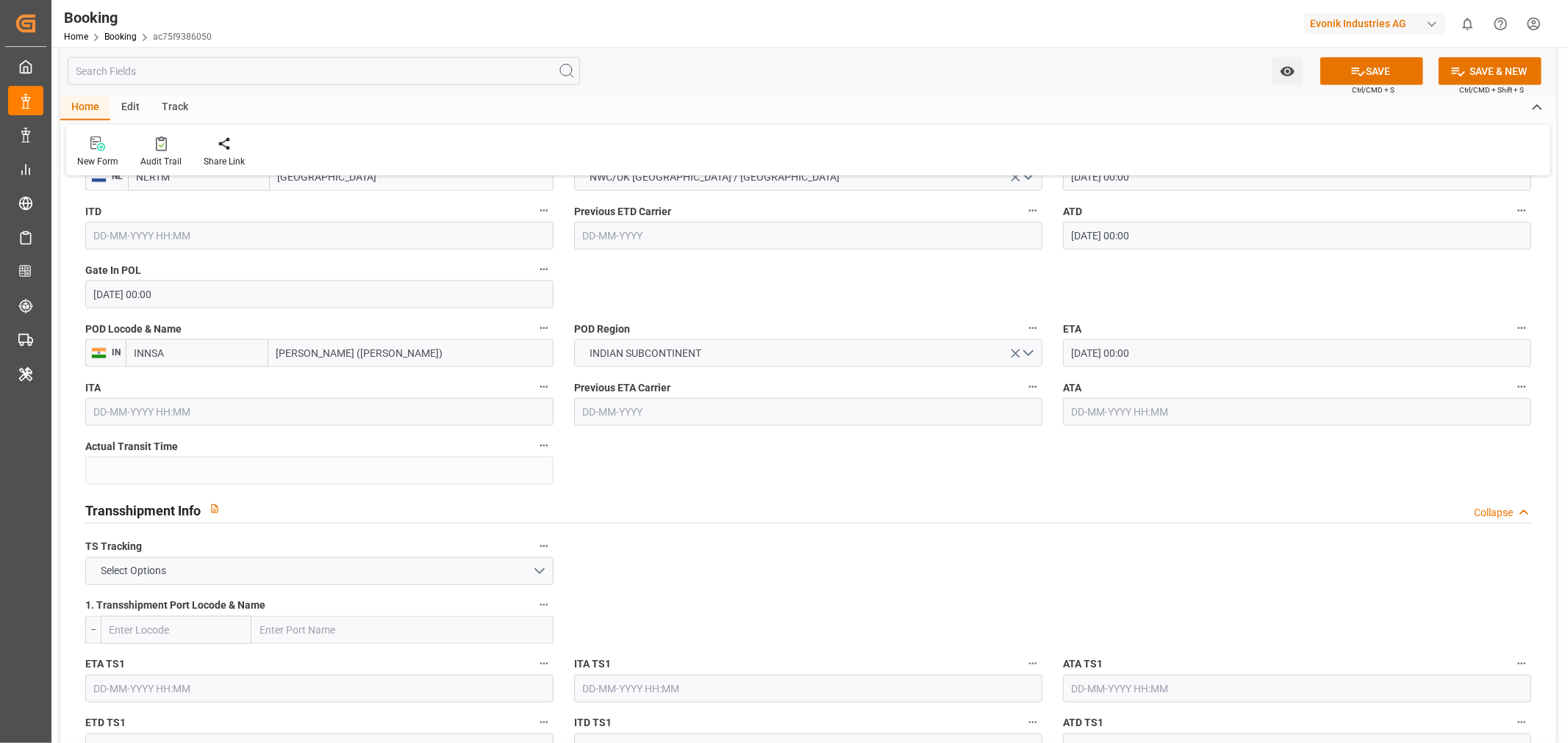
scroll to position [1469, 0]
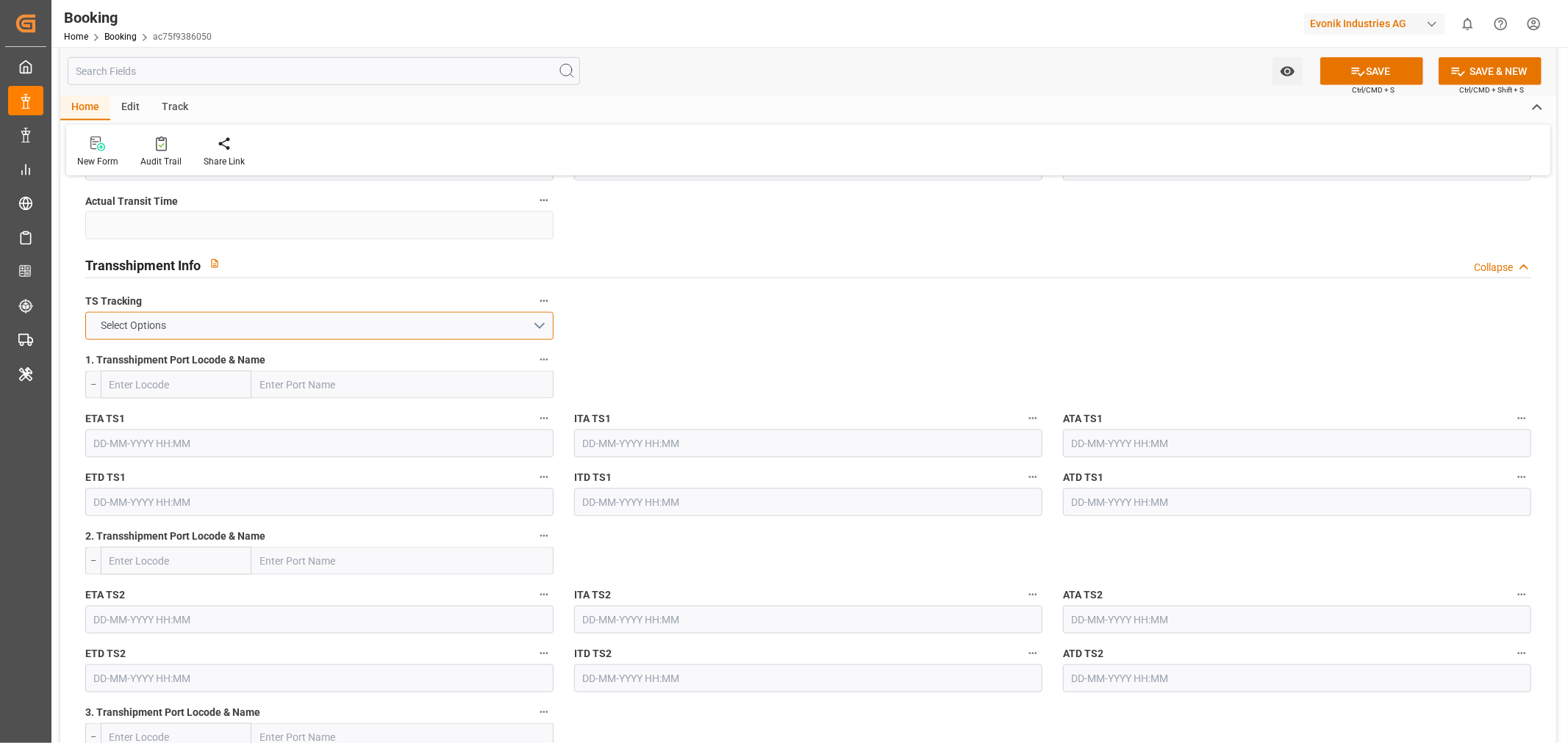
click at [535, 323] on button "Select Options" at bounding box center [319, 326] width 468 height 28
click at [235, 348] on div "FALSE" at bounding box center [319, 361] width 466 height 31
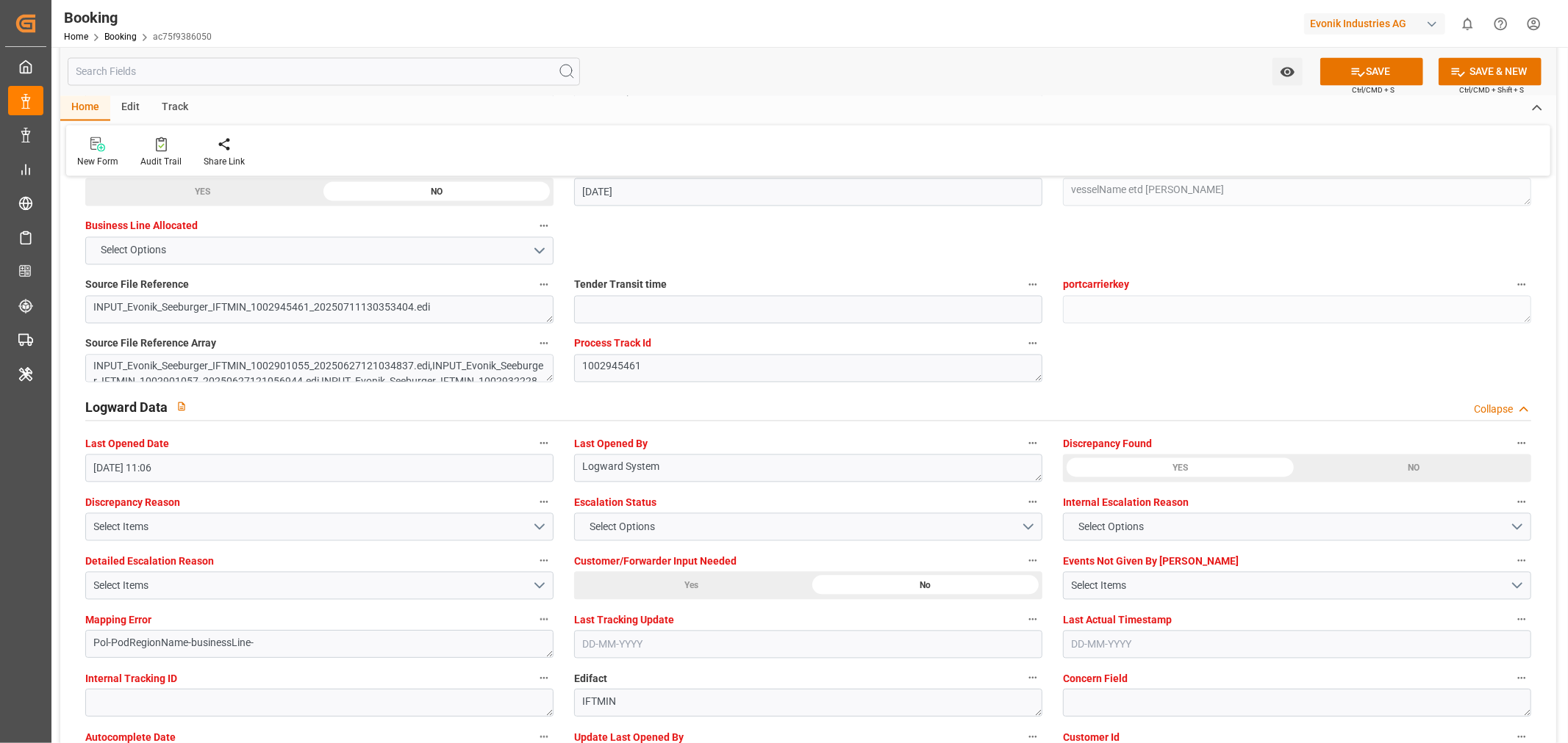
scroll to position [2612, 0]
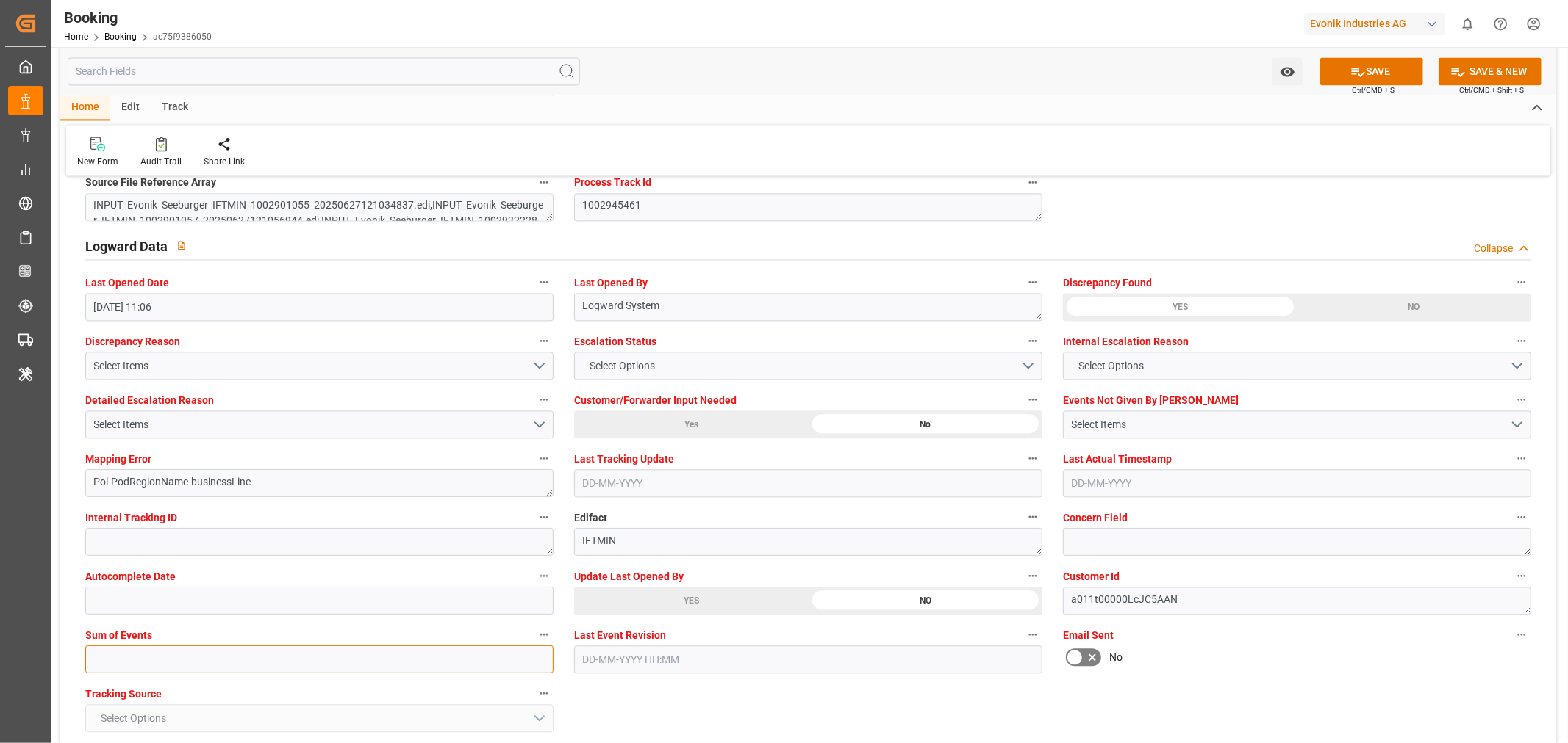
click at [122, 662] on input "text" at bounding box center [319, 660] width 468 height 28
type input "0"
click at [277, 417] on div "Select Items" at bounding box center [313, 425] width 439 height 16
drag, startPoint x: 277, startPoint y: 417, endPoint x: 268, endPoint y: 445, distance: 29.4
click at [277, 417] on div "Select Items" at bounding box center [313, 425] width 439 height 16
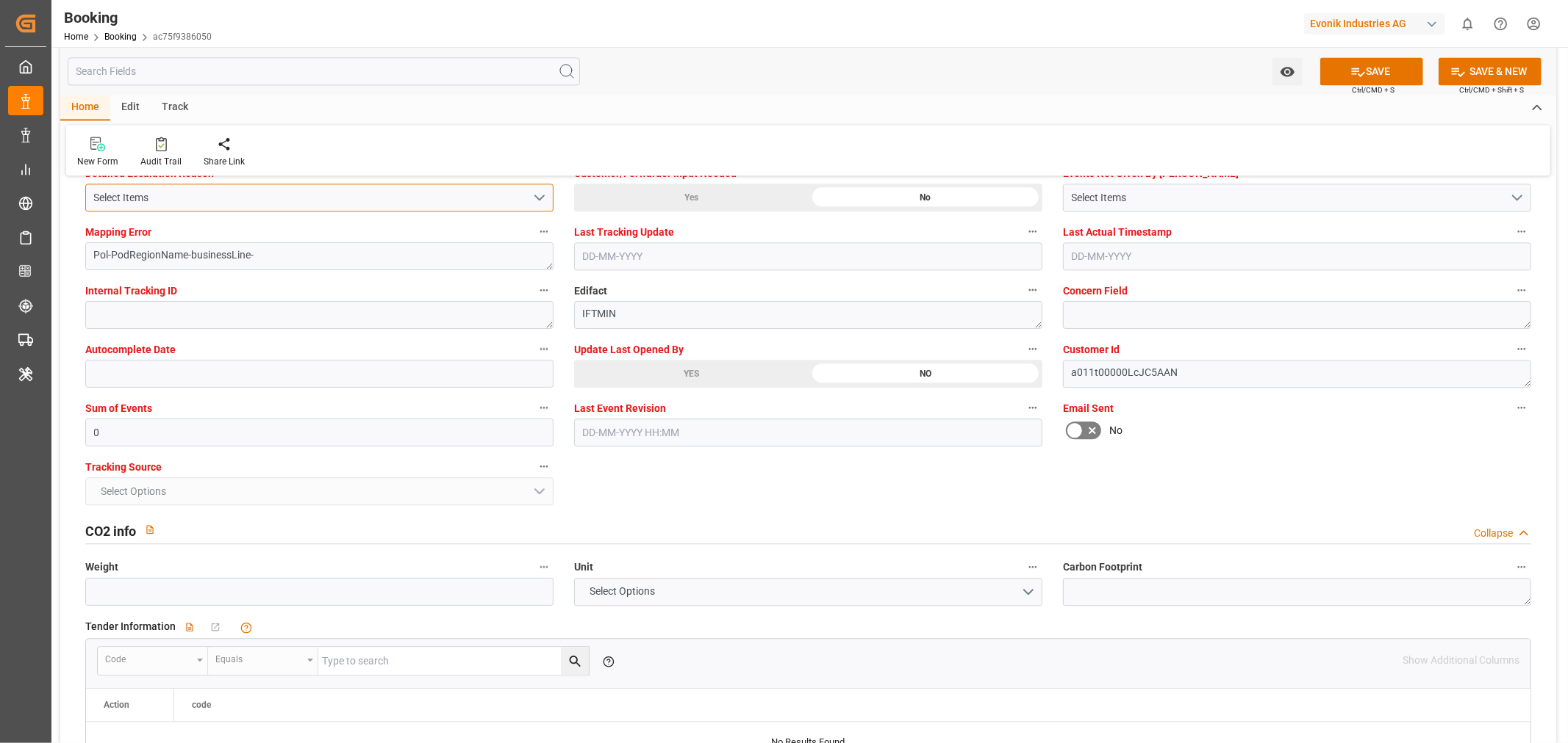
scroll to position [2693, 0]
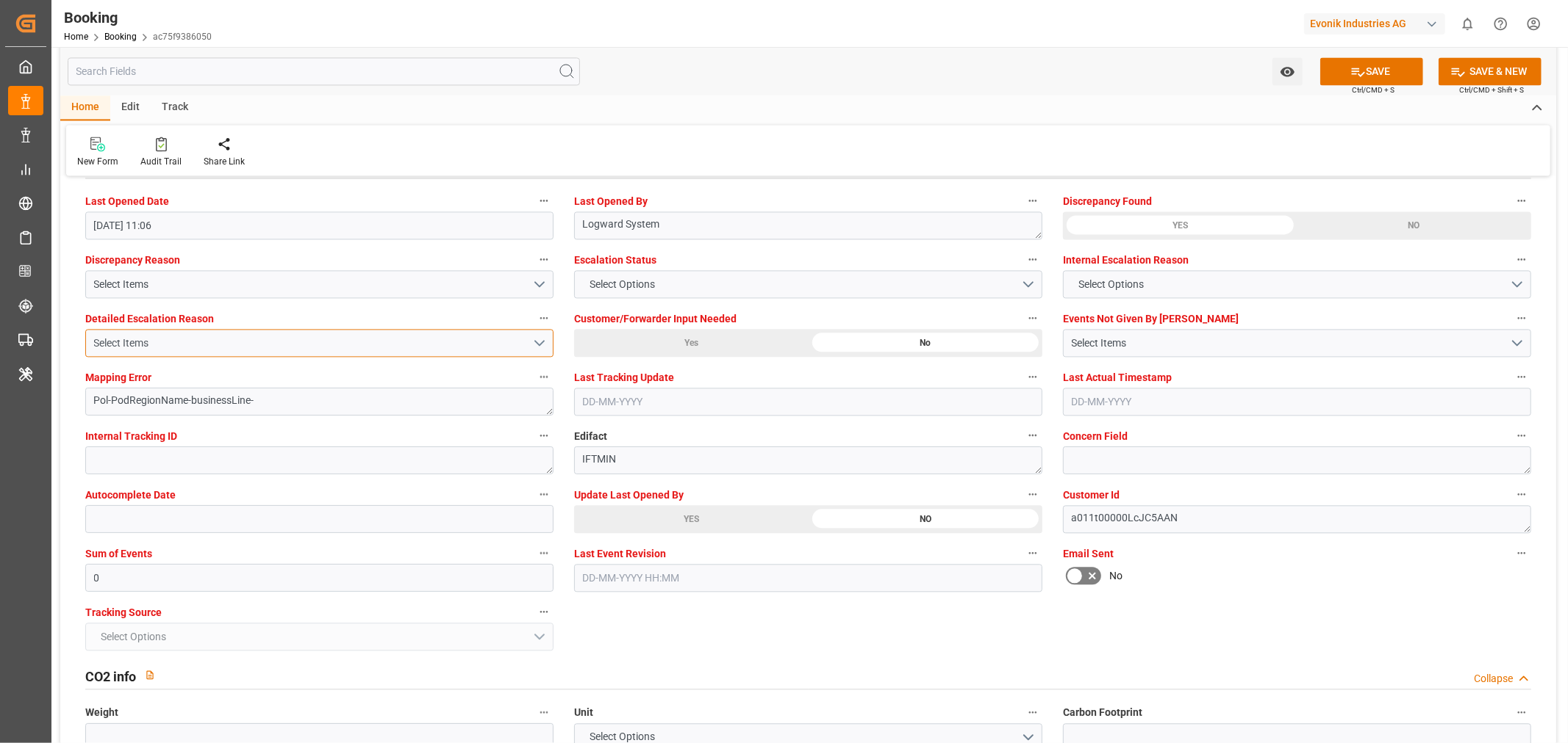
click at [261, 342] on div "Select Items" at bounding box center [313, 344] width 439 height 16
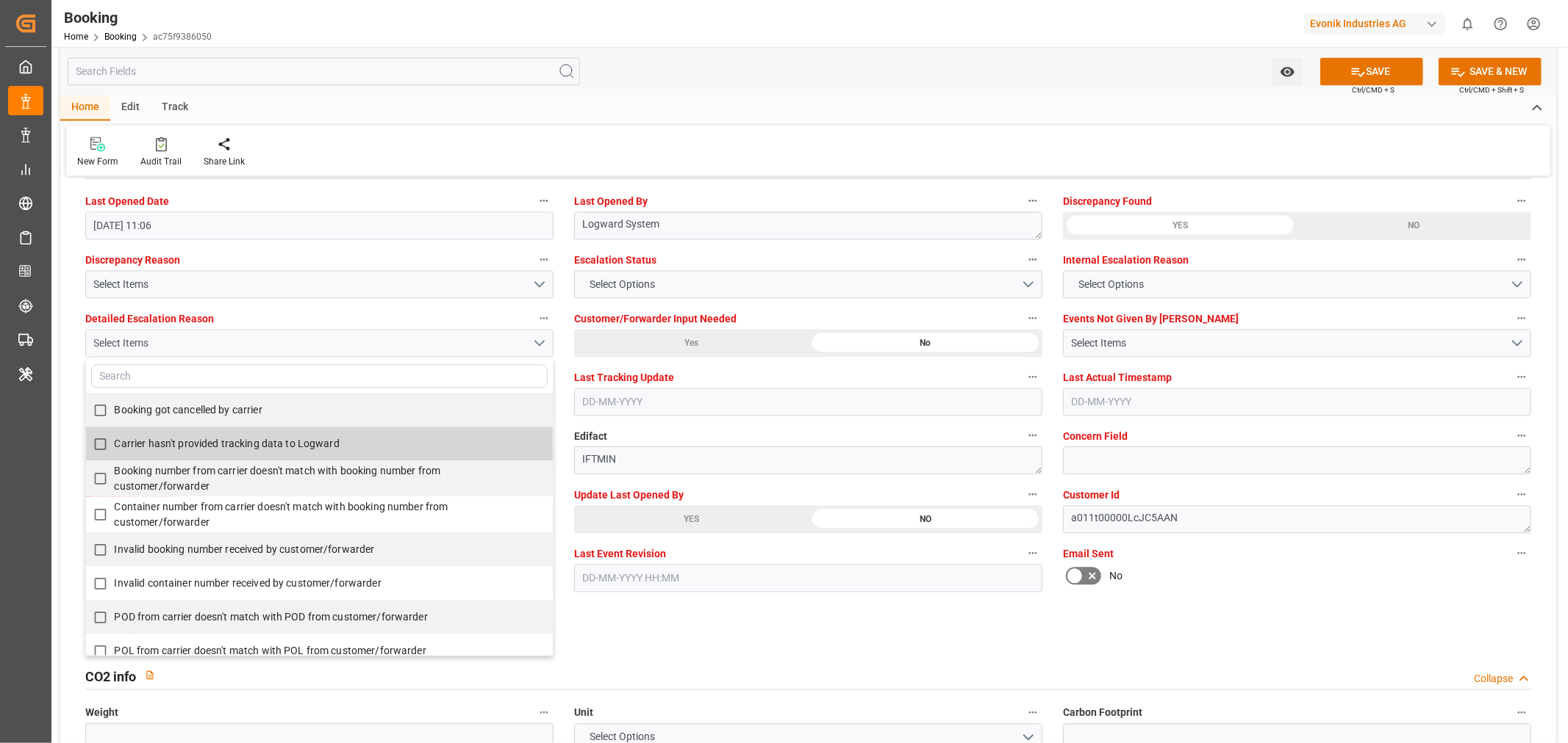
scroll to position [245, 0]
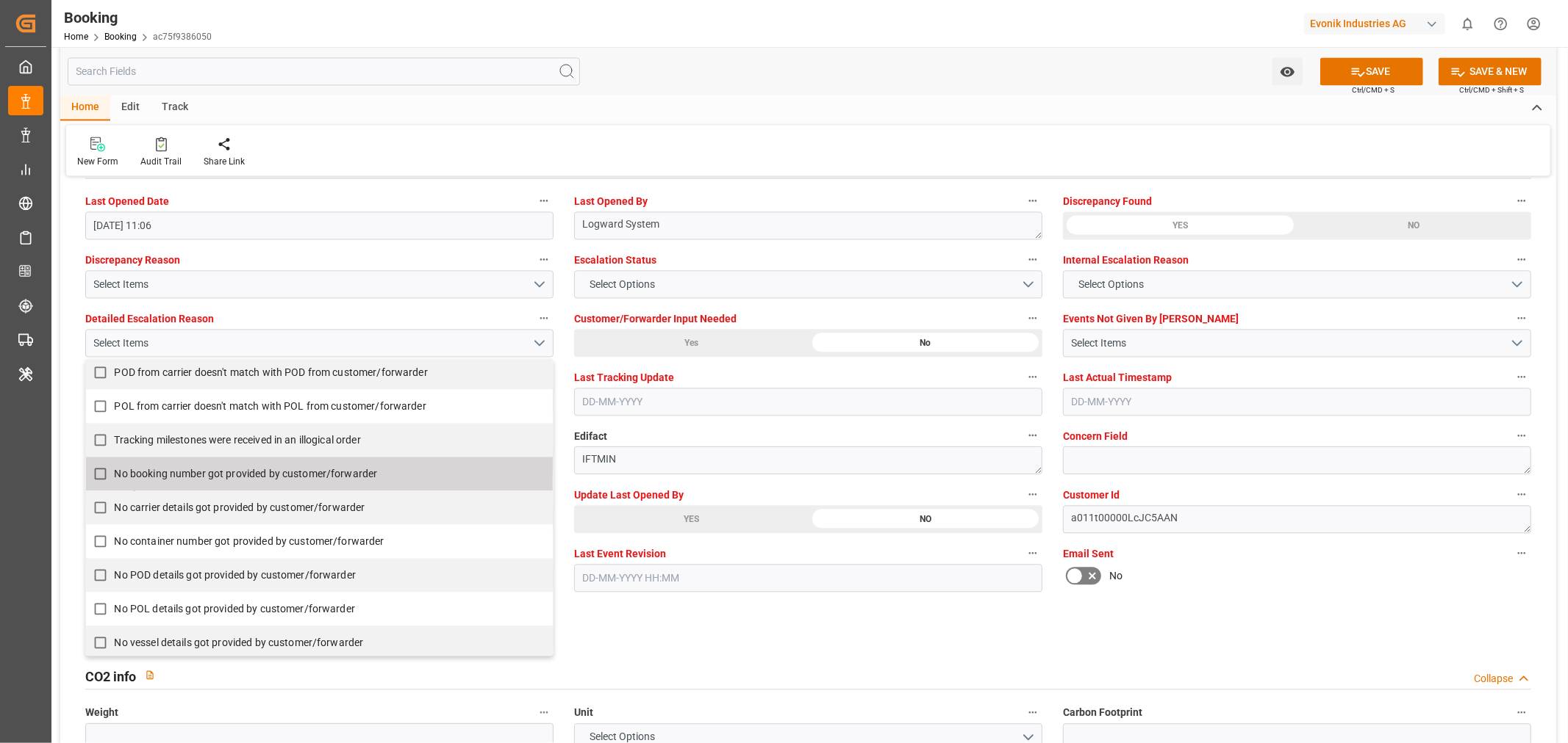
click at [99, 470] on input "No booking number got provided by customer/forwarder" at bounding box center [100, 474] width 28 height 28
checkbox input "true"
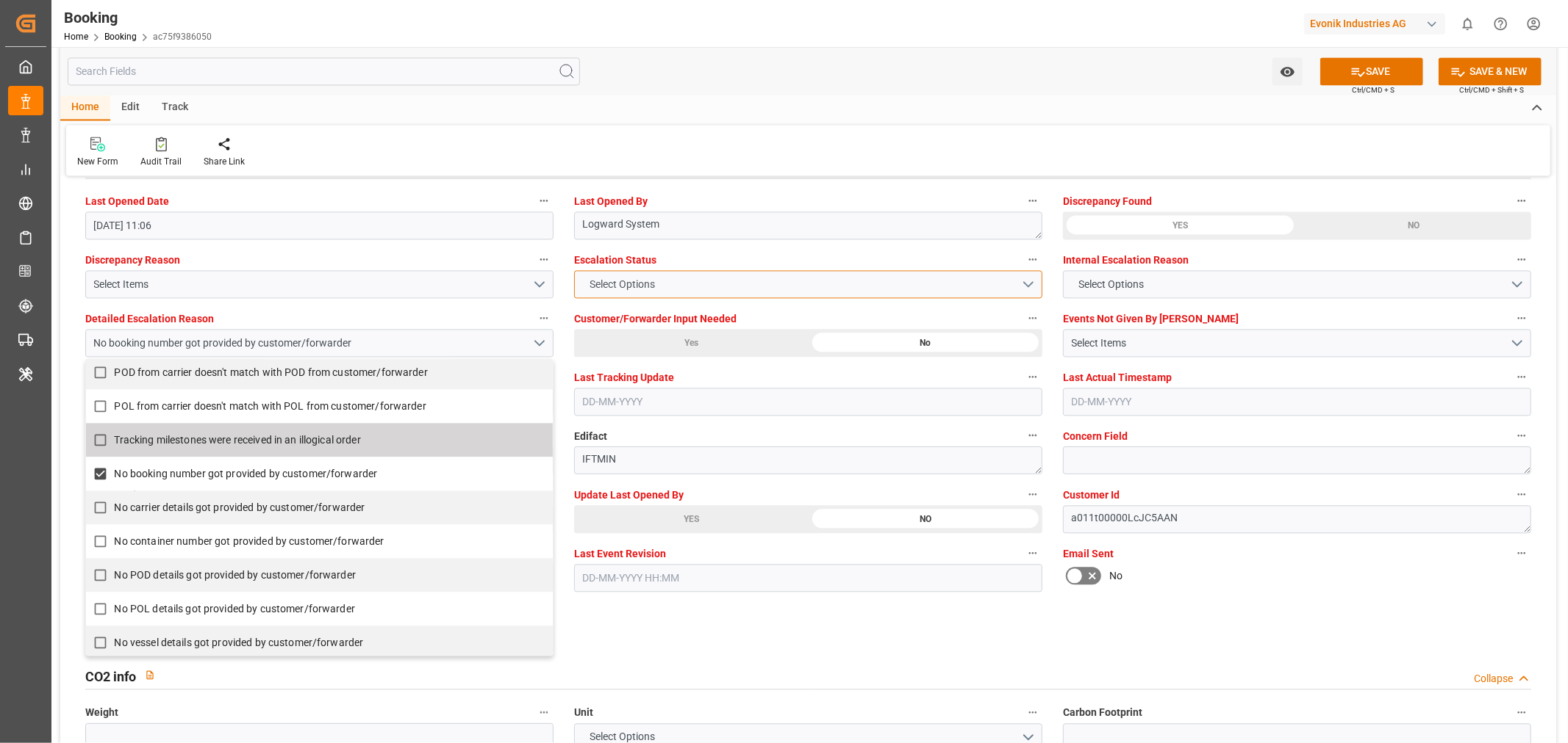
click at [687, 280] on button "Select Options" at bounding box center [808, 284] width 468 height 28
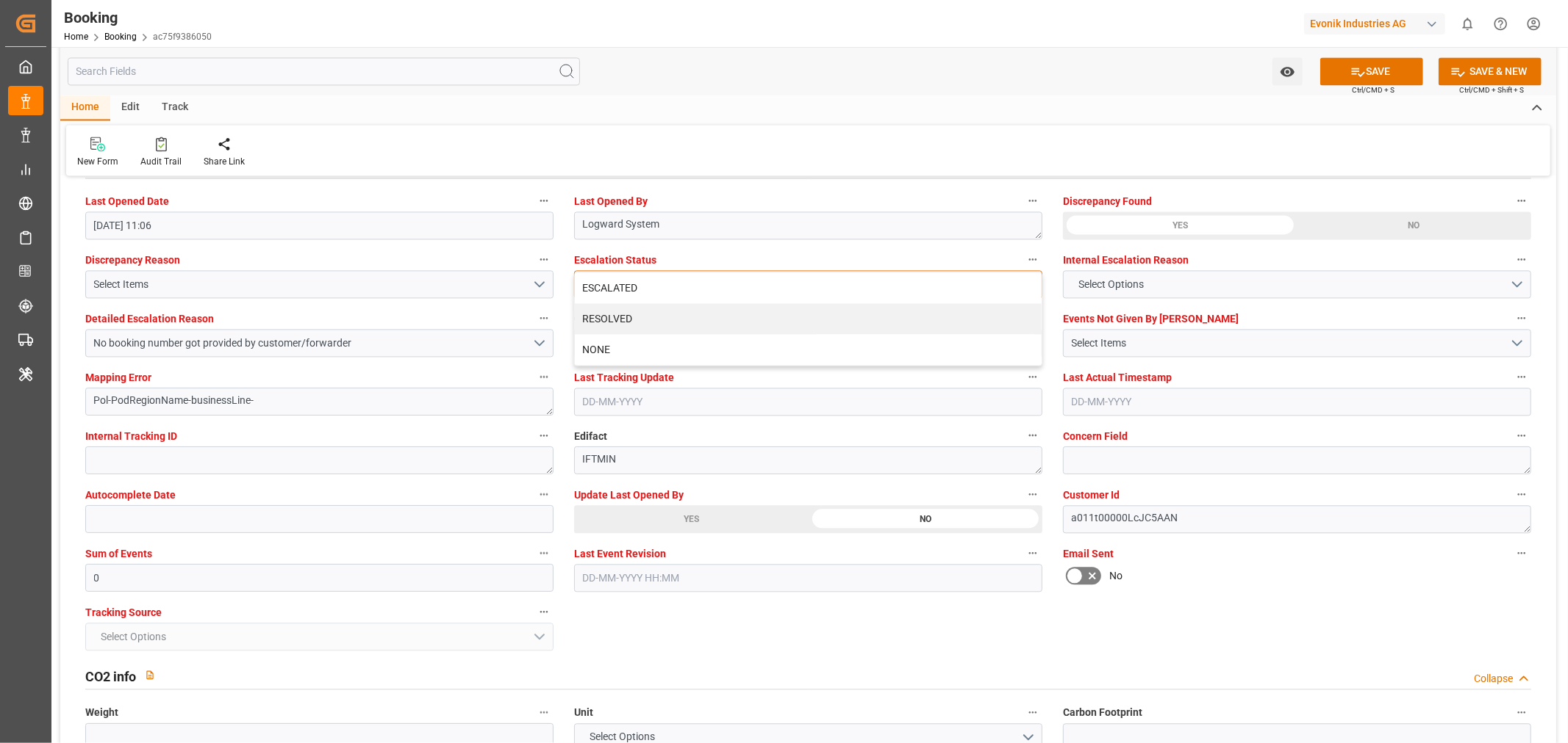
click at [679, 284] on div "ESCALATED" at bounding box center [808, 288] width 466 height 31
click at [1385, 69] on button "SAVE" at bounding box center [1371, 71] width 103 height 28
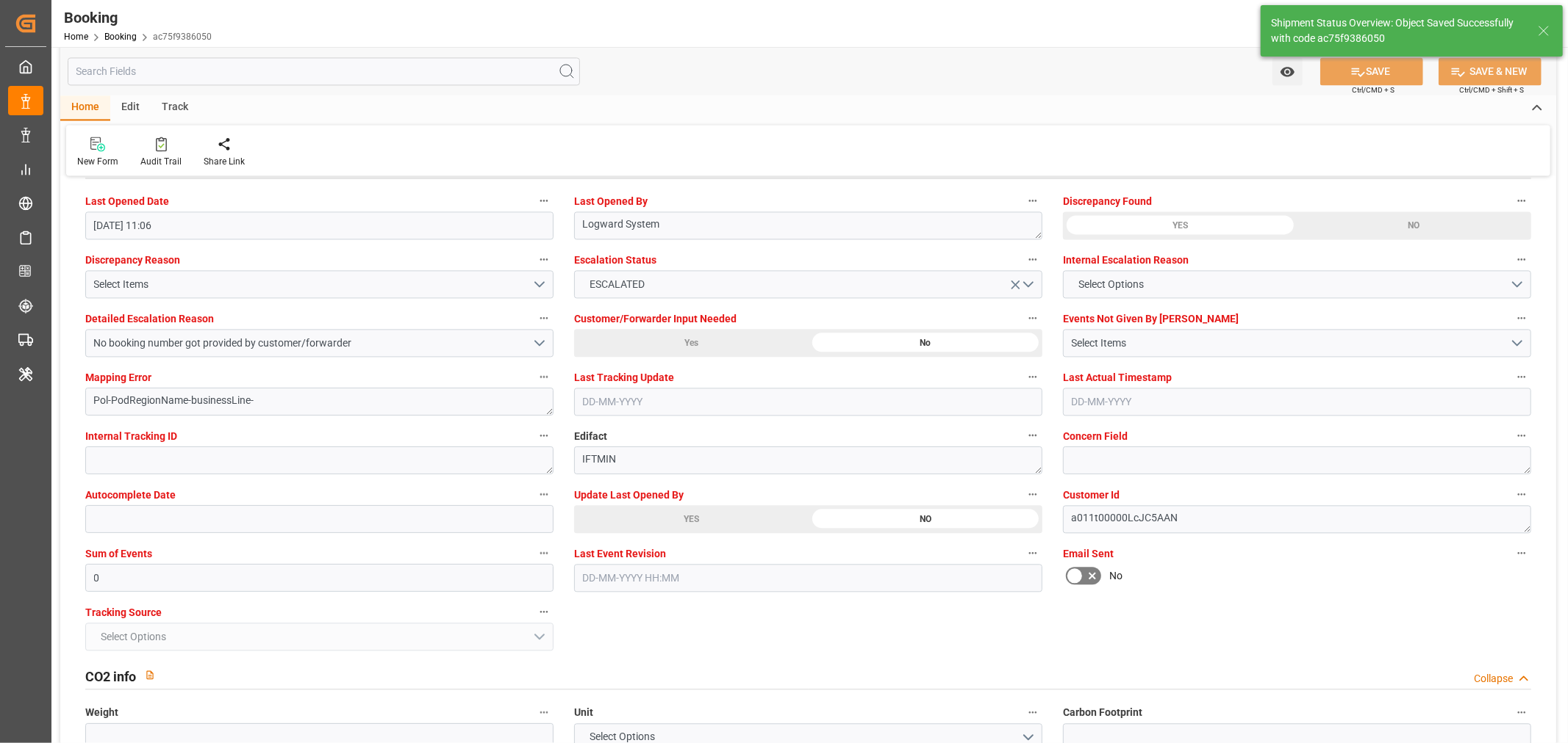
type textarea "NWC/UK North West Continent / UK_INNSA_HLCU_Oxeno"
type textarea "[PERSON_NAME]"
type textarea "businessLine-"
type input "18-07-2025 00:00"
type input "03-09-2025 00:00"
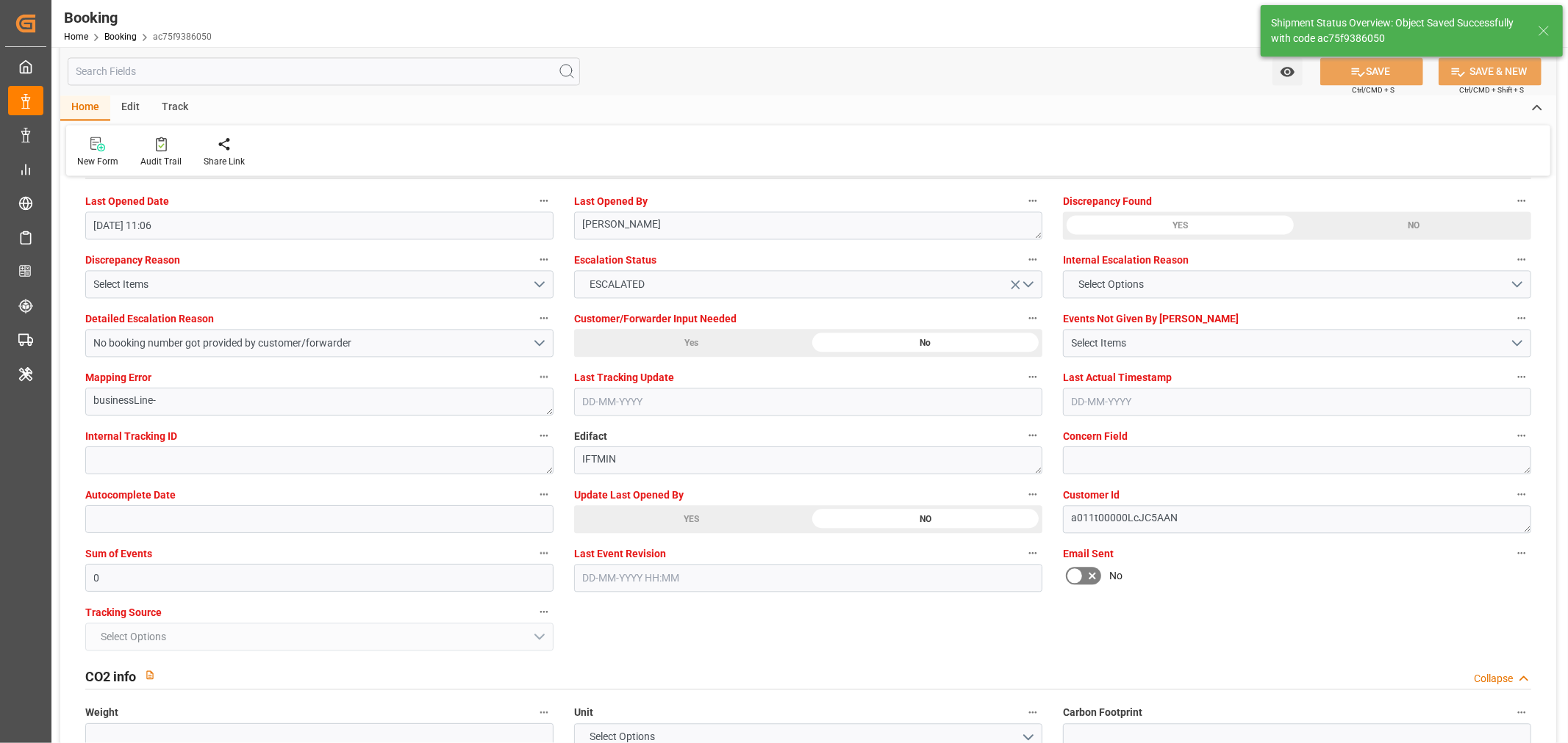
type input "02-09-2025 12:32"
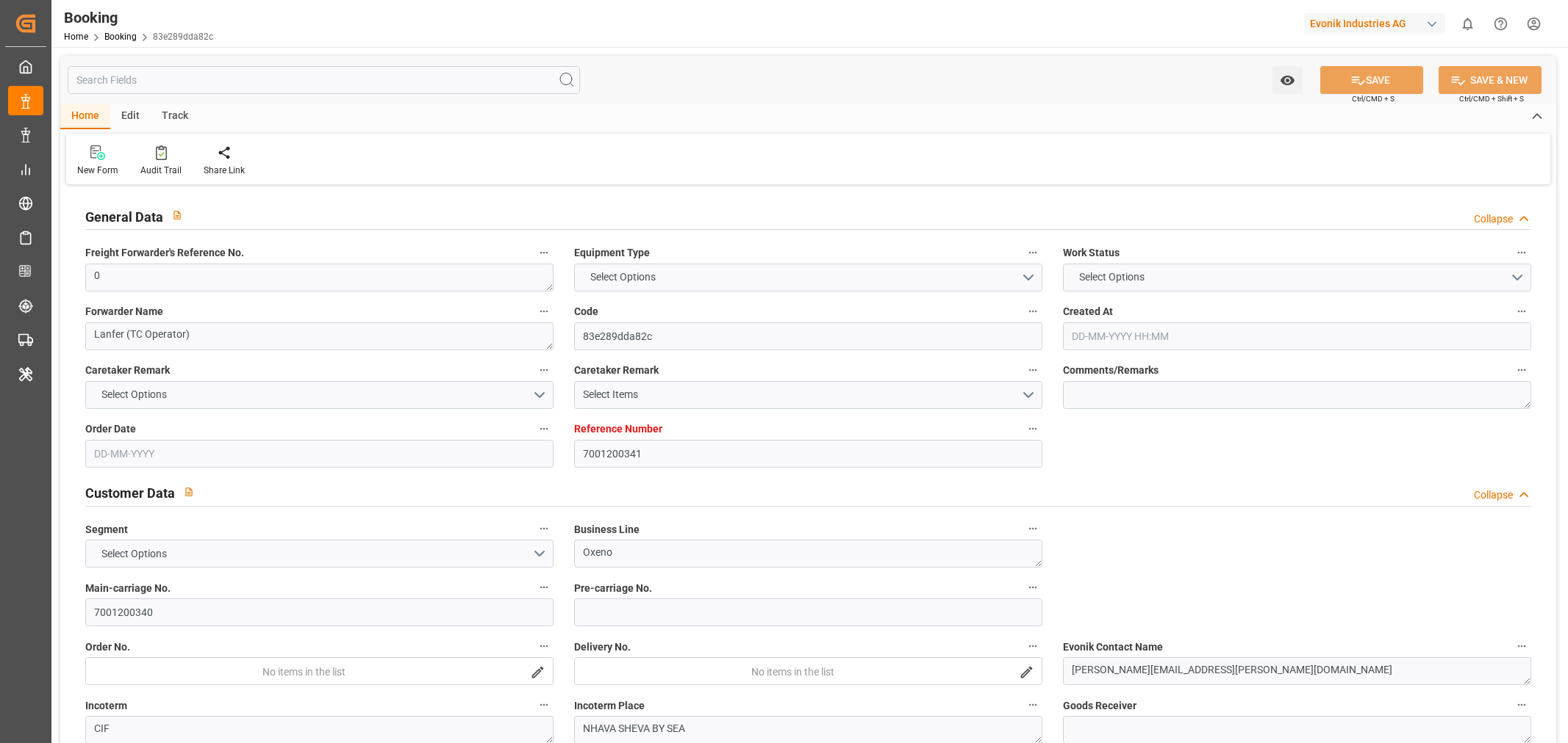
type input "7001200341"
type input "EUNWC"
type input "INNSA"
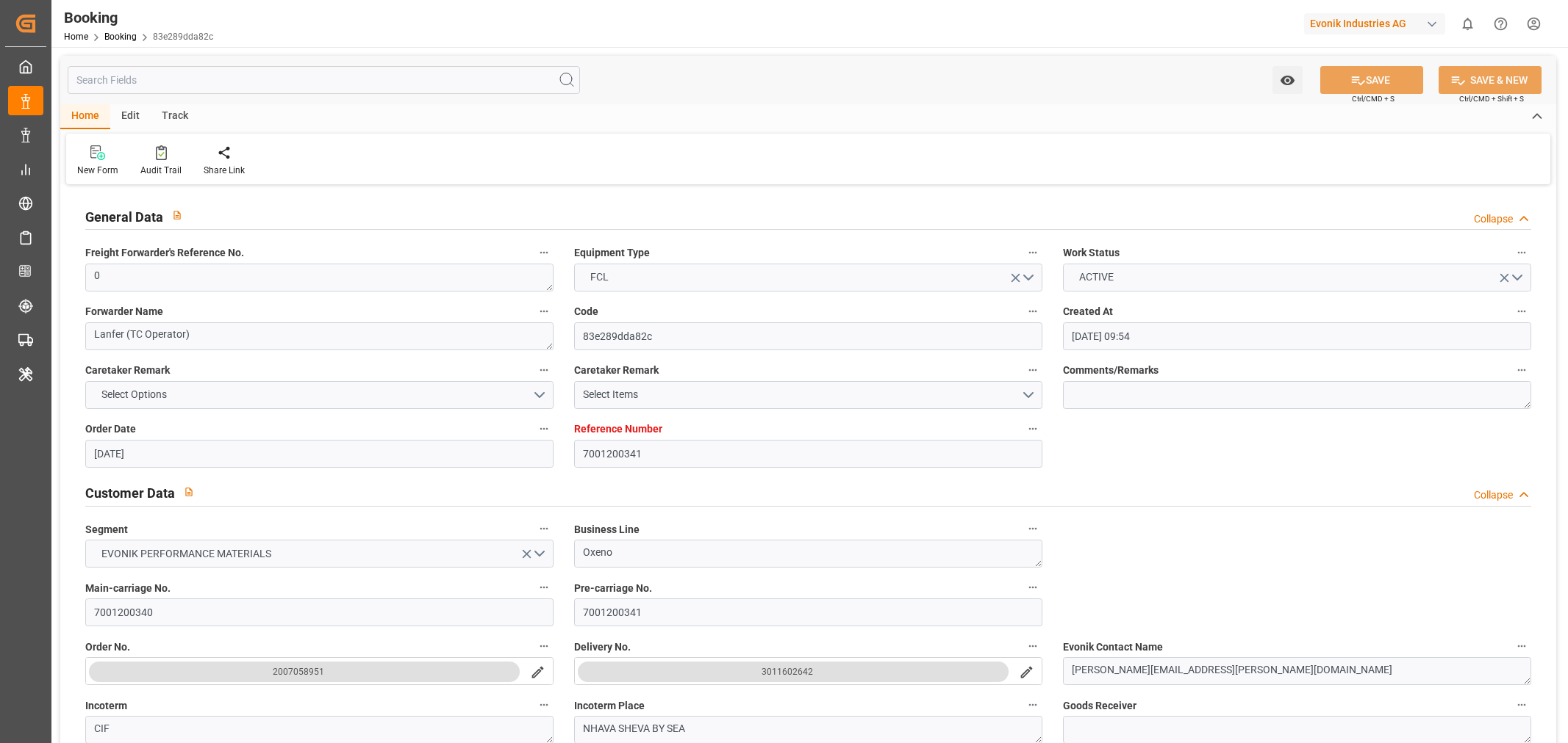
type input "[DATE] 09:54"
type input "[DATE]"
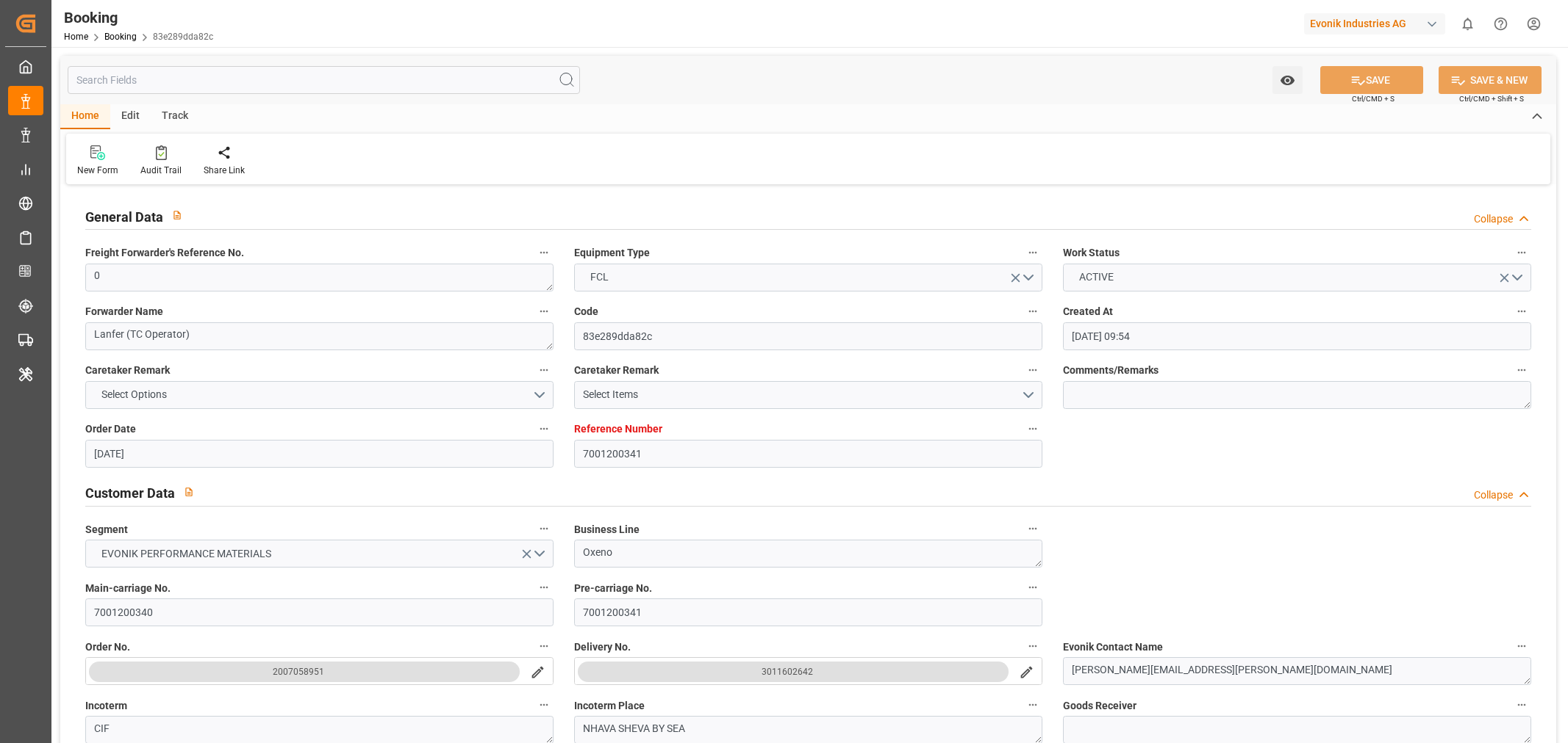
type input "[DATE] 09:31"
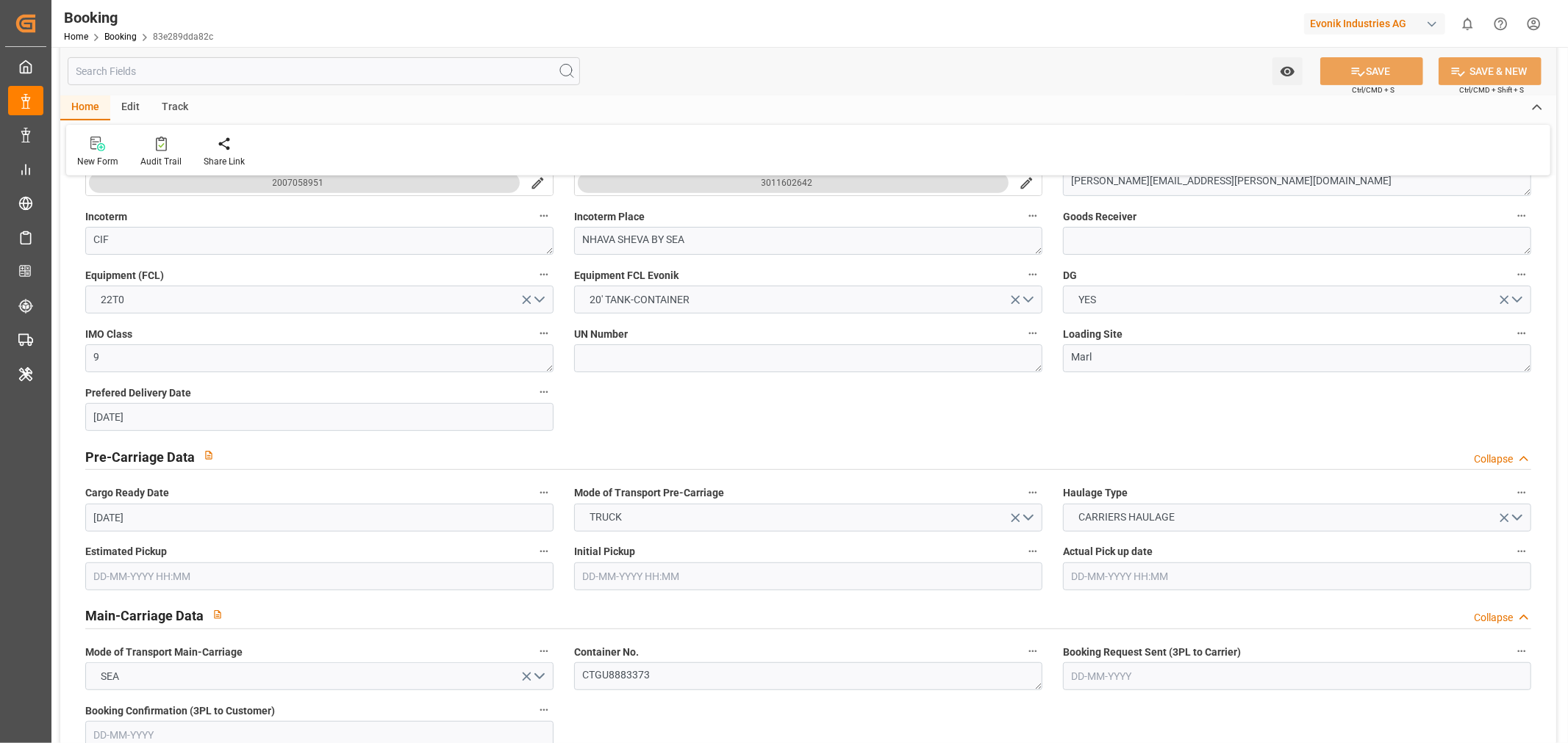
scroll to position [898, 0]
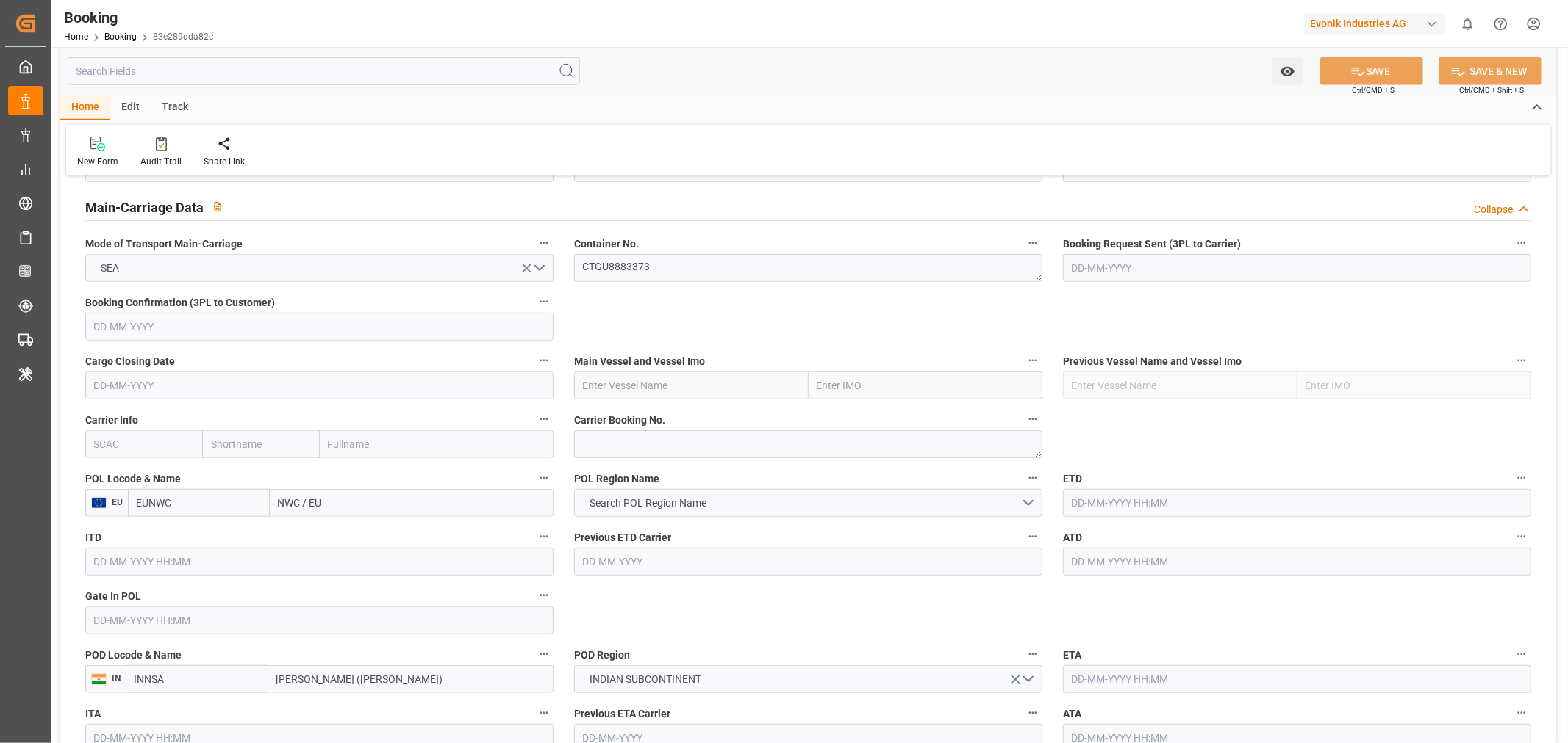
click at [166, 448] on input "text" at bounding box center [143, 444] width 117 height 28
type input "HLCU"
click at [115, 471] on b "HLCU" at bounding box center [108, 477] width 26 height 12
type input "Hapag [PERSON_NAME]"
type input "Hapag [PERSON_NAME] Aktiengesellschaft"
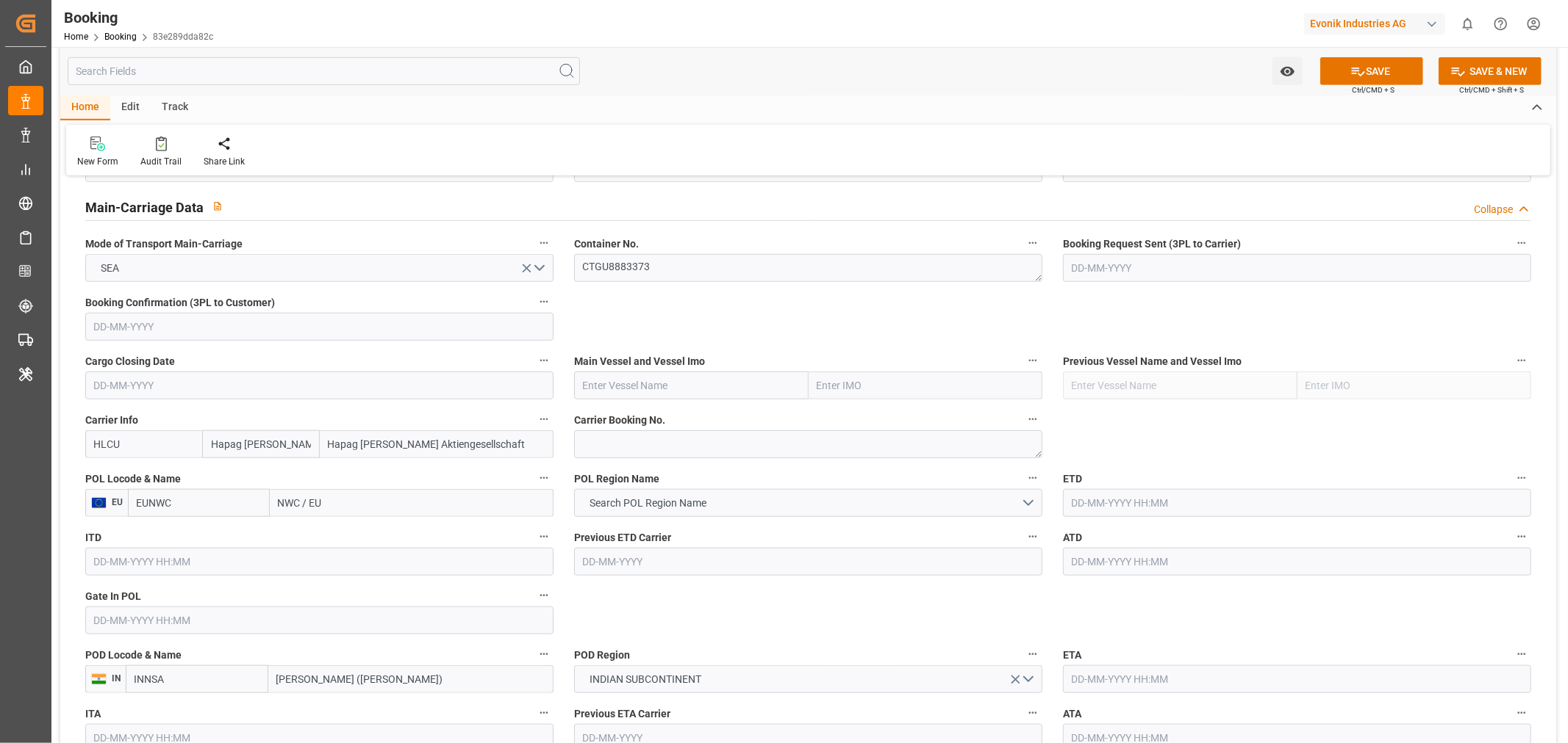
type input "HLCU"
click at [278, 508] on input "NWC / EU" at bounding box center [411, 503] width 284 height 28
paste input "ROTTERDAM"
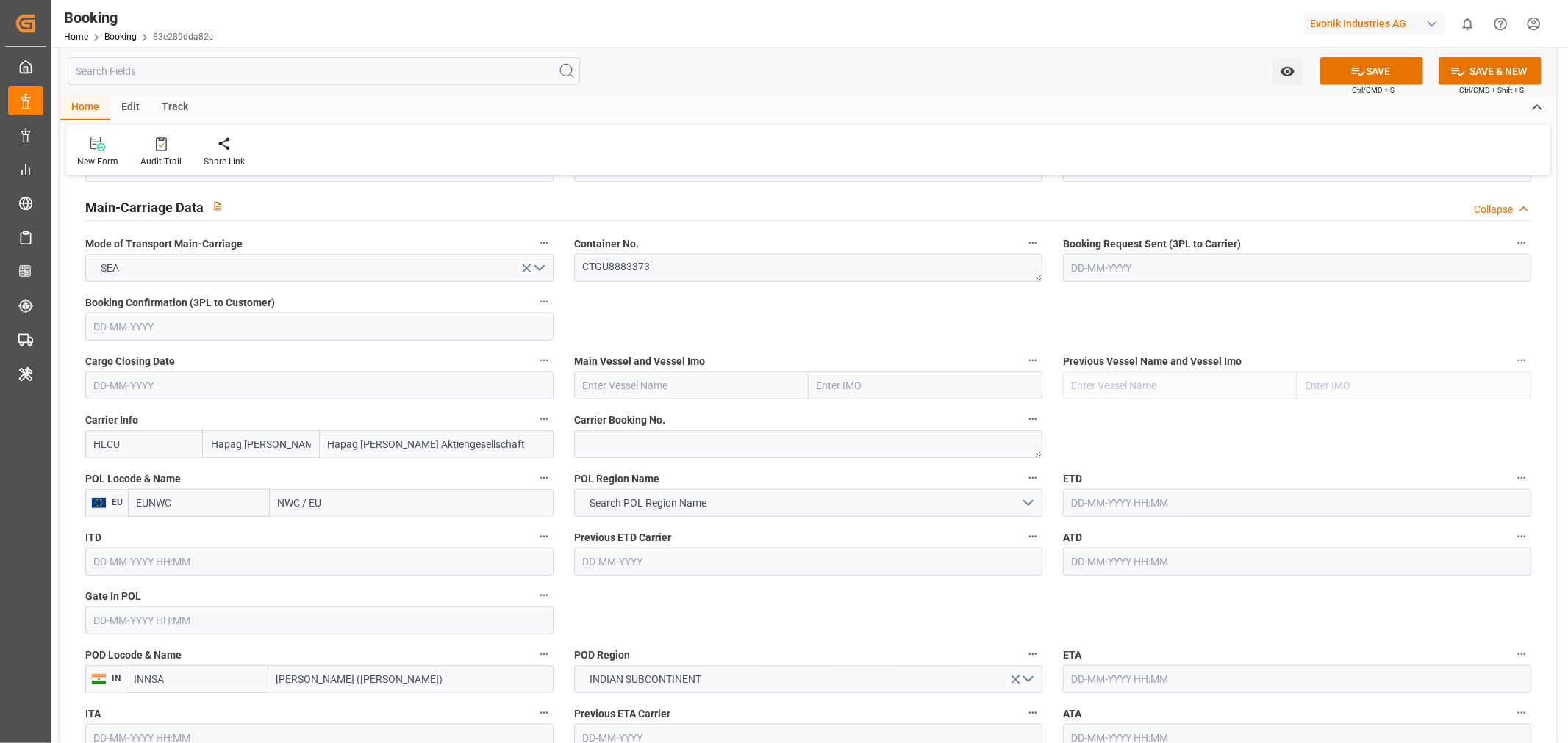
type input "ROTTERDAM"
click at [358, 533] on span "Rotterdam - NLRTM" at bounding box center [348, 535] width 137 height 12
type input "NLRTM"
type input "Rotterdam"
click at [770, 499] on button "Search POL Region Name" at bounding box center [808, 503] width 468 height 28
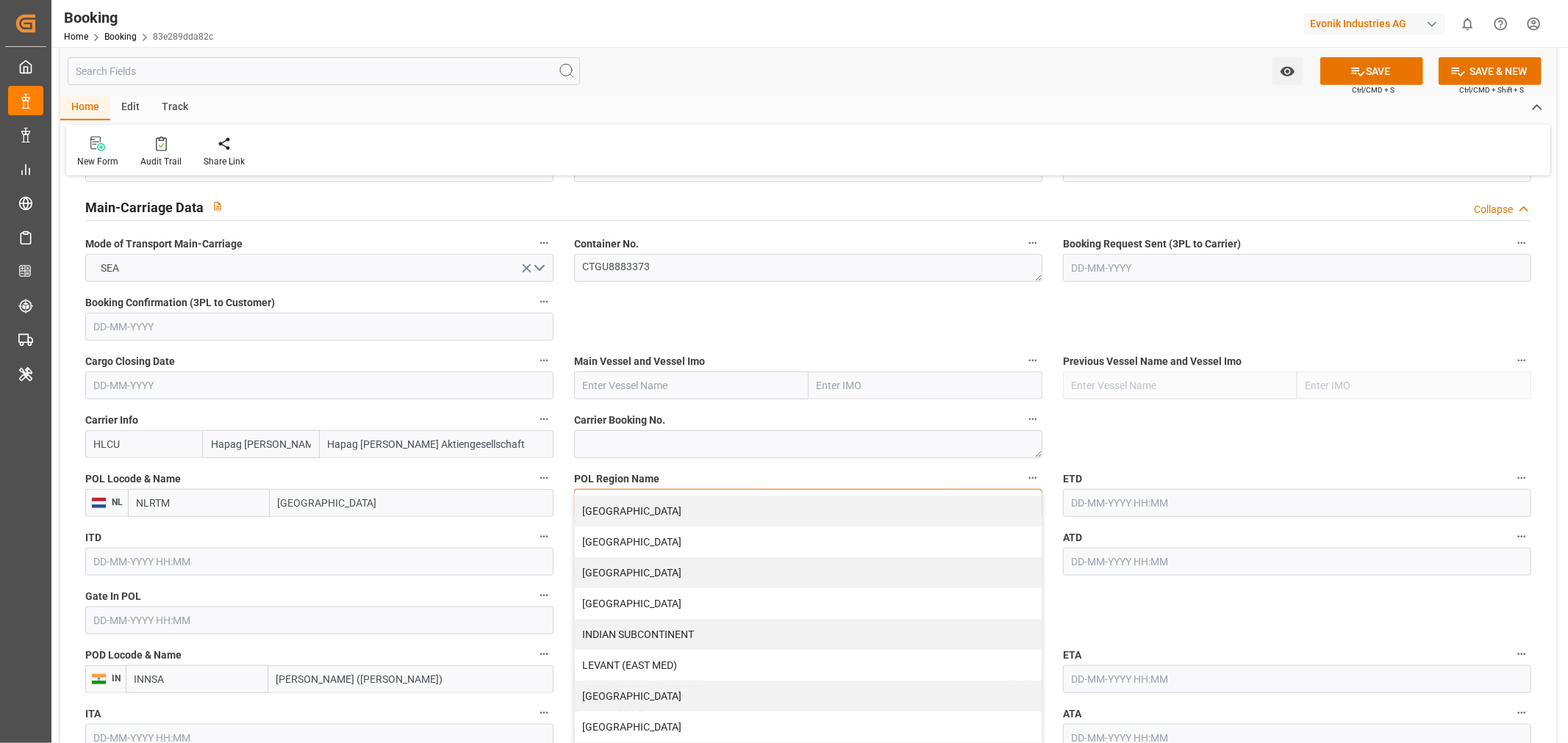
scroll to position [258, 0]
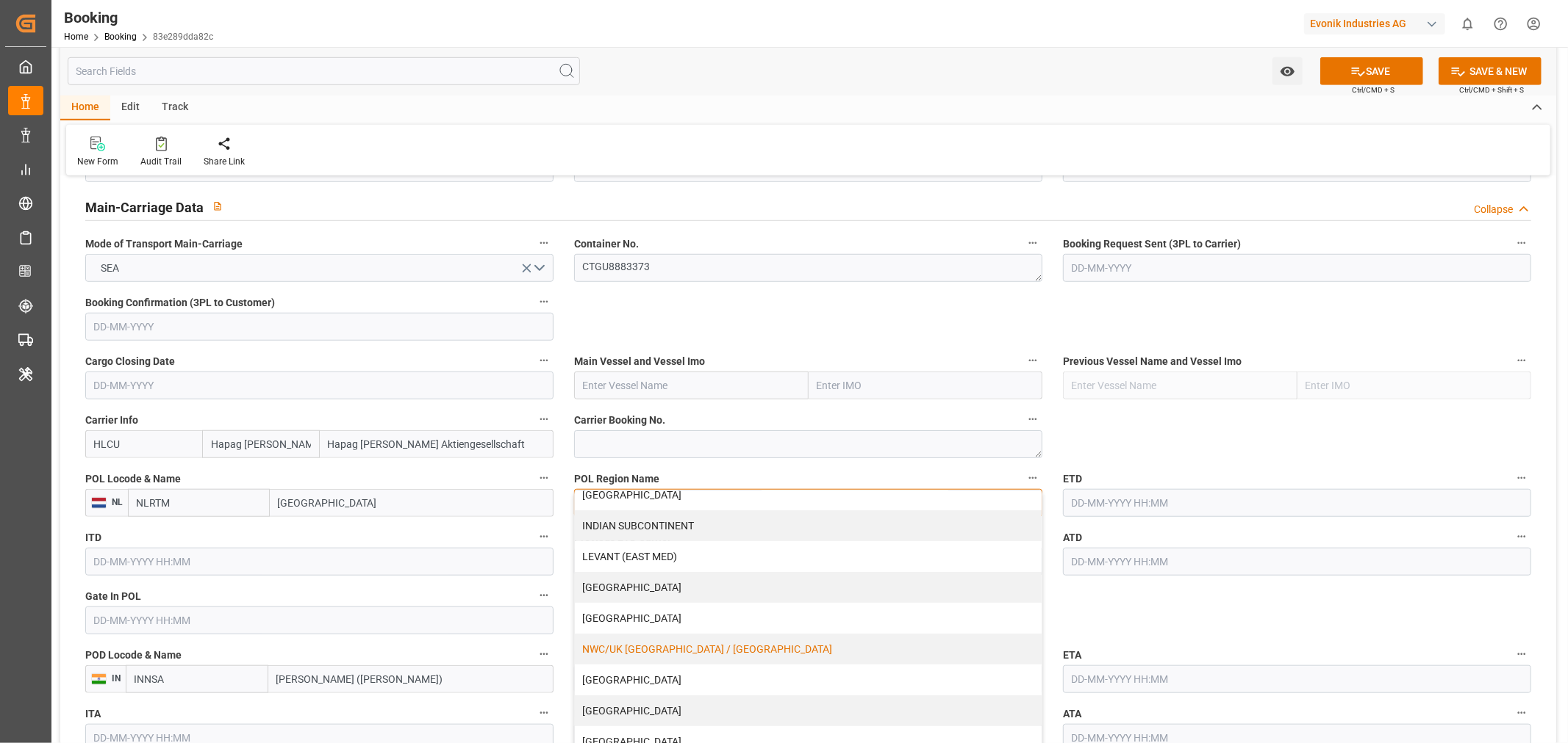
click at [685, 644] on div "NWC/UK NORTH WEST CONTINENT / UK" at bounding box center [808, 650] width 466 height 31
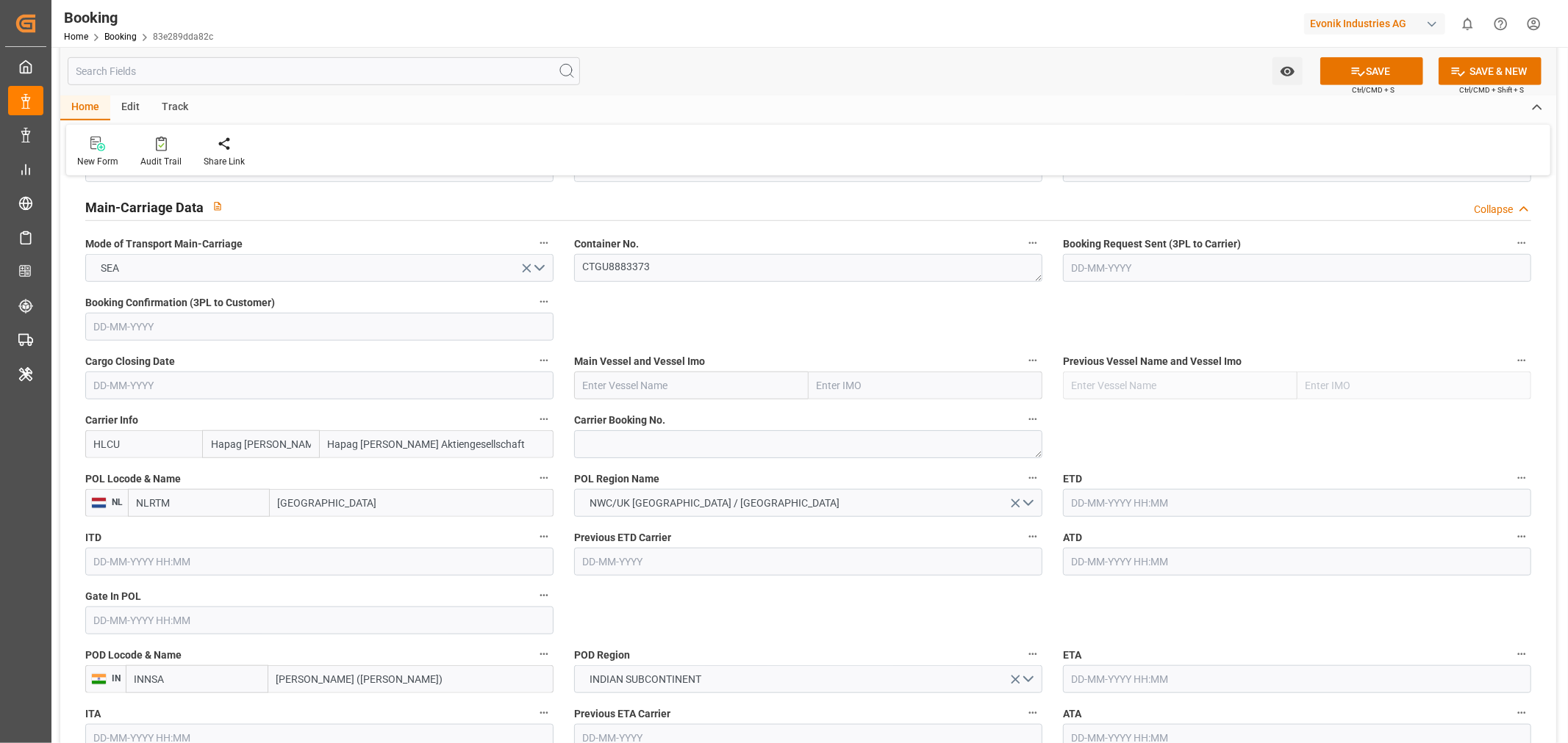
click at [153, 622] on input "text" at bounding box center [319, 621] width 468 height 28
paste input "2025-07-18"
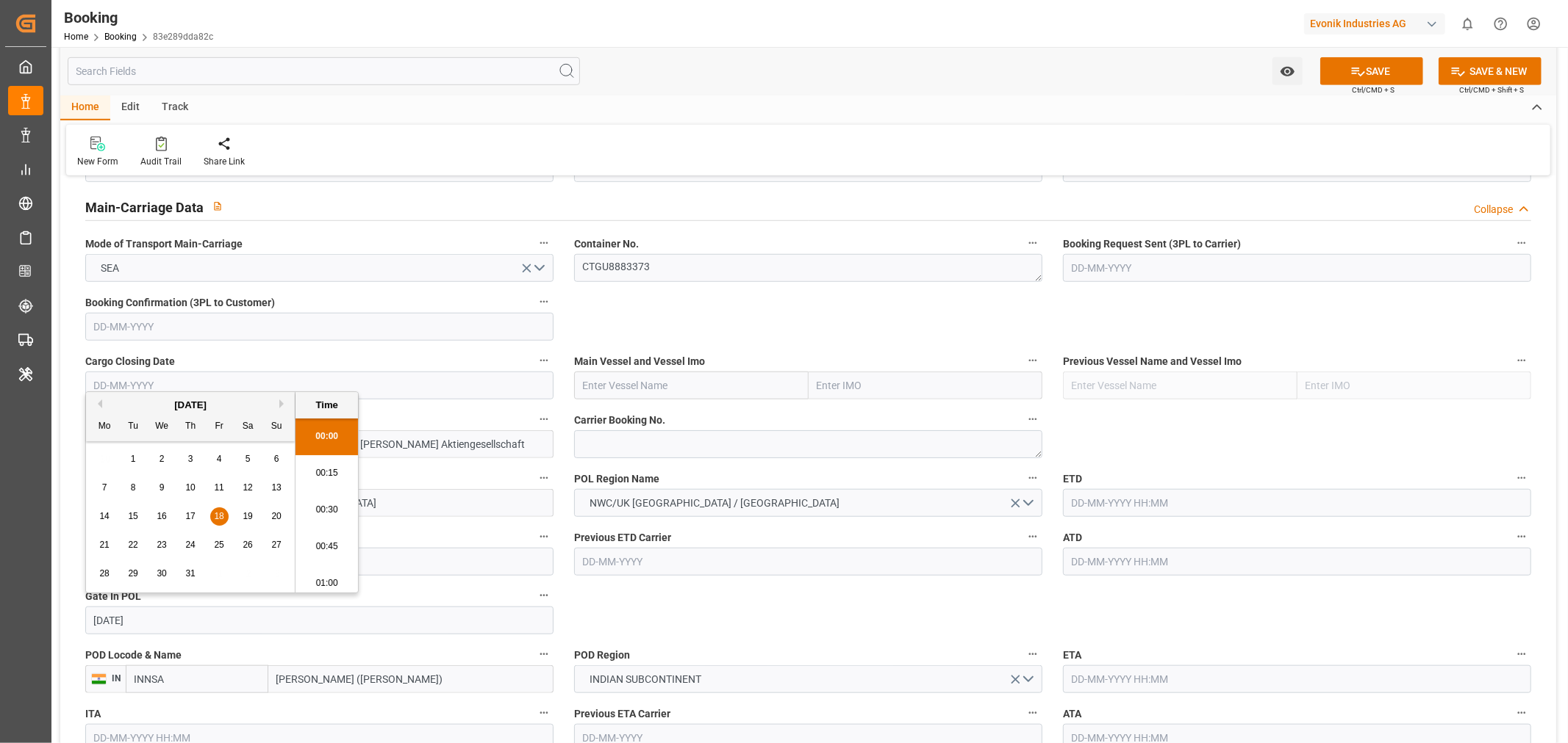
scroll to position [2576, 0]
type input "18-07-2025 00:00"
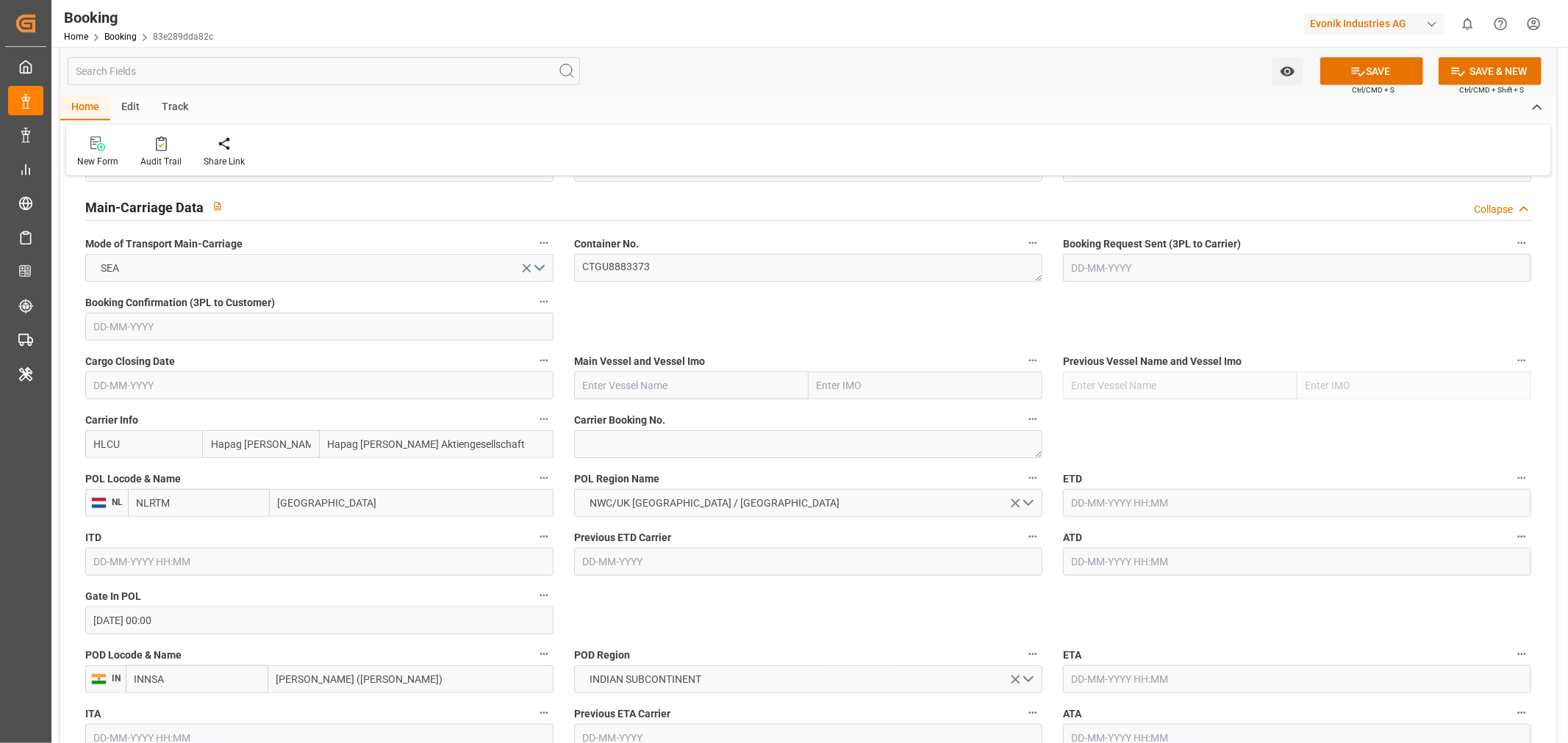
click at [632, 396] on input "text" at bounding box center [690, 386] width 234 height 28
paste input "NORFOLK EXPRESS"
type input "NORFOLK EXPRESS"
click at [679, 416] on span "NORFOLK EXPRESS - 9665592" at bounding box center [652, 418] width 138 height 12
type input "9665592"
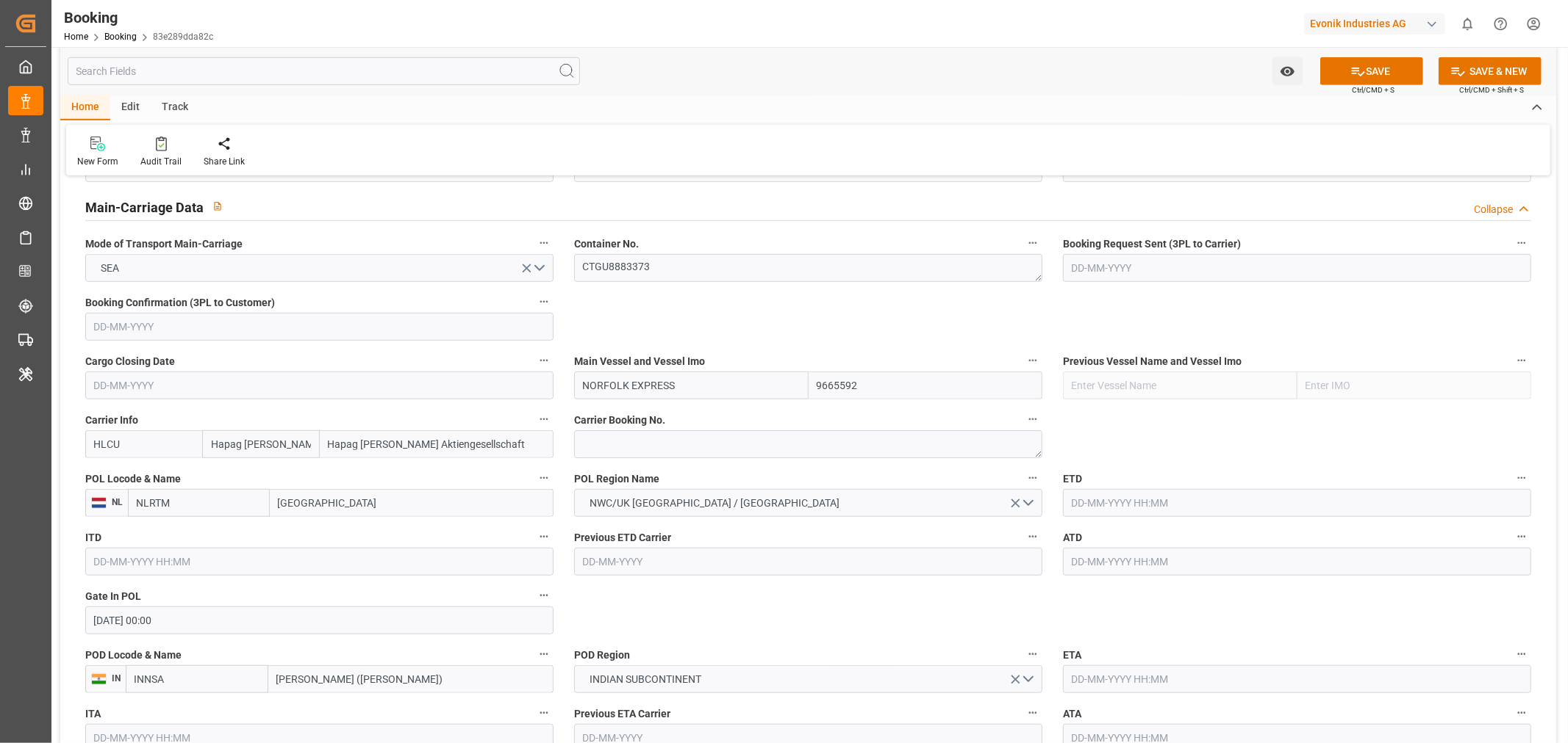
scroll to position [1061, 0]
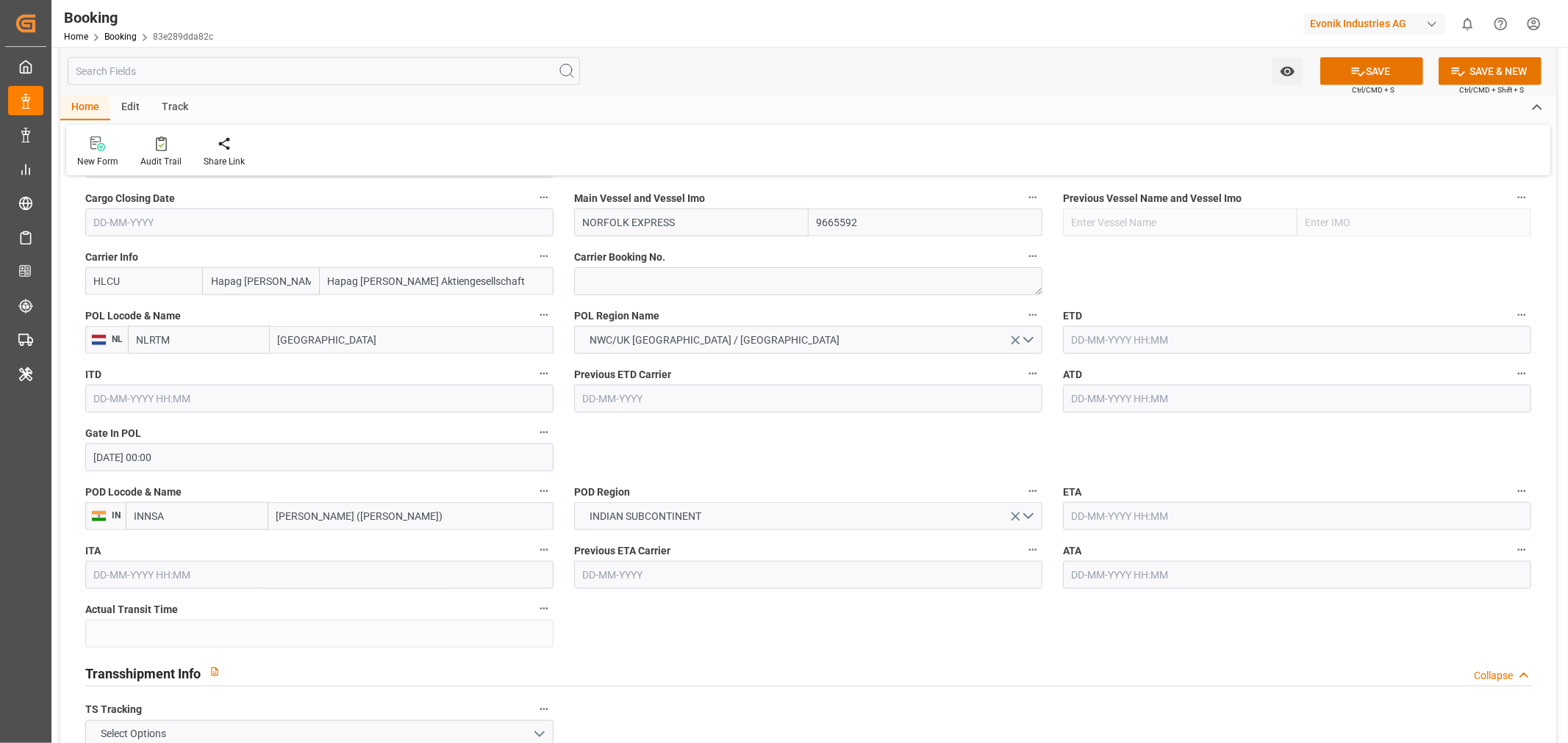
type input "NORFOLK EXPRESS"
click at [1147, 326] on input "text" at bounding box center [1297, 340] width 468 height 28
paste input "2025-07-25"
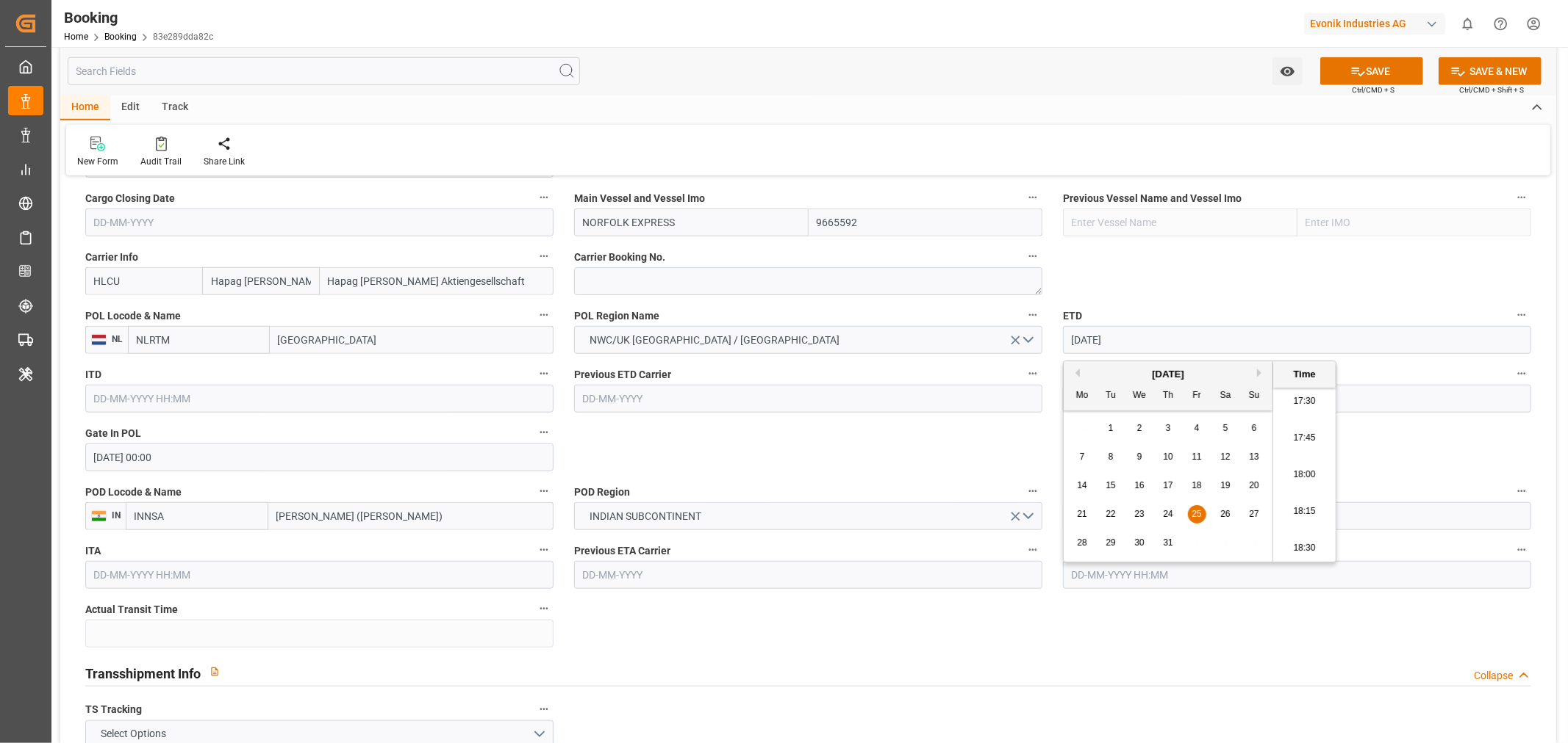
type input "25-07-2025 00:00"
click at [1084, 393] on input "text" at bounding box center [1297, 398] width 468 height 28
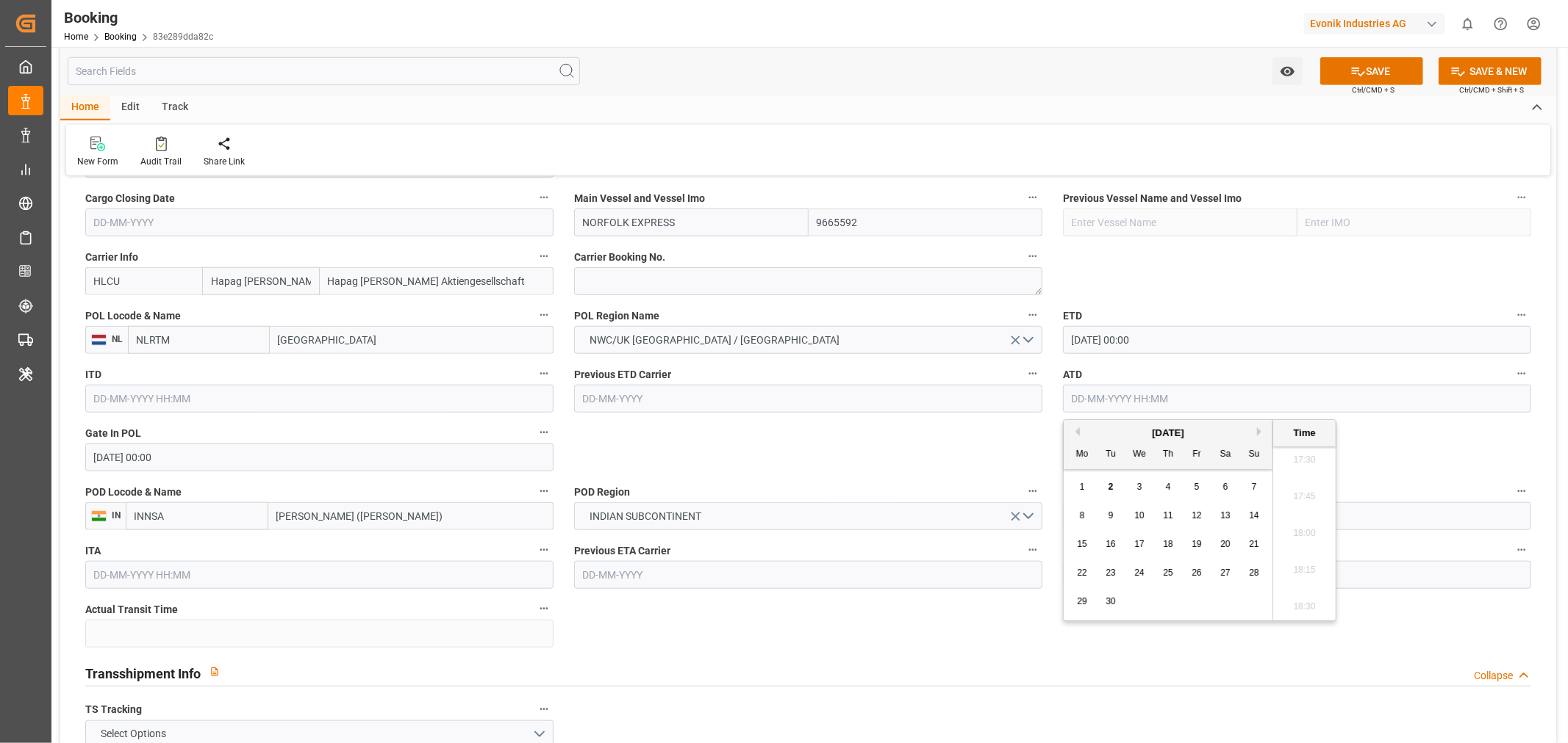
paste input "2025-07-25"
click at [1204, 578] on div "25" at bounding box center [1197, 574] width 19 height 18
type input "25-07-2025 00:00"
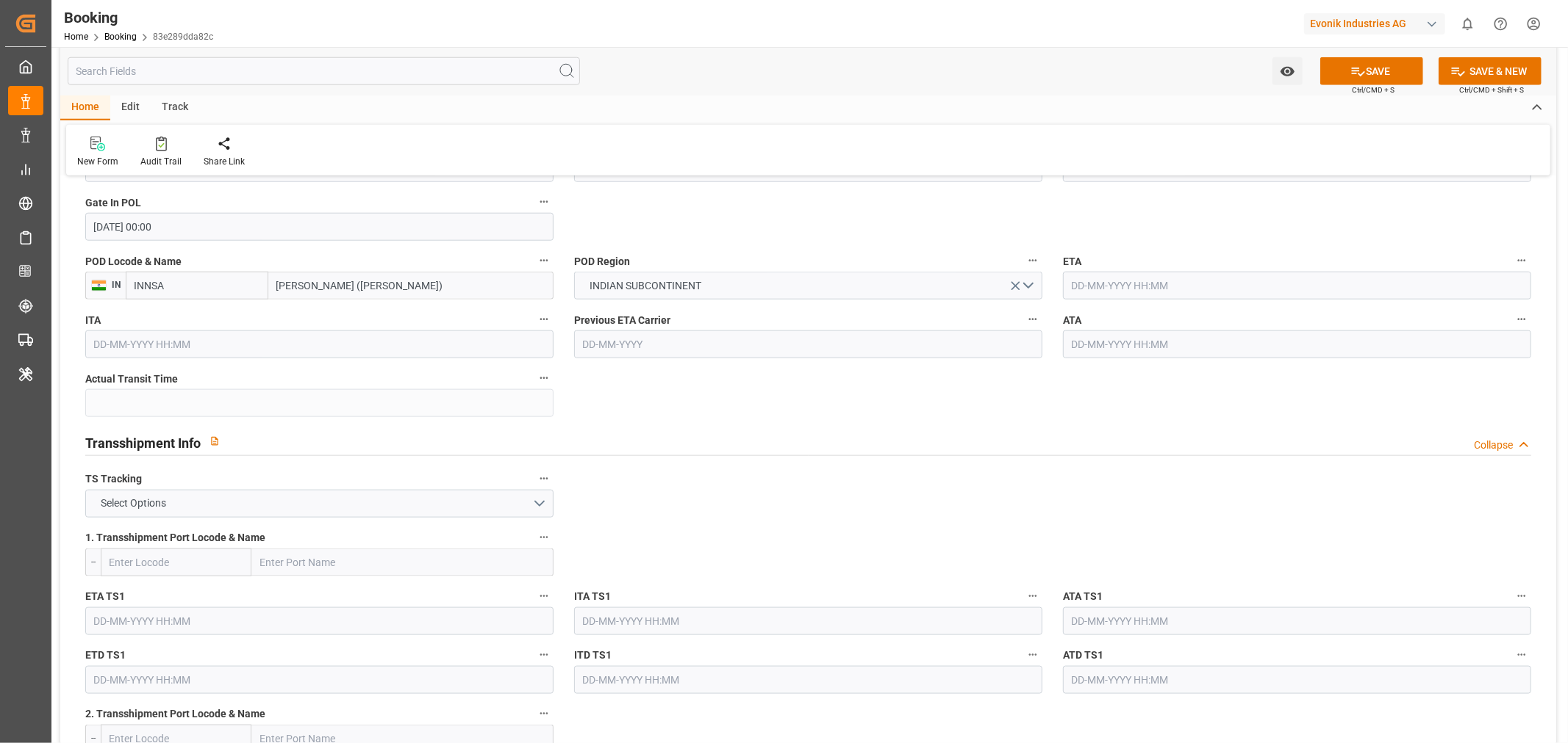
scroll to position [1305, 0]
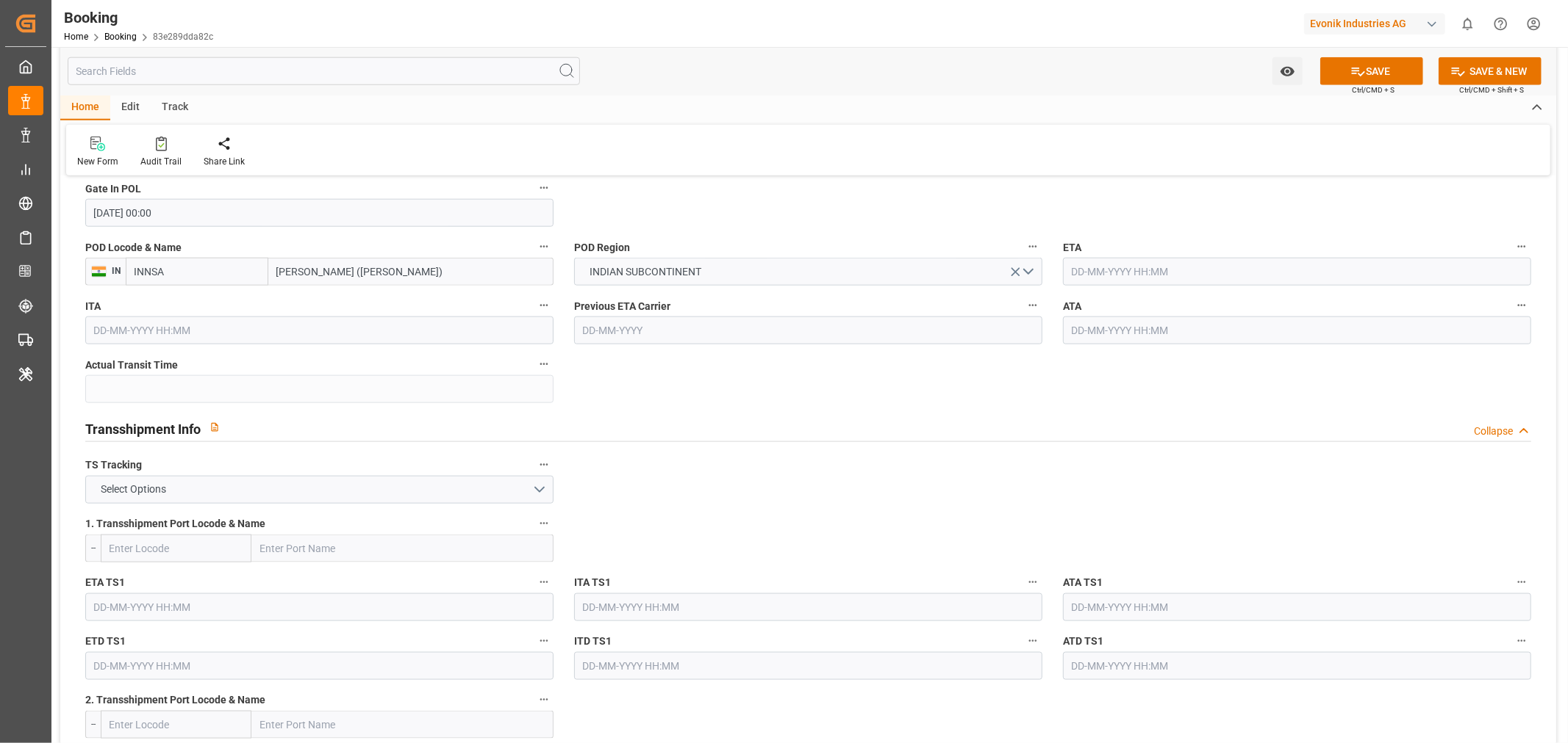
click at [1098, 269] on input "text" at bounding box center [1297, 271] width 468 height 28
click at [1142, 387] on span "10" at bounding box center [1139, 389] width 10 height 11
type input "10-09-2025 00:00"
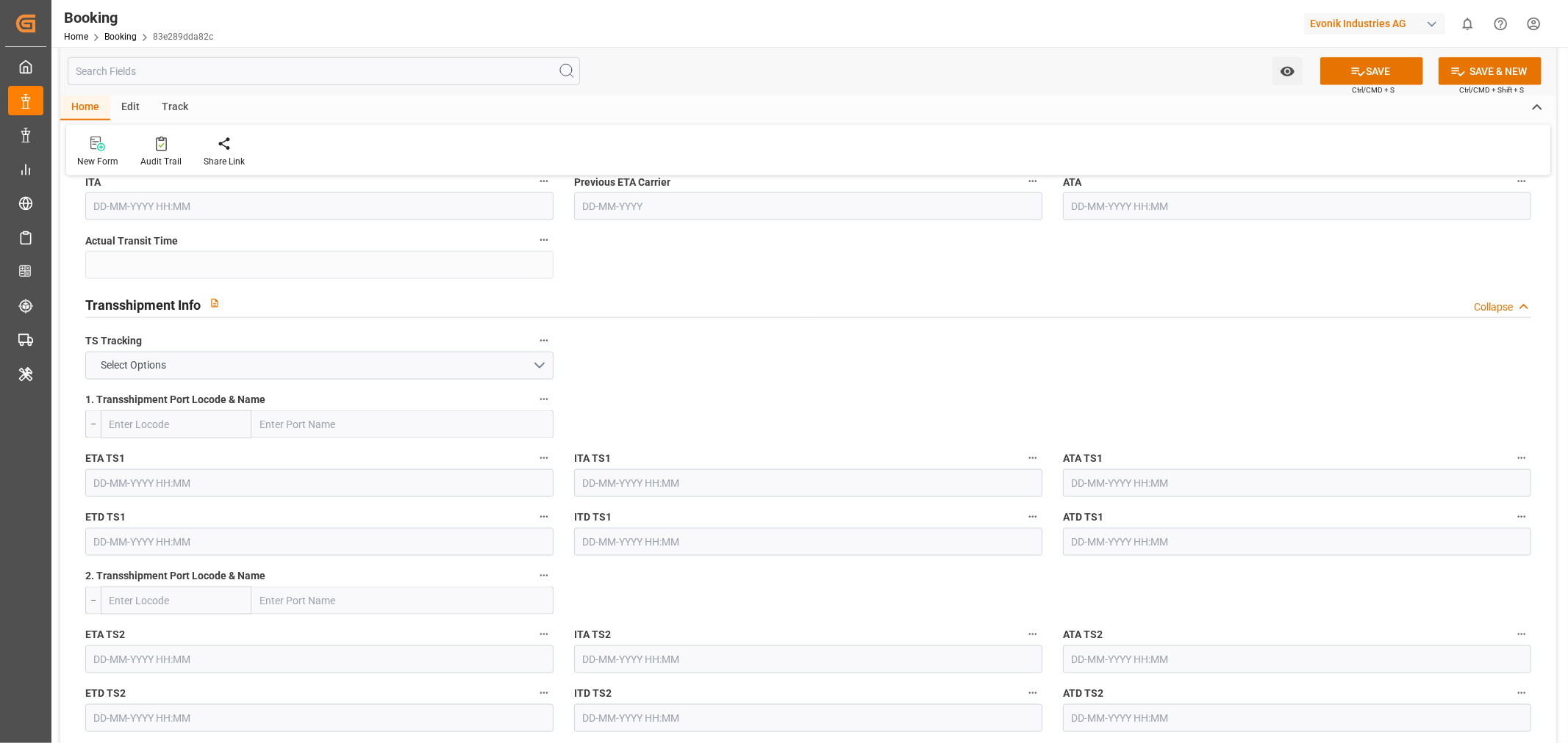
scroll to position [1551, 0]
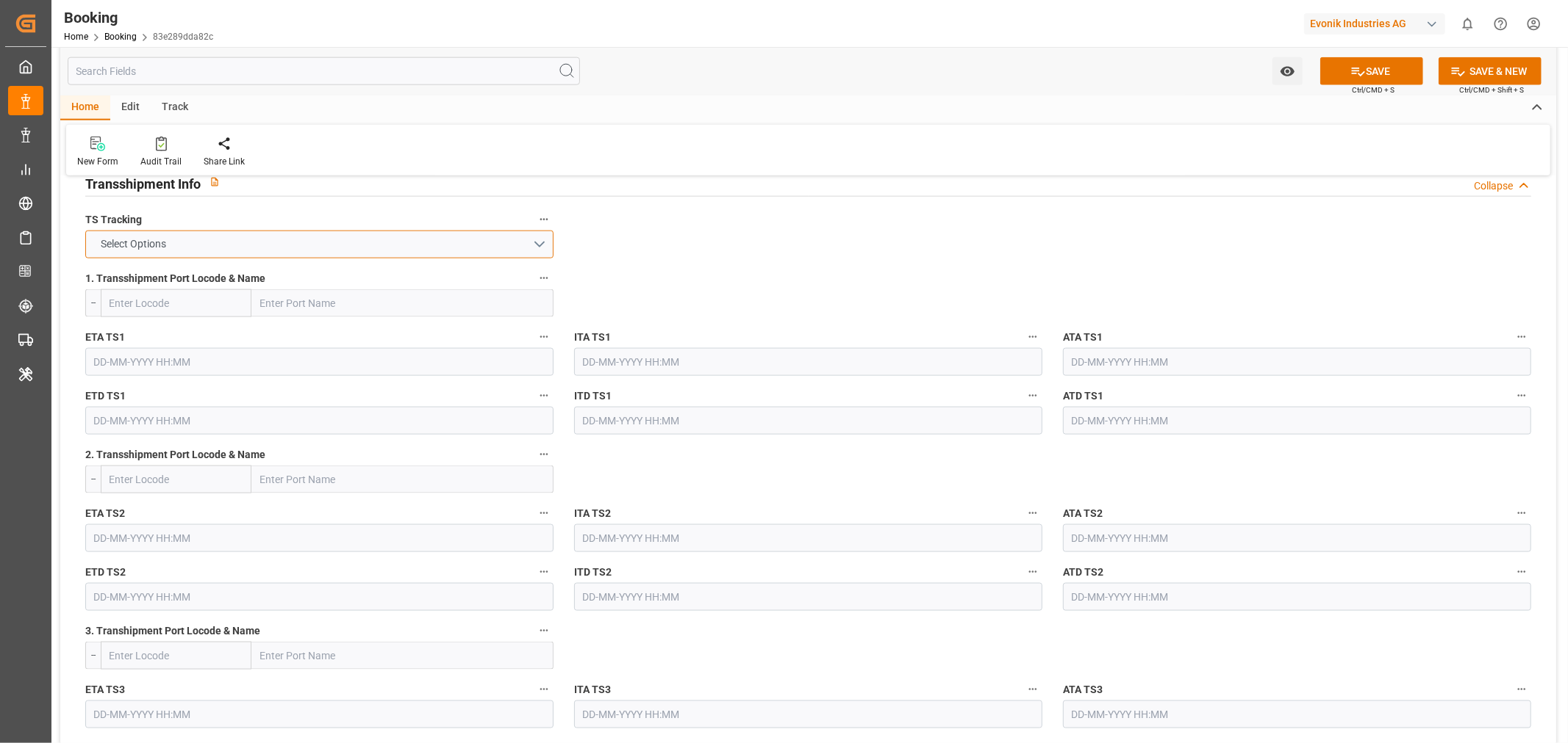
click at [513, 246] on button "Select Options" at bounding box center [319, 245] width 468 height 28
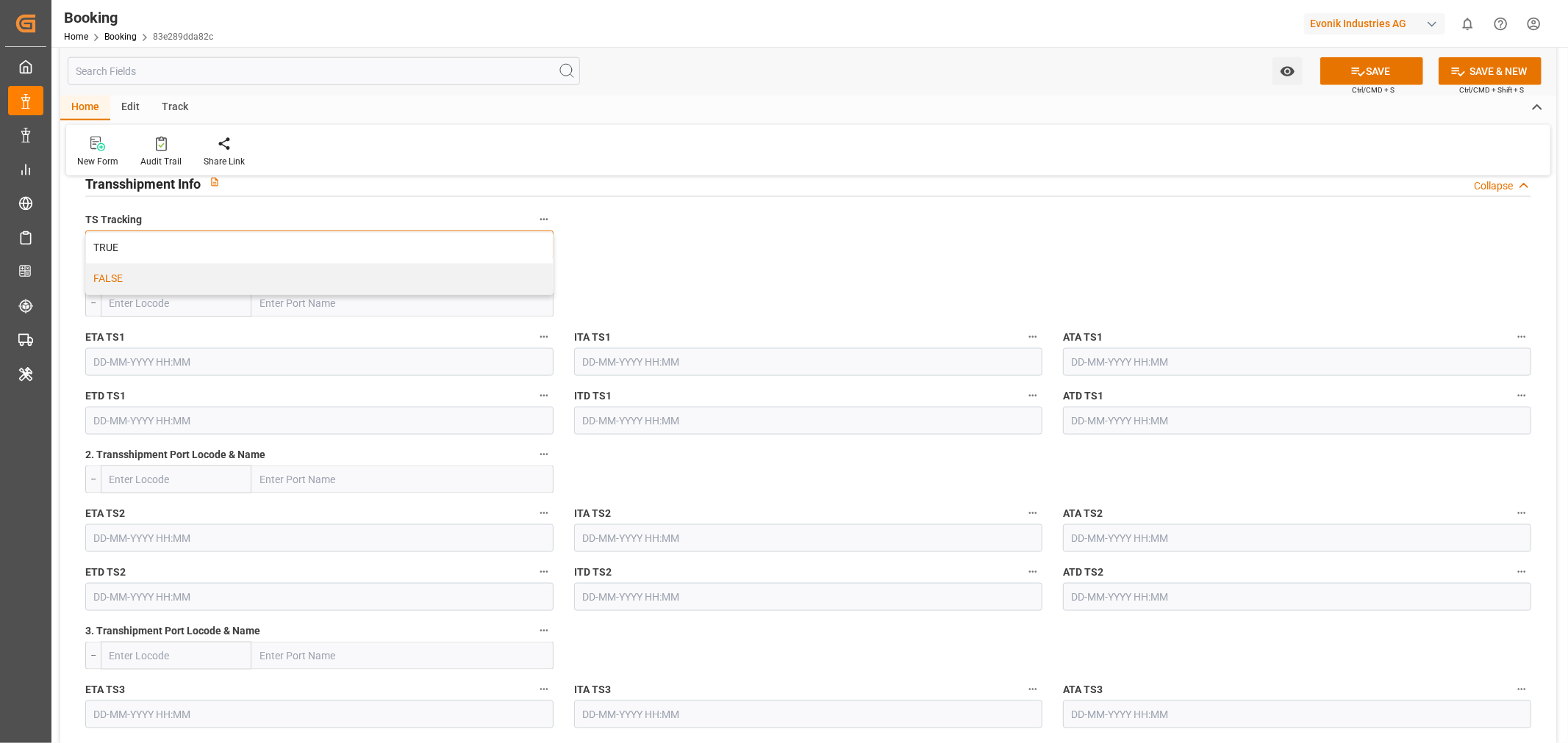
click at [274, 277] on div "FALSE" at bounding box center [319, 279] width 466 height 31
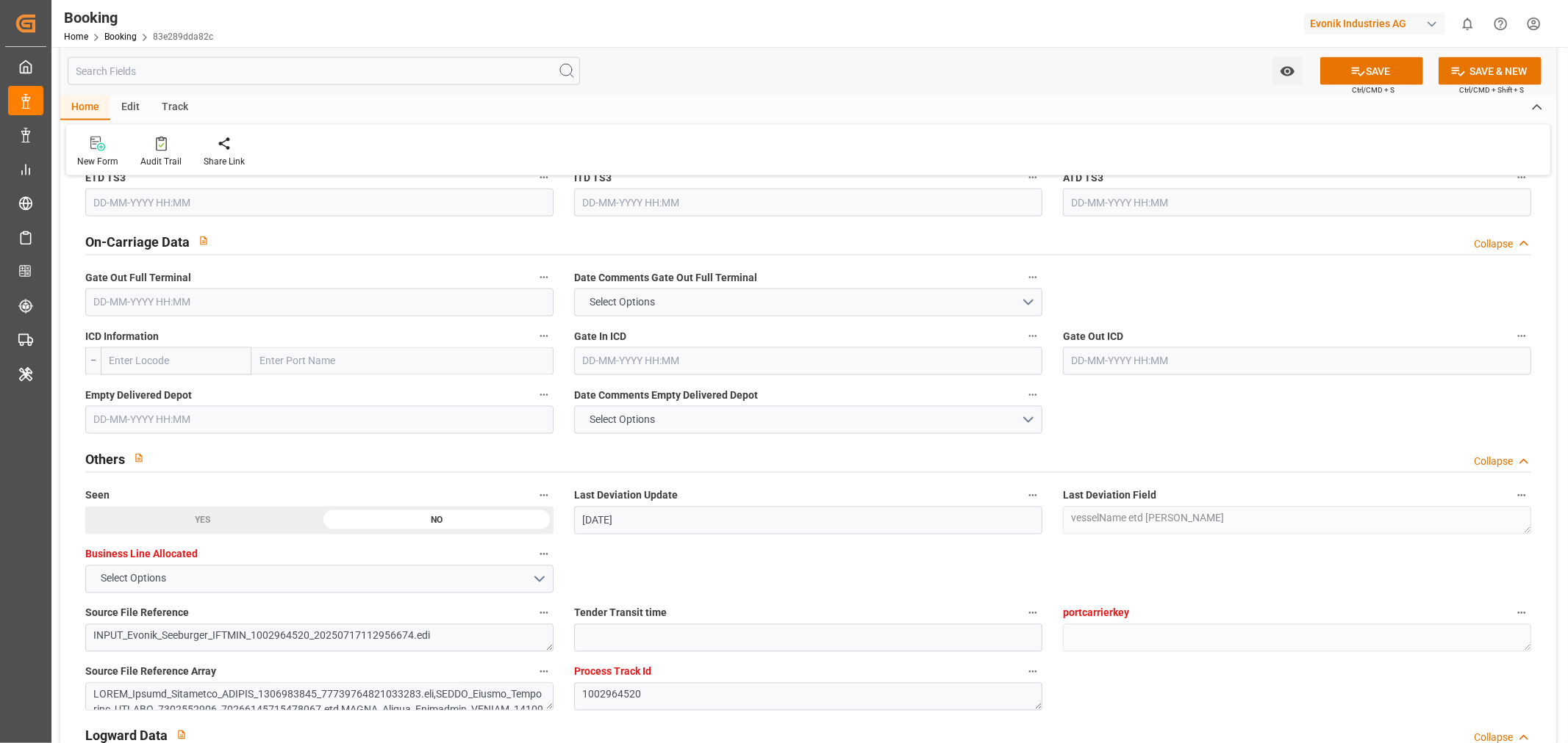
scroll to position [2693, 0]
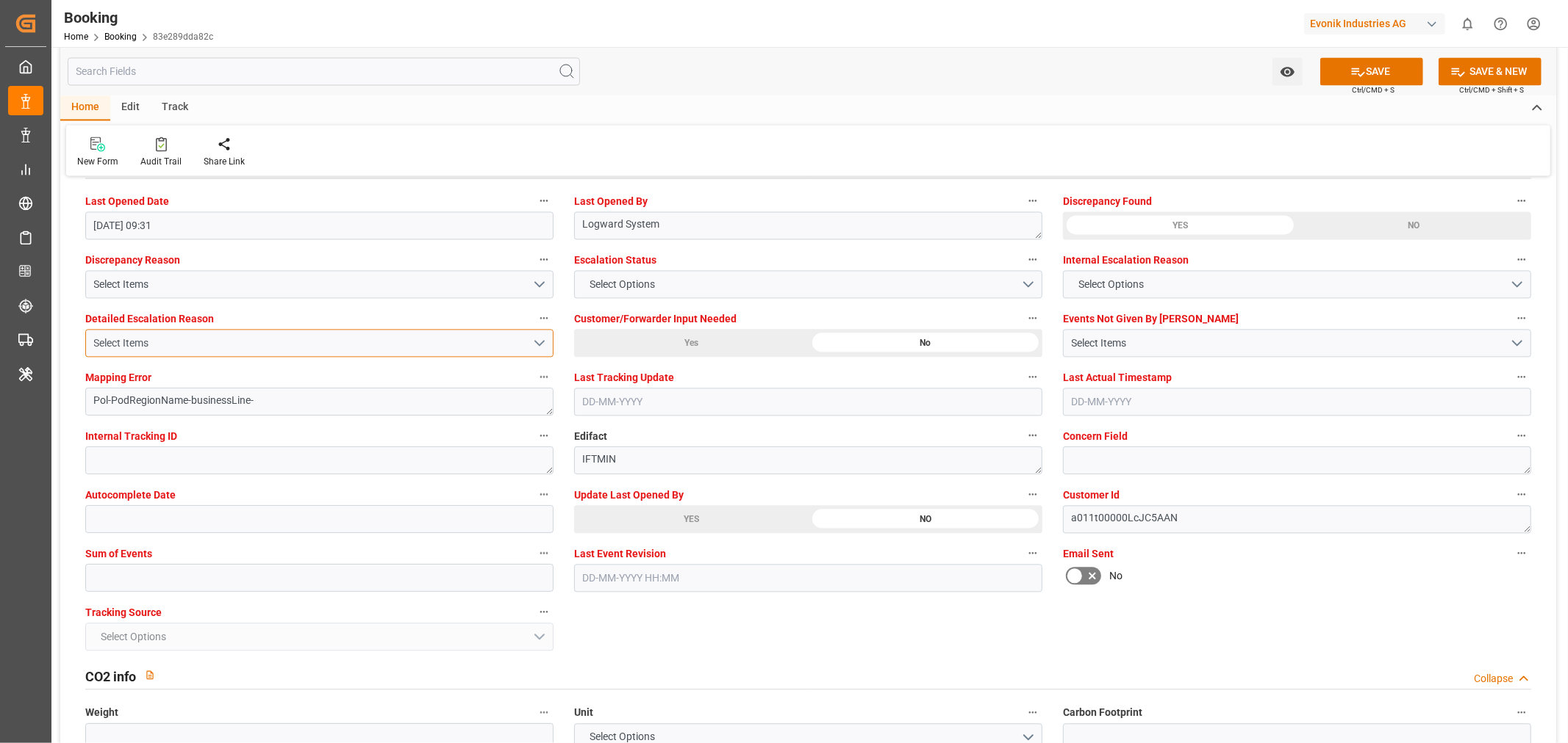
click at [383, 333] on button "Select Items" at bounding box center [319, 343] width 468 height 28
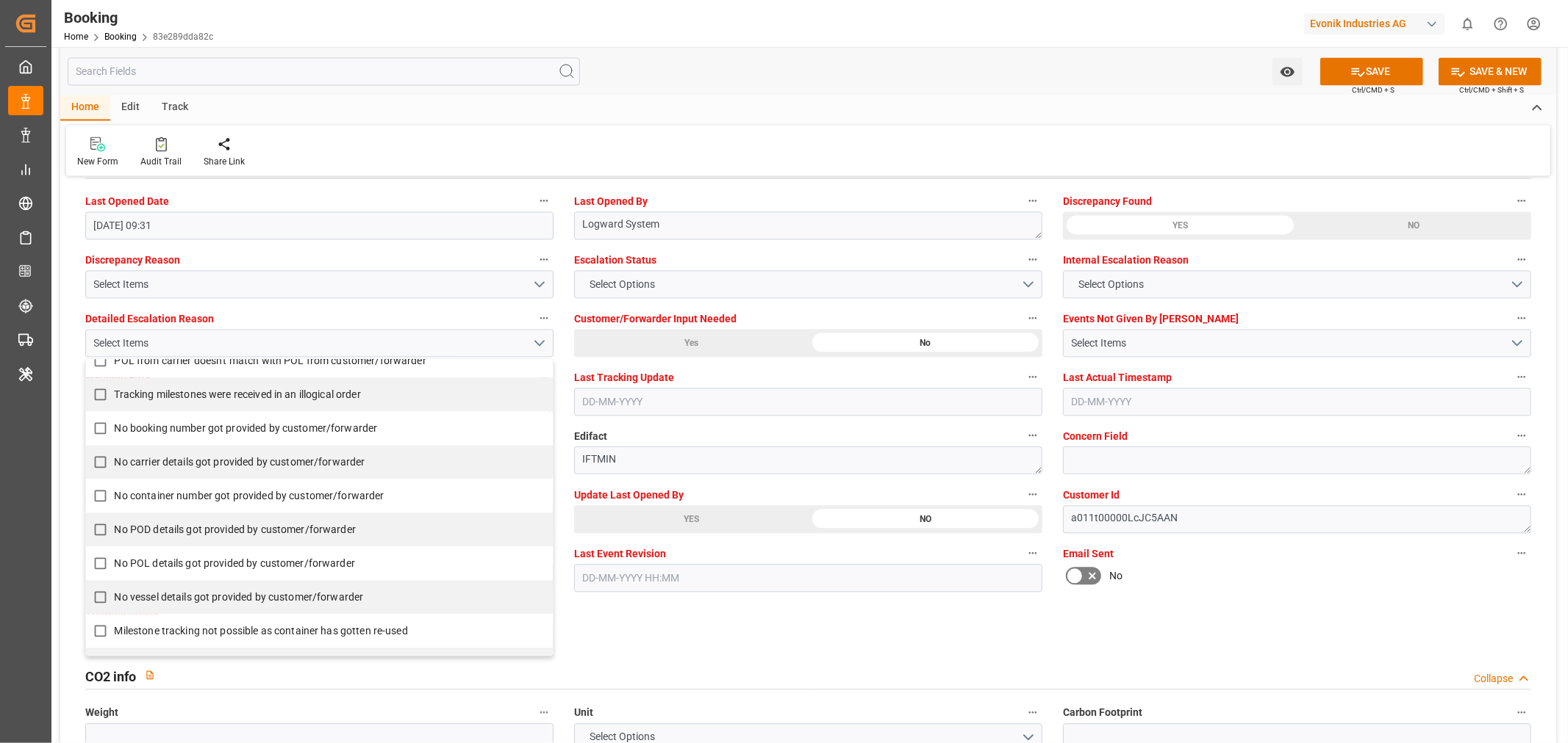
scroll to position [316, 0]
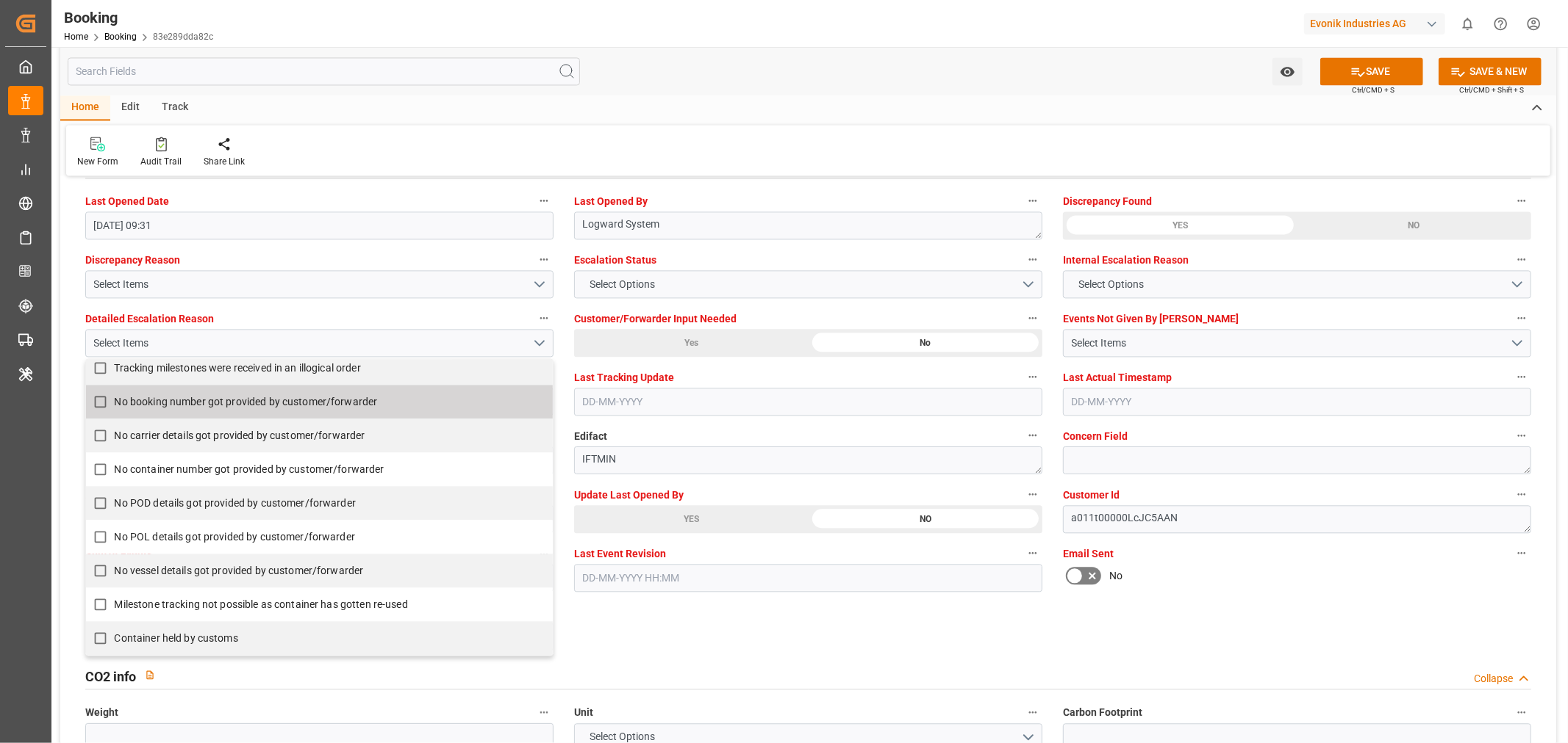
click at [97, 397] on input "No booking number got provided by customer/forwarder" at bounding box center [100, 401] width 28 height 28
checkbox input "false"
click at [869, 281] on button "Select Options" at bounding box center [808, 284] width 468 height 28
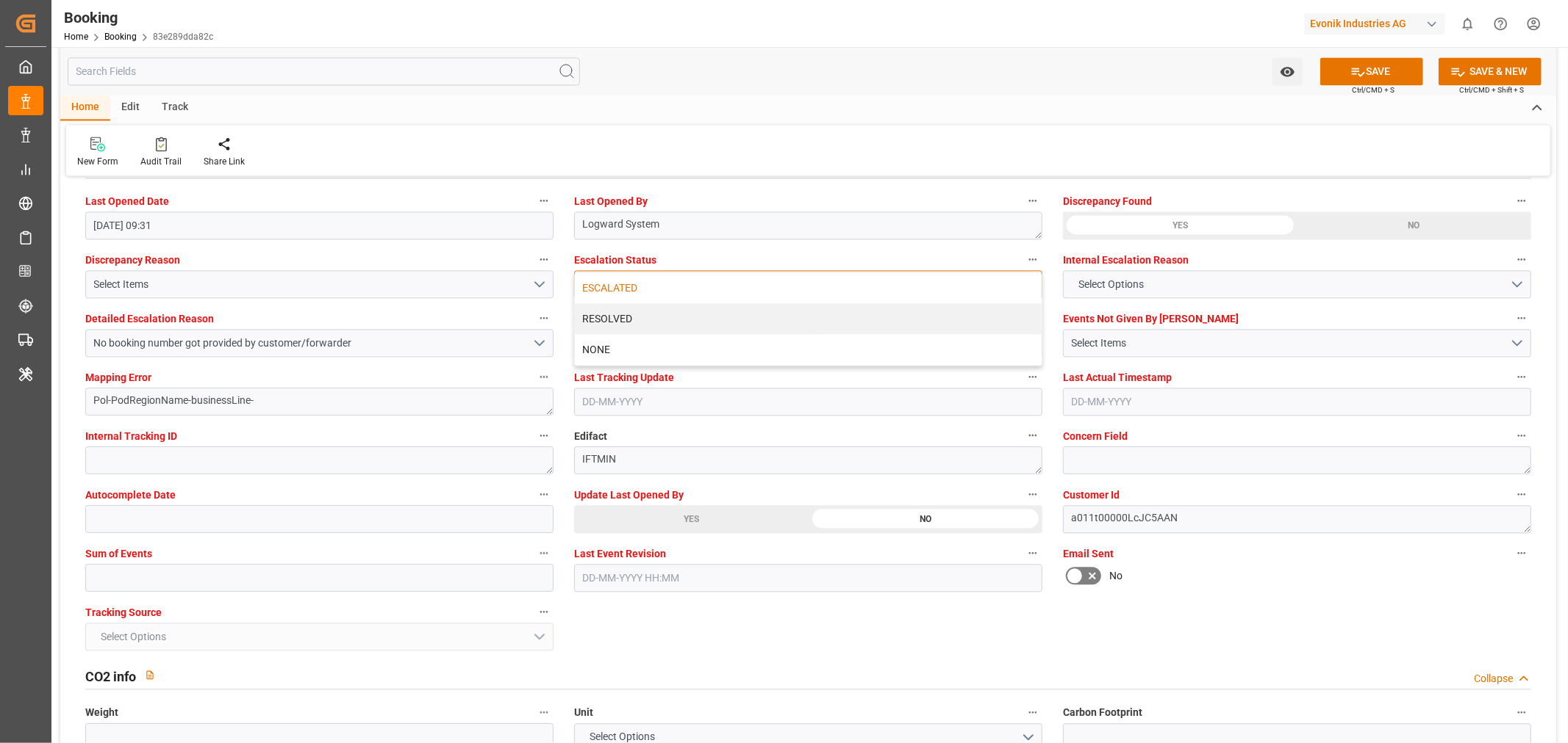
click at [685, 290] on div "ESCALATED" at bounding box center [808, 288] width 466 height 31
click at [109, 574] on input "text" at bounding box center [319, 578] width 468 height 28
type input "0"
click at [1357, 73] on icon at bounding box center [1357, 71] width 16 height 16
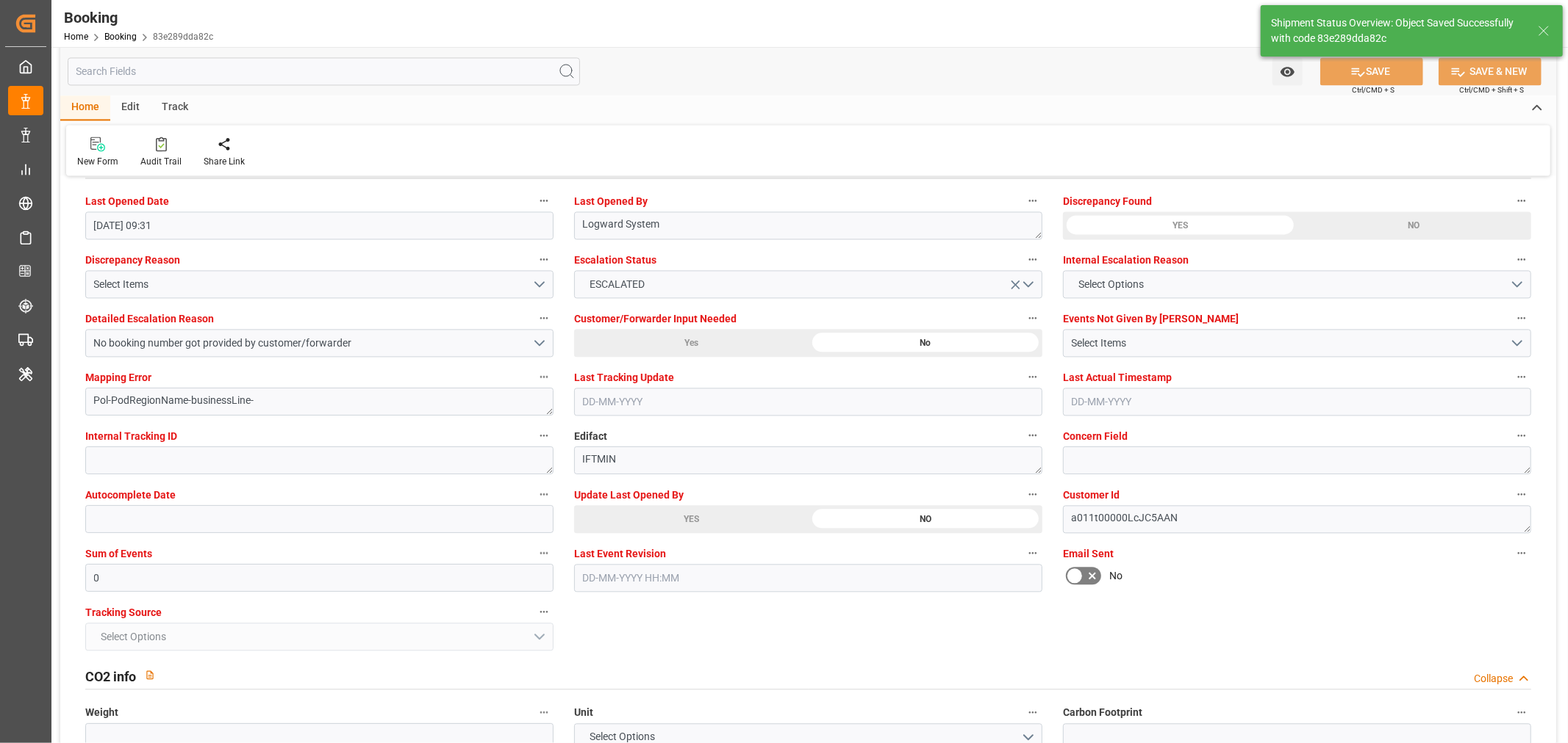
type textarea "NWC/UK North West Continent / UK_INNSA_HLCU_Oxeno"
type textarea "[PERSON_NAME]"
type textarea "businessLine-"
type input "25-07-2025 00:00"
type input "10-09-2025 00:00"
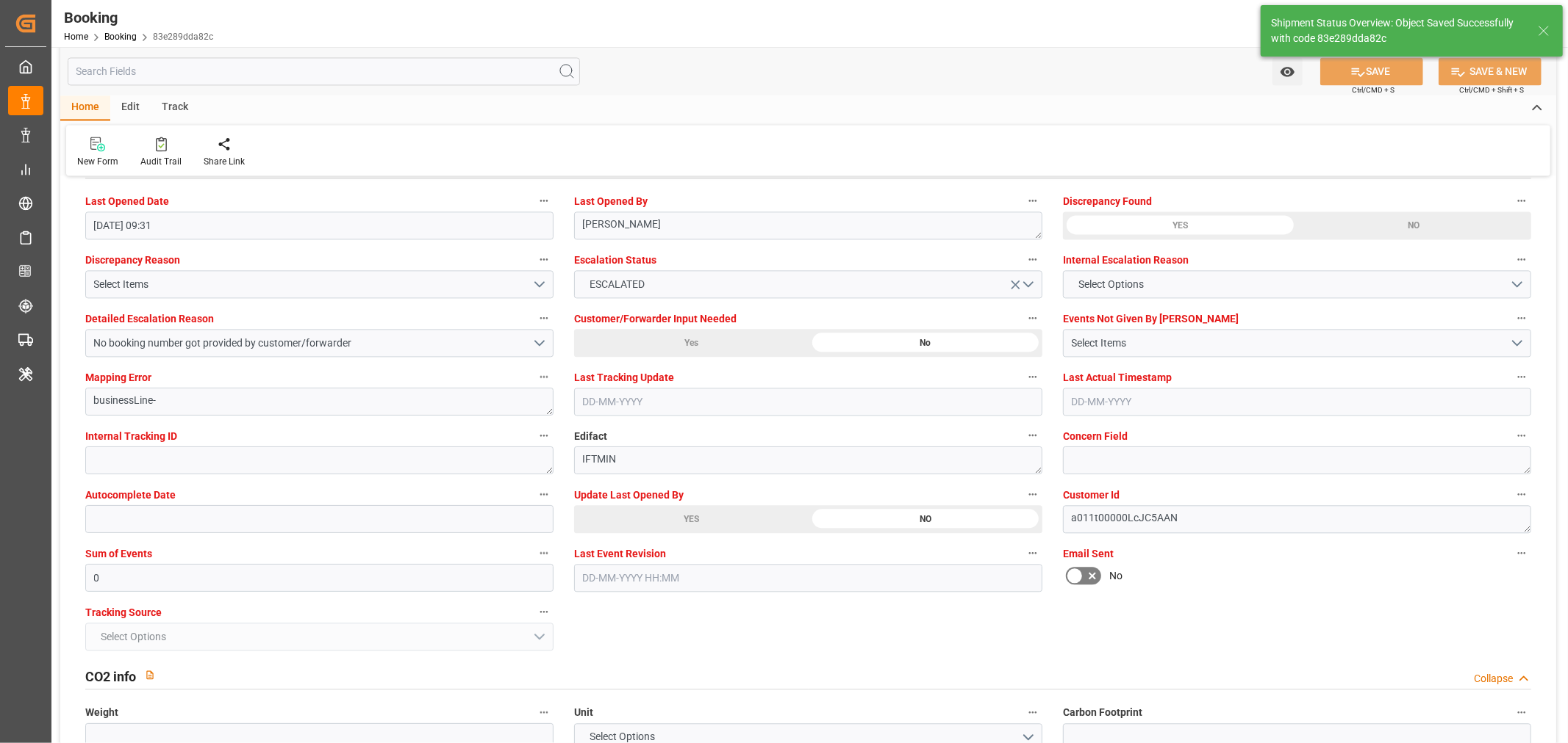
type input "02-09-2025 12:34"
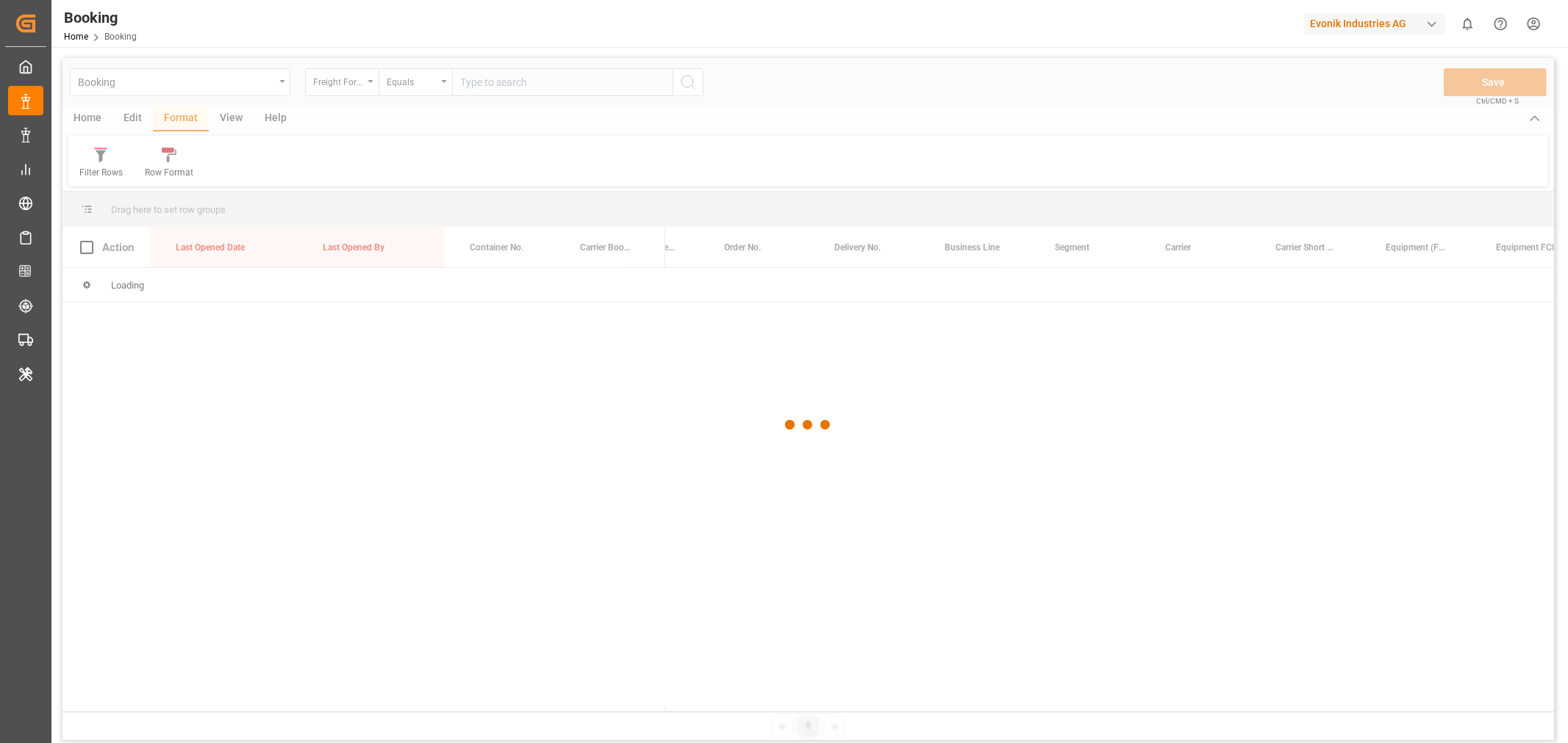
scroll to position [0, 1098]
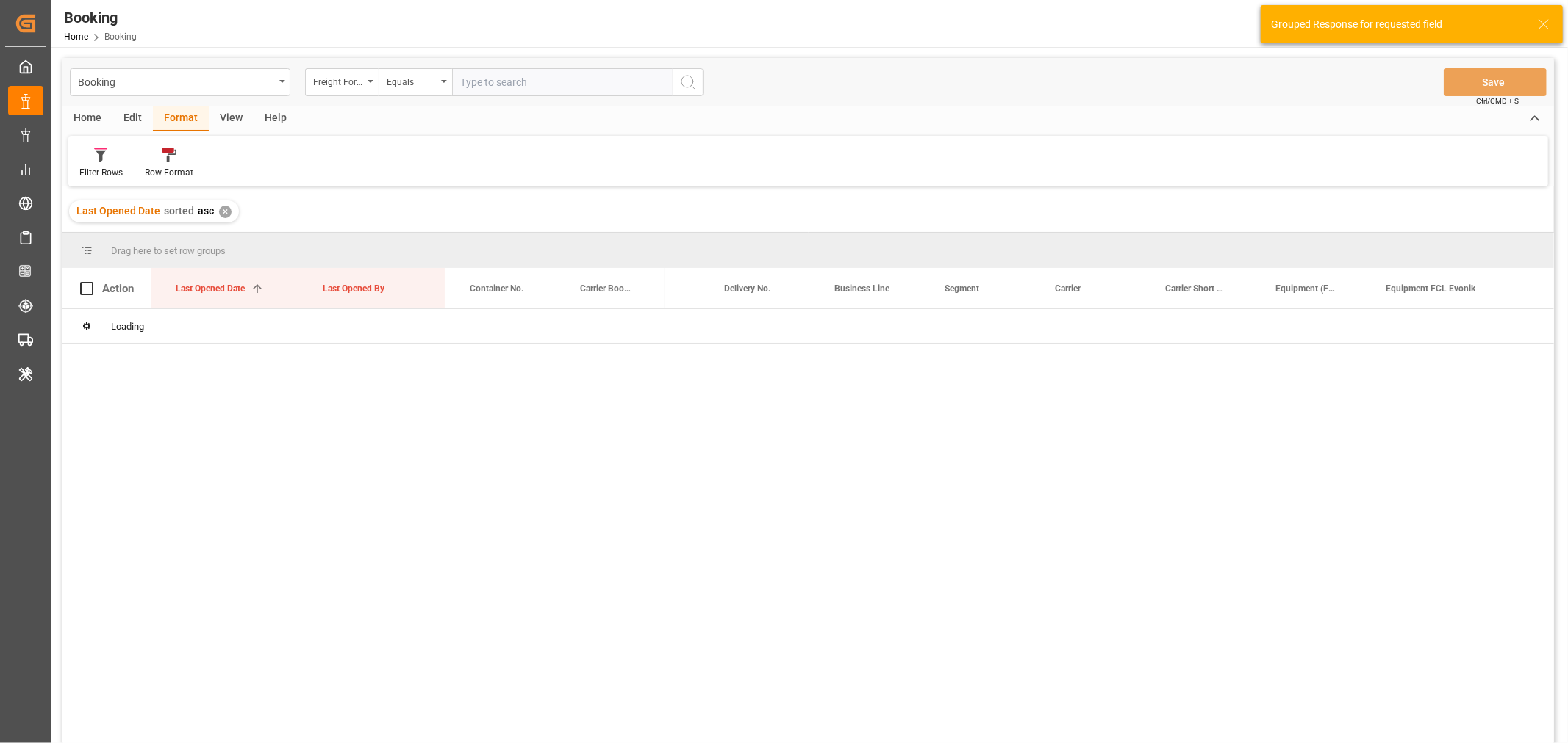
click at [224, 211] on div "✕" at bounding box center [225, 211] width 13 height 13
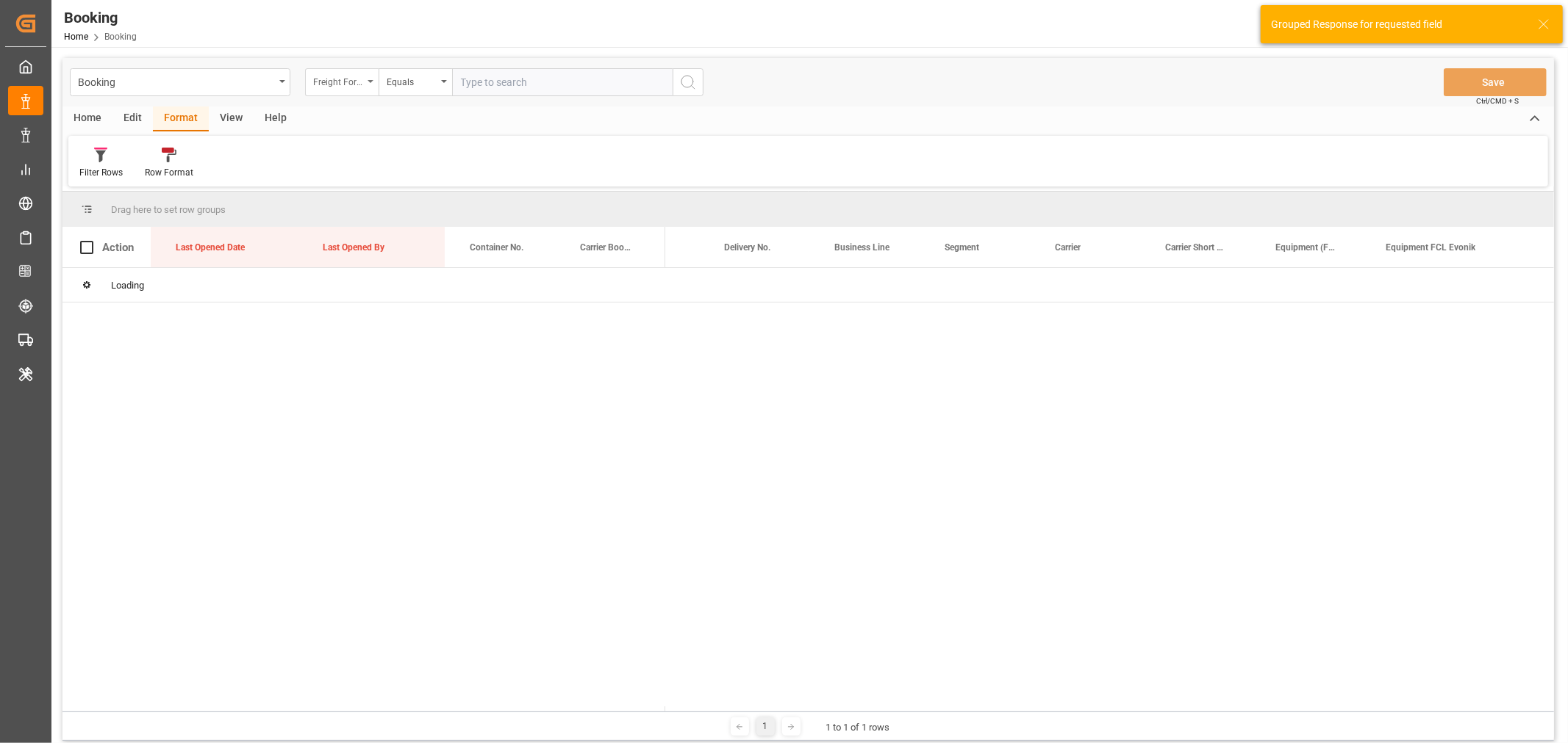
click at [369, 85] on div "Freight Forwarder's Reference No." at bounding box center [341, 82] width 73 height 28
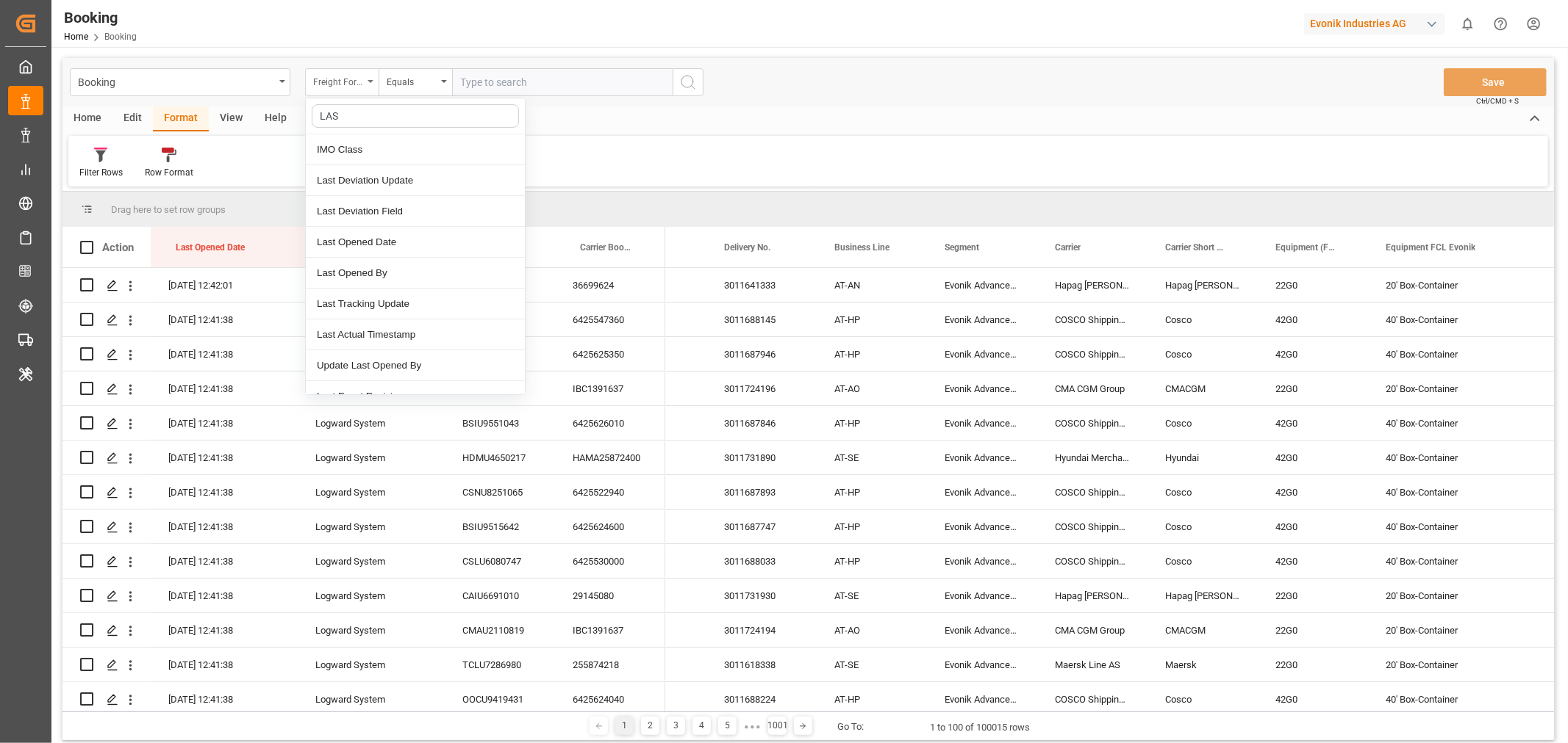
type input "LAST"
click at [384, 216] on div "Last Opened Date" at bounding box center [415, 211] width 219 height 31
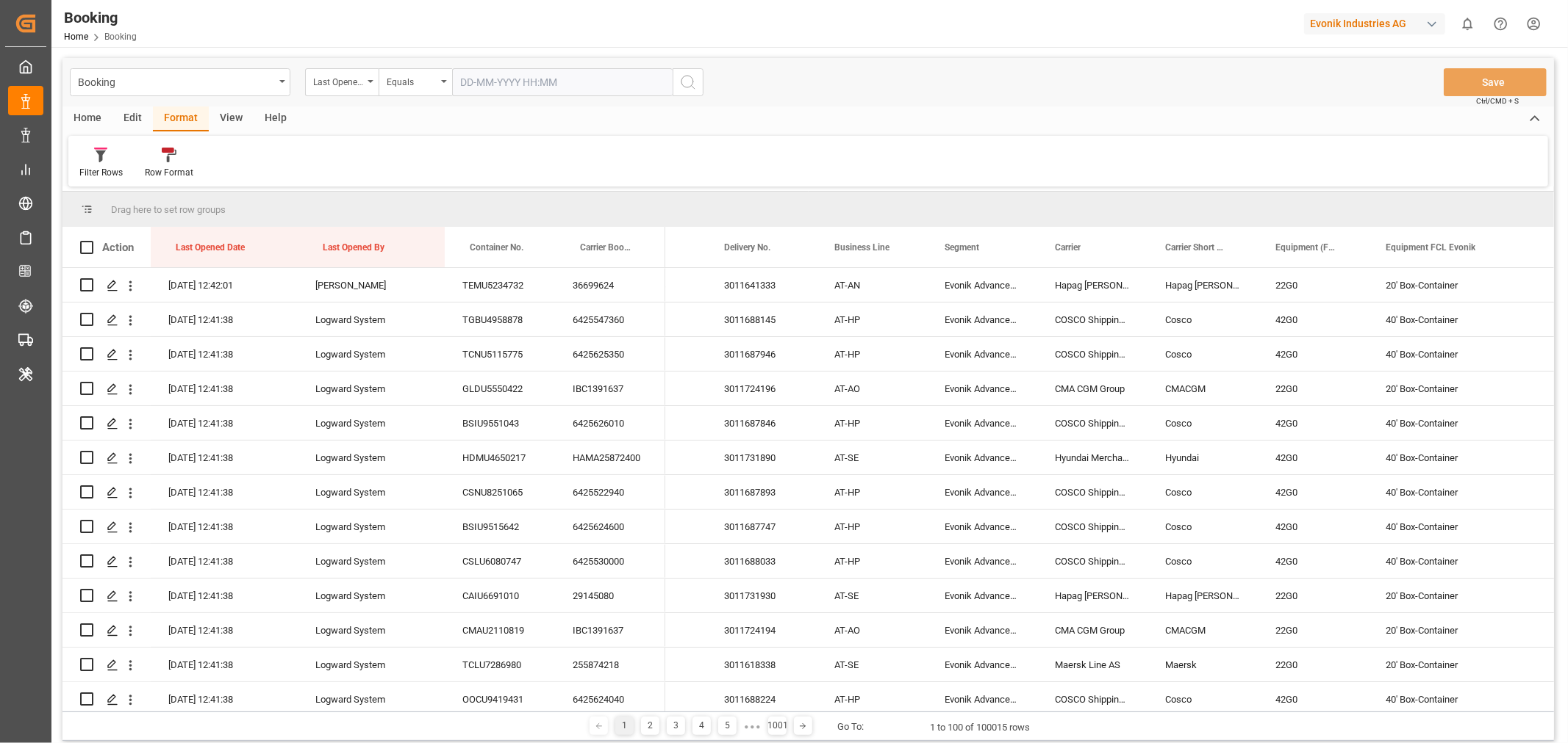
click at [502, 84] on input "text" at bounding box center [561, 82] width 220 height 28
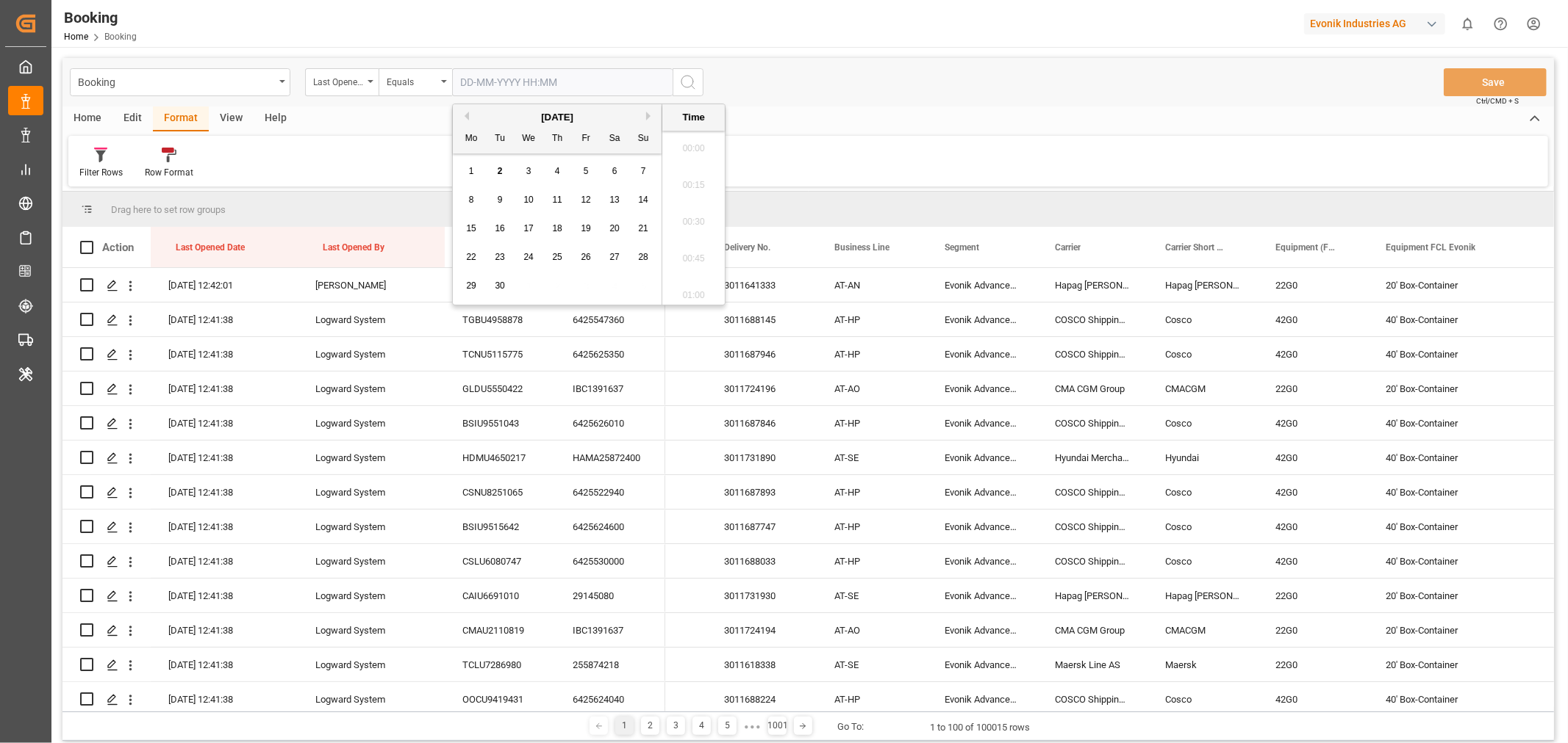
scroll to position [2576, 0]
click at [497, 172] on div "2" at bounding box center [499, 172] width 19 height 18
type input "[DATE] 00:00"
click at [686, 82] on icon "search button" at bounding box center [688, 82] width 18 height 18
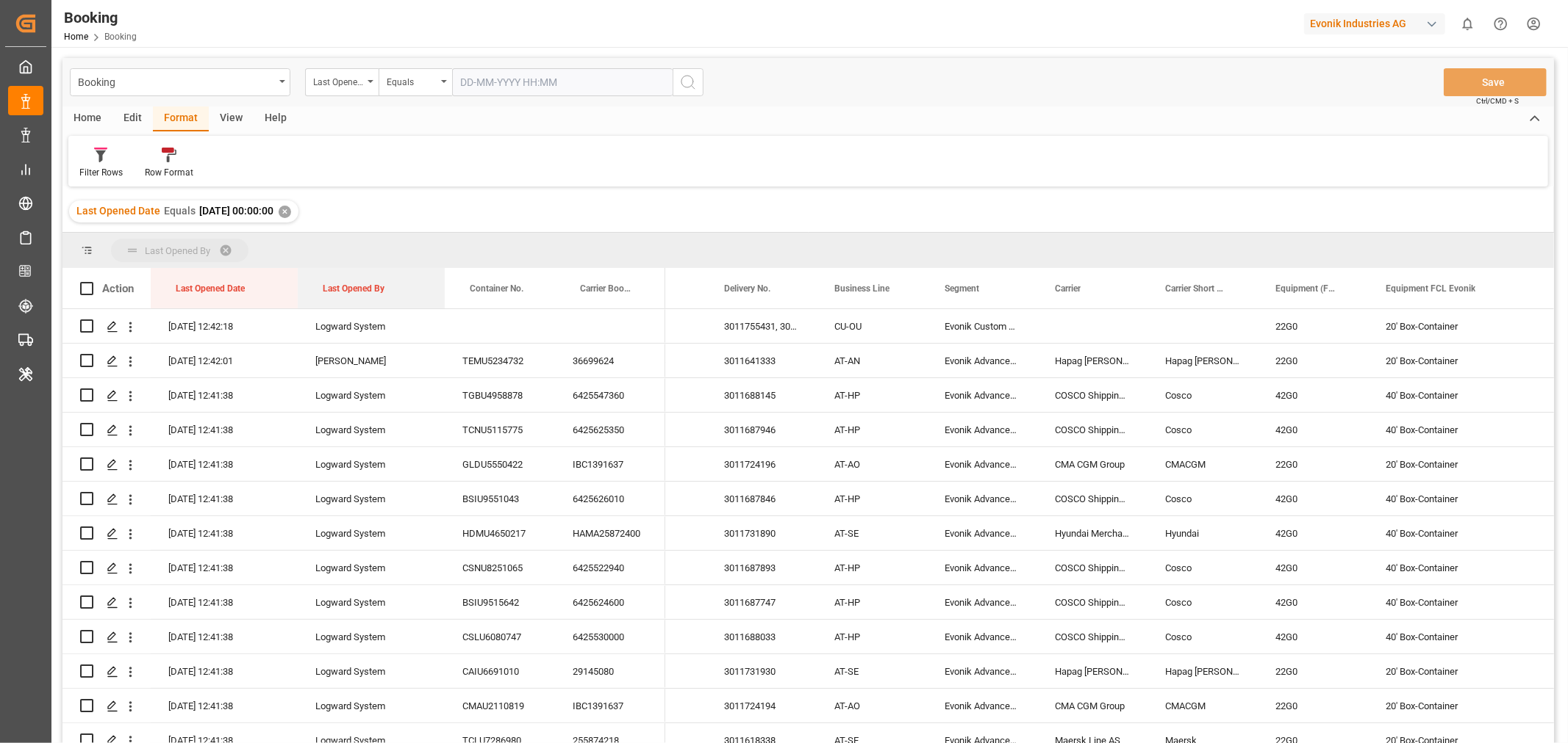
drag, startPoint x: 371, startPoint y: 290, endPoint x: 411, endPoint y: 236, distance: 67.2
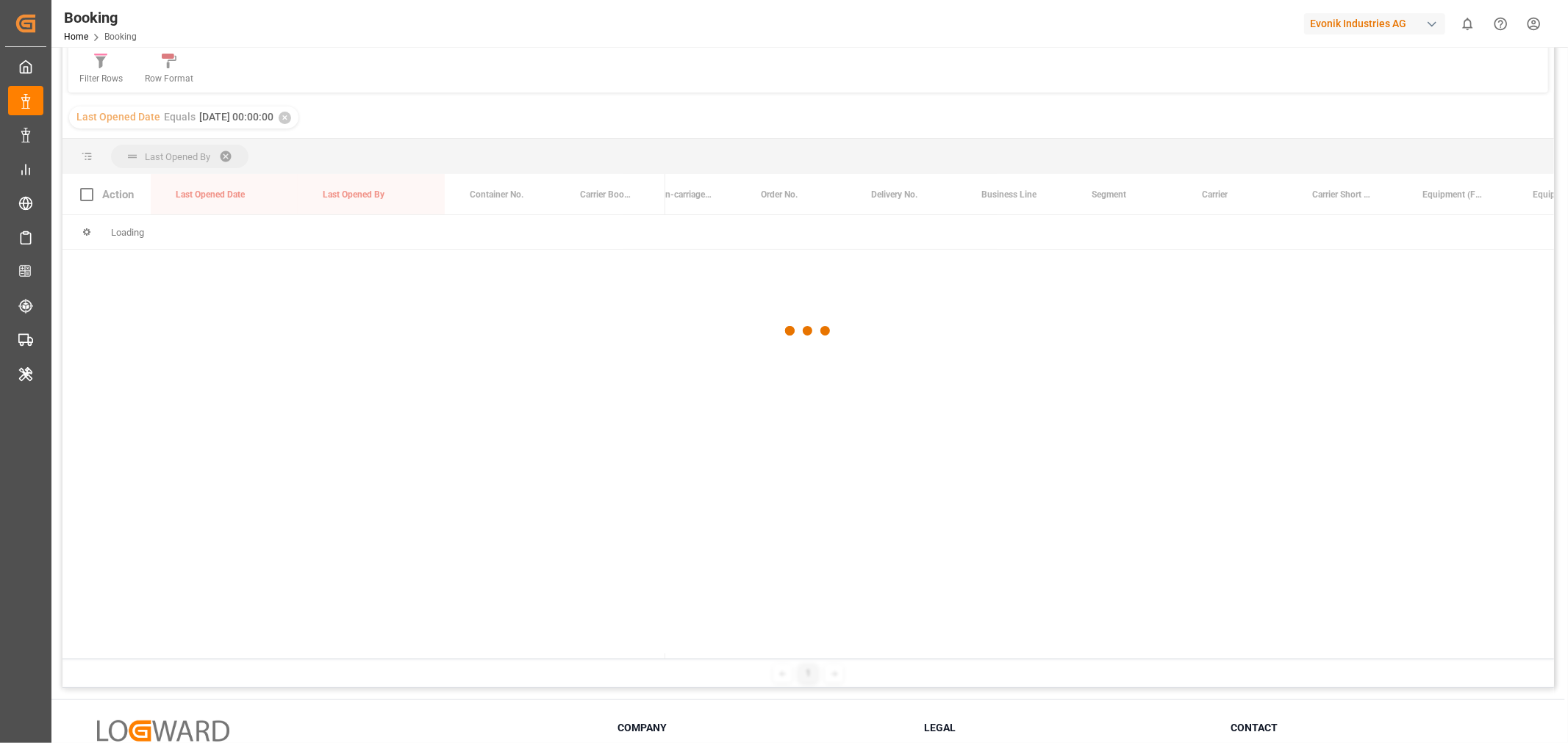
scroll to position [163, 0]
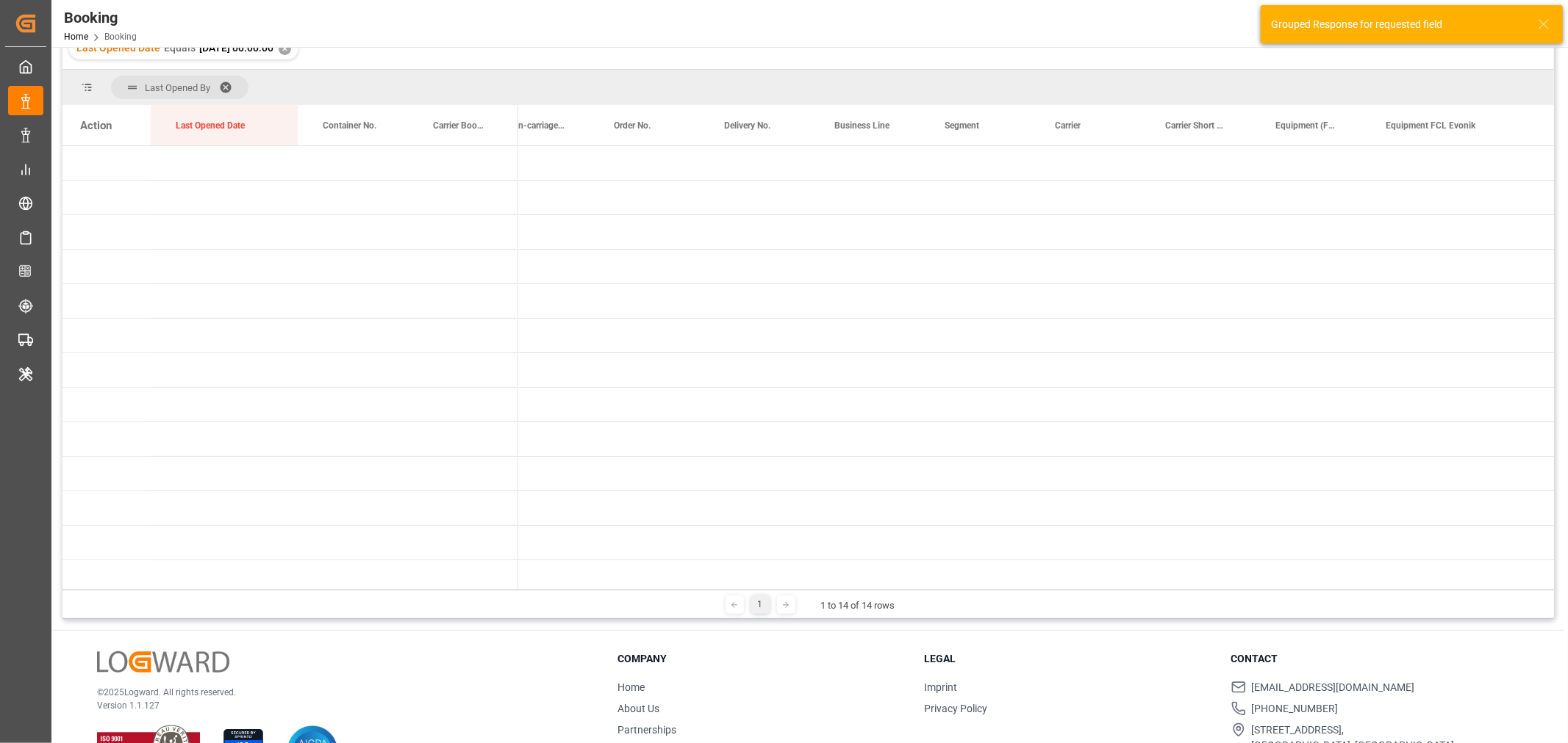
drag, startPoint x: 573, startPoint y: 584, endPoint x: 429, endPoint y: 548, distance: 148.4
click at [431, 548] on div "Action Last Opened Date Container No. Carrier Booking No." at bounding box center [808, 347] width 1492 height 485
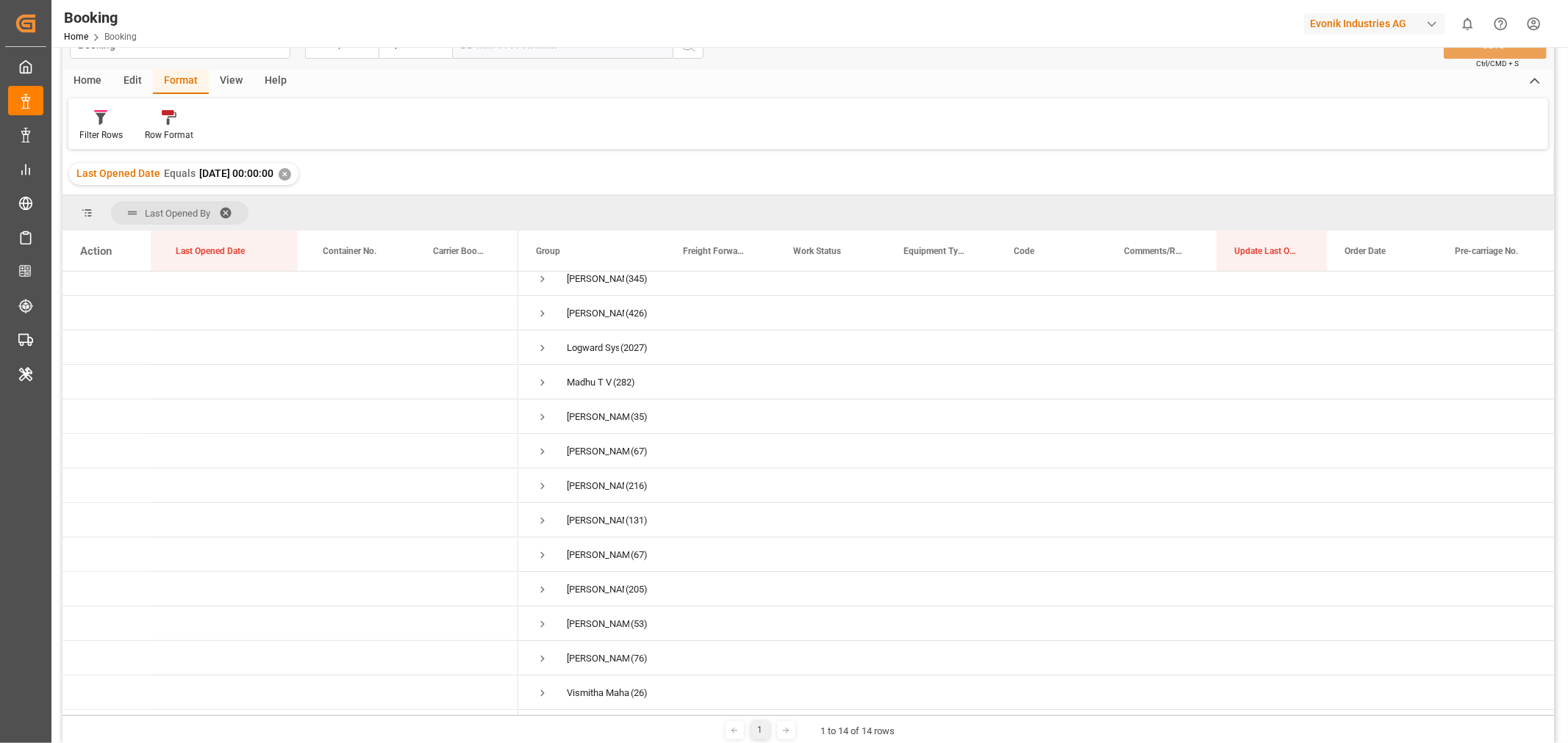
scroll to position [0, 0]
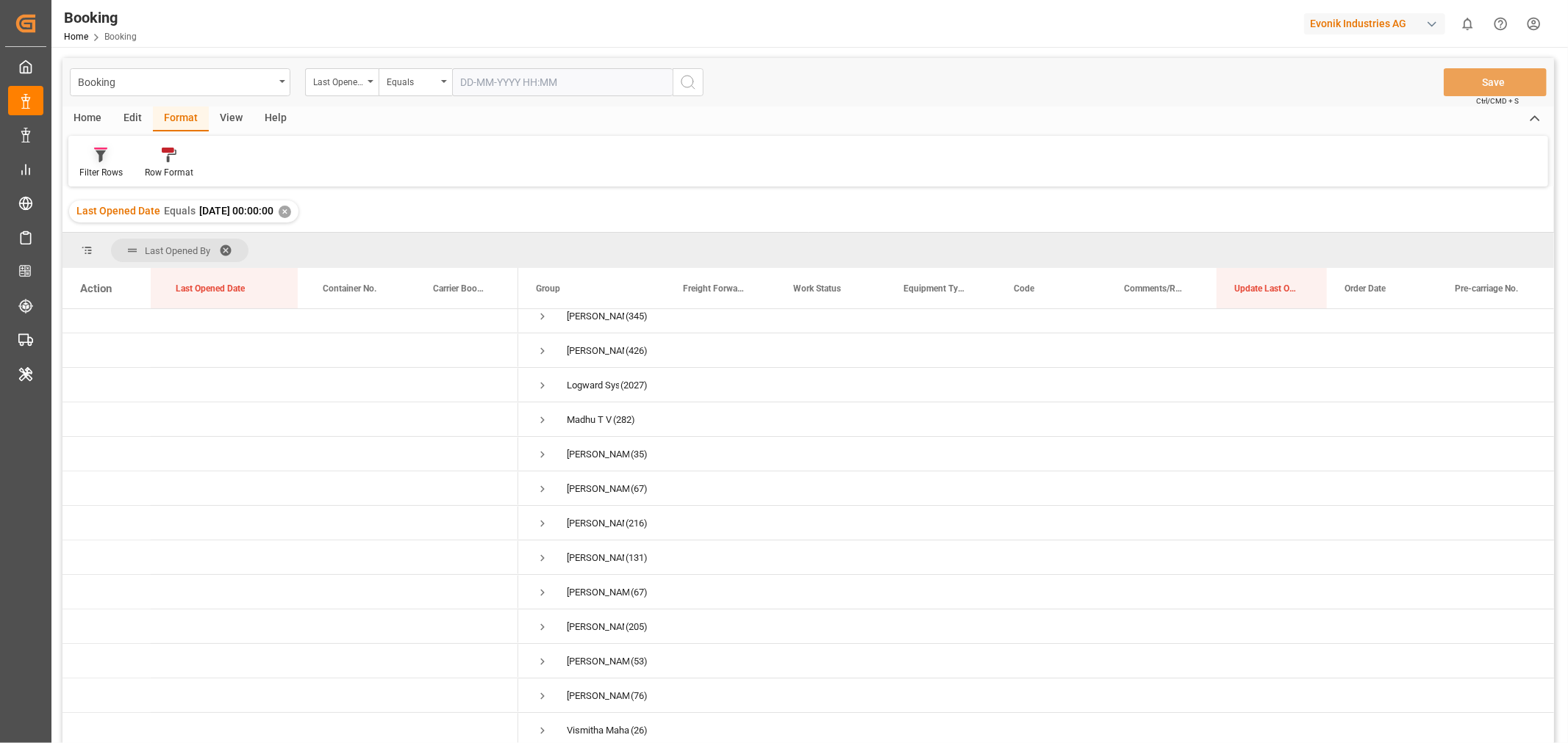
click at [100, 158] on icon at bounding box center [101, 157] width 11 height 12
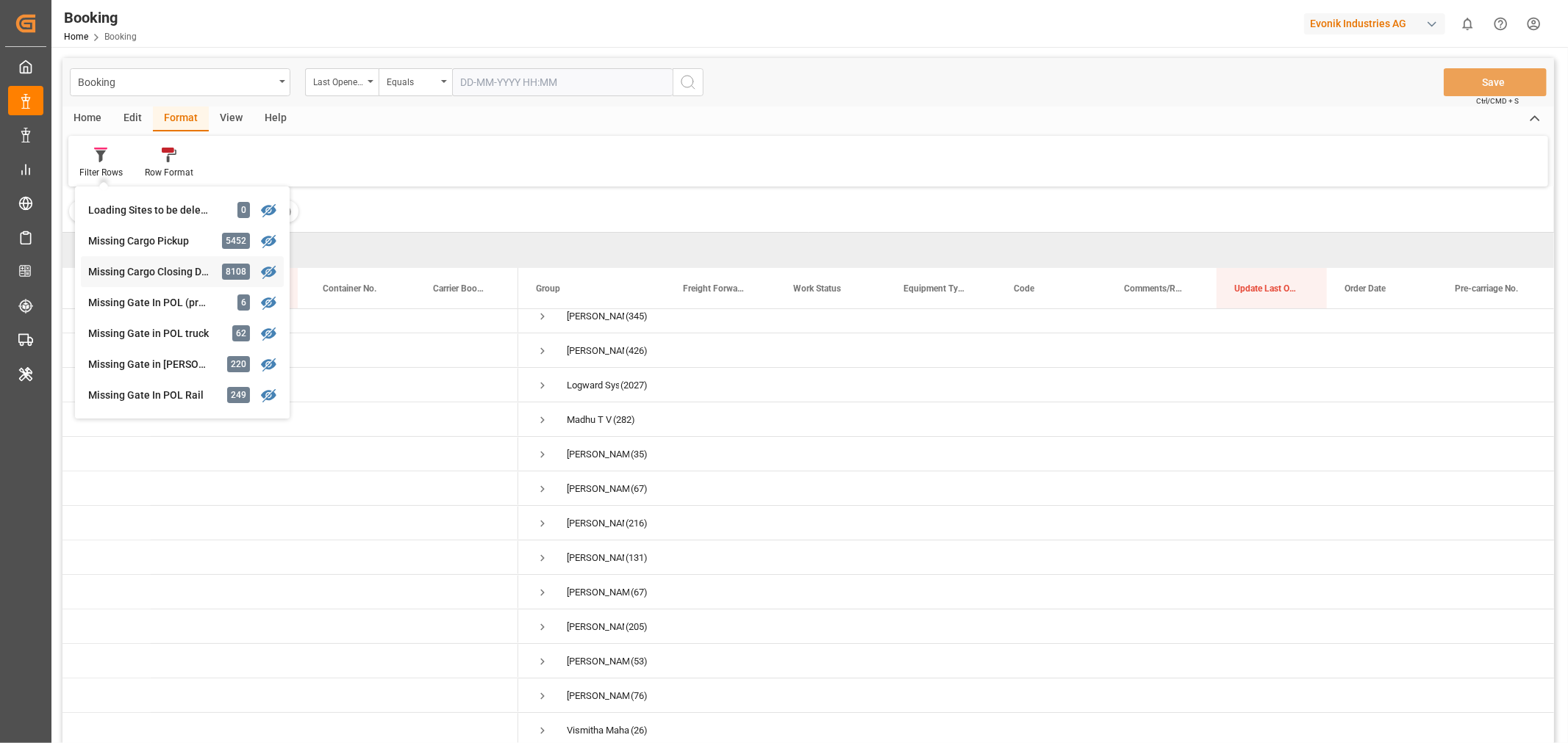
scroll to position [339, 0]
click at [138, 239] on div "Booking Last Opened Date Equals Save Ctrl/CMD + S Home Edit Format View Help Fi…" at bounding box center [808, 420] width 1492 height 724
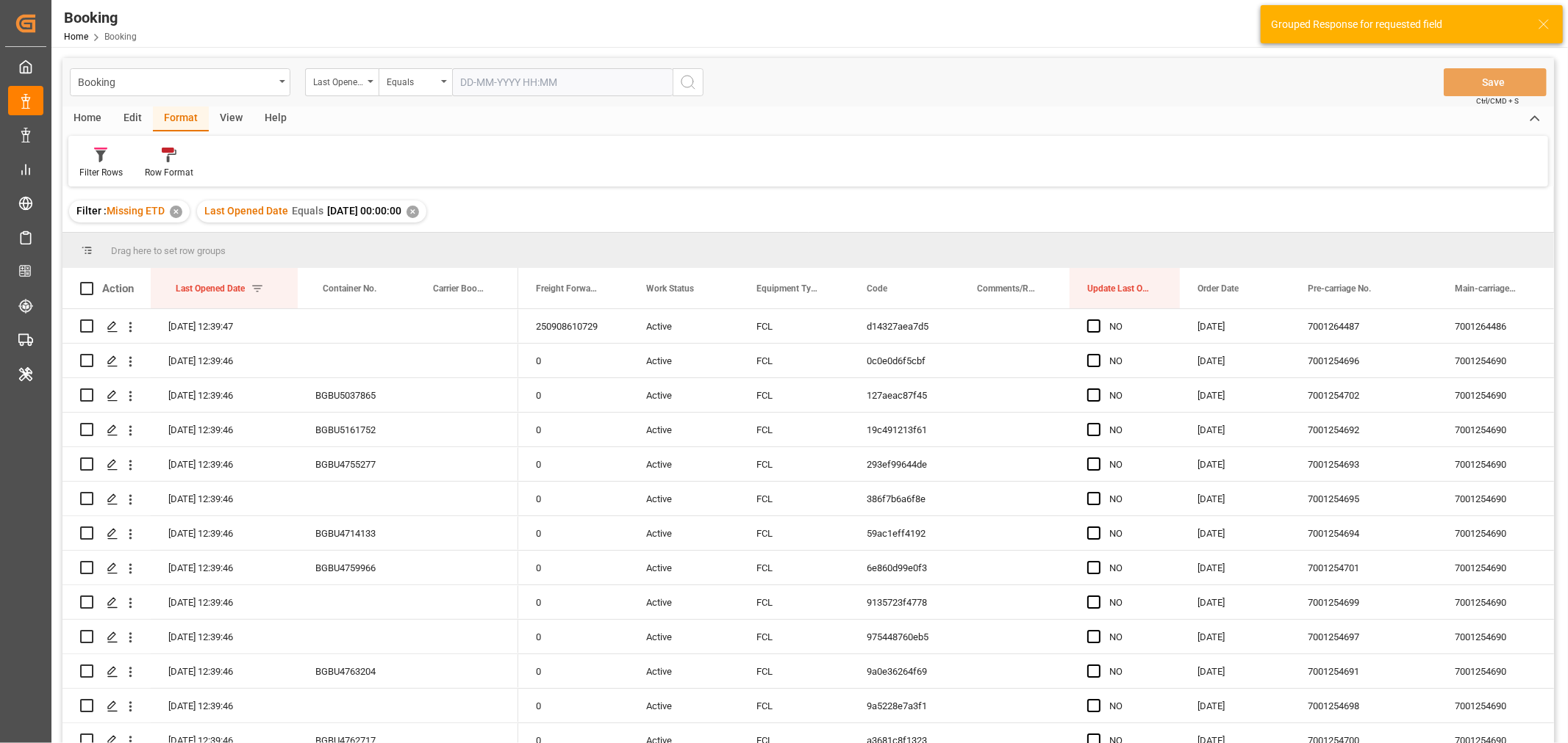
click at [419, 209] on div "✕" at bounding box center [412, 211] width 13 height 13
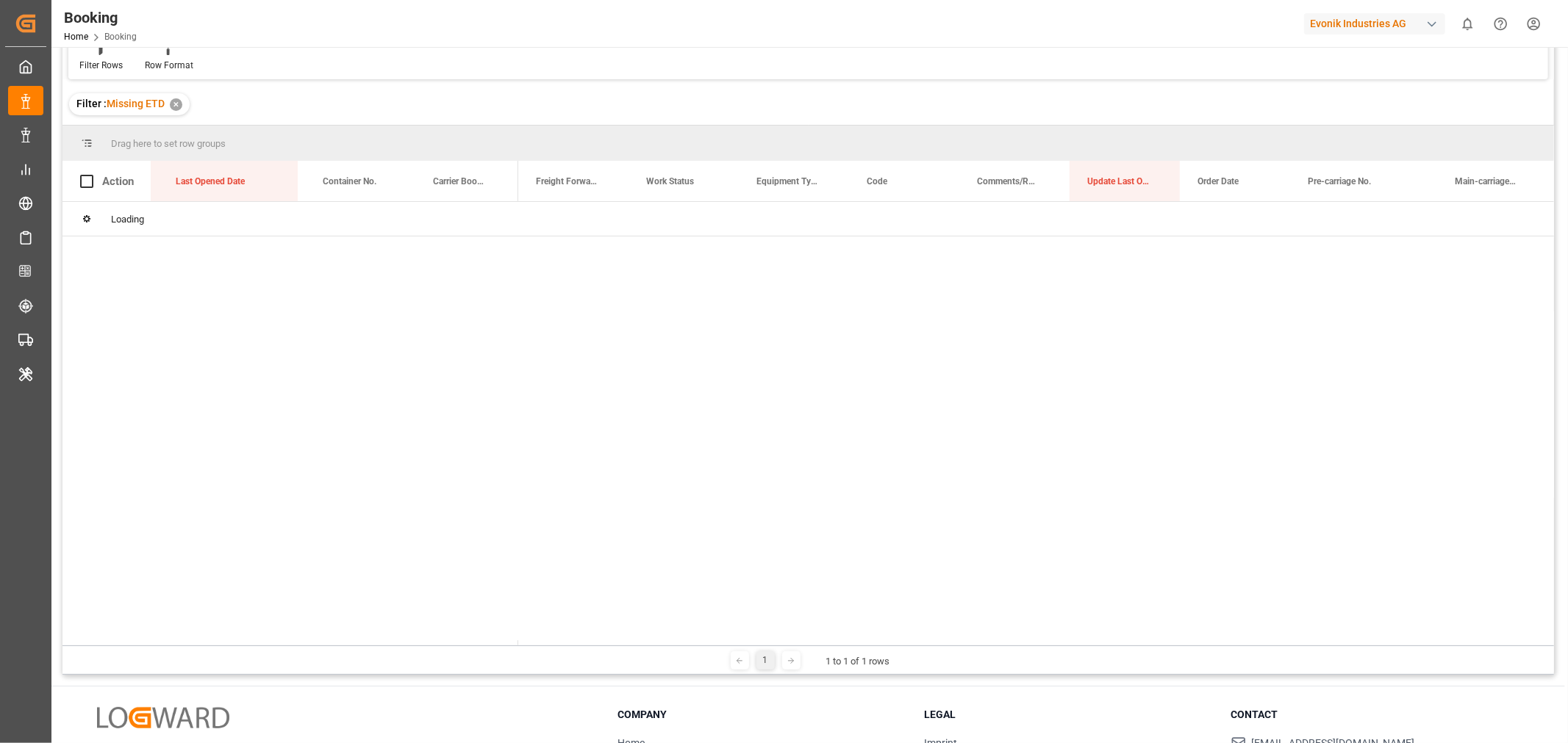
scroll to position [216, 0]
